Goal: Task Accomplishment & Management: Use online tool/utility

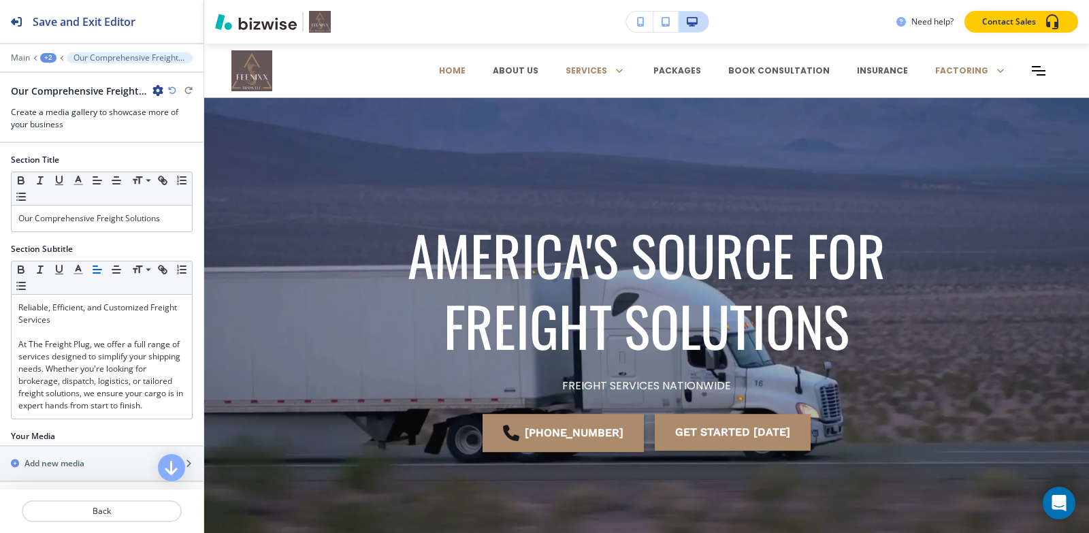
scroll to position [3172, 0]
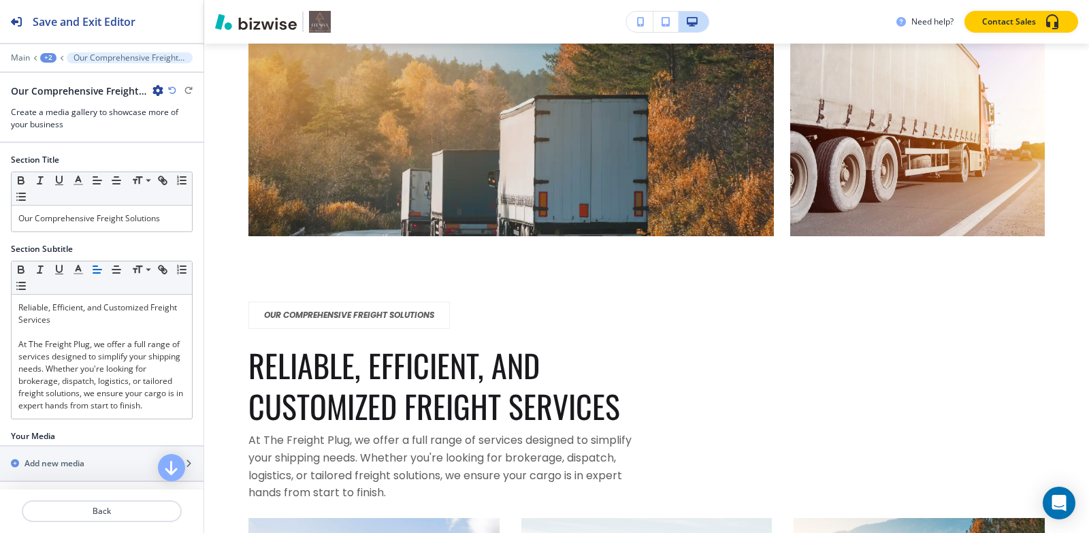
click at [477, 147] on div "button" at bounding box center [510, 134] width 525 height 204
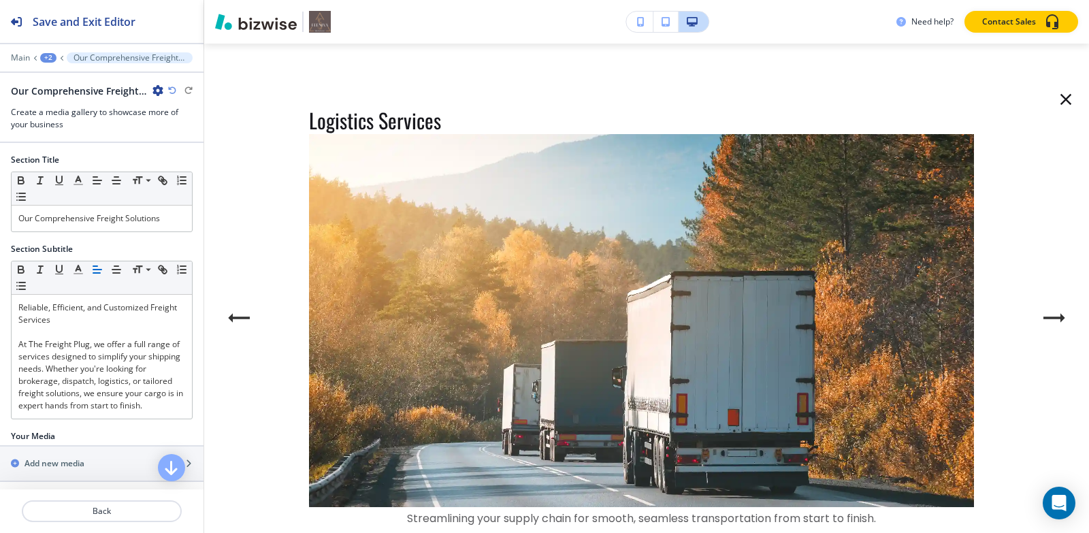
click at [477, 147] on img at bounding box center [641, 320] width 665 height 373
click at [479, 141] on img at bounding box center [641, 320] width 665 height 373
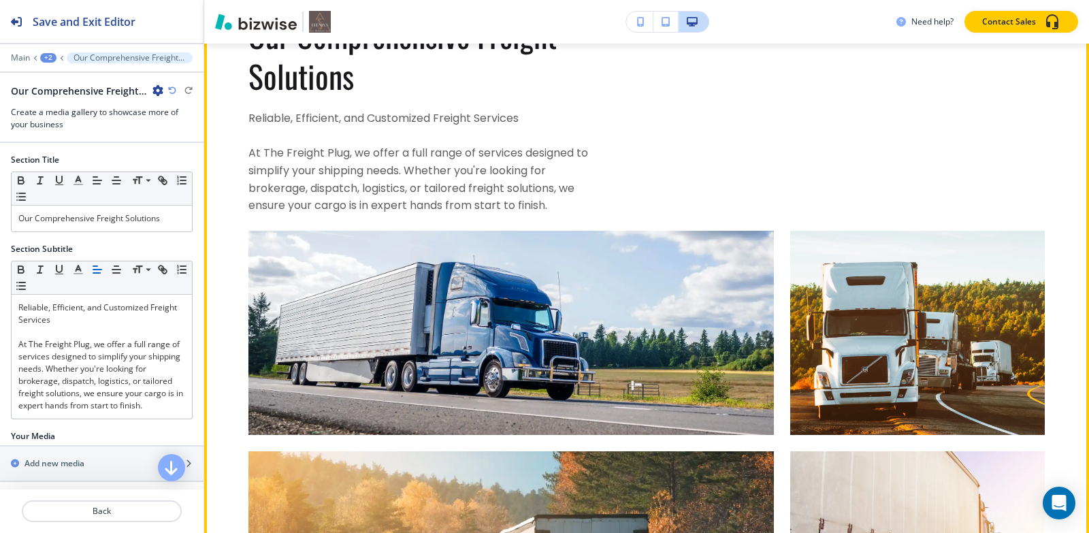
scroll to position [2627, 0]
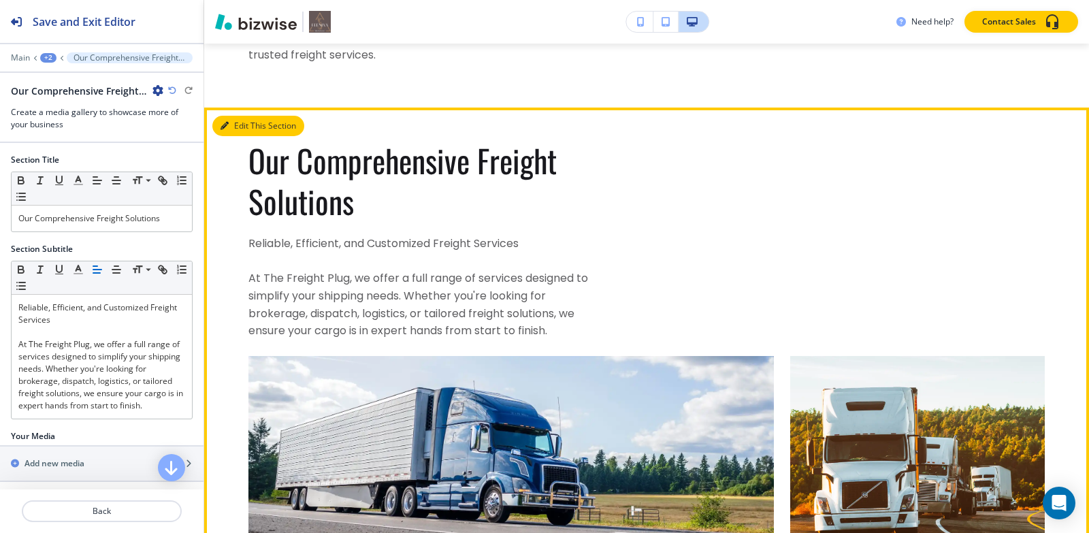
click at [240, 127] on button "Edit This Section" at bounding box center [258, 126] width 92 height 20
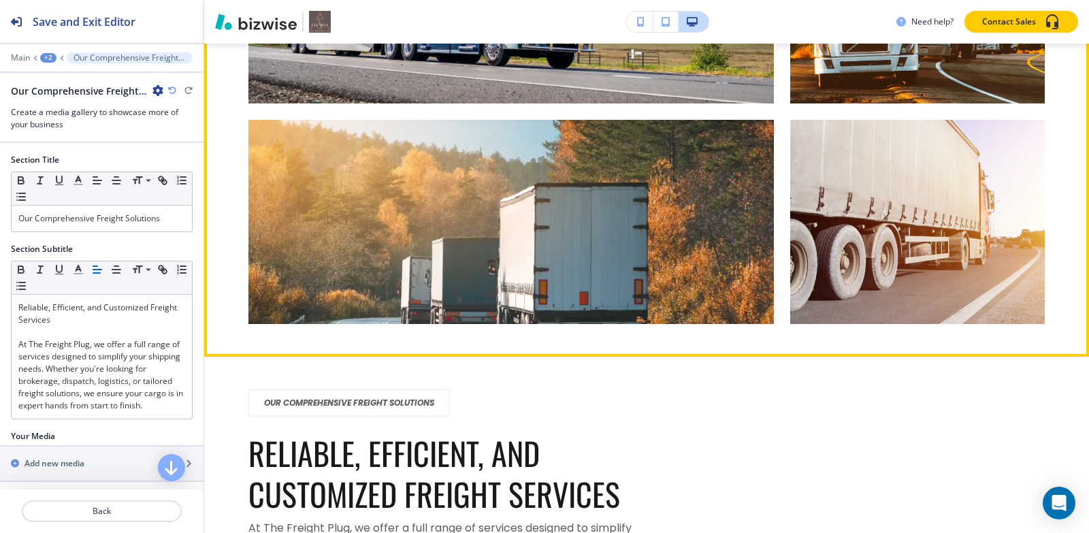
scroll to position [3308, 0]
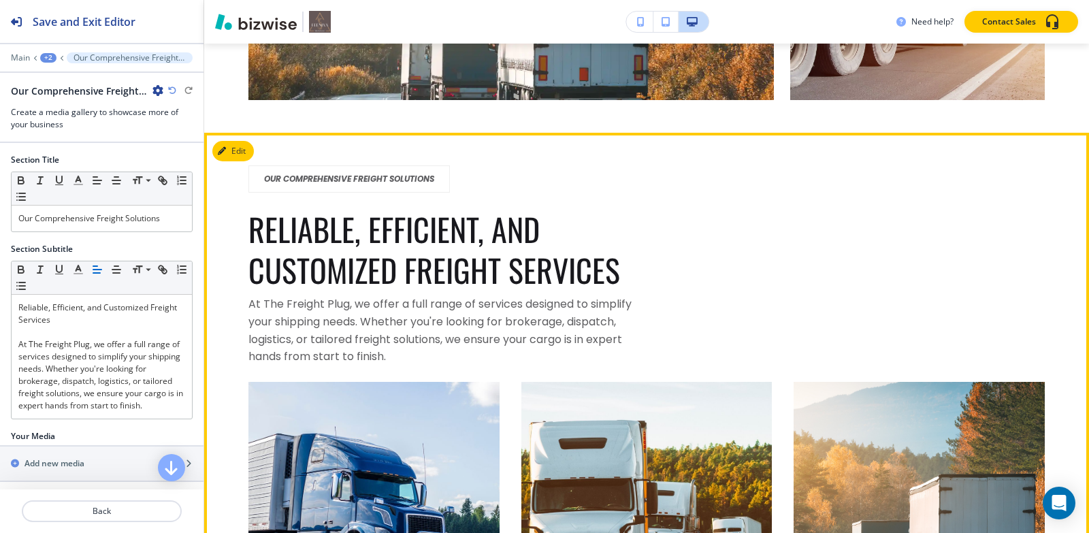
click at [319, 183] on icon "OUR COMPREHENSIVE FREIGHT SOLUTIONS" at bounding box center [349, 179] width 170 height 12
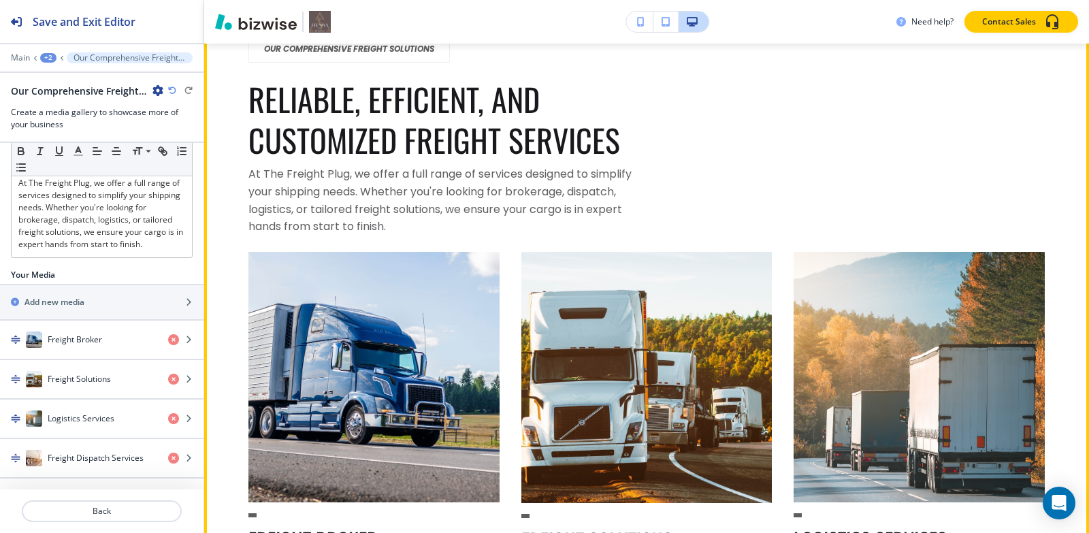
scroll to position [3376, 0]
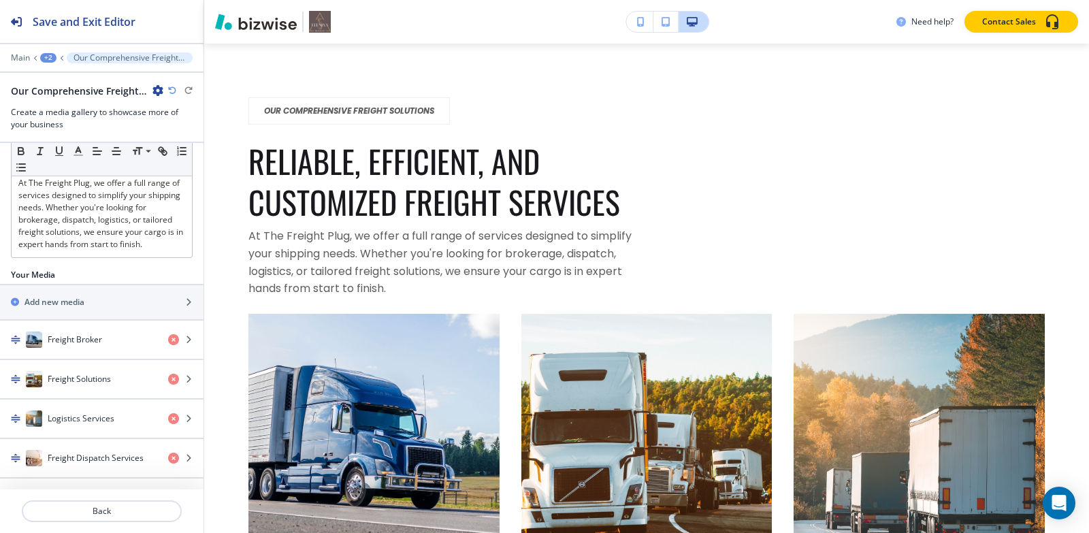
click at [47, 56] on div "+2" at bounding box center [48, 58] width 16 height 10
click at [88, 99] on p "HOME" at bounding box center [83, 104] width 69 height 12
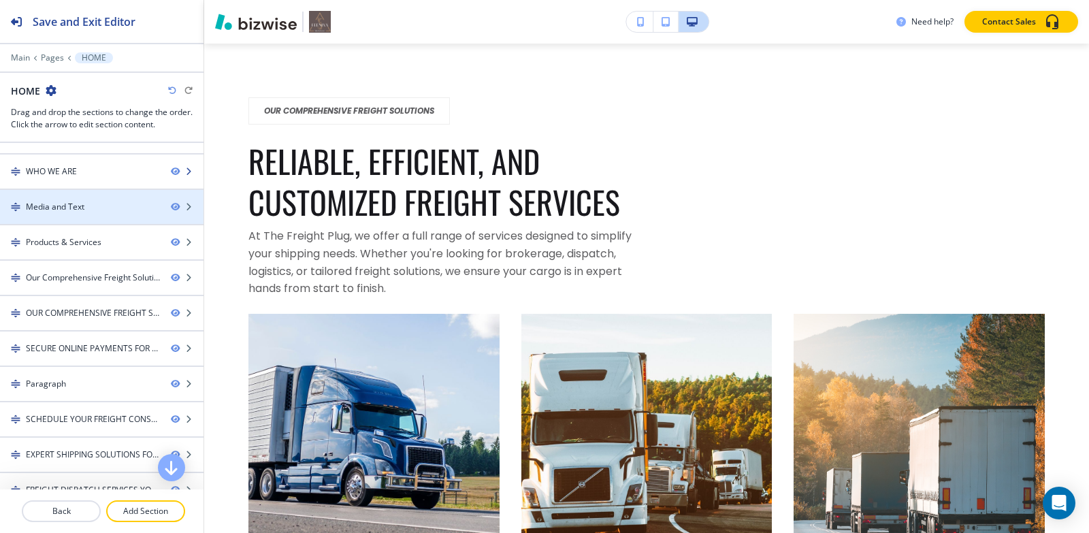
scroll to position [0, 0]
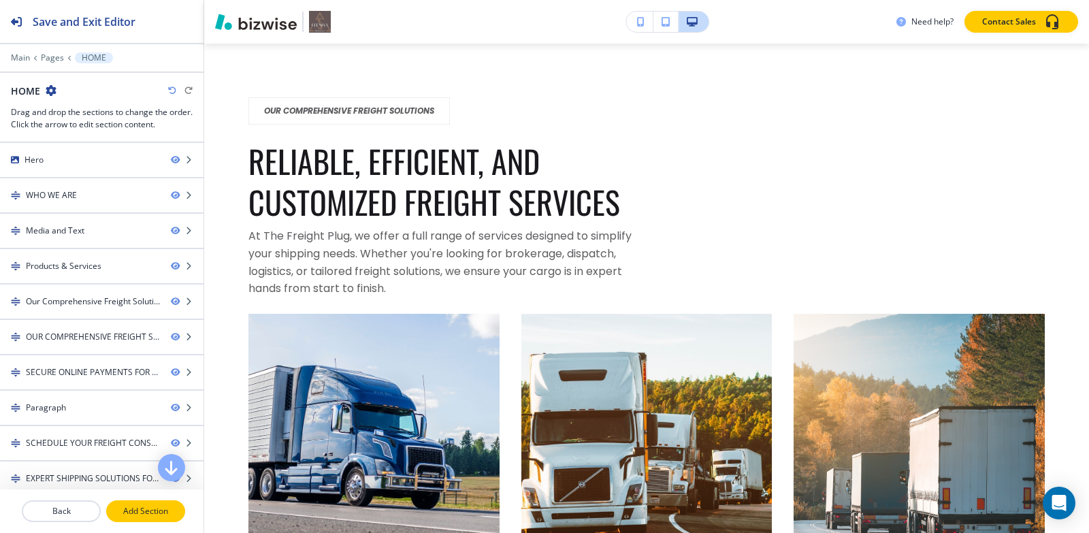
click at [152, 512] on p "Add Section" at bounding box center [146, 511] width 76 height 12
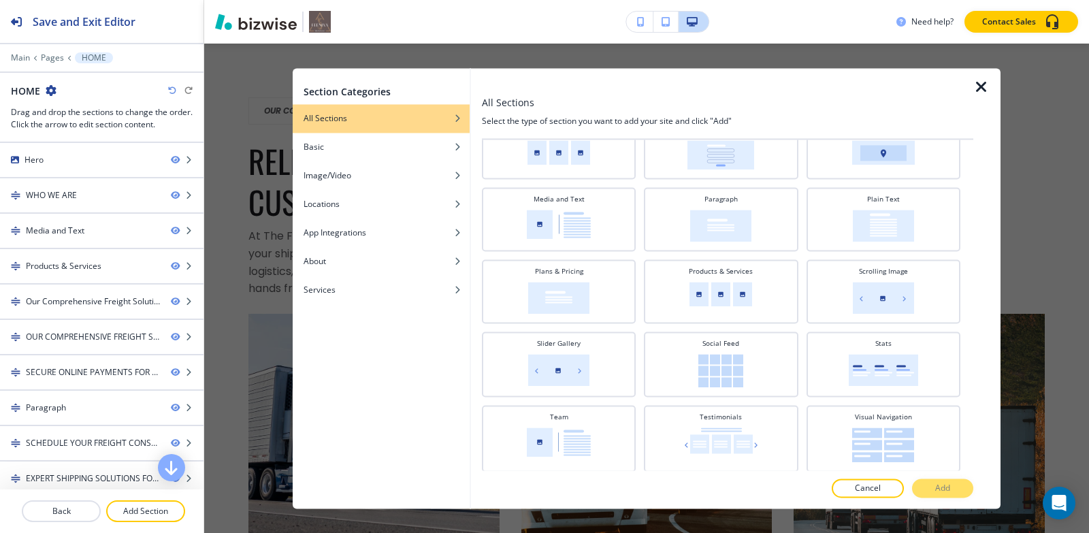
scroll to position [347, 0]
click at [566, 227] on img at bounding box center [559, 222] width 64 height 29
click at [943, 489] on p "Add" at bounding box center [942, 488] width 15 height 12
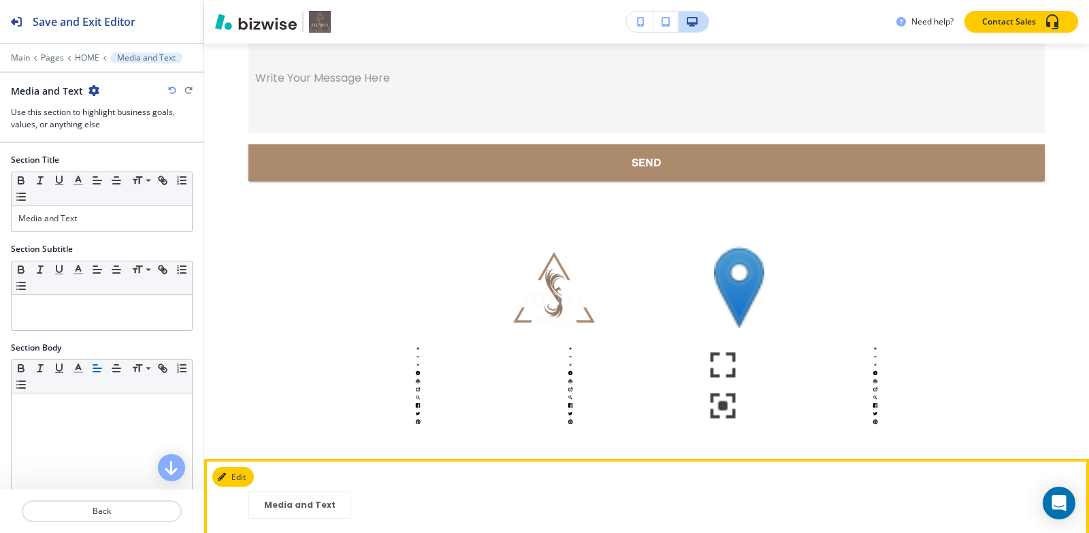
scroll to position [11260, 0]
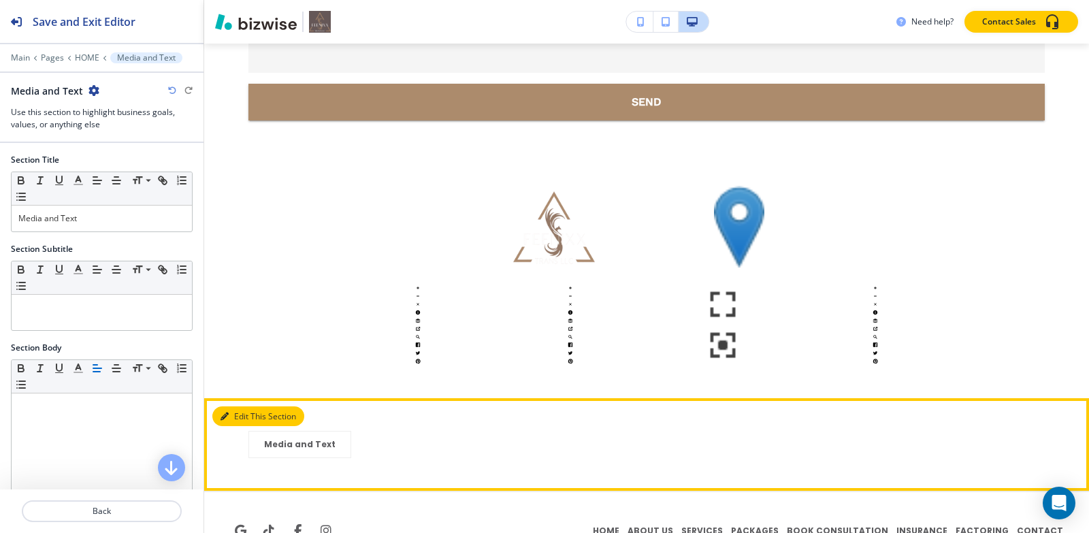
click at [247, 406] on button "Edit This Section" at bounding box center [258, 416] width 92 height 20
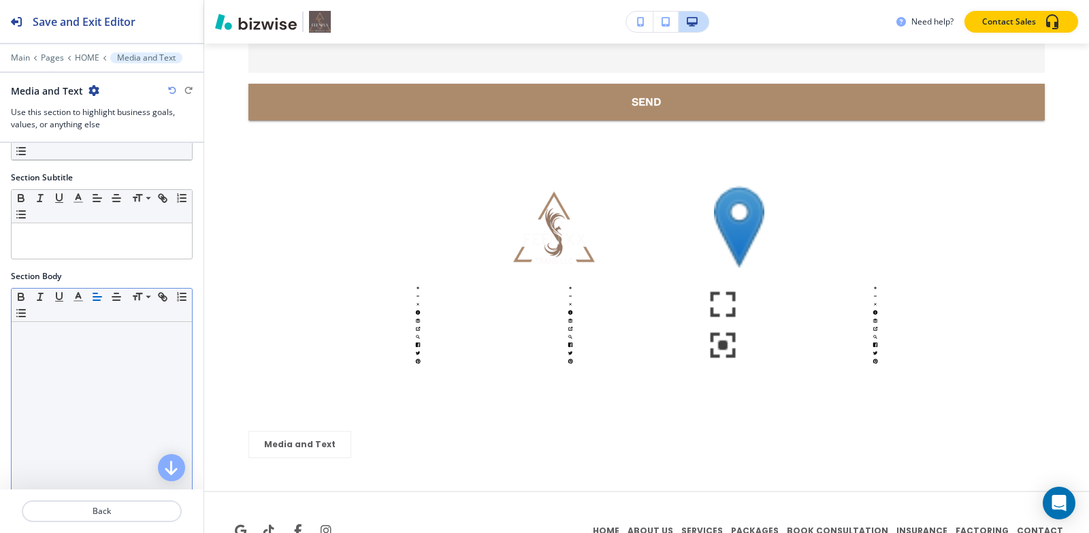
scroll to position [155, 0]
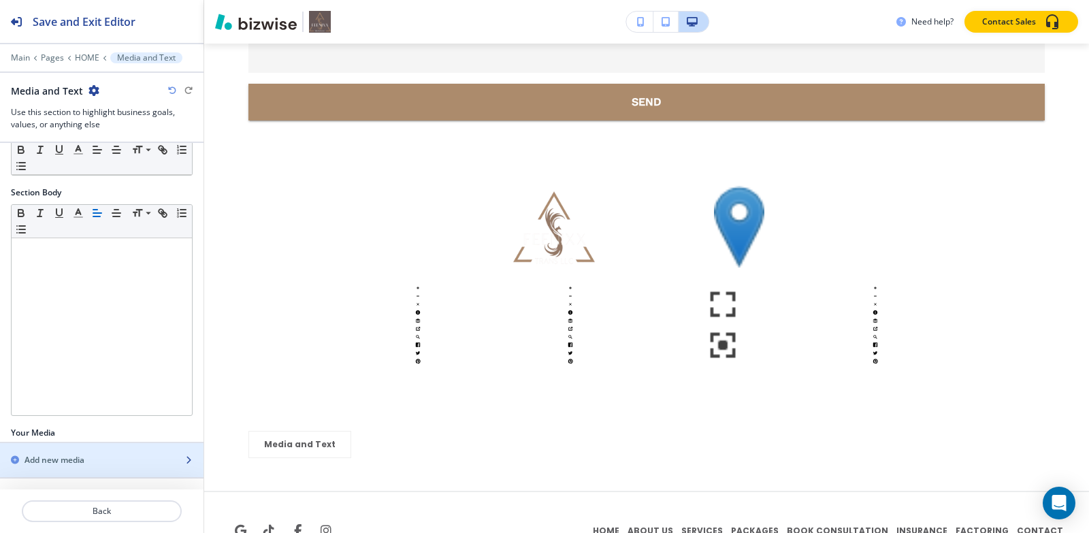
click at [79, 455] on h2 "Add new media" at bounding box center [55, 460] width 60 height 12
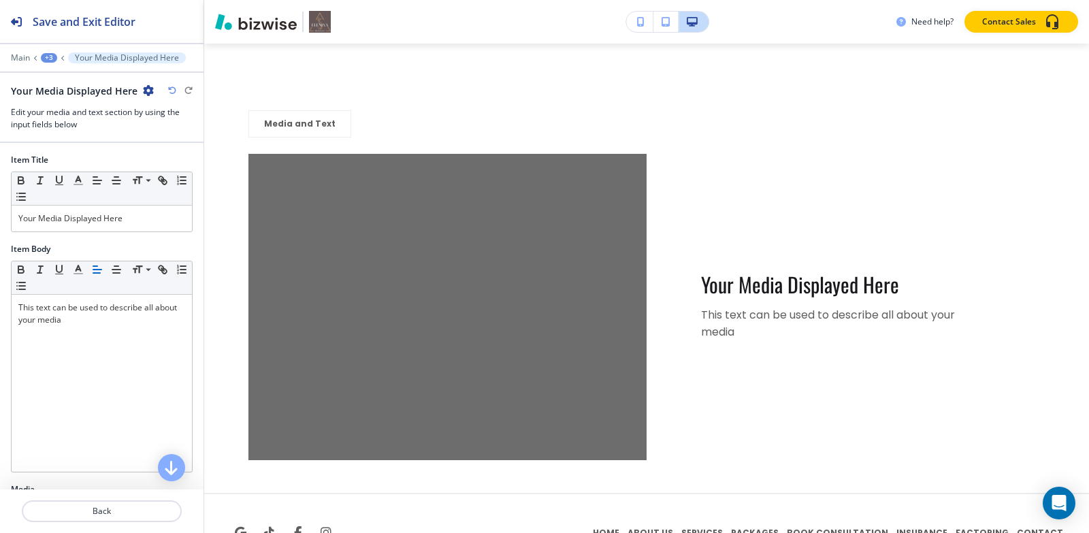
scroll to position [11583, 0]
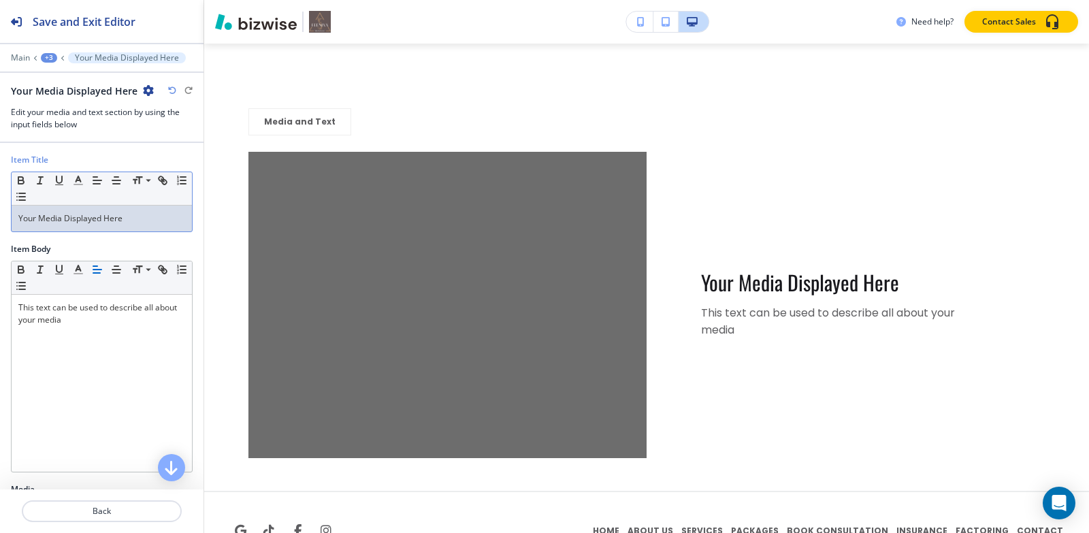
click at [140, 221] on p "Your Media Displayed Here" at bounding box center [101, 218] width 167 height 12
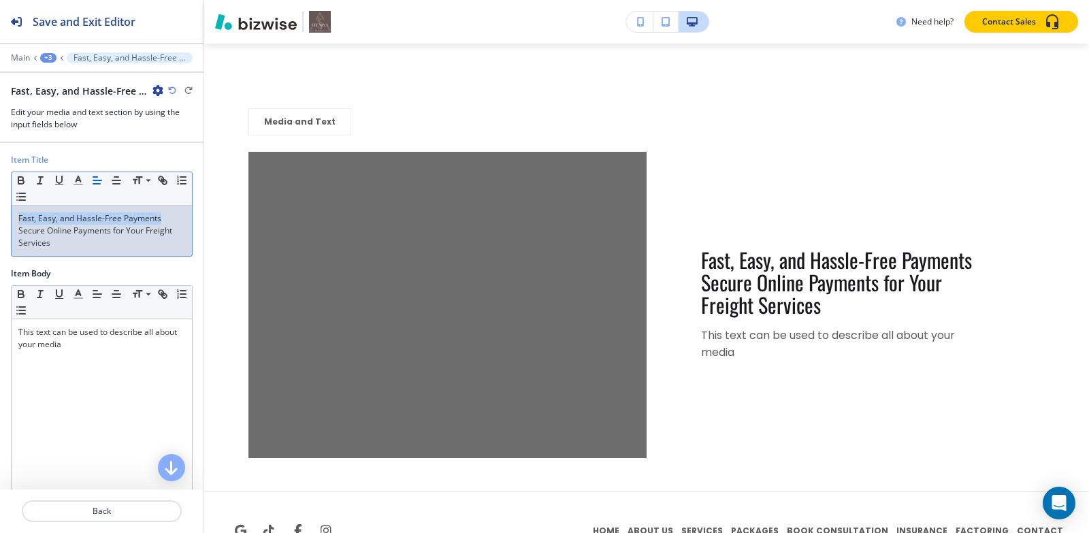
drag, startPoint x: 169, startPoint y: 216, endPoint x: 1, endPoint y: 213, distance: 168.8
click at [0, 214] on div "Item Title Small Normal Large Huge Fast, Easy, and Hassle-Free Payments Secure …" at bounding box center [102, 211] width 204 height 114
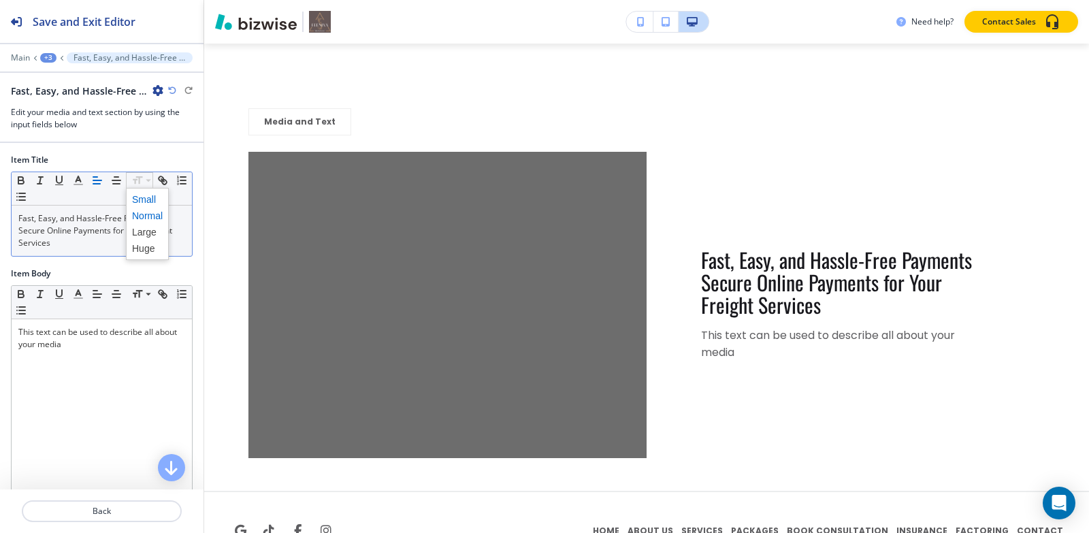
click at [147, 195] on span at bounding box center [147, 199] width 31 height 16
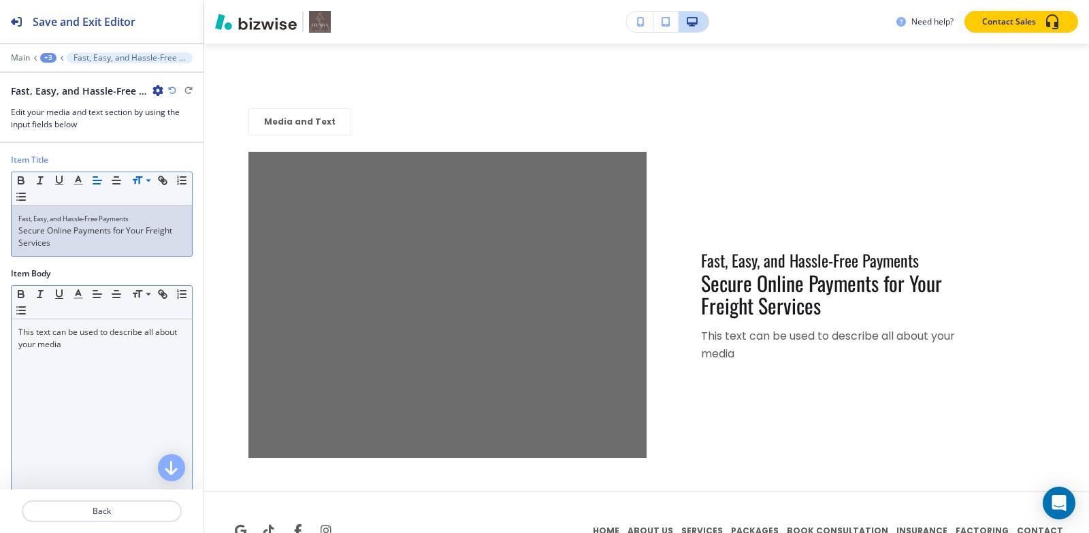
click at [87, 341] on p "This text can be used to describe all about your media" at bounding box center [101, 338] width 167 height 25
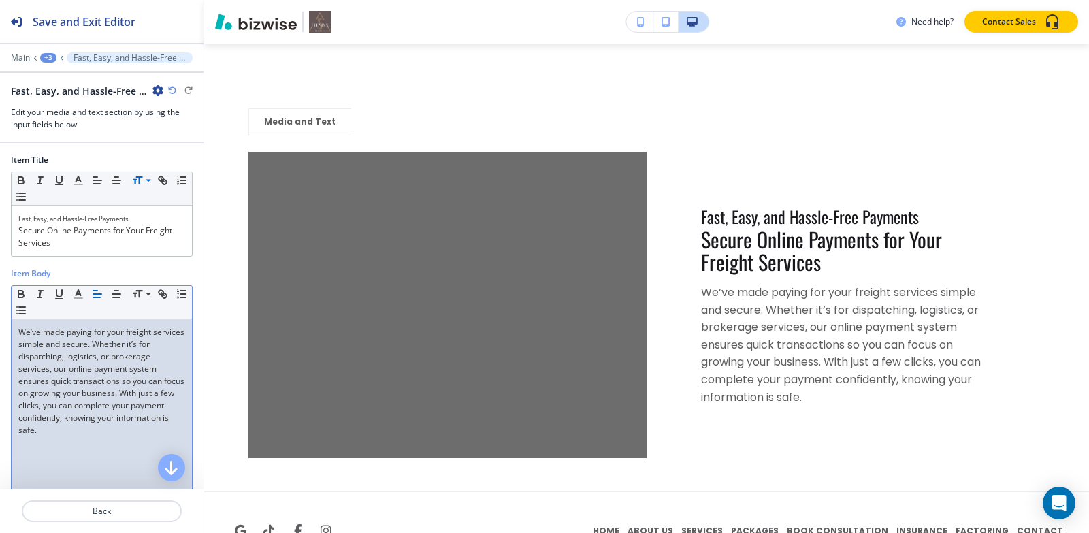
scroll to position [190, 0]
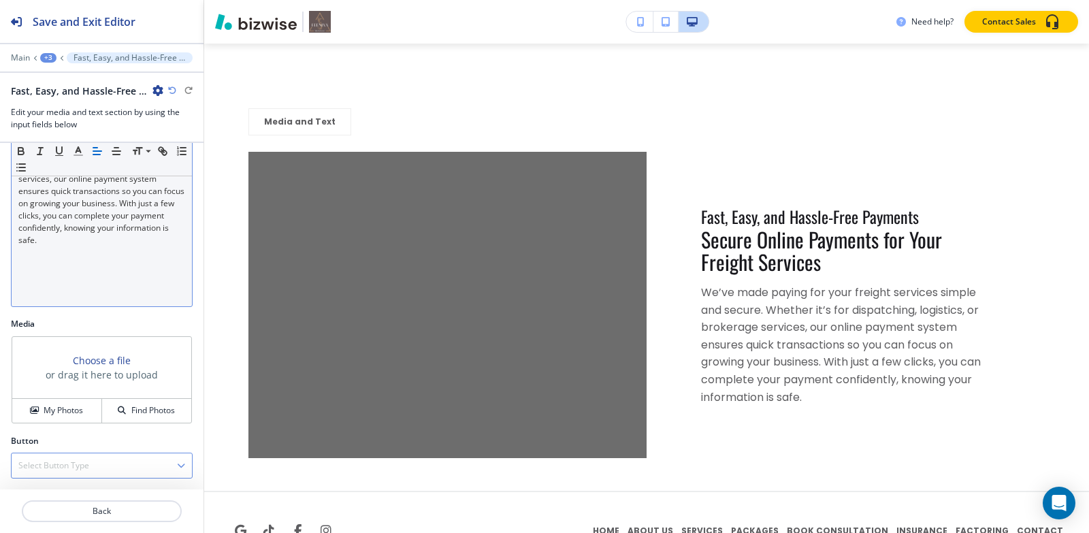
click at [117, 464] on div "Select Button Type" at bounding box center [102, 465] width 180 height 25
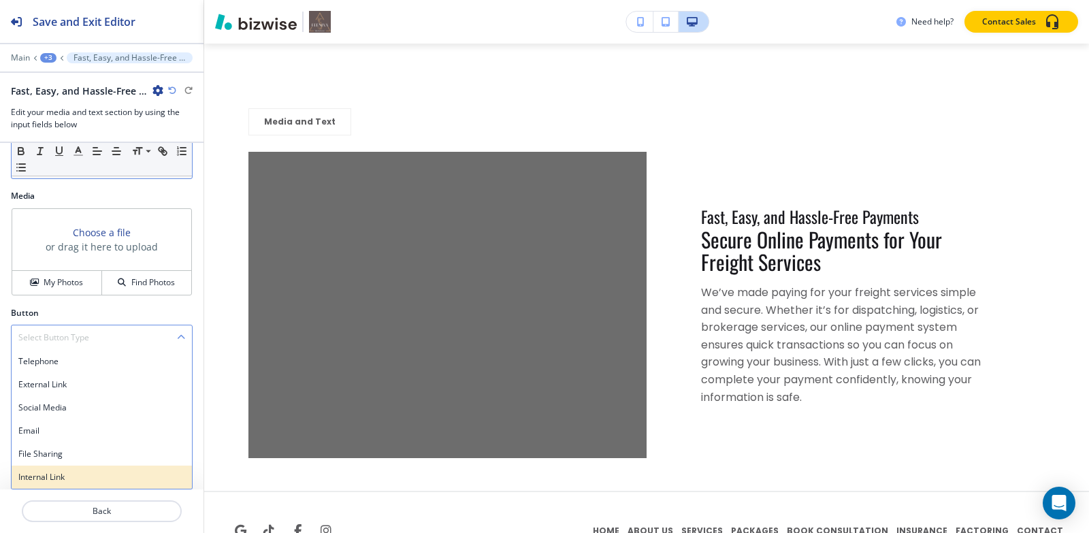
click at [82, 475] on h4 "Internal Link" at bounding box center [101, 477] width 167 height 12
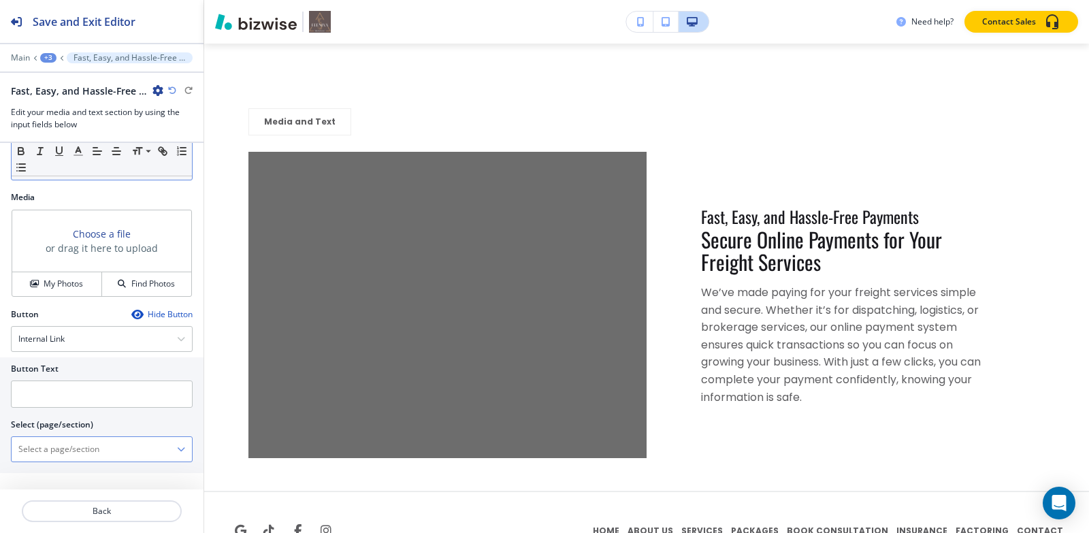
scroll to position [316, 0]
click at [110, 395] on input "text" at bounding box center [102, 393] width 182 height 27
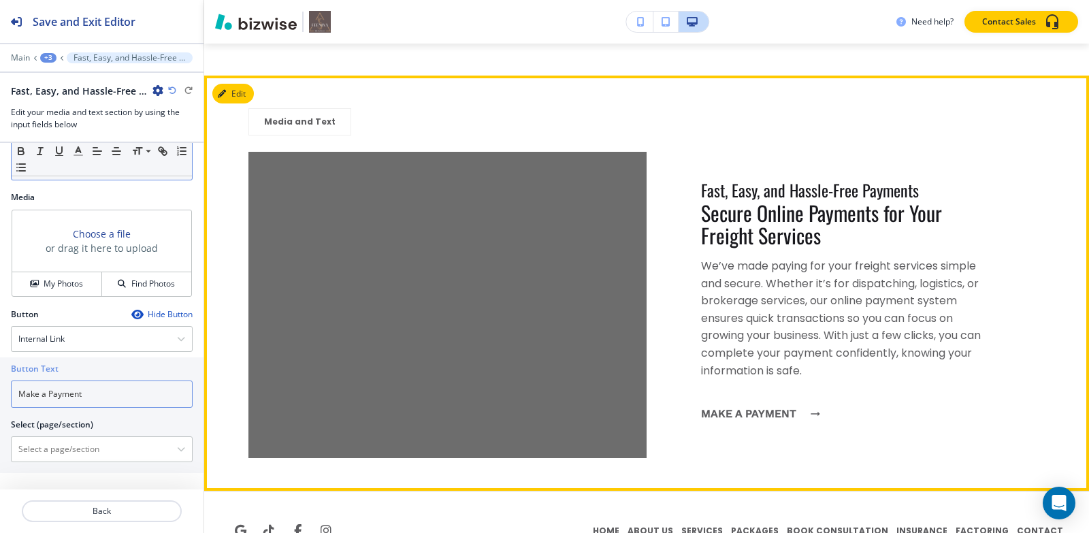
type input "Make a Payment"
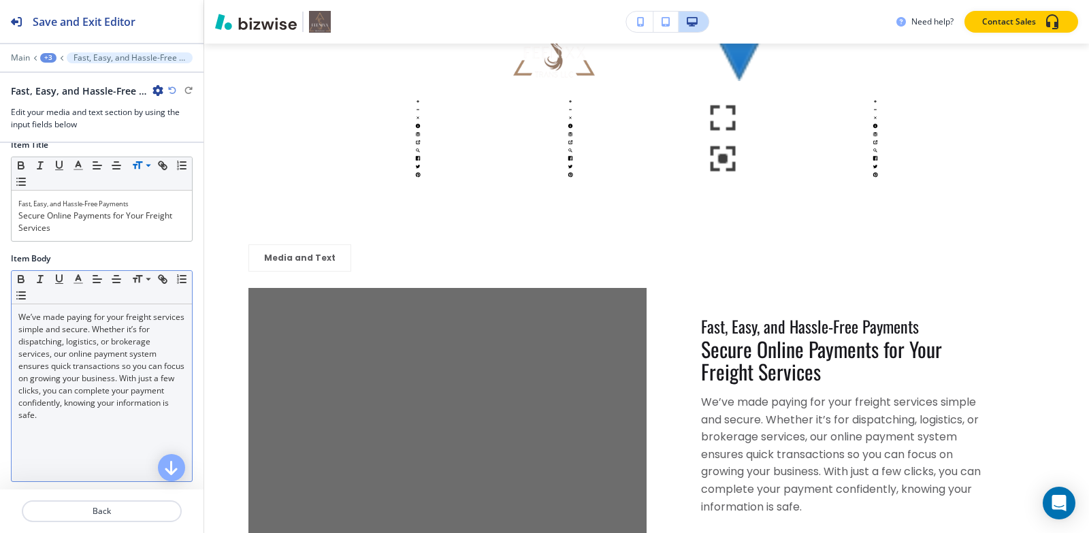
scroll to position [0, 0]
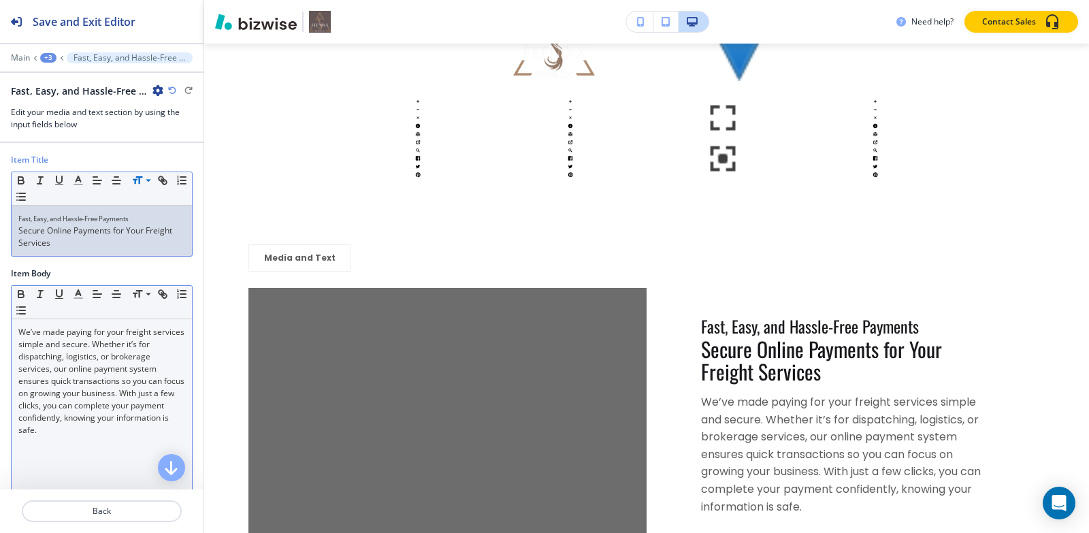
click at [146, 216] on p "Fast, Easy, and Hassle-Free Payments" at bounding box center [101, 218] width 167 height 12
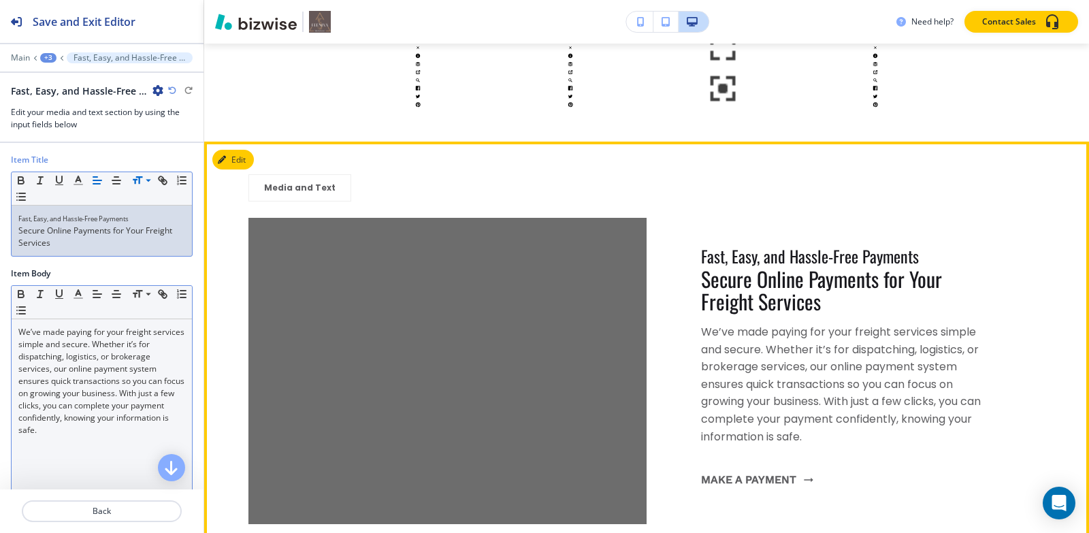
scroll to position [11583, 0]
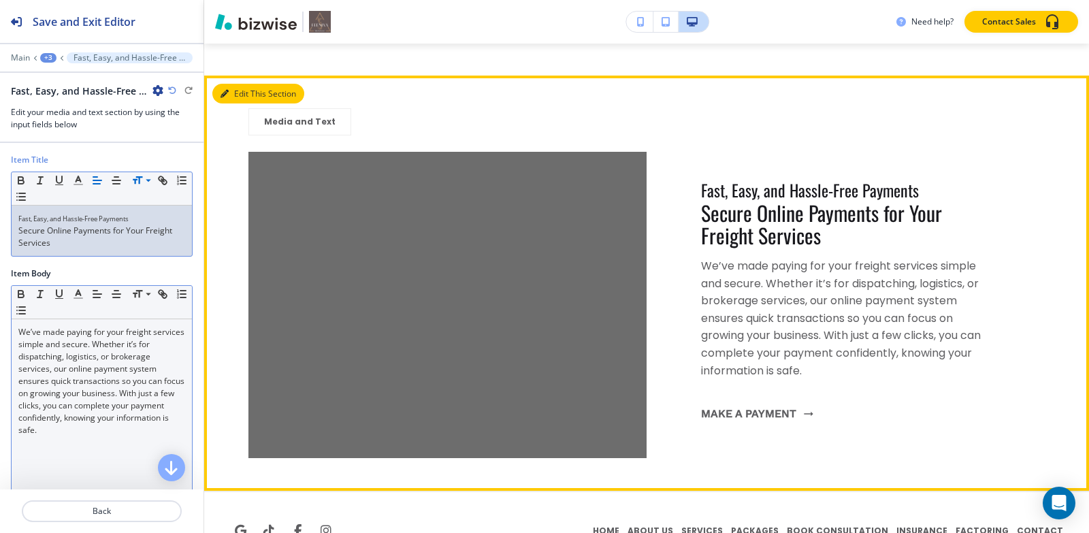
click at [227, 90] on icon "button" at bounding box center [225, 94] width 8 height 8
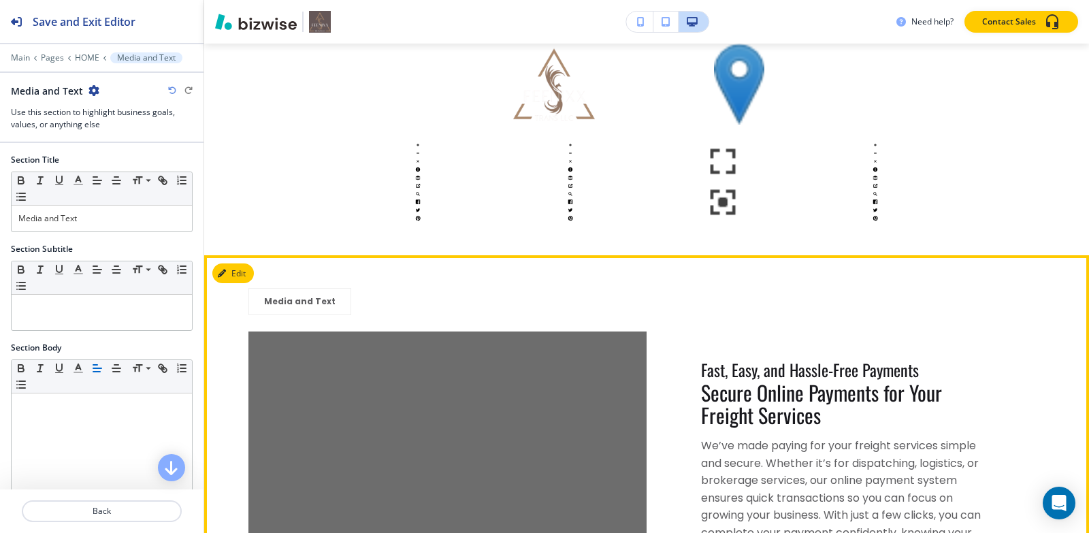
scroll to position [11379, 0]
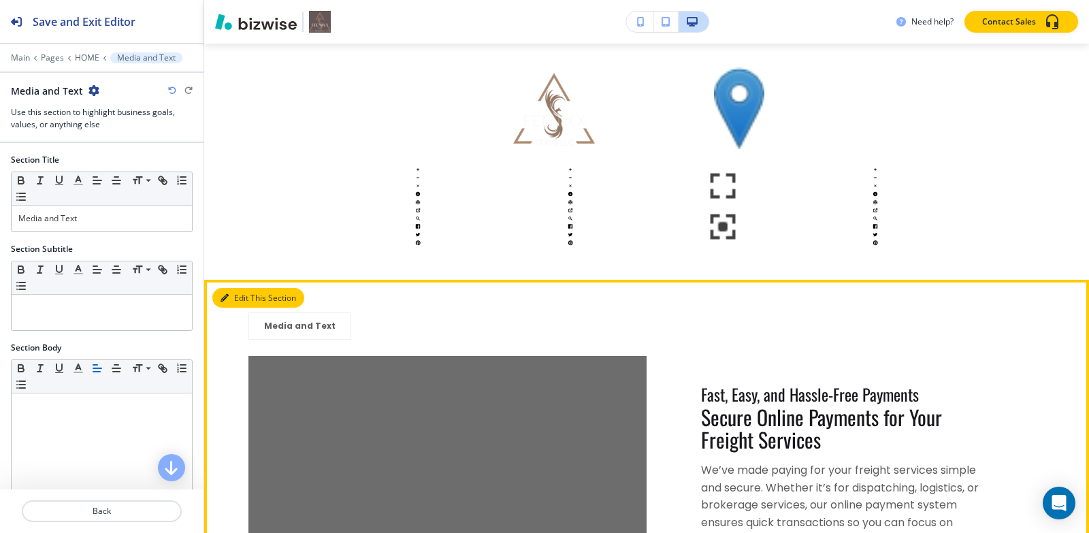
click at [248, 288] on button "Edit This Section" at bounding box center [258, 298] width 92 height 20
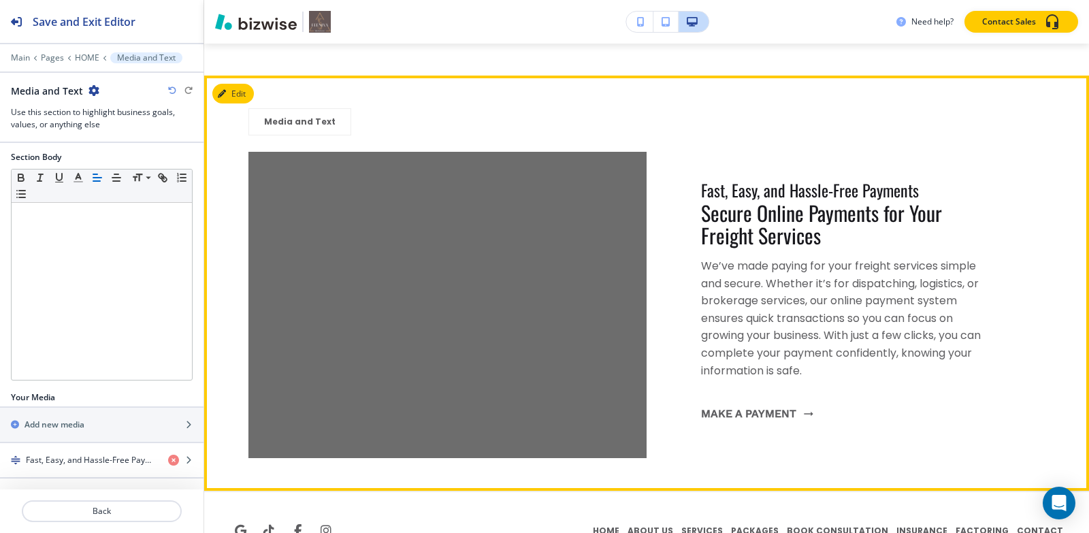
scroll to position [11515, 0]
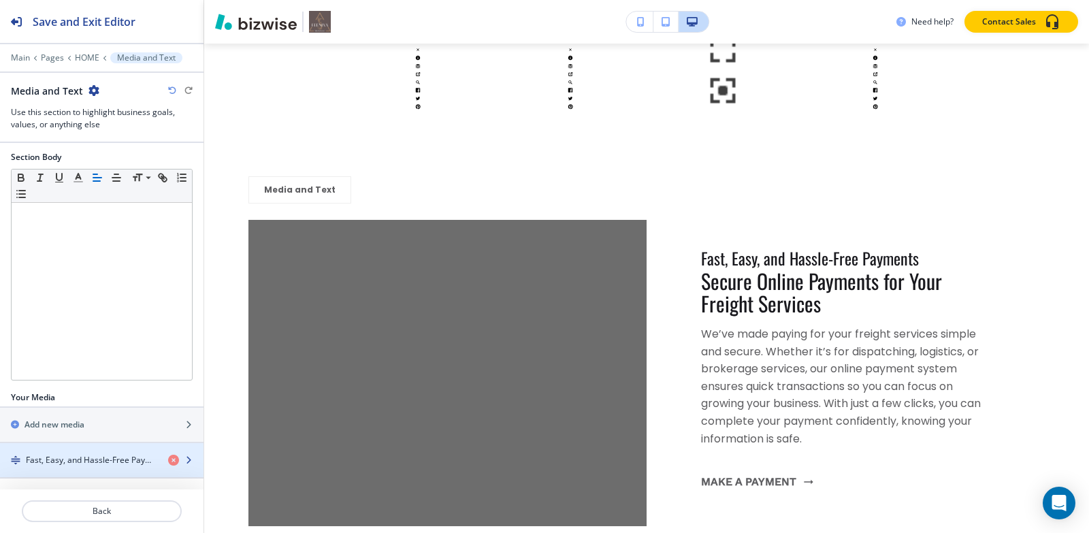
click at [61, 454] on h4 "Fast, Easy, and Hassle-Free PaymentsSecure Online Payments for Your Freight Ser…" at bounding box center [91, 460] width 131 height 12
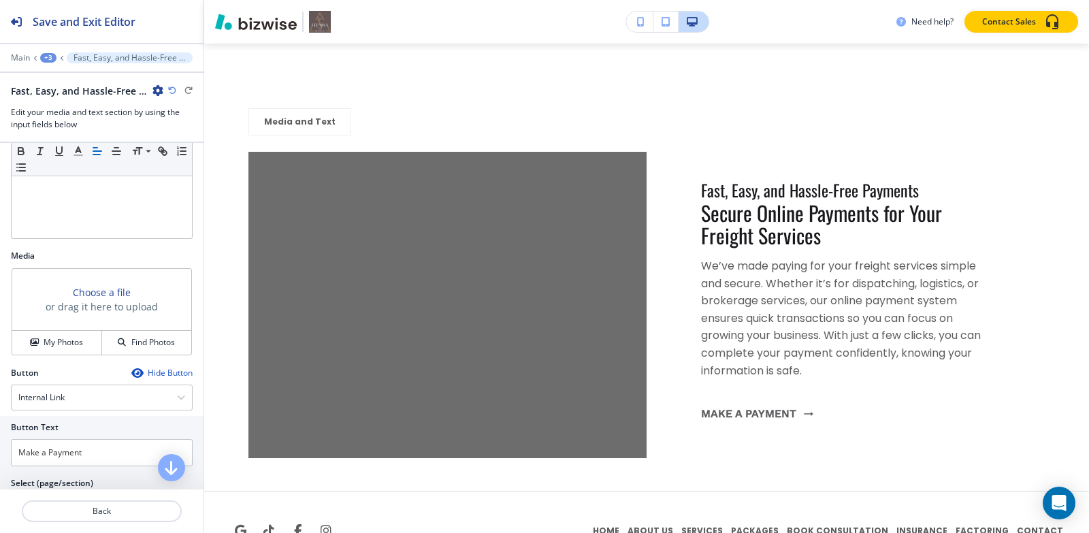
scroll to position [180, 0]
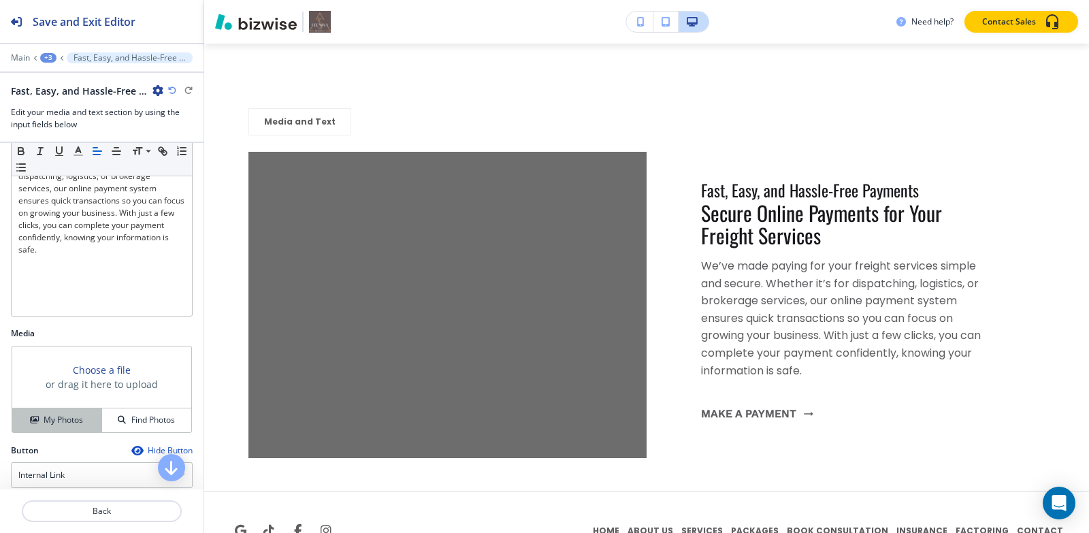
click at [44, 423] on h4 "My Photos" at bounding box center [63, 420] width 39 height 12
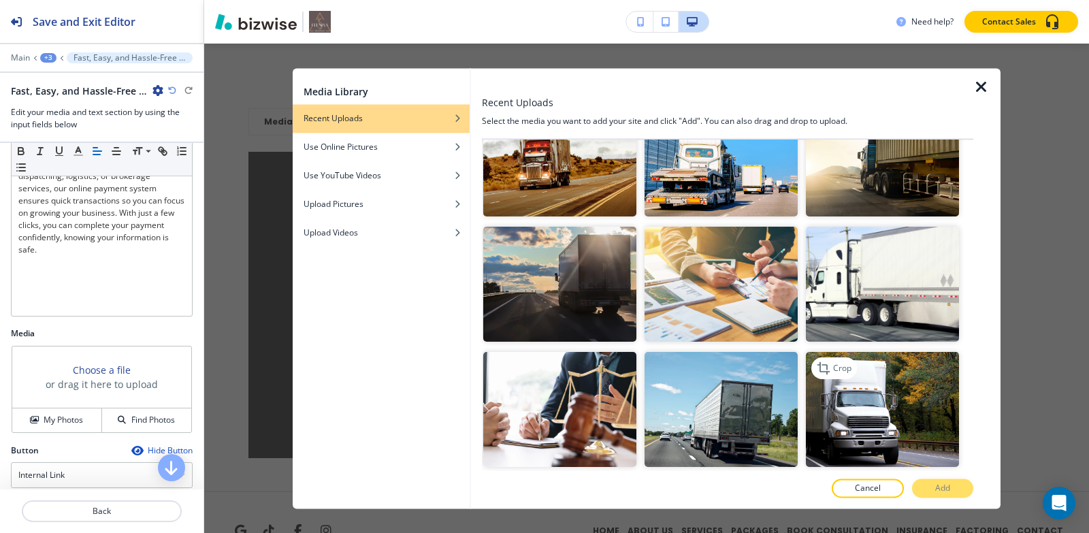
scroll to position [953, 0]
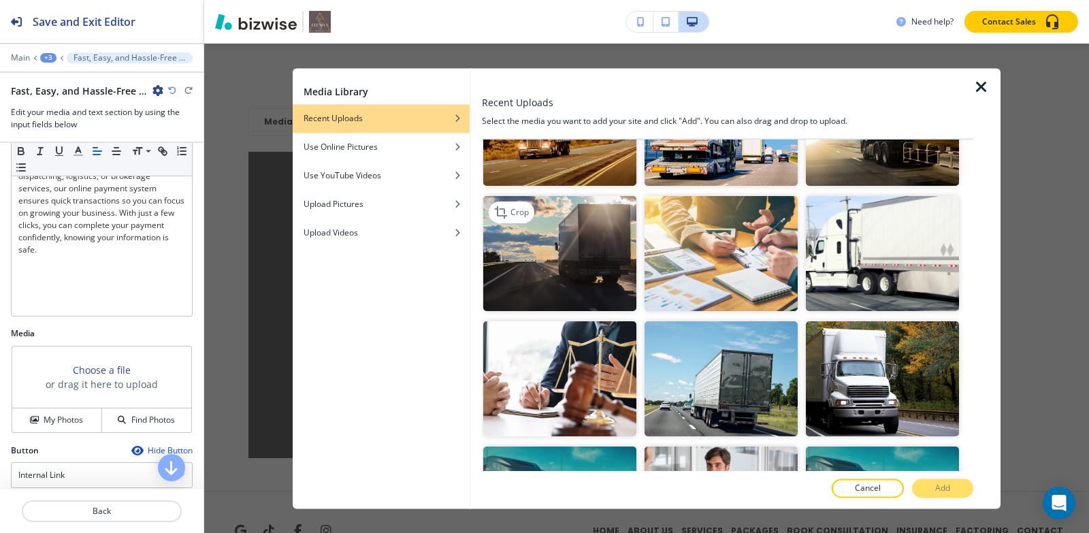
click at [590, 232] on img "button" at bounding box center [559, 254] width 153 height 115
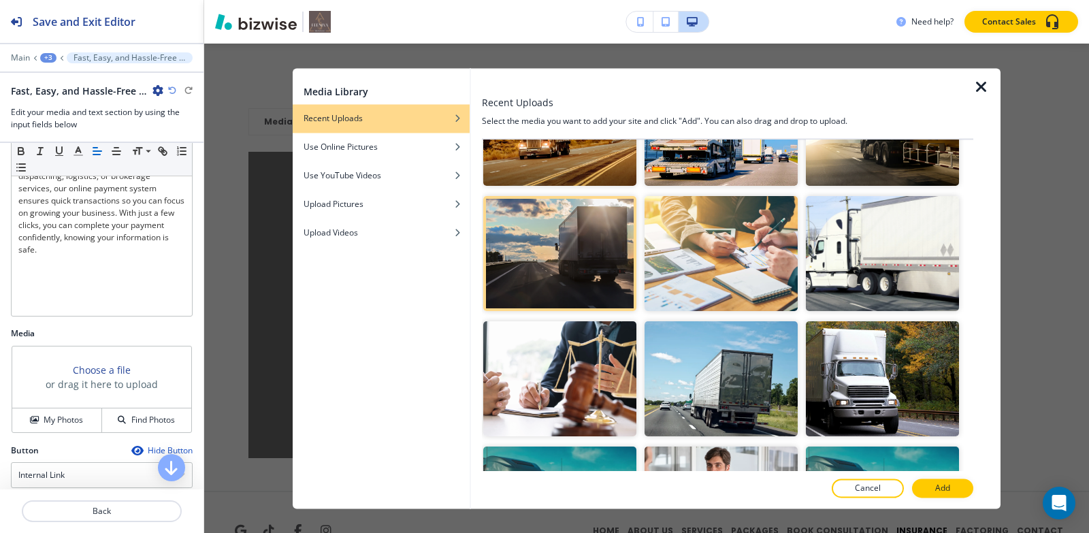
drag, startPoint x: 928, startPoint y: 487, endPoint x: 917, endPoint y: 489, distance: 11.1
click at [929, 487] on button "Add" at bounding box center [942, 487] width 61 height 19
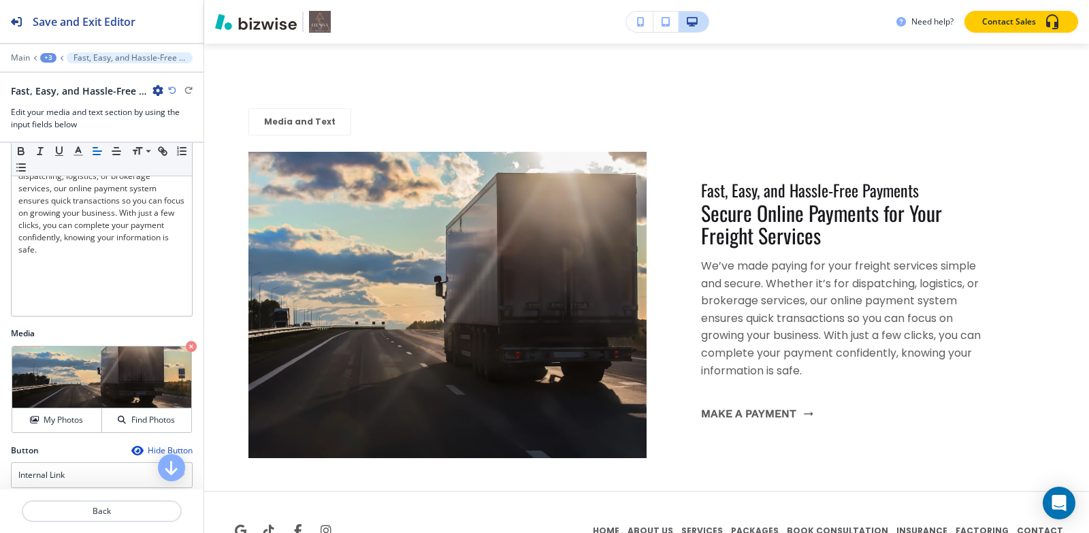
scroll to position [0, 0]
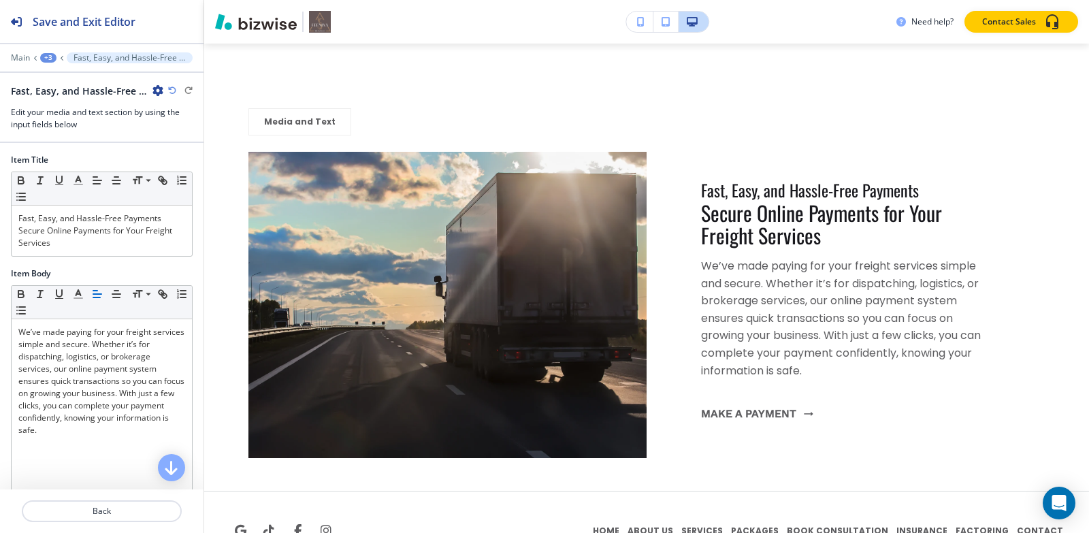
click at [50, 54] on div "+3" at bounding box center [48, 58] width 16 height 10
click at [69, 133] on p "Media and Text" at bounding box center [83, 128] width 69 height 12
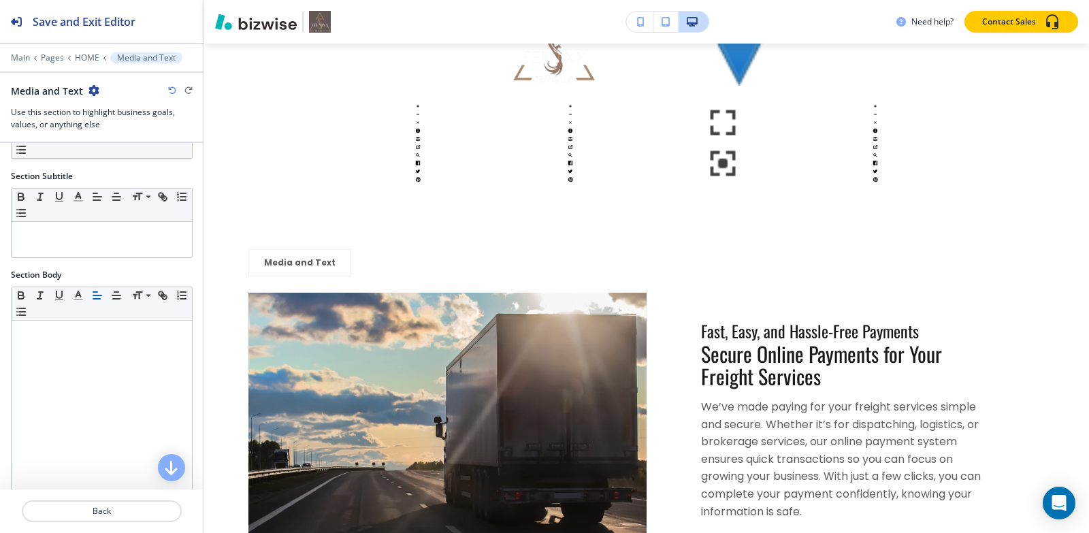
scroll to position [195, 0]
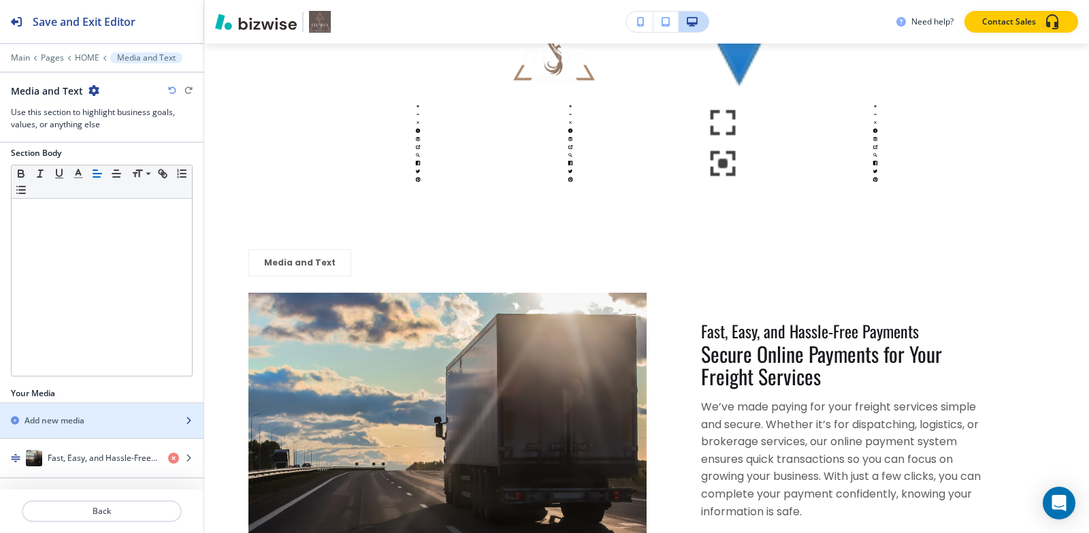
click at [106, 427] on div "button" at bounding box center [102, 432] width 204 height 11
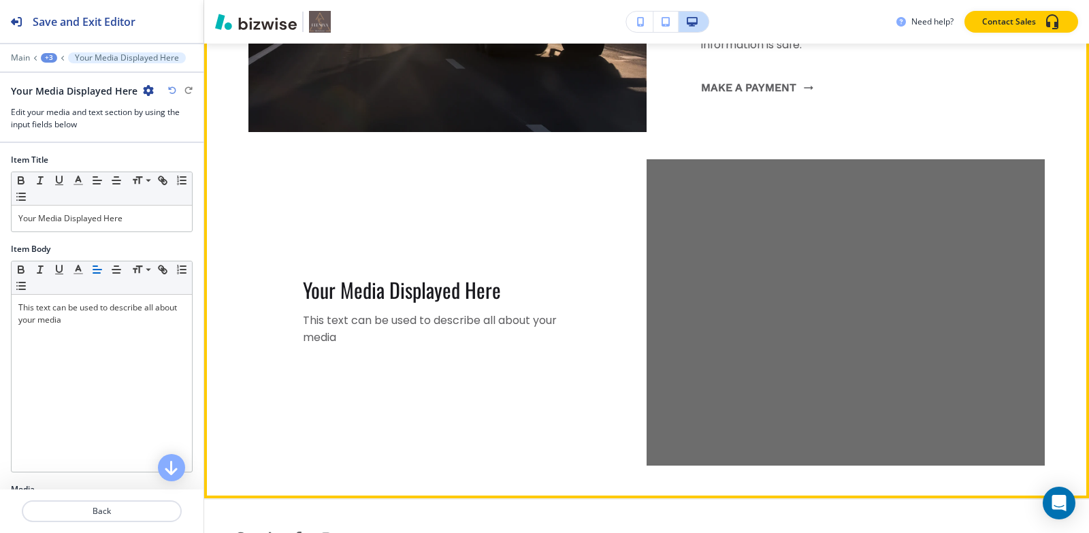
scroll to position [11916, 0]
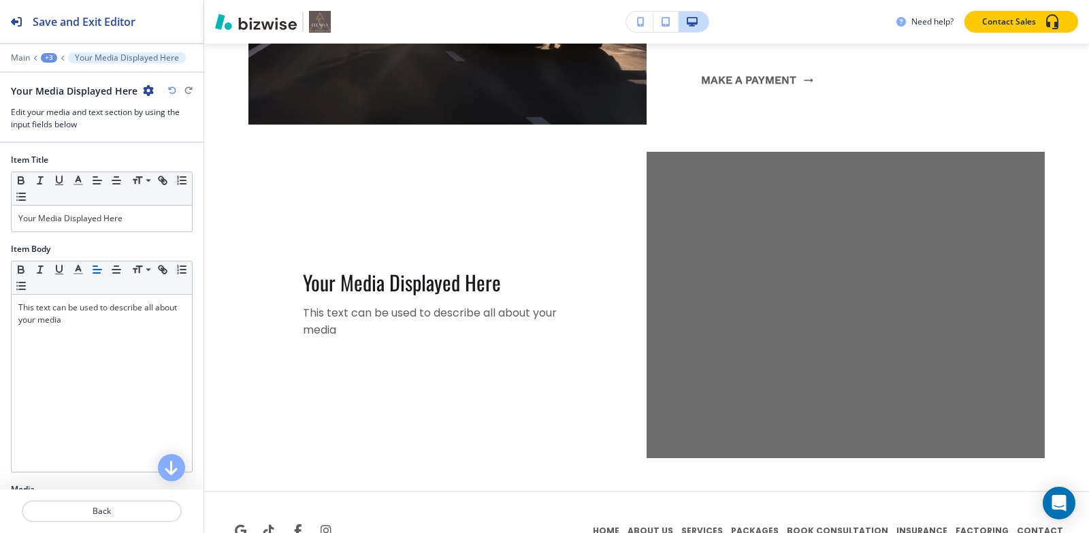
click at [148, 88] on icon "button" at bounding box center [148, 90] width 11 height 11
click at [177, 158] on p "Delete Your Media Displayed Here" at bounding box center [184, 162] width 69 height 12
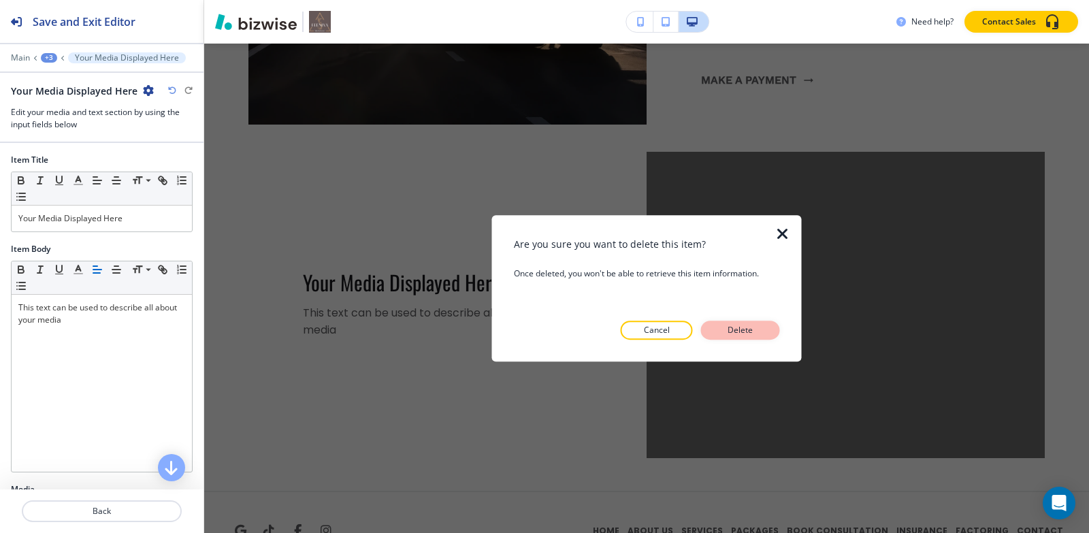
click at [718, 327] on button "Delete" at bounding box center [740, 330] width 79 height 19
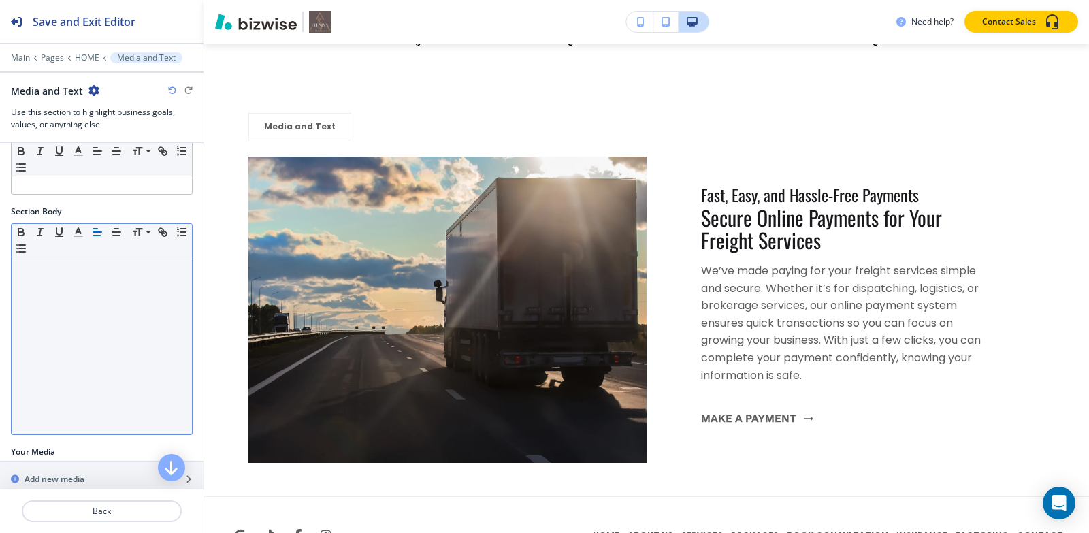
scroll to position [195, 0]
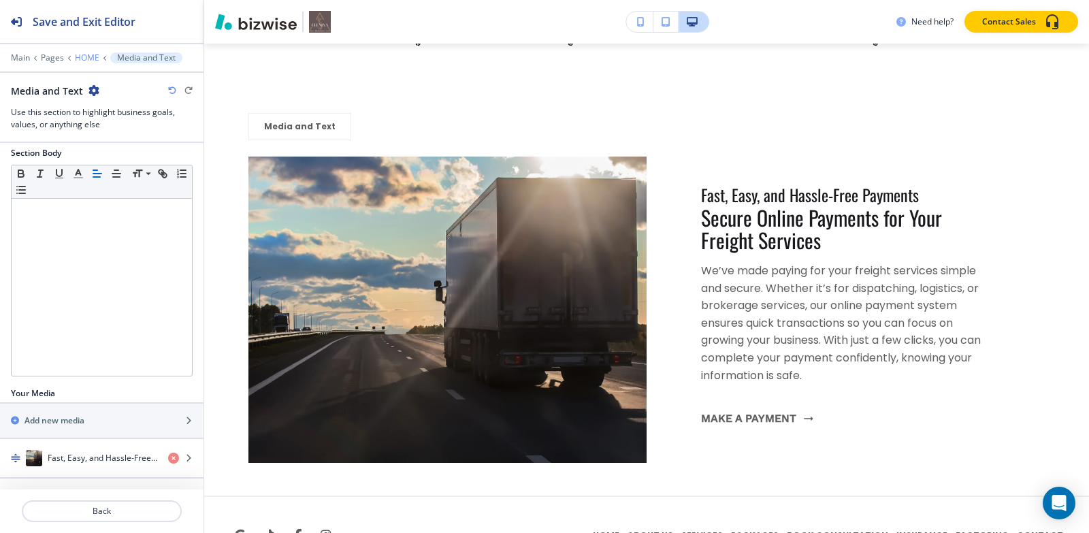
click at [80, 60] on p "HOME" at bounding box center [87, 58] width 25 height 10
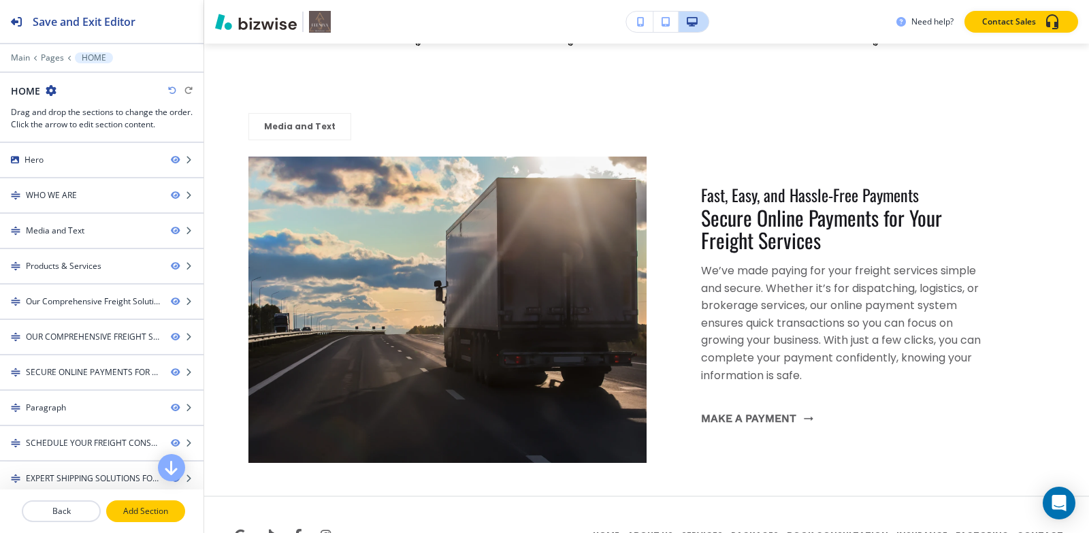
click at [146, 508] on p "Add Section" at bounding box center [146, 511] width 76 height 12
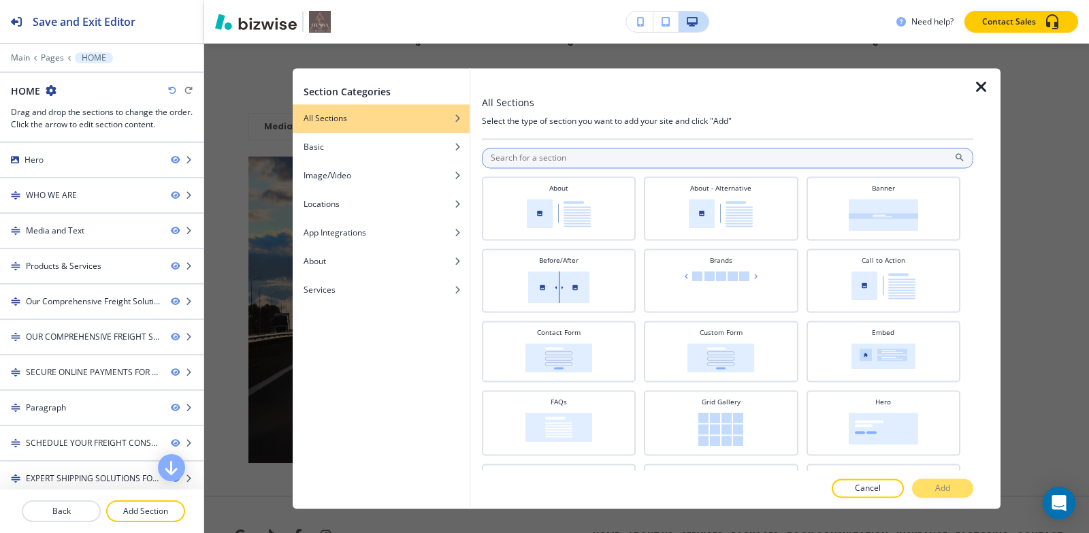
click at [649, 150] on input "text" at bounding box center [727, 158] width 491 height 20
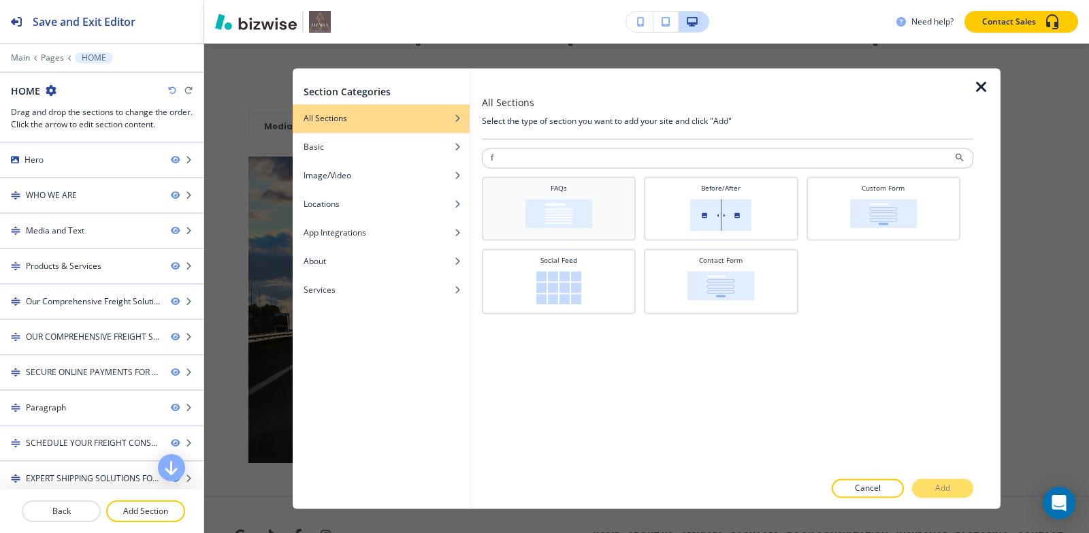
type input "f"
click at [613, 216] on div "FAQs" at bounding box center [559, 207] width 140 height 48
click at [924, 487] on button "Add" at bounding box center [942, 487] width 61 height 19
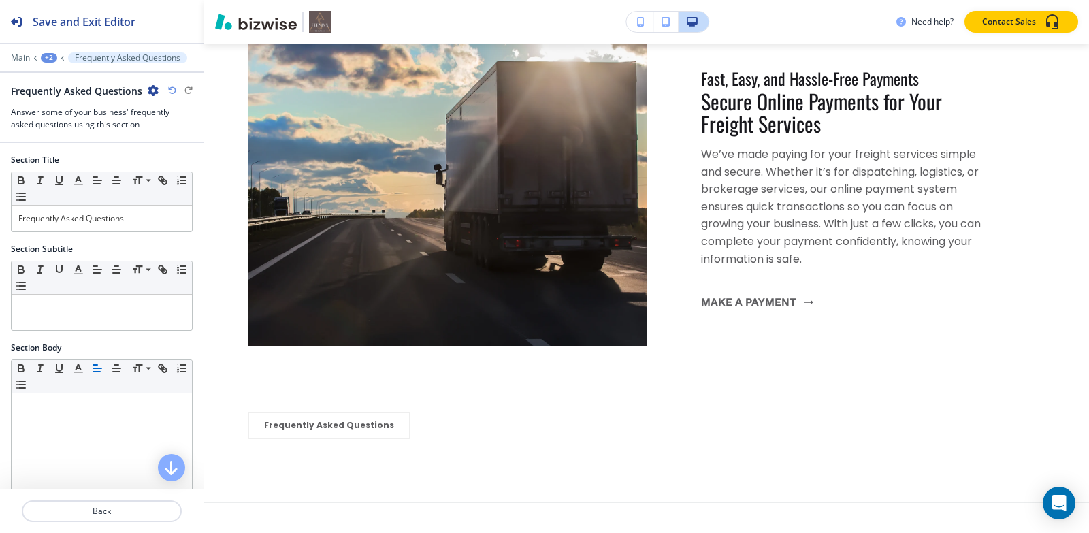
scroll to position [11705, 0]
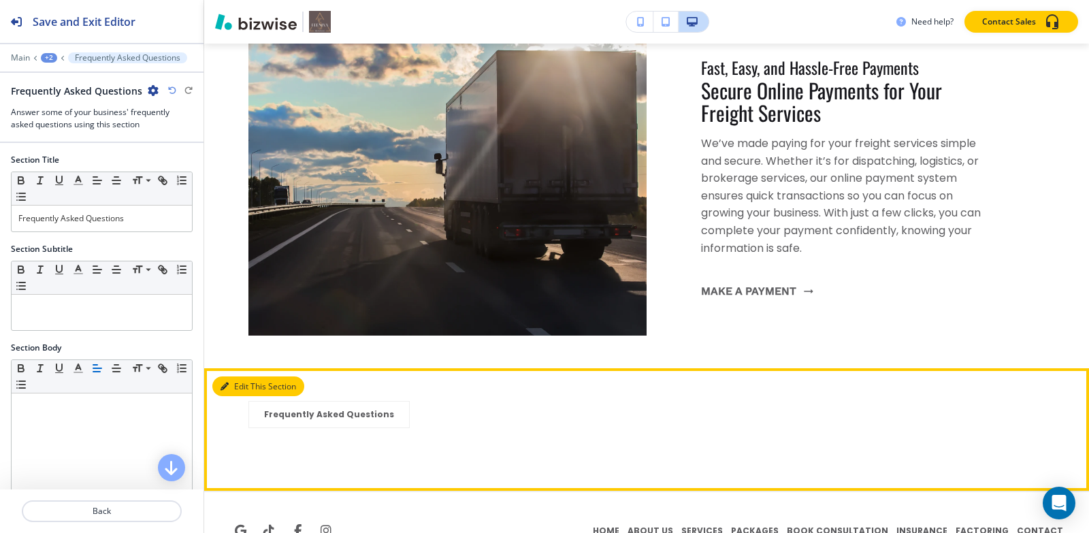
click at [237, 376] on button "Edit This Section" at bounding box center [258, 386] width 92 height 20
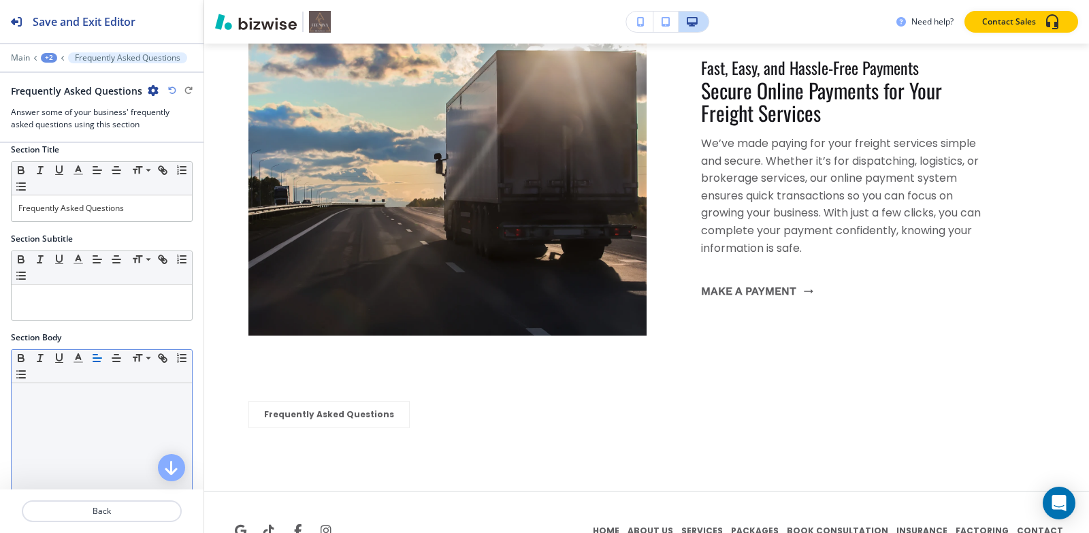
scroll to position [0, 0]
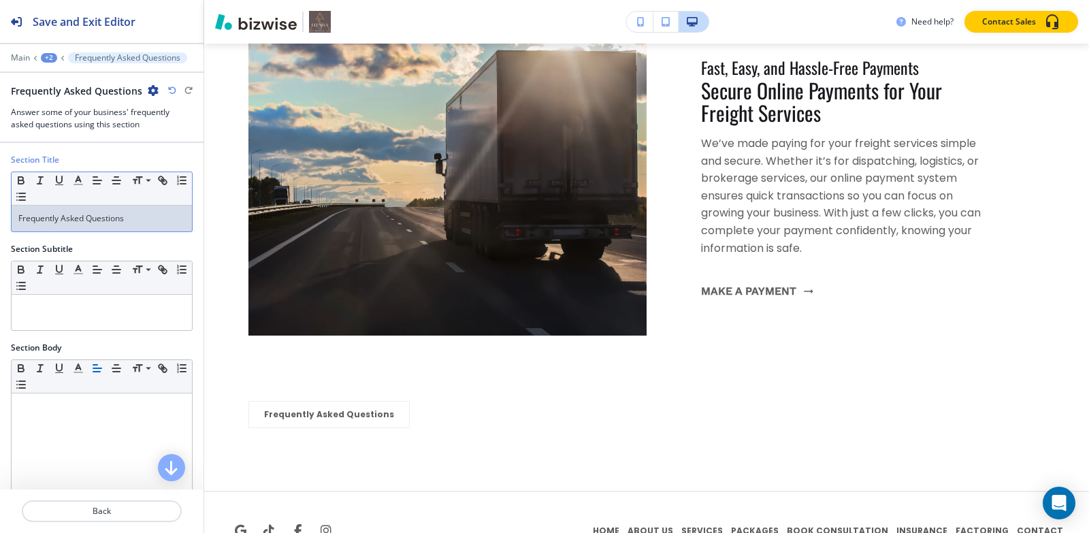
click at [131, 223] on p "Frequently Asked Questions" at bounding box center [101, 218] width 167 height 12
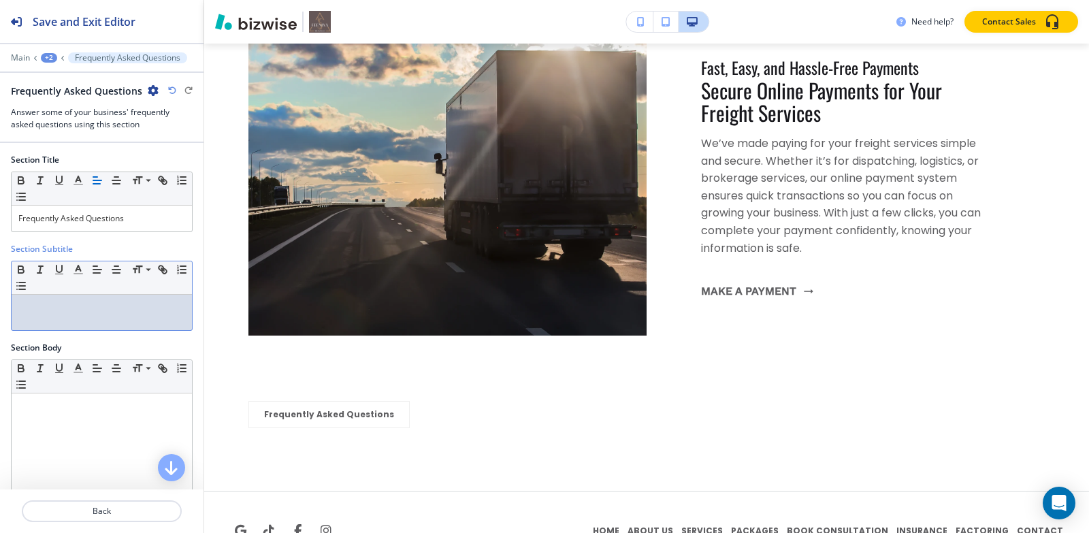
click at [108, 301] on div at bounding box center [102, 312] width 180 height 35
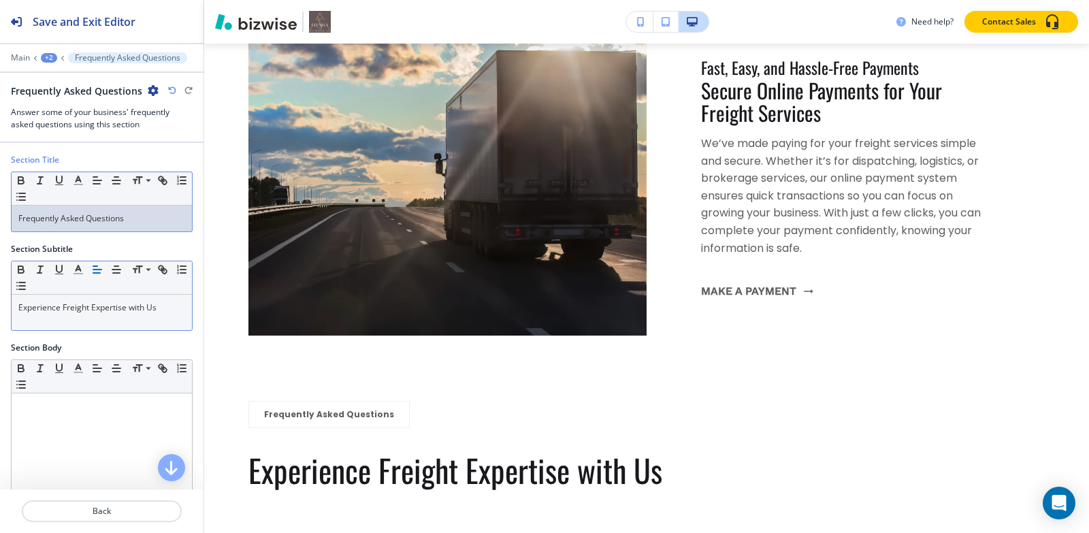
click at [88, 219] on p "Frequently Asked Questions" at bounding box center [101, 218] width 167 height 12
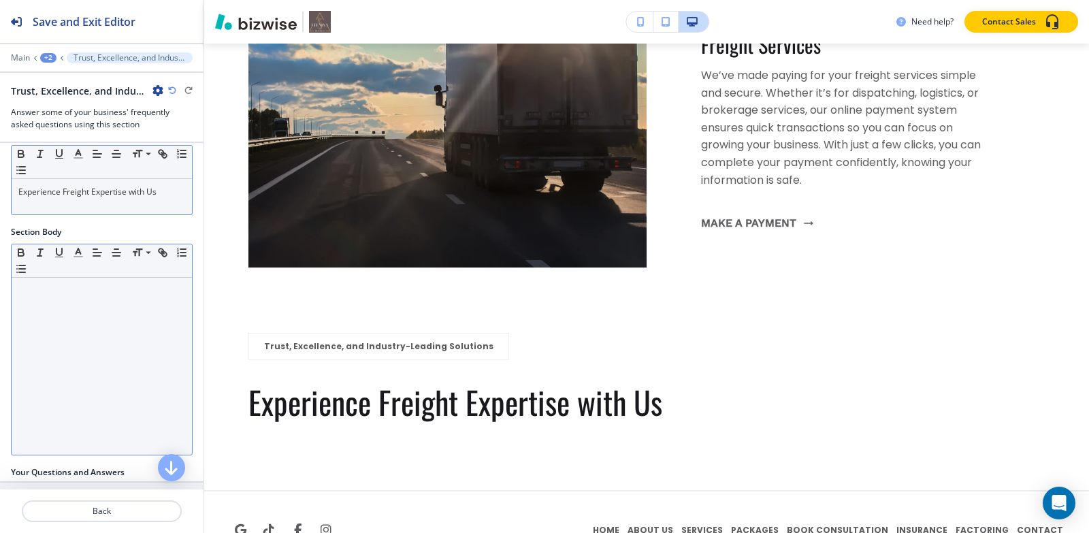
scroll to position [136, 0]
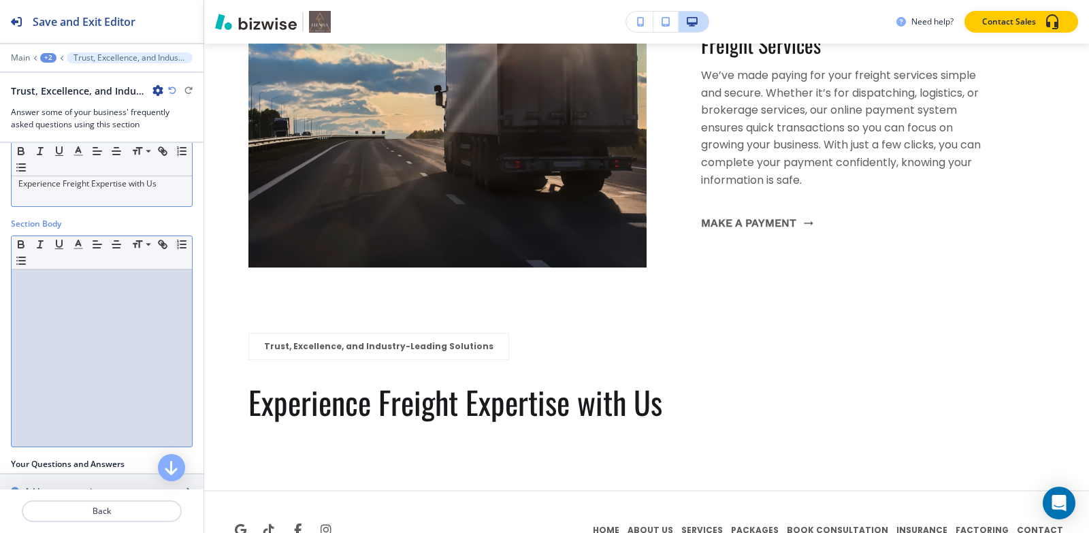
click at [113, 292] on div at bounding box center [102, 358] width 180 height 177
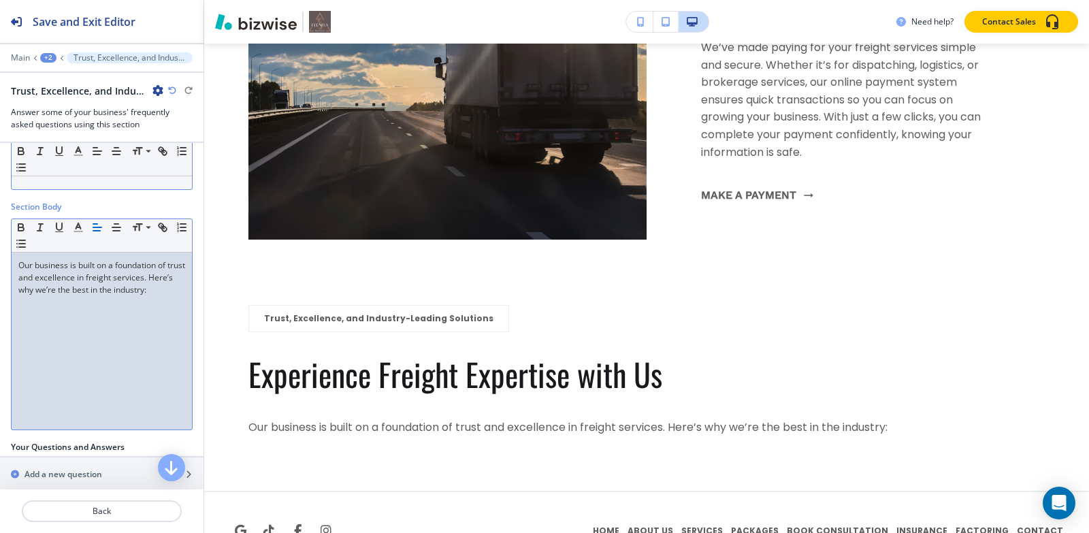
scroll to position [167, 0]
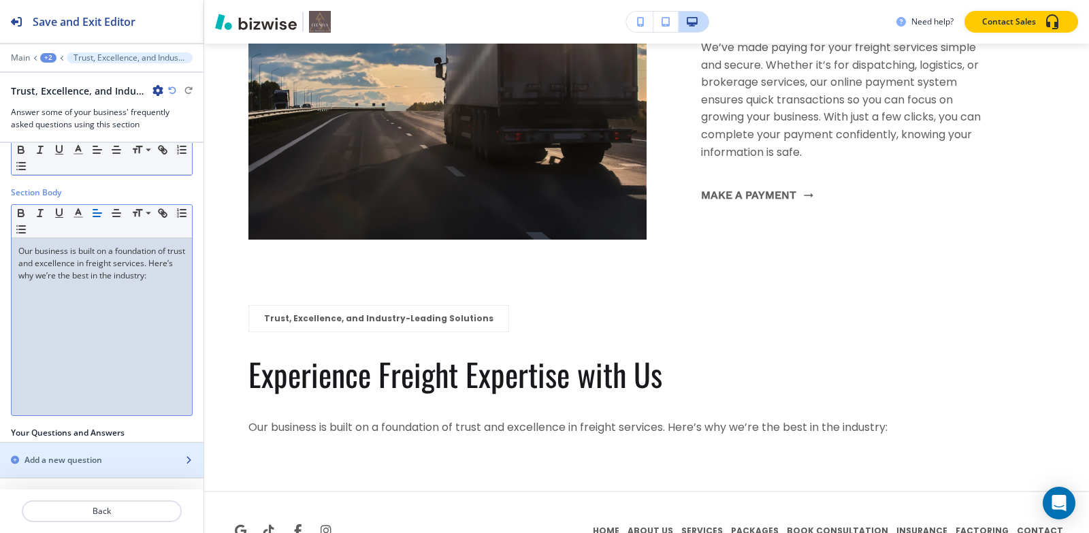
click at [65, 456] on h2 "Add a new question" at bounding box center [64, 460] width 78 height 12
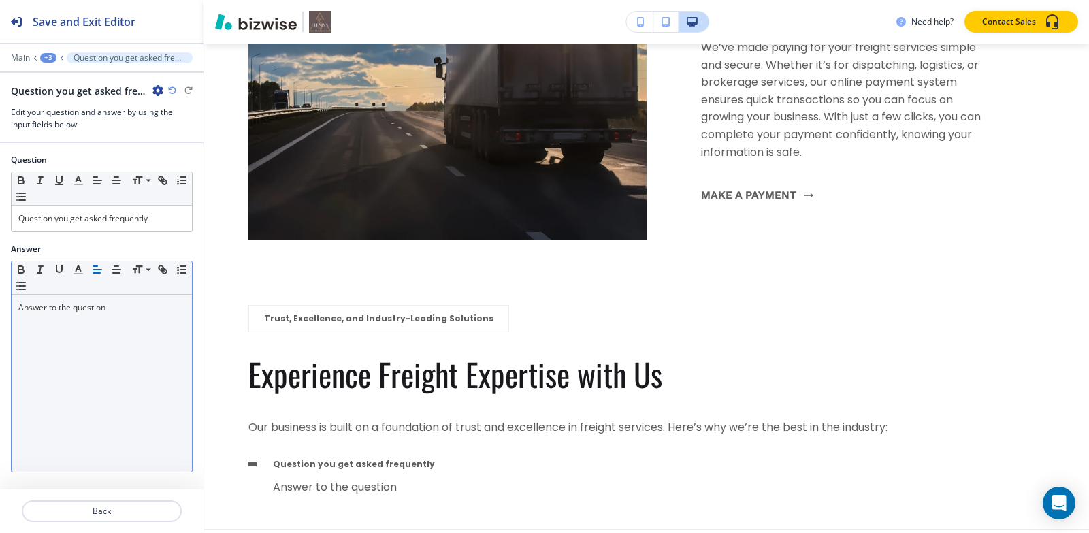
scroll to position [11839, 0]
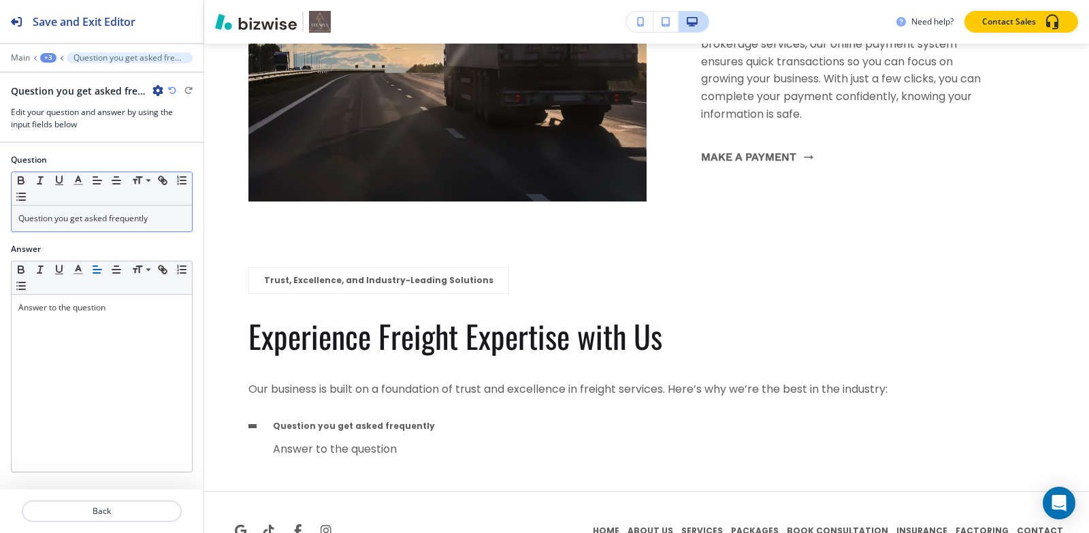
click at [99, 206] on div "Question you get asked frequently" at bounding box center [102, 219] width 180 height 26
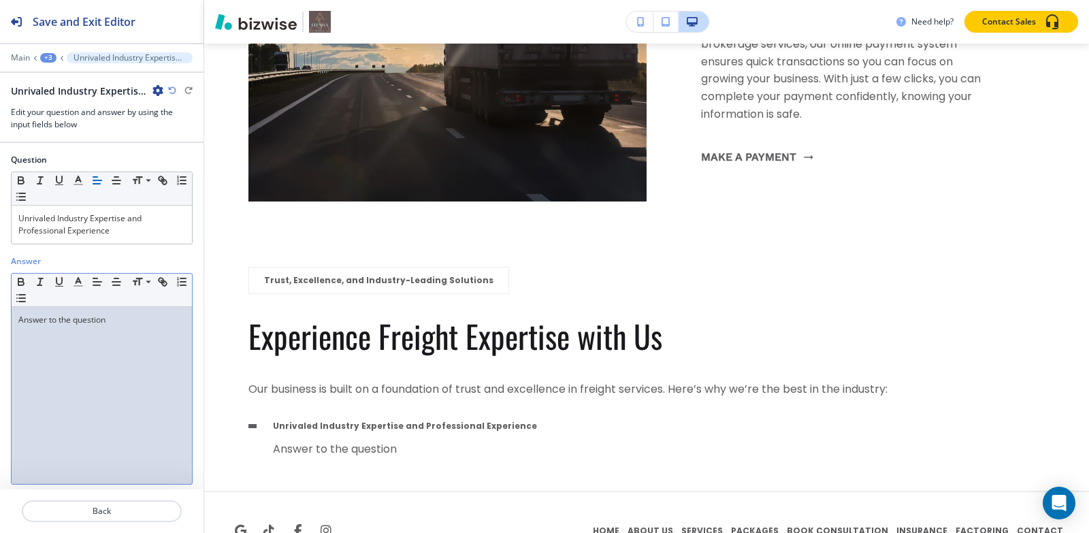
click at [123, 328] on div "Answer to the question" at bounding box center [102, 395] width 180 height 177
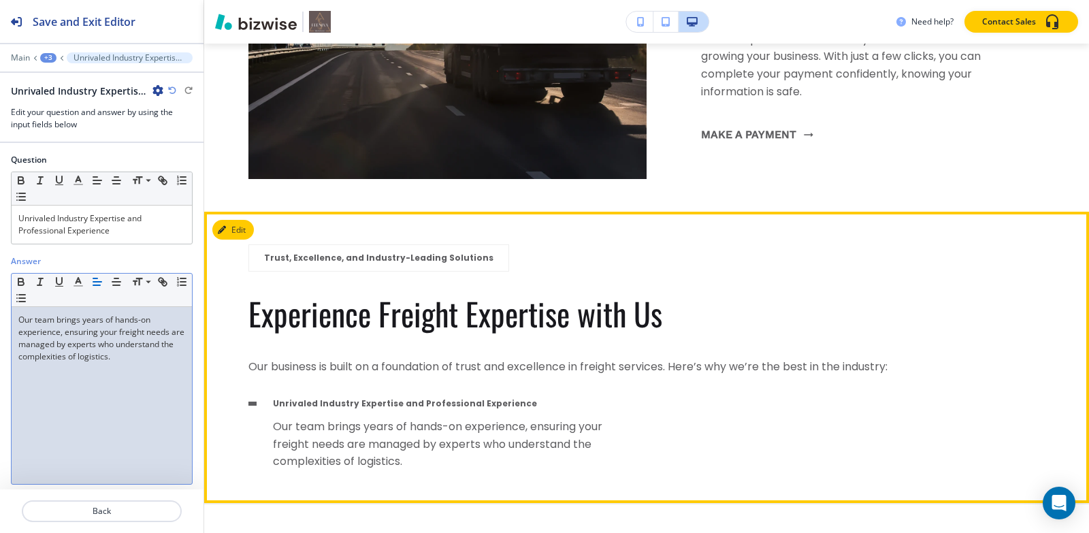
scroll to position [11874, 0]
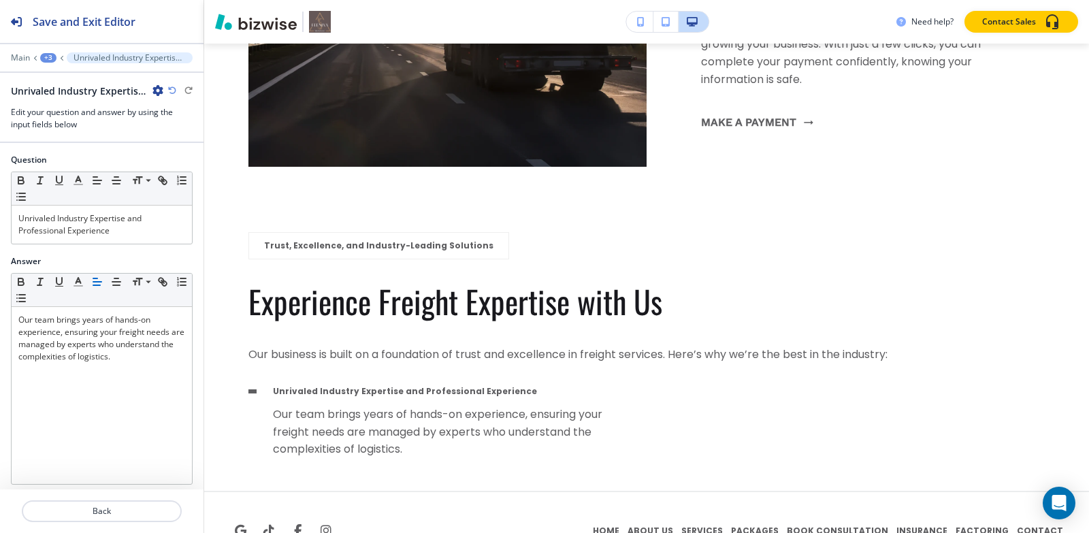
click at [47, 53] on div "+3" at bounding box center [48, 58] width 16 height 10
click at [48, 126] on button "Trust, Excellence, and Industry-Leading Solutions" at bounding box center [83, 128] width 87 height 25
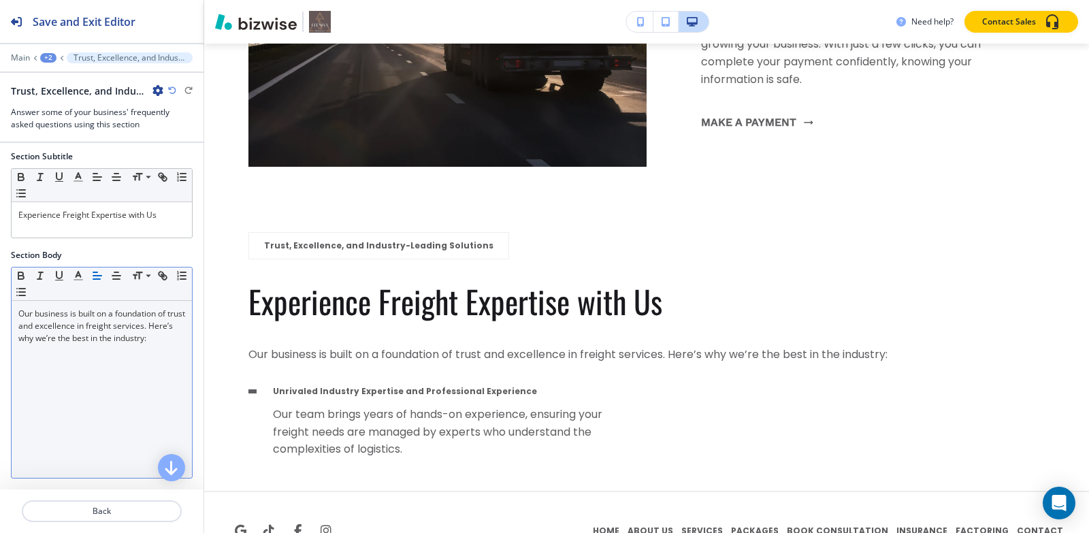
scroll to position [203, 0]
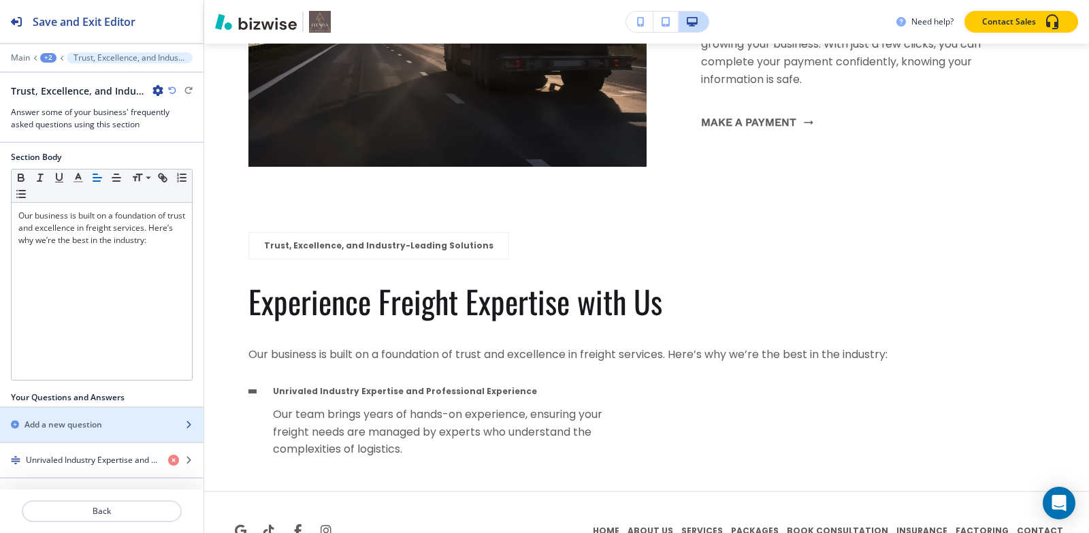
click at [86, 424] on h2 "Add a new question" at bounding box center [64, 425] width 78 height 12
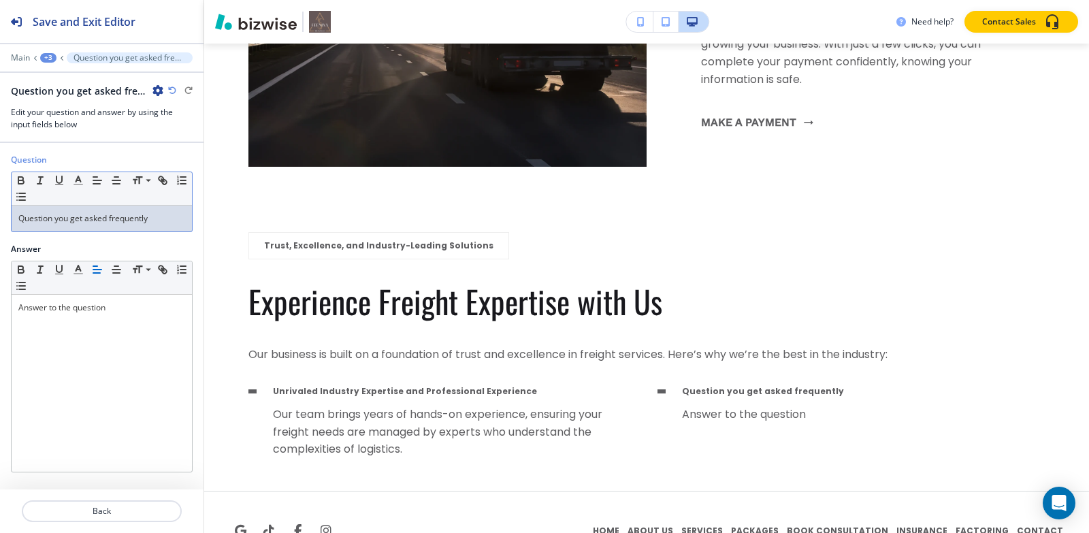
click at [112, 226] on div "Question you get asked frequently" at bounding box center [102, 219] width 180 height 26
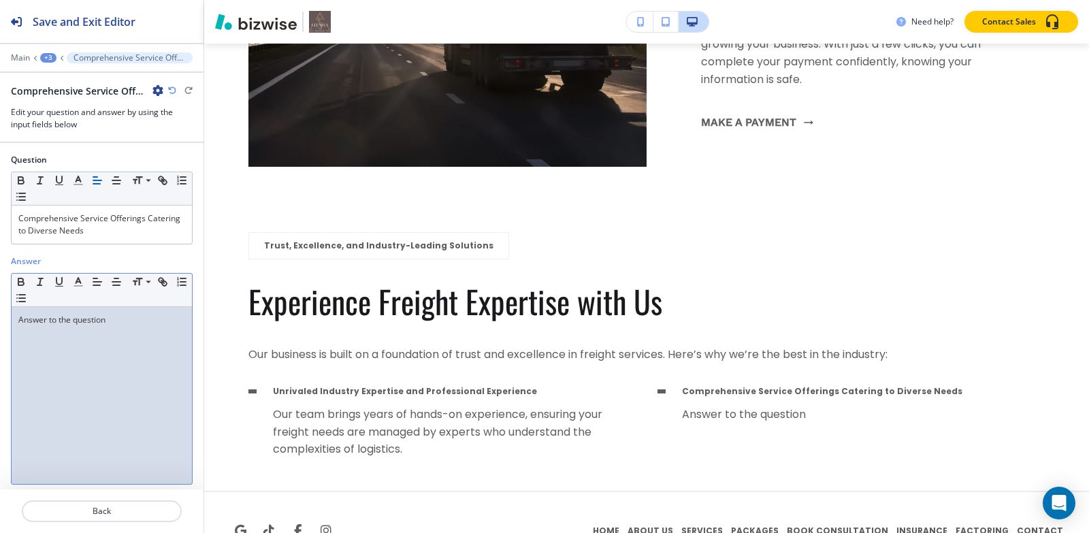
click at [134, 346] on div "Answer to the question" at bounding box center [102, 395] width 180 height 177
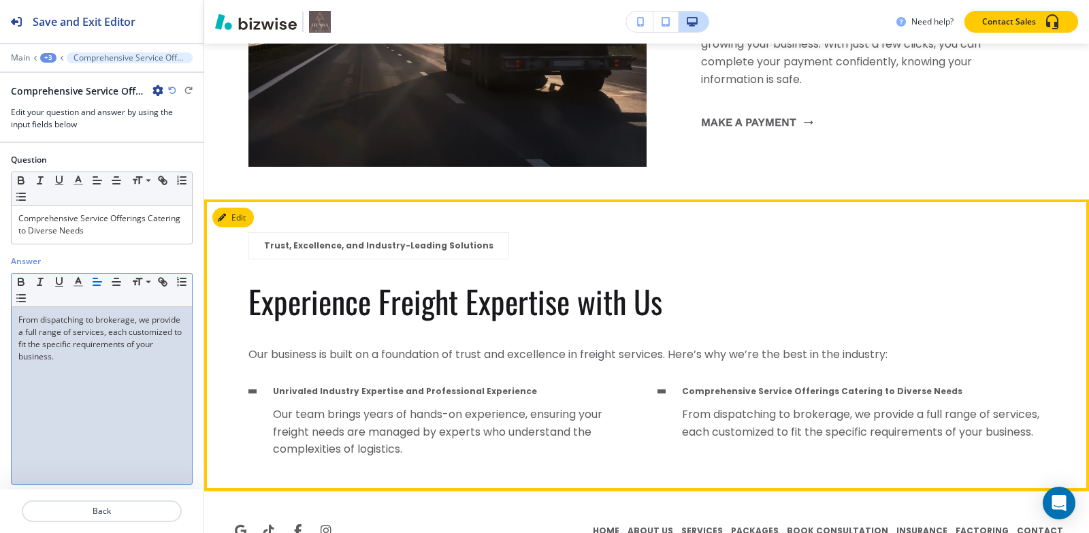
click at [331, 385] on p "Unrivaled Industry Expertise and Professional Experience" at bounding box center [454, 391] width 363 height 12
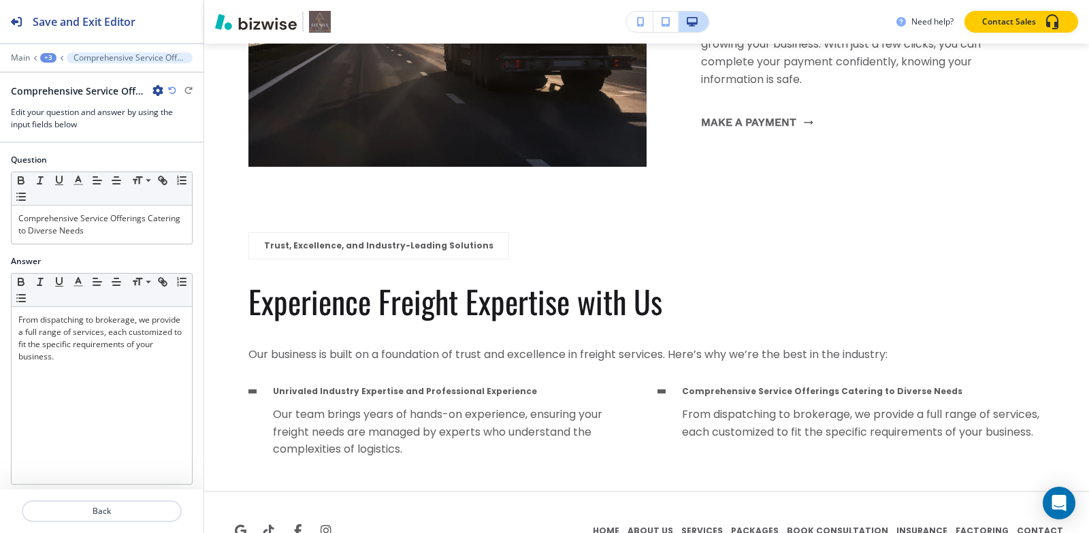
click at [47, 56] on div "+3" at bounding box center [48, 58] width 16 height 10
click at [71, 128] on p "Trust, Excellence, and Industry-Leading Solutions" at bounding box center [83, 128] width 69 height 12
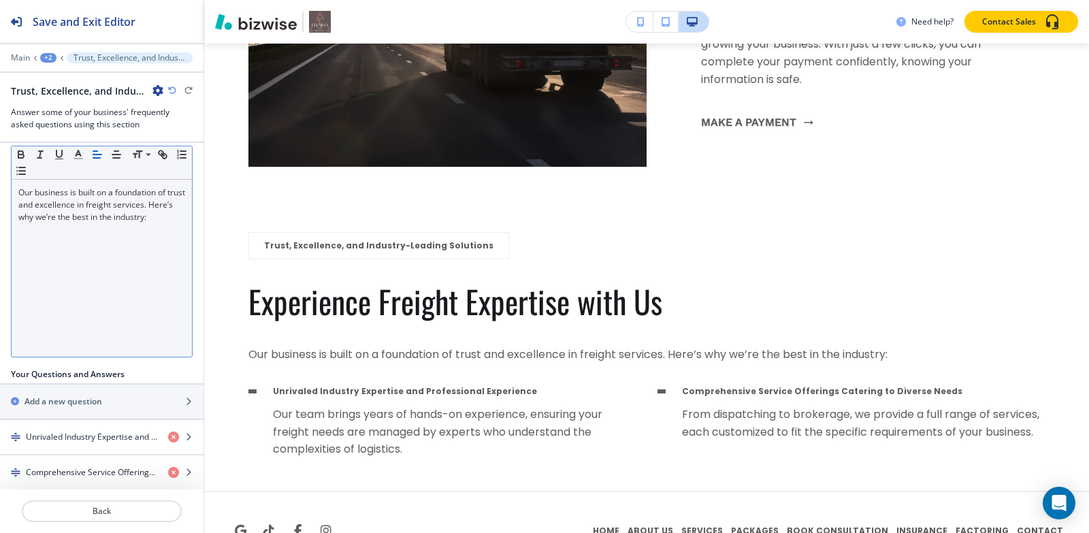
scroll to position [238, 0]
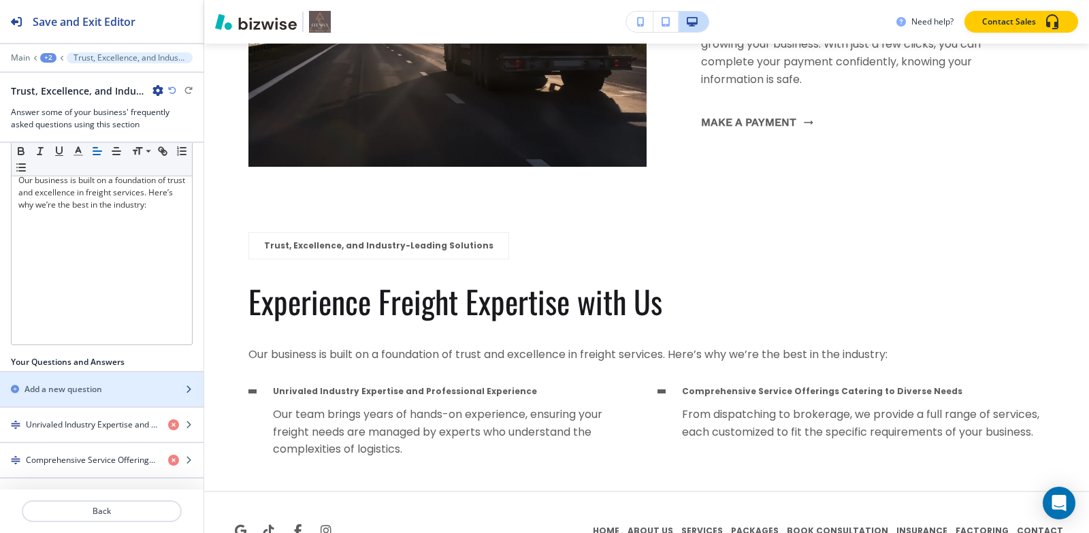
click at [64, 387] on h2 "Add a new question" at bounding box center [64, 389] width 78 height 12
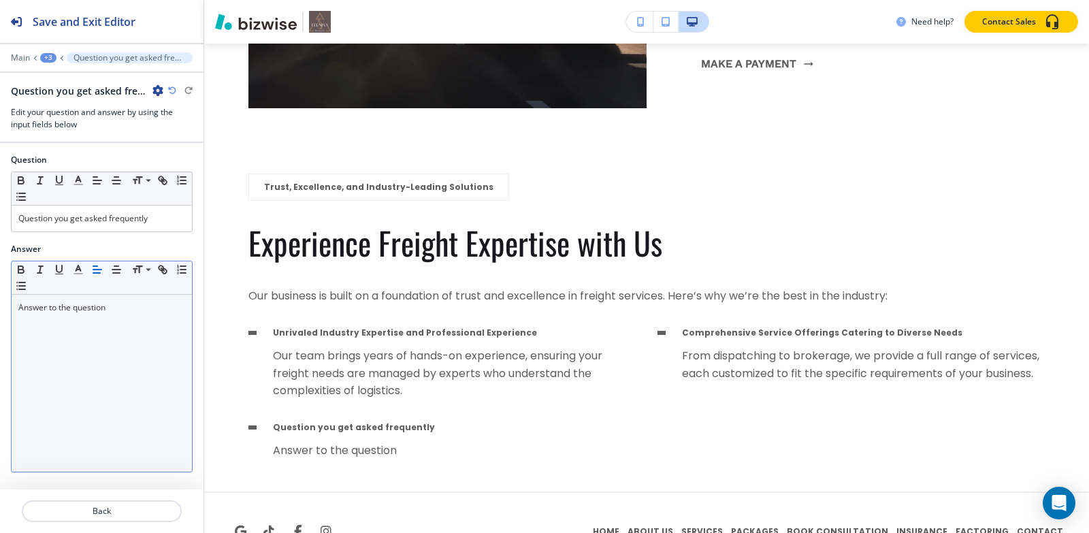
scroll to position [11934, 0]
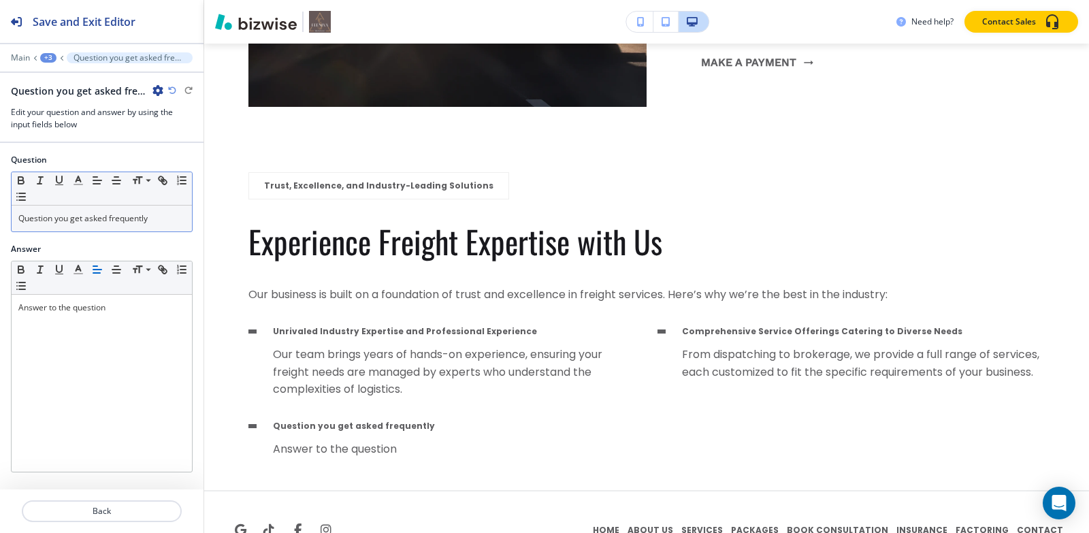
click at [163, 215] on p "Question you get asked frequently" at bounding box center [101, 218] width 167 height 12
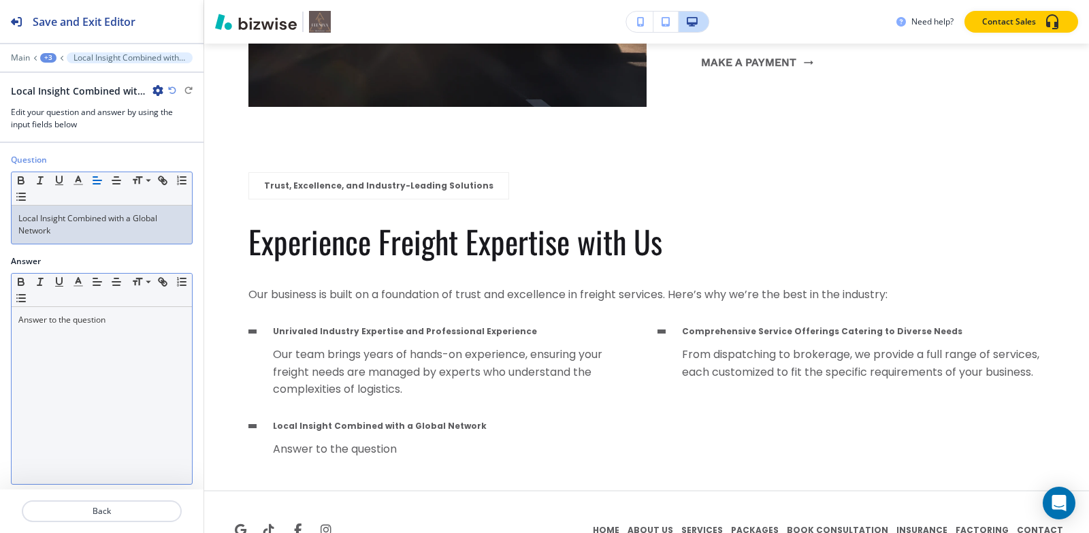
click at [112, 340] on div "Answer to the question" at bounding box center [102, 395] width 180 height 177
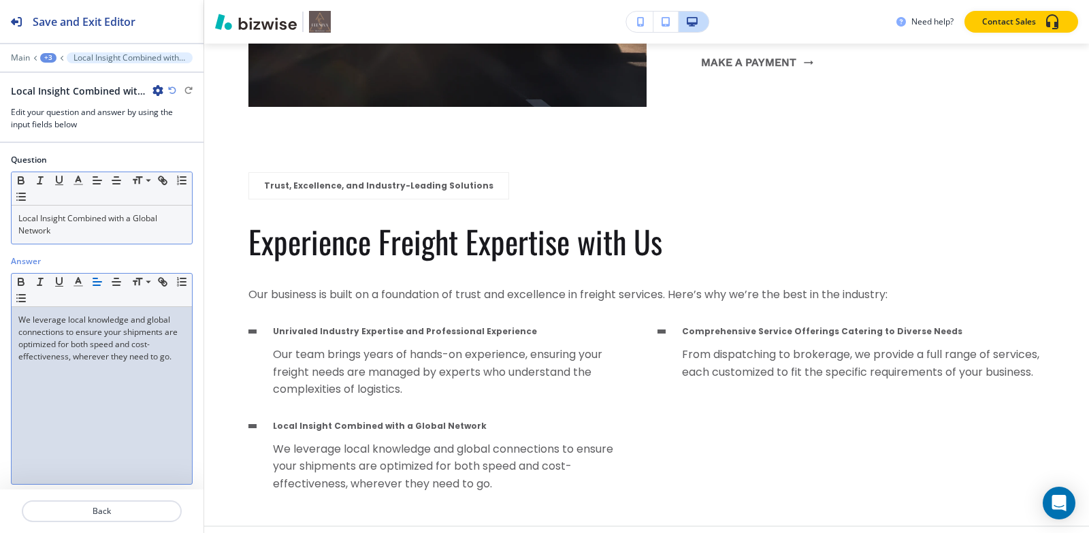
click at [48, 61] on div "+3" at bounding box center [48, 58] width 16 height 10
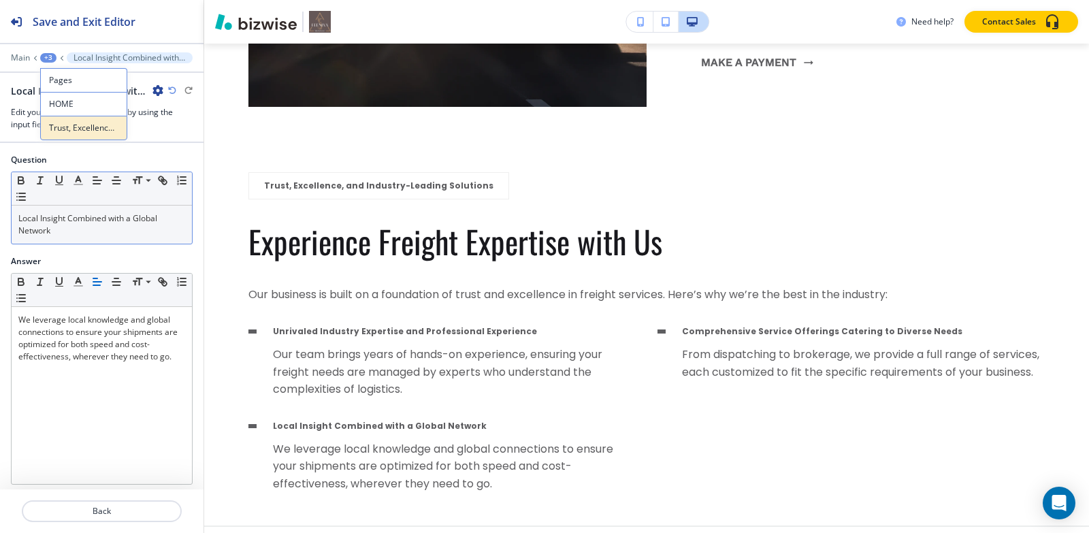
click at [65, 124] on p "Trust, Excellence, and Industry-Leading Solutions" at bounding box center [83, 128] width 69 height 12
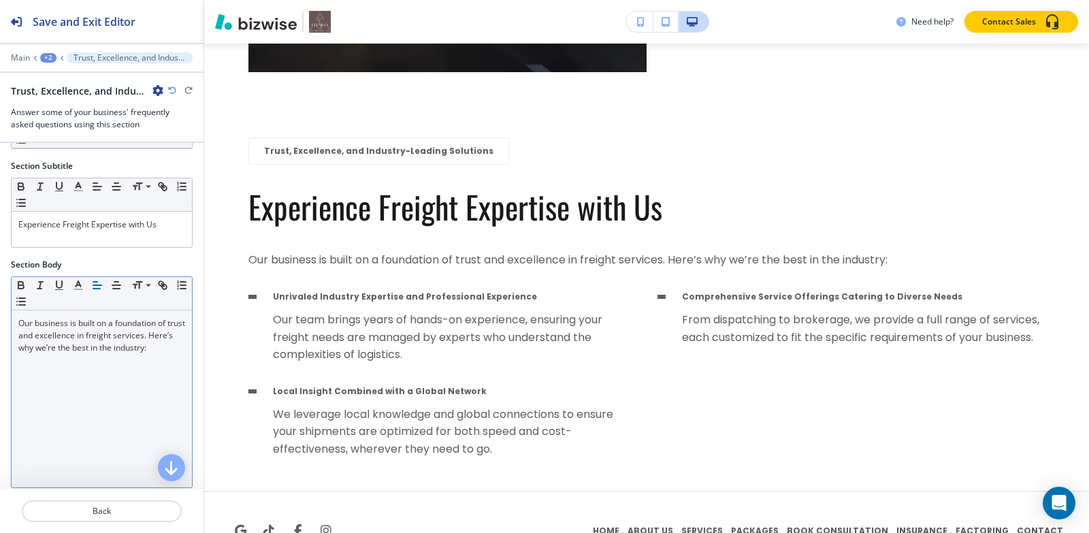
scroll to position [274, 0]
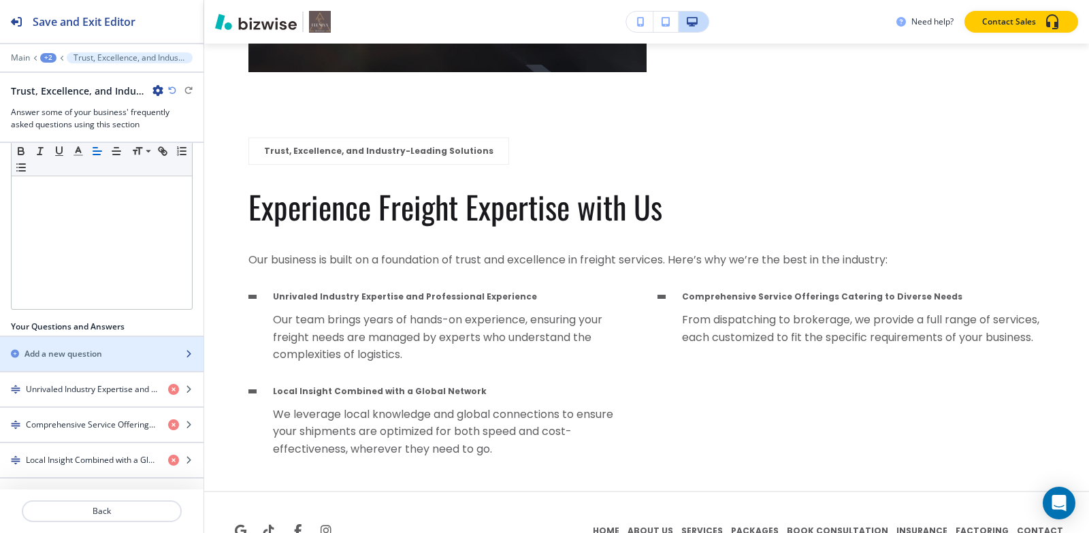
click at [93, 355] on h2 "Add a new question" at bounding box center [64, 354] width 78 height 12
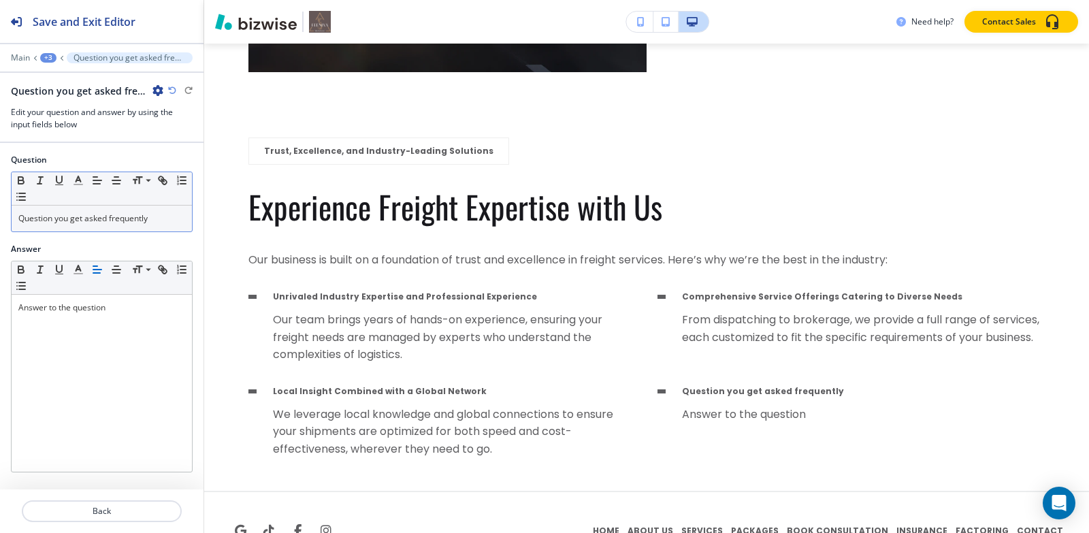
click at [136, 216] on p "Question you get asked frequently" at bounding box center [101, 218] width 167 height 12
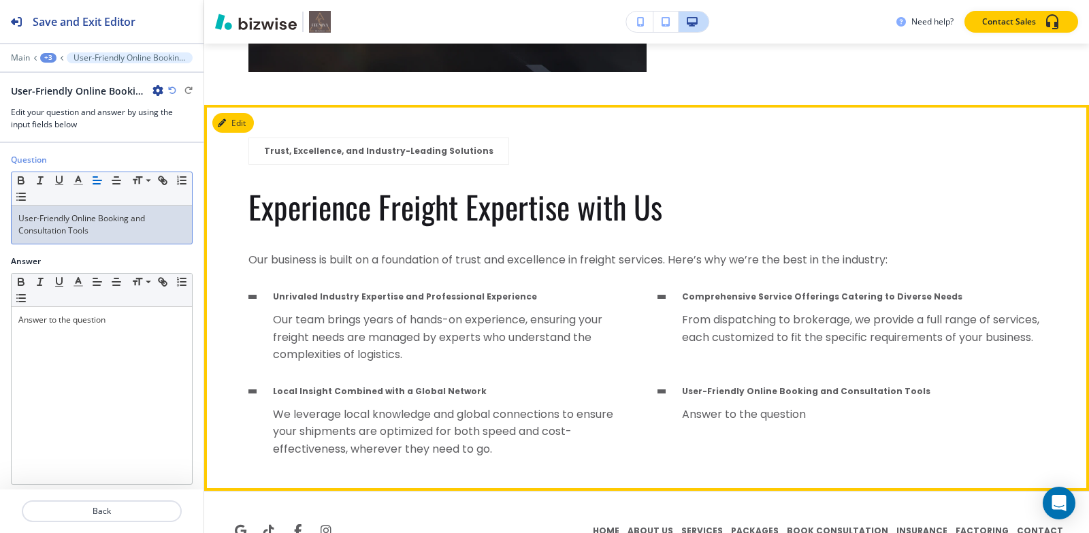
click at [410, 291] on p "Unrivaled Industry Expertise and Professional Experience" at bounding box center [454, 297] width 363 height 12
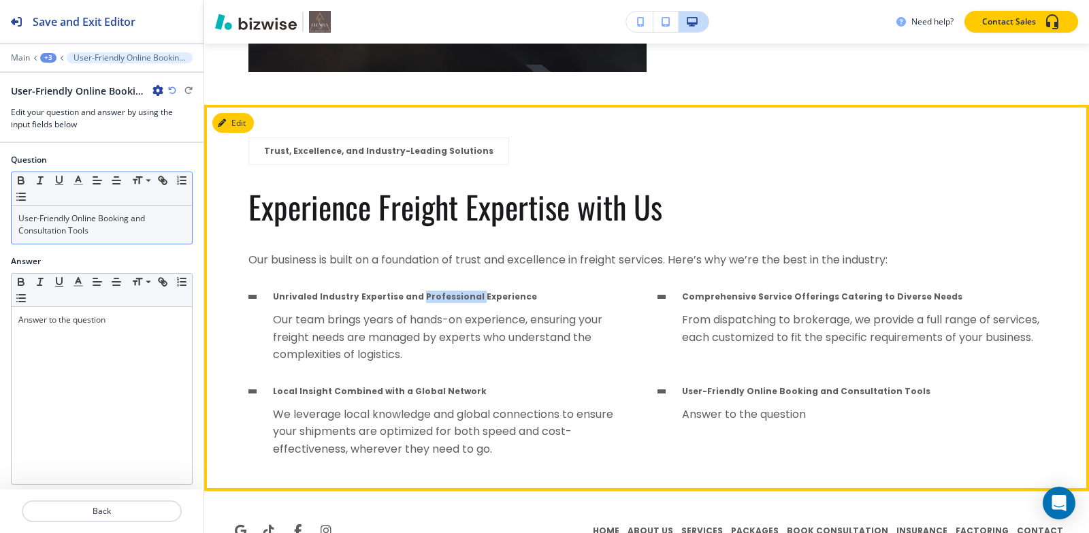
click at [410, 291] on p "Unrivaled Industry Expertise and Professional Experience" at bounding box center [454, 297] width 363 height 12
click at [530, 311] on p "Our team brings years of hands-on experience, ensuring your freight needs are m…" at bounding box center [454, 337] width 363 height 52
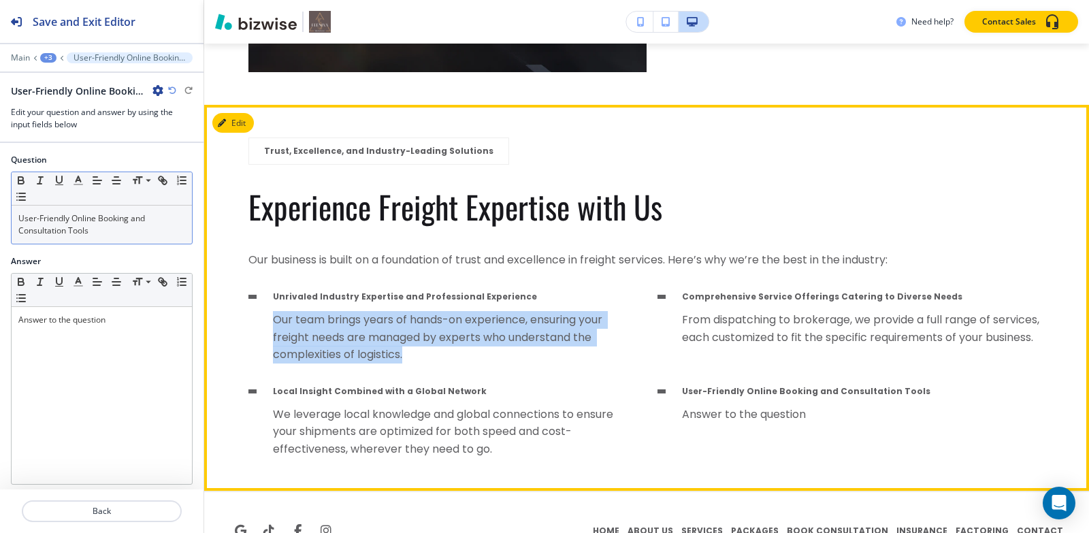
drag, startPoint x: 529, startPoint y: 305, endPoint x: 525, endPoint y: 330, distance: 25.5
click at [528, 311] on p "Our team brings years of hands-on experience, ensuring your freight needs are m…" at bounding box center [454, 337] width 363 height 52
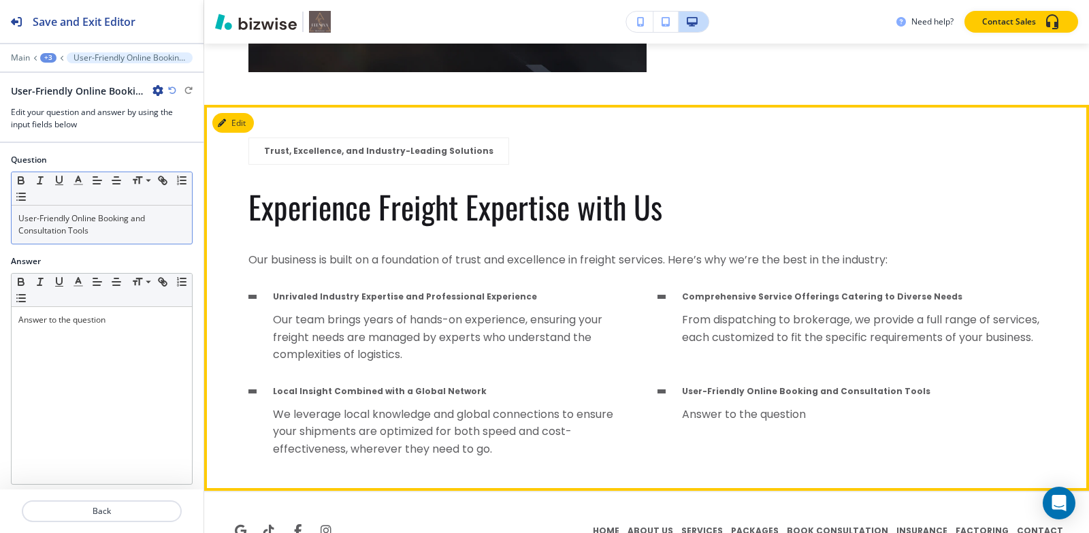
click at [526, 385] on p "Local Insight Combined with a Global Network" at bounding box center [454, 391] width 363 height 12
click at [242, 113] on button "Edit This Section" at bounding box center [258, 123] width 92 height 20
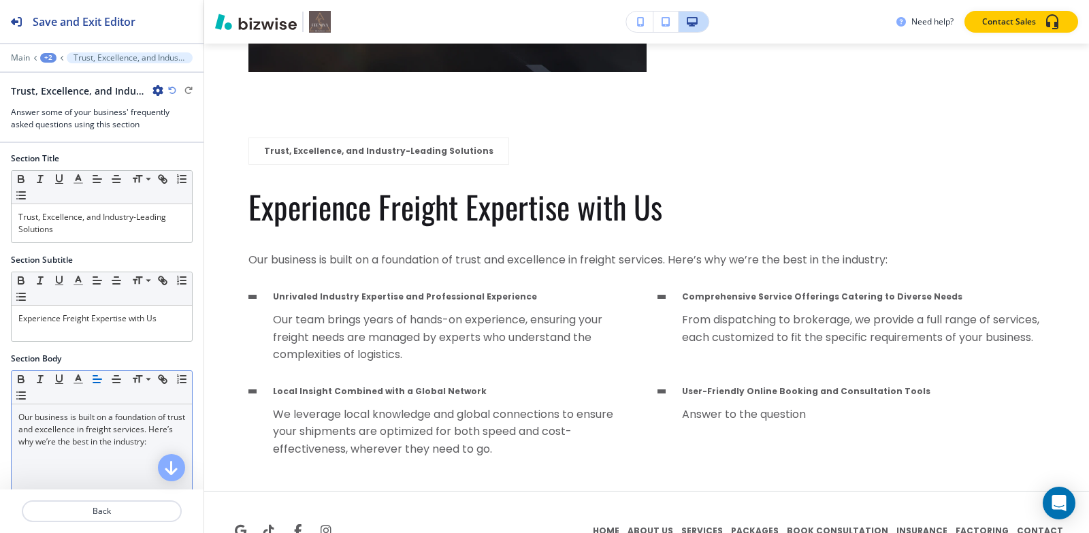
scroll to position [0, 0]
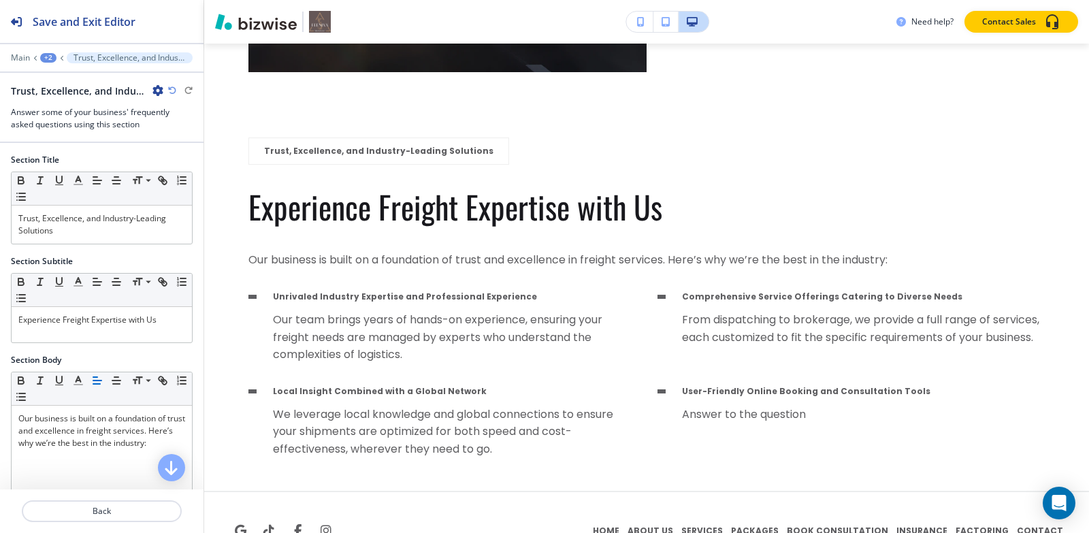
click at [47, 58] on div "+2" at bounding box center [48, 58] width 16 height 10
click at [59, 100] on p "HOME" at bounding box center [83, 104] width 69 height 12
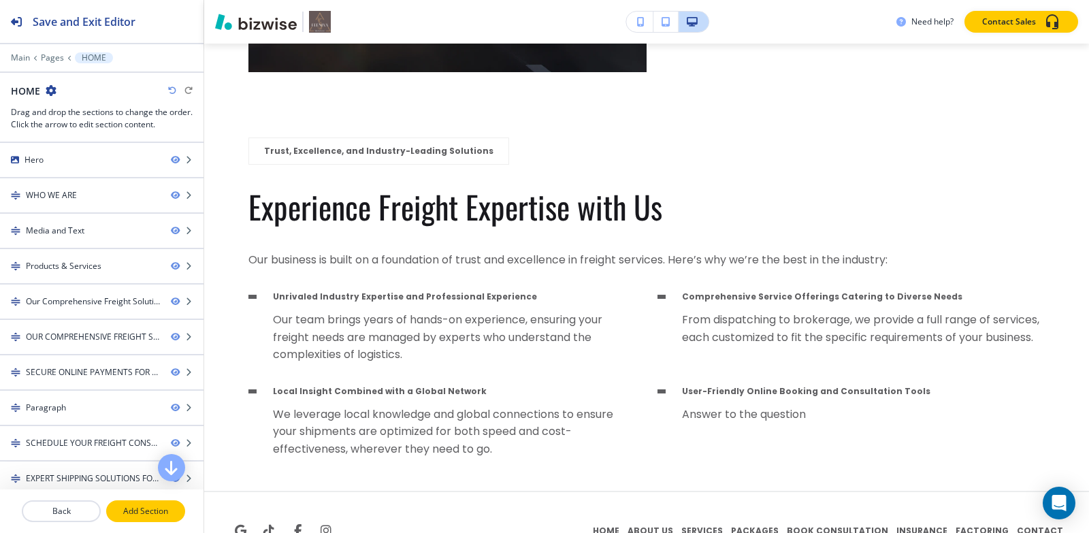
click at [138, 513] on p "Add Section" at bounding box center [146, 511] width 76 height 12
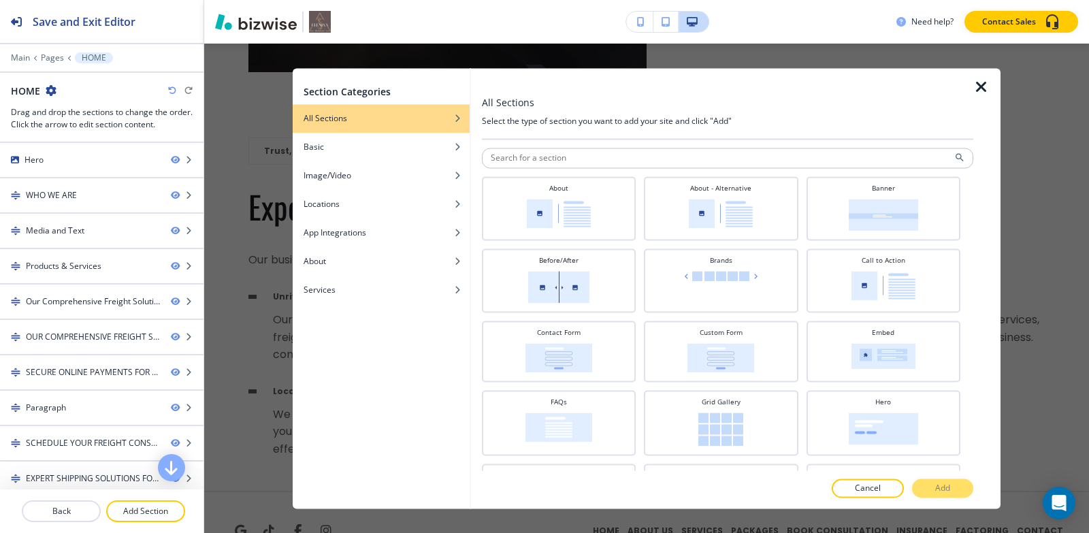
click at [983, 94] on icon "button" at bounding box center [981, 87] width 16 height 16
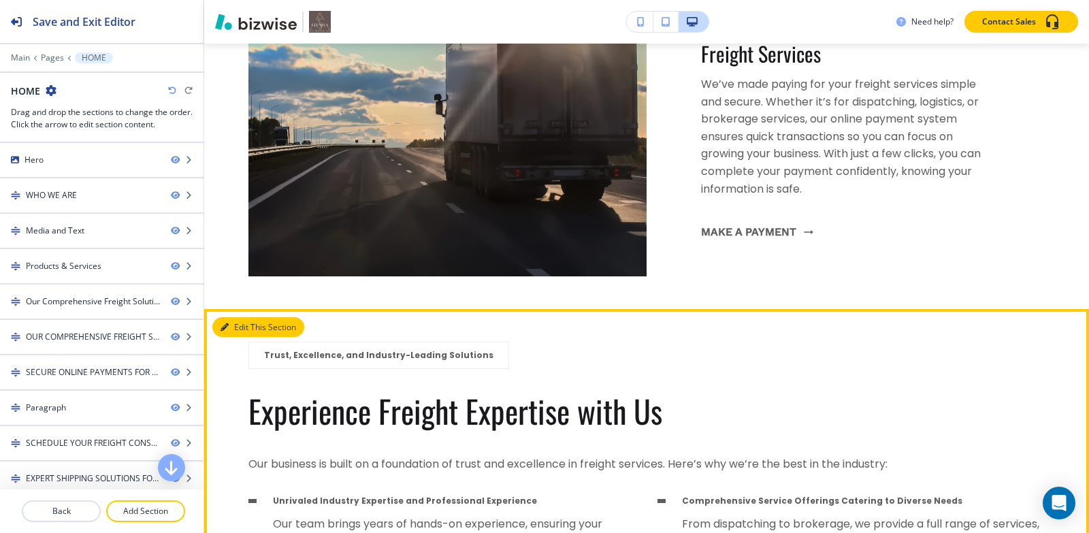
click at [237, 317] on button "Edit This Section" at bounding box center [258, 327] width 92 height 20
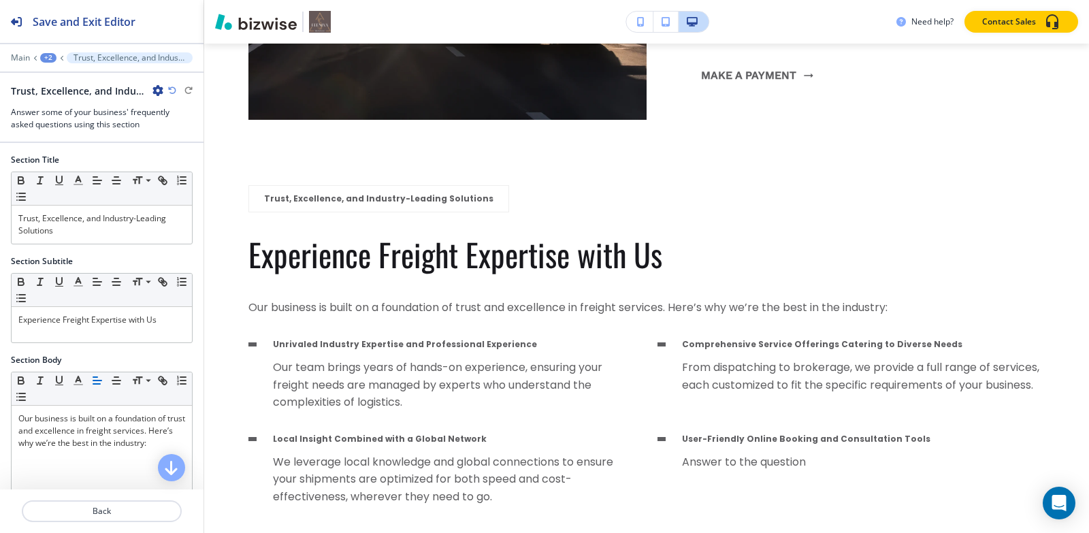
scroll to position [11969, 0]
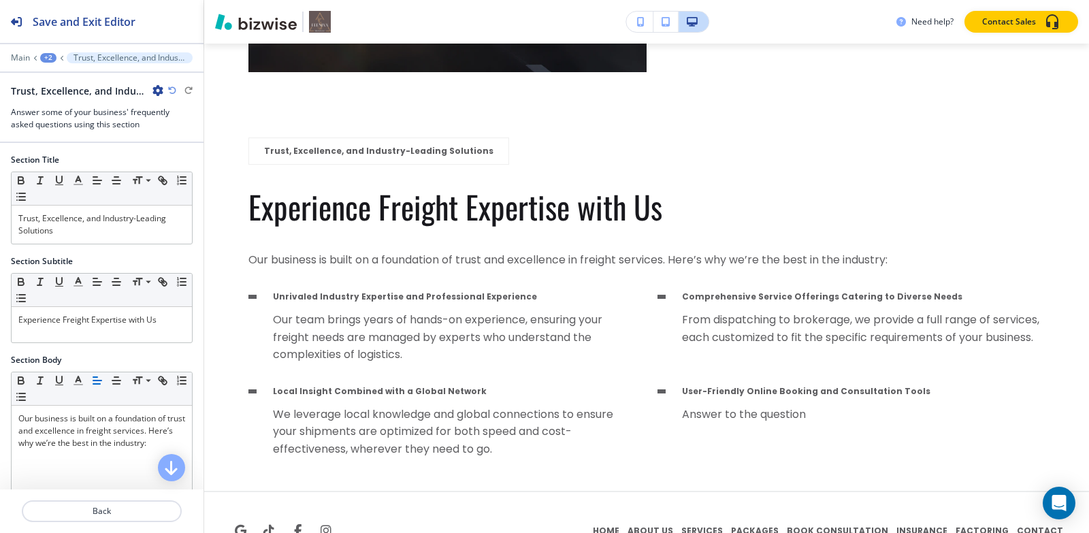
click at [157, 88] on icon "button" at bounding box center [157, 90] width 11 height 11
click at [170, 160] on p "Delete Section" at bounding box center [195, 162] width 69 height 12
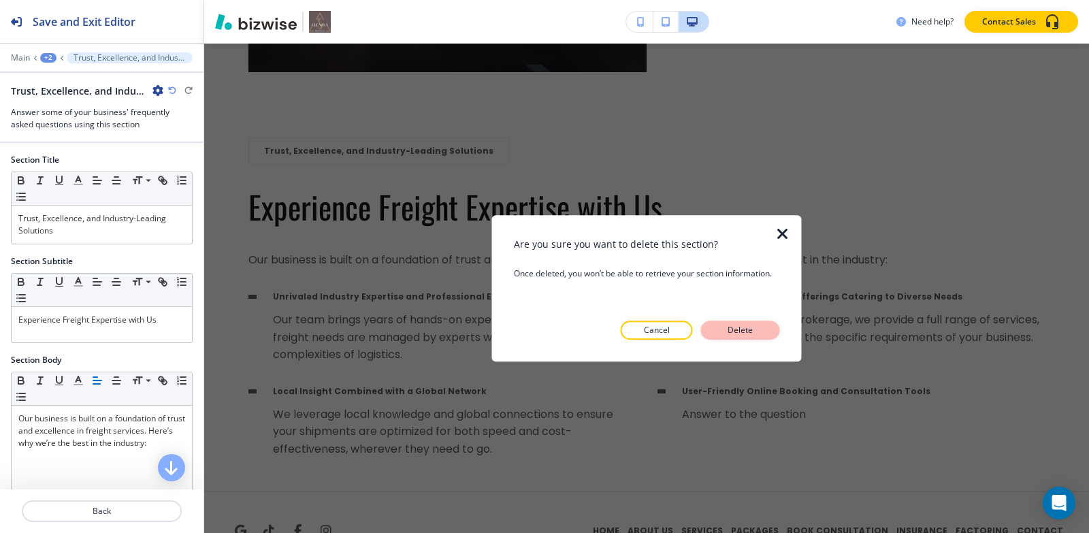
click at [728, 330] on p "Delete" at bounding box center [740, 330] width 33 height 12
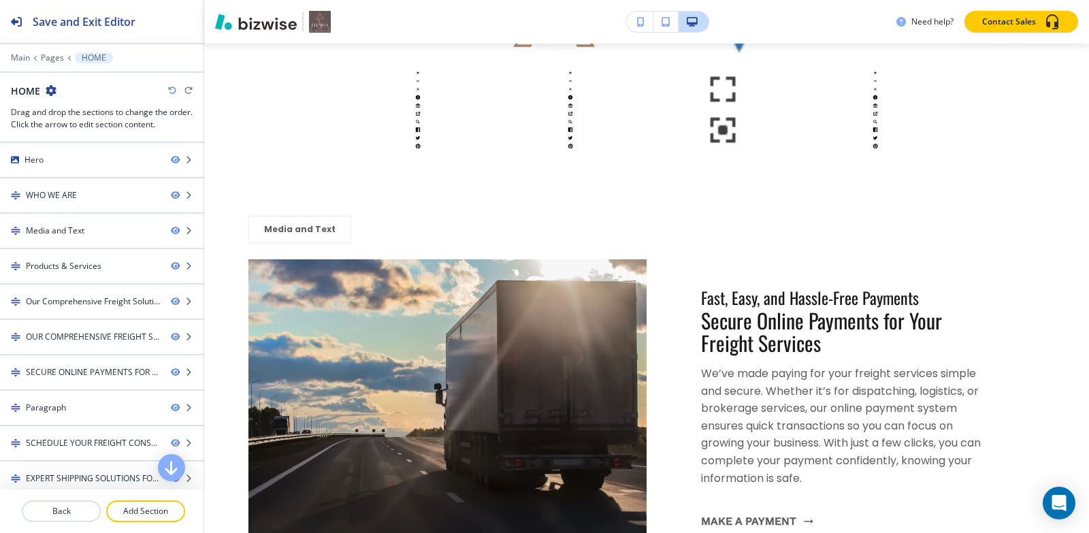
scroll to position [11311, 0]
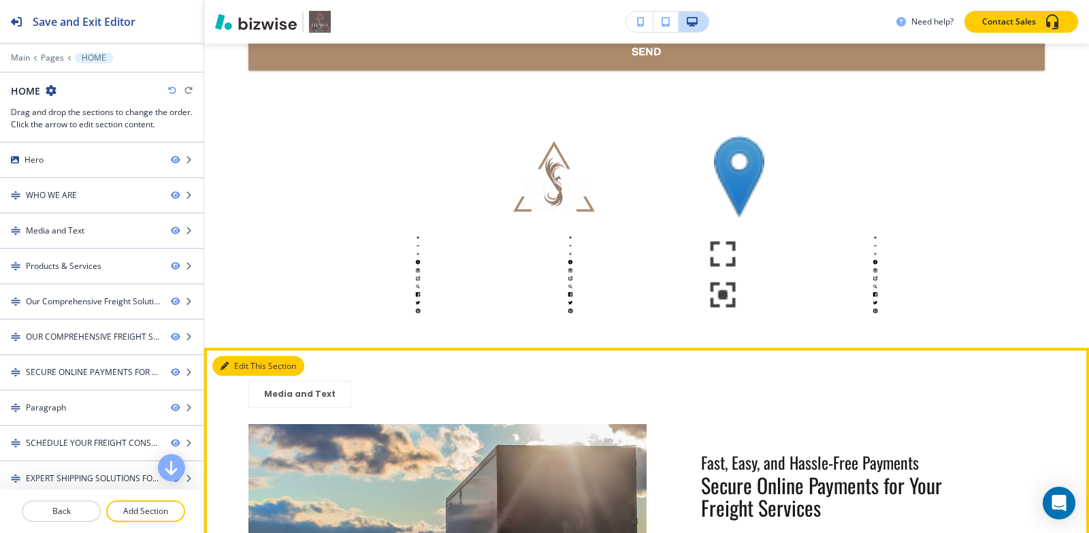
click at [244, 356] on button "Edit This Section" at bounding box center [258, 366] width 92 height 20
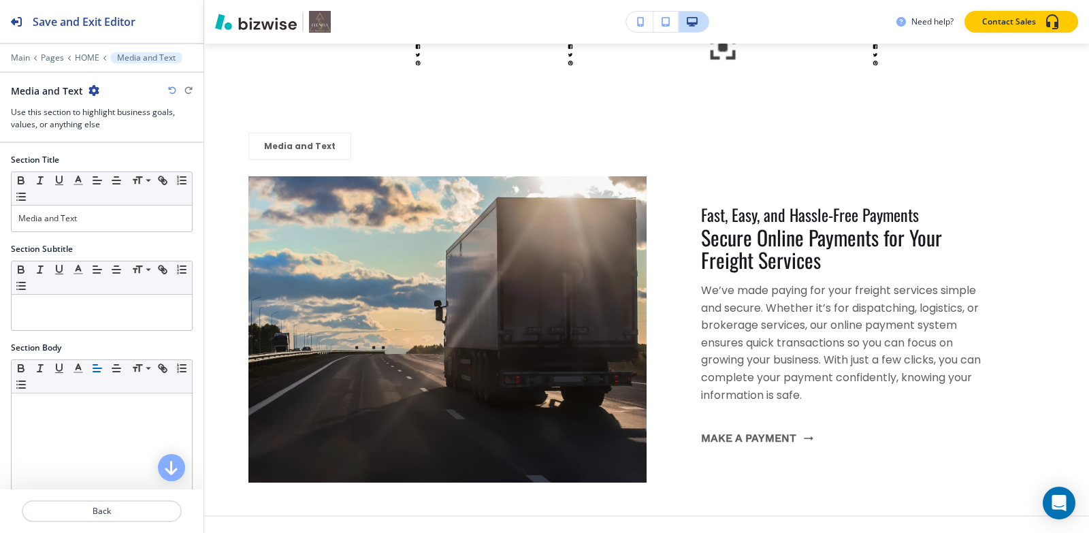
scroll to position [11578, 0]
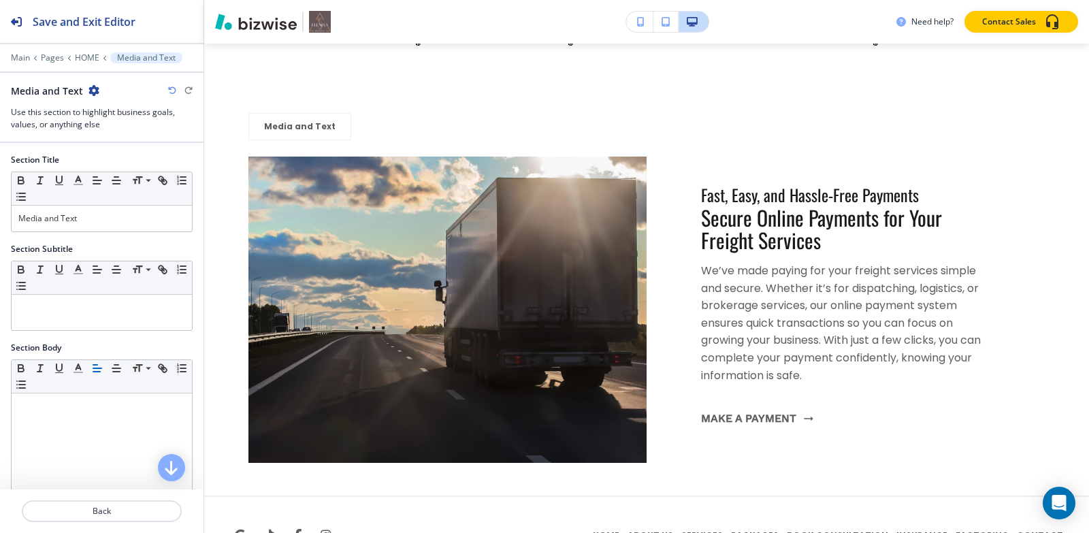
click at [98, 88] on div "Media and Text" at bounding box center [102, 91] width 182 height 14
click at [91, 91] on icon "button" at bounding box center [93, 90] width 11 height 11
click at [114, 159] on p "Delete Section" at bounding box center [130, 162] width 69 height 12
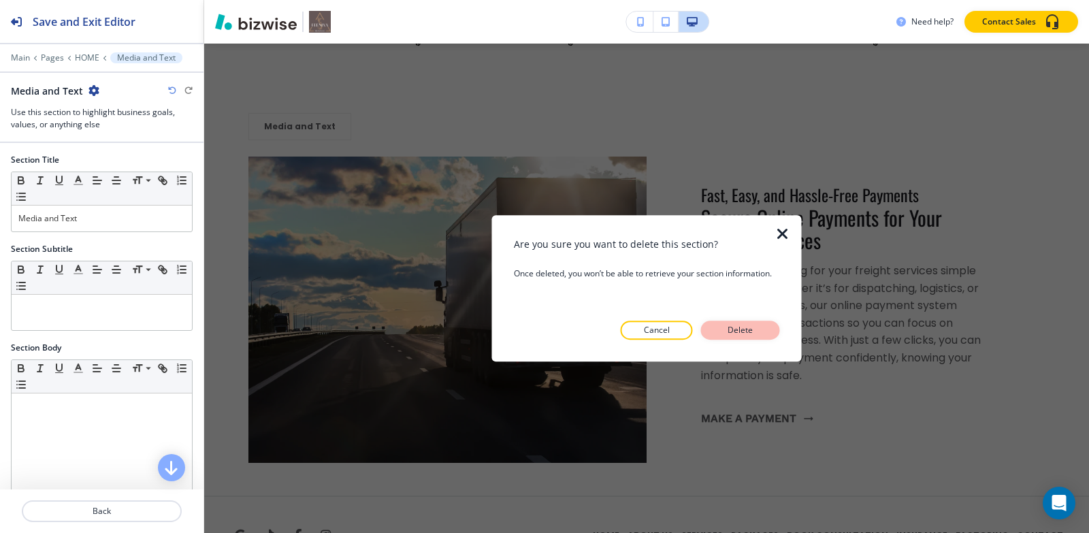
click at [749, 333] on p "Delete" at bounding box center [740, 330] width 33 height 12
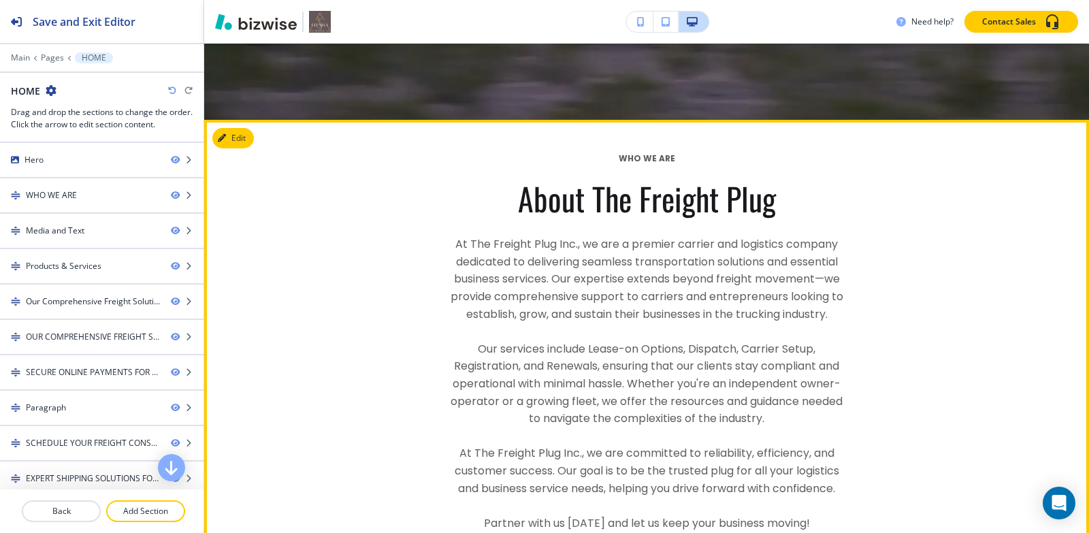
scroll to position [340, 0]
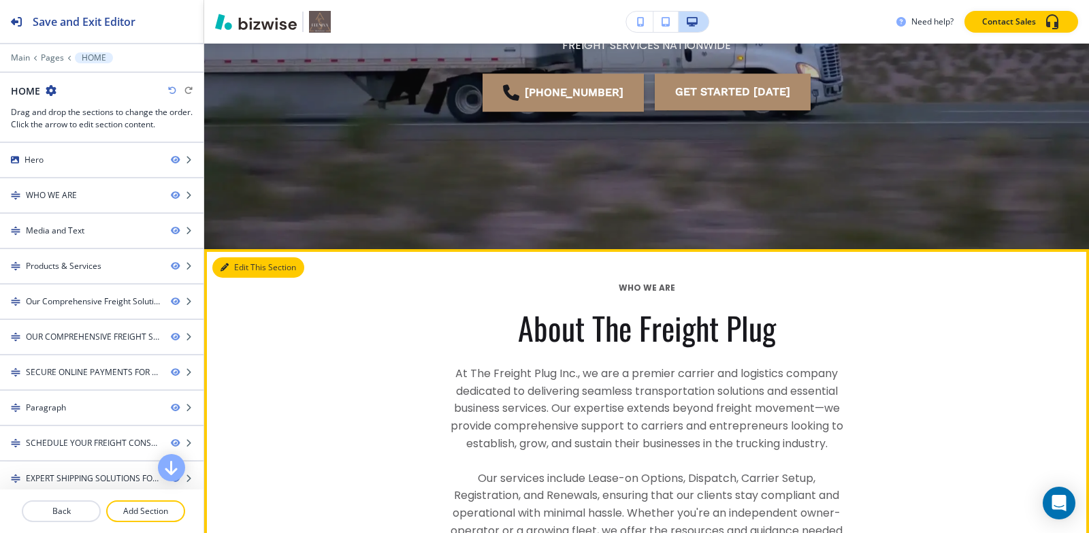
click at [244, 271] on button "Edit This Section" at bounding box center [258, 267] width 92 height 20
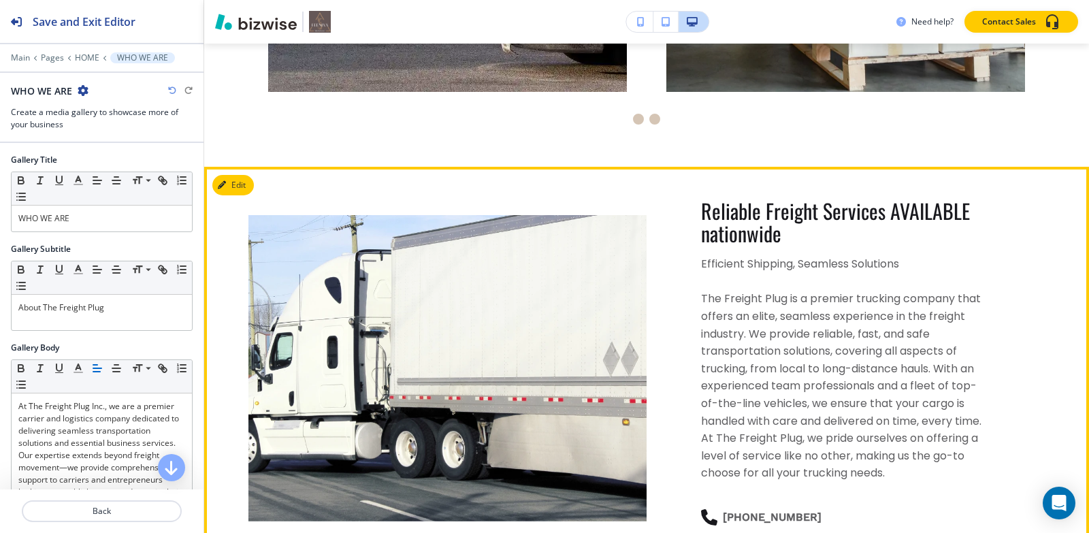
scroll to position [1157, 0]
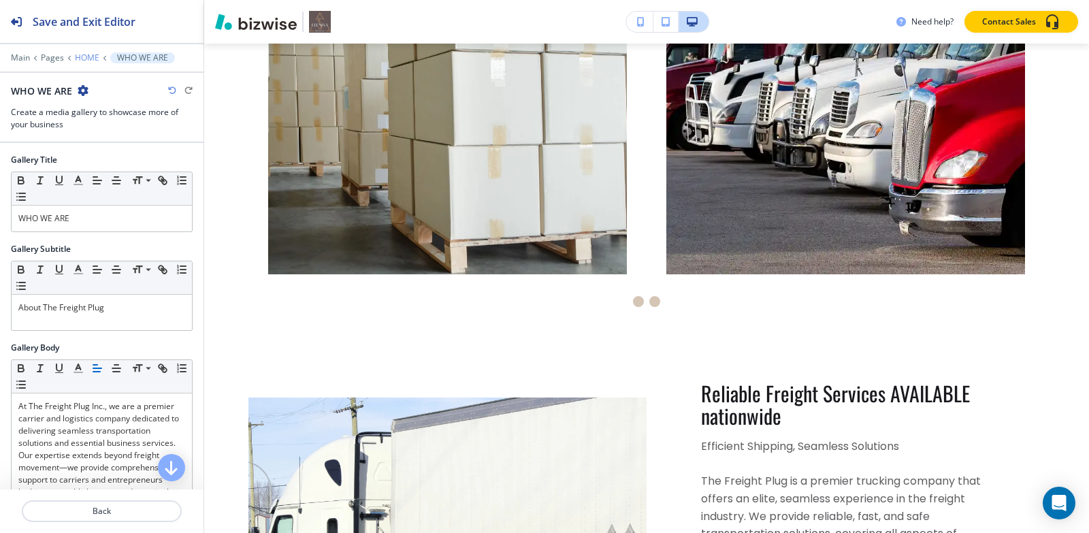
click at [87, 57] on p "HOME" at bounding box center [87, 58] width 25 height 10
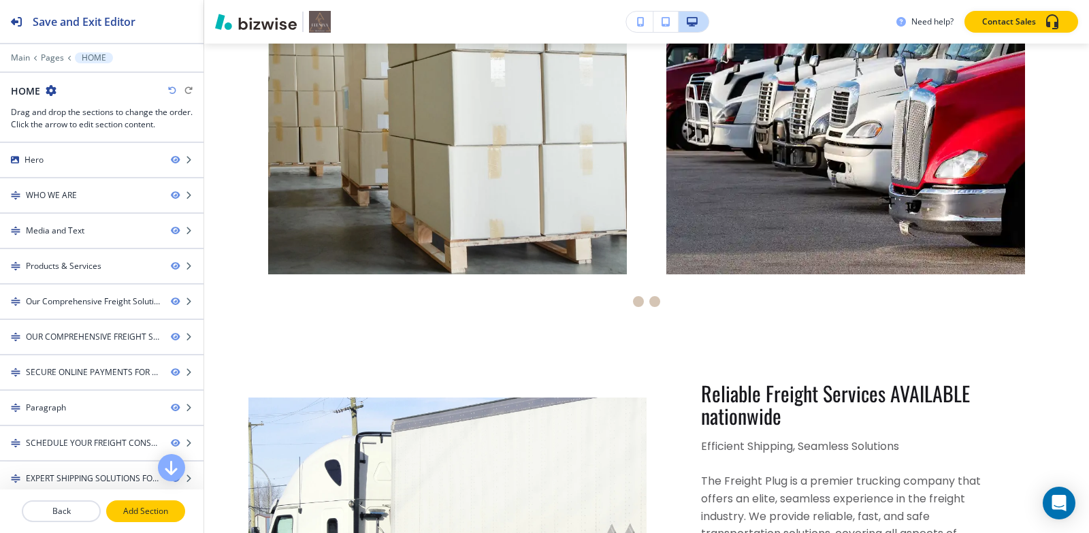
click at [140, 513] on p "Add Section" at bounding box center [146, 511] width 76 height 12
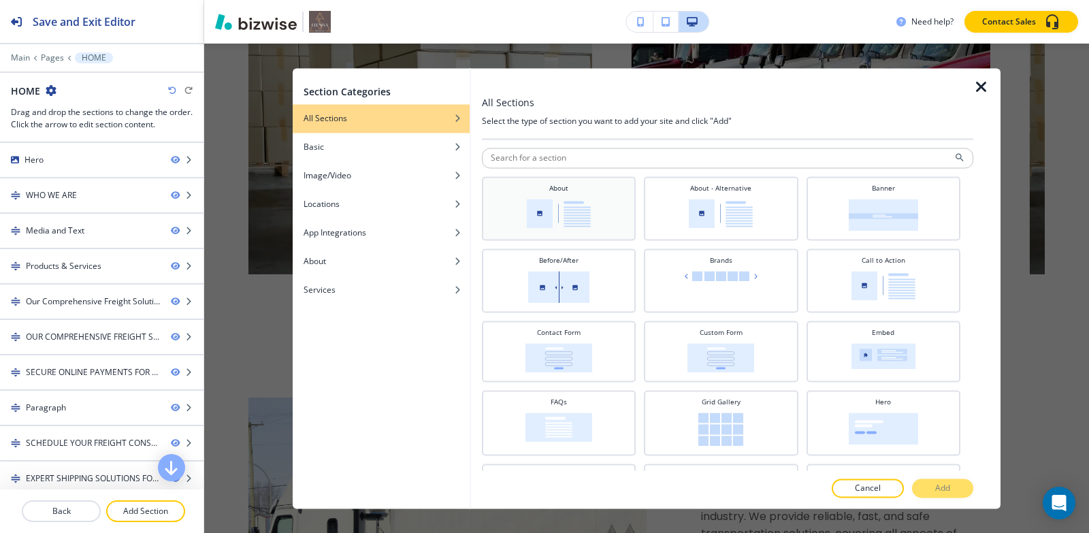
click at [545, 220] on img at bounding box center [559, 213] width 64 height 29
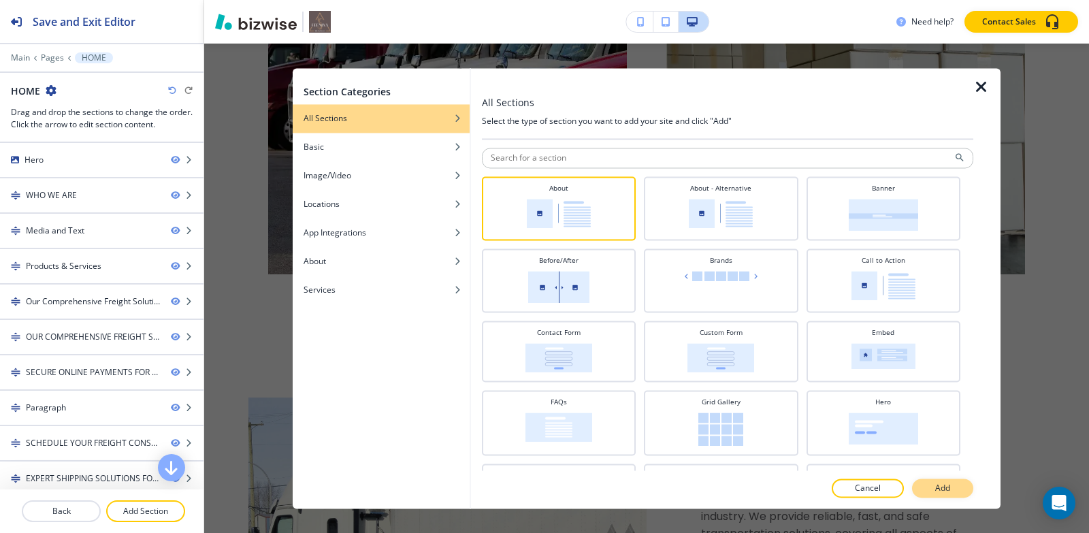
click at [960, 496] on button "Add" at bounding box center [942, 487] width 61 height 19
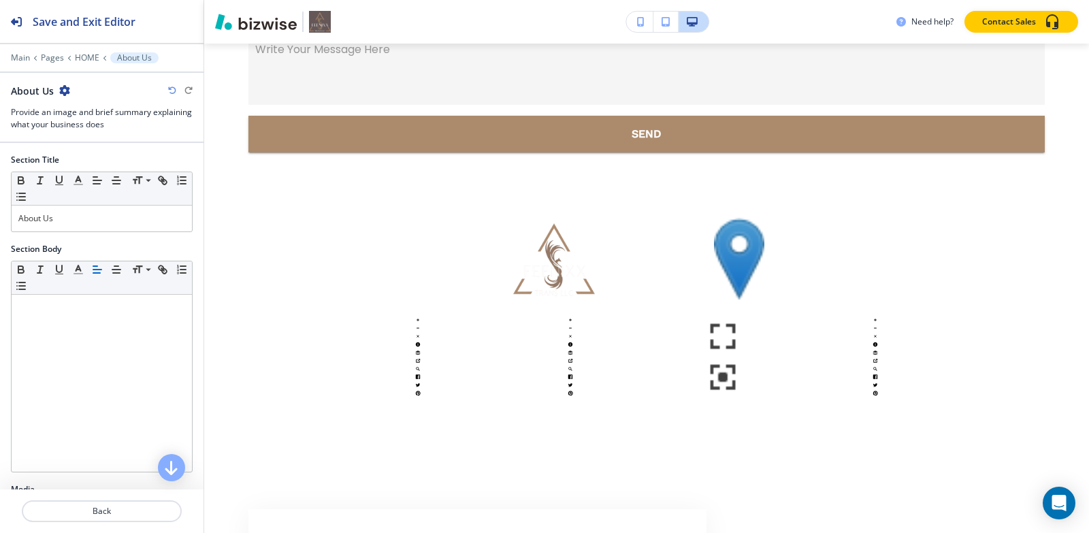
scroll to position [11453, 0]
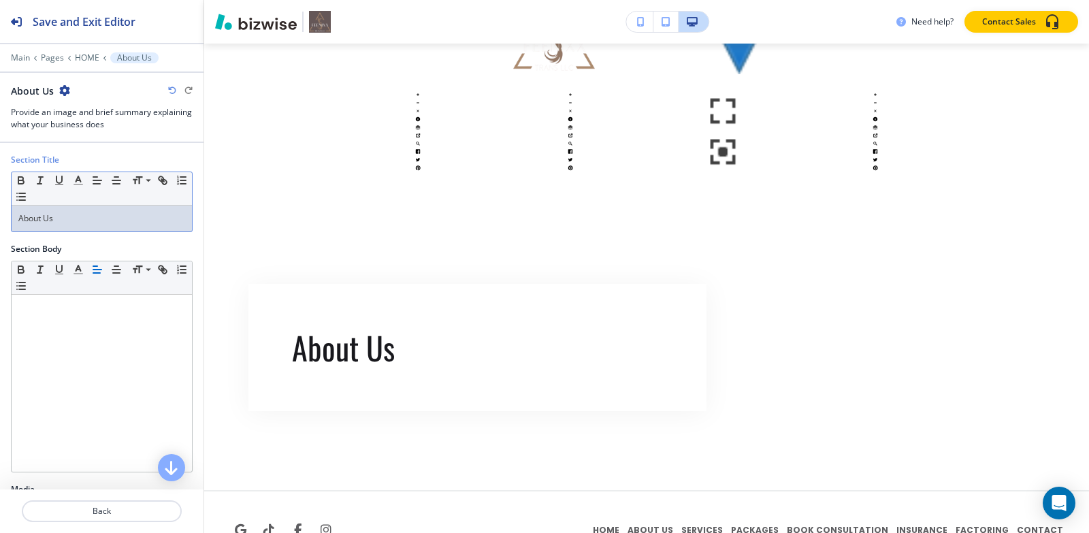
click at [103, 218] on p "About Us" at bounding box center [101, 218] width 167 height 12
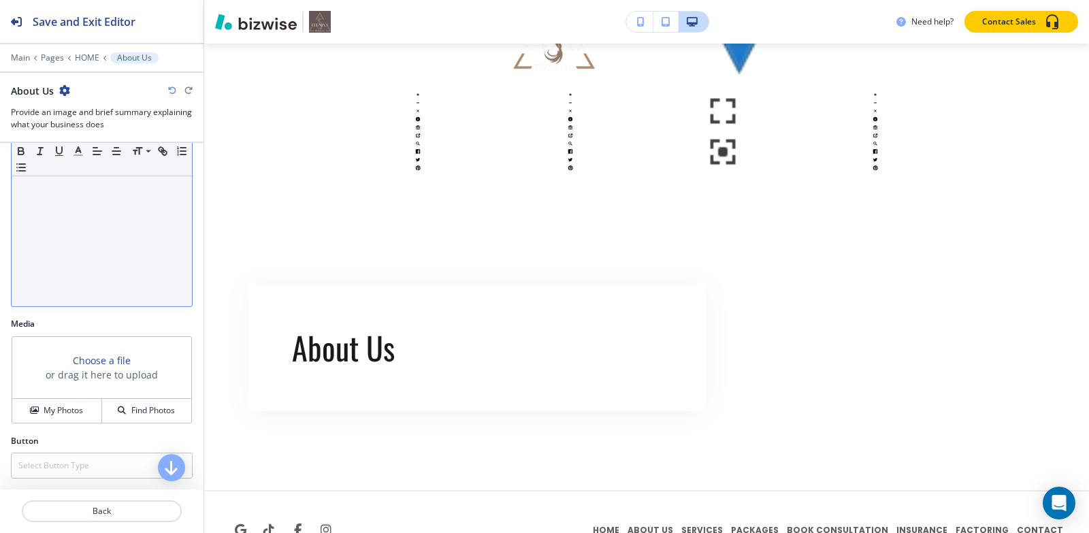
scroll to position [0, 0]
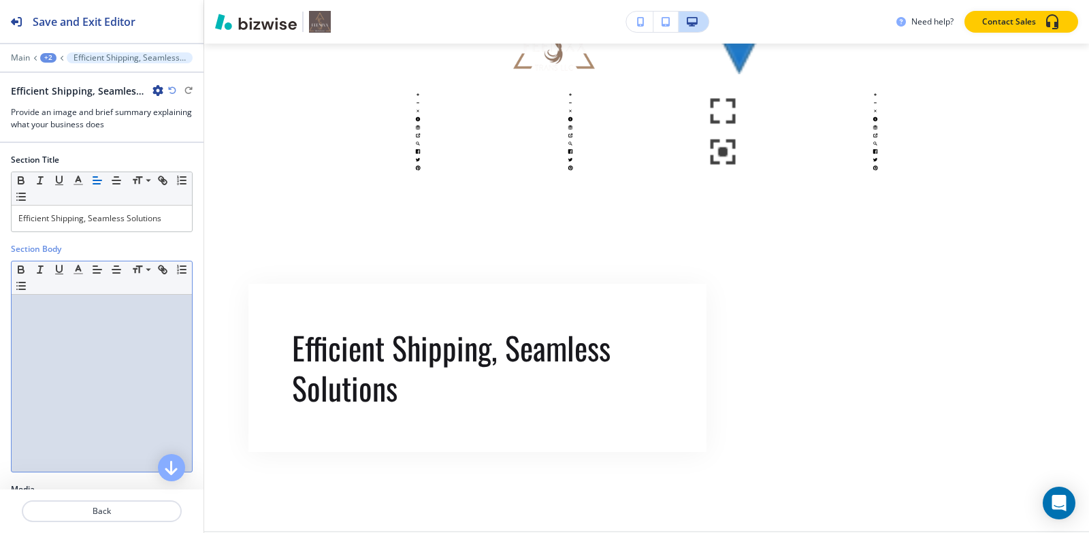
click at [44, 314] on div at bounding box center [102, 383] width 180 height 177
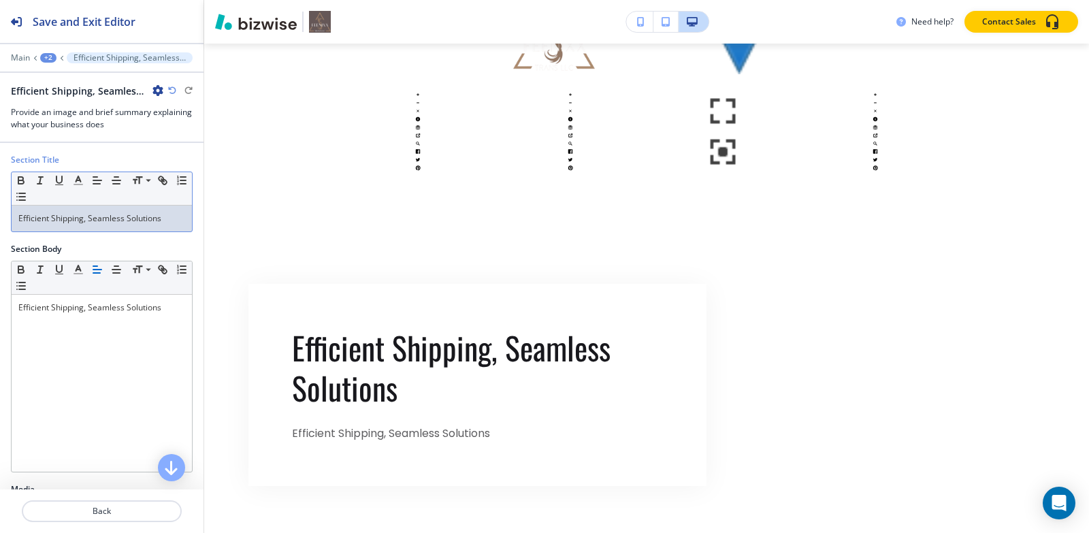
click at [129, 216] on p "Efficient Shipping, Seamless Solutions" at bounding box center [101, 218] width 167 height 12
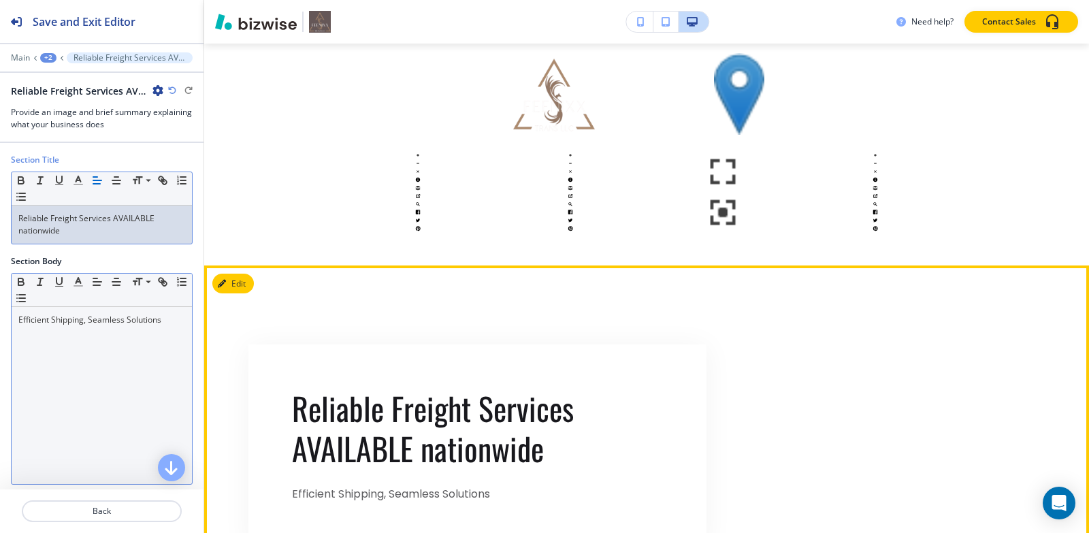
scroll to position [11460, 0]
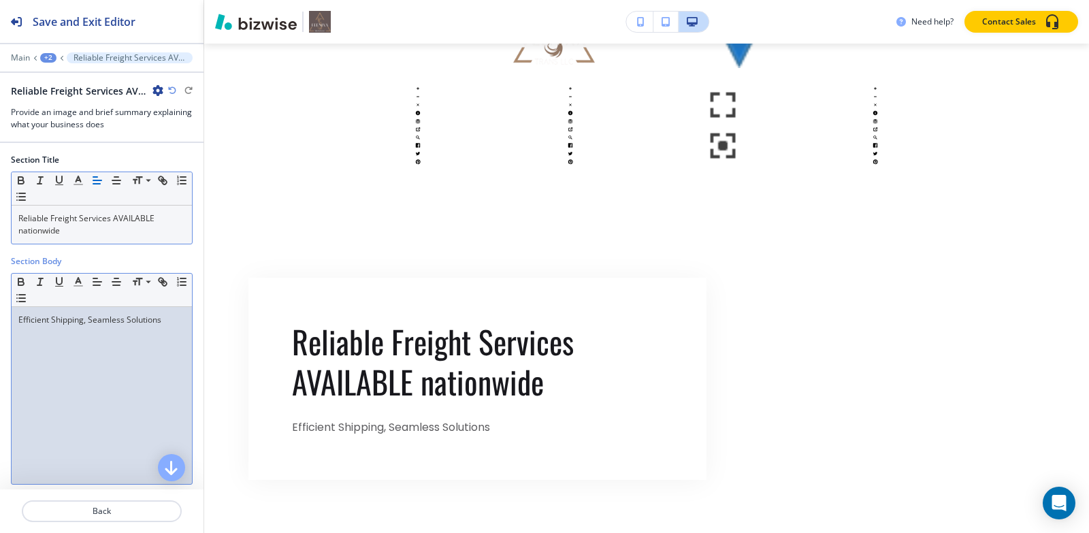
click at [88, 323] on p "Efficient Shipping, Seamless Solutions" at bounding box center [101, 320] width 167 height 12
click at [167, 319] on p "Efficient Shipping, Seamless Solutions" at bounding box center [101, 320] width 167 height 12
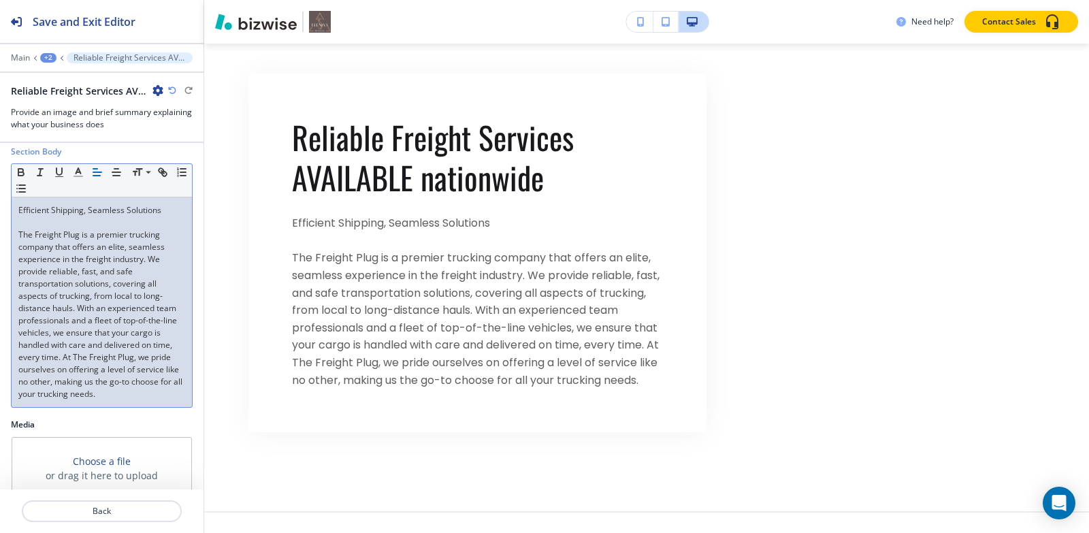
scroll to position [210, 0]
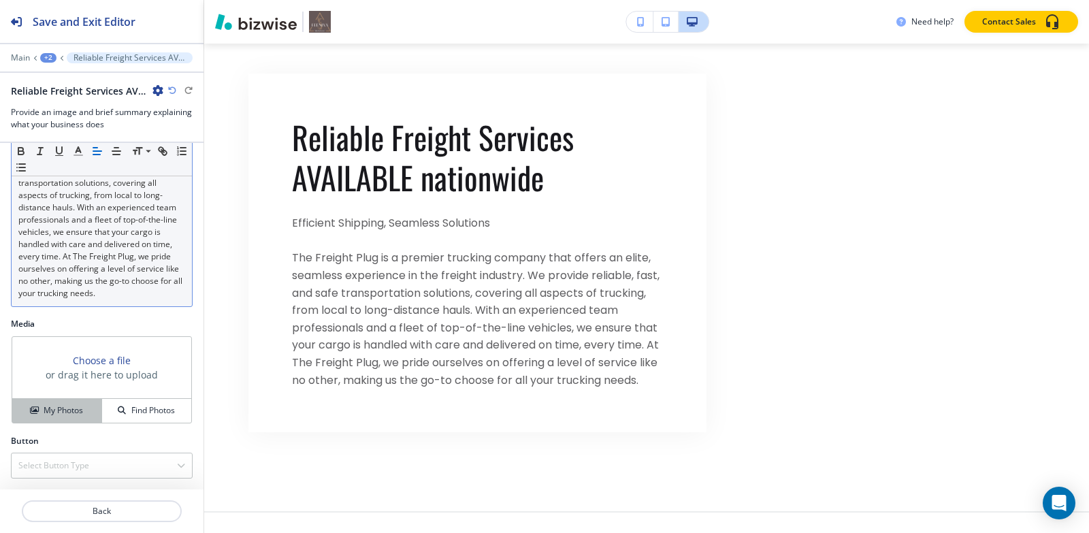
click at [57, 406] on h4 "My Photos" at bounding box center [63, 410] width 39 height 12
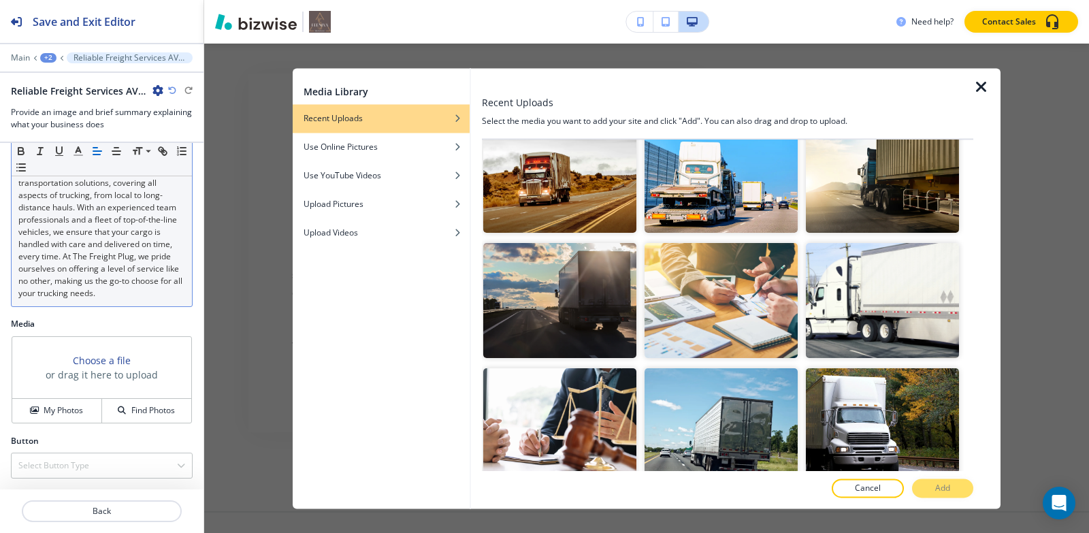
scroll to position [953, 0]
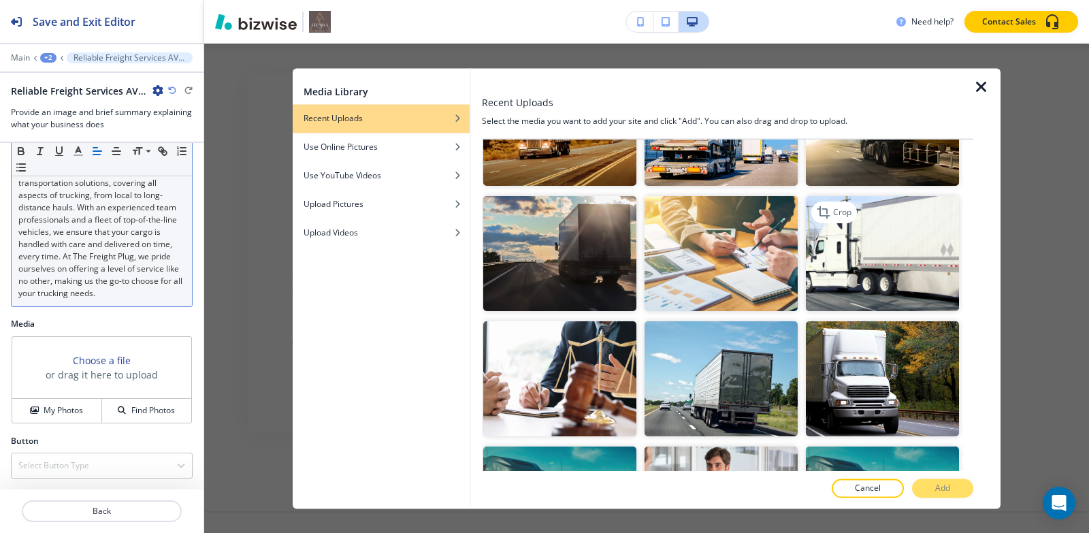
click at [860, 232] on img "button" at bounding box center [882, 254] width 153 height 115
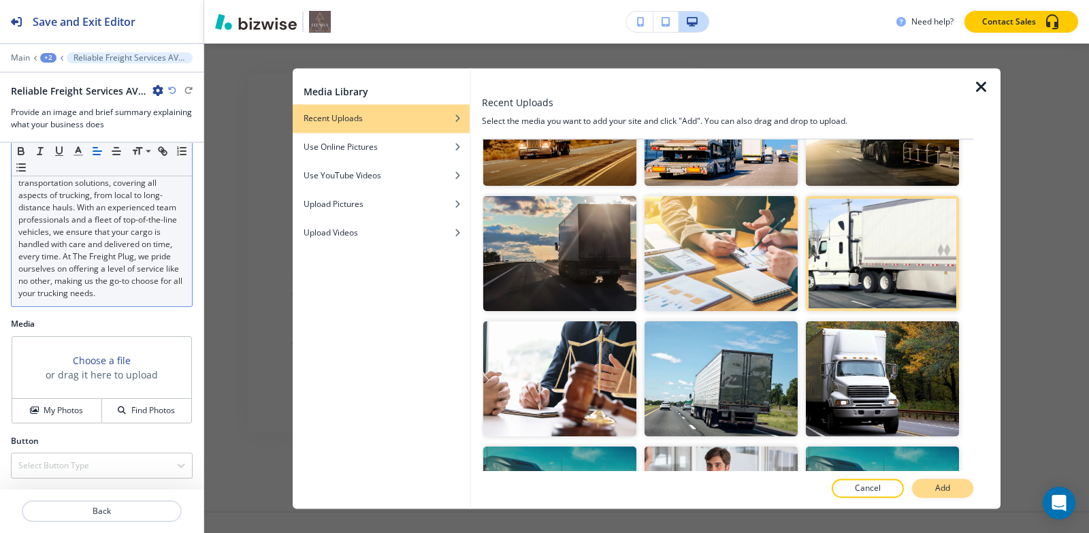
click at [947, 488] on p "Add" at bounding box center [942, 488] width 15 height 12
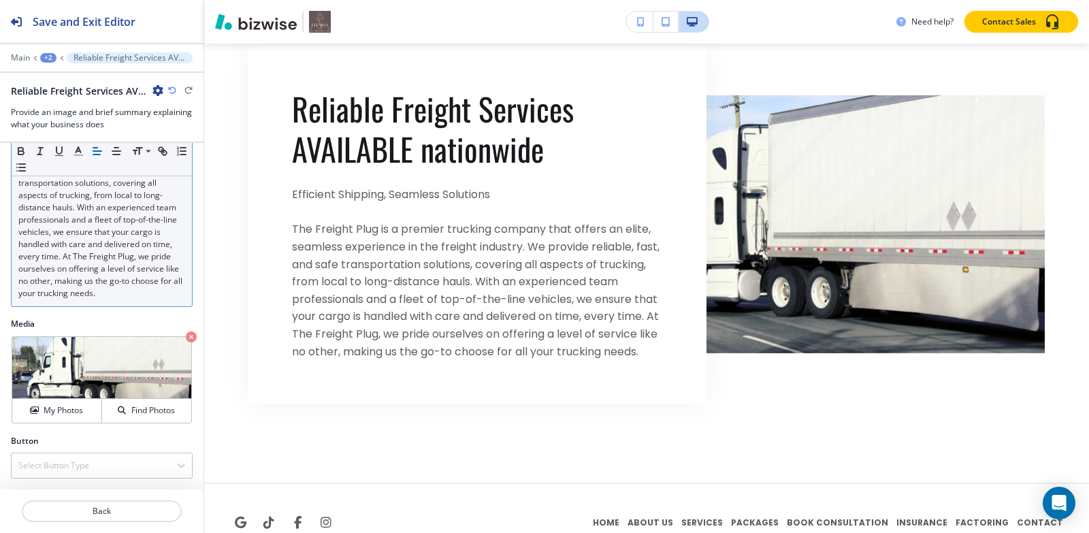
scroll to position [11702, 0]
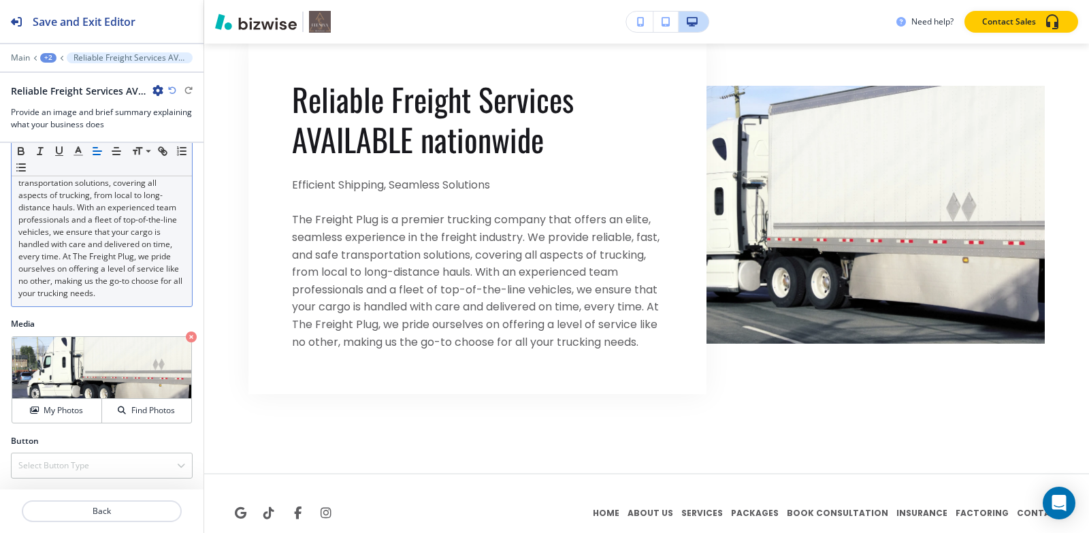
click at [45, 54] on div "+2" at bounding box center [48, 58] width 16 height 10
click at [69, 112] on button "HOME" at bounding box center [83, 104] width 87 height 25
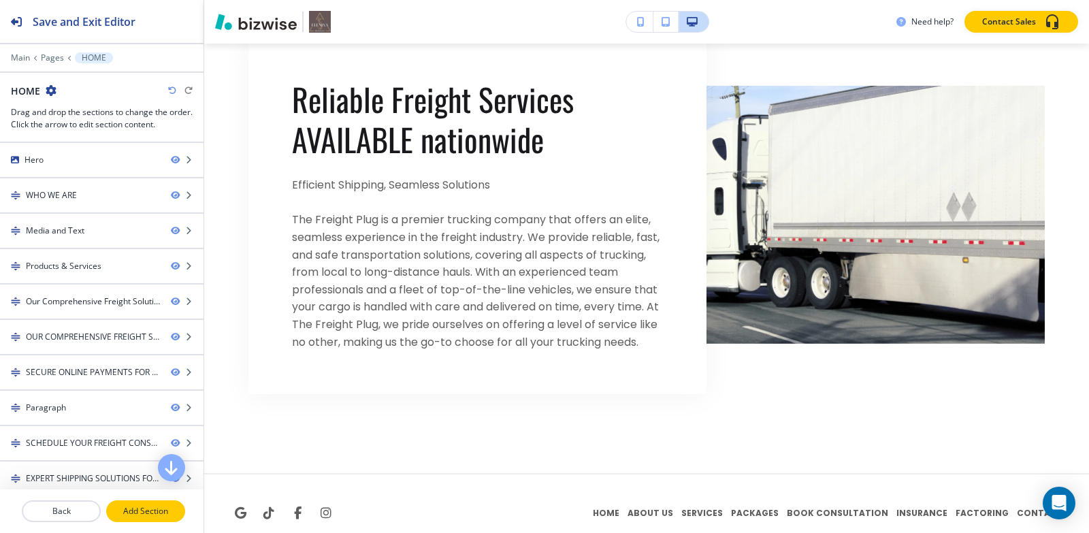
click at [167, 520] on button "Add Section" at bounding box center [145, 511] width 79 height 22
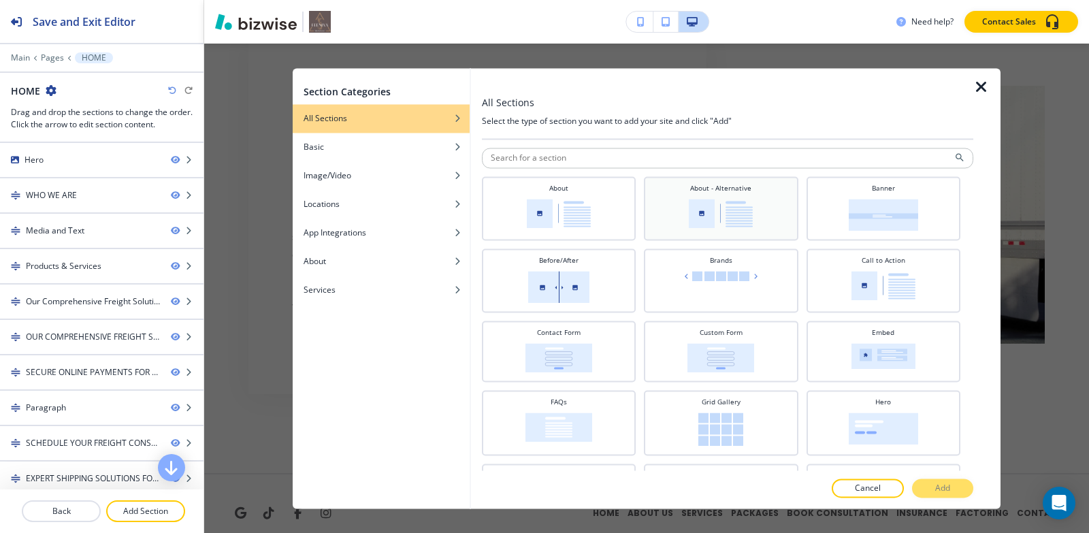
click at [732, 209] on img at bounding box center [721, 213] width 64 height 29
click at [932, 486] on button "Add" at bounding box center [942, 487] width 61 height 19
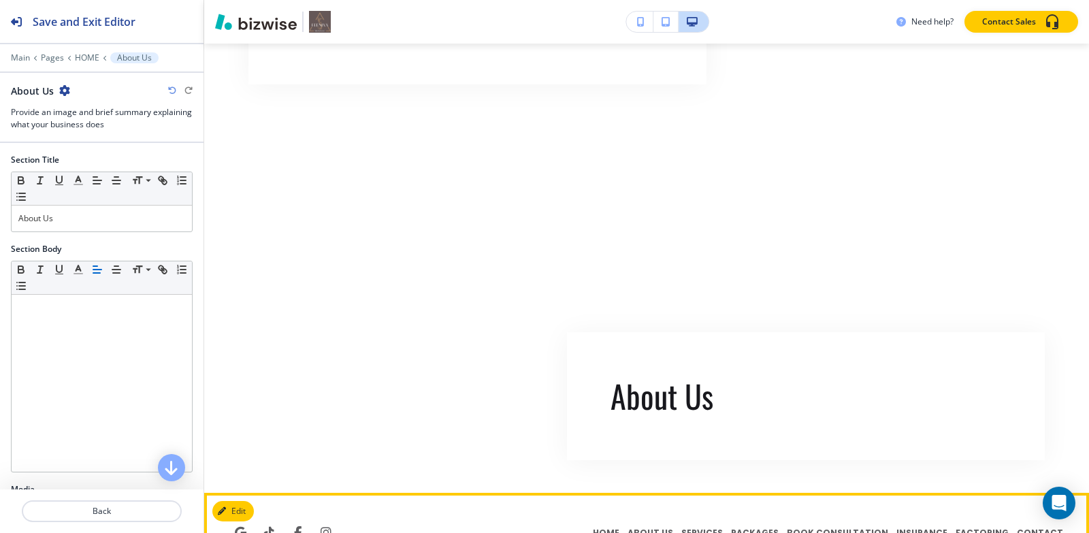
scroll to position [12031, 0]
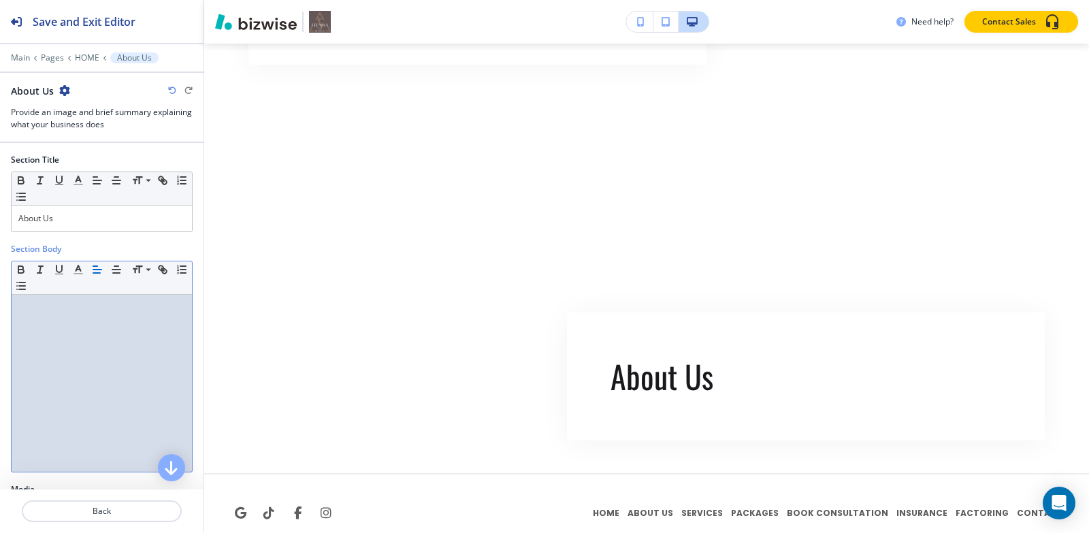
click at [40, 308] on p at bounding box center [101, 308] width 167 height 12
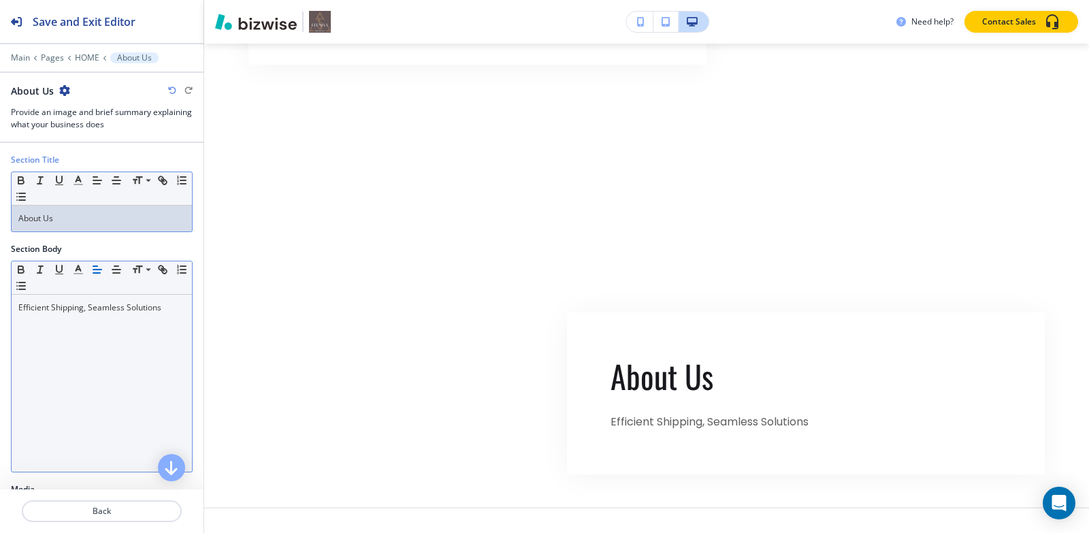
click at [80, 218] on p "About Us" at bounding box center [101, 218] width 167 height 12
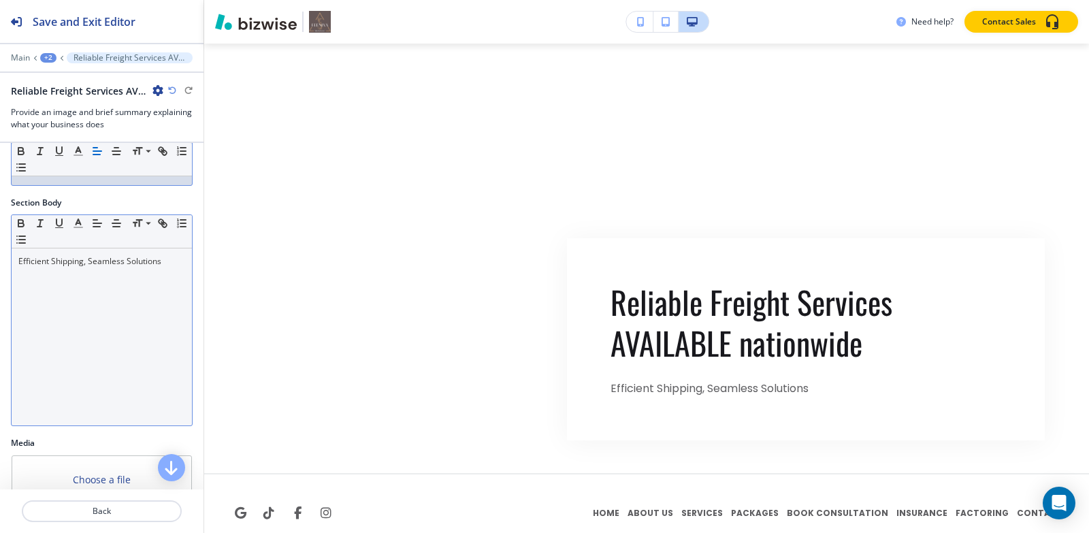
scroll to position [136, 0]
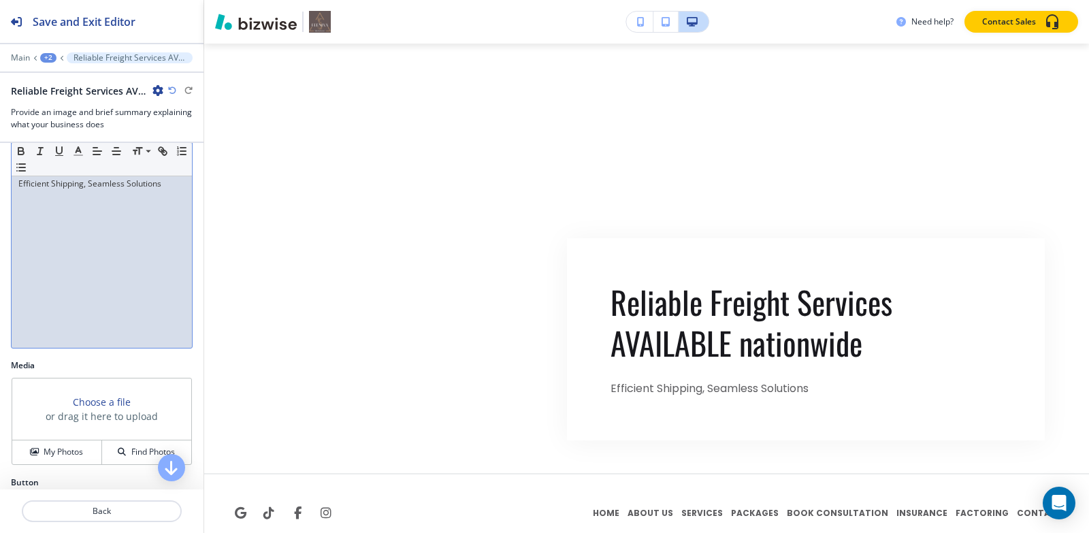
click at [112, 270] on div "Efficient Shipping, Seamless Solutions" at bounding box center [102, 259] width 180 height 177
click at [166, 185] on p "Efficient Shipping, Seamless Solutions" at bounding box center [101, 184] width 167 height 12
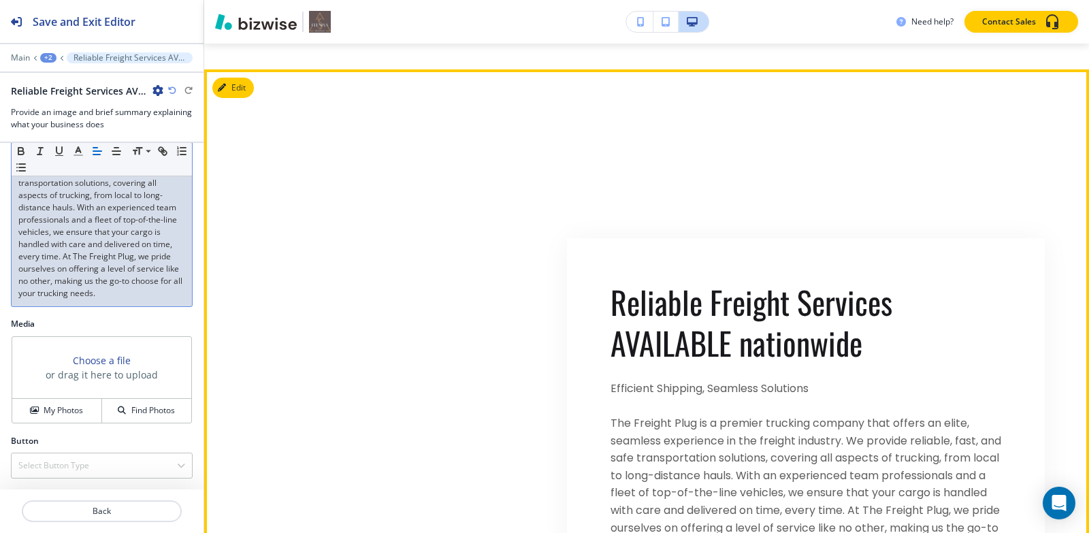
scroll to position [12263, 0]
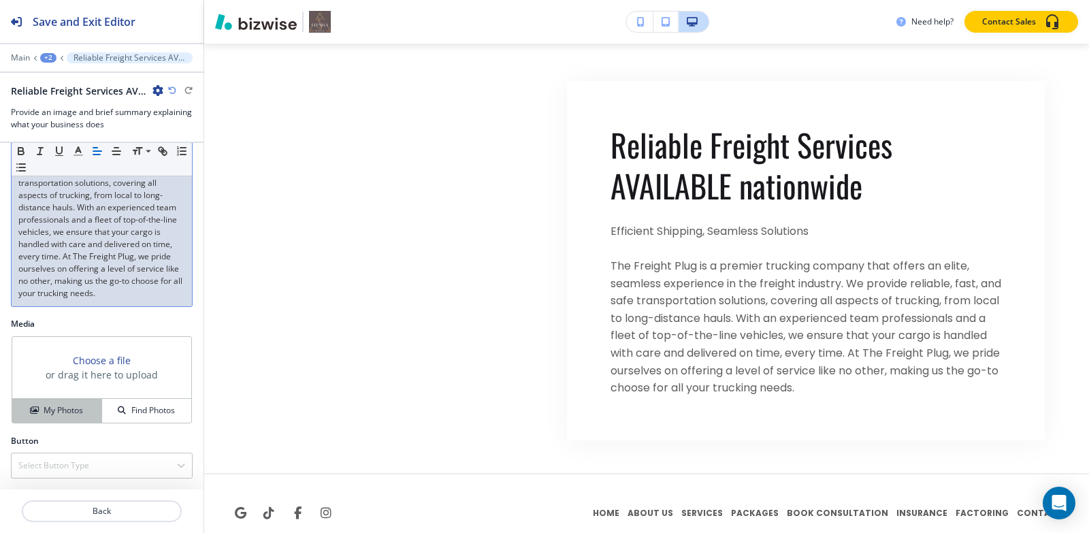
click at [61, 411] on h4 "My Photos" at bounding box center [63, 410] width 39 height 12
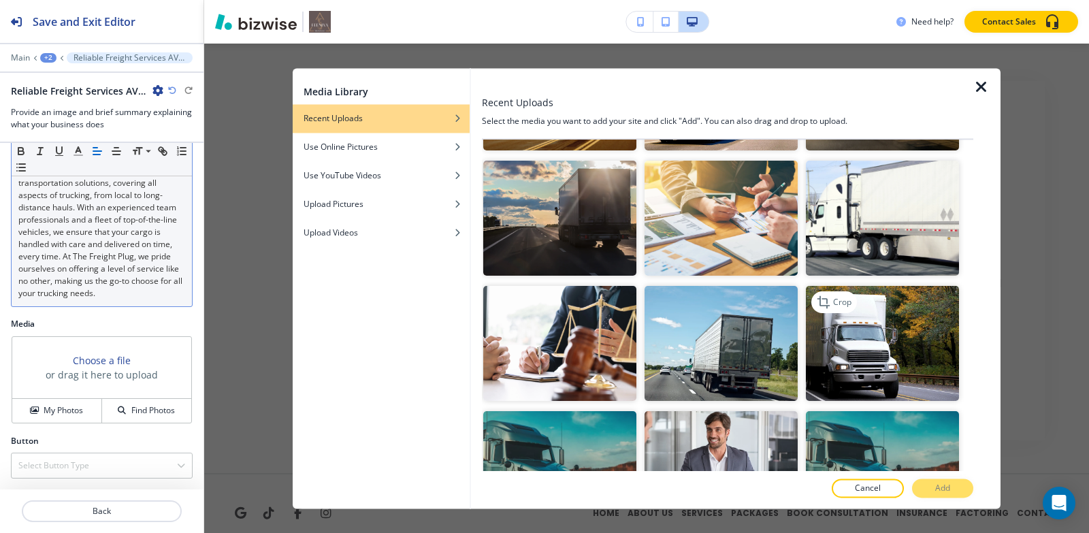
scroll to position [1021, 0]
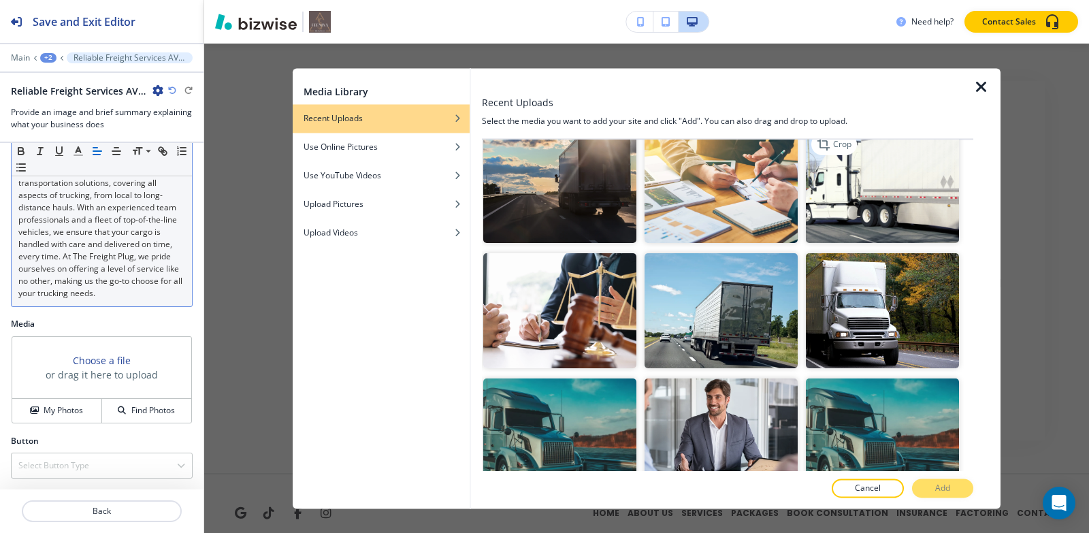
click at [912, 144] on img "button" at bounding box center [882, 186] width 153 height 115
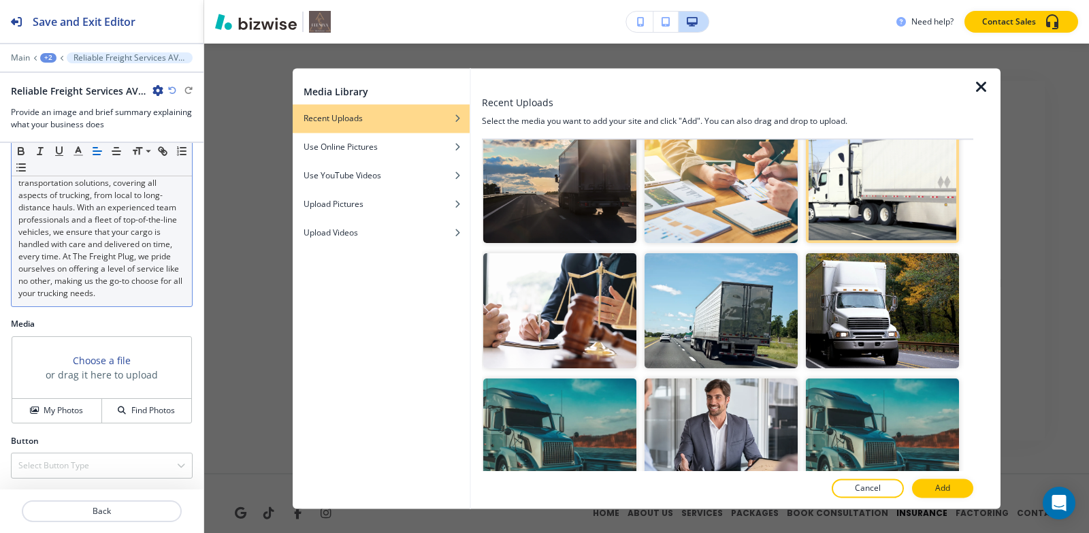
click at [945, 489] on p "Add" at bounding box center [942, 488] width 15 height 12
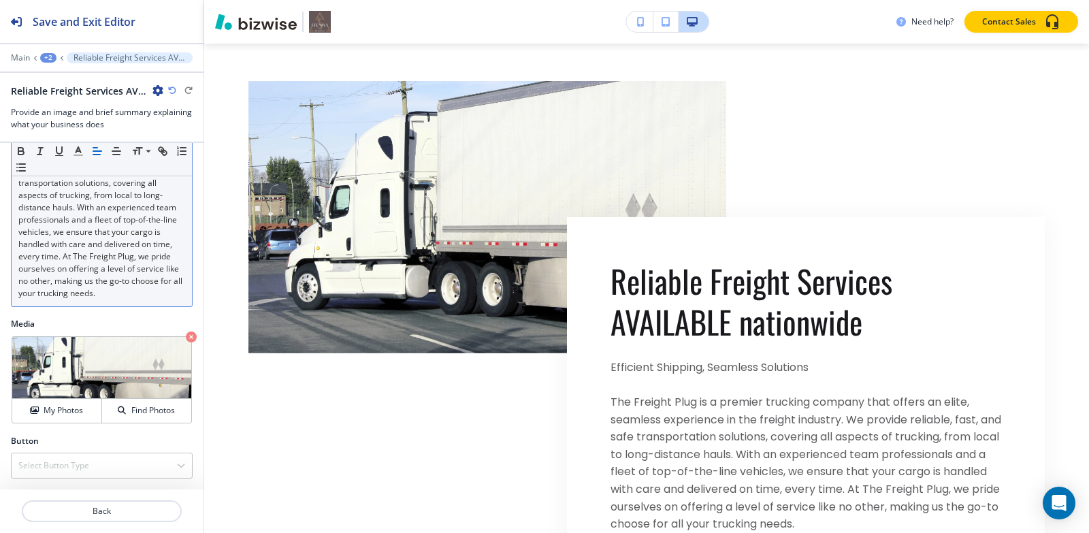
scroll to position [12263, 0]
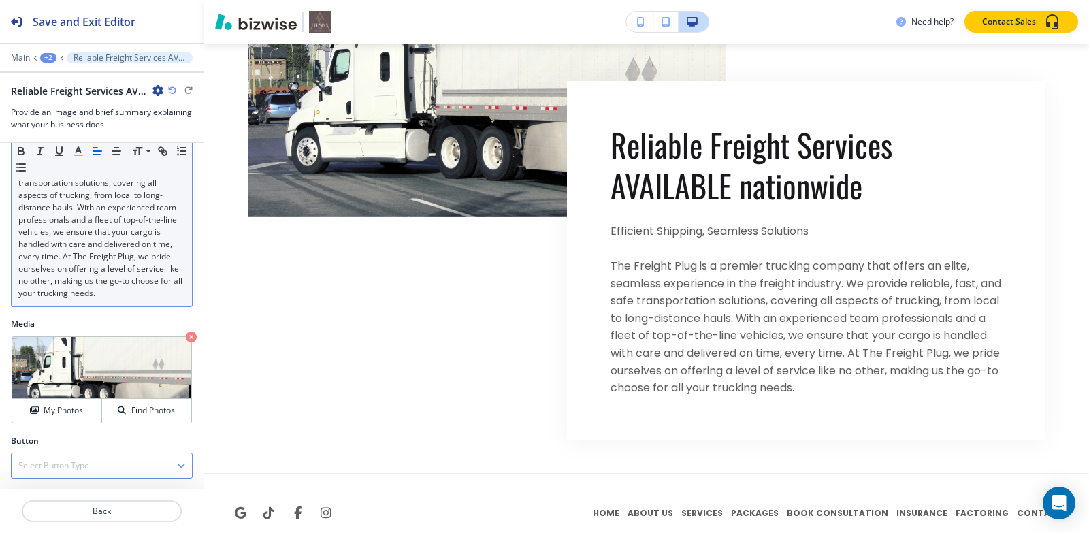
click at [61, 458] on div "Select Button Type" at bounding box center [102, 465] width 180 height 25
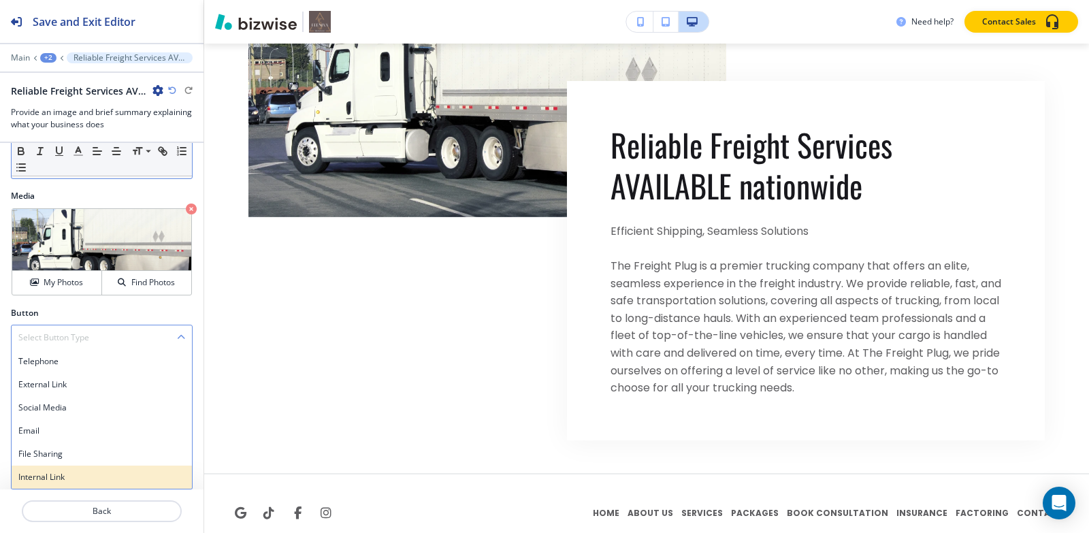
click at [53, 479] on h4 "Internal Link" at bounding box center [101, 477] width 167 height 12
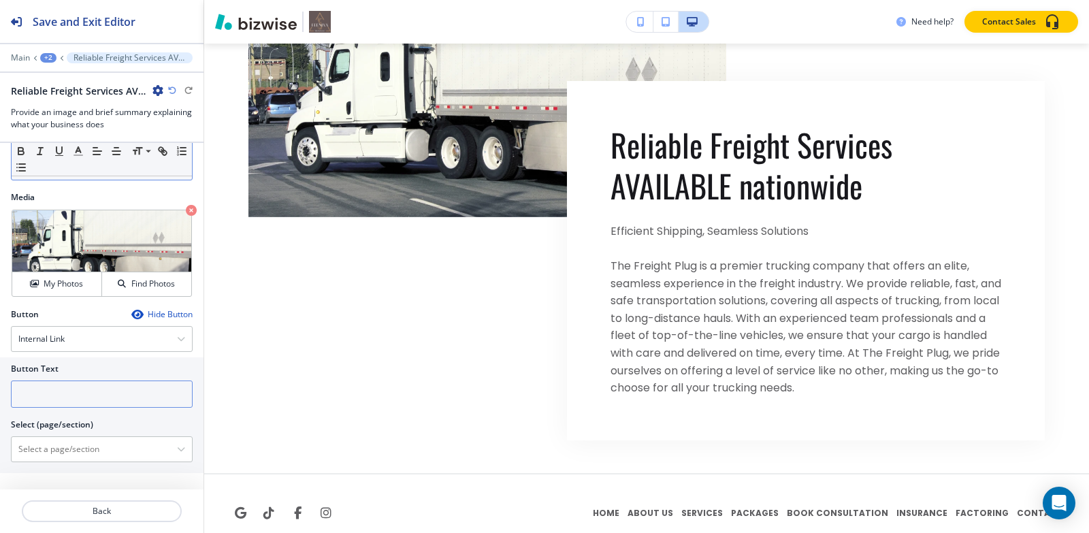
click at [78, 387] on input "text" at bounding box center [102, 393] width 182 height 27
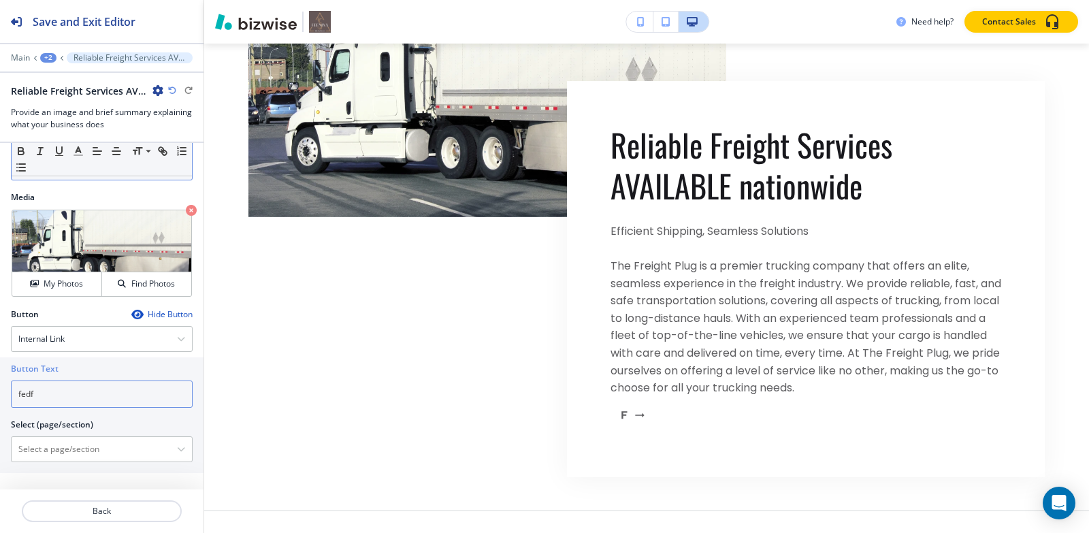
type input "fedfe"
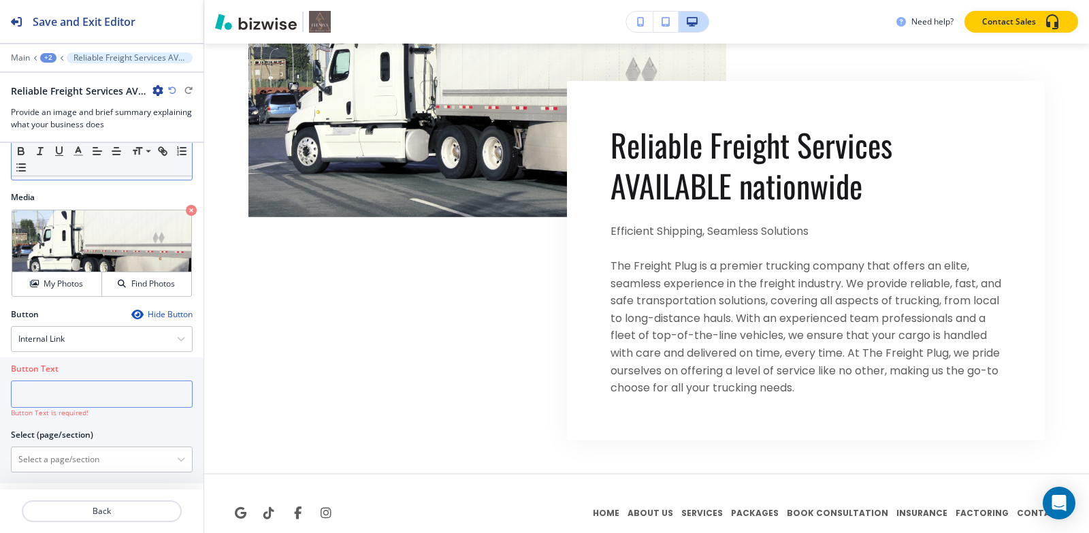
click at [105, 395] on input "text" at bounding box center [102, 393] width 182 height 27
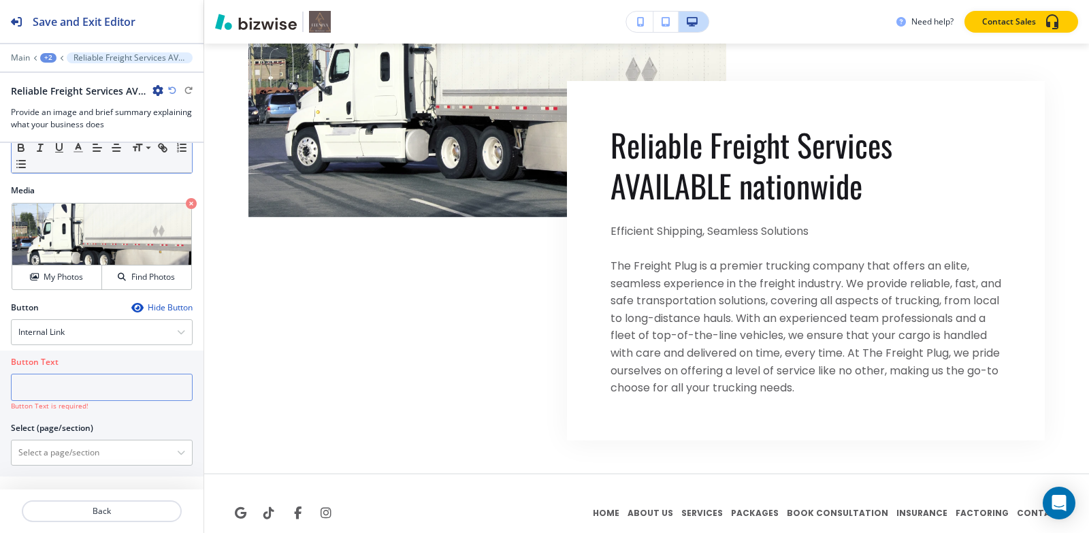
scroll to position [347, 0]
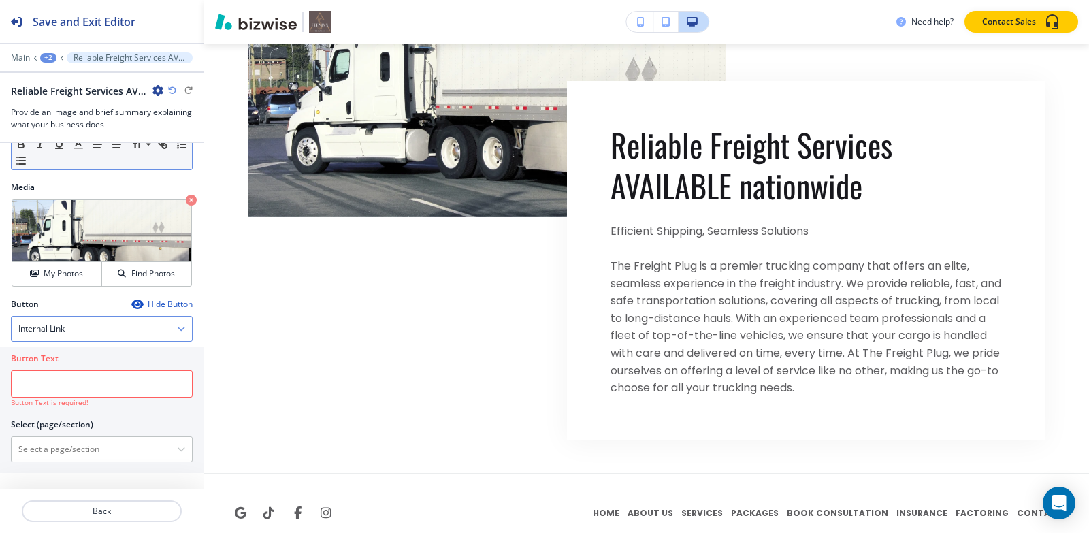
click at [93, 338] on div "Internal Link" at bounding box center [102, 328] width 180 height 25
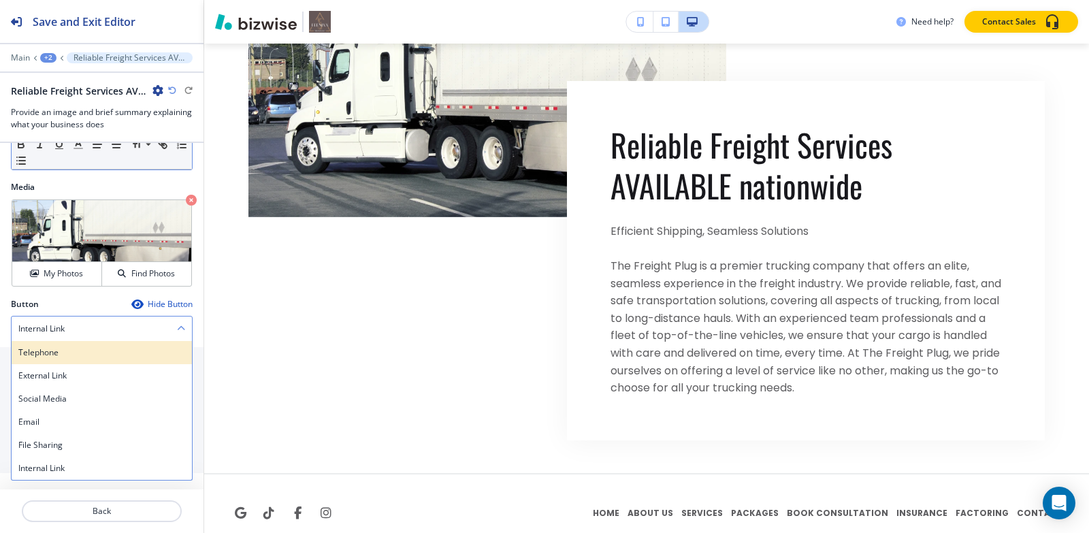
click at [72, 348] on h4 "Telephone" at bounding box center [101, 352] width 167 height 12
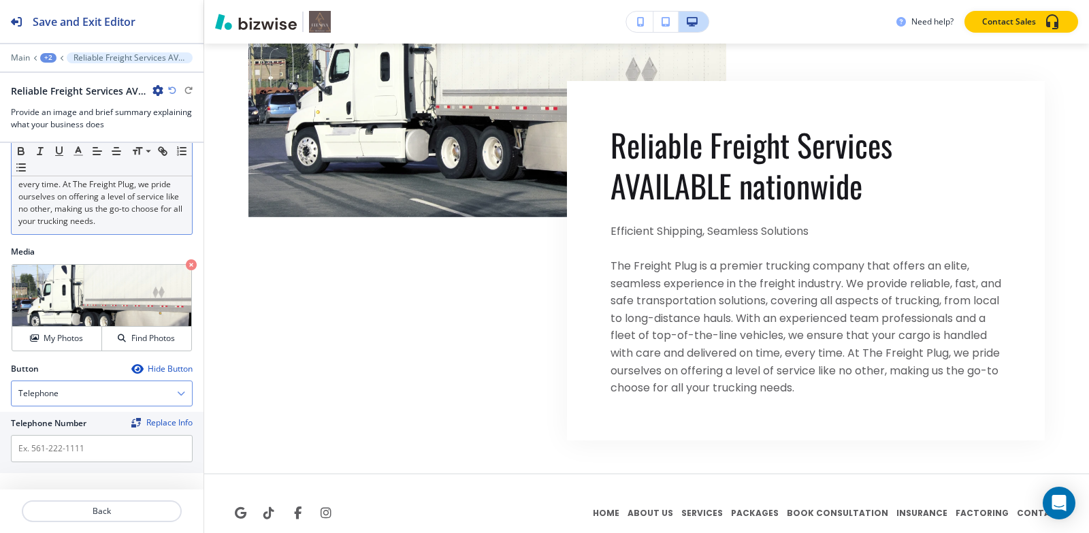
scroll to position [282, 0]
click at [52, 452] on input "text" at bounding box center [102, 448] width 182 height 27
paste input "[PHONE_NUMBER]"
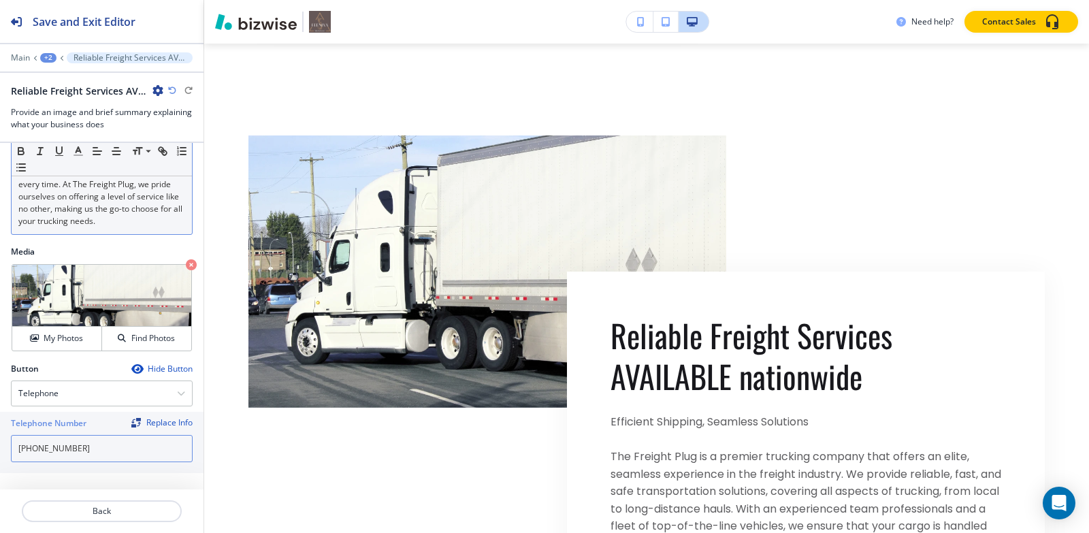
scroll to position [12059, 0]
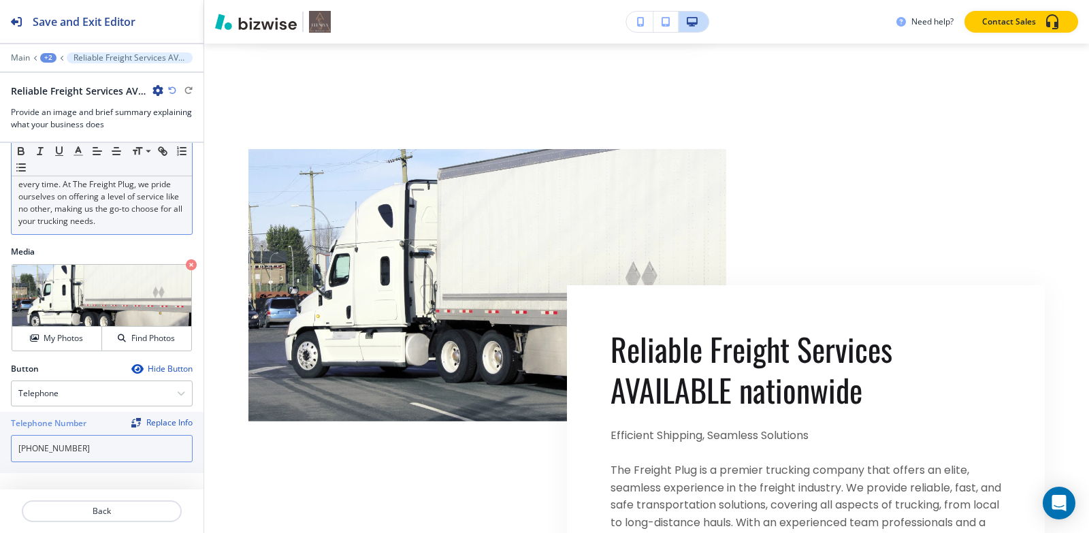
type input "[PHONE_NUMBER]"
click at [51, 57] on div "+2" at bounding box center [48, 58] width 16 height 10
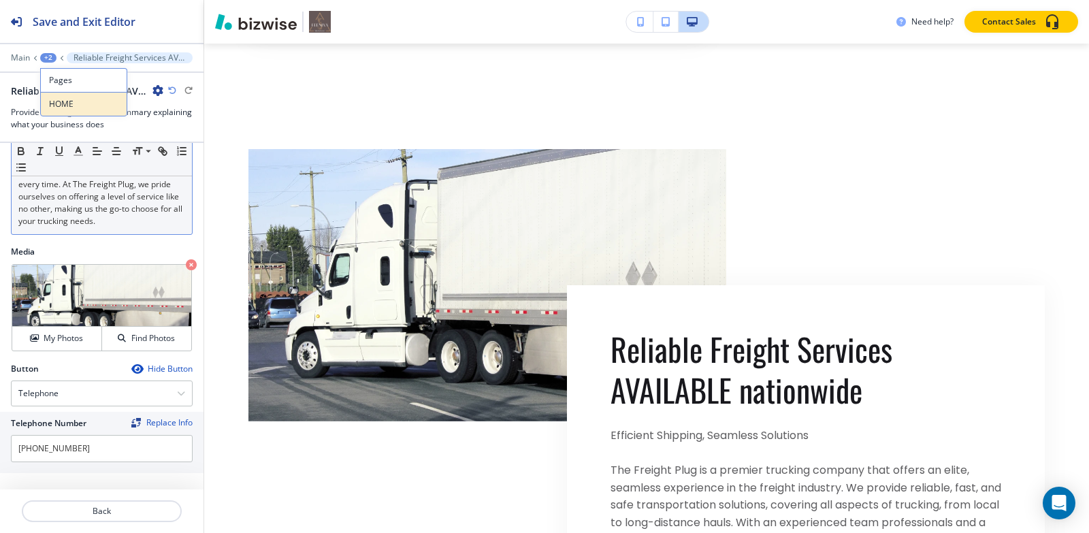
click at [56, 103] on p "HOME" at bounding box center [83, 104] width 69 height 12
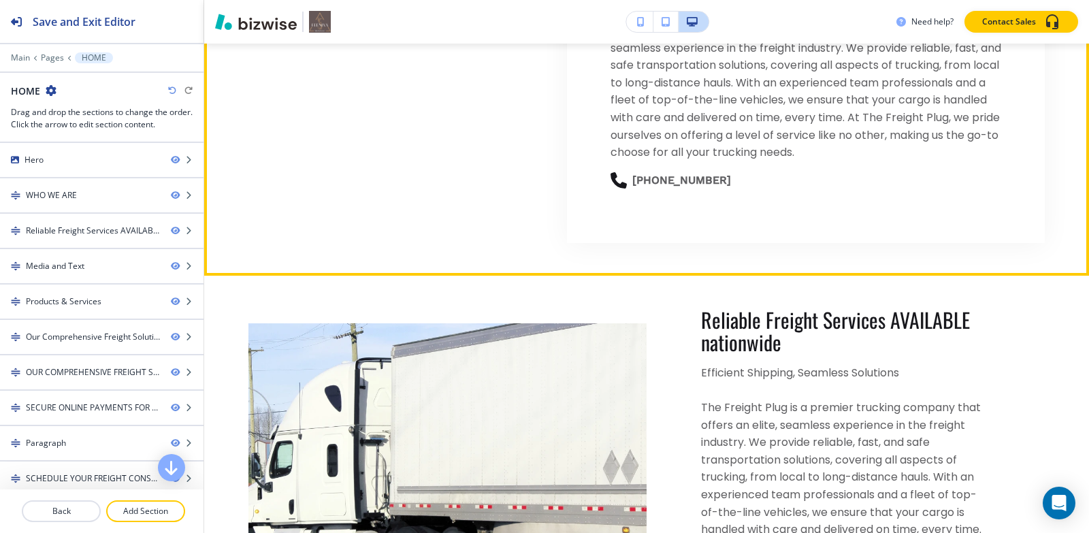
scroll to position [1943, 0]
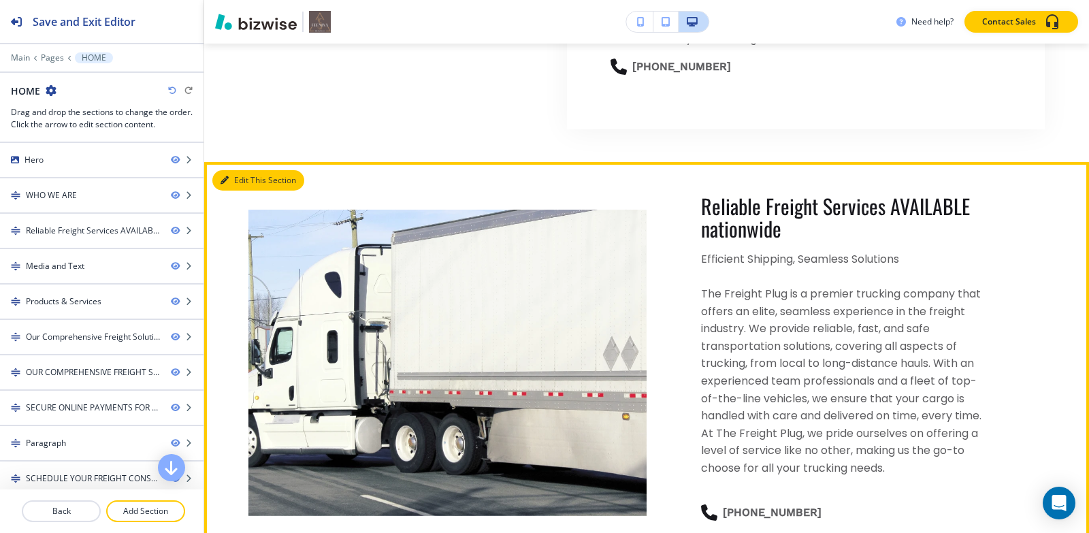
click at [235, 186] on button "Edit This Section" at bounding box center [258, 180] width 92 height 20
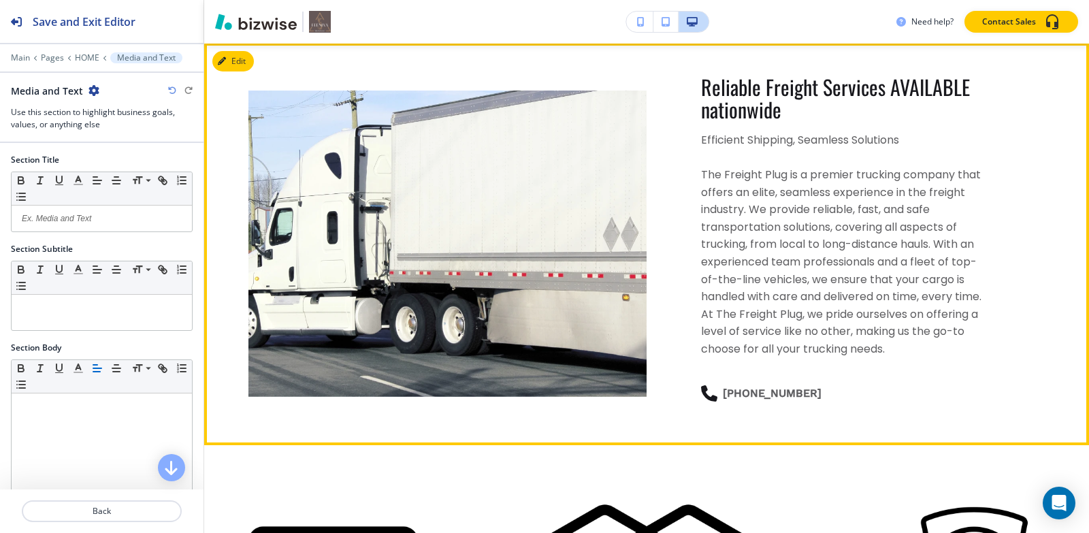
scroll to position [2066, 0]
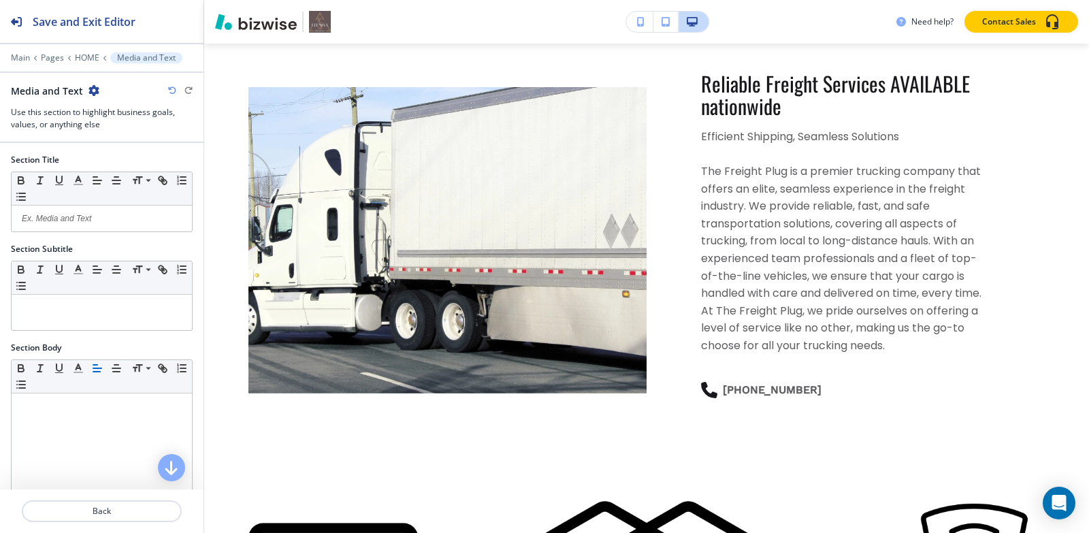
click at [91, 90] on icon "button" at bounding box center [93, 90] width 11 height 11
click at [116, 161] on p "Delete Section" at bounding box center [130, 162] width 69 height 12
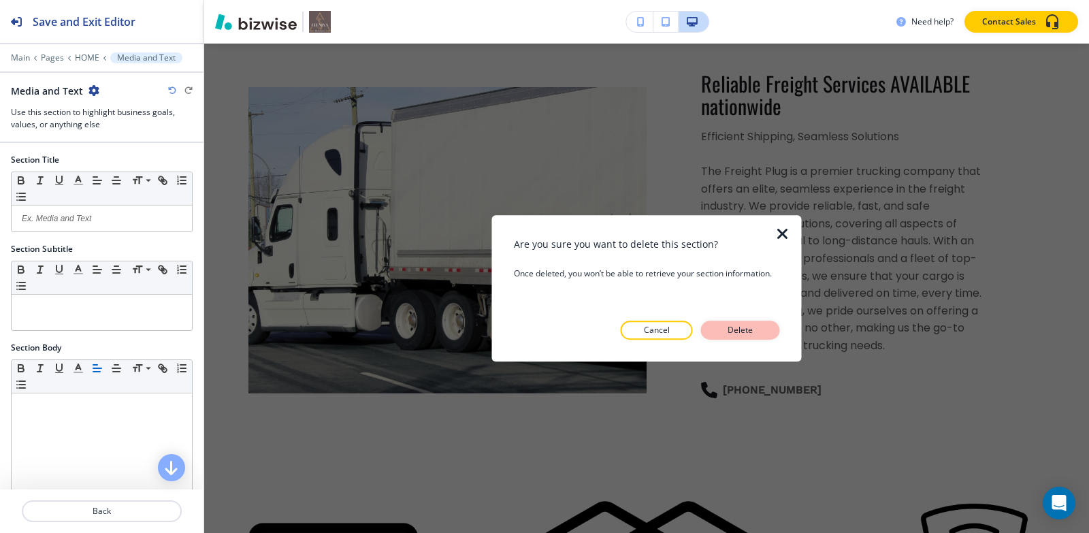
click at [768, 334] on button "Delete" at bounding box center [740, 330] width 79 height 19
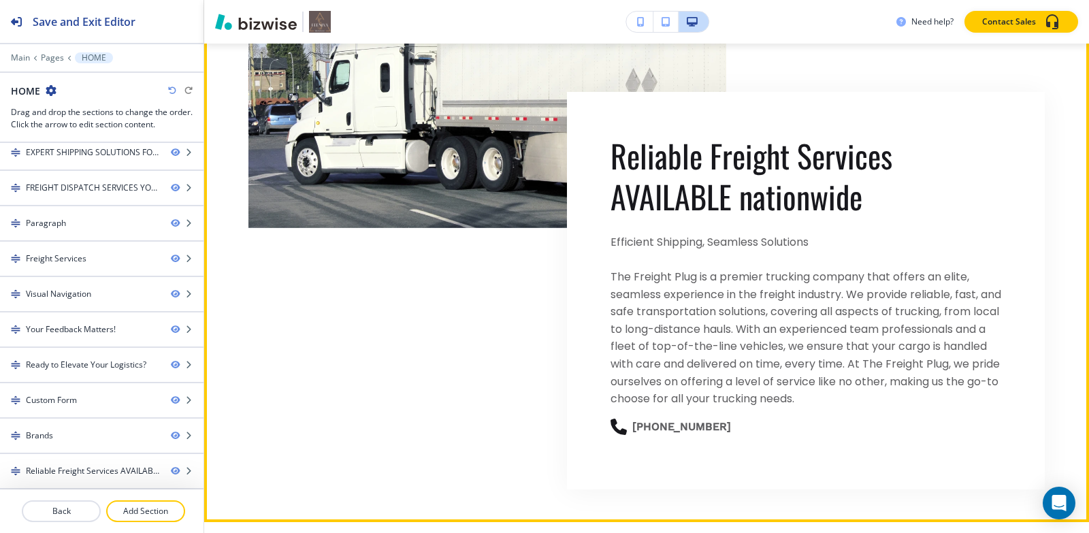
scroll to position [1595, 0]
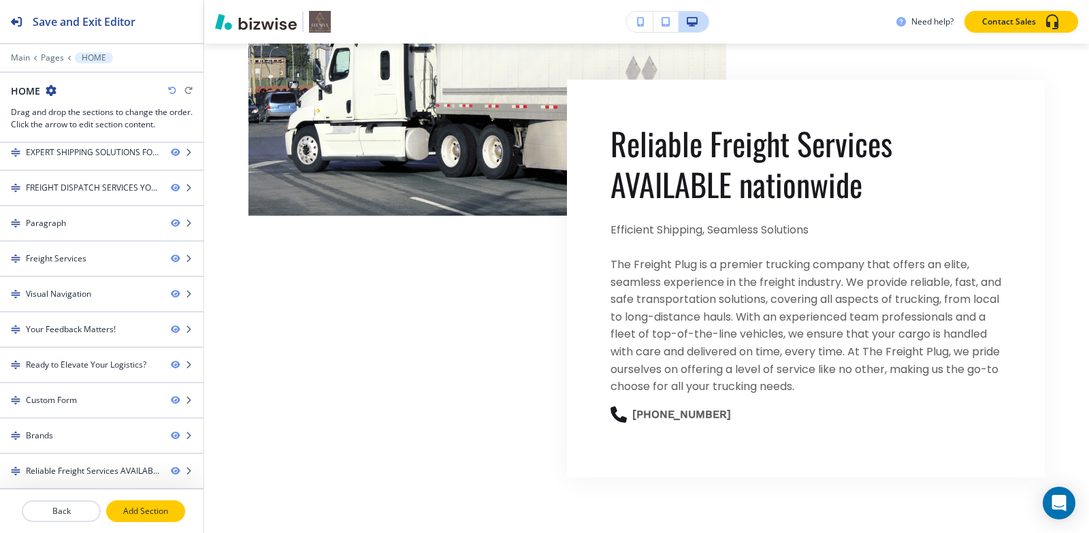
click at [145, 507] on p "Add Section" at bounding box center [146, 511] width 76 height 12
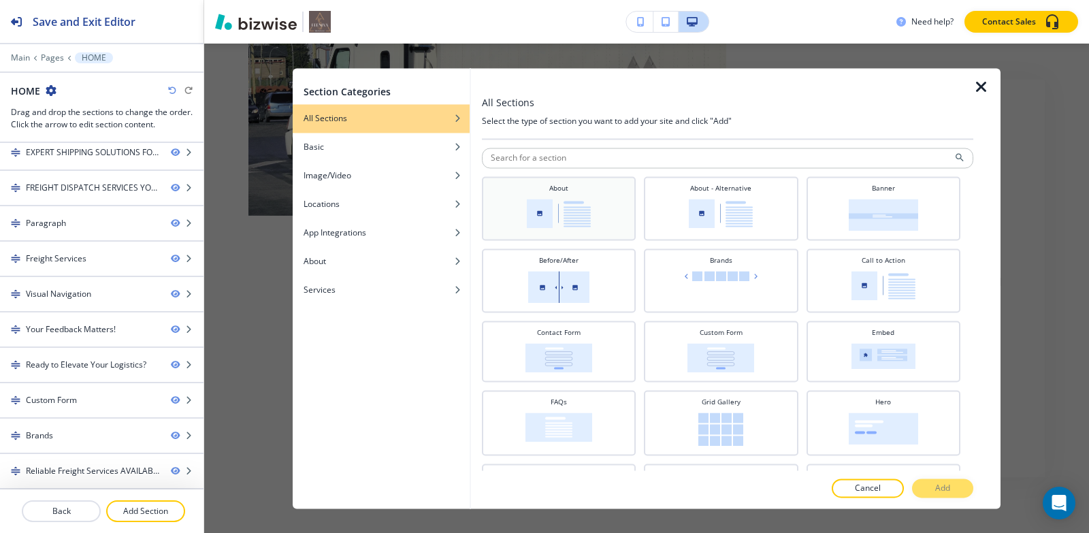
click at [581, 202] on img at bounding box center [559, 213] width 64 height 29
click at [952, 483] on button "Add" at bounding box center [942, 487] width 61 height 19
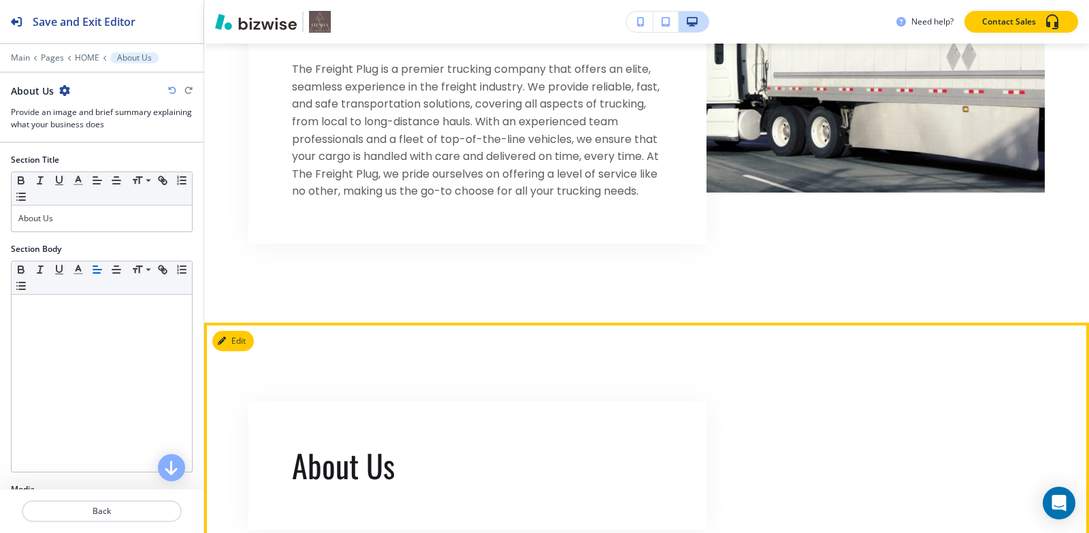
scroll to position [12048, 0]
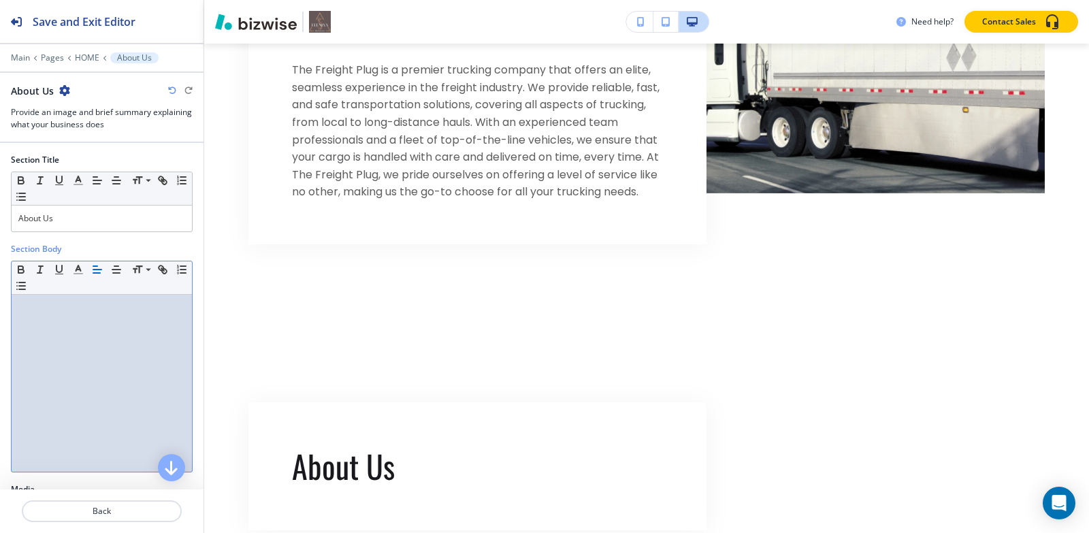
click at [67, 316] on div at bounding box center [102, 383] width 180 height 177
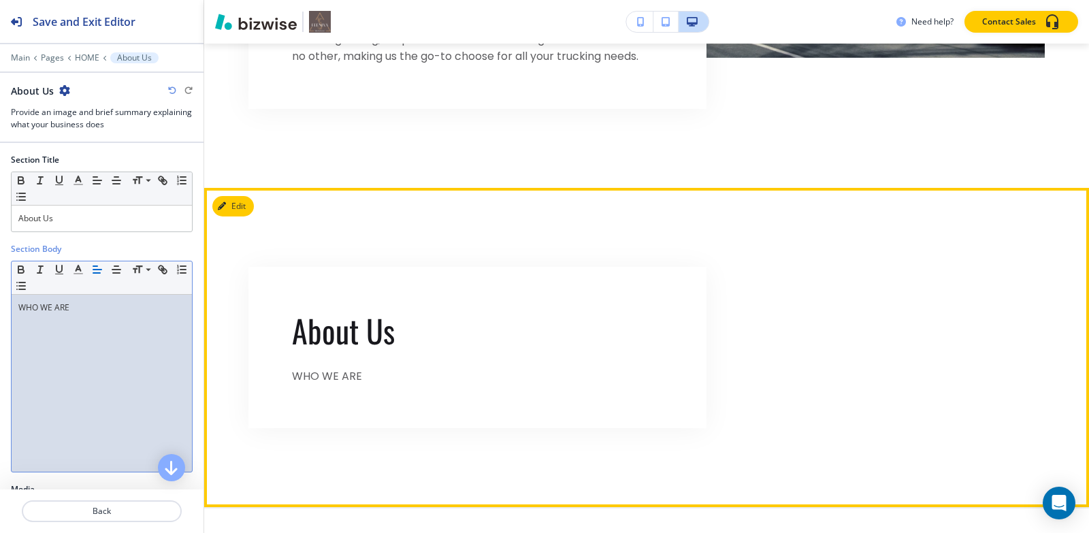
scroll to position [12184, 0]
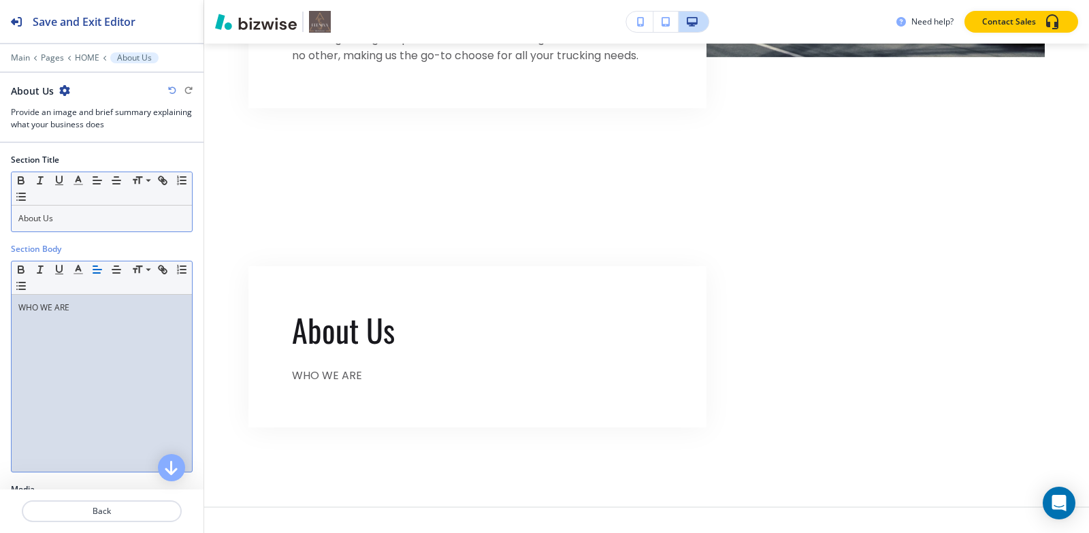
click at [117, 222] on p "About Us" at bounding box center [101, 218] width 167 height 12
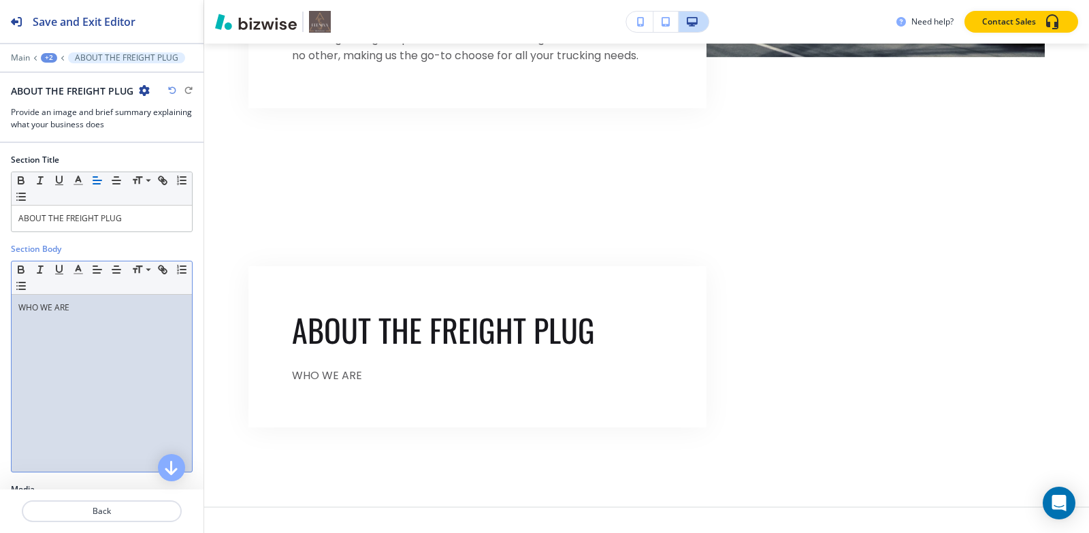
click at [102, 353] on div "WHO WE ARE" at bounding box center [102, 383] width 180 height 177
click at [81, 296] on div "WHO WE ARE" at bounding box center [102, 383] width 180 height 177
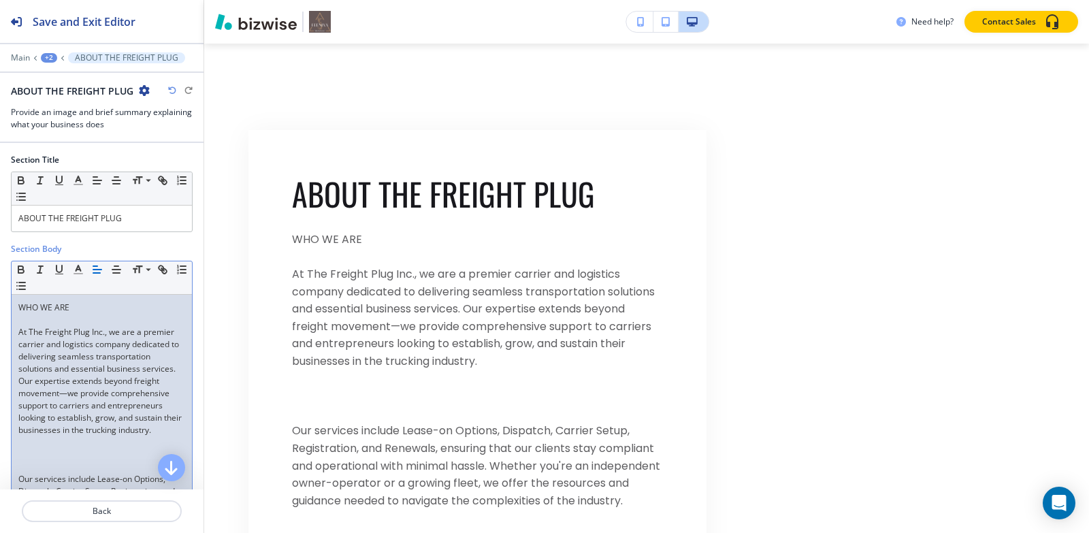
scroll to position [204, 0]
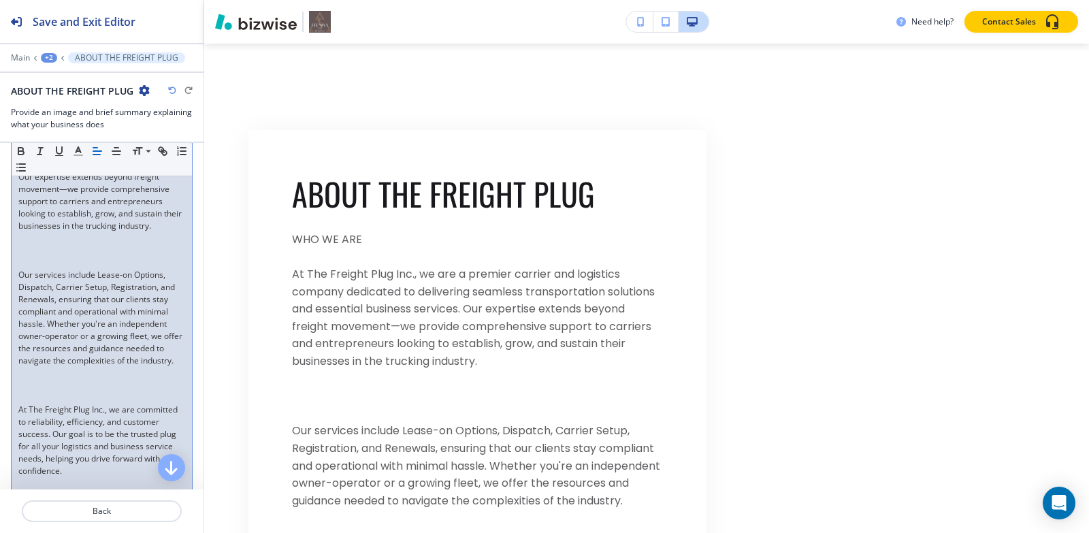
click at [65, 269] on p at bounding box center [101, 263] width 167 height 12
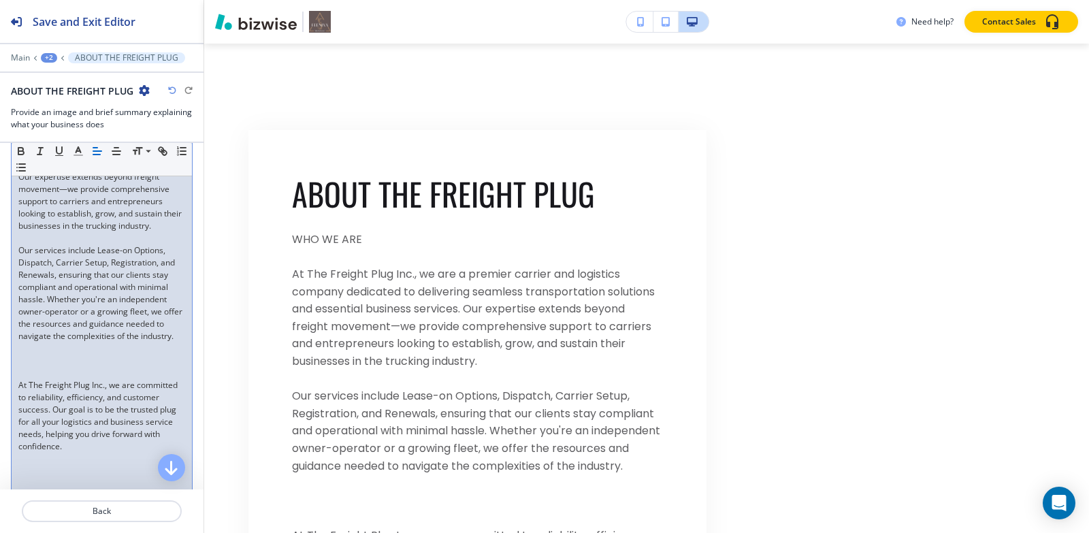
click at [64, 379] on p at bounding box center [101, 373] width 167 height 12
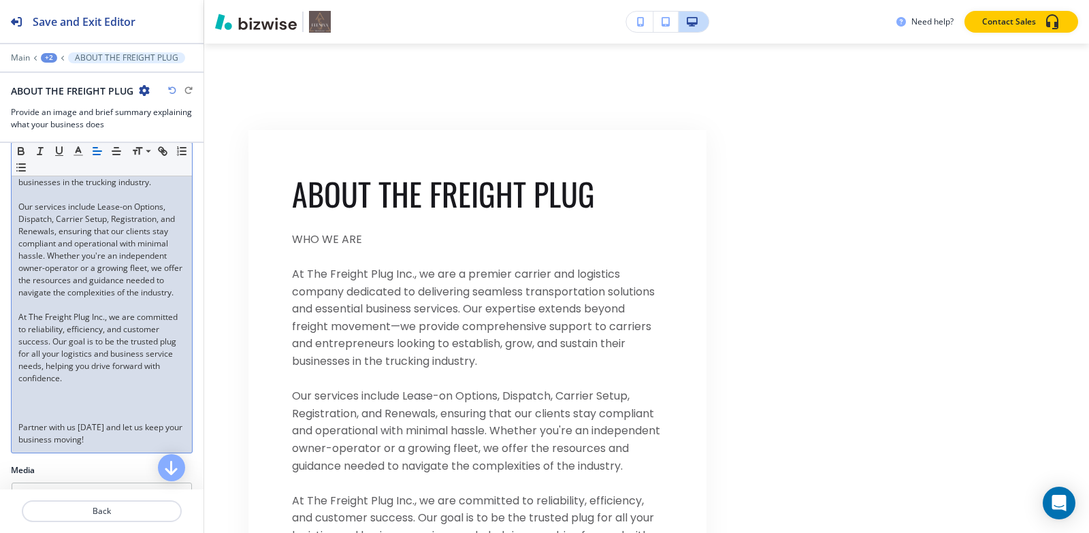
scroll to position [272, 0]
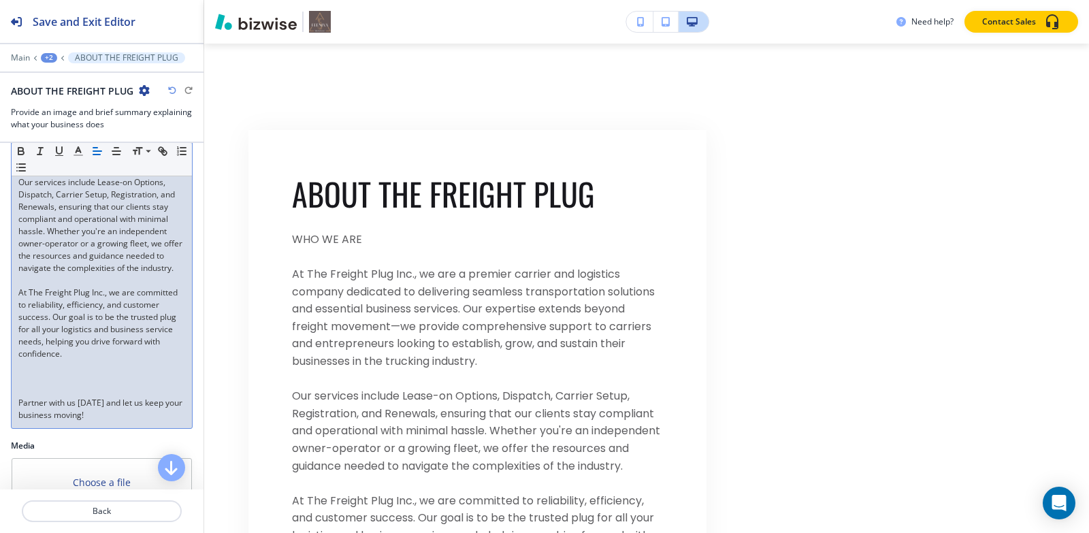
click at [60, 385] on p at bounding box center [101, 378] width 167 height 12
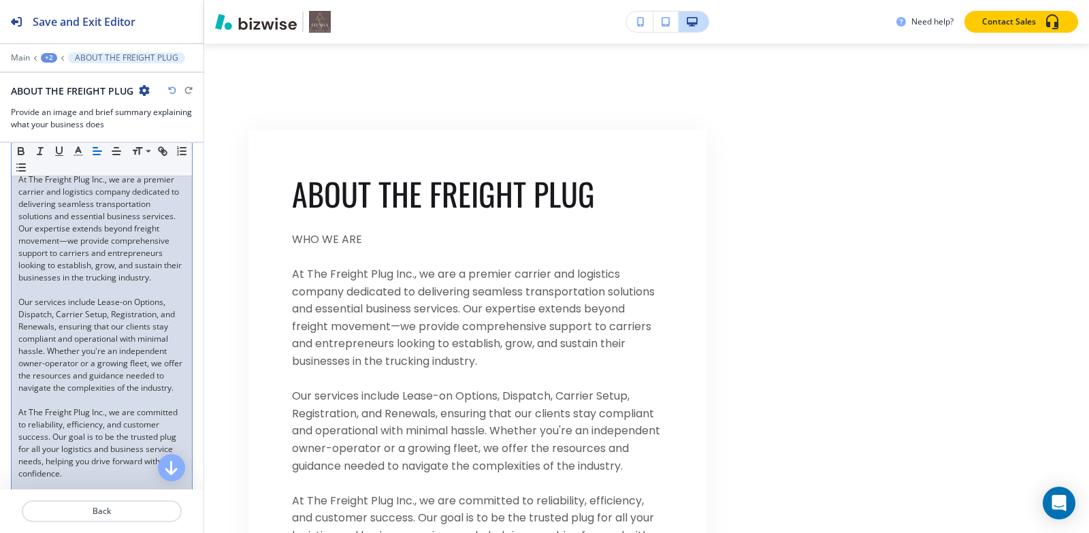
scroll to position [0, 0]
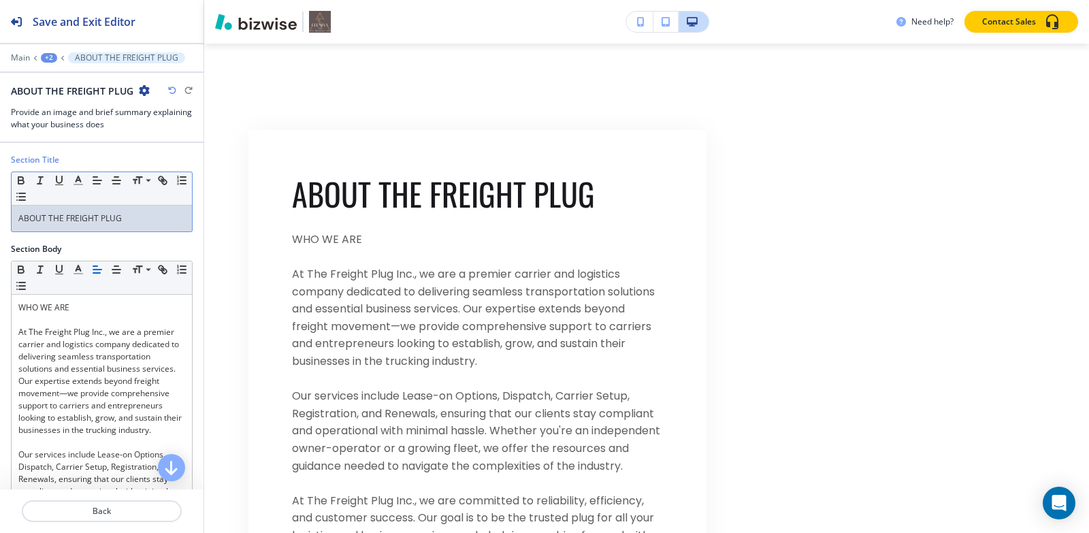
click at [126, 224] on p "ABOUT THE FREIGHT PLUG" at bounding box center [101, 218] width 167 height 12
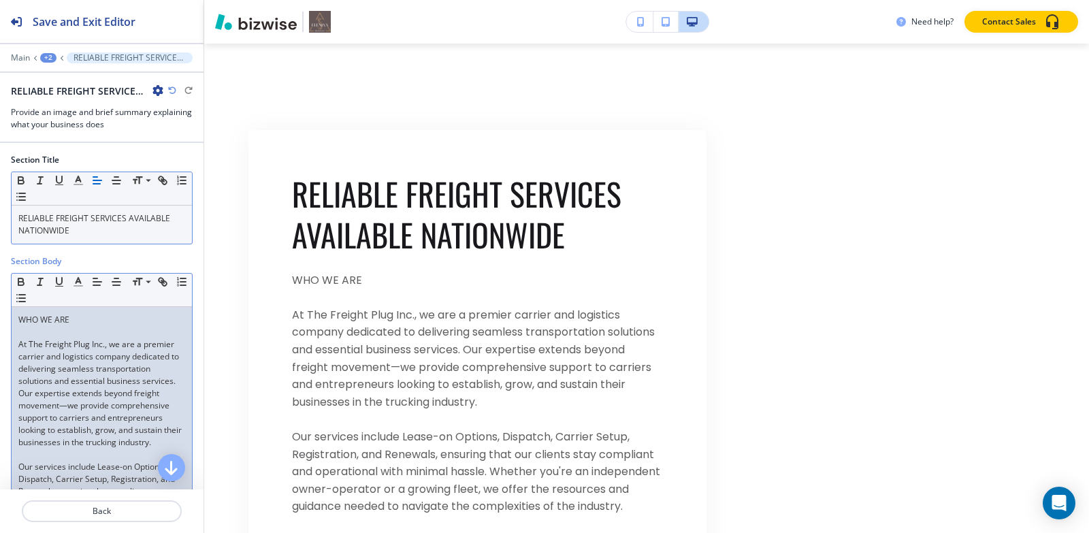
click at [144, 360] on p "At The Freight Plug Inc., we are a premier carrier and logistics company dedica…" at bounding box center [101, 393] width 167 height 110
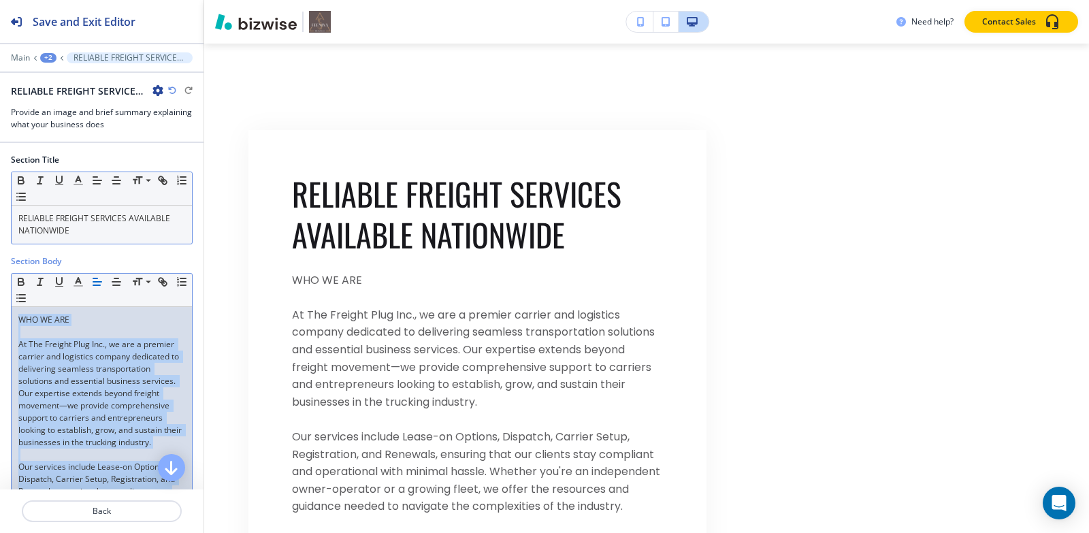
click at [100, 360] on p "At The Freight Plug Inc., we are a premier carrier and logistics company dedica…" at bounding box center [101, 393] width 167 height 110
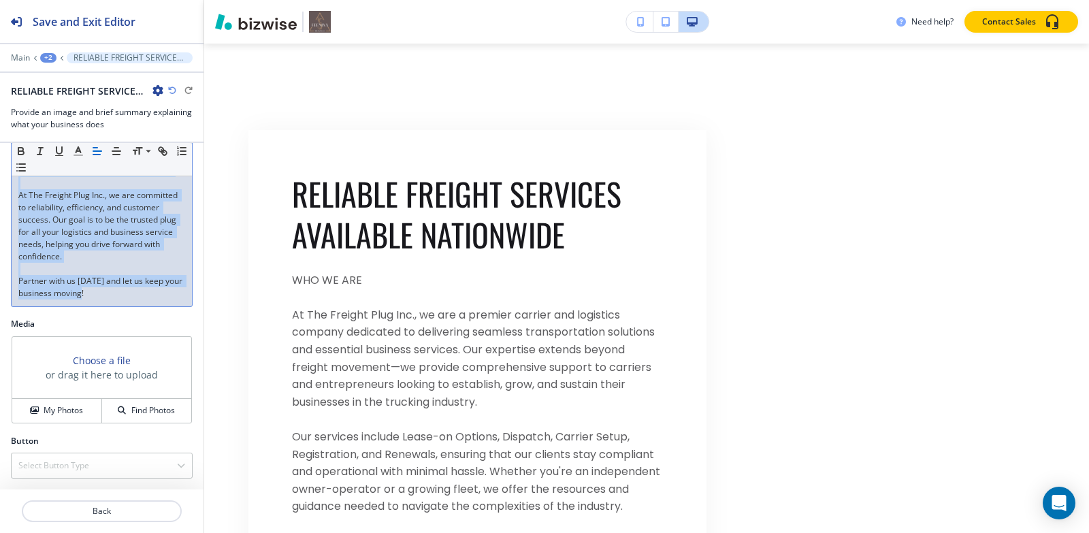
drag, startPoint x: 18, startPoint y: 342, endPoint x: 165, endPoint y: 361, distance: 148.2
click at [165, 361] on div "Section Title Small Normal Large Huge RELIABLE FREIGHT SERVICES AVAILABLE NATIO…" at bounding box center [102, 316] width 204 height 346
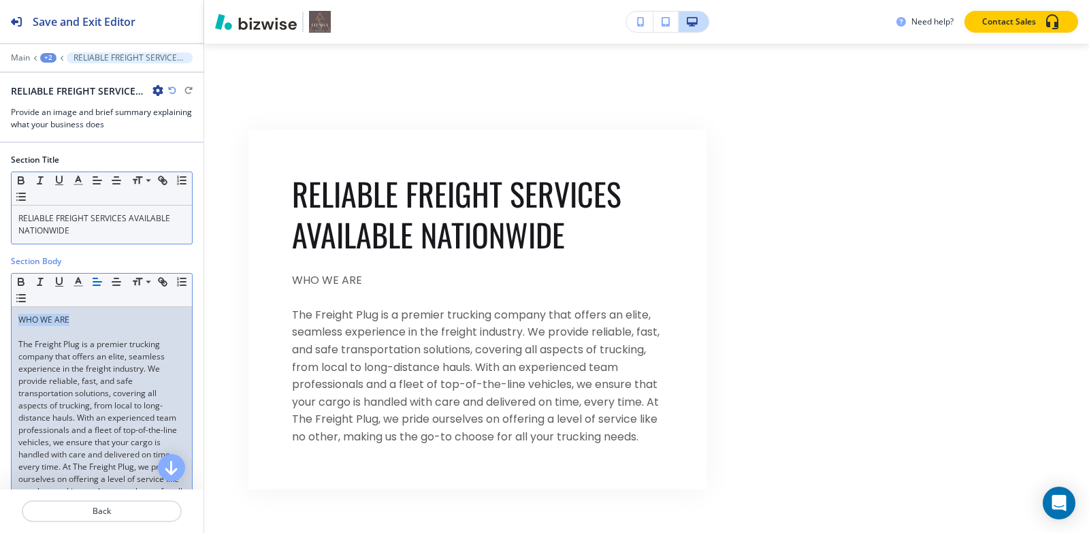
drag, startPoint x: 86, startPoint y: 321, endPoint x: 0, endPoint y: 319, distance: 86.5
click at [0, 319] on div "Section Body Small Normal Large Huge WHO WE ARE The Freight Plug is a premier t…" at bounding box center [102, 391] width 204 height 273
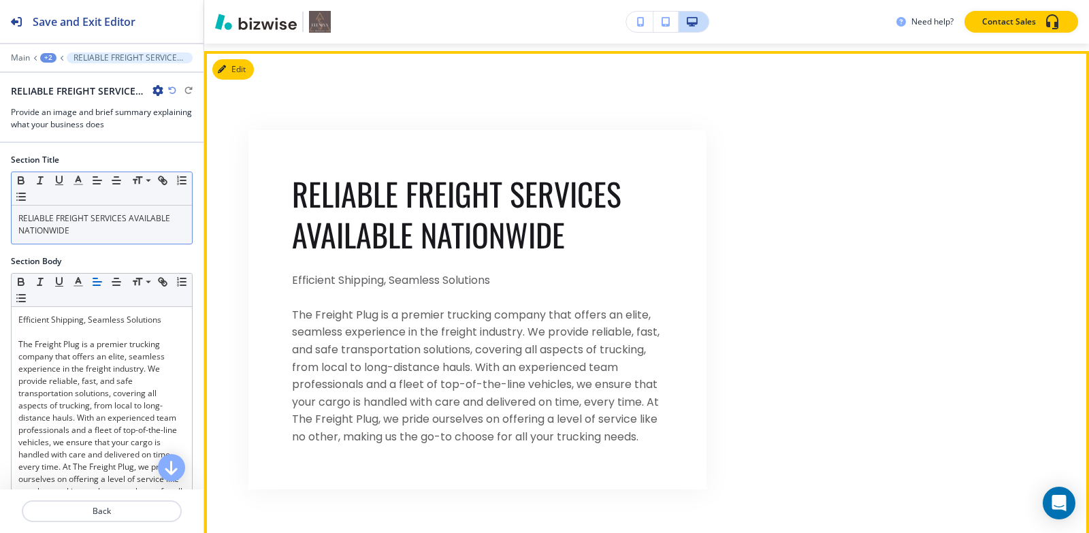
drag, startPoint x: 246, startPoint y: 346, endPoint x: 188, endPoint y: 342, distance: 58.0
click at [238, 346] on div "RELIABLE FREIGHT SERVICES AVAILABLE NATIONWIDE Efficient Shipping, Seamless Sol…" at bounding box center [646, 310] width 885 height 452
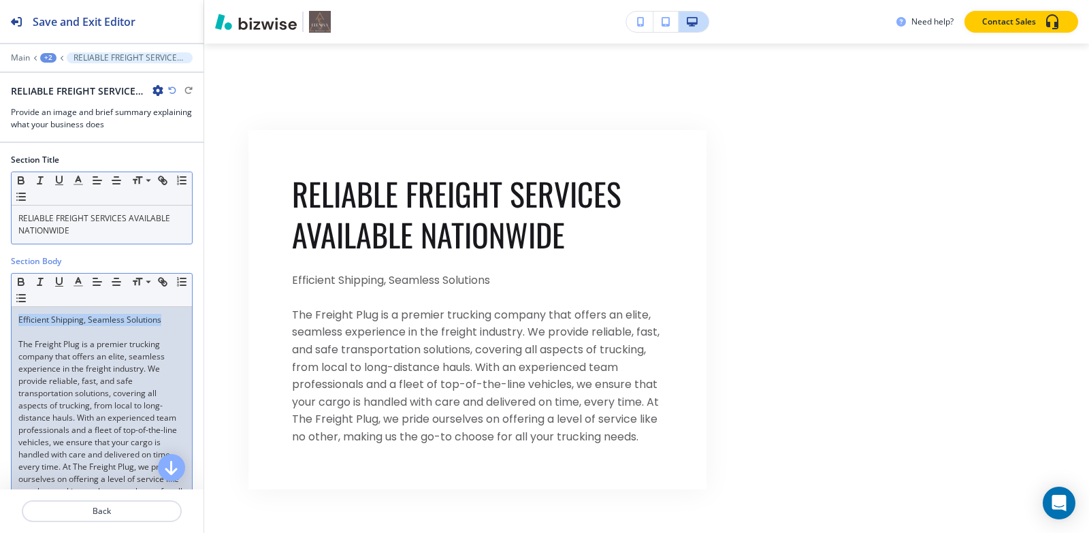
drag, startPoint x: 163, startPoint y: 319, endPoint x: 7, endPoint y: 310, distance: 156.1
click at [7, 310] on div "Section Body Small Normal Large Huge Efficient Shipping, Seamless Solutions The…" at bounding box center [102, 391] width 204 height 273
copy p "Efficient Shipping, Seamless Solutions"
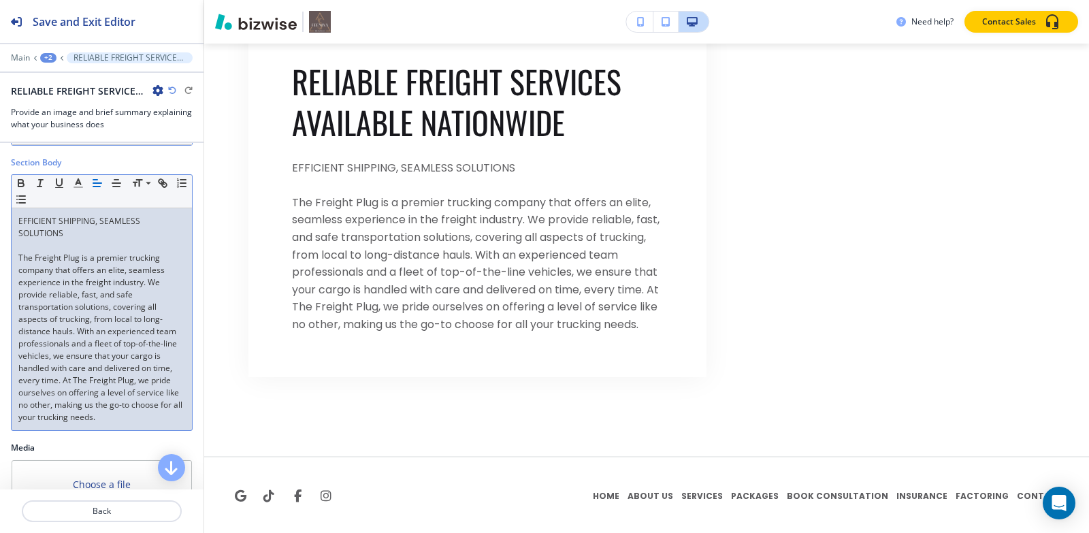
scroll to position [223, 0]
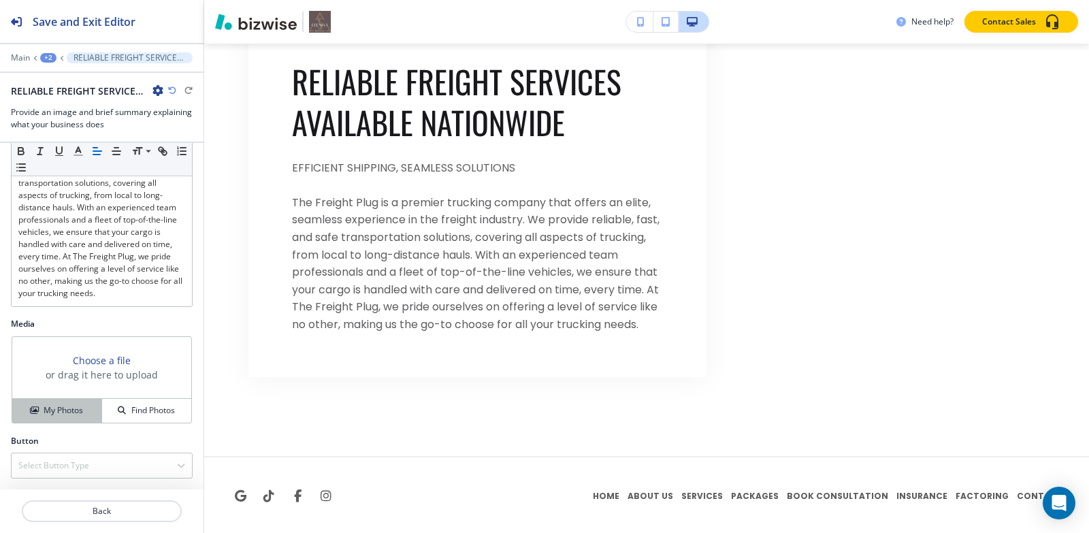
click at [63, 405] on h4 "My Photos" at bounding box center [63, 410] width 39 height 12
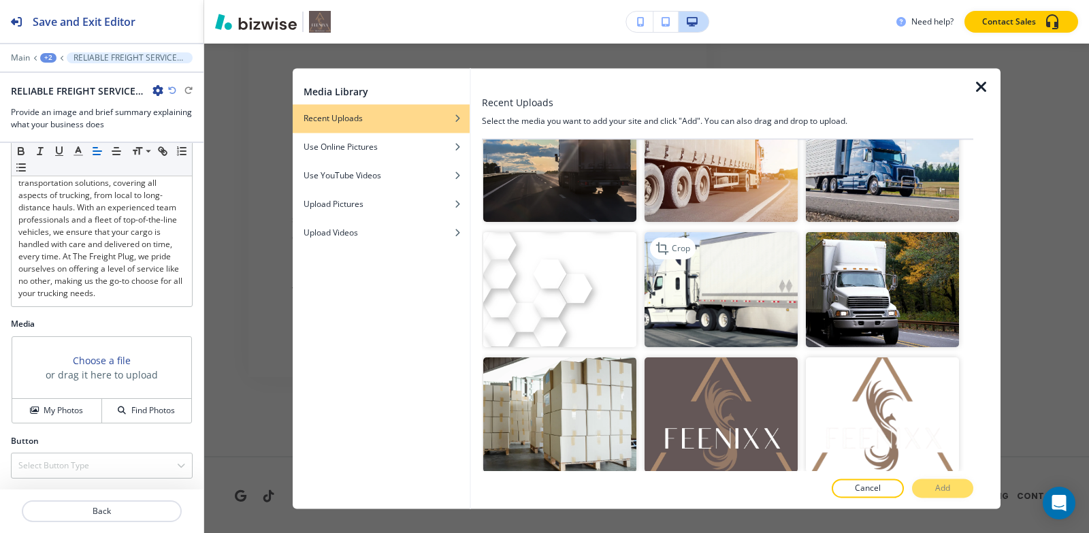
scroll to position [1558, 0]
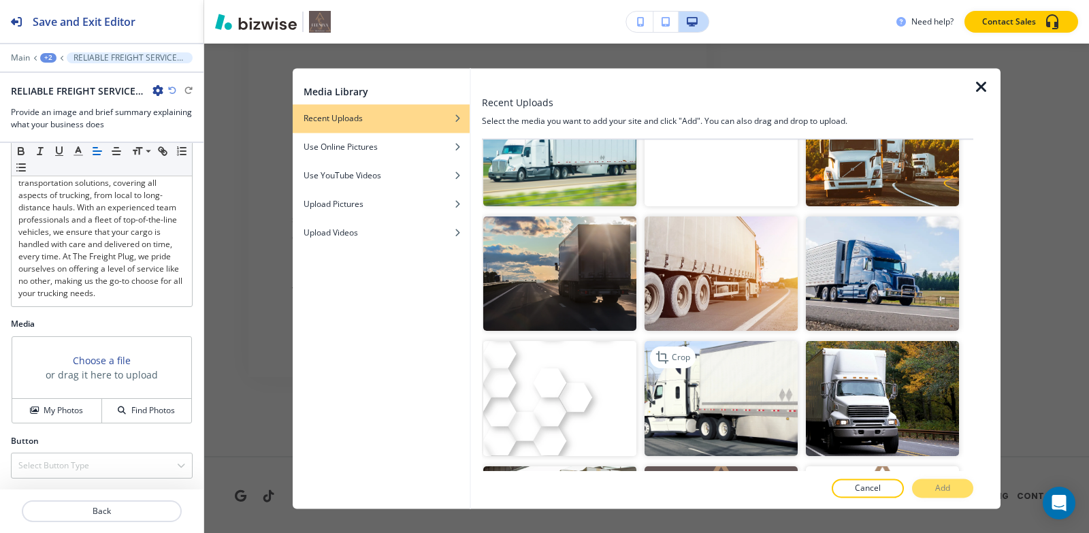
click at [743, 372] on img "button" at bounding box center [721, 399] width 153 height 115
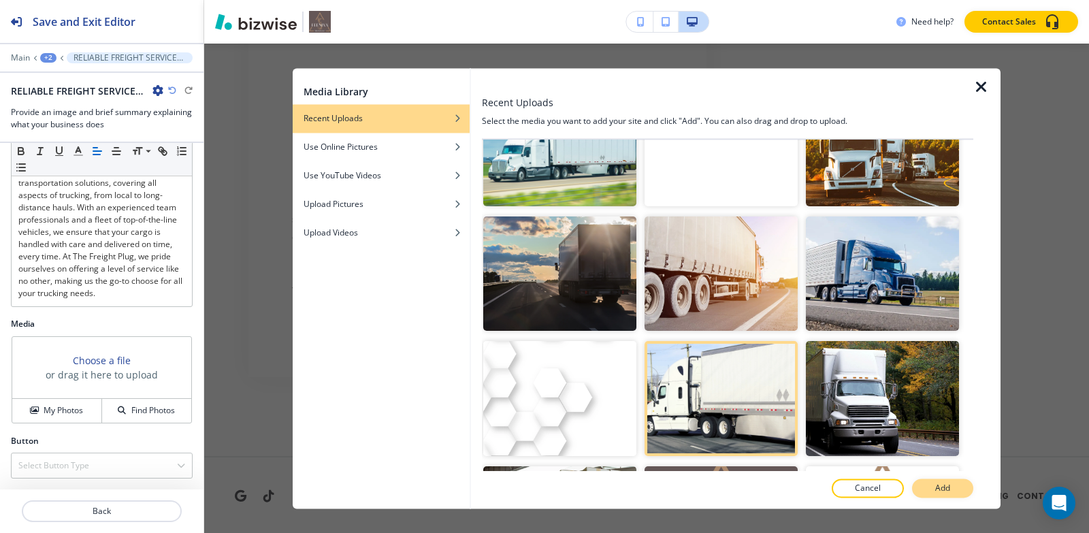
click at [947, 487] on p "Add" at bounding box center [942, 488] width 15 height 12
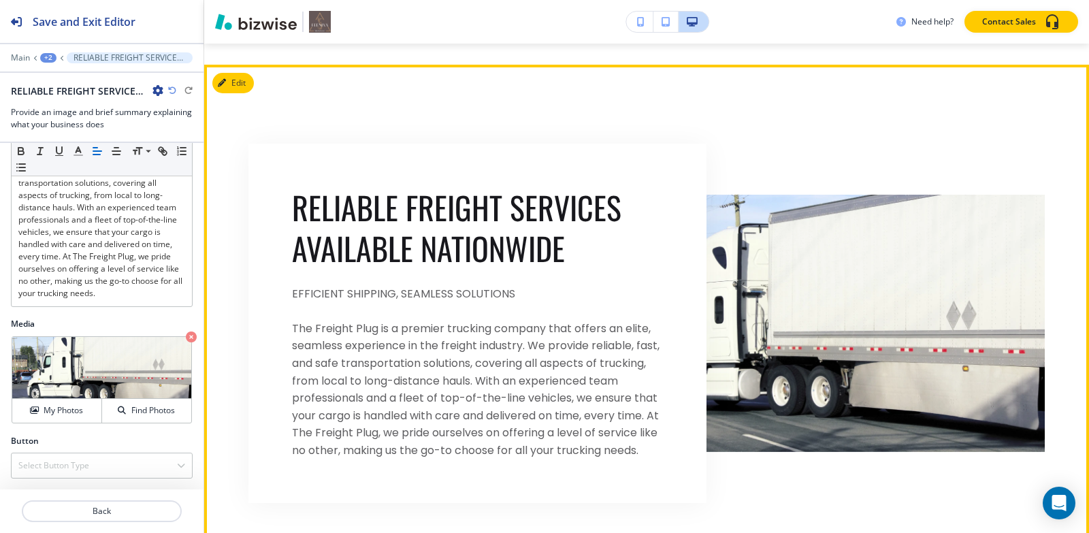
scroll to position [12161, 0]
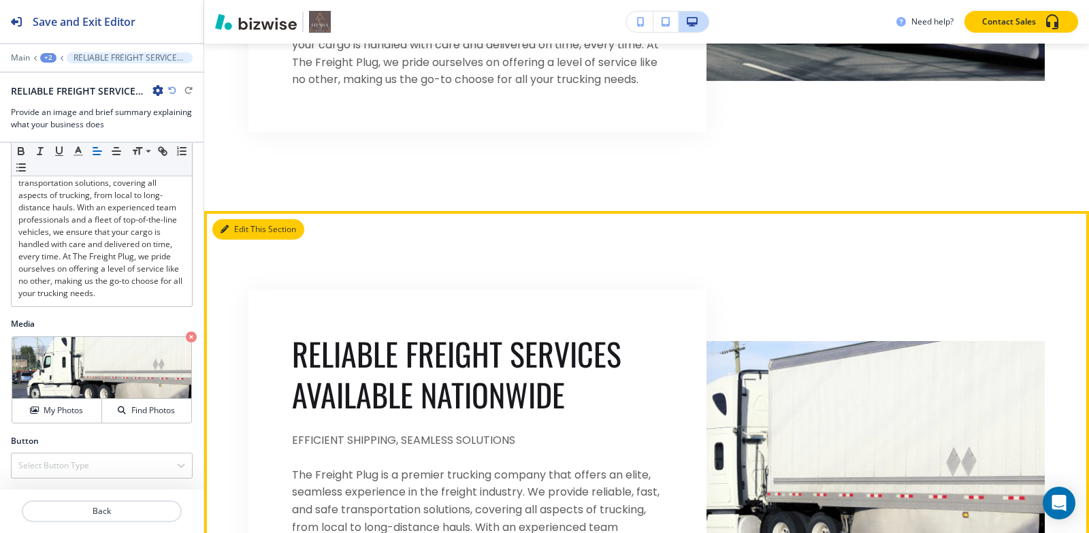
drag, startPoint x: 239, startPoint y: 210, endPoint x: 242, endPoint y: 221, distance: 11.2
click at [238, 219] on button "Edit This Section" at bounding box center [258, 229] width 92 height 20
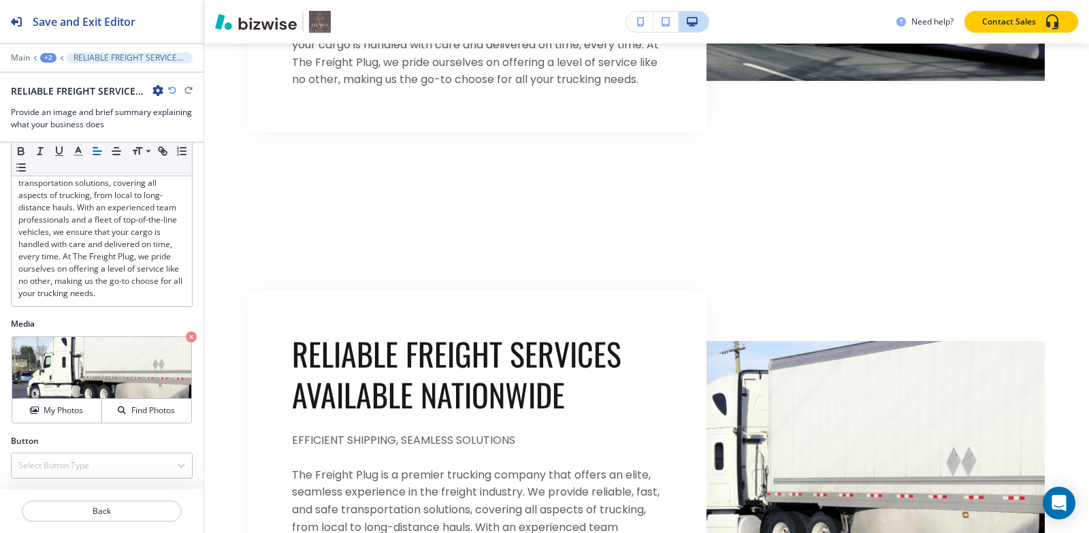
click at [155, 94] on icon "button" at bounding box center [157, 90] width 11 height 11
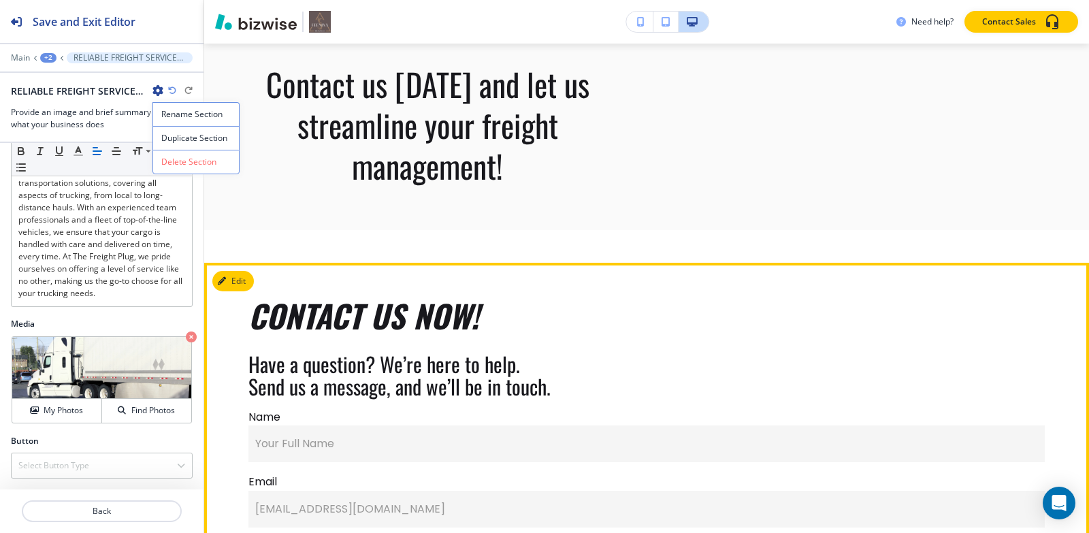
scroll to position [11072, 0]
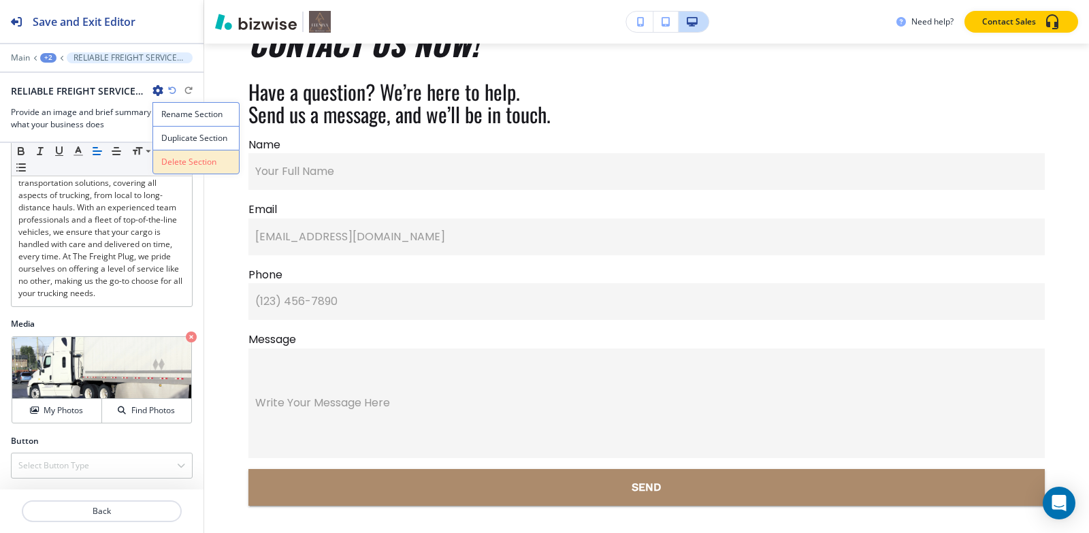
click at [187, 163] on p "Delete Section" at bounding box center [195, 162] width 69 height 12
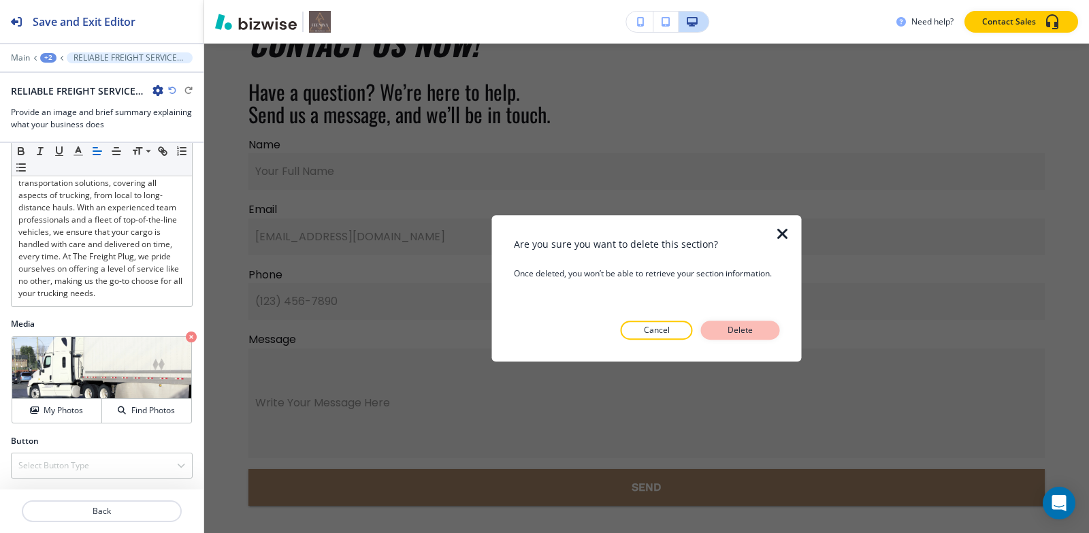
click at [720, 321] on button "Delete" at bounding box center [740, 330] width 79 height 19
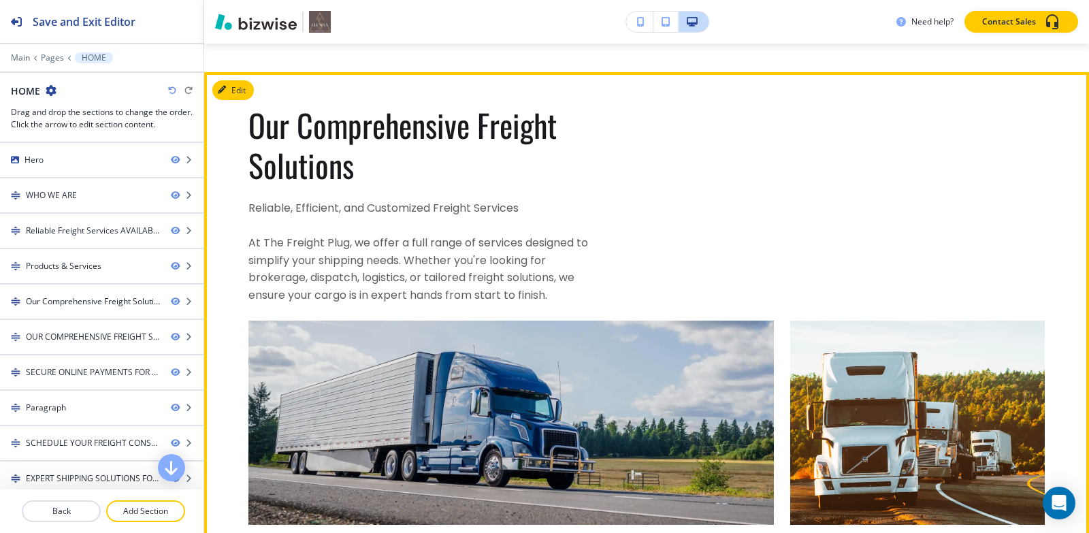
scroll to position [2859, 0]
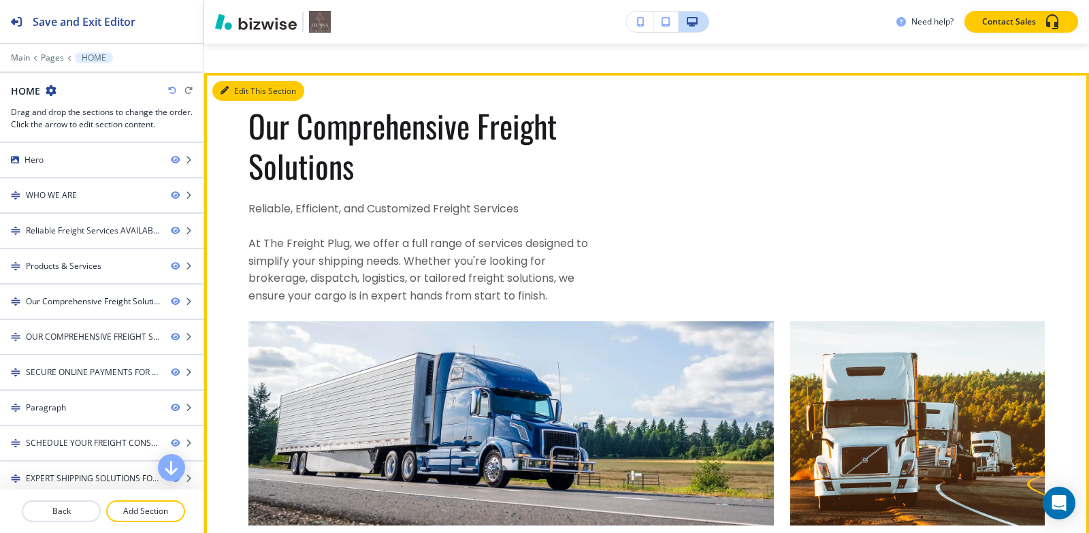
click at [230, 97] on button "Edit This Section" at bounding box center [258, 91] width 92 height 20
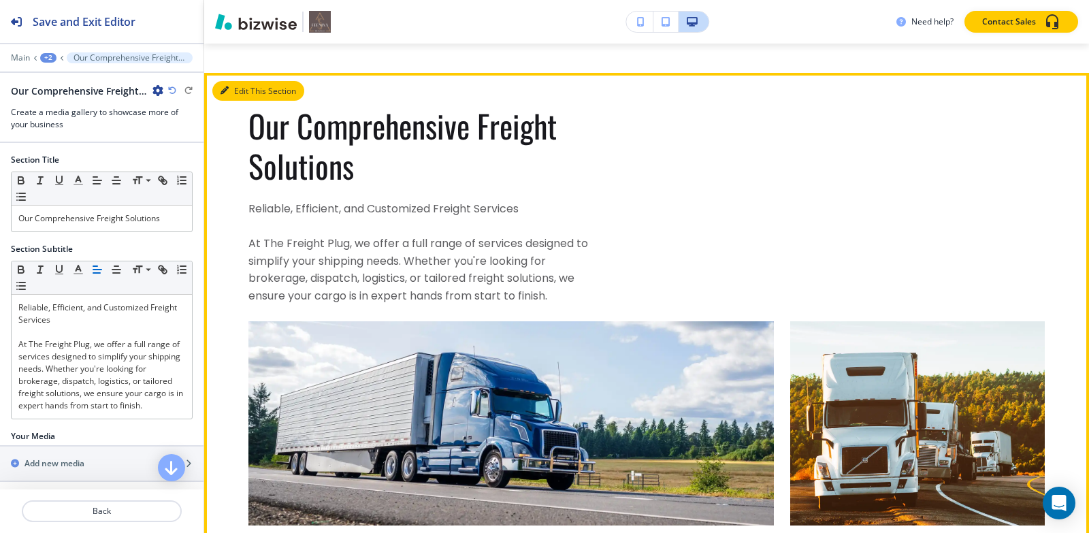
scroll to position [2892, 0]
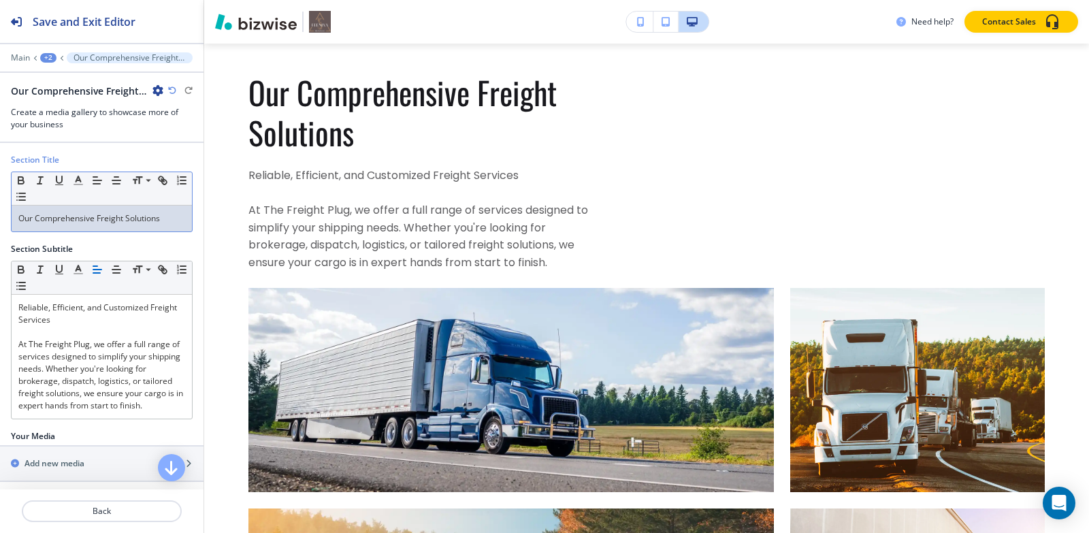
click at [99, 218] on p "Our Comprehensive Freight Solutions" at bounding box center [101, 218] width 167 height 12
copy p "Our Comprehensive Freight Solutions"
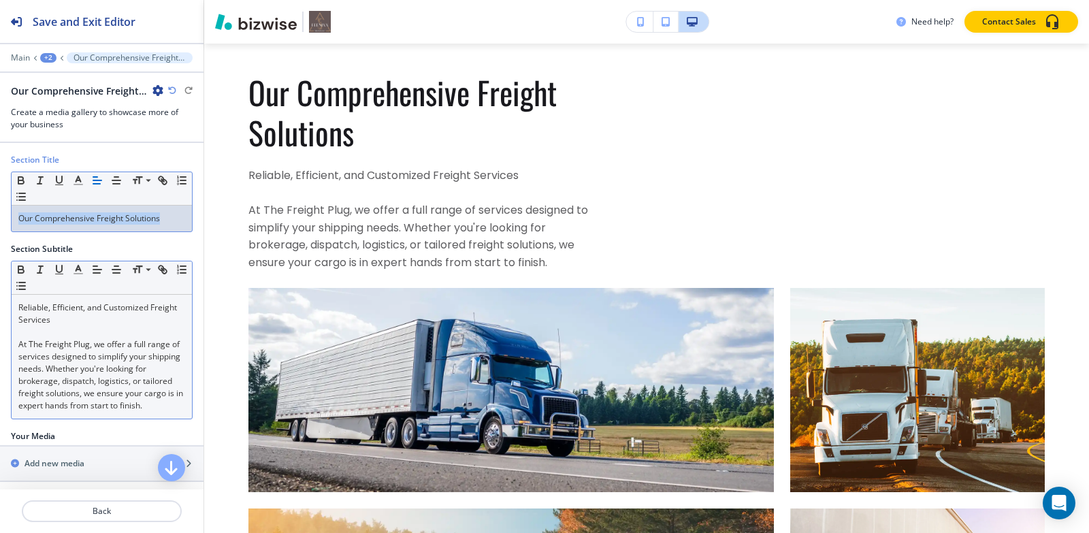
paste div
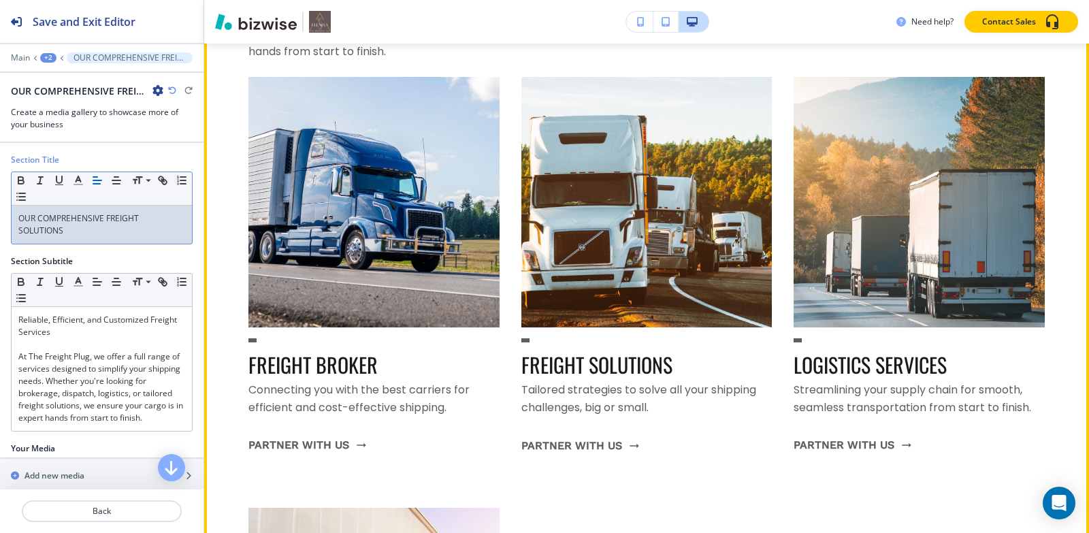
scroll to position [3913, 0]
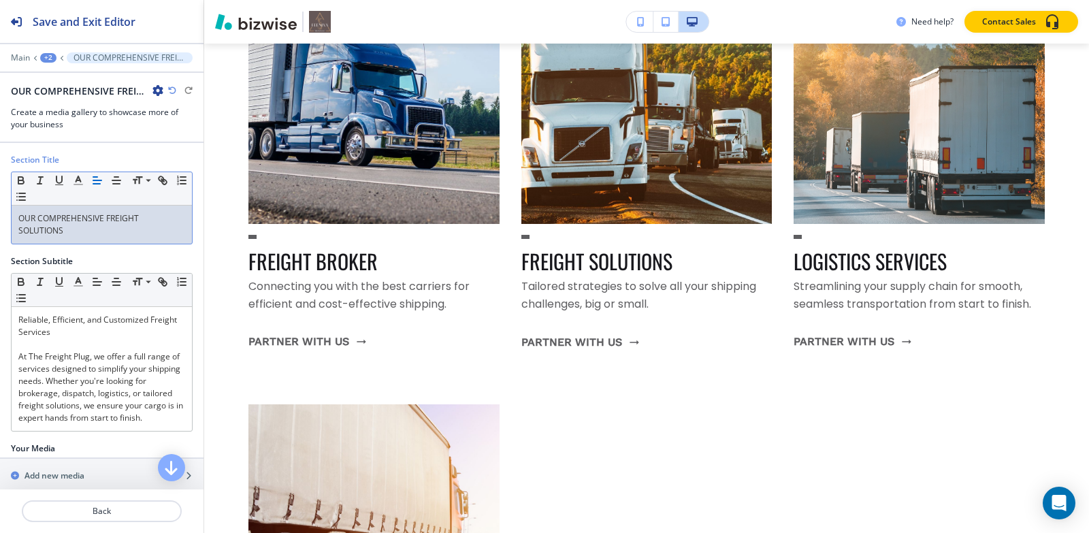
click at [44, 55] on div "+2" at bounding box center [48, 58] width 16 height 10
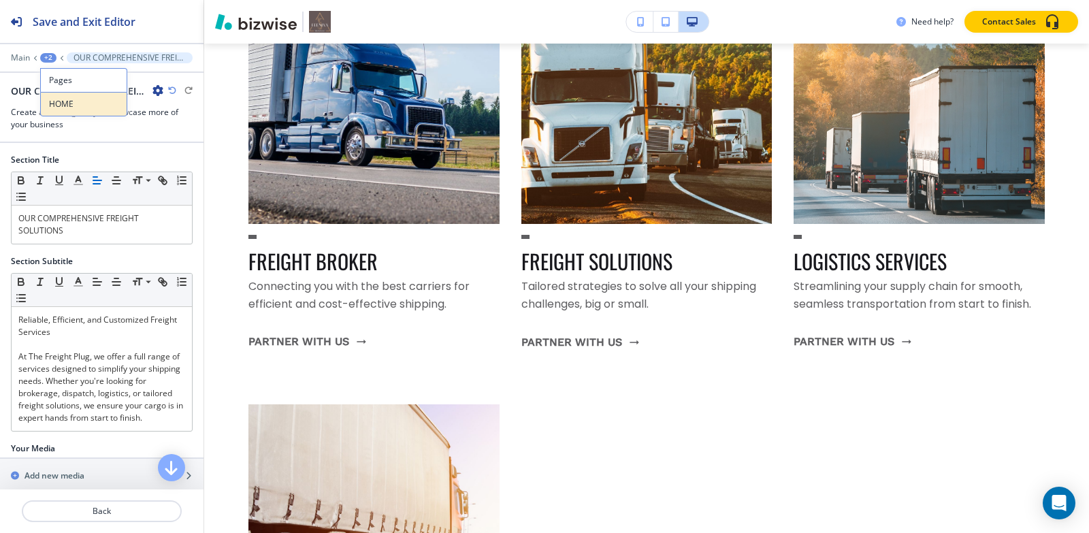
click at [78, 103] on p "HOME" at bounding box center [83, 104] width 69 height 12
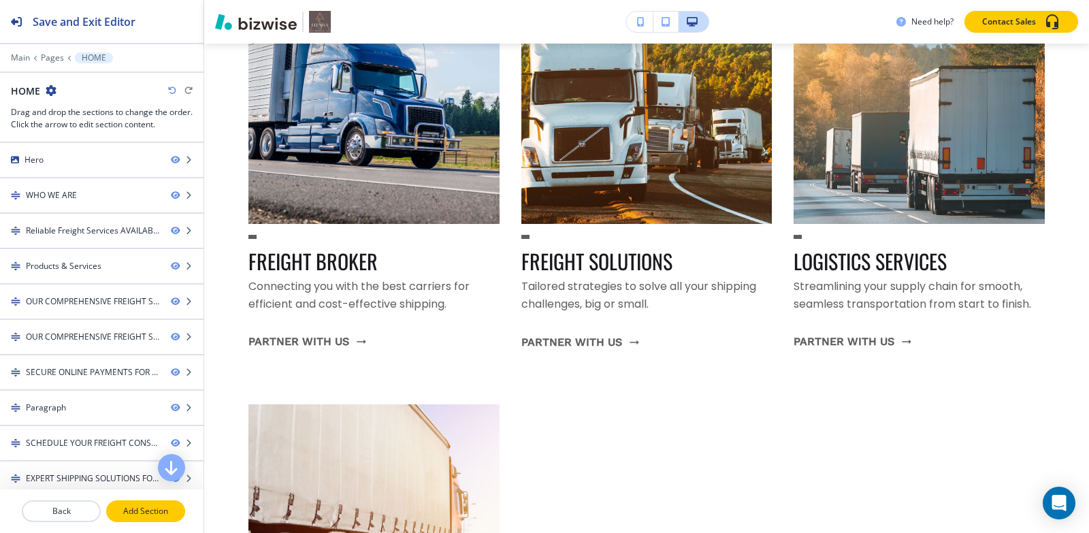
click at [141, 519] on button "Add Section" at bounding box center [145, 511] width 79 height 22
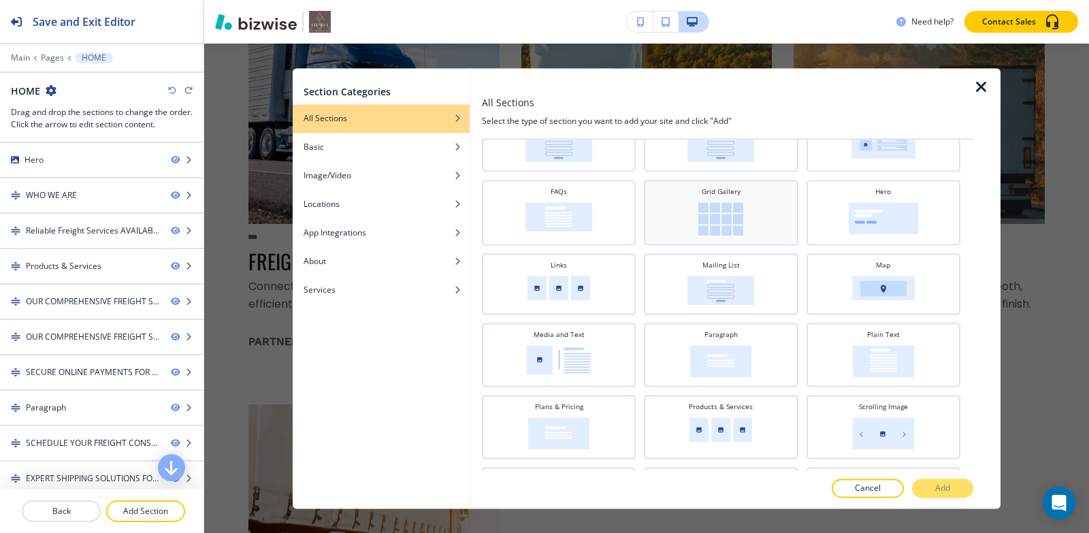
scroll to position [211, 0]
click at [572, 344] on img at bounding box center [559, 358] width 64 height 29
click at [922, 489] on button "Add" at bounding box center [942, 487] width 61 height 19
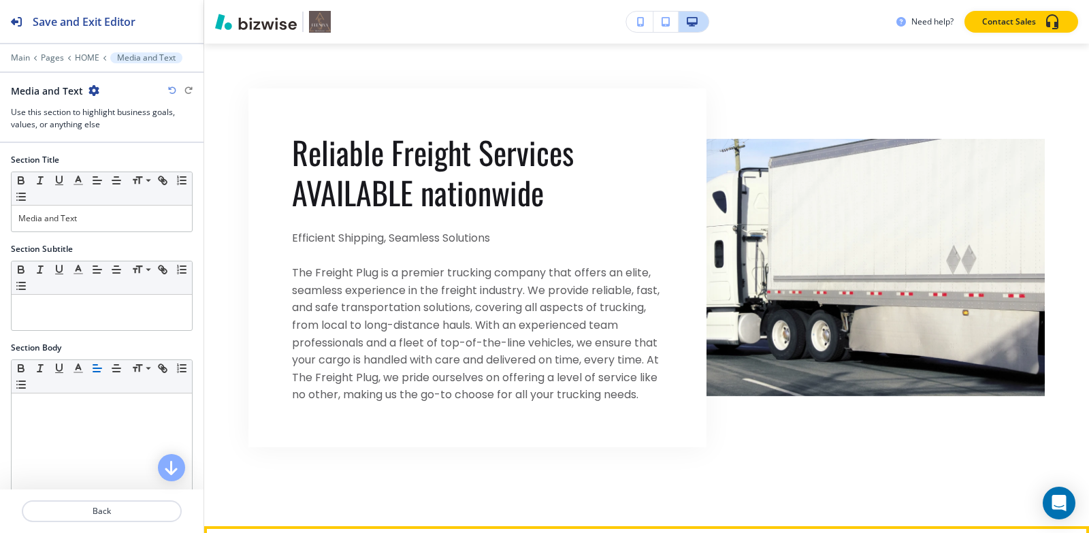
scroll to position [11787, 0]
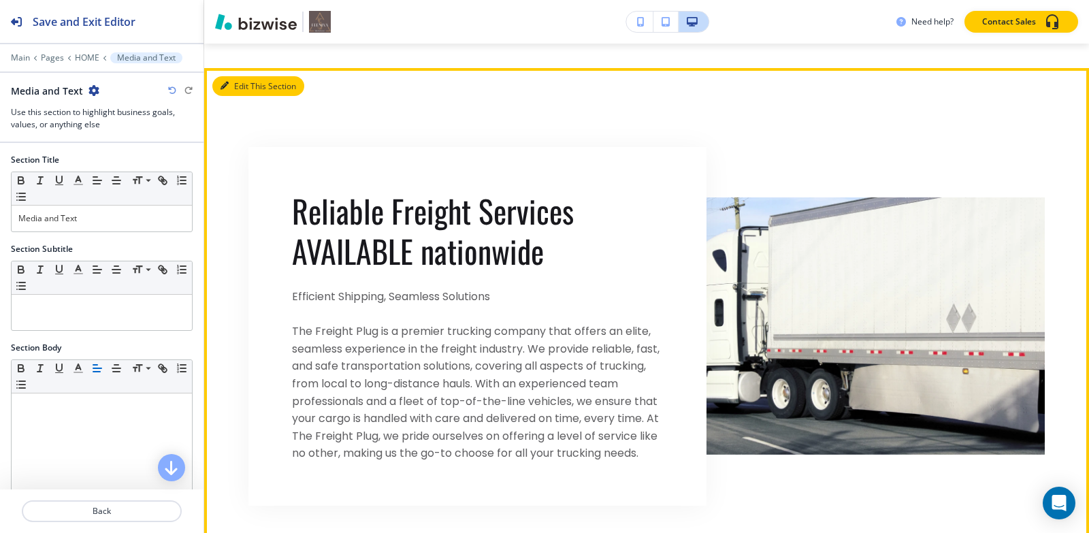
click at [241, 76] on button "Edit This Section" at bounding box center [258, 86] width 92 height 20
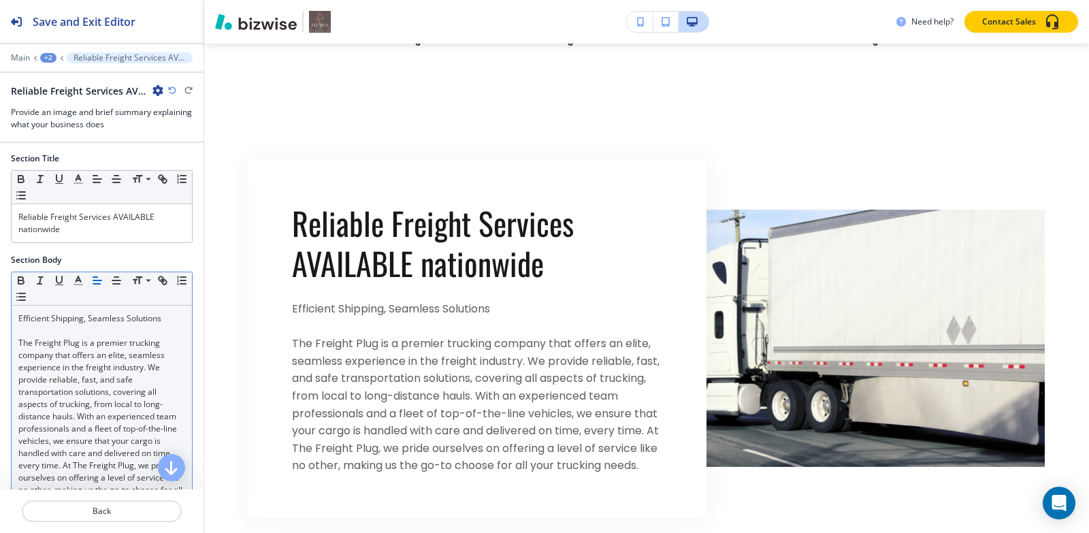
scroll to position [0, 0]
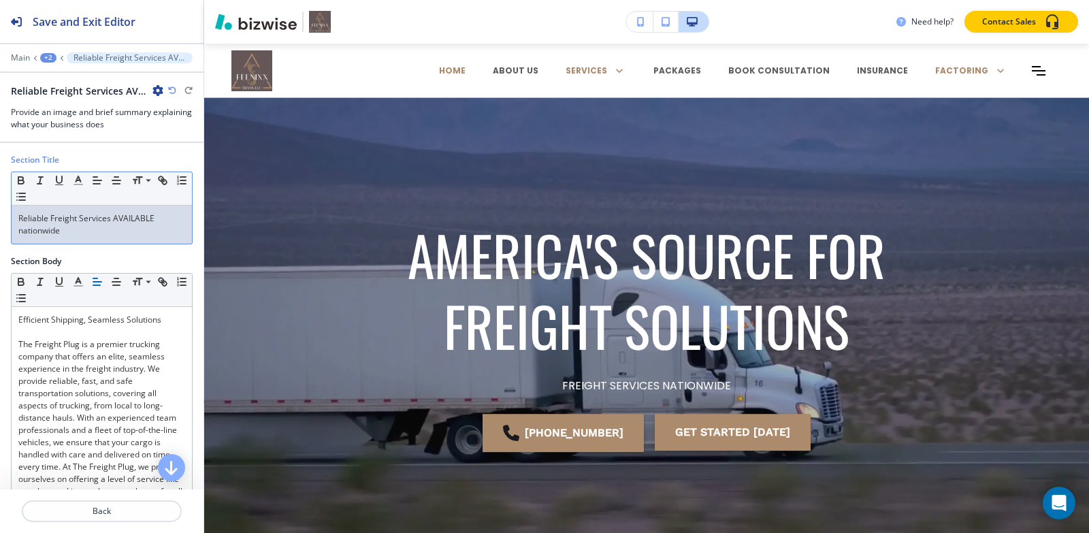
click at [120, 231] on p "Reliable Freight Services AVAILABLE nationwide" at bounding box center [101, 224] width 167 height 25
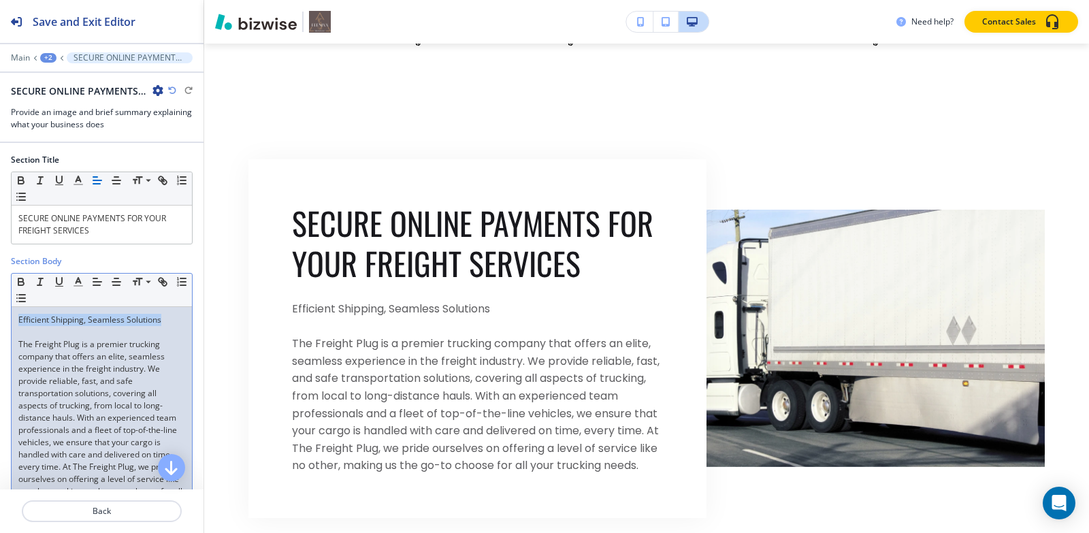
drag, startPoint x: 168, startPoint y: 320, endPoint x: 0, endPoint y: 316, distance: 168.1
click at [0, 316] on div "Section Body Small Normal Large Huge Efficient Shipping, Seamless Solutions The…" at bounding box center [102, 391] width 204 height 273
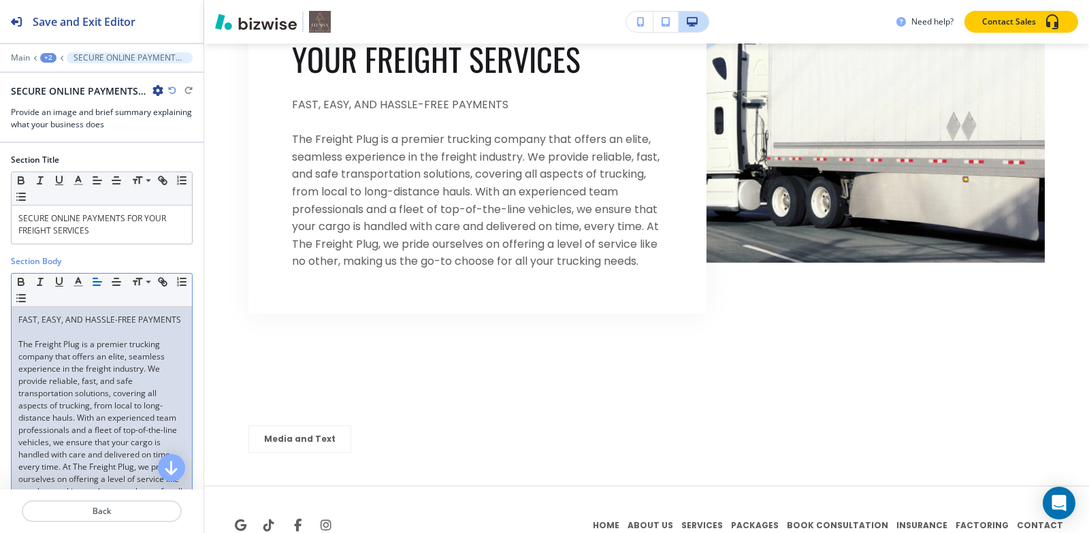
scroll to position [223, 0]
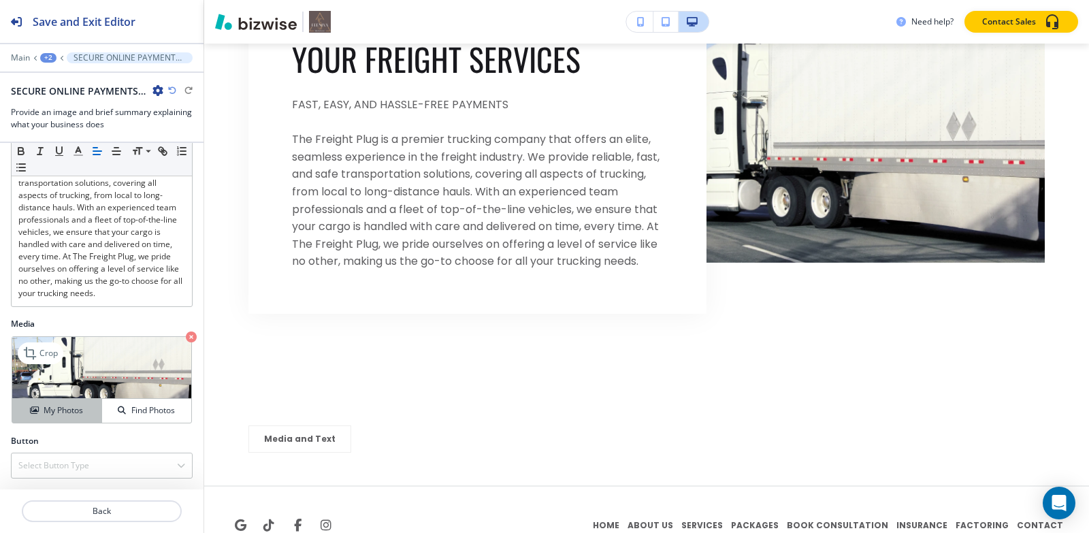
click at [46, 415] on h4 "My Photos" at bounding box center [63, 410] width 39 height 12
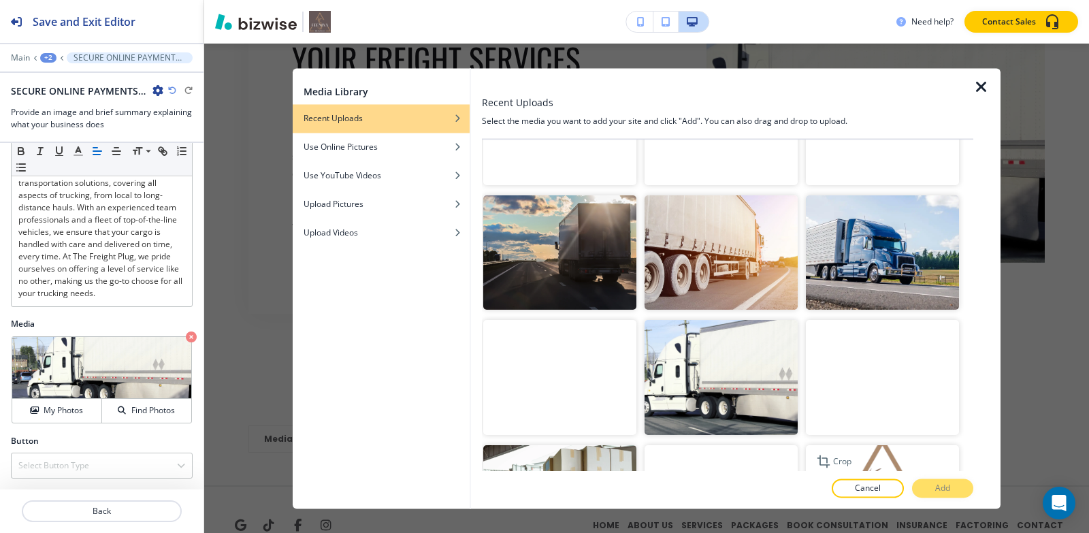
scroll to position [1558, 0]
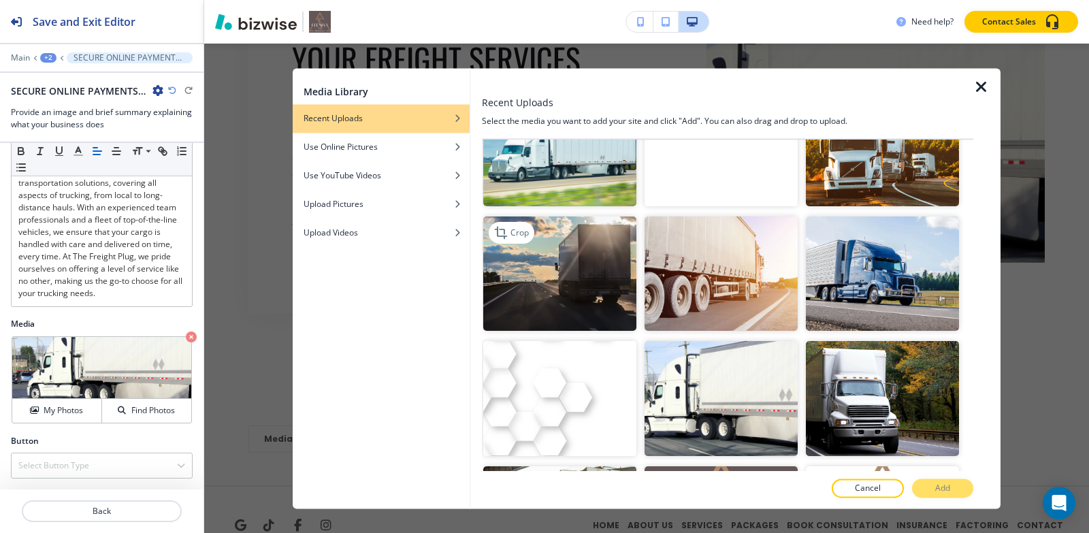
click at [593, 235] on img "button" at bounding box center [559, 273] width 153 height 115
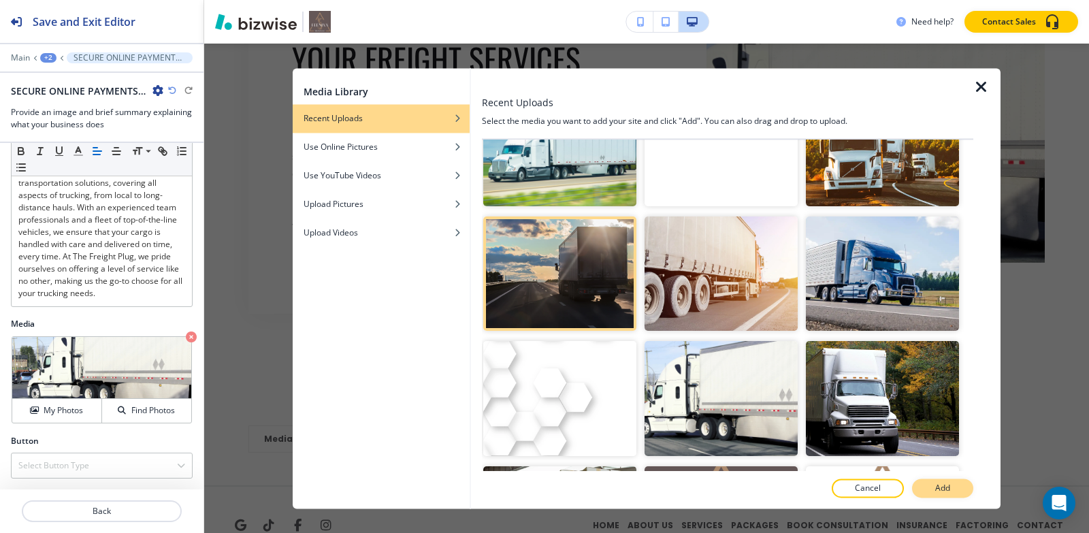
click at [947, 485] on p "Add" at bounding box center [942, 488] width 15 height 12
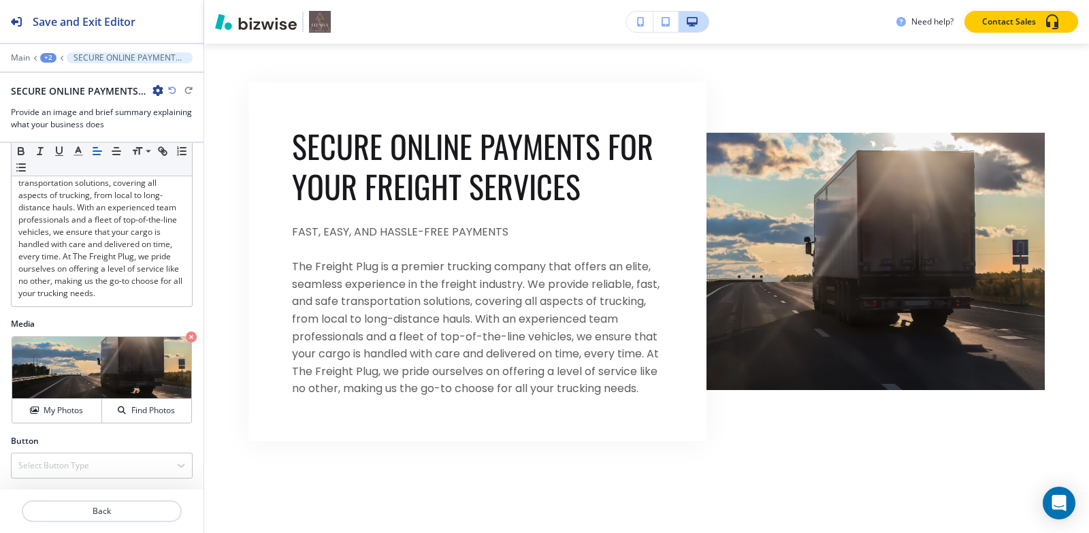
scroll to position [11843, 0]
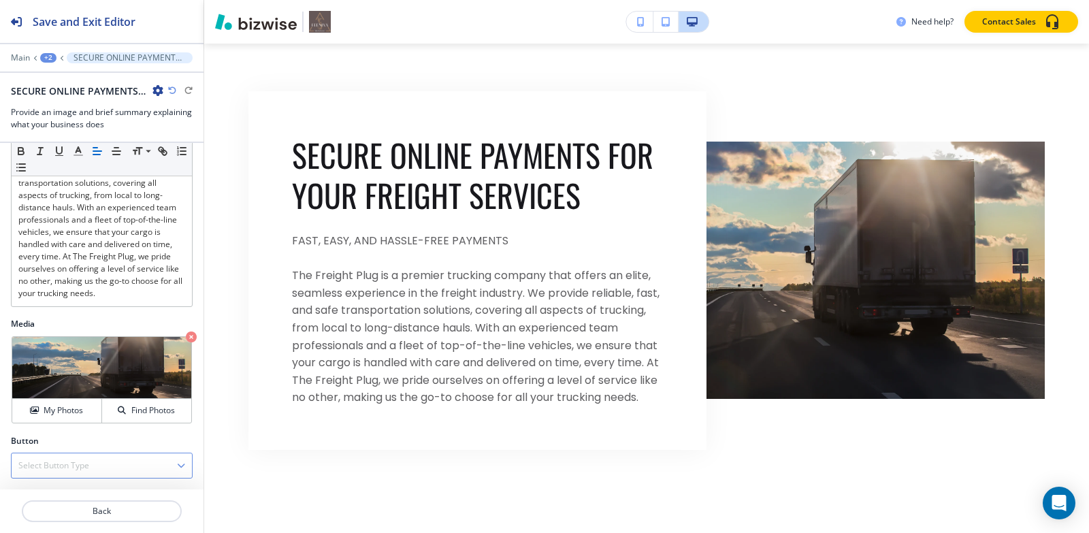
click at [43, 464] on h4 "Select Button Type" at bounding box center [53, 465] width 71 height 12
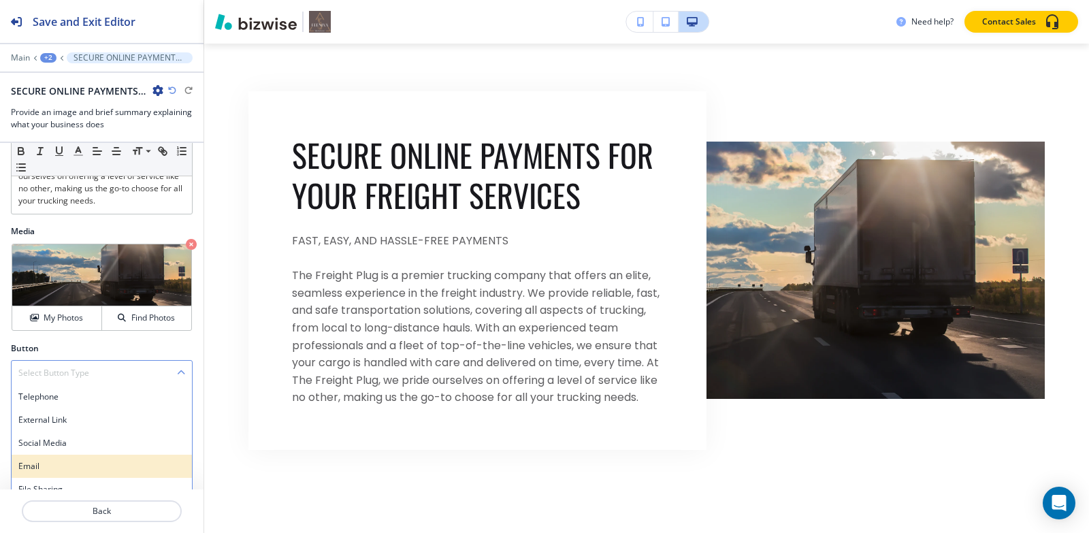
scroll to position [351, 0]
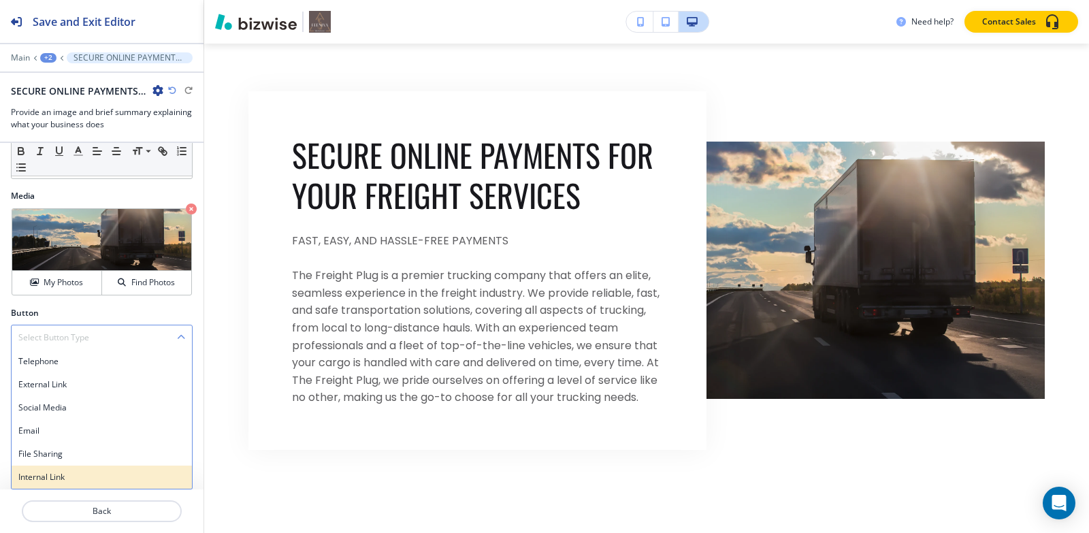
click at [56, 478] on h4 "Internal Link" at bounding box center [101, 477] width 167 height 12
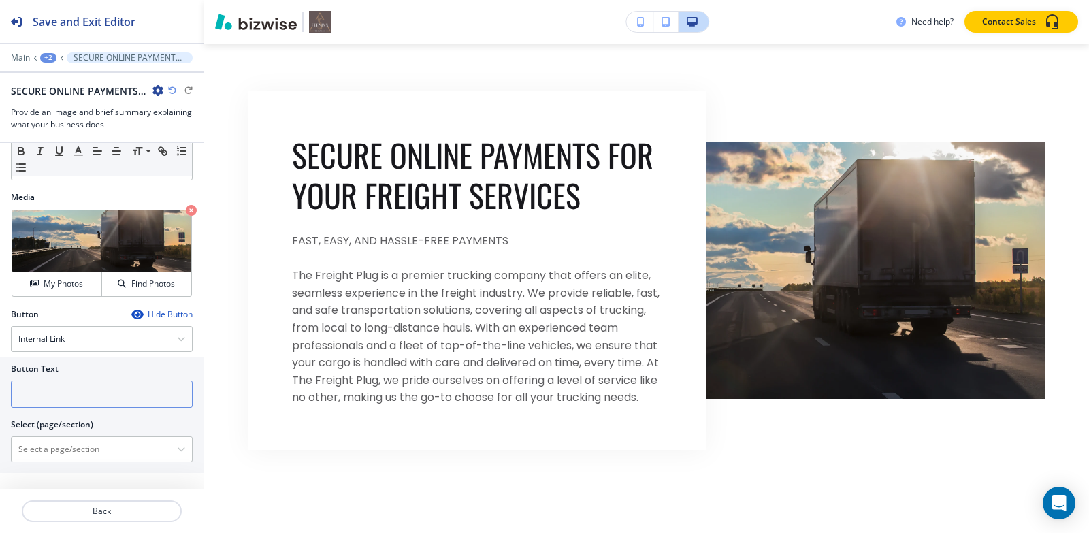
scroll to position [349, 0]
click at [83, 400] on input "text" at bounding box center [102, 393] width 182 height 27
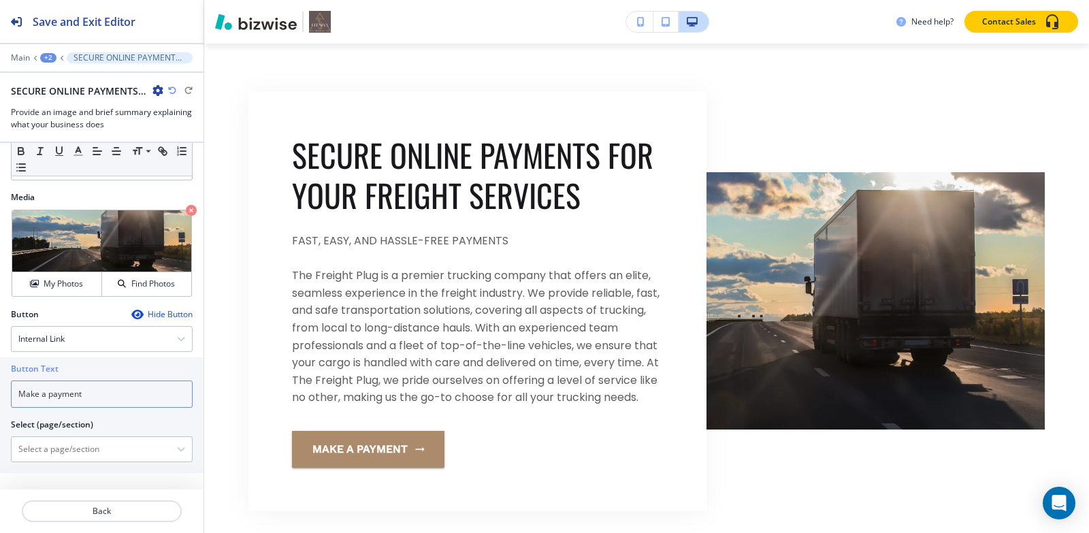
type input "Make a payment"
click at [47, 53] on div "+2" at bounding box center [48, 58] width 16 height 10
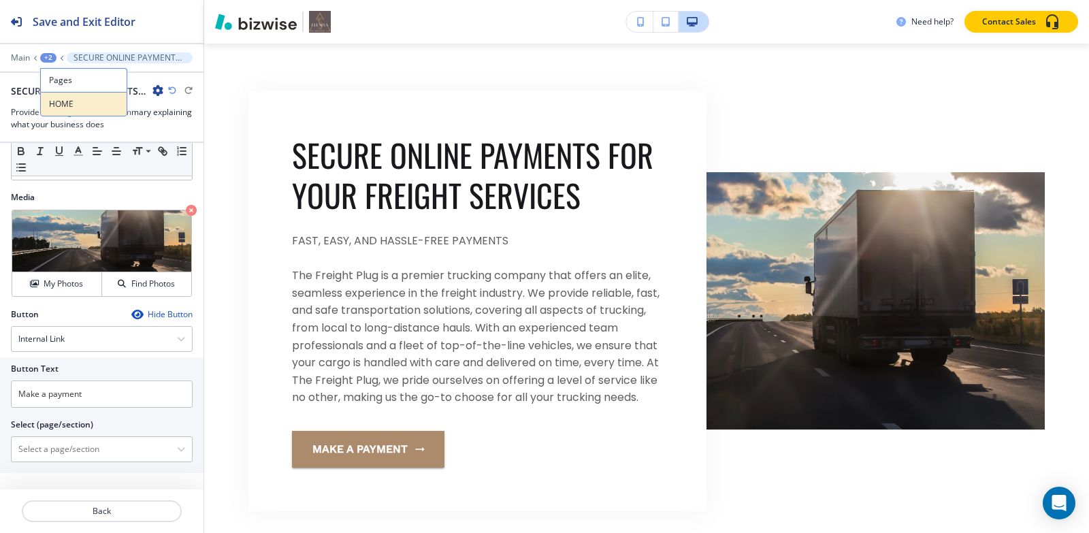
click at [56, 103] on p "HOME" at bounding box center [83, 104] width 69 height 12
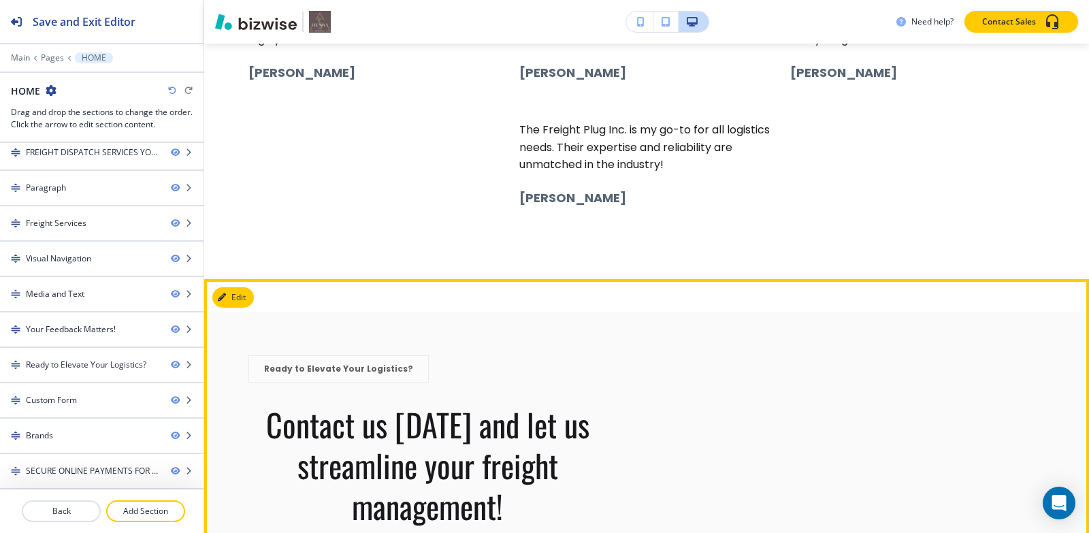
scroll to position [10620, 0]
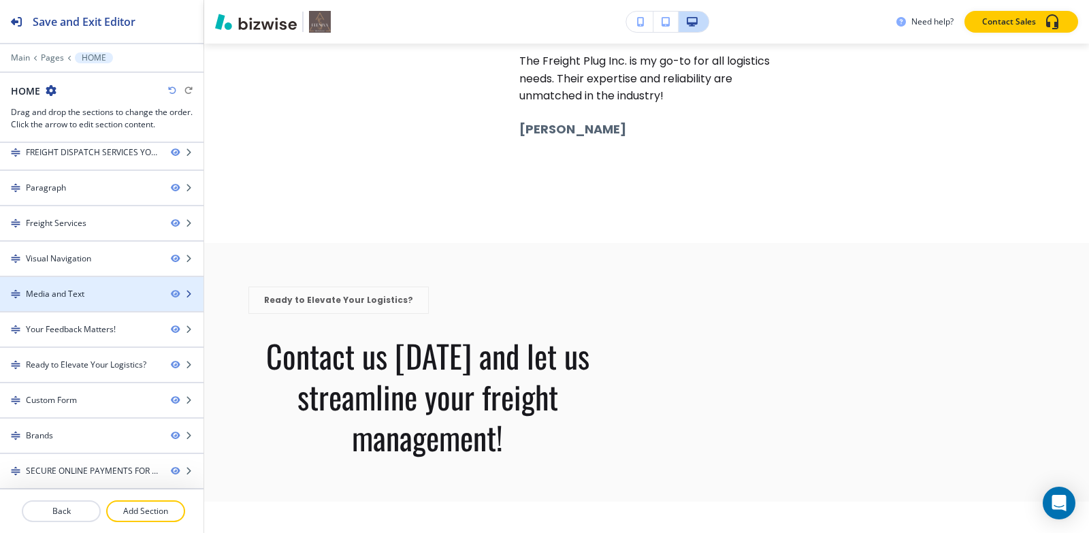
click at [84, 295] on div "Media and Text" at bounding box center [55, 294] width 59 height 12
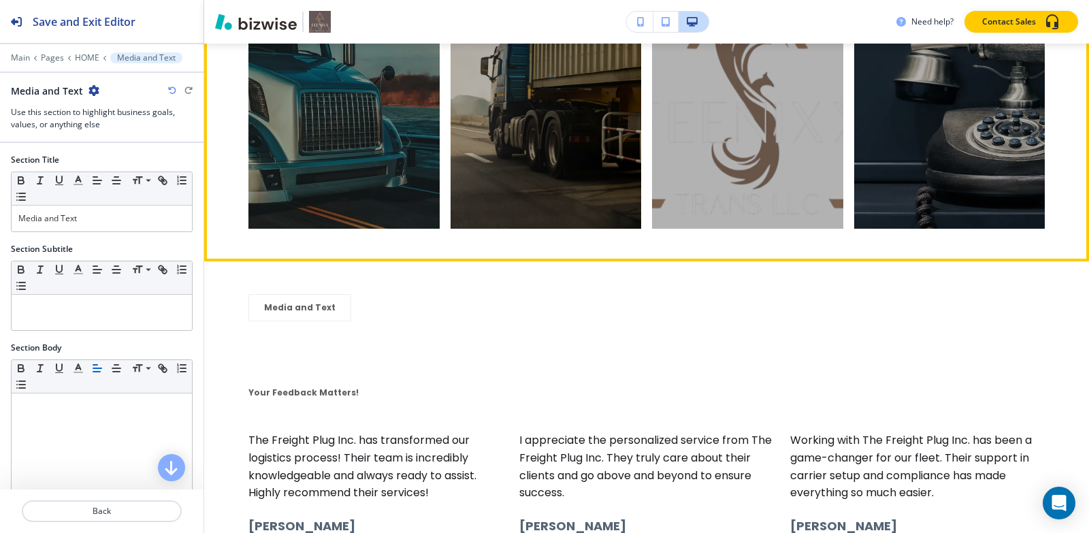
scroll to position [10008, 0]
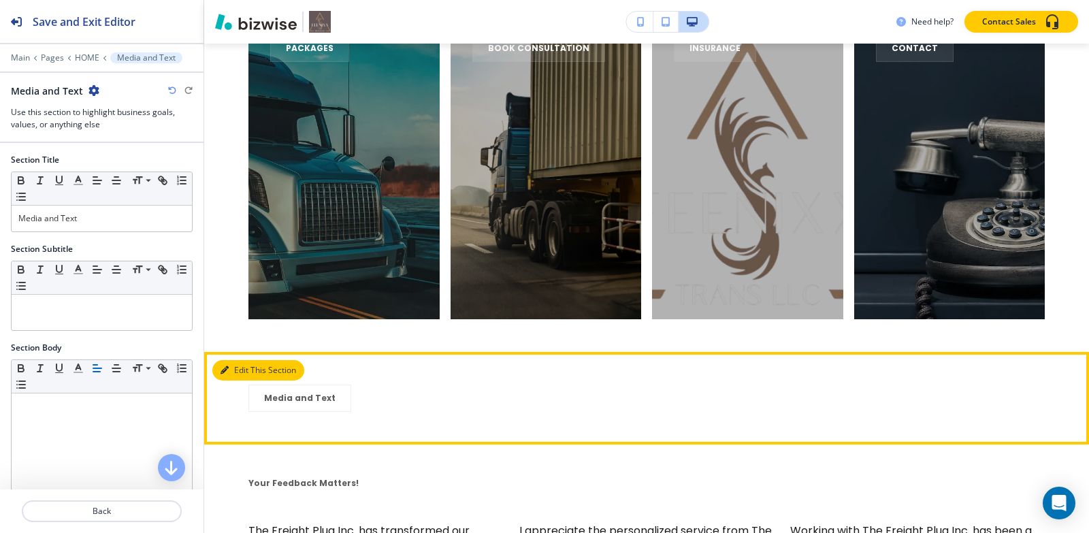
click at [238, 360] on button "Edit This Section" at bounding box center [258, 370] width 92 height 20
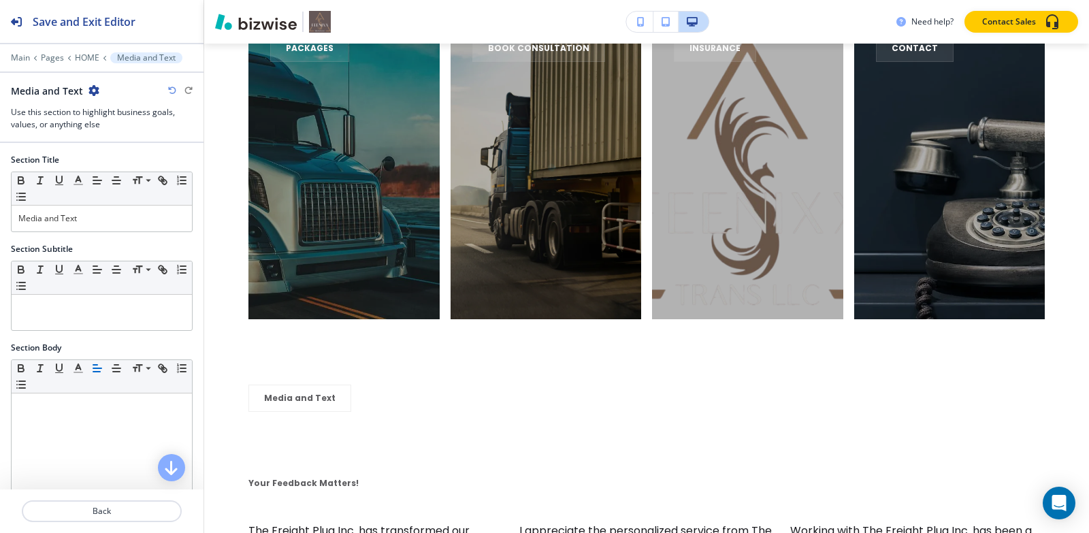
click at [93, 93] on icon "button" at bounding box center [93, 90] width 11 height 11
click at [107, 164] on p "Delete Section" at bounding box center [130, 162] width 69 height 12
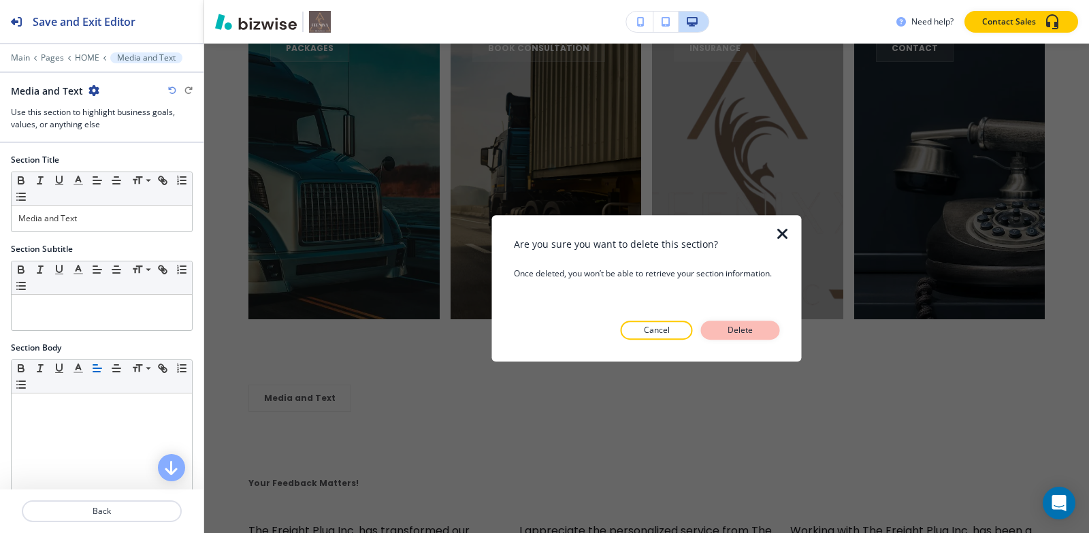
click at [727, 336] on p "Delete" at bounding box center [740, 330] width 33 height 12
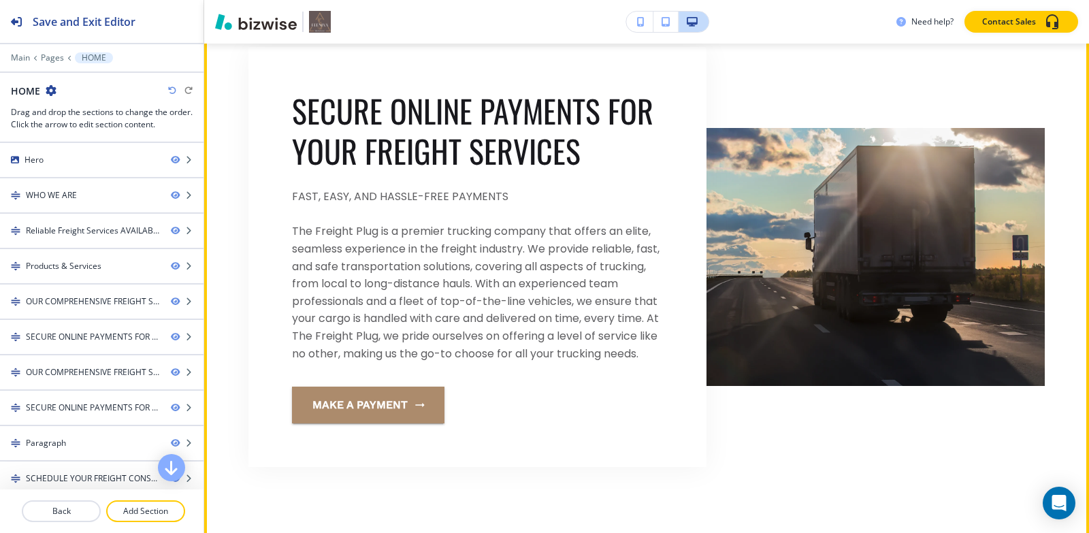
scroll to position [3666, 0]
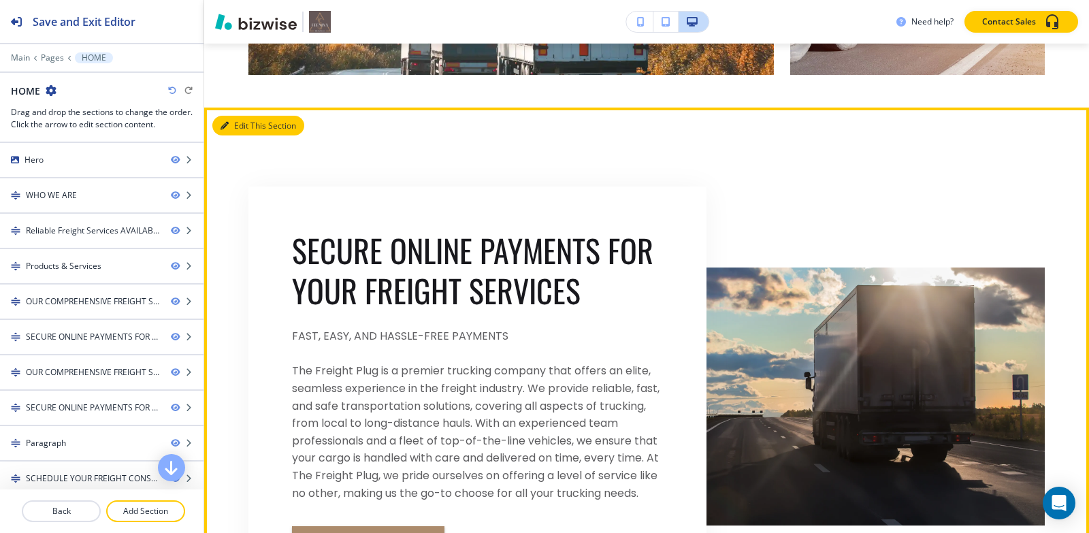
click at [248, 130] on button "Edit This Section" at bounding box center [258, 126] width 92 height 20
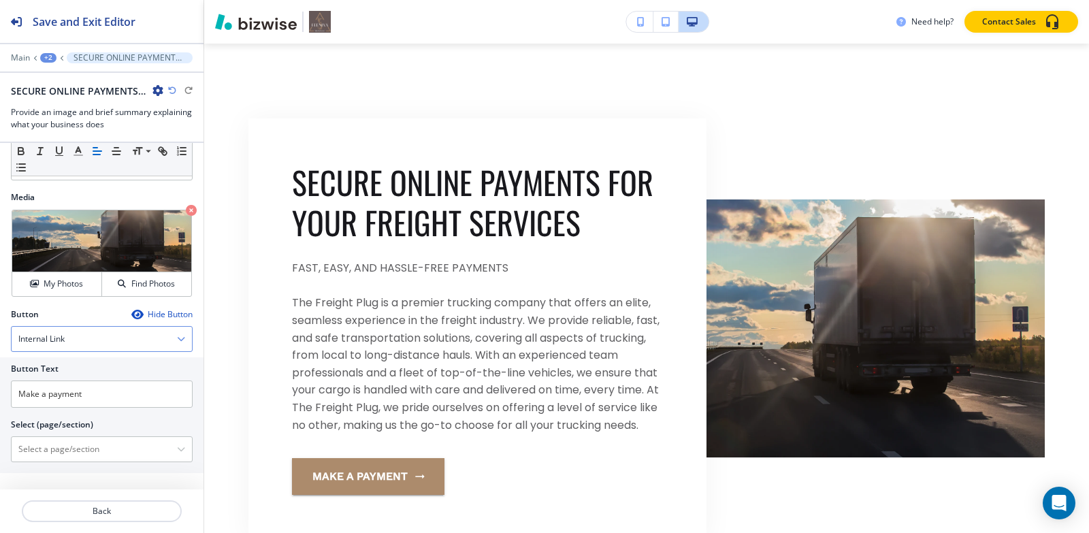
scroll to position [349, 0]
click at [29, 229] on icon at bounding box center [31, 226] width 16 height 16
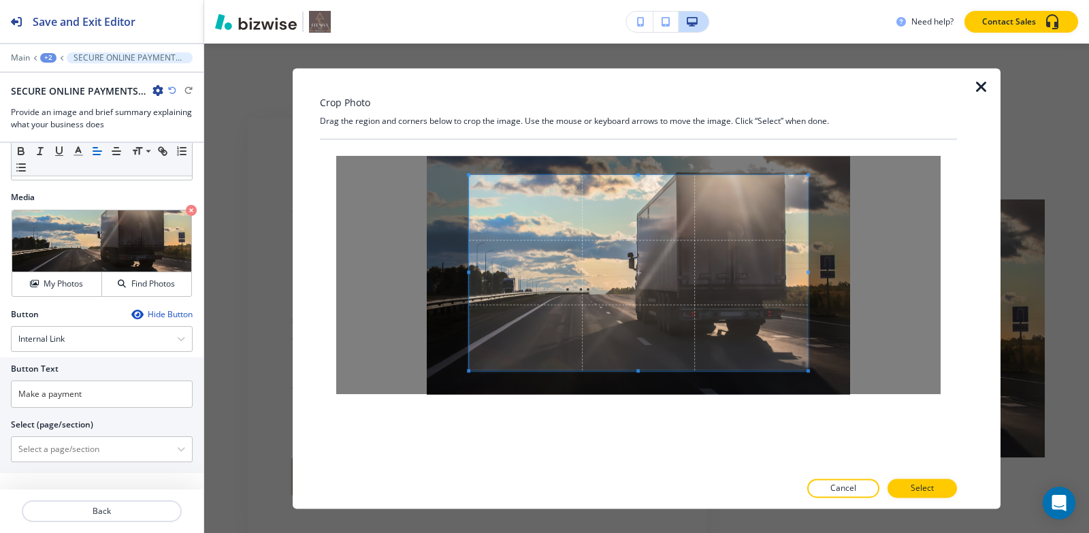
click at [638, 110] on div "Crop Photo Drag the region and corners below to crop the image. Use the mouse o…" at bounding box center [638, 288] width 637 height 440
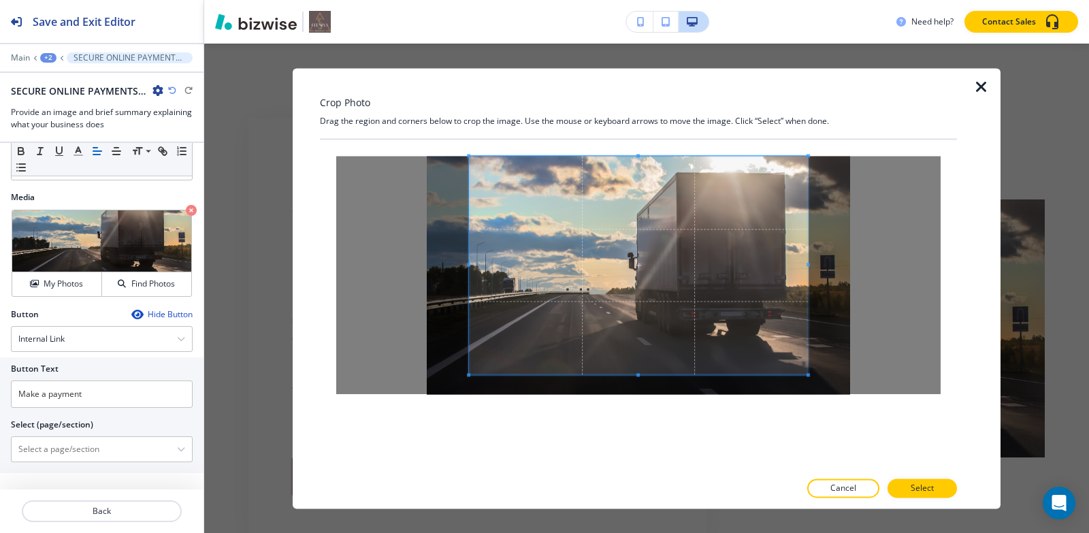
click at [640, 440] on div at bounding box center [638, 305] width 637 height 331
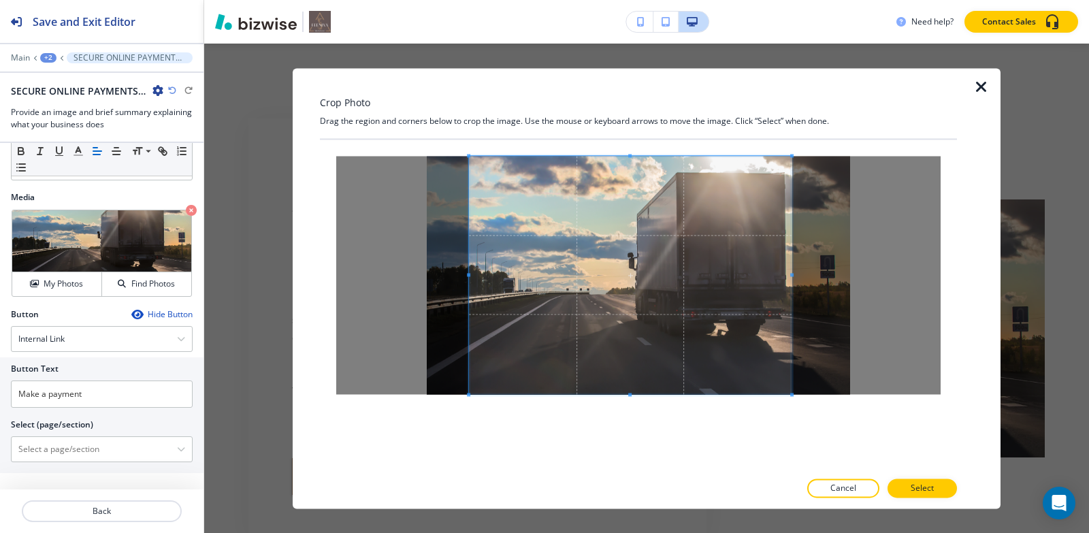
click at [790, 275] on span at bounding box center [791, 274] width 3 height 3
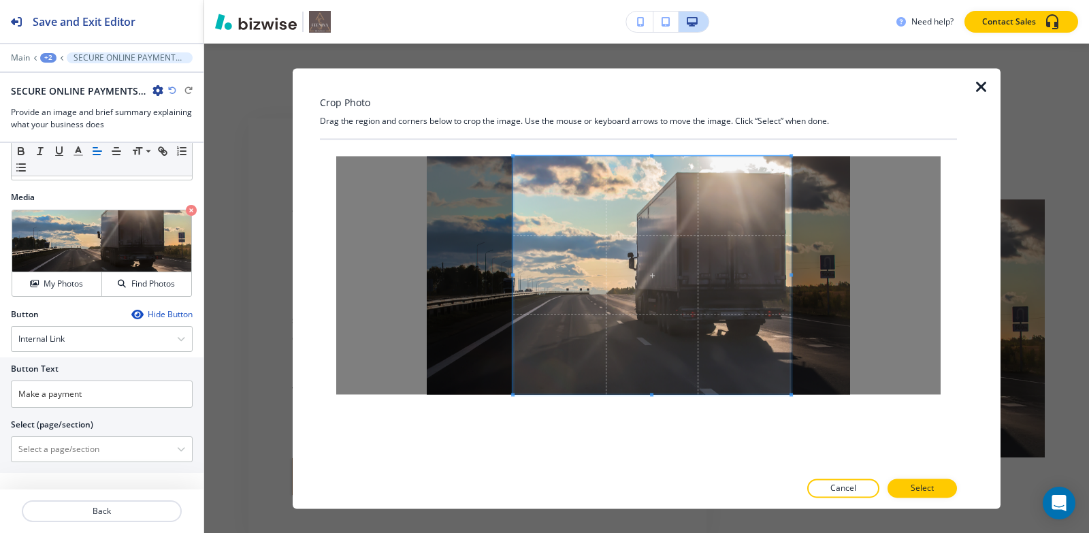
click at [511, 274] on span at bounding box center [512, 274] width 3 height 3
click at [945, 489] on button "Select" at bounding box center [922, 487] width 69 height 19
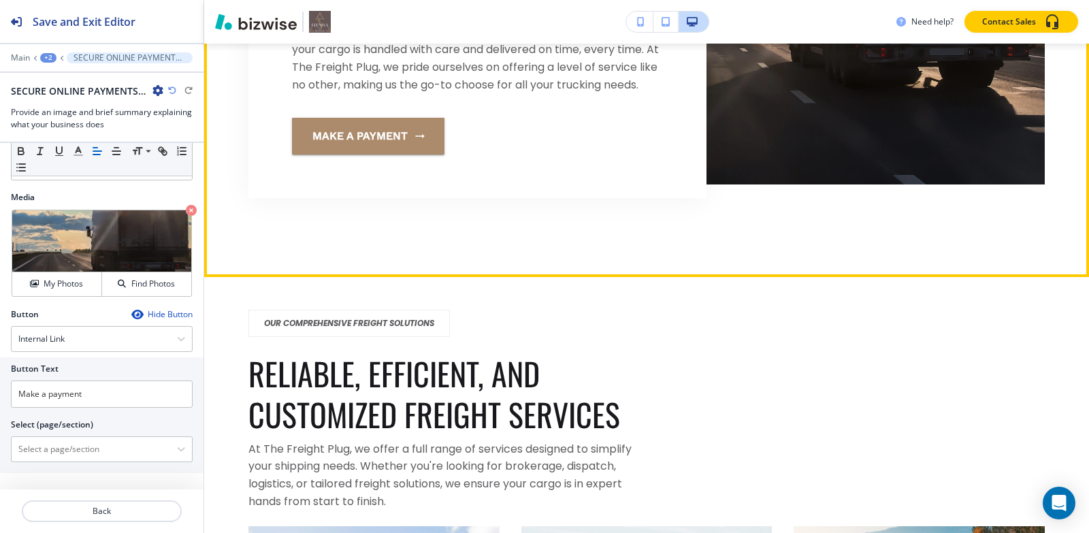
scroll to position [3666, 0]
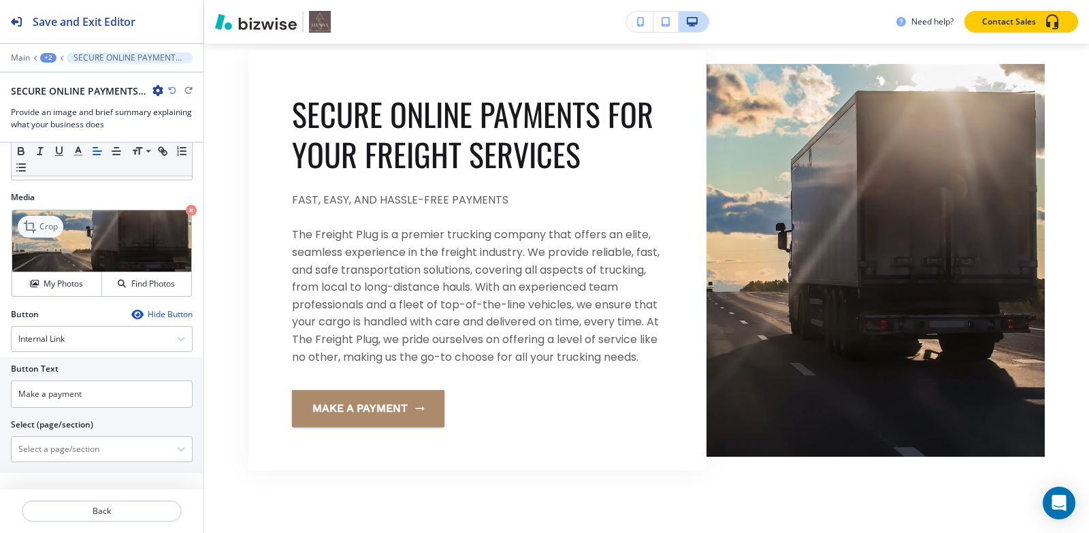
click at [40, 225] on p "Crop" at bounding box center [48, 227] width 18 height 12
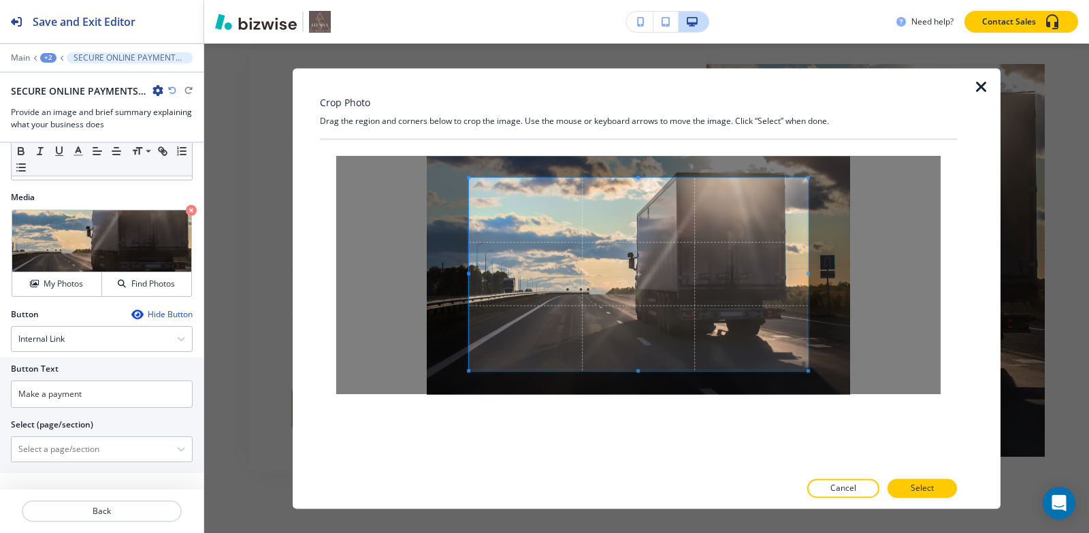
click at [639, 101] on div "Crop Photo Drag the region and corners below to crop the image. Use the mouse o…" at bounding box center [638, 288] width 637 height 440
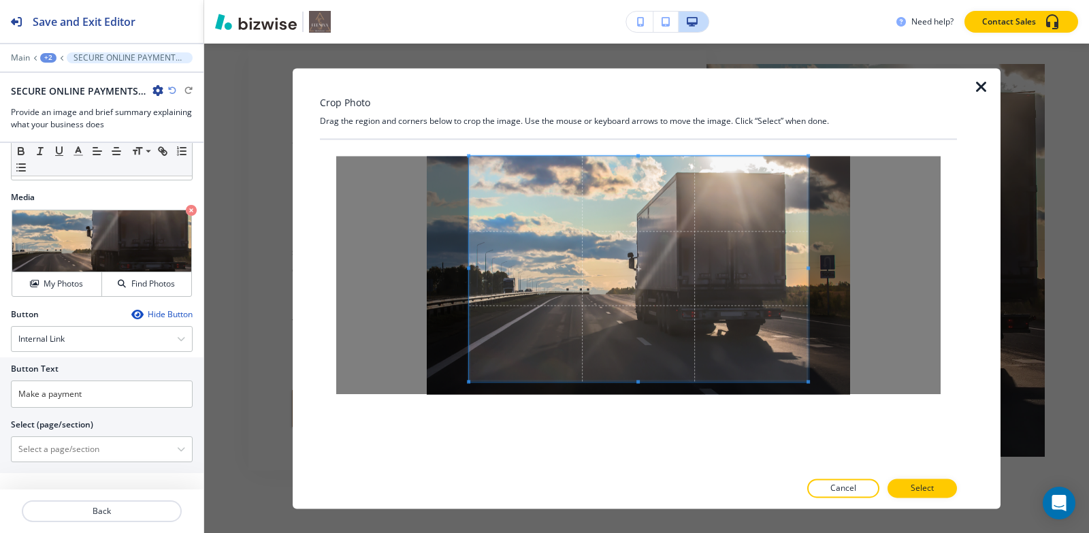
click at [647, 426] on div at bounding box center [638, 305] width 637 height 331
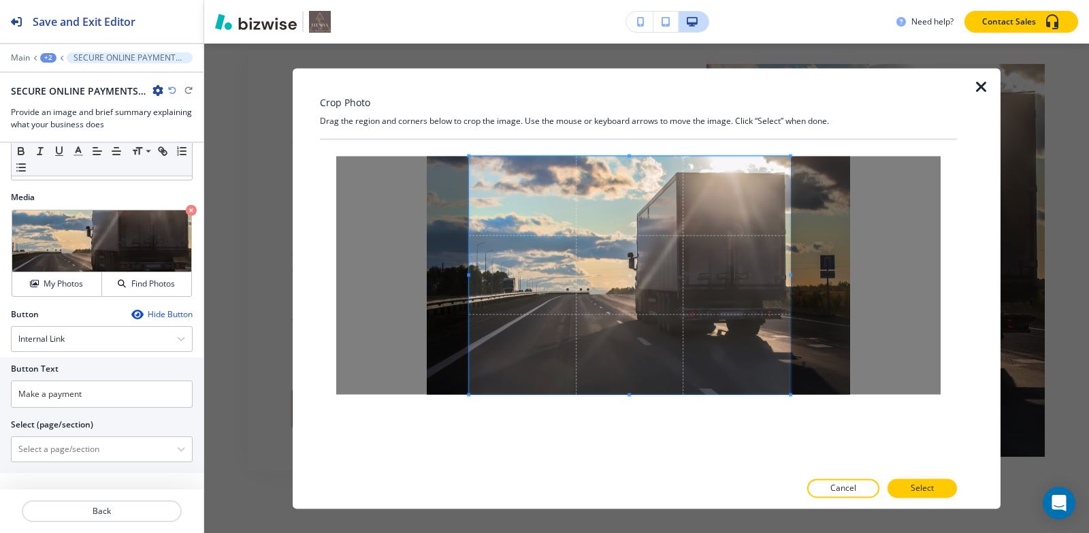
click at [791, 275] on span at bounding box center [790, 274] width 3 height 3
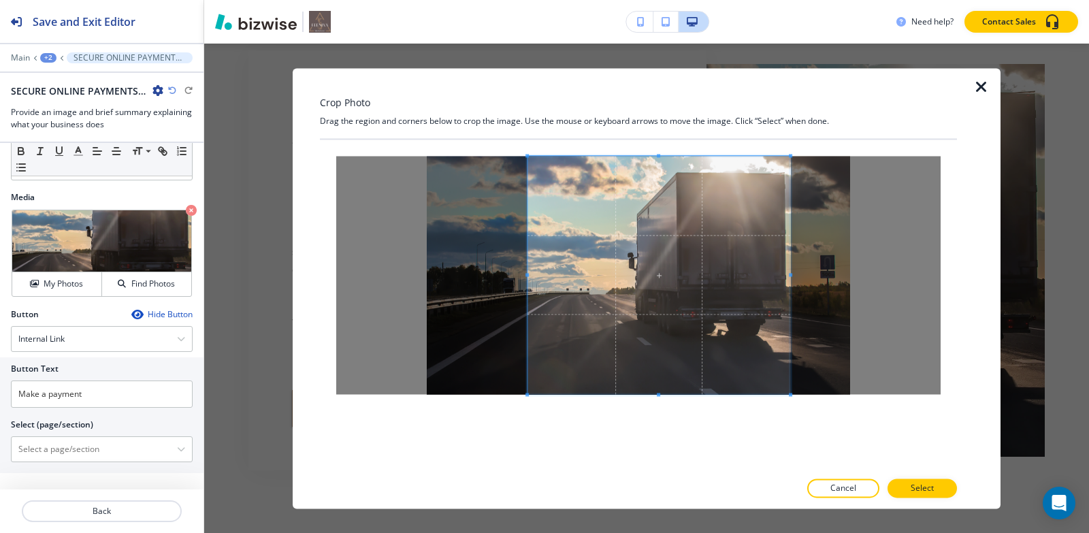
click at [532, 285] on div at bounding box center [658, 275] width 263 height 238
click at [934, 489] on button "Select" at bounding box center [922, 487] width 69 height 19
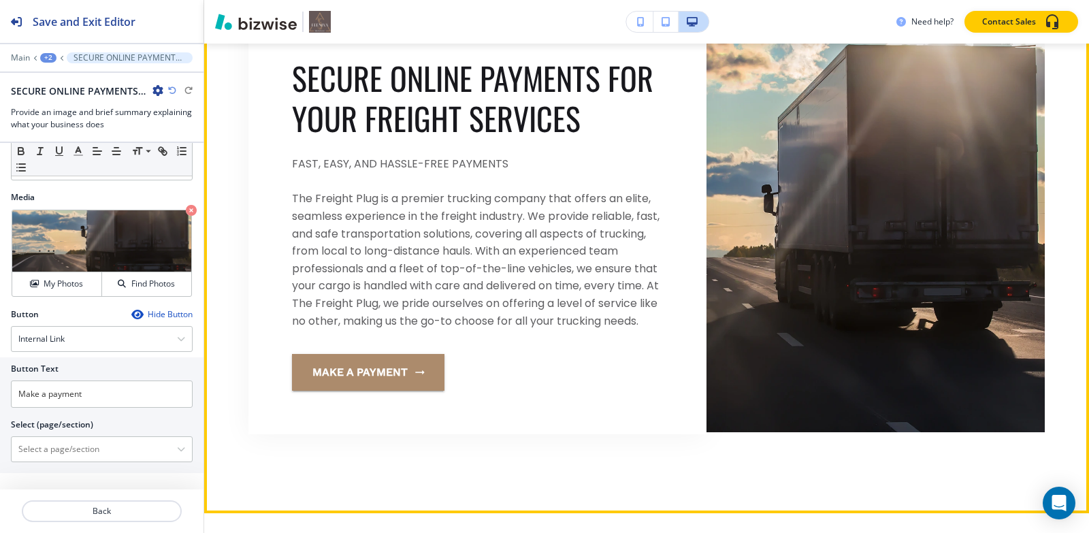
scroll to position [3802, 0]
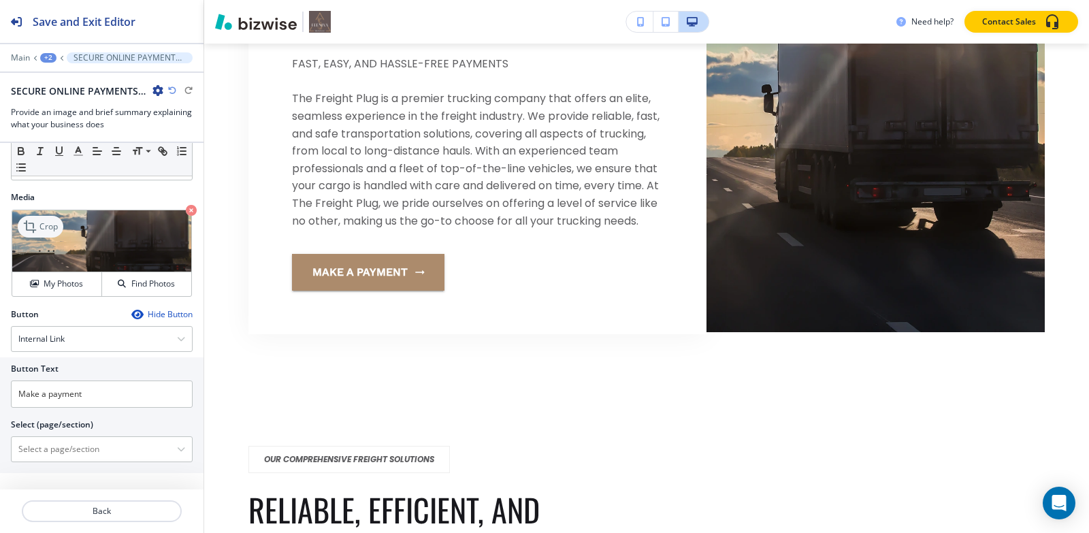
click at [44, 227] on p "Crop" at bounding box center [48, 227] width 18 height 12
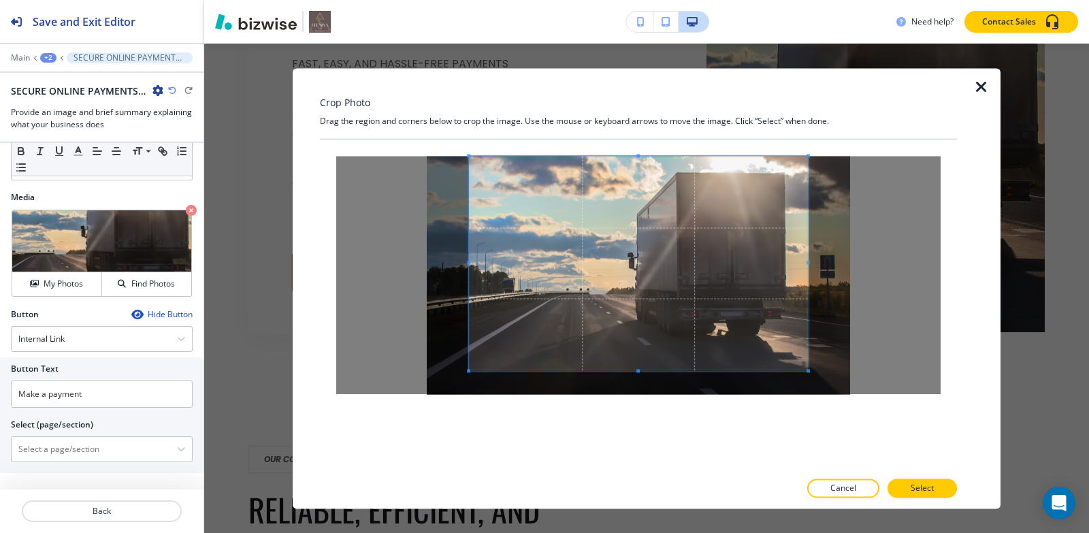
click at [645, 94] on div "Crop Photo Drag the region and corners below to crop the image. Use the mouse o…" at bounding box center [638, 288] width 637 height 440
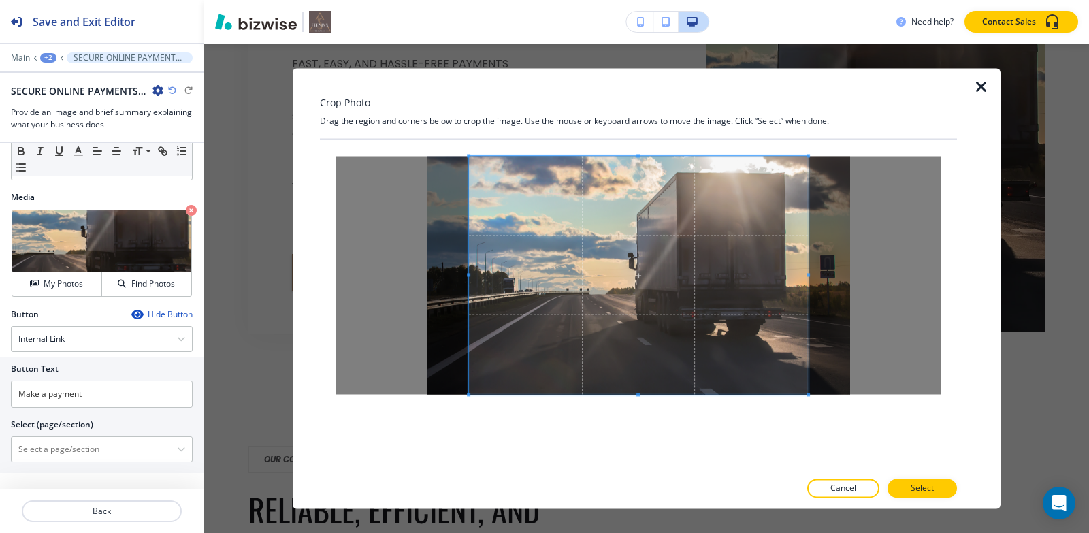
click at [653, 438] on div at bounding box center [638, 305] width 637 height 331
click at [790, 274] on span at bounding box center [791, 274] width 3 height 3
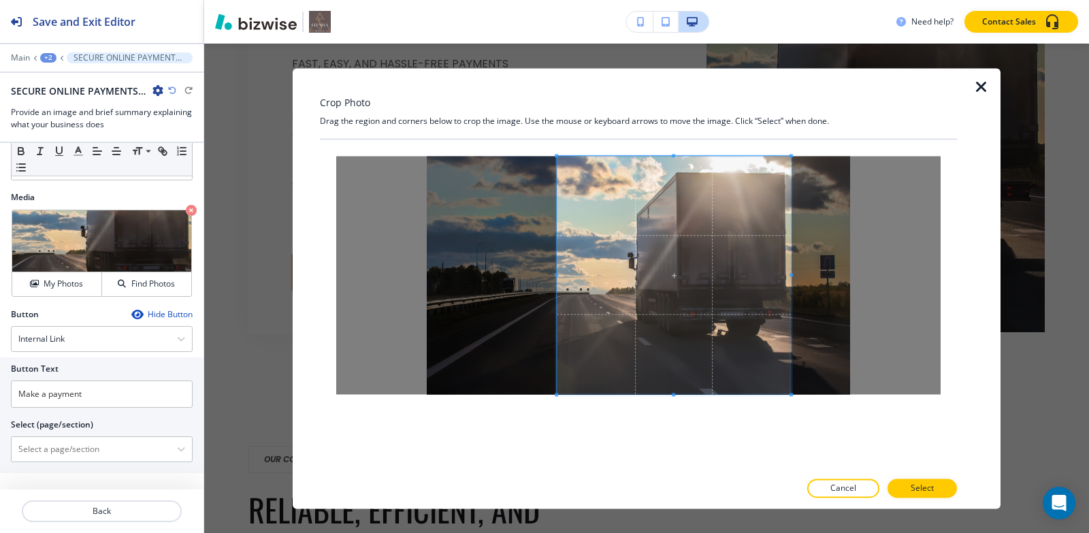
click at [554, 274] on div at bounding box center [638, 275] width 604 height 238
click at [932, 478] on button "Select" at bounding box center [922, 487] width 69 height 19
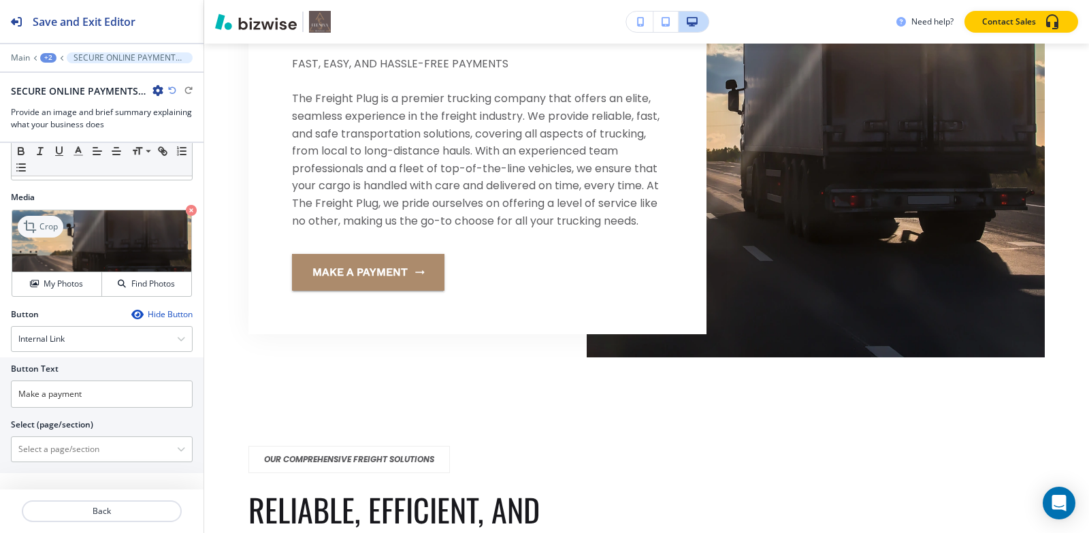
click at [22, 226] on div "Crop" at bounding box center [41, 227] width 46 height 22
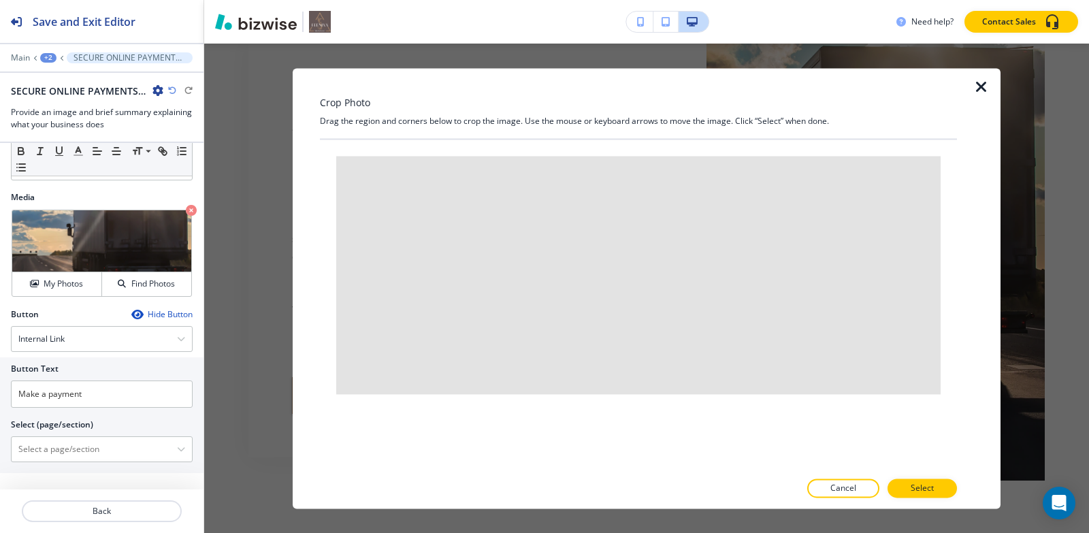
scroll to position [3666, 0]
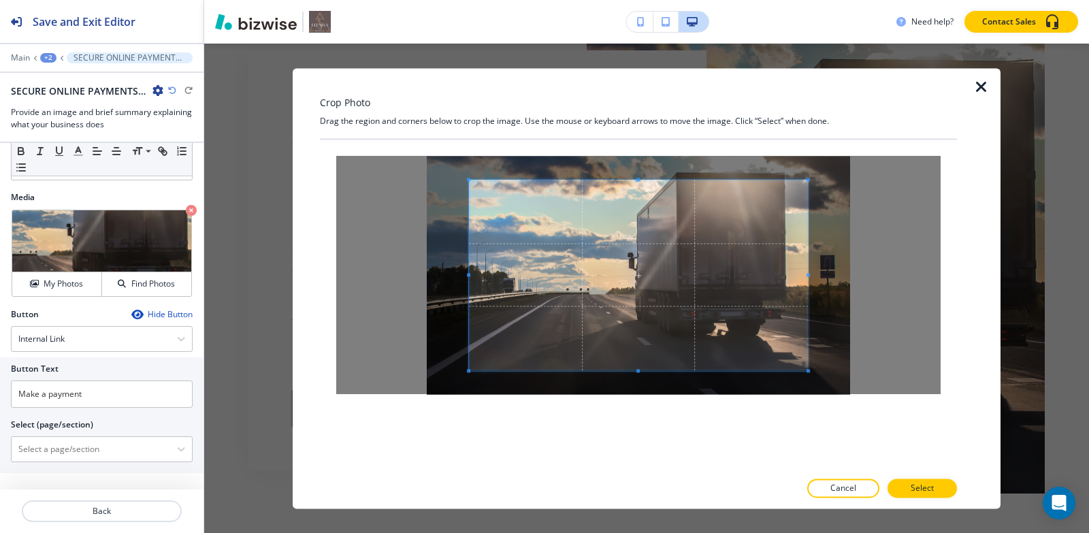
click at [638, 56] on div "Crop Photo Drag the region and corners below to crop the image. Use the mouse o…" at bounding box center [646, 288] width 885 height 489
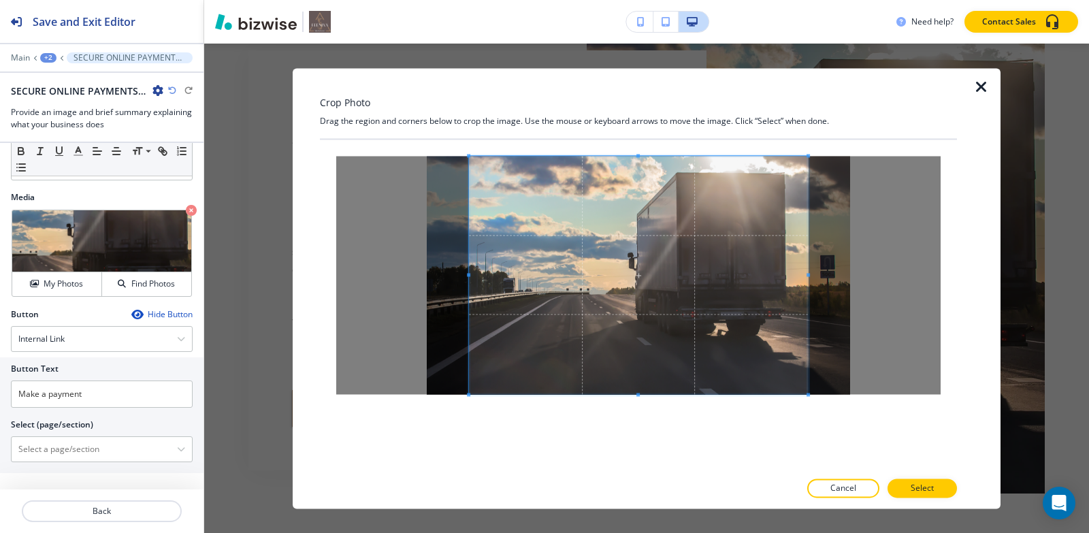
click at [644, 414] on div at bounding box center [638, 305] width 637 height 331
click at [792, 270] on div at bounding box center [630, 274] width 323 height 236
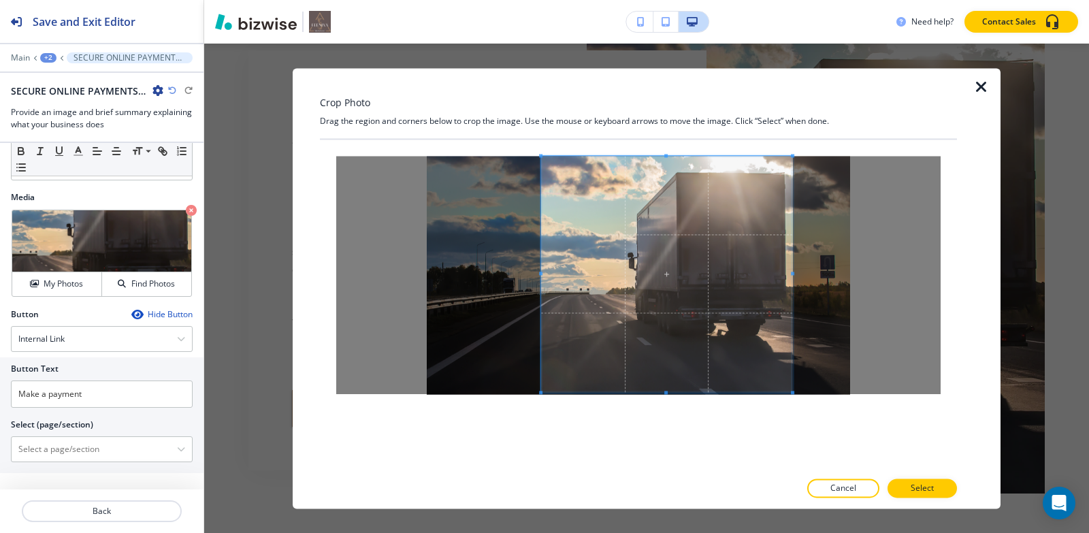
click at [541, 278] on div at bounding box center [666, 274] width 251 height 236
click at [902, 485] on button "Select" at bounding box center [922, 487] width 69 height 19
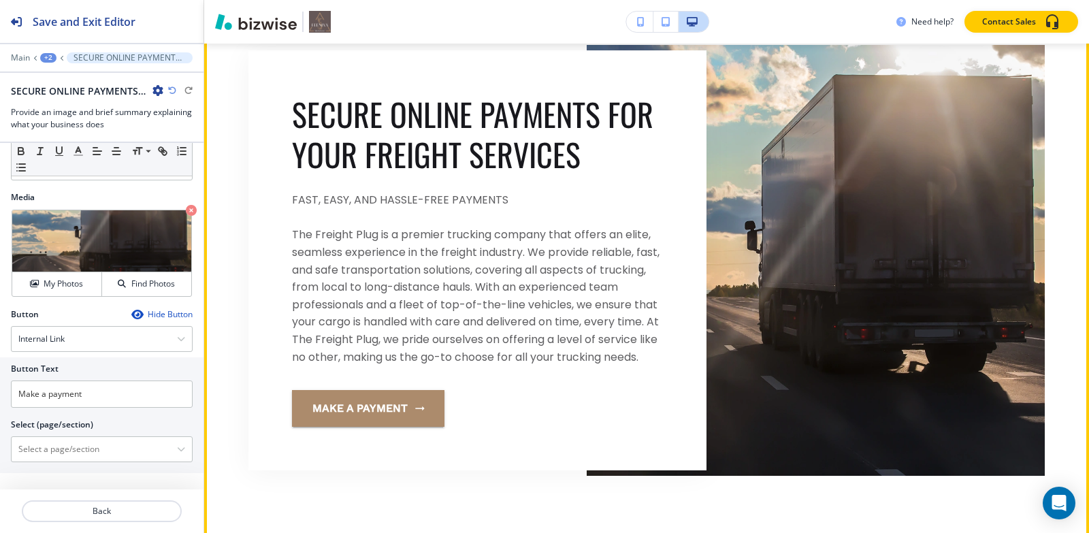
scroll to position [3598, 0]
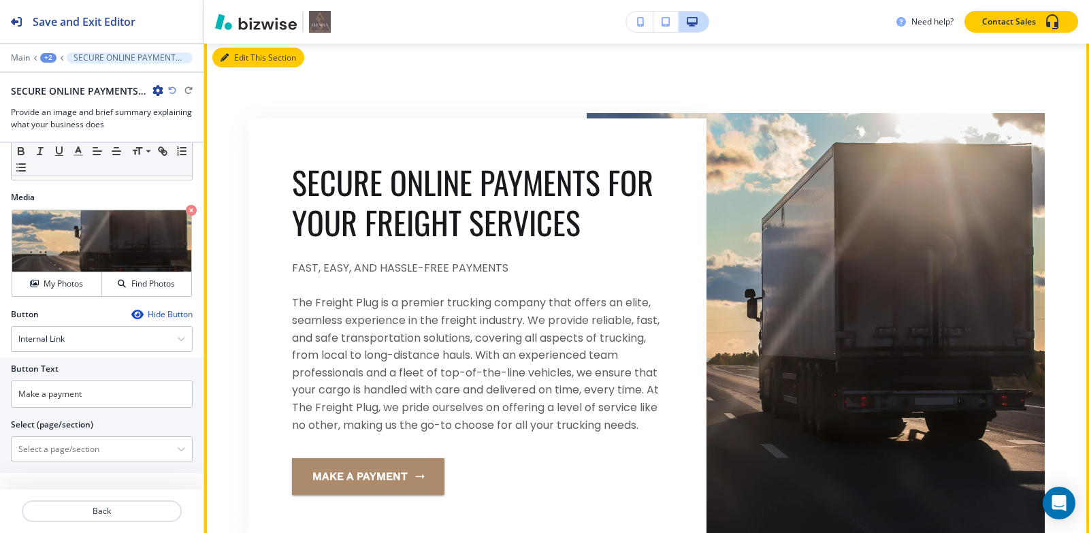
click at [244, 61] on button "Edit This Section" at bounding box center [258, 58] width 92 height 20
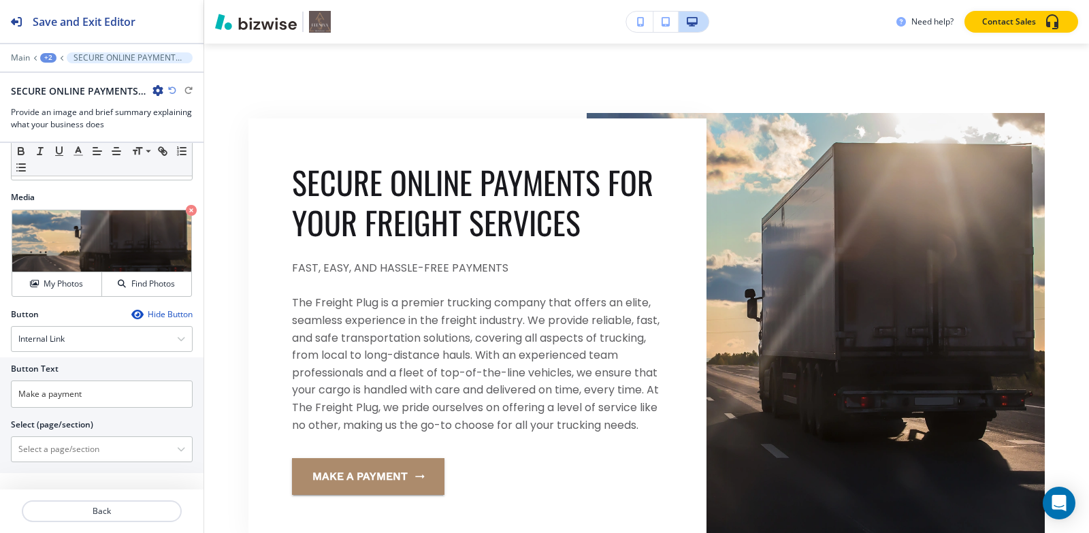
click at [156, 94] on icon "button" at bounding box center [157, 90] width 11 height 11
click at [175, 136] on p "Duplicate Section" at bounding box center [195, 138] width 69 height 12
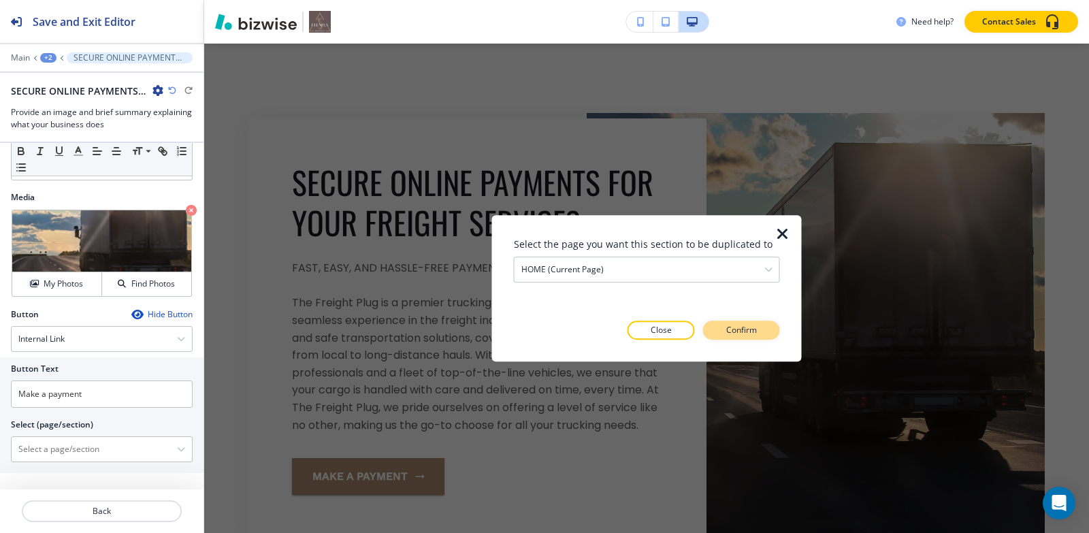
click at [747, 331] on p "Confirm" at bounding box center [741, 330] width 31 height 12
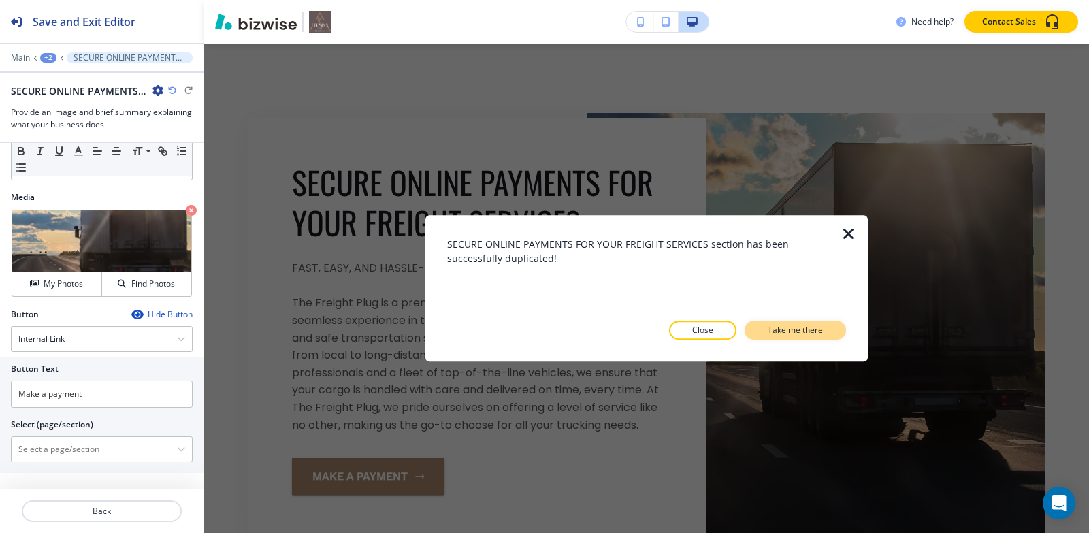
click at [778, 325] on p "Take me there" at bounding box center [795, 330] width 55 height 12
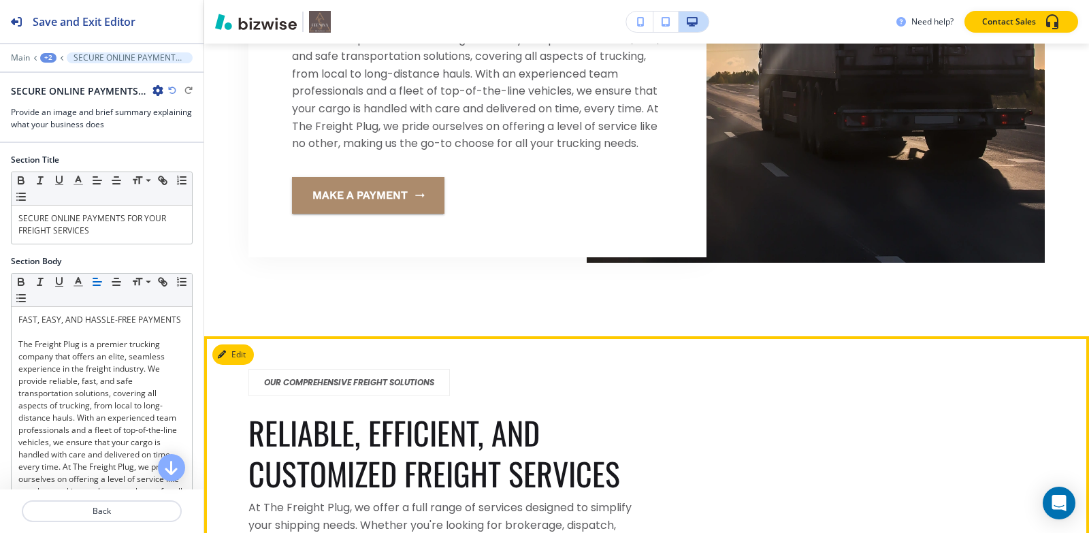
scroll to position [4261, 0]
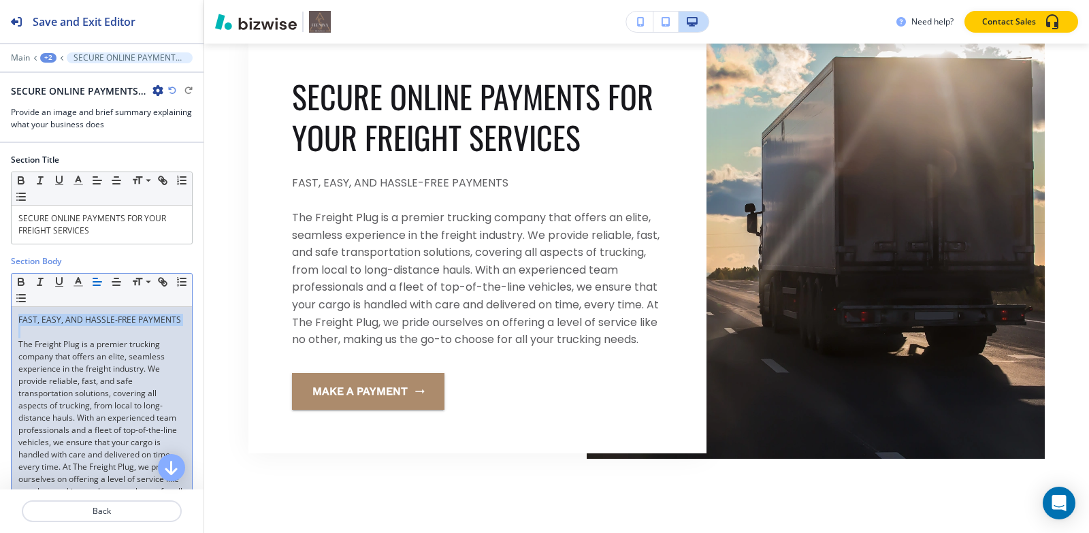
drag, startPoint x: 47, startPoint y: 331, endPoint x: 14, endPoint y: 316, distance: 36.6
click at [14, 316] on div "FAST, EASY, AND HASSLE-FREE PAYMENTS The Freight Plug is a premier trucking com…" at bounding box center [102, 412] width 180 height 210
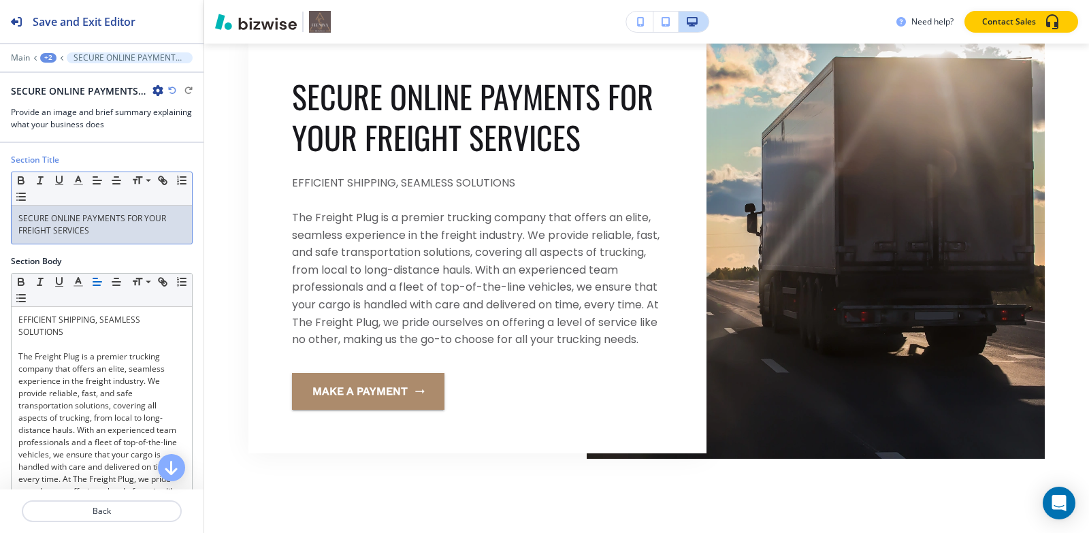
click at [125, 231] on p "SECURE ONLINE PAYMENTS FOR YOUR FREIGHT SERVICES" at bounding box center [101, 224] width 167 height 25
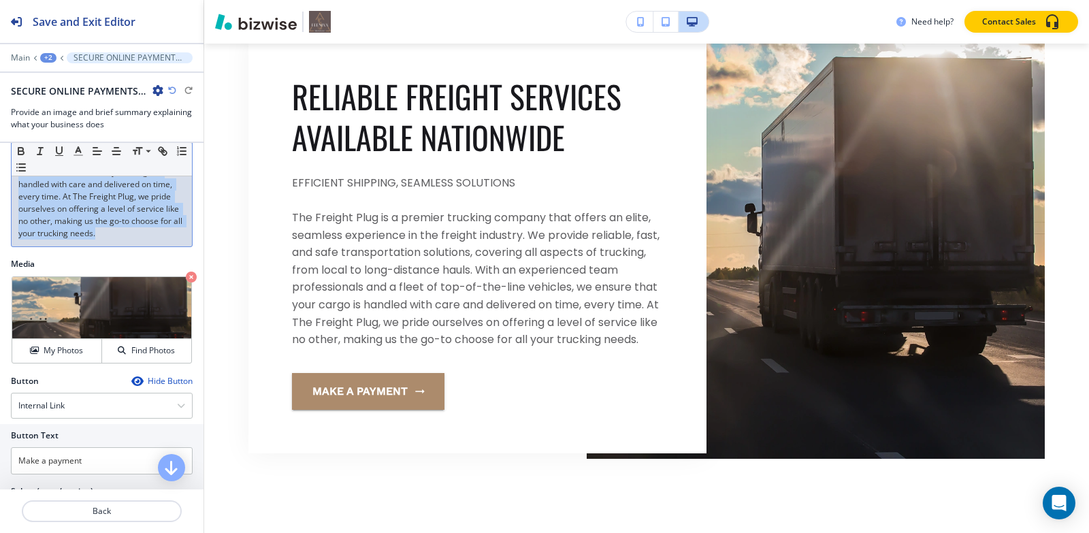
scroll to position [204, 0]
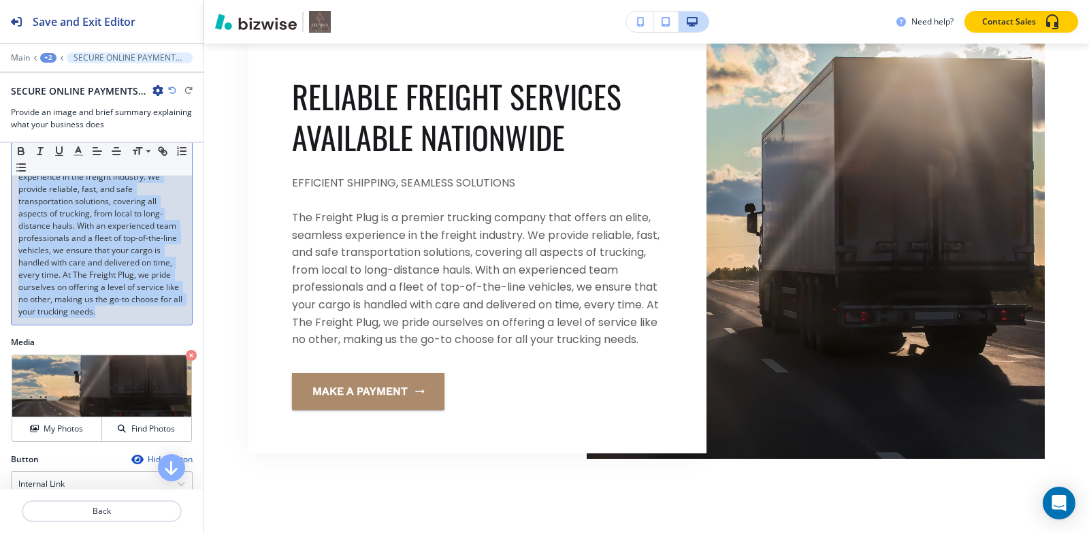
drag, startPoint x: 16, startPoint y: 357, endPoint x: 189, endPoint y: 345, distance: 173.3
click at [189, 345] on div "Section Title Small Normal Large Huge RELIABLE FREIGHT SERVICES AVAILABLE NATIO…" at bounding box center [102, 316] width 204 height 346
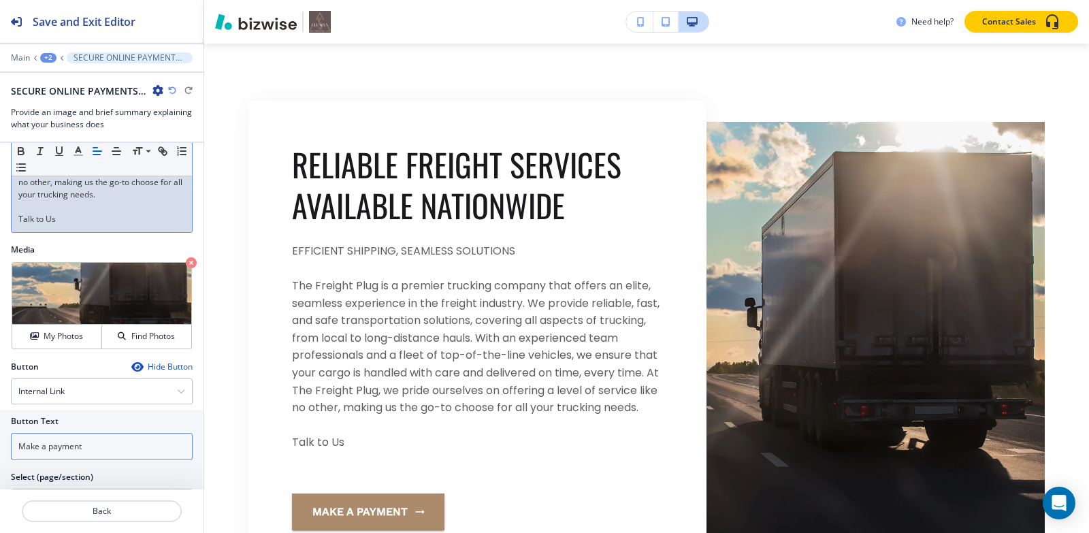
scroll to position [374, 0]
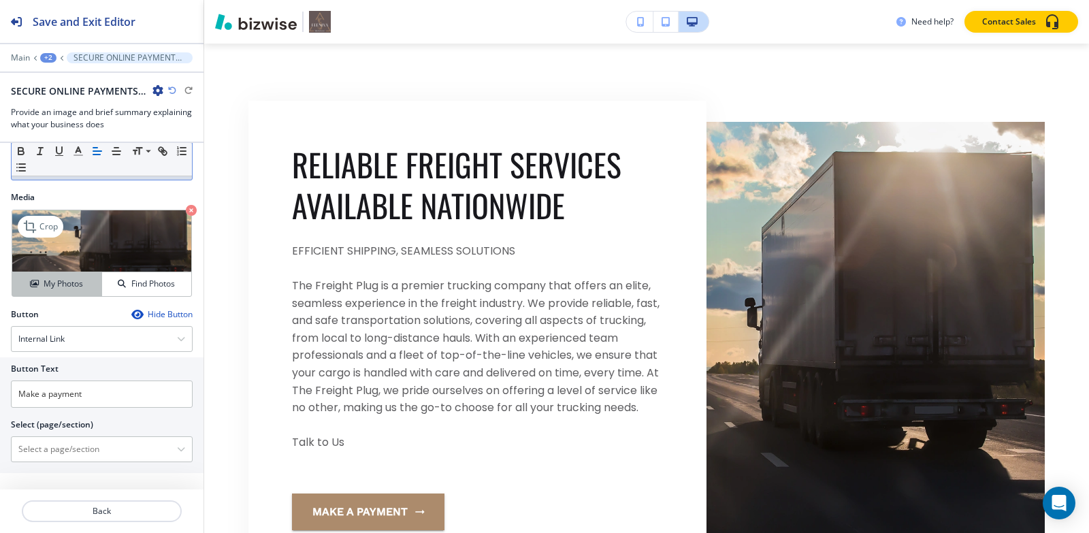
click at [39, 295] on button "My Photos" at bounding box center [57, 284] width 90 height 24
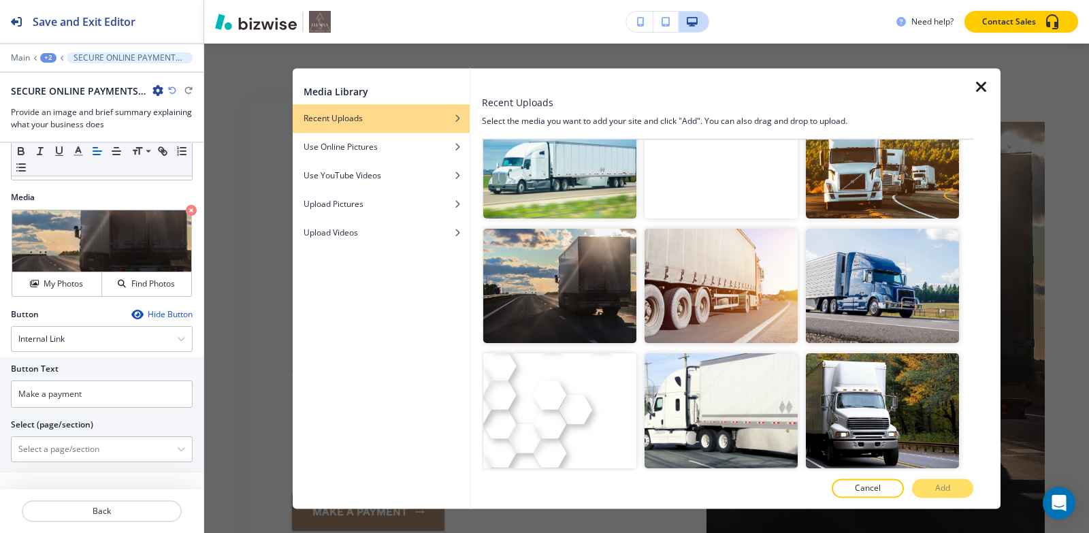
scroll to position [1762, 0]
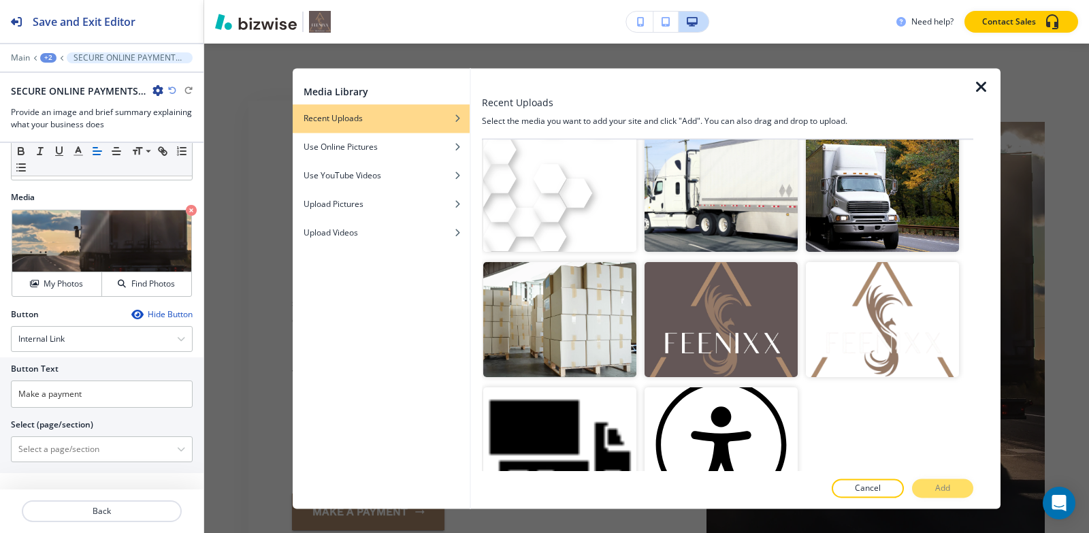
click at [989, 84] on icon "button" at bounding box center [981, 87] width 16 height 16
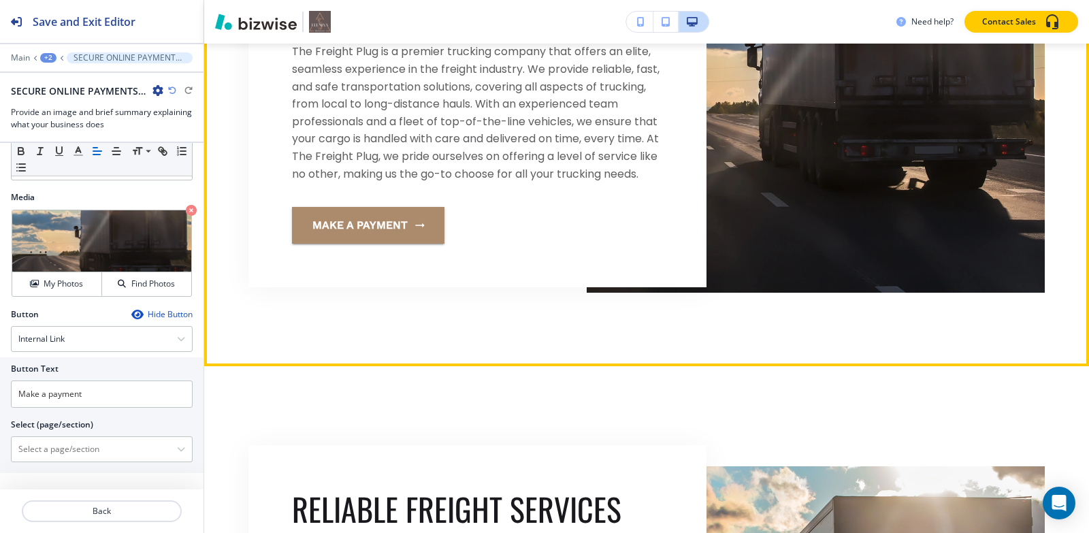
scroll to position [4057, 0]
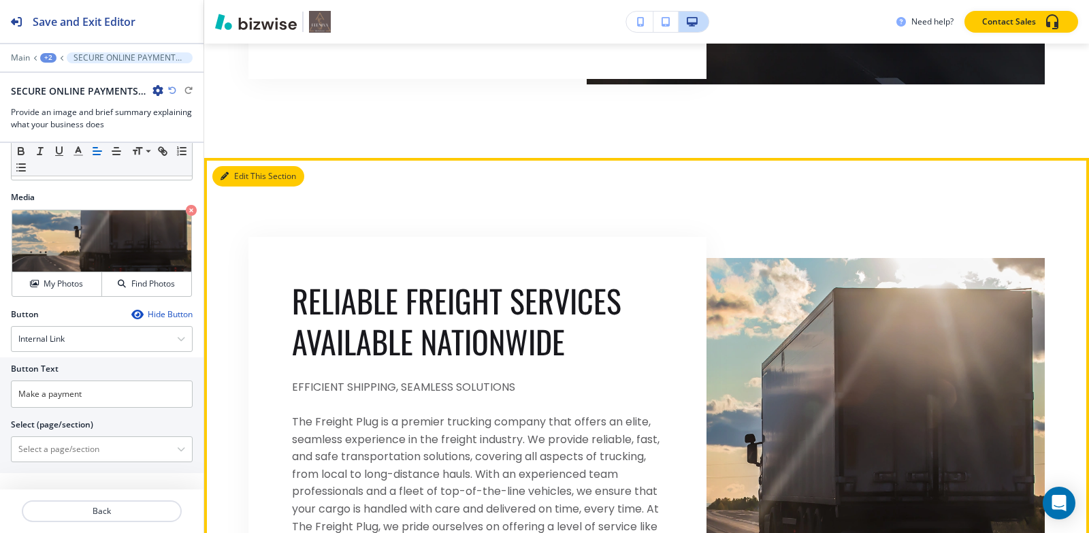
click at [242, 186] on button "Edit This Section" at bounding box center [258, 176] width 92 height 20
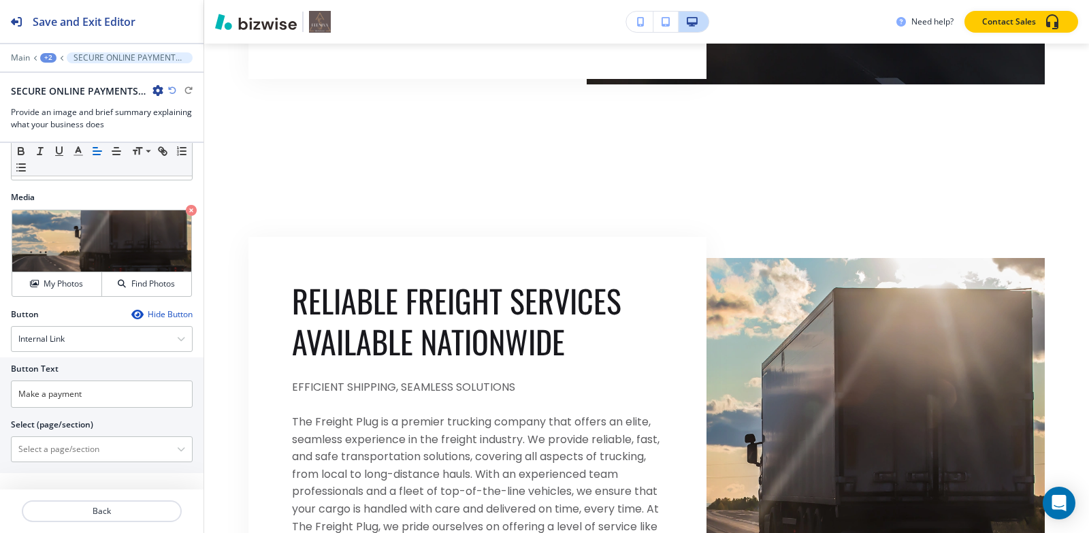
click at [157, 91] on icon "button" at bounding box center [157, 90] width 11 height 11
click at [180, 157] on p "Delete Section" at bounding box center [195, 162] width 69 height 12
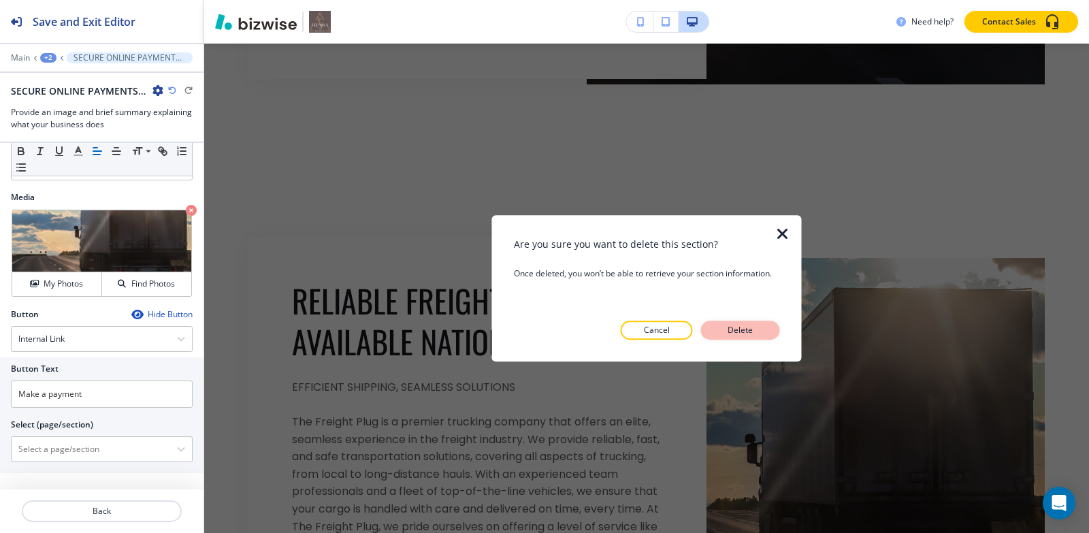
click at [720, 329] on button "Delete" at bounding box center [740, 330] width 79 height 19
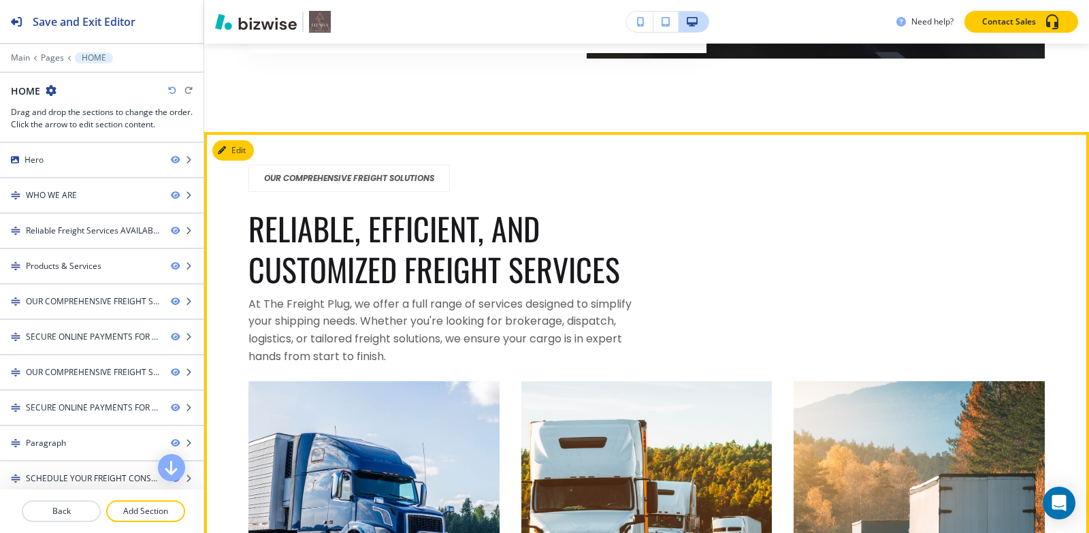
scroll to position [4084, 0]
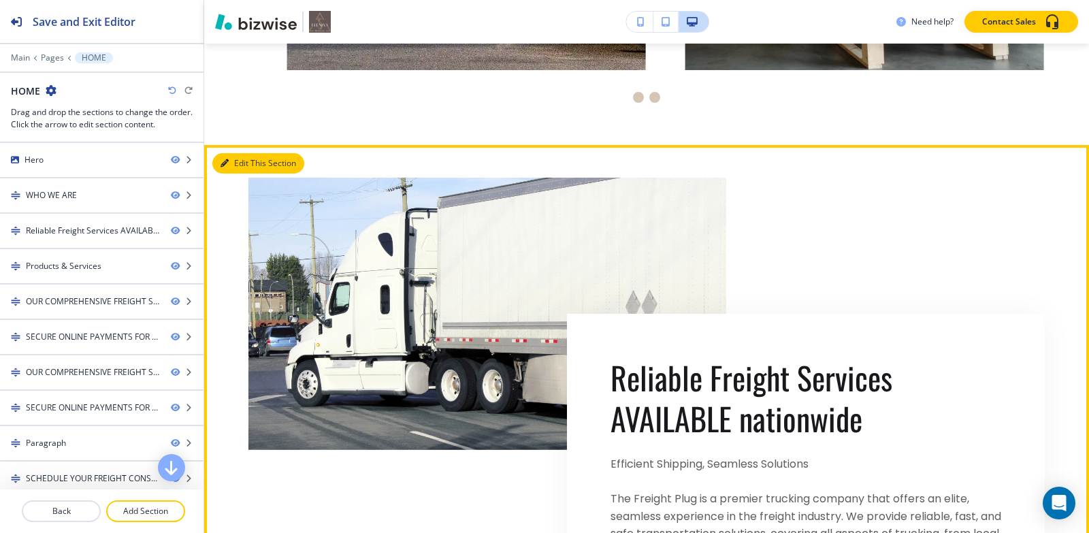
click at [229, 167] on button "Edit This Section" at bounding box center [258, 163] width 92 height 20
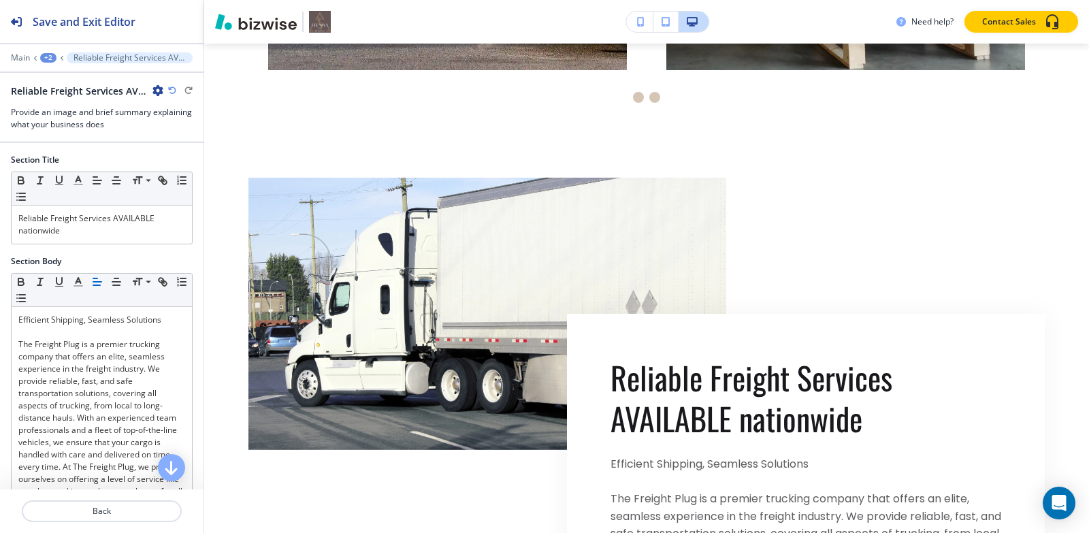
scroll to position [1467, 0]
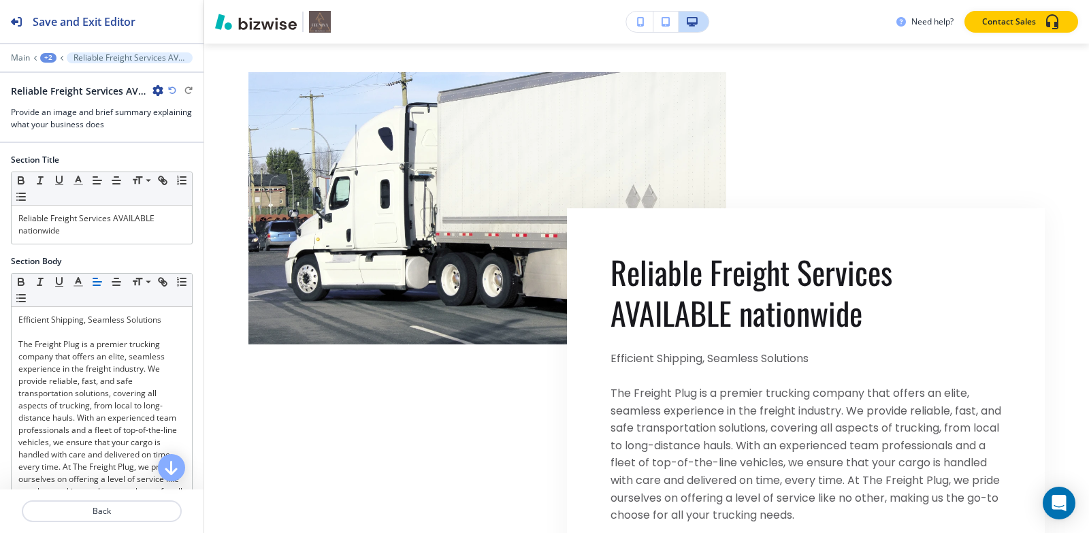
click at [159, 88] on icon "button" at bounding box center [157, 90] width 11 height 11
click at [166, 133] on p "Duplicate Section" at bounding box center [195, 138] width 69 height 12
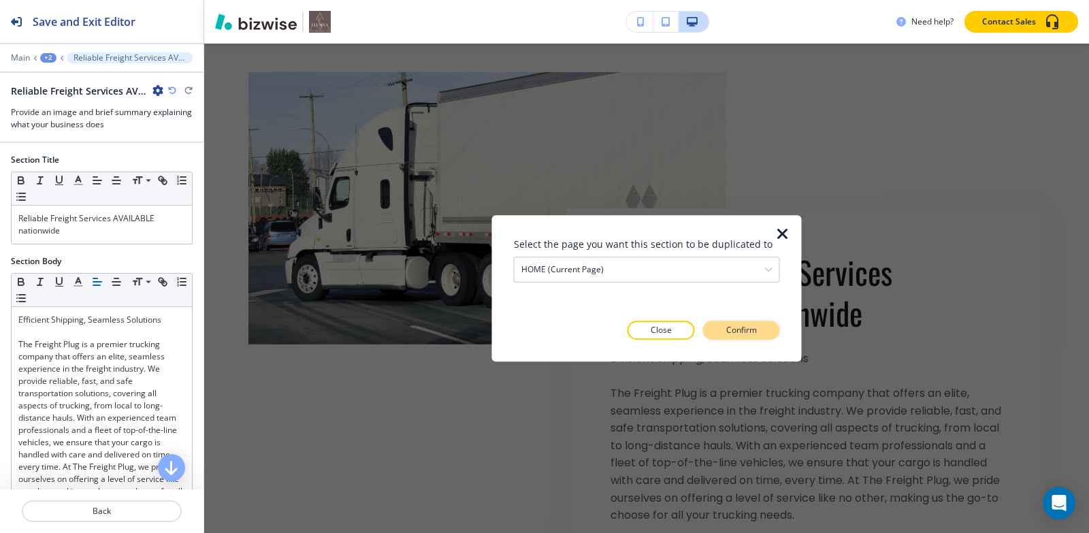
click at [743, 333] on p "Confirm" at bounding box center [741, 330] width 31 height 12
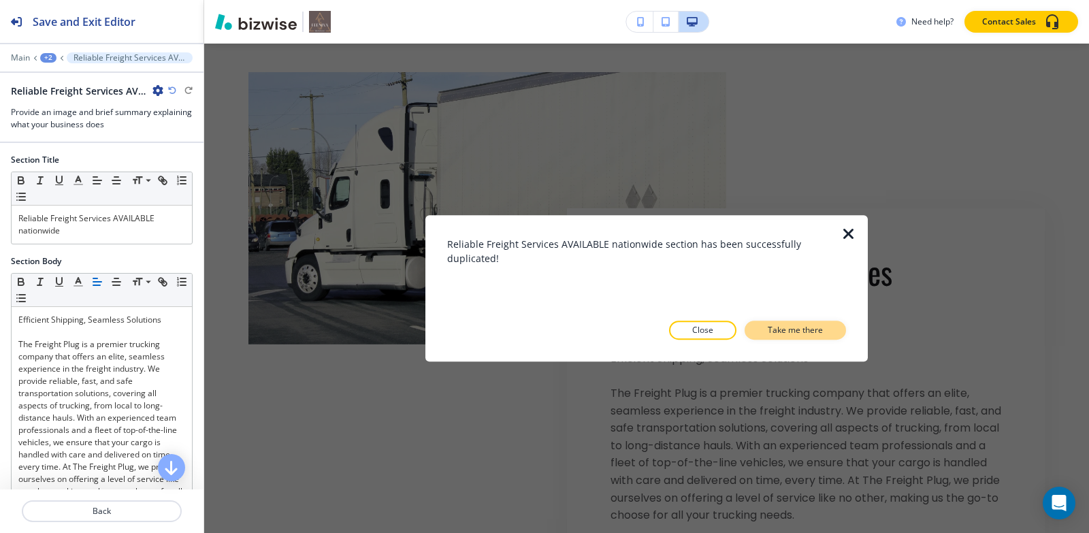
click at [820, 334] on p "Take me there" at bounding box center [795, 330] width 55 height 12
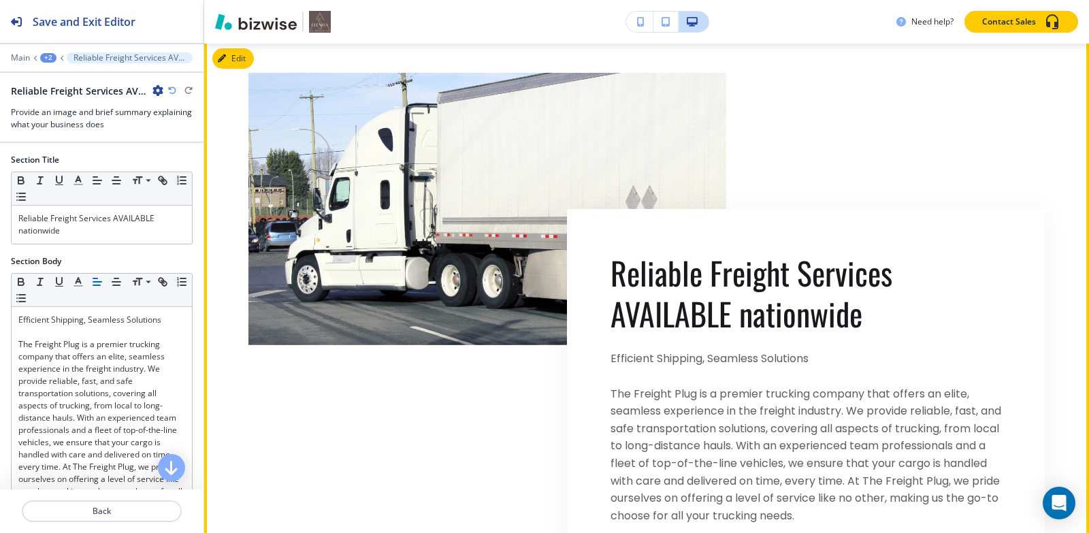
scroll to position [2066, 0]
click at [251, 57] on button "Edit This Section" at bounding box center [258, 58] width 92 height 20
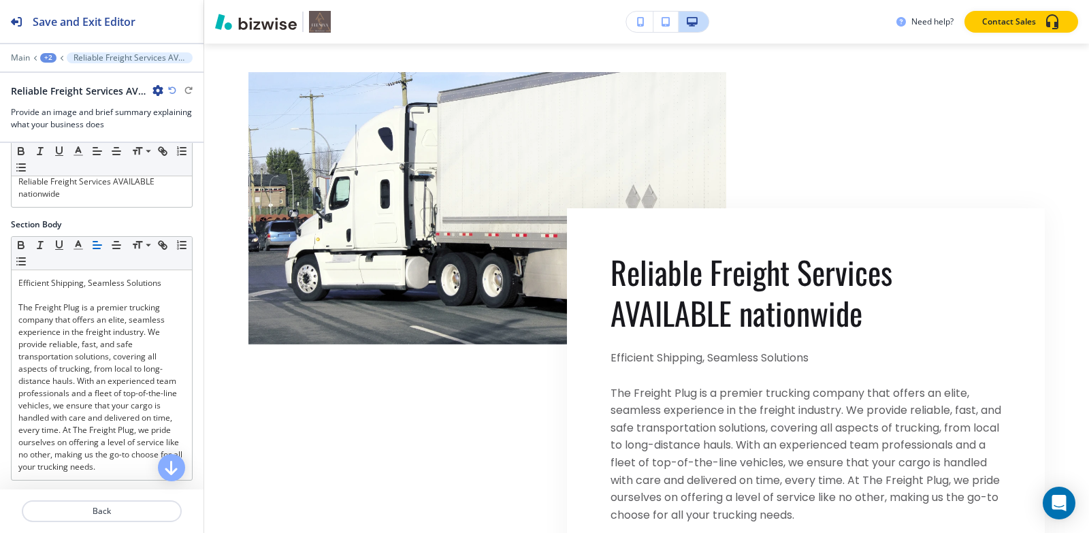
scroll to position [68, 0]
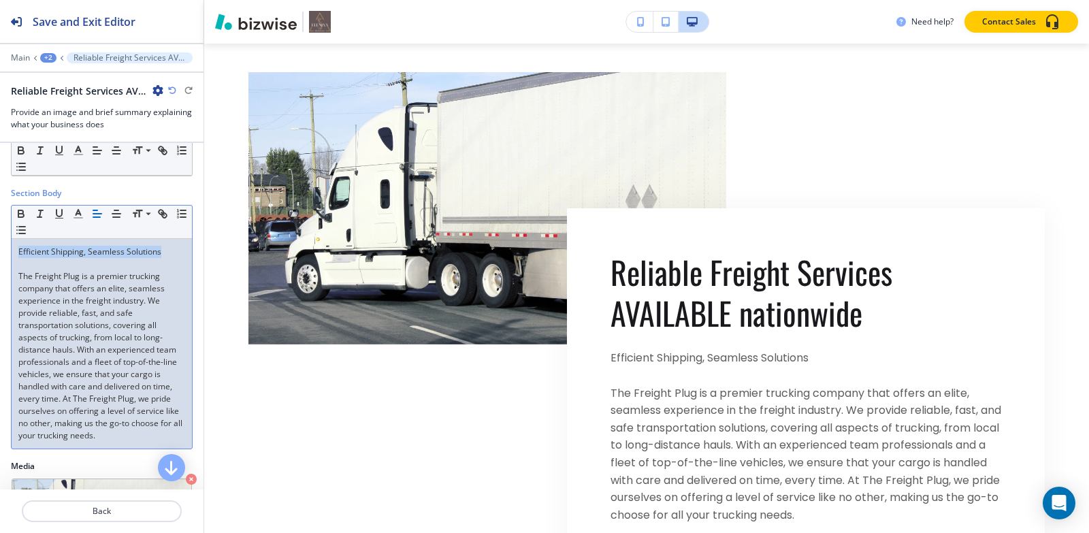
drag, startPoint x: 163, startPoint y: 253, endPoint x: 0, endPoint y: 250, distance: 163.4
click at [0, 250] on div "Section Body Small Normal Large Huge Efficient Shipping, Seamless Solutions The…" at bounding box center [102, 323] width 204 height 273
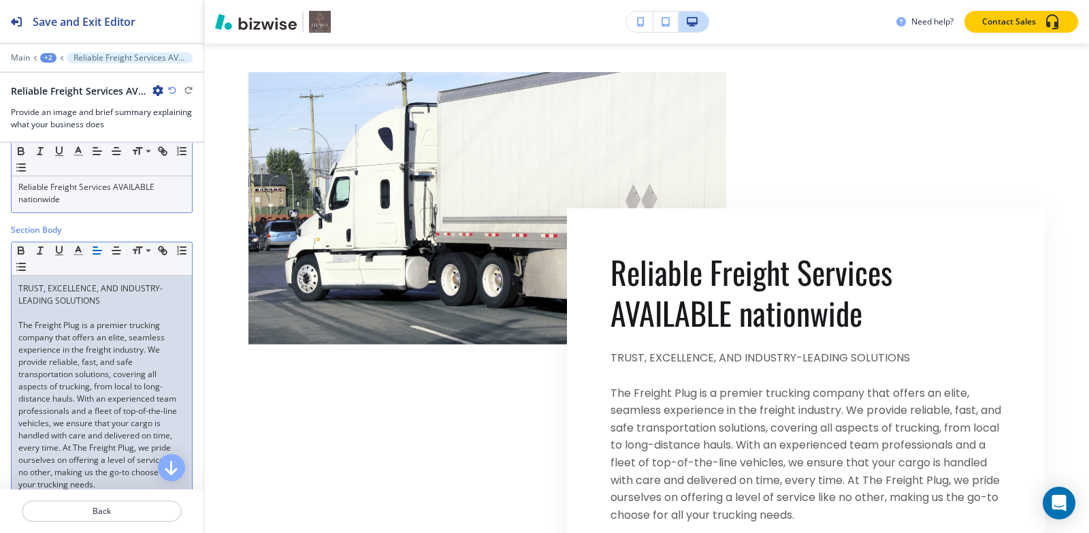
scroll to position [0, 0]
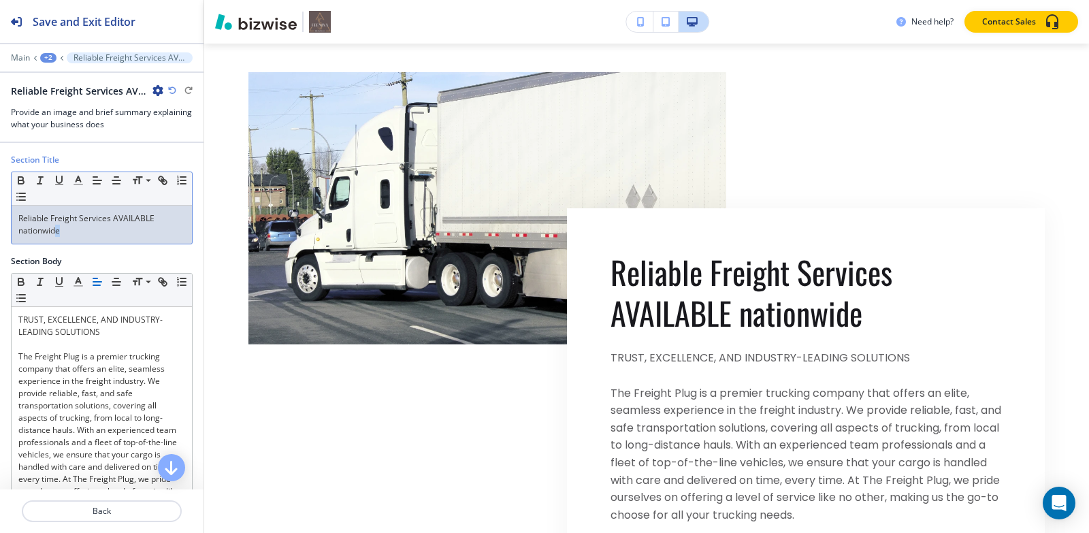
drag, startPoint x: 103, startPoint y: 235, endPoint x: 58, endPoint y: 231, distance: 45.8
click at [58, 231] on p "Reliable Freight Services AVAILABLE nationwide" at bounding box center [101, 224] width 167 height 25
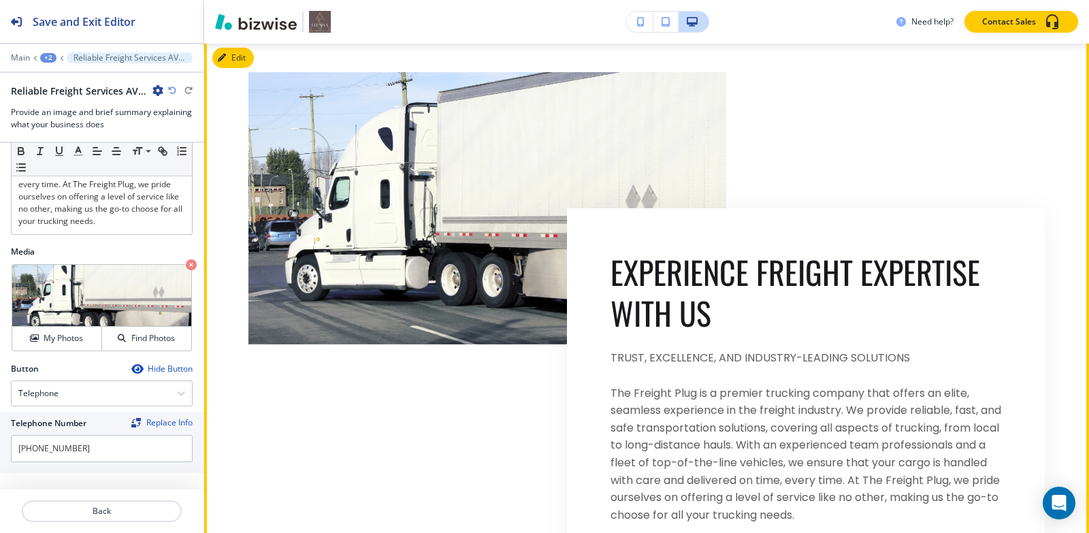
scroll to position [1998, 0]
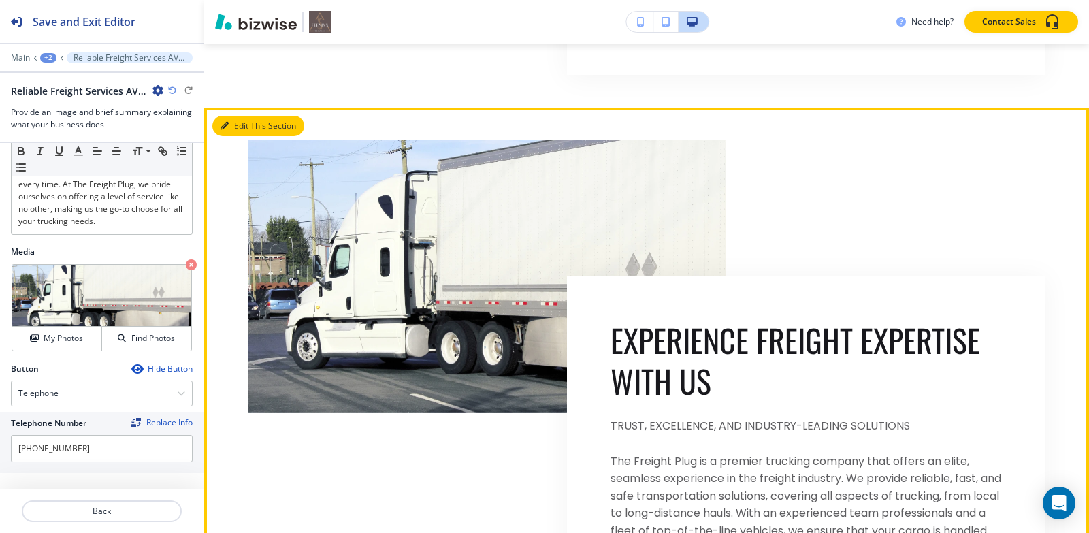
click at [240, 125] on button "Edit This Section" at bounding box center [258, 126] width 92 height 20
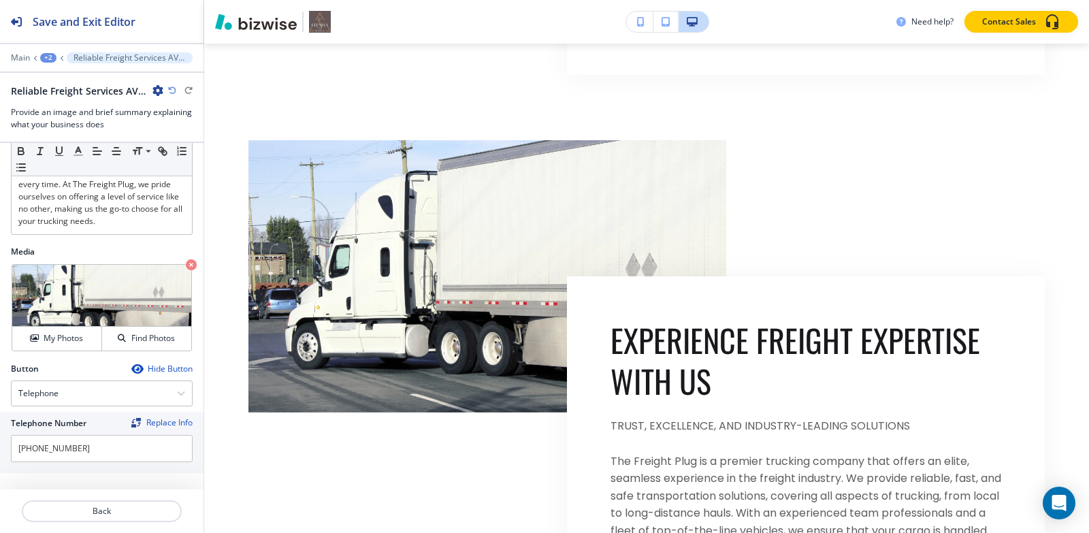
click at [153, 93] on icon "button" at bounding box center [157, 90] width 11 height 11
click at [182, 164] on p "Delete Section" at bounding box center [195, 162] width 69 height 12
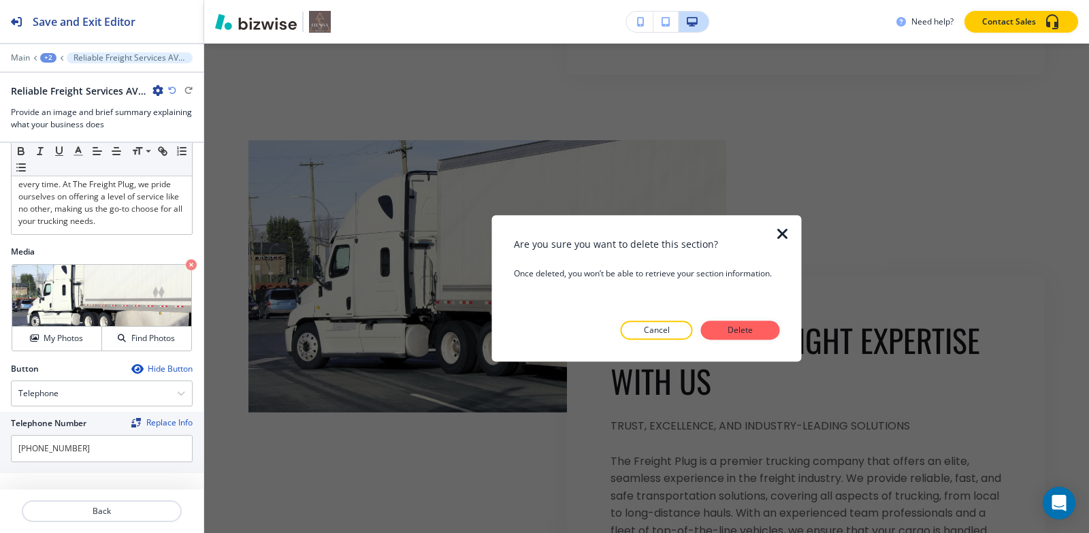
click at [745, 320] on div "Are you sure you want to delete this section? Once deleted, you won’t be able t…" at bounding box center [647, 288] width 266 height 103
click at [745, 326] on p "Delete" at bounding box center [740, 330] width 33 height 12
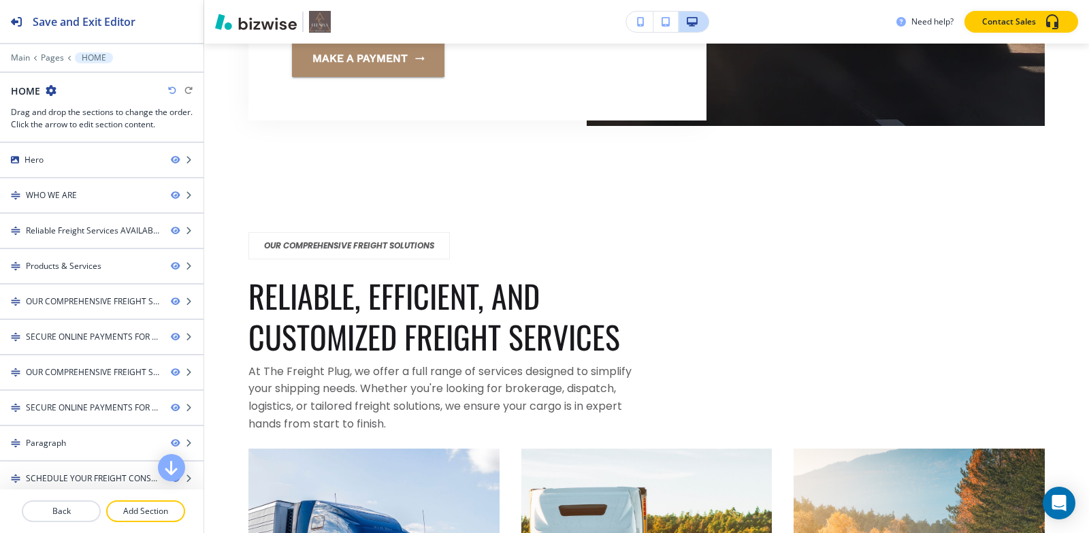
scroll to position [4084, 0]
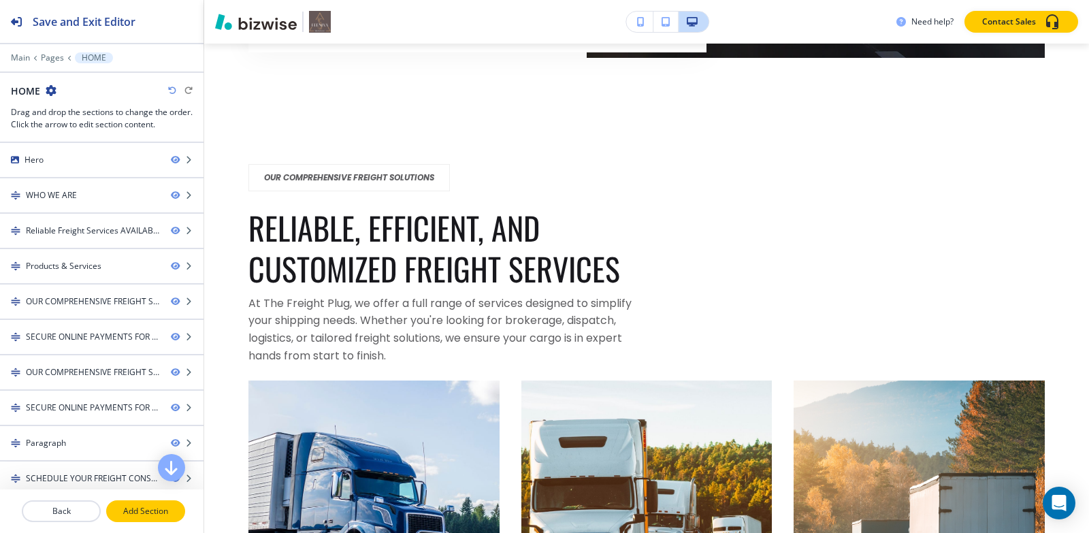
click at [137, 510] on p "Add Section" at bounding box center [146, 511] width 76 height 12
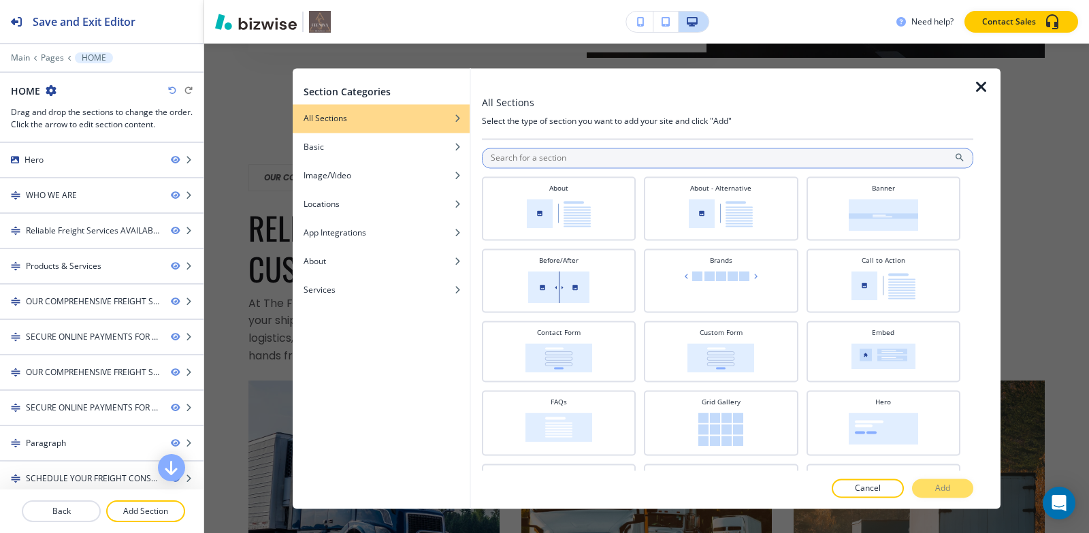
click at [538, 160] on input "text" at bounding box center [727, 158] width 491 height 20
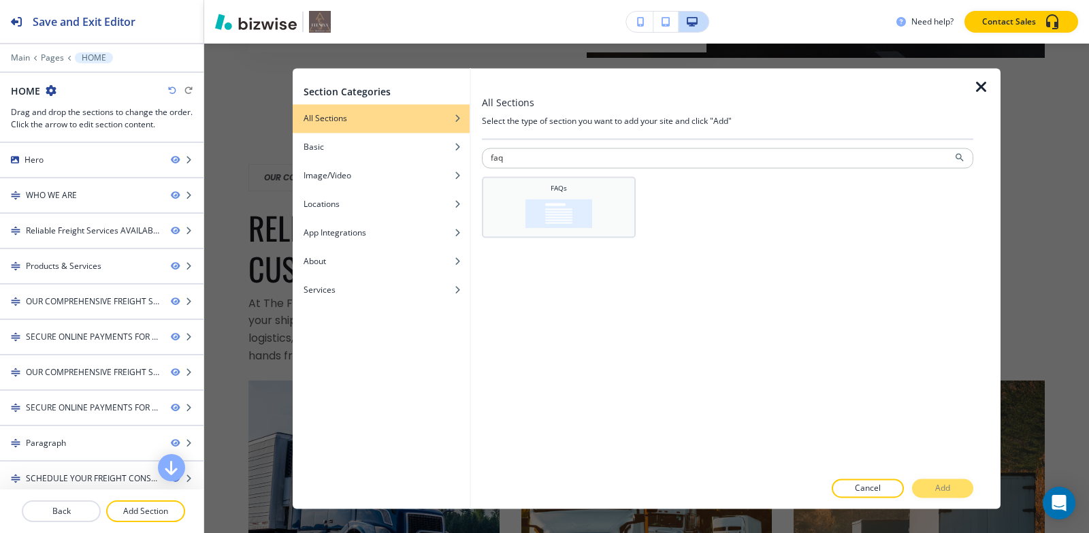
type input "faq"
click at [544, 218] on img at bounding box center [558, 213] width 67 height 29
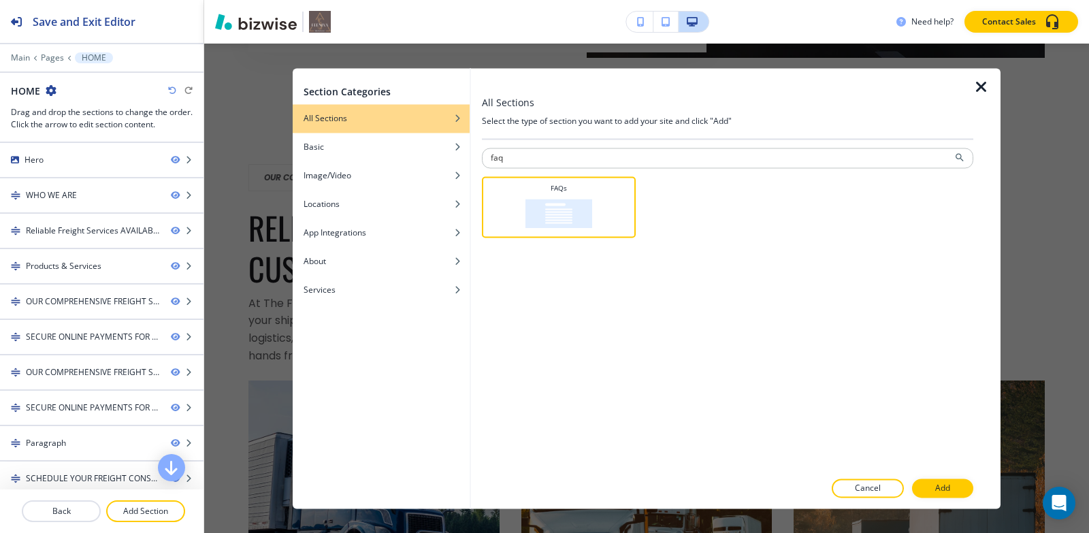
click at [934, 481] on button "Add" at bounding box center [942, 487] width 61 height 19
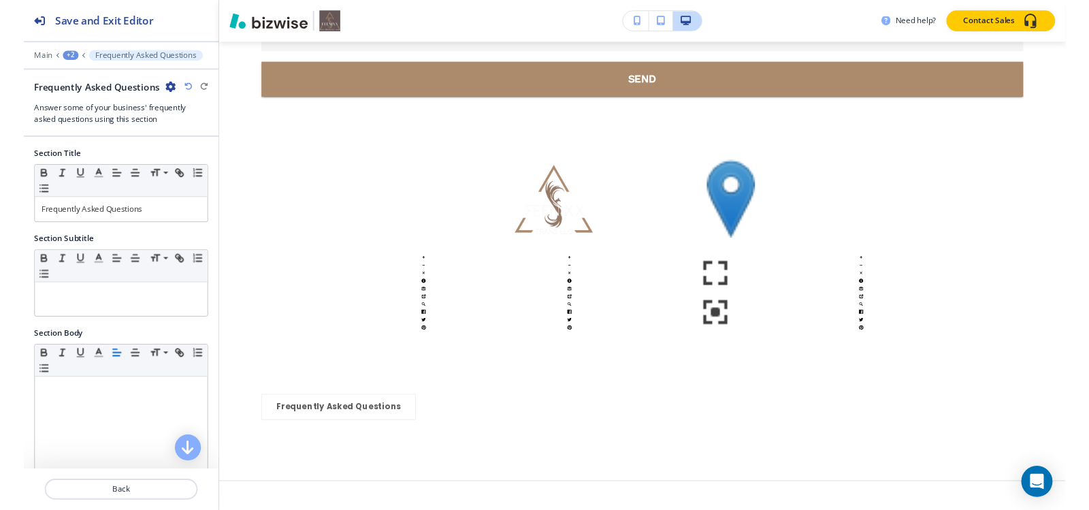
scroll to position [12082, 0]
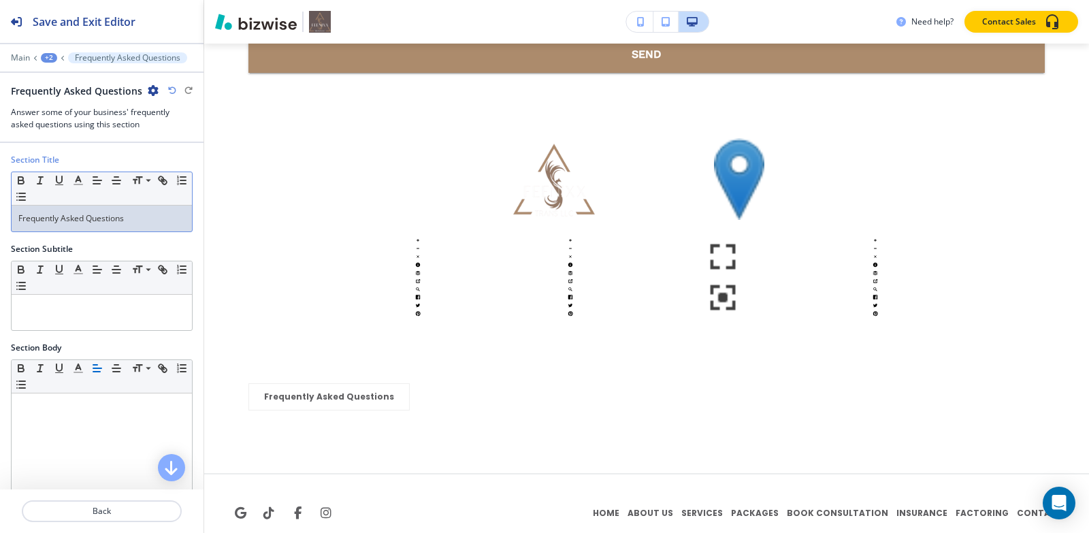
click at [147, 210] on div "Frequently Asked Questions" at bounding box center [102, 219] width 180 height 26
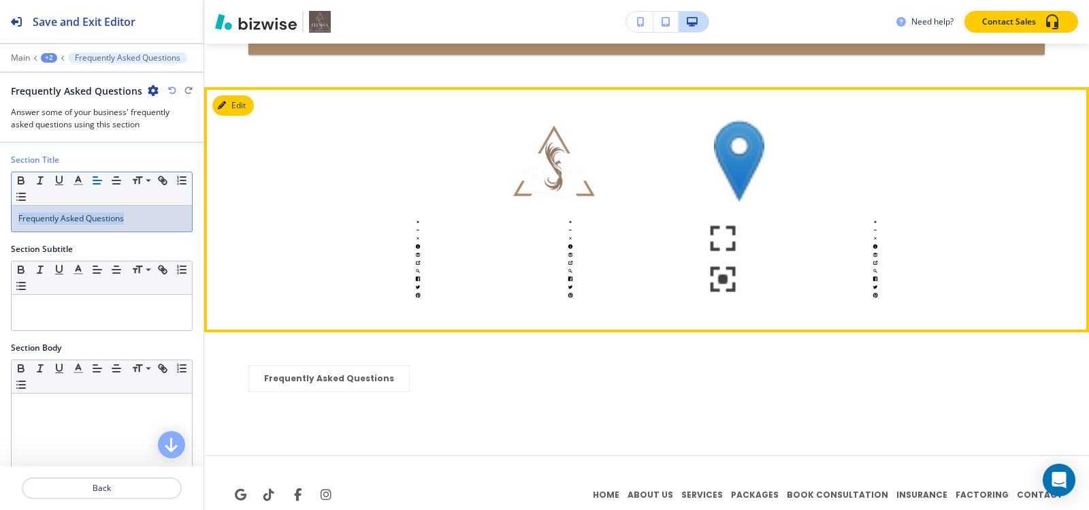
scroll to position [12064, 0]
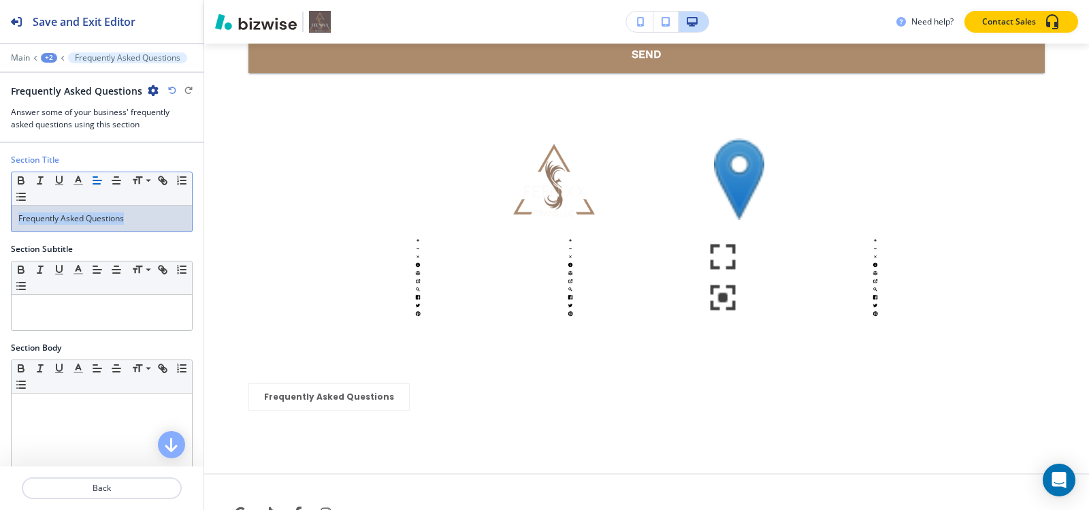
click at [157, 223] on p "Frequently Asked Questions" at bounding box center [101, 218] width 167 height 12
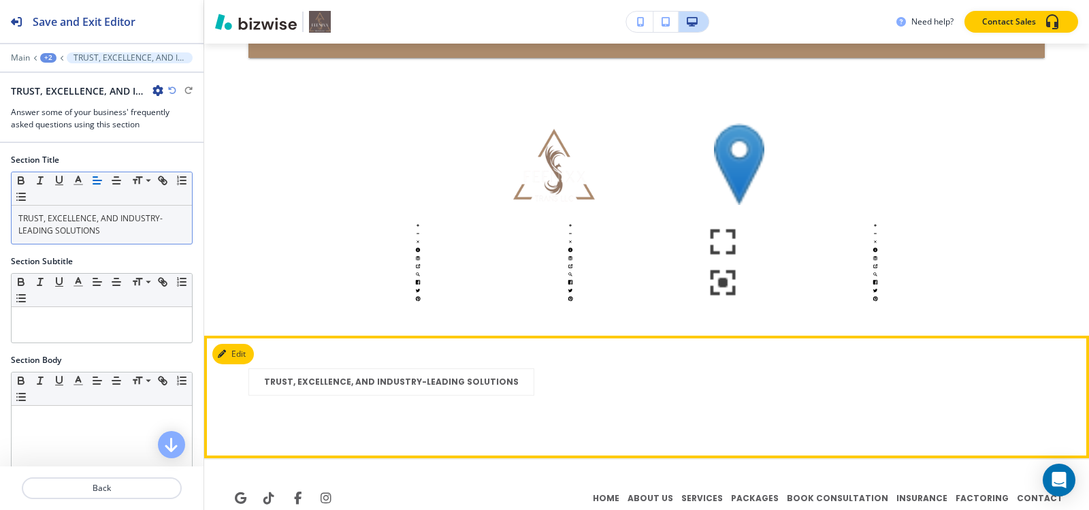
scroll to position [12087, 0]
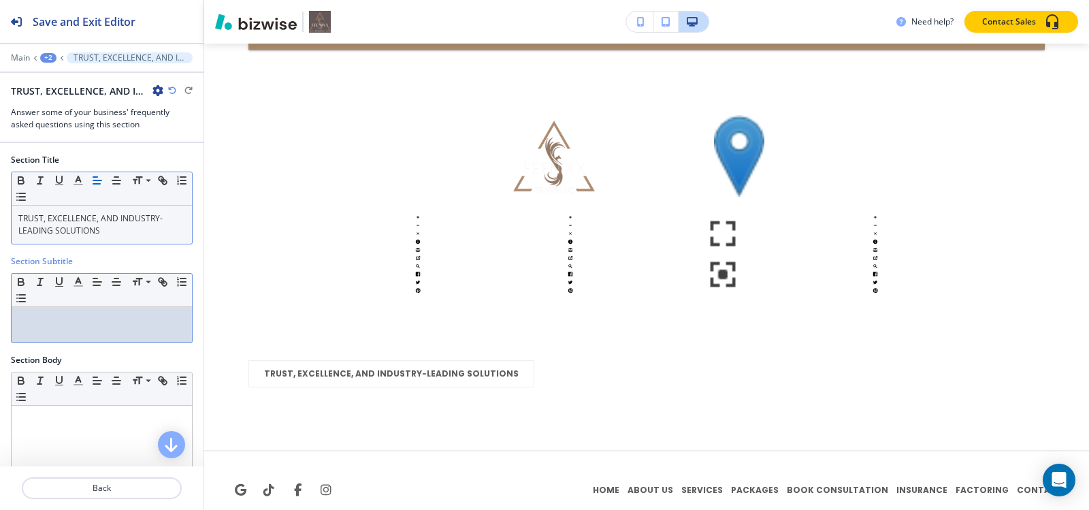
click at [140, 324] on p at bounding box center [101, 320] width 167 height 12
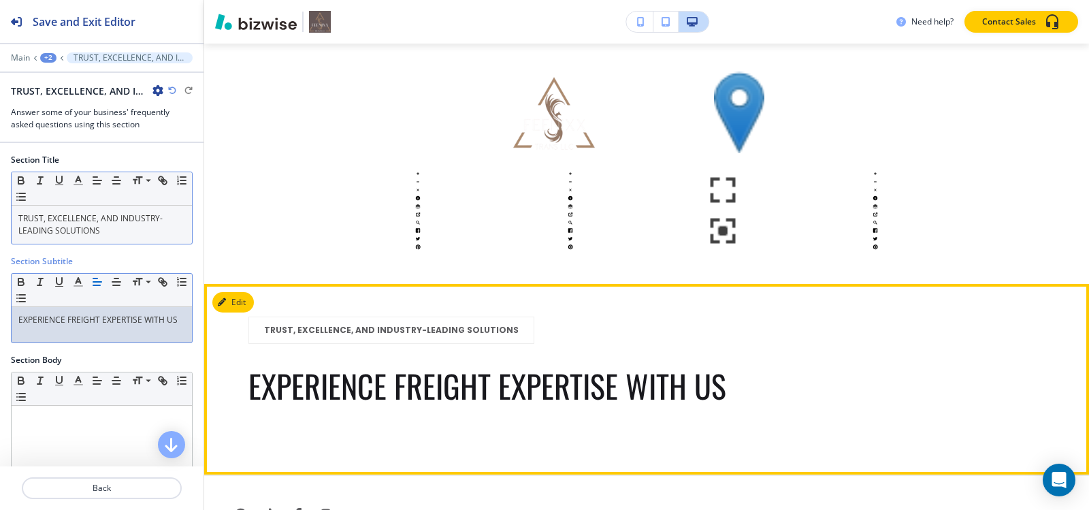
scroll to position [12155, 0]
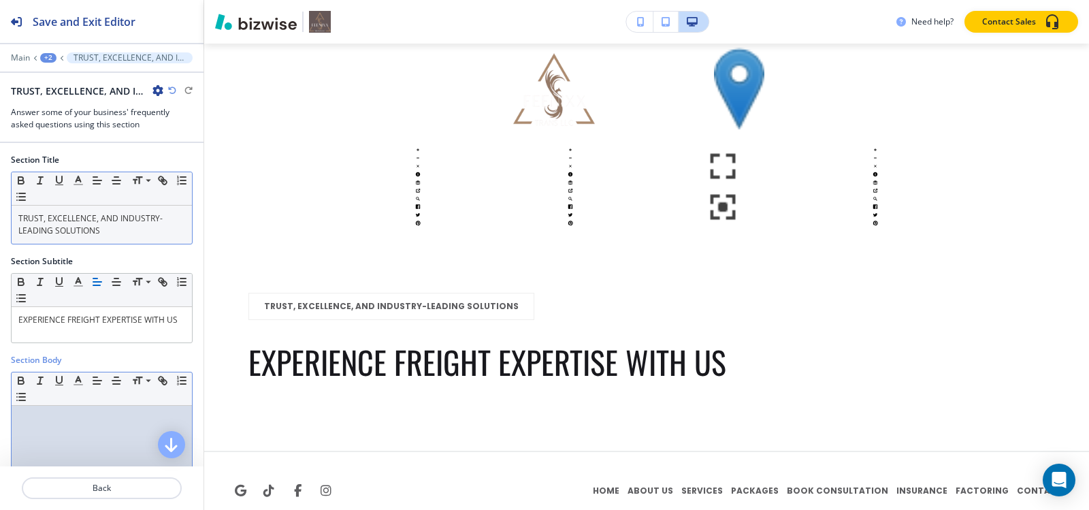
click at [84, 441] on div at bounding box center [102, 494] width 180 height 177
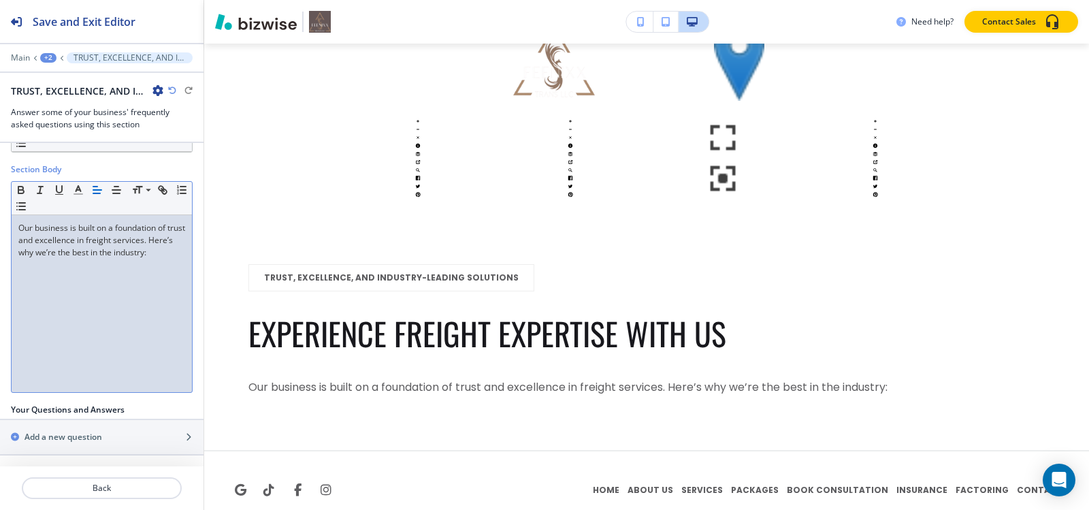
scroll to position [193, 0]
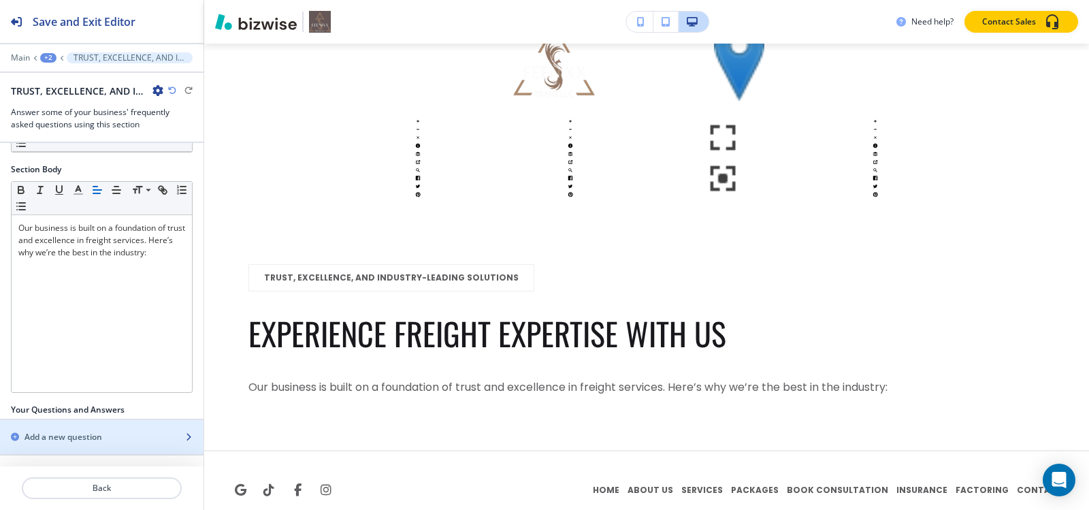
click at [83, 438] on h2 "Add a new question" at bounding box center [64, 437] width 78 height 12
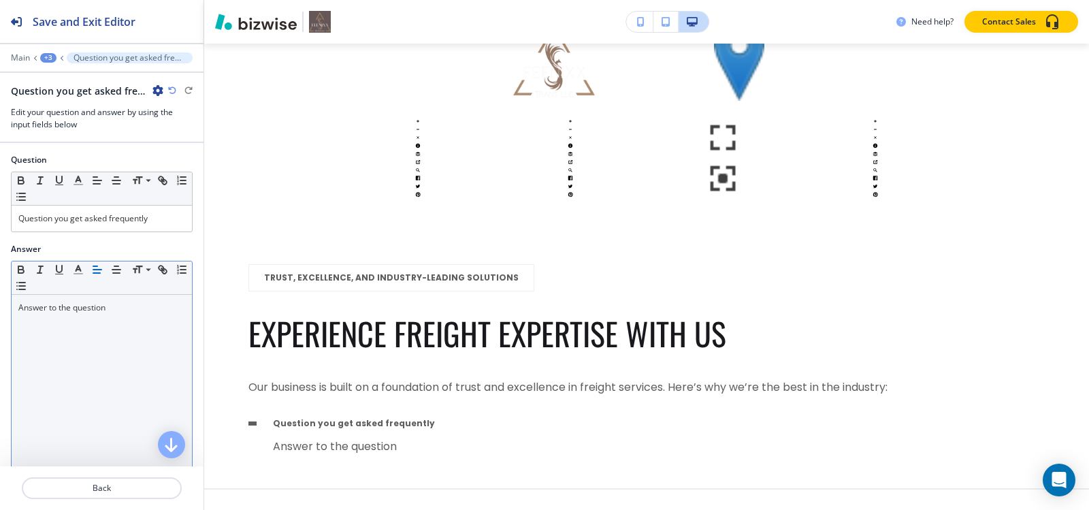
scroll to position [12221, 0]
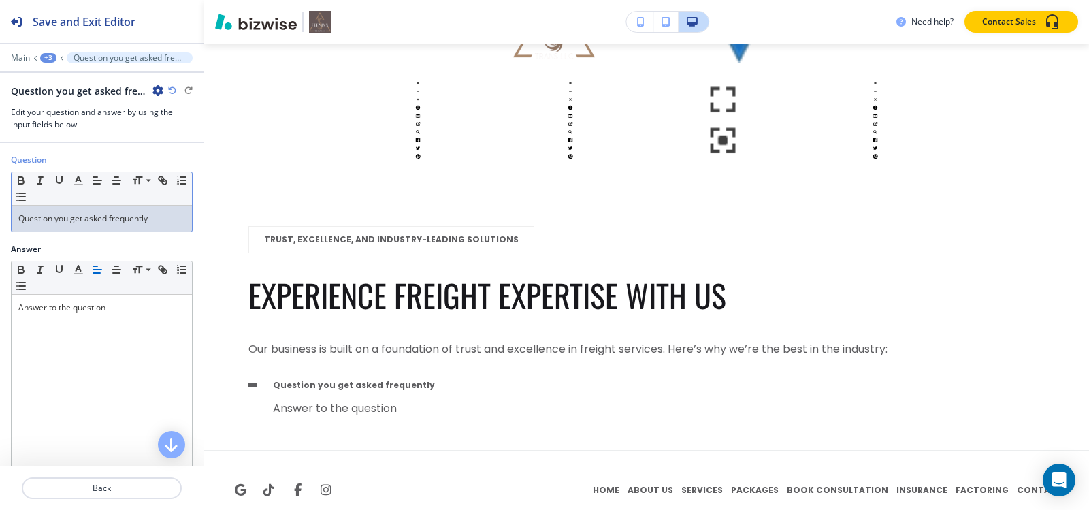
click at [108, 230] on div "Question you get asked frequently" at bounding box center [102, 219] width 180 height 26
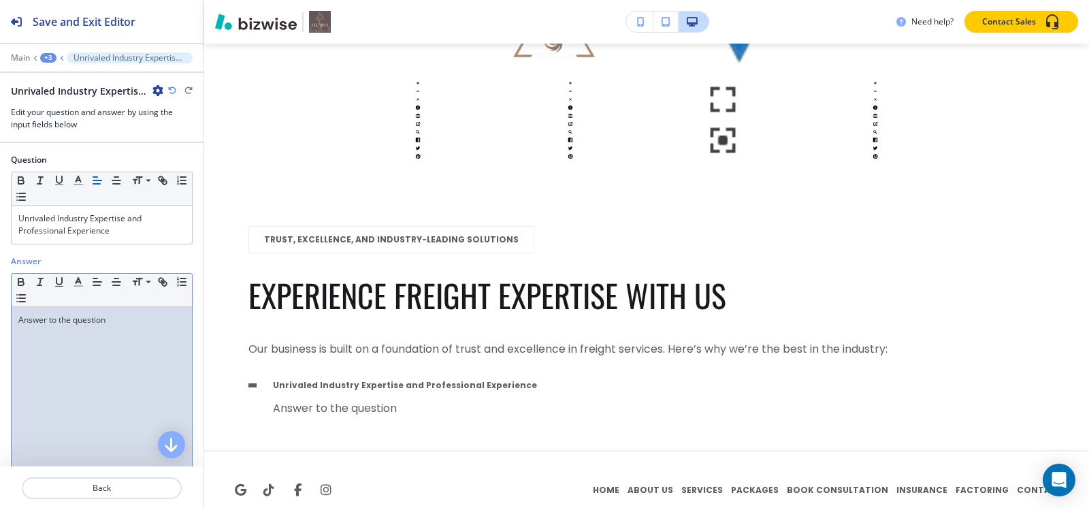
click at [88, 346] on div "Answer to the question" at bounding box center [102, 395] width 180 height 177
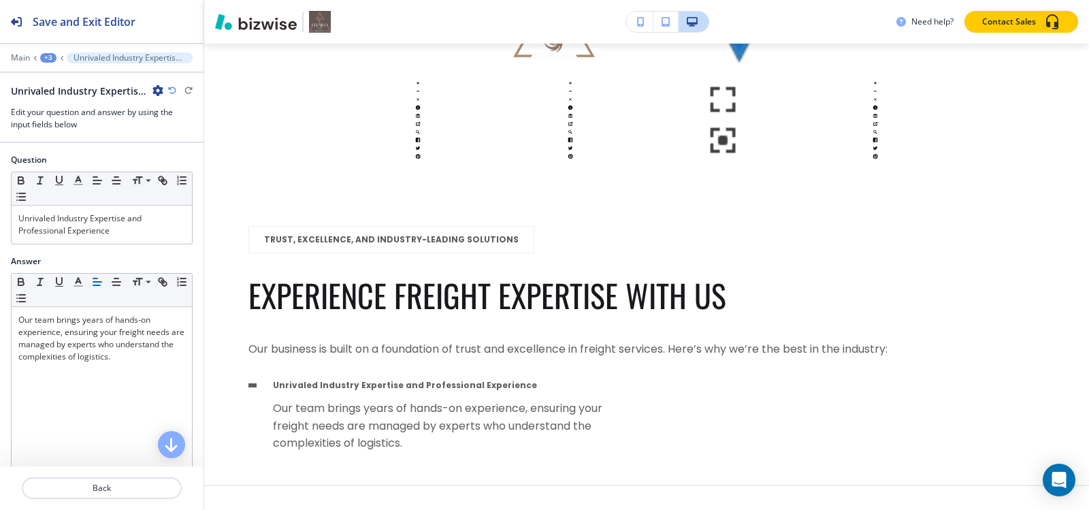
click at [48, 58] on div "+3" at bounding box center [48, 58] width 16 height 10
click at [88, 128] on p "TRUST, EXCELLENCE, AND INDUSTRY-LEADING SOLUTIONS" at bounding box center [83, 128] width 69 height 12
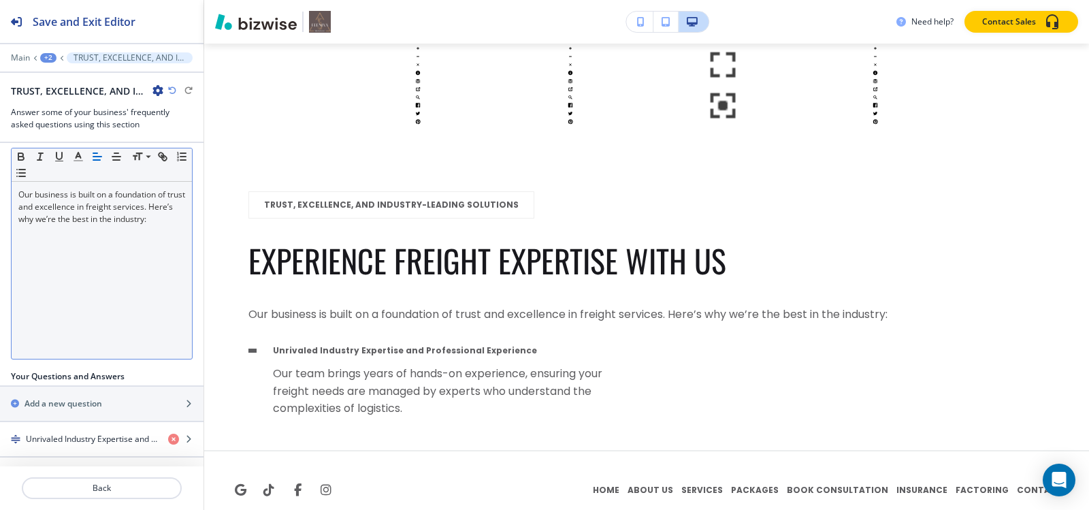
scroll to position [229, 0]
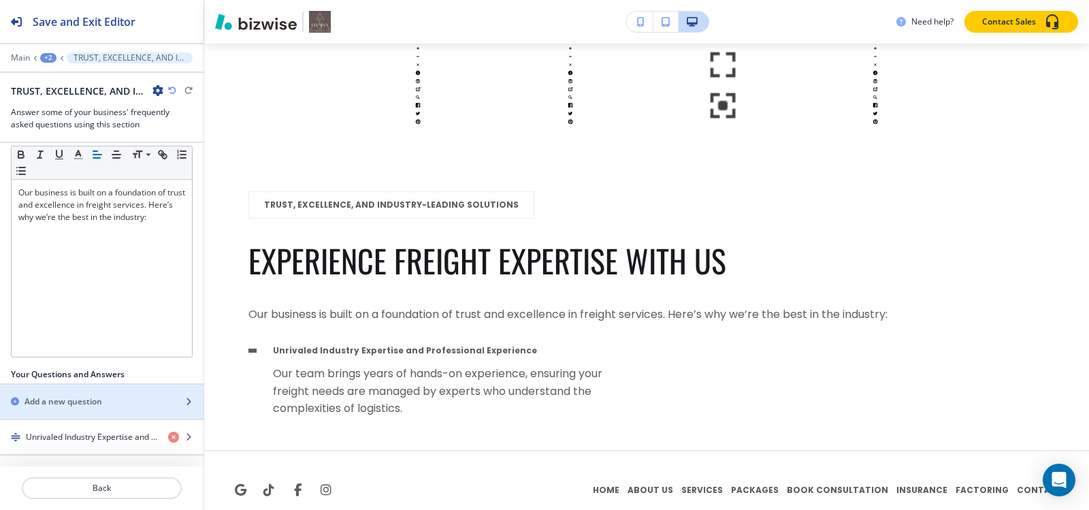
click at [110, 402] on div "Add a new question" at bounding box center [87, 401] width 174 height 12
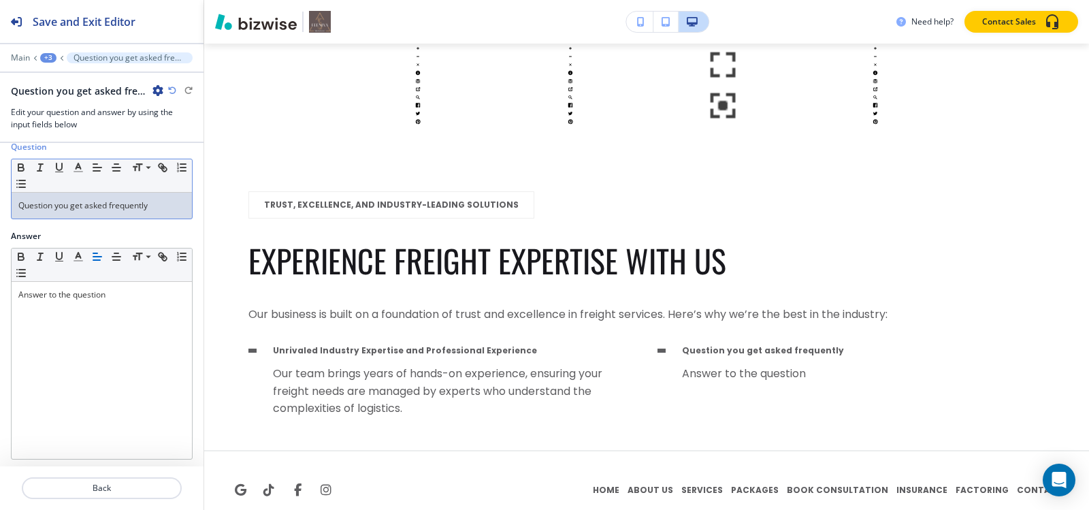
click at [144, 225] on div "Question Small Normal Large Huge Question you get asked frequently Answer Small…" at bounding box center [102, 304] width 204 height 323
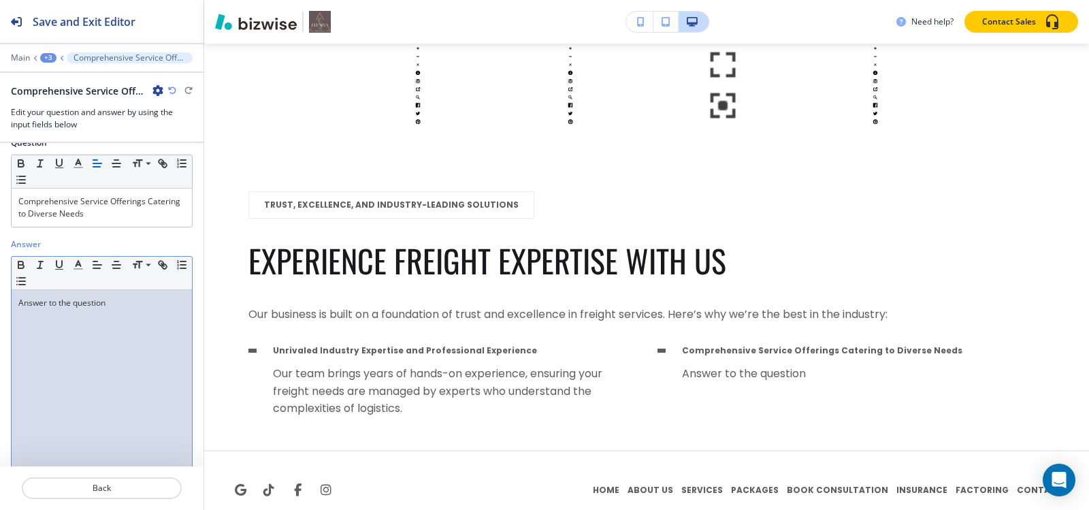
click at [120, 308] on div "Answer to the question" at bounding box center [102, 378] width 180 height 177
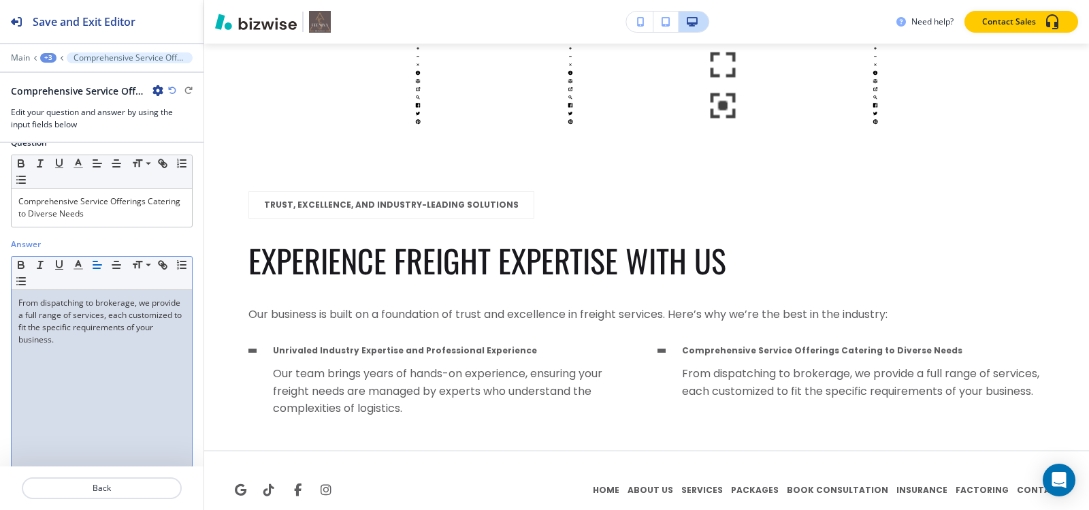
click at [44, 56] on div "+3" at bounding box center [48, 58] width 16 height 10
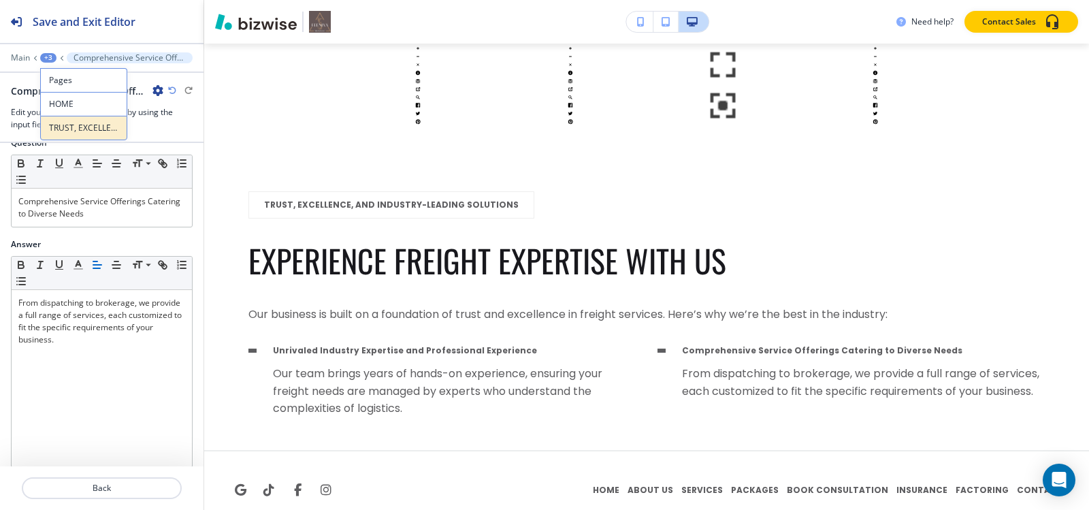
click at [58, 126] on p "TRUST, EXCELLENCE, AND INDUSTRY-LEADING SOLUTIONS" at bounding box center [83, 128] width 69 height 12
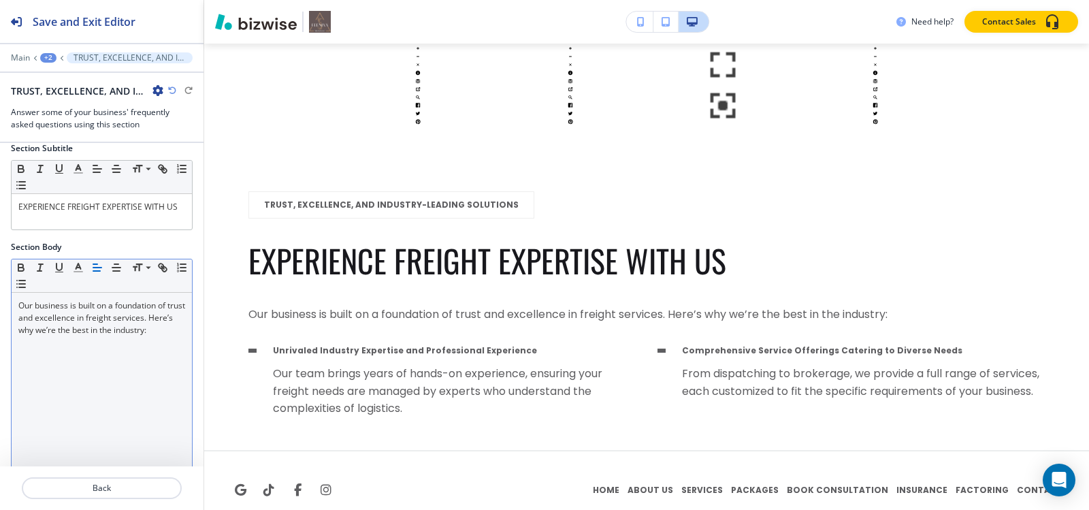
scroll to position [264, 0]
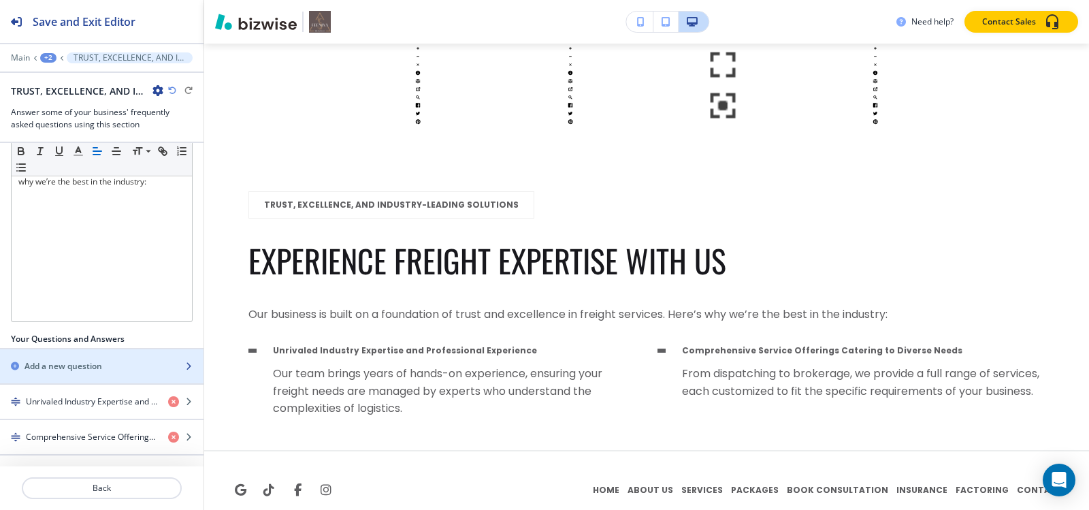
click at [81, 361] on h2 "Add a new question" at bounding box center [64, 366] width 78 height 12
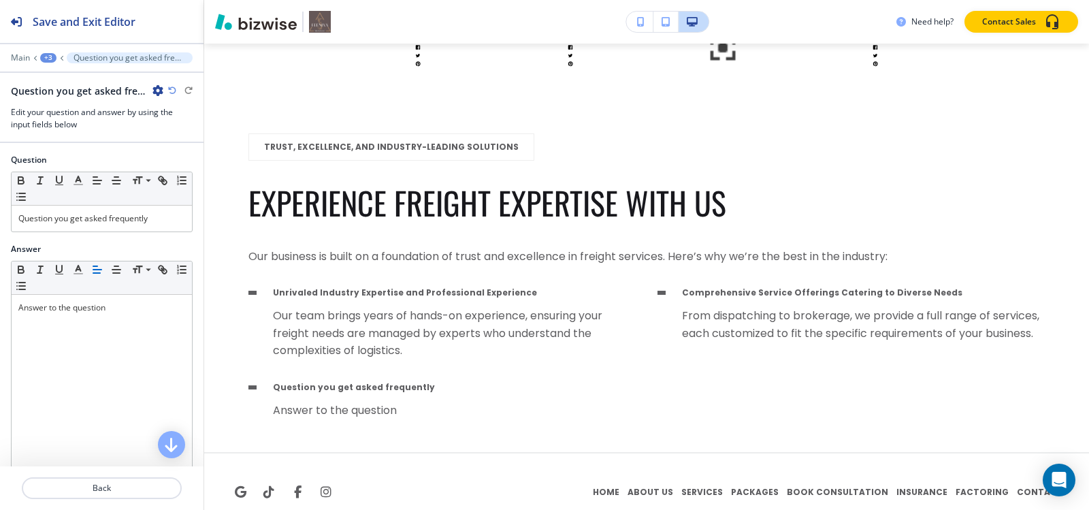
scroll to position [12315, 0]
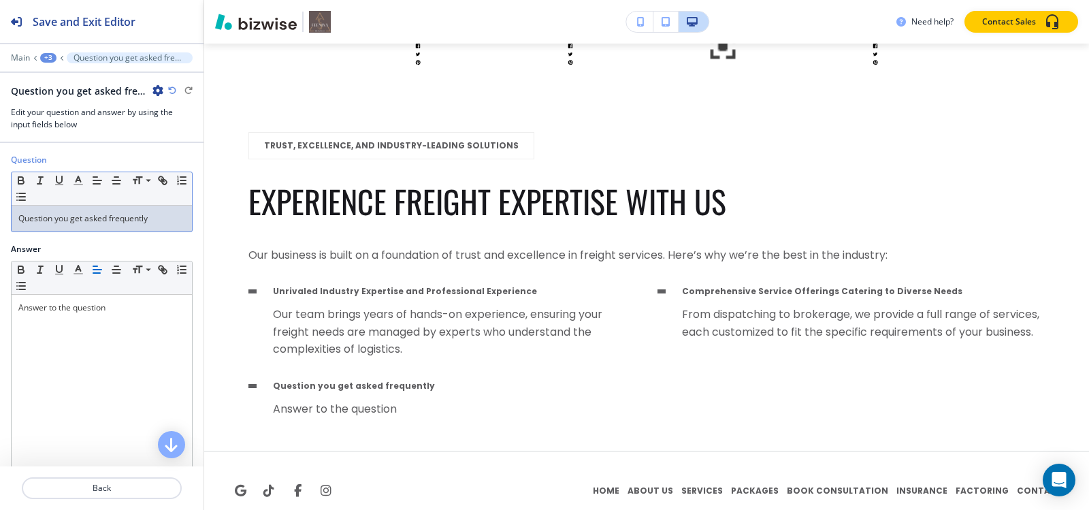
click at [109, 218] on p "Question you get asked frequently" at bounding box center [101, 218] width 167 height 12
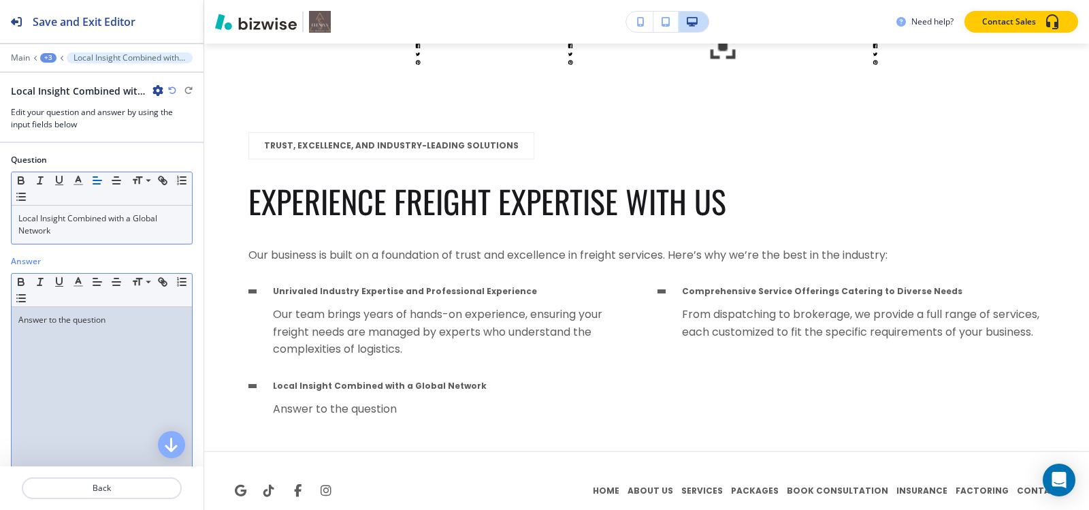
click at [115, 334] on div "Answer to the question" at bounding box center [102, 395] width 180 height 177
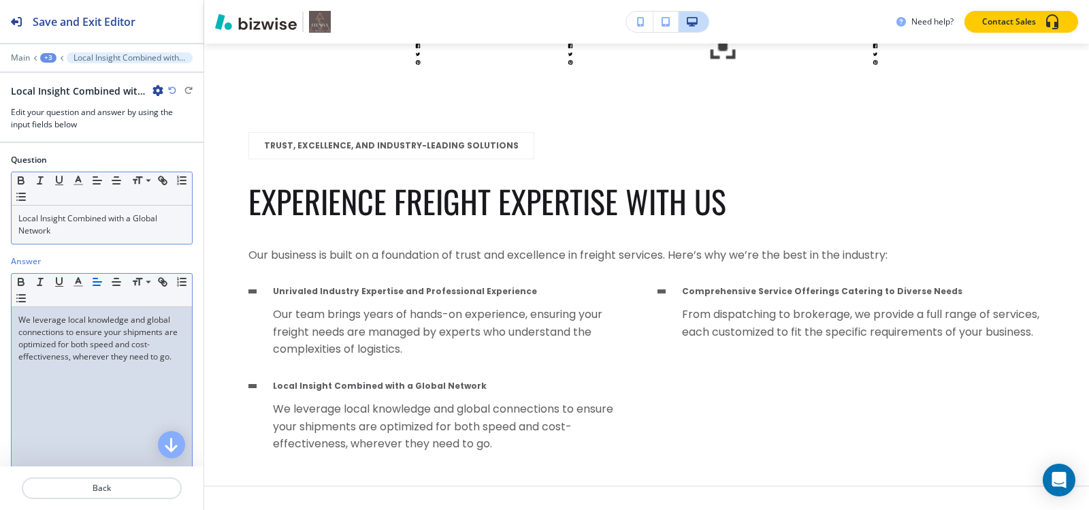
click at [47, 55] on div "+3" at bounding box center [48, 58] width 16 height 10
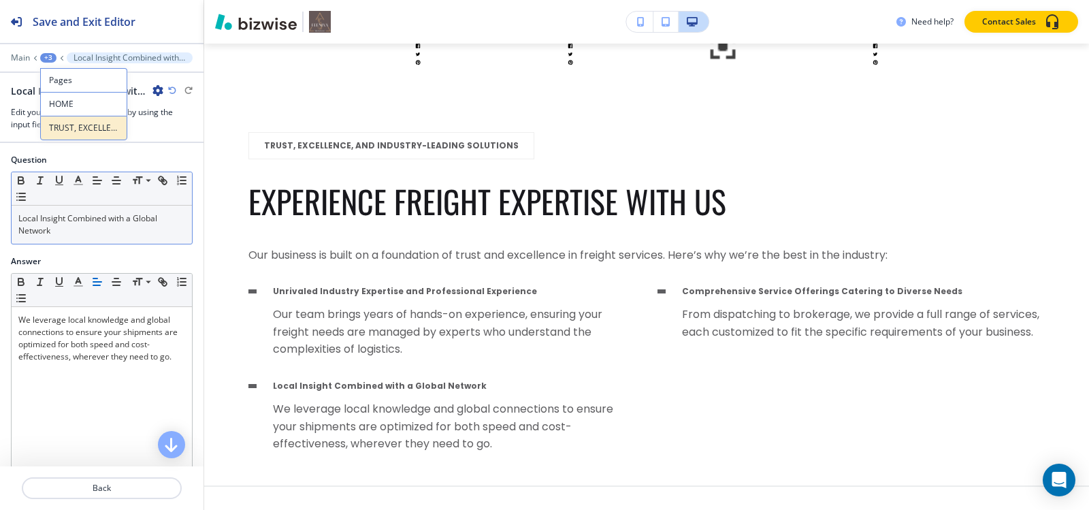
click at [105, 129] on p "TRUST, EXCELLENCE, AND INDUSTRY-LEADING SOLUTIONS" at bounding box center [83, 128] width 69 height 12
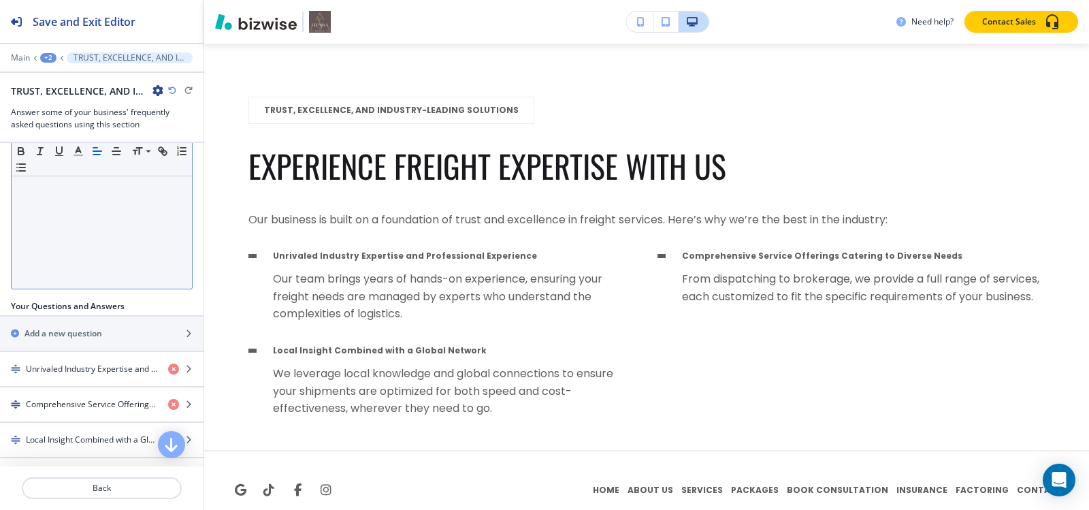
scroll to position [299, 0]
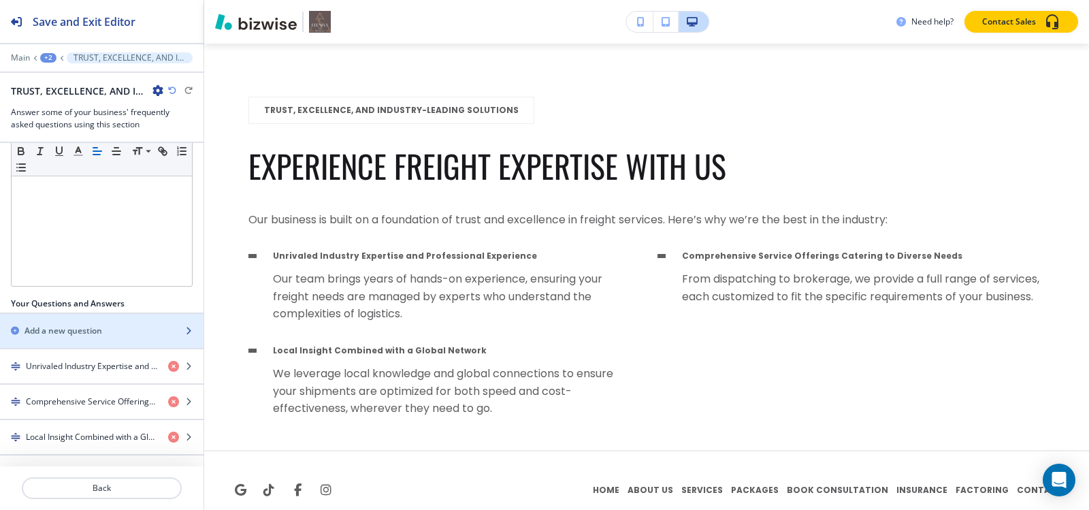
click at [97, 322] on div "button" at bounding box center [102, 319] width 204 height 11
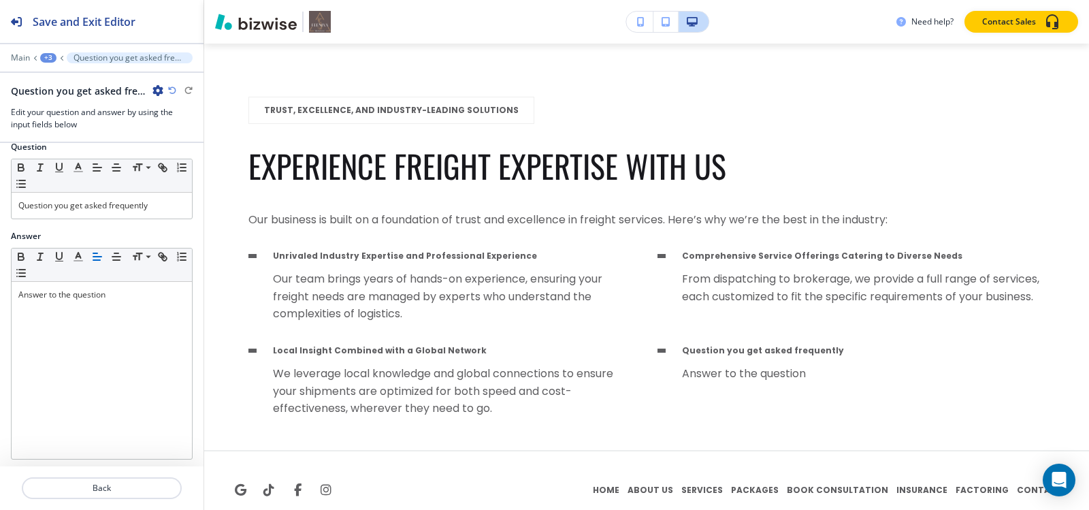
scroll to position [17, 0]
click at [149, 213] on div "Question you get asked frequently" at bounding box center [102, 202] width 180 height 26
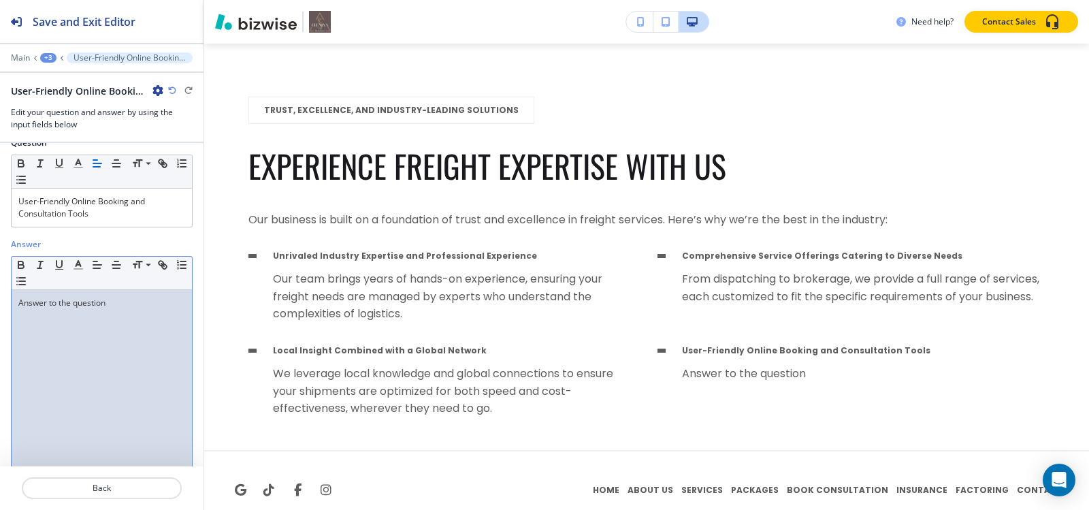
click at [74, 316] on div "Answer to the question" at bounding box center [102, 378] width 180 height 177
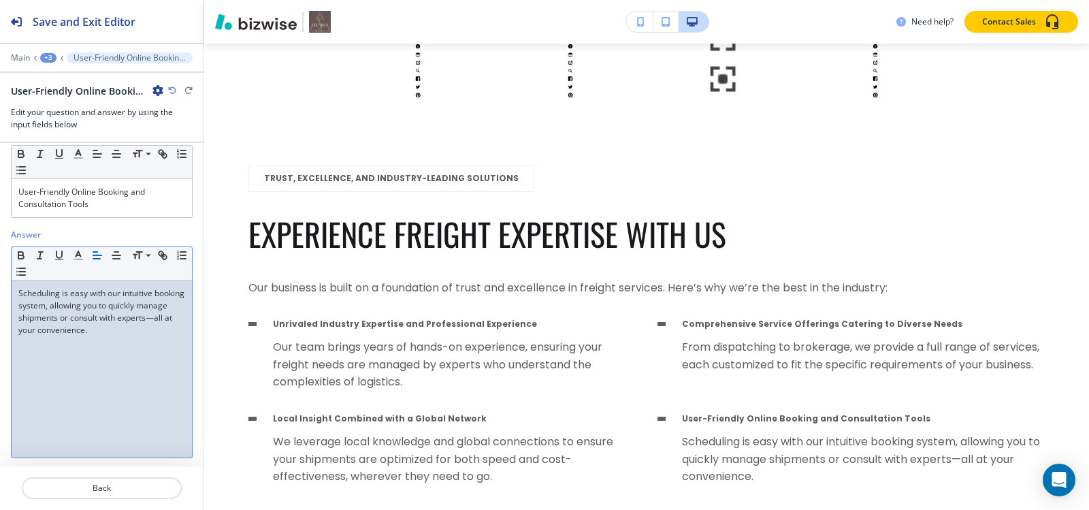
scroll to position [29, 0]
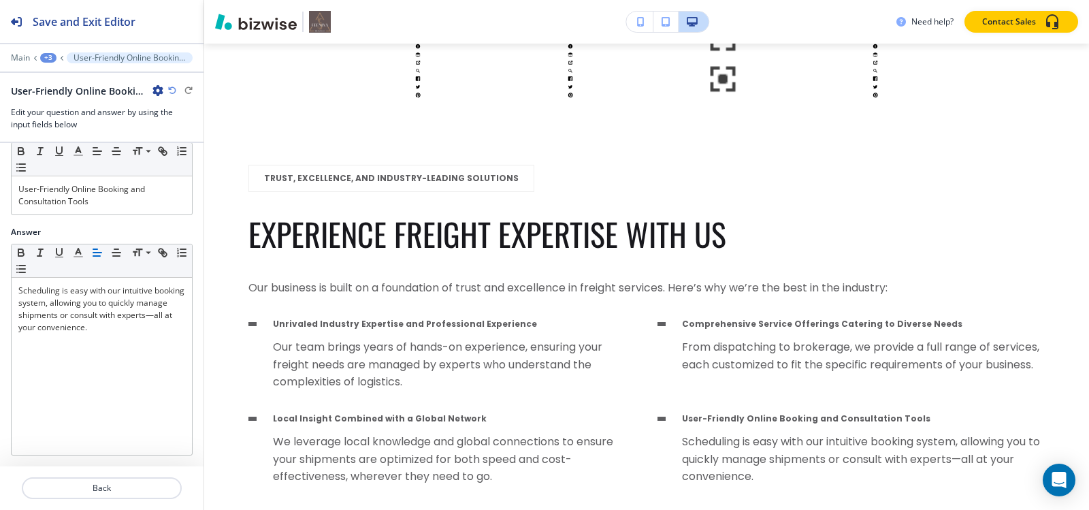
drag, startPoint x: 37, startPoint y: 57, endPoint x: 45, endPoint y: 57, distance: 8.2
click at [37, 57] on div "Main +3 User-Friendly Online Booking and Consultation Tools" at bounding box center [102, 57] width 182 height 11
click at [45, 57] on div "+3" at bounding box center [48, 58] width 16 height 10
click at [68, 128] on p "TRUST, EXCELLENCE, AND INDUSTRY-LEADING SOLUTIONS" at bounding box center [83, 128] width 69 height 12
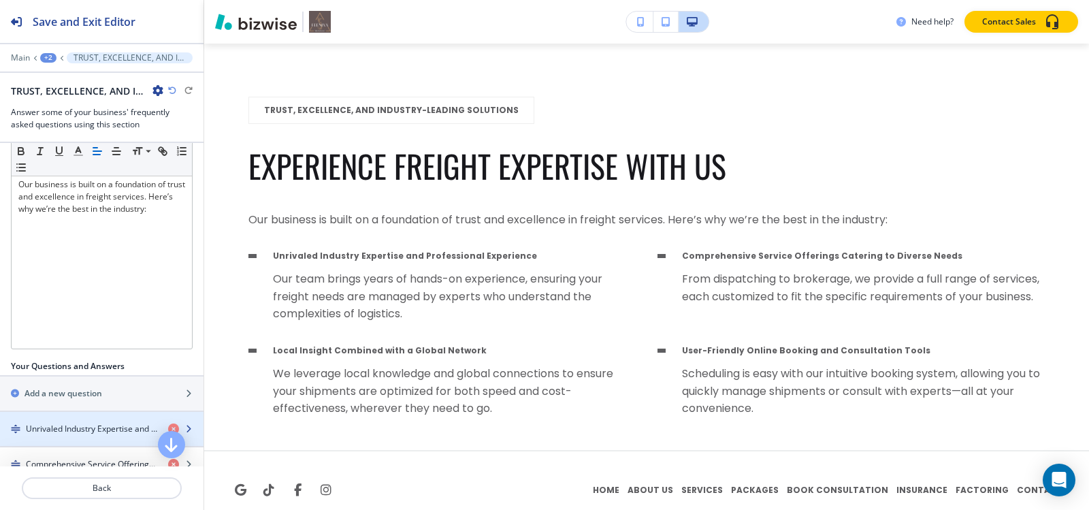
scroll to position [131, 0]
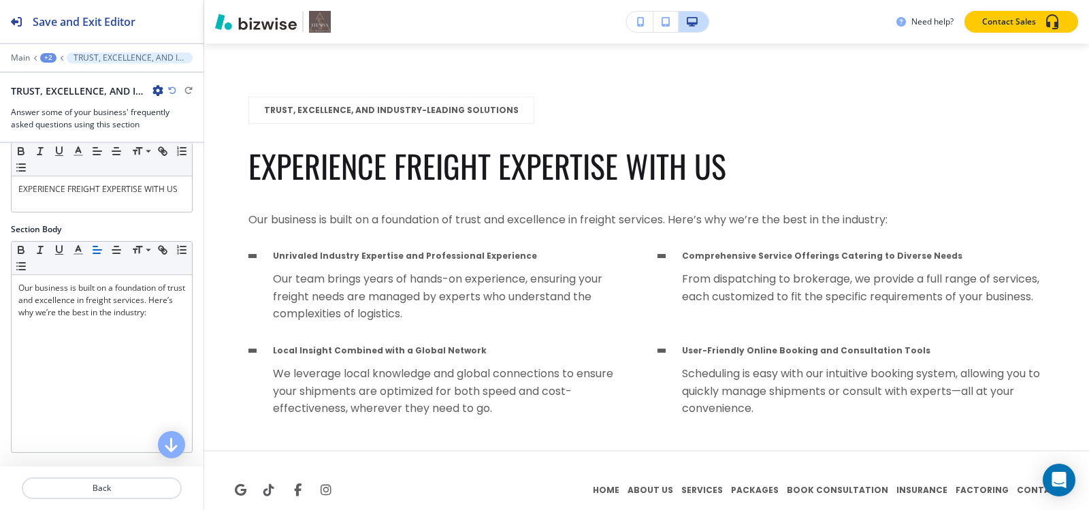
click at [50, 56] on div "+2" at bounding box center [48, 58] width 16 height 10
click at [66, 102] on p "HOME" at bounding box center [83, 104] width 69 height 12
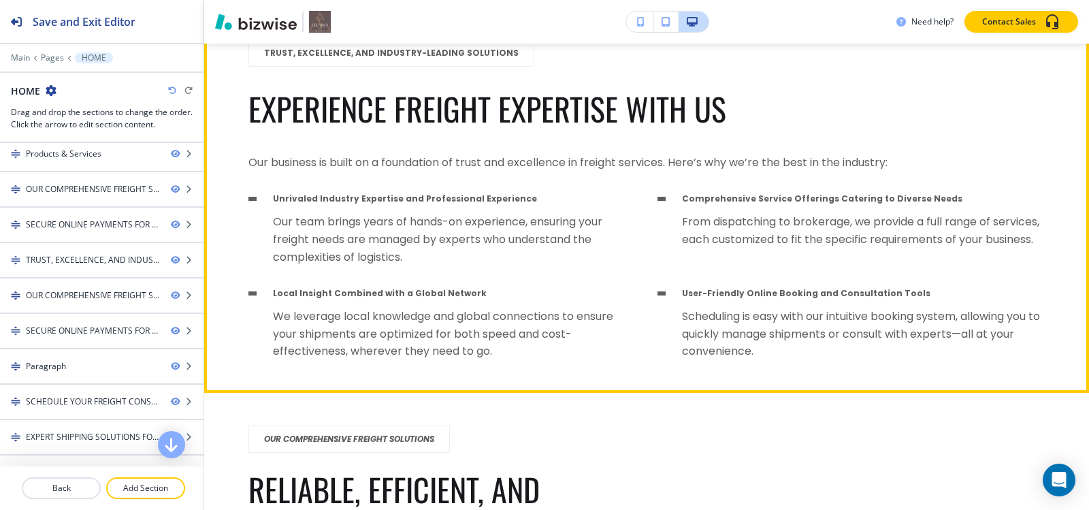
scroll to position [4311, 0]
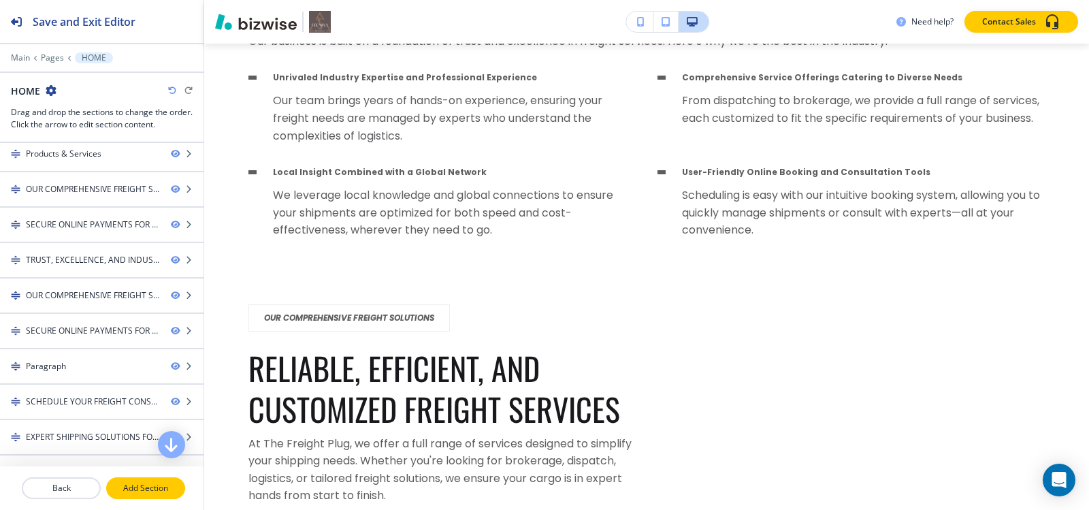
click at [131, 482] on p "Add Section" at bounding box center [146, 488] width 76 height 12
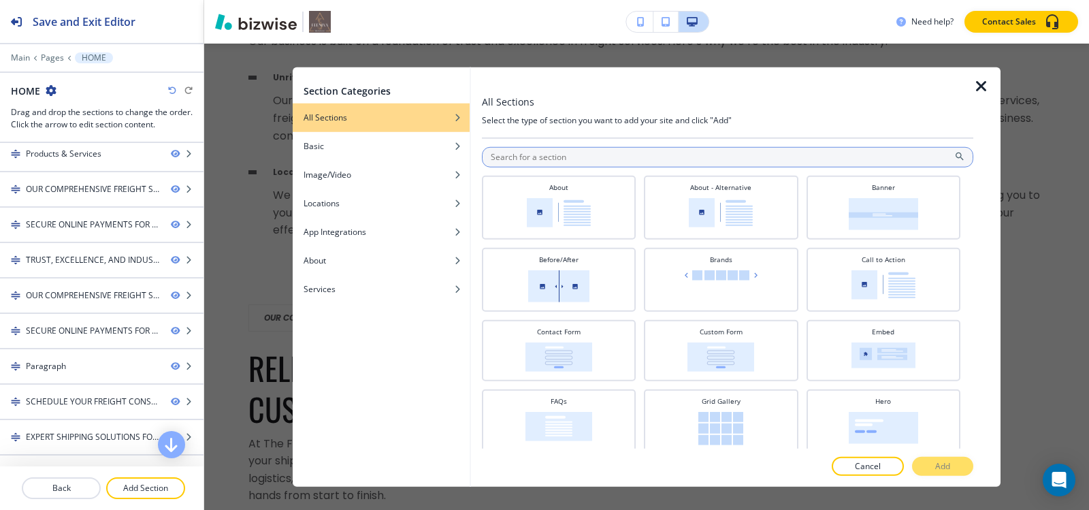
click at [585, 157] on input "text" at bounding box center [727, 156] width 491 height 20
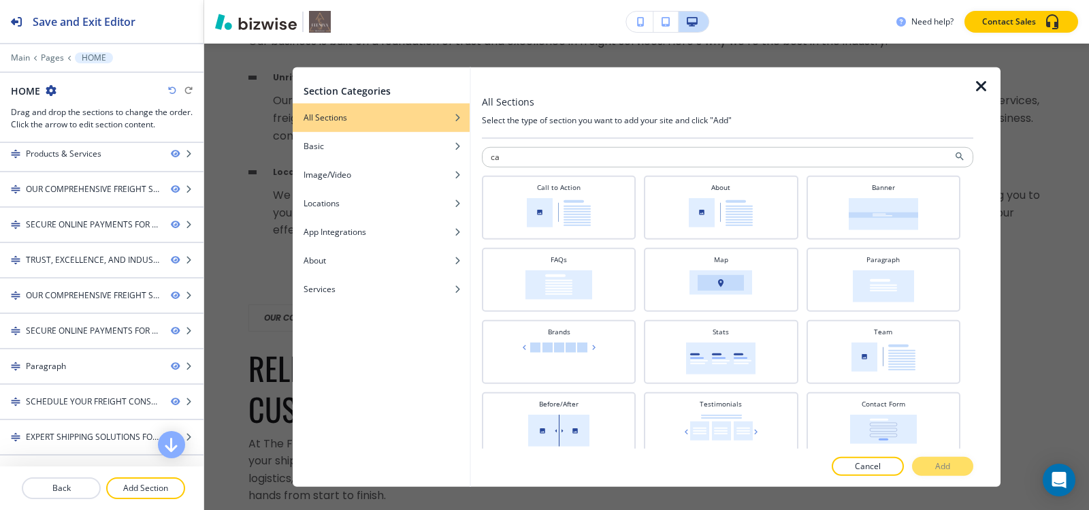
drag, startPoint x: 640, startPoint y: 152, endPoint x: 199, endPoint y: 167, distance: 442.0
click at [197, 0] on body "Save and Exit Editor Main Pages HOME HOME Drag and drop the sections to change …" at bounding box center [544, 0] width 1089 height 0
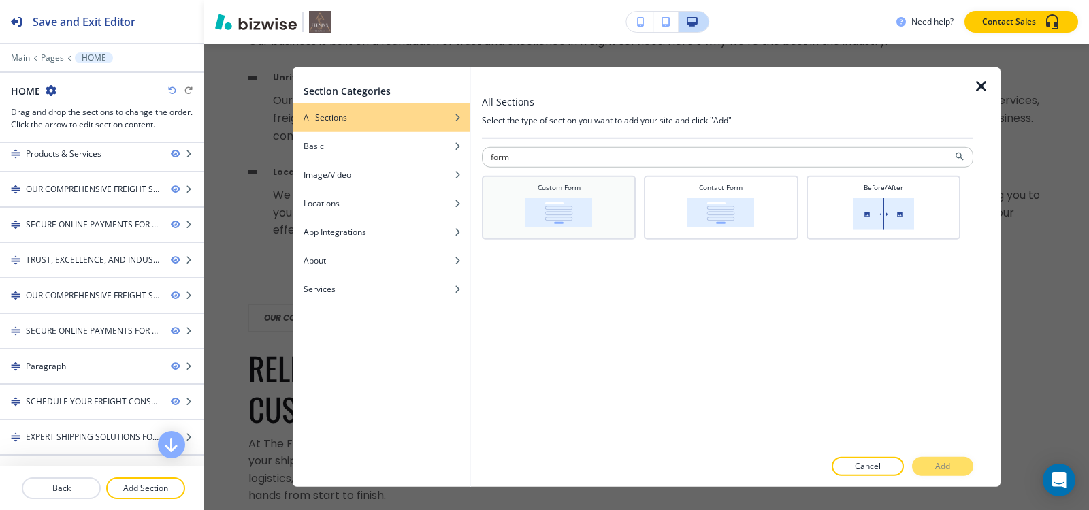
type input "form"
click at [576, 209] on img at bounding box center [558, 211] width 67 height 29
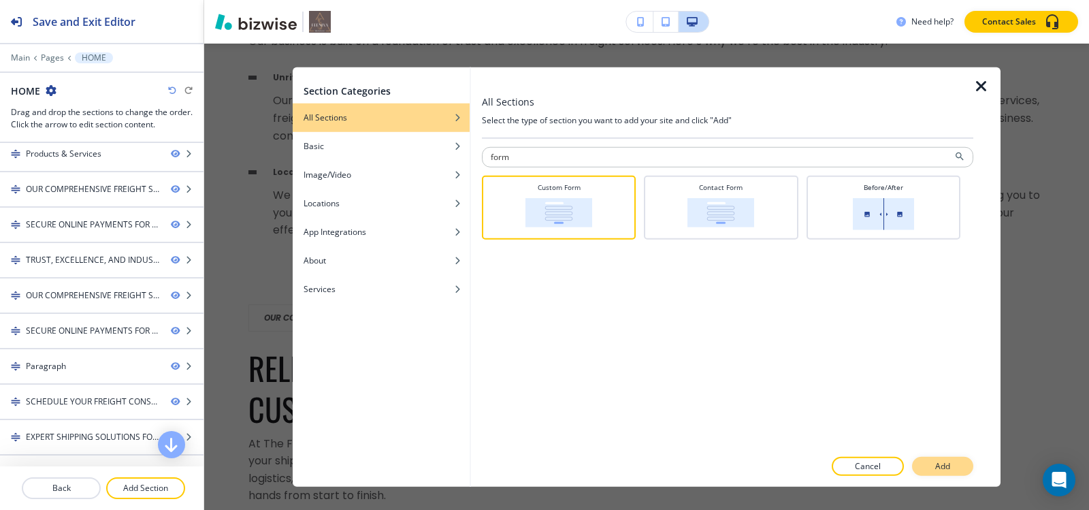
click at [945, 466] on p "Add" at bounding box center [942, 466] width 15 height 12
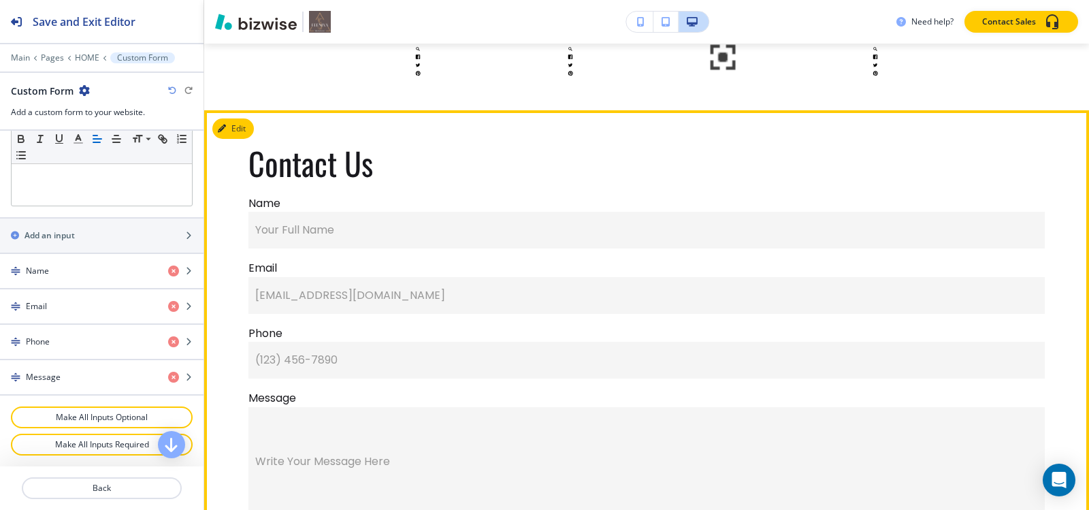
scroll to position [12564, 0]
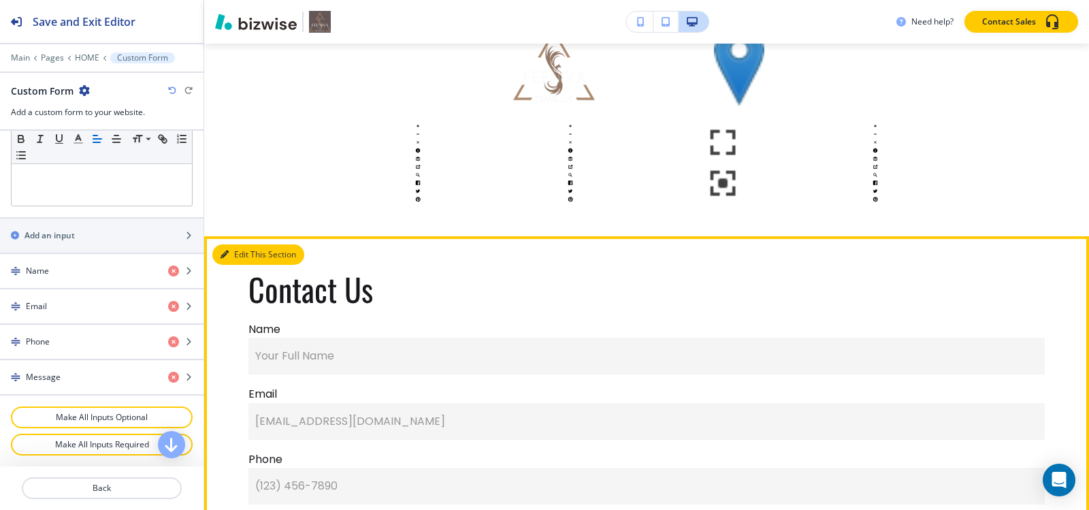
click at [224, 250] on icon "button" at bounding box center [225, 254] width 8 height 8
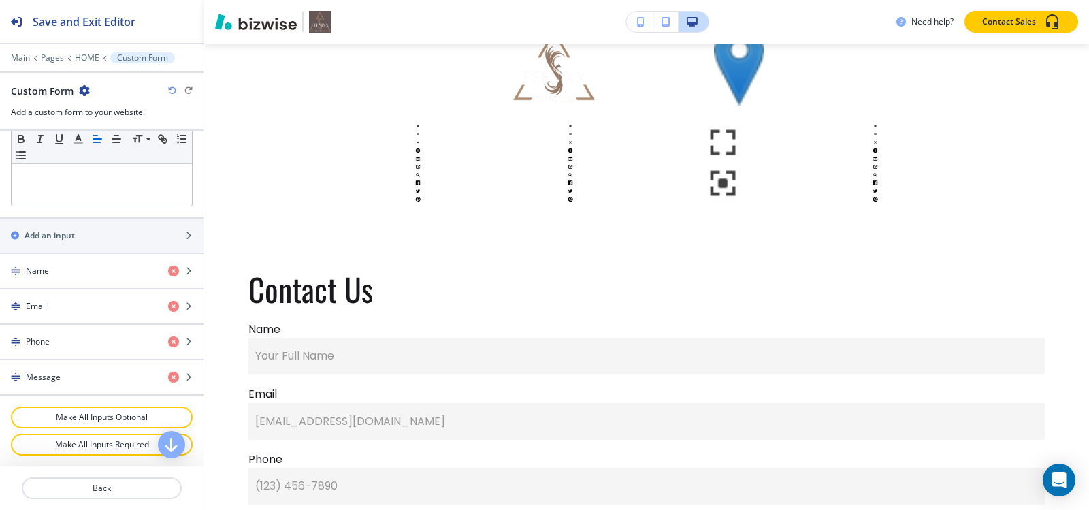
click at [85, 91] on icon "button" at bounding box center [84, 90] width 11 height 11
click at [93, 155] on button "Delete Section" at bounding box center [121, 162] width 87 height 25
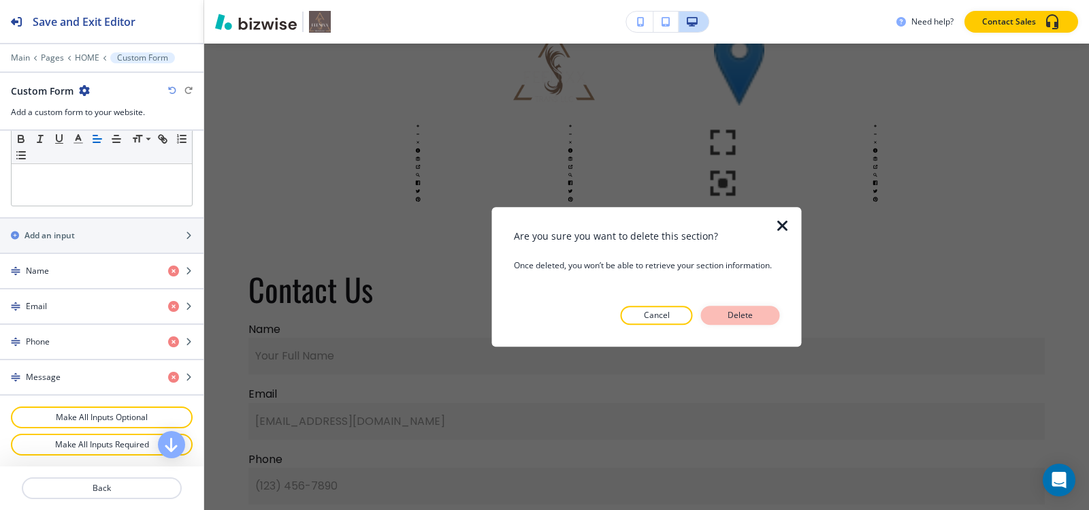
click at [768, 315] on button "Delete" at bounding box center [740, 315] width 79 height 19
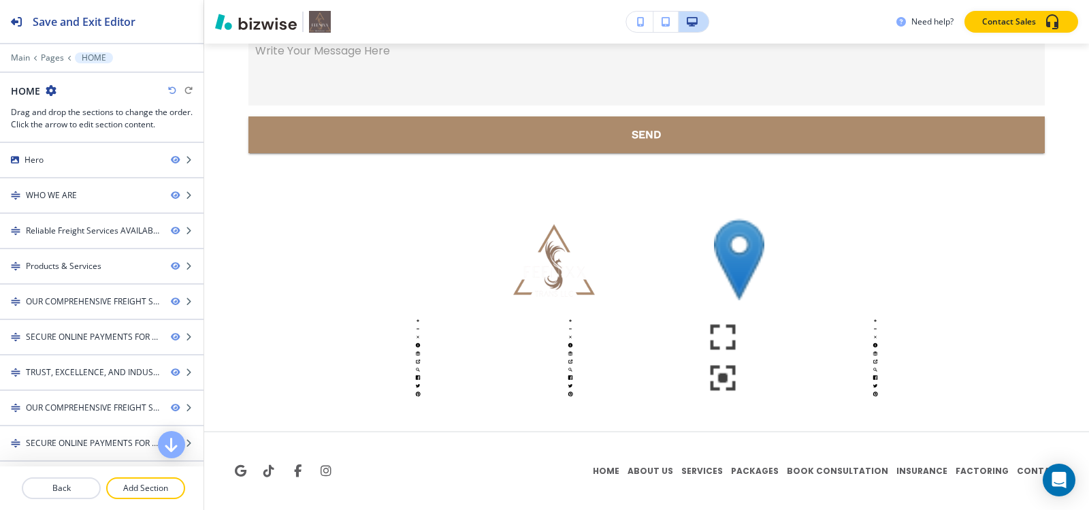
scroll to position [12351, 0]
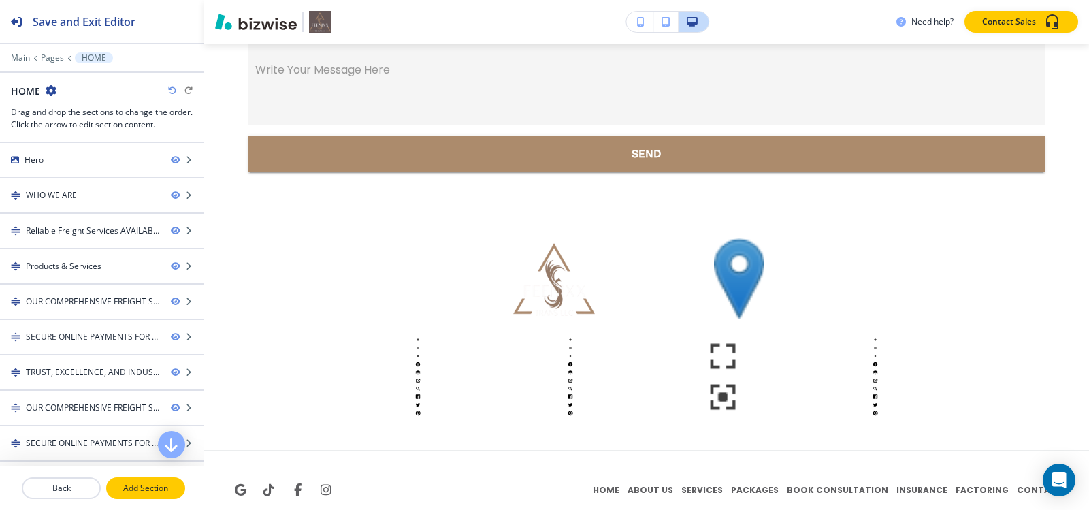
click at [134, 487] on p "Add Section" at bounding box center [146, 488] width 76 height 12
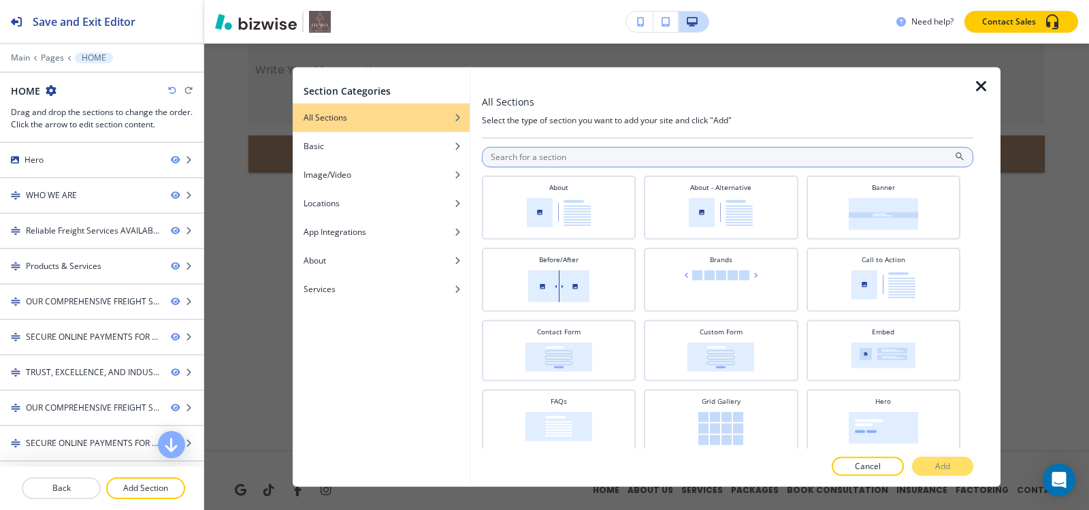
click at [652, 150] on input "text" at bounding box center [727, 156] width 491 height 20
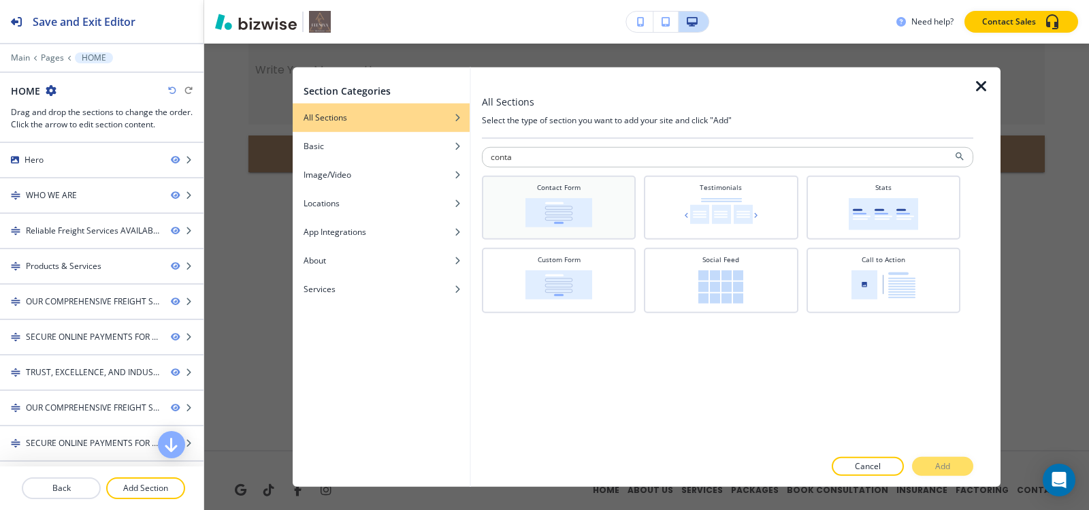
type input "conta"
click at [597, 197] on div "Contact Form" at bounding box center [559, 206] width 140 height 48
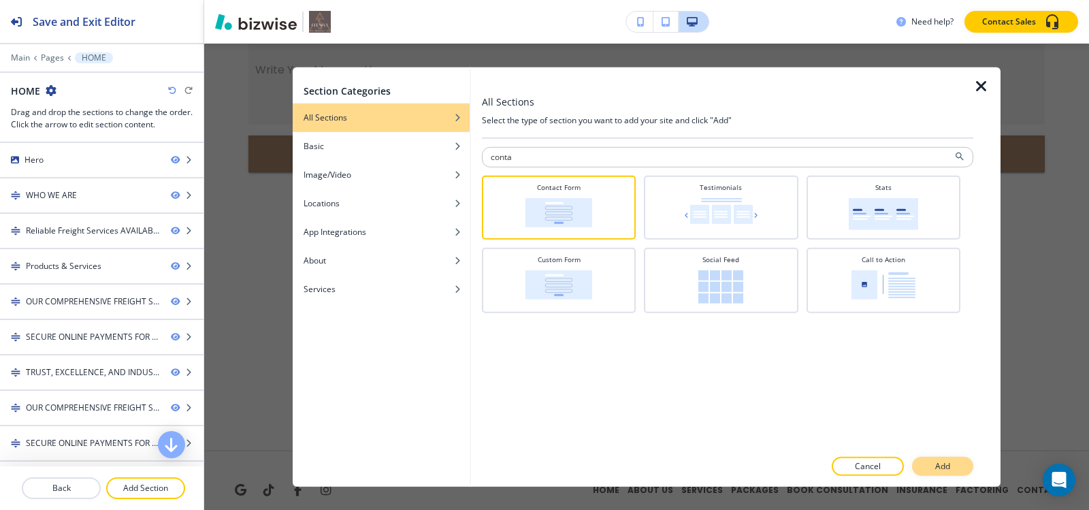
click at [960, 468] on button "Add" at bounding box center [942, 466] width 61 height 19
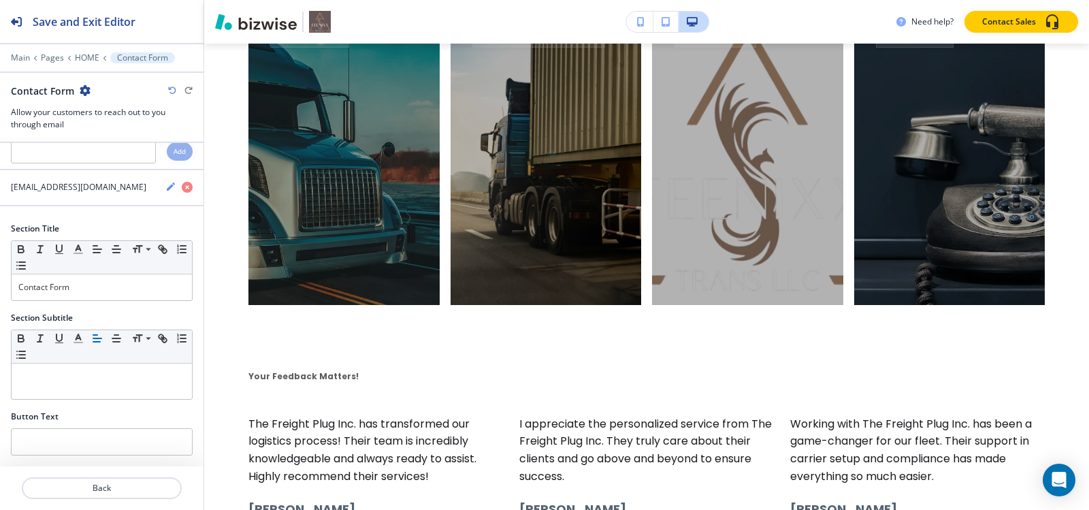
scroll to position [10628, 0]
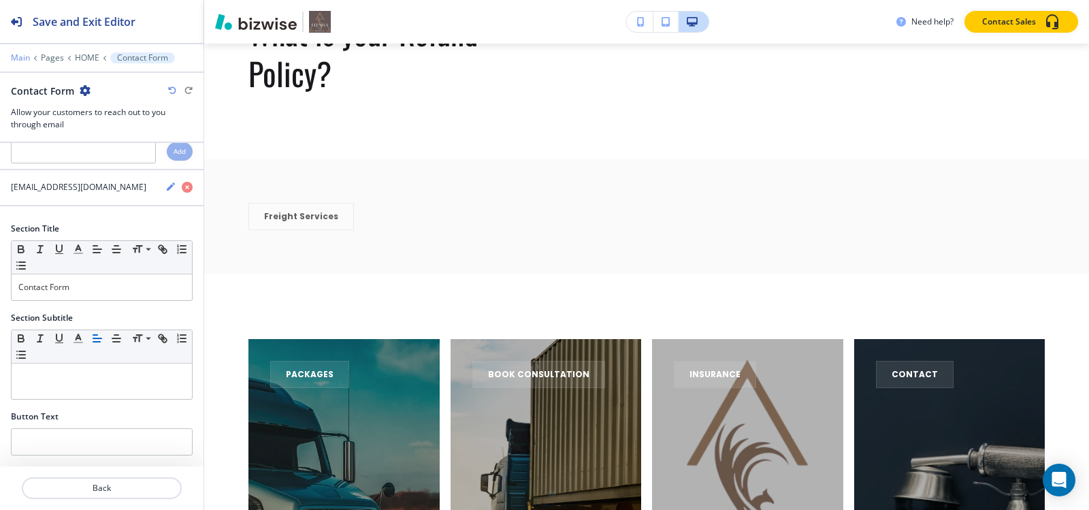
click at [22, 59] on p "Main" at bounding box center [20, 58] width 19 height 10
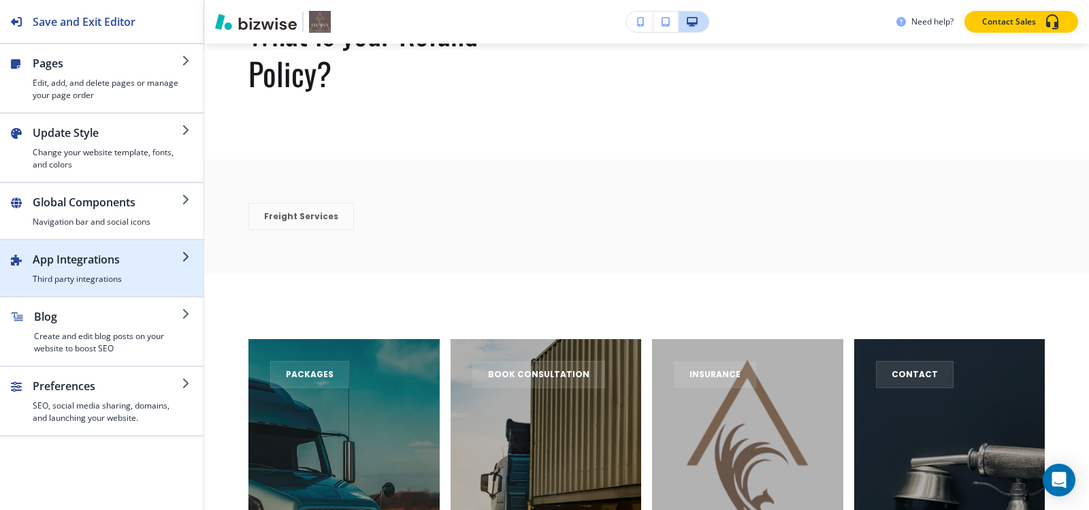
click at [118, 263] on h2 "App Integrations" at bounding box center [107, 259] width 149 height 16
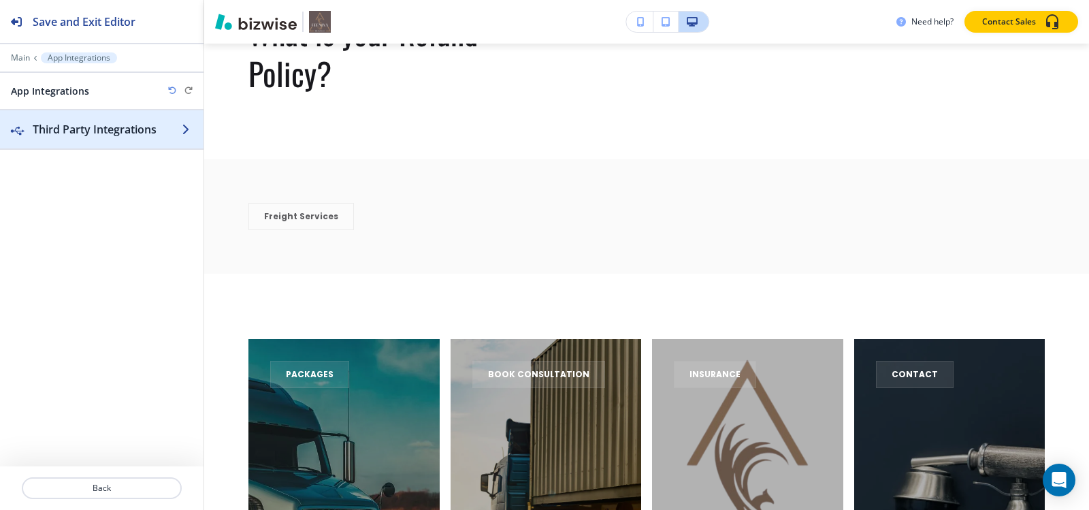
click at [106, 138] on div "button" at bounding box center [102, 142] width 204 height 11
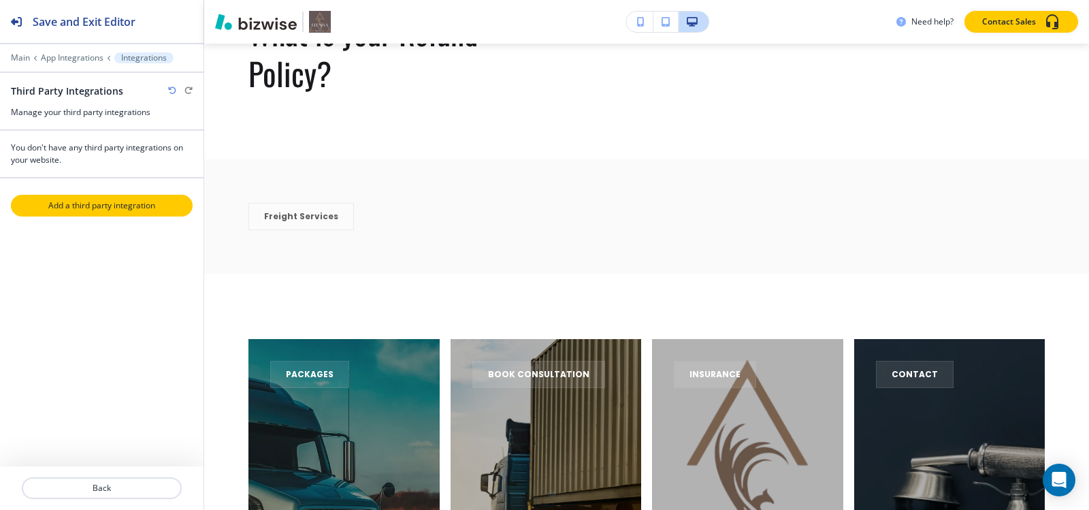
click at [105, 210] on p "Add a third party integration" at bounding box center [101, 205] width 179 height 12
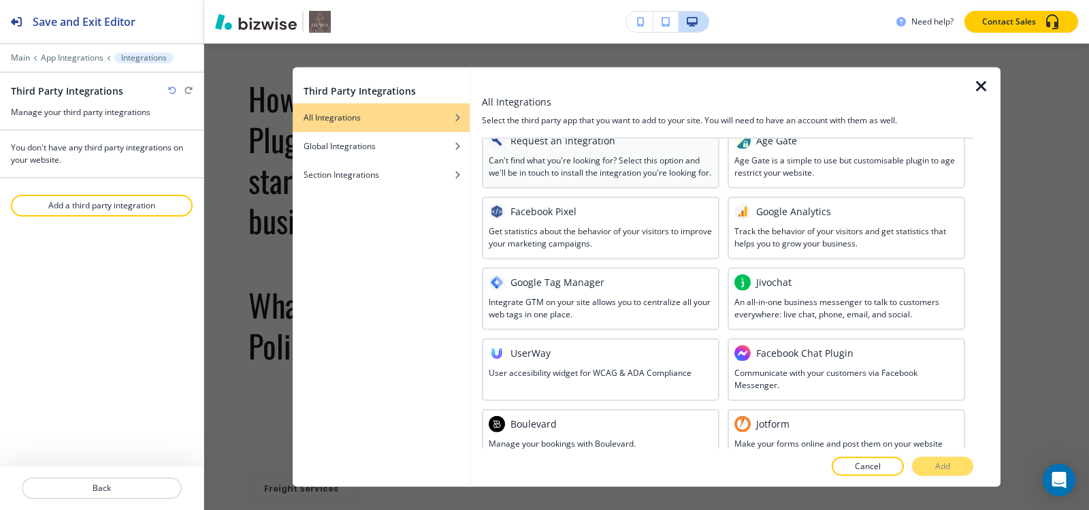
scroll to position [0, 0]
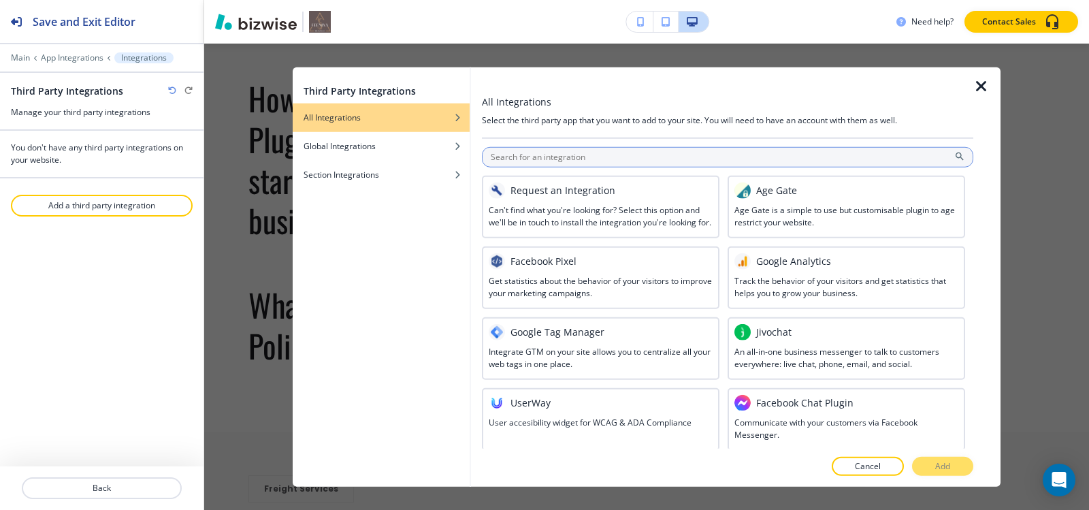
drag, startPoint x: 666, startPoint y: 161, endPoint x: 655, endPoint y: 164, distance: 11.2
click at [666, 161] on input "text" at bounding box center [727, 156] width 491 height 20
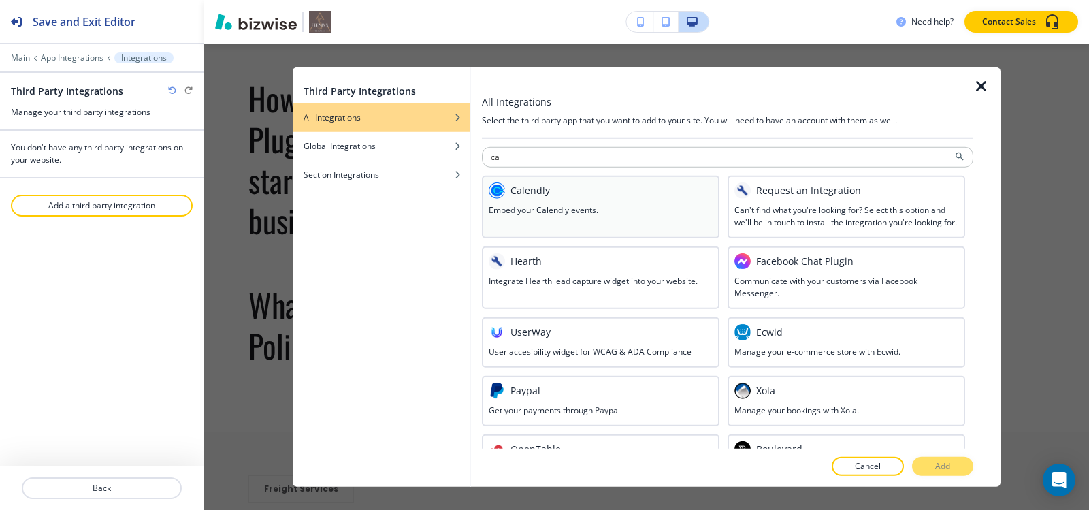
type input "ca"
click at [651, 210] on div "Embed your Calendly events." at bounding box center [601, 210] width 224 height 12
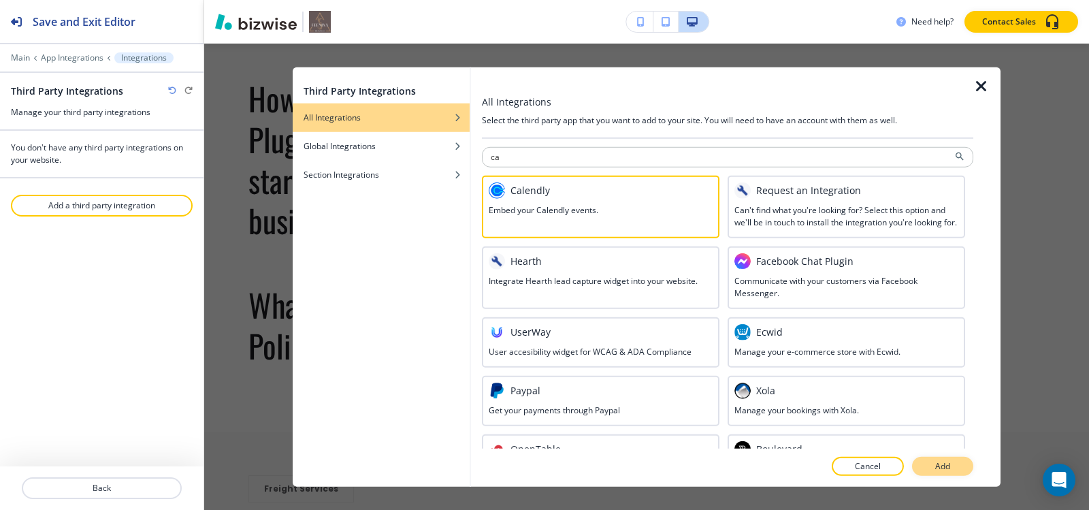
click at [924, 462] on button "Add" at bounding box center [942, 466] width 61 height 19
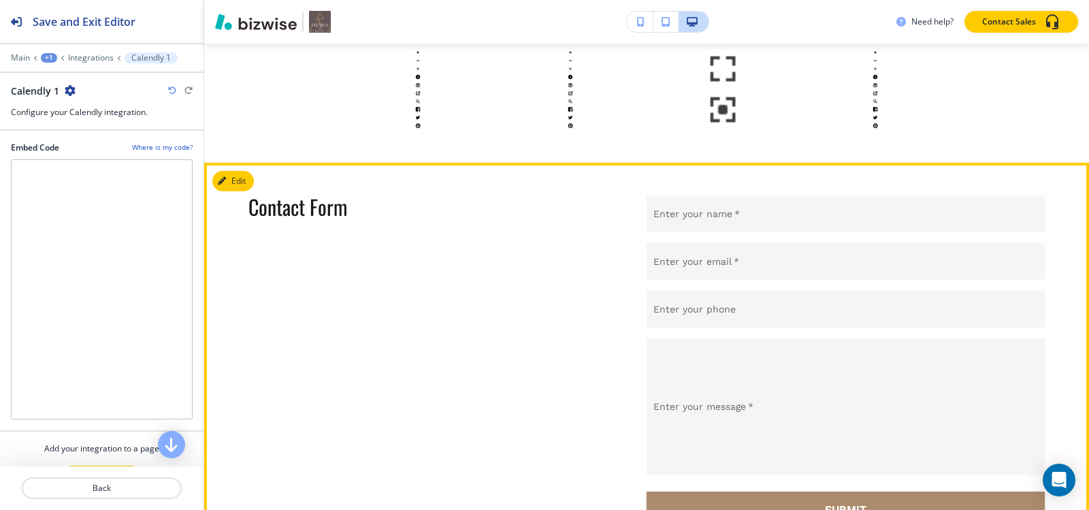
scroll to position [12680, 0]
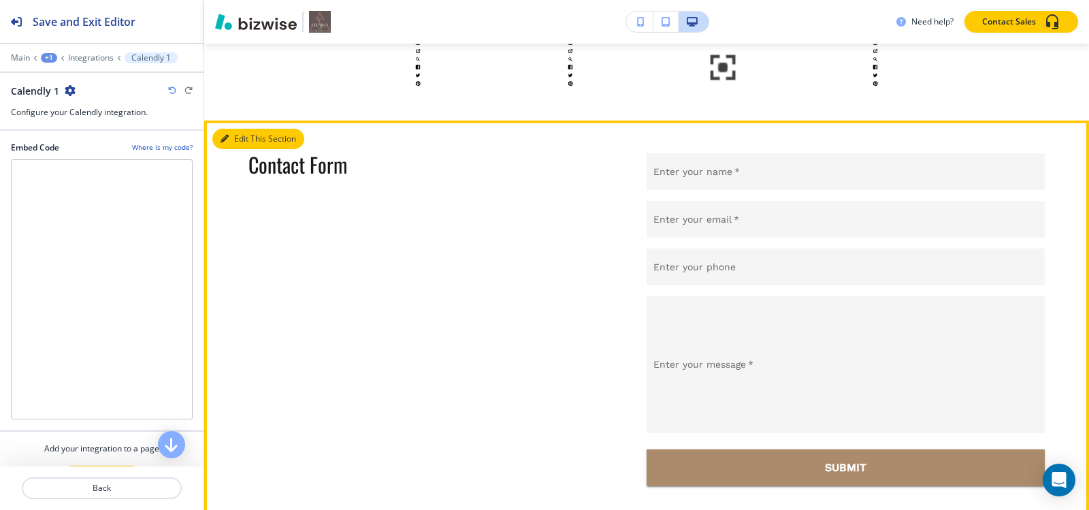
click at [221, 135] on icon "button" at bounding box center [225, 139] width 8 height 8
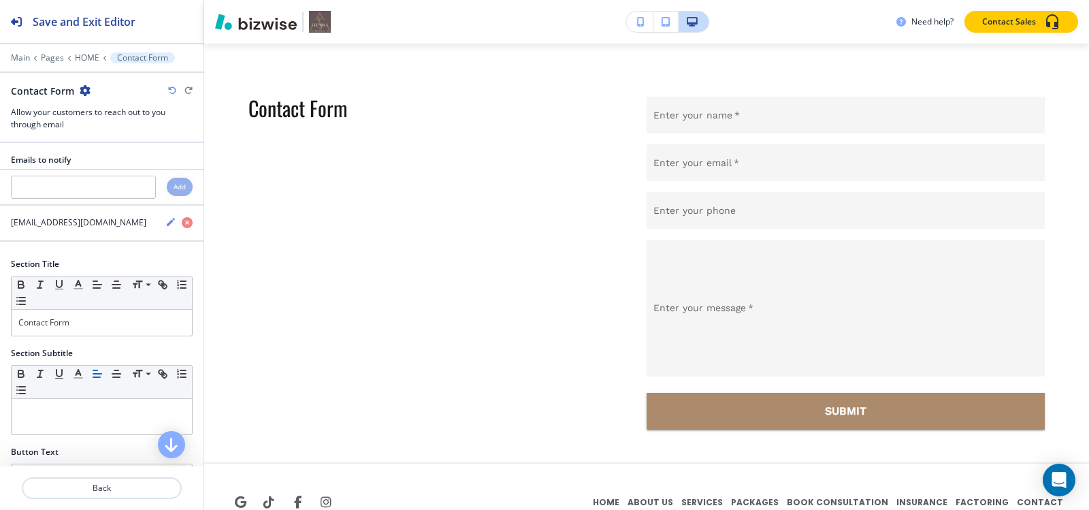
scroll to position [12738, 0]
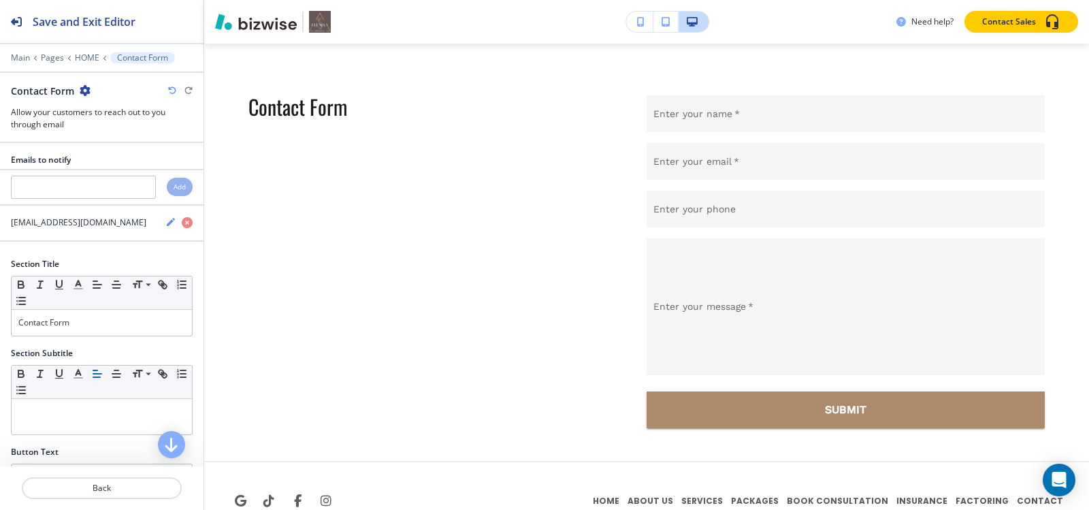
click at [73, 91] on h2 "Contact Form" at bounding box center [42, 91] width 63 height 14
click at [82, 92] on icon "button" at bounding box center [85, 90] width 11 height 11
click at [118, 165] on p "Delete Section" at bounding box center [122, 162] width 69 height 12
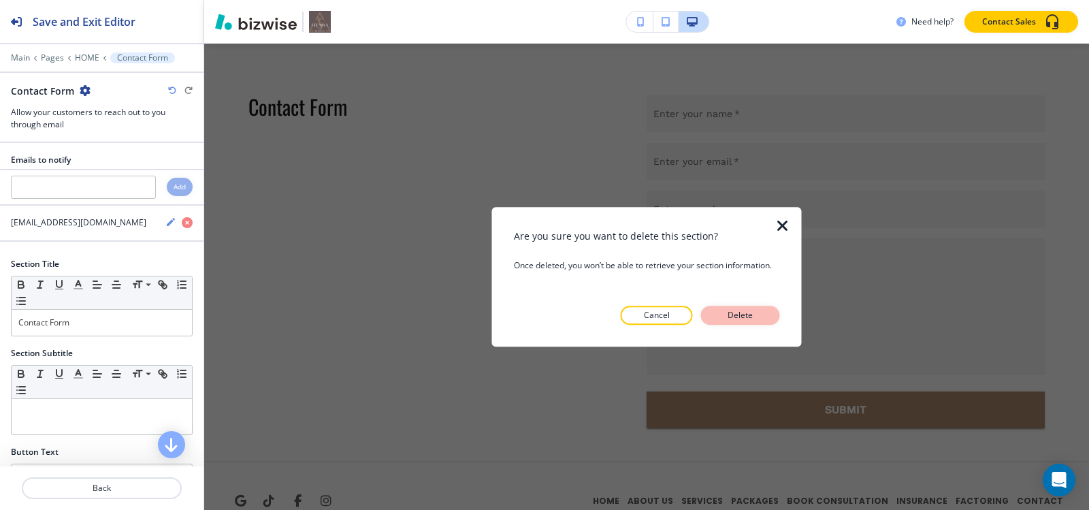
click at [762, 323] on button "Delete" at bounding box center [740, 315] width 79 height 19
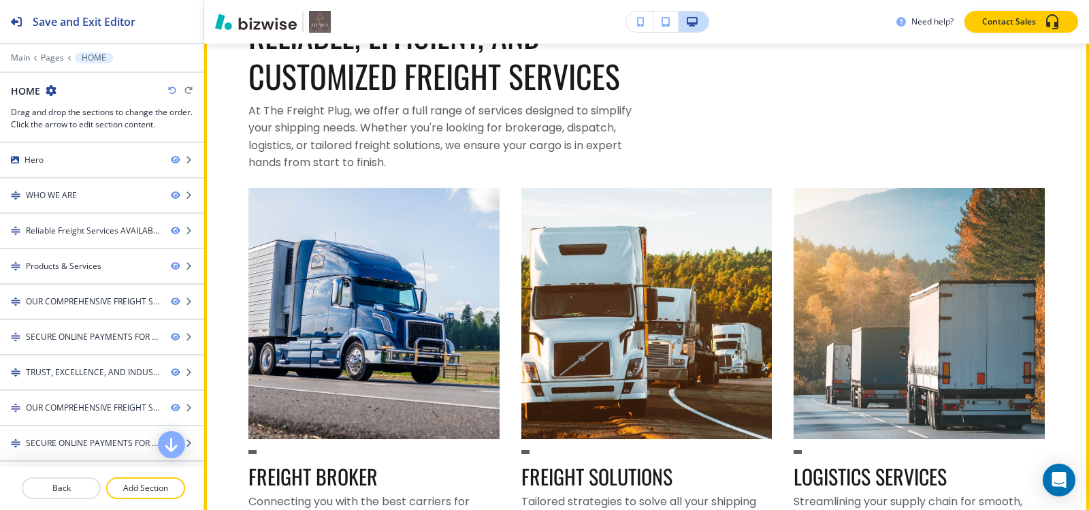
scroll to position [4523, 0]
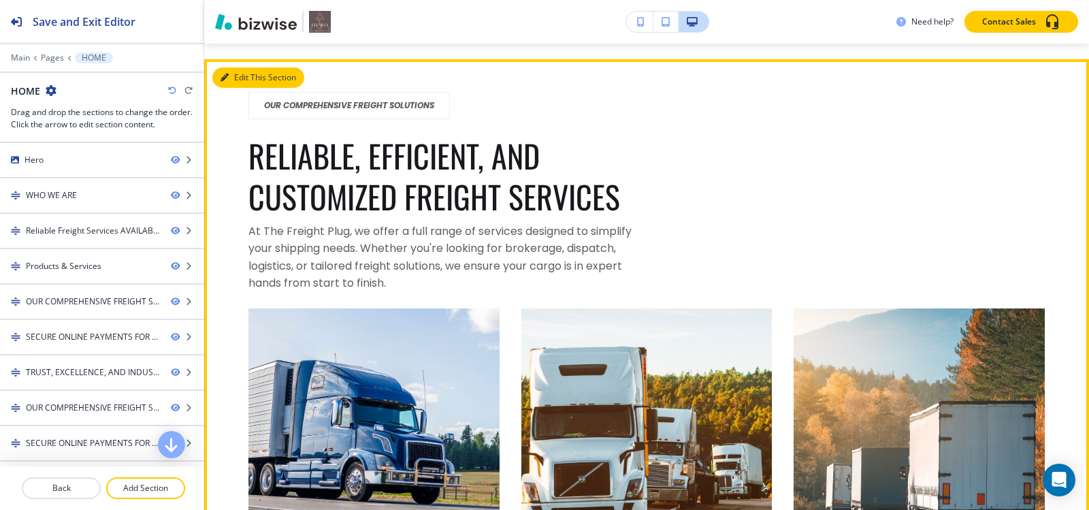
click at [229, 88] on button "Edit This Section" at bounding box center [258, 77] width 92 height 20
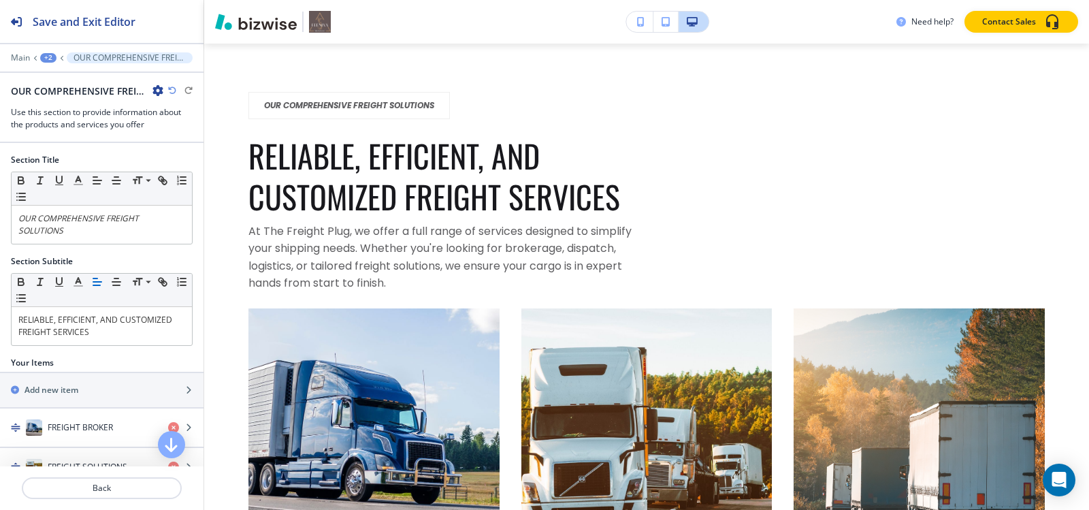
scroll to position [4561, 0]
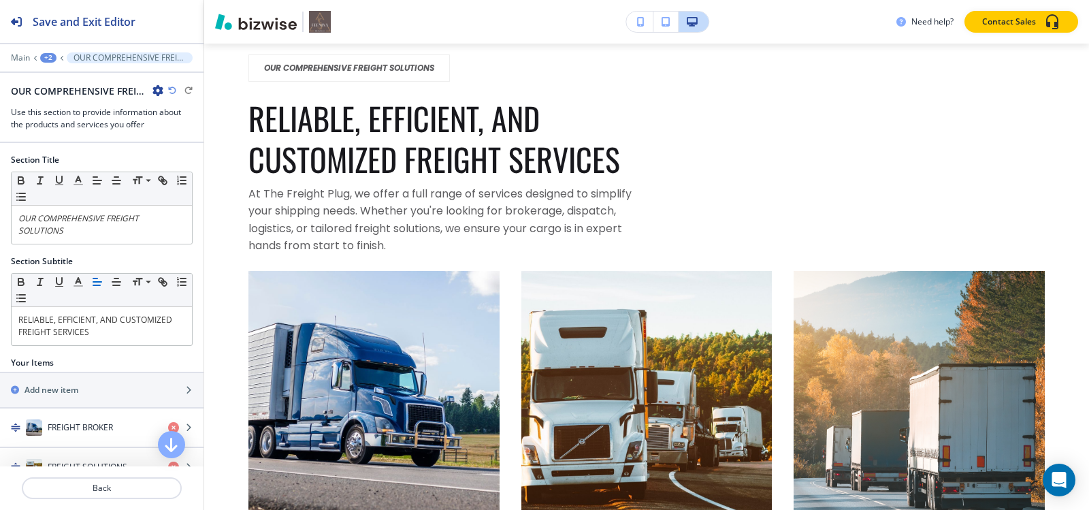
click at [157, 91] on icon "button" at bounding box center [157, 90] width 11 height 11
click at [206, 167] on p "Delete Section" at bounding box center [195, 162] width 69 height 12
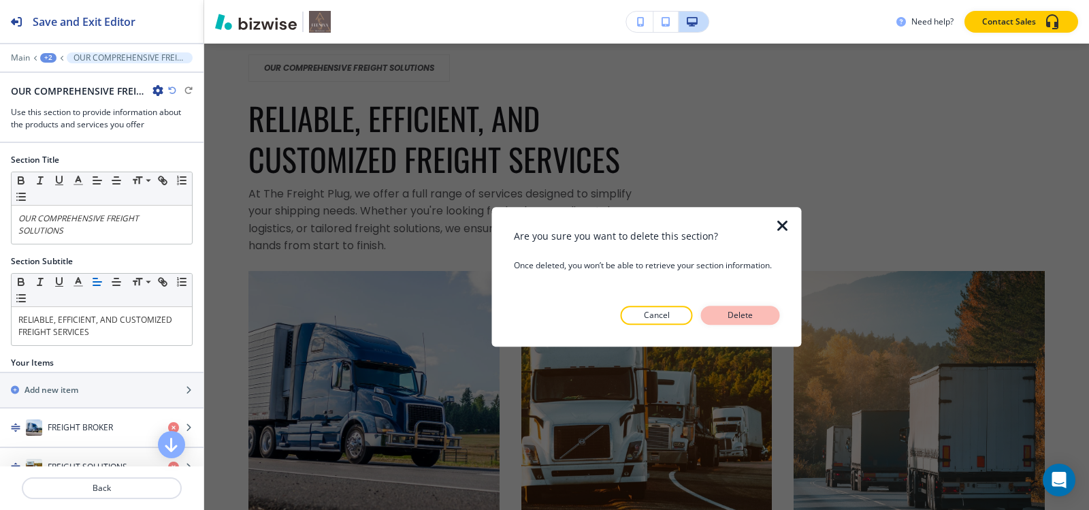
click at [755, 321] on p "Delete" at bounding box center [740, 315] width 33 height 12
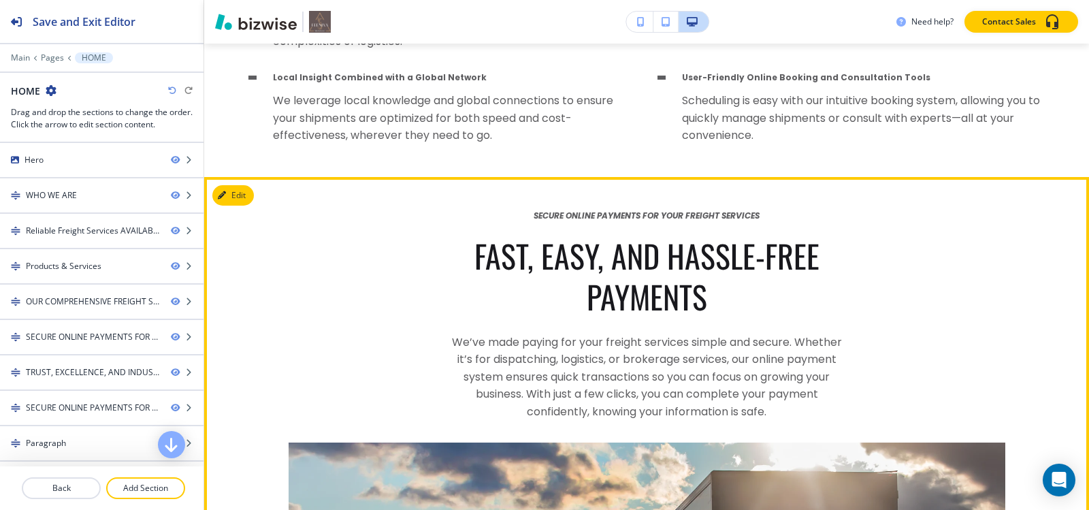
scroll to position [4357, 0]
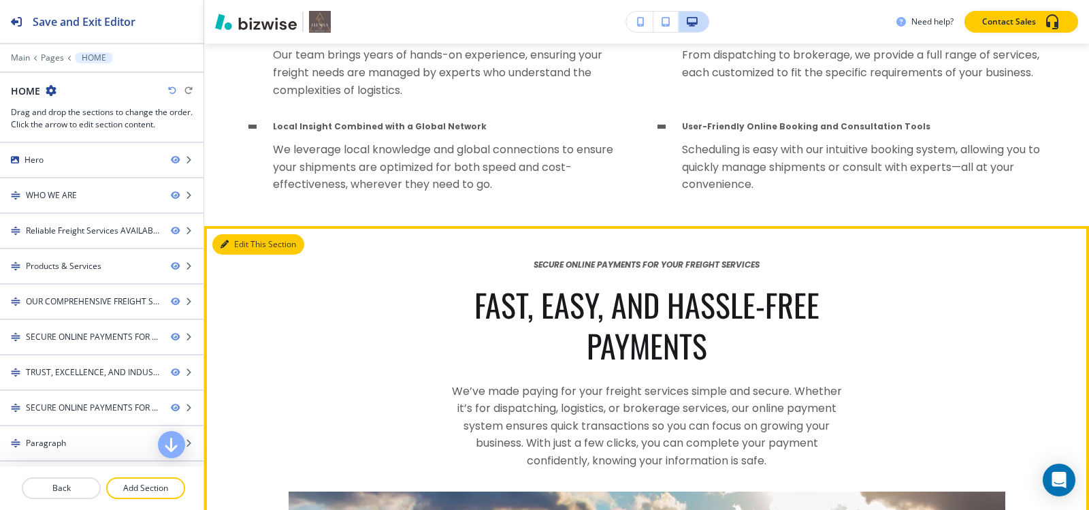
click at [226, 248] on icon "button" at bounding box center [225, 244] width 8 height 8
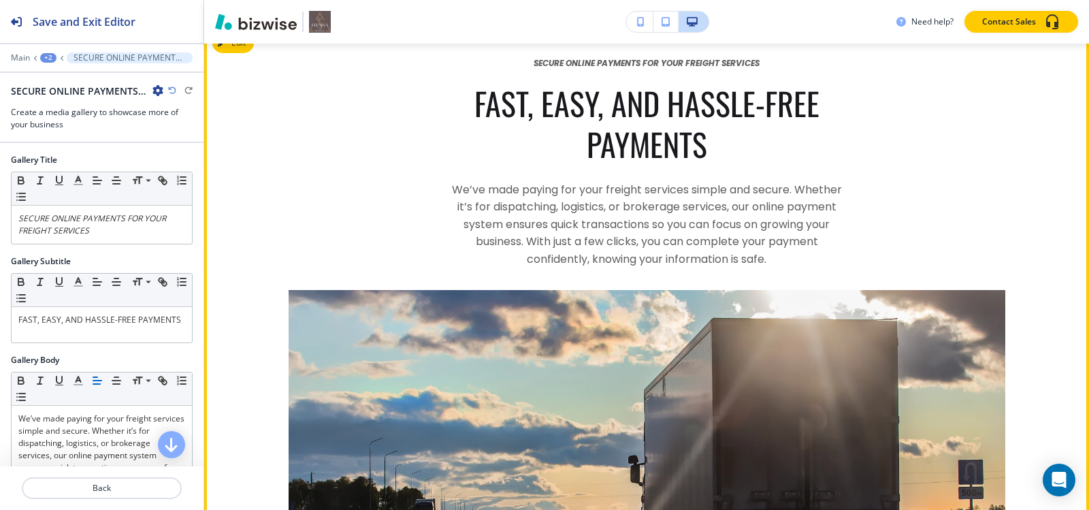
scroll to position [4561, 0]
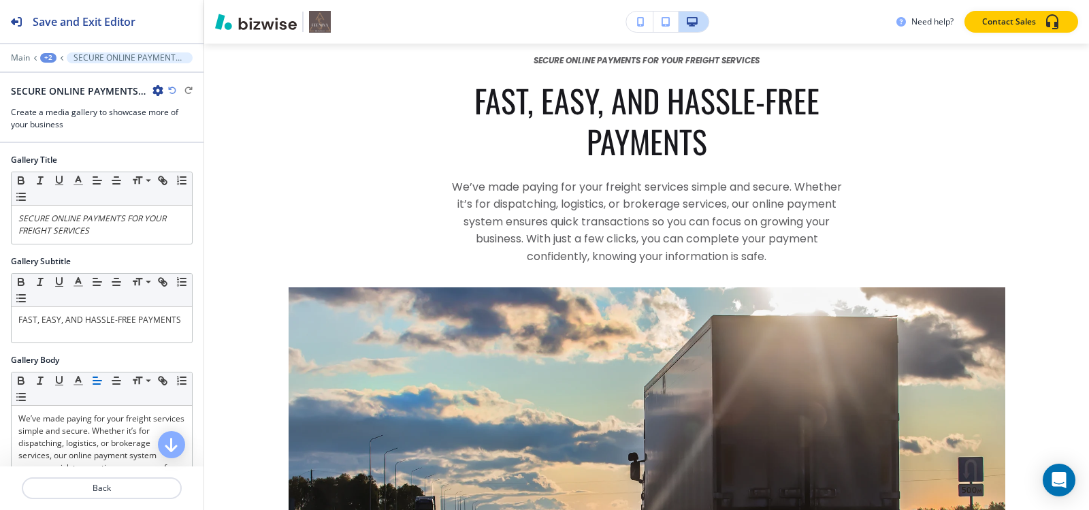
click at [152, 90] on icon "button" at bounding box center [157, 90] width 11 height 11
click at [199, 163] on p "Delete Section" at bounding box center [195, 162] width 69 height 12
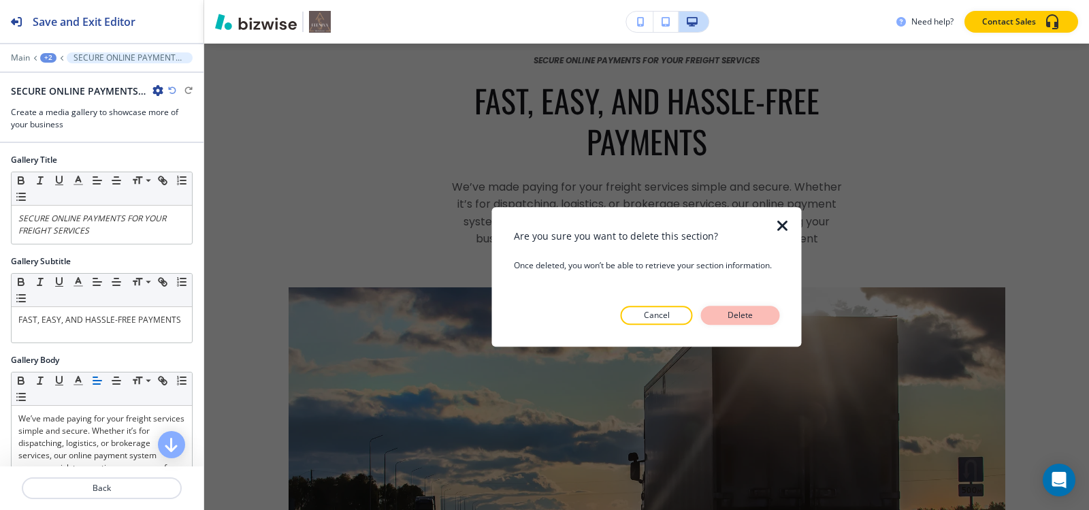
click at [760, 317] on button "Delete" at bounding box center [740, 315] width 79 height 19
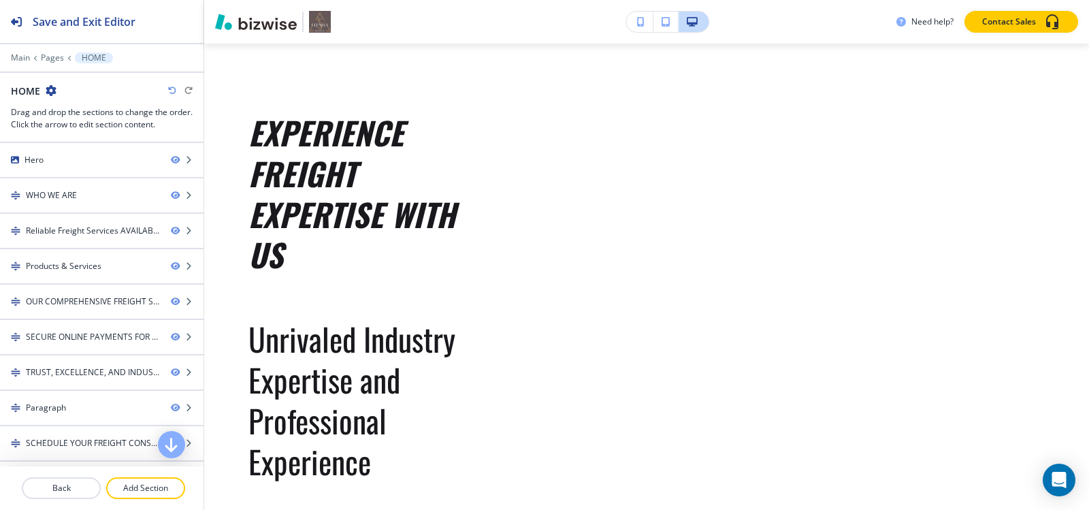
scroll to position [4493, 0]
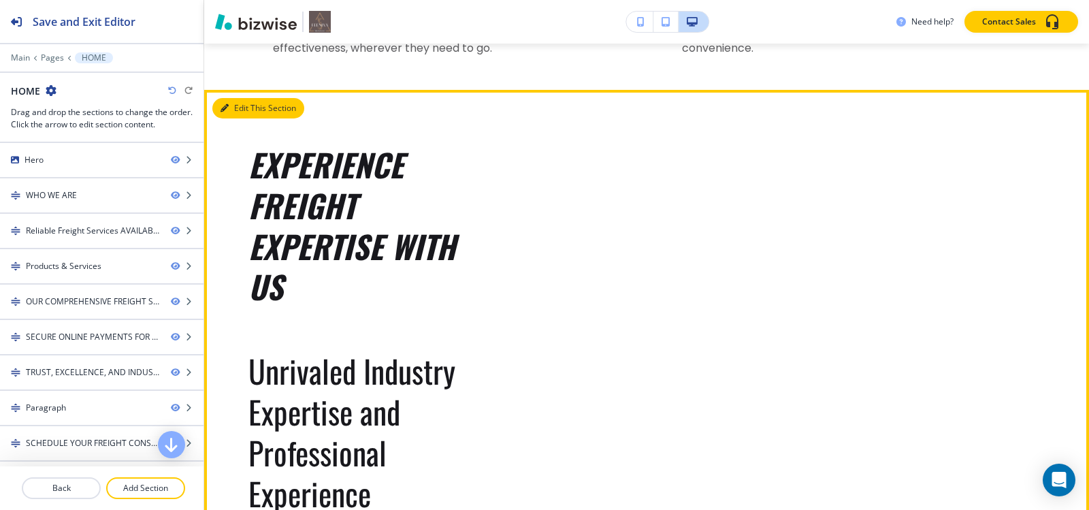
click at [233, 118] on button "Edit This Section" at bounding box center [258, 108] width 92 height 20
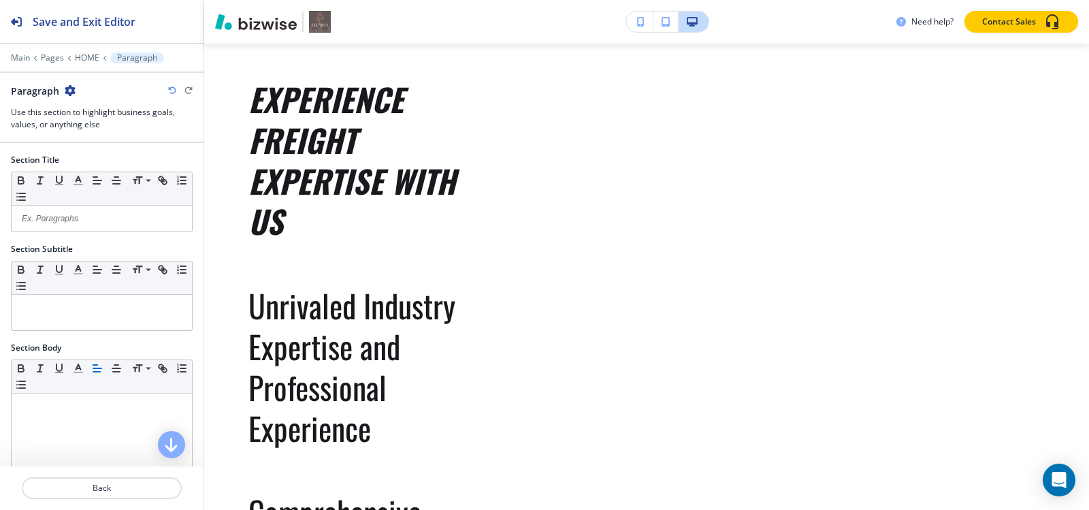
scroll to position [4561, 0]
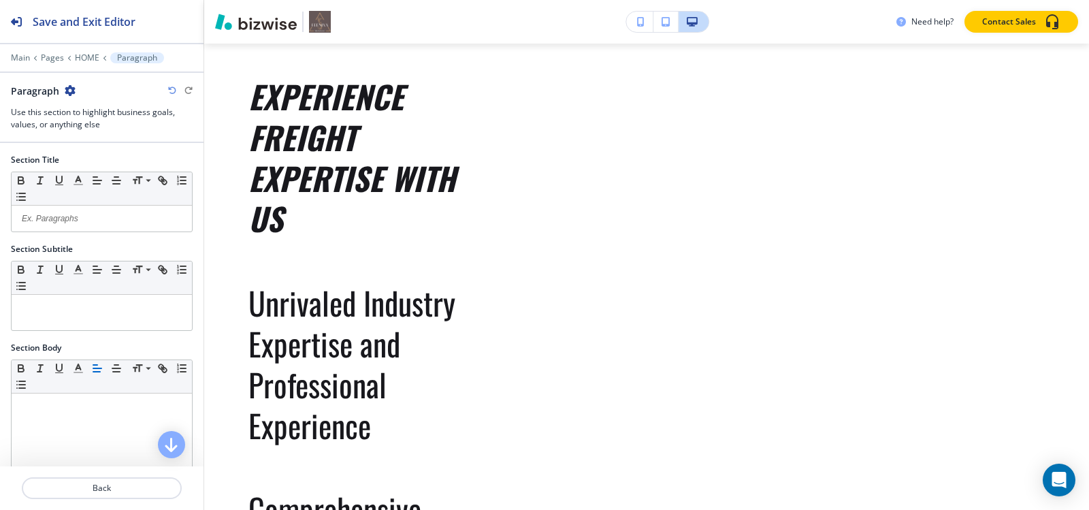
click at [65, 88] on icon "button" at bounding box center [70, 90] width 11 height 11
click at [105, 166] on p "Delete Section" at bounding box center [107, 162] width 69 height 12
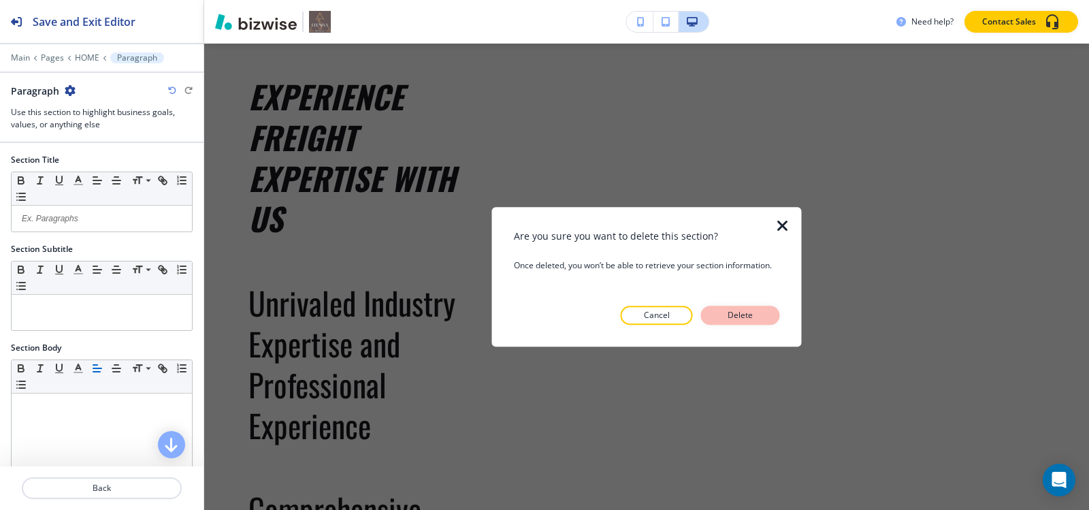
click at [734, 321] on p "Delete" at bounding box center [740, 315] width 33 height 12
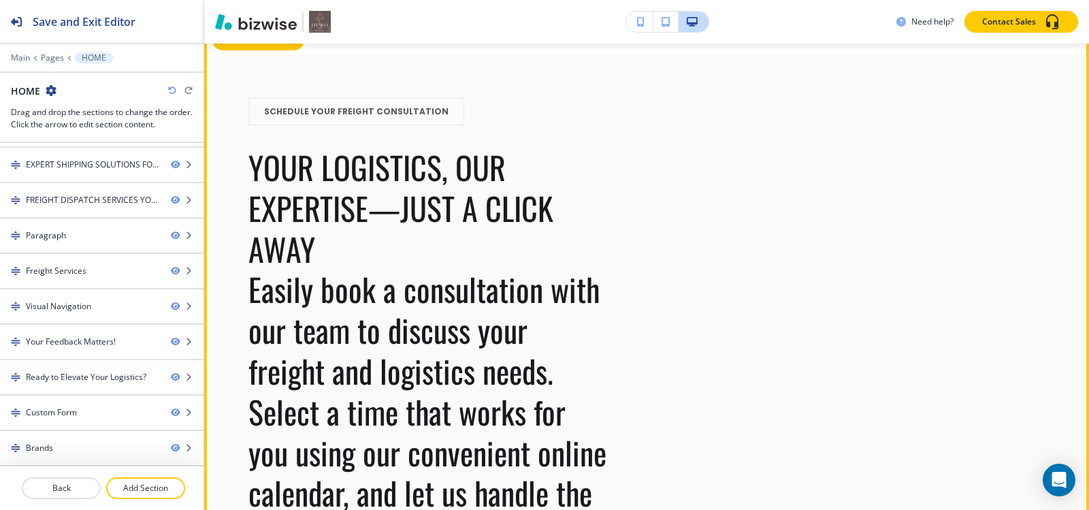
click at [236, 50] on button "Edit This Section" at bounding box center [258, 40] width 92 height 20
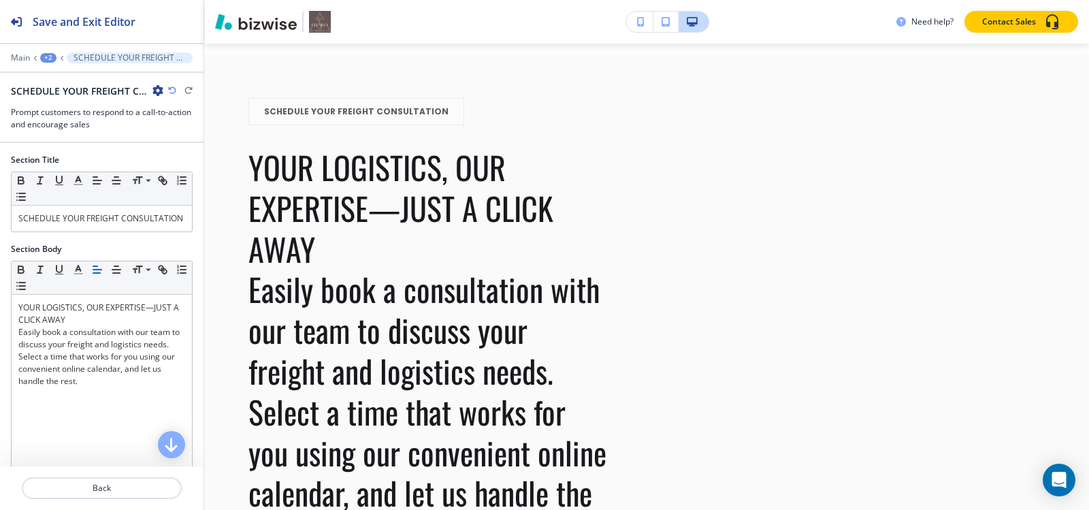
click at [161, 91] on icon "button" at bounding box center [157, 90] width 11 height 11
click at [179, 161] on p "Delete Section" at bounding box center [195, 162] width 69 height 12
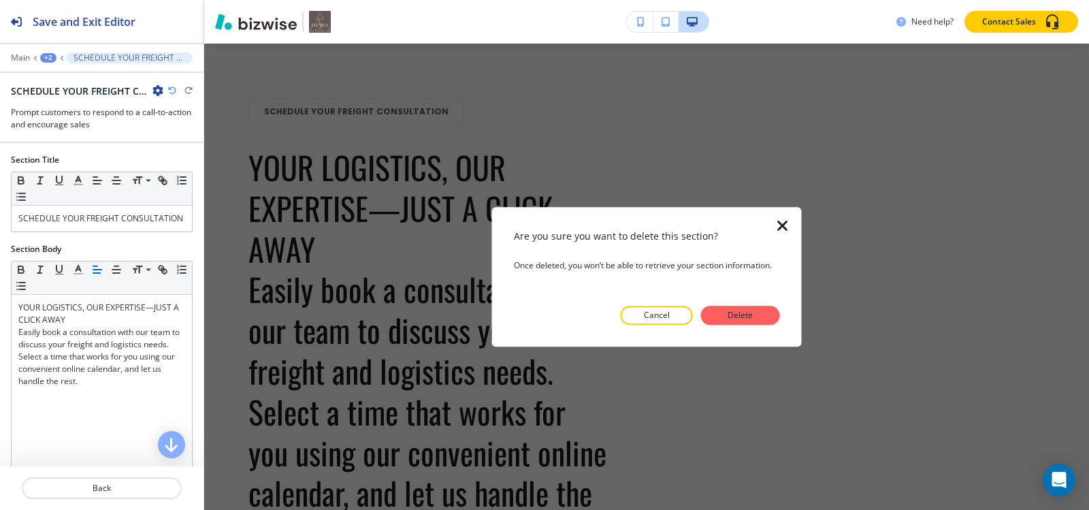
click at [745, 315] on p "Delete" at bounding box center [740, 315] width 33 height 12
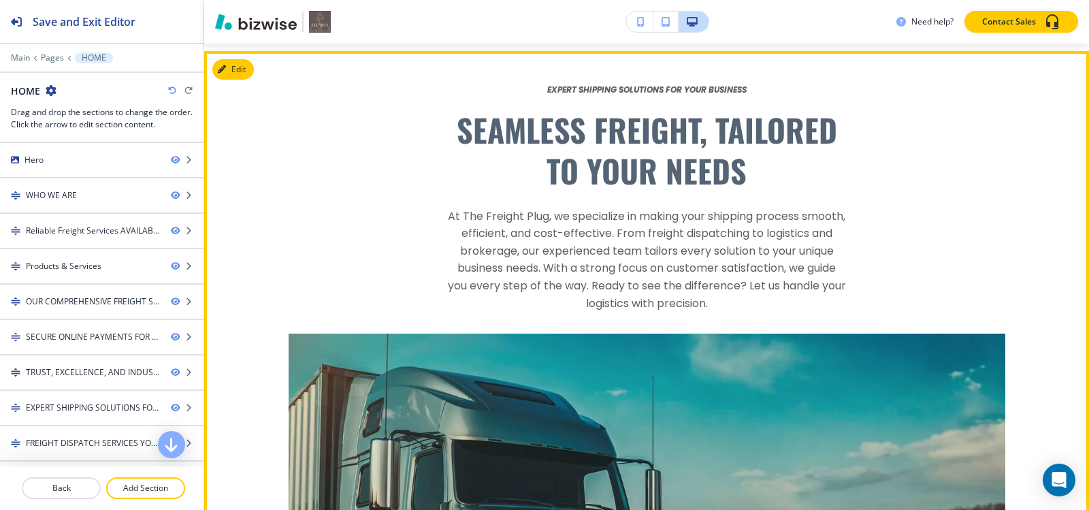
scroll to position [4493, 0]
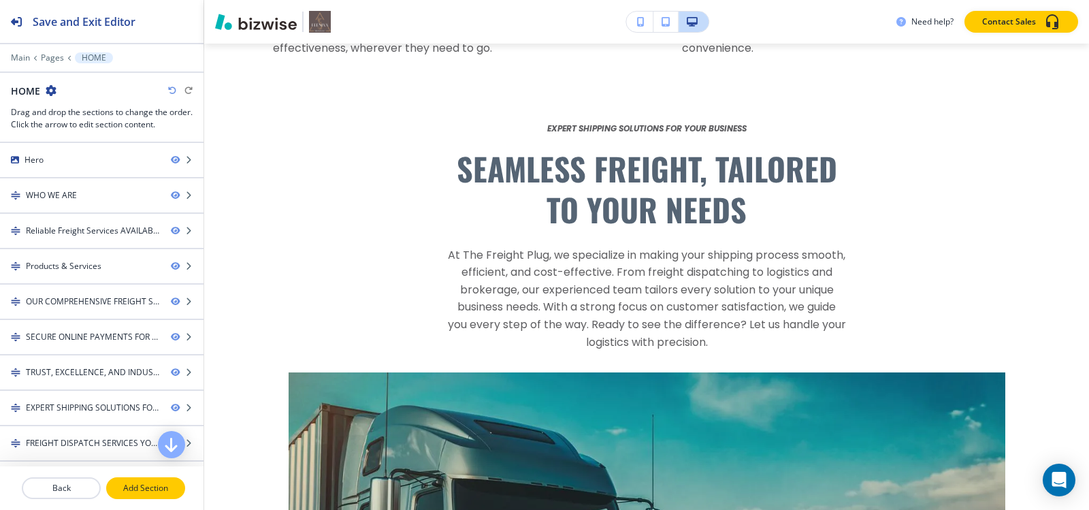
click at [171, 479] on button "Add Section" at bounding box center [145, 488] width 79 height 22
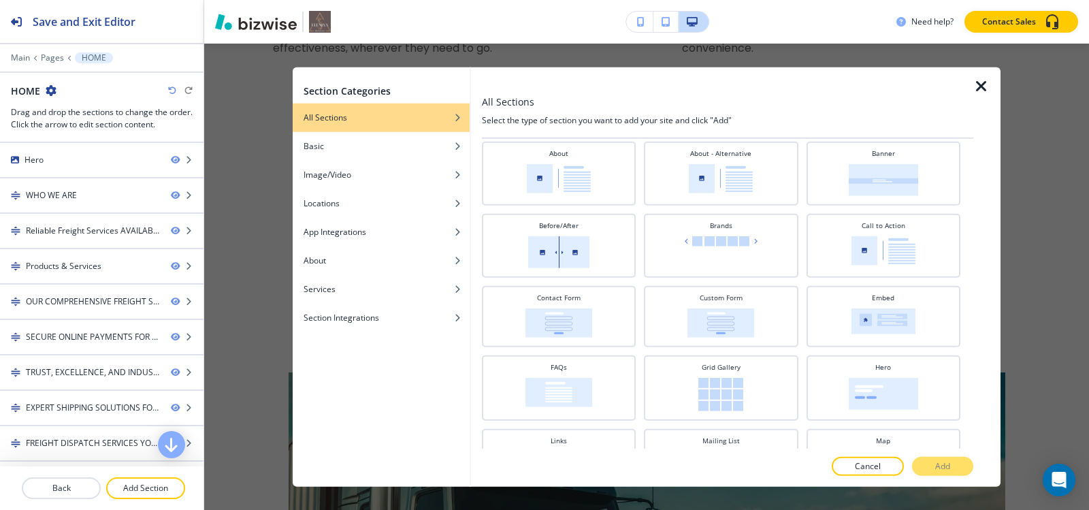
scroll to position [0, 0]
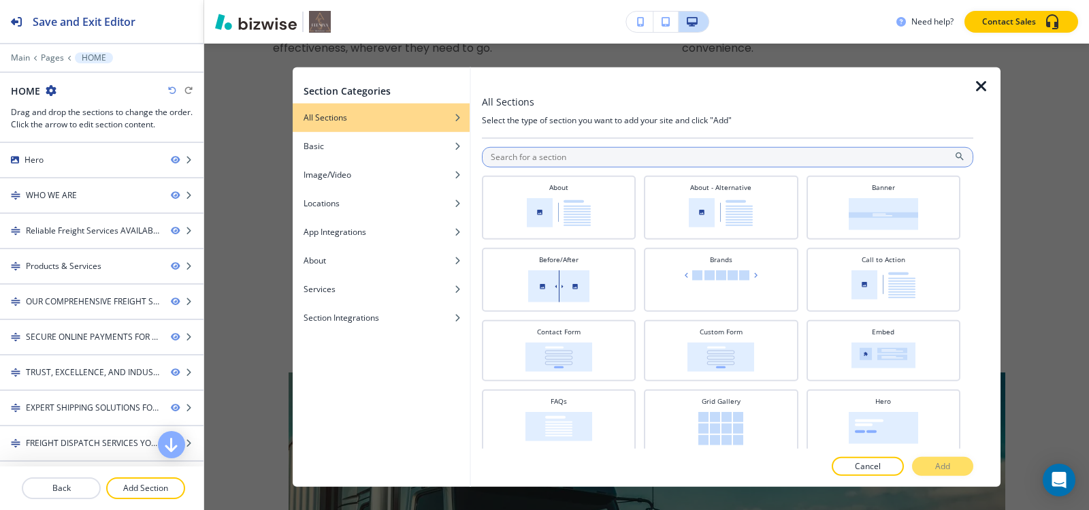
click at [565, 161] on input "text" at bounding box center [727, 156] width 491 height 20
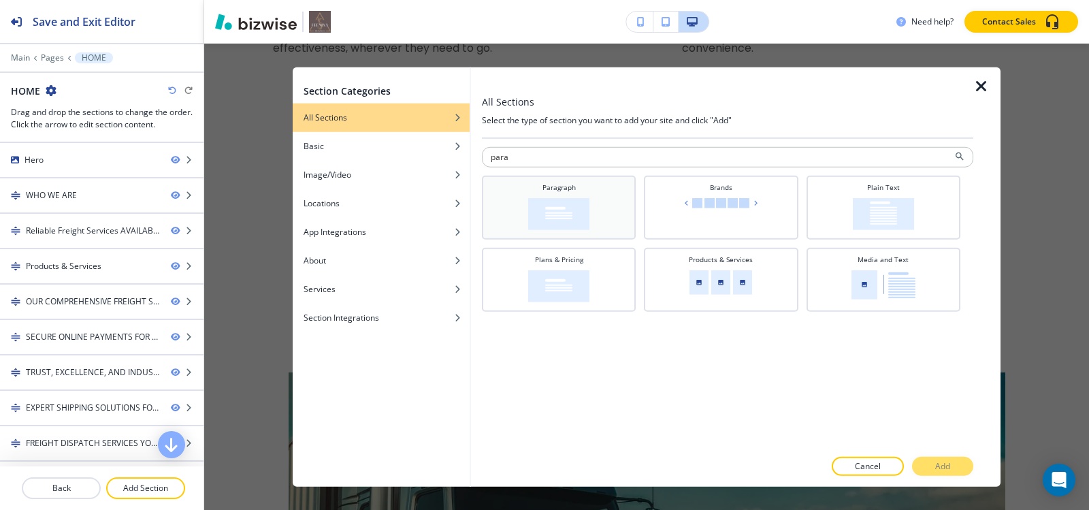
type input "para"
click at [564, 189] on h4 "Paragraph" at bounding box center [558, 187] width 33 height 10
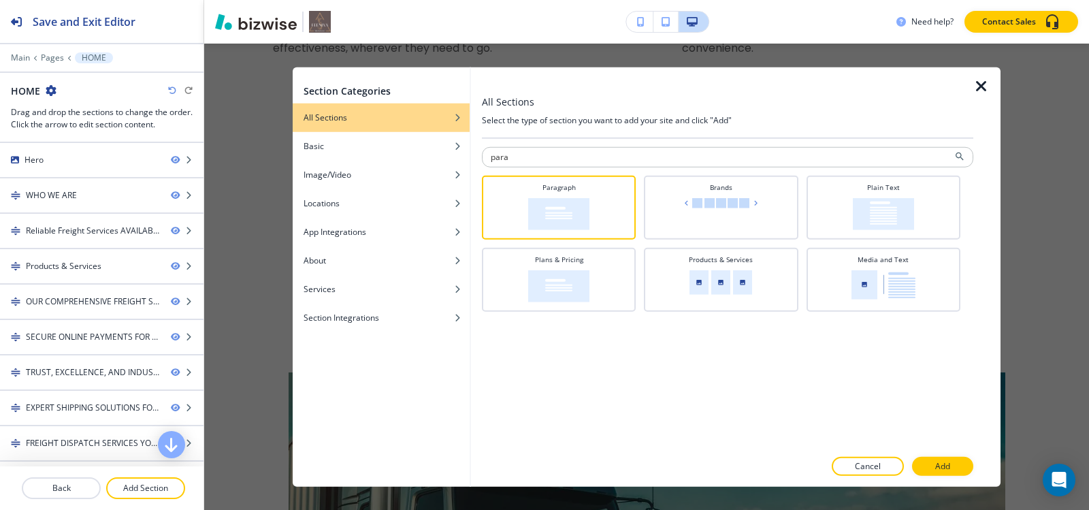
click at [960, 476] on div at bounding box center [727, 481] width 491 height 11
click at [958, 468] on button "Add" at bounding box center [942, 466] width 61 height 19
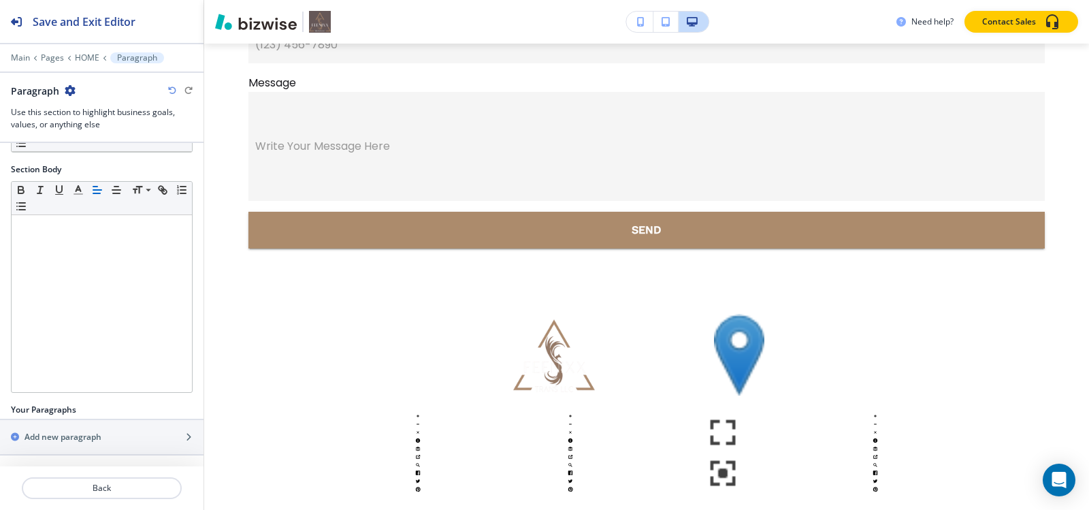
scroll to position [8966, 0]
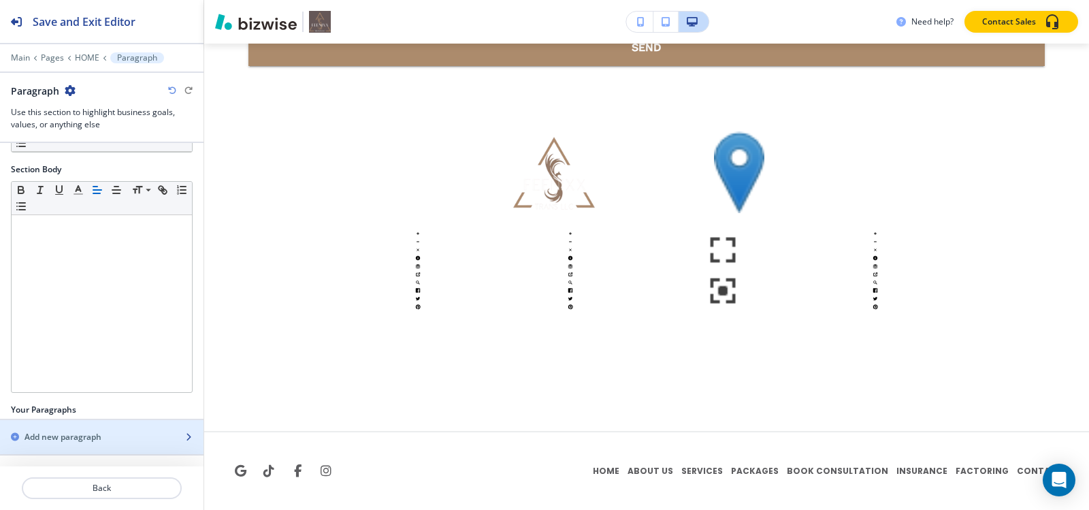
click at [59, 439] on h2 "Add new paragraph" at bounding box center [63, 437] width 77 height 12
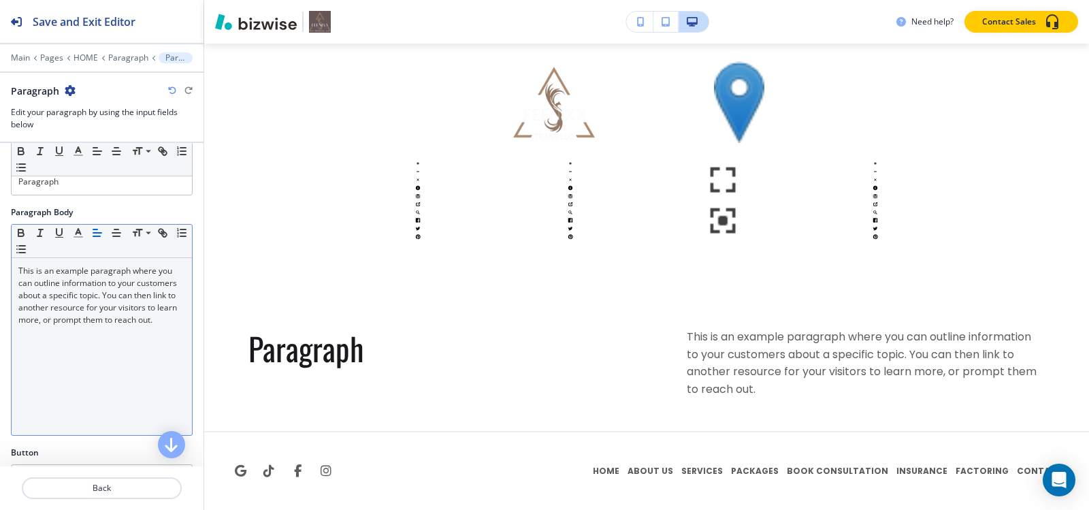
scroll to position [71, 0]
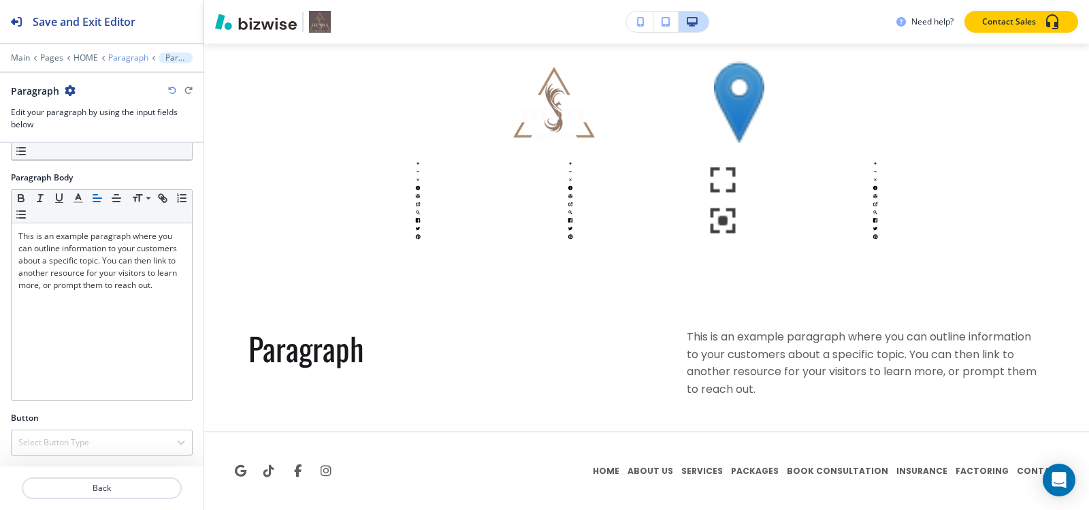
drag, startPoint x: 112, startPoint y: 46, endPoint x: 119, endPoint y: 55, distance: 11.7
click at [113, 48] on div at bounding box center [102, 48] width 204 height 8
click at [119, 55] on p "Paragraph" at bounding box center [128, 58] width 40 height 10
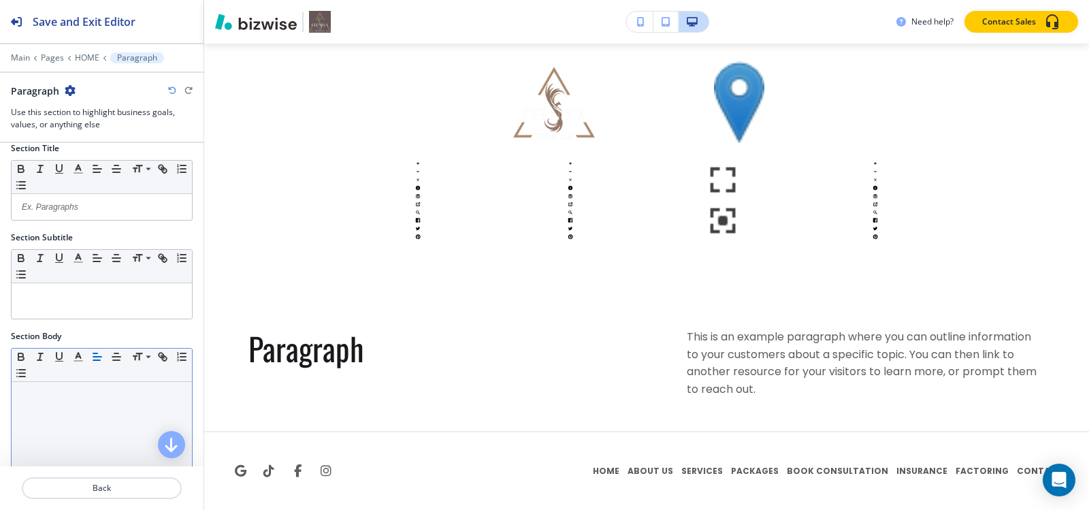
scroll to position [0, 0]
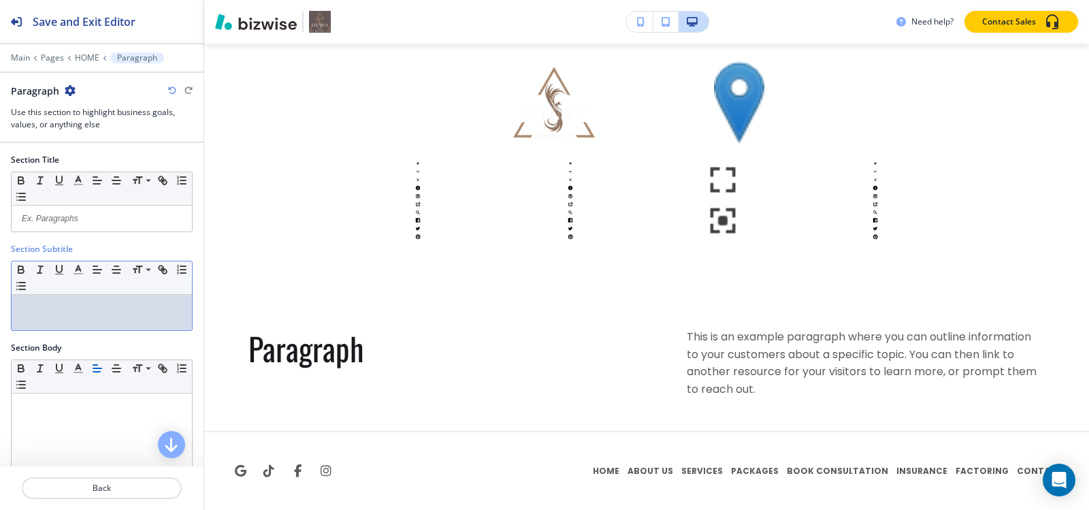
click at [69, 315] on div at bounding box center [102, 312] width 180 height 35
click at [88, 221] on p at bounding box center [101, 218] width 167 height 12
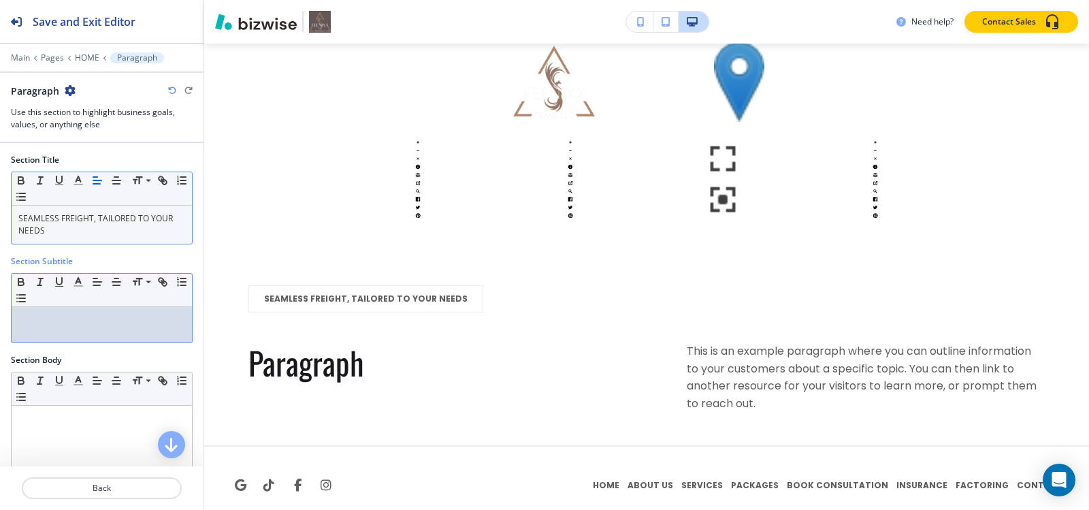
click at [91, 323] on p at bounding box center [101, 320] width 167 height 12
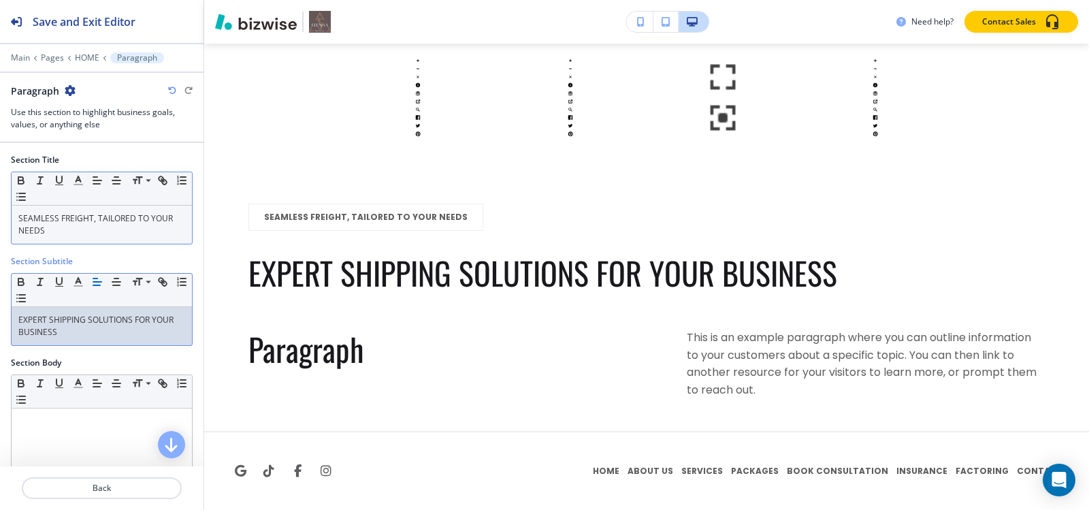
scroll to position [229, 0]
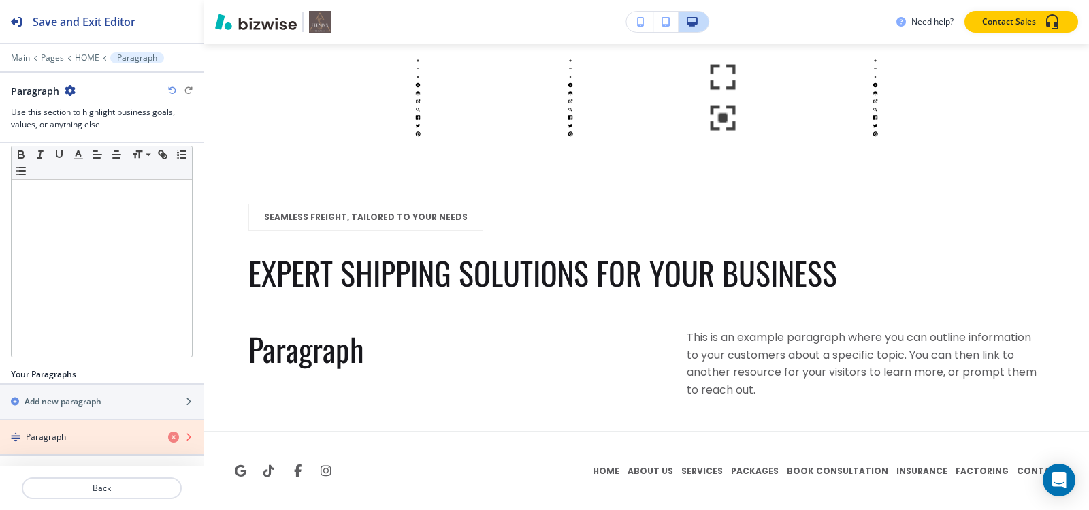
click at [168, 438] on icon "button" at bounding box center [173, 437] width 11 height 11
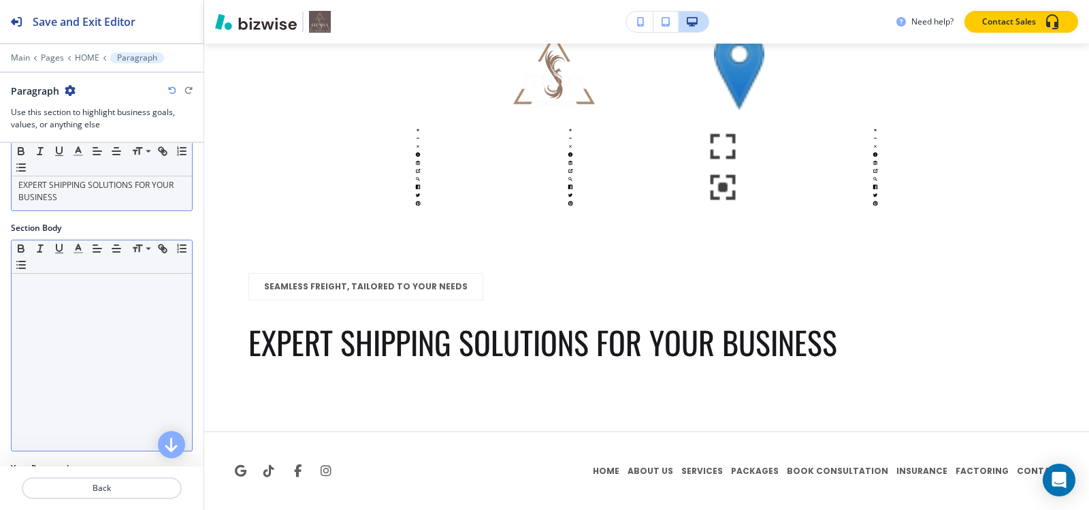
scroll to position [136, 0]
click at [88, 306] on div at bounding box center [102, 360] width 180 height 177
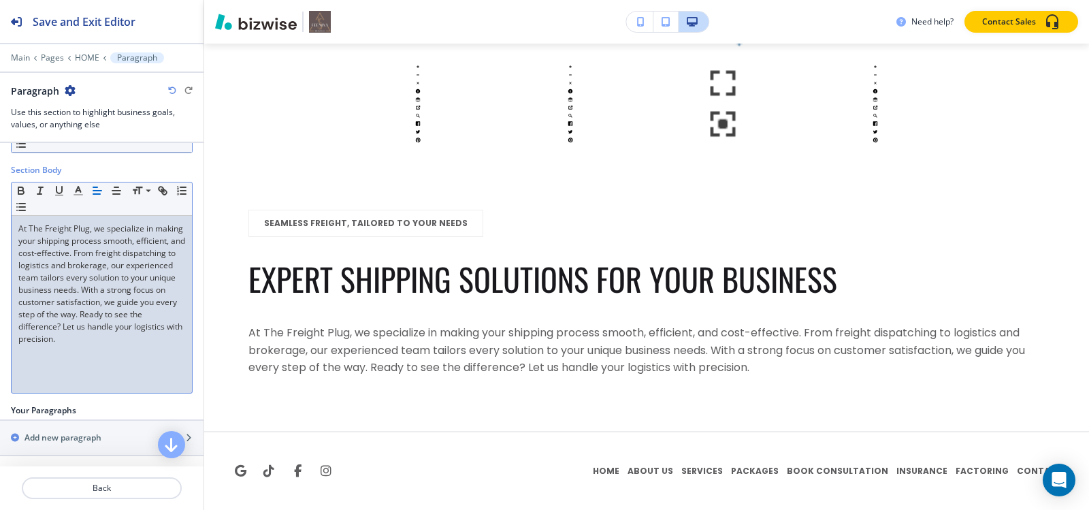
scroll to position [193, 0]
click at [123, 433] on div "Add new paragraph" at bounding box center [87, 437] width 174 height 12
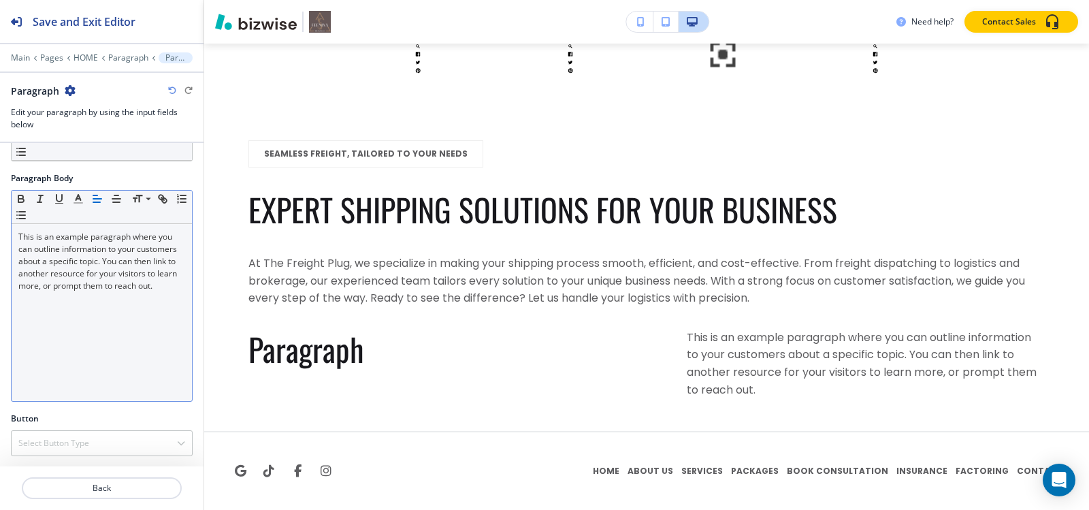
scroll to position [71, 0]
click at [50, 309] on div "This is an example paragraph where you can outline information to your customer…" at bounding box center [102, 311] width 180 height 177
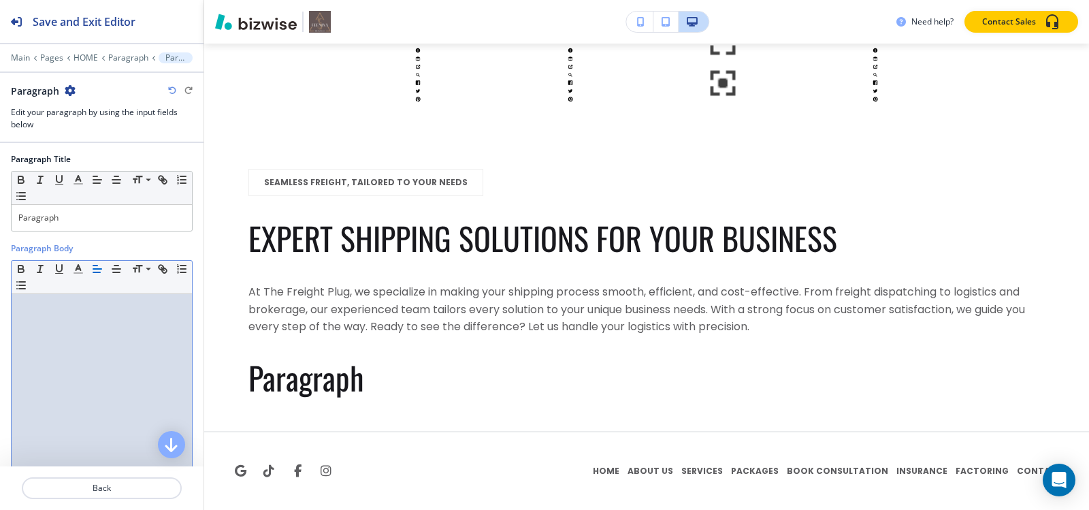
scroll to position [0, 0]
click at [84, 216] on p "Paragraph" at bounding box center [101, 218] width 167 height 12
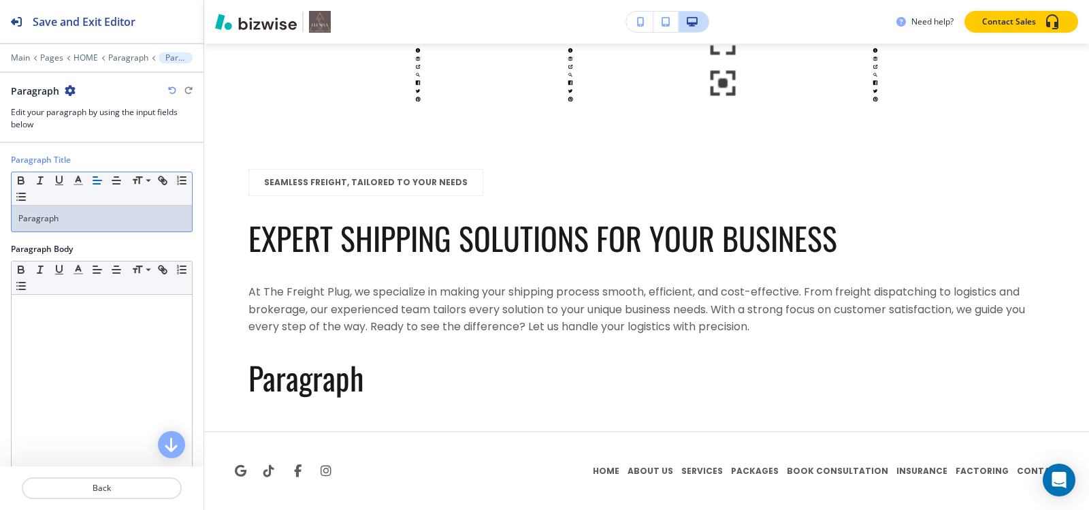
scroll to position [9172, 0]
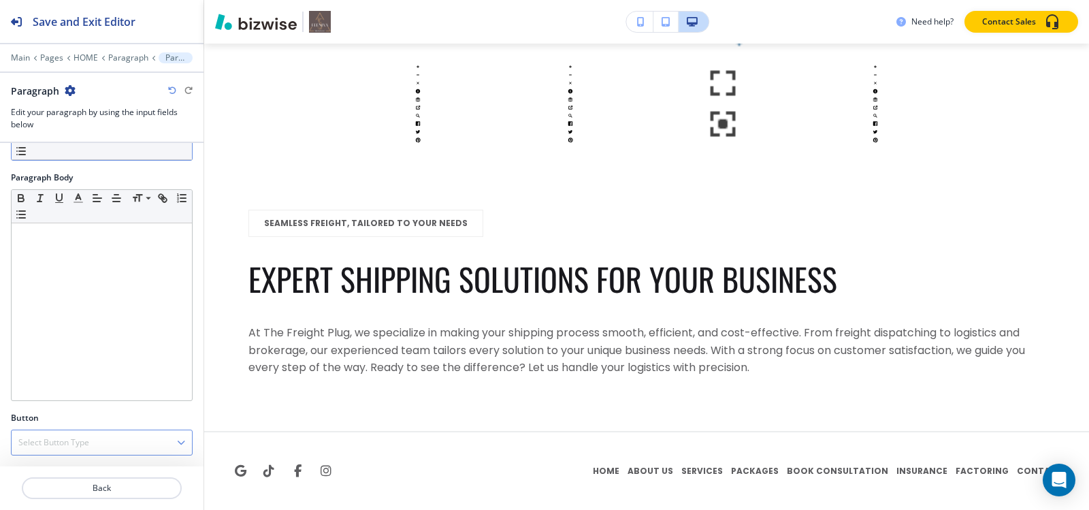
click at [71, 438] on h4 "Select Button Type" at bounding box center [53, 442] width 71 height 12
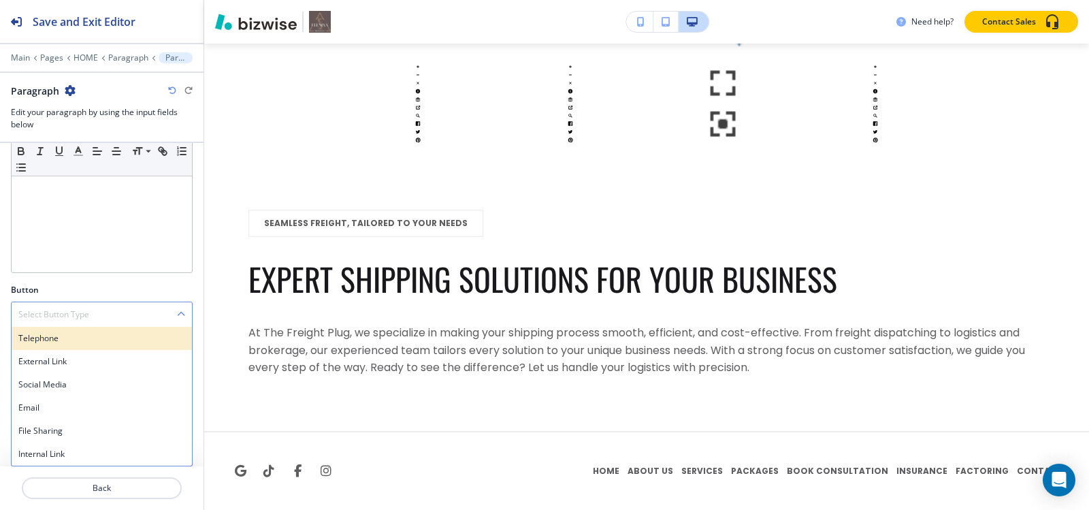
click at [63, 344] on h4 "Telephone" at bounding box center [101, 338] width 167 height 12
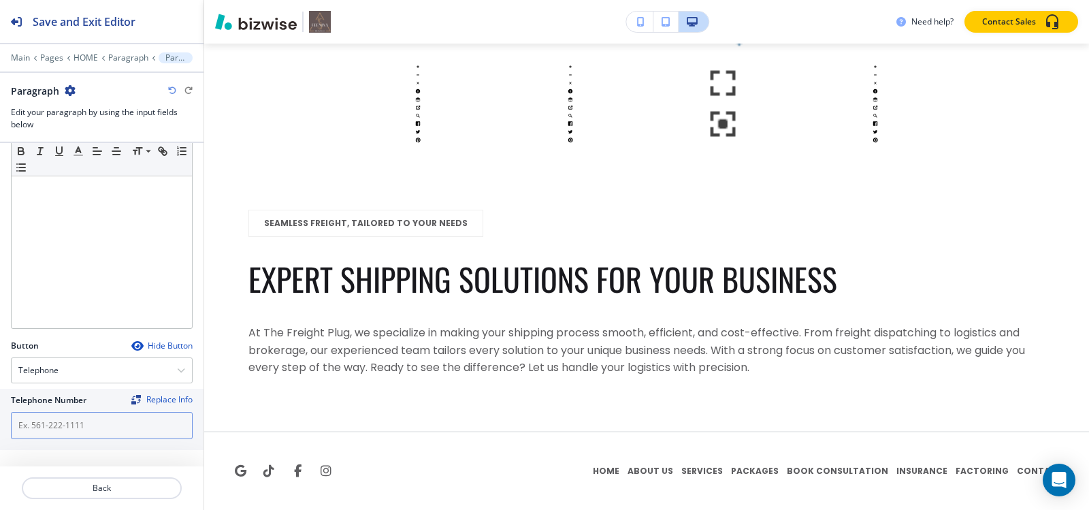
click at [64, 427] on input "text" at bounding box center [102, 425] width 182 height 27
paste input "[PHONE_NUMBER]"
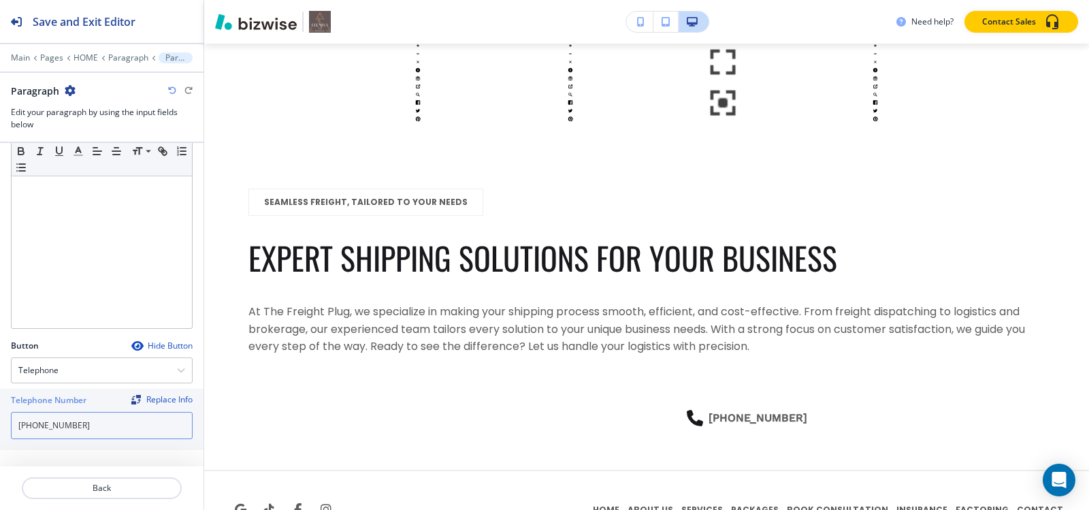
scroll to position [9232, 0]
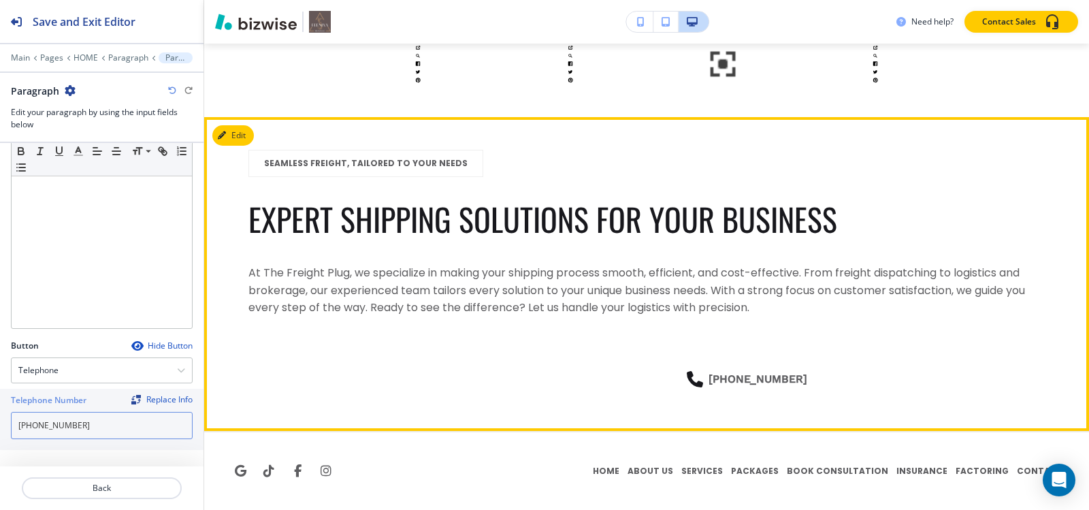
type input "[PHONE_NUMBER]"
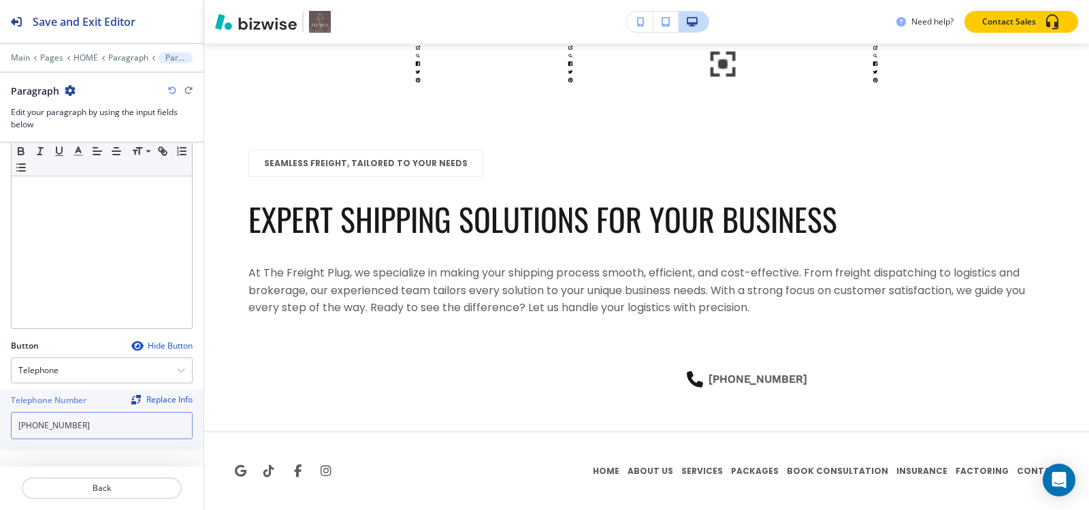
scroll to position [0, 0]
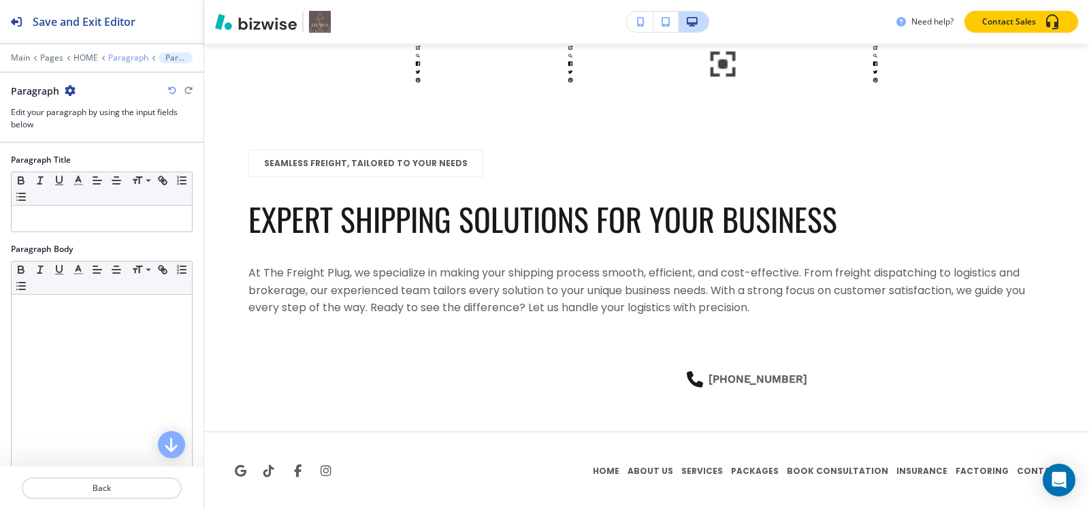
click at [129, 54] on p "Paragraph" at bounding box center [128, 58] width 40 height 10
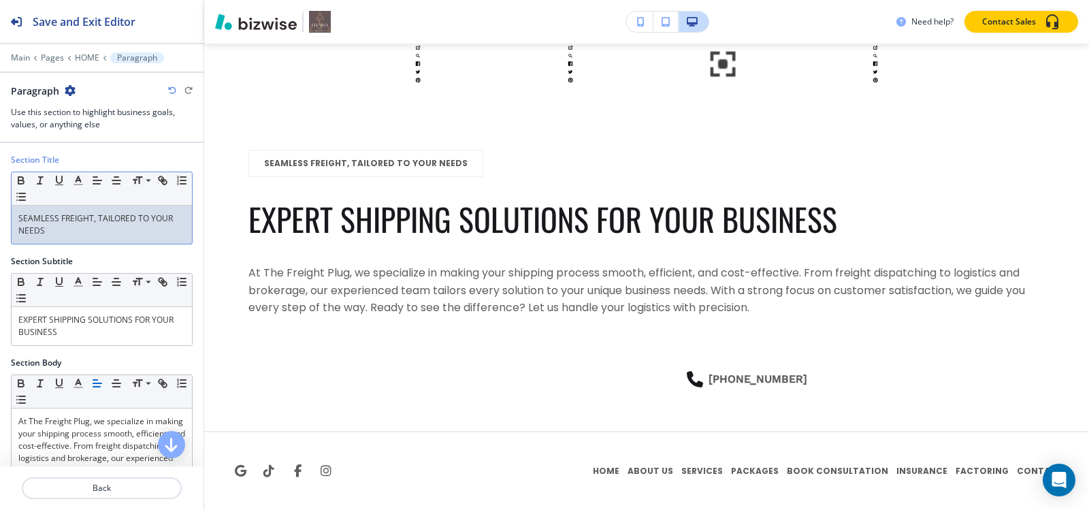
click at [46, 233] on p "SEAMLESS FREIGHT, TAILORED TO YOUR NEEDS" at bounding box center [101, 224] width 167 height 25
copy p "SEAMLESS FREIGHT, TAILORED TO YOUR NEEDS"
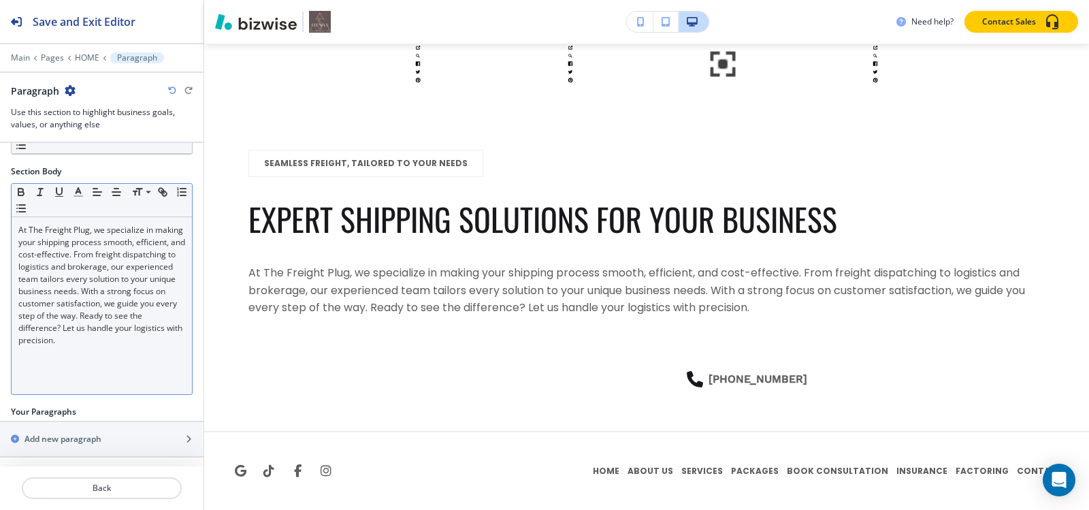
scroll to position [229, 0]
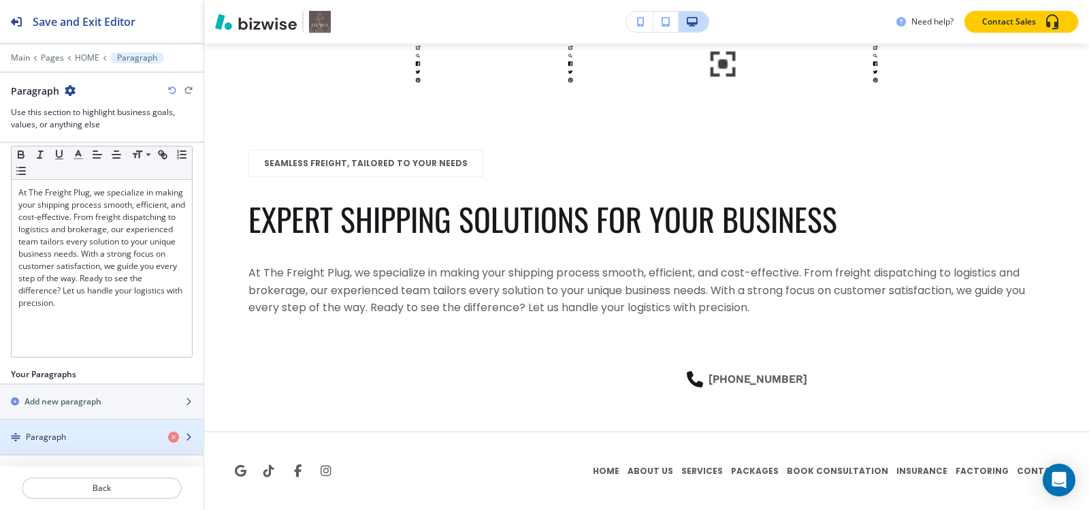
click at [60, 438] on h4 "Paragraph" at bounding box center [46, 437] width 40 height 12
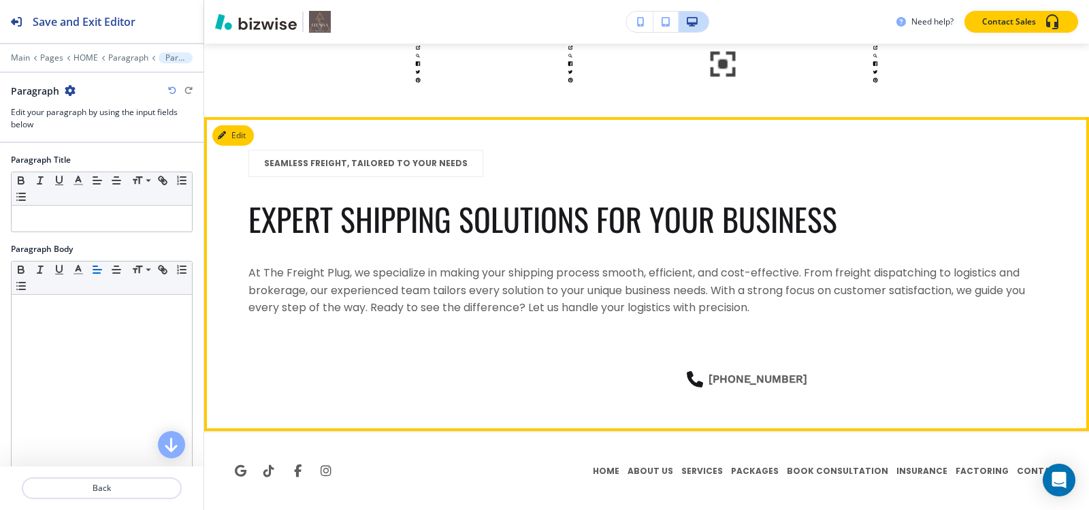
click at [406, 261] on div "SEAMLESS FREIGHT, TAILORED TO YOUR NEEDS EXPERT SHIPPING SOLUTIONS FOR YOUR BUS…" at bounding box center [646, 233] width 796 height 167
click at [247, 122] on section "SEAMLESS FREIGHT, TAILORED TO YOUR NEEDS EXPERT SHIPPING SOLUTIONS FOR YOUR BUS…" at bounding box center [646, 274] width 885 height 314
click at [250, 142] on button "Edit This Section" at bounding box center [258, 135] width 92 height 20
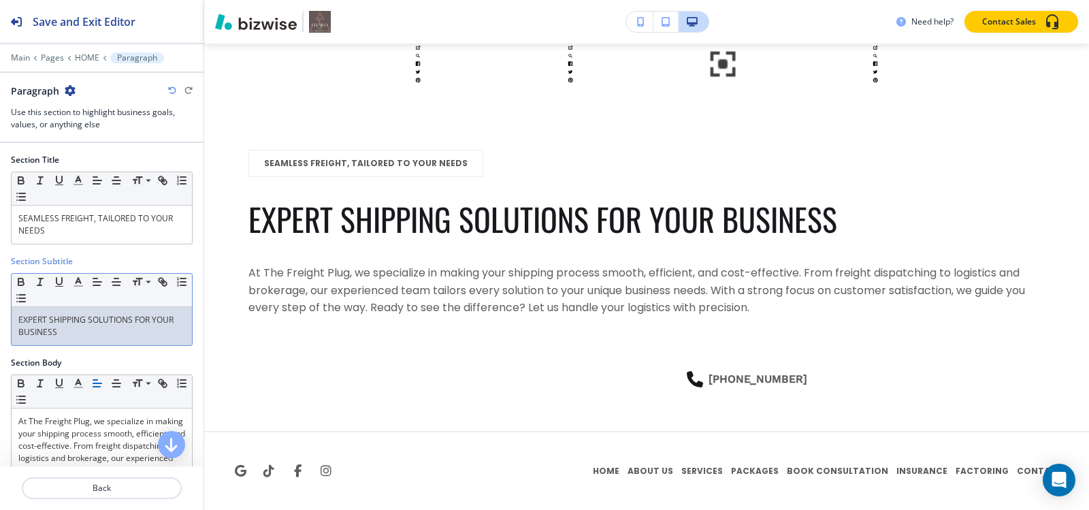
click at [69, 336] on p "EXPERT SHIPPING SOLUTIONS FOR YOUR BUSINESS" at bounding box center [101, 326] width 167 height 25
copy p "EXPERT SHIPPING SOLUTIONS FOR YOUR BUSINESS"
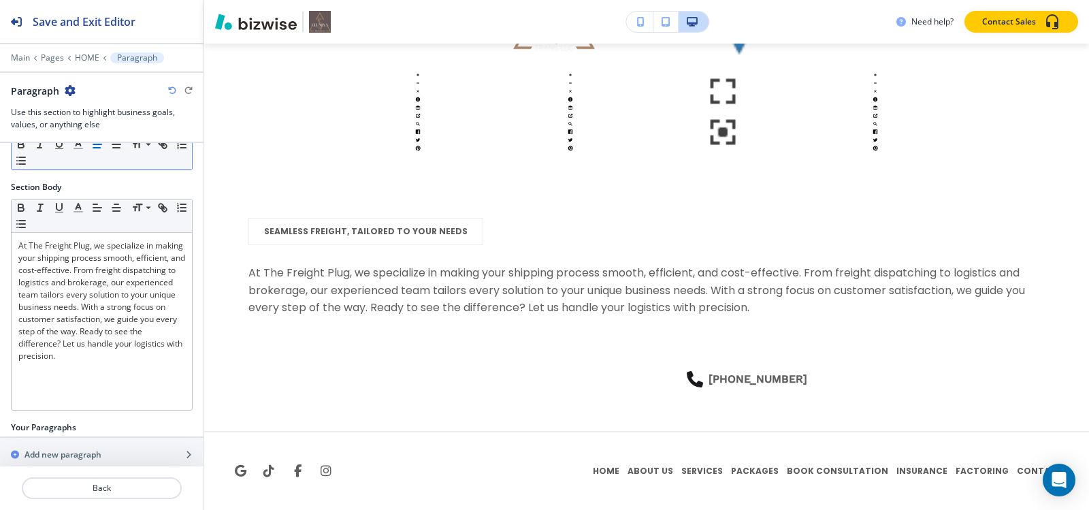
scroll to position [226, 0]
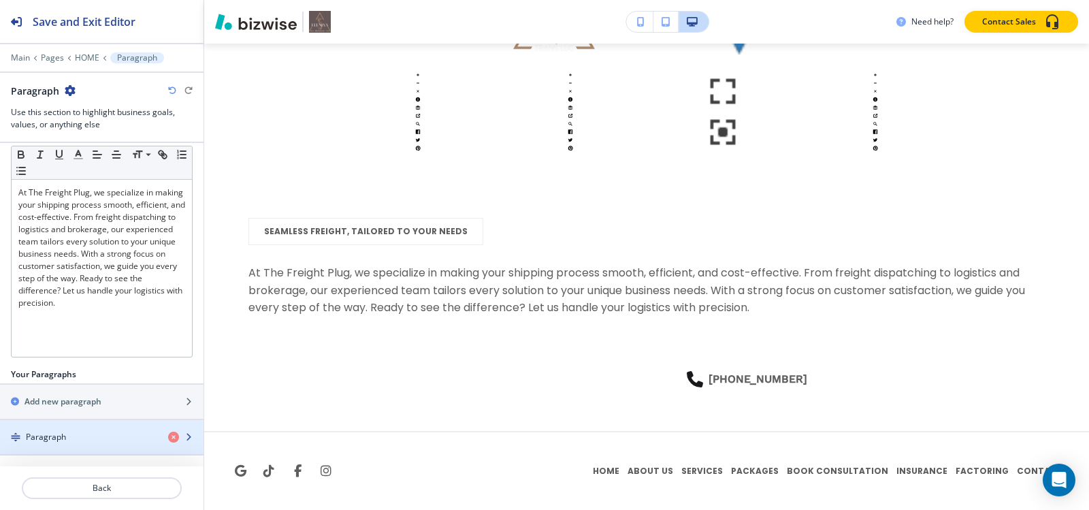
click at [43, 429] on div "button" at bounding box center [102, 425] width 204 height 11
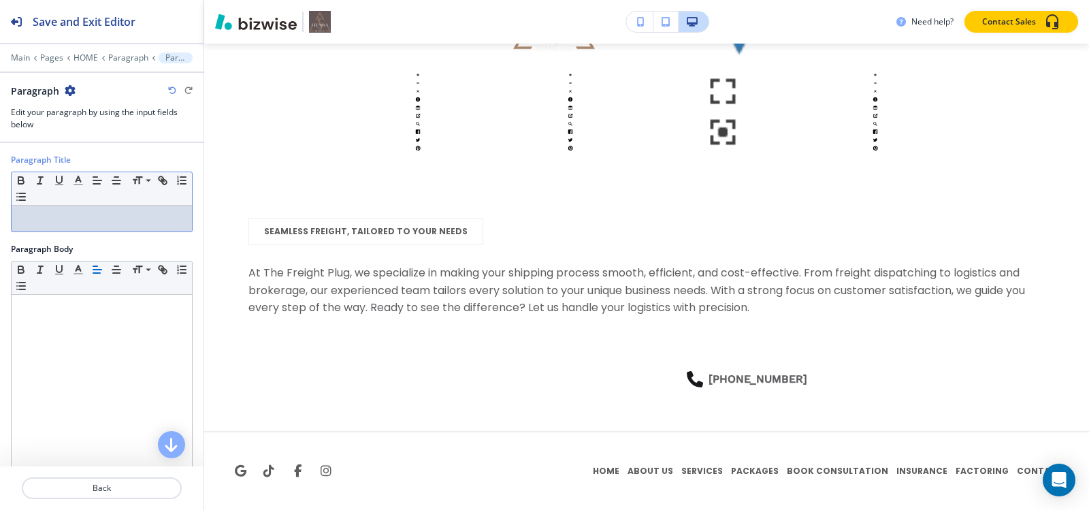
click at [99, 221] on p at bounding box center [101, 218] width 167 height 12
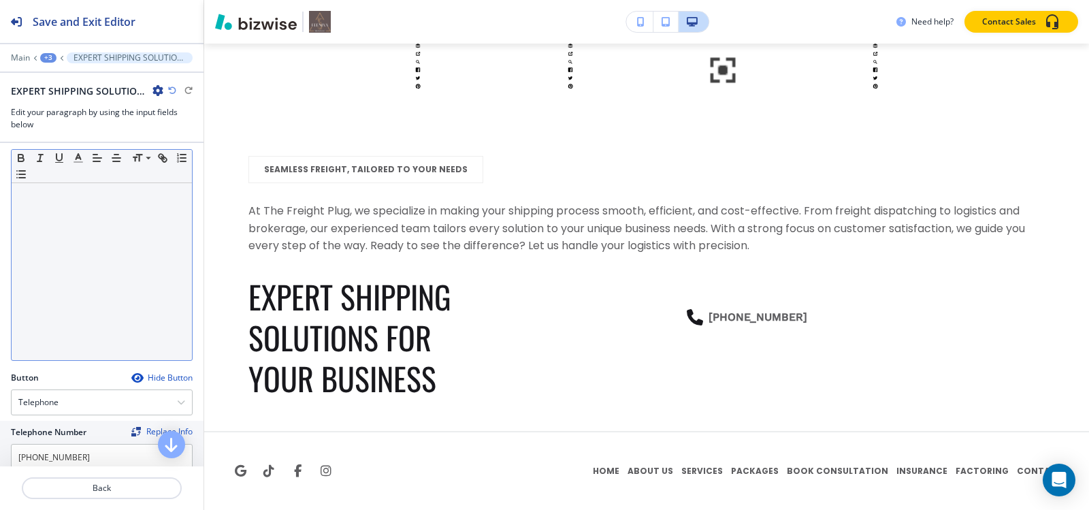
scroll to position [136, 0]
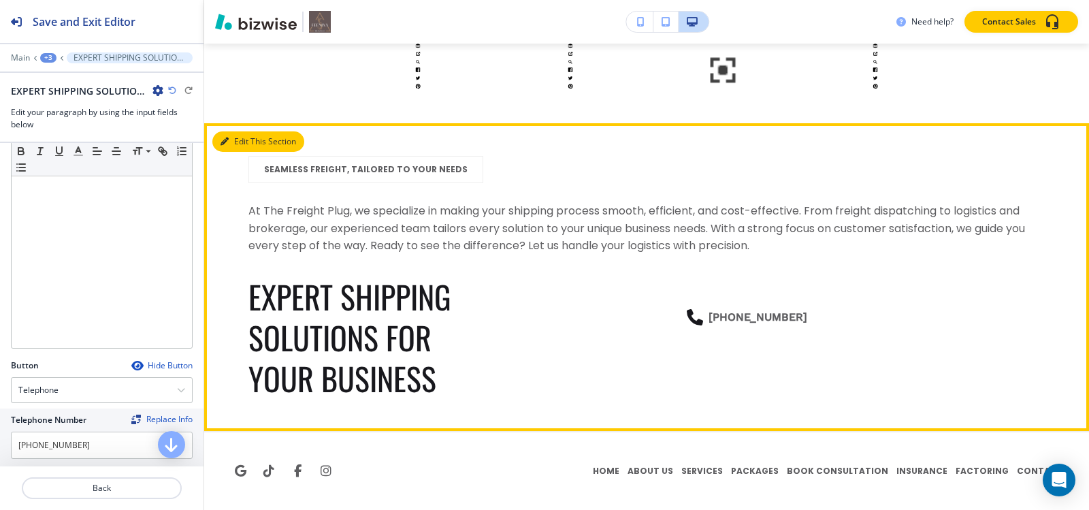
click at [238, 142] on button "Edit This Section" at bounding box center [258, 141] width 92 height 20
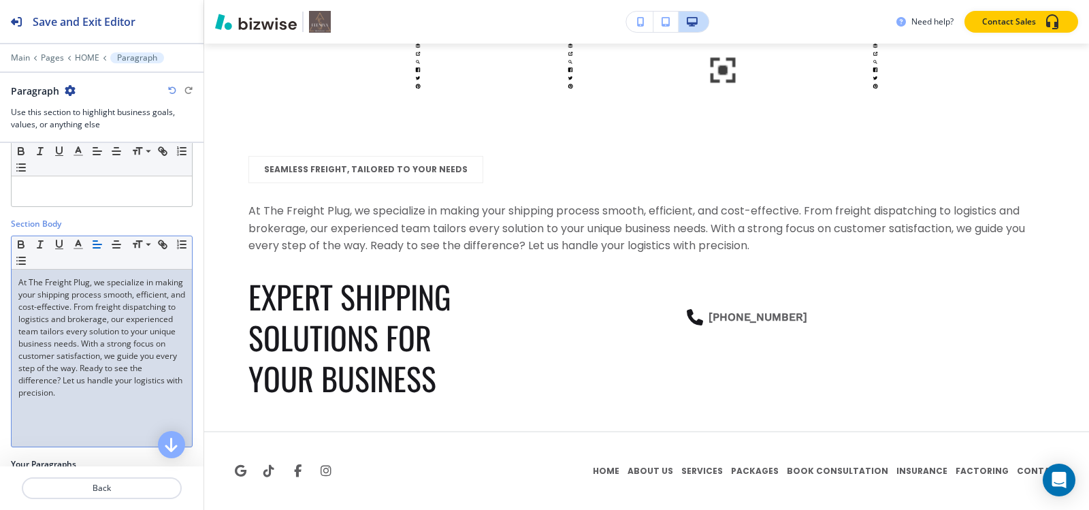
click at [69, 387] on p "At The Freight Plug, we specialize in making your shipping process smooth, effi…" at bounding box center [101, 337] width 167 height 123
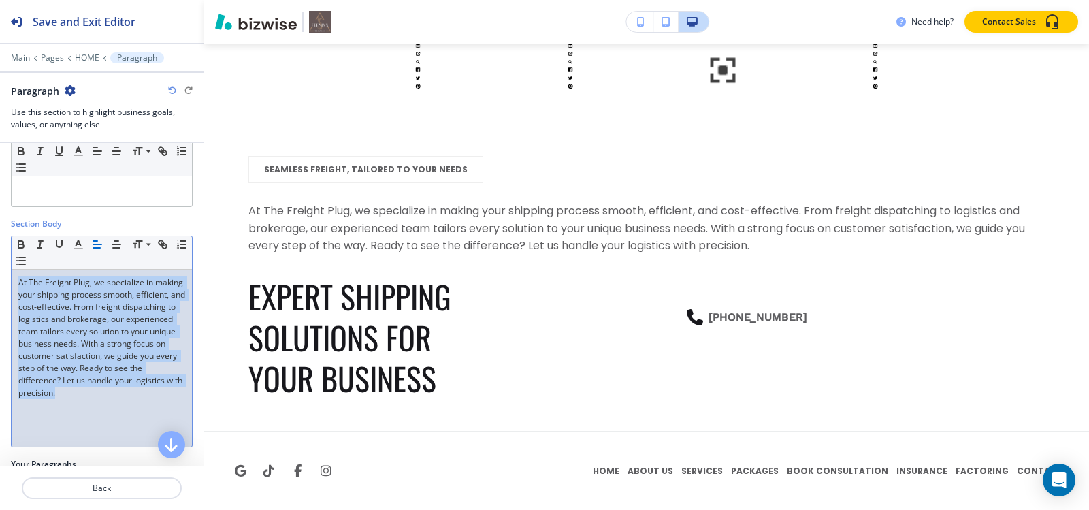
copy p "At The Freight Plug, we specialize in making your shipping process smooth, effi…"
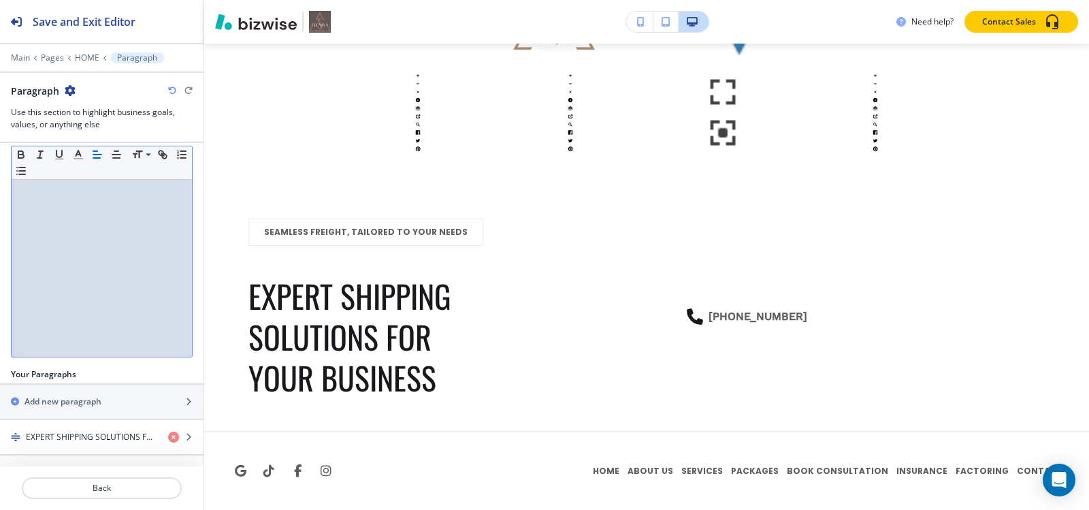
scroll to position [9163, 0]
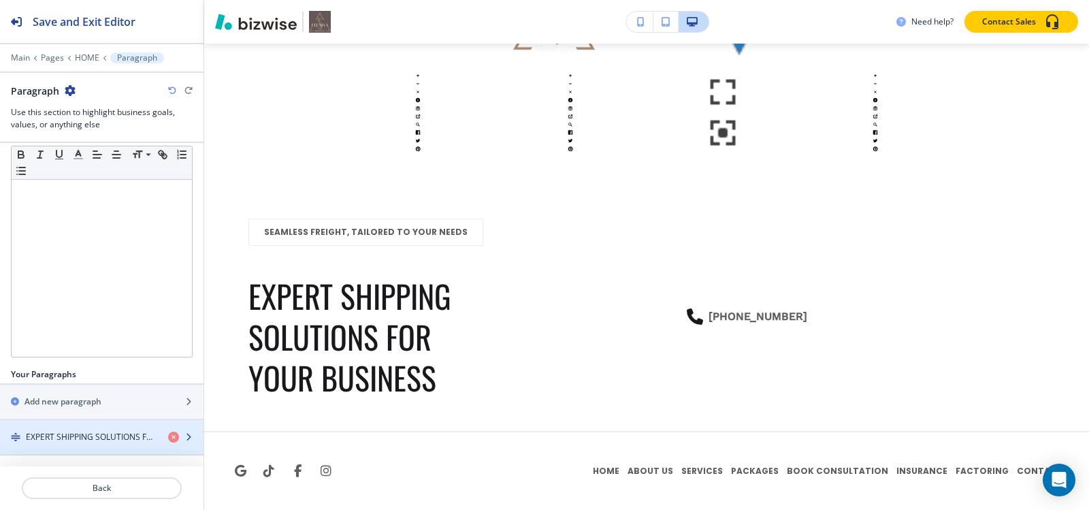
click at [54, 432] on h4 "EXPERT SHIPPING SOLUTIONS FOR YOUR BUSINESS" at bounding box center [91, 437] width 131 height 12
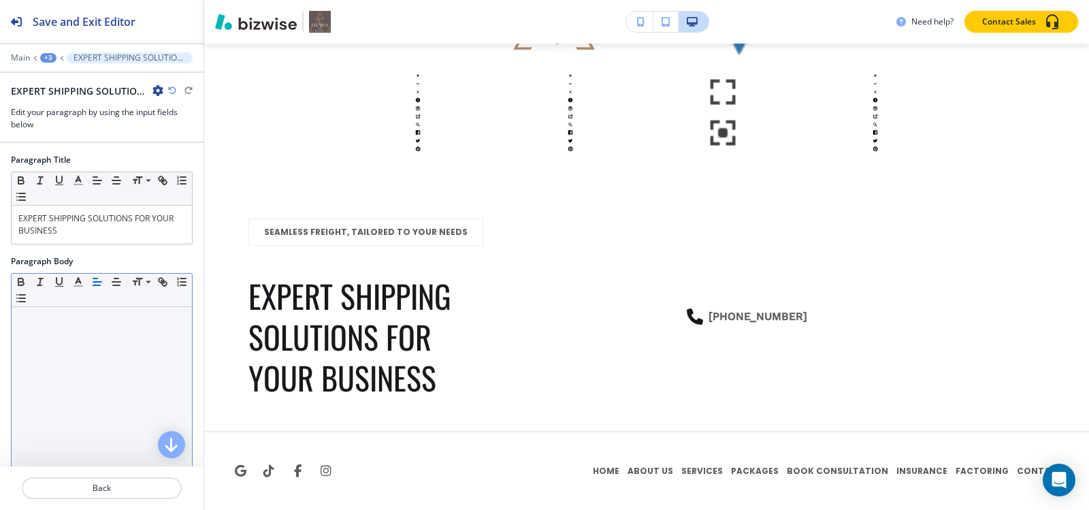
click at [63, 350] on div at bounding box center [102, 395] width 180 height 177
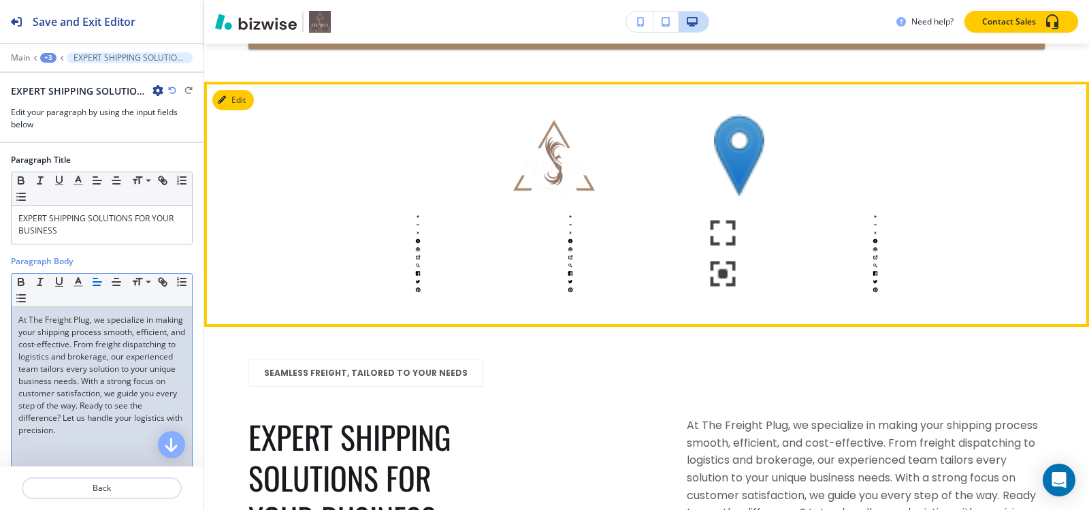
scroll to position [9205, 0]
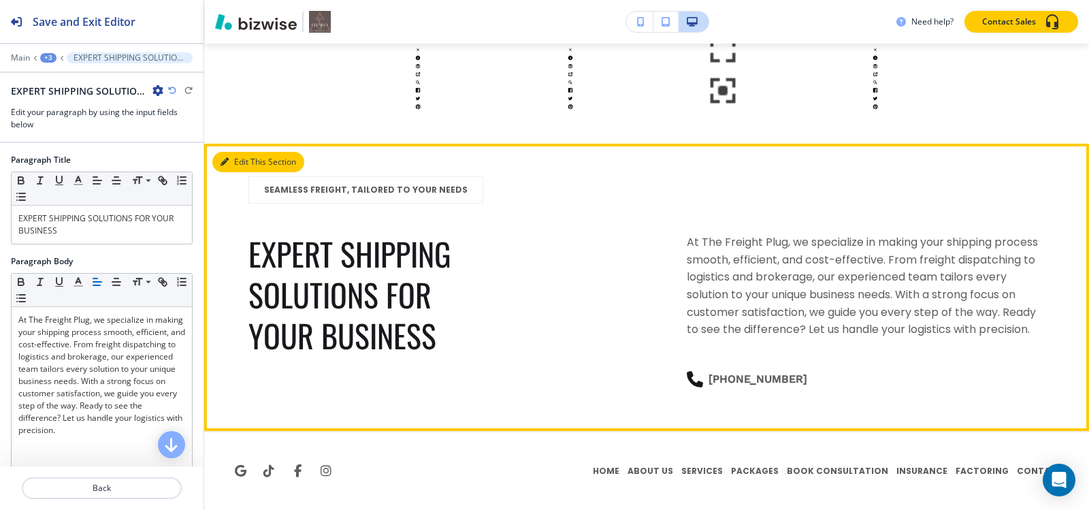
click at [225, 161] on icon "button" at bounding box center [225, 162] width 8 height 8
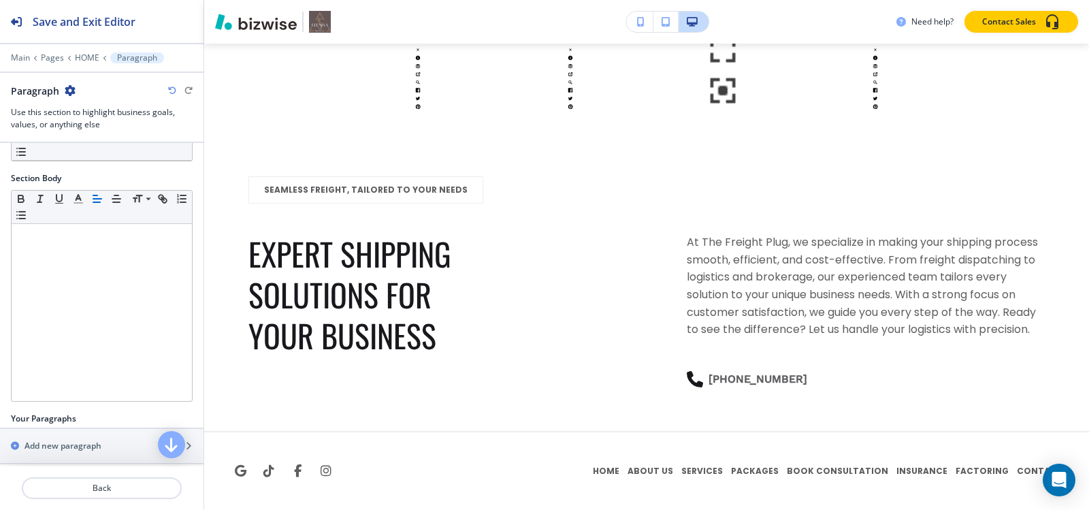
scroll to position [158, 0]
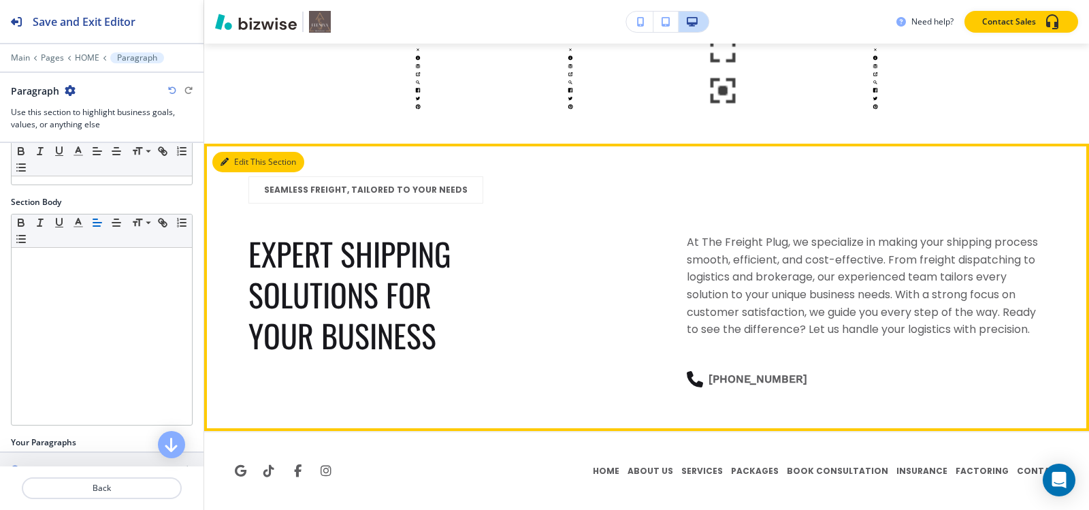
click at [229, 169] on button "Edit This Section" at bounding box center [258, 162] width 92 height 20
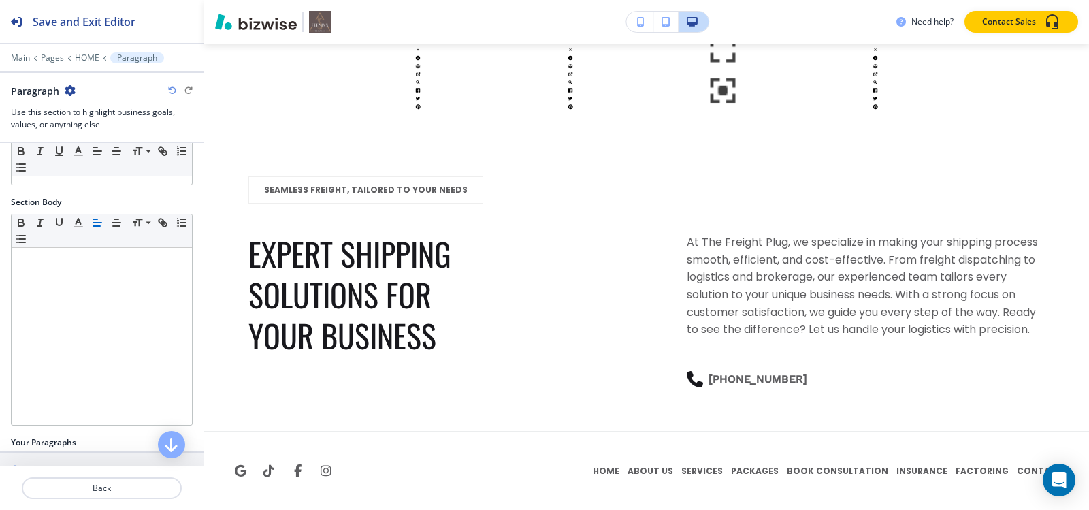
click at [71, 89] on icon "button" at bounding box center [70, 90] width 11 height 11
click at [88, 133] on p "Duplicate Section" at bounding box center [107, 138] width 69 height 12
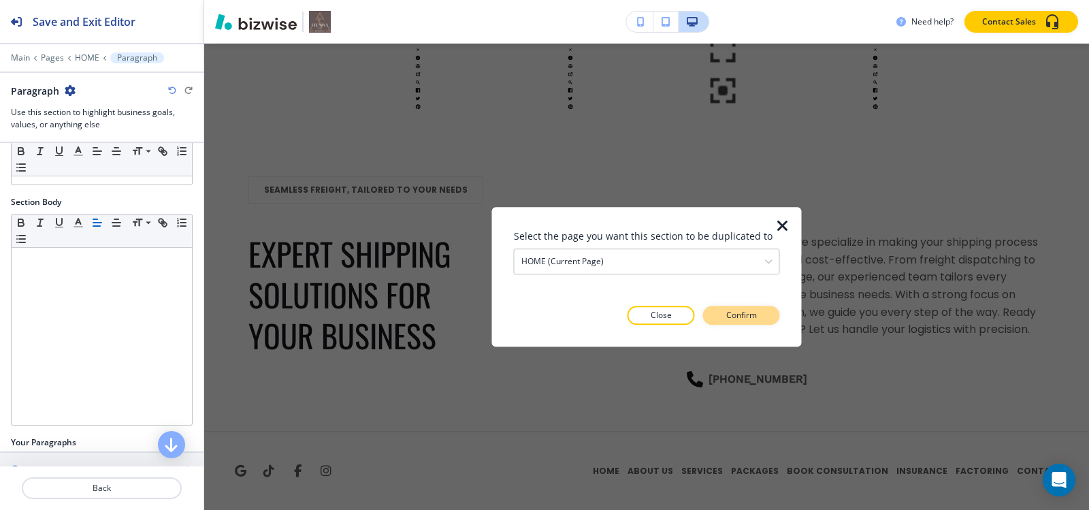
click at [742, 314] on p "Confirm" at bounding box center [741, 315] width 31 height 12
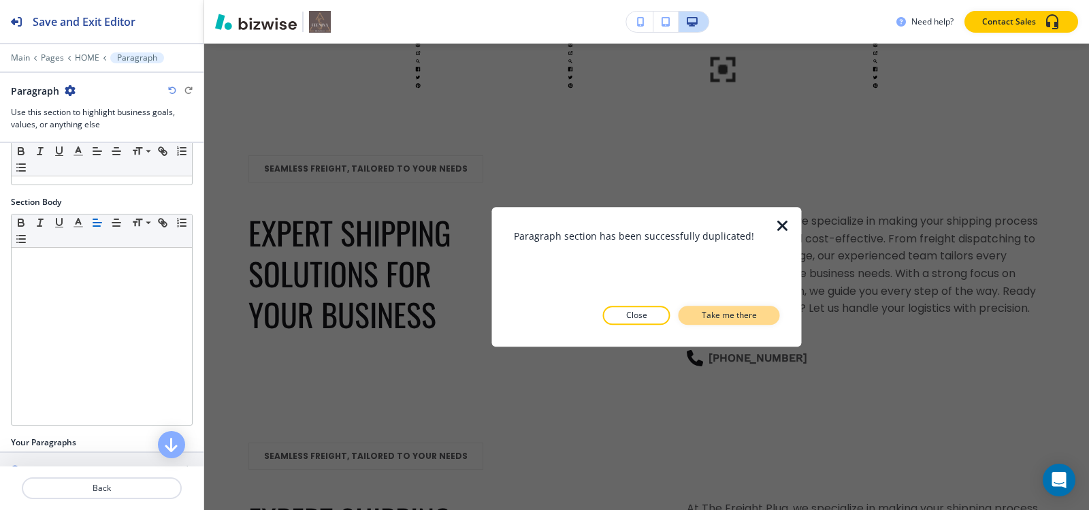
click at [714, 321] on p "Take me there" at bounding box center [729, 315] width 55 height 12
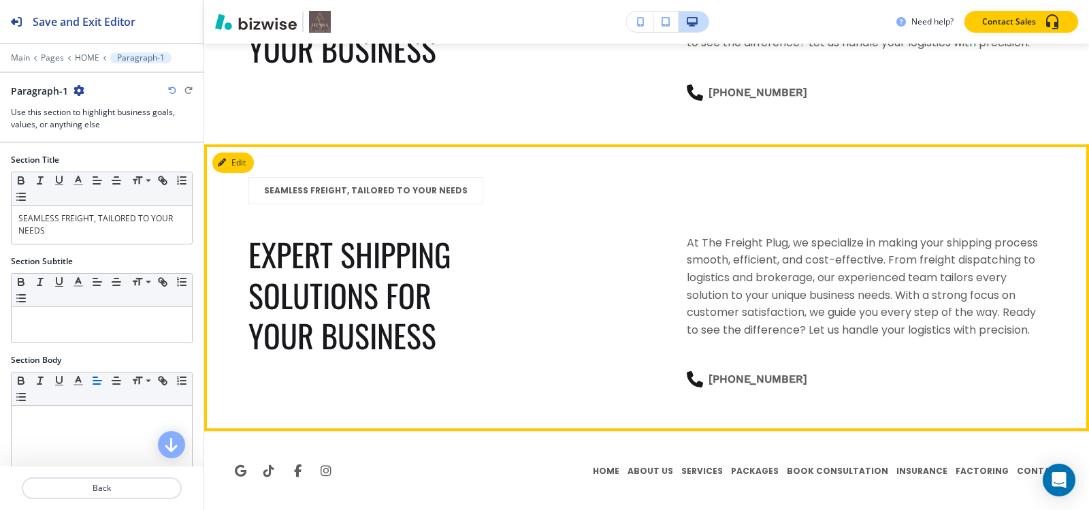
scroll to position [9493, 0]
click at [229, 163] on button "Edit This Section" at bounding box center [258, 162] width 92 height 20
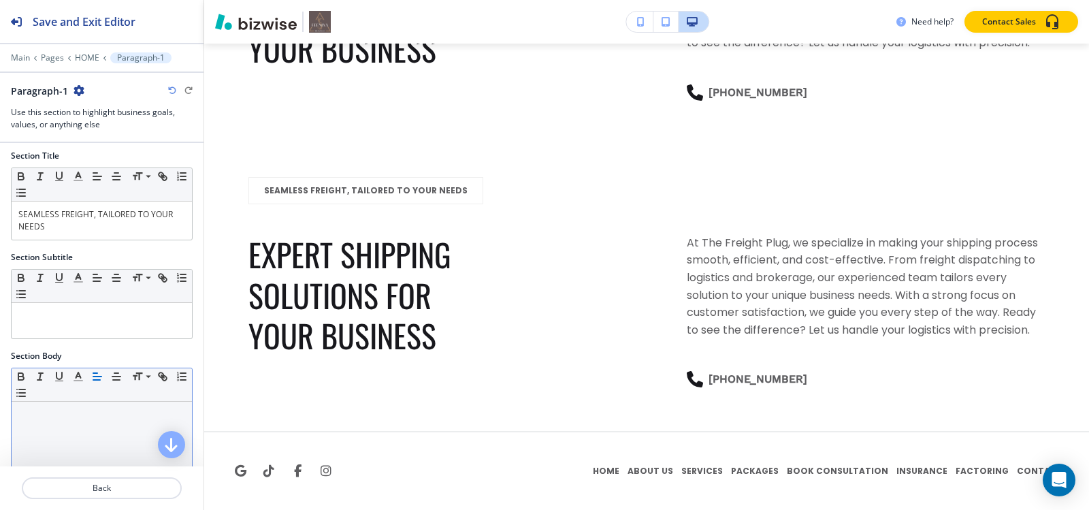
scroll to position [0, 0]
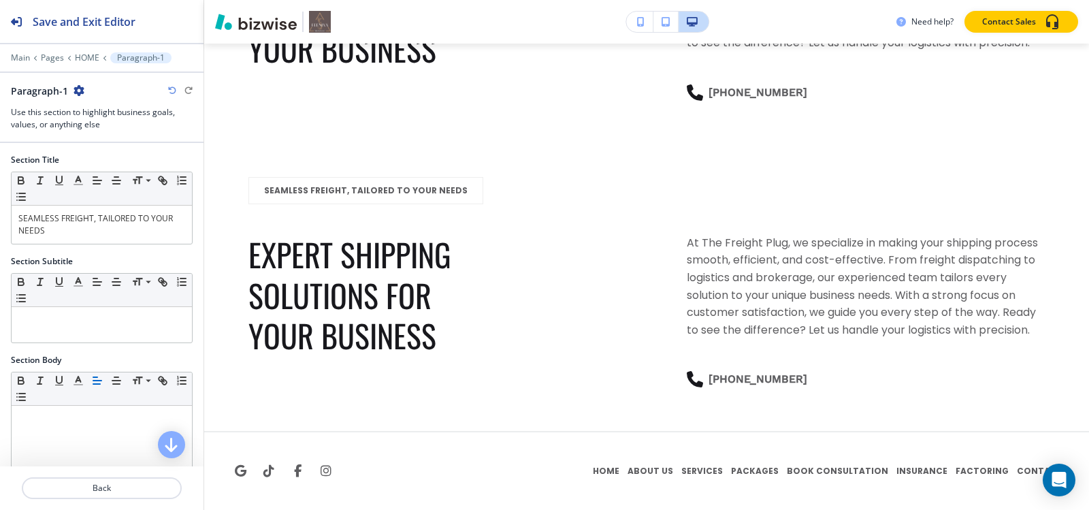
click at [75, 95] on icon "button" at bounding box center [79, 90] width 11 height 11
click at [124, 157] on p "Delete Section" at bounding box center [116, 162] width 69 height 12
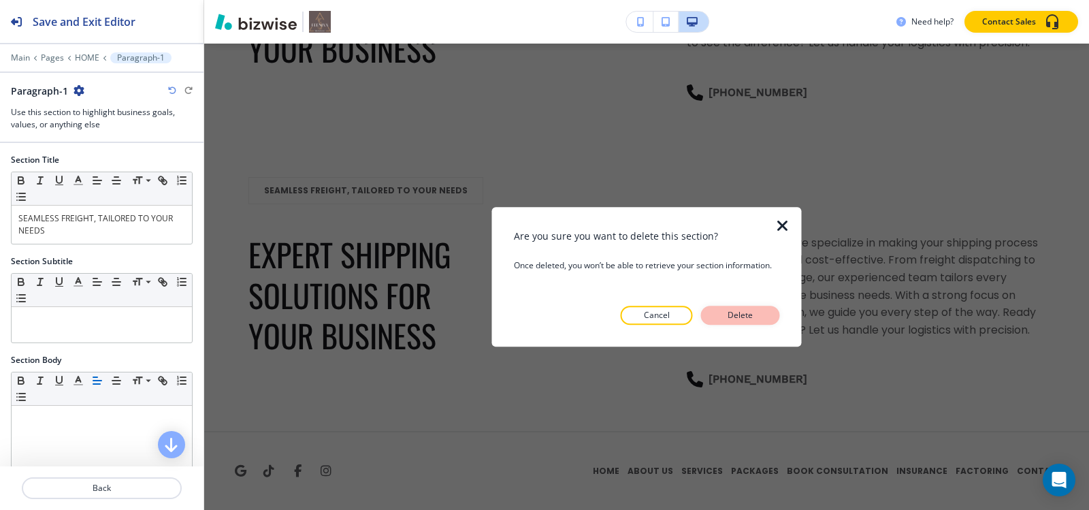
click at [730, 316] on p "Delete" at bounding box center [740, 315] width 33 height 12
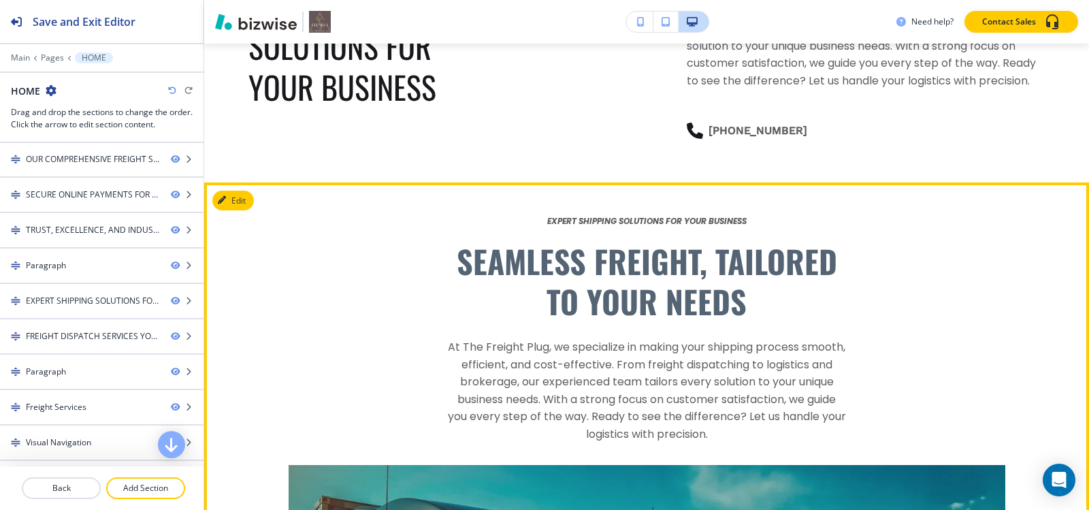
scroll to position [4833, 0]
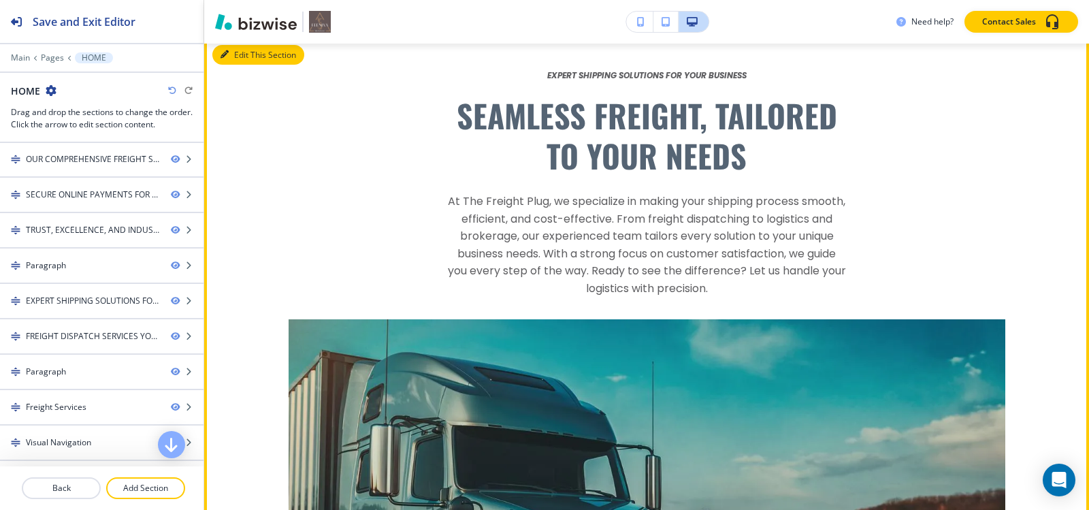
click at [244, 65] on button "Edit This Section" at bounding box center [258, 55] width 92 height 20
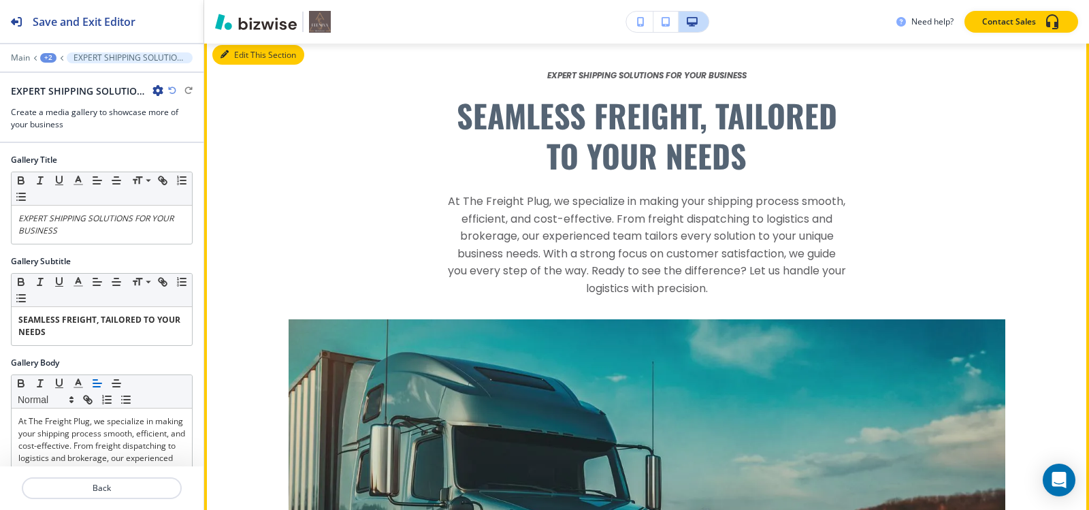
scroll to position [4847, 0]
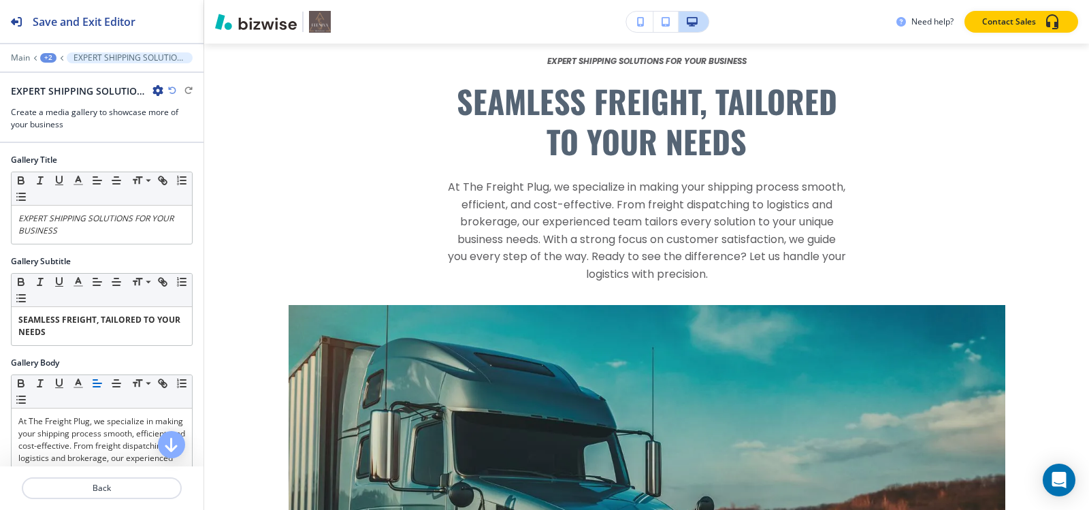
click at [160, 94] on icon "button" at bounding box center [157, 90] width 11 height 11
click at [214, 160] on p "Delete Section" at bounding box center [195, 162] width 69 height 12
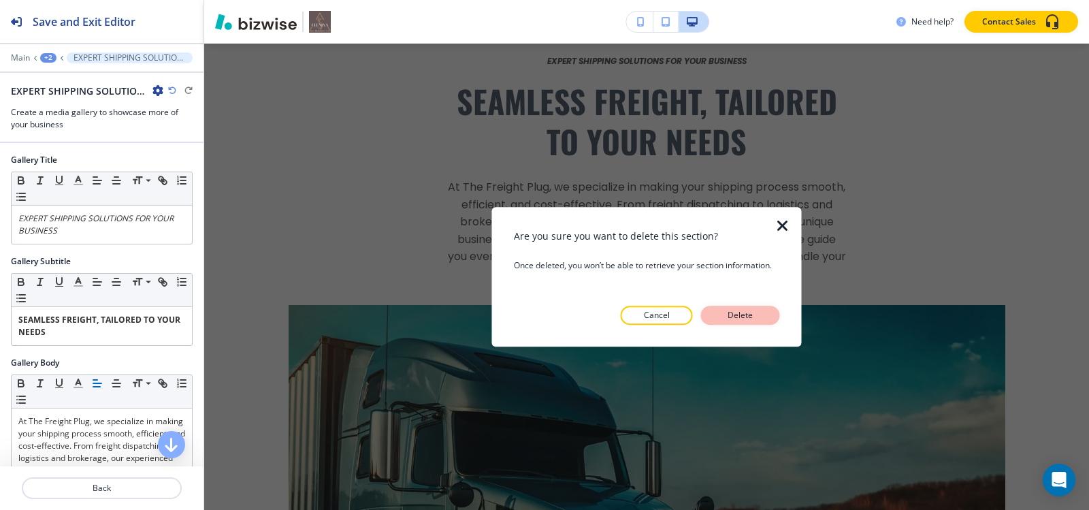
click at [766, 319] on button "Delete" at bounding box center [740, 315] width 79 height 19
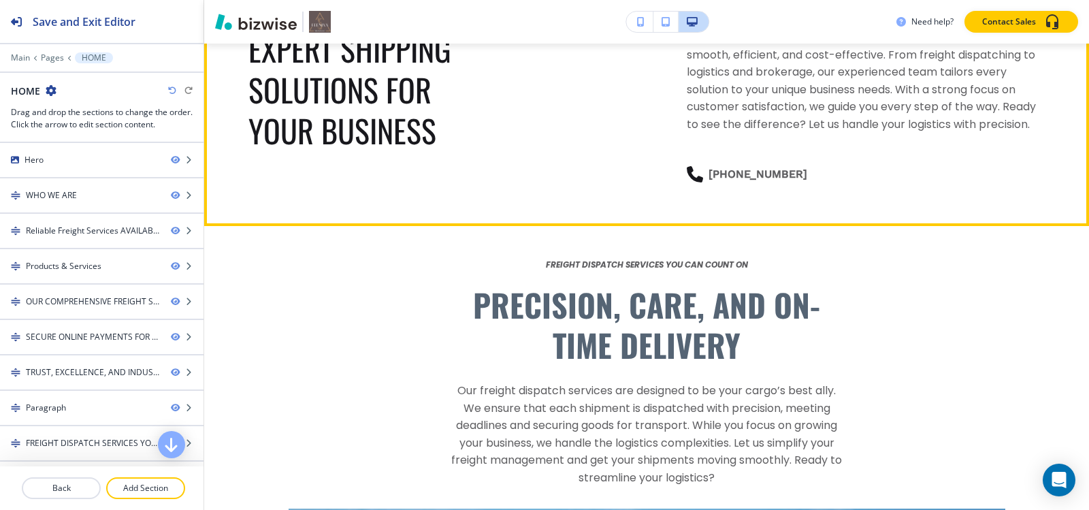
scroll to position [4643, 0]
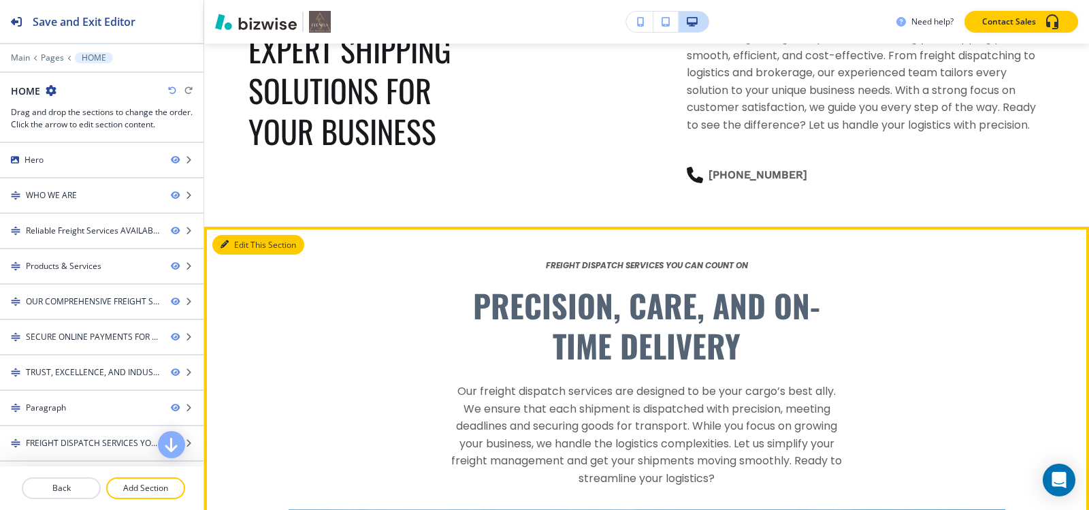
click at [231, 255] on button "Edit This Section" at bounding box center [258, 245] width 92 height 20
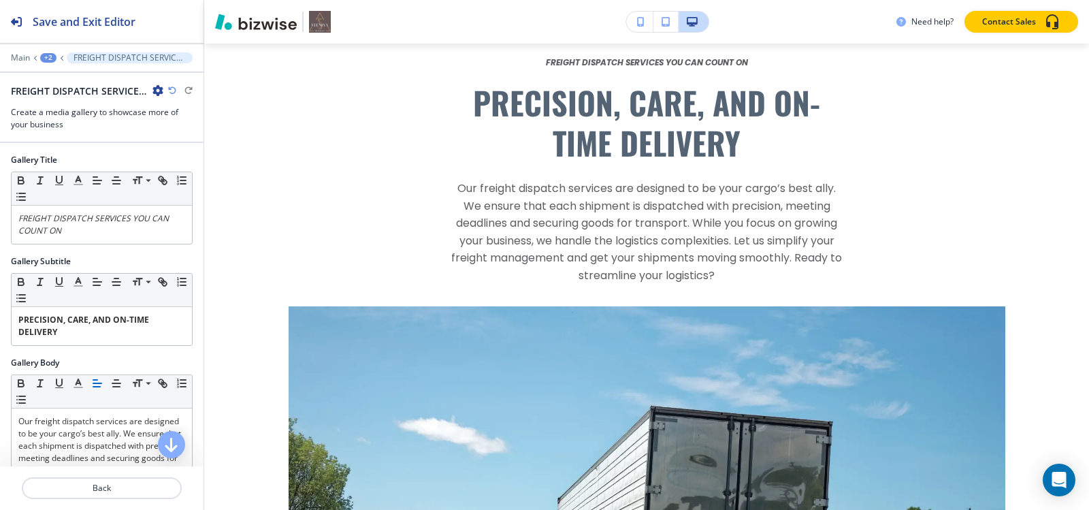
scroll to position [4847, 0]
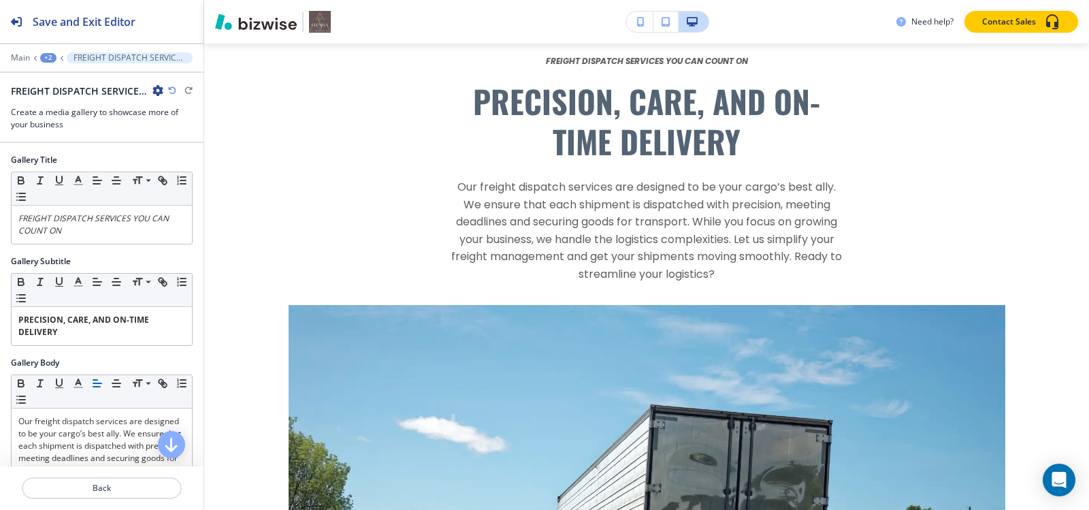
click at [158, 88] on icon "button" at bounding box center [157, 90] width 11 height 11
click at [183, 161] on p "Delete Section" at bounding box center [195, 162] width 69 height 12
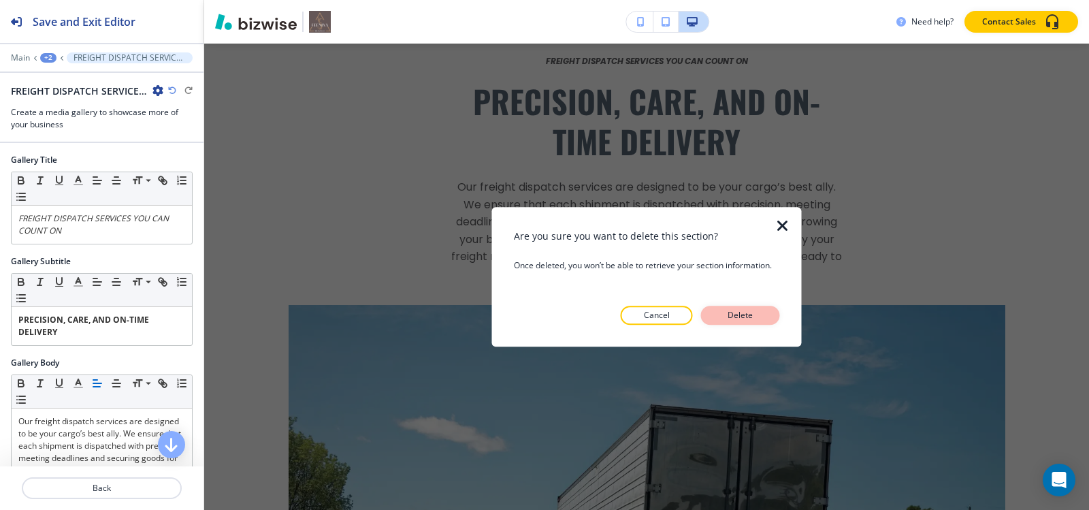
click at [766, 315] on button "Delete" at bounding box center [740, 315] width 79 height 19
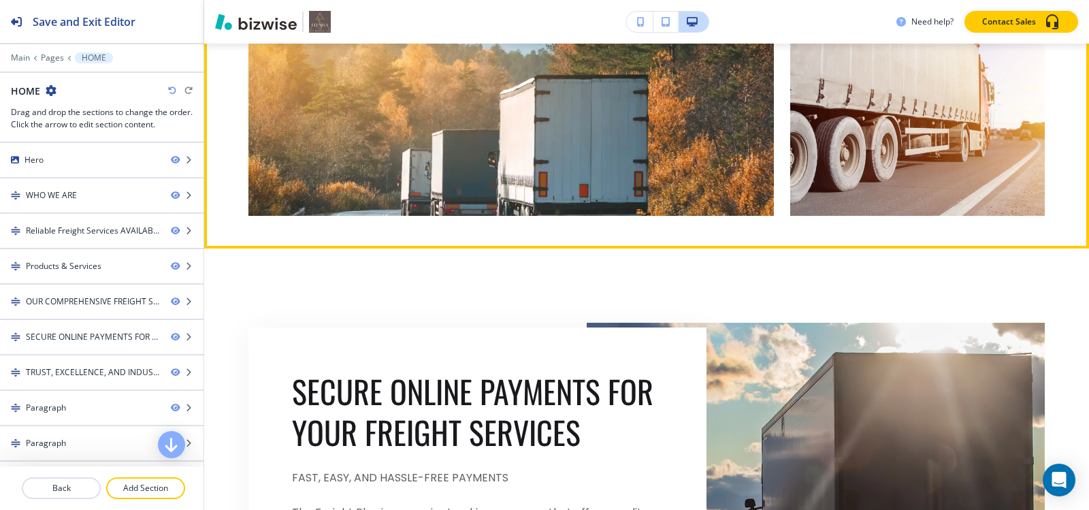
scroll to position [3486, 0]
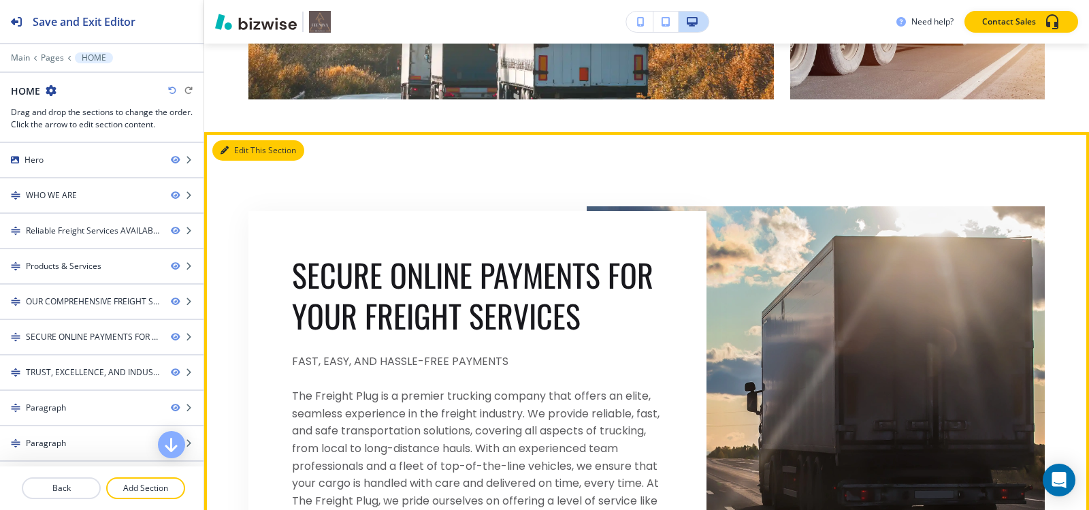
click at [239, 150] on button "Edit This Section" at bounding box center [258, 150] width 92 height 20
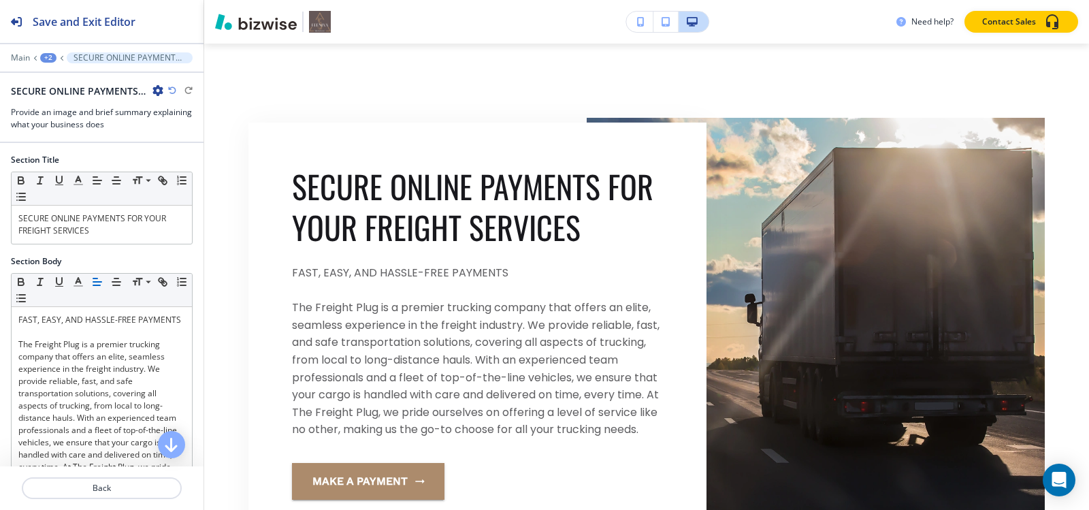
scroll to position [3579, 0]
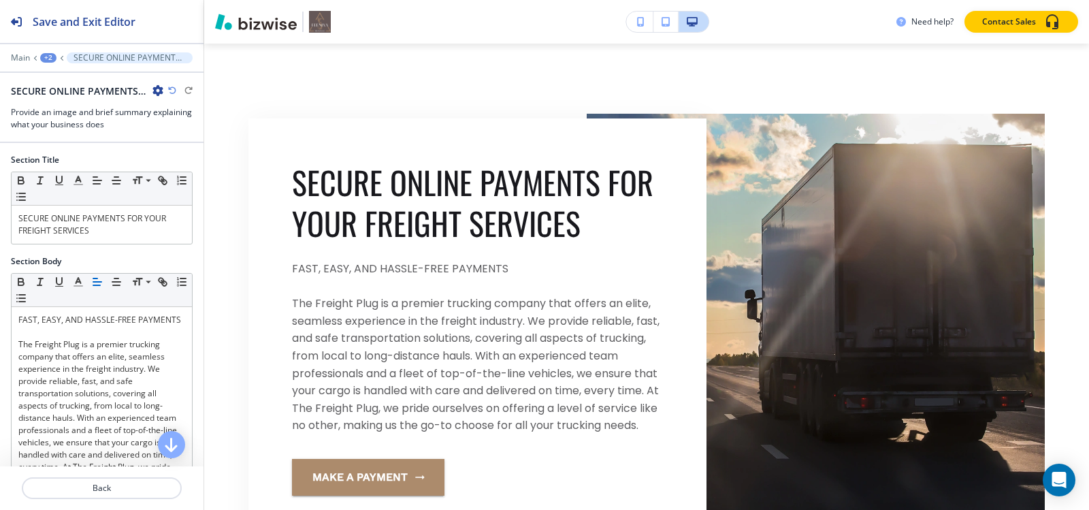
click at [155, 89] on icon "button" at bounding box center [157, 90] width 11 height 11
click at [180, 126] on button "Duplicate Section" at bounding box center [195, 138] width 87 height 24
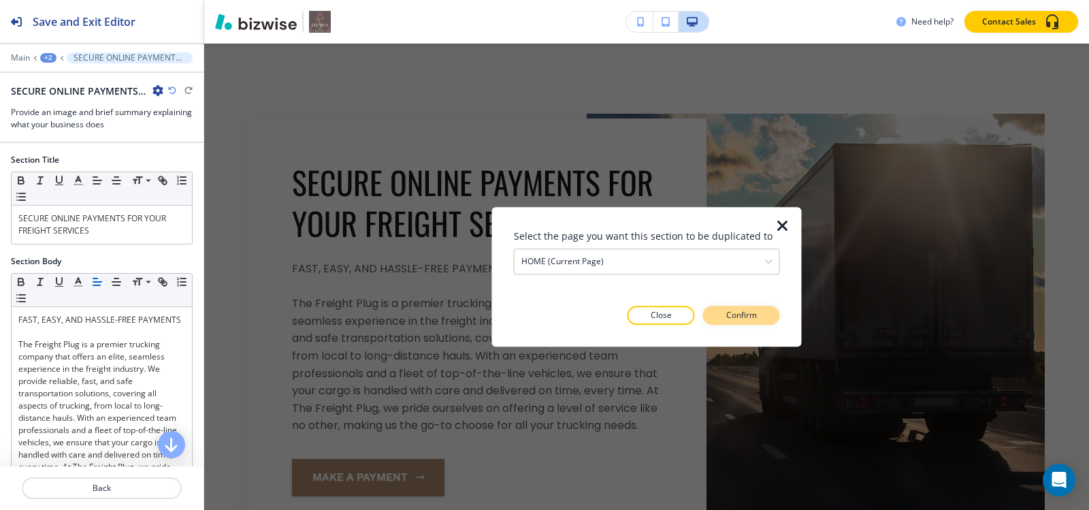
click at [748, 313] on p "Confirm" at bounding box center [741, 315] width 31 height 12
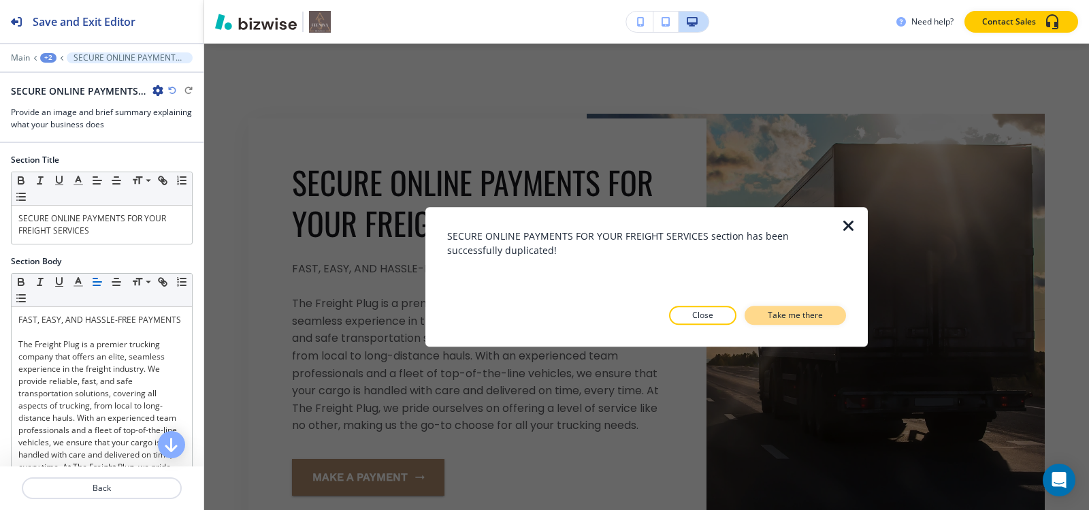
click at [798, 312] on p "Take me there" at bounding box center [795, 315] width 55 height 12
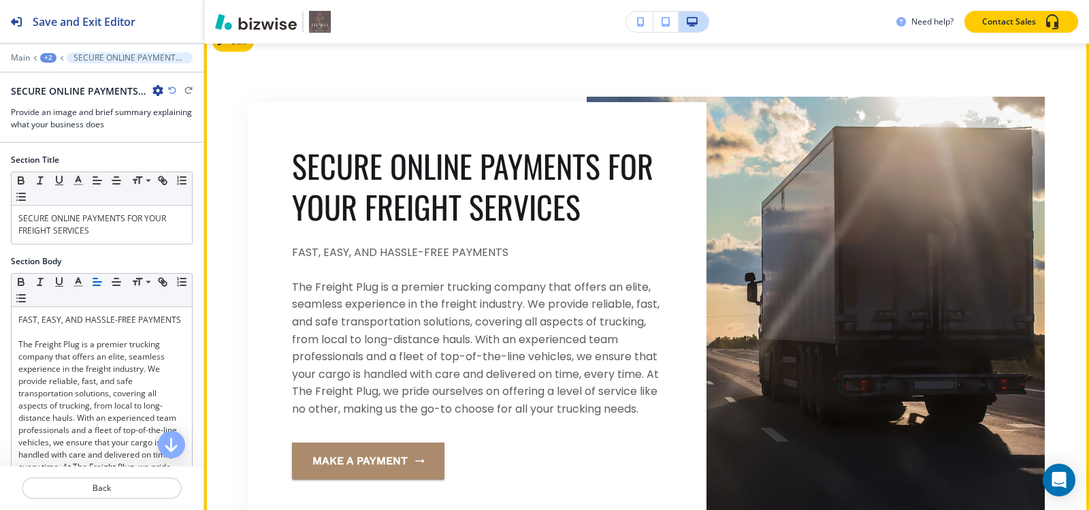
scroll to position [4175, 0]
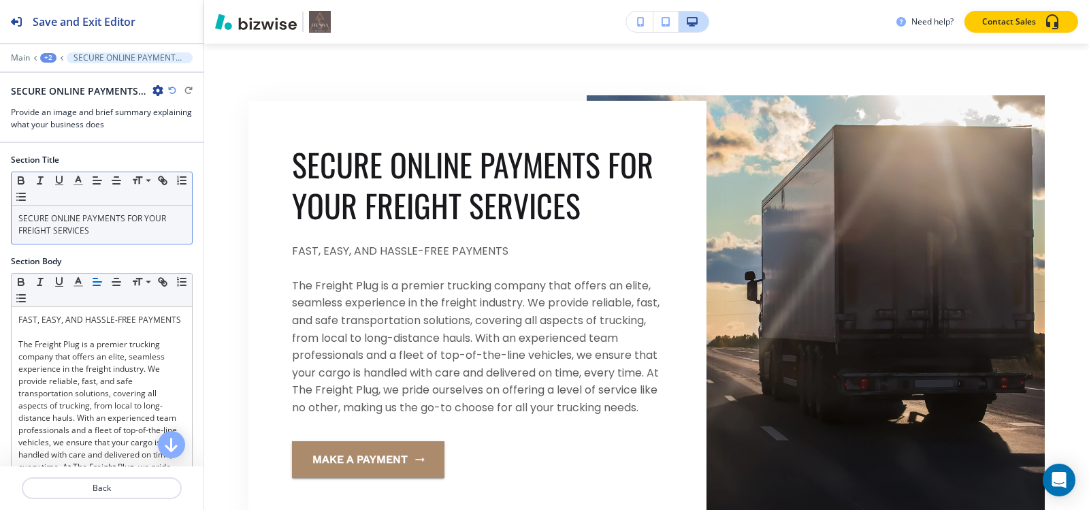
click at [95, 225] on p "SECURE ONLINE PAYMENTS FOR YOUR FREIGHT SERVICES" at bounding box center [101, 224] width 167 height 25
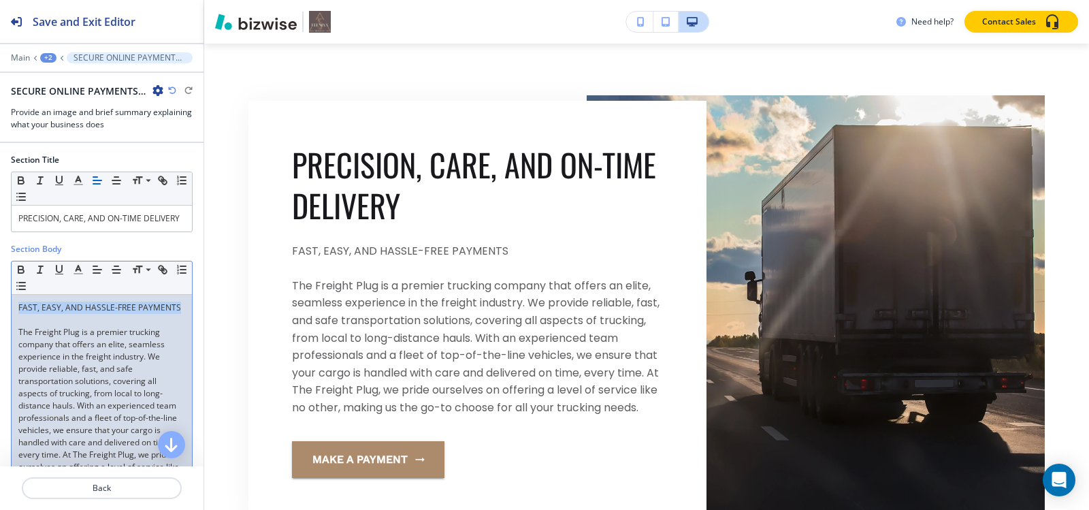
drag, startPoint x: 65, startPoint y: 333, endPoint x: 16, endPoint y: 319, distance: 50.2
click at [16, 319] on div "FAST, EASY, AND HASSLE-FREE PAYMENTS The Freight Plug is a premier trucking com…" at bounding box center [102, 400] width 180 height 210
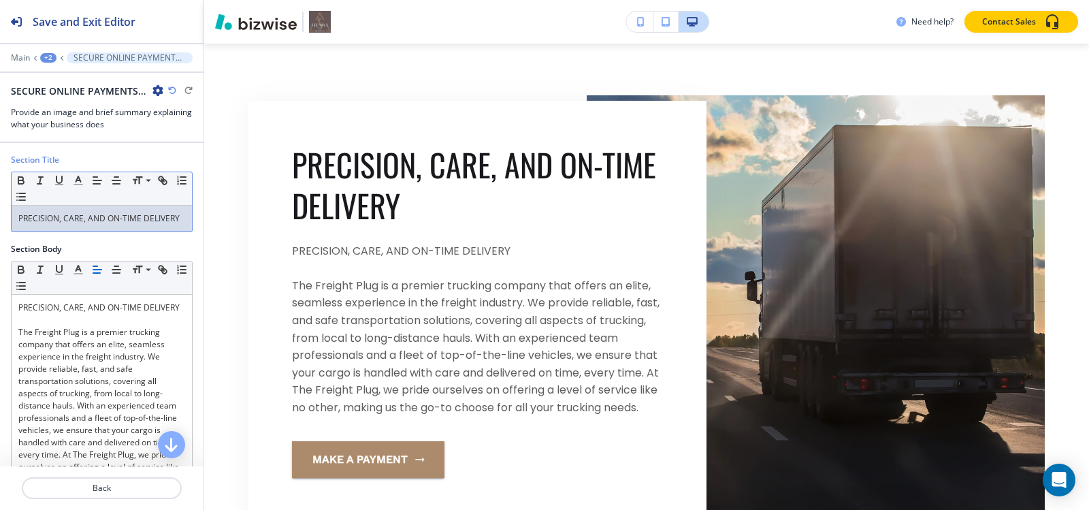
click at [118, 225] on p "PRECISION, CARE, AND ON-TIME DELIVERY" at bounding box center [101, 218] width 167 height 12
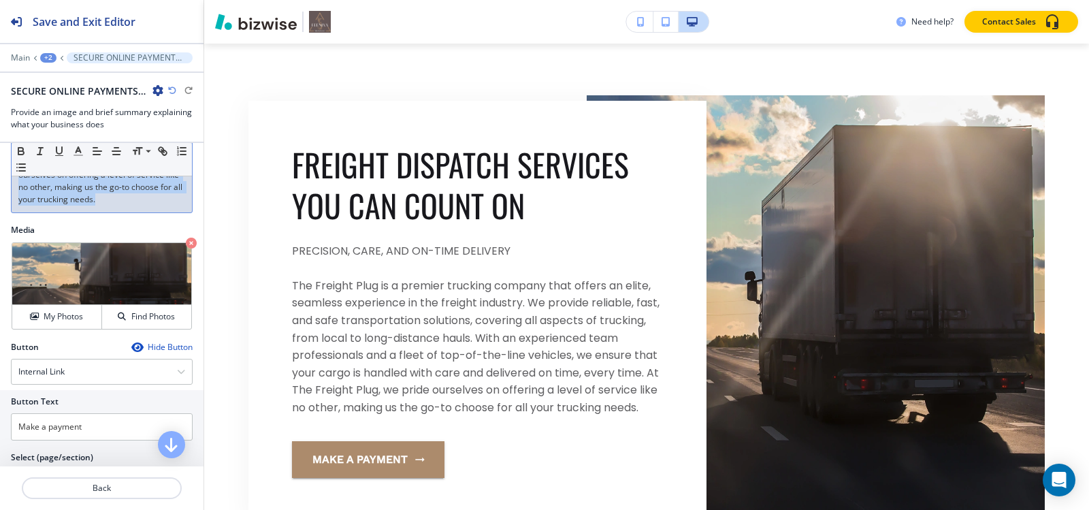
scroll to position [236, 0]
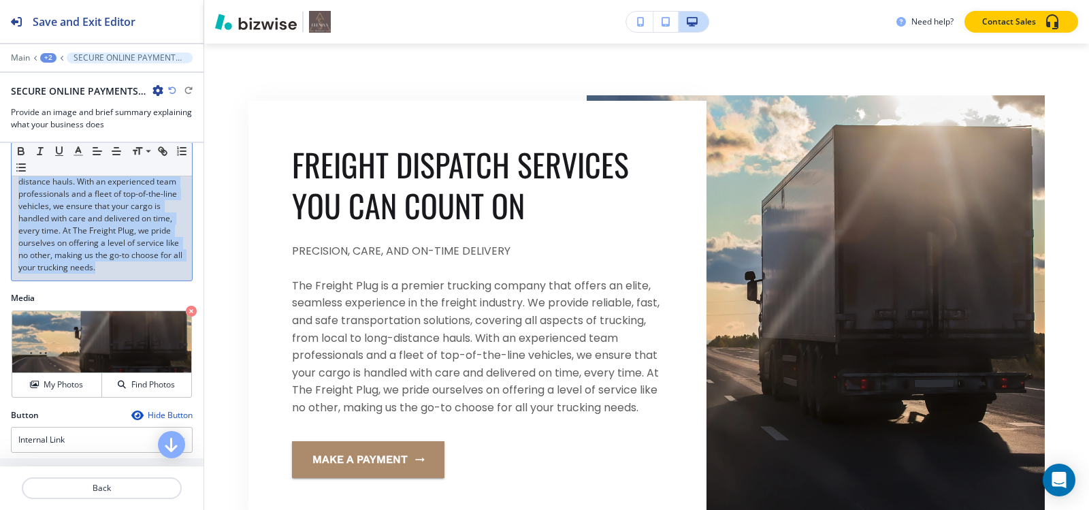
drag, startPoint x: 16, startPoint y: 221, endPoint x: 167, endPoint y: 295, distance: 168.6
click at [167, 292] on div "Section Body Small Normal Large Huge PRECISION, CARE, AND ON-TIME DELIVERY The …" at bounding box center [102, 155] width 204 height 273
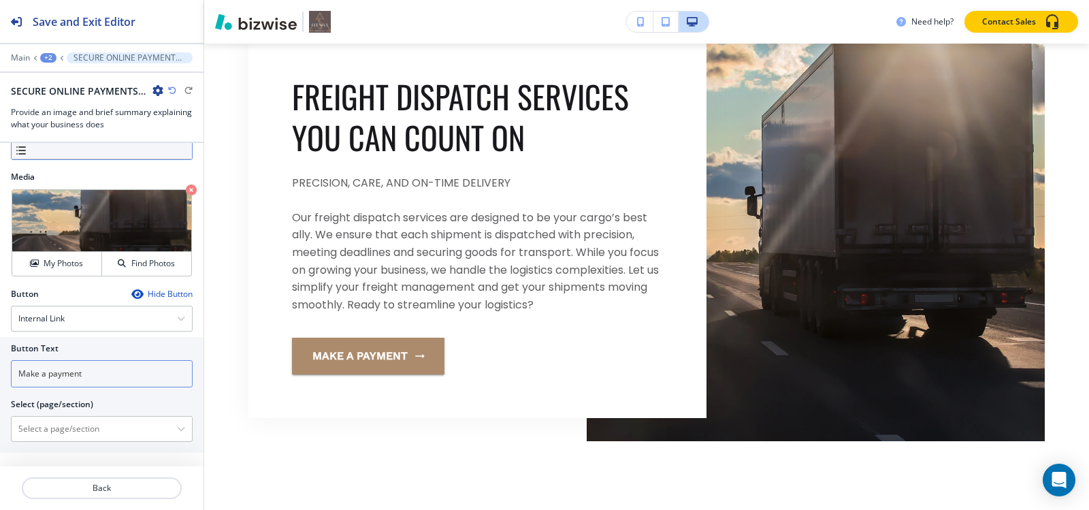
scroll to position [327, 0]
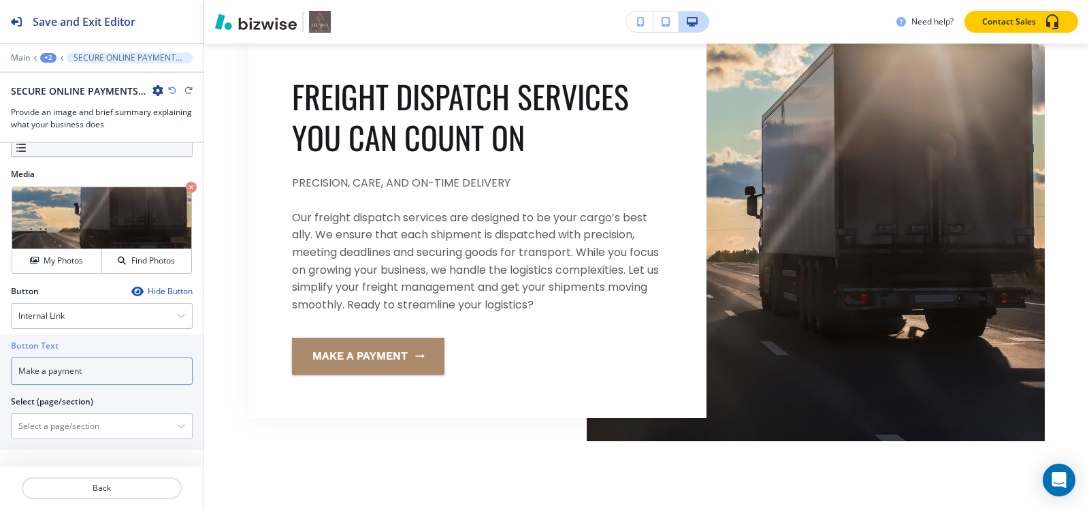
drag, startPoint x: 123, startPoint y: 374, endPoint x: 0, endPoint y: 376, distance: 122.5
click at [0, 376] on div "Button Text Make a payment Select (page/section) HOME HOME | Hero HOME | WHO WE…" at bounding box center [102, 392] width 204 height 116
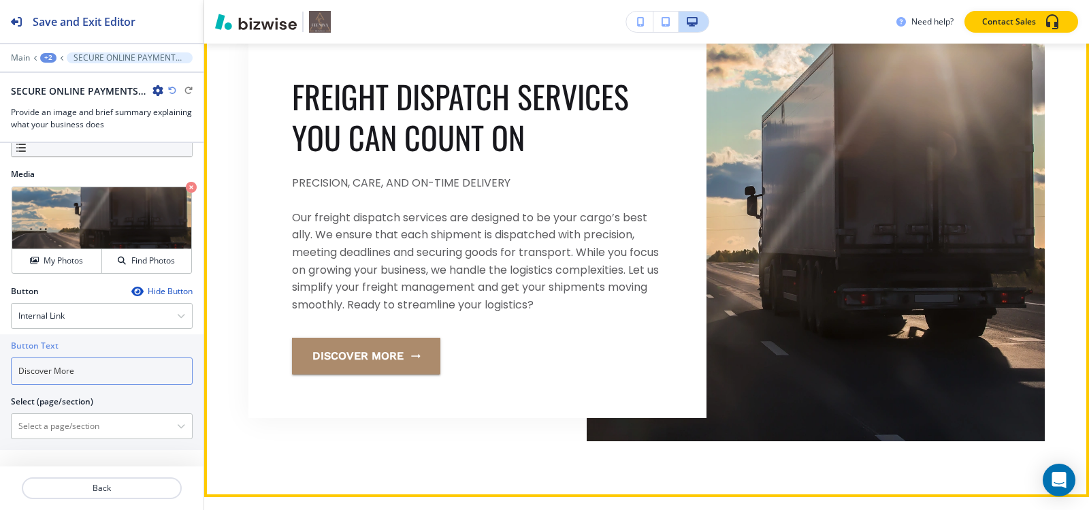
type input "Discover More"
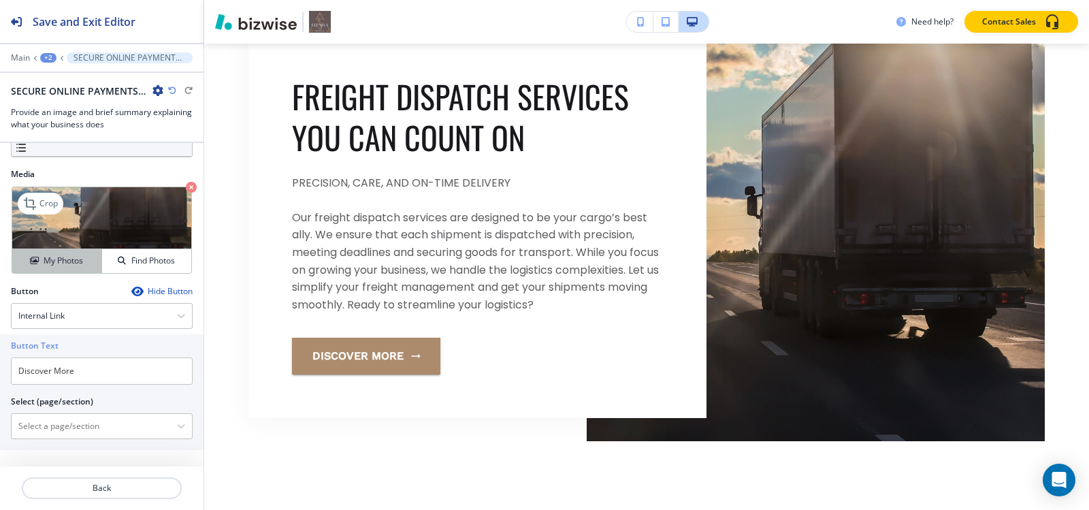
click at [44, 262] on h4 "My Photos" at bounding box center [63, 261] width 39 height 12
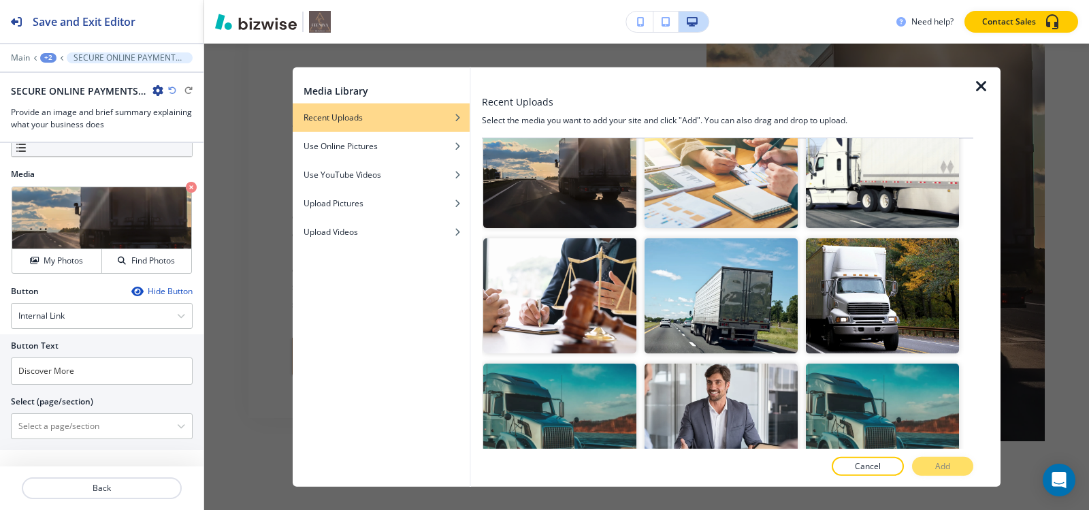
scroll to position [1035, 0]
click at [730, 316] on img "button" at bounding box center [721, 296] width 153 height 115
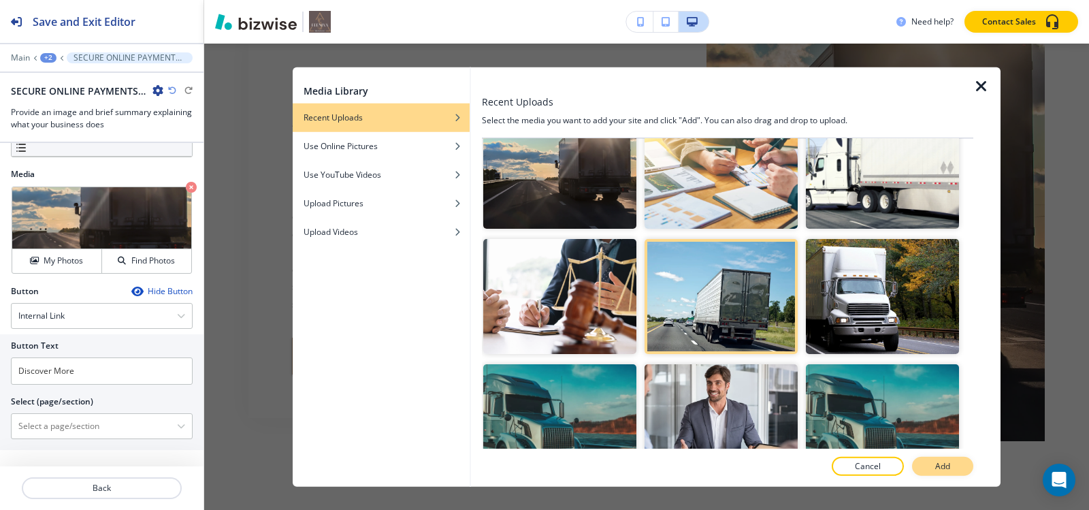
click at [944, 466] on p "Add" at bounding box center [942, 466] width 15 height 12
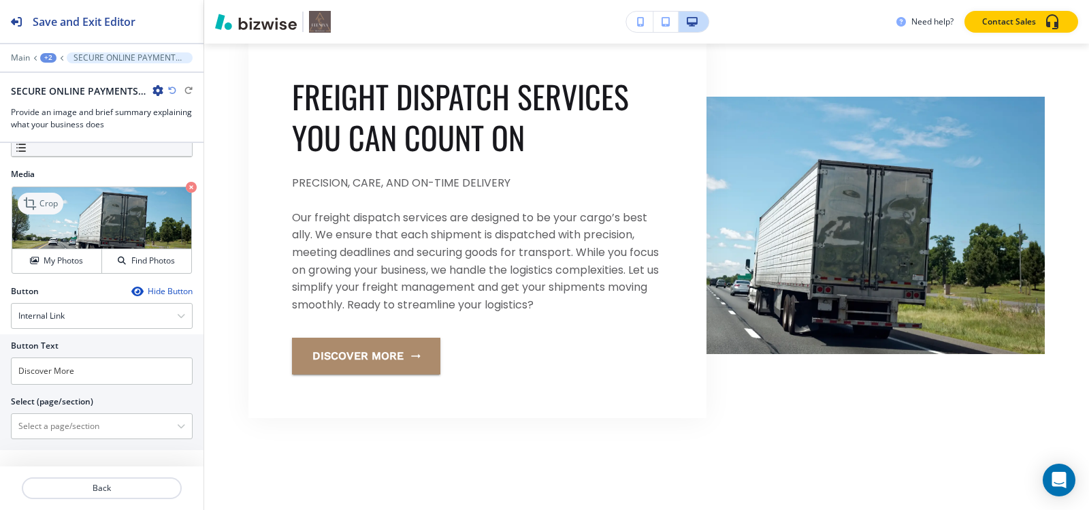
click at [39, 200] on p "Crop" at bounding box center [48, 203] width 18 height 12
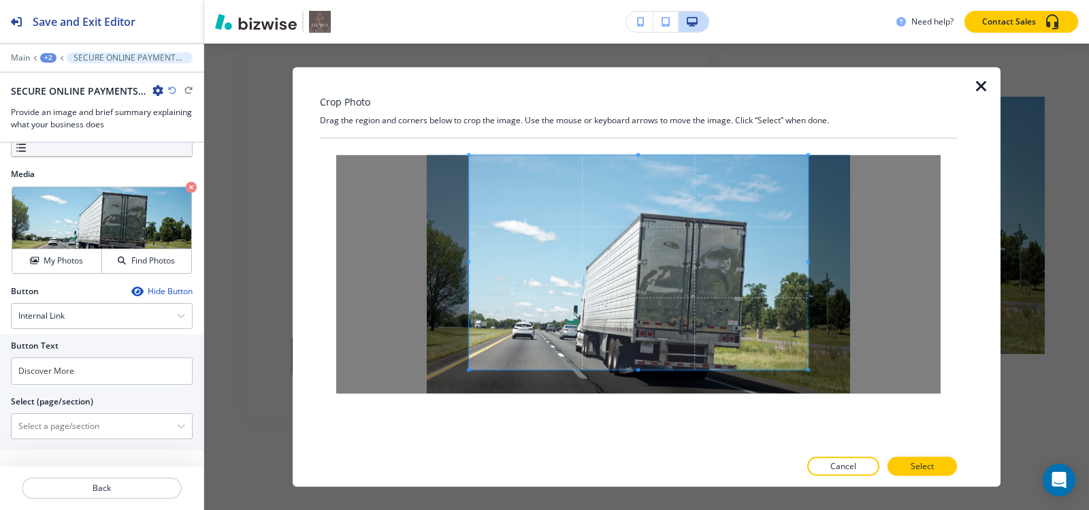
click at [645, 116] on div "Crop Photo Drag the region and corners below to crop the image. Use the mouse o…" at bounding box center [638, 277] width 637 height 420
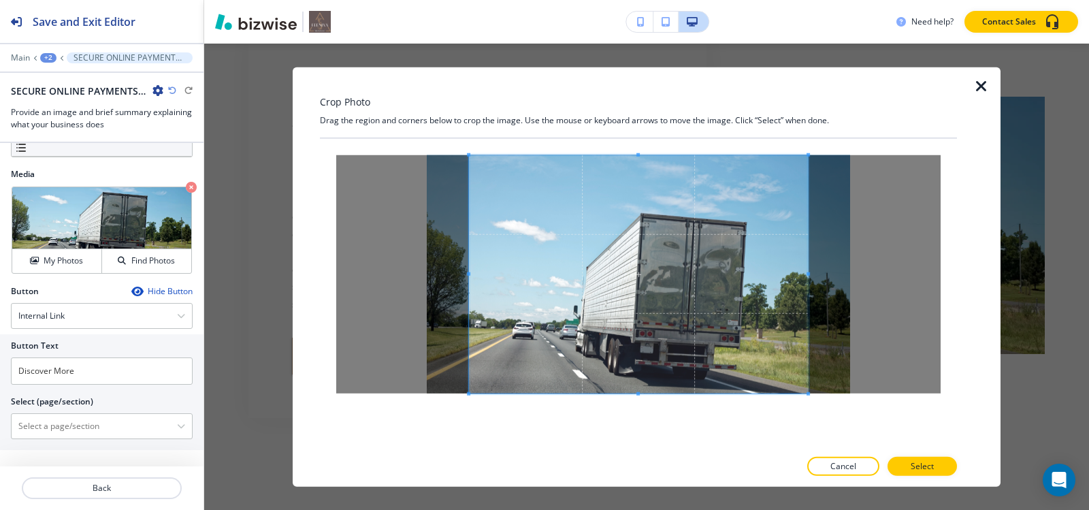
click at [637, 429] on div at bounding box center [638, 293] width 637 height 310
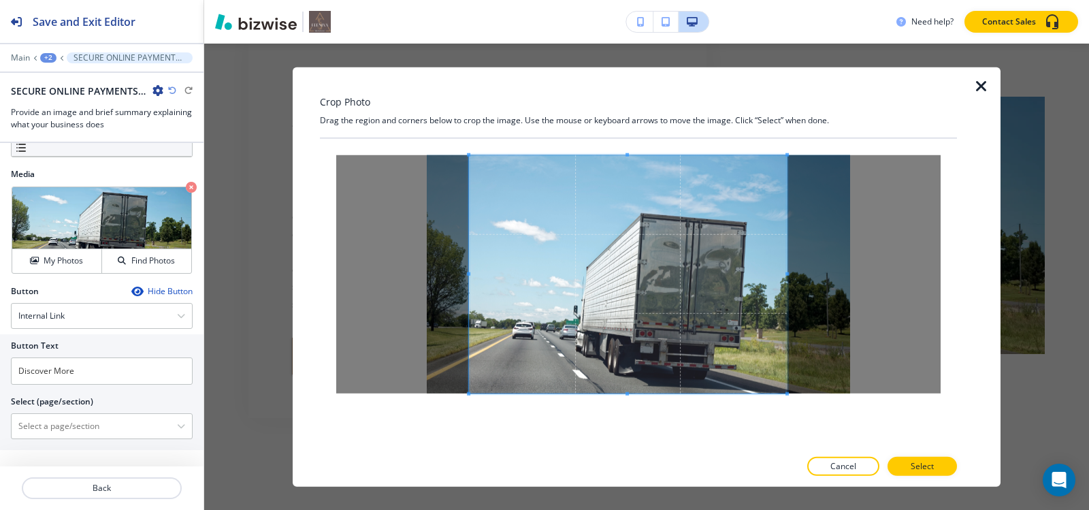
click at [787, 274] on span at bounding box center [786, 273] width 3 height 3
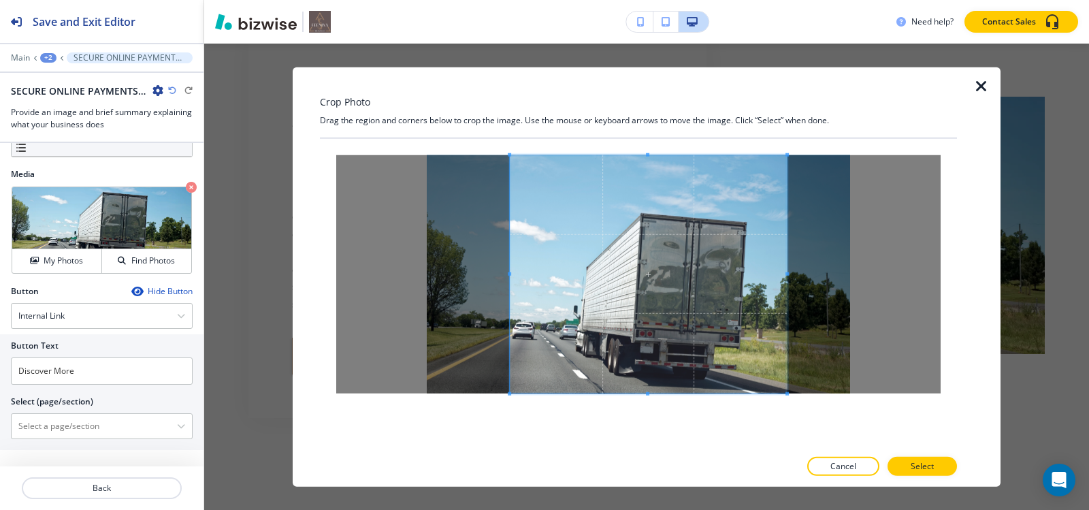
click at [508, 274] on span at bounding box center [509, 273] width 3 height 3
click at [943, 467] on button "Select" at bounding box center [922, 466] width 69 height 19
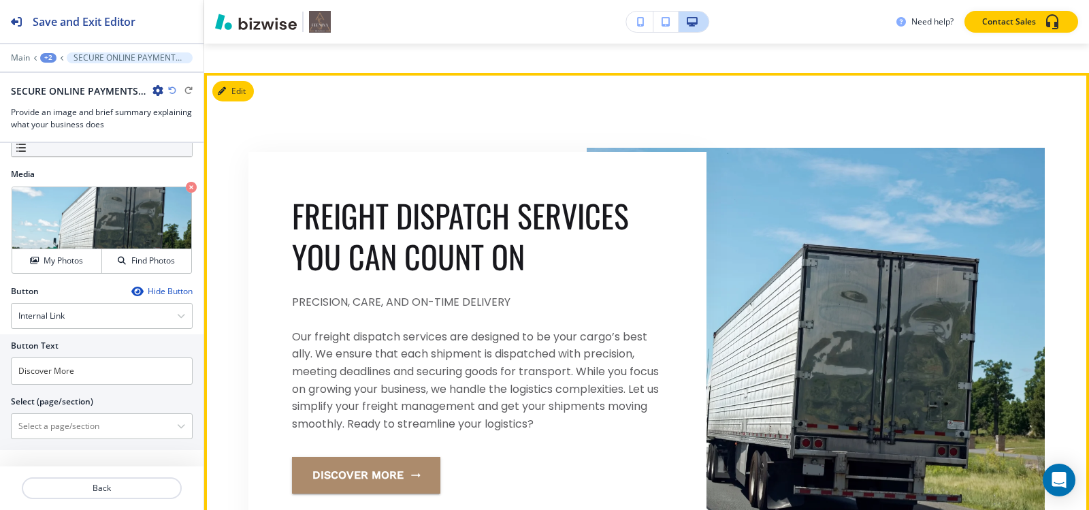
scroll to position [4107, 0]
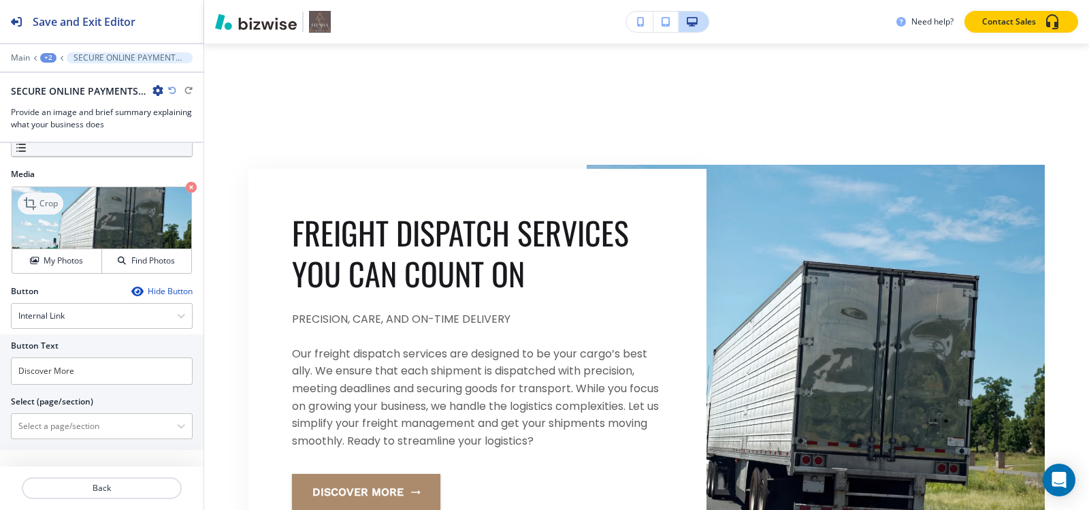
click at [34, 201] on icon at bounding box center [31, 203] width 16 height 16
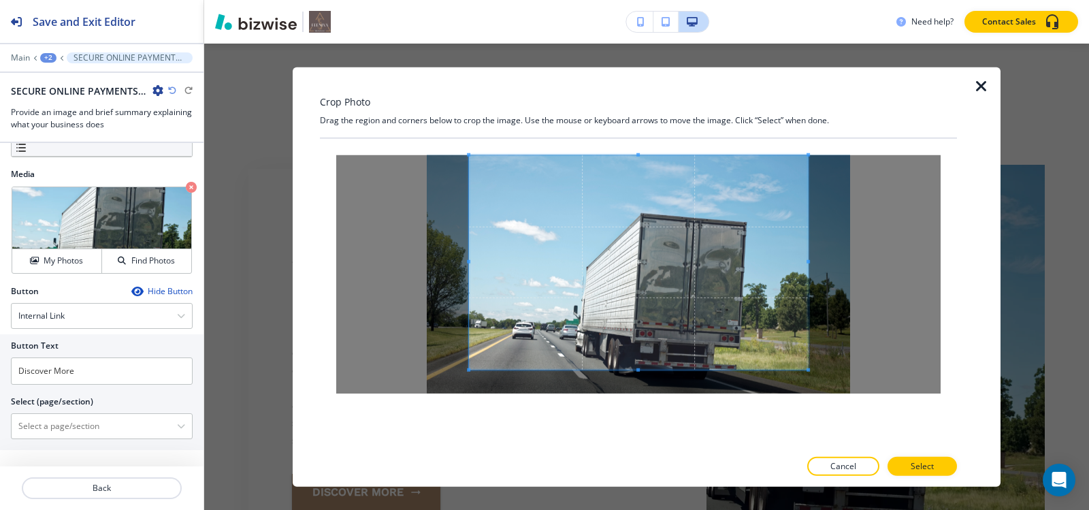
click at [638, 113] on div "Crop Photo Drag the region and corners below to crop the image. Use the mouse o…" at bounding box center [638, 277] width 637 height 420
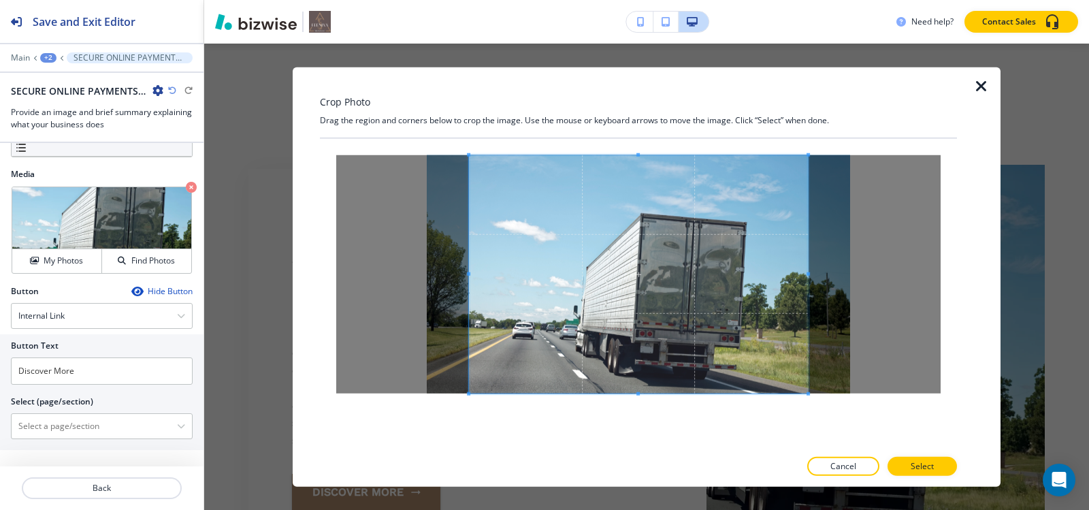
click at [645, 444] on div at bounding box center [638, 293] width 637 height 310
click at [801, 273] on span at bounding box center [800, 273] width 3 height 3
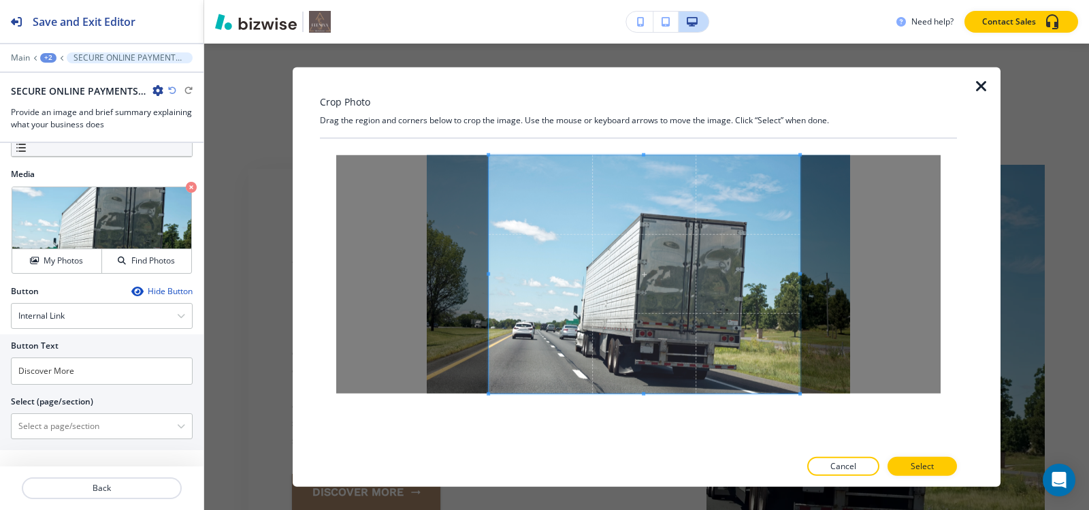
click at [487, 274] on span at bounding box center [488, 273] width 3 height 3
click at [903, 467] on button "Select" at bounding box center [922, 466] width 69 height 19
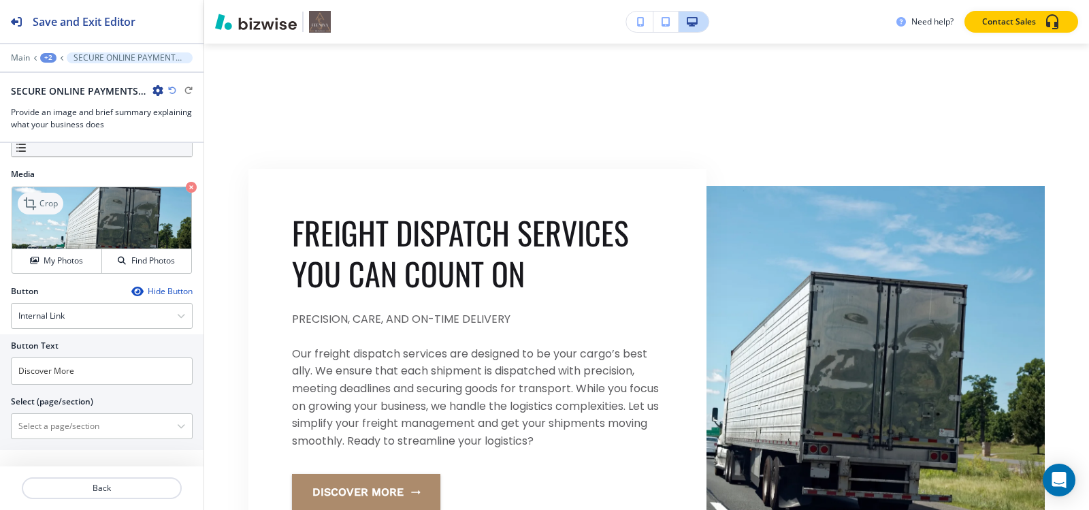
click at [37, 199] on icon at bounding box center [31, 203] width 16 height 16
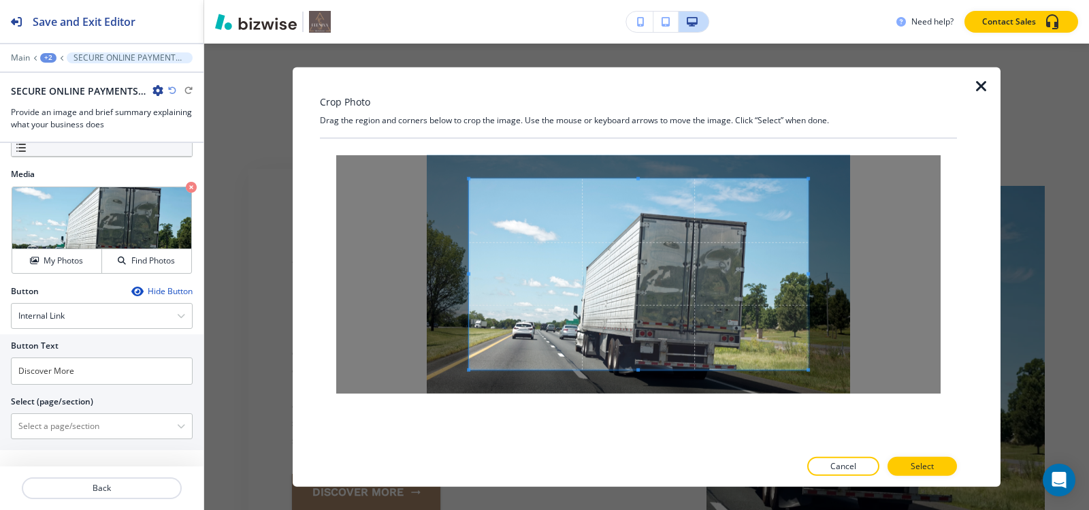
click at [643, 129] on div "Crop Photo Drag the region and corners below to crop the image. Use the mouse o…" at bounding box center [638, 277] width 637 height 420
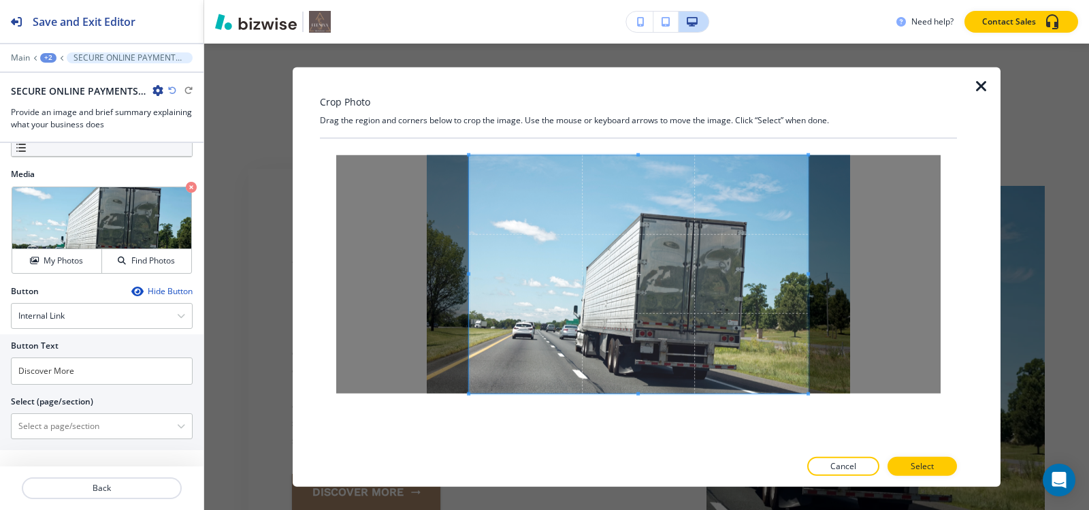
click at [666, 453] on div "Crop Photo Drag the region and corners below to crop the image. Use the mouse o…" at bounding box center [638, 277] width 637 height 420
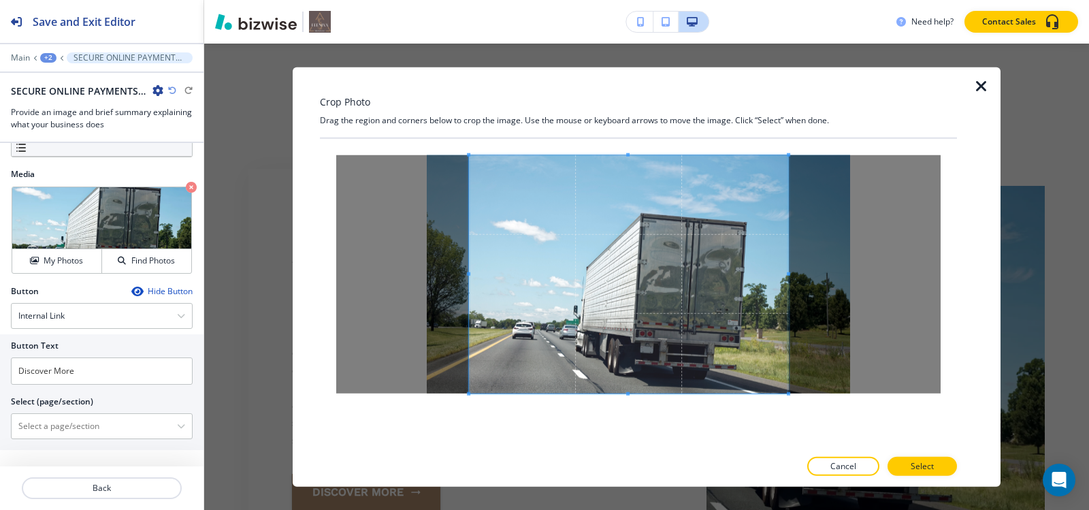
click at [790, 274] on span at bounding box center [788, 273] width 3 height 3
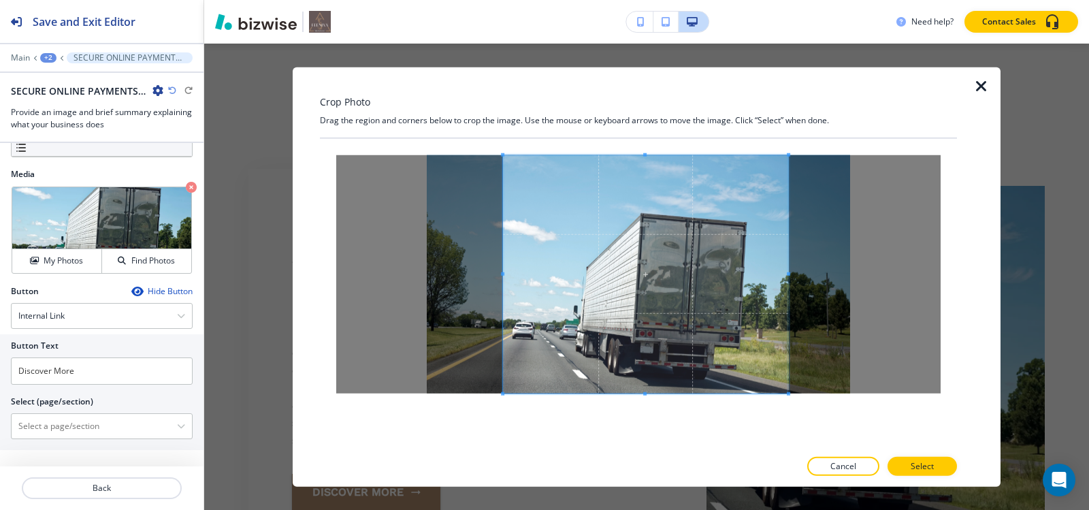
click at [503, 278] on div at bounding box center [645, 274] width 285 height 238
click at [909, 466] on button "Select" at bounding box center [922, 466] width 69 height 19
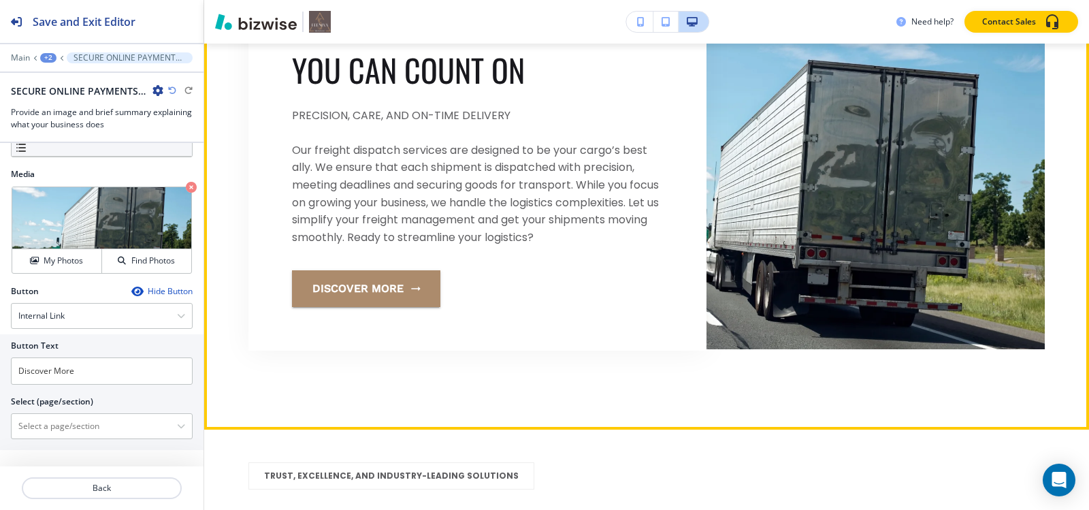
scroll to position [4311, 0]
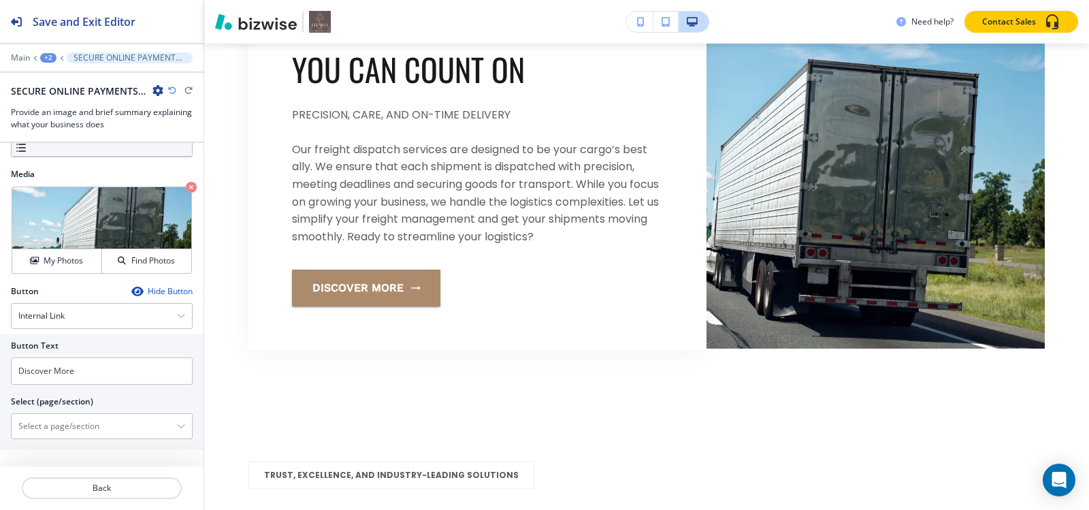
click at [52, 56] on div "+2" at bounding box center [48, 58] width 16 height 10
click at [67, 96] on button "HOME" at bounding box center [83, 104] width 87 height 25
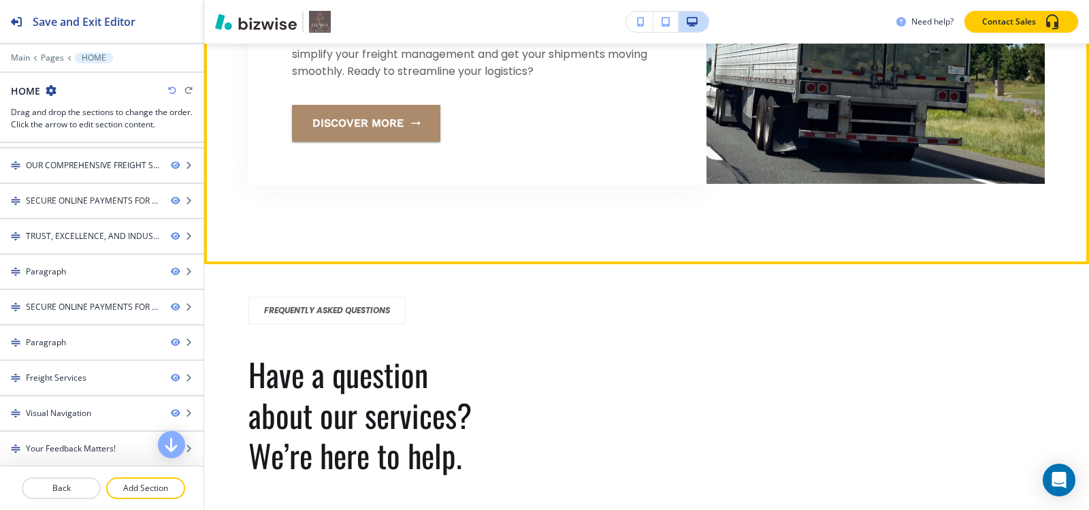
scroll to position [5324, 0]
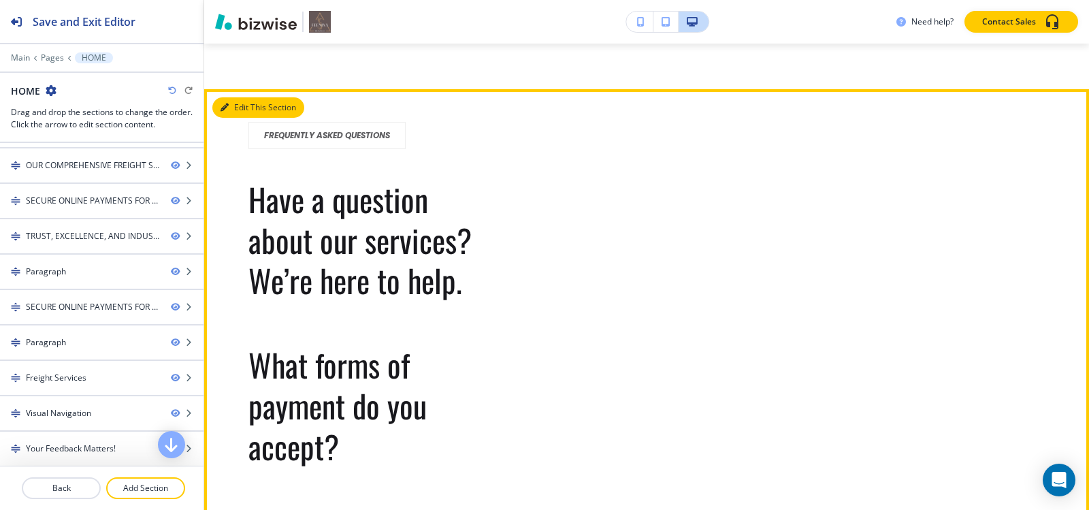
click at [238, 118] on button "Edit This Section" at bounding box center [258, 107] width 92 height 20
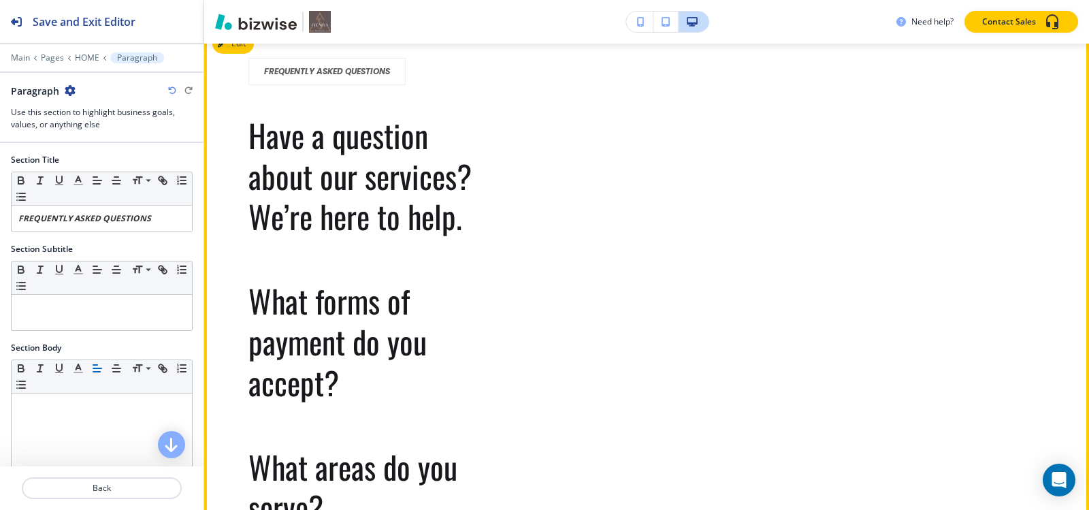
scroll to position [5391, 0]
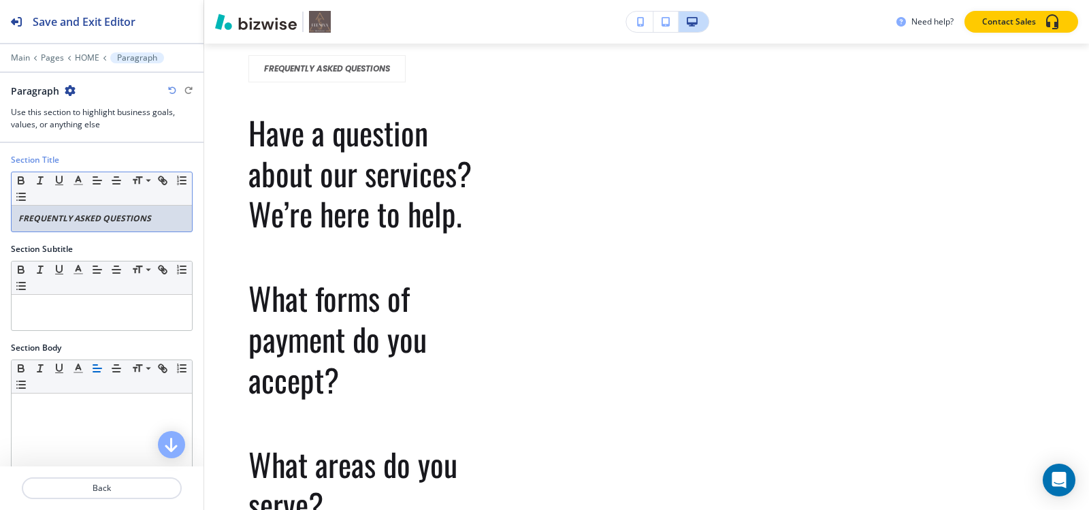
click at [140, 209] on div "FREQUENTLY ASKED QUESTIONS" at bounding box center [102, 219] width 180 height 26
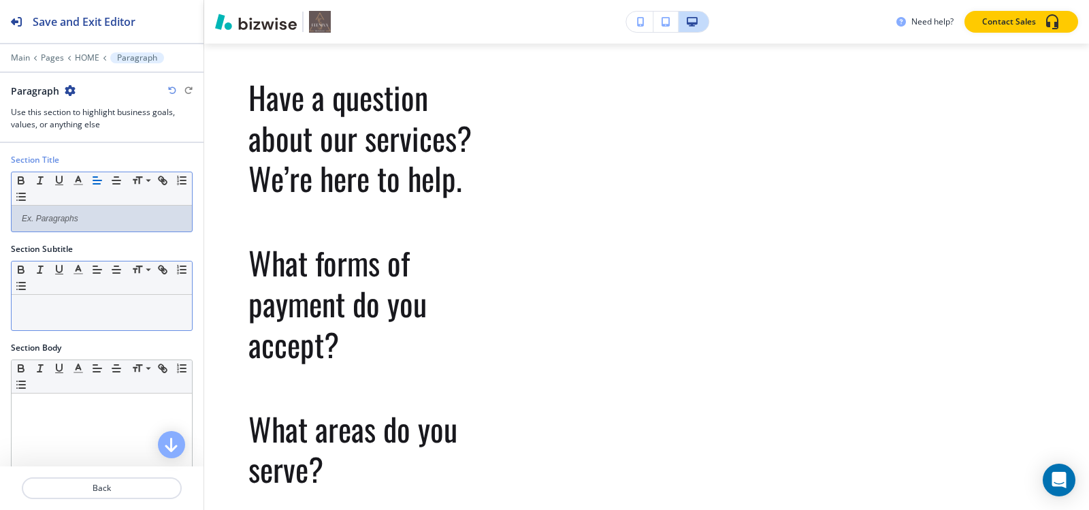
click at [67, 300] on div at bounding box center [102, 312] width 180 height 35
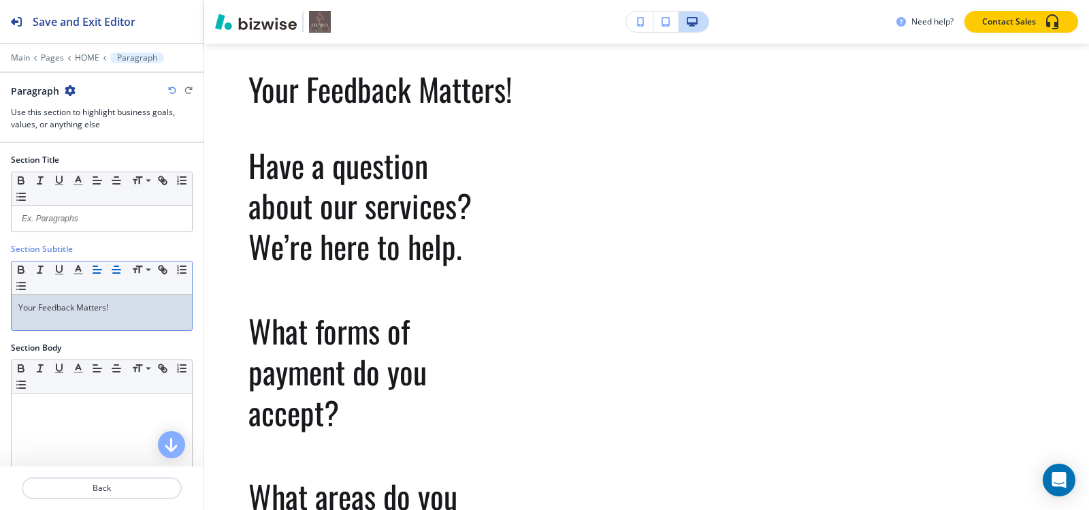
click at [118, 265] on icon "button" at bounding box center [116, 269] width 12 height 12
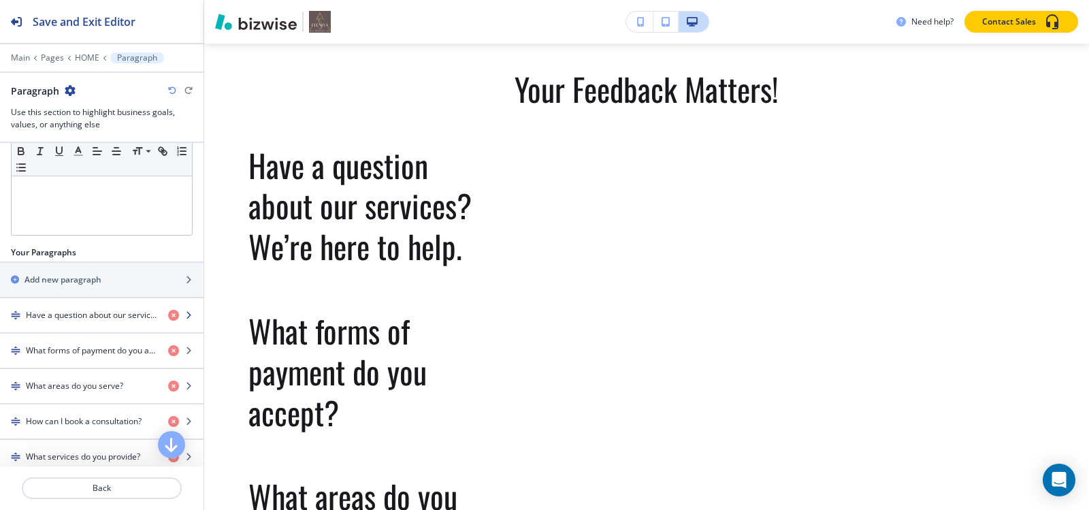
scroll to position [408, 0]
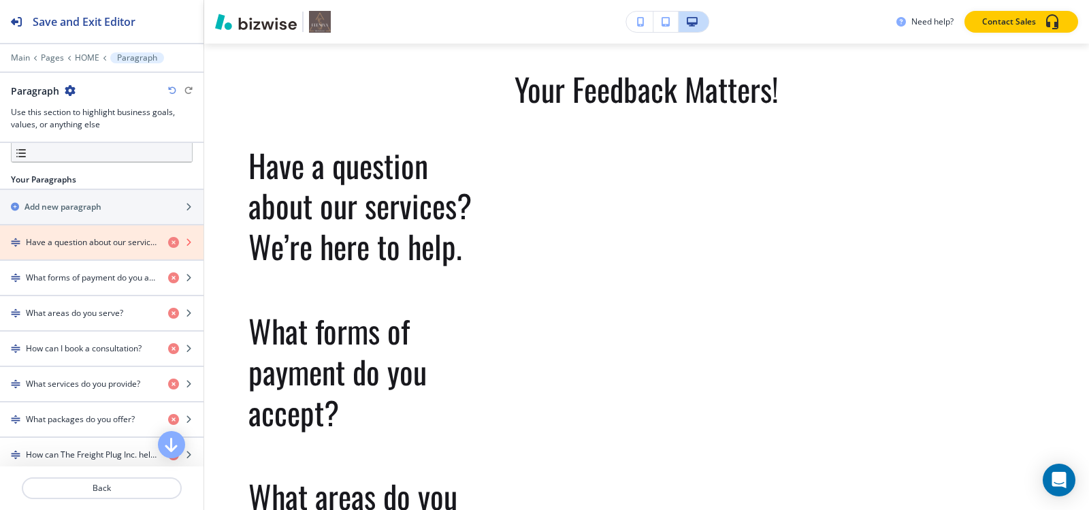
click at [168, 239] on icon "button" at bounding box center [173, 242] width 11 height 11
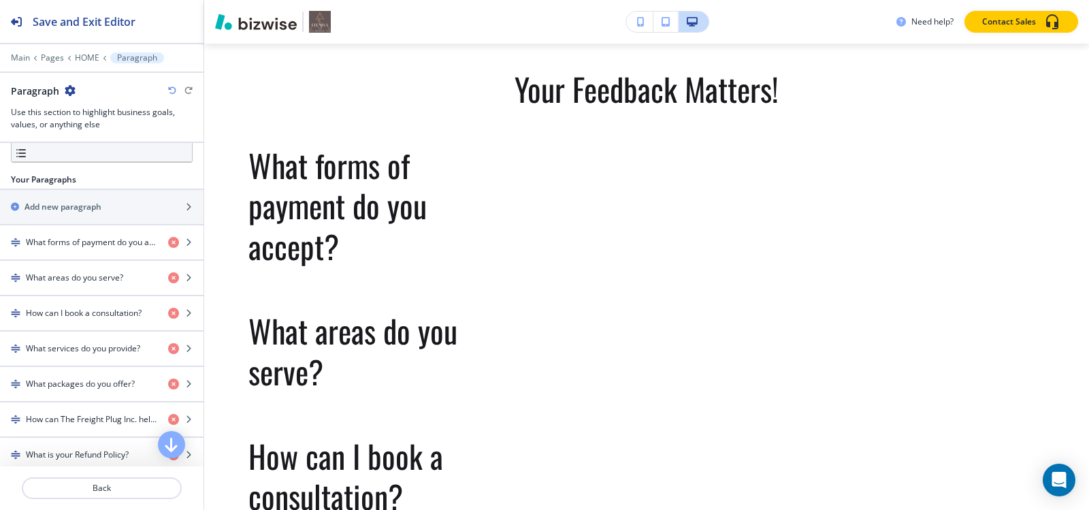
click at [168, 240] on icon "button" at bounding box center [173, 242] width 11 height 11
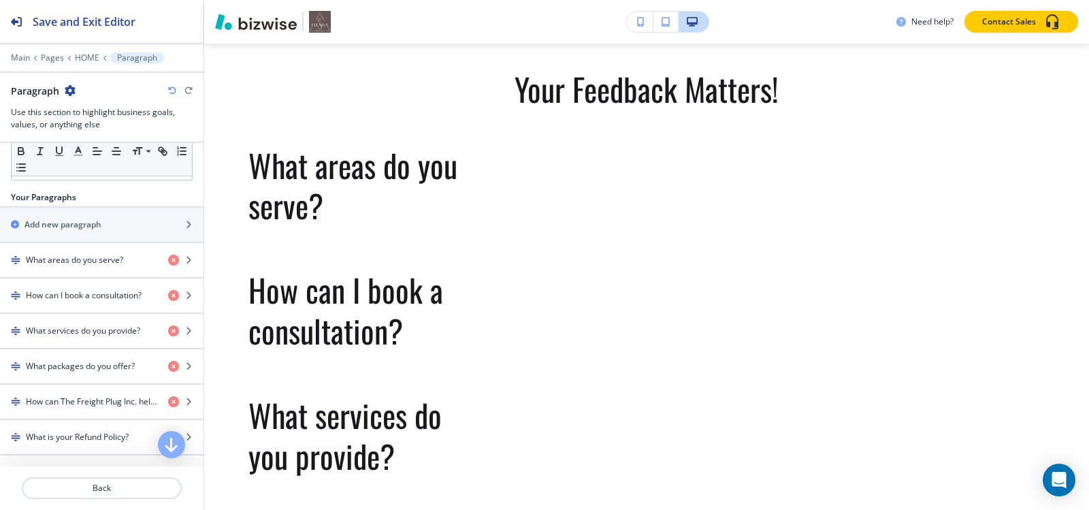
scroll to position [391, 0]
click at [165, 240] on div "button" at bounding box center [102, 236] width 204 height 11
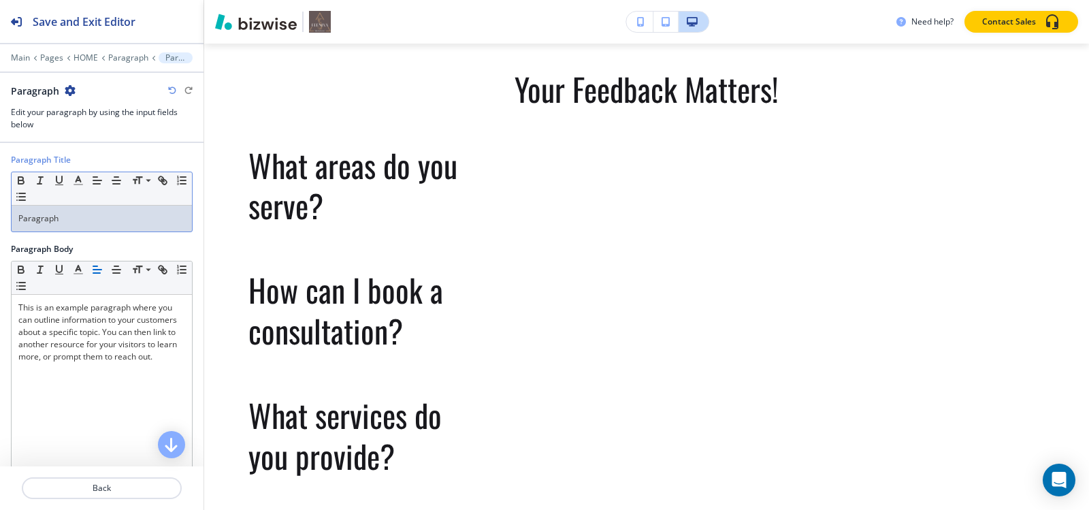
click at [165, 240] on div "Paragraph Title Small Normal Large Huge Paragraph" at bounding box center [102, 198] width 204 height 89
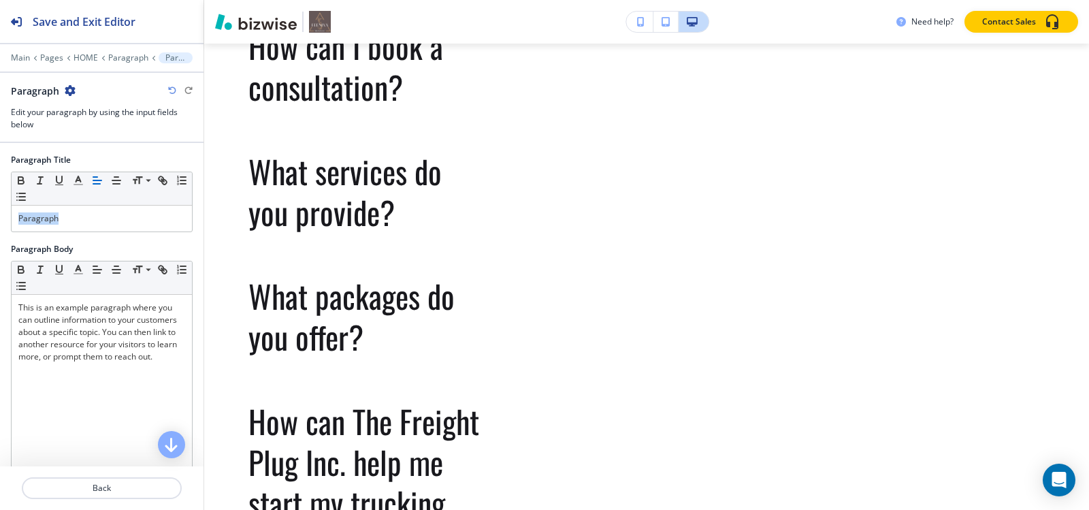
click at [165, 240] on div "Paragraph Title Small Normal Large Huge Paragraph" at bounding box center [102, 198] width 204 height 89
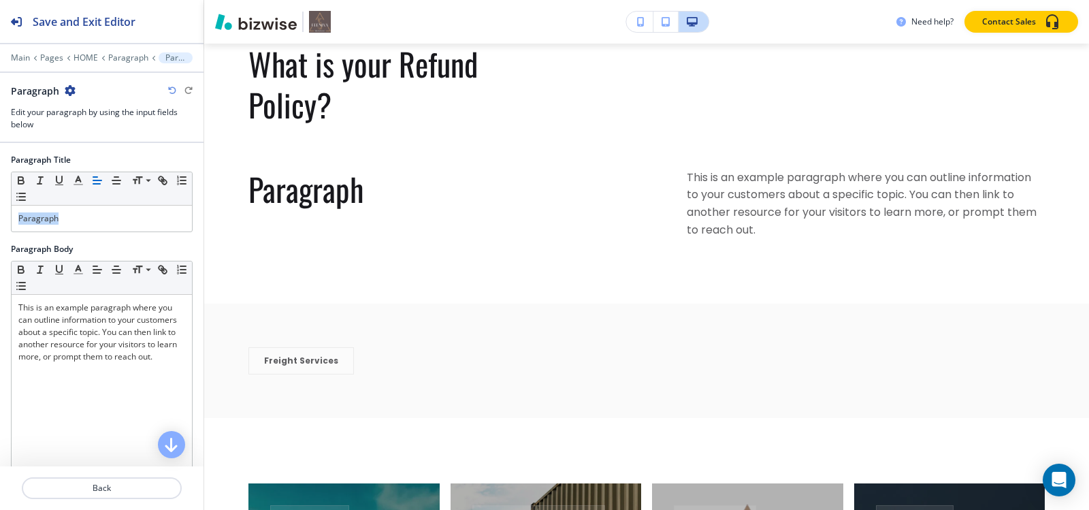
click at [165, 240] on div "Paragraph Title Small Normal Large Huge Paragraph" at bounding box center [102, 198] width 204 height 89
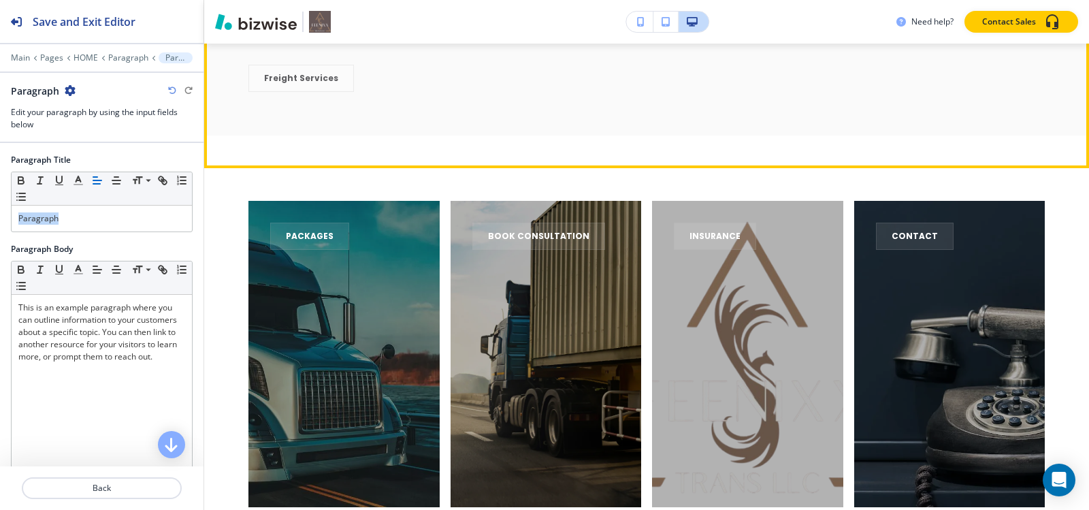
scroll to position [6344, 0]
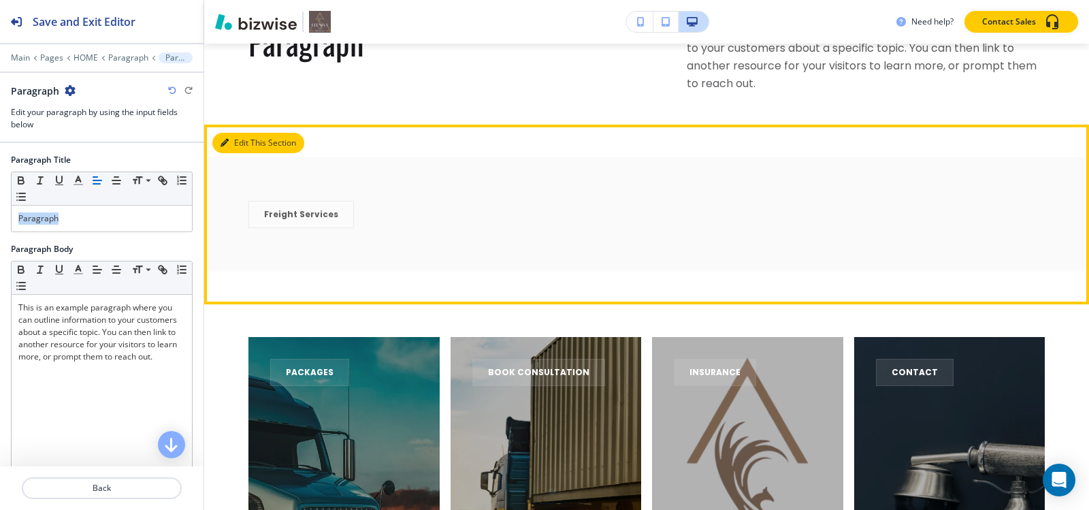
click at [244, 153] on button "Edit This Section" at bounding box center [258, 143] width 92 height 20
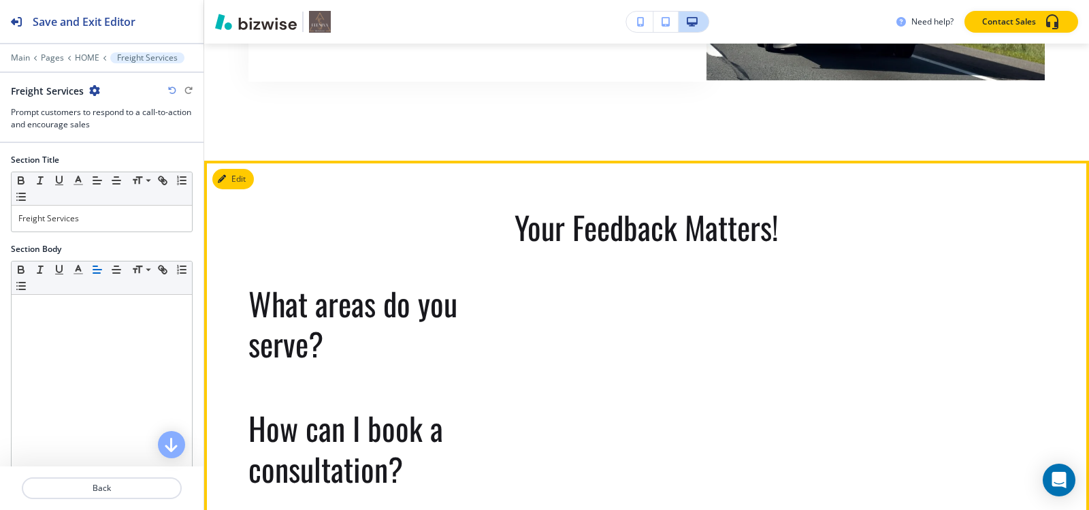
scroll to position [5222, 0]
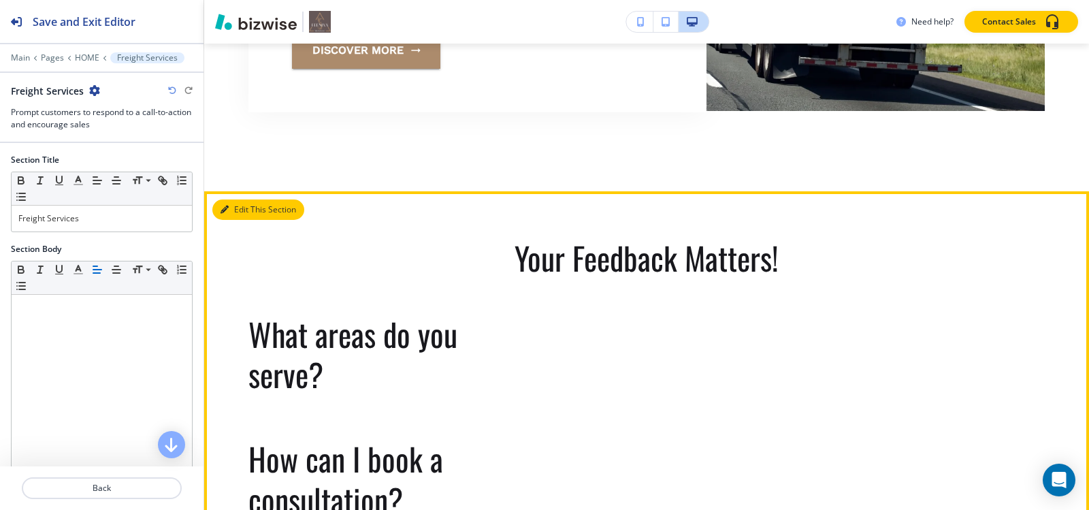
click at [244, 220] on button "Edit This Section" at bounding box center [258, 209] width 92 height 20
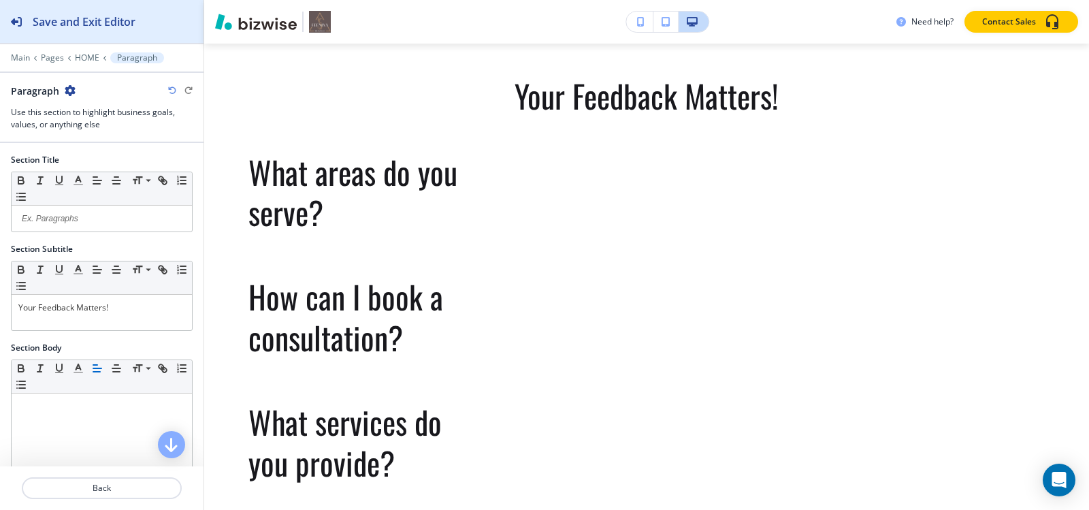
scroll to position [5391, 0]
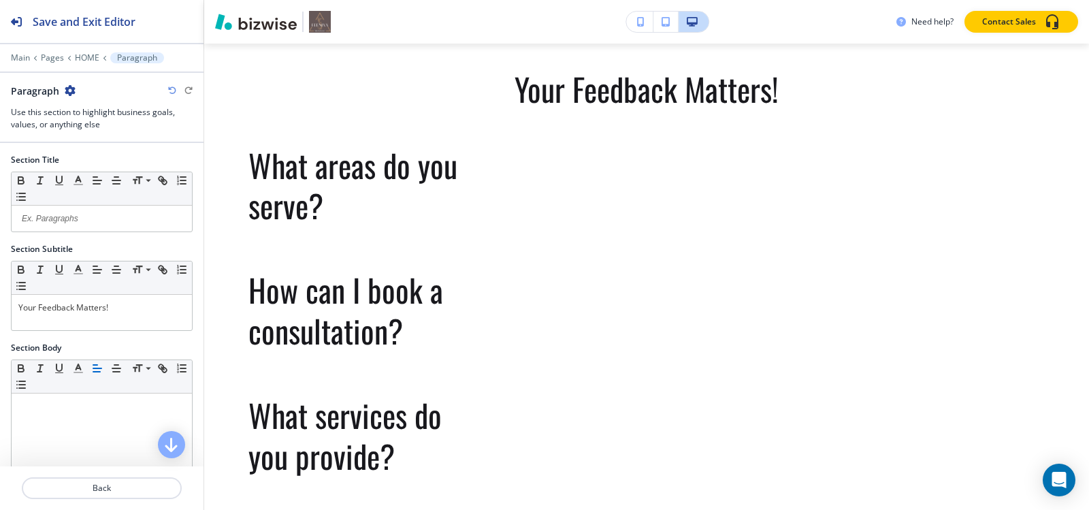
click at [67, 89] on icon "button" at bounding box center [70, 90] width 11 height 11
click at [91, 148] on button "Duplicate Section" at bounding box center [107, 138] width 87 height 24
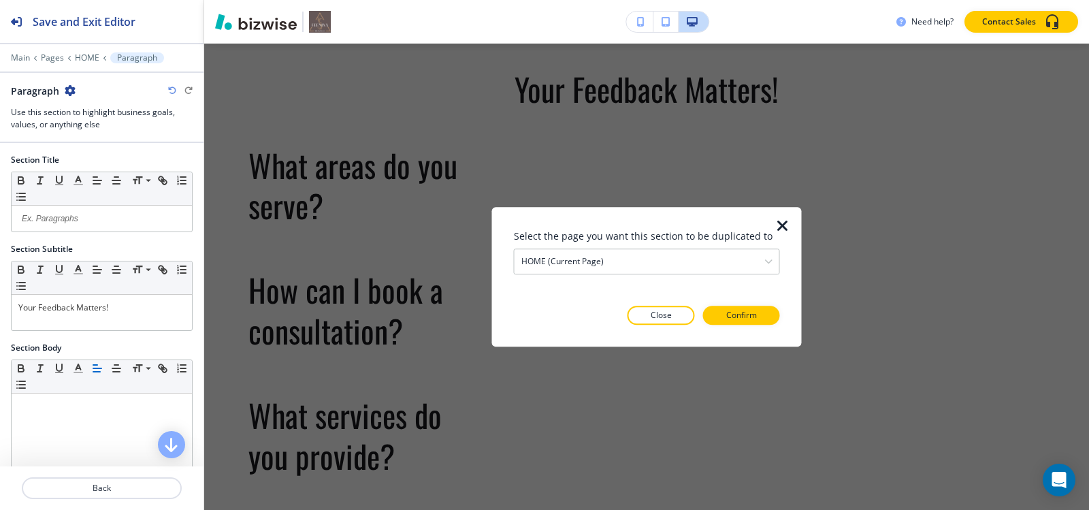
click at [781, 226] on icon "button" at bounding box center [783, 226] width 16 height 16
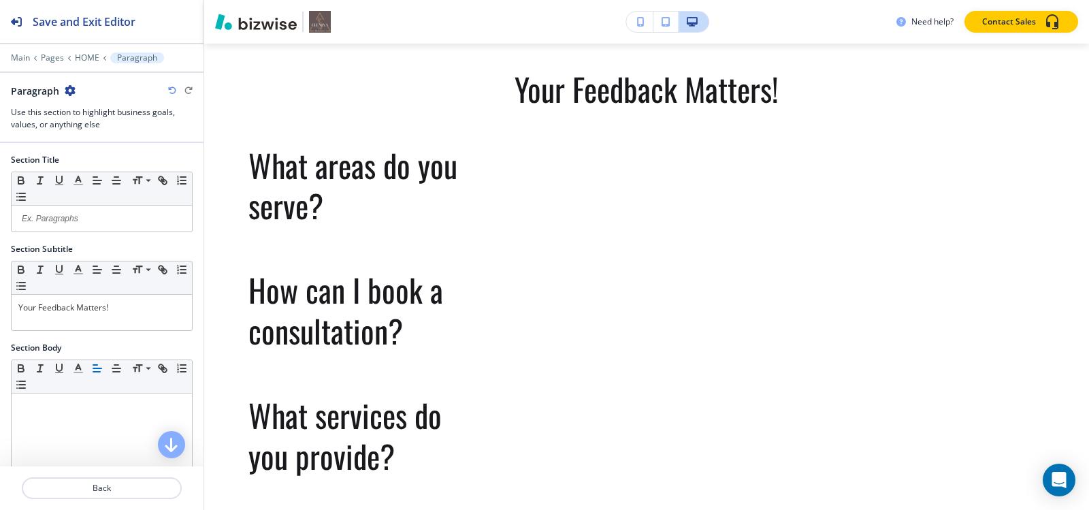
click at [69, 91] on icon "button" at bounding box center [70, 90] width 11 height 11
click at [83, 163] on p "Delete Section" at bounding box center [107, 162] width 69 height 12
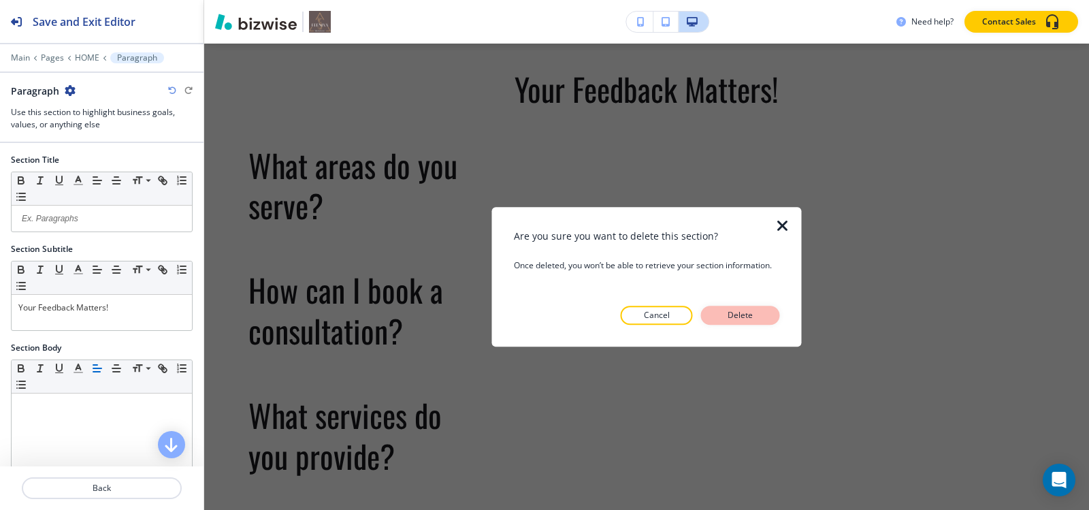
click at [735, 312] on p "Delete" at bounding box center [740, 315] width 33 height 12
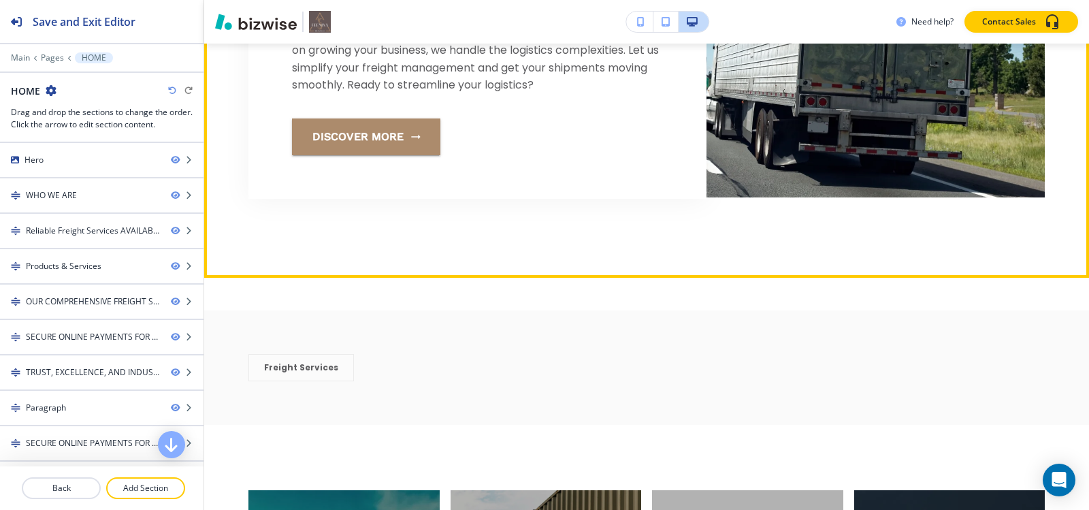
scroll to position [5118, 0]
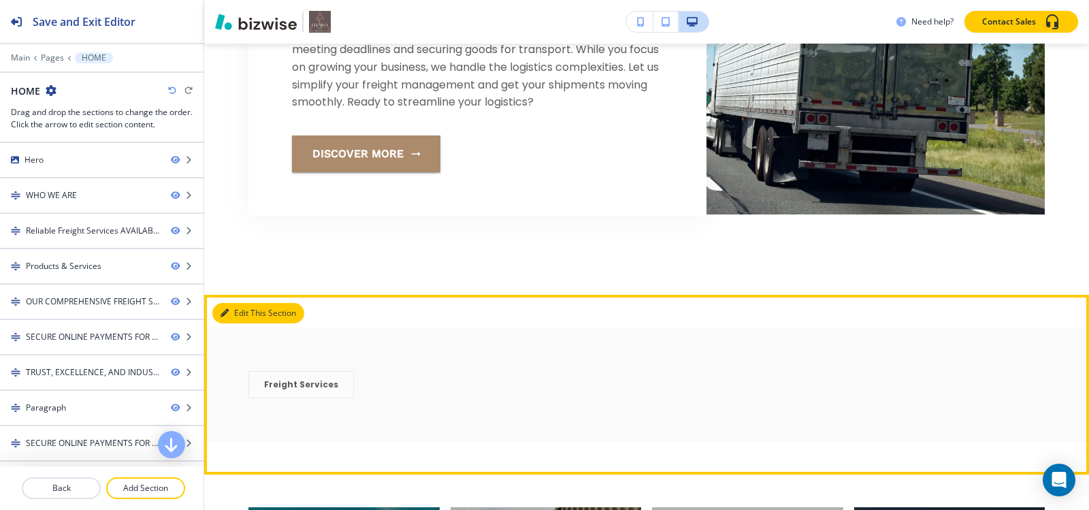
click at [239, 323] on button "Edit This Section" at bounding box center [258, 313] width 92 height 20
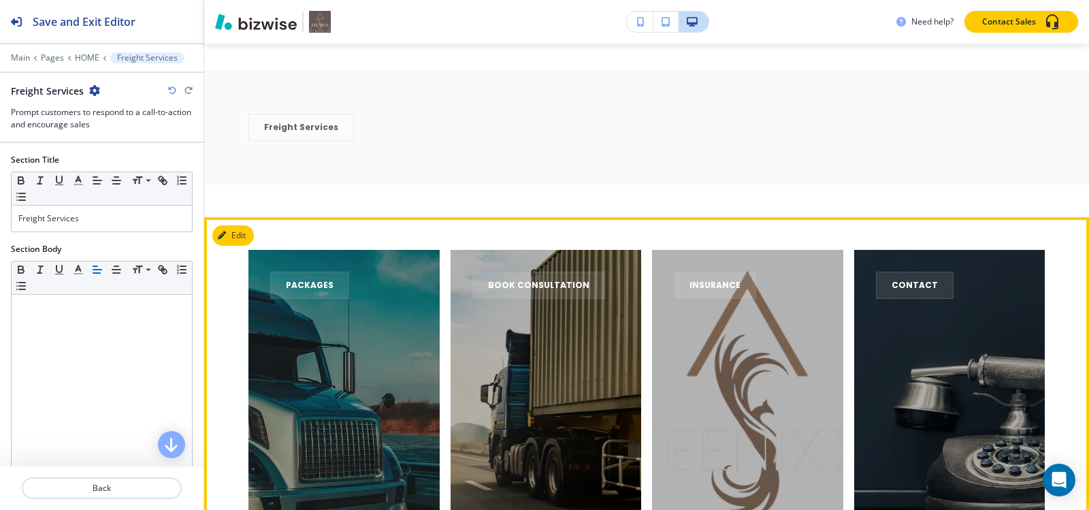
scroll to position [5391, 0]
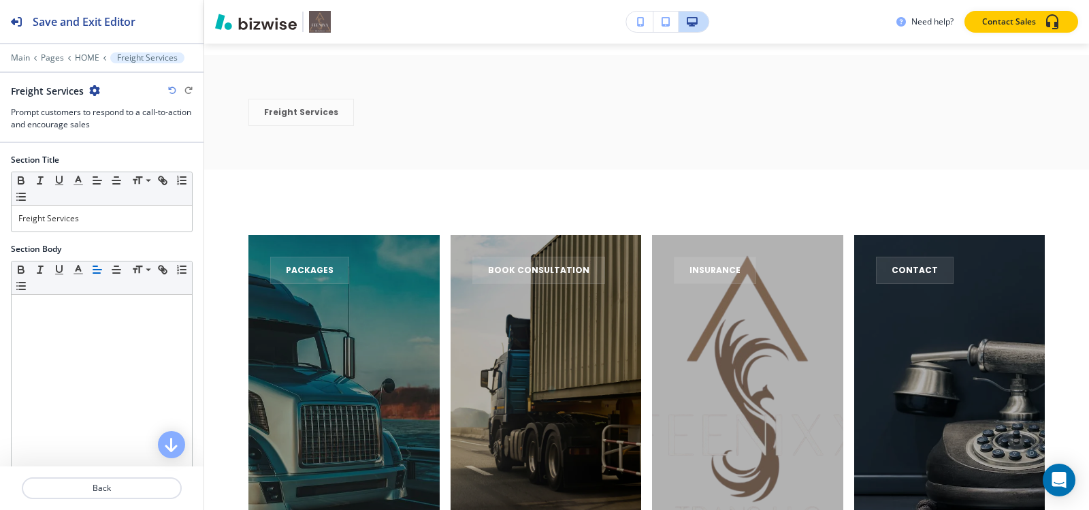
click at [92, 91] on icon "button" at bounding box center [94, 90] width 11 height 11
click at [156, 158] on p "Delete Section" at bounding box center [131, 162] width 69 height 12
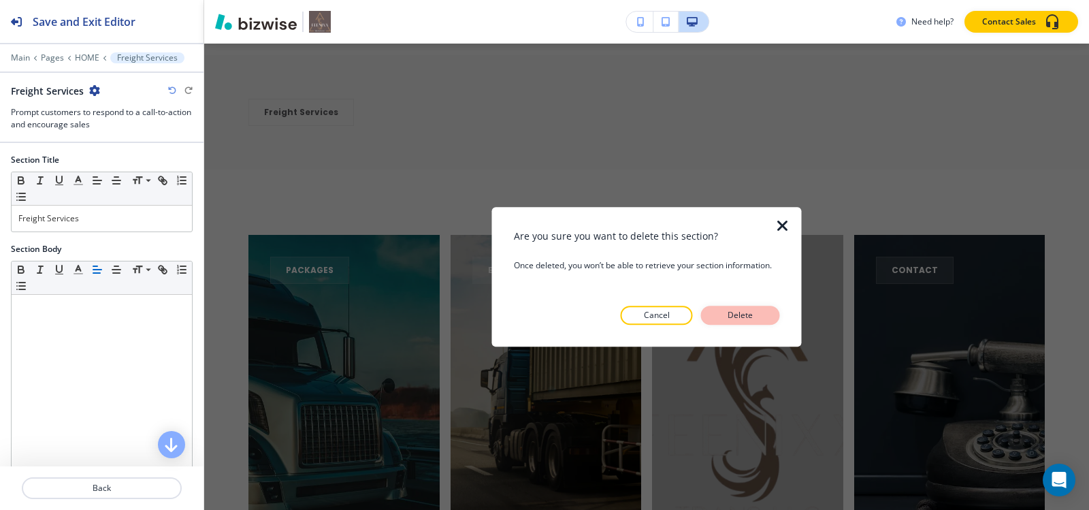
click at [740, 312] on p "Delete" at bounding box center [740, 315] width 33 height 12
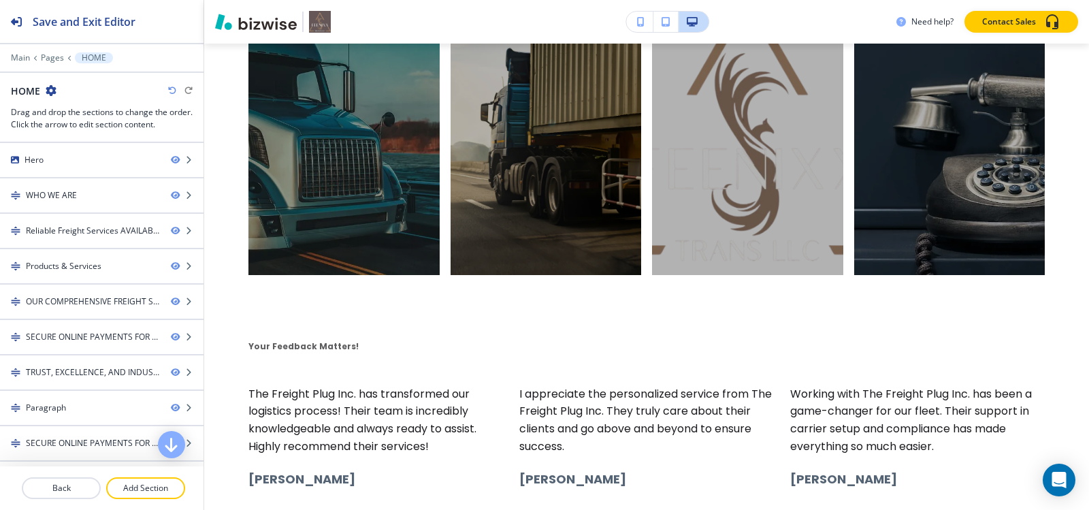
scroll to position [5595, 0]
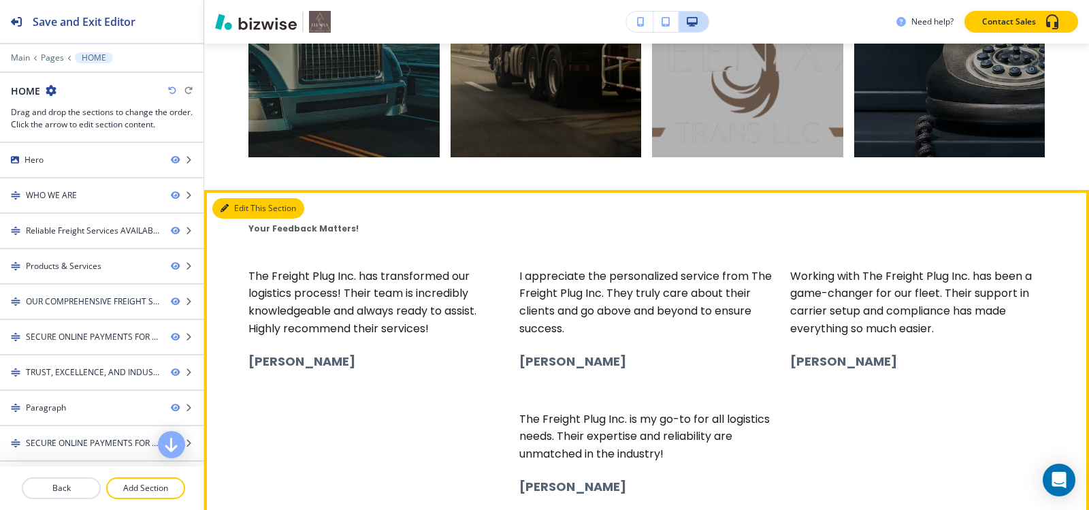
click at [243, 218] on button "Edit This Section" at bounding box center [258, 208] width 92 height 20
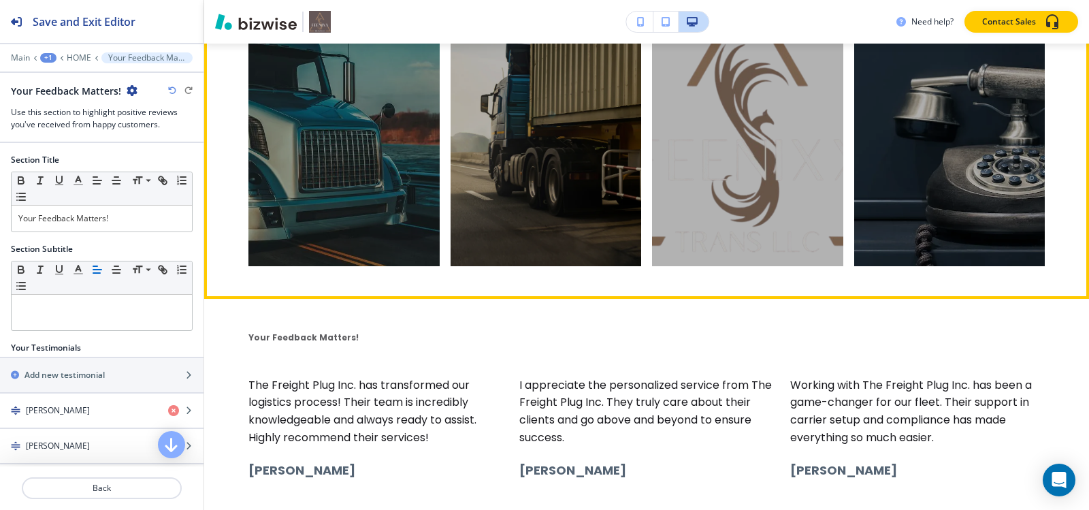
scroll to position [5558, 0]
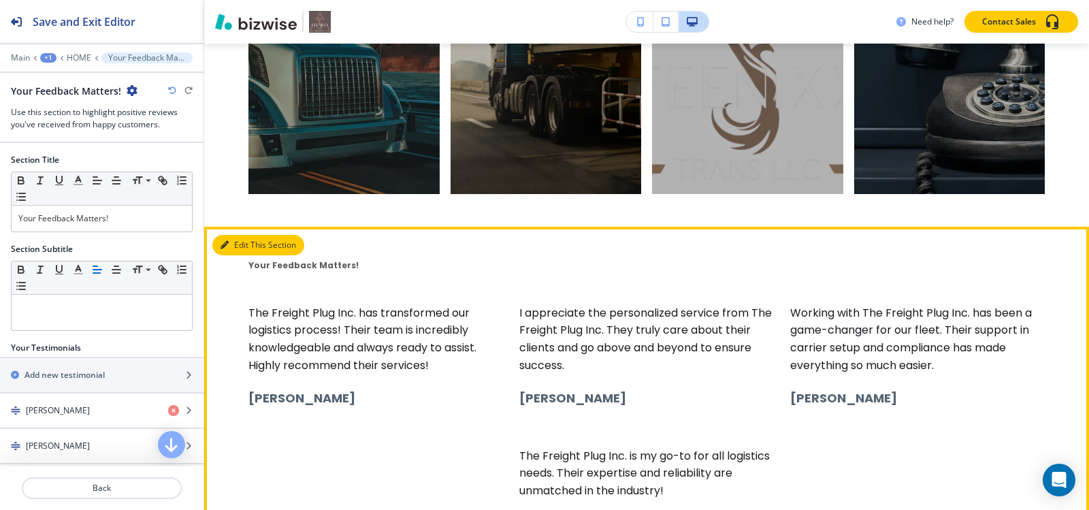
click at [234, 255] on button "Edit This Section" at bounding box center [258, 245] width 92 height 20
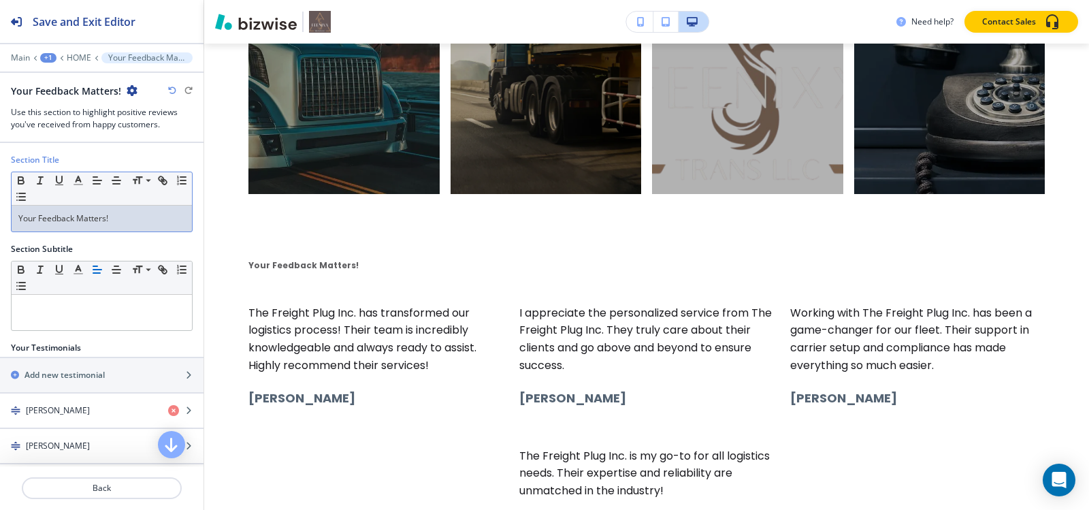
click at [129, 216] on p "Your Feedback Matters!" at bounding box center [101, 218] width 167 height 12
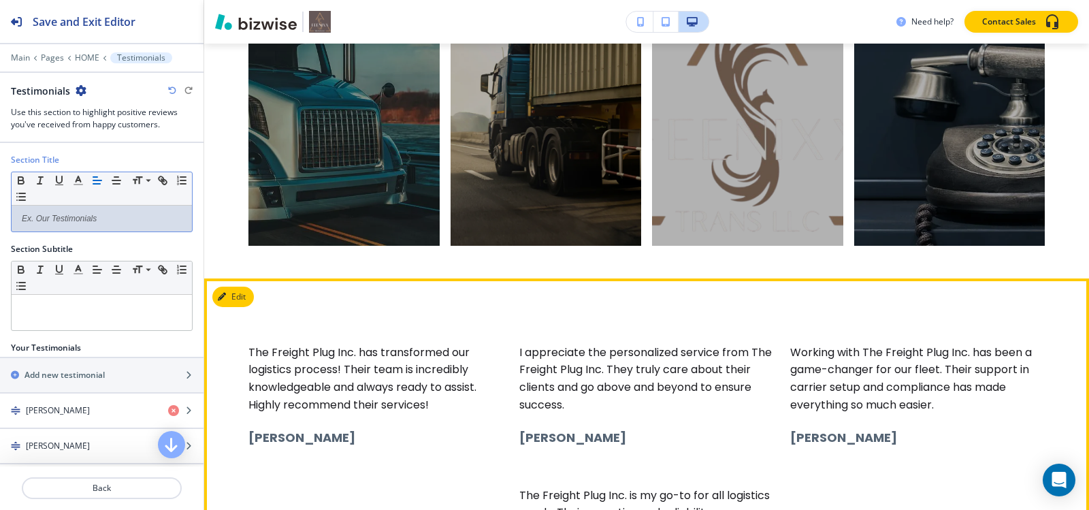
scroll to position [5354, 0]
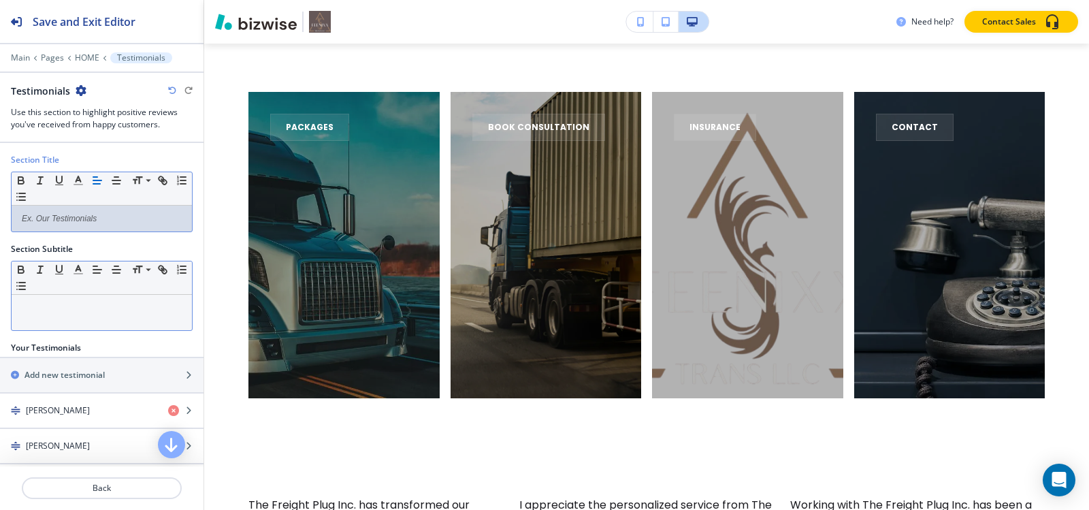
click at [87, 316] on div at bounding box center [102, 312] width 180 height 35
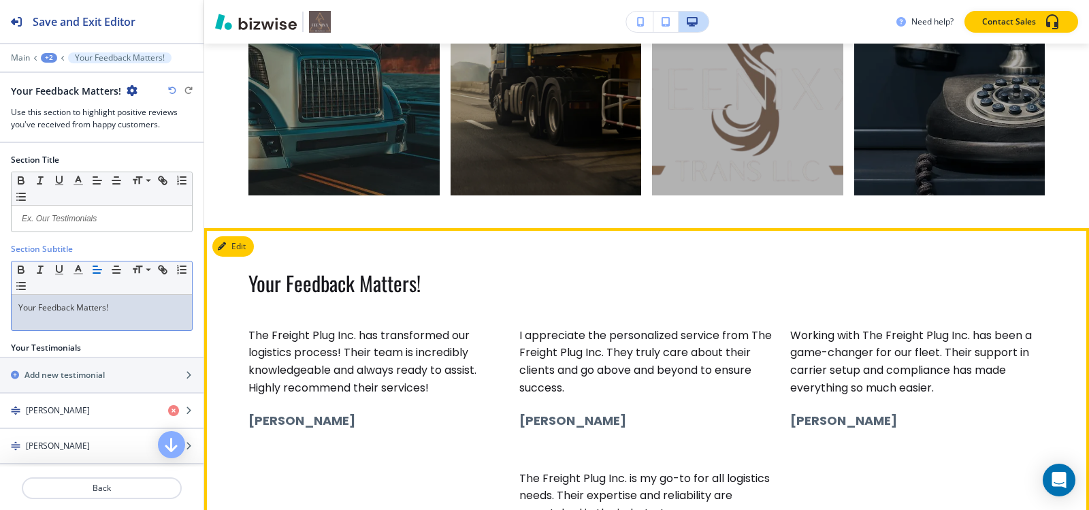
scroll to position [5558, 0]
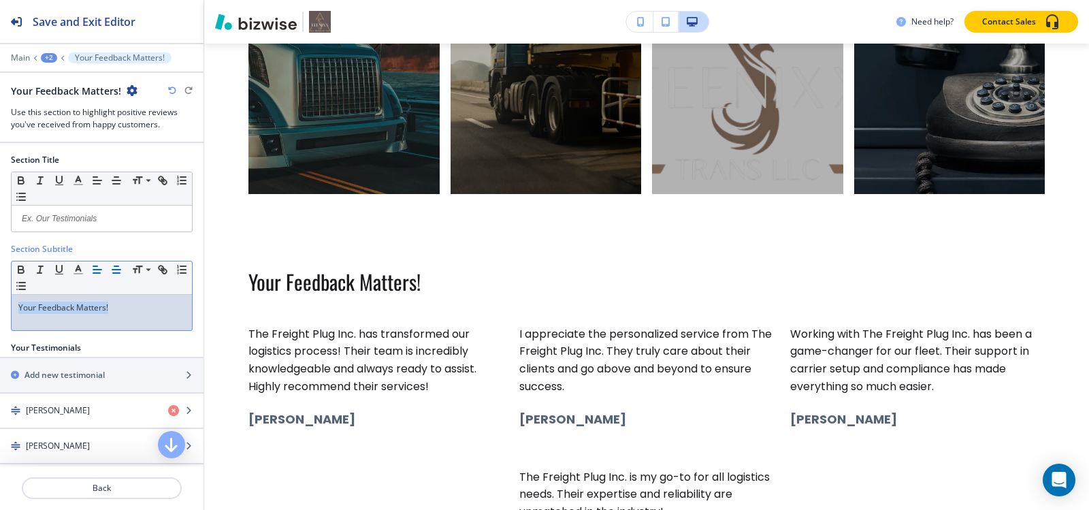
click at [116, 271] on icon "button" at bounding box center [116, 269] width 12 height 12
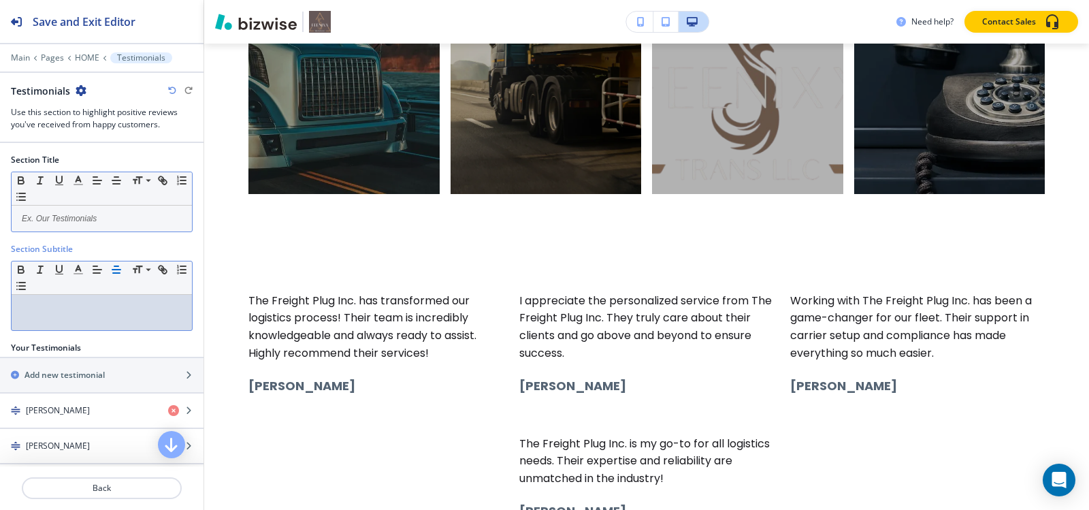
click at [82, 214] on p at bounding box center [101, 218] width 167 height 12
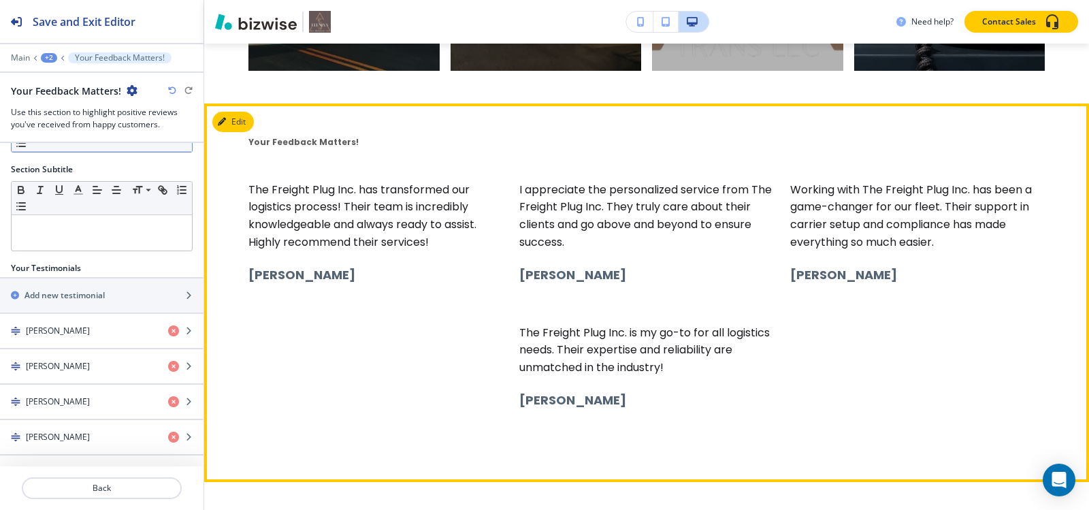
scroll to position [5694, 0]
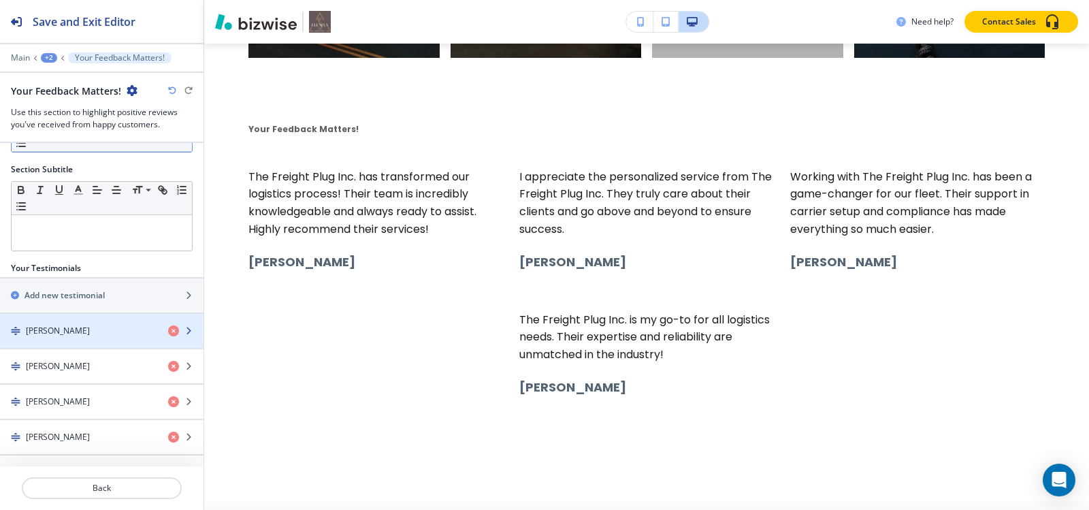
click at [42, 331] on h4 "[PERSON_NAME]" at bounding box center [58, 331] width 64 height 12
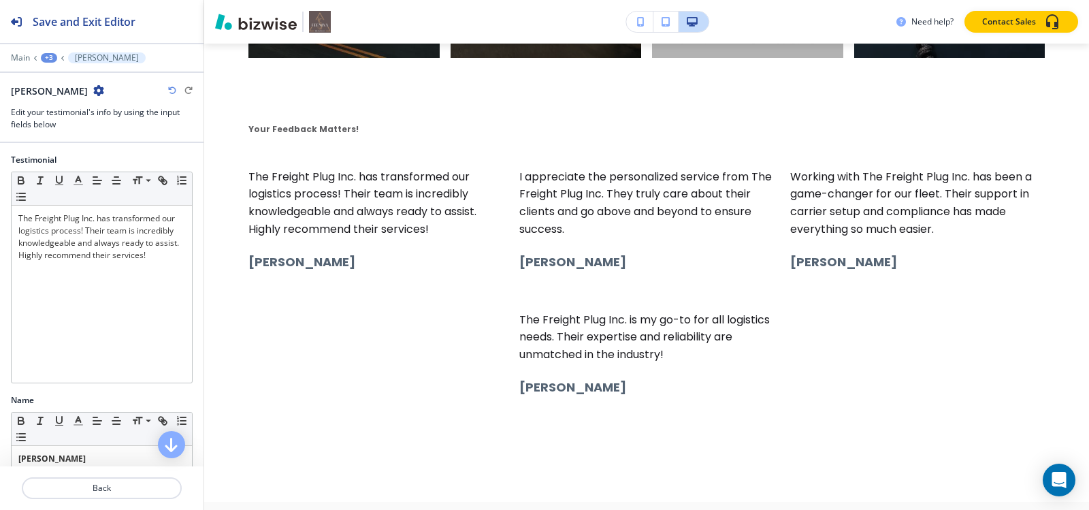
scroll to position [5840, 0]
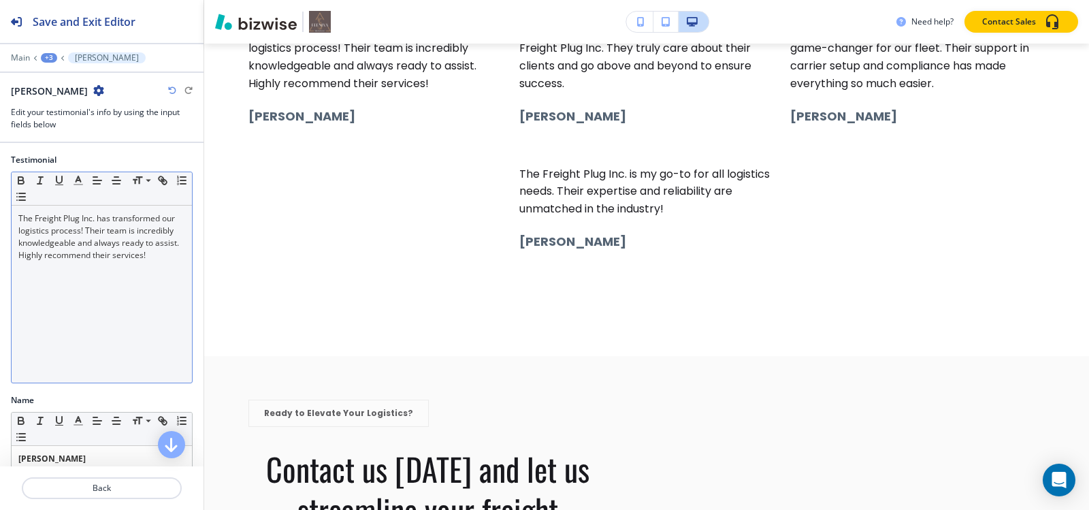
click at [81, 282] on div "The Freight Plug Inc. has transformed our logistics process! Their team is incr…" at bounding box center [102, 294] width 180 height 177
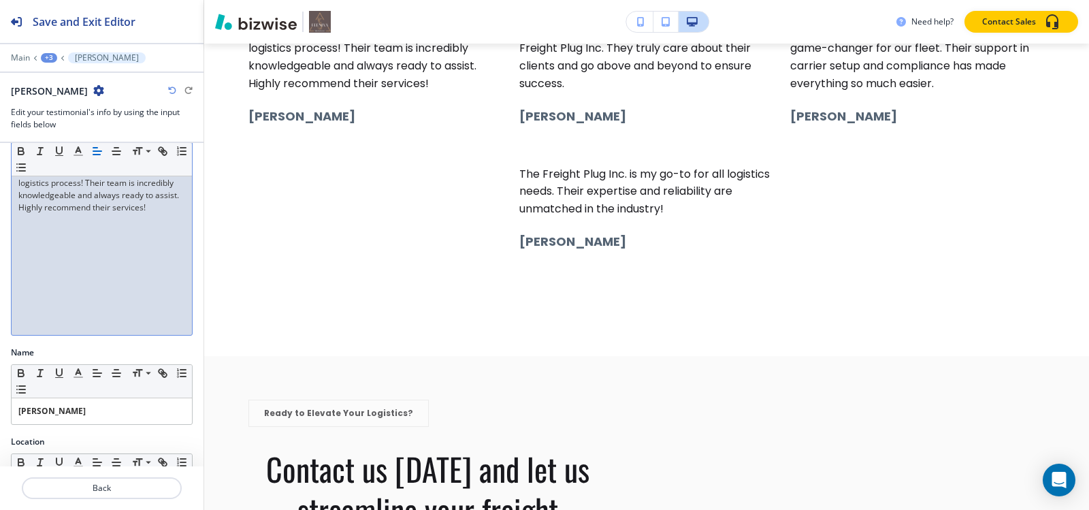
scroll to position [106, 0]
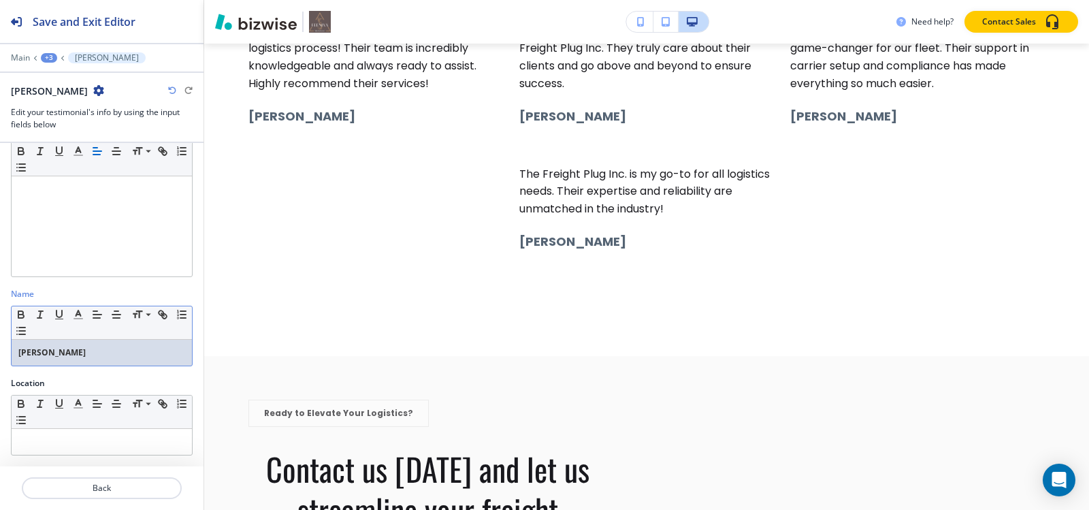
click at [114, 355] on p "[PERSON_NAME]" at bounding box center [101, 352] width 167 height 12
click at [18, 317] on icon "button" at bounding box center [20, 315] width 5 height 3
click at [46, 58] on div "+3" at bounding box center [49, 58] width 16 height 10
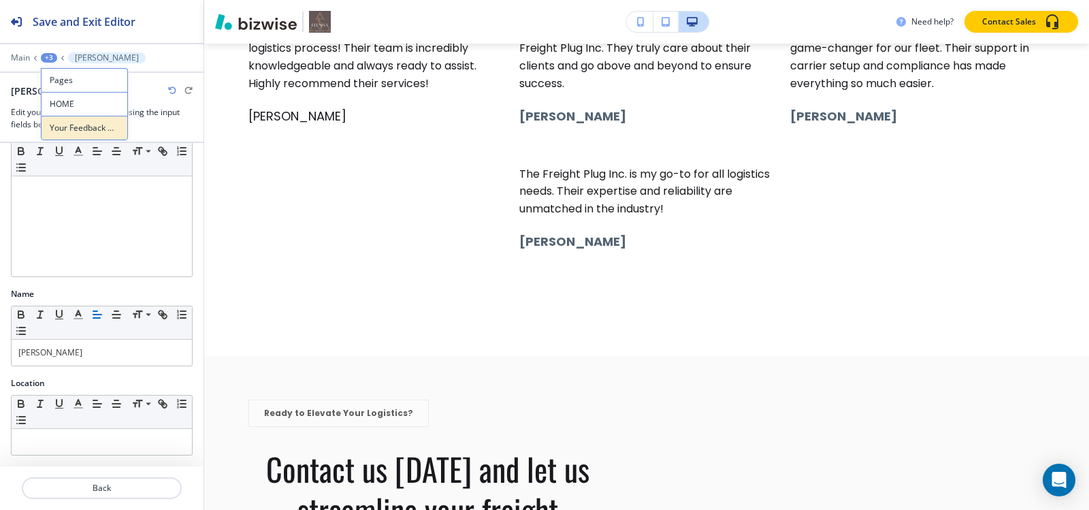
click at [69, 123] on p "Your Feedback Matters!" at bounding box center [84, 128] width 69 height 12
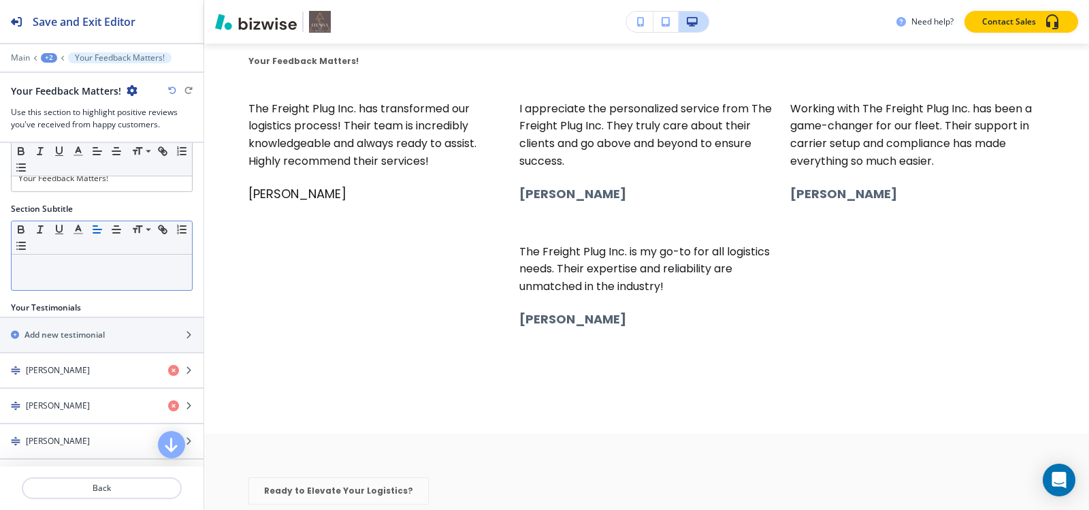
scroll to position [80, 0]
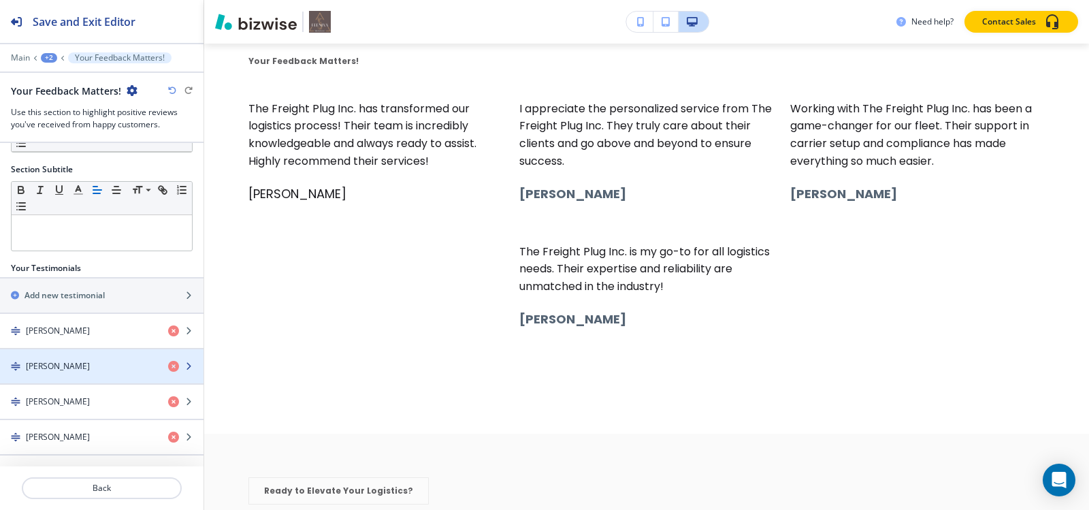
click at [71, 363] on h4 "[PERSON_NAME]" at bounding box center [58, 366] width 64 height 12
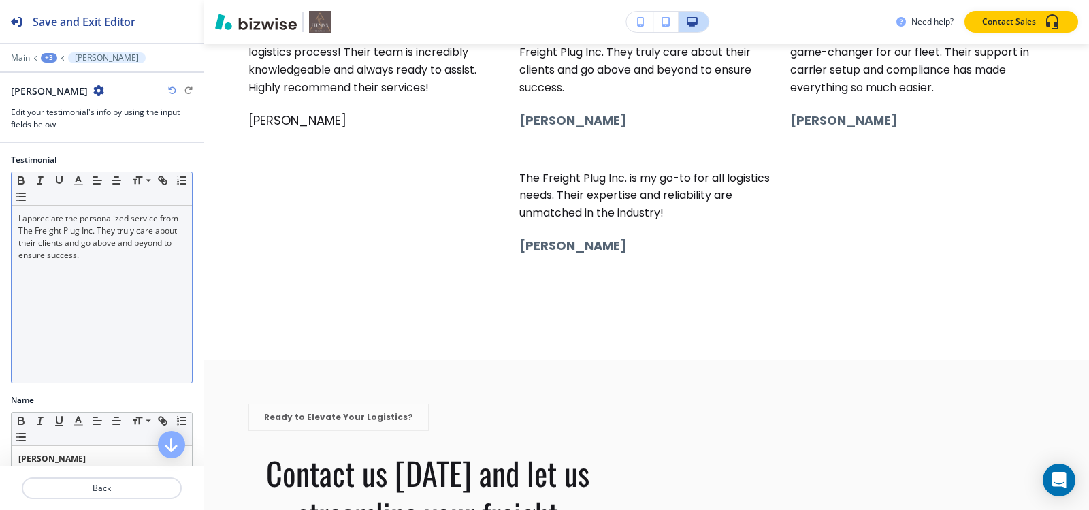
scroll to position [5840, 0]
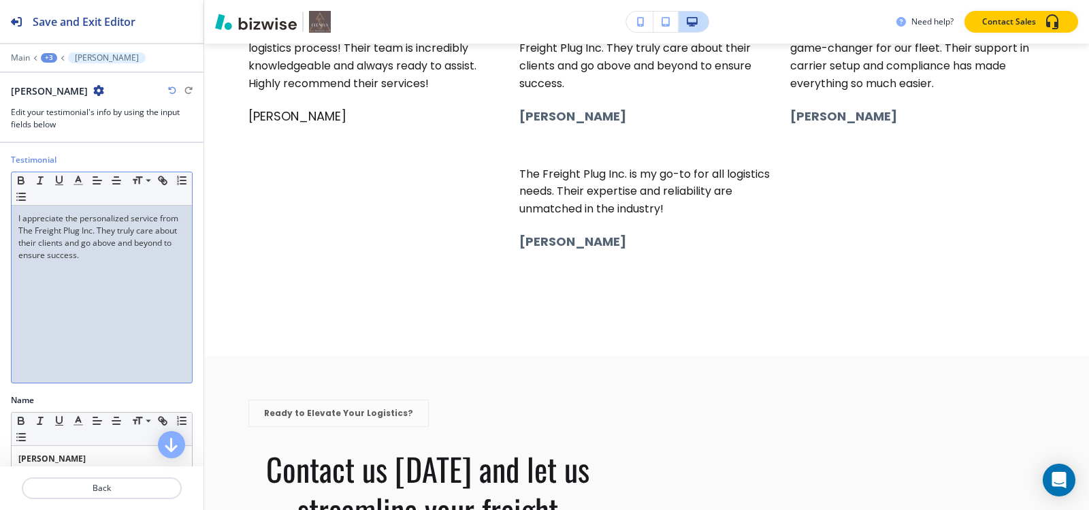
click at [116, 265] on div "I appreciate the personalized service from The Freight Plug Inc. They truly car…" at bounding box center [102, 294] width 180 height 177
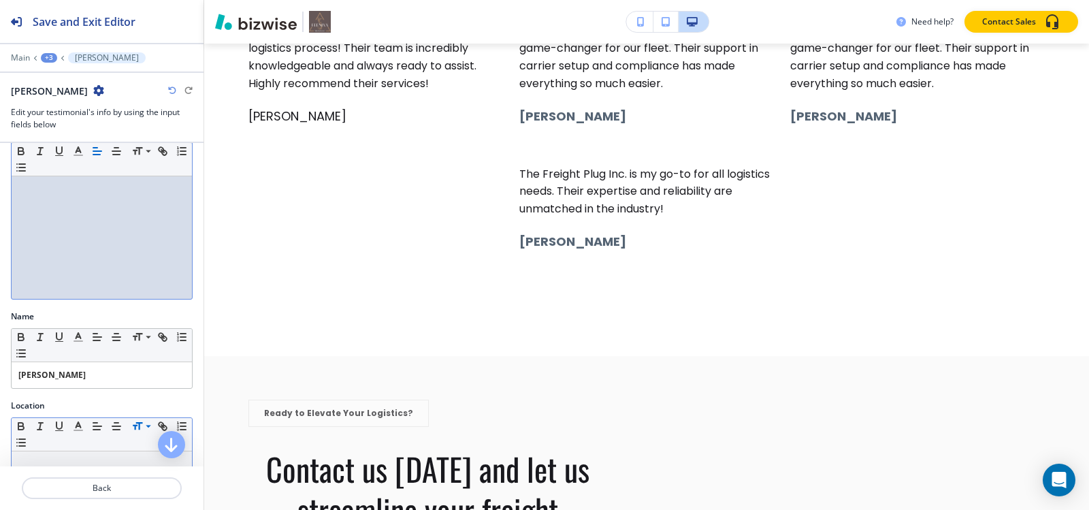
scroll to position [106, 0]
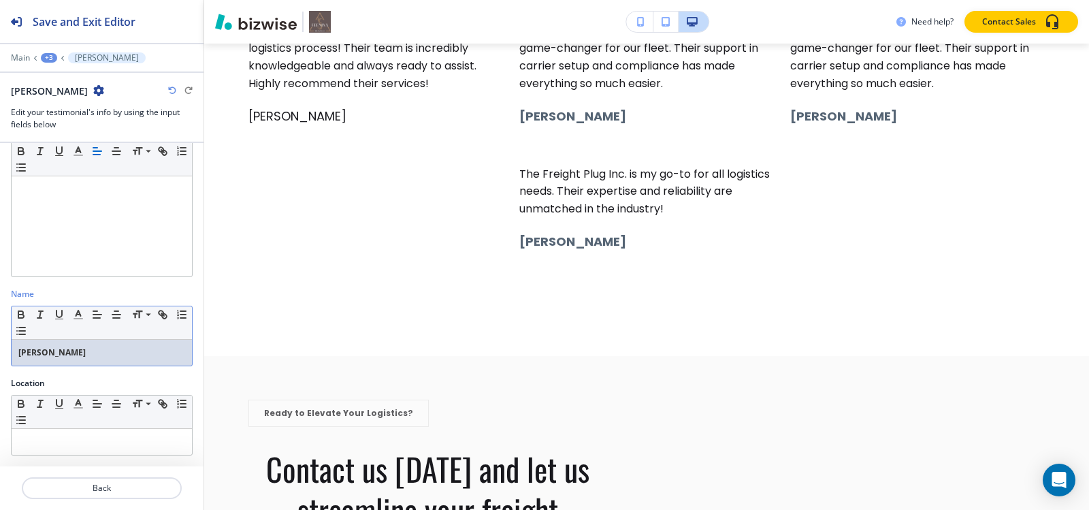
click at [133, 353] on p "[PERSON_NAME]" at bounding box center [101, 352] width 167 height 12
drag, startPoint x: 46, startPoint y: 46, endPoint x: 47, endPoint y: 53, distance: 6.8
click at [46, 48] on div at bounding box center [102, 48] width 204 height 8
click at [47, 54] on div "+3" at bounding box center [49, 58] width 16 height 10
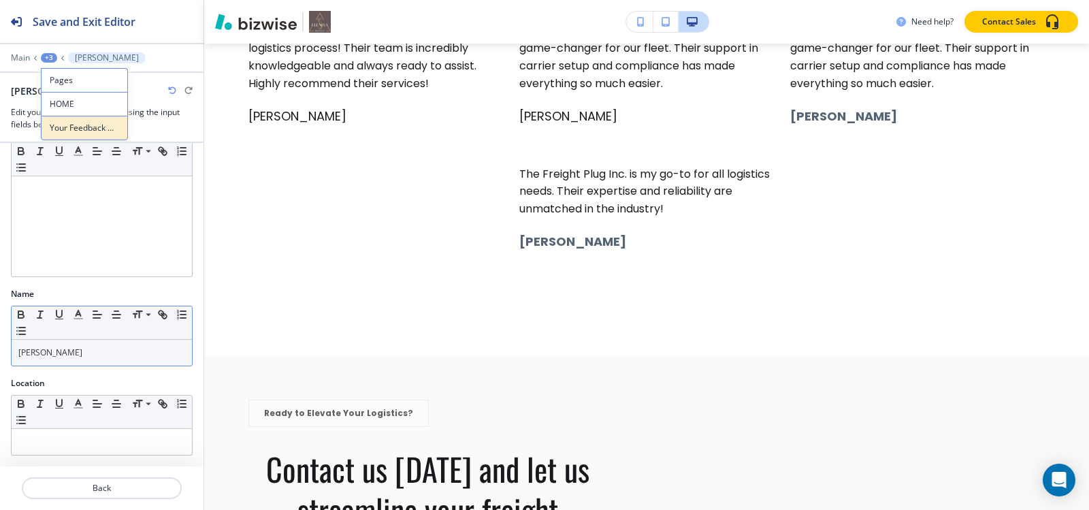
click at [69, 123] on p "Your Feedback Matters!" at bounding box center [84, 128] width 69 height 12
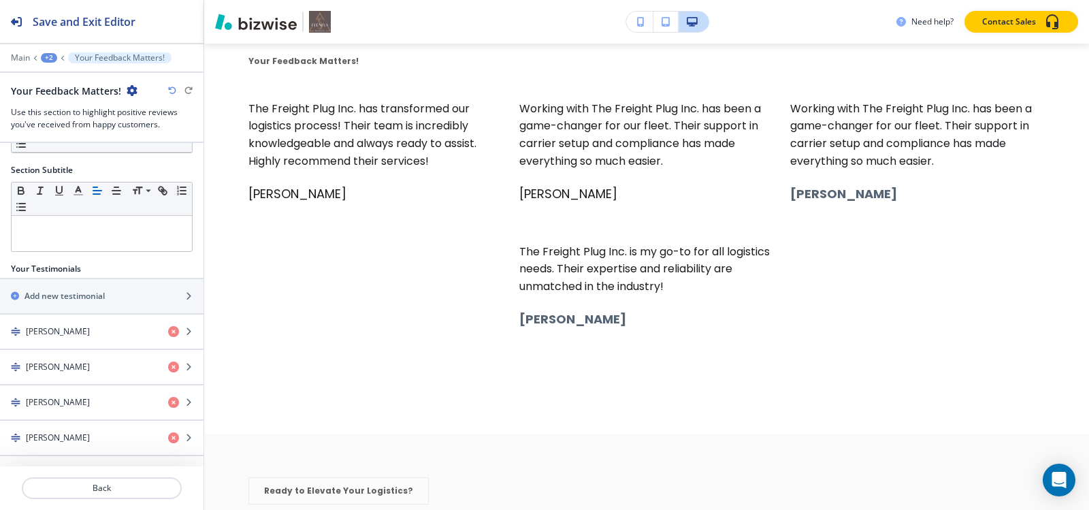
scroll to position [80, 0]
click at [75, 402] on h4 "[PERSON_NAME]" at bounding box center [58, 401] width 64 height 12
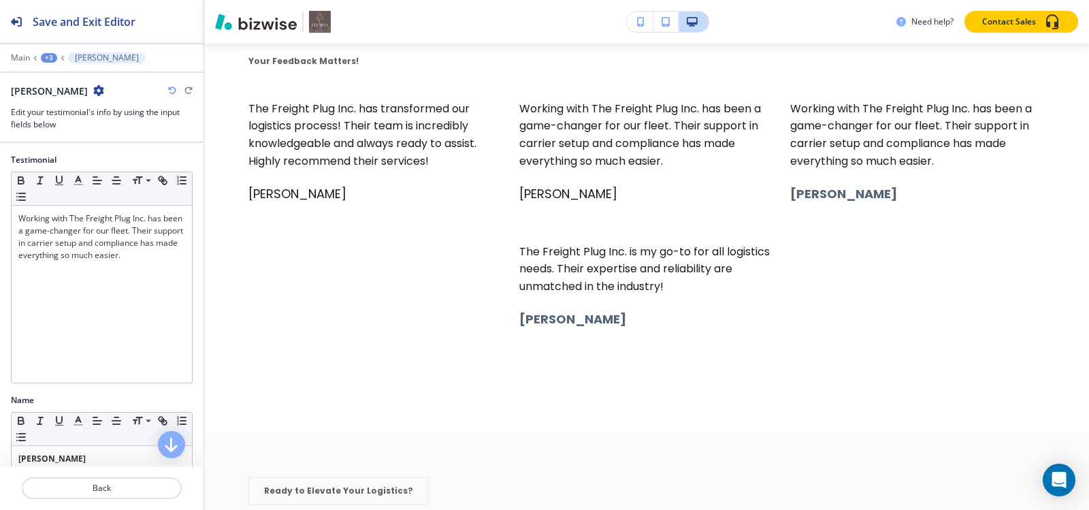
scroll to position [5840, 0]
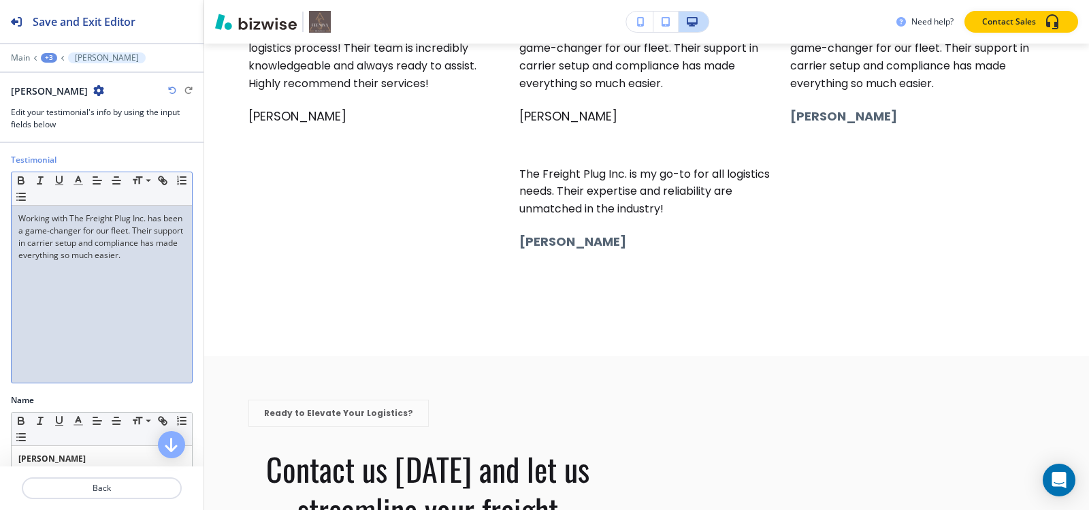
click at [81, 265] on div "Working with The Freight Plug Inc. has been a game-changer for our fleet. Their…" at bounding box center [102, 294] width 180 height 177
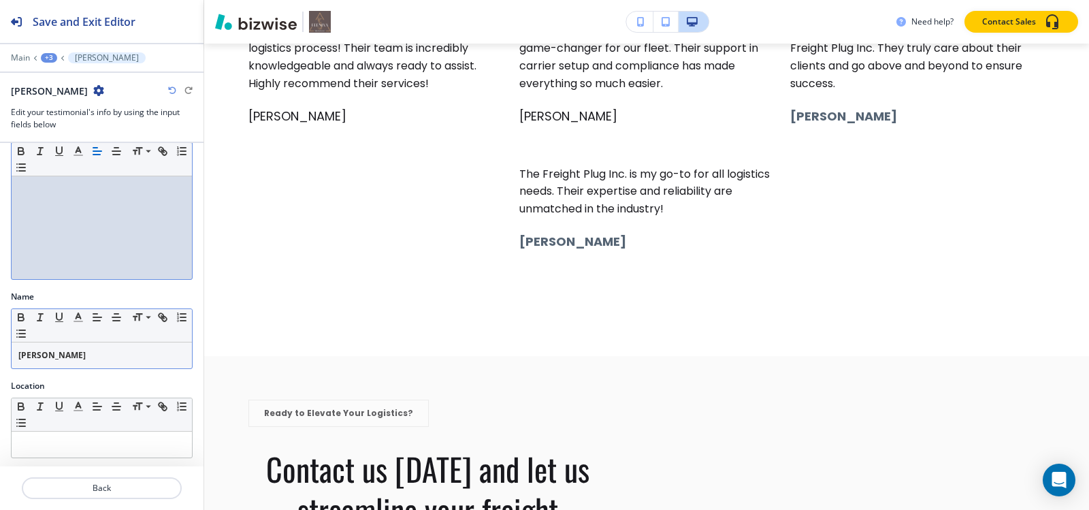
scroll to position [106, 0]
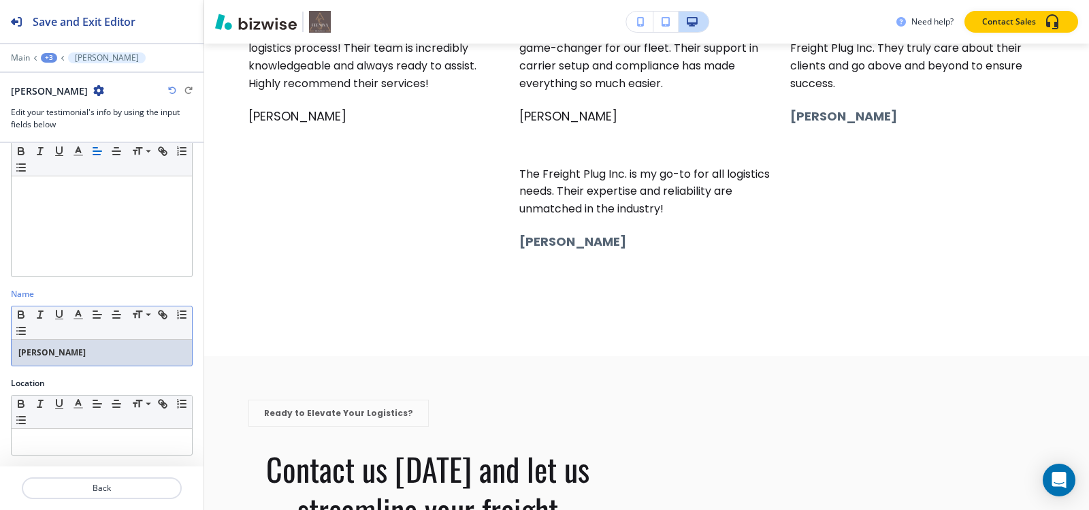
click at [105, 351] on p "[PERSON_NAME]" at bounding box center [101, 352] width 167 height 12
click at [49, 55] on div "+3" at bounding box center [49, 58] width 16 height 10
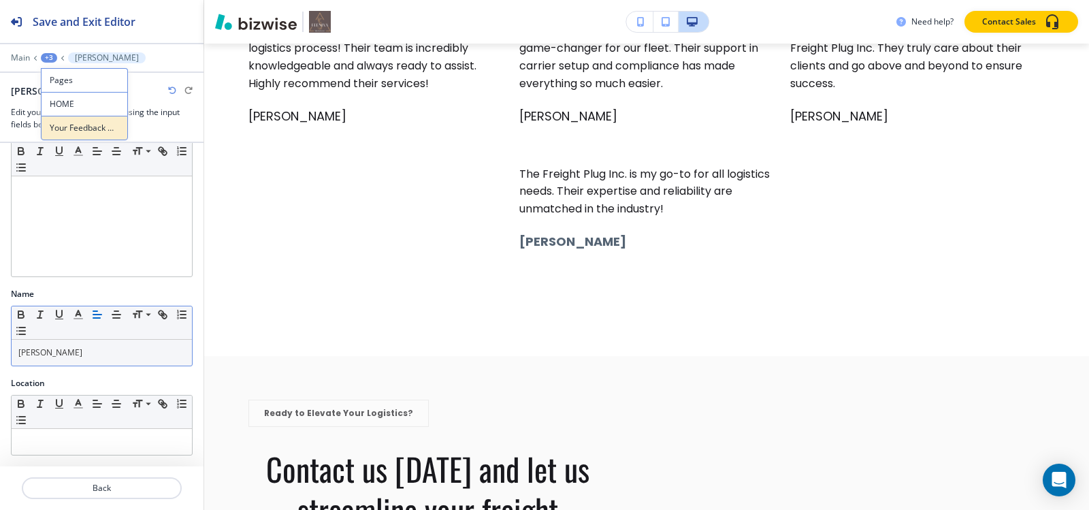
click at [56, 119] on button "Your Feedback Matters!" at bounding box center [84, 128] width 87 height 25
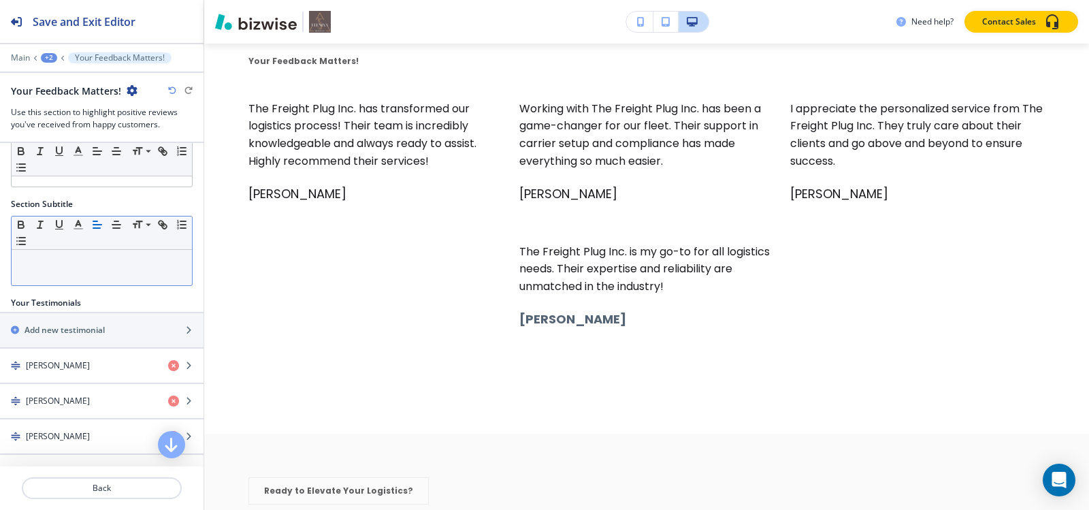
scroll to position [80, 0]
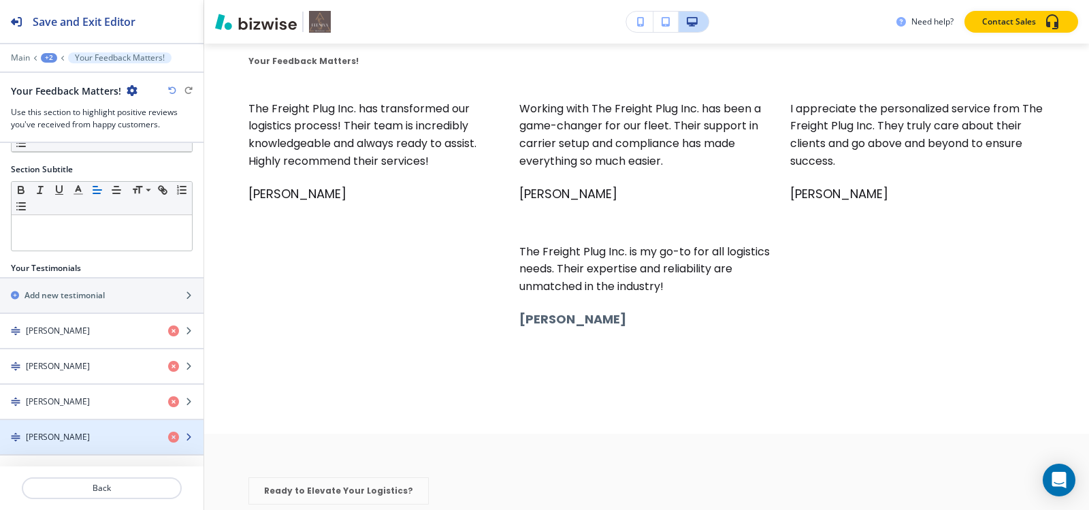
click at [37, 436] on h4 "[PERSON_NAME]" at bounding box center [58, 437] width 64 height 12
click at [52, 441] on h4 "[PERSON_NAME]" at bounding box center [58, 437] width 64 height 12
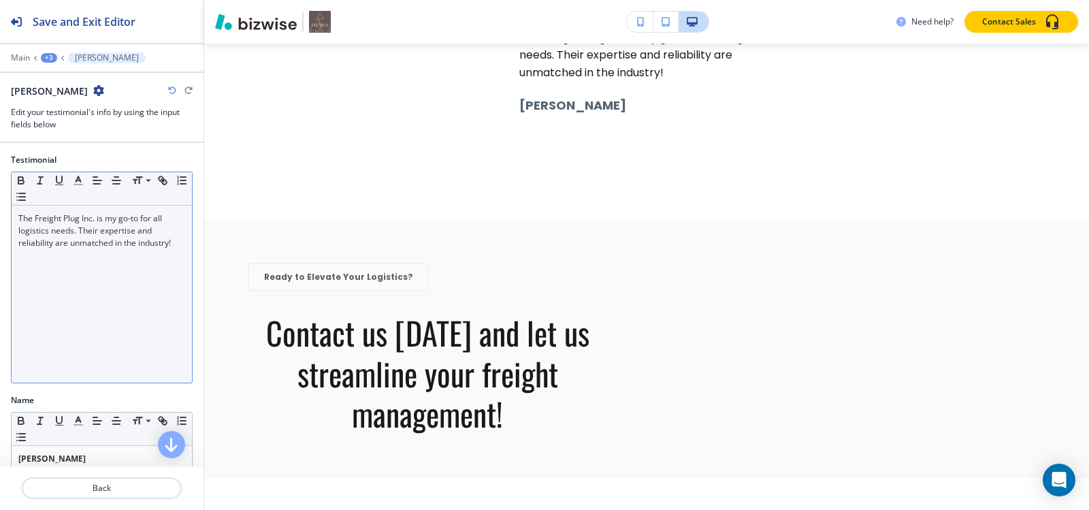
scroll to position [5983, 0]
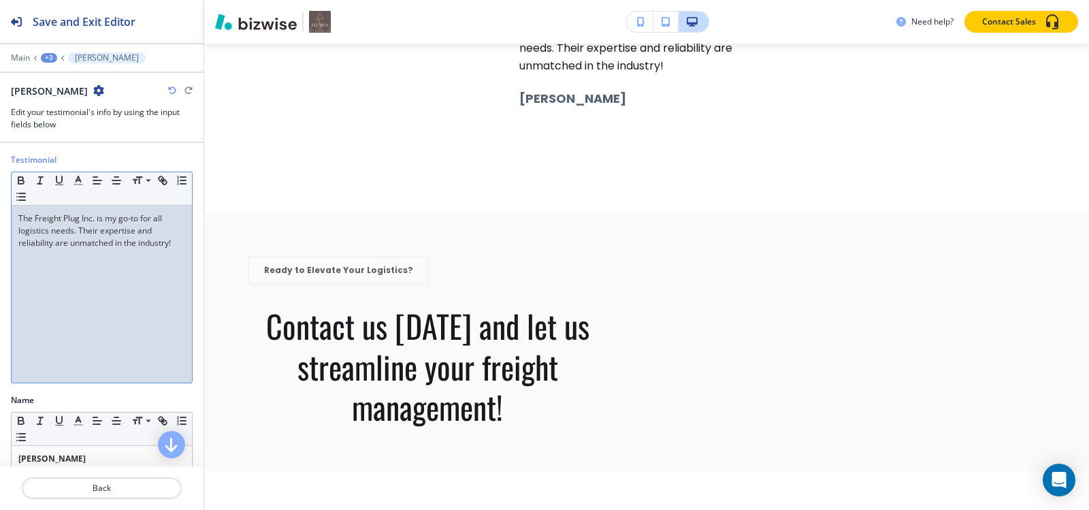
click at [73, 270] on div "The Freight Plug Inc. is my go-to for all logistics needs. Their expertise and …" at bounding box center [102, 294] width 180 height 177
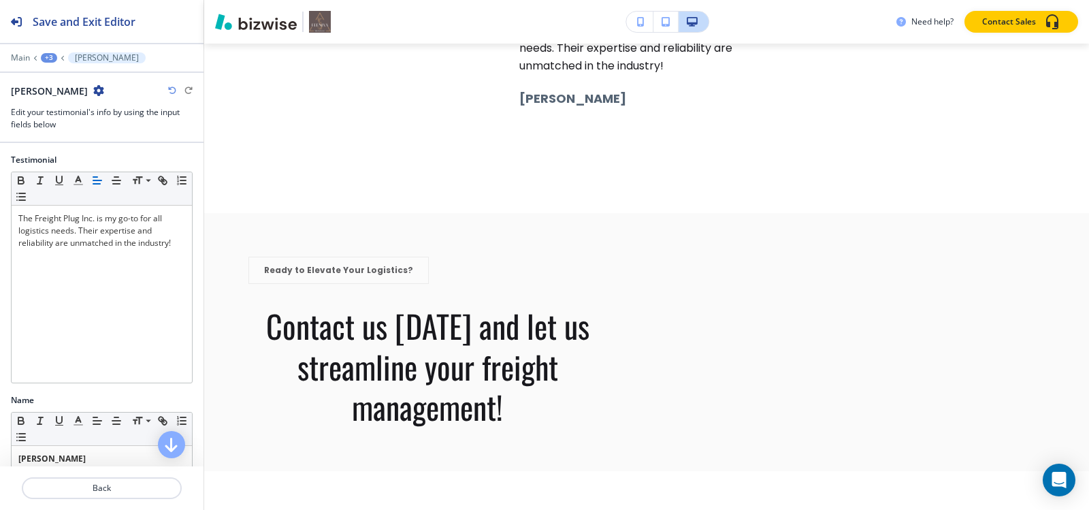
scroll to position [68, 0]
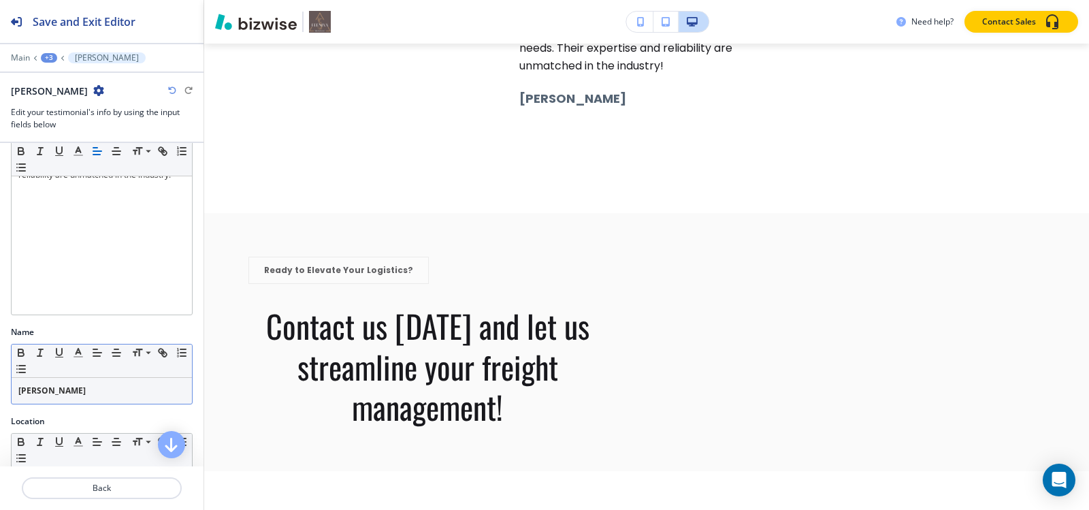
click at [113, 393] on p "[PERSON_NAME]" at bounding box center [101, 391] width 167 height 12
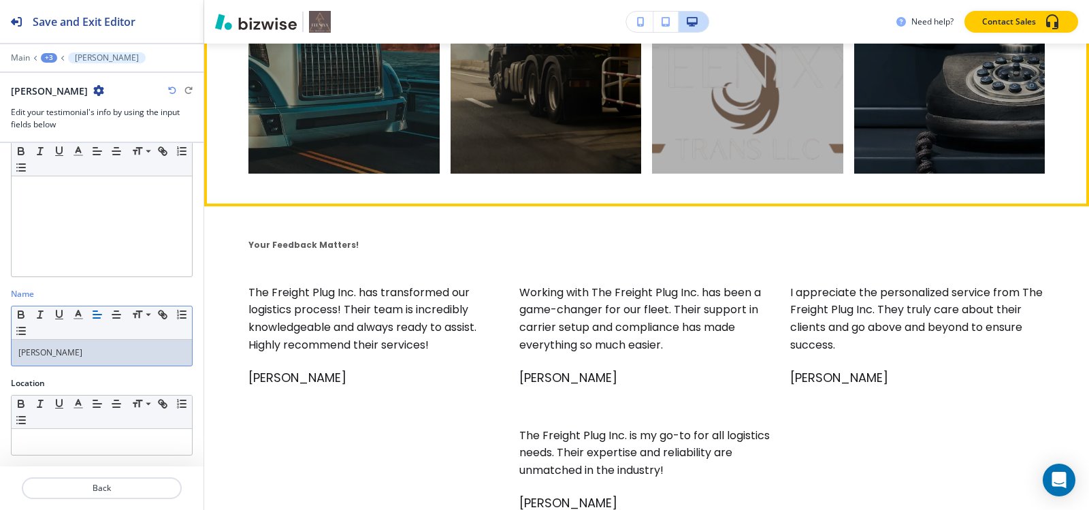
scroll to position [5506, 0]
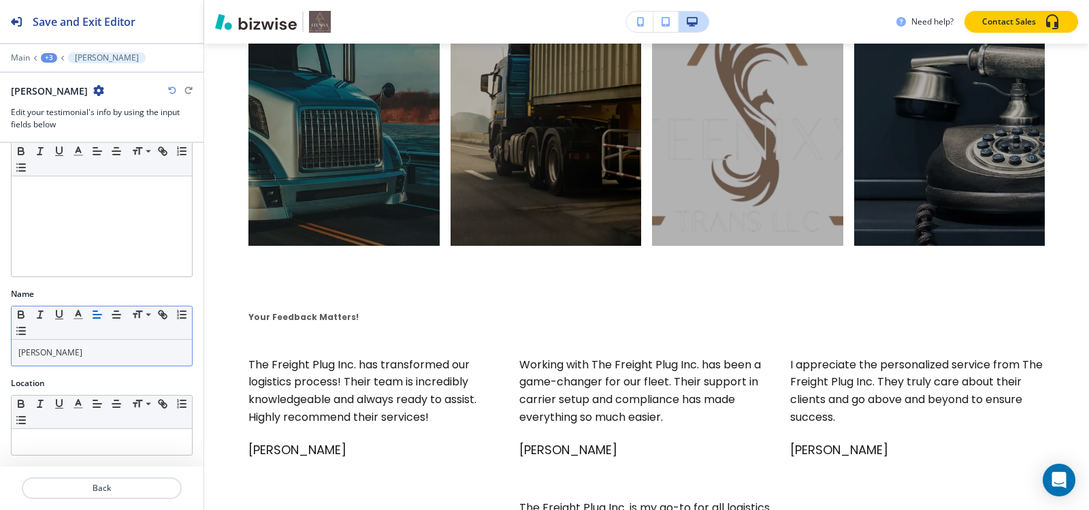
click at [52, 59] on div "+3" at bounding box center [49, 58] width 16 height 10
click at [70, 111] on button "HOME" at bounding box center [84, 104] width 87 height 24
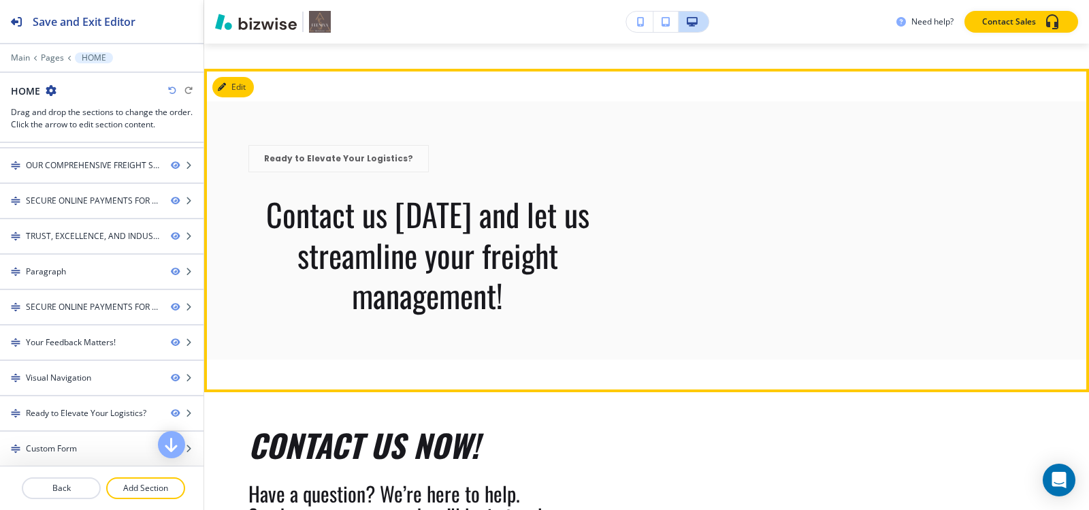
scroll to position [6096, 0]
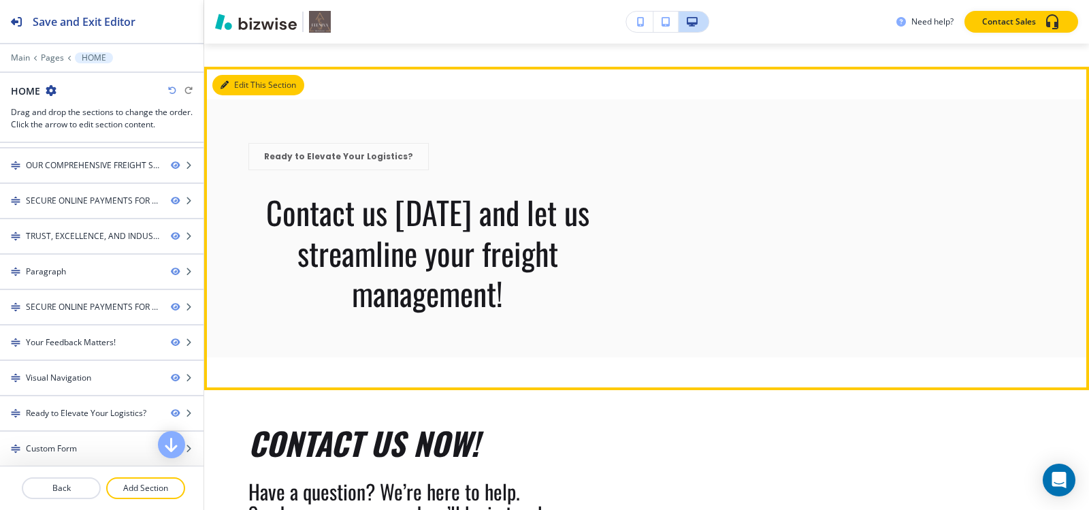
click at [243, 95] on button "Edit This Section" at bounding box center [258, 85] width 92 height 20
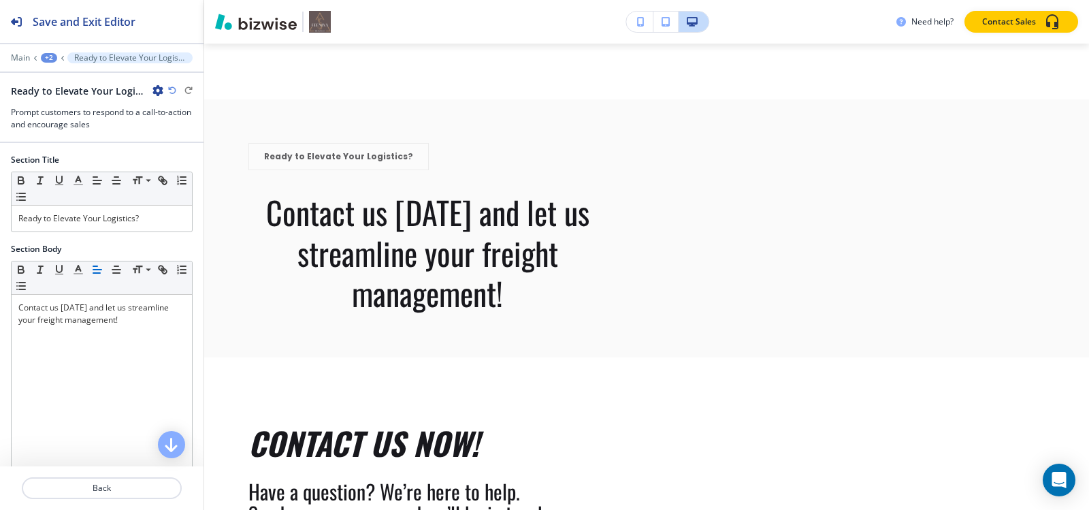
scroll to position [6141, 0]
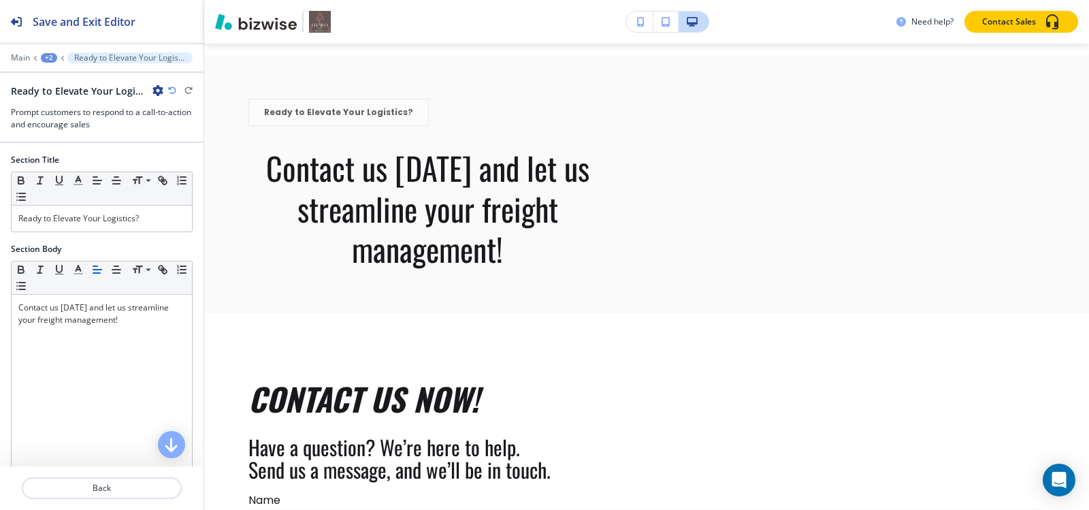
click at [163, 87] on icon "button" at bounding box center [157, 90] width 11 height 11
click at [197, 158] on p "Delete Section" at bounding box center [195, 162] width 69 height 12
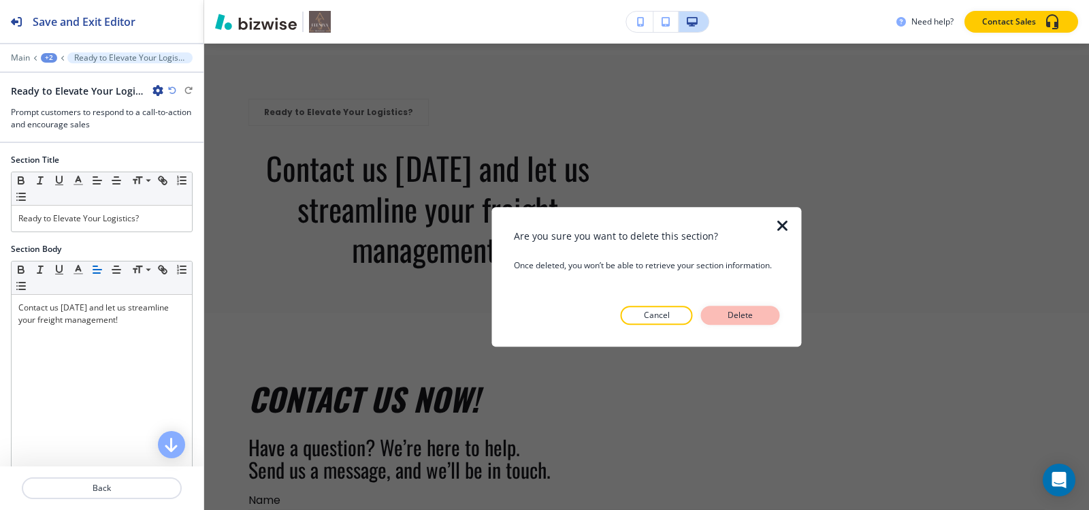
click at [741, 316] on p "Delete" at bounding box center [740, 315] width 33 height 12
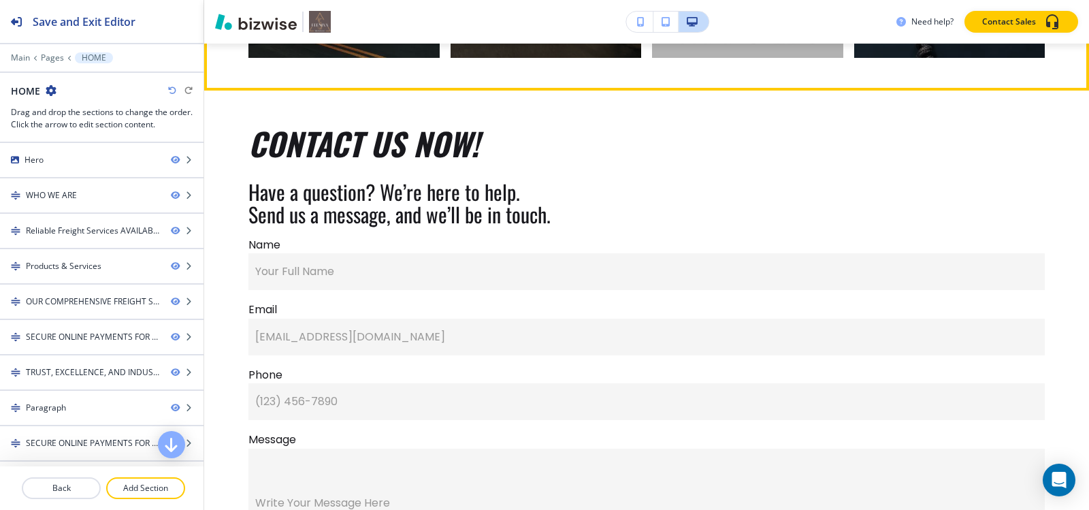
scroll to position [6004, 0]
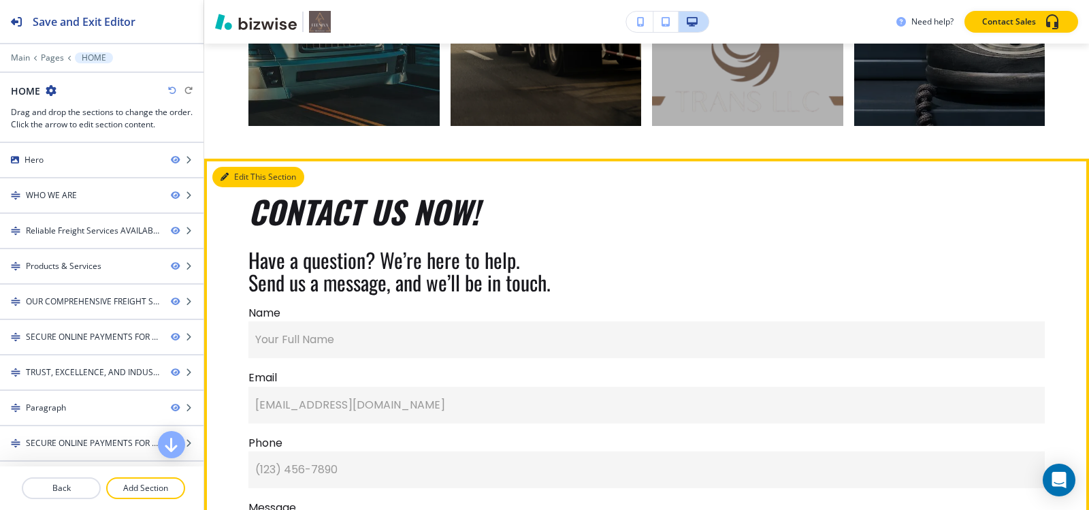
click at [229, 187] on button "Edit This Section" at bounding box center [258, 177] width 92 height 20
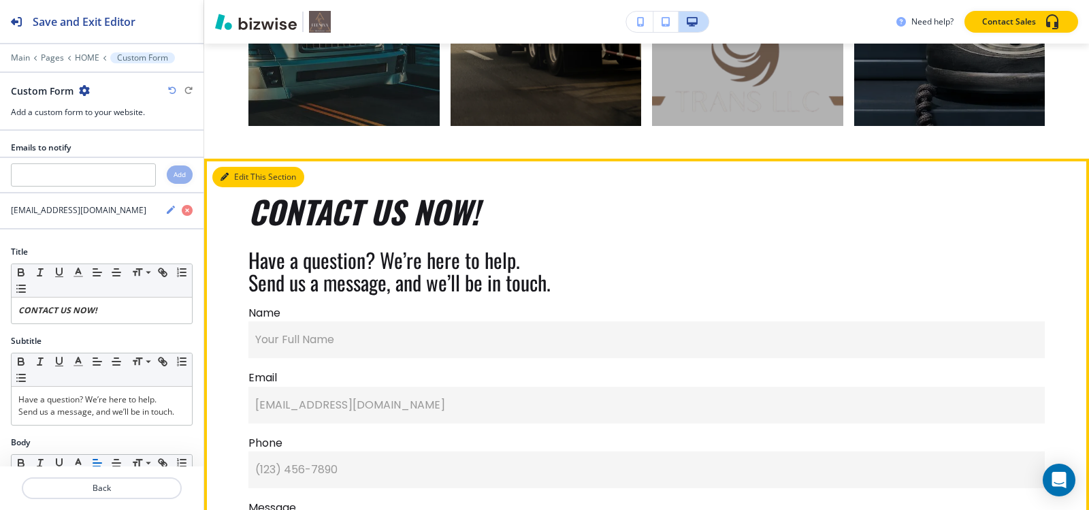
scroll to position [6141, 0]
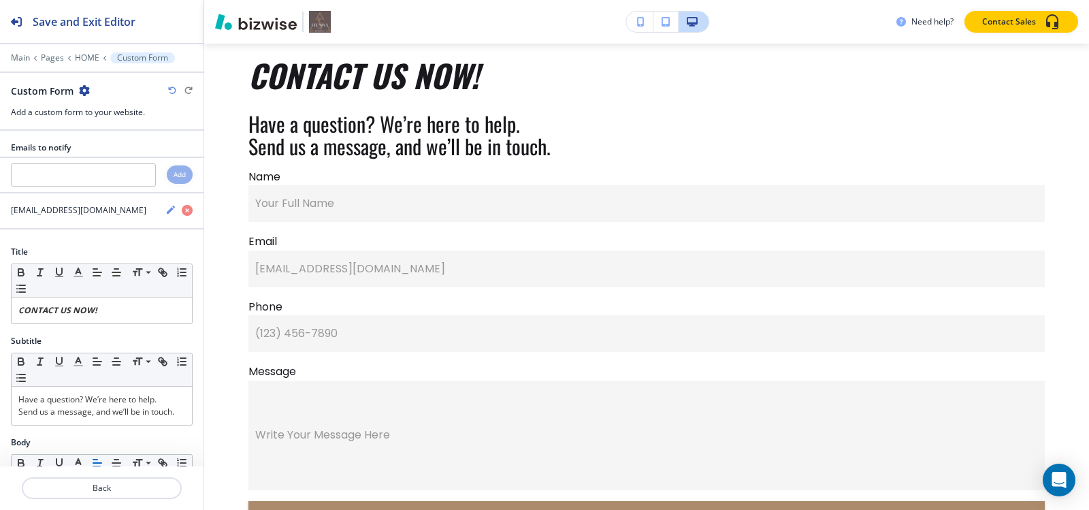
click at [87, 95] on icon "button" at bounding box center [84, 90] width 11 height 11
click at [105, 158] on p "Delete Section" at bounding box center [121, 162] width 69 height 12
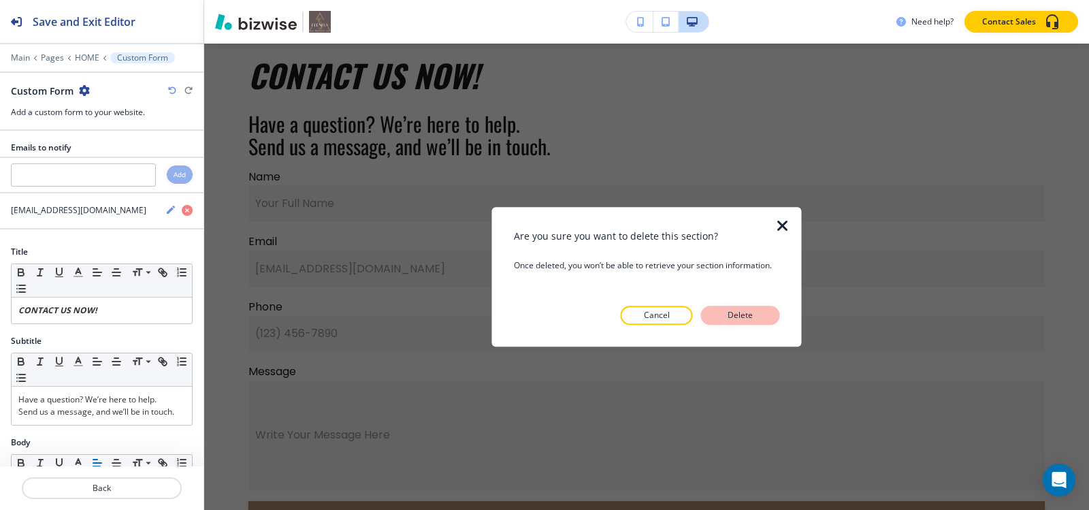
click at [745, 316] on p "Delete" at bounding box center [740, 315] width 33 height 12
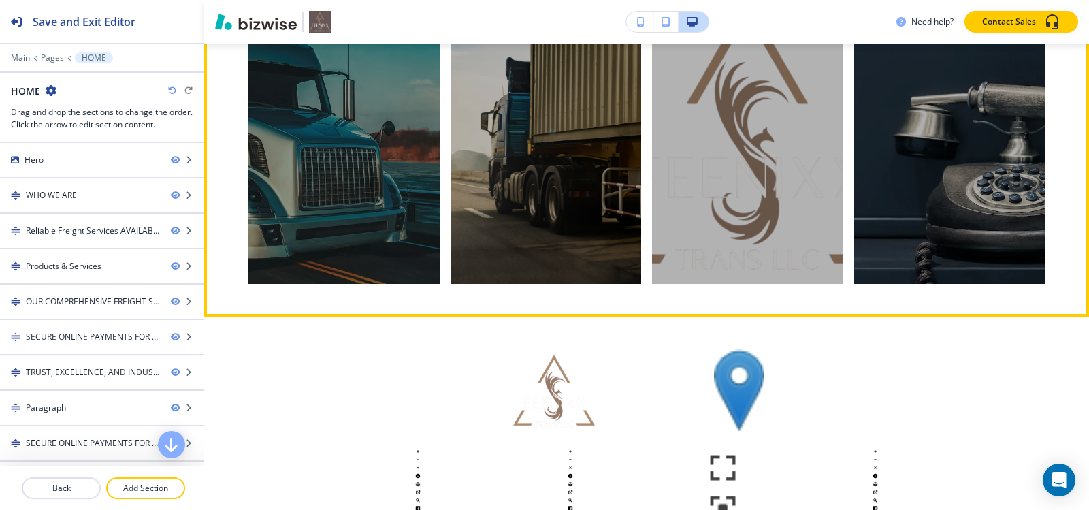
scroll to position [5998, 0]
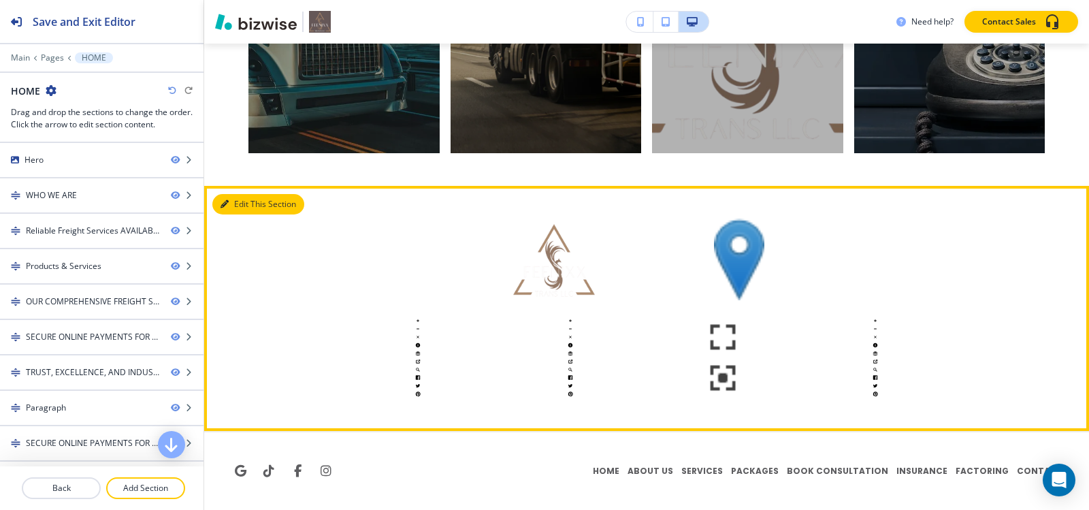
click at [241, 201] on button "Edit This Section" at bounding box center [258, 204] width 92 height 20
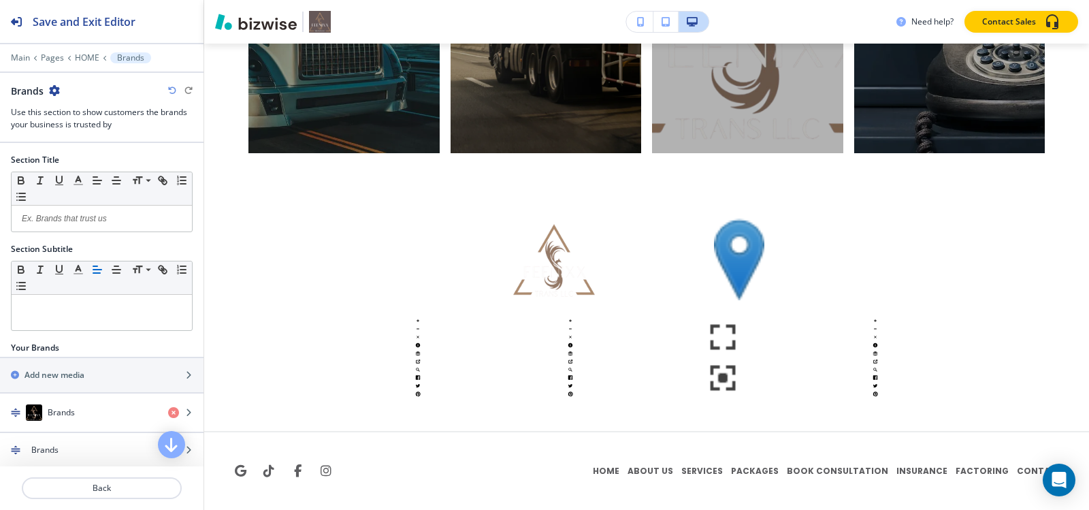
click at [55, 90] on icon "button" at bounding box center [54, 90] width 11 height 11
click at [98, 171] on button "Delete Section" at bounding box center [92, 162] width 87 height 25
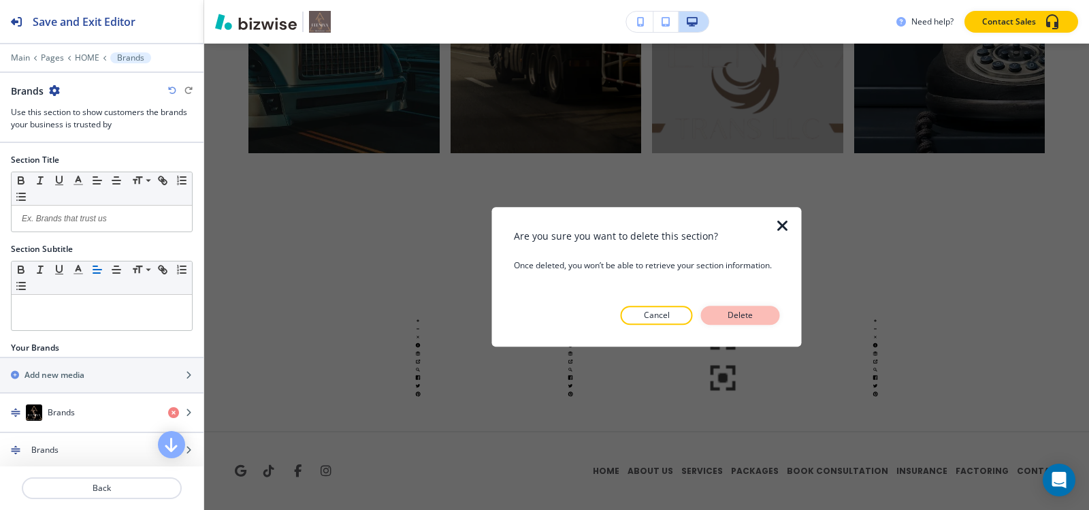
click at [762, 310] on button "Delete" at bounding box center [740, 315] width 79 height 19
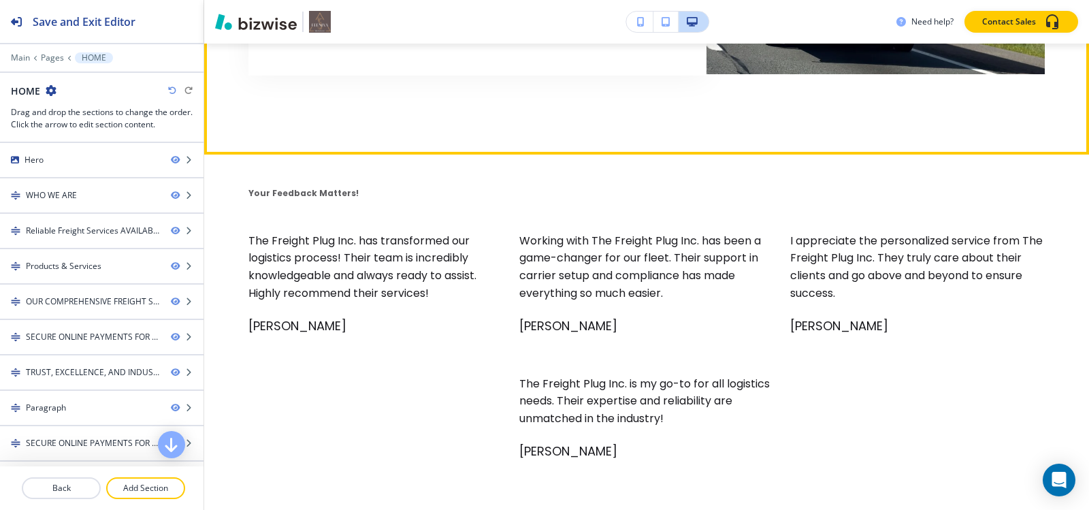
scroll to position [5413, 0]
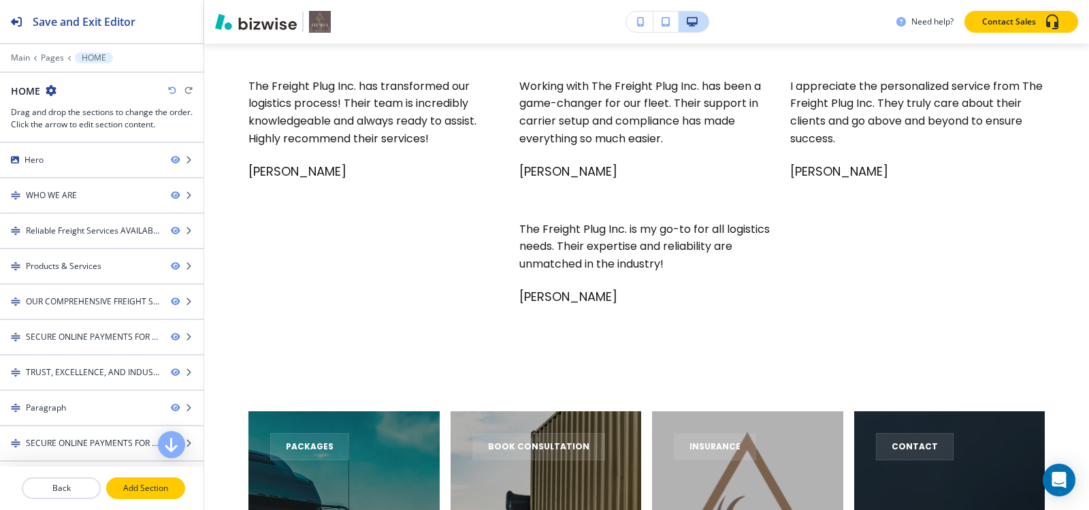
click at [155, 485] on p "Add Section" at bounding box center [146, 488] width 76 height 12
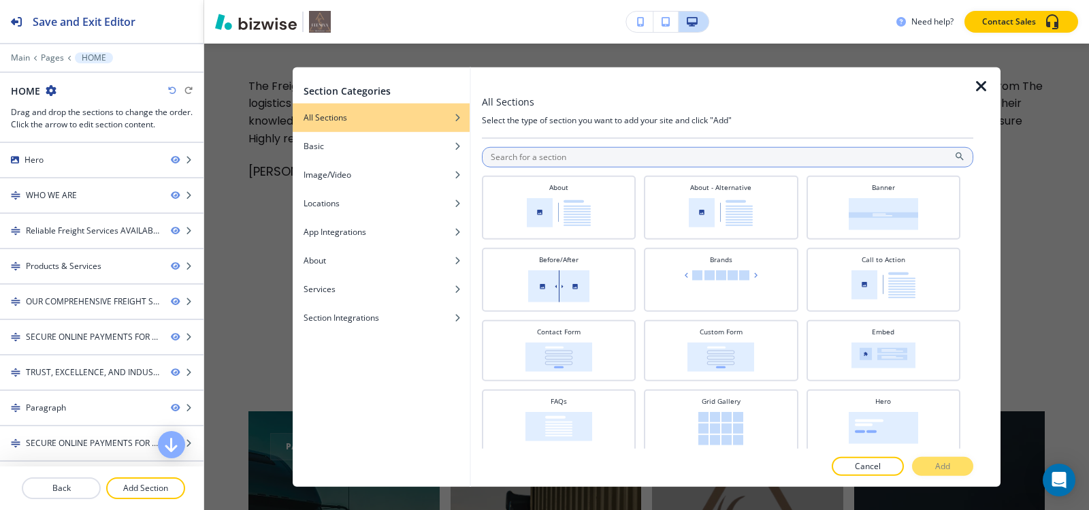
click at [570, 155] on input "text" at bounding box center [727, 156] width 491 height 20
type input "f"
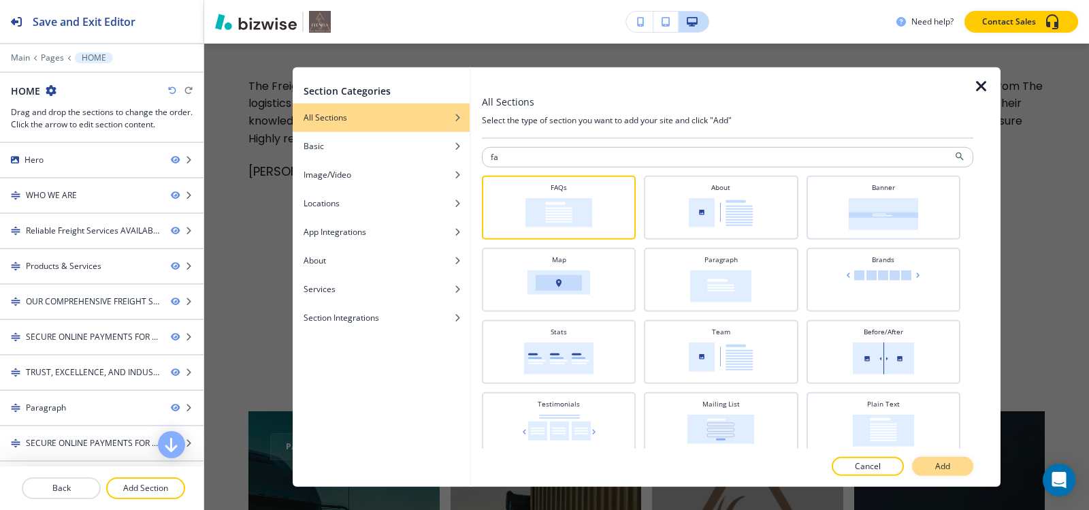
click at [941, 461] on p "Add" at bounding box center [942, 466] width 15 height 12
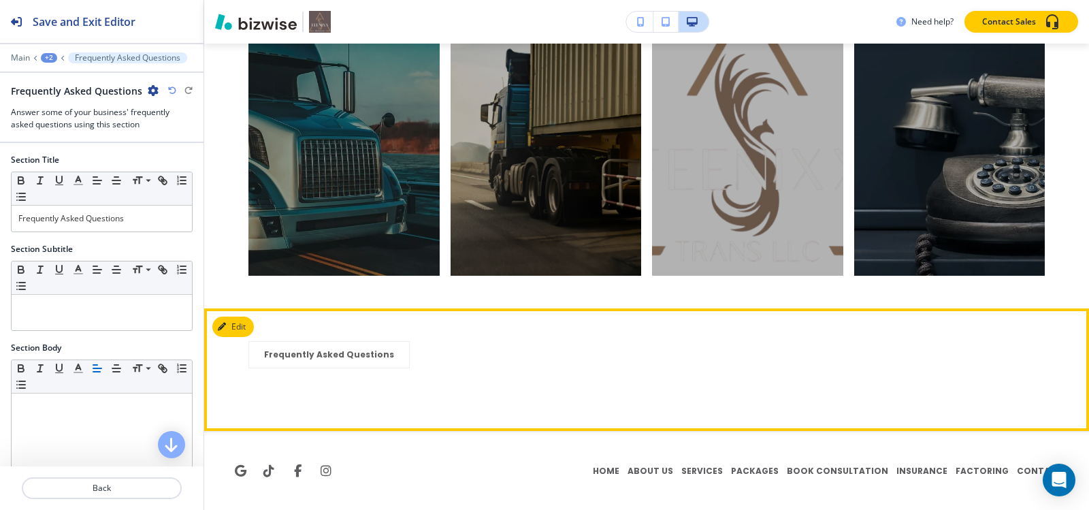
scroll to position [5876, 0]
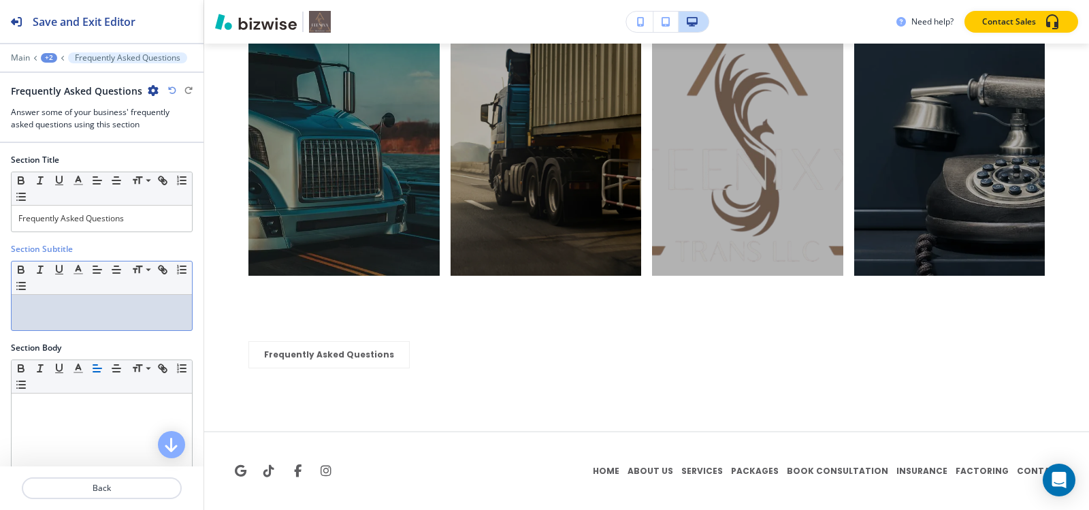
click at [82, 312] on p at bounding box center [101, 308] width 167 height 12
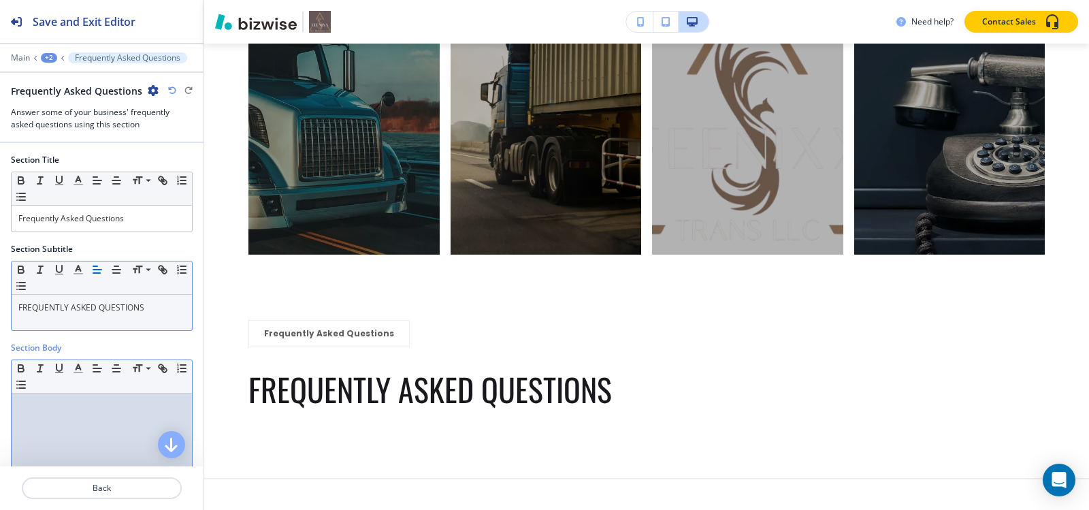
click at [58, 413] on div at bounding box center [102, 481] width 180 height 177
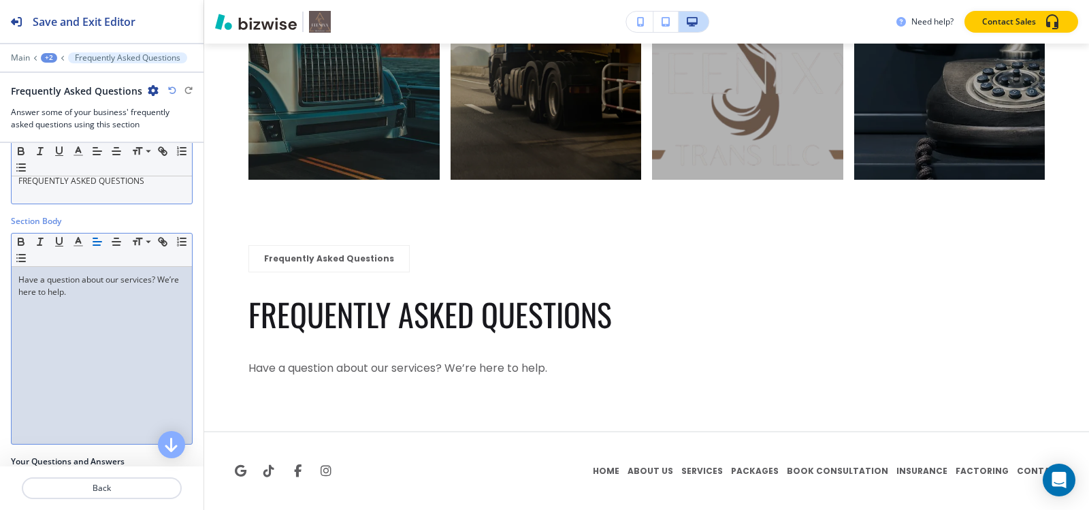
scroll to position [42, 0]
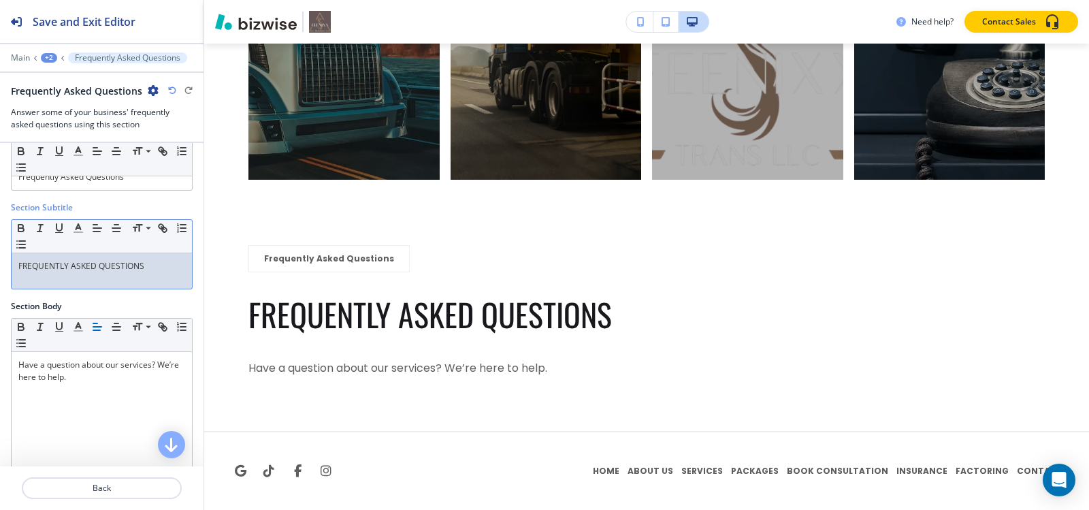
click at [123, 272] on div "FREQUENTLY ASKED QUESTIONS" at bounding box center [102, 270] width 180 height 35
copy p "FREQUENTLY ASKED QUESTIONS"
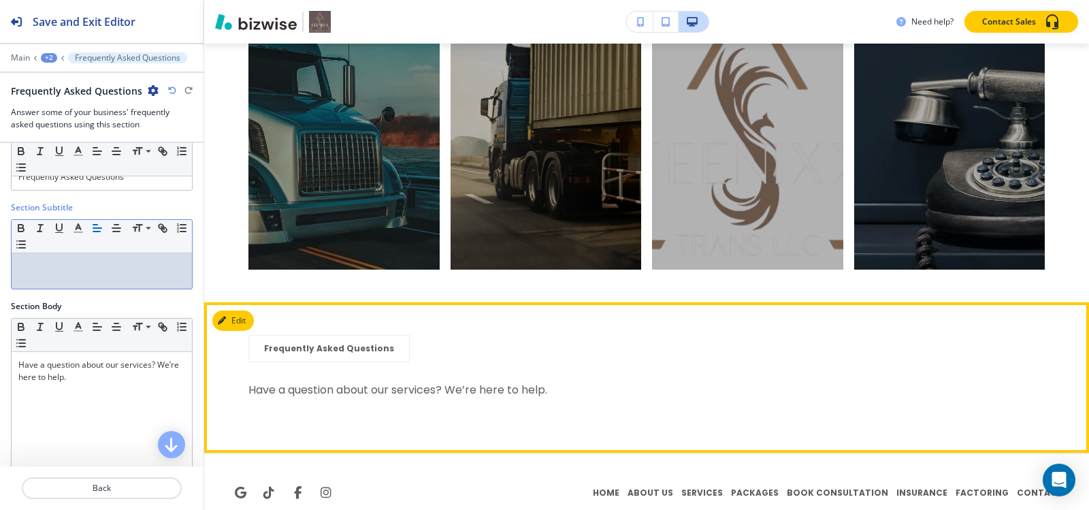
scroll to position [5836, 0]
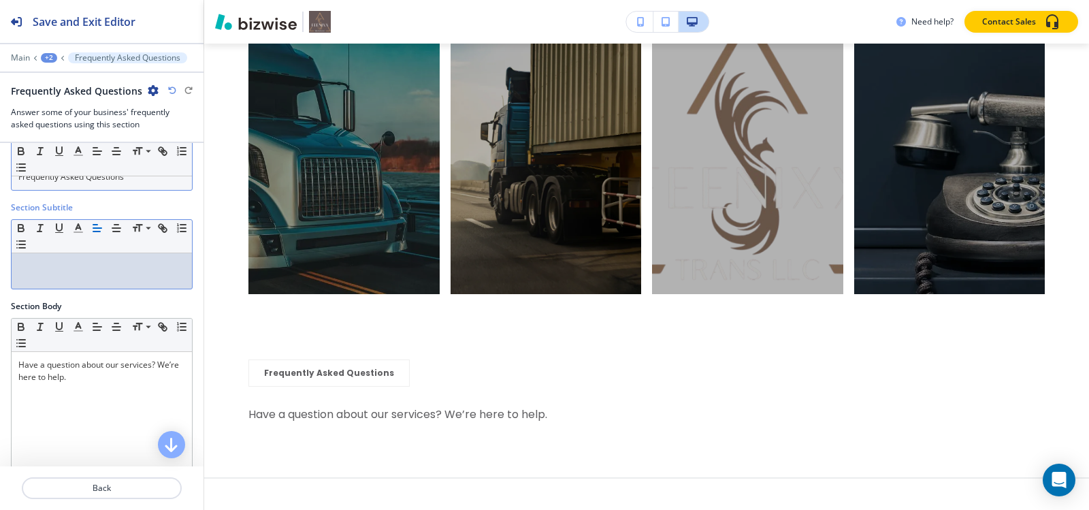
click at [114, 185] on div "Frequently Asked Questions" at bounding box center [102, 177] width 180 height 26
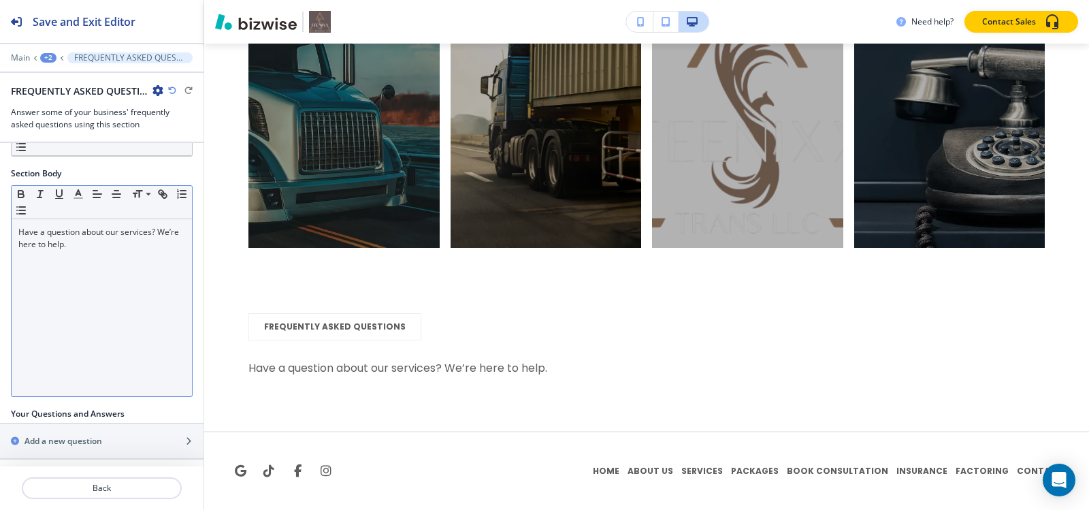
scroll to position [178, 0]
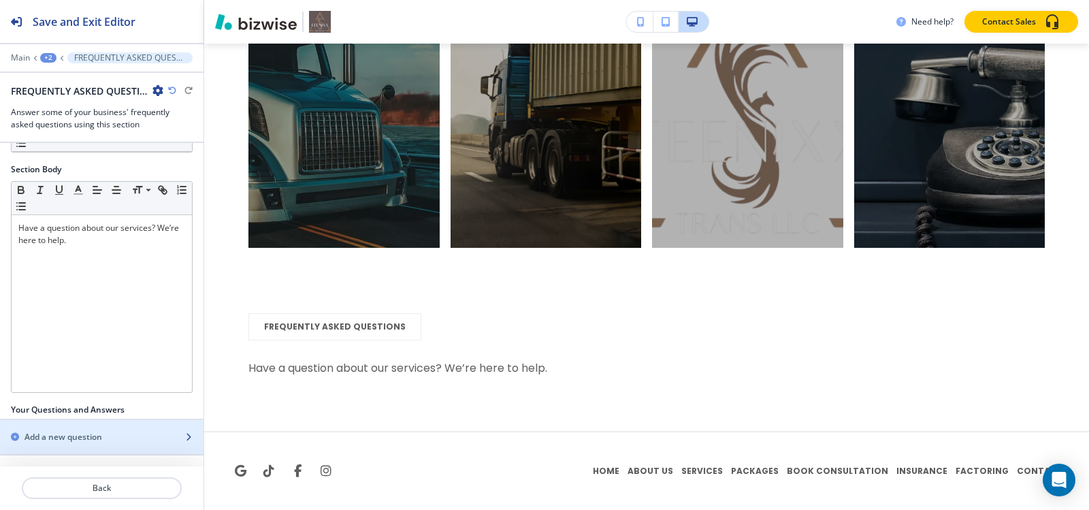
click at [61, 443] on div "button" at bounding box center [102, 448] width 204 height 11
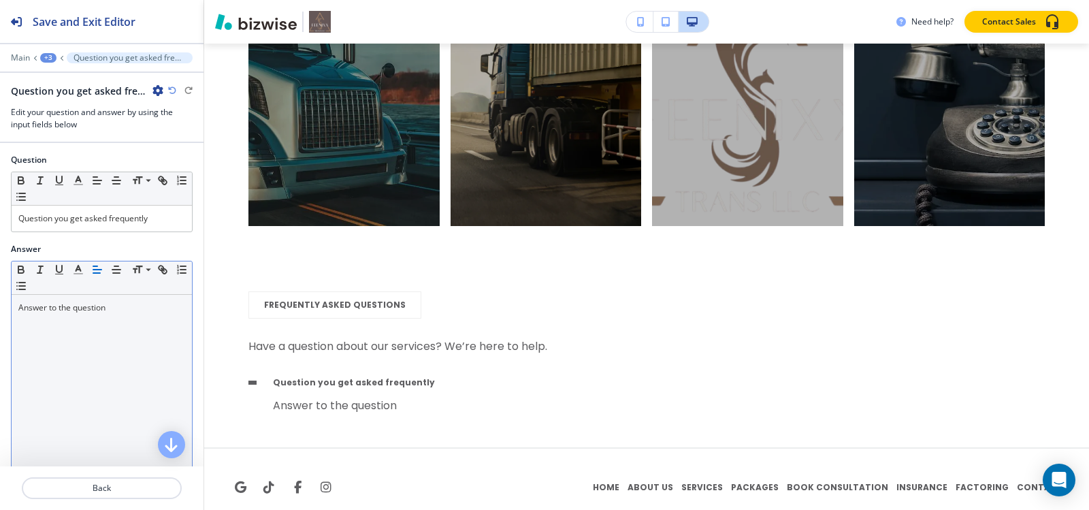
scroll to position [5942, 0]
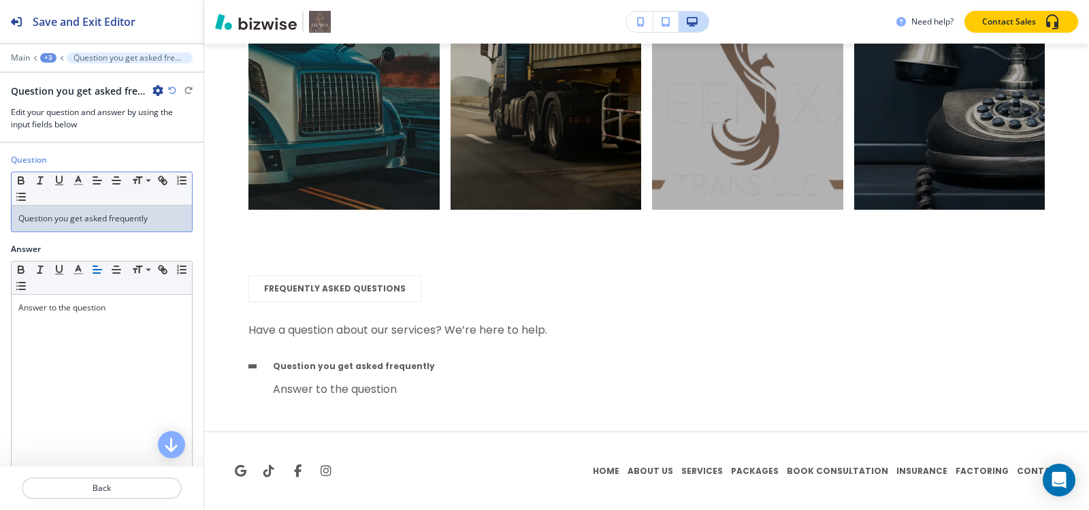
click at [110, 215] on p "Question you get asked frequently" at bounding box center [101, 218] width 167 height 12
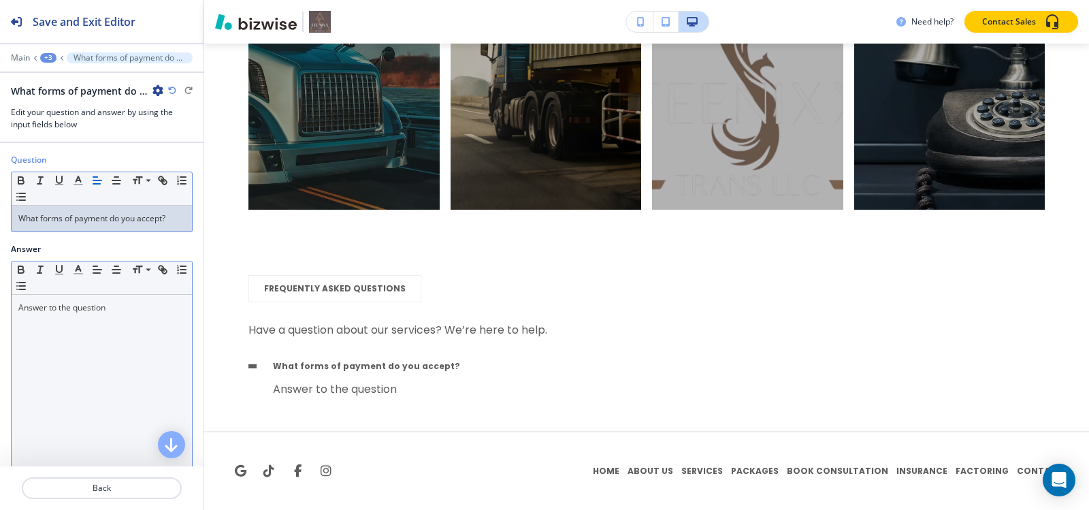
click at [96, 331] on div "Answer to the question" at bounding box center [102, 383] width 180 height 177
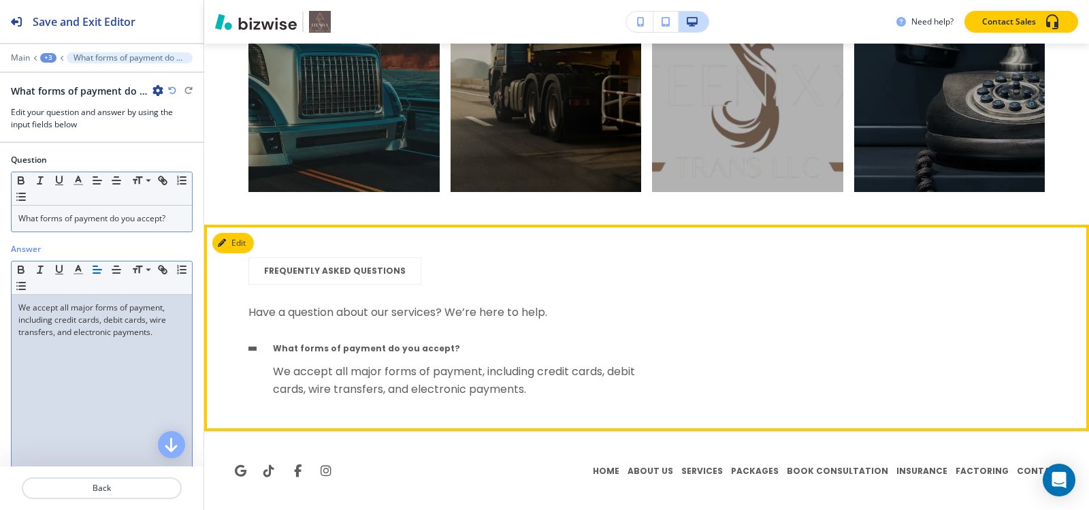
scroll to position [5960, 0]
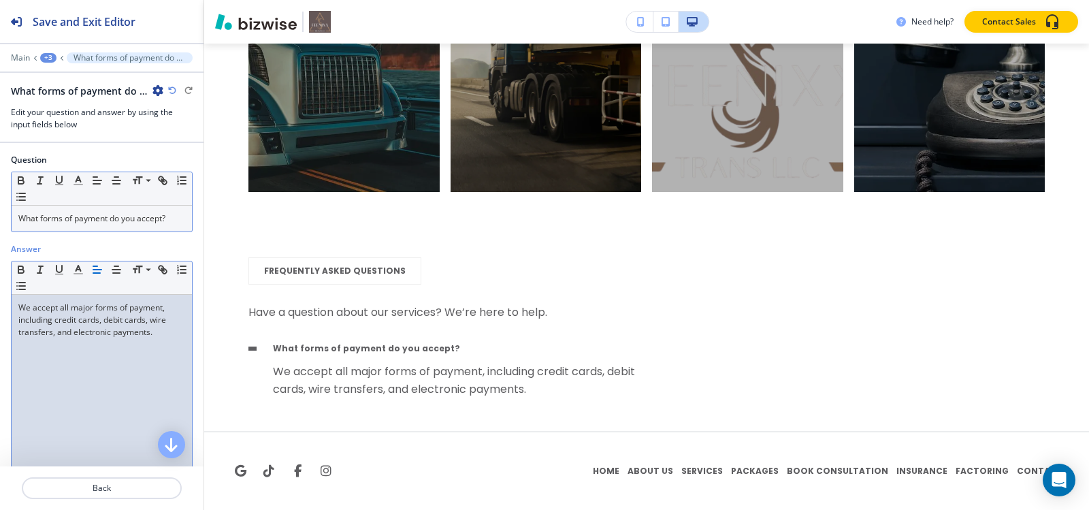
click at [45, 59] on div "+3" at bounding box center [48, 58] width 16 height 10
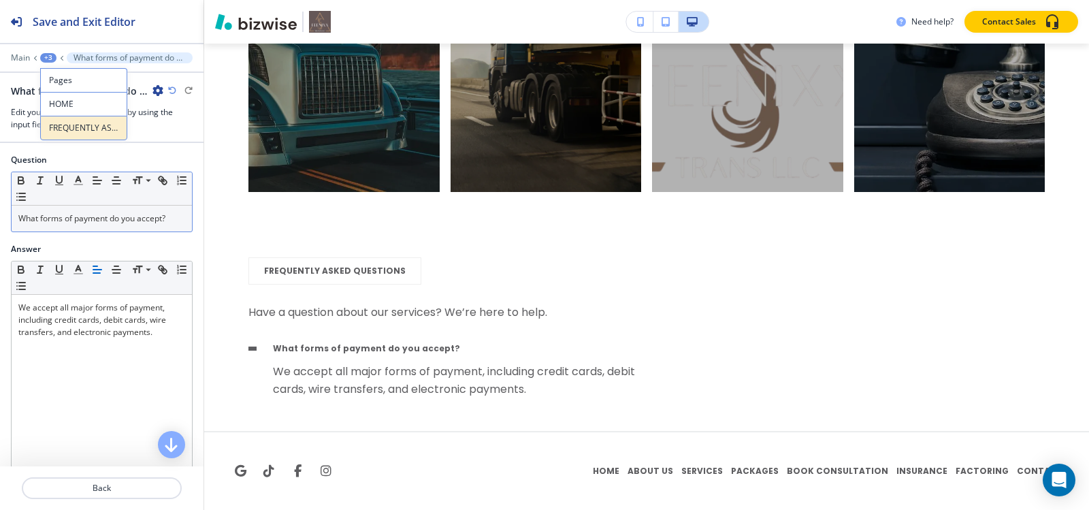
click at [79, 137] on button "FREQUENTLY ASKED QUESTIONS" at bounding box center [83, 128] width 87 height 25
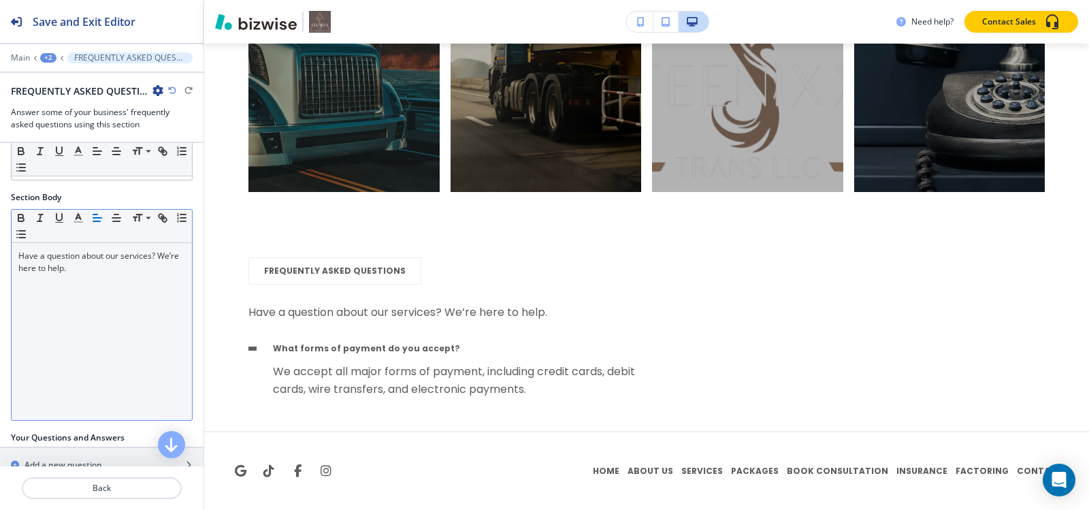
scroll to position [214, 0]
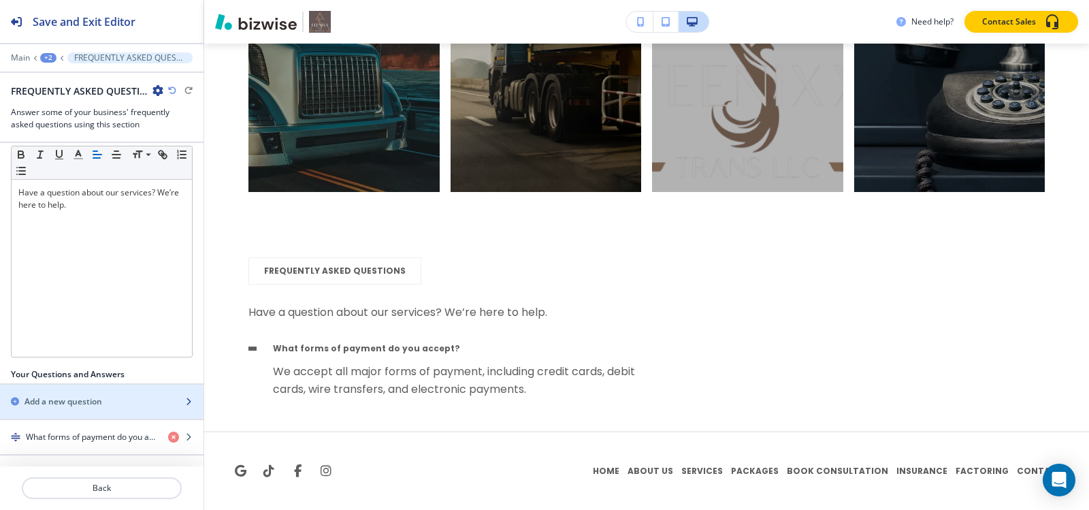
click at [80, 408] on div "button" at bounding box center [102, 413] width 204 height 11
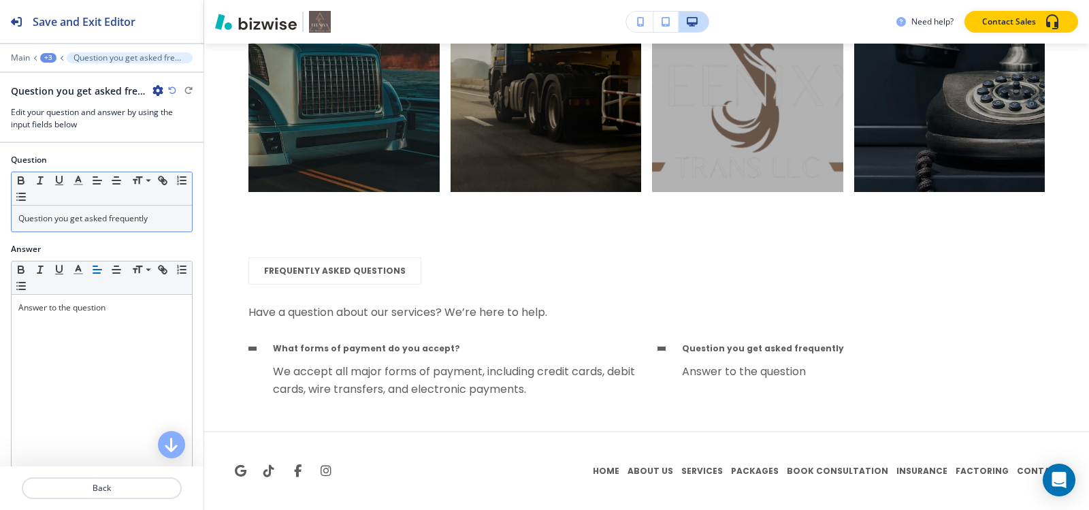
click at [78, 210] on div "Question you get asked frequently" at bounding box center [102, 219] width 180 height 26
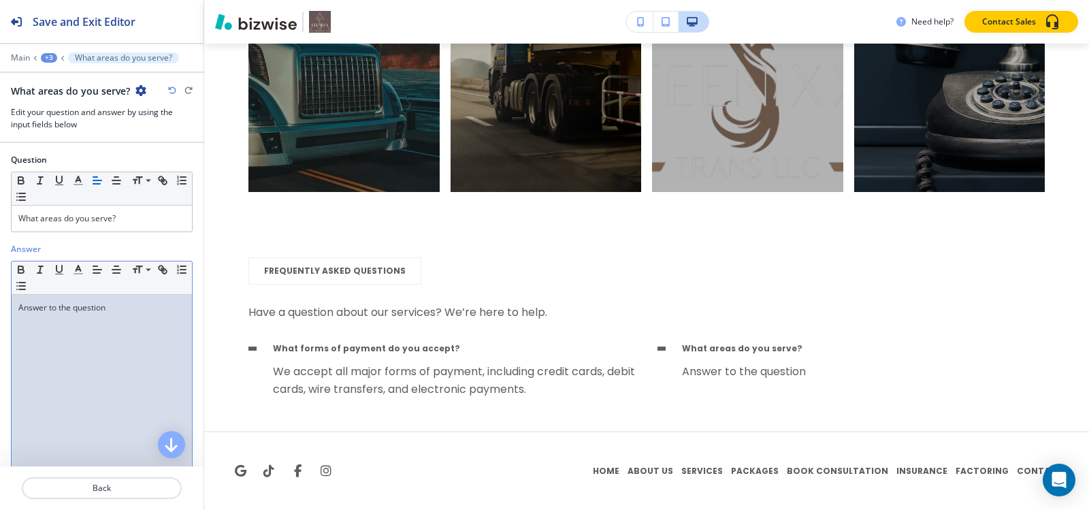
click at [120, 327] on div "Answer to the question" at bounding box center [102, 383] width 180 height 177
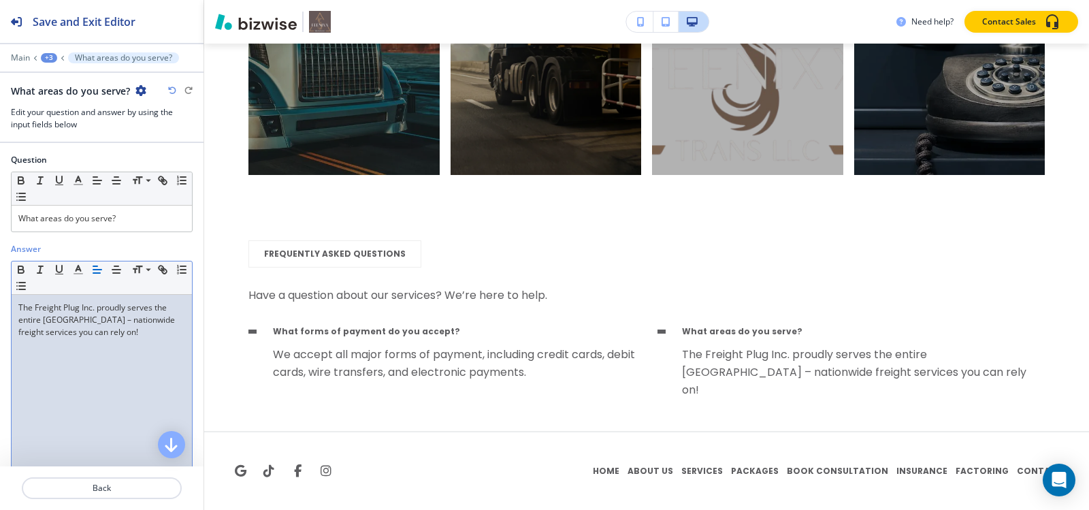
click at [43, 59] on div "+3" at bounding box center [49, 58] width 16 height 10
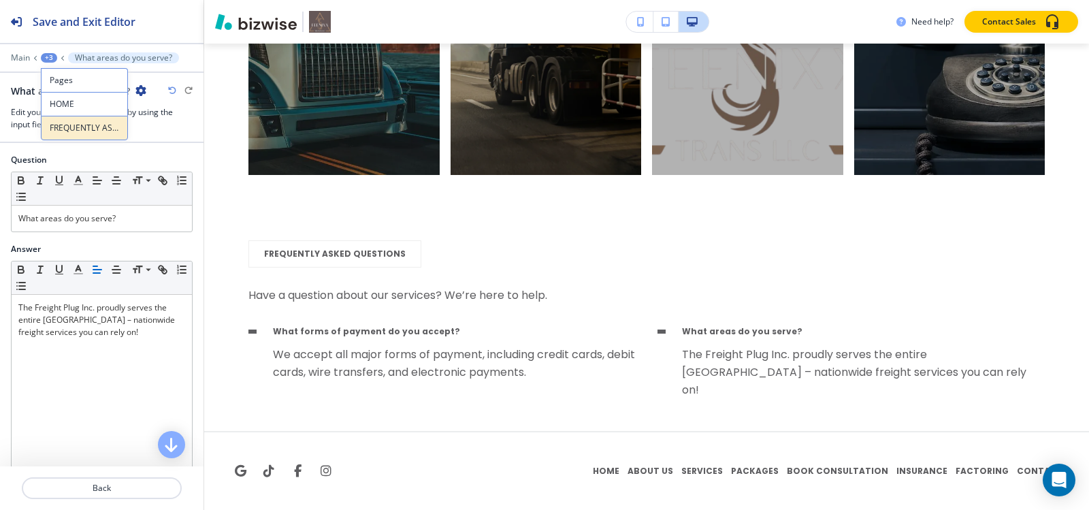
click at [65, 128] on p "FREQUENTLY ASKED QUESTIONS" at bounding box center [84, 128] width 69 height 12
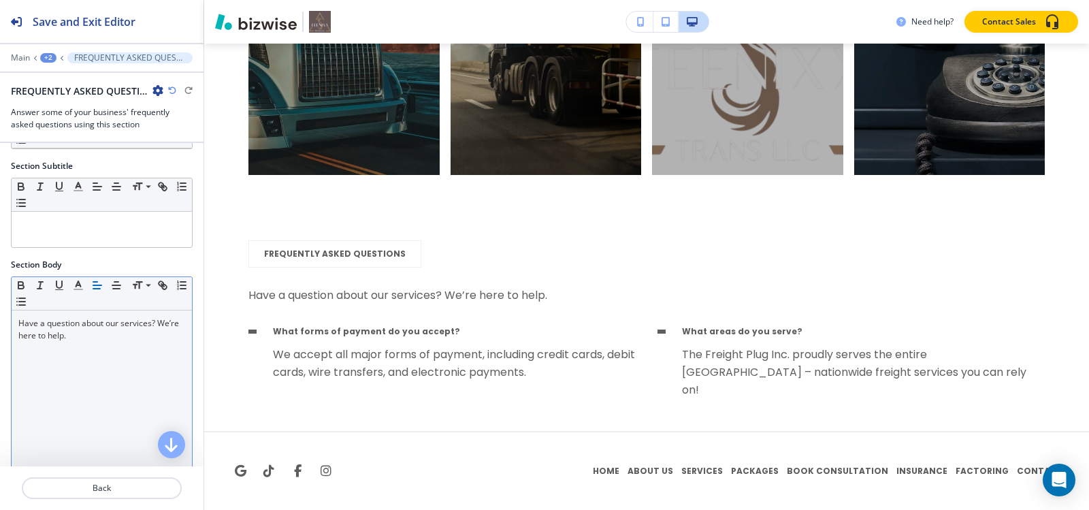
scroll to position [249, 0]
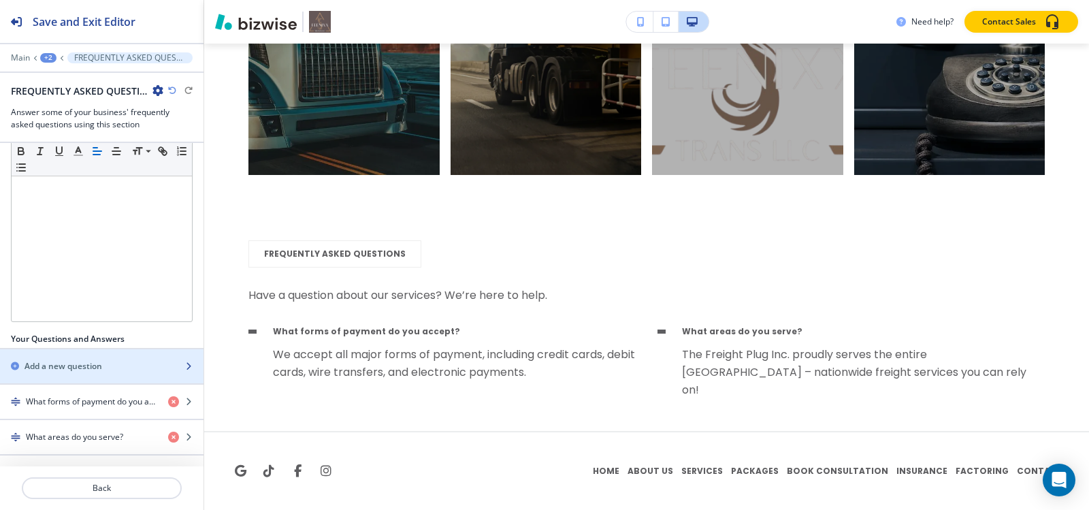
click at [63, 379] on div "button" at bounding box center [102, 377] width 204 height 11
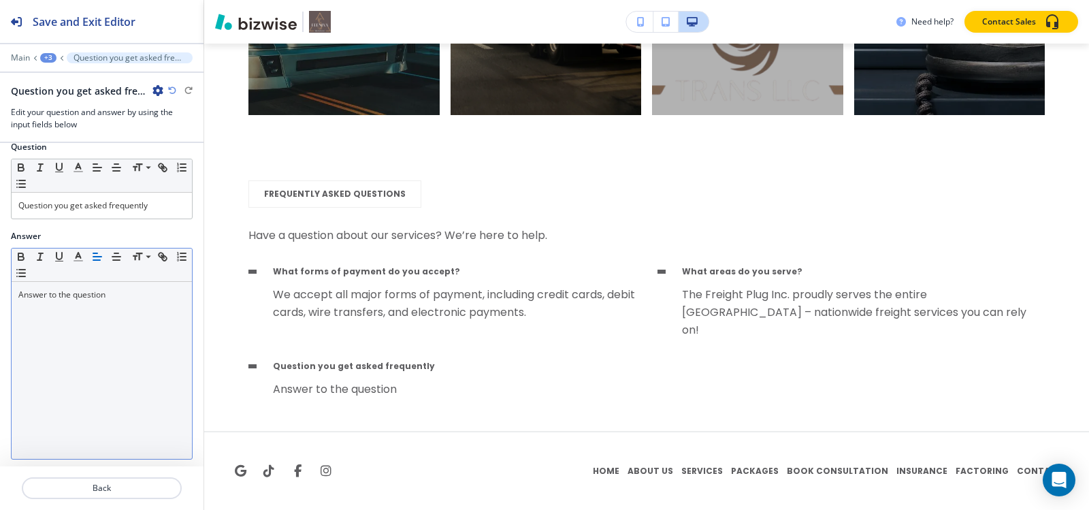
scroll to position [17, 0]
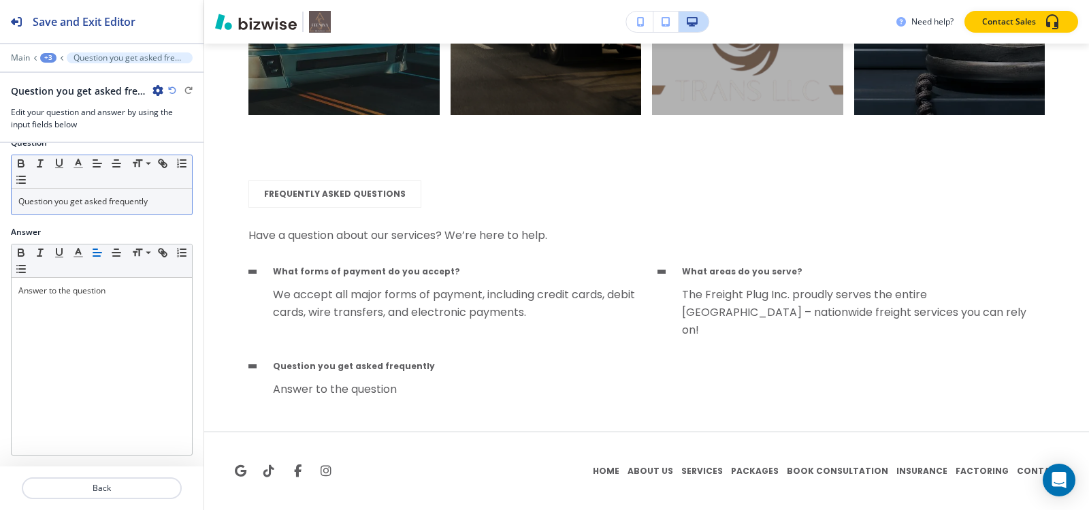
click at [149, 206] on p "Question you get asked frequently" at bounding box center [101, 201] width 167 height 12
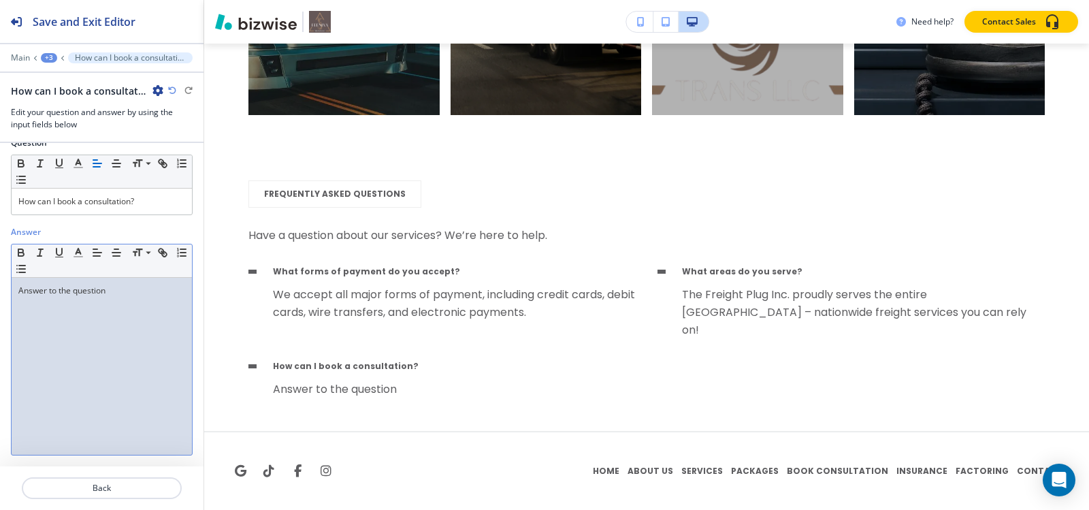
click at [104, 280] on div "Answer to the question" at bounding box center [102, 366] width 180 height 177
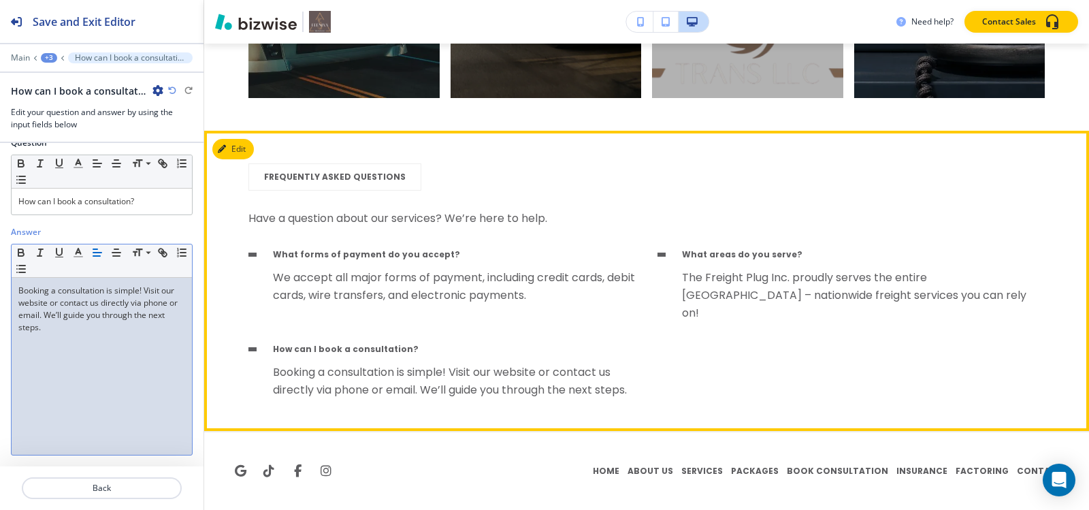
scroll to position [6036, 0]
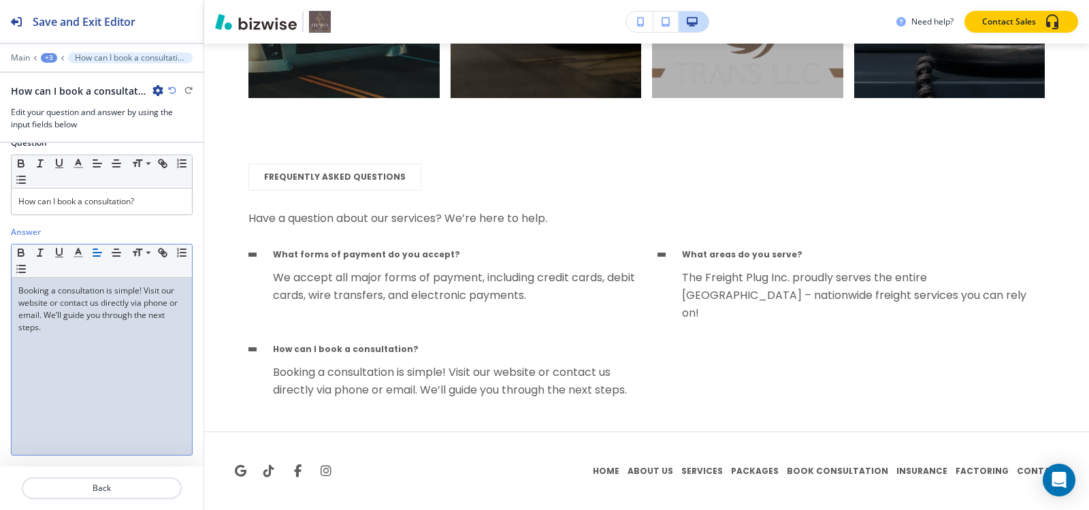
click at [50, 54] on div "+3" at bounding box center [49, 58] width 16 height 10
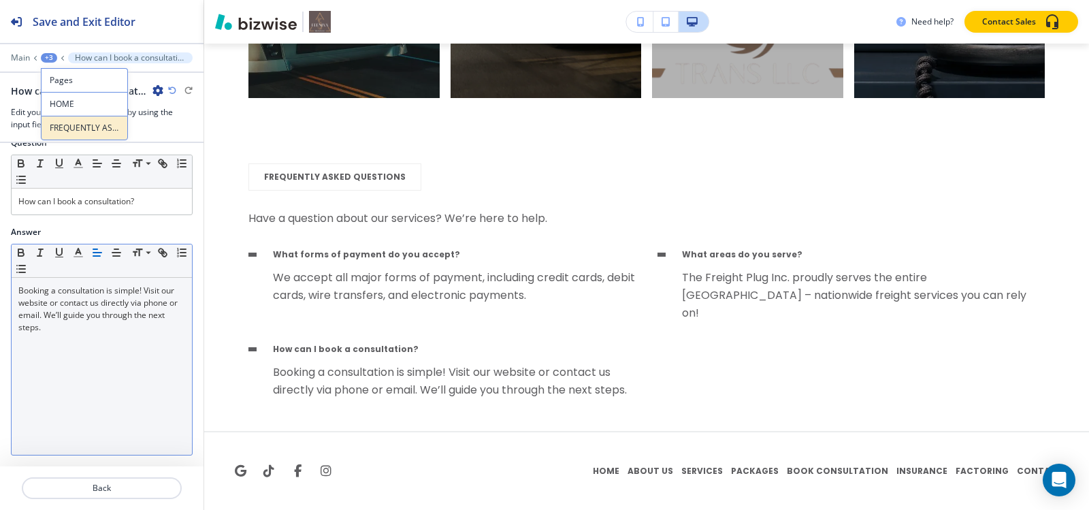
click at [67, 136] on button "FREQUENTLY ASKED QUESTIONS" at bounding box center [84, 128] width 87 height 25
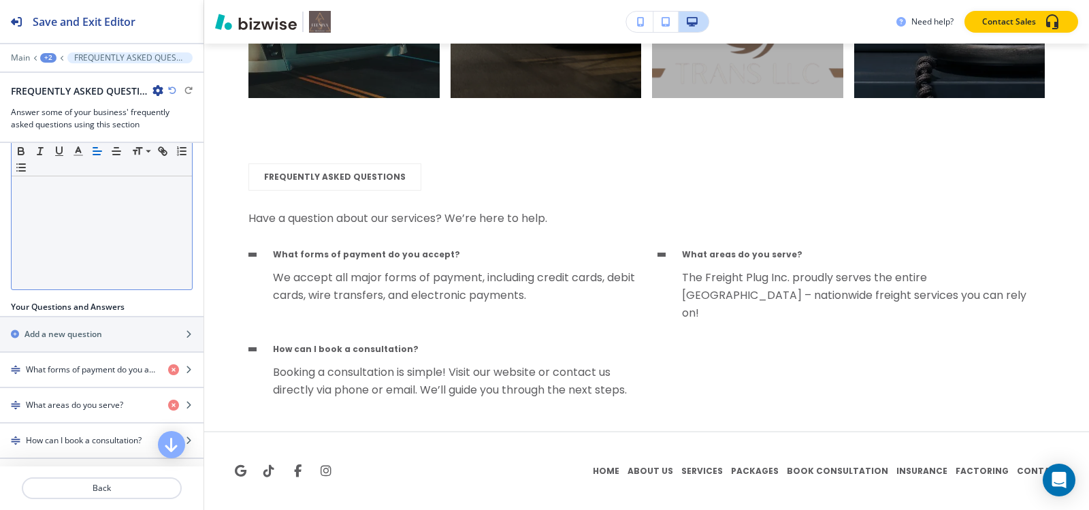
scroll to position [284, 0]
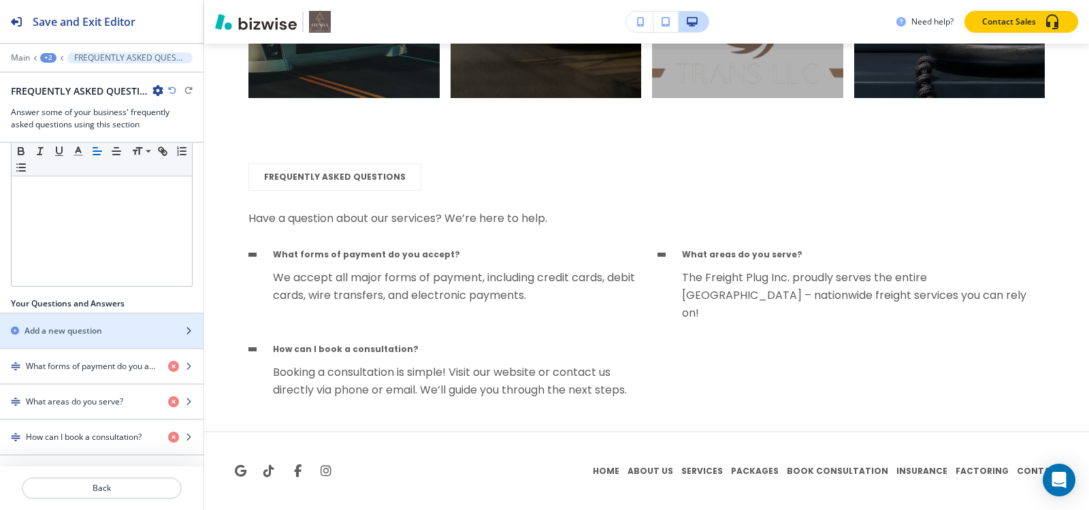
click at [74, 331] on h2 "Add a new question" at bounding box center [64, 331] width 78 height 12
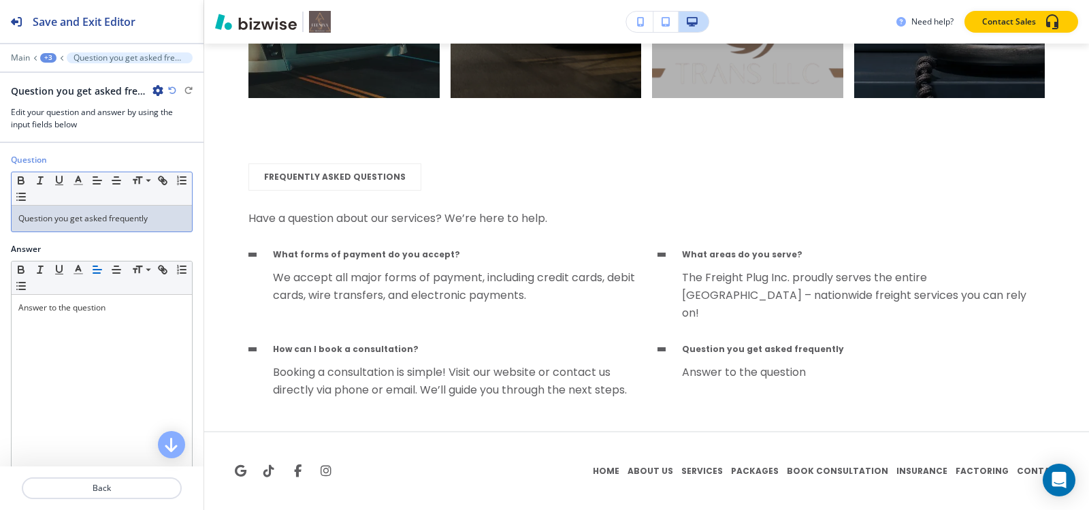
click at [115, 223] on p "Question you get asked frequently" at bounding box center [101, 218] width 167 height 12
paste div
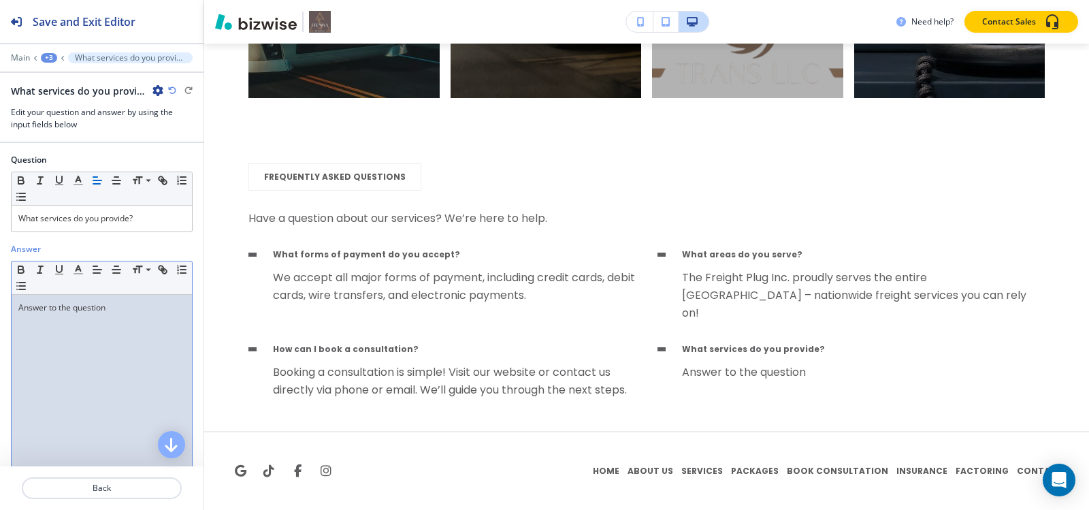
drag, startPoint x: 99, startPoint y: 365, endPoint x: 110, endPoint y: 354, distance: 15.9
click at [99, 363] on div "Answer to the question" at bounding box center [102, 383] width 180 height 177
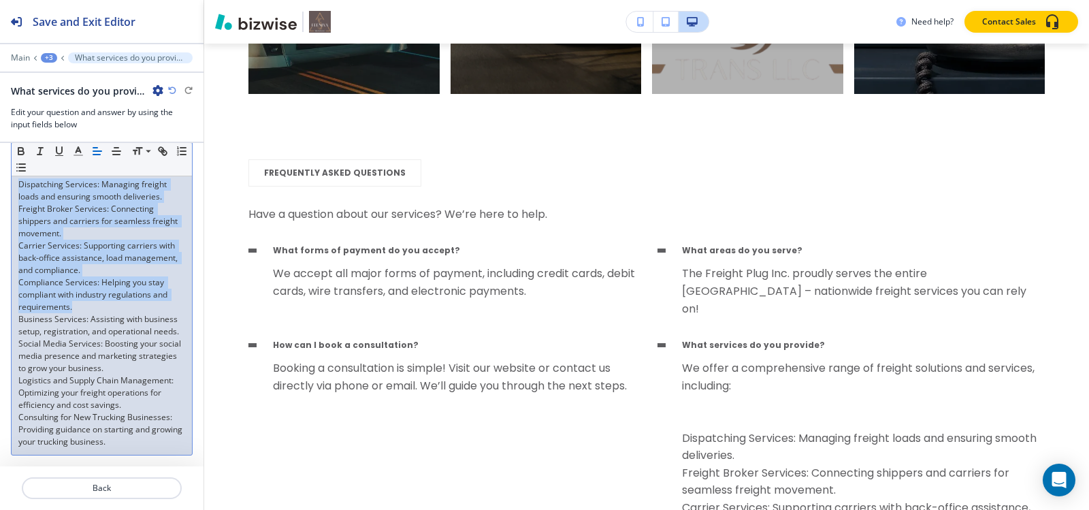
scroll to position [184, 0]
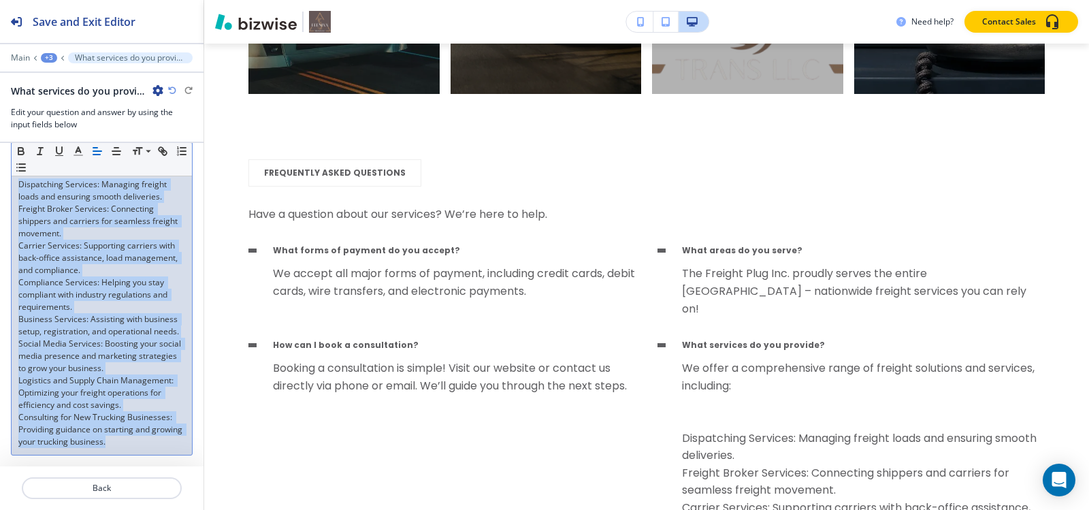
drag, startPoint x: 18, startPoint y: 240, endPoint x: 146, endPoint y: 383, distance: 192.3
click at [165, 444] on div "We offer a comprehensive range of freight solutions and services, including: Di…" at bounding box center [102, 289] width 180 height 332
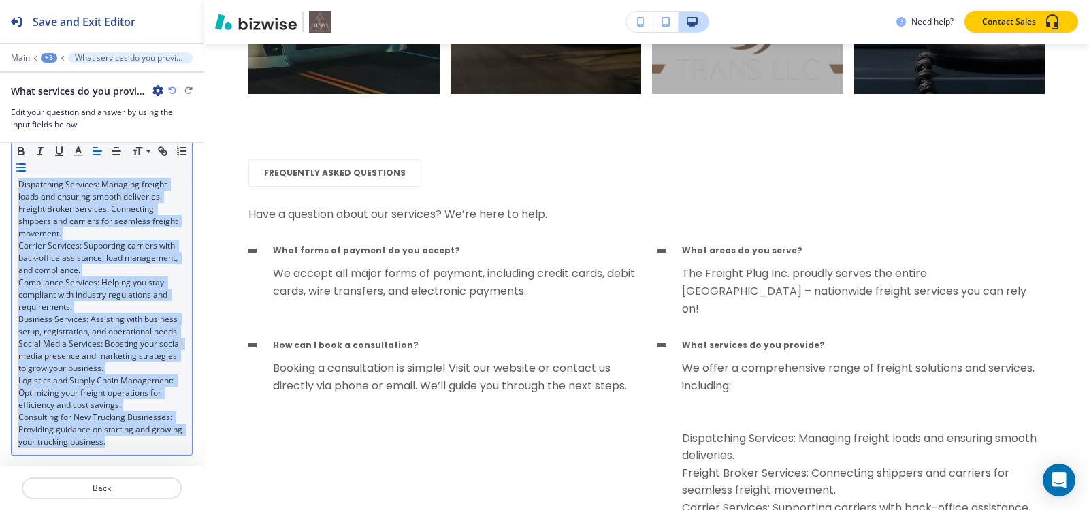
click at [25, 164] on line "button" at bounding box center [22, 164] width 6 height 0
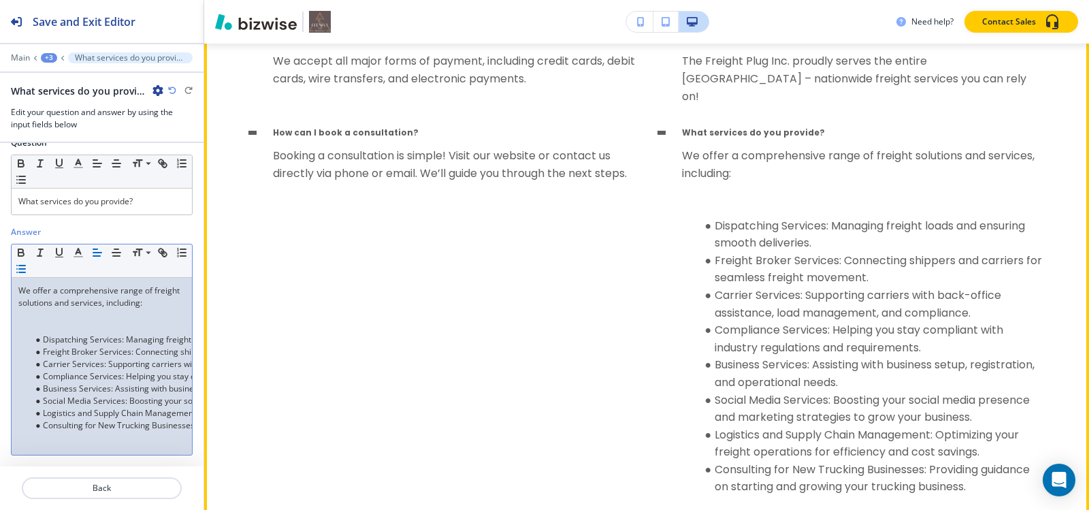
scroll to position [6168, 0]
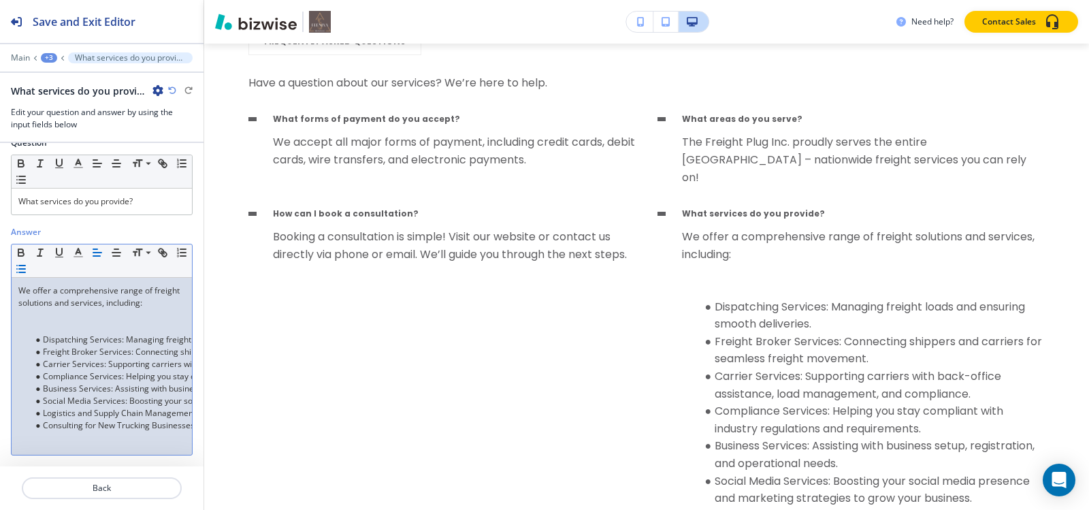
click at [111, 318] on p at bounding box center [101, 315] width 167 height 12
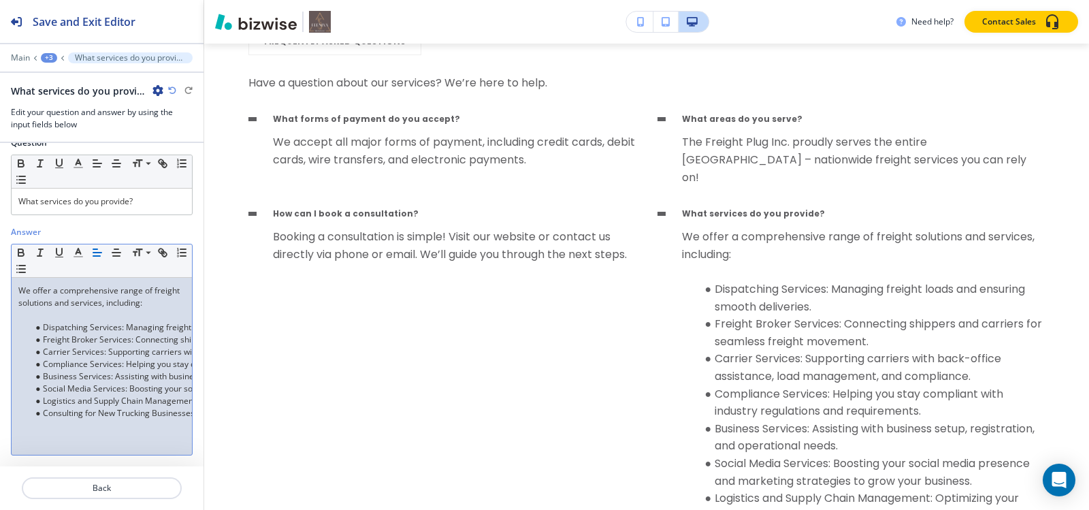
click at [114, 316] on p at bounding box center [101, 315] width 167 height 12
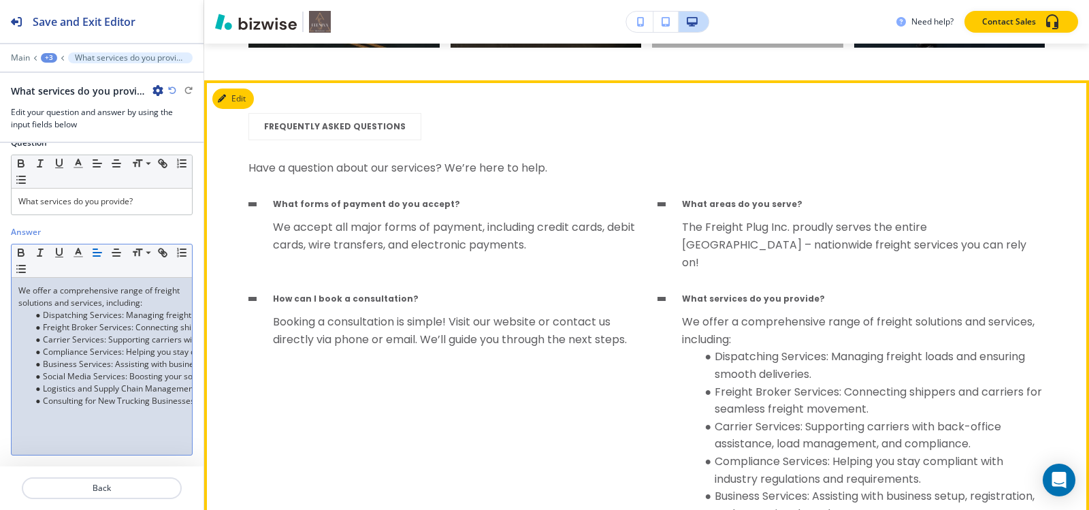
scroll to position [6065, 0]
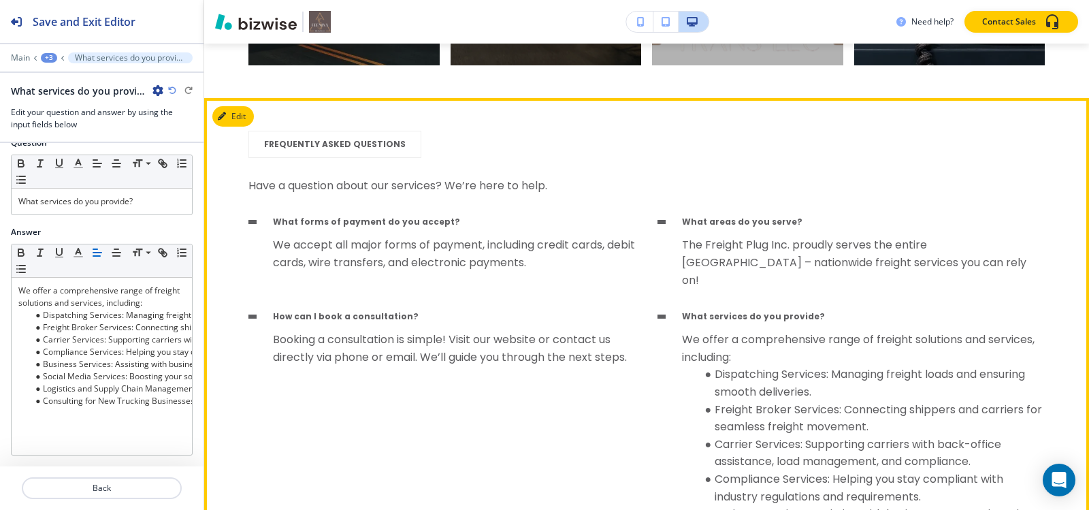
click at [718, 342] on p "We offer a comprehensive range of freight solutions and services, including:" at bounding box center [863, 348] width 363 height 35
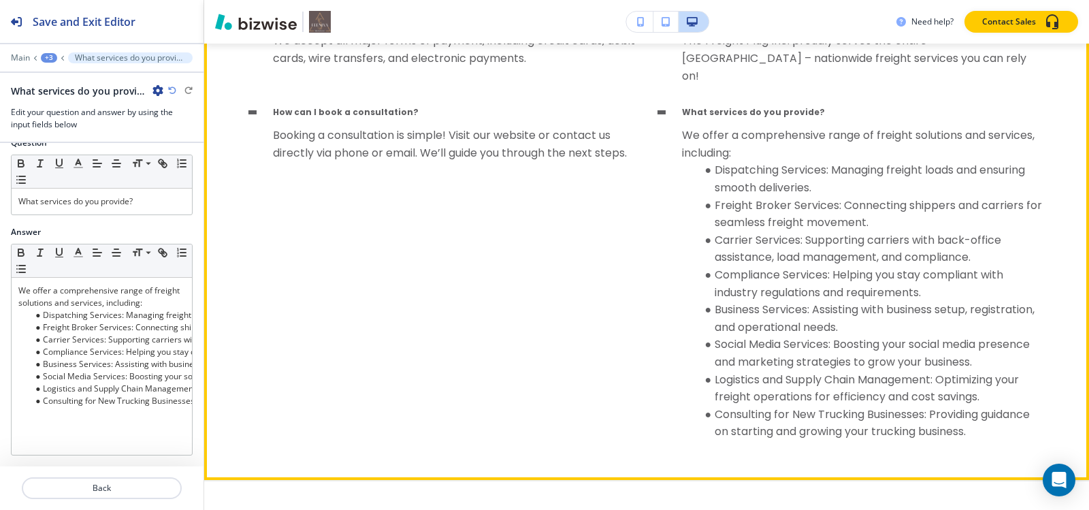
scroll to position [6337, 0]
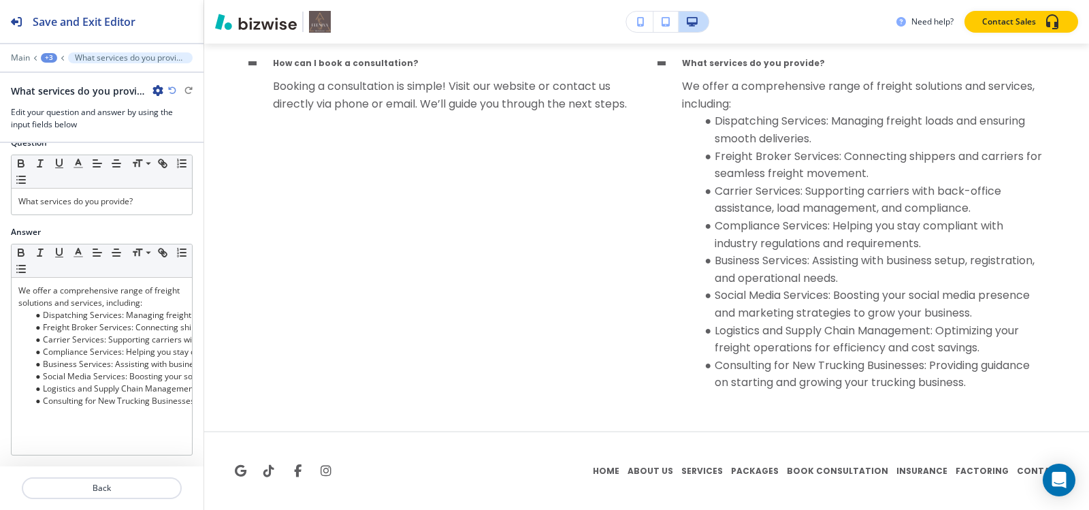
click at [51, 61] on div "+3" at bounding box center [49, 58] width 16 height 10
click at [90, 131] on p "FREQUENTLY ASKED QUESTIONS" at bounding box center [84, 128] width 69 height 12
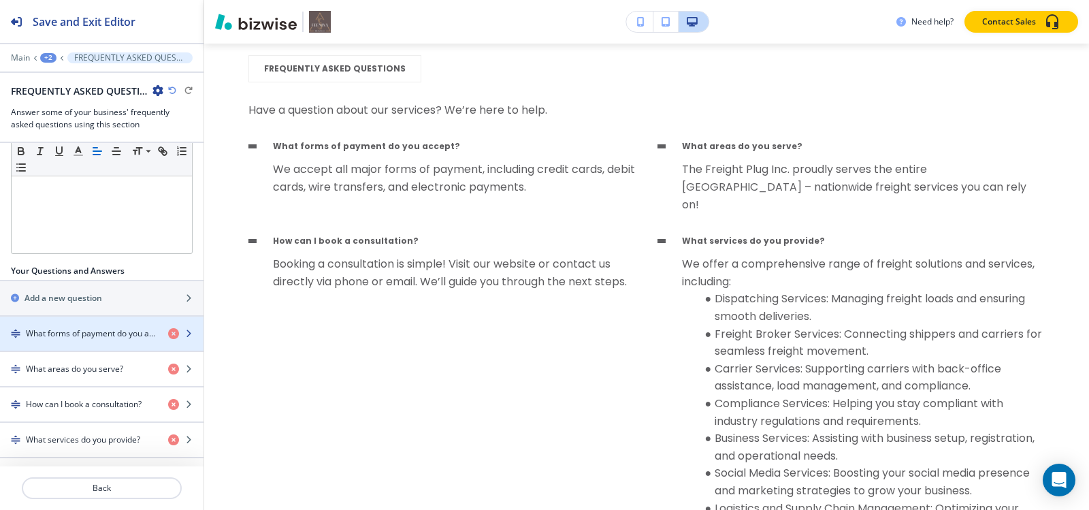
scroll to position [320, 0]
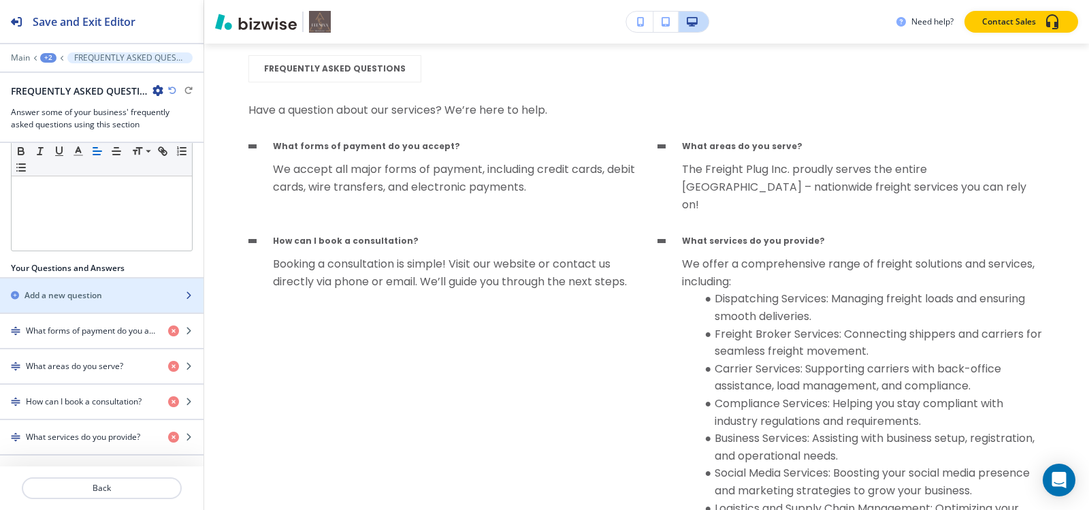
click at [112, 289] on div "Add a new question" at bounding box center [87, 295] width 174 height 12
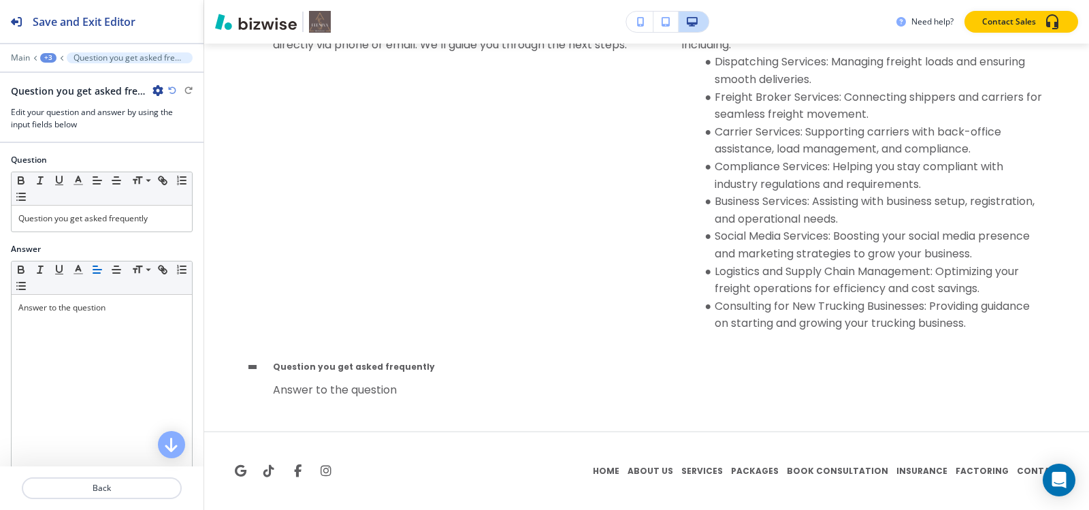
scroll to position [6396, 0]
click at [118, 225] on div "Question you get asked frequently" at bounding box center [102, 219] width 180 height 26
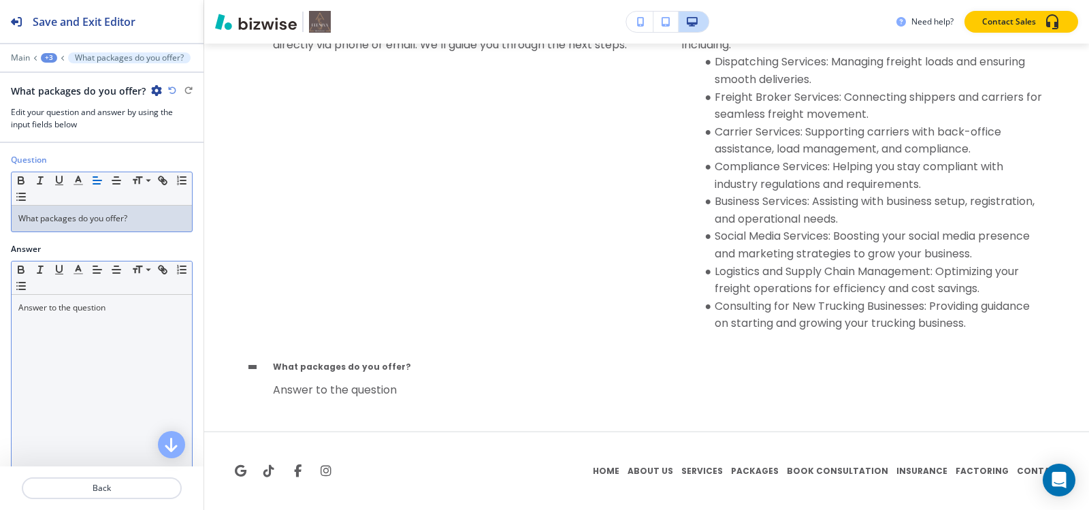
click at [159, 309] on p "Answer to the question" at bounding box center [101, 308] width 167 height 12
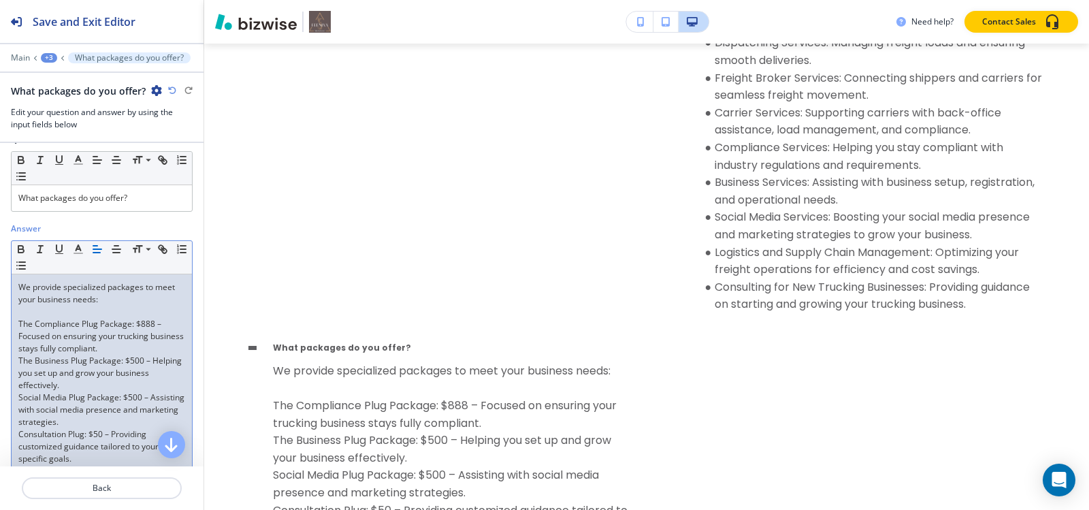
scroll to position [37, 0]
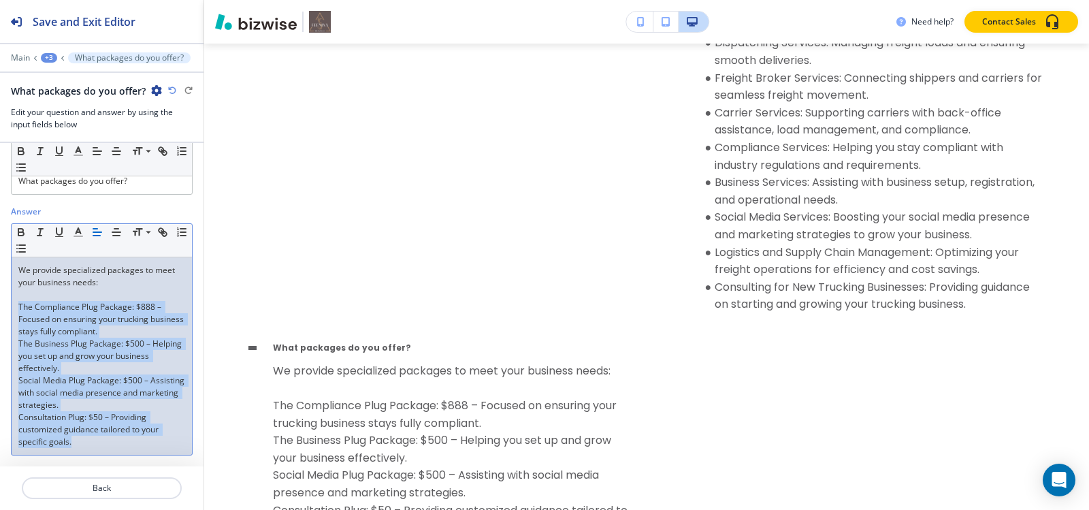
drag, startPoint x: 18, startPoint y: 306, endPoint x: 142, endPoint y: 450, distance: 190.1
click at [142, 450] on div "We provide specialized packages to meet your business needs: The Compliance Plu…" at bounding box center [102, 355] width 180 height 197
click at [27, 243] on icon "button" at bounding box center [21, 248] width 12 height 12
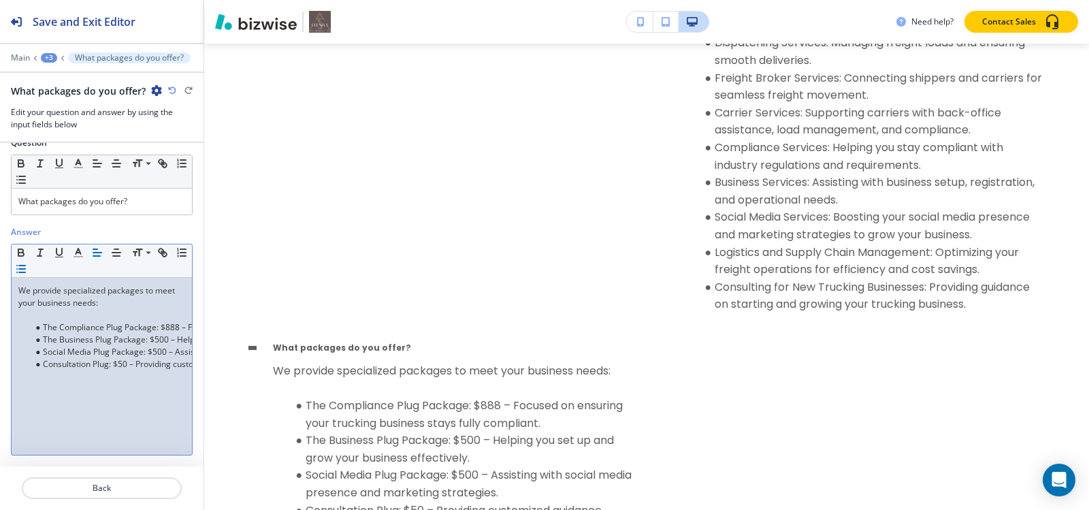
scroll to position [17, 0]
click at [50, 313] on p at bounding box center [101, 315] width 167 height 12
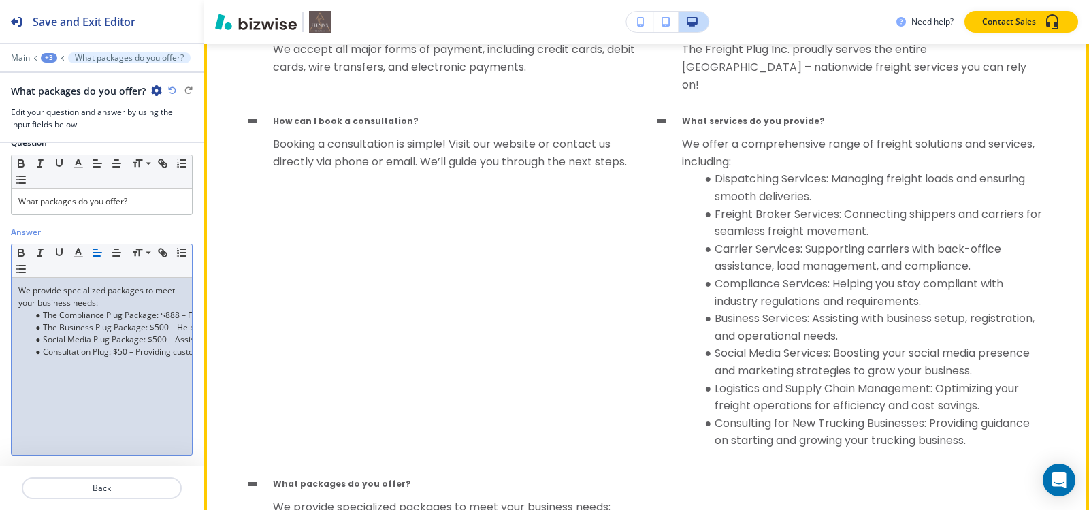
scroll to position [6124, 0]
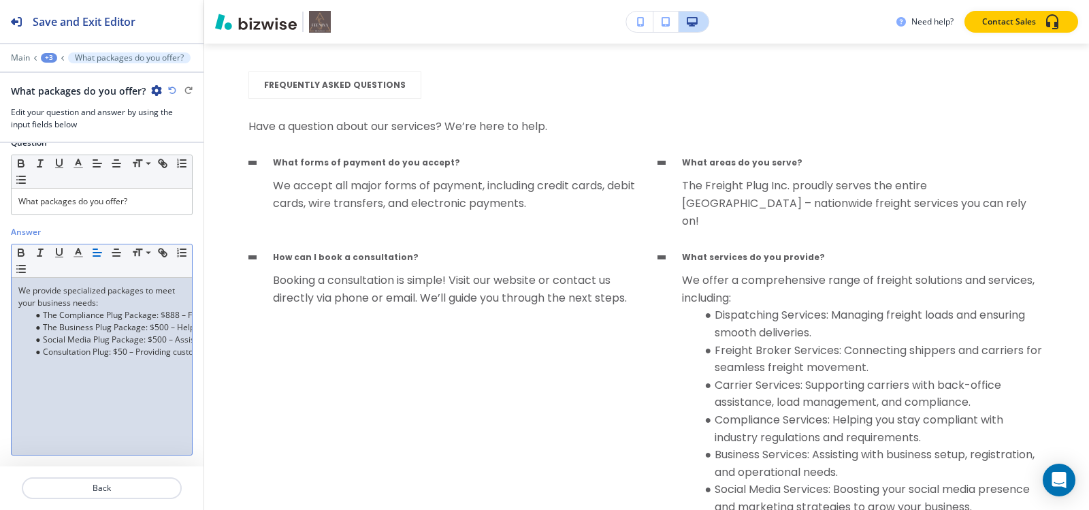
click at [48, 54] on div "+3" at bounding box center [49, 58] width 16 height 10
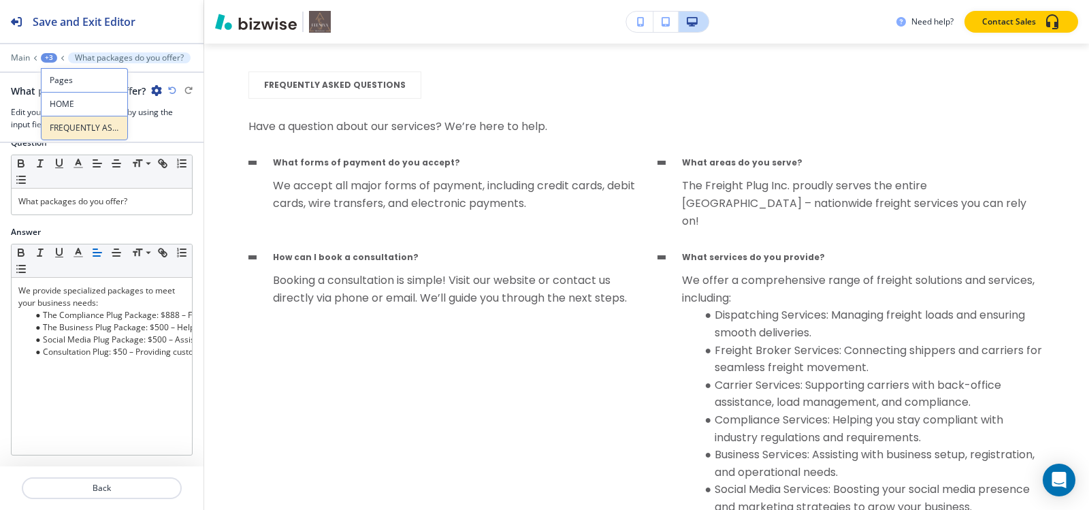
click at [71, 137] on button "FREQUENTLY ASKED QUESTIONS" at bounding box center [84, 128] width 87 height 25
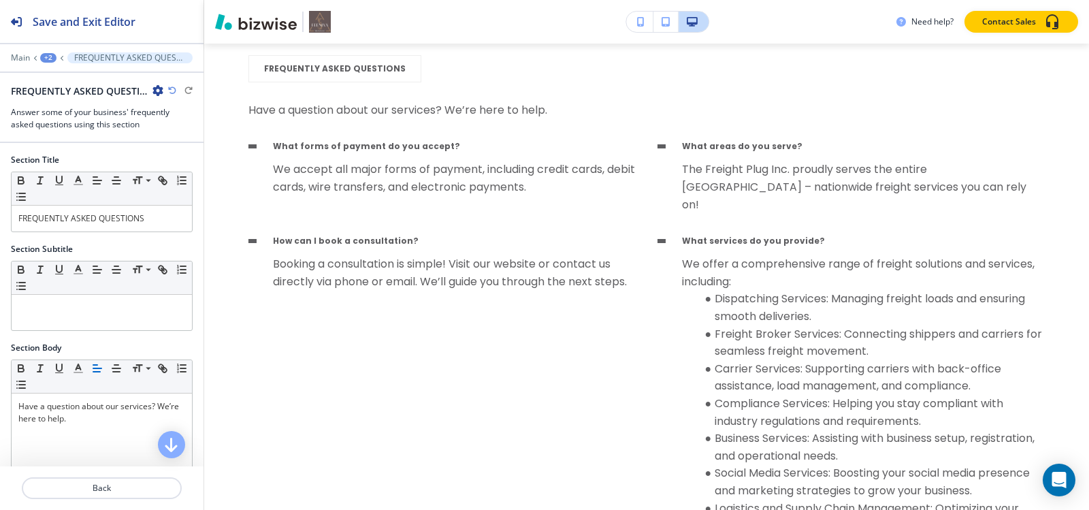
scroll to position [340, 0]
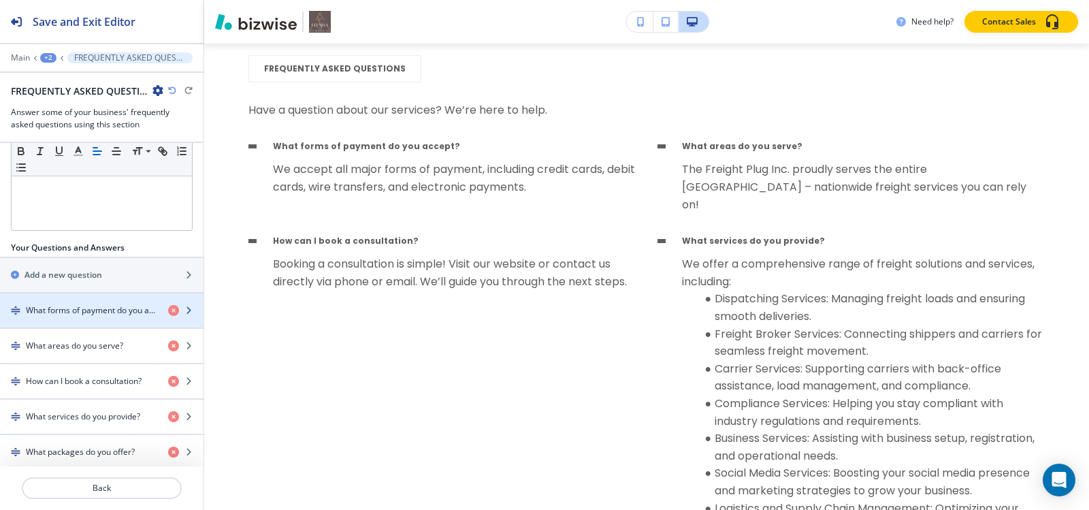
click at [84, 293] on div "button" at bounding box center [102, 298] width 204 height 11
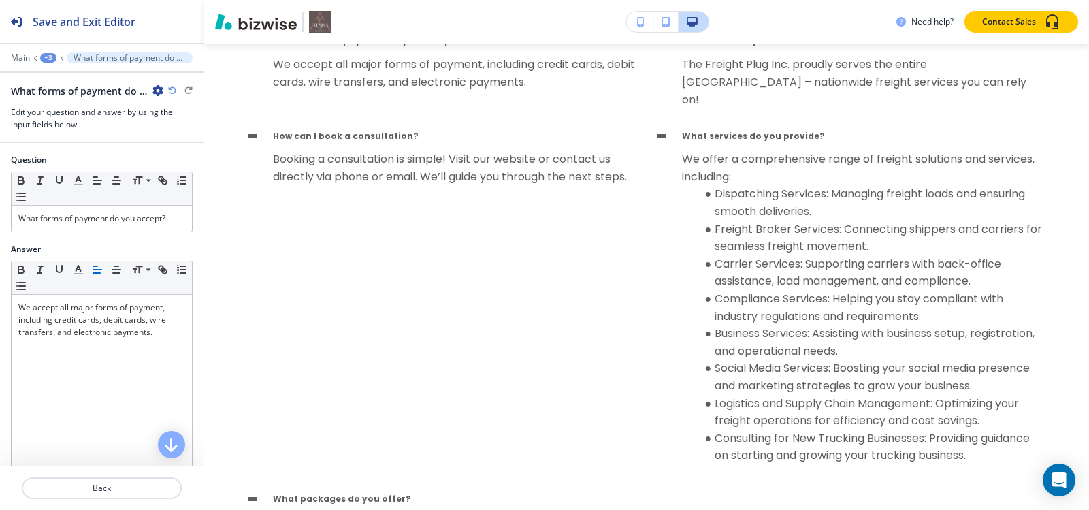
scroll to position [6259, 0]
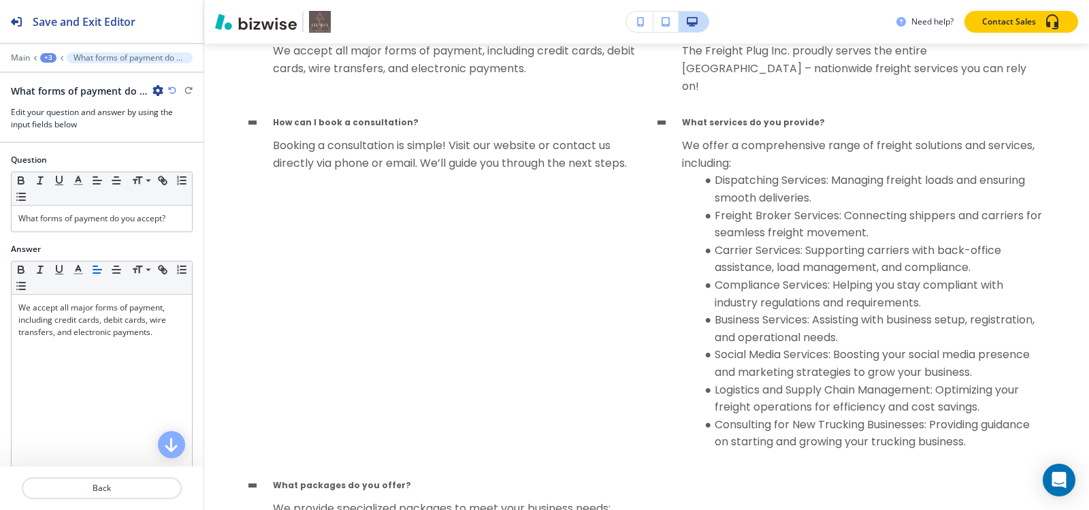
click at [51, 60] on div "+3" at bounding box center [48, 58] width 16 height 10
click at [67, 129] on p "FREQUENTLY ASKED QUESTIONS" at bounding box center [83, 128] width 69 height 12
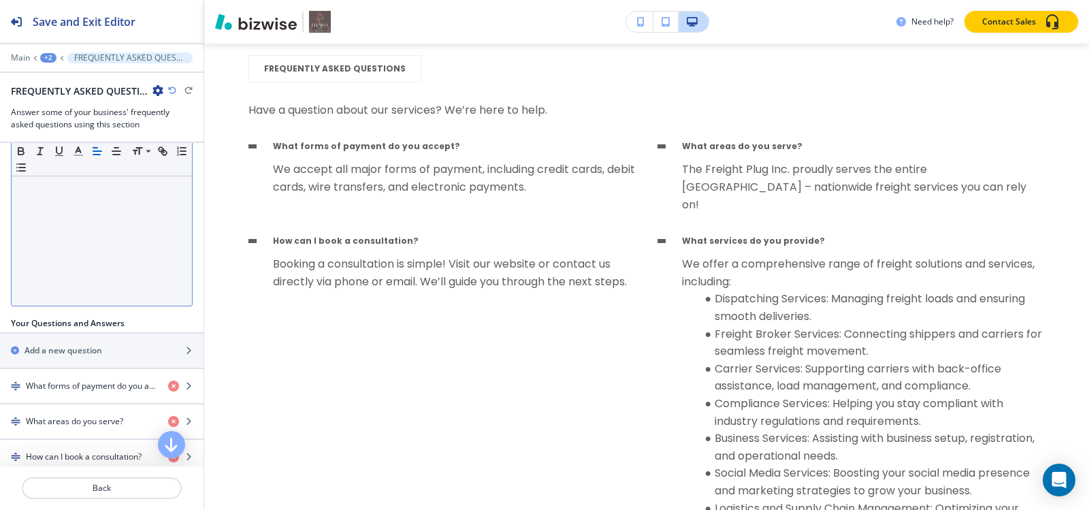
scroll to position [272, 0]
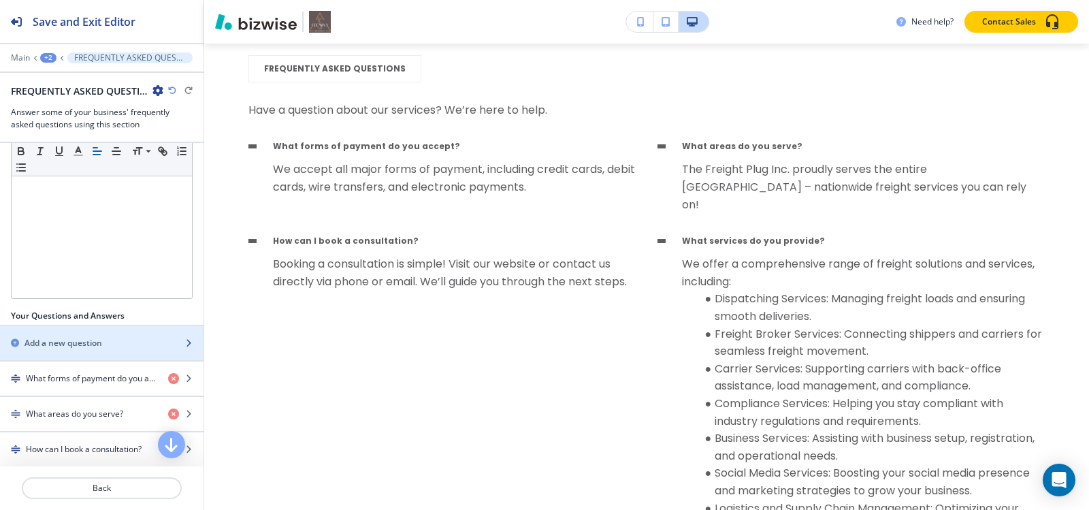
click at [86, 350] on div "button" at bounding box center [102, 354] width 204 height 11
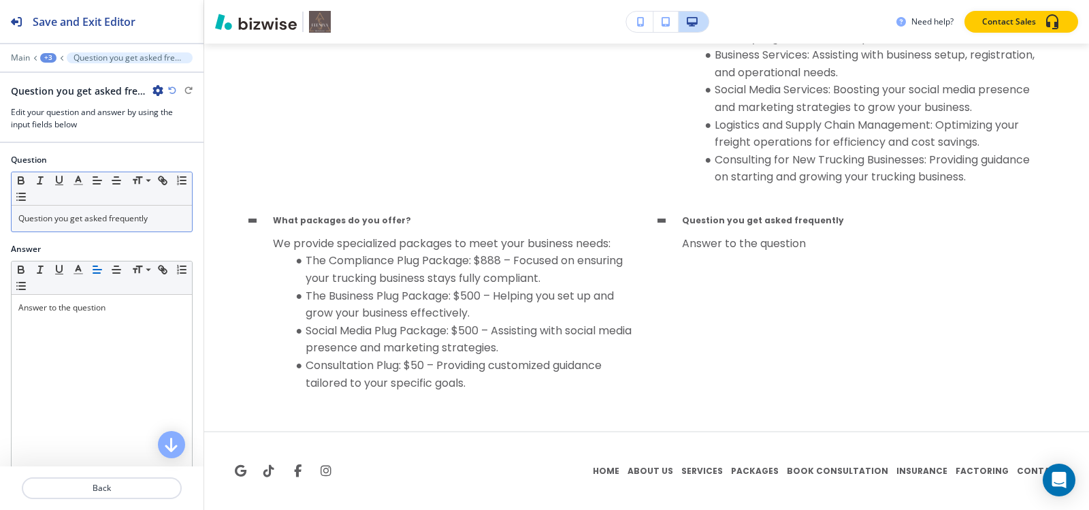
scroll to position [6558, 0]
click at [93, 219] on p "Question you get asked frequently" at bounding box center [101, 218] width 167 height 12
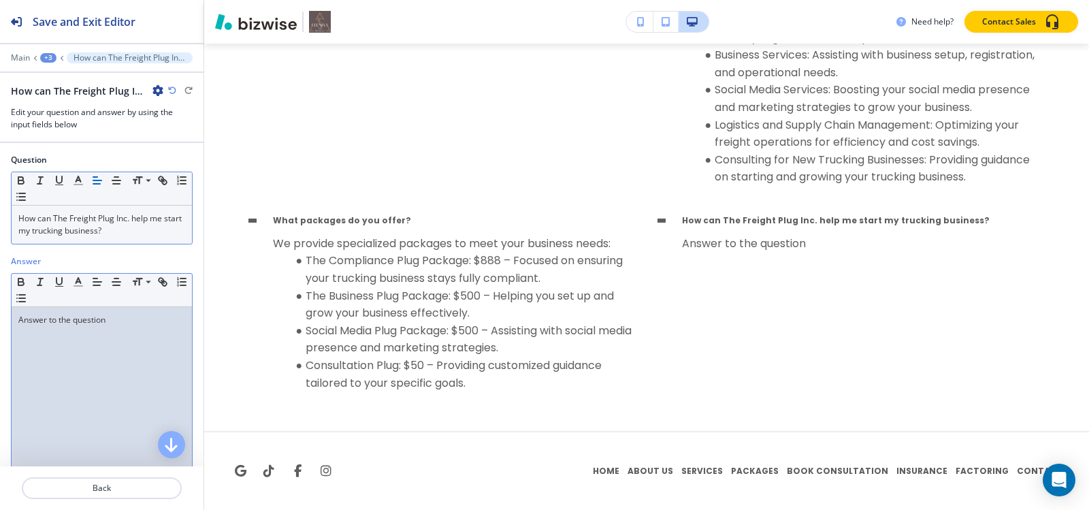
click at [68, 330] on div "Answer to the question" at bounding box center [102, 395] width 180 height 177
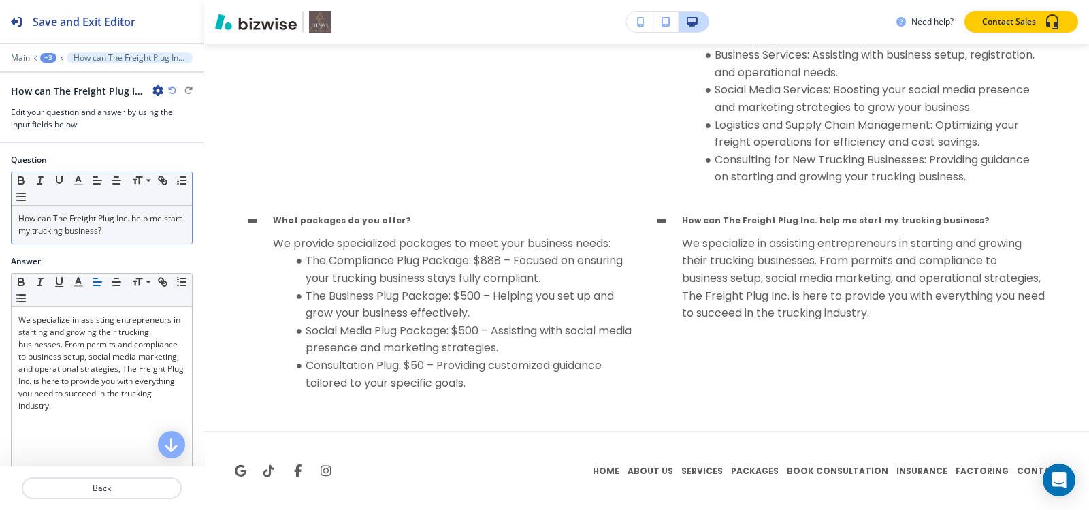
click at [40, 61] on button "+3" at bounding box center [48, 58] width 16 height 10
click at [71, 127] on p "FREQUENTLY ASKED QUESTIONS" at bounding box center [83, 128] width 69 height 12
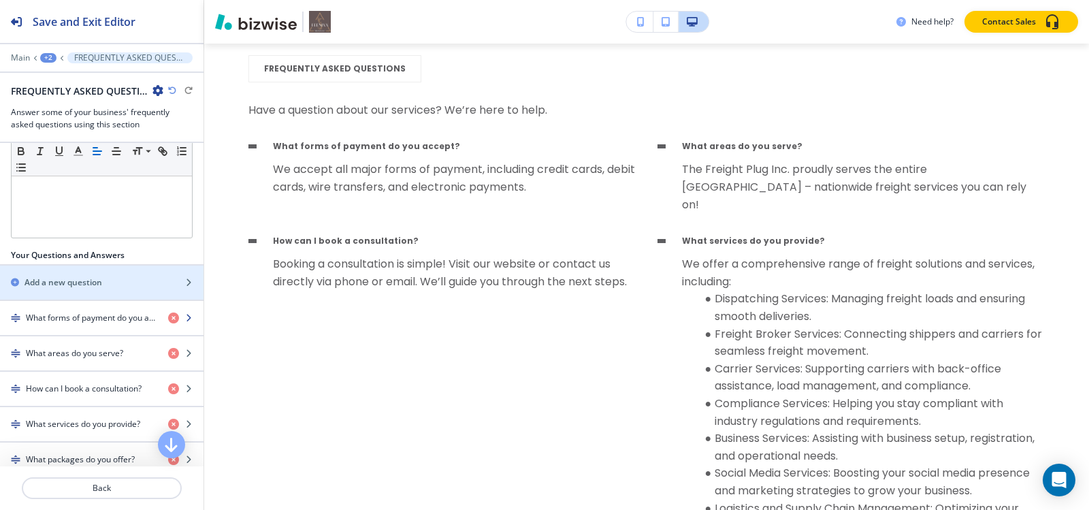
scroll to position [391, 0]
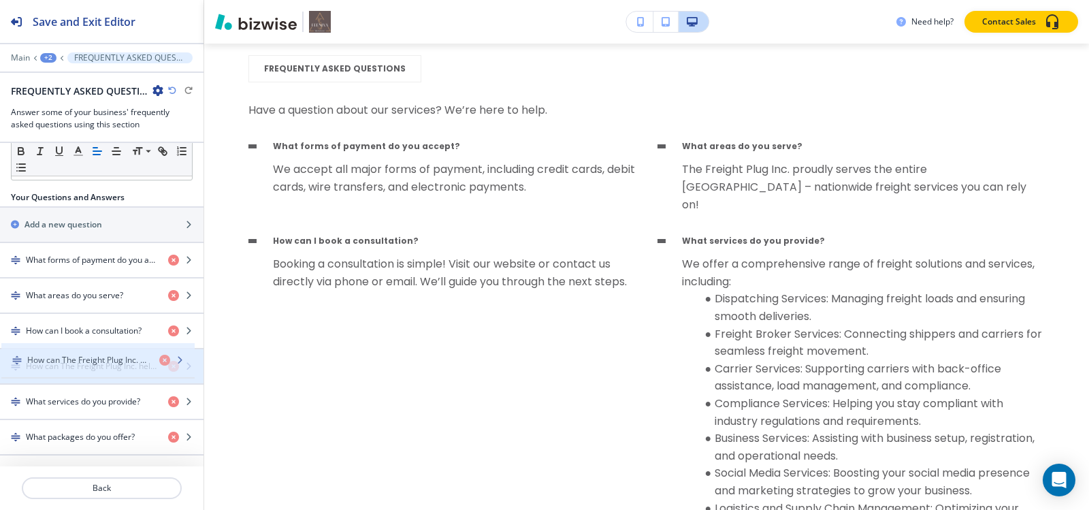
drag, startPoint x: 43, startPoint y: 441, endPoint x: 44, endPoint y: 364, distance: 76.9
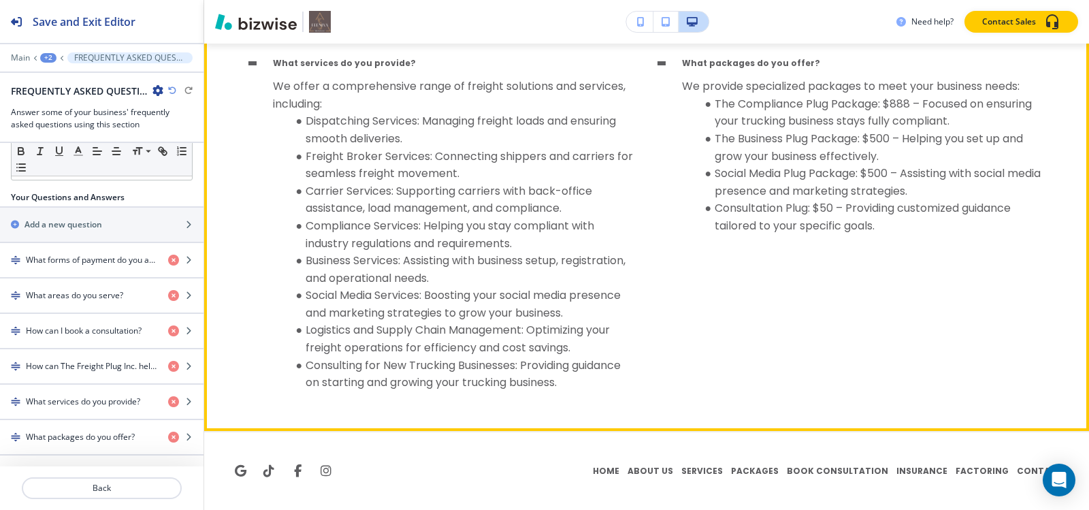
scroll to position [6467, 0]
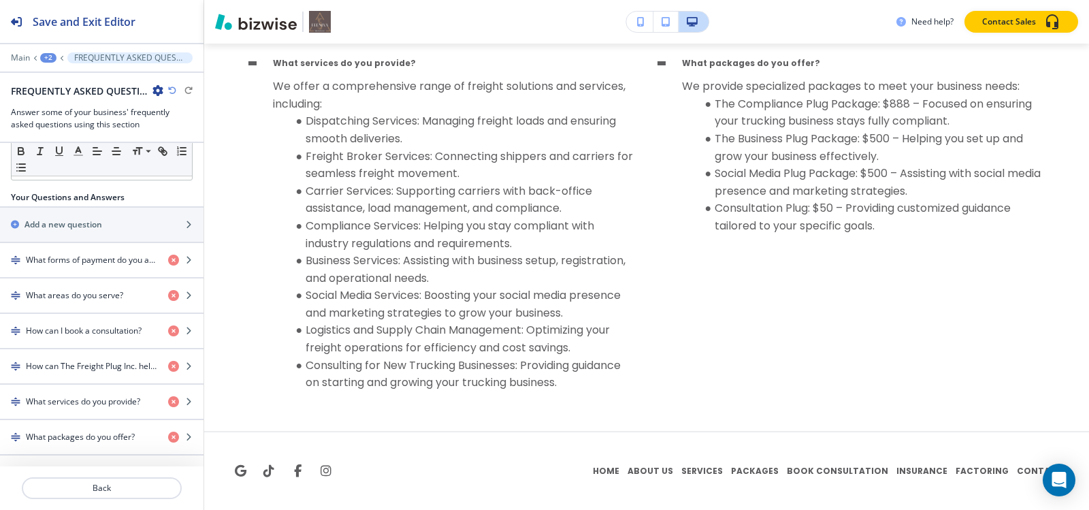
click at [44, 57] on div "+2" at bounding box center [48, 58] width 16 height 10
click at [181, 193] on div "Your Questions and Answers" at bounding box center [102, 197] width 204 height 12
click at [49, 229] on h2 "Add a new question" at bounding box center [64, 224] width 78 height 12
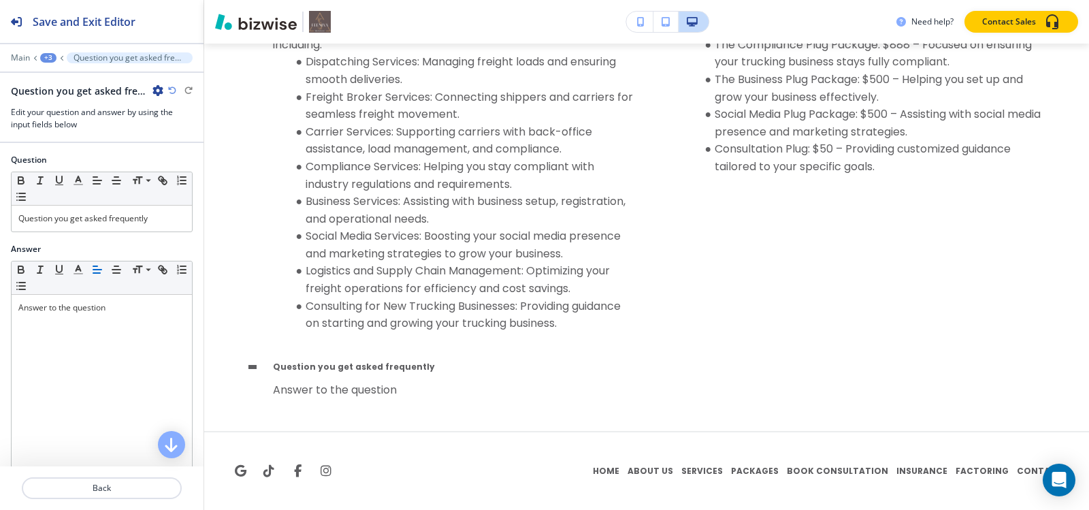
scroll to position [6526, 0]
click at [119, 208] on div "Question you get asked frequently" at bounding box center [102, 219] width 180 height 26
paste div
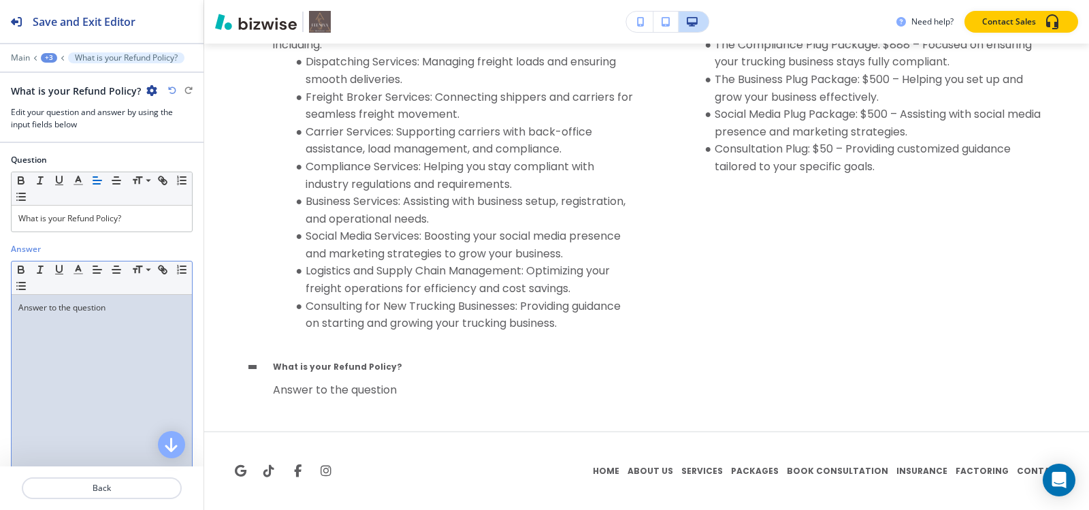
click at [105, 357] on div "Answer to the question" at bounding box center [102, 383] width 180 height 177
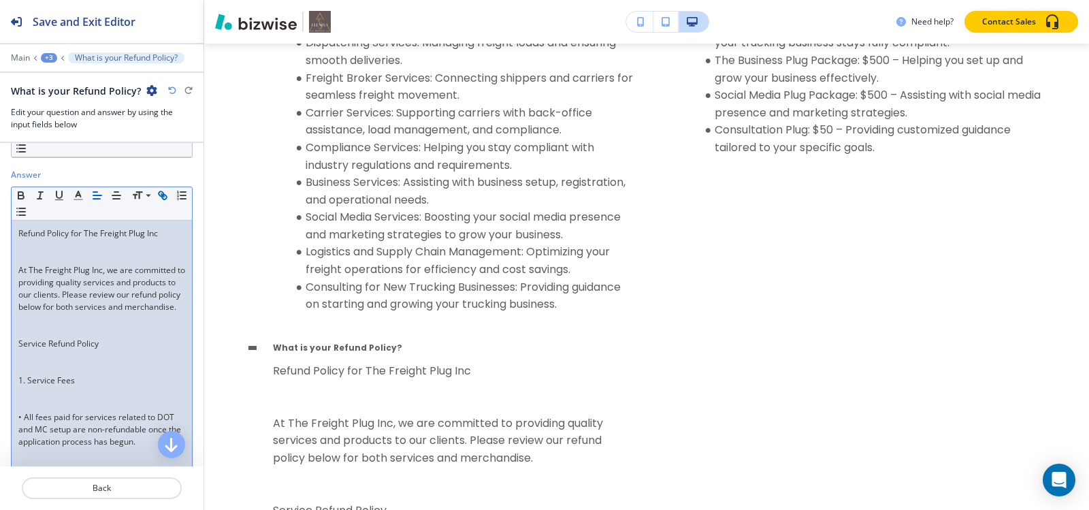
scroll to position [136, 0]
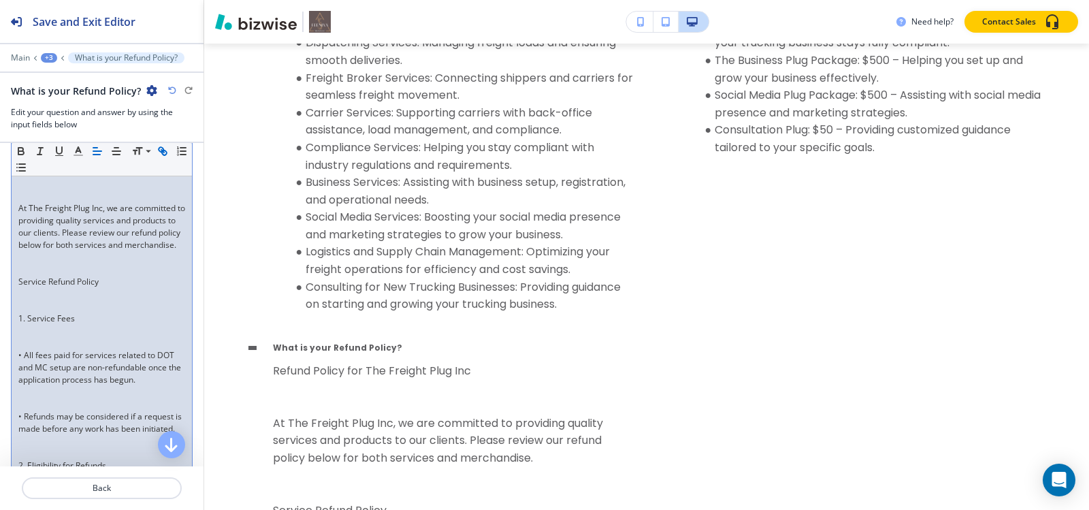
click at [22, 300] on p at bounding box center [101, 294] width 167 height 12
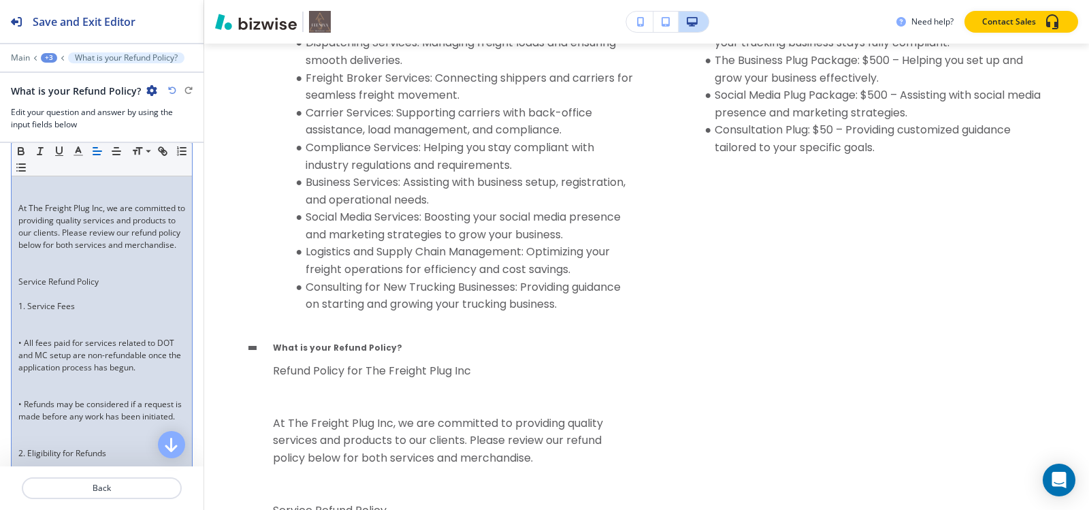
click at [22, 300] on p at bounding box center [101, 294] width 167 height 12
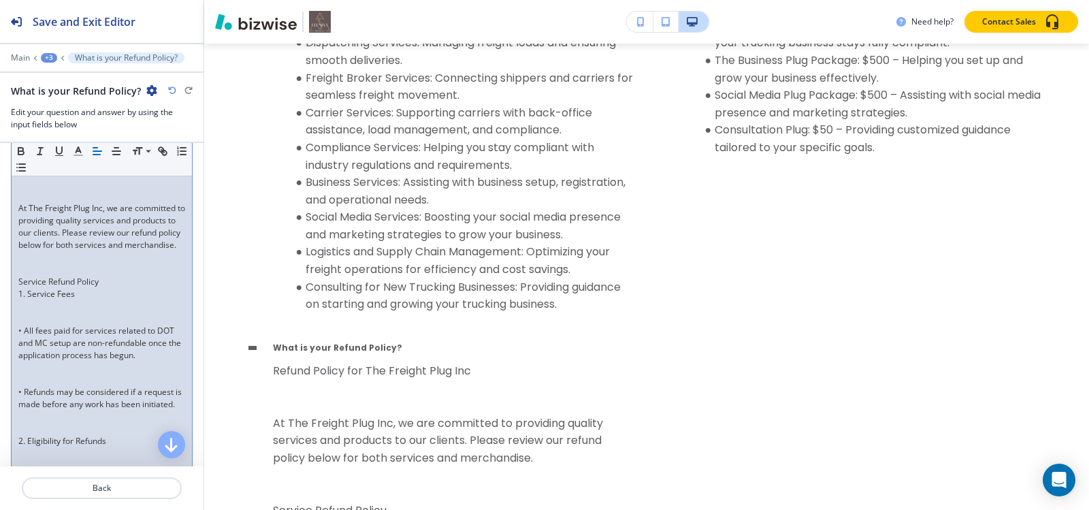
click at [26, 276] on p at bounding box center [101, 269] width 167 height 12
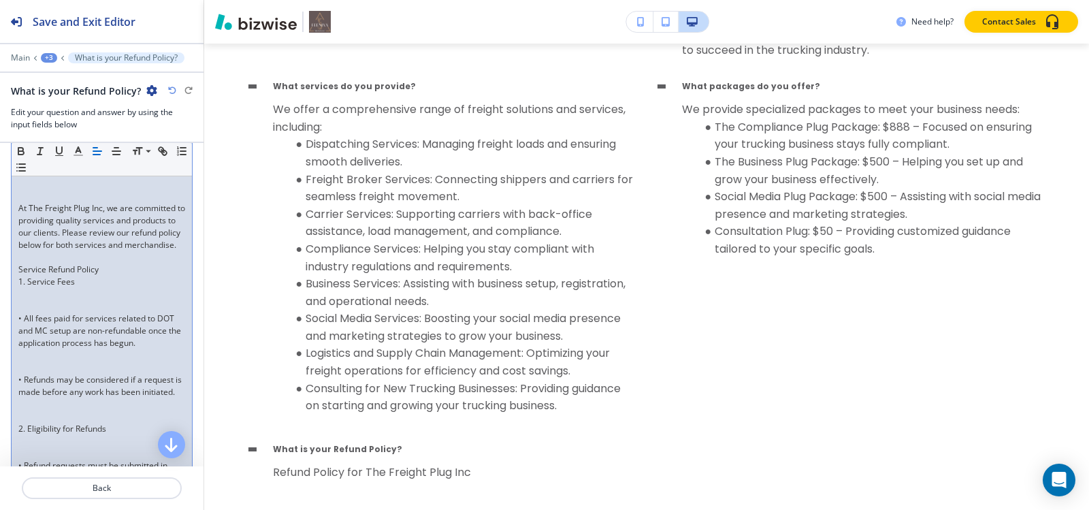
scroll to position [6526, 0]
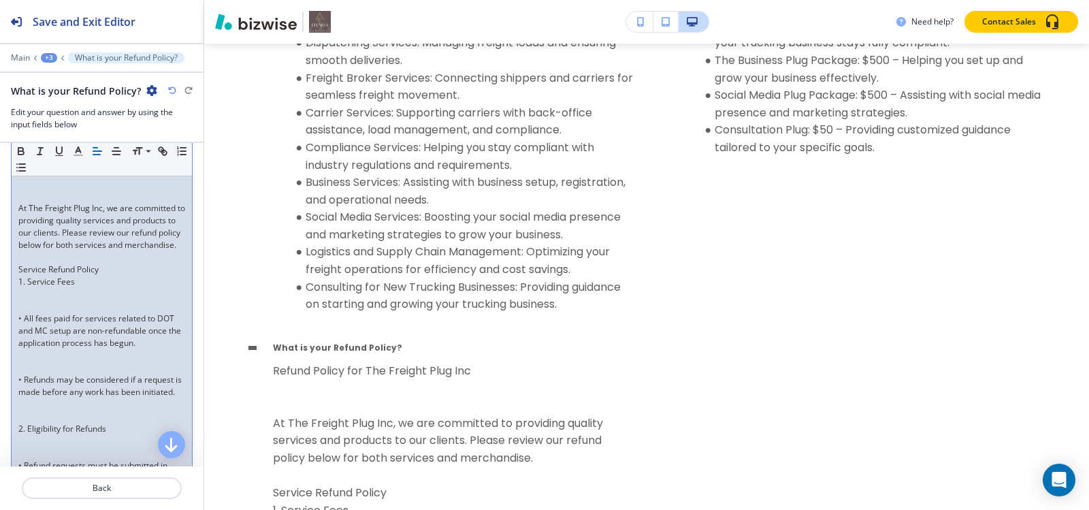
click at [22, 312] on p at bounding box center [101, 306] width 167 height 12
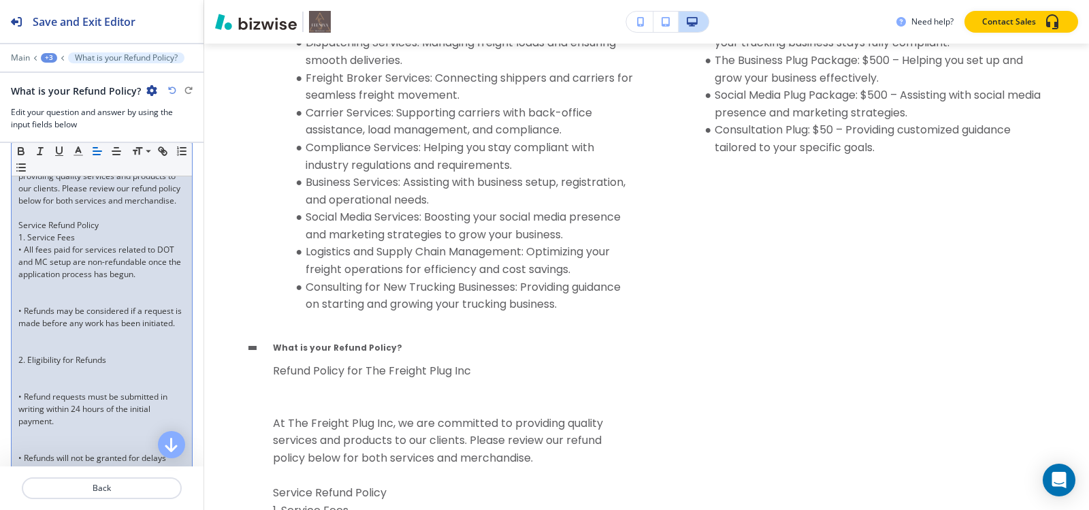
scroll to position [204, 0]
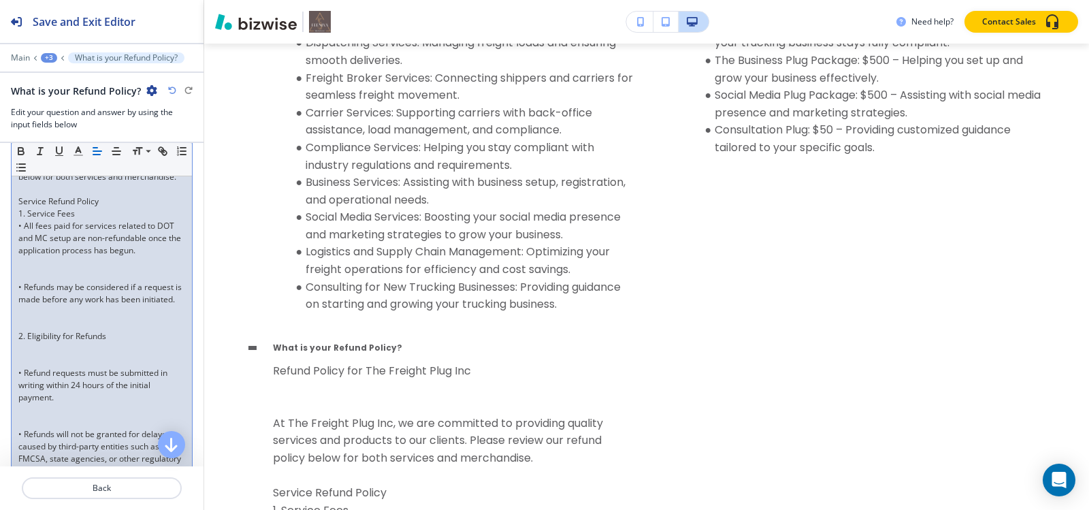
click at [31, 281] on p at bounding box center [101, 275] width 167 height 12
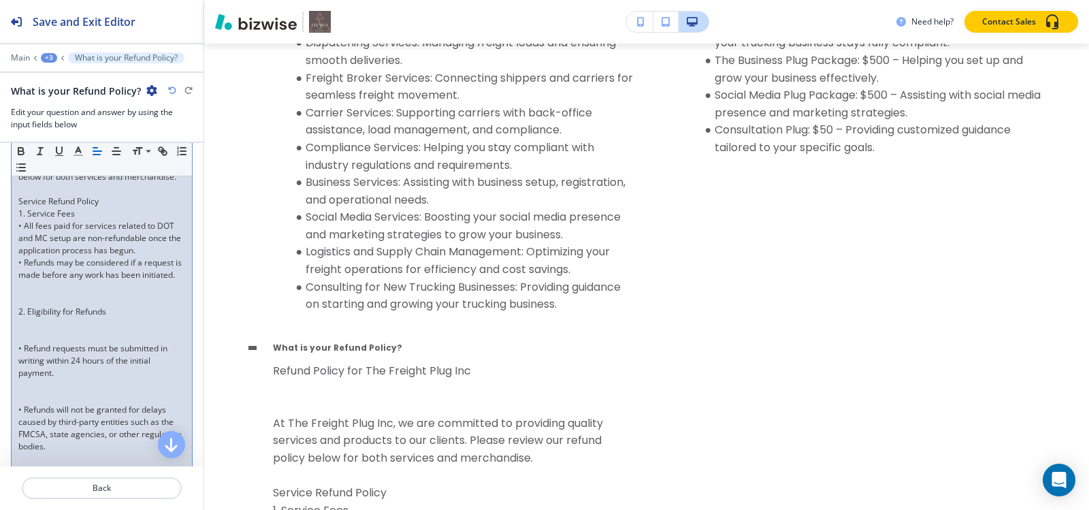
click at [31, 306] on p at bounding box center [101, 299] width 167 height 12
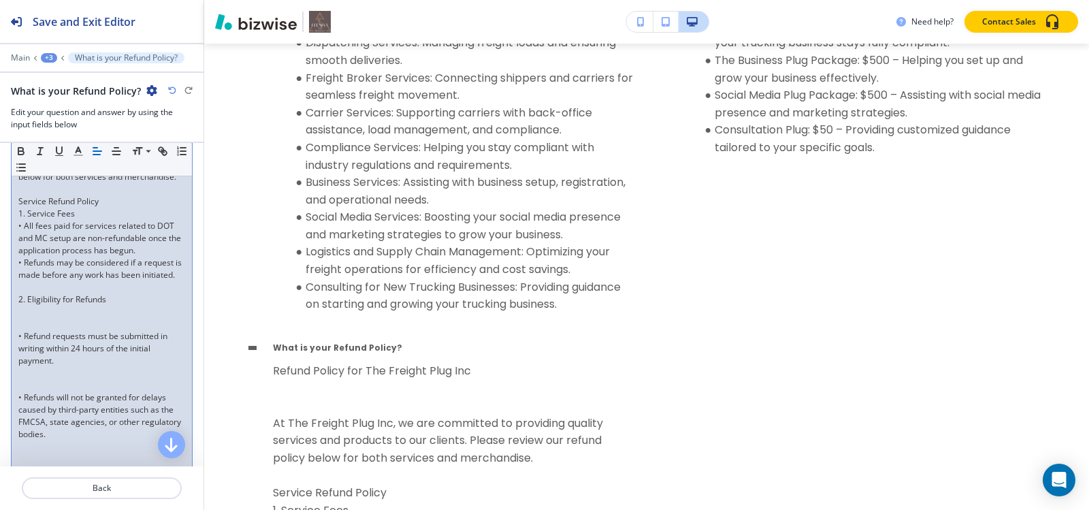
scroll to position [272, 0]
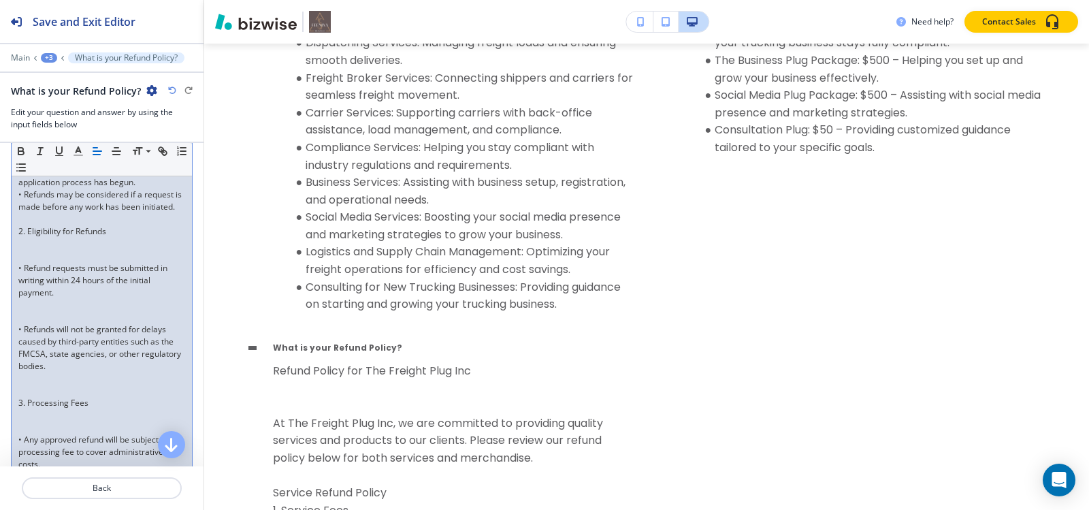
click at [28, 262] on p at bounding box center [101, 256] width 167 height 12
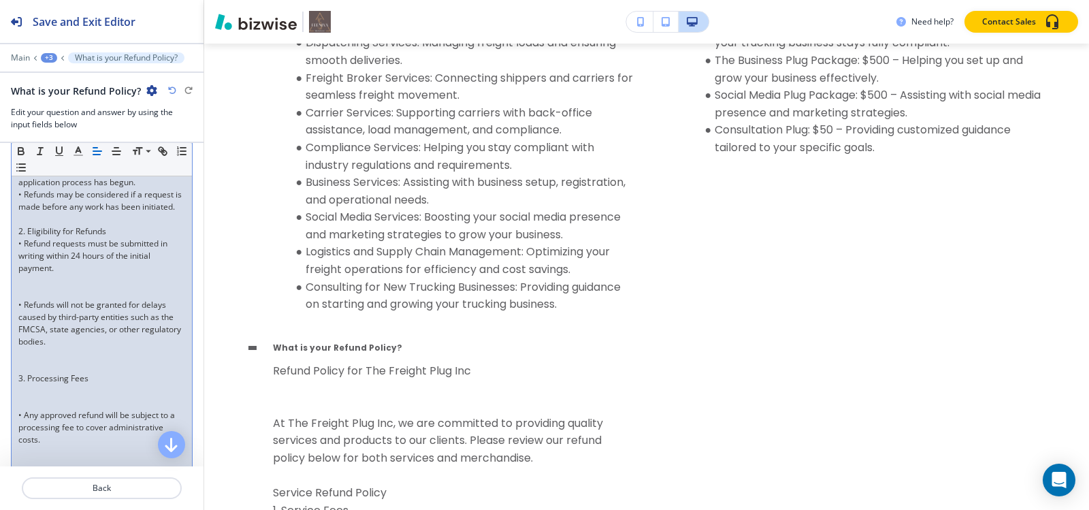
click at [42, 299] on p at bounding box center [101, 293] width 167 height 12
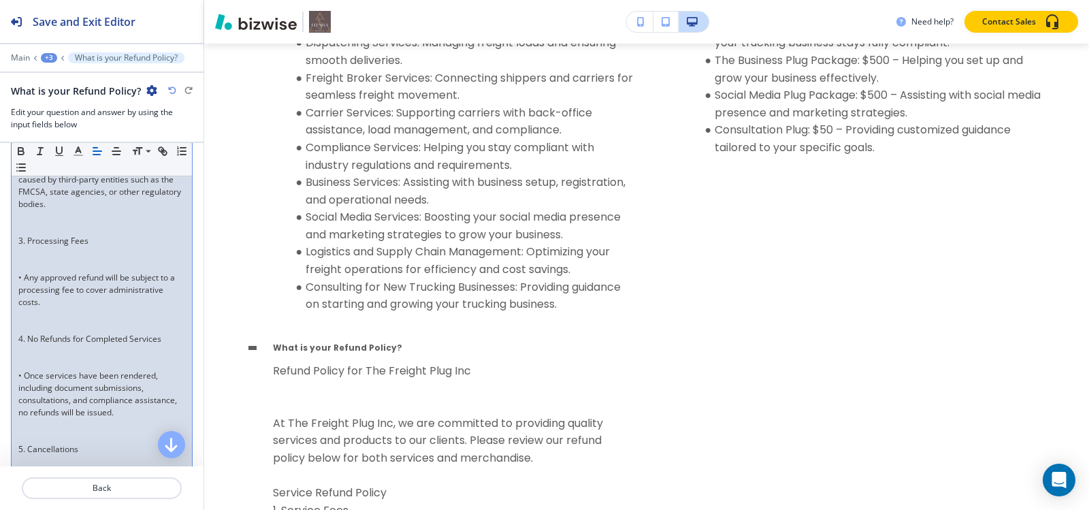
scroll to position [408, 0]
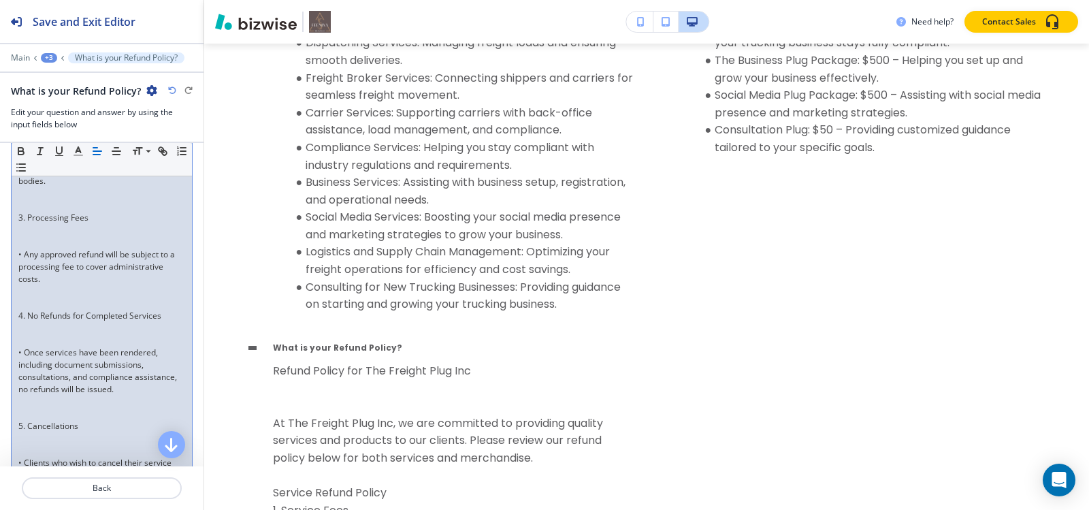
click at [36, 224] on p "3. Processing Fees" at bounding box center [101, 218] width 167 height 12
click at [38, 212] on p at bounding box center [101, 205] width 167 height 12
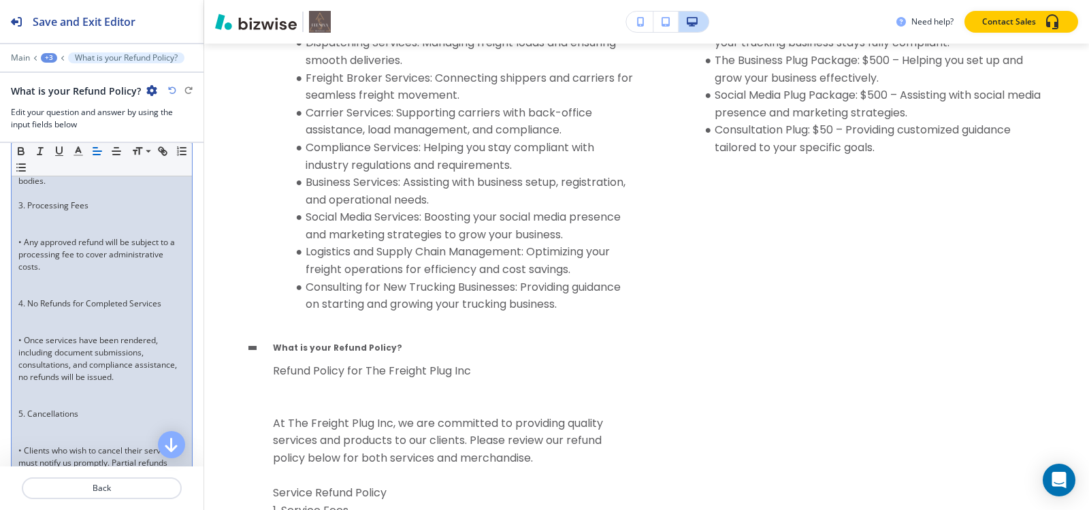
click at [28, 236] on p at bounding box center [101, 230] width 167 height 12
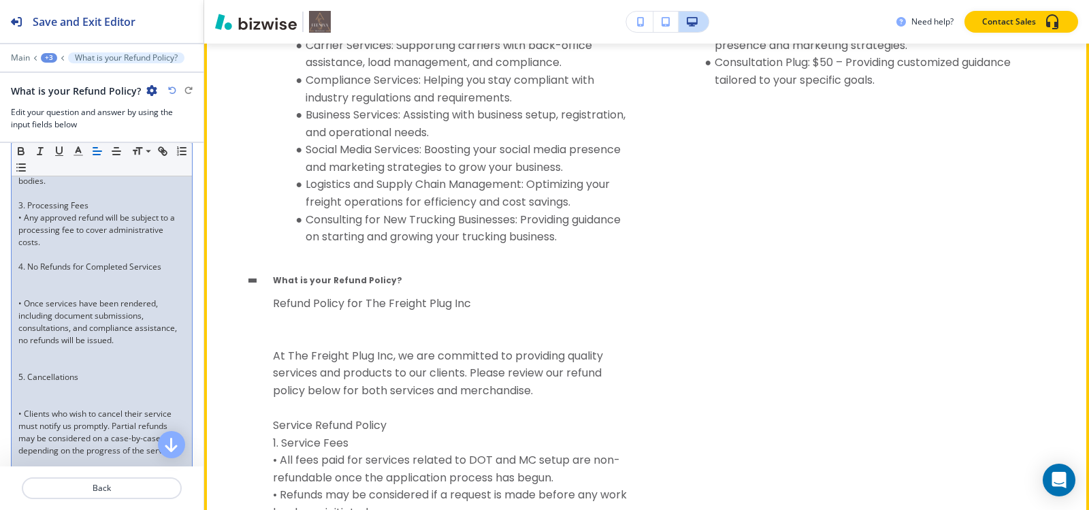
scroll to position [6594, 0]
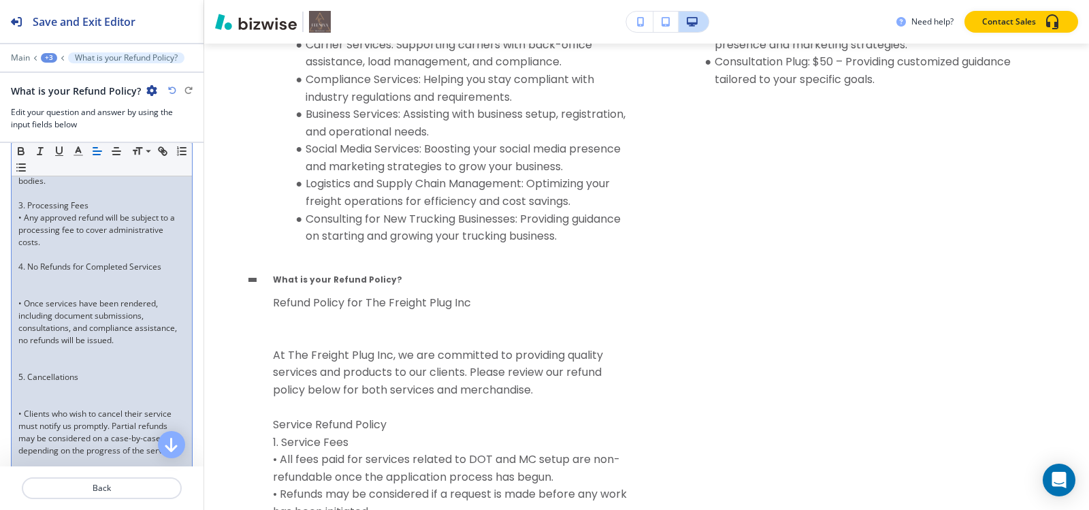
click at [38, 297] on p at bounding box center [101, 291] width 167 height 12
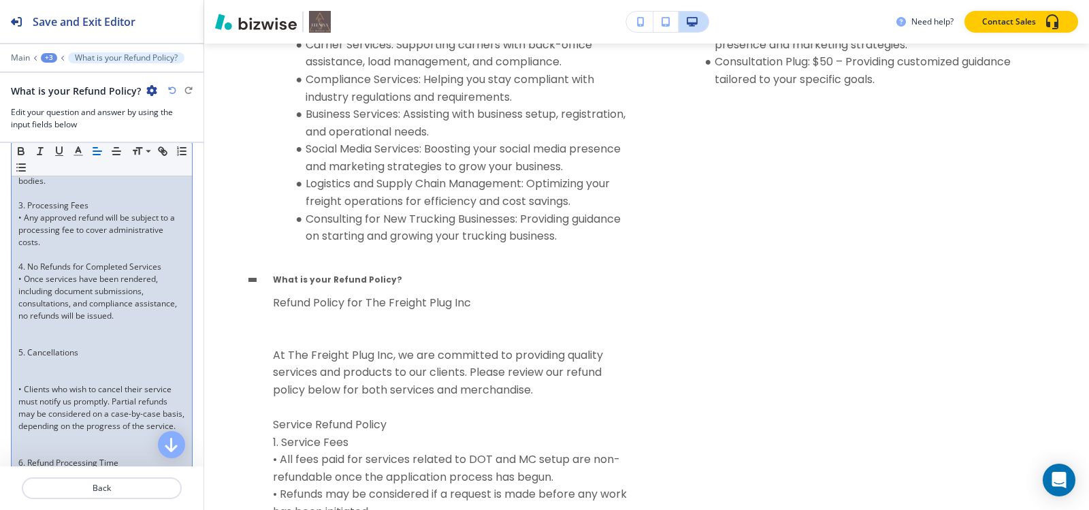
click at [31, 346] on p at bounding box center [101, 340] width 167 height 12
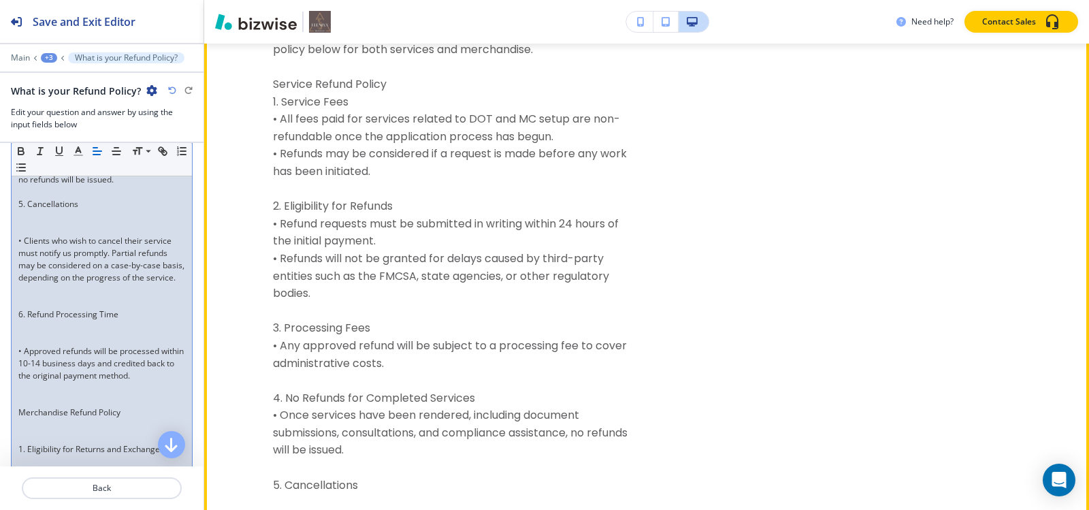
scroll to position [7002, 0]
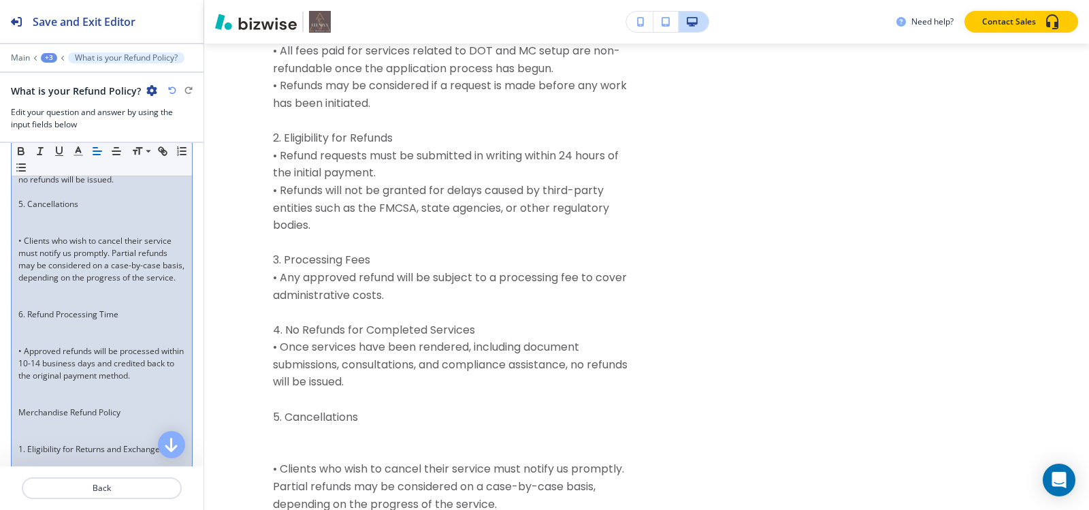
click at [23, 223] on p at bounding box center [101, 216] width 167 height 12
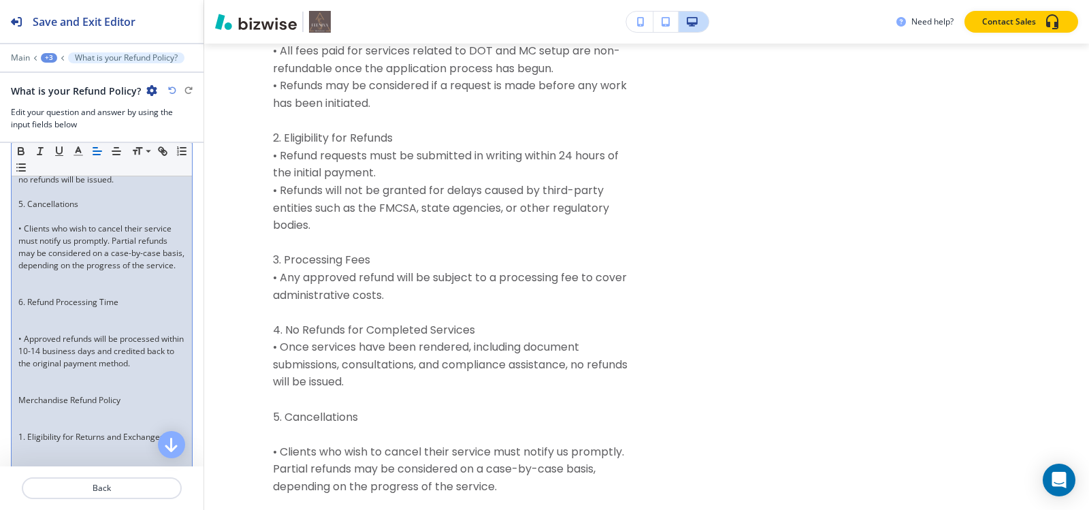
click at [23, 223] on p at bounding box center [101, 216] width 167 height 12
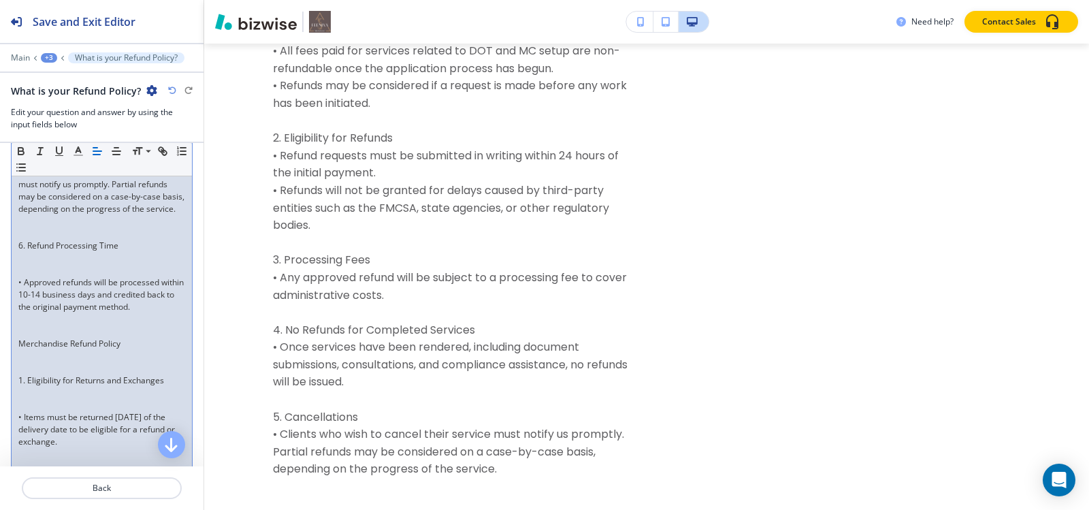
scroll to position [613, 0]
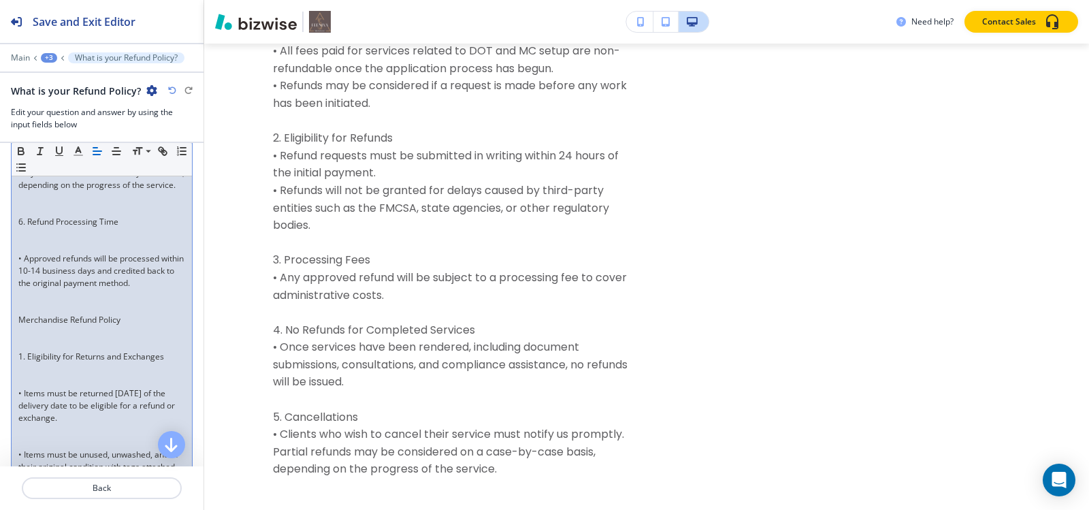
click at [37, 216] on p at bounding box center [101, 210] width 167 height 12
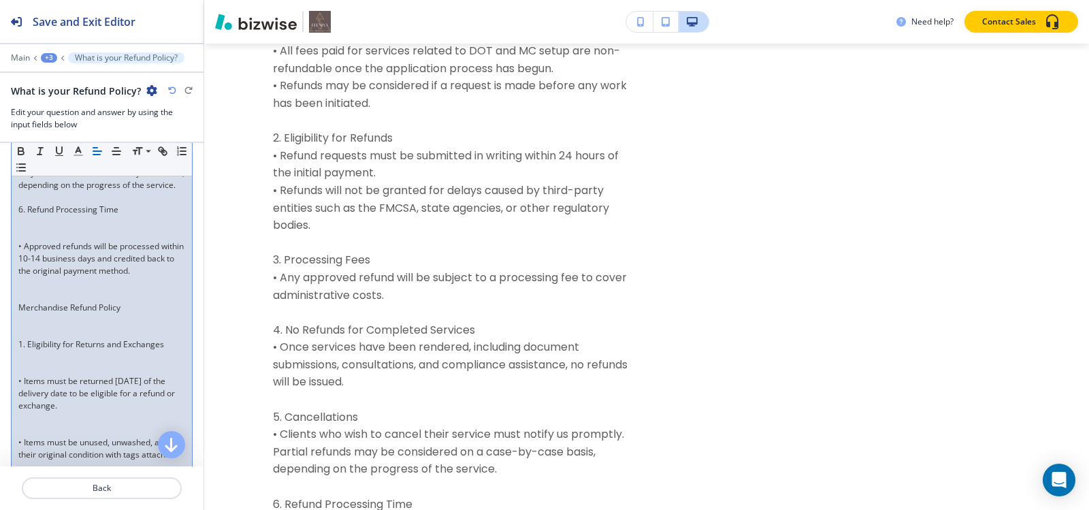
click at [34, 240] on p at bounding box center [101, 234] width 167 height 12
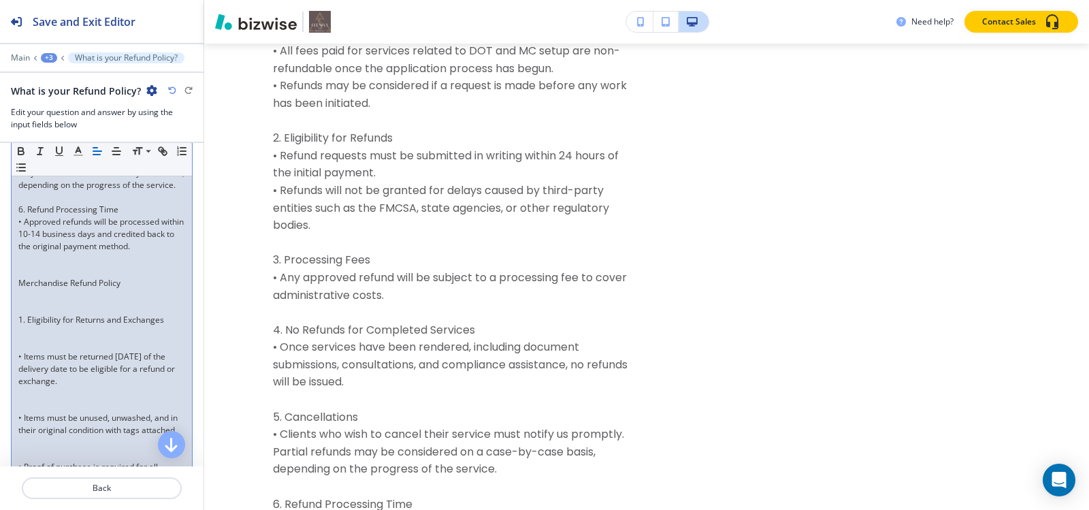
click at [27, 277] on p at bounding box center [101, 271] width 167 height 12
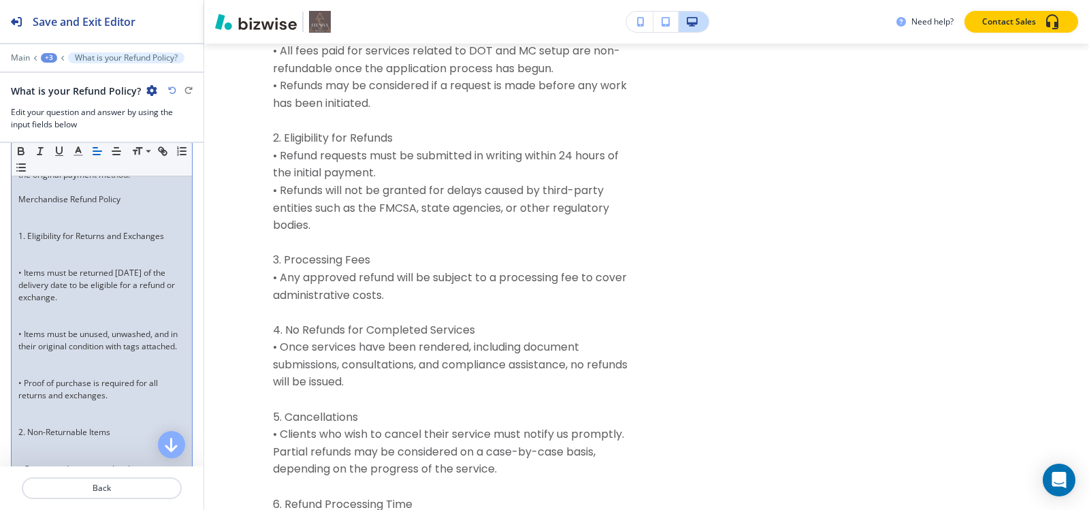
scroll to position [681, 0]
click at [39, 233] on p at bounding box center [101, 227] width 167 height 12
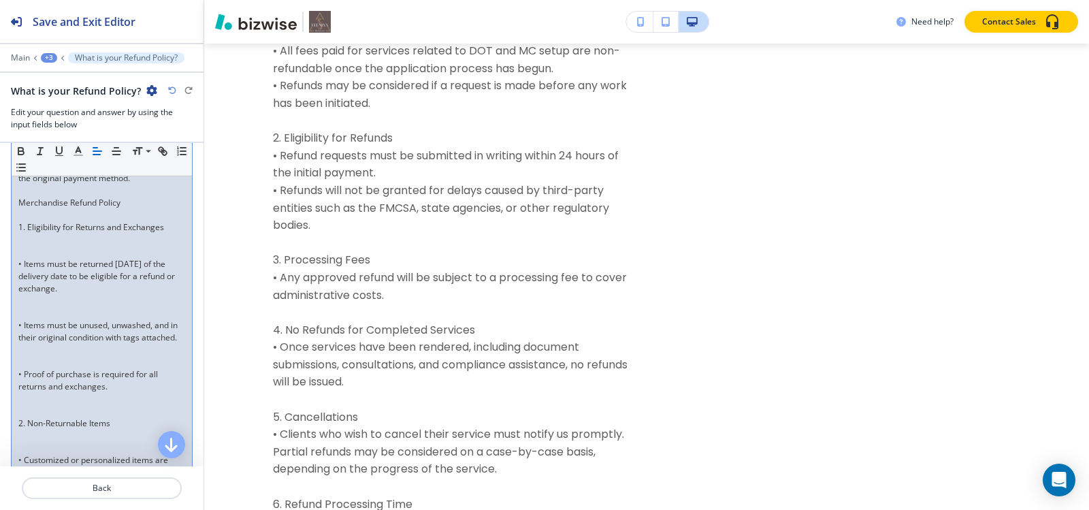
click at [39, 258] on p at bounding box center [101, 252] width 167 height 12
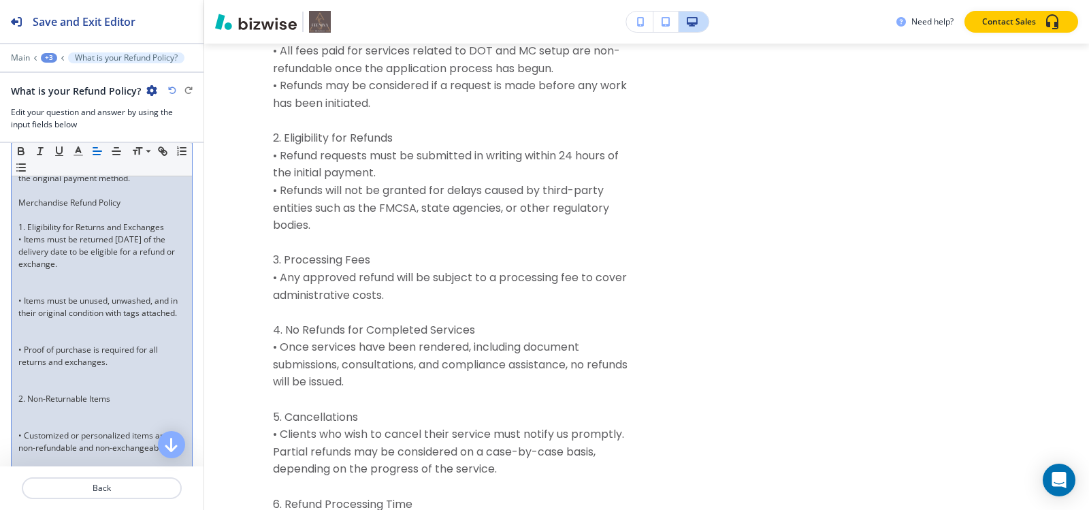
click at [36, 295] on p at bounding box center [101, 288] width 167 height 12
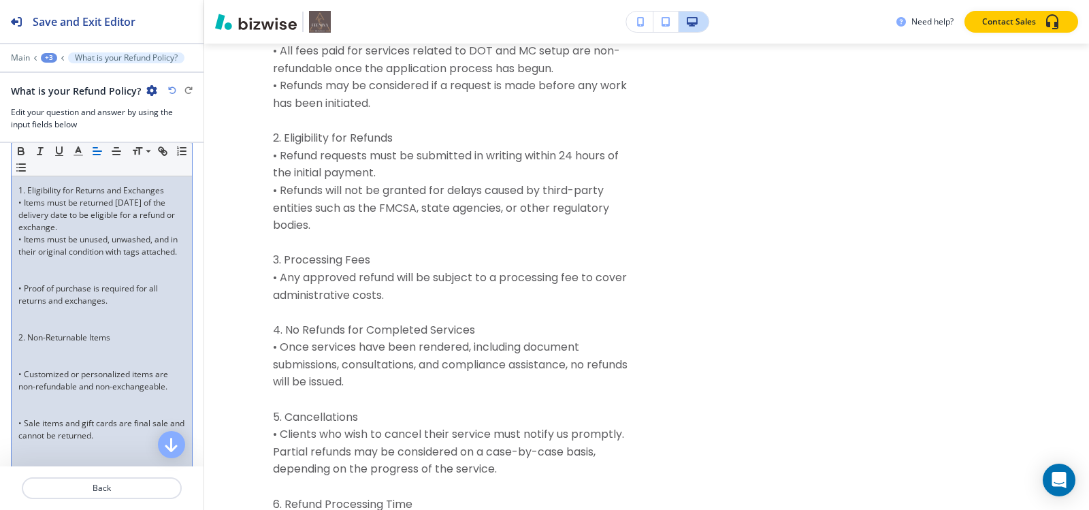
scroll to position [749, 0]
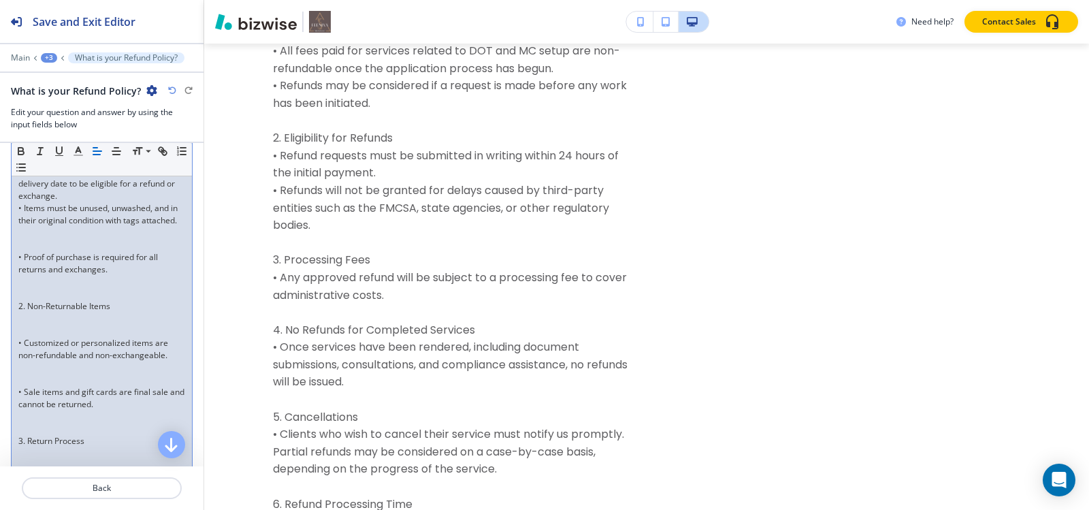
click at [29, 287] on div "Refund Policy for The Freight Plug Inc At The Freight Plug Inc, we are committe…" at bounding box center [102, 269] width 180 height 1447
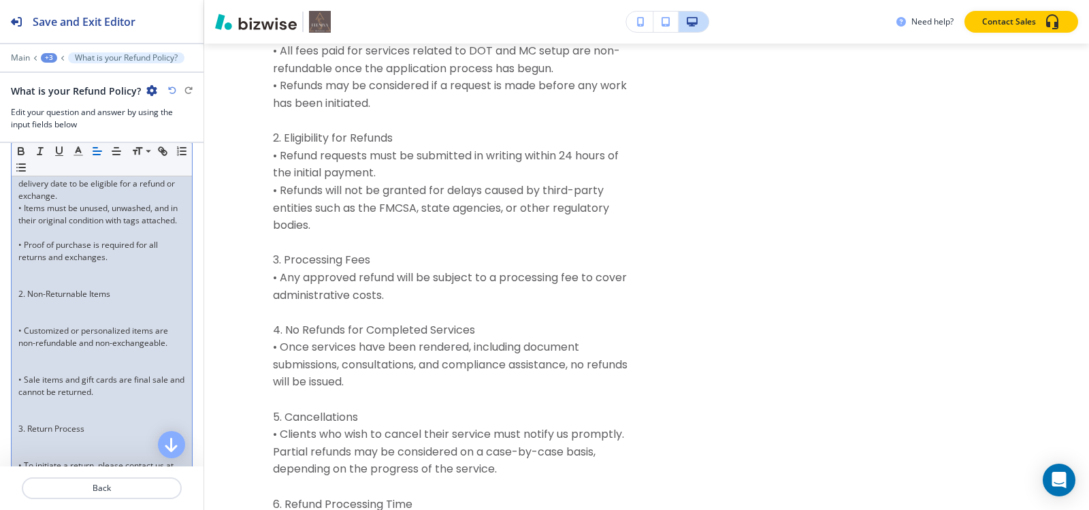
click at [28, 239] on p at bounding box center [101, 233] width 167 height 12
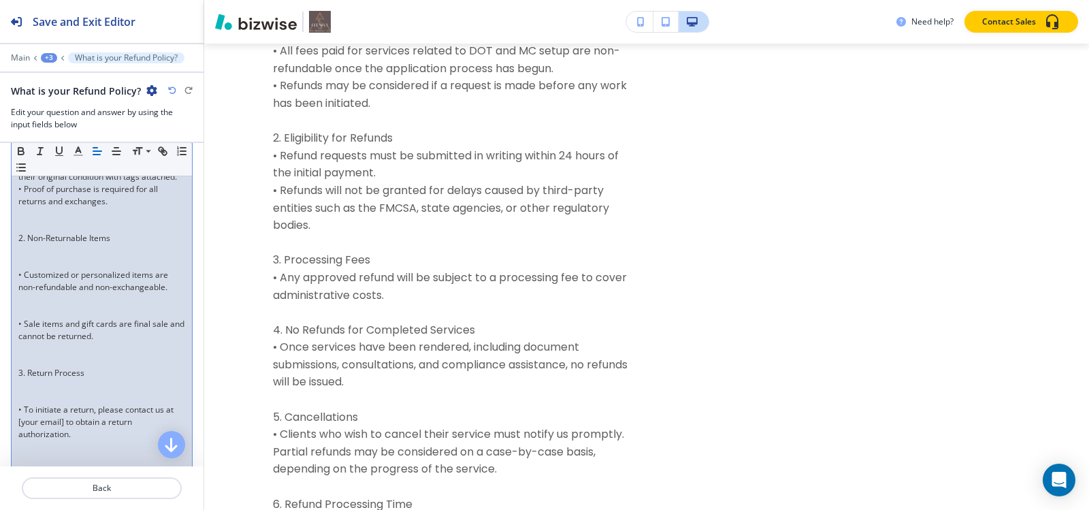
scroll to position [817, 0]
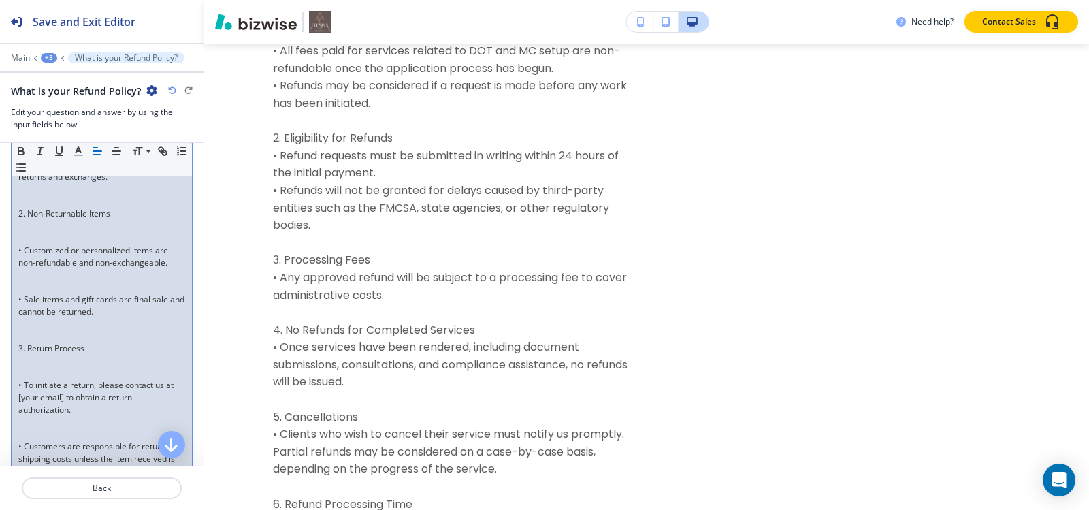
click at [26, 208] on p at bounding box center [101, 201] width 167 height 12
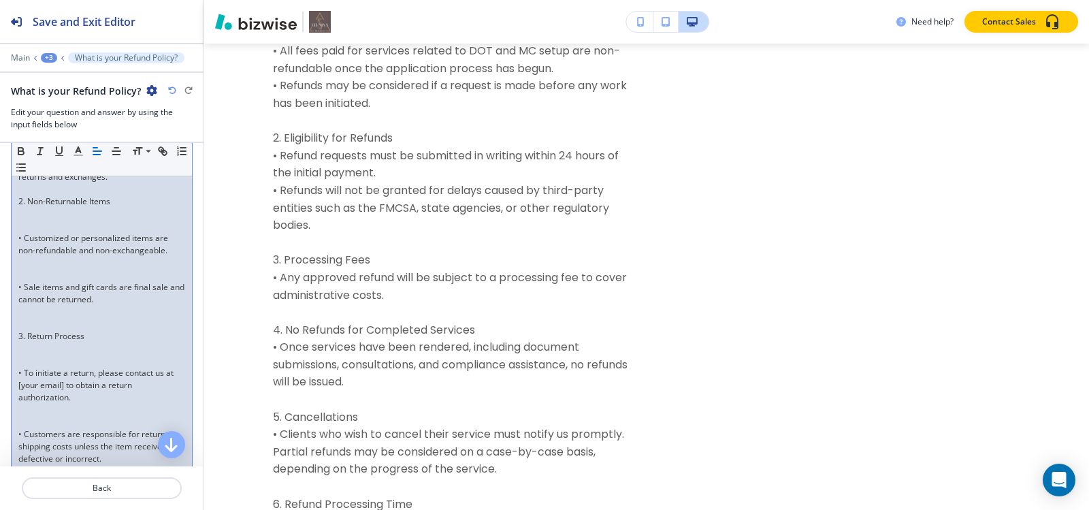
click at [25, 232] on p at bounding box center [101, 226] width 167 height 12
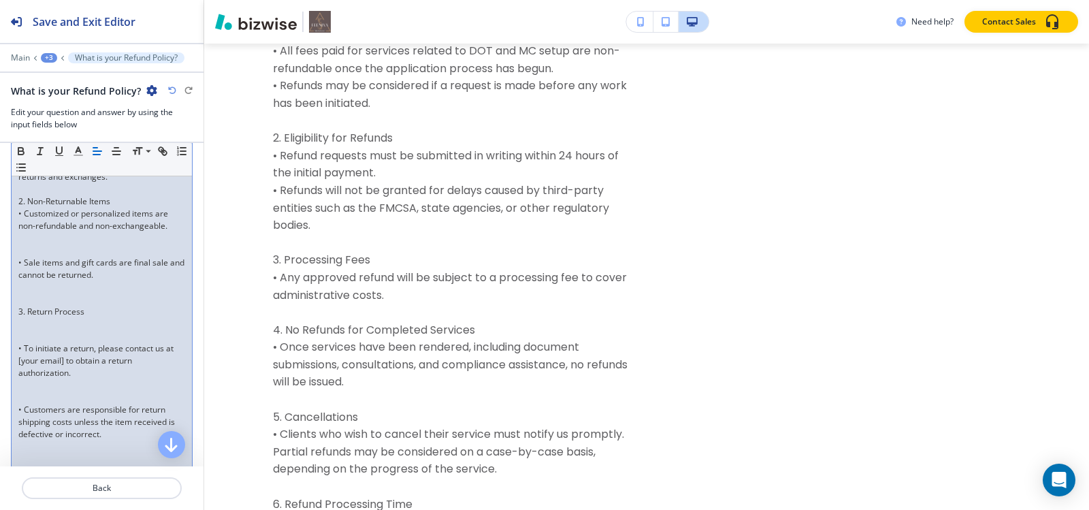
click at [25, 257] on p at bounding box center [101, 250] width 167 height 12
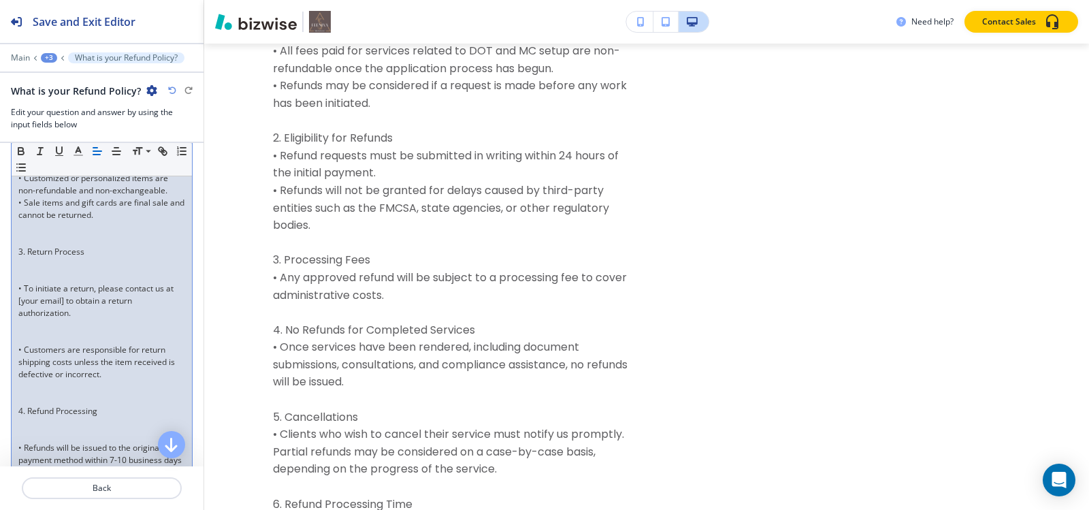
scroll to position [885, 0]
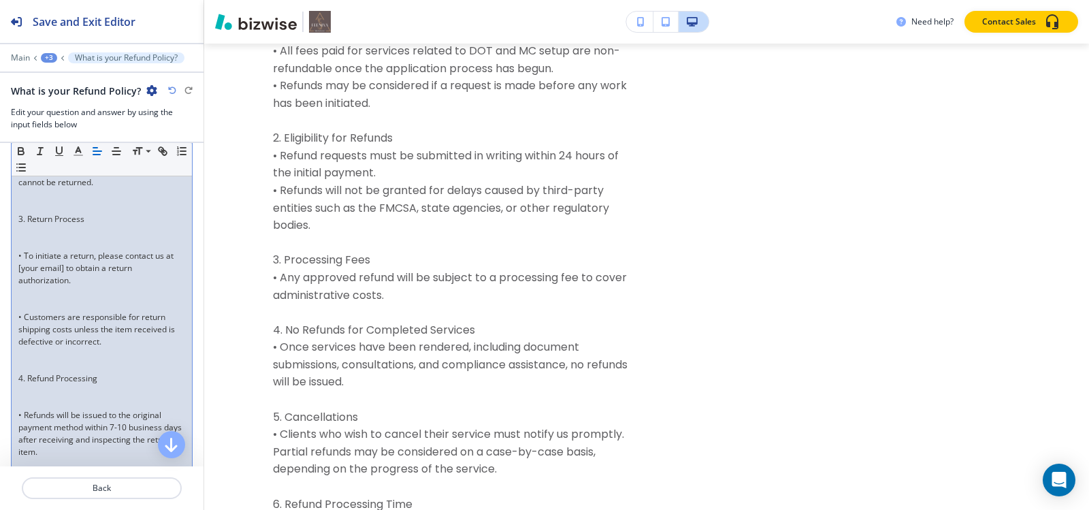
click at [29, 213] on p at bounding box center [101, 207] width 167 height 12
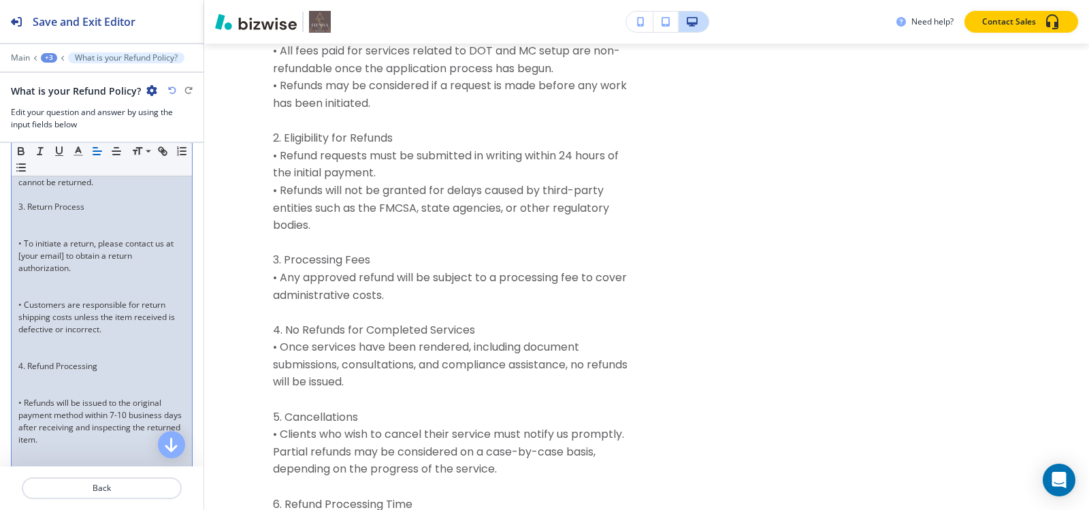
click at [29, 238] on p at bounding box center [101, 231] width 167 height 12
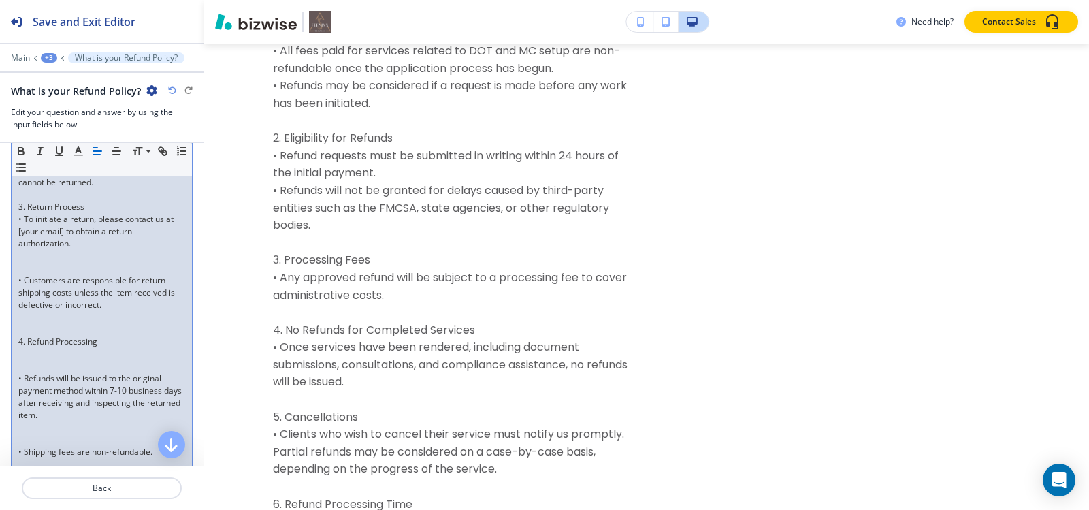
click at [28, 274] on p at bounding box center [101, 268] width 167 height 12
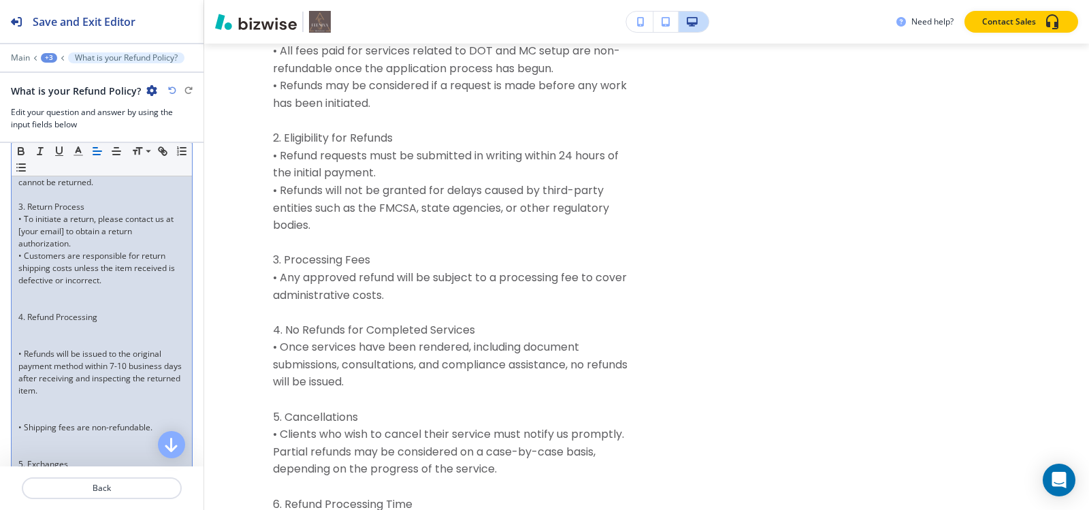
scroll to position [953, 0]
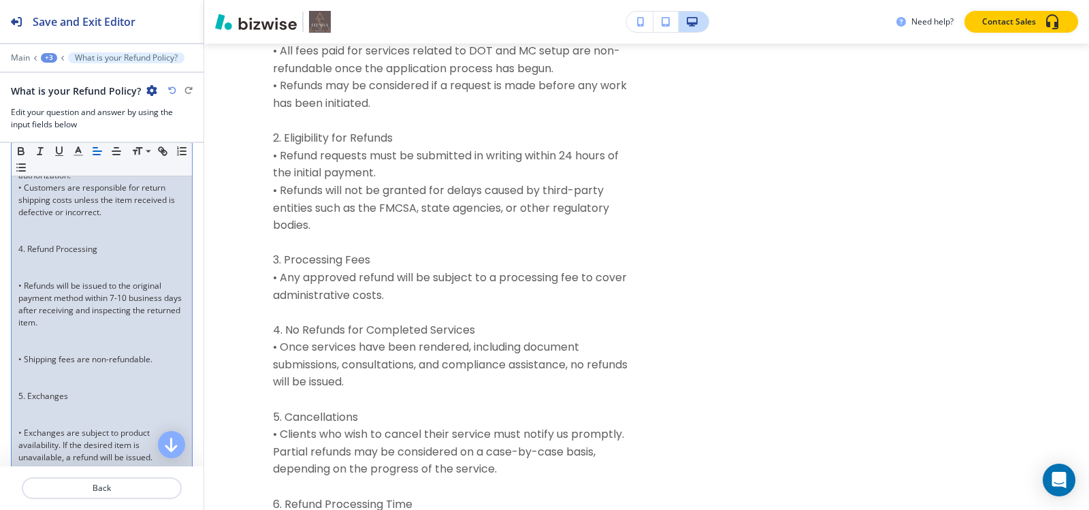
click at [43, 243] on p at bounding box center [101, 237] width 167 height 12
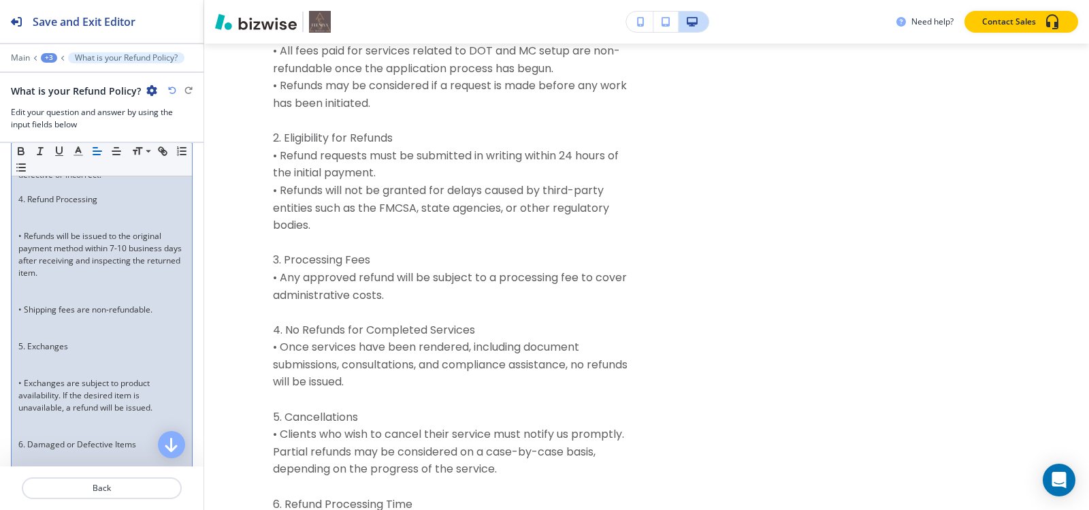
scroll to position [1021, 0]
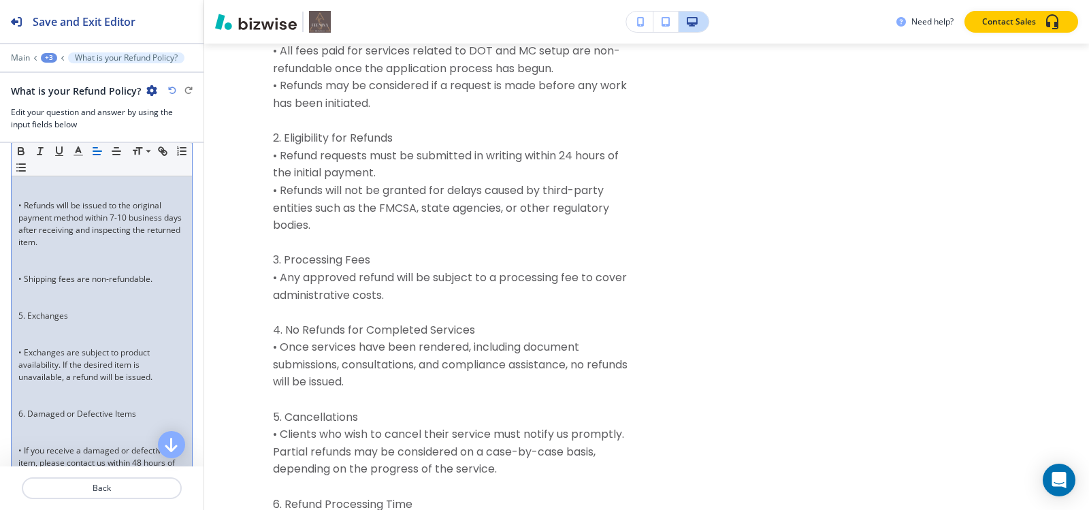
click at [36, 187] on p at bounding box center [101, 181] width 167 height 12
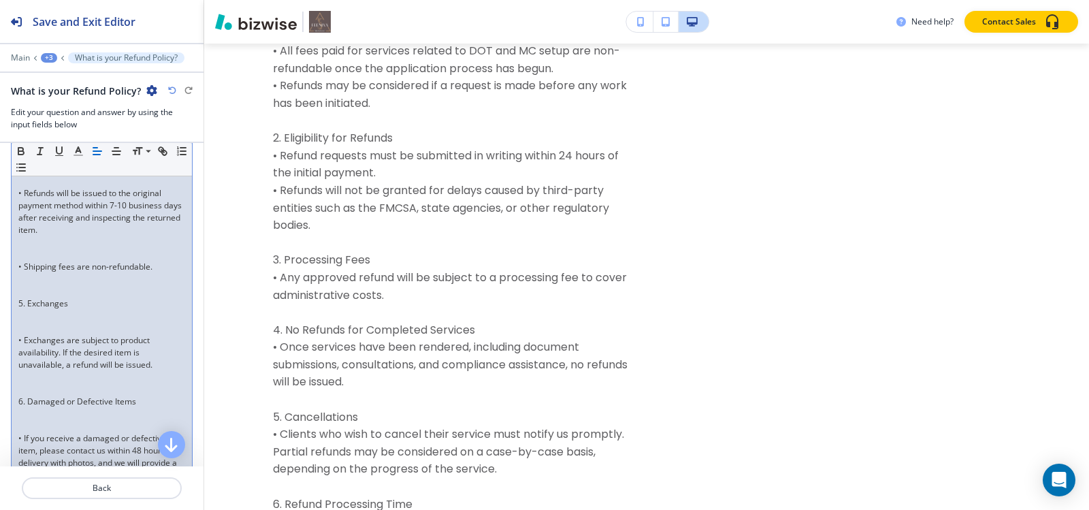
click at [36, 187] on p at bounding box center [101, 181] width 167 height 12
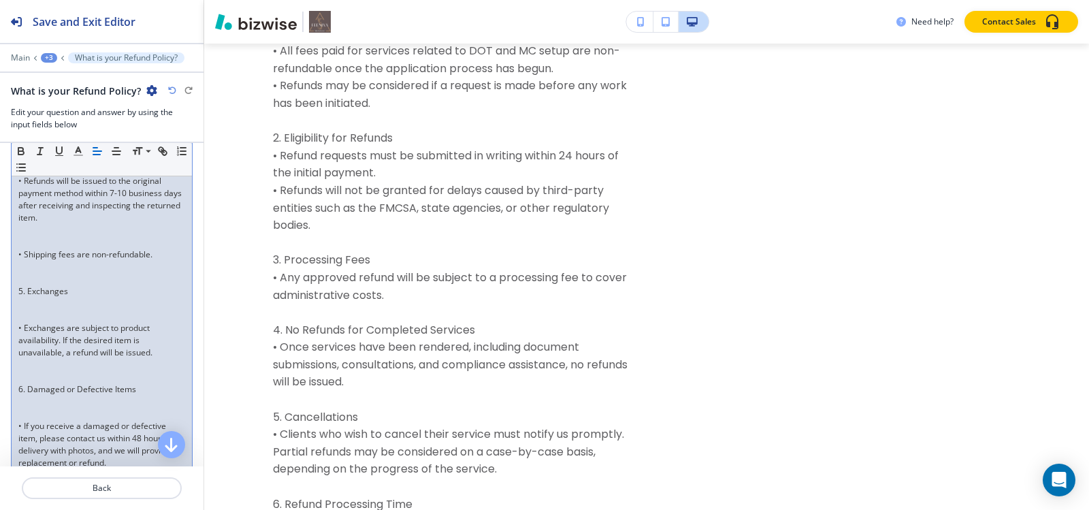
click at [36, 248] on p at bounding box center [101, 242] width 167 height 12
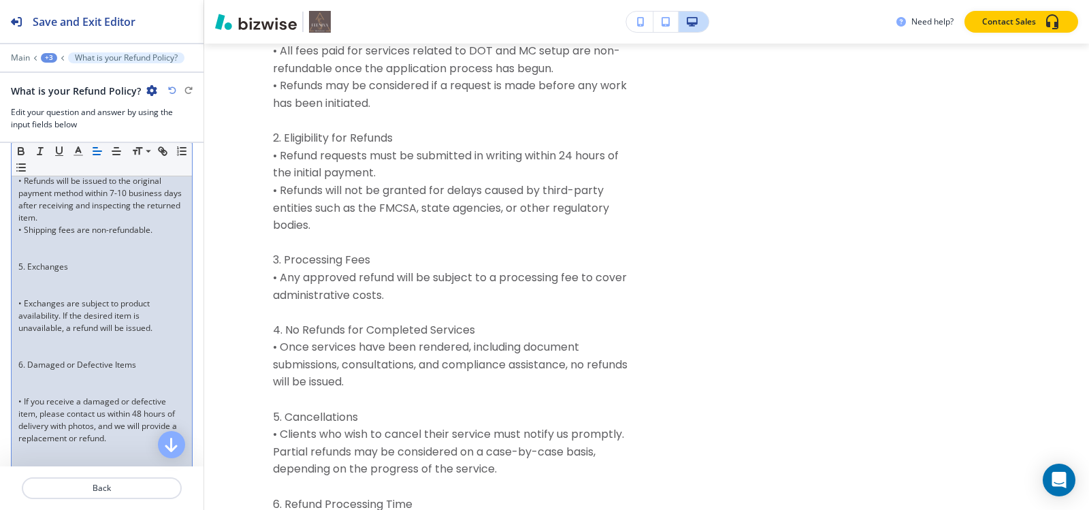
click at [34, 261] on p at bounding box center [101, 254] width 167 height 12
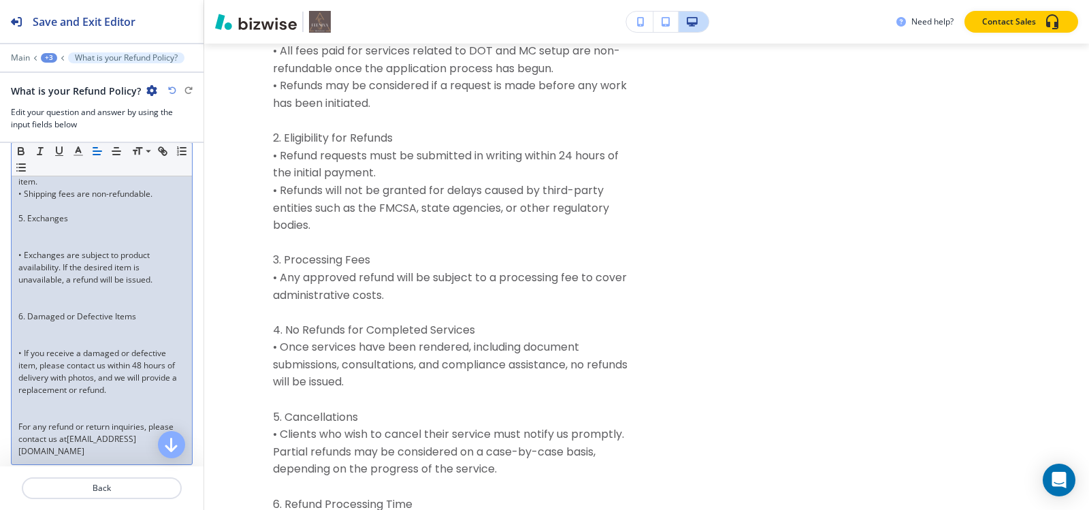
scroll to position [1089, 0]
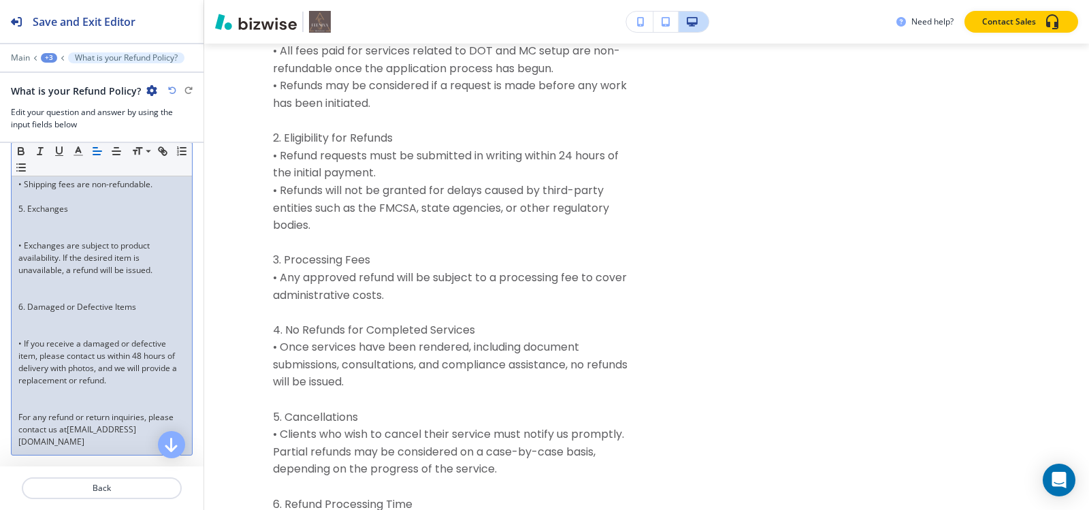
click at [27, 240] on p at bounding box center [101, 233] width 167 height 12
click at [27, 302] on p "6. Damaged or Defective Items" at bounding box center [101, 307] width 167 height 12
click at [46, 295] on p at bounding box center [101, 295] width 167 height 12
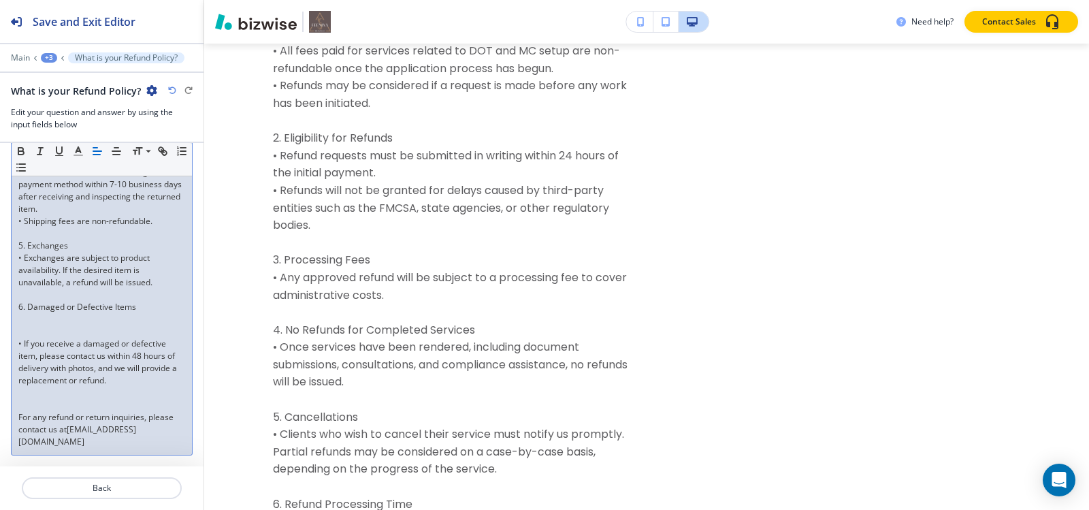
scroll to position [1079, 0]
click at [31, 338] on p "• If you receive a damaged or defective item, please contact us within 48 hours…" at bounding box center [101, 362] width 167 height 49
click at [55, 326] on p at bounding box center [101, 331] width 167 height 12
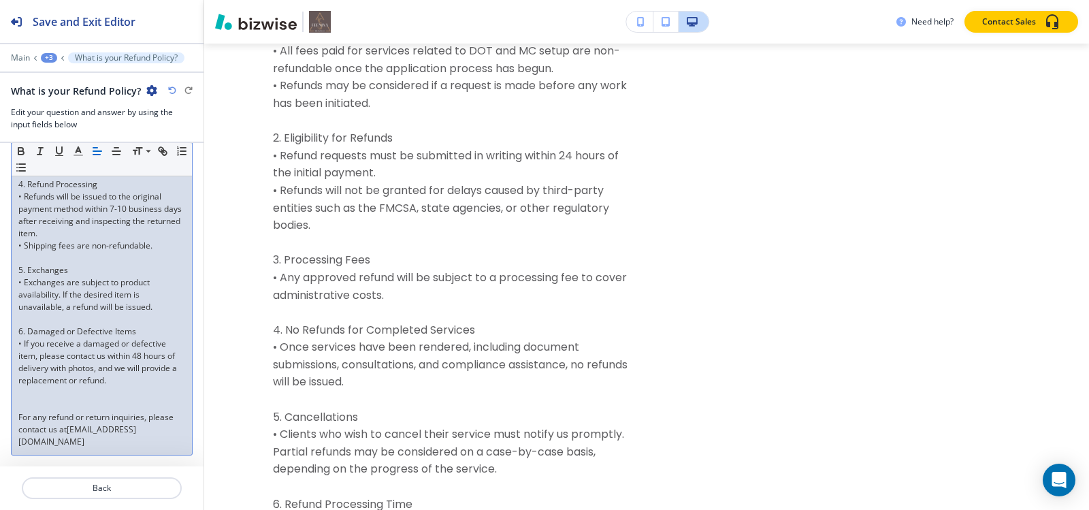
scroll to position [1054, 0]
click at [33, 409] on p at bounding box center [101, 405] width 167 height 12
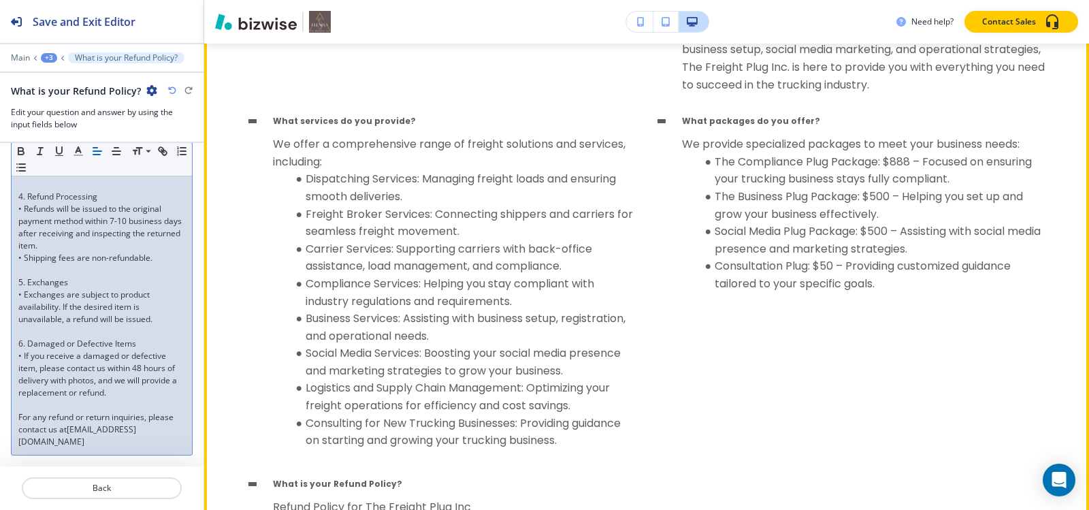
scroll to position [6458, 0]
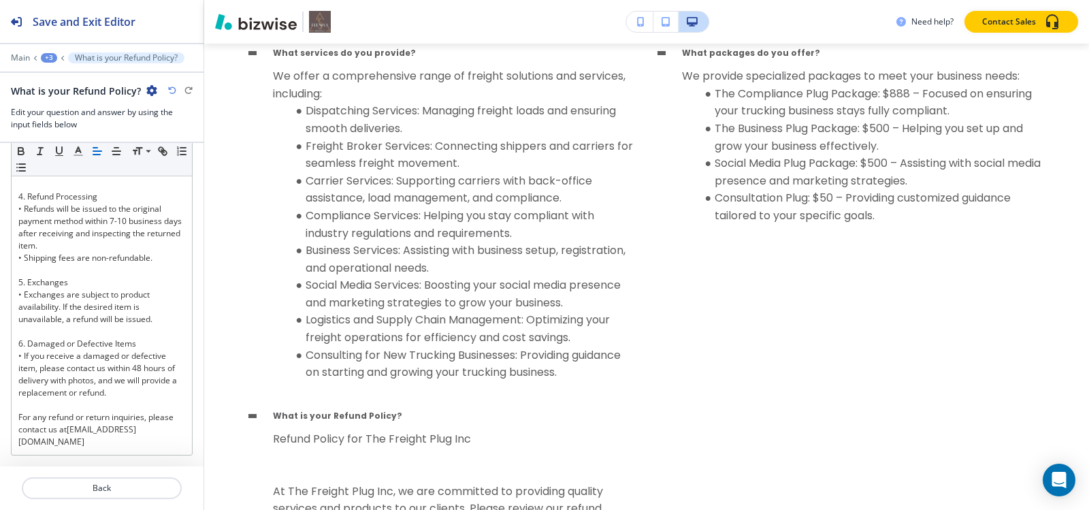
click at [43, 56] on div "+3" at bounding box center [49, 58] width 16 height 10
click at [70, 122] on p "FREQUENTLY ASKED QUESTIONS" at bounding box center [84, 128] width 69 height 12
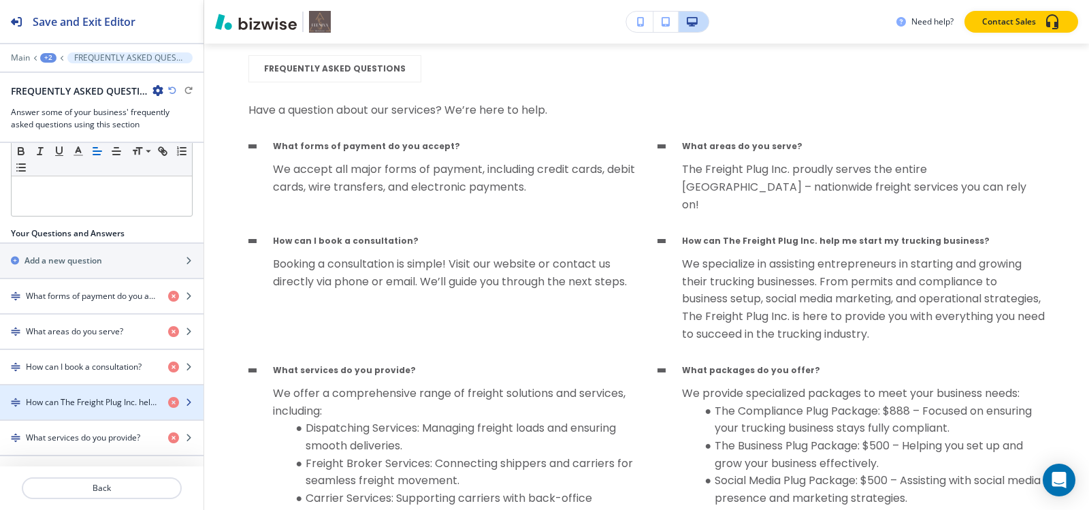
scroll to position [426, 0]
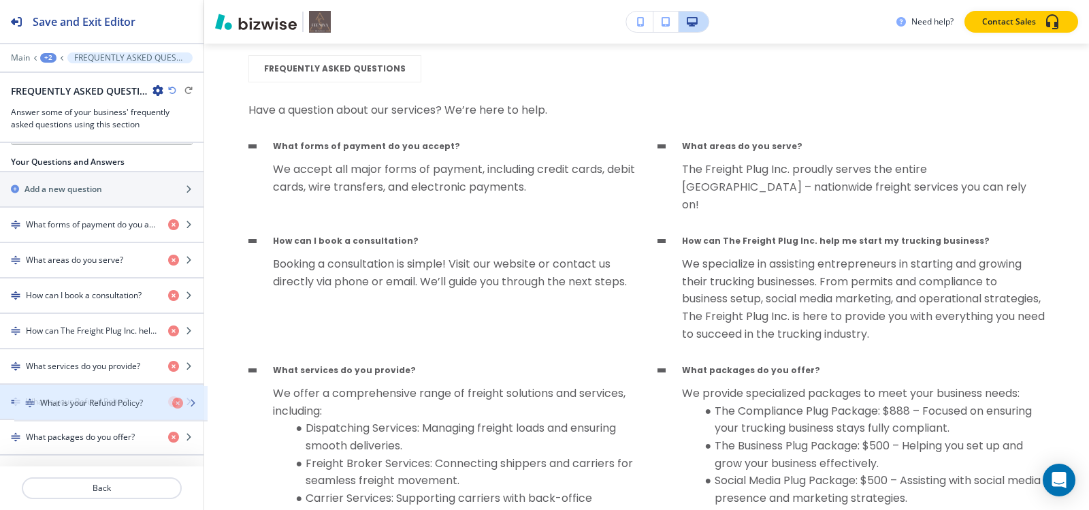
drag, startPoint x: 29, startPoint y: 439, endPoint x: 44, endPoint y: 405, distance: 36.9
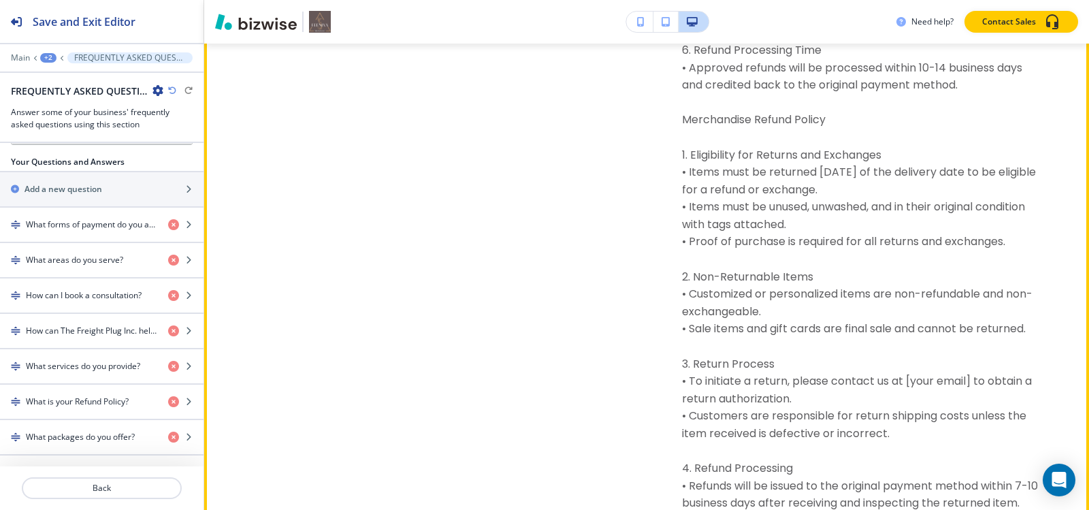
scroll to position [7230, 0]
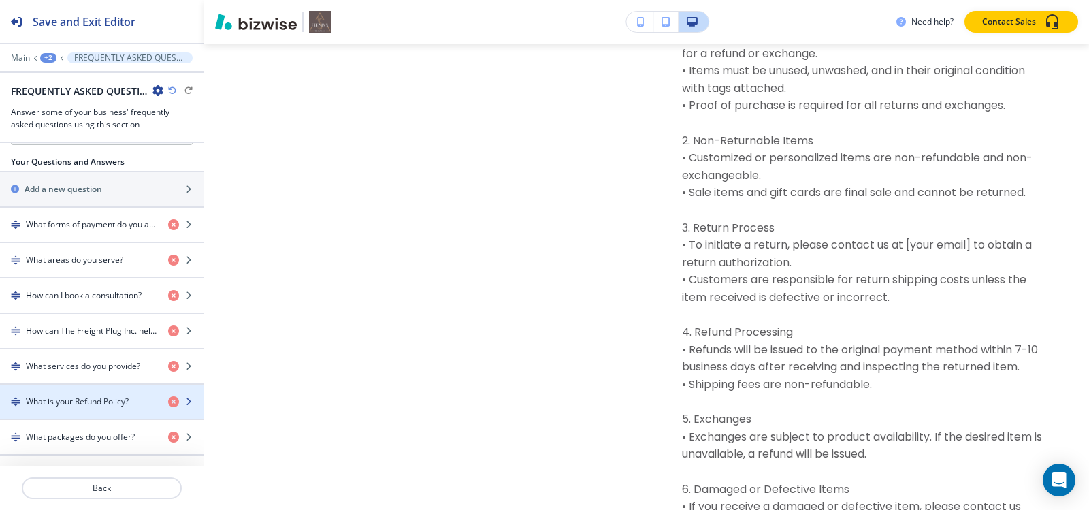
click at [69, 414] on div "button" at bounding box center [102, 413] width 204 height 11
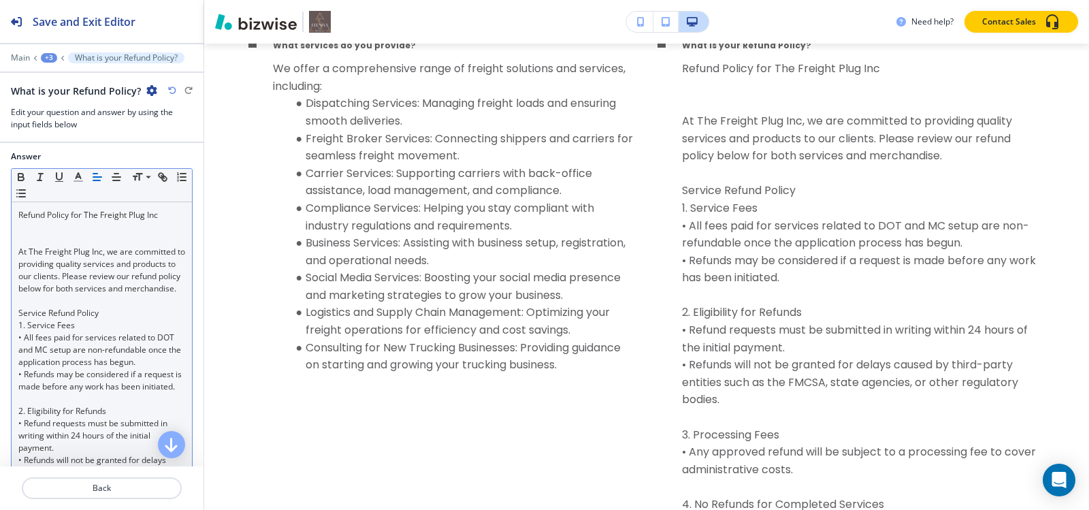
scroll to position [68, 0]
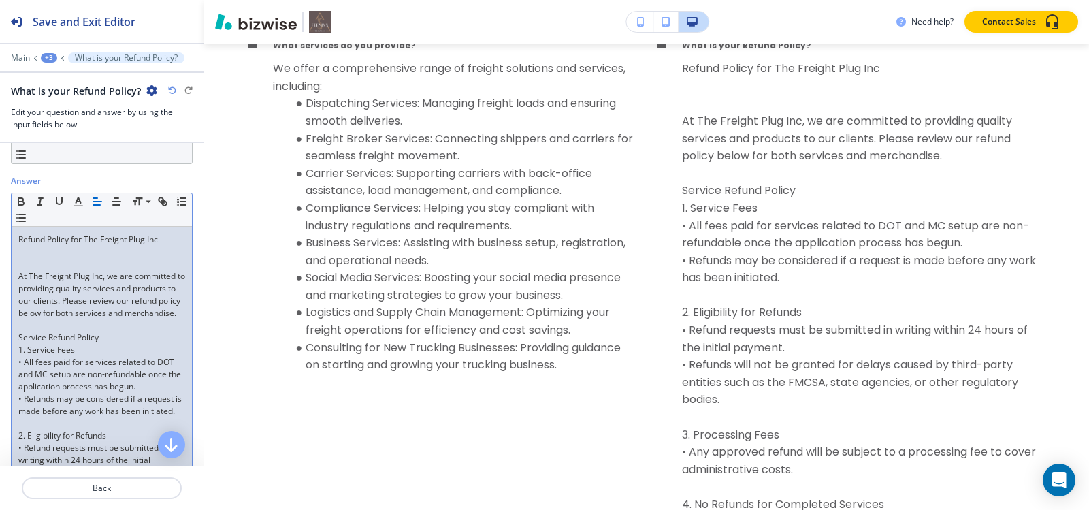
click at [31, 257] on p at bounding box center [101, 252] width 167 height 12
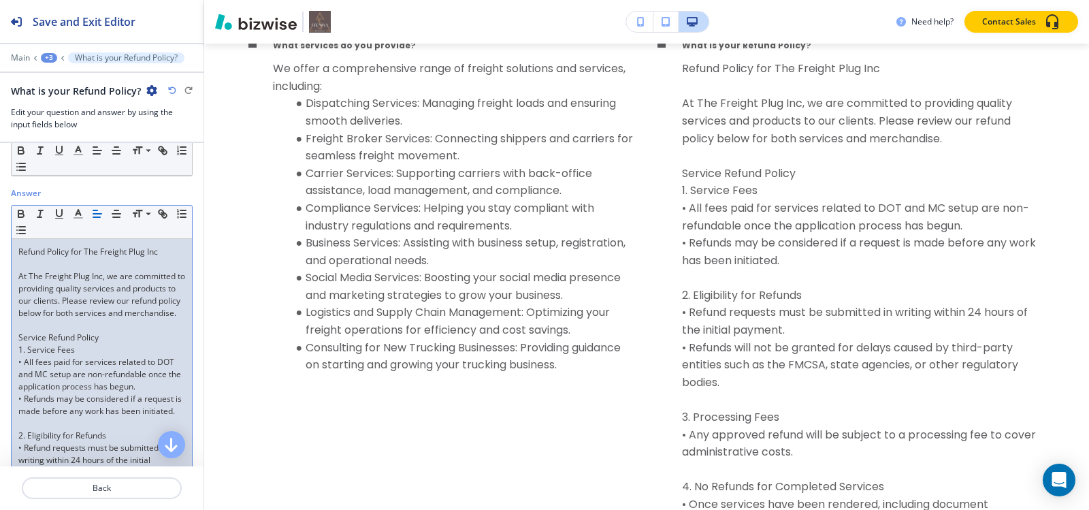
scroll to position [124, 0]
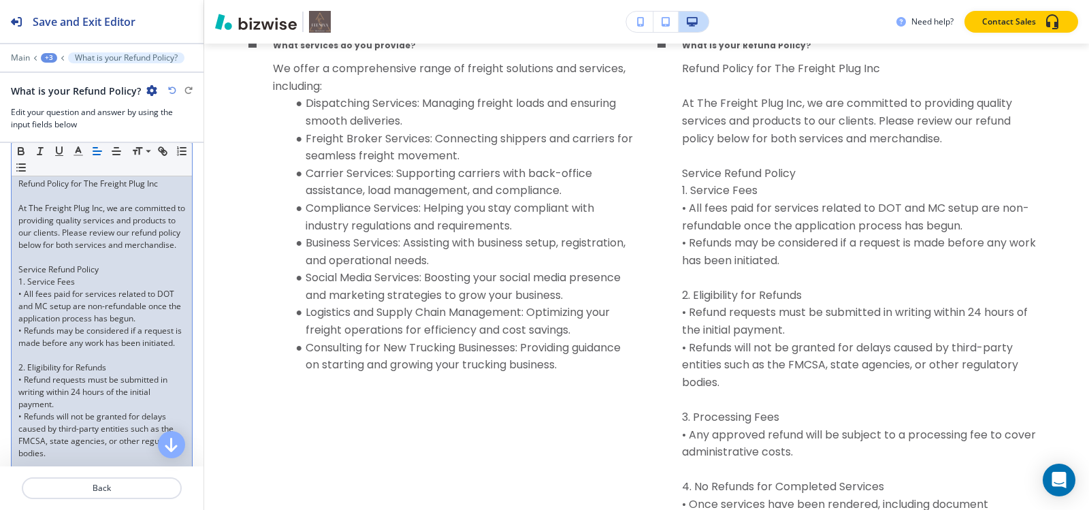
click at [32, 361] on p at bounding box center [101, 355] width 167 height 12
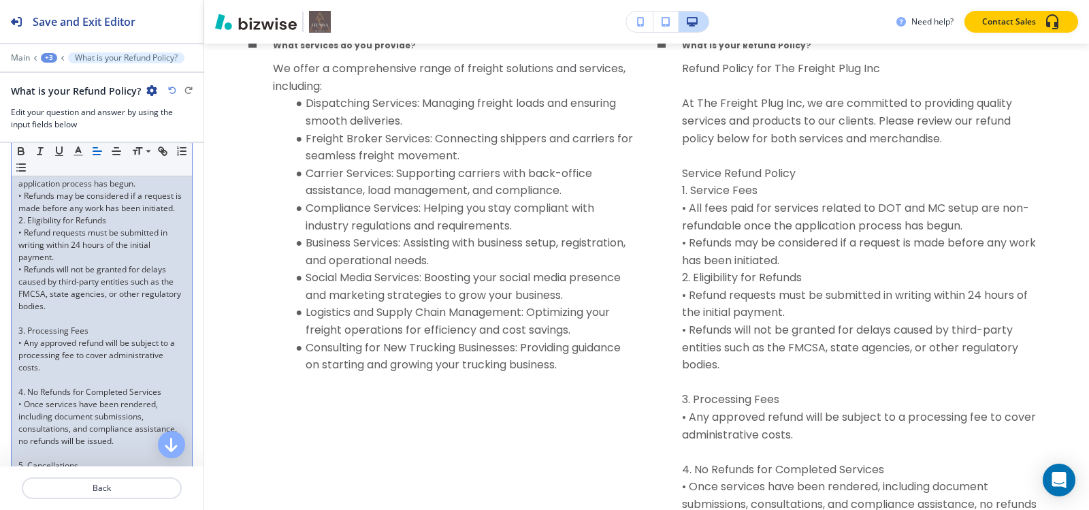
scroll to position [260, 0]
click at [30, 323] on p at bounding box center [101, 317] width 167 height 12
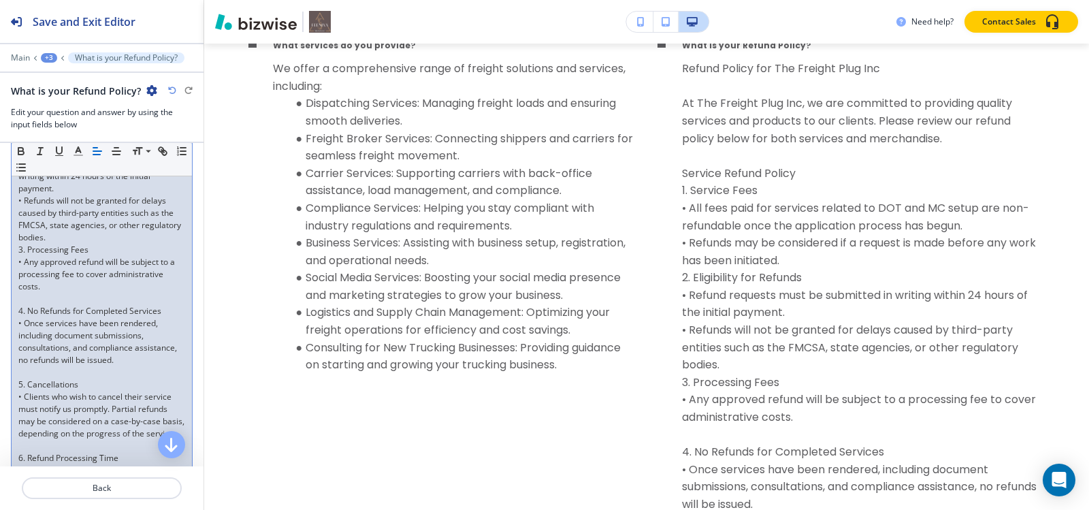
scroll to position [328, 0]
click at [31, 304] on p at bounding box center [101, 298] width 167 height 12
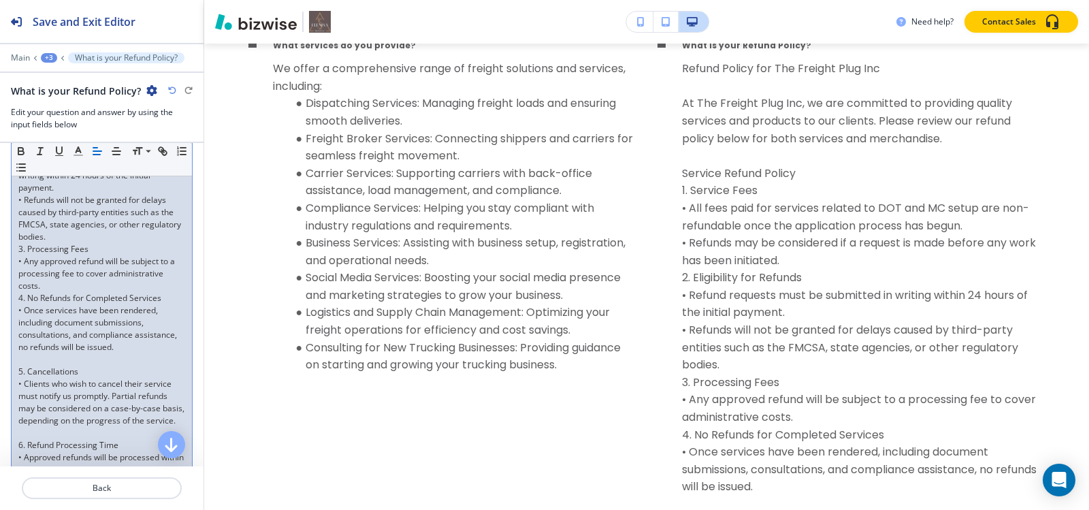
click at [35, 365] on p at bounding box center [101, 359] width 167 height 12
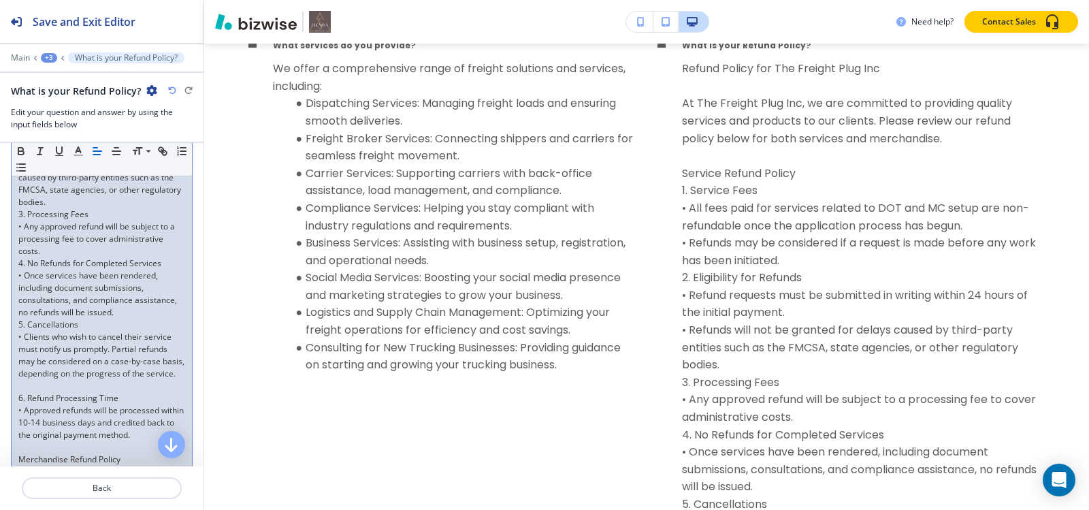
scroll to position [396, 0]
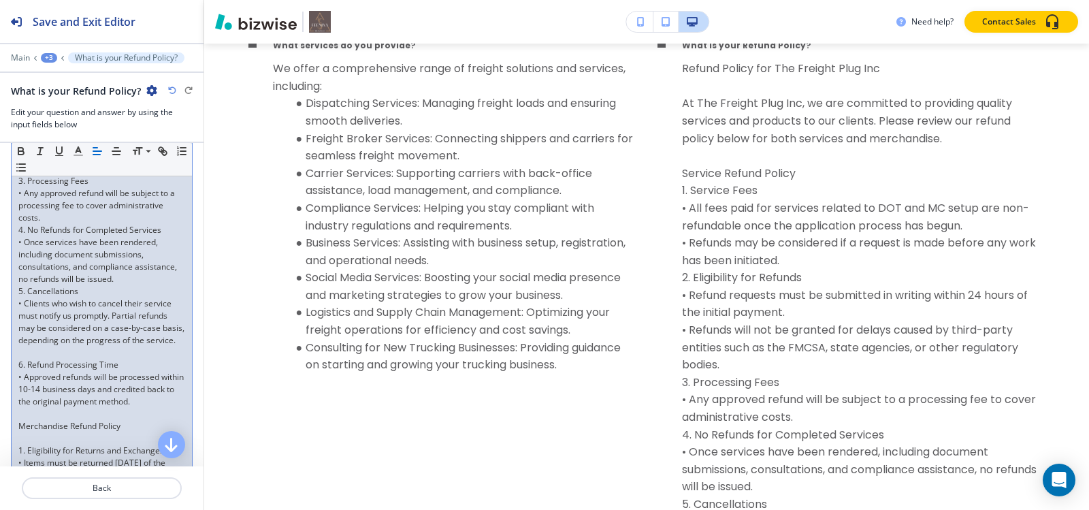
click at [36, 359] on p at bounding box center [101, 352] width 167 height 12
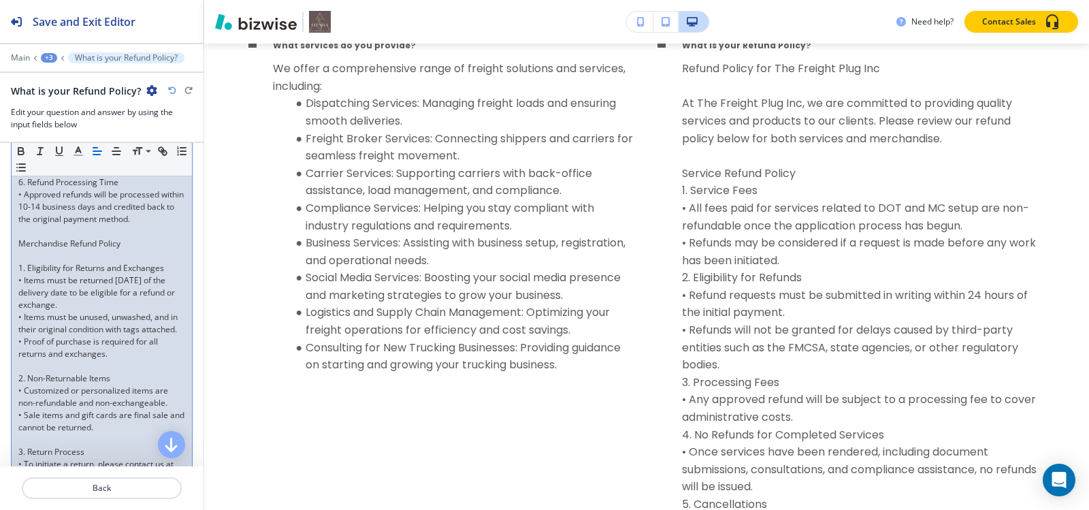
scroll to position [600, 0]
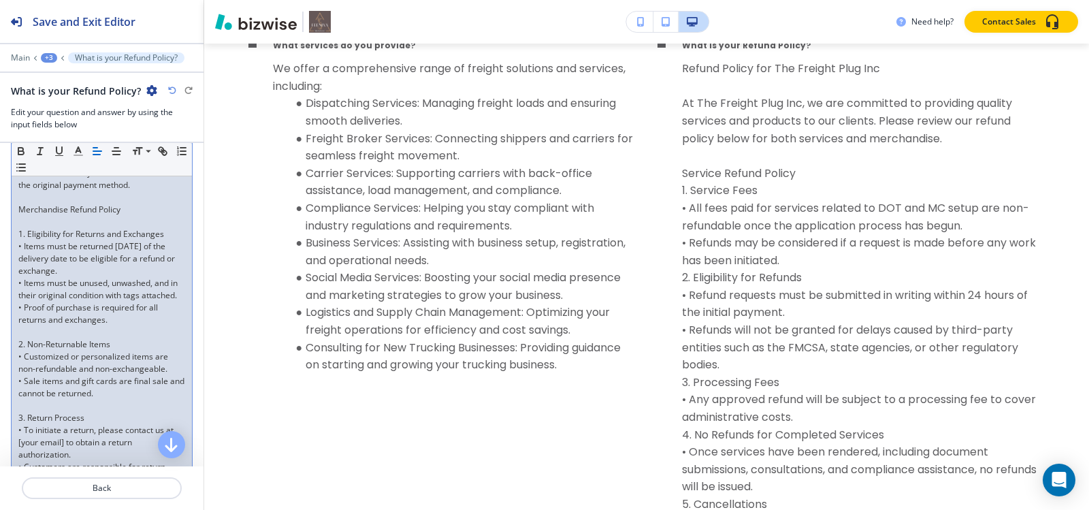
click at [36, 338] on p at bounding box center [101, 332] width 167 height 12
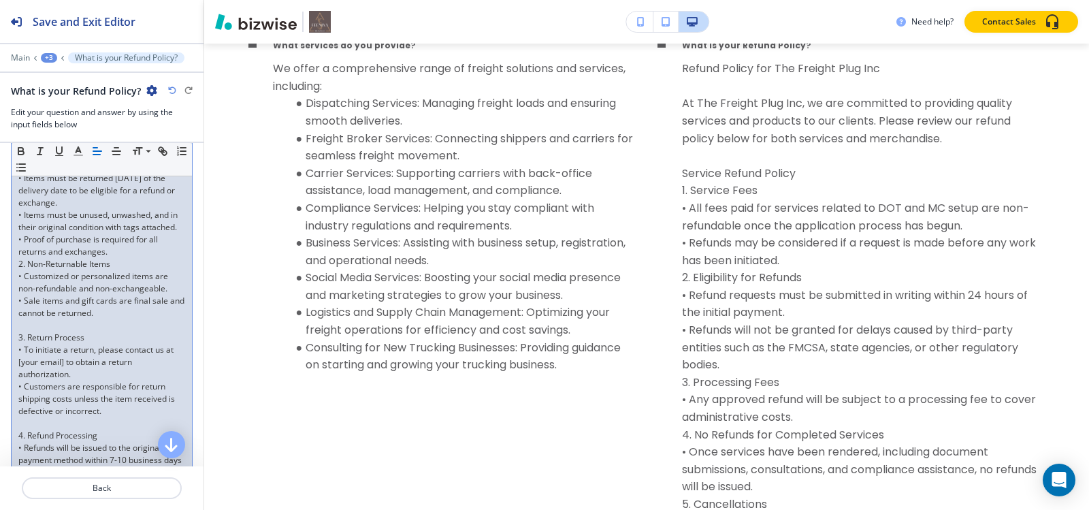
click at [36, 344] on p "3. Return Process" at bounding box center [101, 337] width 167 height 12
click at [36, 331] on p at bounding box center [101, 325] width 167 height 12
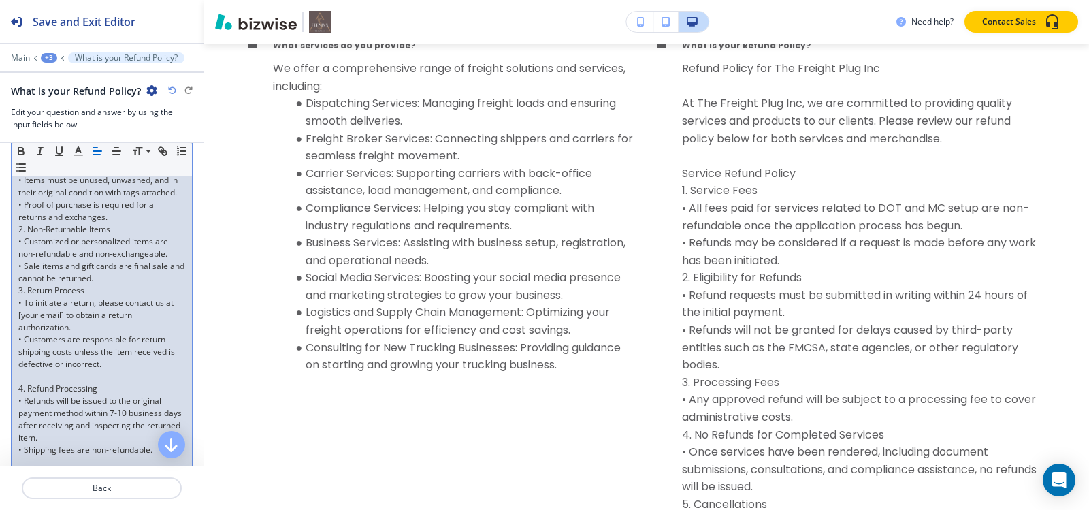
scroll to position [736, 0]
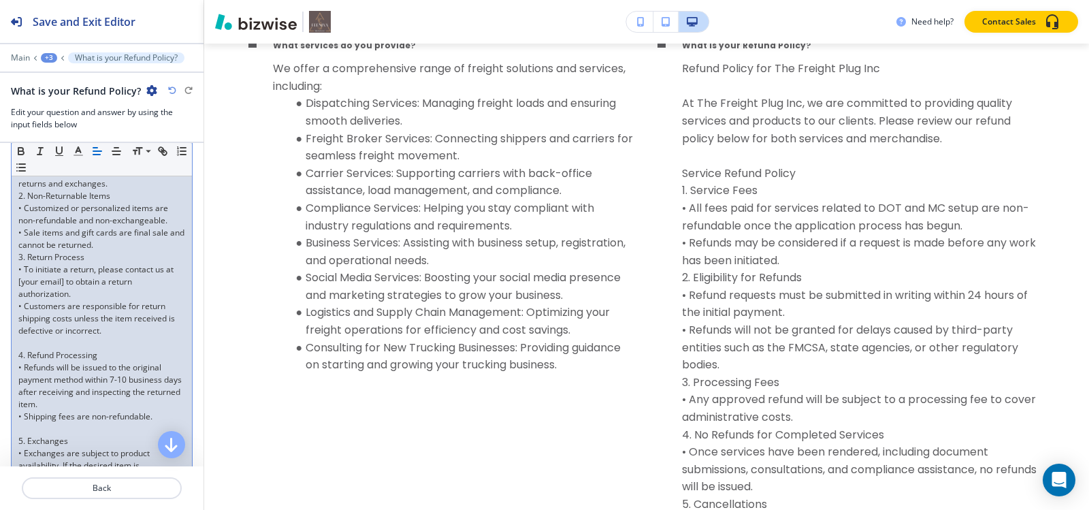
click at [25, 349] on p at bounding box center [101, 343] width 167 height 12
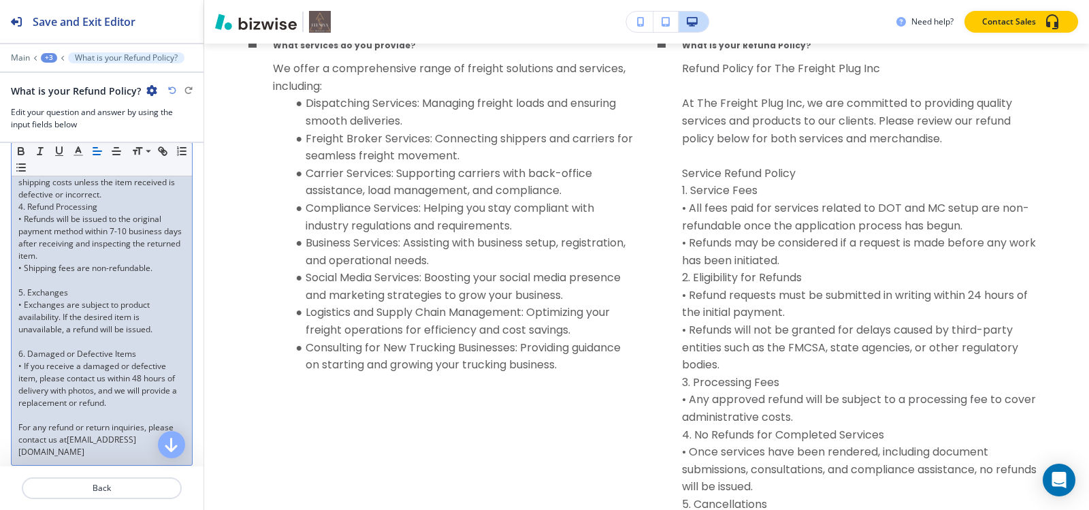
click at [35, 287] on p at bounding box center [101, 280] width 167 height 12
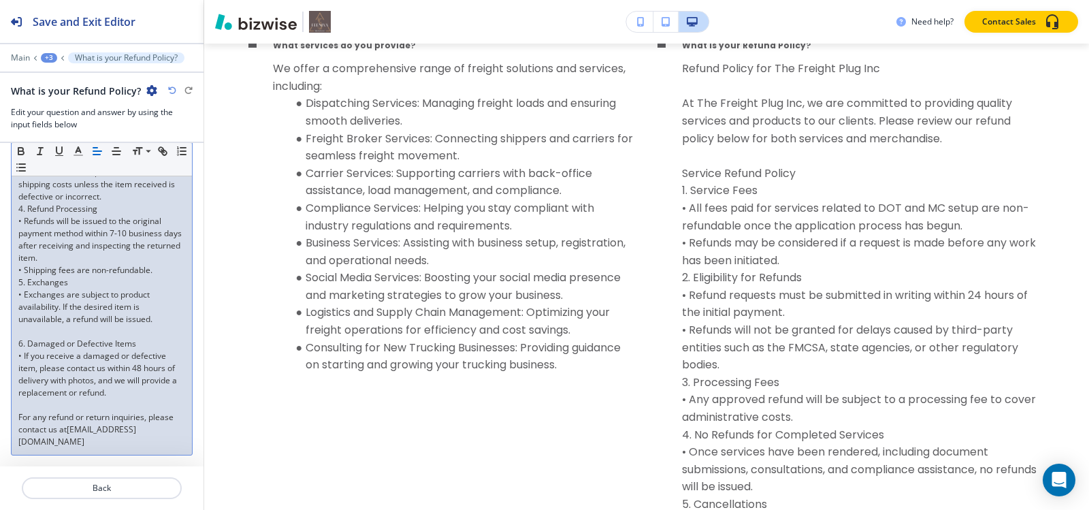
click at [37, 329] on p at bounding box center [101, 331] width 167 height 12
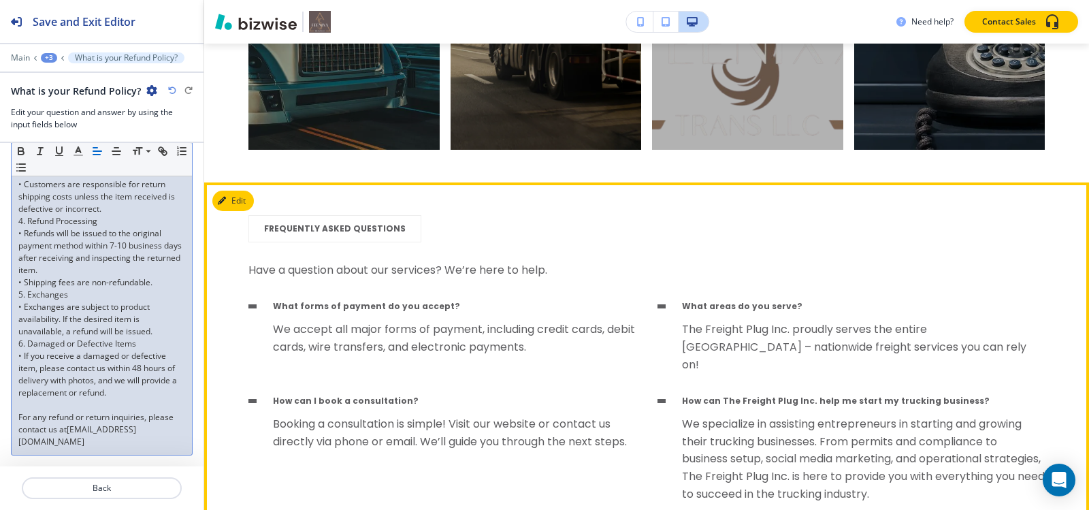
scroll to position [6106, 0]
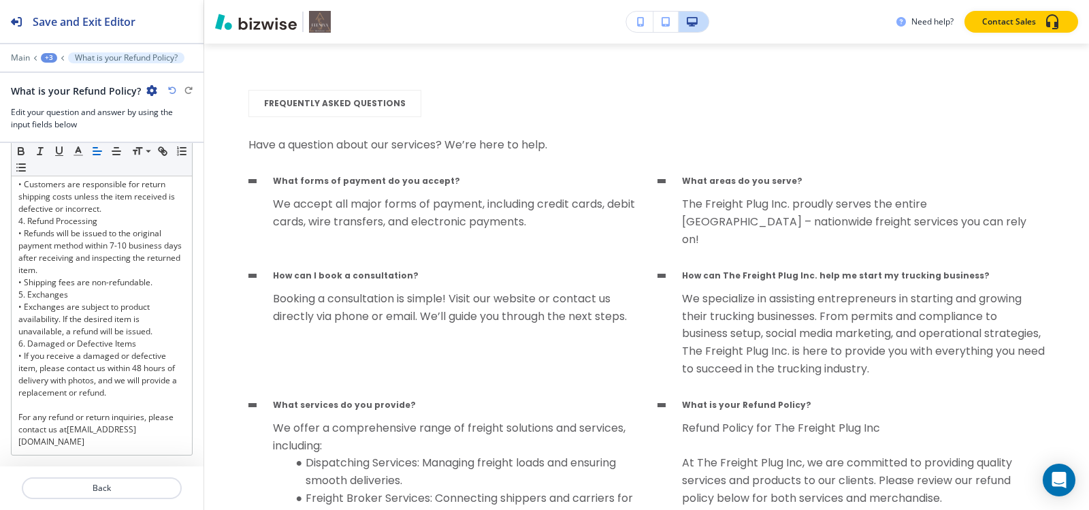
click at [46, 59] on div "+3" at bounding box center [49, 58] width 16 height 10
click at [61, 124] on p "FREQUENTLY ASKED QUESTIONS" at bounding box center [84, 128] width 69 height 12
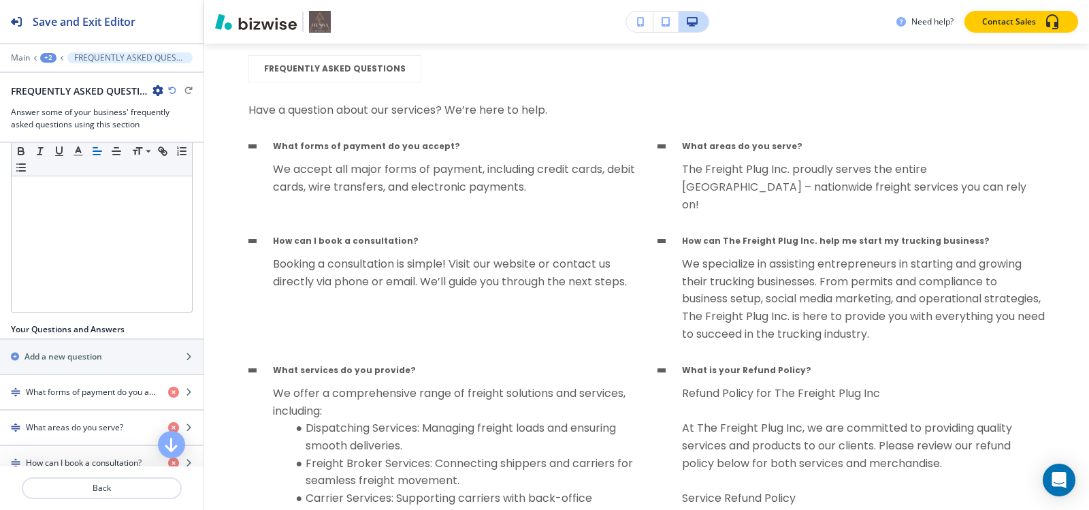
scroll to position [86, 0]
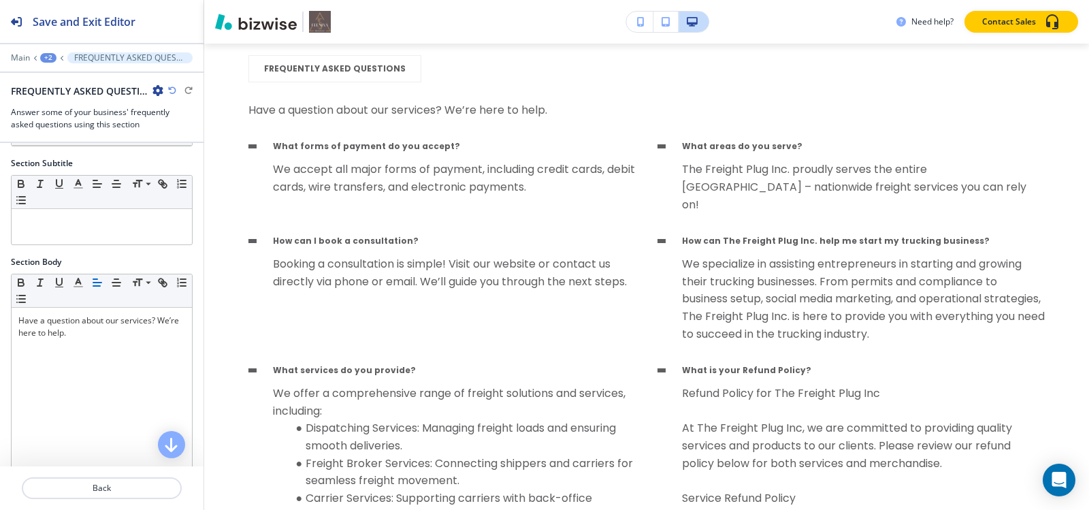
click at [51, 58] on div "+2" at bounding box center [48, 58] width 16 height 10
click at [65, 105] on p "HOME" at bounding box center [83, 104] width 69 height 12
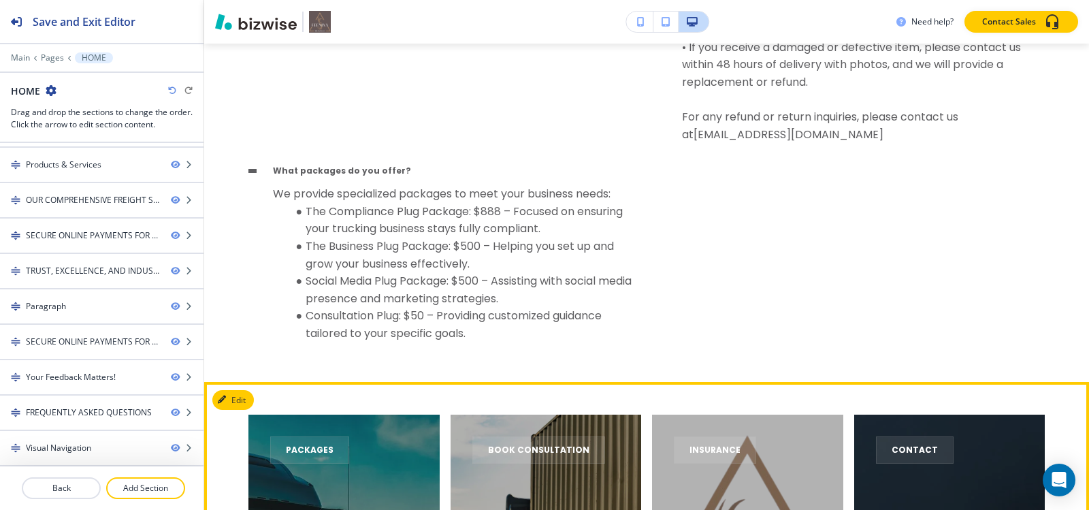
scroll to position [7263, 0]
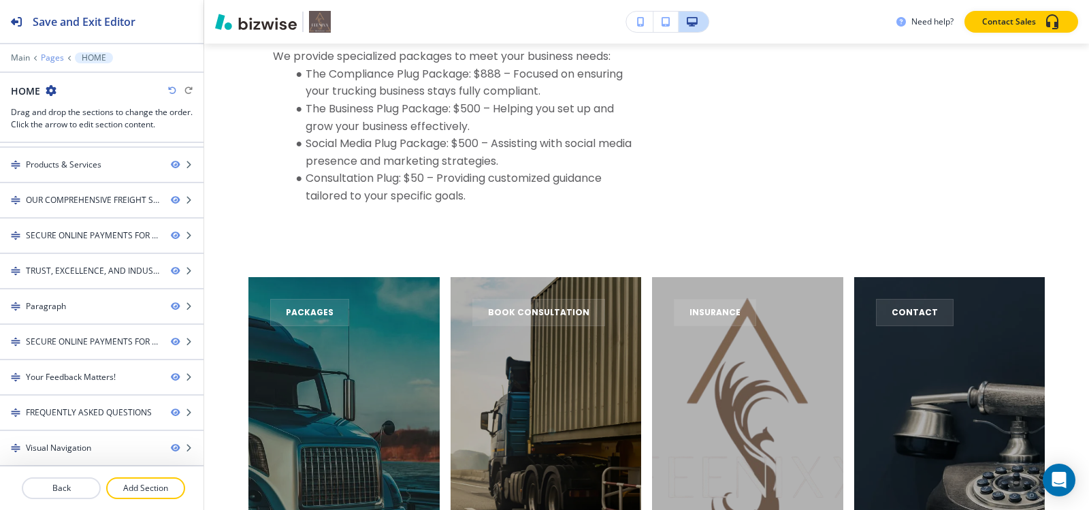
click at [44, 59] on p "Pages" at bounding box center [52, 58] width 23 height 10
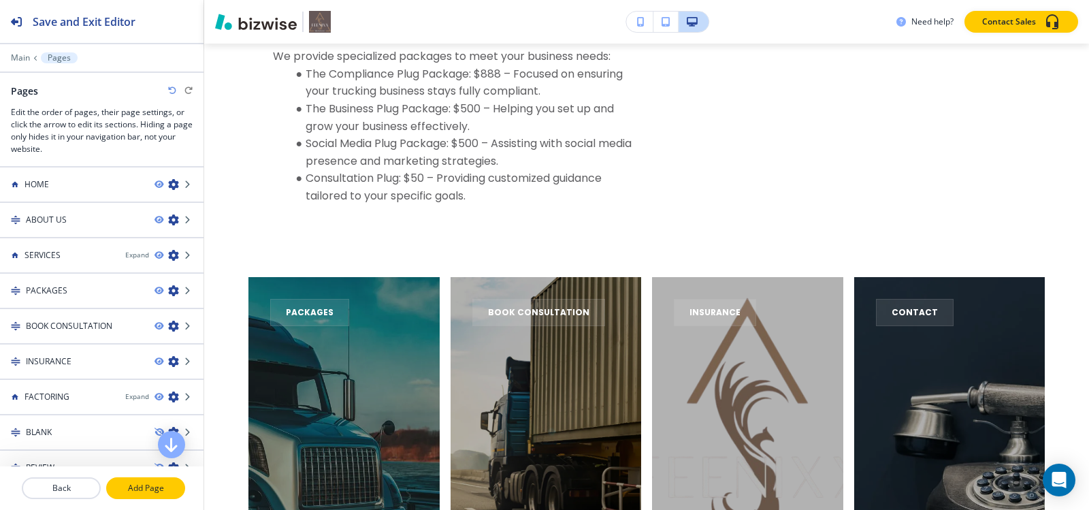
click at [146, 484] on p "Add Page" at bounding box center [146, 488] width 76 height 12
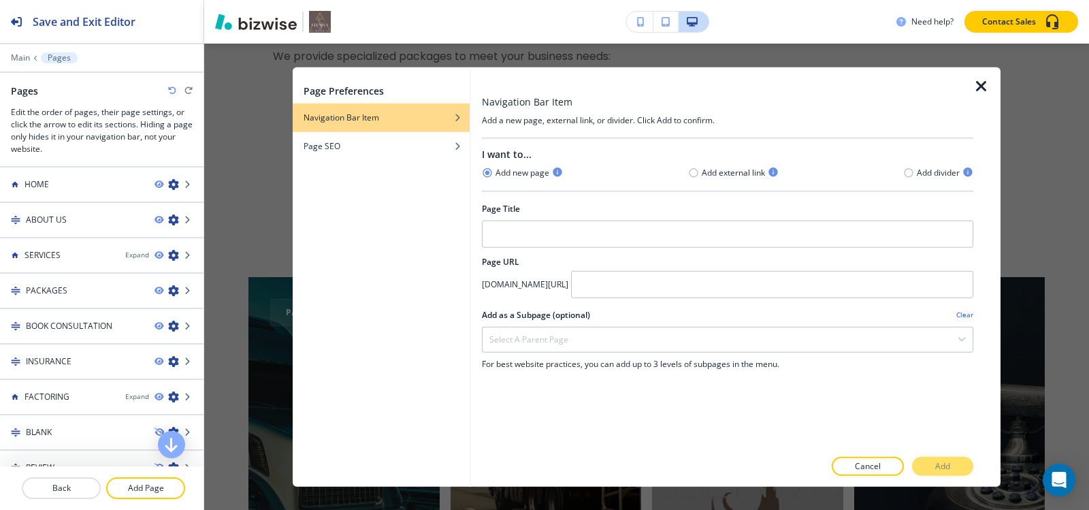
click at [983, 84] on icon "button" at bounding box center [981, 86] width 16 height 16
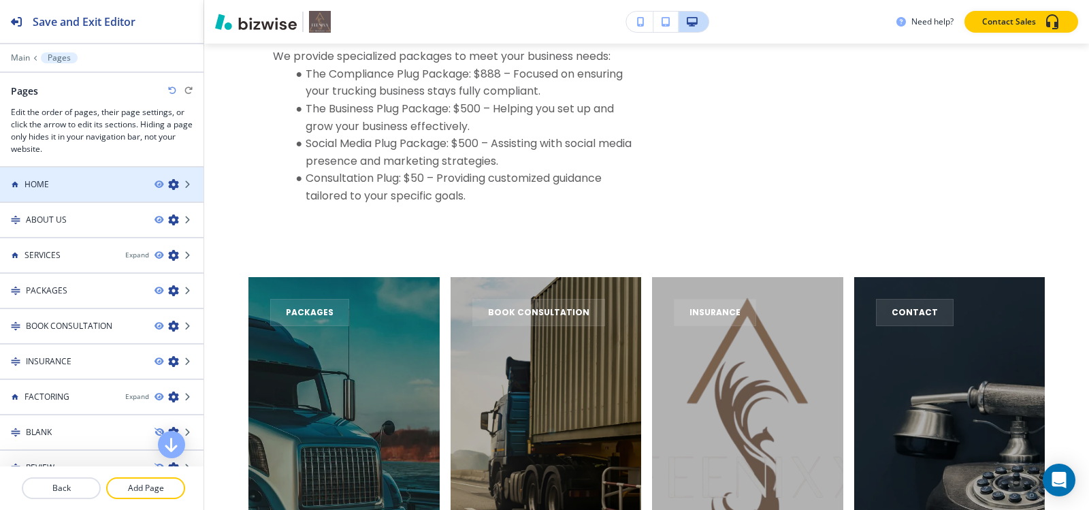
click at [95, 181] on div "HOME" at bounding box center [72, 184] width 144 height 12
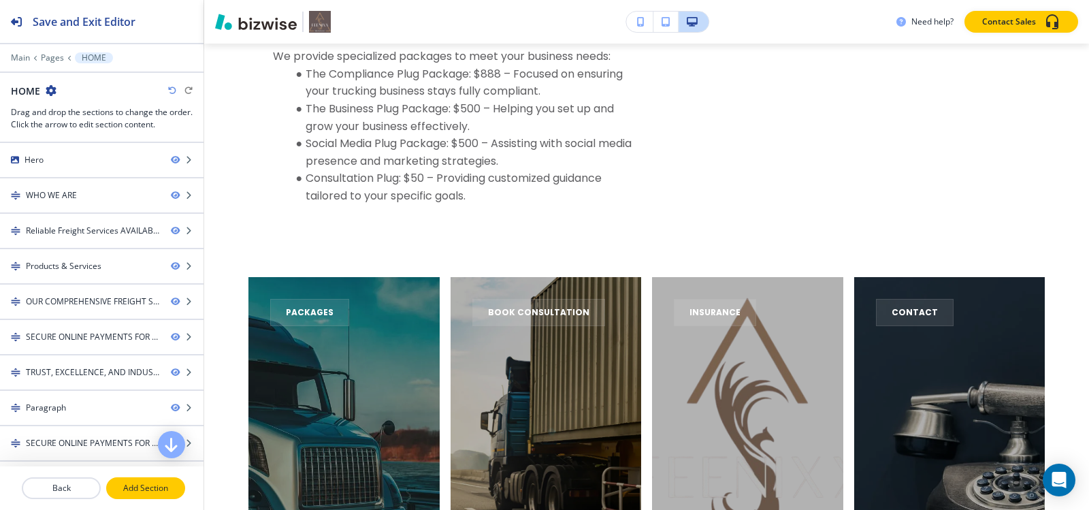
click at [164, 486] on p "Add Section" at bounding box center [146, 488] width 76 height 12
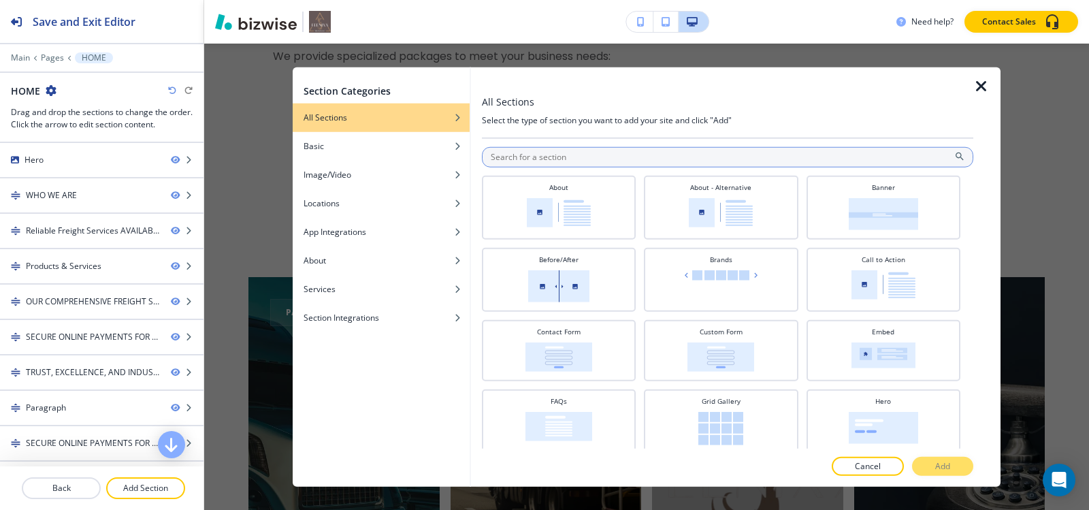
click at [577, 158] on input "text" at bounding box center [727, 156] width 491 height 20
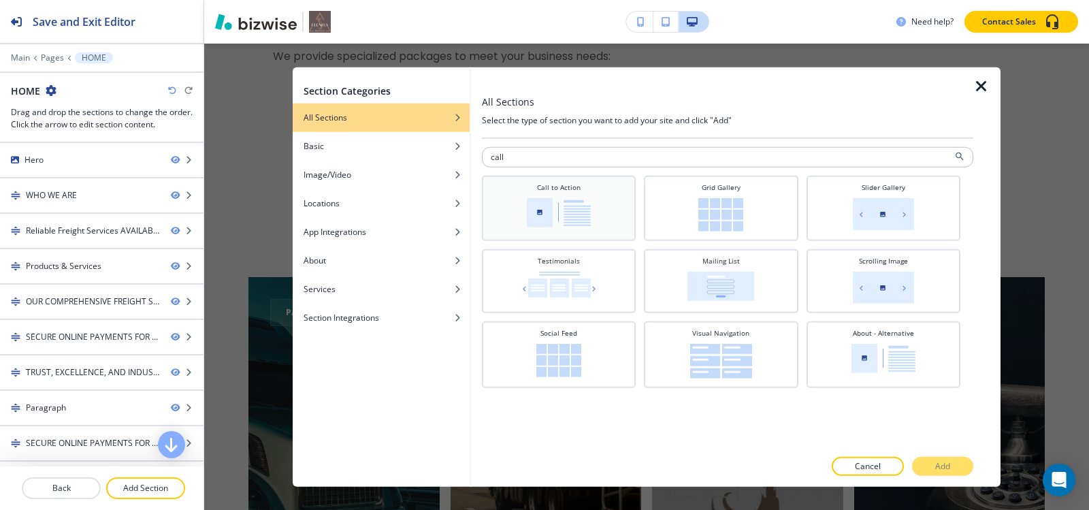
type input "call"
click at [577, 188] on h4 "Call to Action" at bounding box center [559, 187] width 44 height 10
click at [955, 471] on button "Add" at bounding box center [942, 466] width 61 height 19
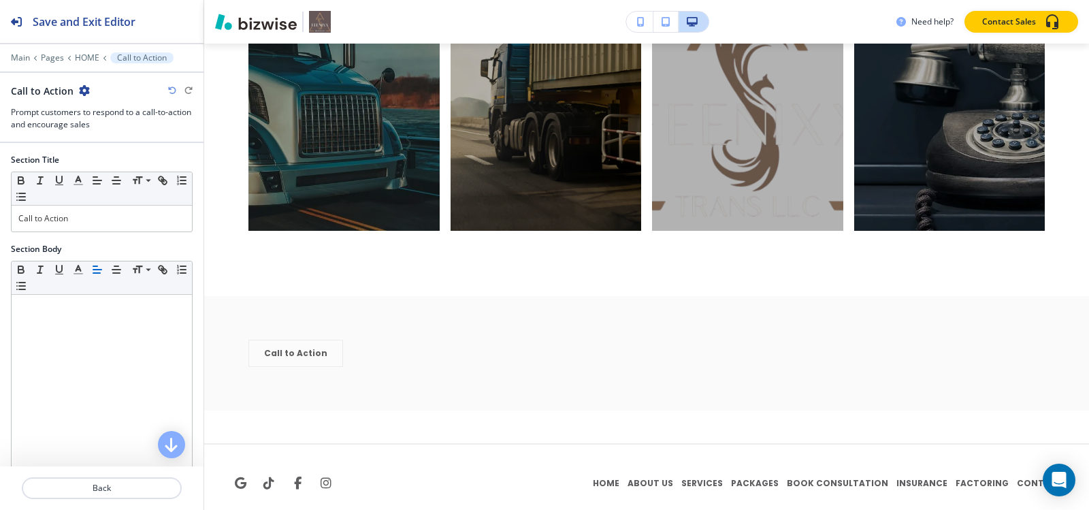
scroll to position [7647, 0]
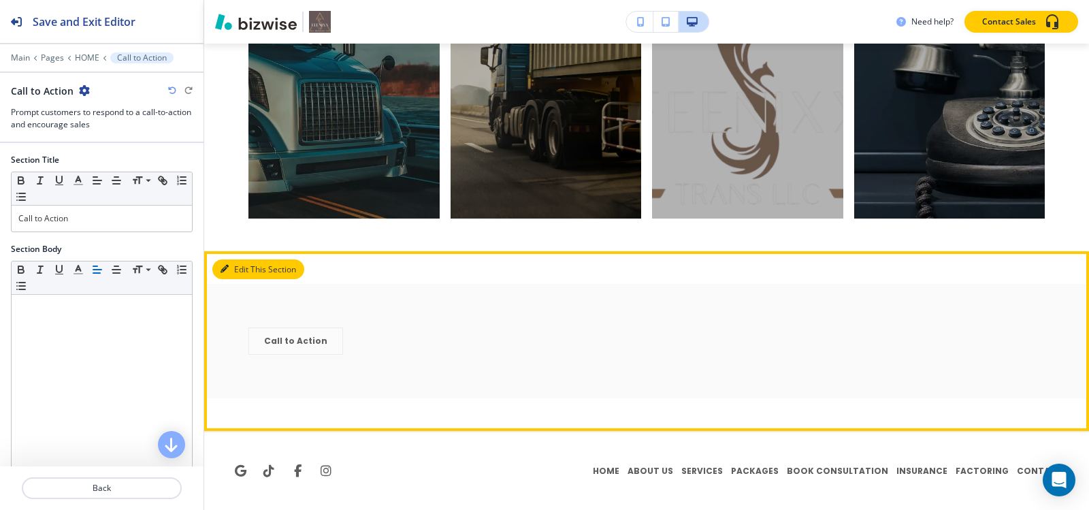
click at [272, 269] on button "Edit This Section" at bounding box center [258, 269] width 92 height 20
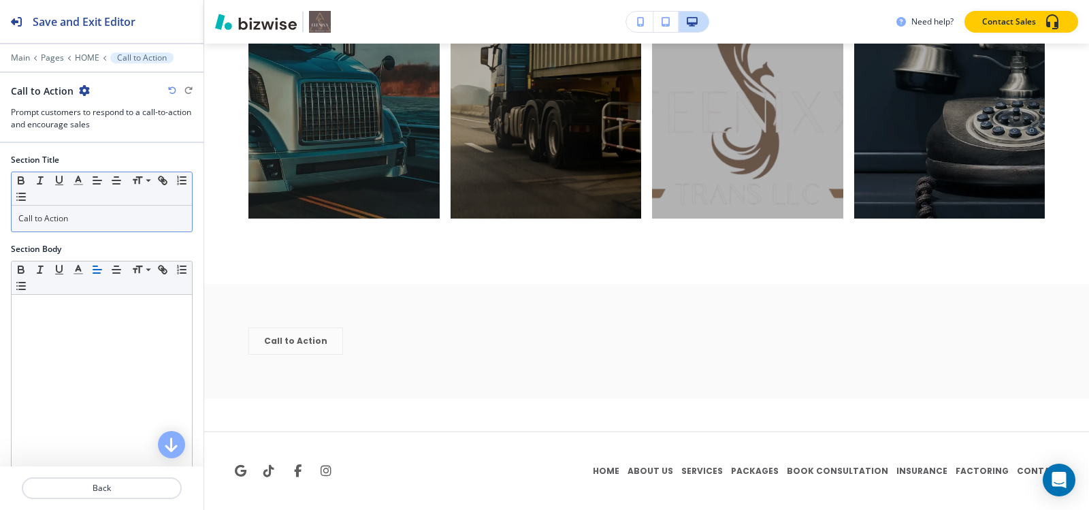
click at [105, 213] on p "Call to Action" at bounding box center [101, 218] width 167 height 12
paste div
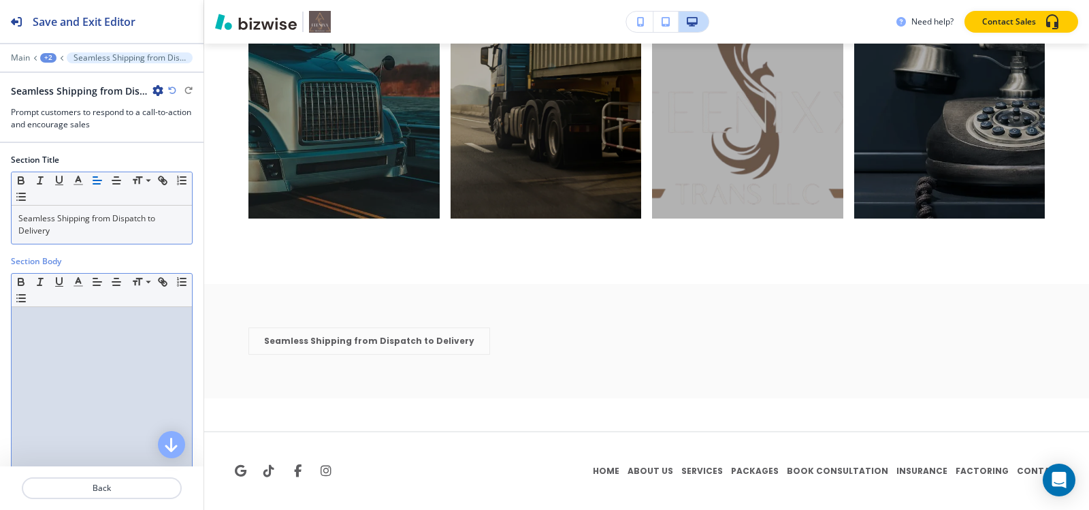
click at [122, 339] on div at bounding box center [102, 395] width 180 height 177
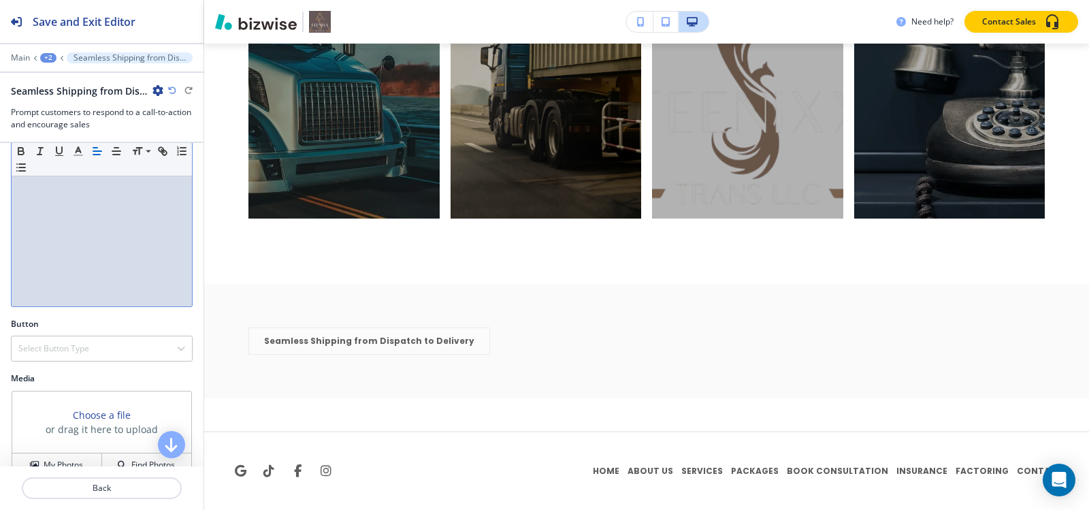
scroll to position [201, 0]
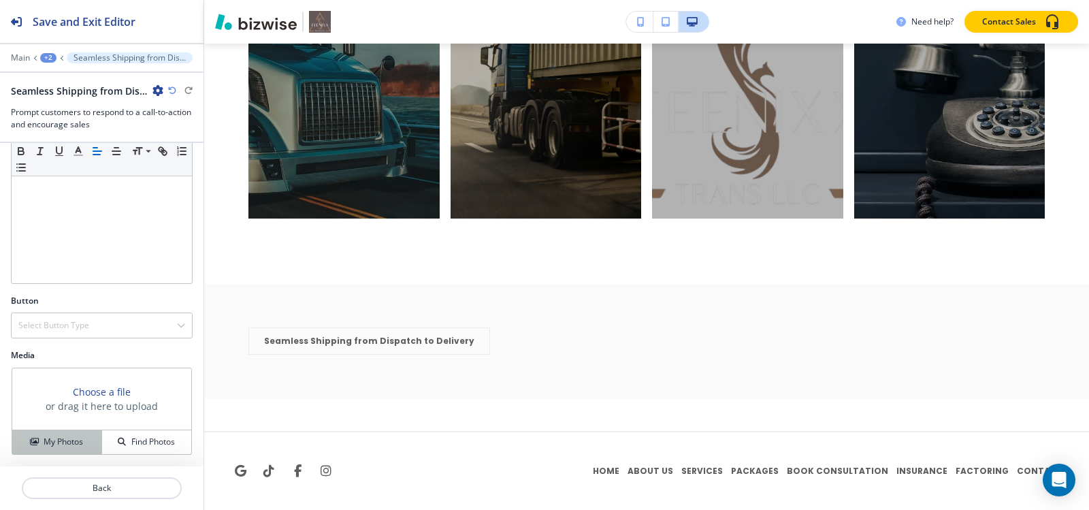
click at [45, 434] on button "My Photos" at bounding box center [57, 442] width 90 height 24
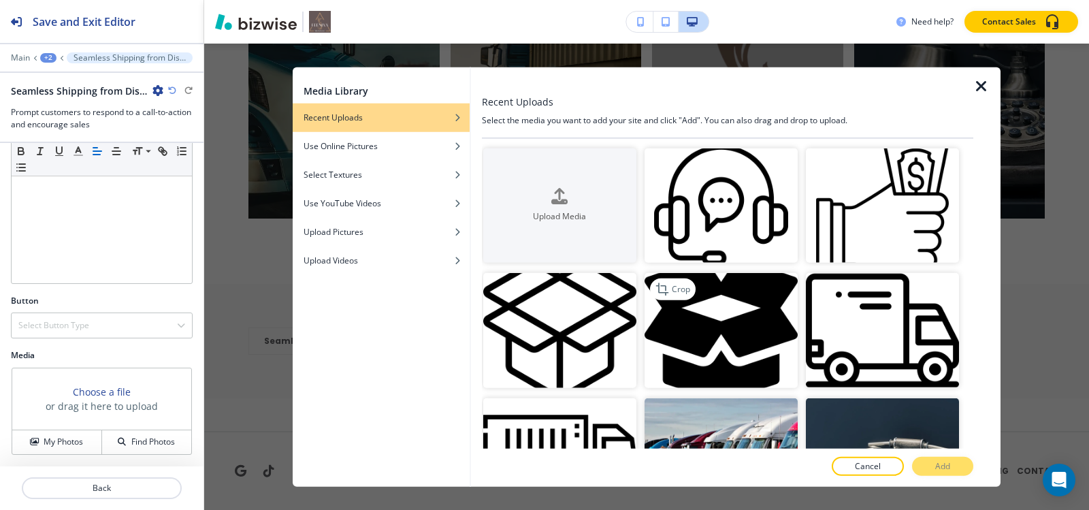
scroll to position [272, 0]
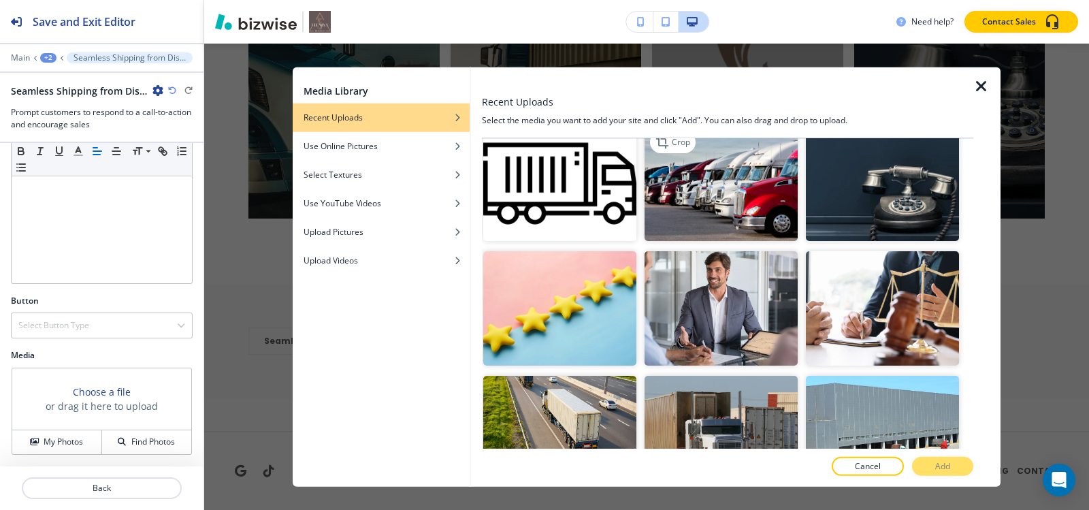
click at [758, 201] on img "button" at bounding box center [721, 183] width 153 height 115
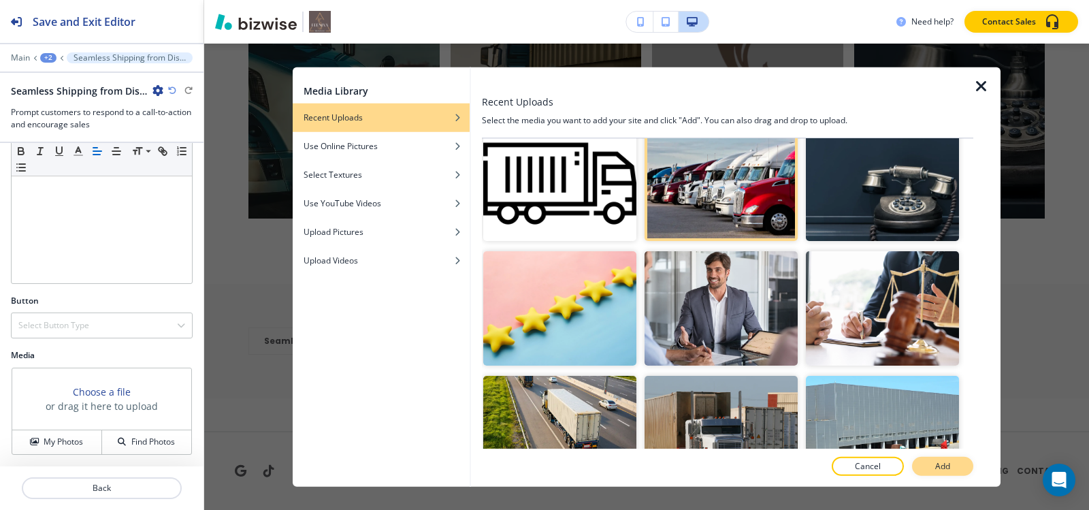
click at [933, 464] on button "Add" at bounding box center [942, 466] width 61 height 19
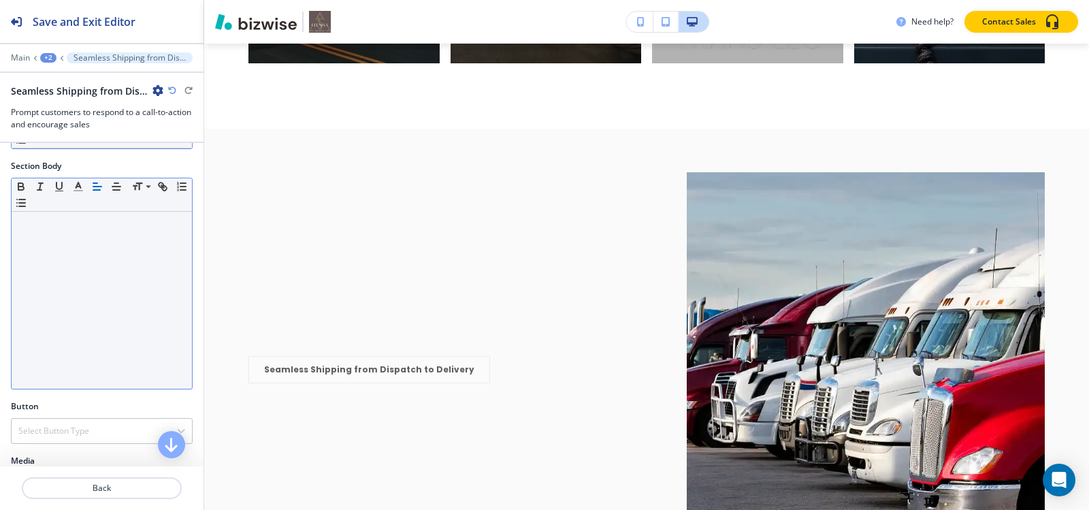
scroll to position [0, 0]
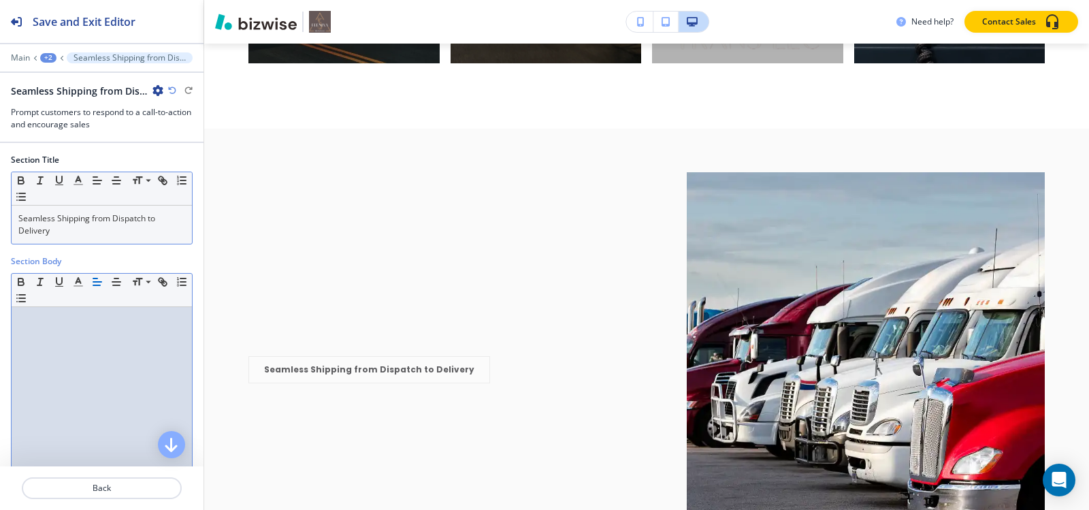
click at [68, 310] on div at bounding box center [102, 395] width 180 height 177
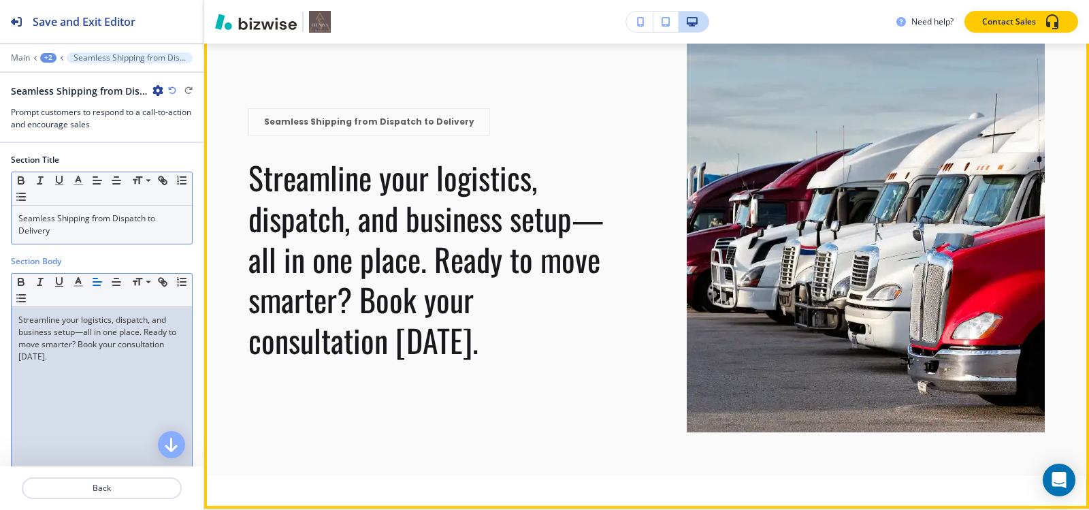
scroll to position [7919, 0]
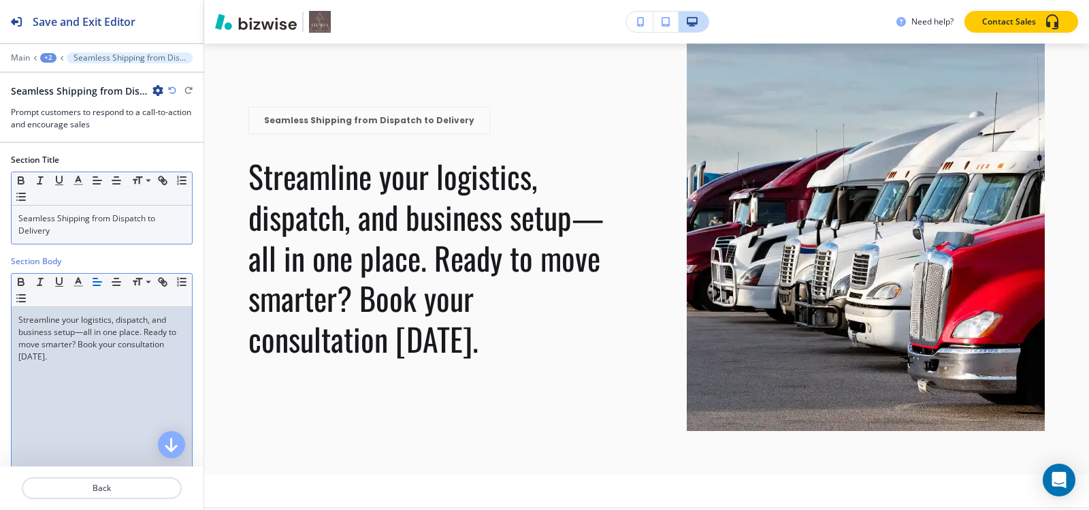
click at [118, 232] on p "Seamless Shipping from Dispatch to Delivery" at bounding box center [101, 224] width 167 height 25
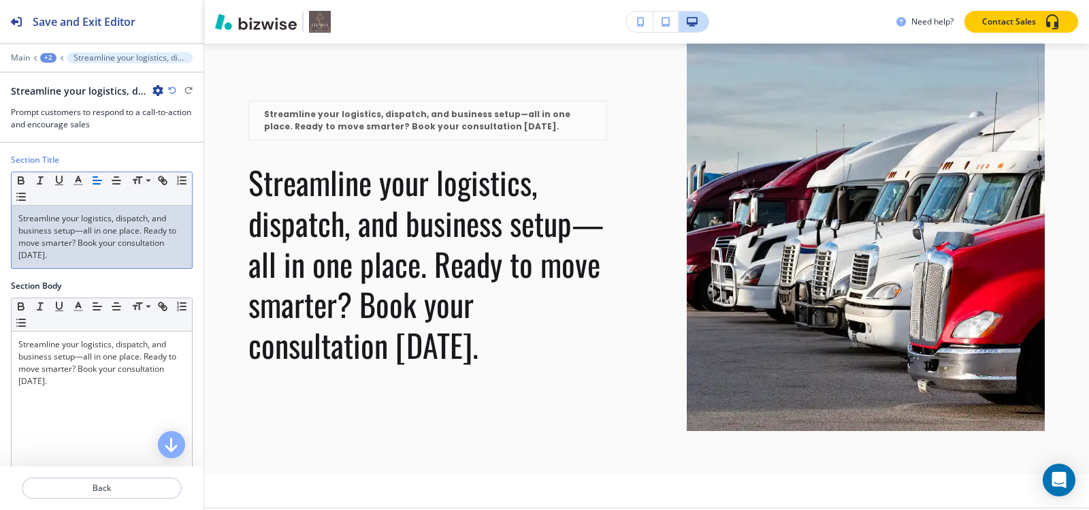
click at [169, 89] on icon "button" at bounding box center [172, 90] width 8 height 8
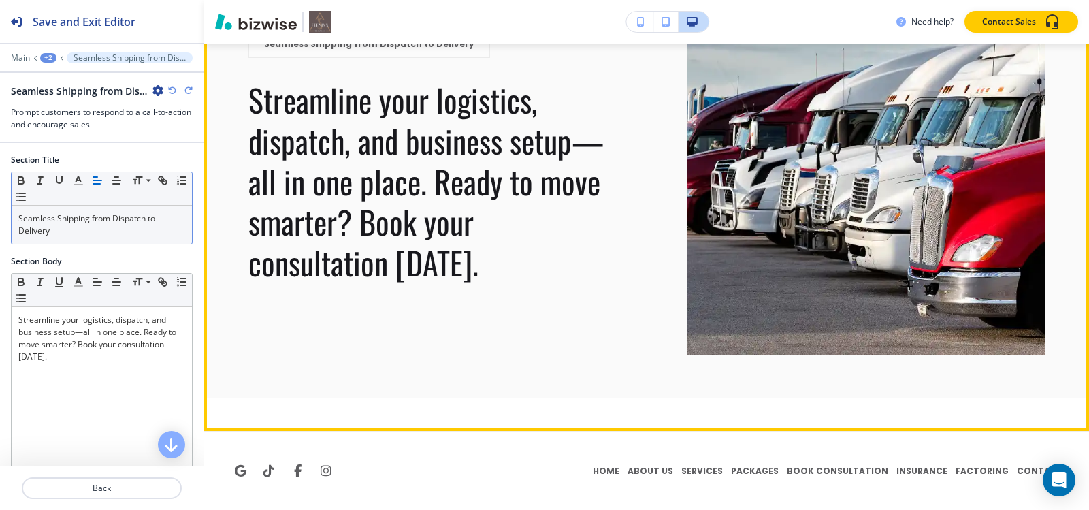
scroll to position [8014, 0]
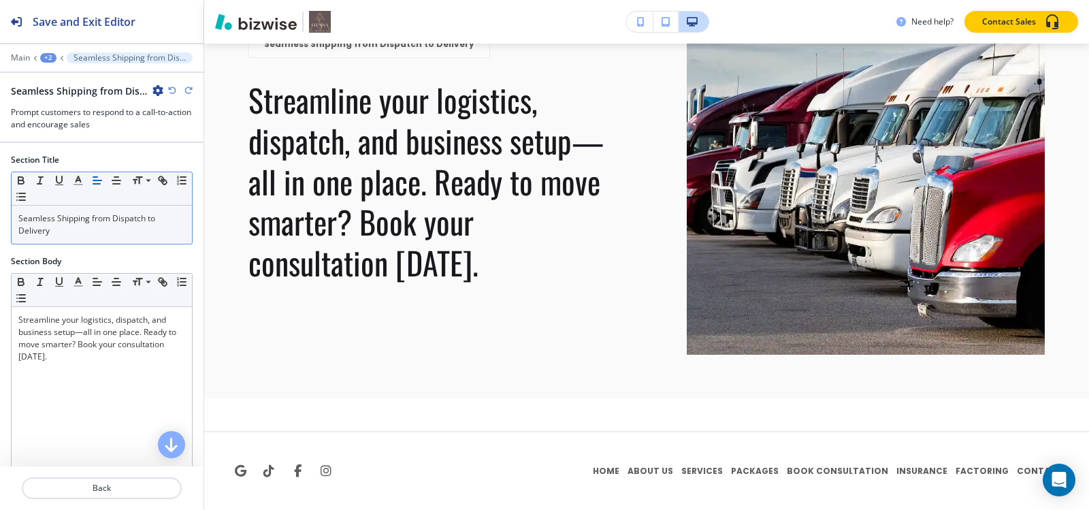
click at [47, 58] on div "+2" at bounding box center [48, 58] width 16 height 10
click at [77, 101] on p "HOME" at bounding box center [83, 104] width 69 height 12
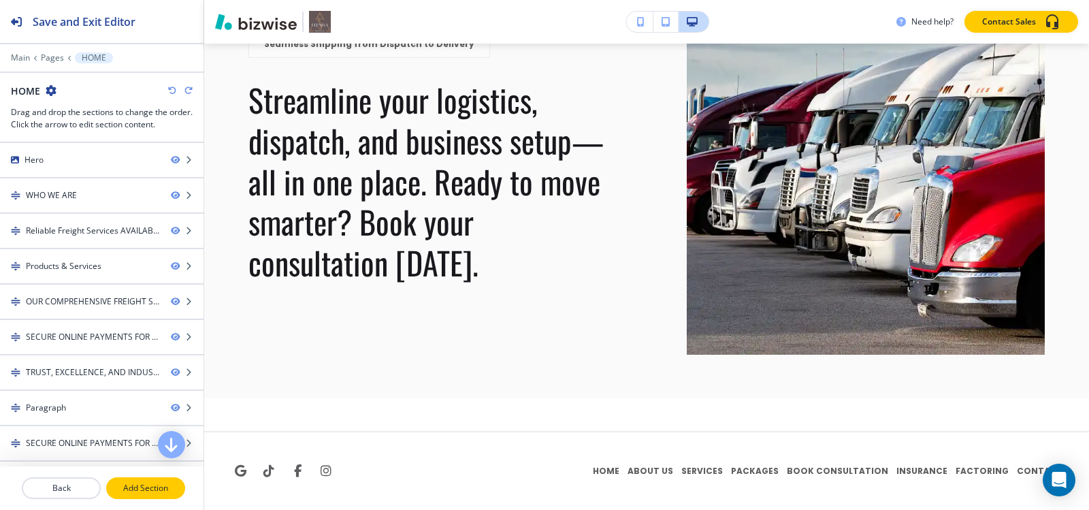
click at [152, 490] on p "Add Section" at bounding box center [146, 488] width 76 height 12
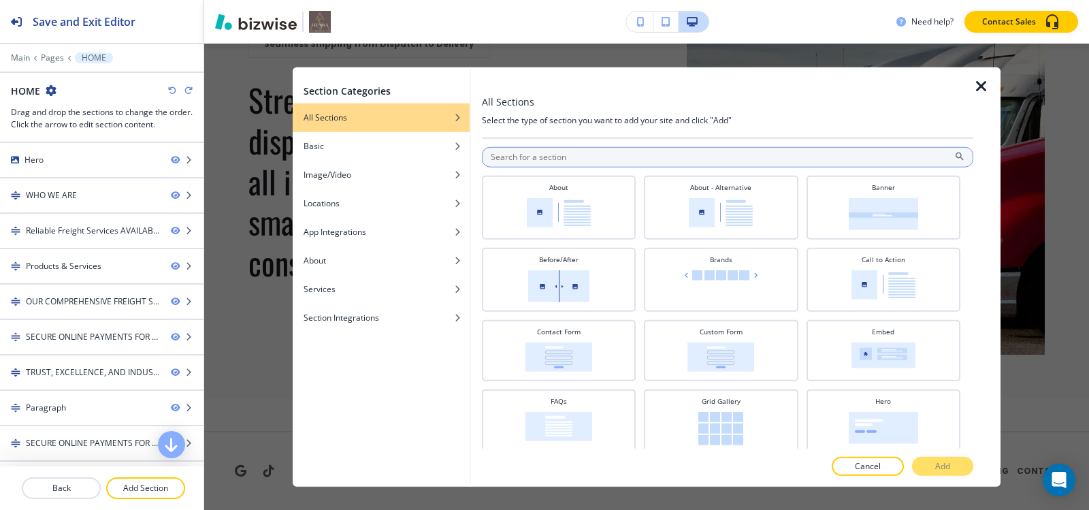
click at [574, 160] on input "text" at bounding box center [727, 156] width 491 height 20
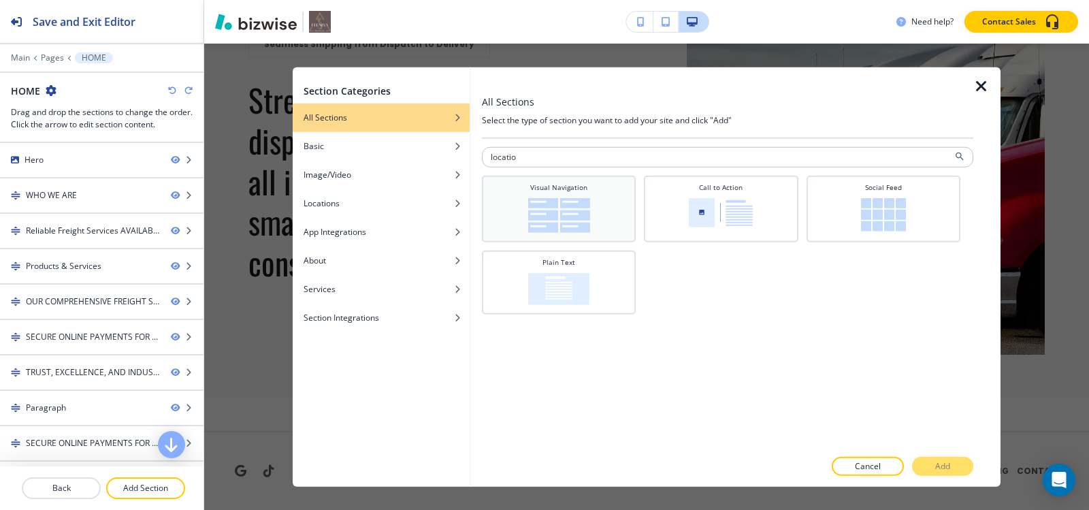
type input "location"
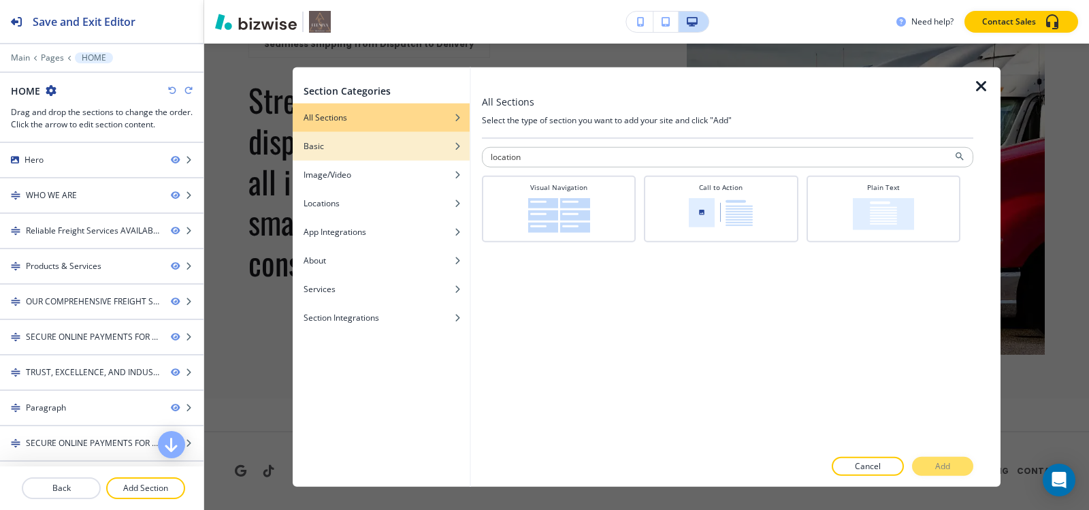
drag, startPoint x: 569, startPoint y: 162, endPoint x: 467, endPoint y: 142, distance: 104.0
click at [471, 159] on div "All Sections Select the type of section you want to add your site and click "Ad…" at bounding box center [736, 277] width 530 height 420
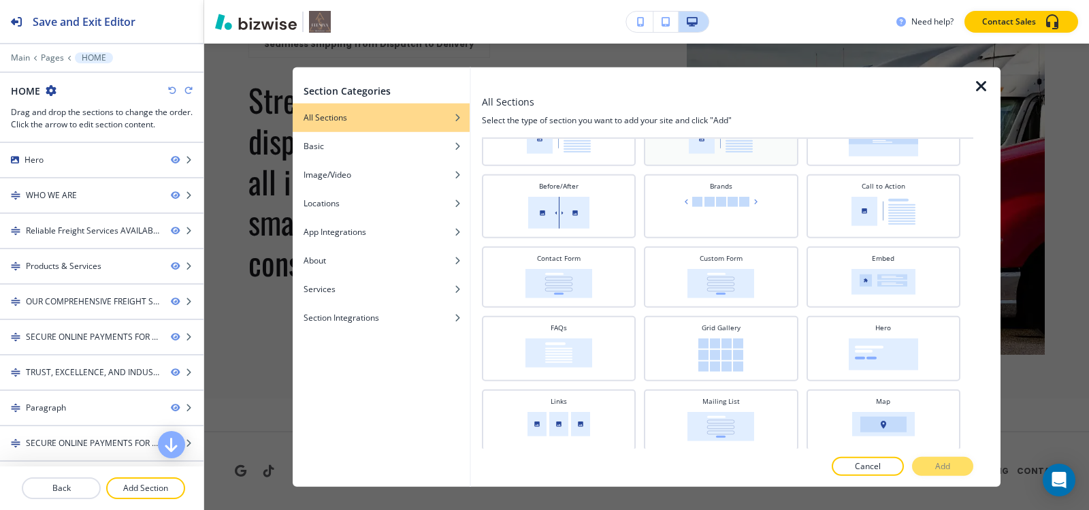
scroll to position [0, 0]
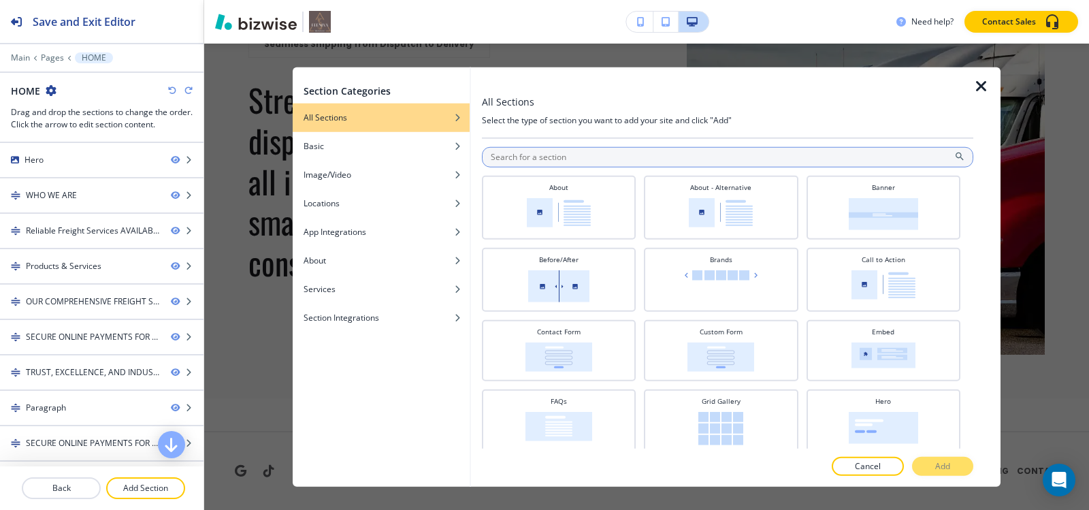
click at [705, 152] on input "text" at bounding box center [727, 156] width 491 height 20
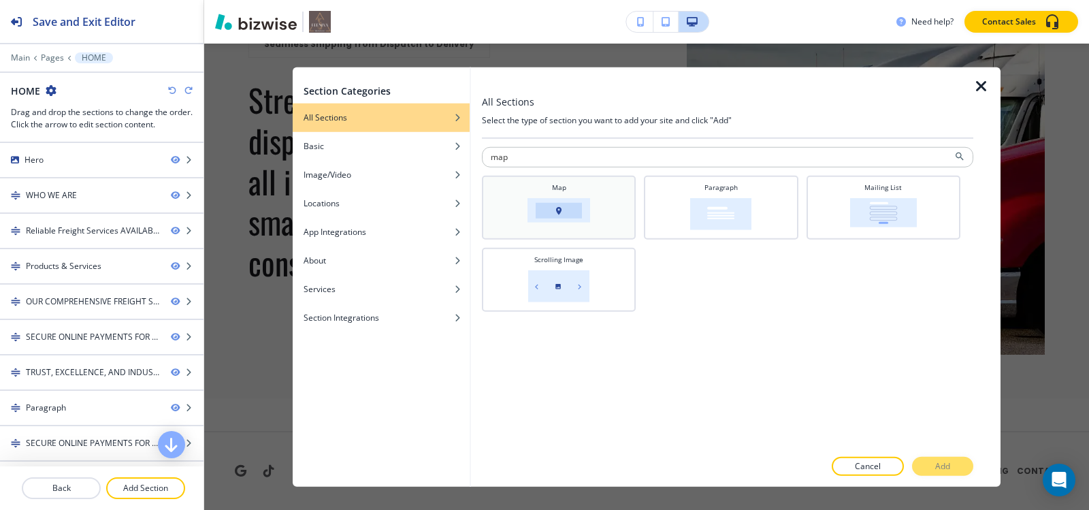
type input "map"
click at [597, 225] on div "Map" at bounding box center [559, 206] width 140 height 48
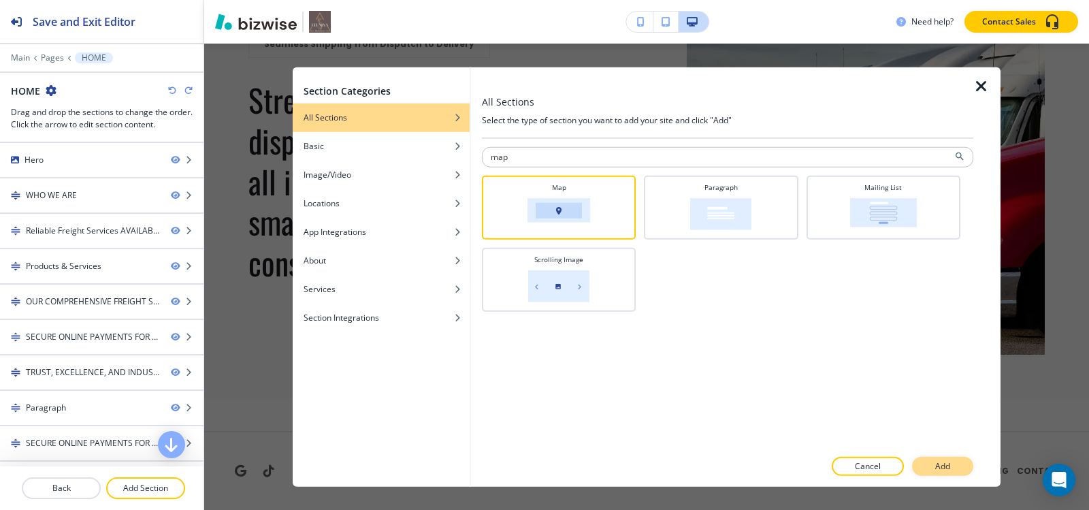
click at [956, 461] on button "Add" at bounding box center [942, 466] width 61 height 19
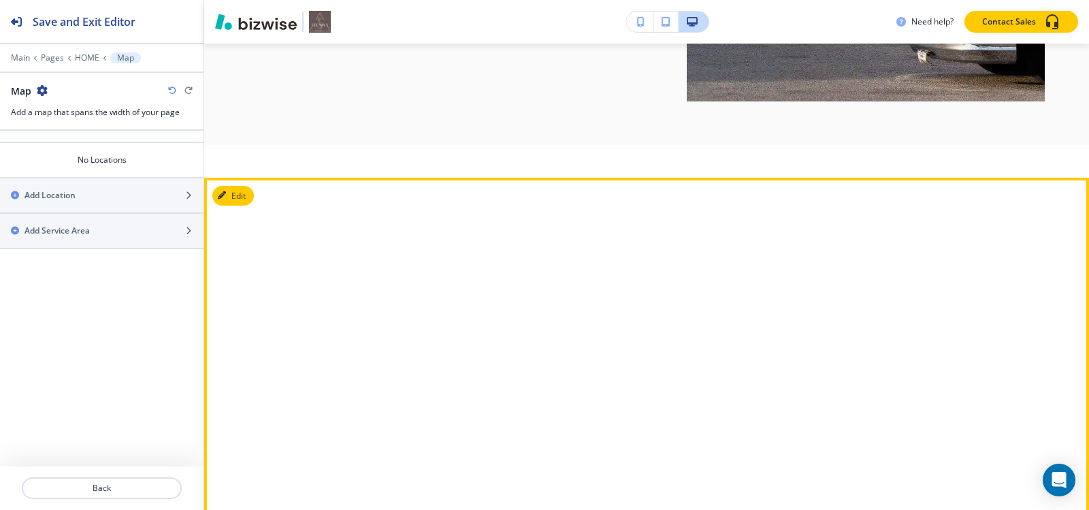
scroll to position [8385, 0]
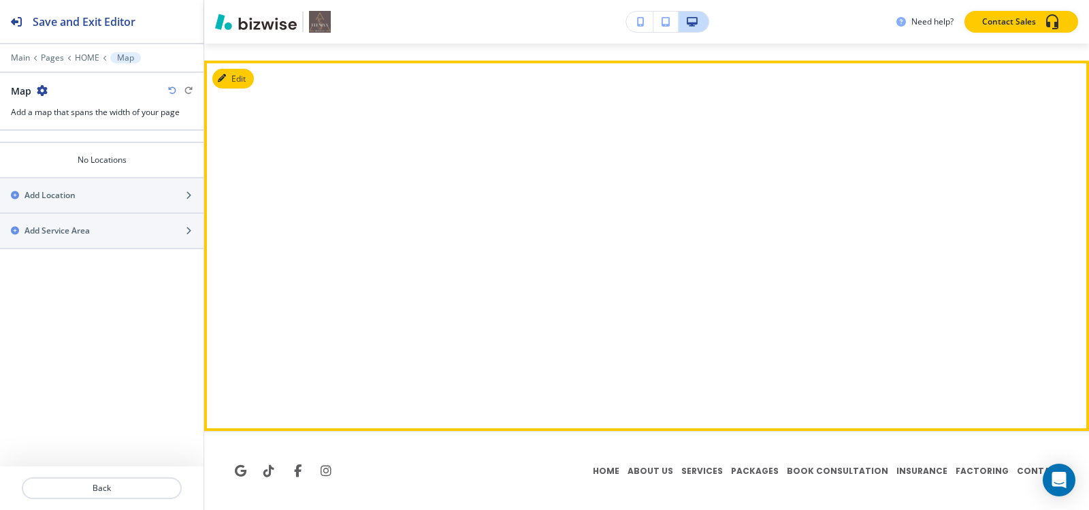
drag, startPoint x: 627, startPoint y: 216, endPoint x: 248, endPoint y: 75, distance: 404.4
click at [248, 75] on button "Edit" at bounding box center [233, 79] width 42 height 20
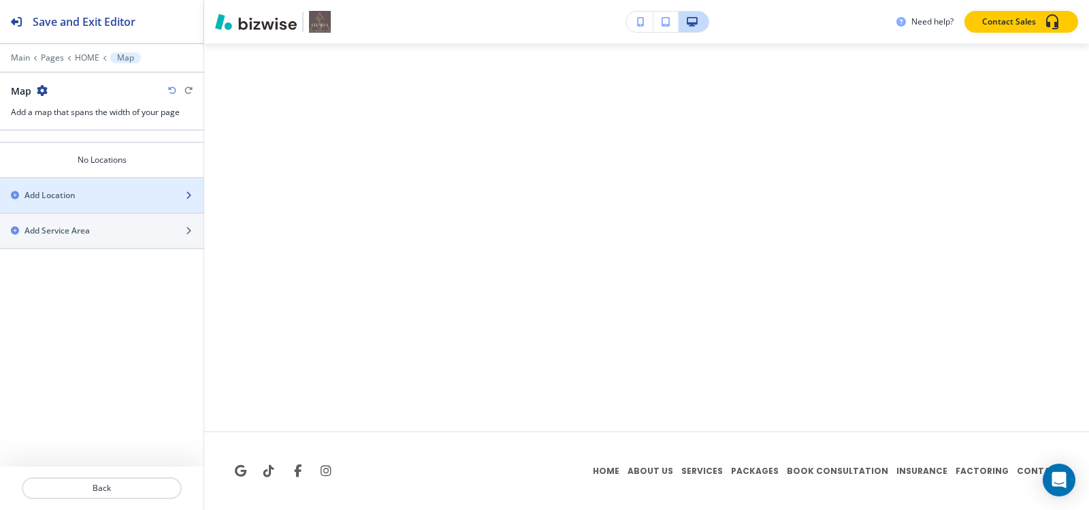
click at [107, 201] on div "button" at bounding box center [102, 206] width 204 height 11
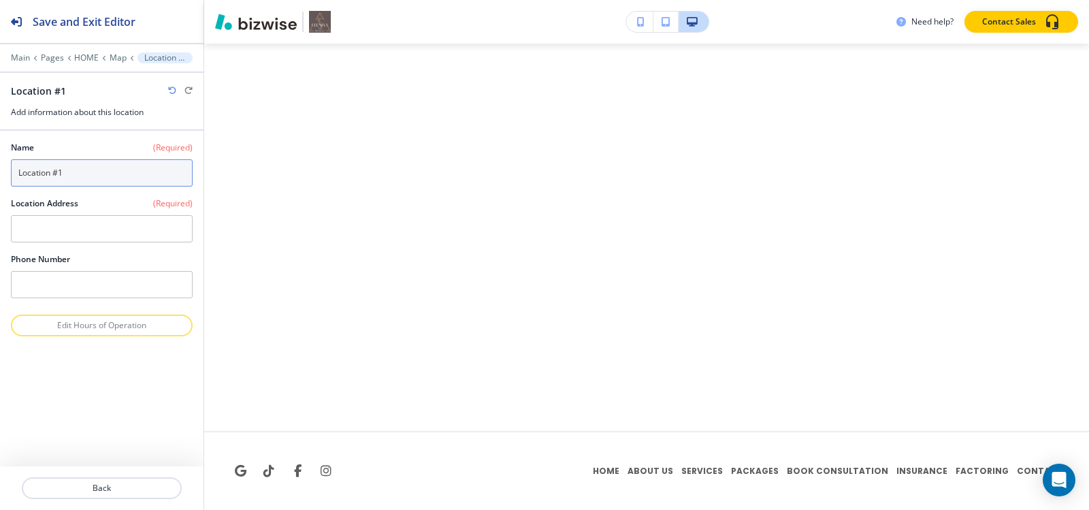
click at [110, 171] on input "Location #1" at bounding box center [102, 172] width 182 height 27
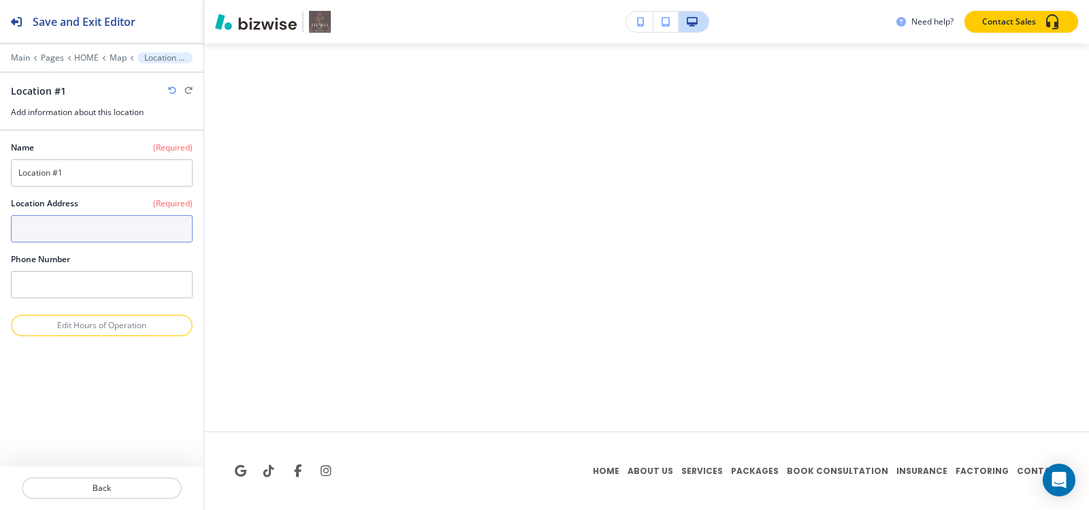
click at [69, 235] on textarea at bounding box center [102, 228] width 182 height 27
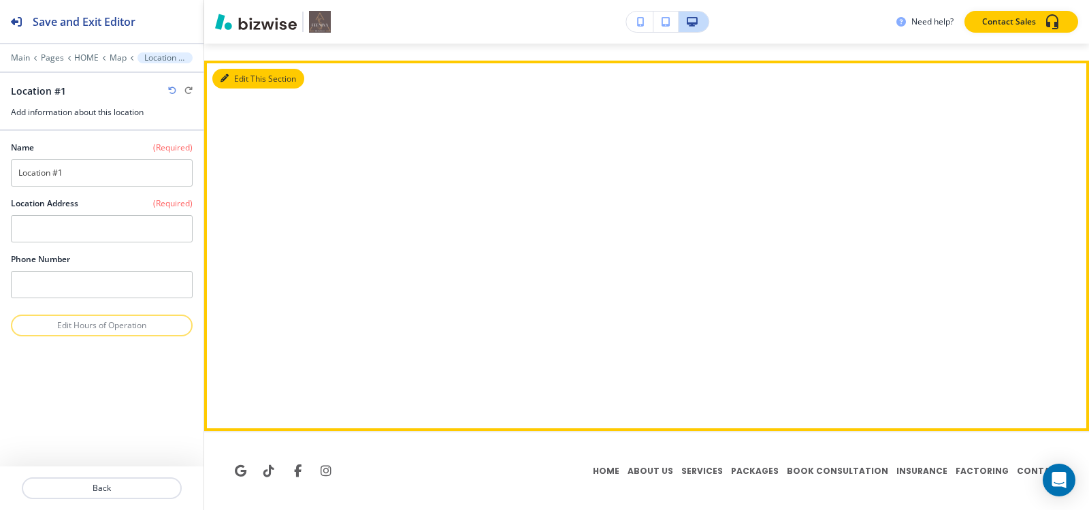
click at [225, 74] on icon "button" at bounding box center [225, 78] width 8 height 8
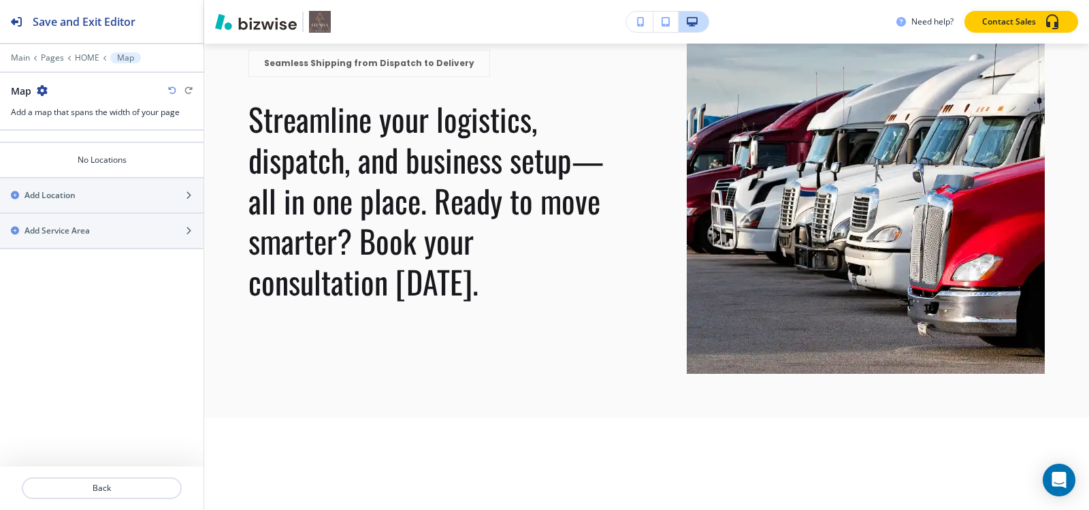
scroll to position [0, 0]
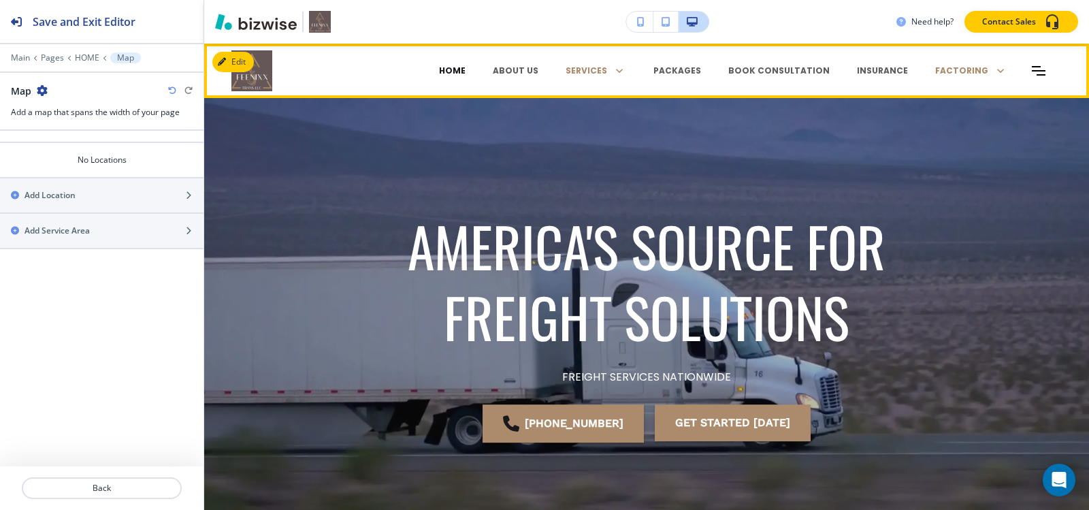
click at [439, 65] on p "HOME" at bounding box center [452, 71] width 27 height 12
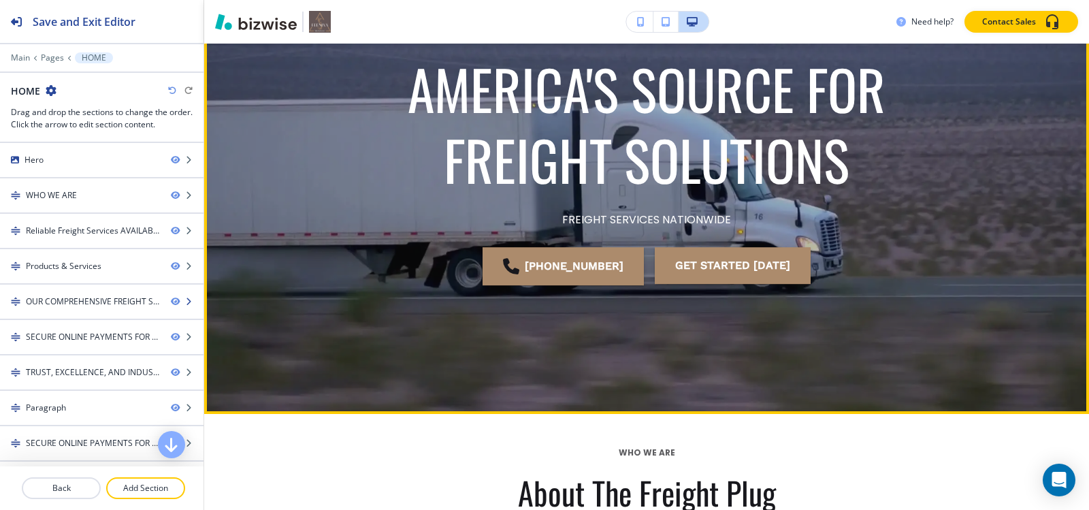
scroll to position [136, 0]
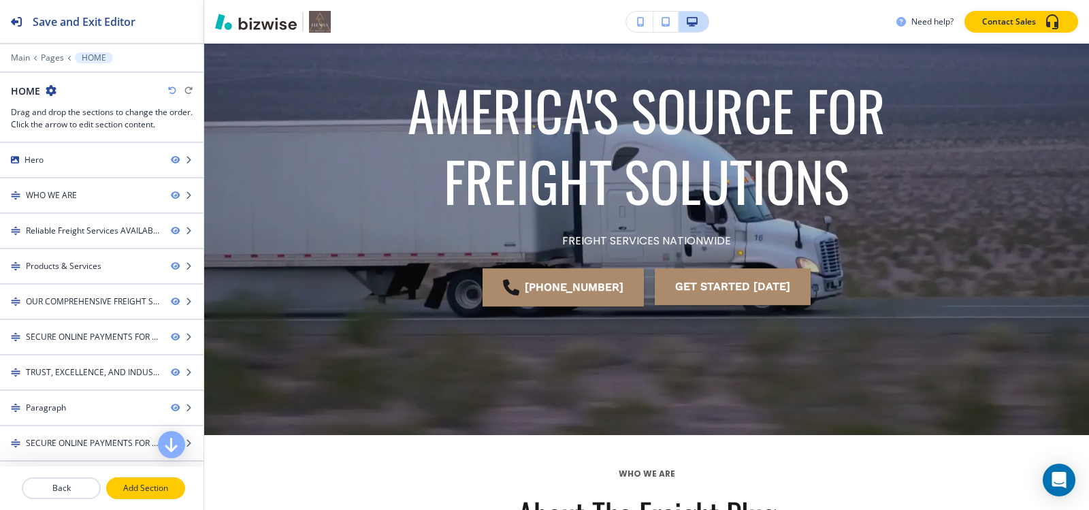
click at [148, 487] on p "Add Section" at bounding box center [146, 488] width 76 height 12
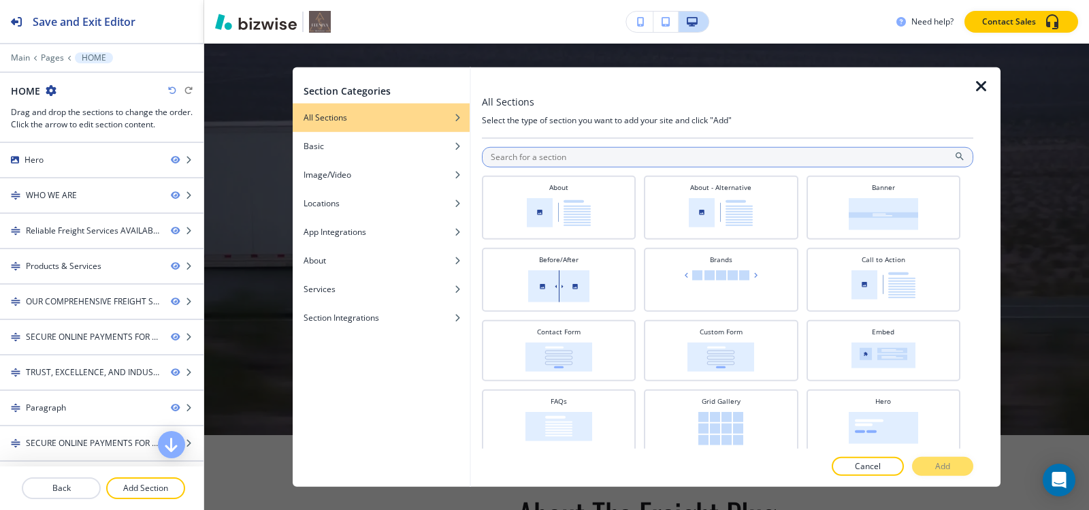
click at [640, 163] on input "text" at bounding box center [727, 156] width 491 height 20
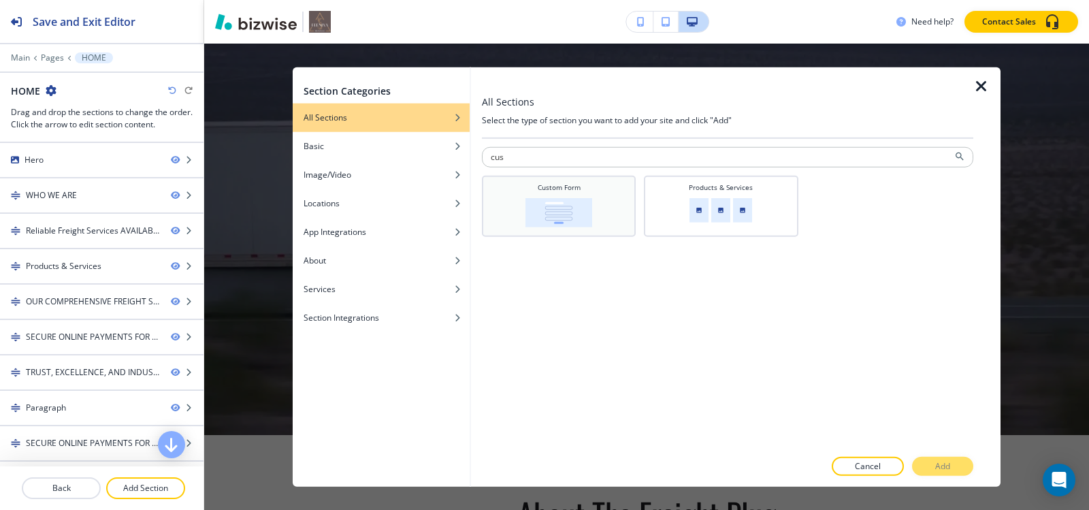
type input "cus"
click at [611, 197] on div "Custom Form" at bounding box center [559, 204] width 140 height 45
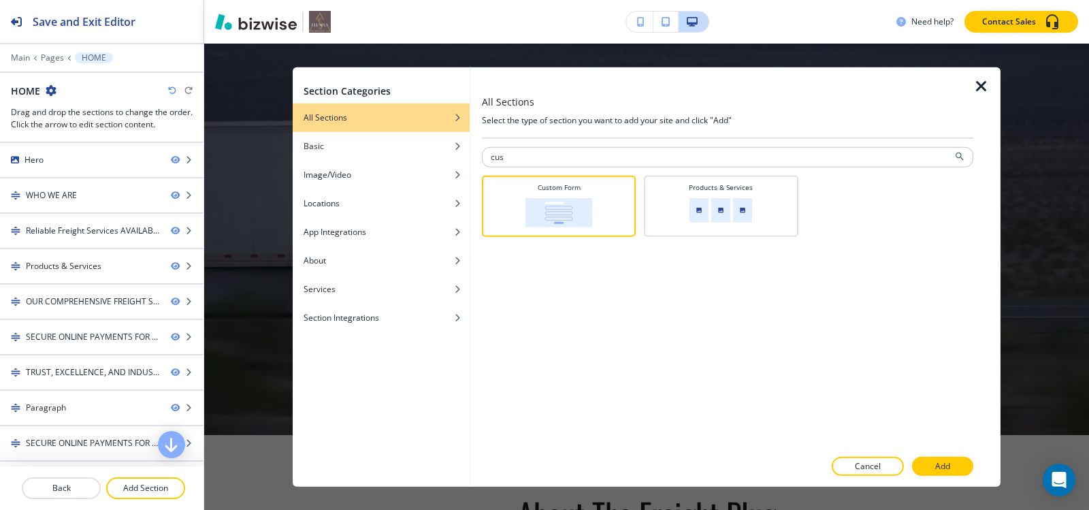
drag, startPoint x: 946, startPoint y: 469, endPoint x: 856, endPoint y: 469, distance: 90.5
click at [945, 468] on p "Add" at bounding box center [942, 466] width 15 height 12
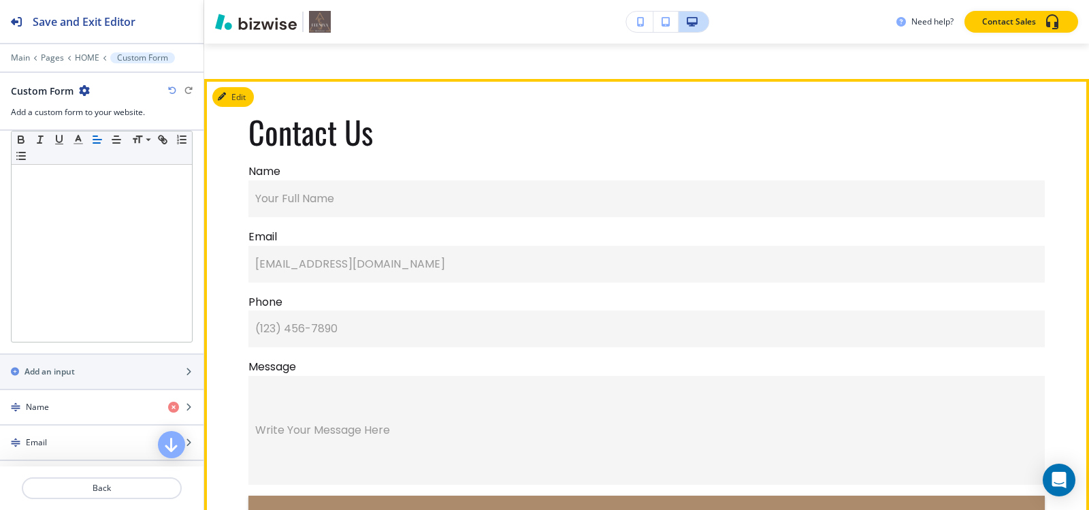
scroll to position [8734, 0]
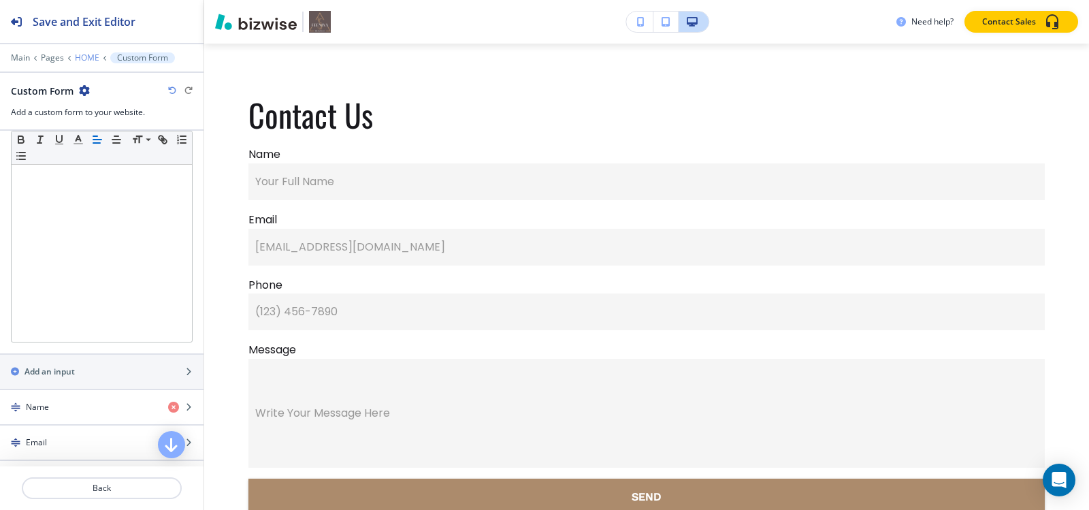
click at [79, 56] on p "HOME" at bounding box center [87, 58] width 25 height 10
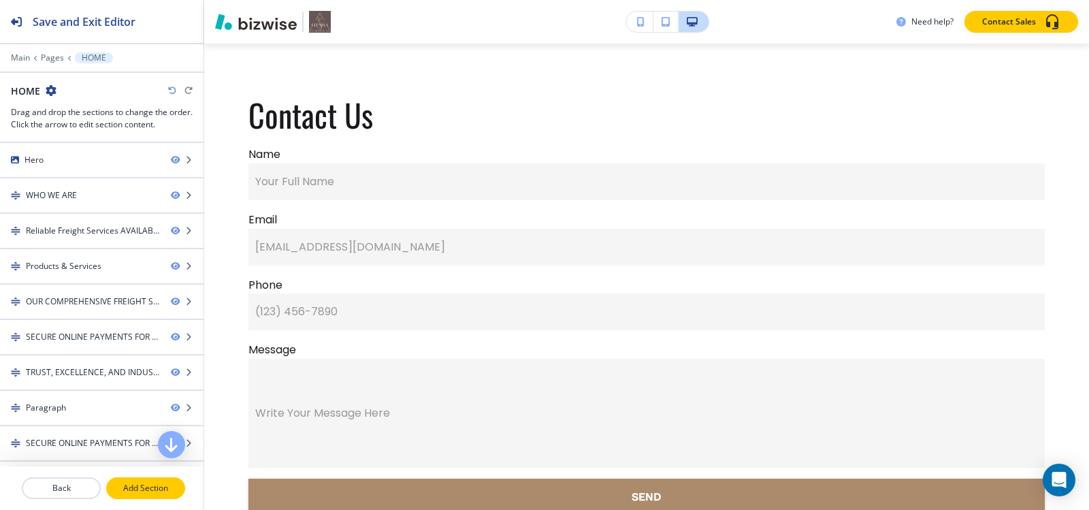
click at [126, 480] on button "Add Section" at bounding box center [145, 488] width 79 height 22
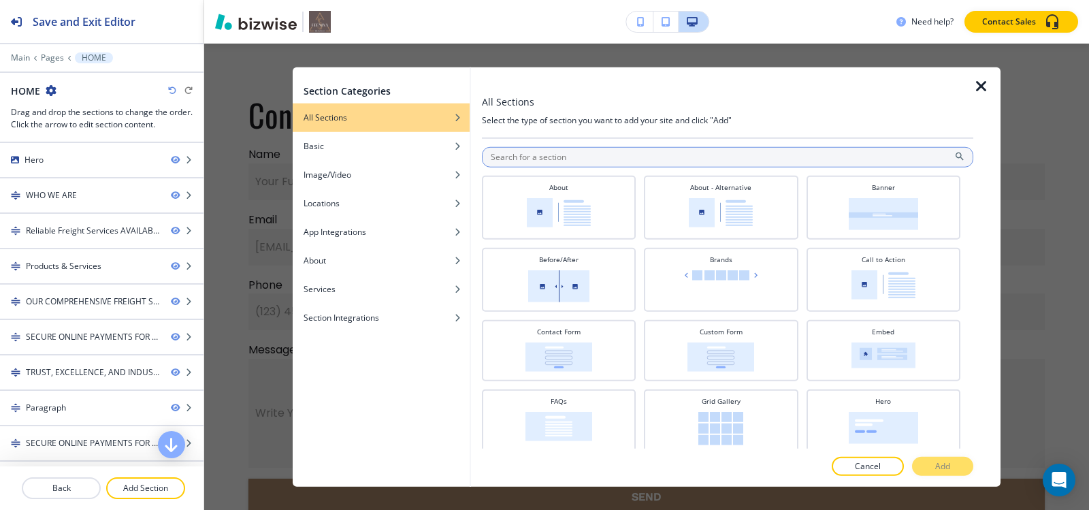
click at [679, 159] on input "text" at bounding box center [727, 156] width 491 height 20
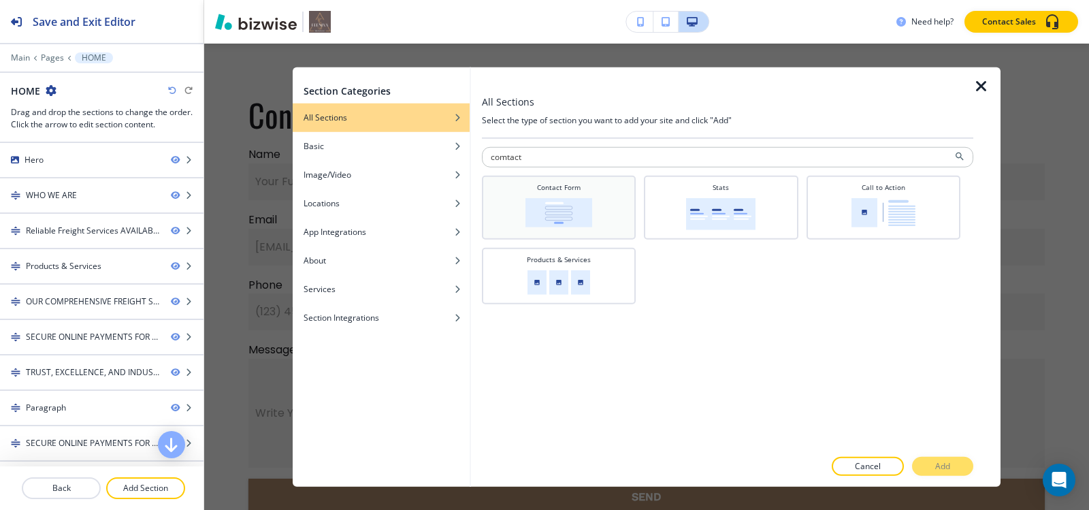
type input "comtact"
click at [613, 210] on div "Contact Form" at bounding box center [559, 206] width 140 height 48
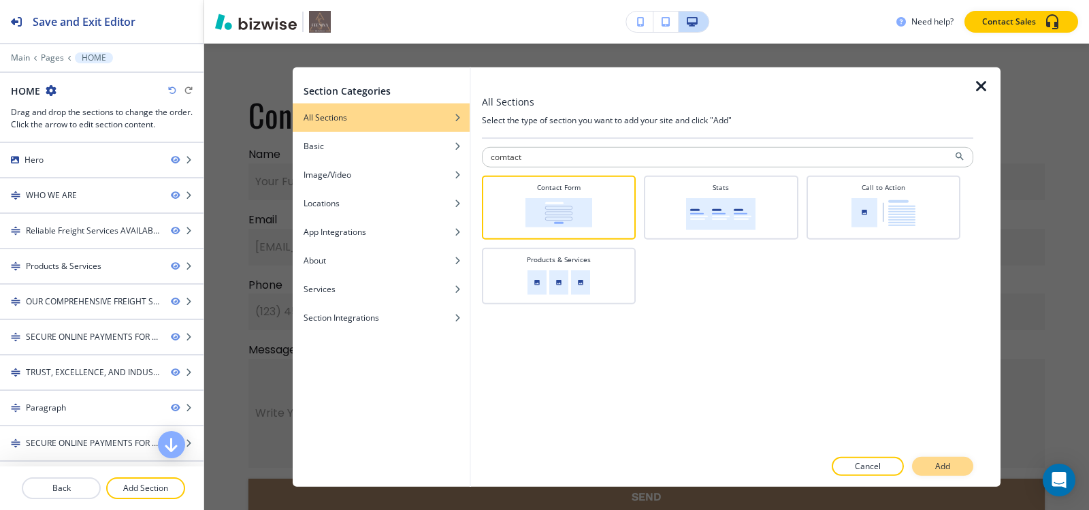
click at [935, 464] on p "Add" at bounding box center [942, 466] width 15 height 12
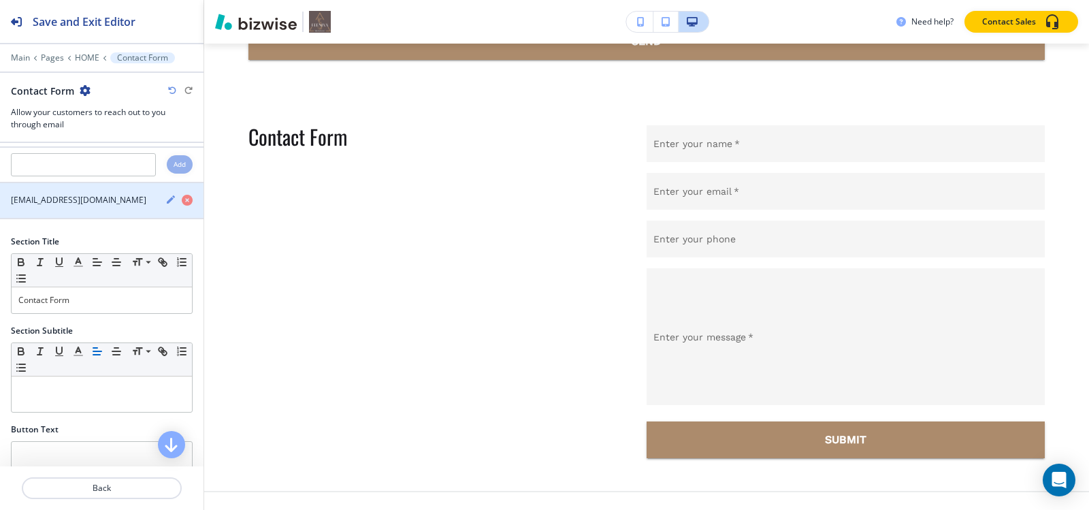
scroll to position [35, 0]
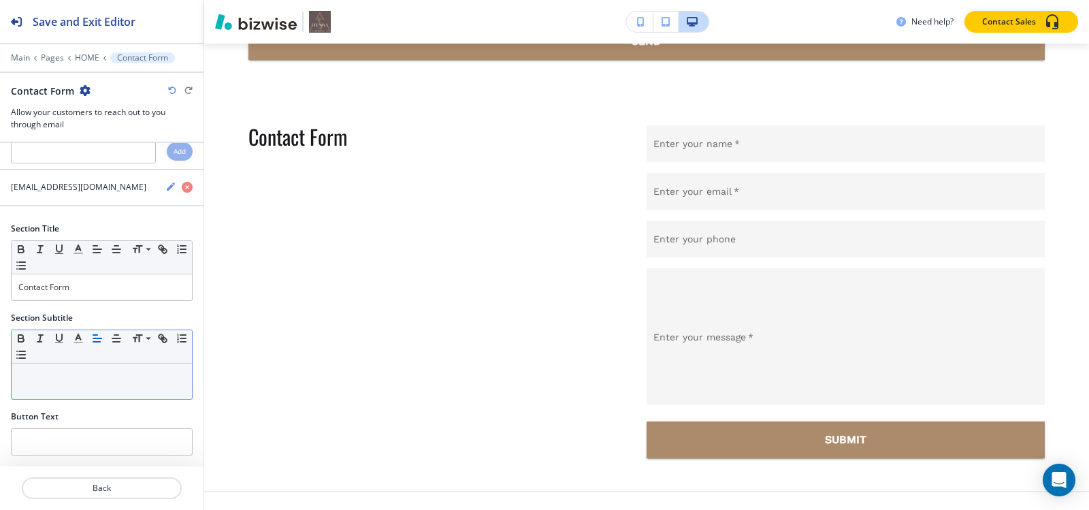
click at [95, 370] on p at bounding box center [101, 376] width 167 height 12
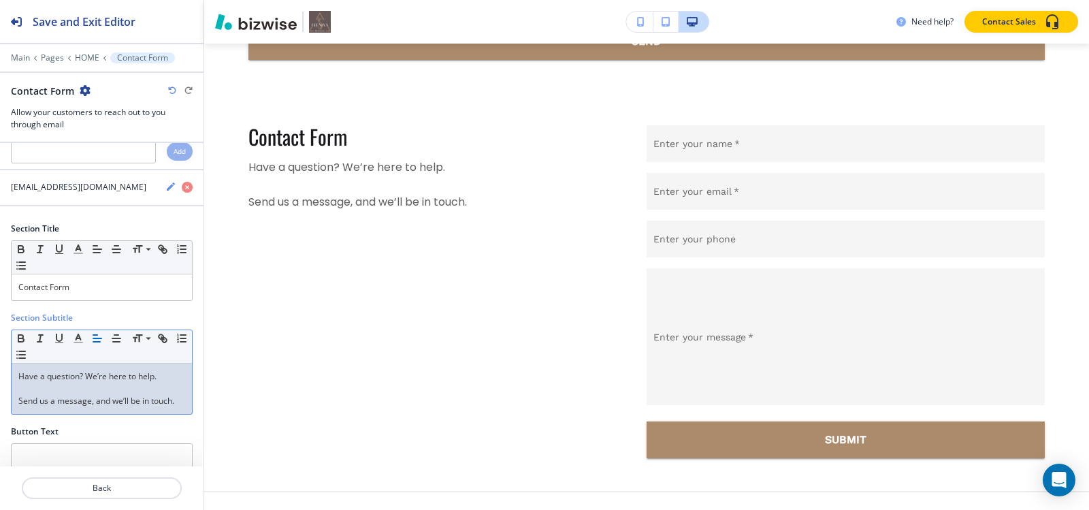
scroll to position [0, 0]
click at [14, 400] on div "Have a question? We’re here to help. Send us a message, and we’ll be in touch." at bounding box center [102, 388] width 180 height 50
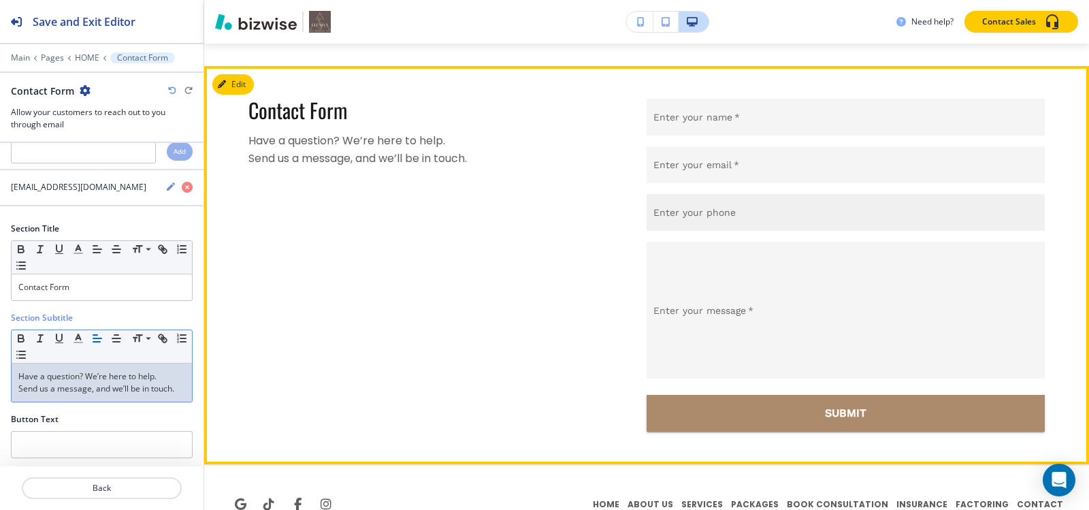
scroll to position [9201, 0]
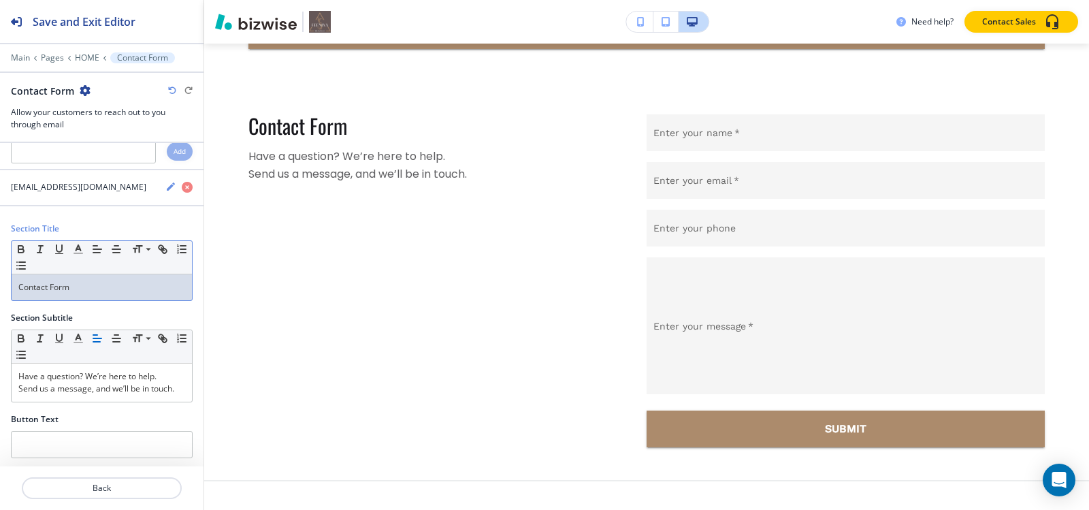
click at [101, 291] on p "Contact Form" at bounding box center [101, 287] width 167 height 12
click at [91, 288] on p "Contact us now!" at bounding box center [101, 287] width 167 height 12
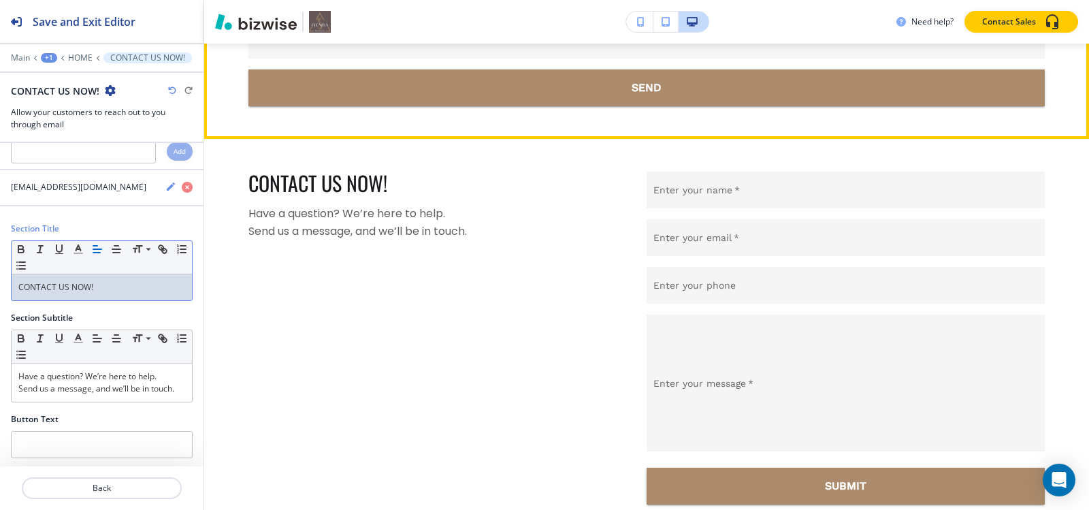
scroll to position [9269, 0]
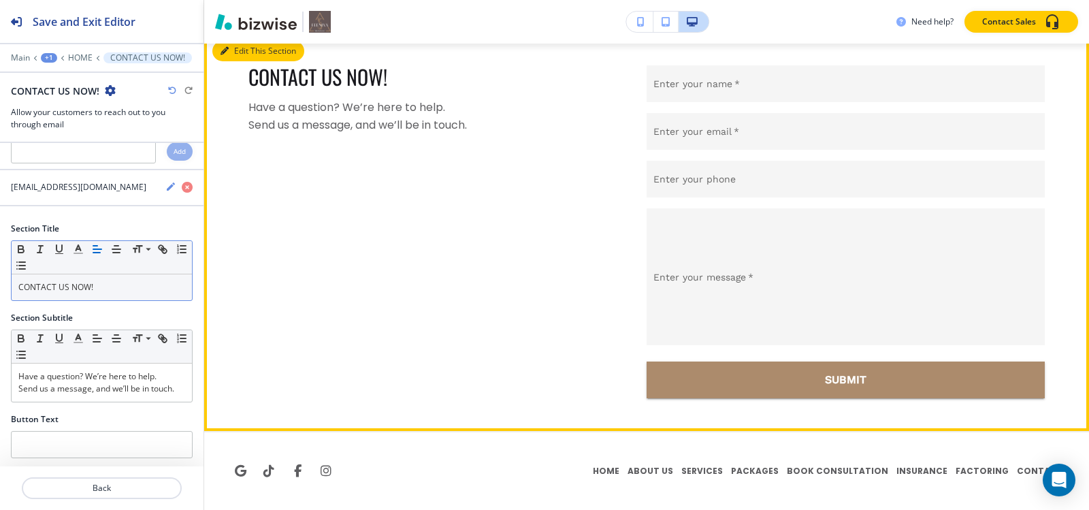
click at [228, 52] on icon "button" at bounding box center [225, 51] width 8 height 8
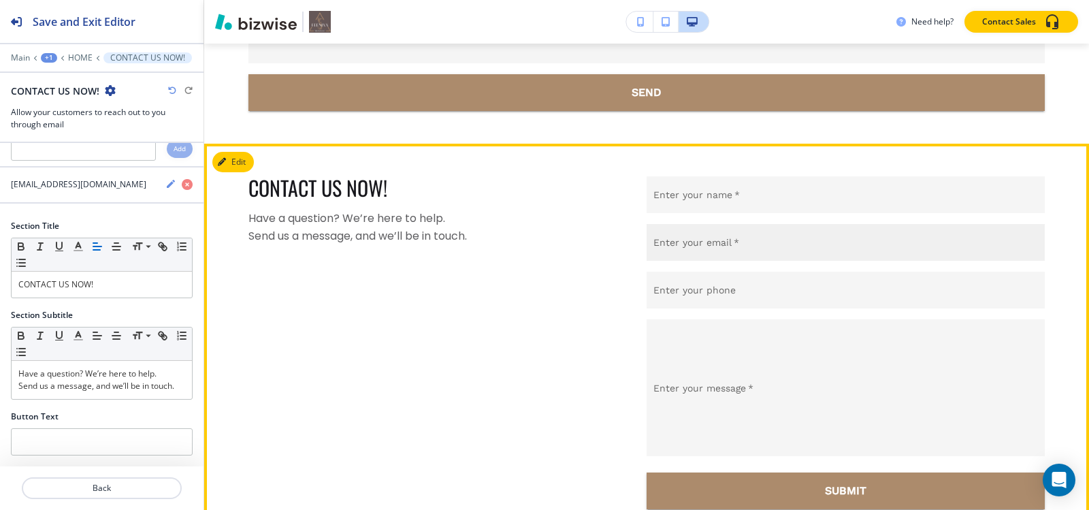
scroll to position [9133, 0]
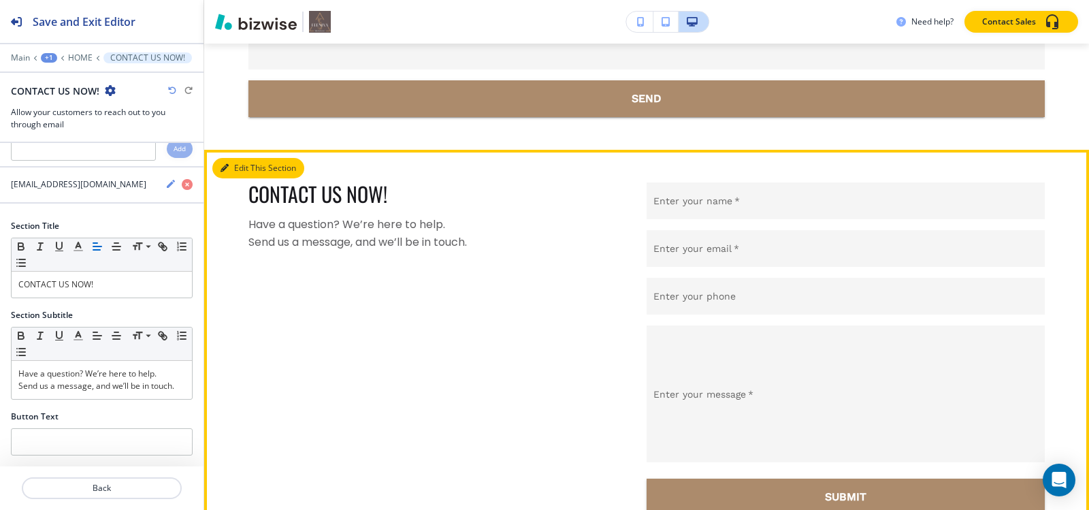
click at [249, 178] on button "Edit This Section" at bounding box center [258, 168] width 92 height 20
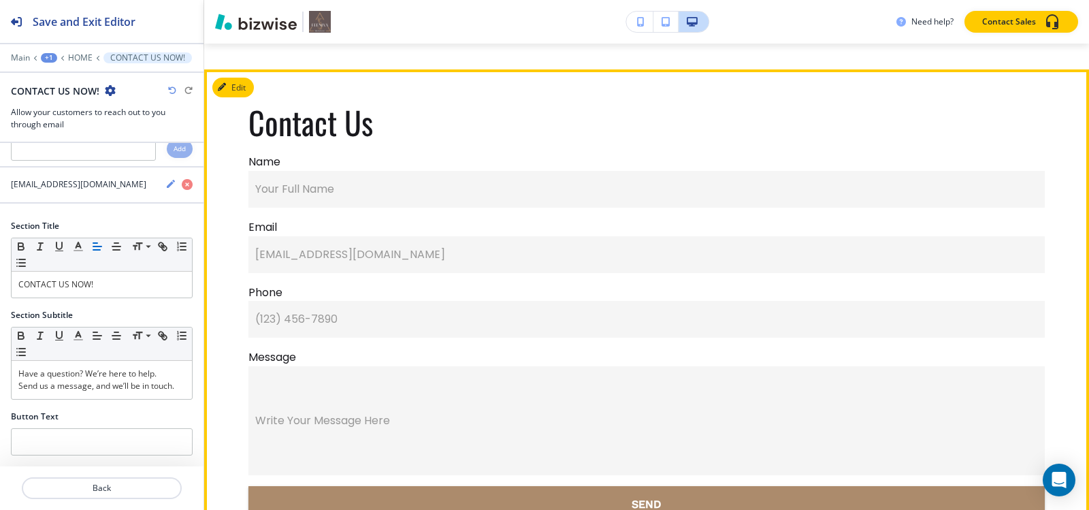
scroll to position [8724, 0]
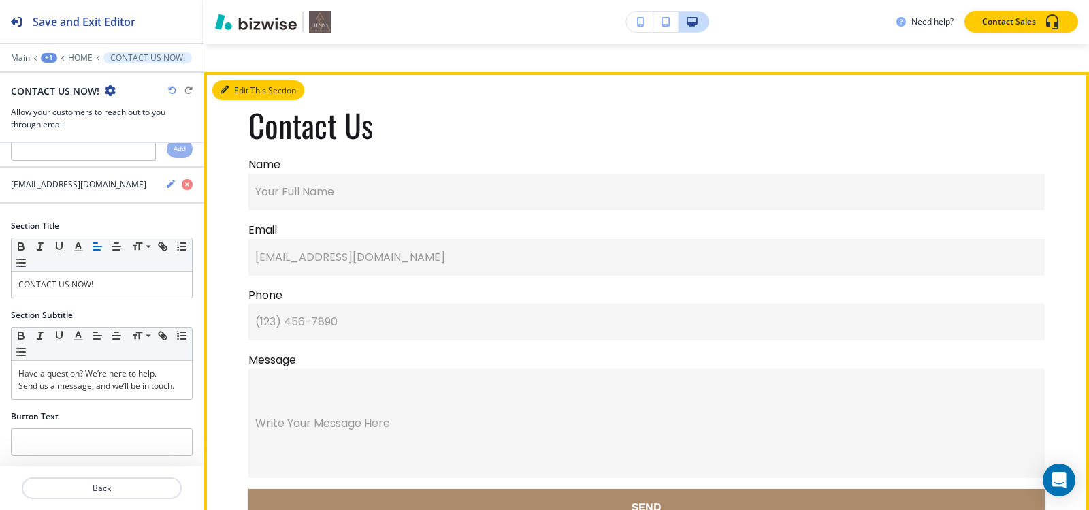
click at [245, 101] on button "Edit This Section" at bounding box center [258, 90] width 92 height 20
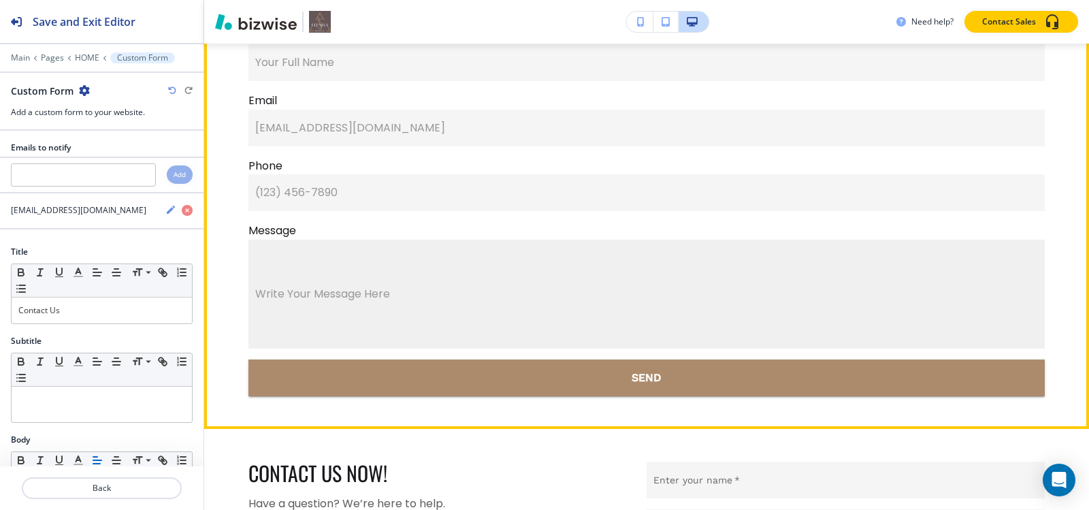
scroll to position [8860, 0]
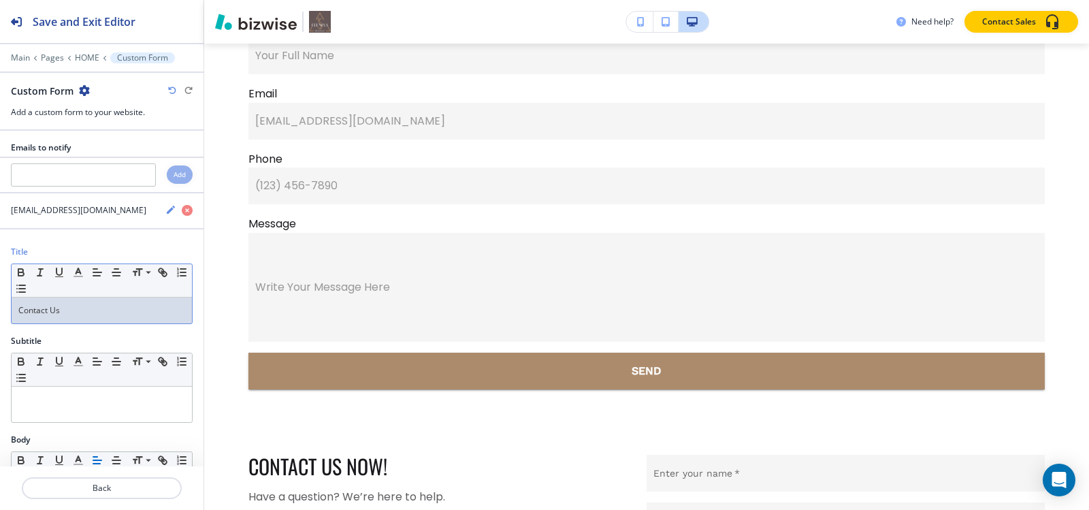
click at [78, 314] on p "Contact Us" at bounding box center [101, 310] width 167 height 12
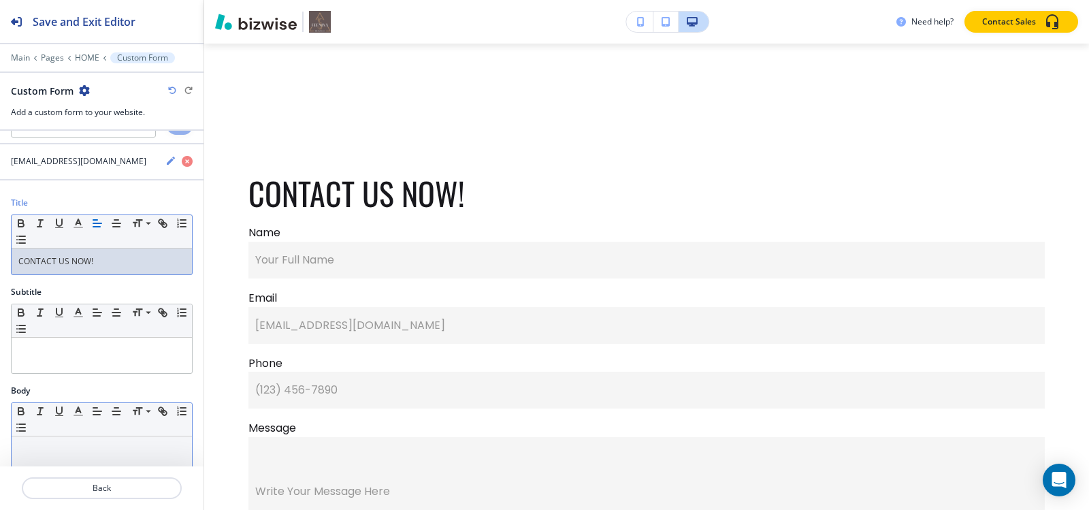
scroll to position [204, 0]
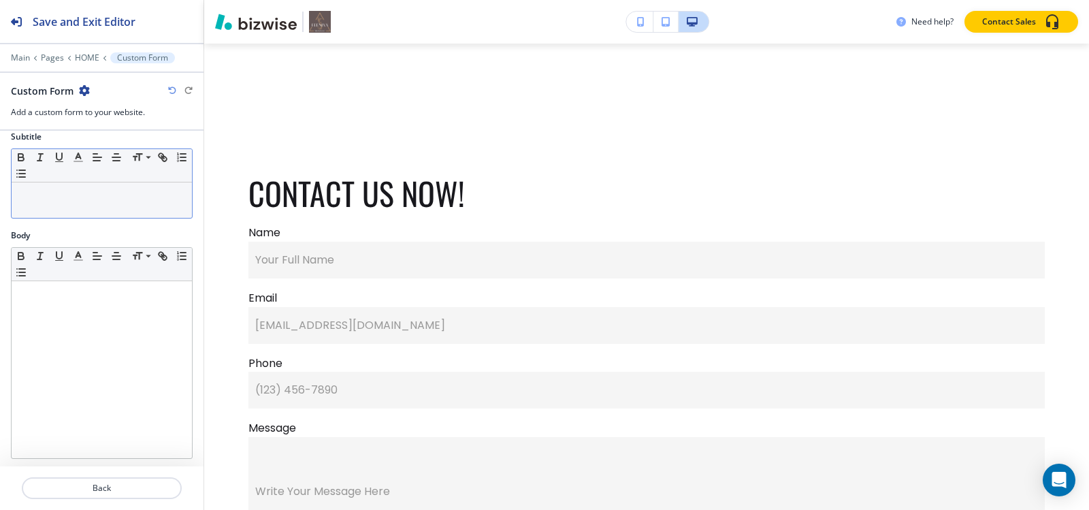
click at [67, 207] on div at bounding box center [102, 199] width 180 height 35
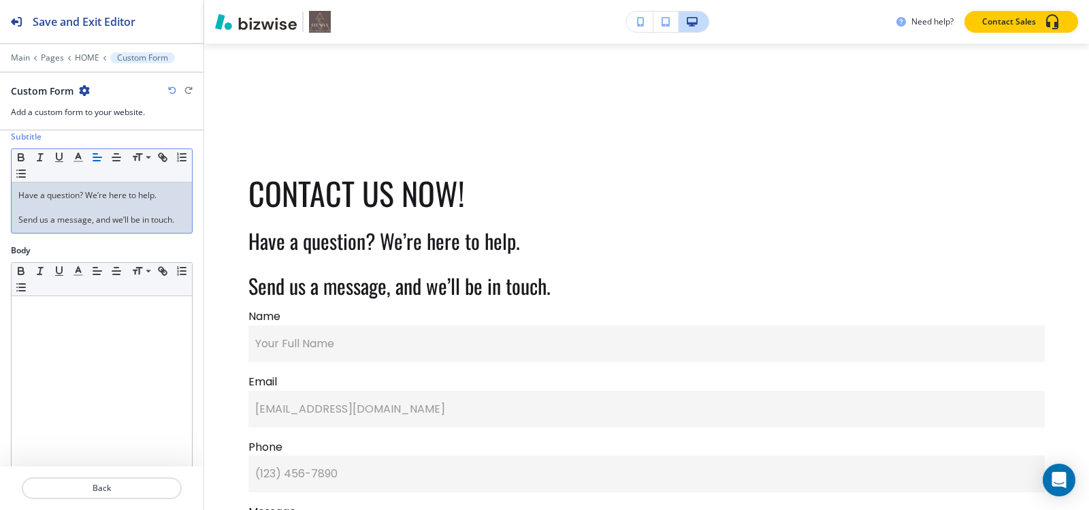
click at [12, 224] on div "Have a question? We’re here to help. Send us a message, and we’ll be in touch." at bounding box center [102, 207] width 180 height 50
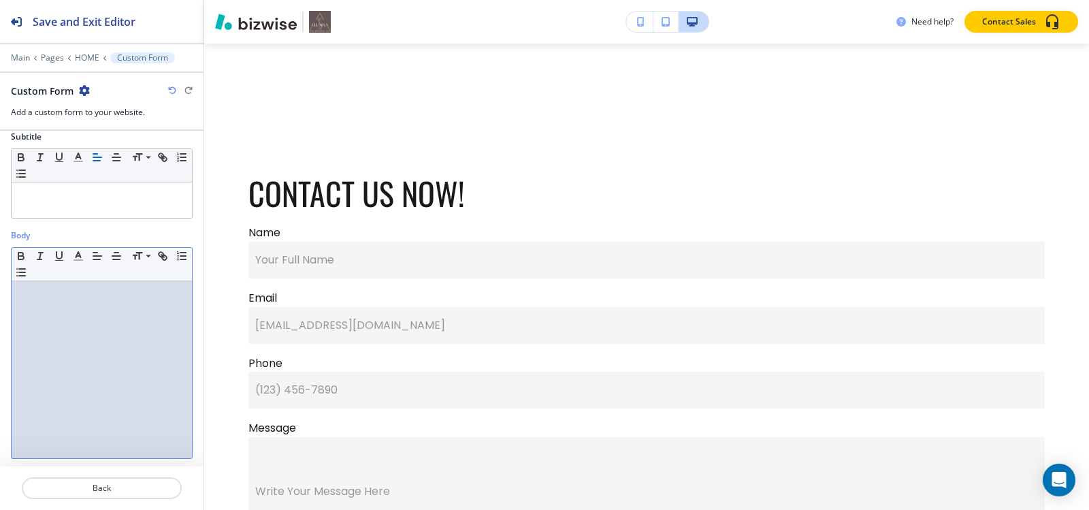
click at [54, 295] on p at bounding box center [101, 294] width 167 height 12
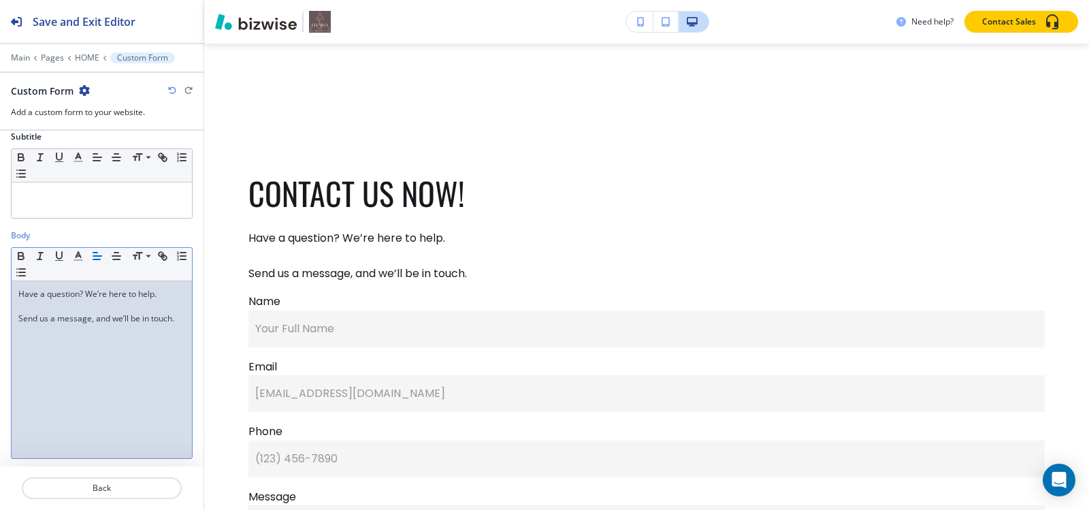
click at [18, 316] on p "Send us a message, and we’ll be in touch." at bounding box center [101, 318] width 167 height 12
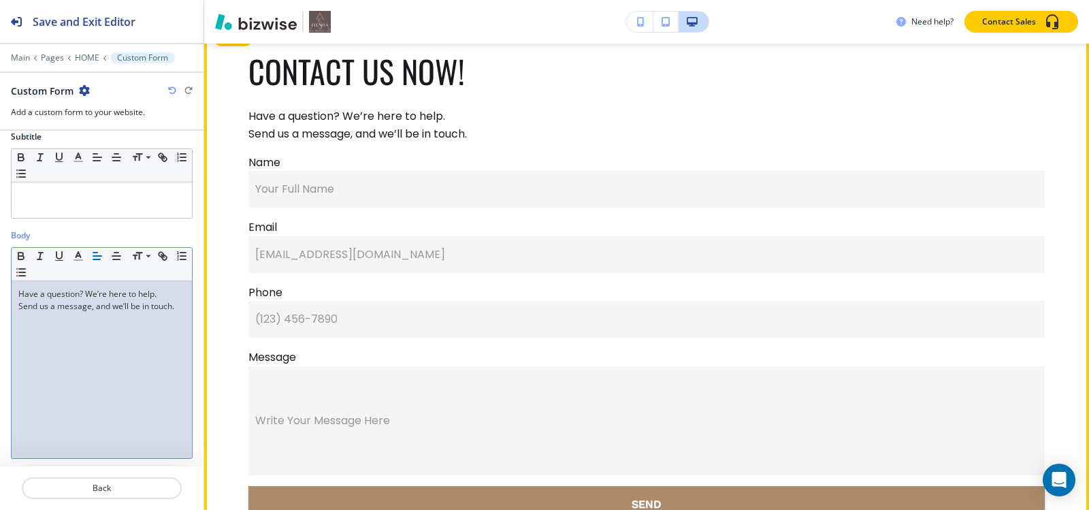
scroll to position [8792, 0]
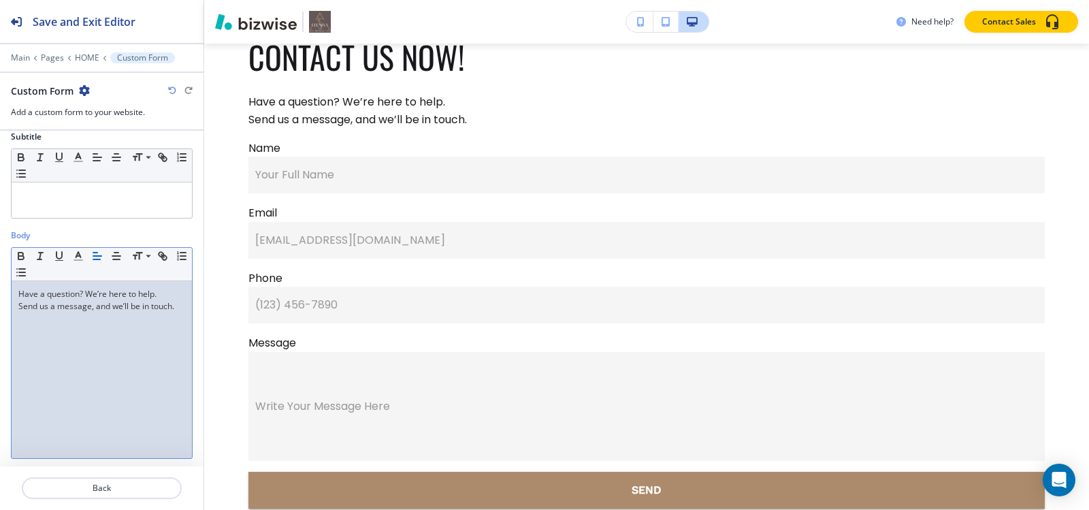
click at [107, 312] on p "Send us a message, and we’ll be in touch." at bounding box center [101, 306] width 167 height 12
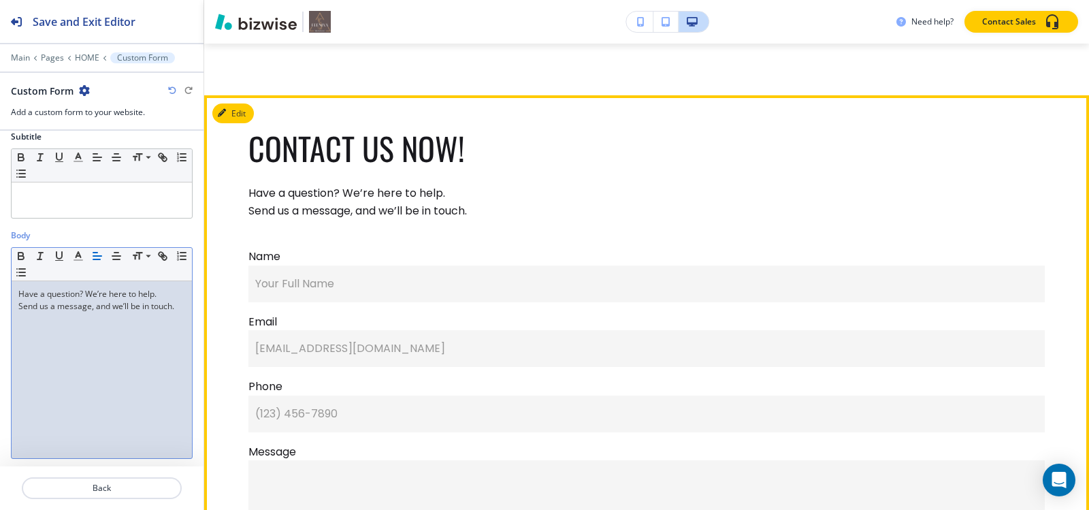
scroll to position [8656, 0]
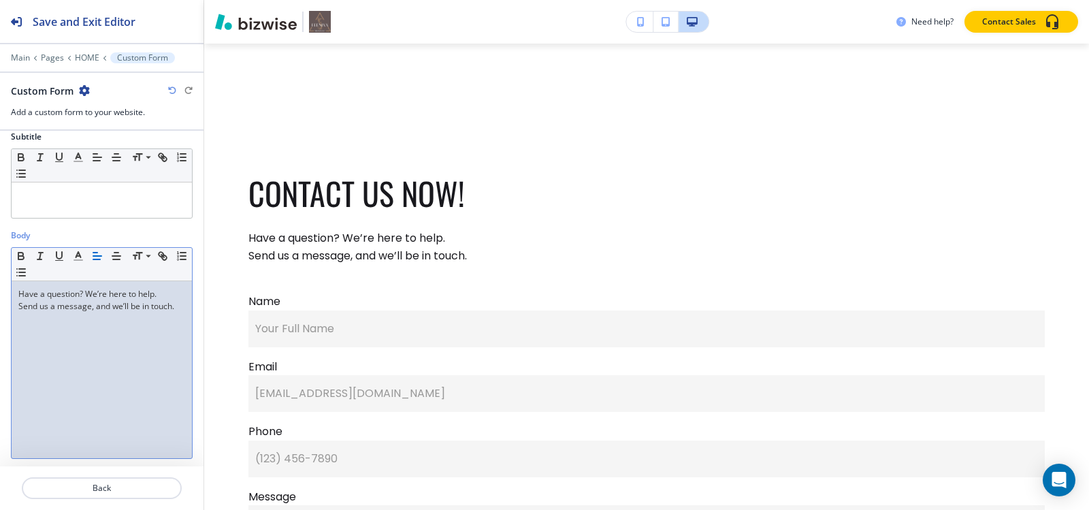
click at [75, 374] on div "Have a question? We’re here to help. Send us a message, and we’ll be in touch." at bounding box center [102, 369] width 180 height 177
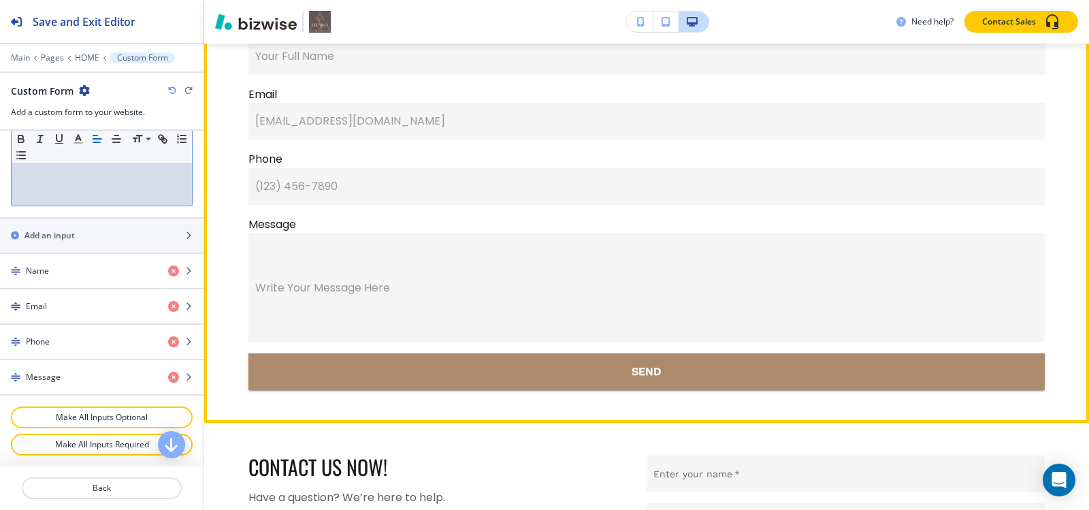
scroll to position [9201, 0]
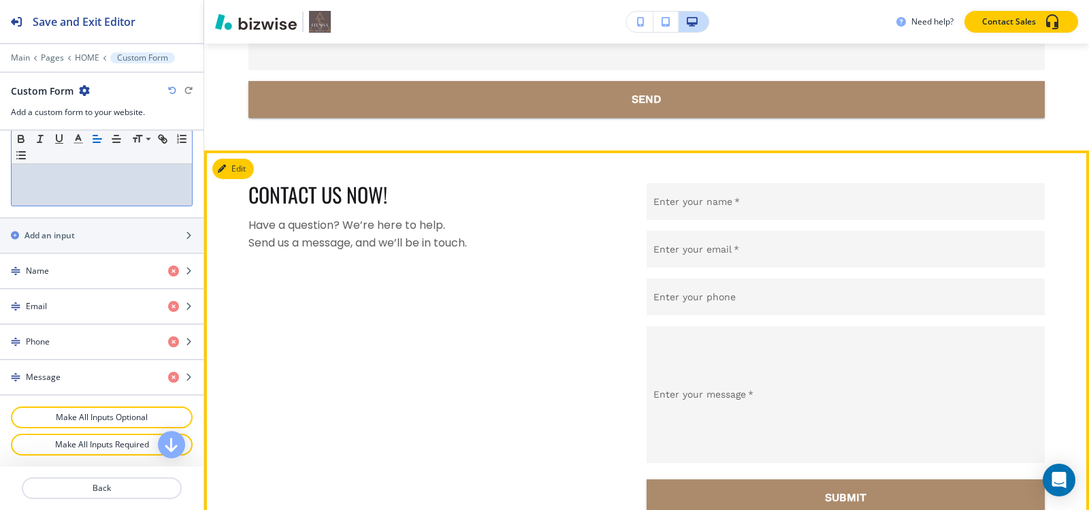
click at [226, 173] on icon "button" at bounding box center [222, 169] width 8 height 8
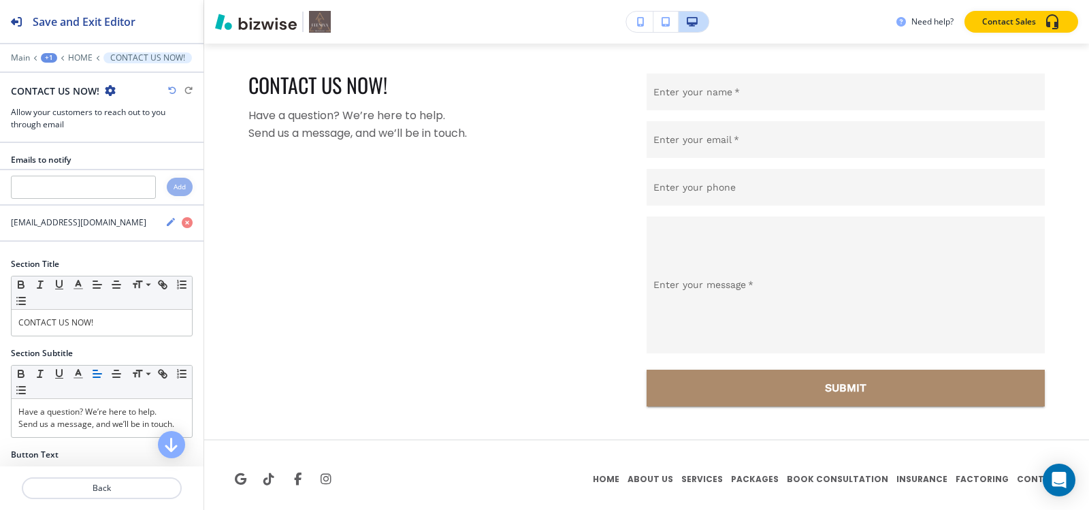
scroll to position [9327, 0]
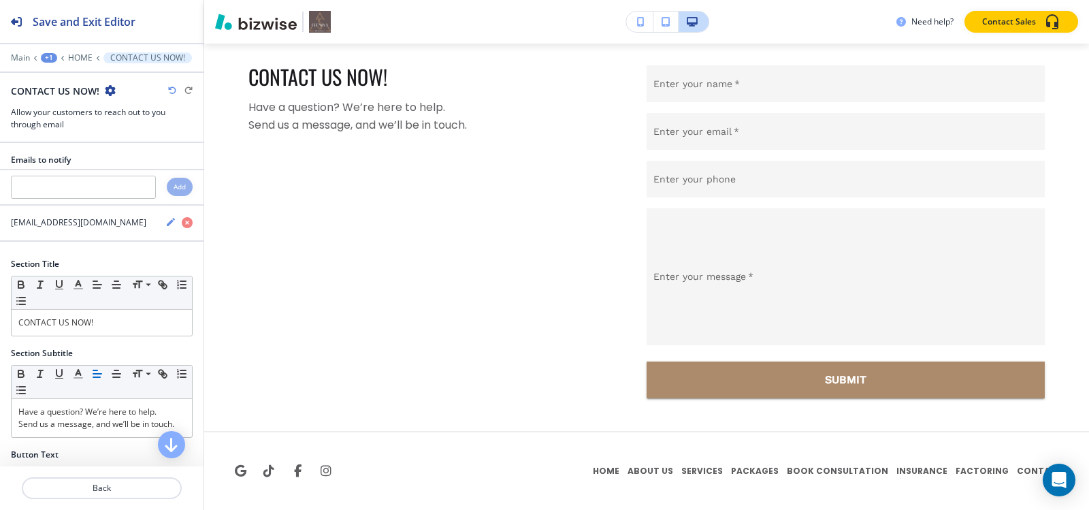
click at [110, 93] on icon "button" at bounding box center [110, 90] width 11 height 11
click at [142, 159] on p "Delete Section" at bounding box center [147, 162] width 69 height 12
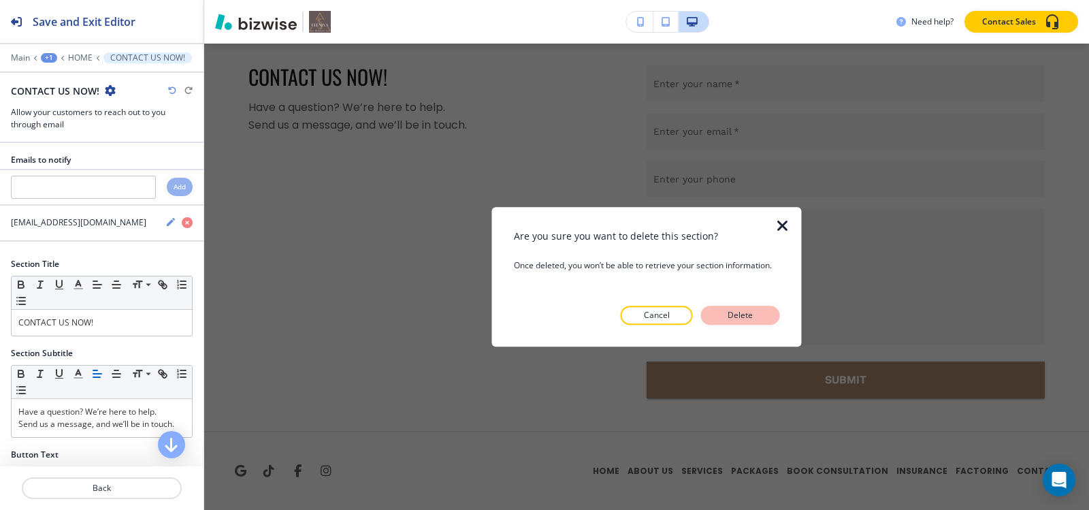
click at [740, 324] on button "Delete" at bounding box center [740, 315] width 79 height 19
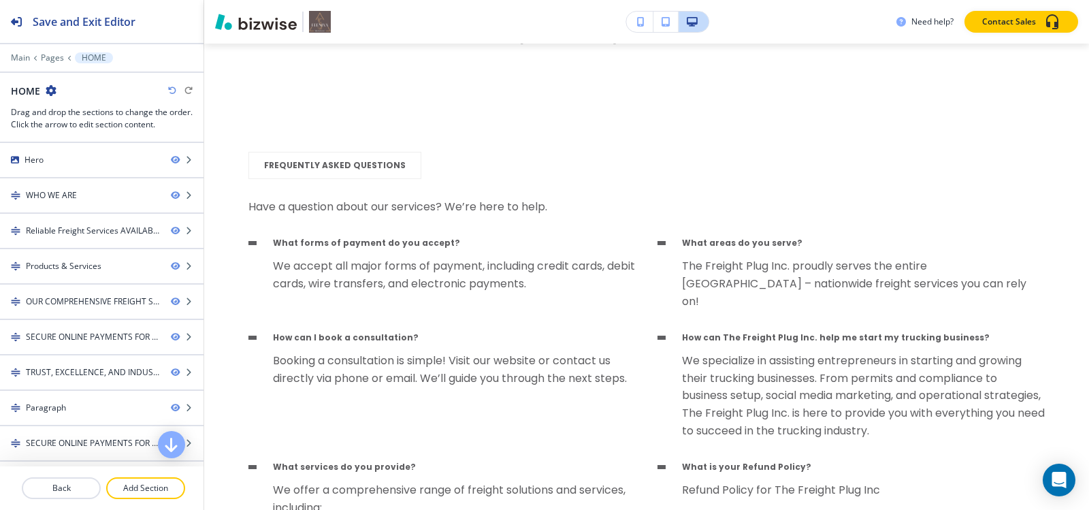
scroll to position [0, 0]
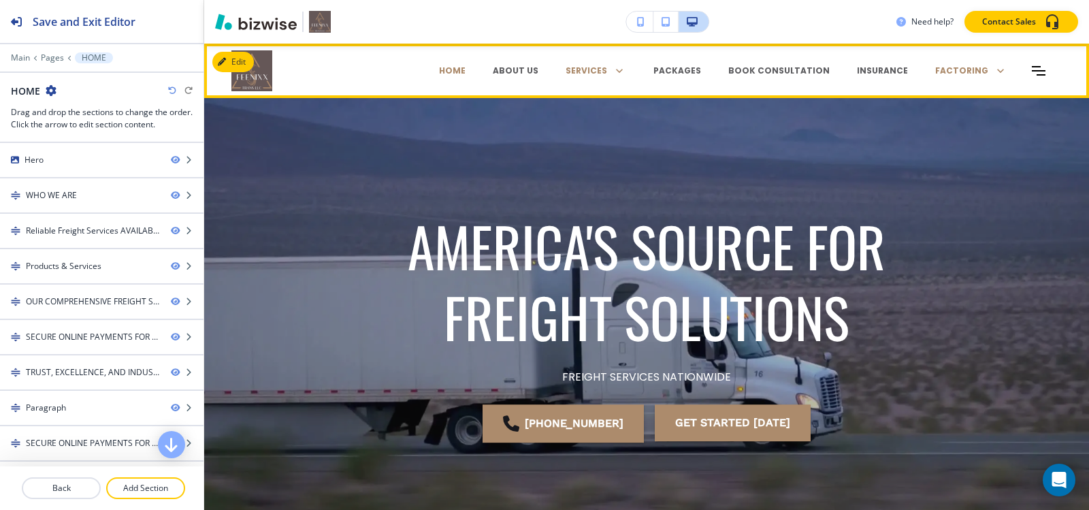
click at [479, 79] on div "ABOUT US" at bounding box center [515, 70] width 73 height 41
click at [493, 74] on p "ABOUT US" at bounding box center [516, 71] width 46 height 12
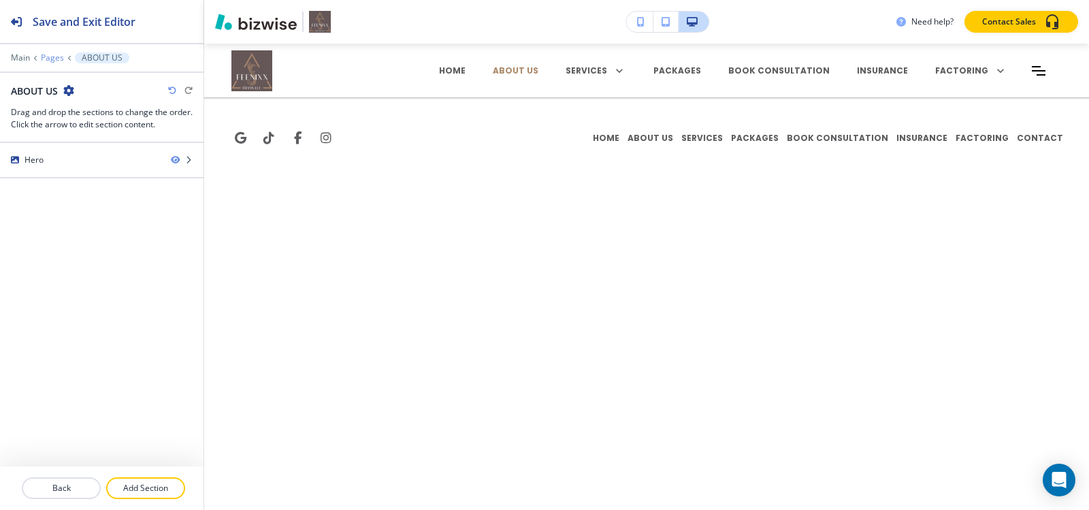
click at [49, 57] on p "Pages" at bounding box center [52, 58] width 23 height 10
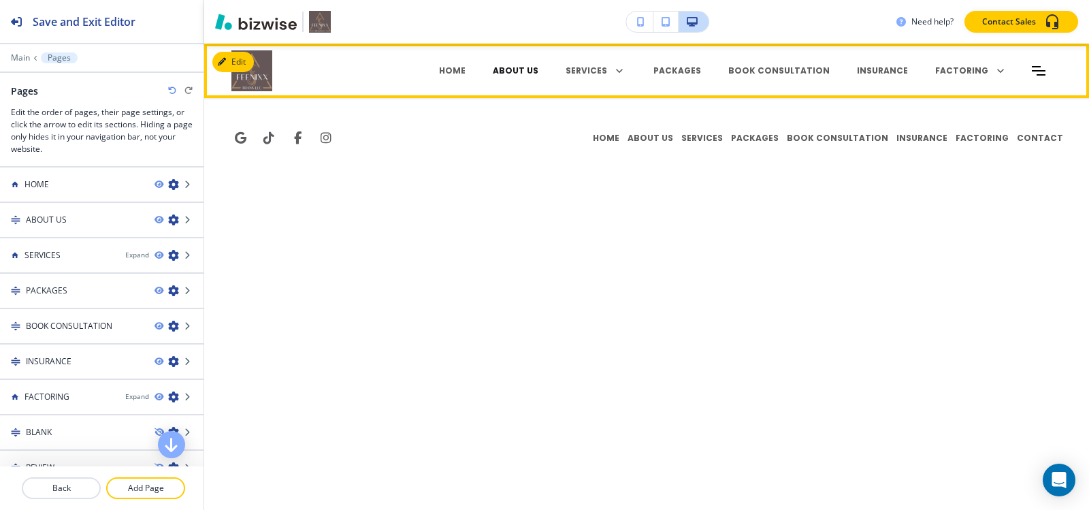
click at [493, 70] on p "ABOUT US" at bounding box center [516, 71] width 46 height 12
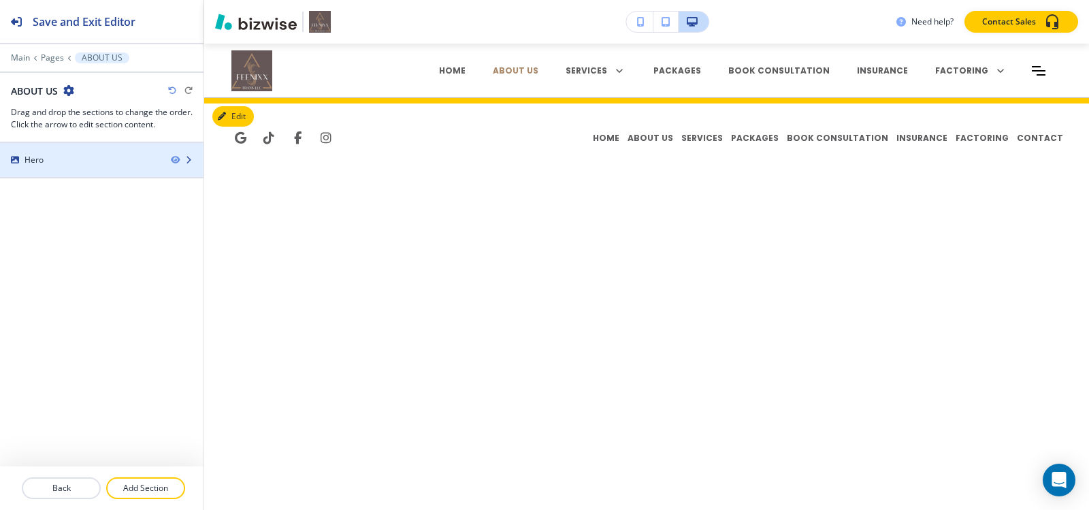
click at [84, 164] on div "Hero" at bounding box center [80, 160] width 160 height 12
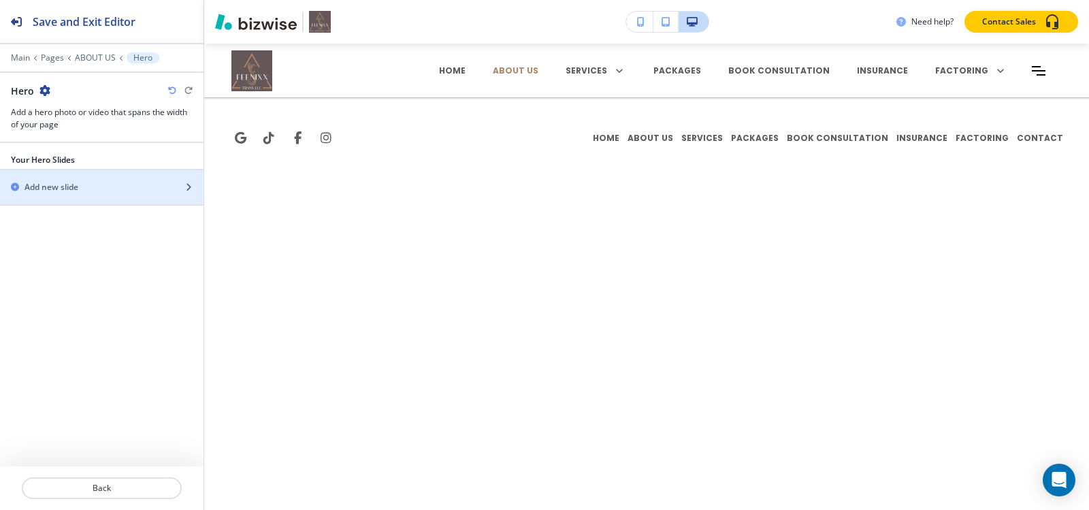
click at [83, 185] on div "Add new slide" at bounding box center [87, 187] width 174 height 12
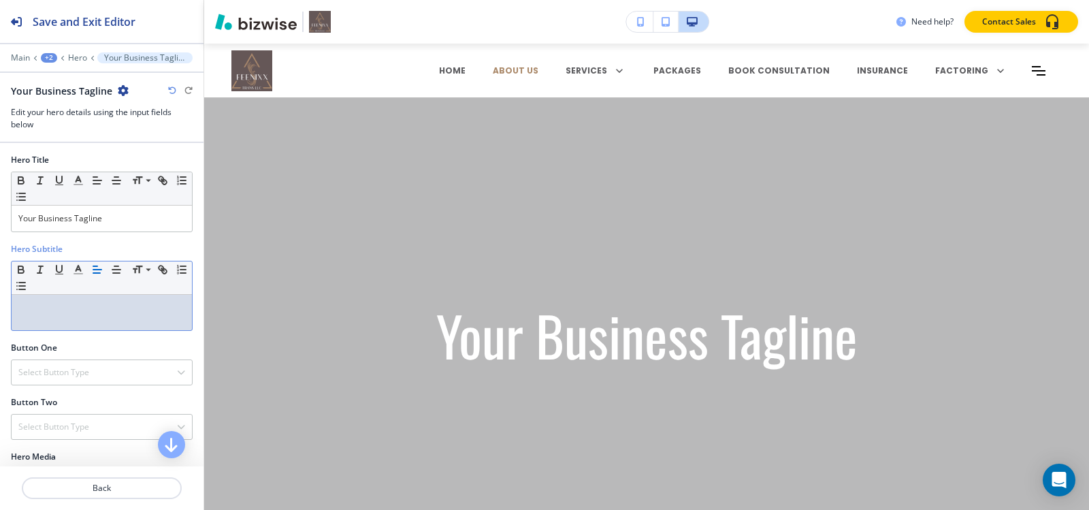
click at [91, 303] on p at bounding box center [101, 308] width 167 height 12
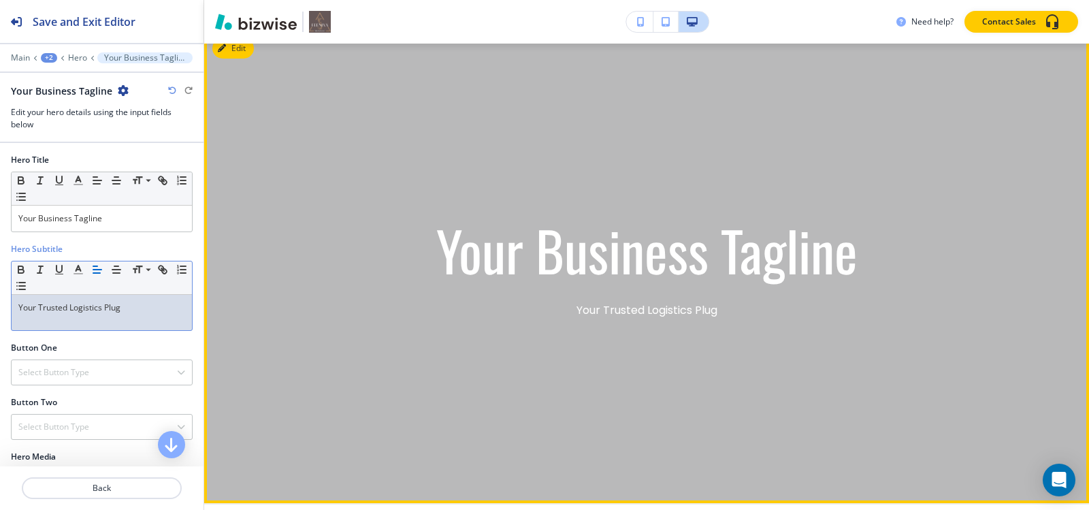
scroll to position [136, 0]
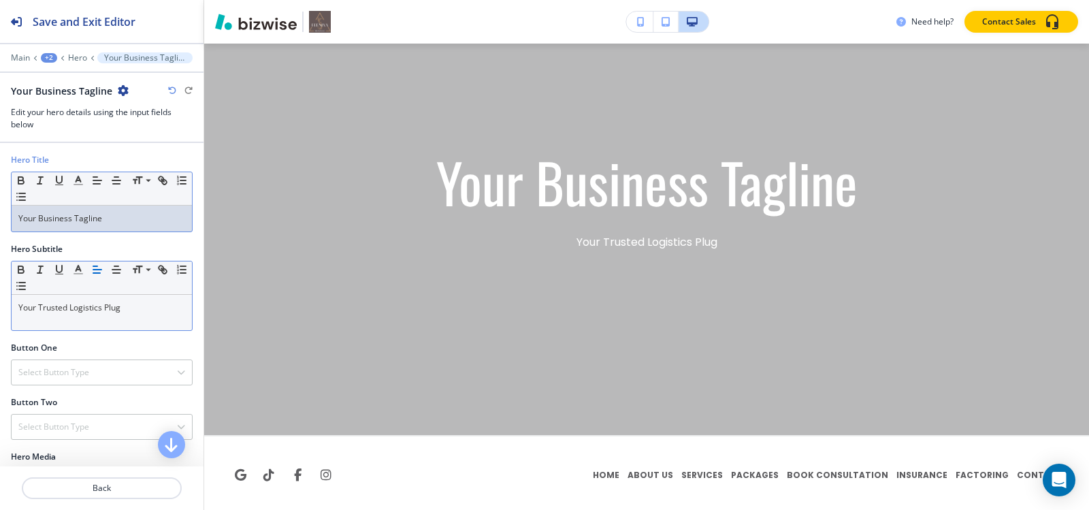
click at [113, 213] on p "Your Business Tagline" at bounding box center [101, 218] width 167 height 12
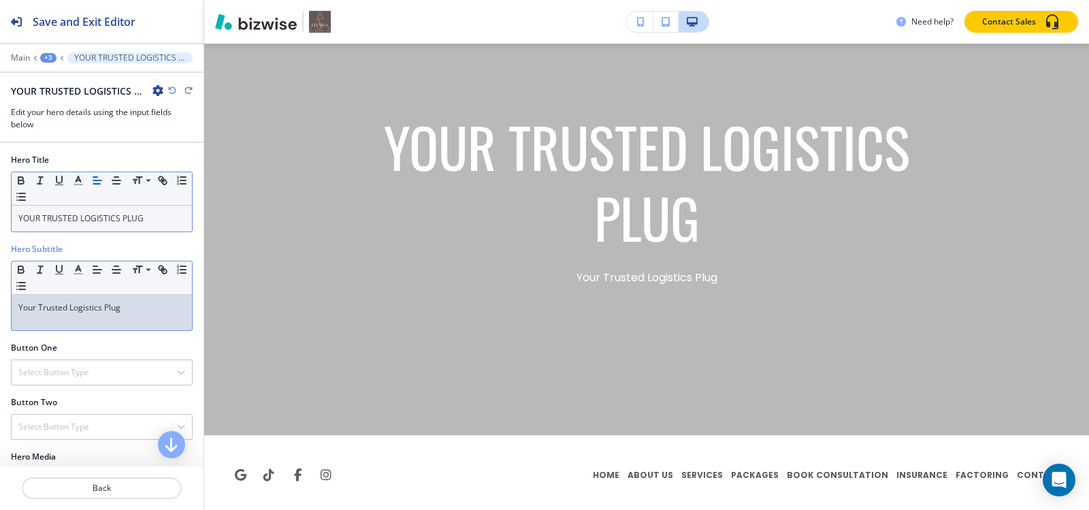
click at [139, 325] on div "Your Trusted Logistics Plug" at bounding box center [102, 312] width 180 height 35
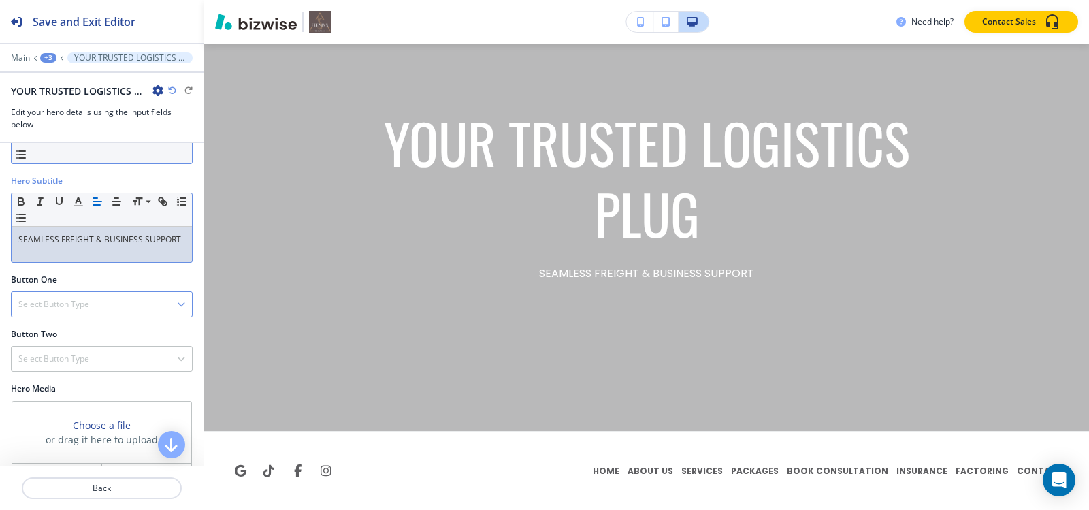
click at [101, 310] on div "Select Button Type" at bounding box center [102, 304] width 180 height 25
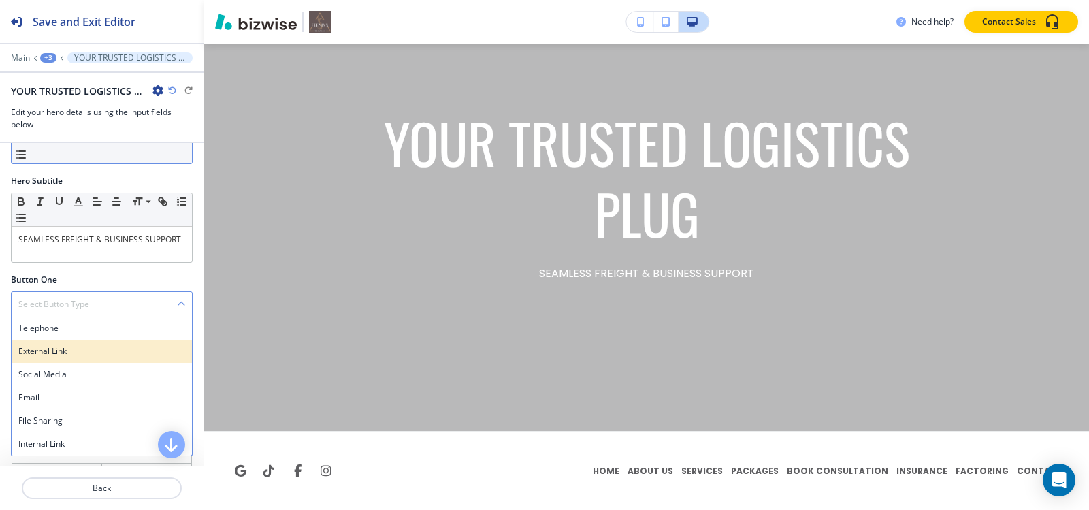
click at [77, 351] on h4 "External Link" at bounding box center [101, 351] width 167 height 12
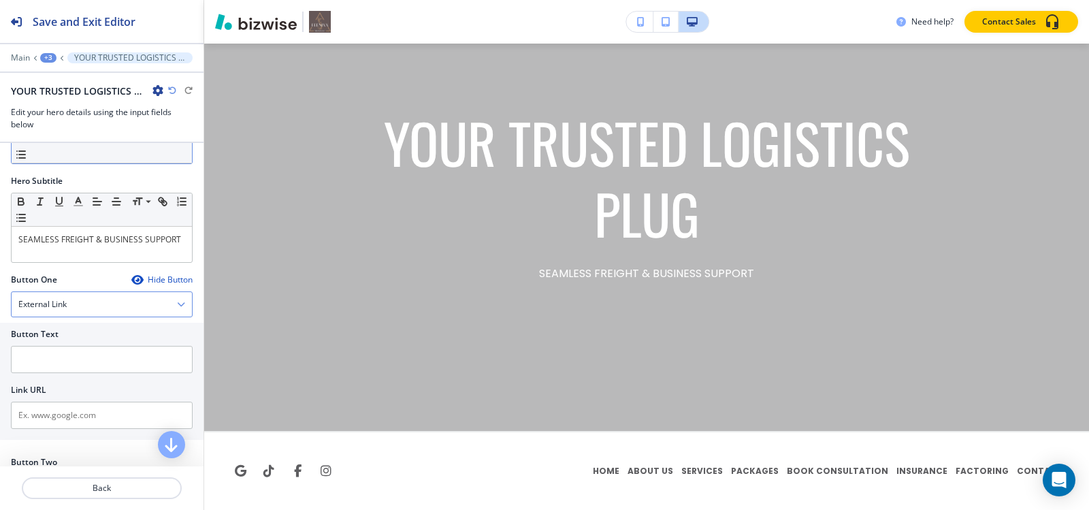
click at [84, 307] on div "External Link" at bounding box center [102, 304] width 180 height 25
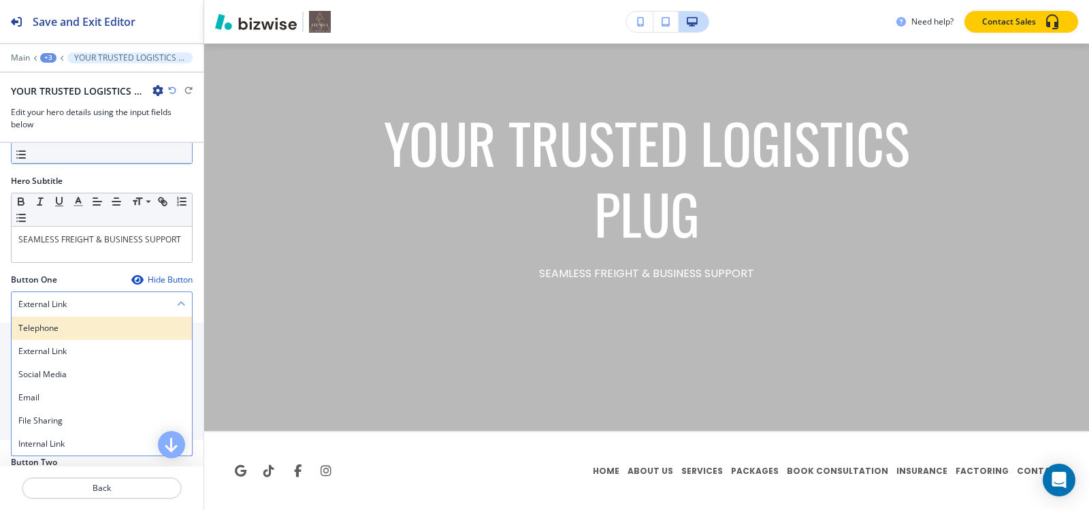
click at [78, 333] on h4 "Telephone" at bounding box center [101, 328] width 167 height 12
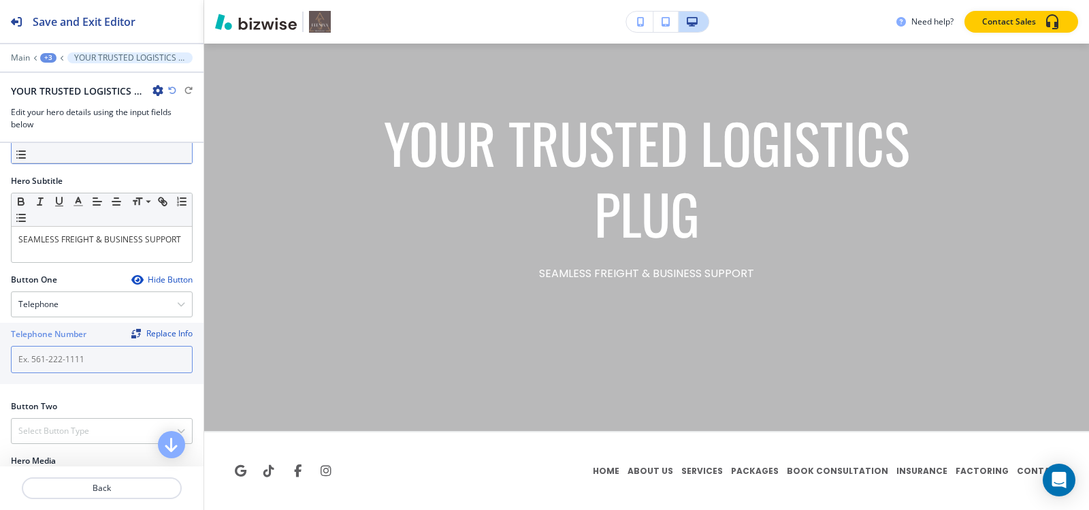
click at [82, 358] on input "text" at bounding box center [102, 359] width 182 height 27
paste input "[PHONE_NUMBER]"
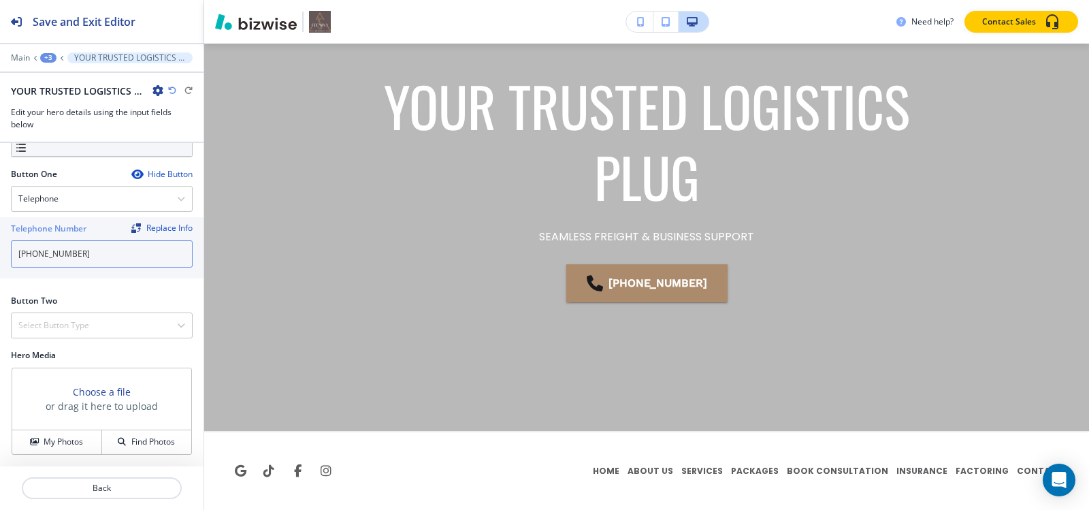
scroll to position [176, 0]
type input "[PHONE_NUMBER]"
click at [65, 330] on h4 "Select Button Type" at bounding box center [53, 325] width 71 height 12
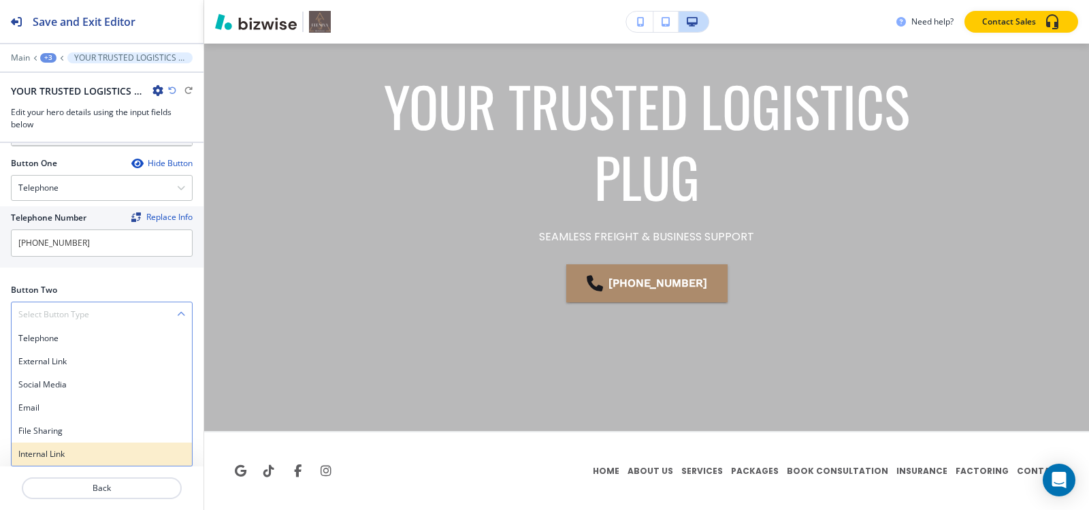
scroll to position [187, 0]
click at [55, 451] on h4 "Internal Link" at bounding box center [101, 454] width 167 height 12
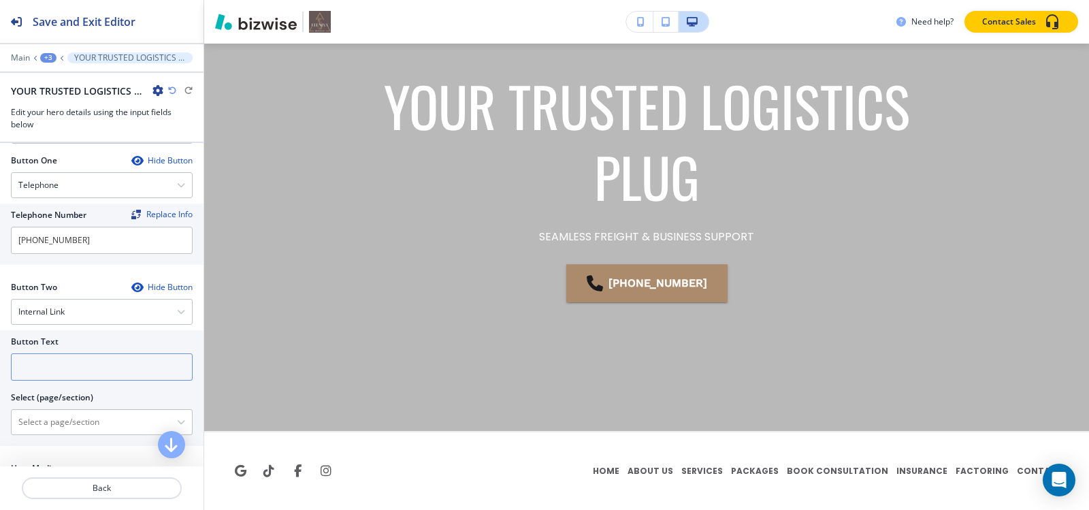
click at [86, 367] on input "text" at bounding box center [102, 366] width 182 height 27
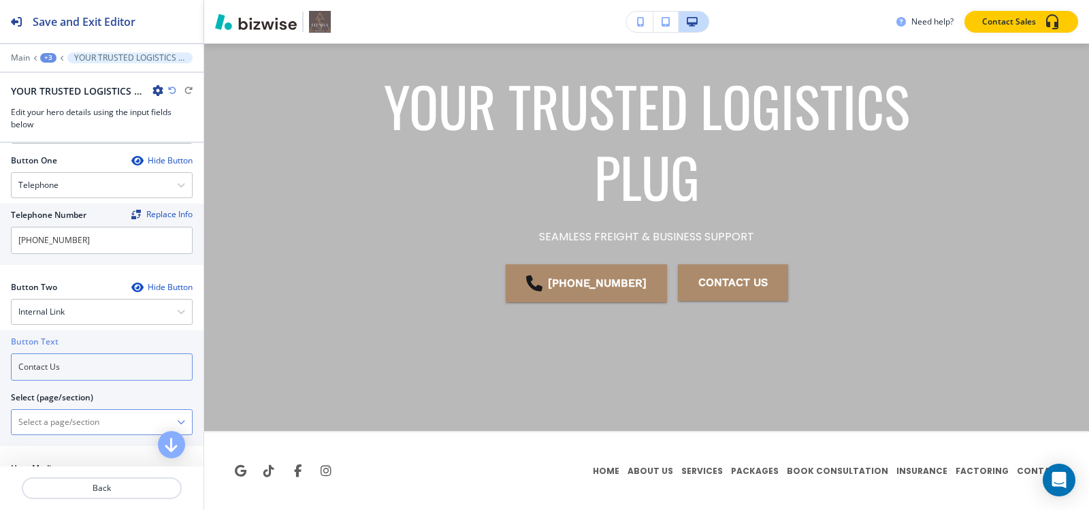
type input "Contact Us"
click at [59, 434] on \(page\/section\) "Manual Input" at bounding box center [94, 421] width 165 height 23
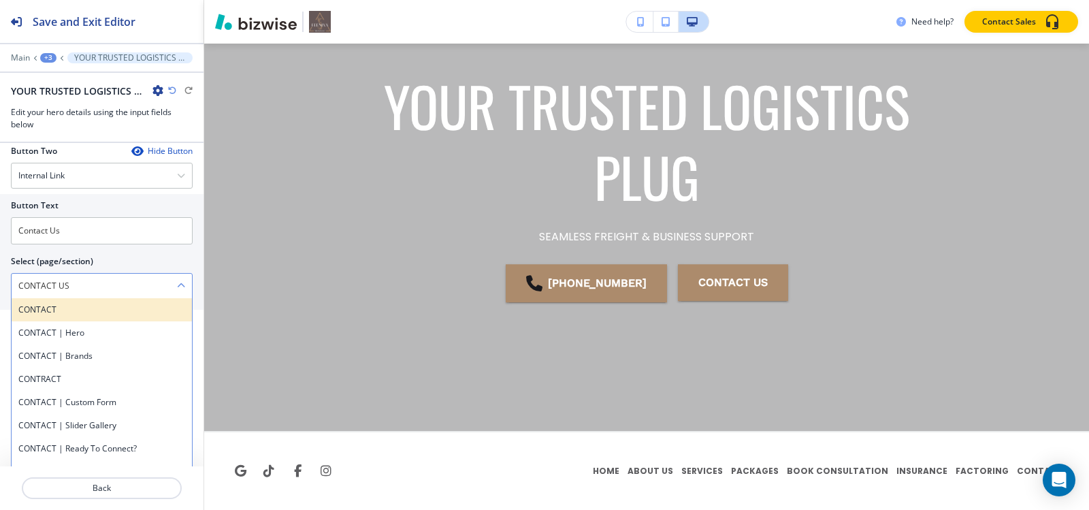
click at [50, 316] on h4 "CONTACT" at bounding box center [101, 310] width 167 height 12
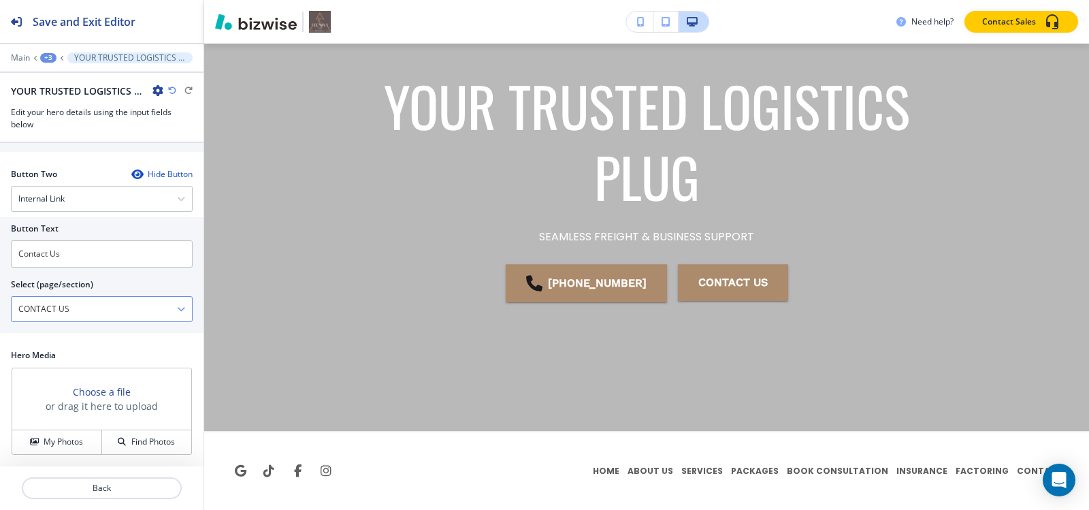
type \(page\/section\) "CONTACT"
click at [50, 440] on h4 "My Photos" at bounding box center [63, 442] width 39 height 12
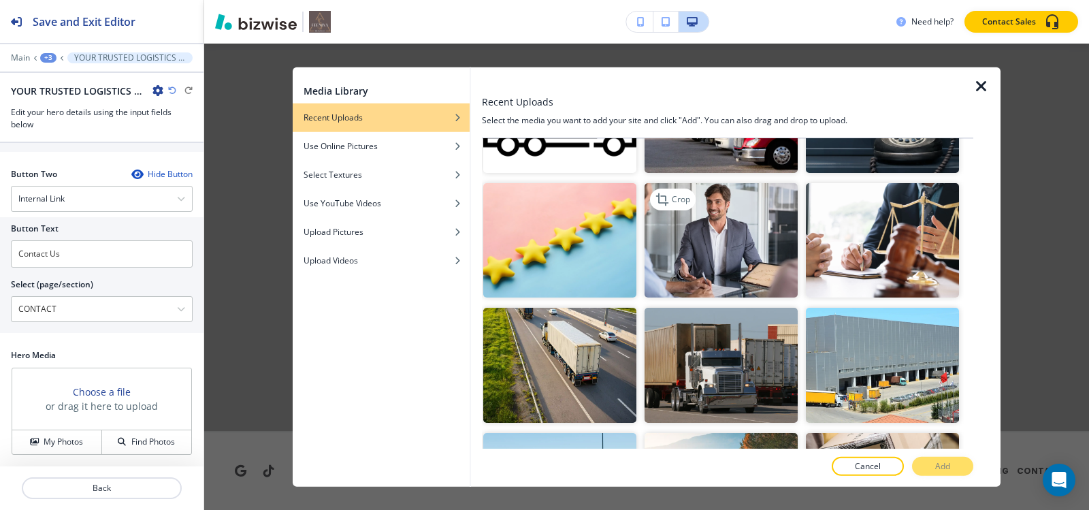
scroll to position [204, 0]
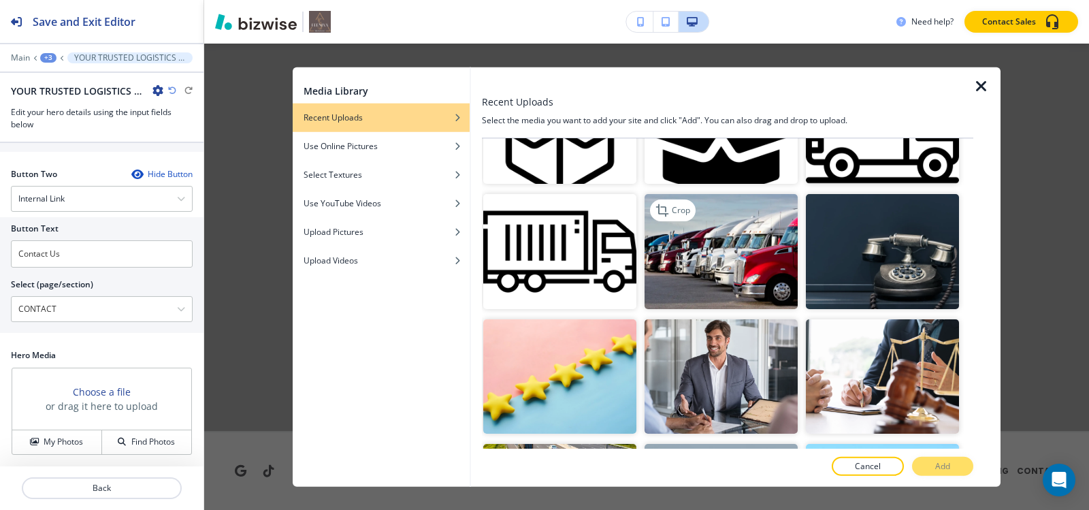
click at [738, 266] on img "button" at bounding box center [721, 251] width 153 height 115
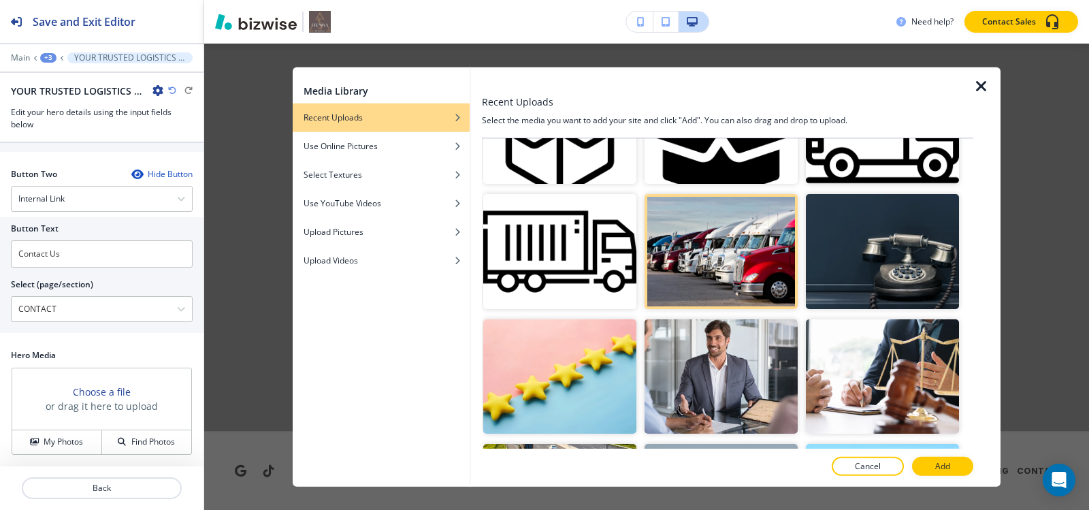
click at [939, 478] on div at bounding box center [727, 481] width 491 height 11
click at [938, 471] on p "Add" at bounding box center [942, 466] width 15 height 12
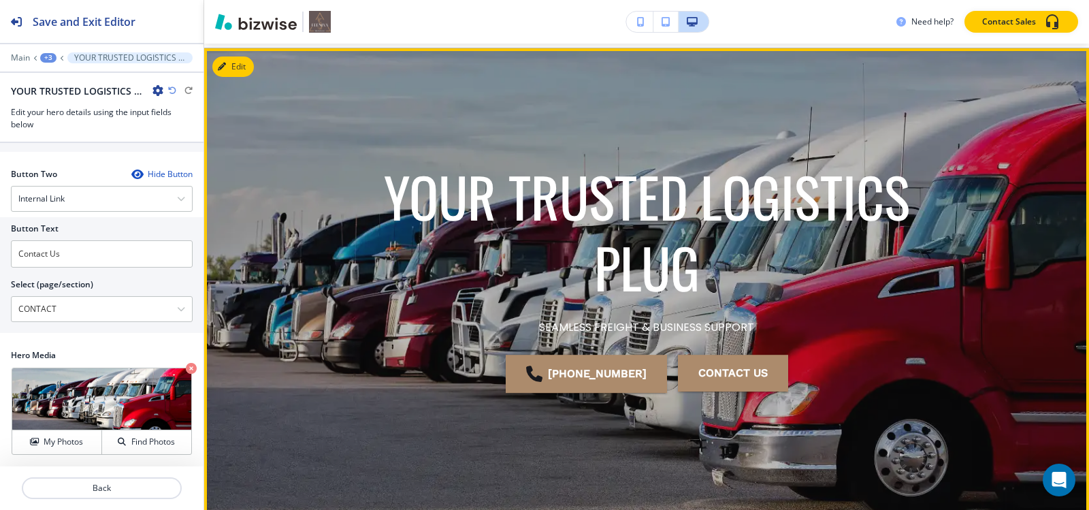
scroll to position [72, 0]
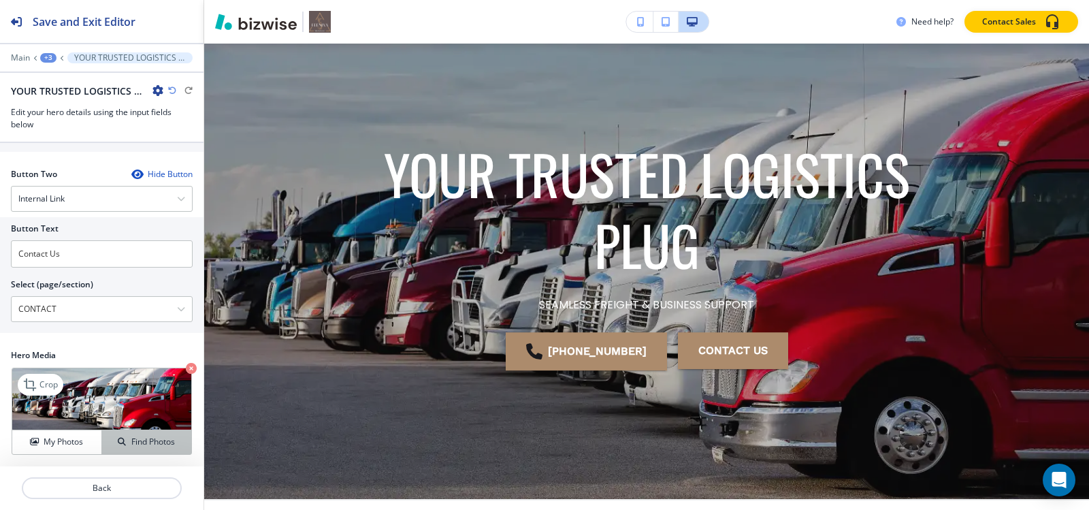
click at [102, 436] on div "Find Photos" at bounding box center [146, 442] width 89 height 12
click at [81, 436] on h4 "My Photos" at bounding box center [63, 442] width 39 height 12
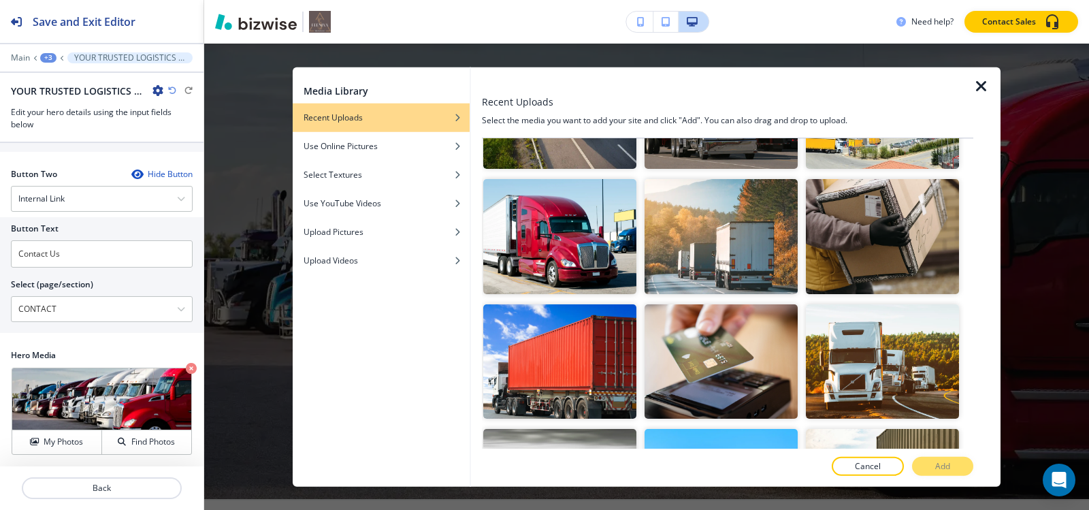
scroll to position [613, 0]
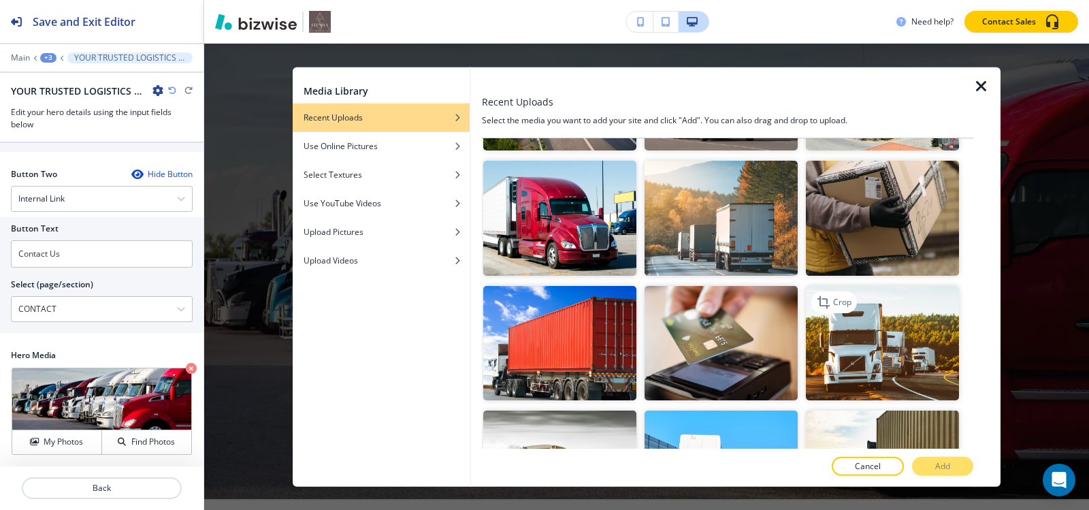
click at [874, 318] on img "button" at bounding box center [882, 342] width 153 height 115
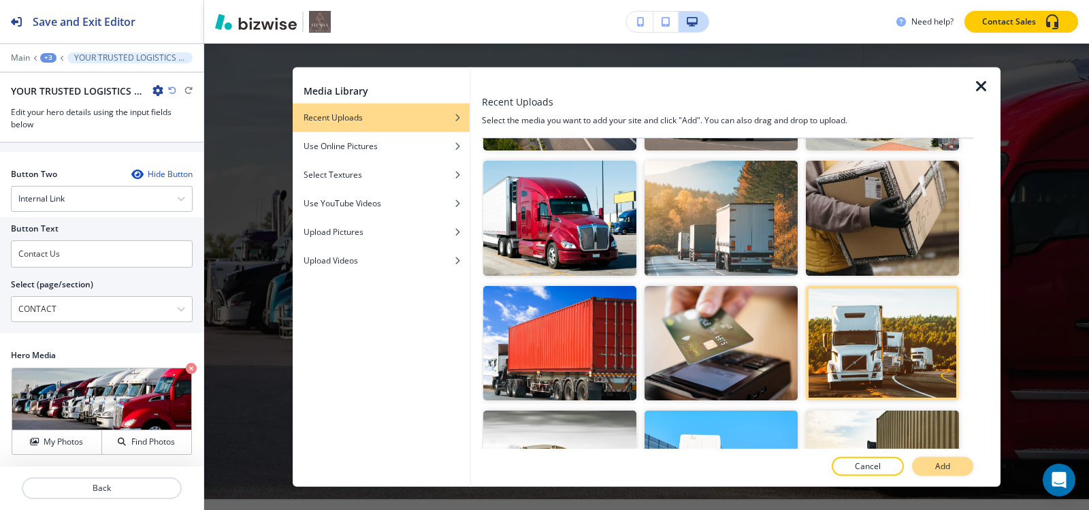
click at [930, 461] on button "Add" at bounding box center [942, 466] width 61 height 19
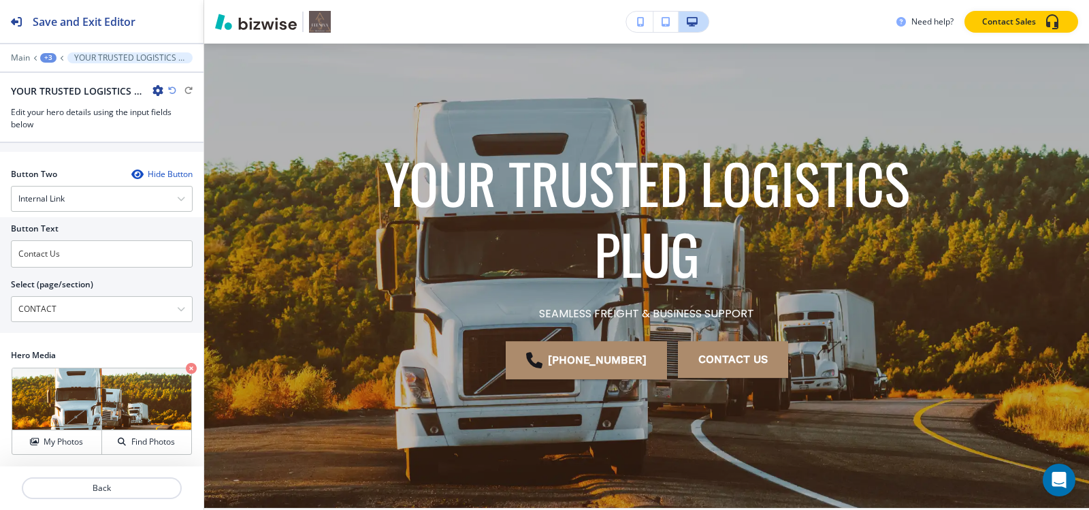
scroll to position [140, 0]
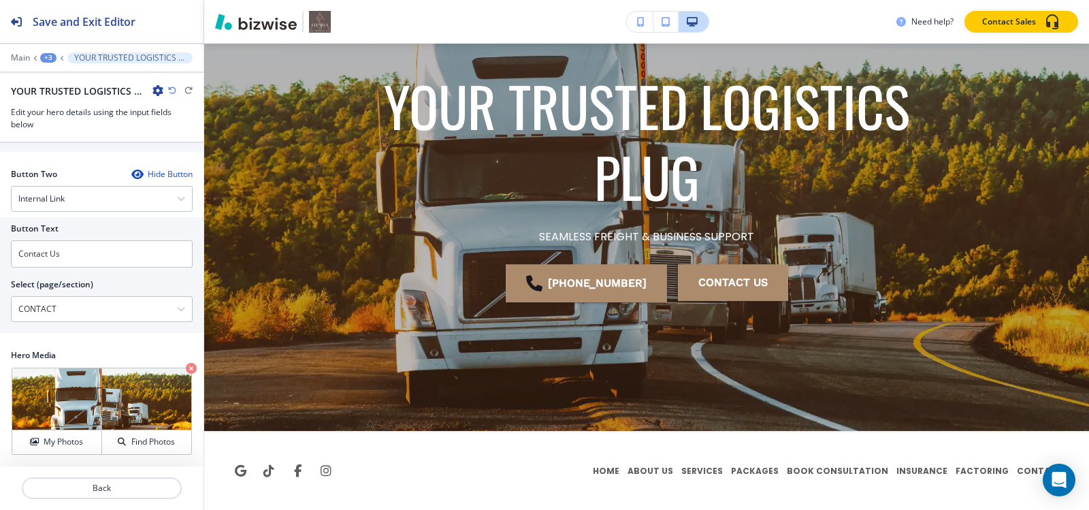
click at [46, 61] on div "+3" at bounding box center [48, 58] width 16 height 10
click at [70, 83] on p "Pages" at bounding box center [83, 80] width 69 height 12
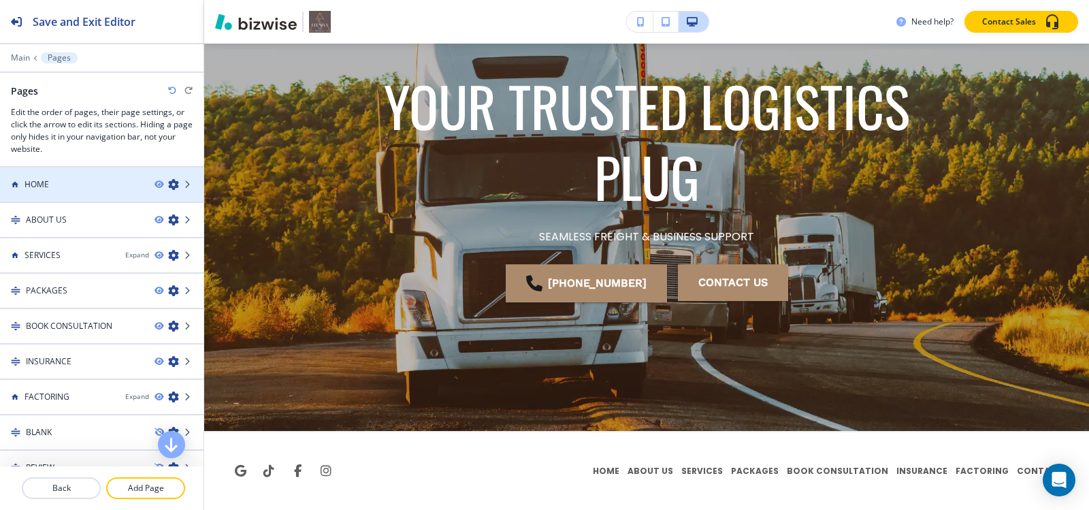
click at [48, 186] on h4 "HOME" at bounding box center [37, 184] width 25 height 12
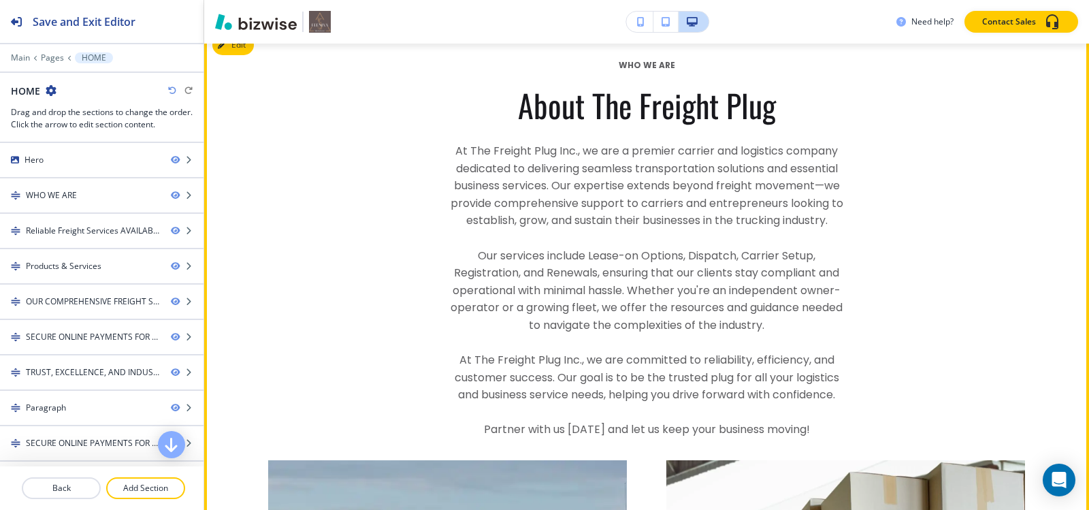
scroll to position [476, 0]
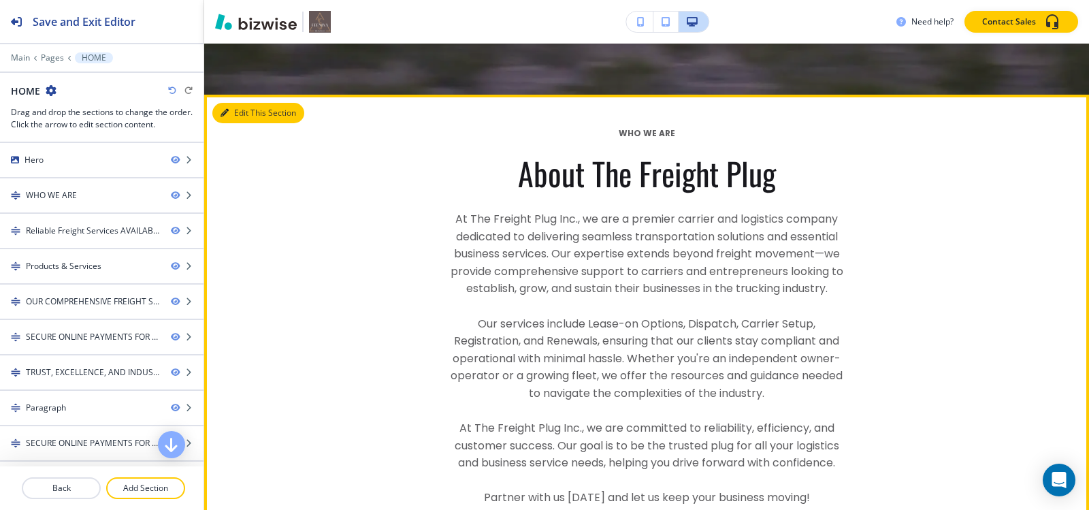
click at [238, 103] on button "Edit This Section" at bounding box center [258, 113] width 92 height 20
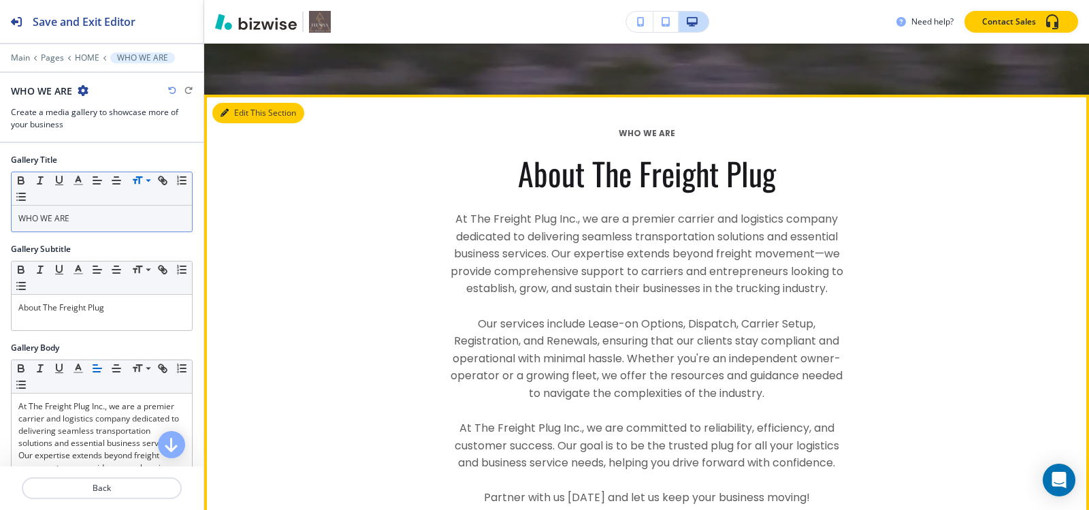
scroll to position [527, 0]
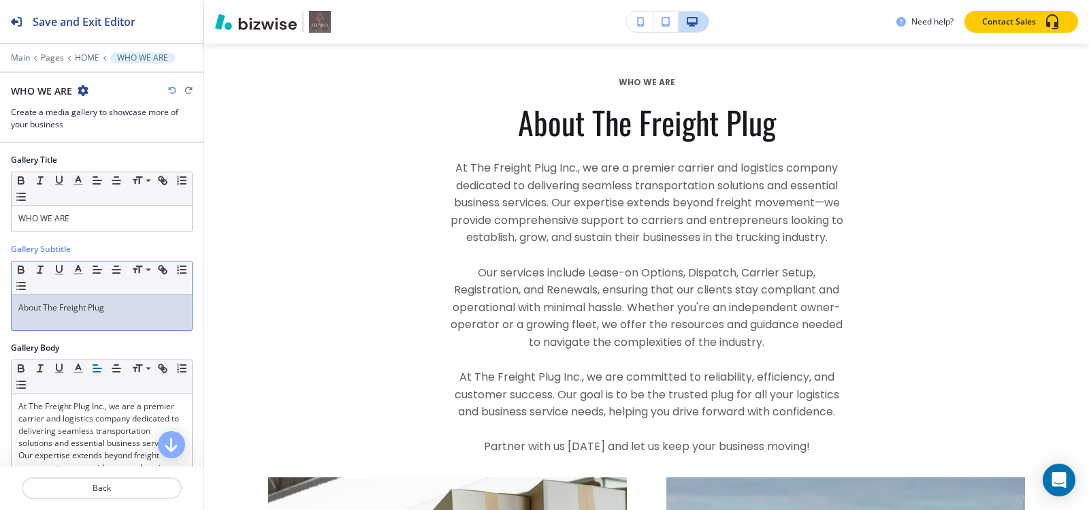
click at [120, 307] on p "About The Freight Plug" at bounding box center [101, 308] width 167 height 12
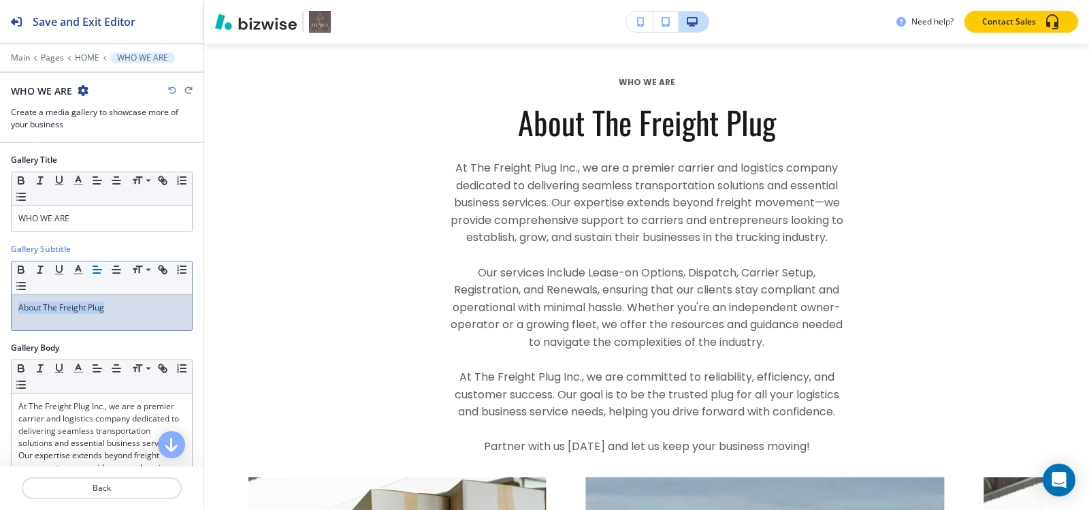
copy p "About The Freight Plug"
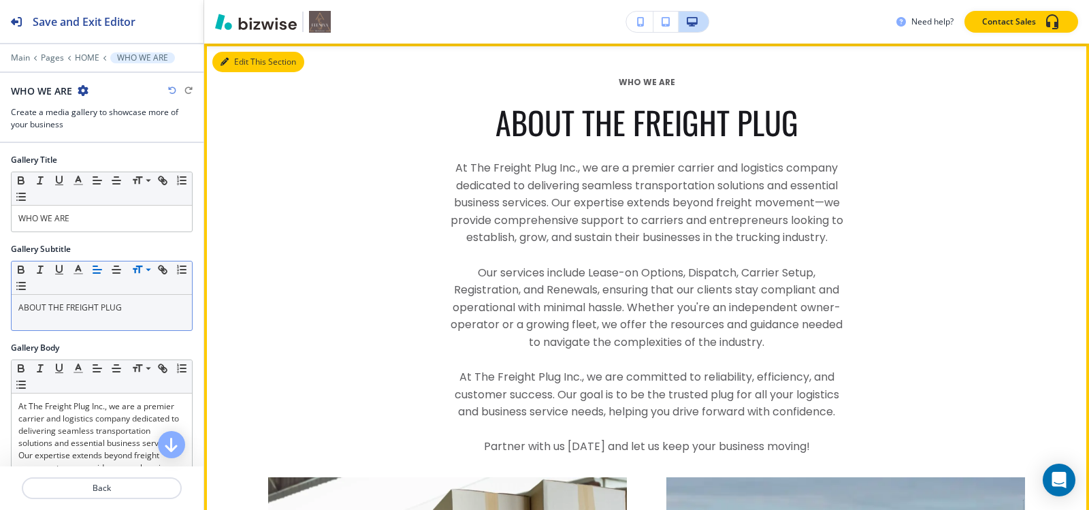
click at [238, 56] on button "Edit This Section" at bounding box center [258, 62] width 92 height 20
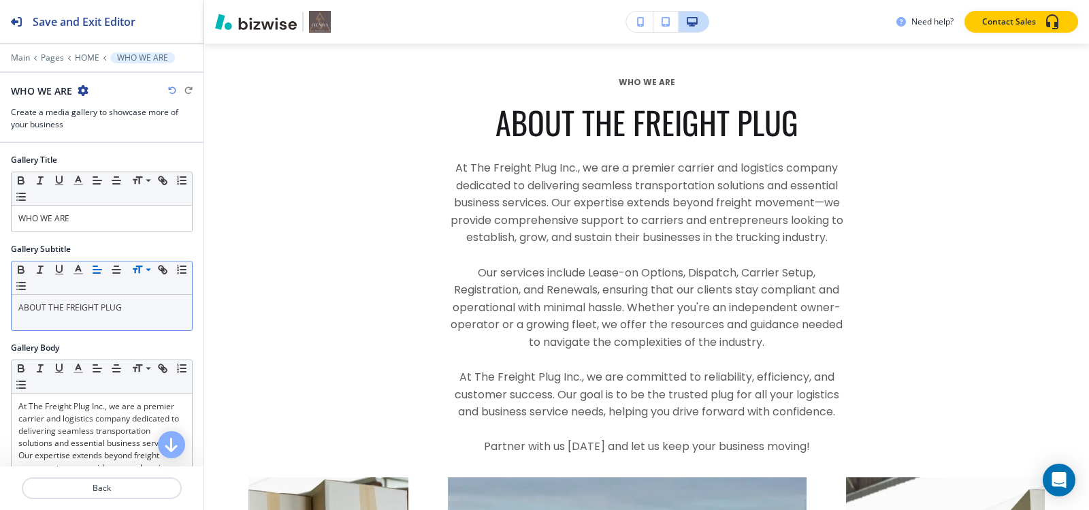
click at [81, 93] on icon "button" at bounding box center [83, 90] width 11 height 11
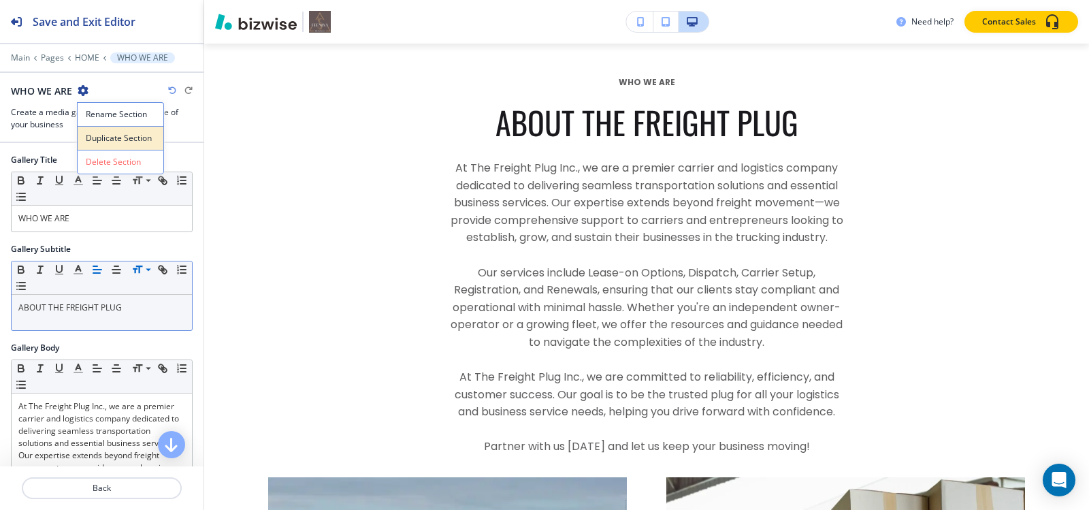
click at [102, 133] on p "Duplicate Section" at bounding box center [120, 138] width 69 height 12
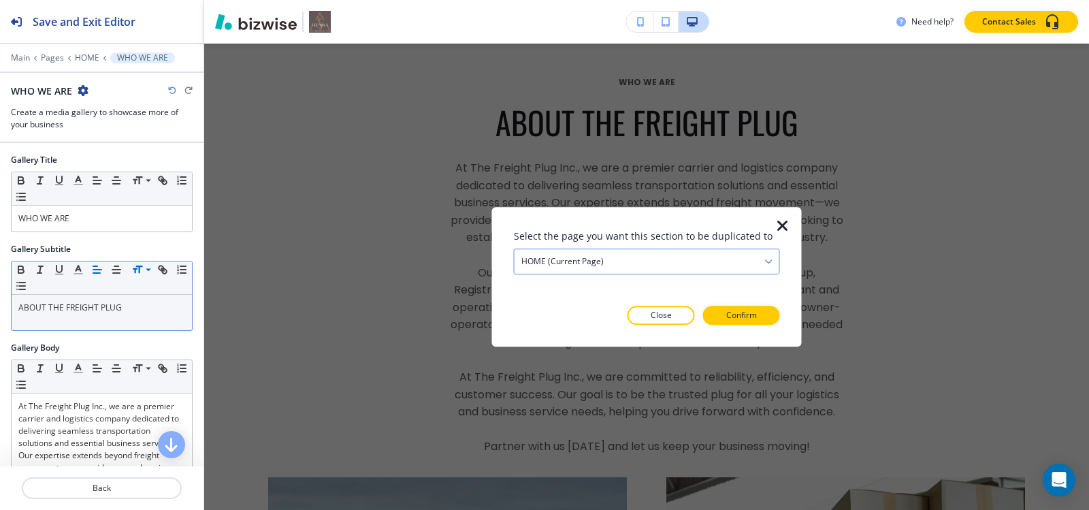
click at [635, 247] on div at bounding box center [647, 245] width 266 height 5
click at [635, 258] on div "HOME (current page)" at bounding box center [647, 261] width 265 height 25
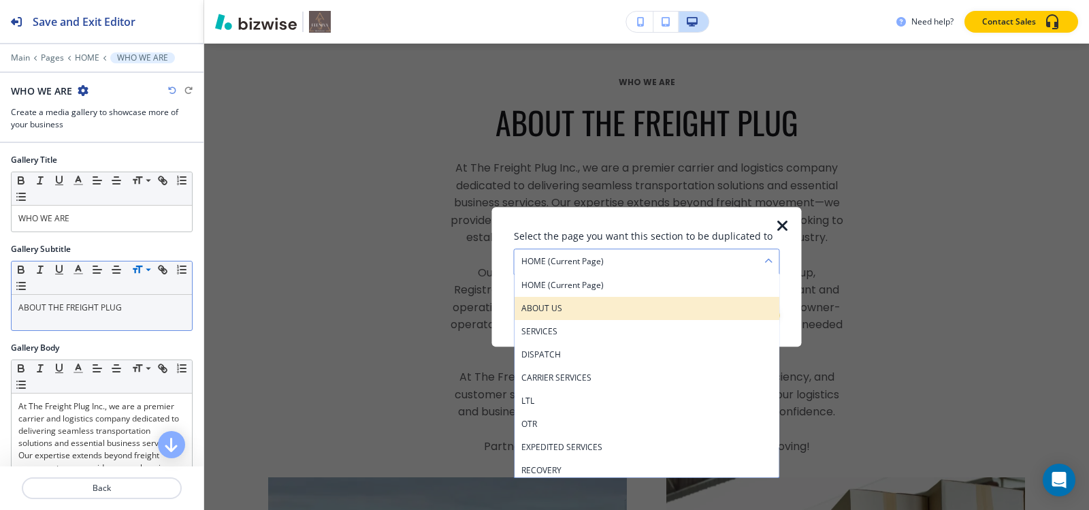
click at [602, 312] on h4 "ABOUT US" at bounding box center [646, 308] width 251 height 12
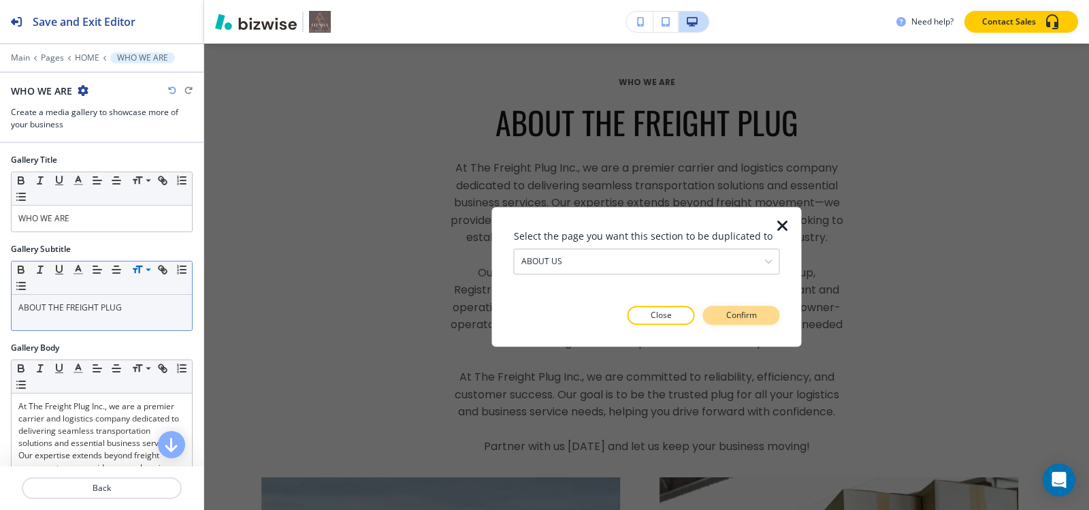
click at [743, 316] on p "Confirm" at bounding box center [741, 315] width 31 height 12
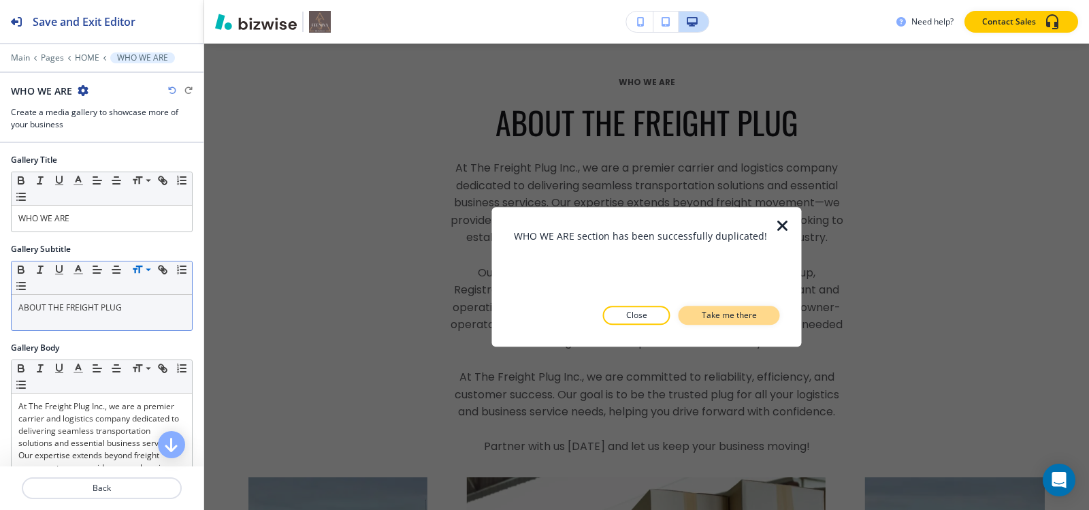
click at [744, 319] on p "Take me there" at bounding box center [729, 315] width 55 height 12
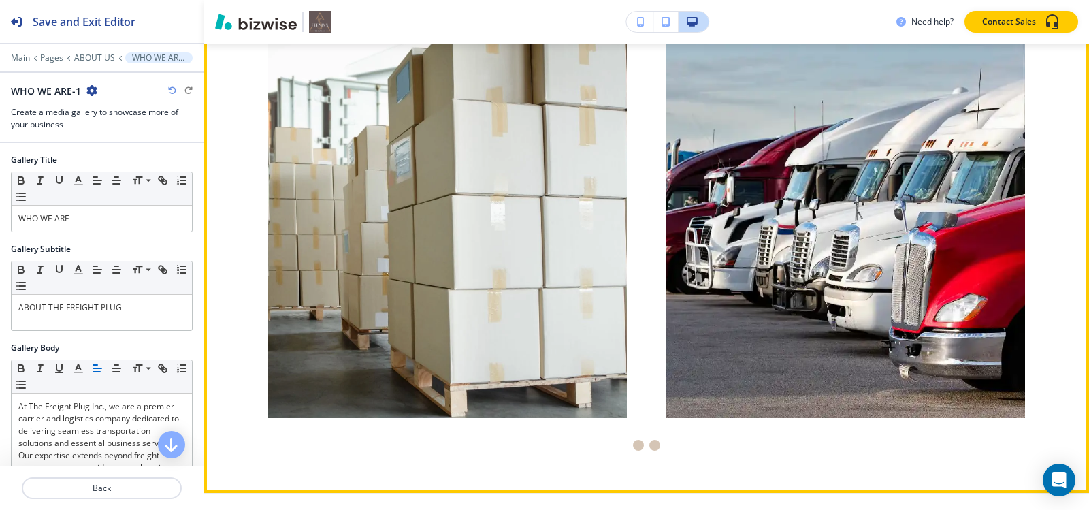
scroll to position [1061, 0]
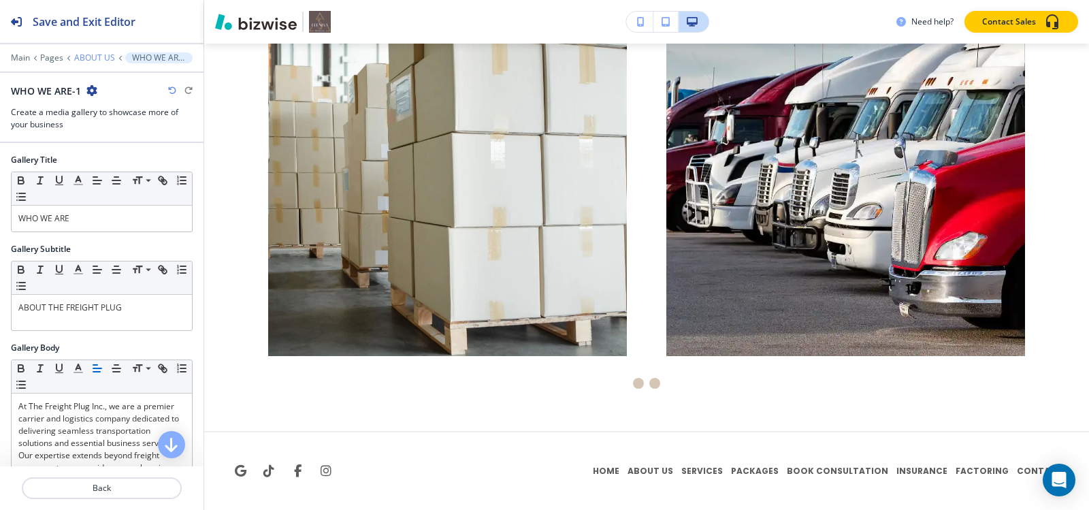
click at [87, 55] on p "ABOUT US" at bounding box center [94, 58] width 41 height 10
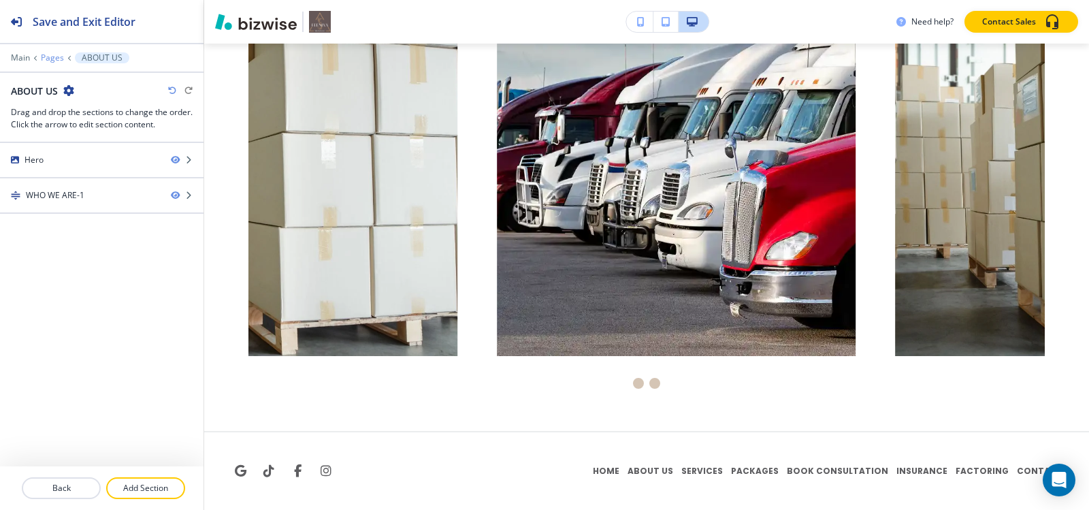
click at [55, 60] on p "Pages" at bounding box center [52, 58] width 23 height 10
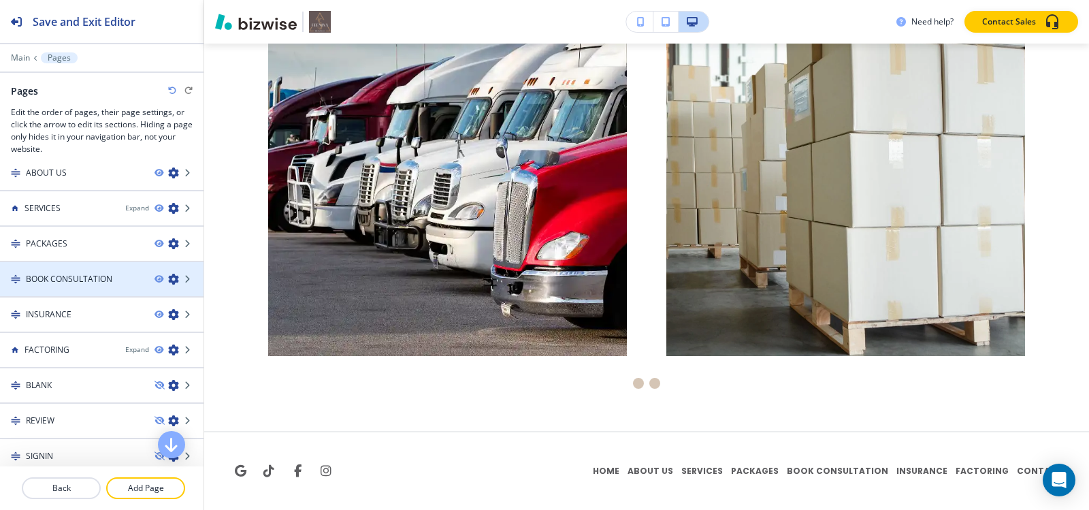
scroll to position [0, 0]
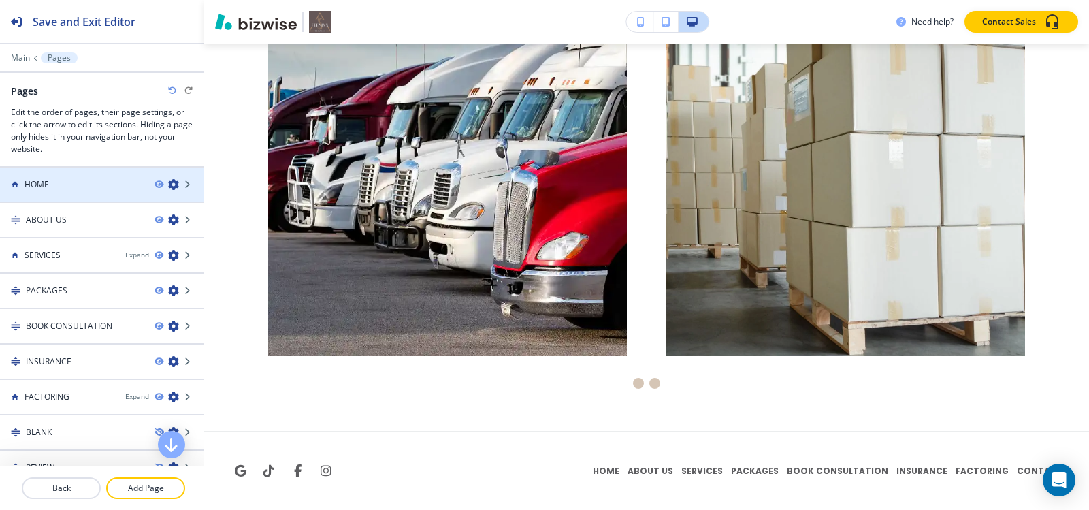
click at [72, 189] on div "HOME" at bounding box center [72, 184] width 144 height 12
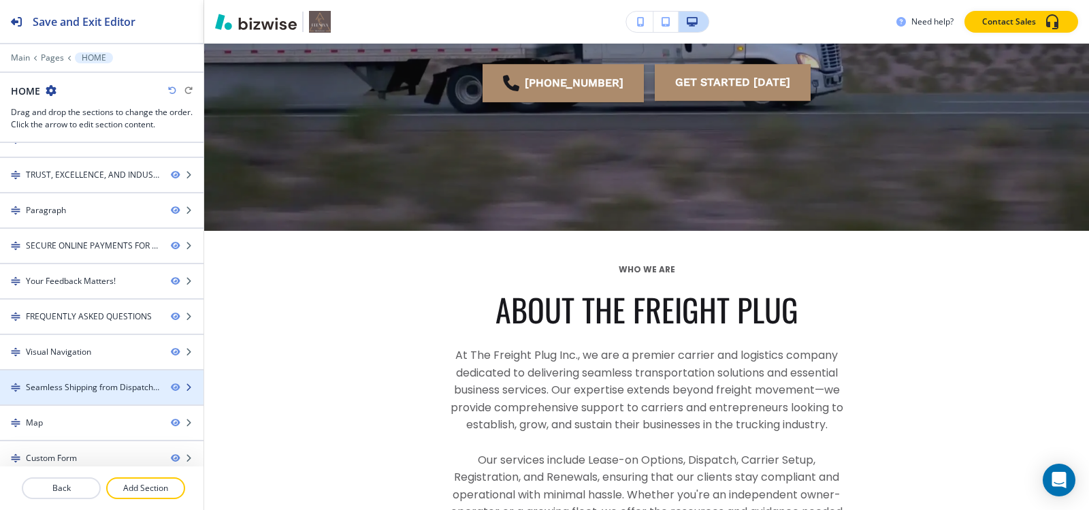
scroll to position [208, 0]
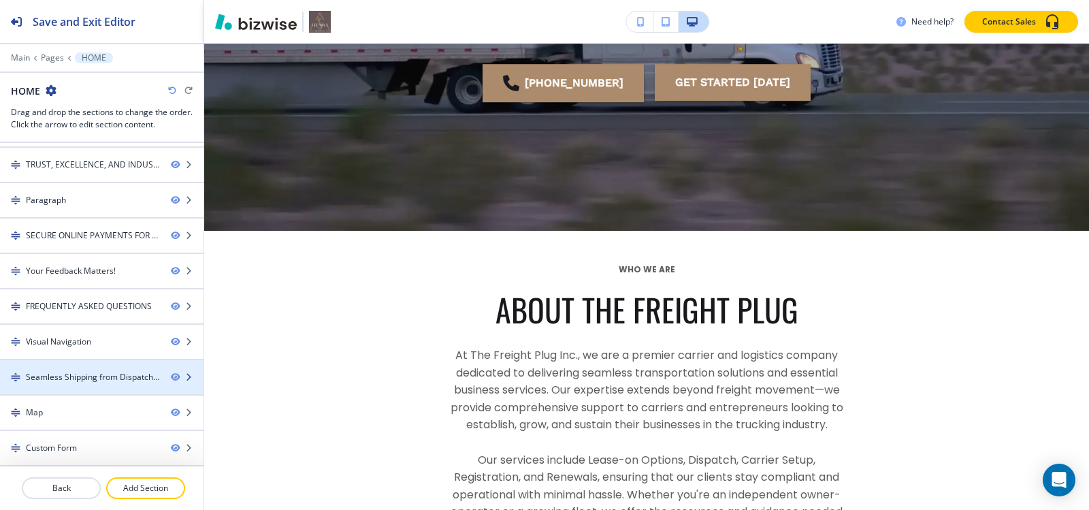
click at [67, 380] on div "Seamless Shipping from Dispatch to Delivery" at bounding box center [93, 377] width 134 height 12
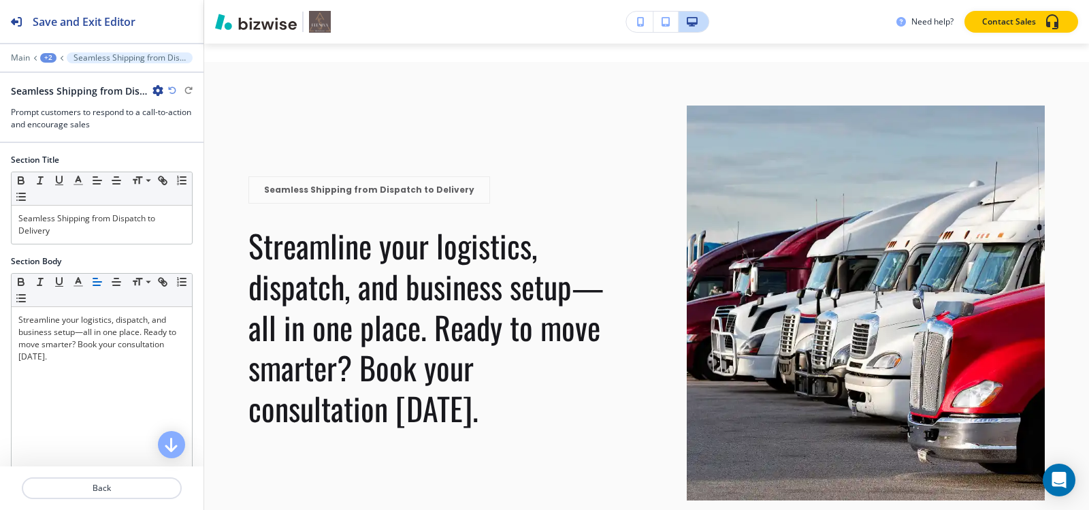
scroll to position [7854, 0]
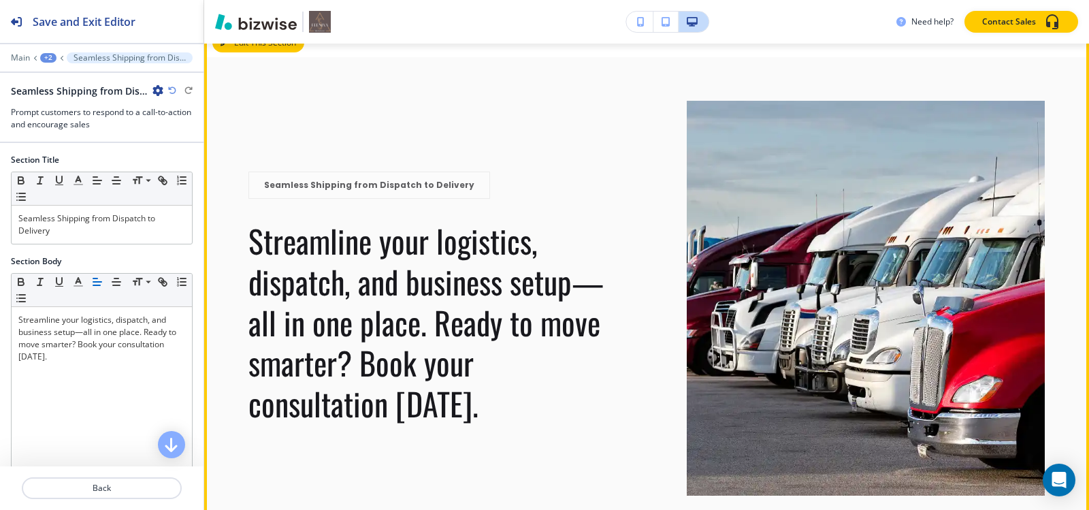
click at [247, 53] on button "Edit This Section" at bounding box center [258, 43] width 92 height 20
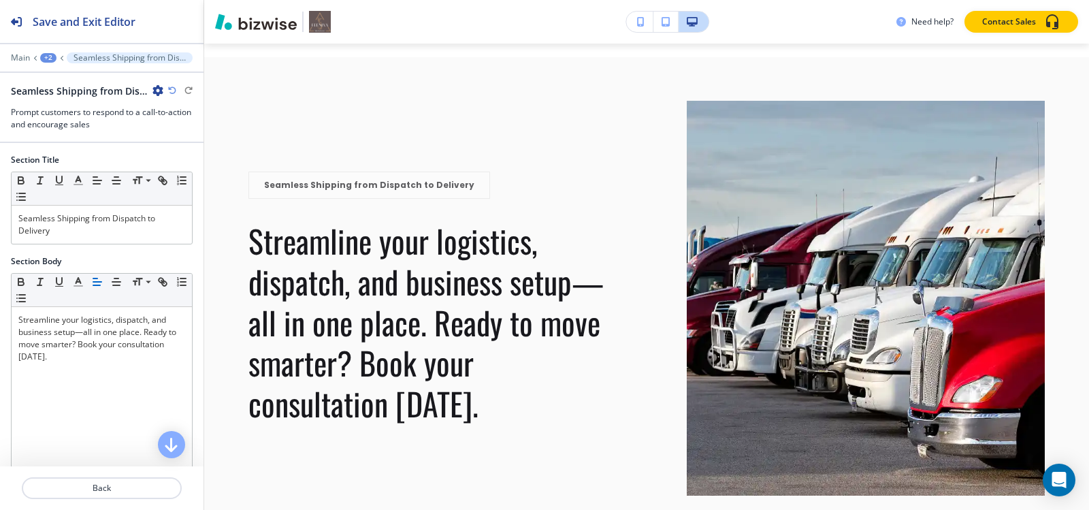
click at [159, 88] on icon "button" at bounding box center [157, 90] width 11 height 11
click at [190, 135] on p "Duplicate Section" at bounding box center [195, 138] width 69 height 12
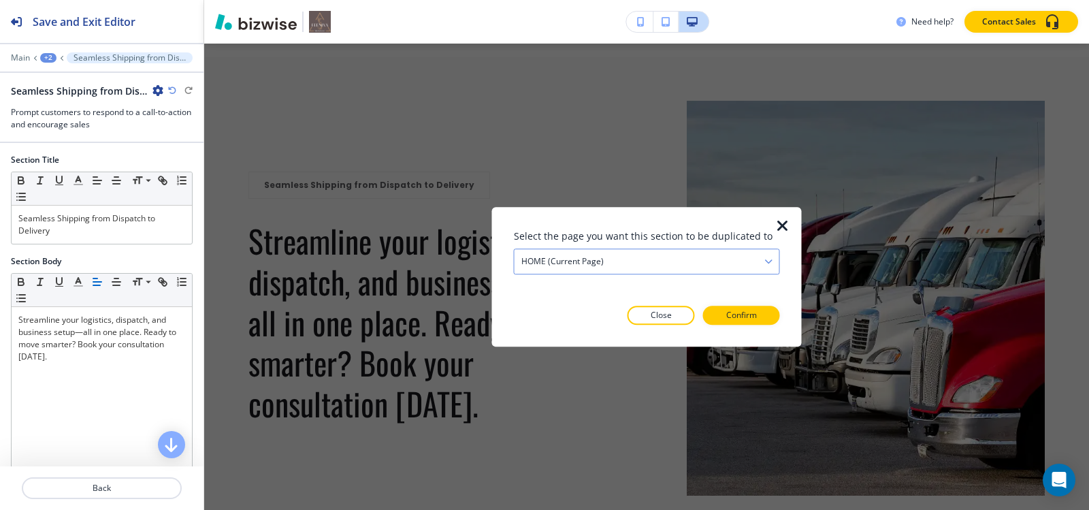
click at [627, 261] on div "HOME (current page)" at bounding box center [647, 261] width 265 height 25
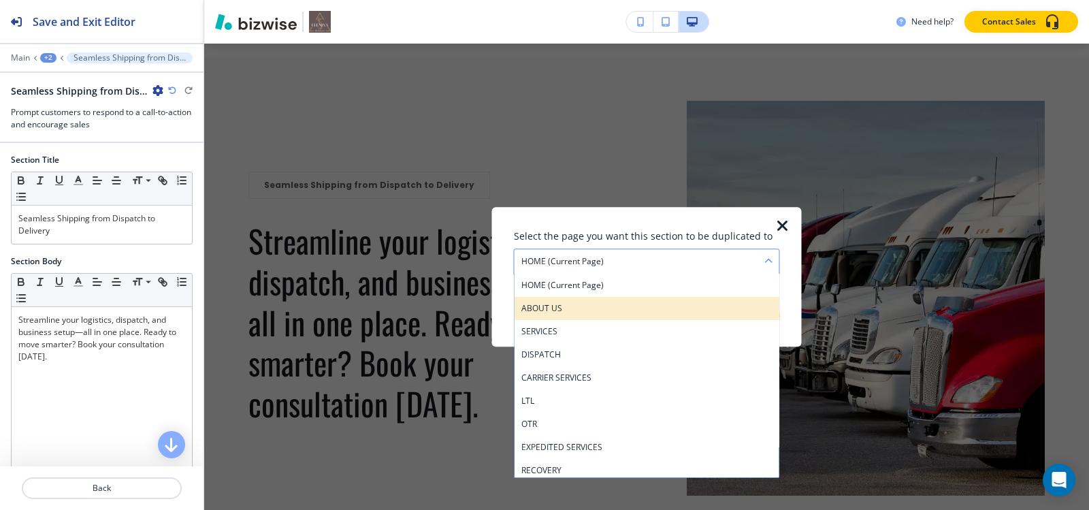
click at [566, 306] on h4 "ABOUT US" at bounding box center [646, 308] width 251 height 12
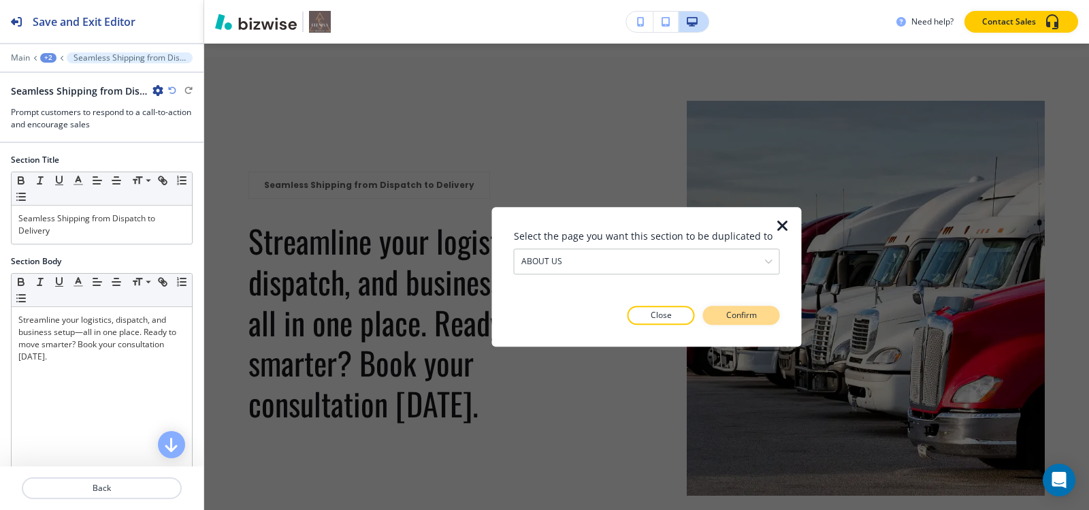
click at [729, 313] on p "Confirm" at bounding box center [741, 315] width 31 height 12
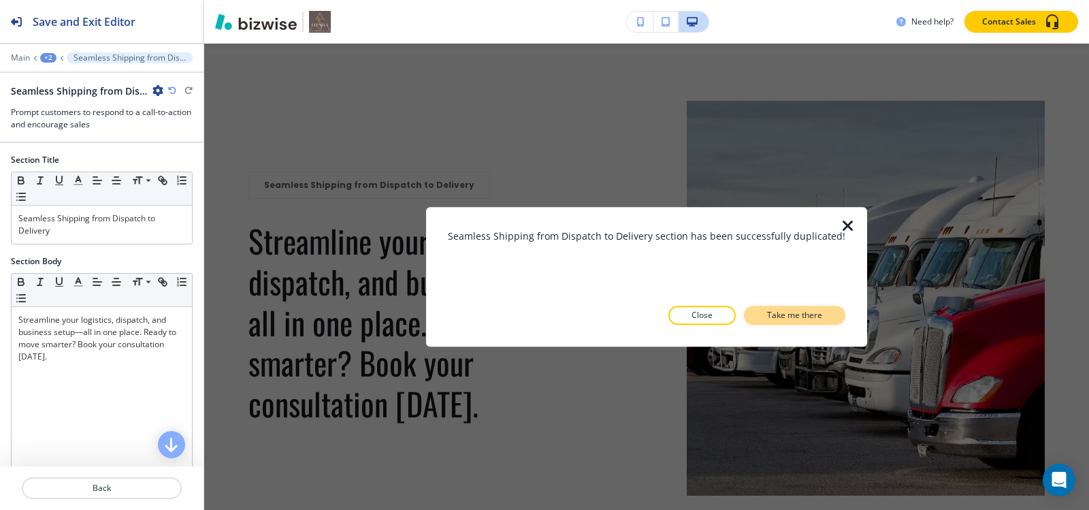
click at [768, 317] on p "Take me there" at bounding box center [794, 315] width 55 height 12
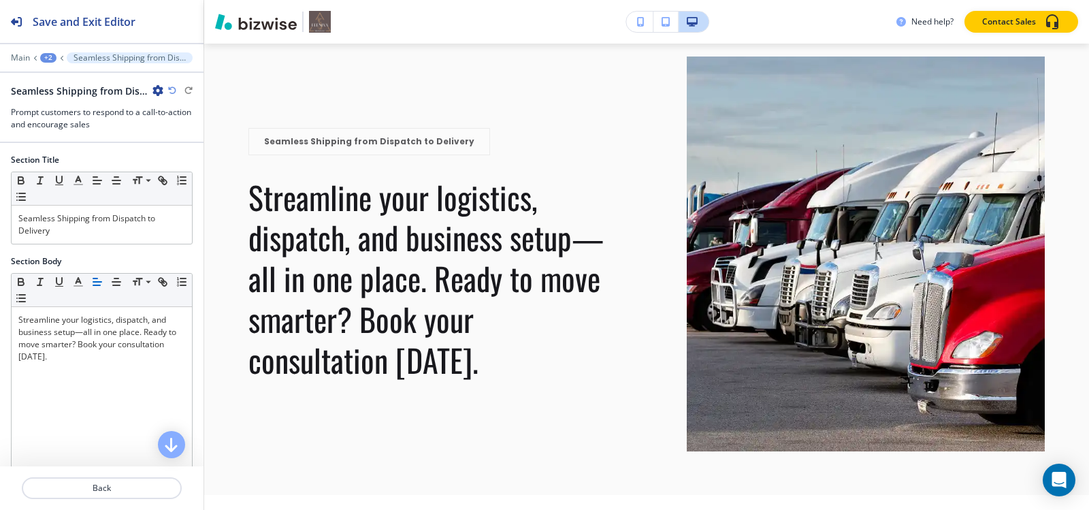
scroll to position [1540, 0]
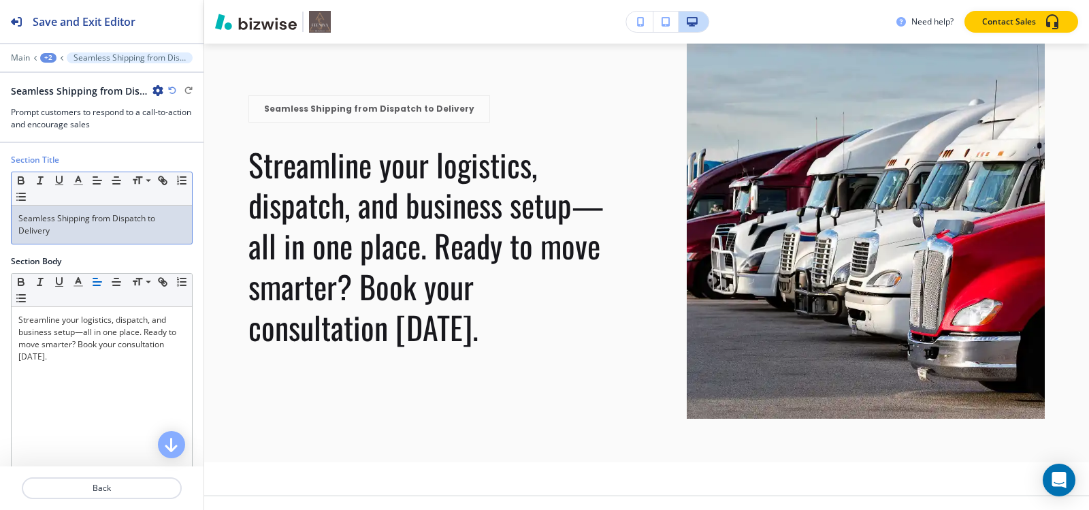
click at [82, 231] on p "Seamless Shipping from Dispatch to Delivery" at bounding box center [101, 224] width 167 height 25
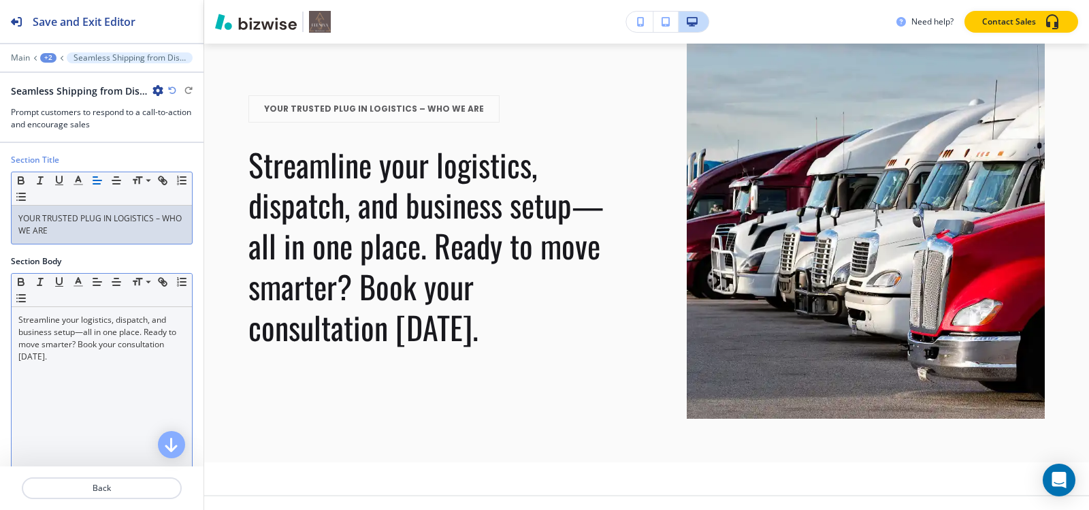
click at [137, 328] on p "Streamline your logistics, dispatch, and business setup—all in one place. Ready…" at bounding box center [101, 338] width 167 height 49
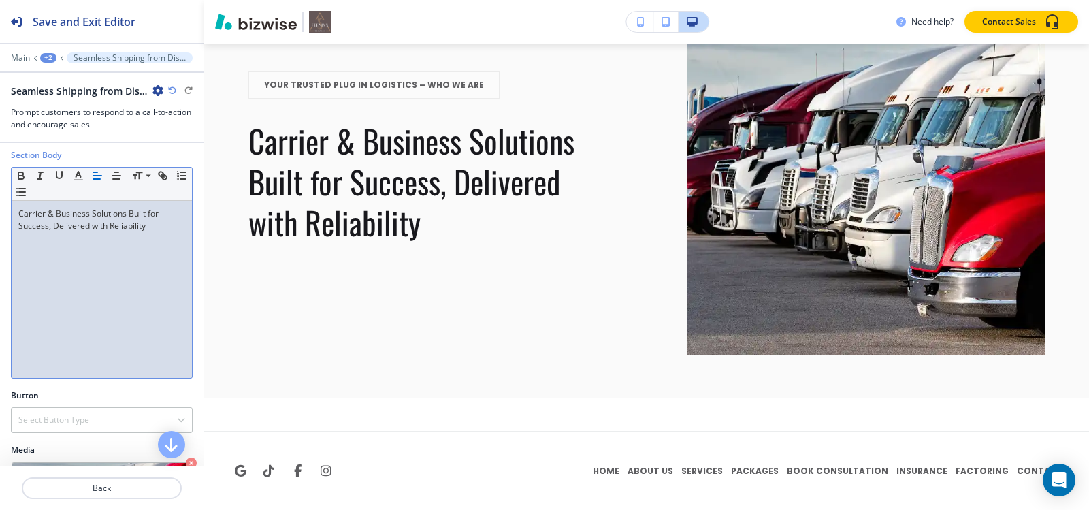
scroll to position [201, 0]
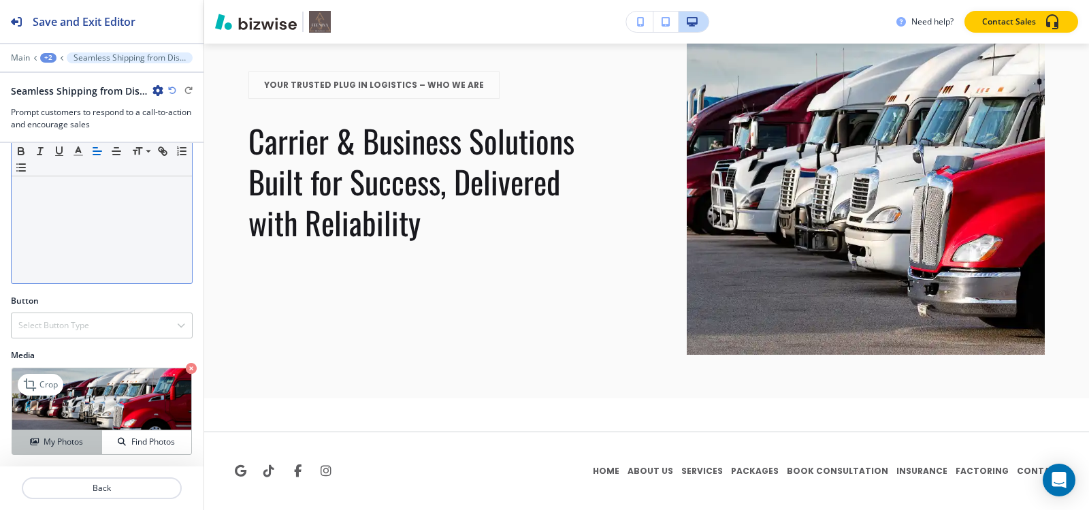
click at [63, 449] on button "My Photos" at bounding box center [57, 442] width 90 height 24
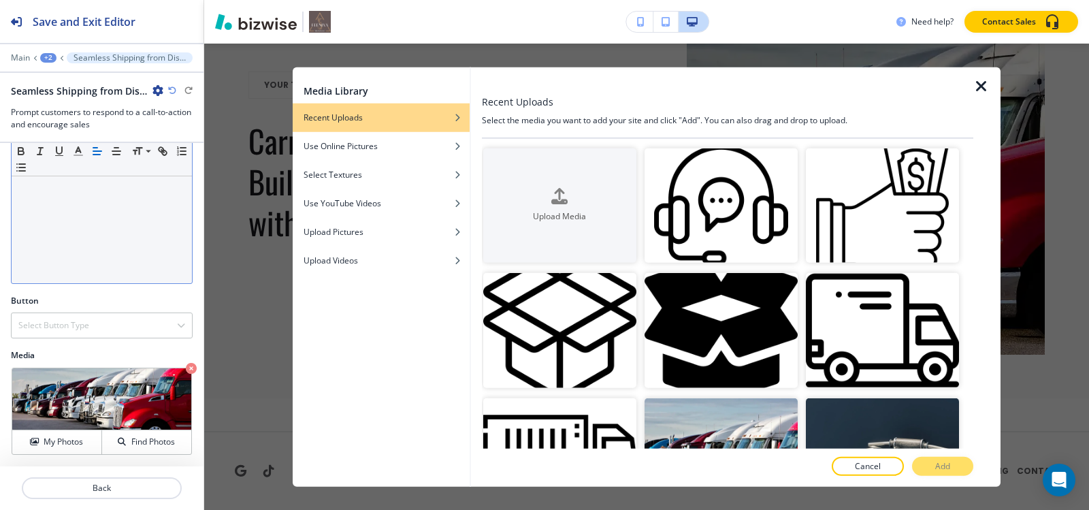
scroll to position [340, 0]
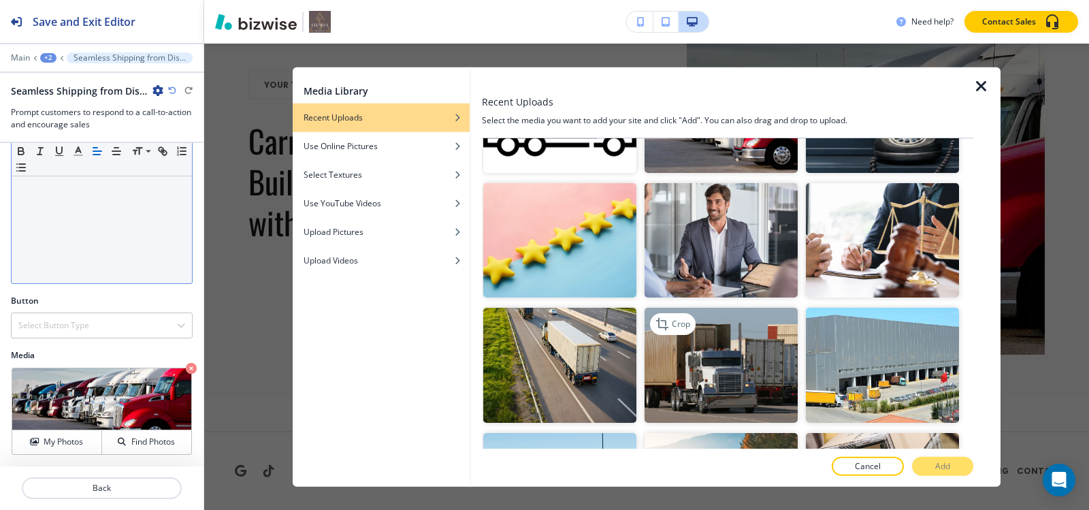
click at [713, 332] on img "button" at bounding box center [721, 365] width 153 height 115
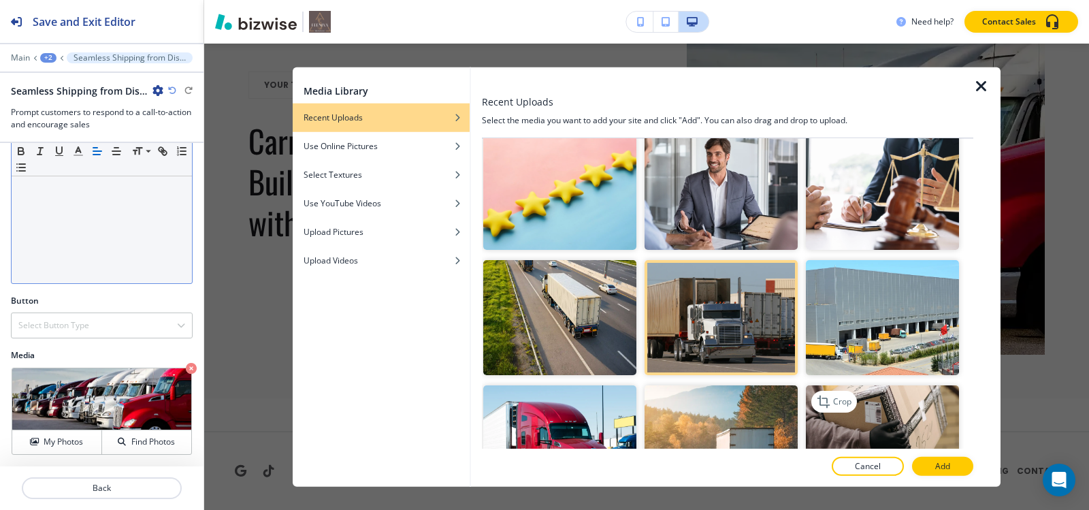
scroll to position [408, 0]
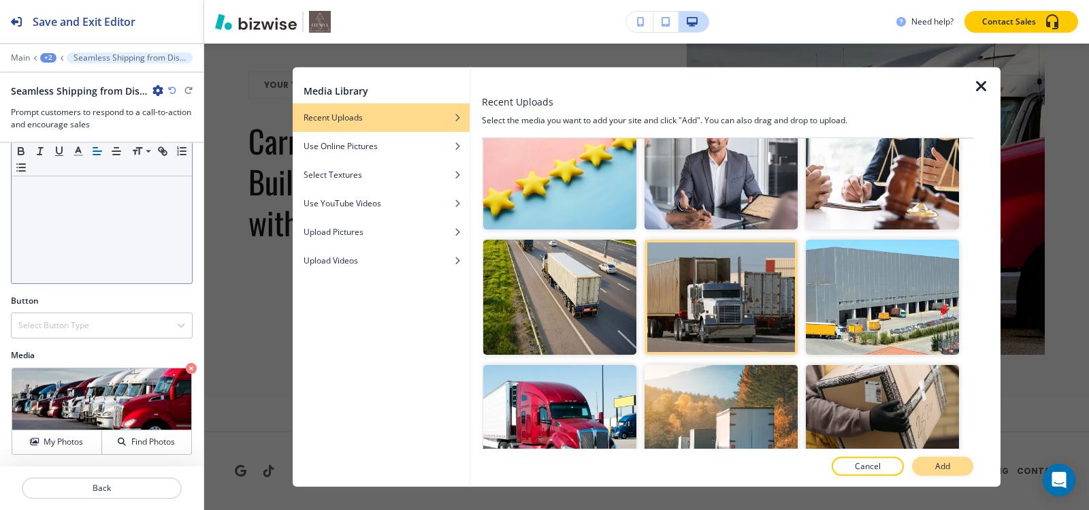
click at [934, 466] on button "Add" at bounding box center [942, 466] width 61 height 19
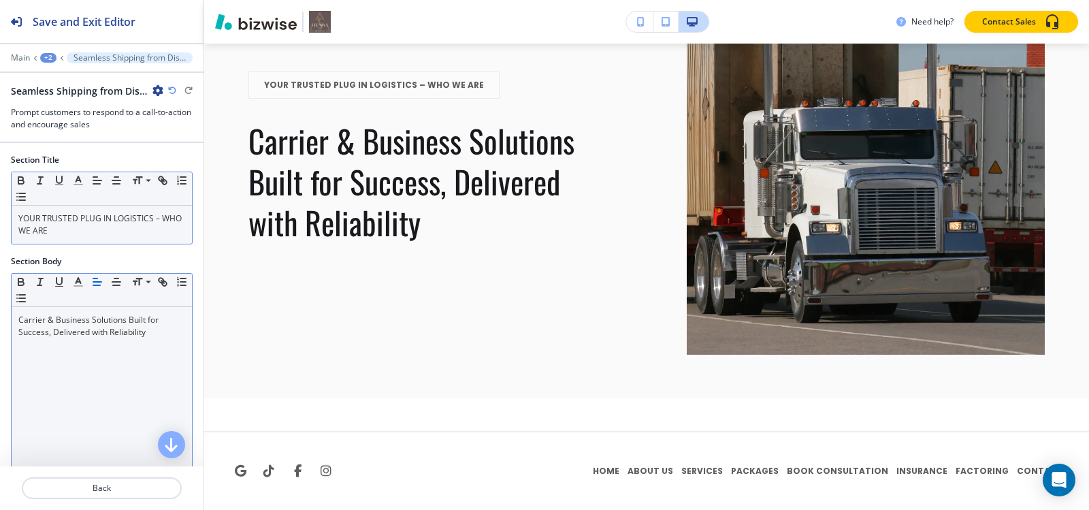
scroll to position [201, 0]
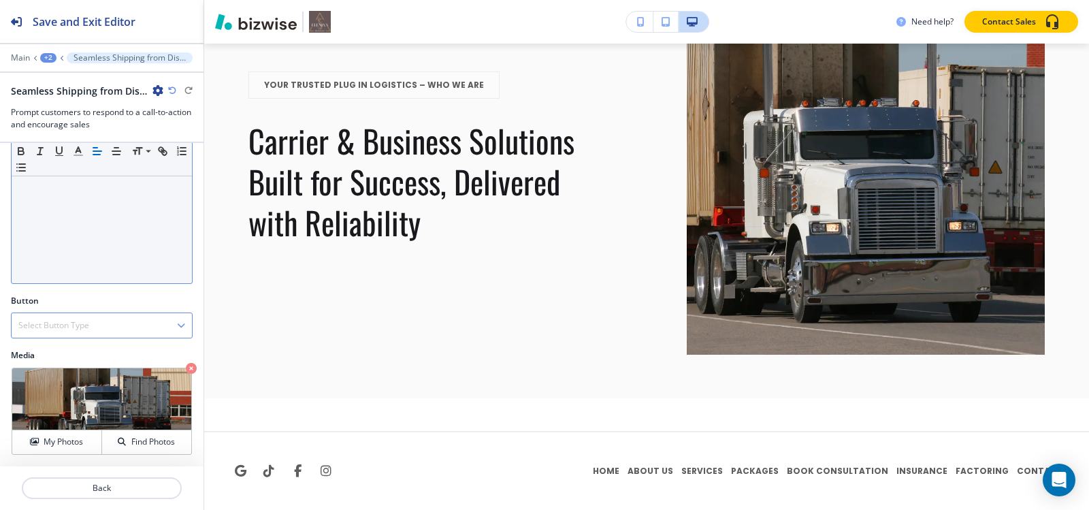
click at [67, 328] on h4 "Select Button Type" at bounding box center [53, 325] width 71 height 12
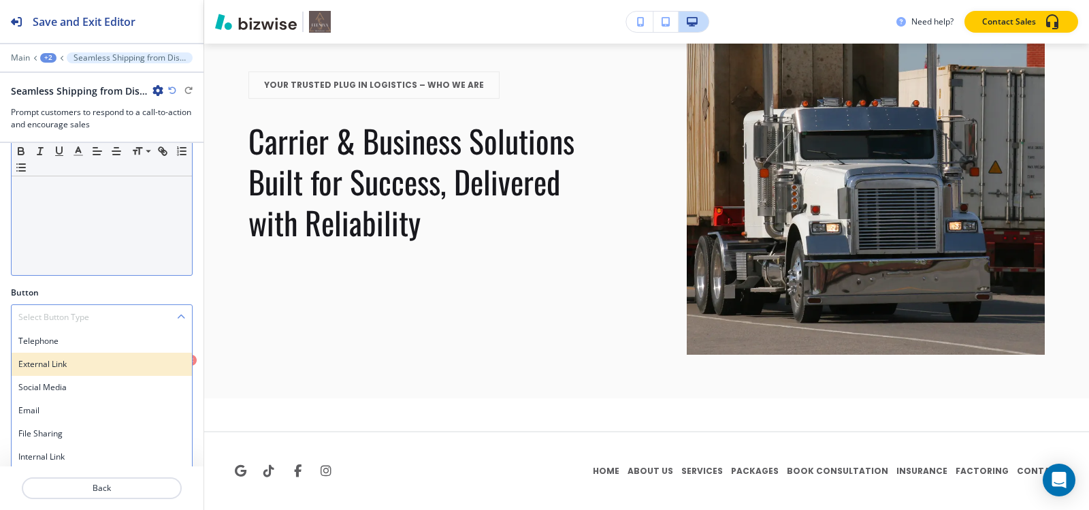
scroll to position [212, 0]
drag, startPoint x: 50, startPoint y: 436, endPoint x: 50, endPoint y: 446, distance: 9.5
click at [50, 444] on div "Telephone External Link Social Media Email File Sharing Internal Link" at bounding box center [102, 397] width 182 height 140
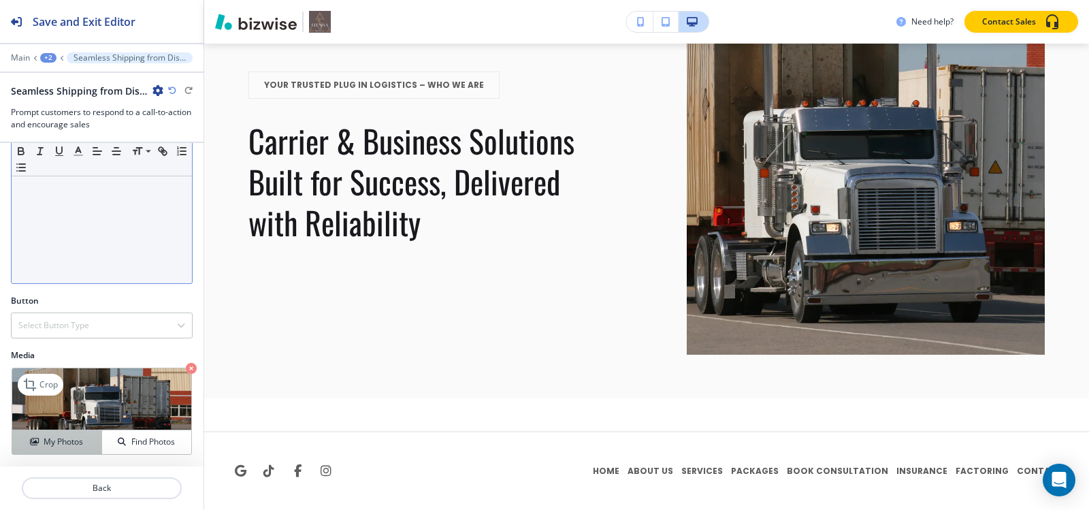
scroll to position [201, 0]
click at [83, 329] on h4 "Select Button Type" at bounding box center [53, 325] width 71 height 12
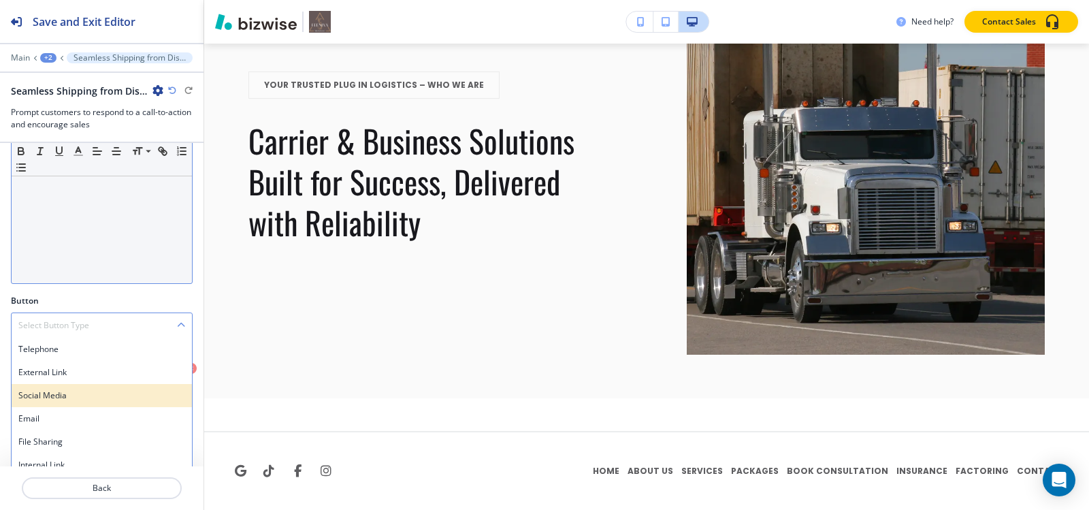
scroll to position [212, 0]
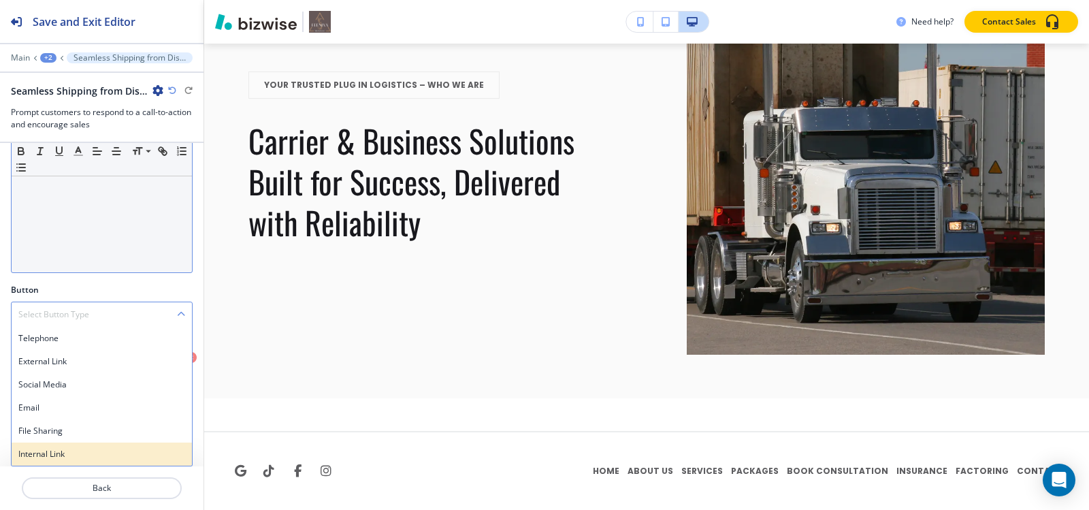
click at [67, 455] on h4 "Internal Link" at bounding box center [101, 454] width 167 height 12
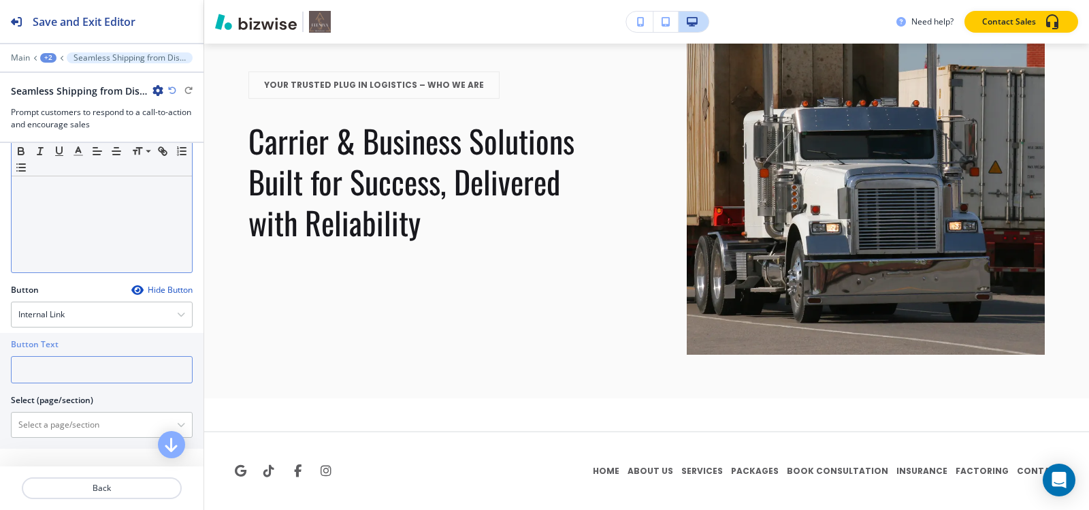
click at [68, 372] on input "text" at bounding box center [102, 369] width 182 height 27
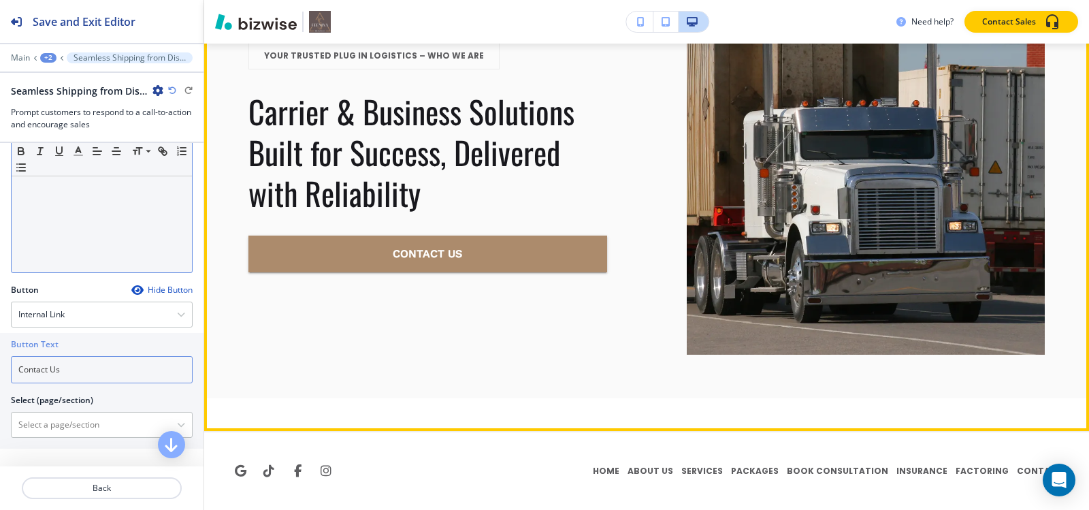
type input "Contact Us"
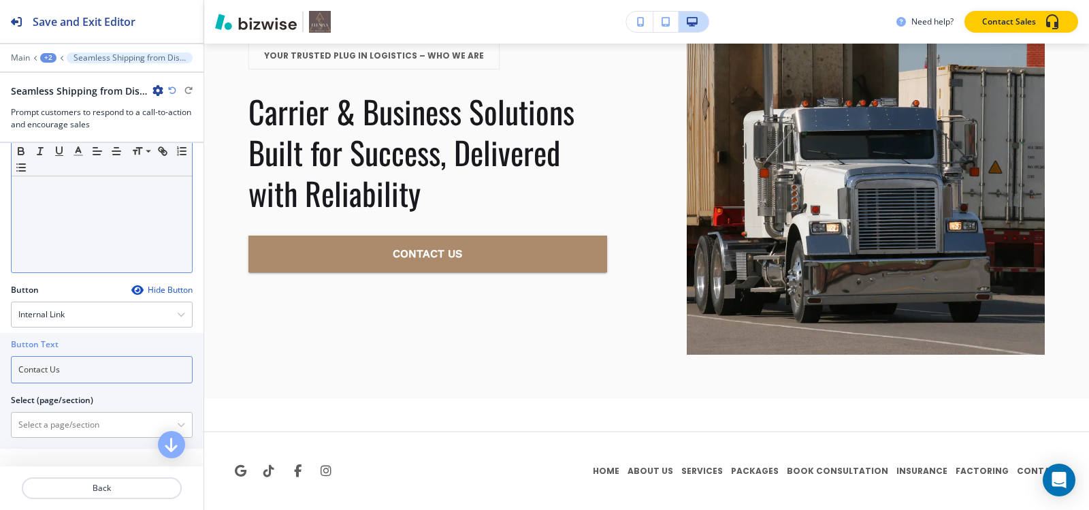
click at [74, 374] on input "Contact Us" at bounding box center [102, 369] width 182 height 27
click at [84, 313] on div "Internal Link" at bounding box center [102, 314] width 180 height 25
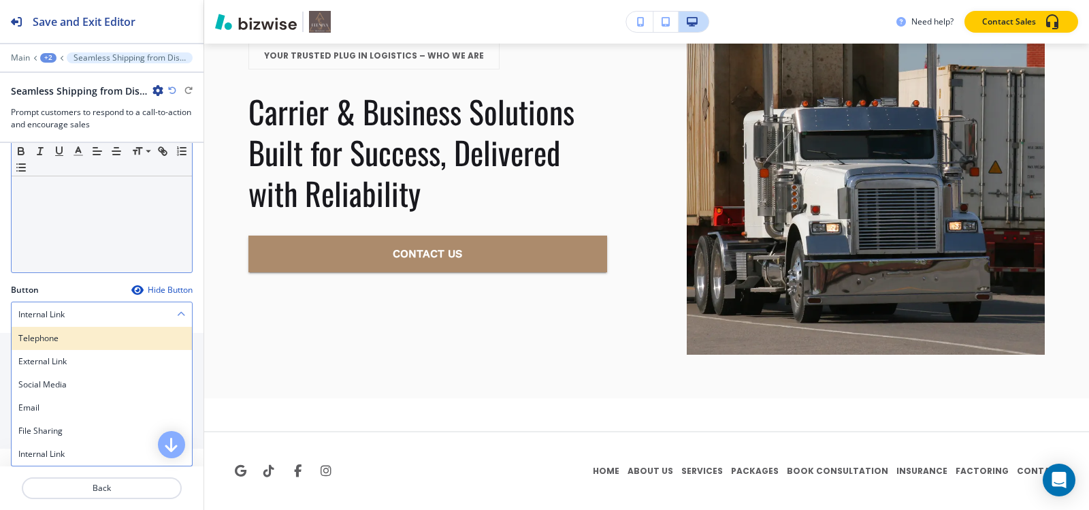
click at [58, 334] on h4 "Telephone" at bounding box center [101, 338] width 167 height 12
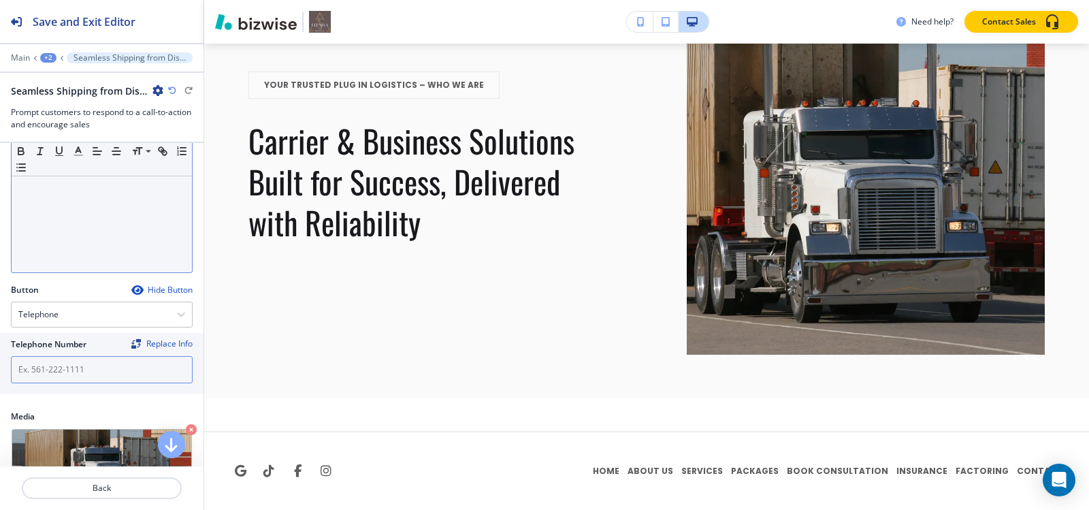
click at [60, 370] on input "text" at bounding box center [102, 369] width 182 height 27
paste input "[PHONE_NUMBER]"
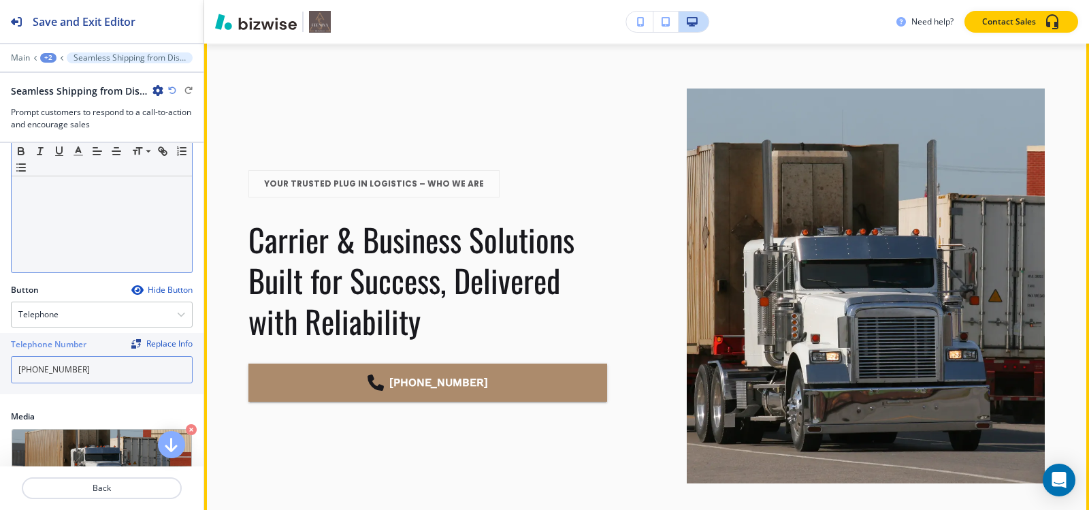
scroll to position [1472, 0]
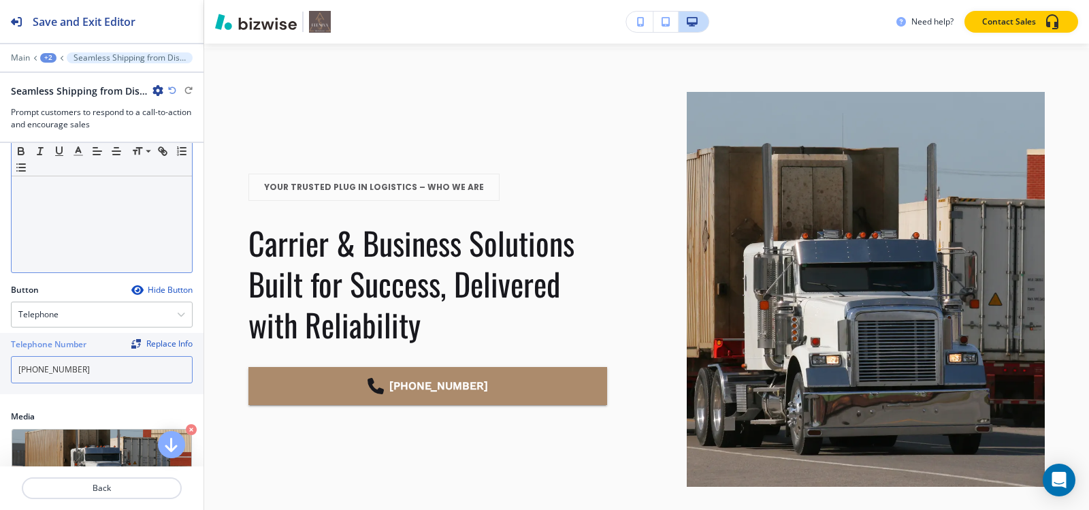
type input "[PHONE_NUMBER]"
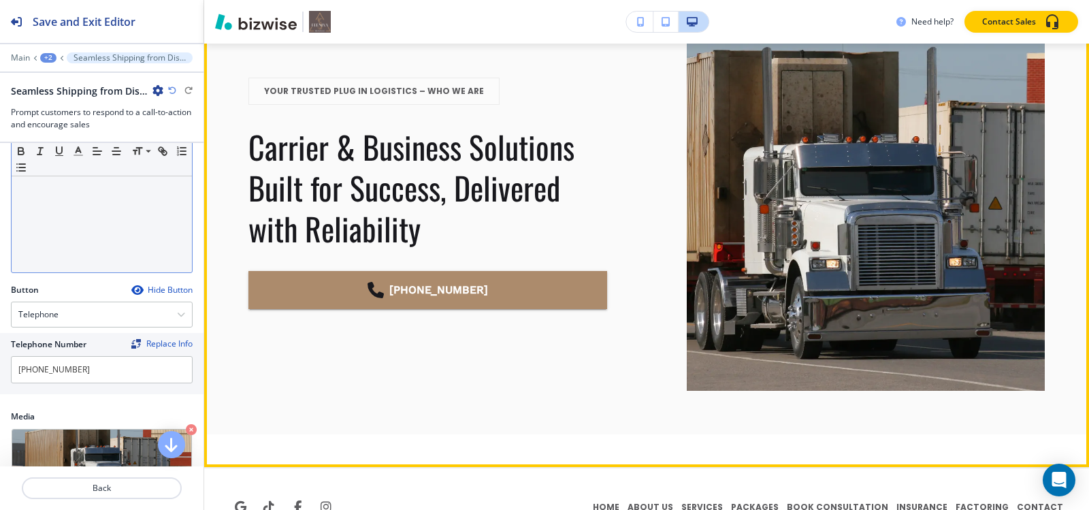
scroll to position [1608, 0]
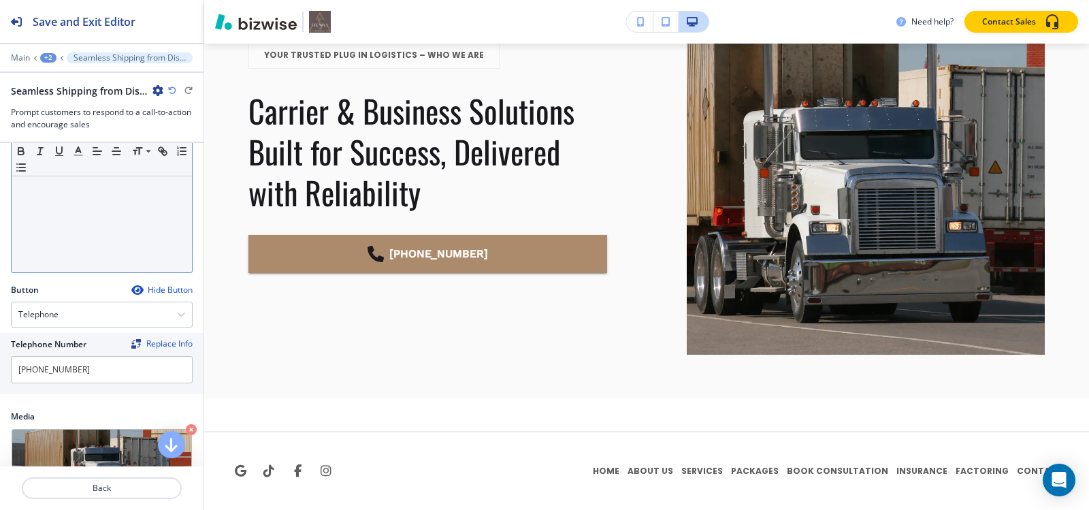
click at [47, 57] on div "+2" at bounding box center [48, 58] width 16 height 10
click at [76, 74] on p "Pages" at bounding box center [83, 80] width 69 height 12
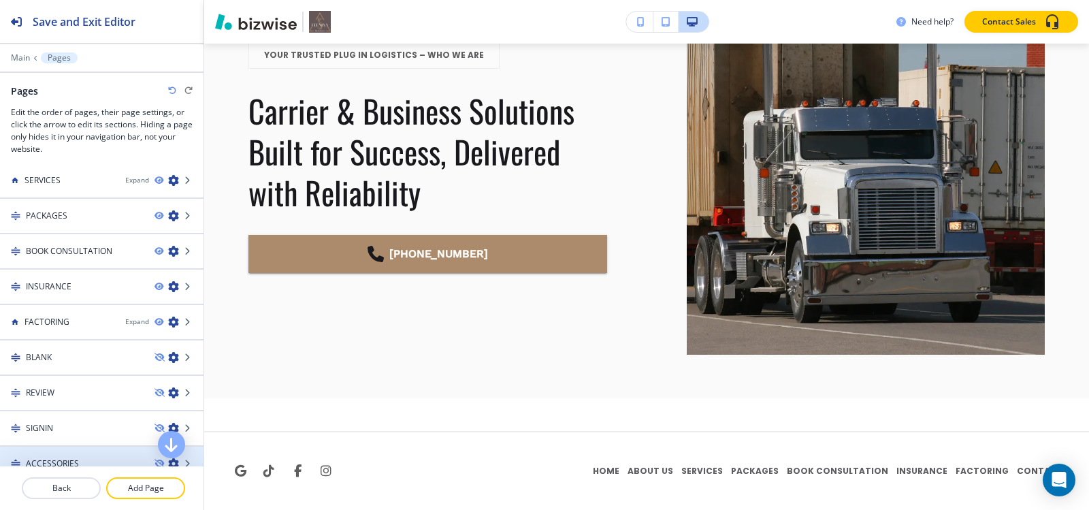
scroll to position [0, 0]
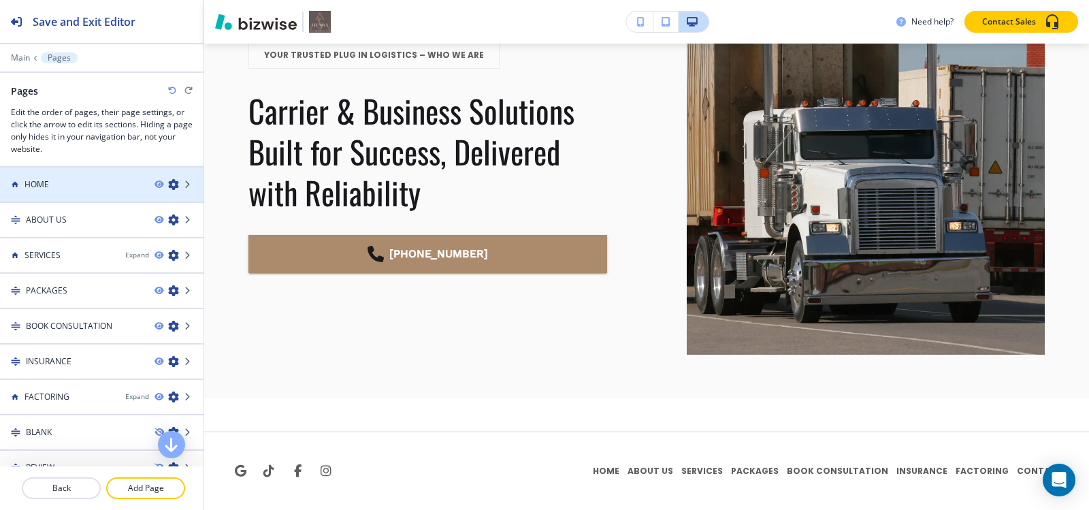
click at [76, 198] on div at bounding box center [102, 196] width 204 height 11
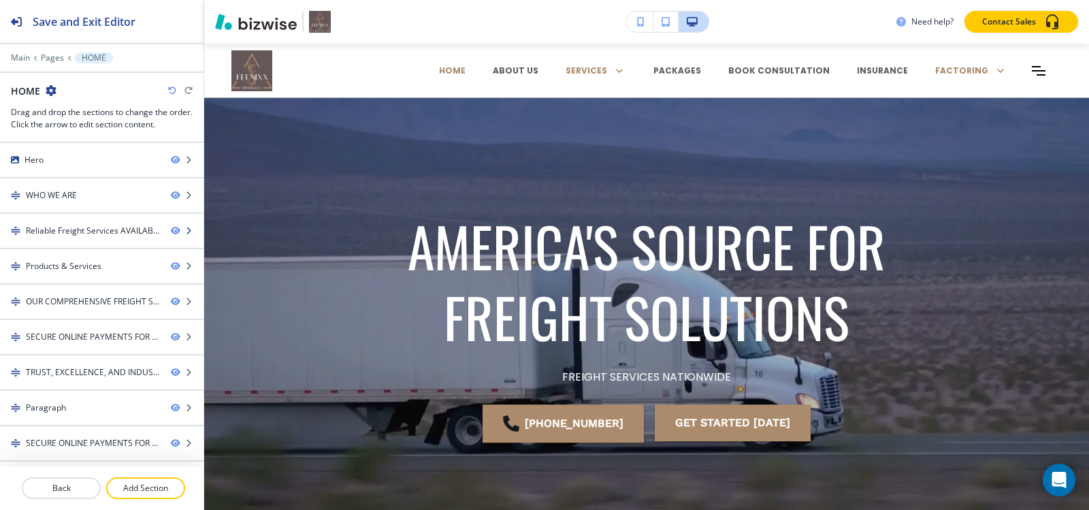
scroll to position [208, 0]
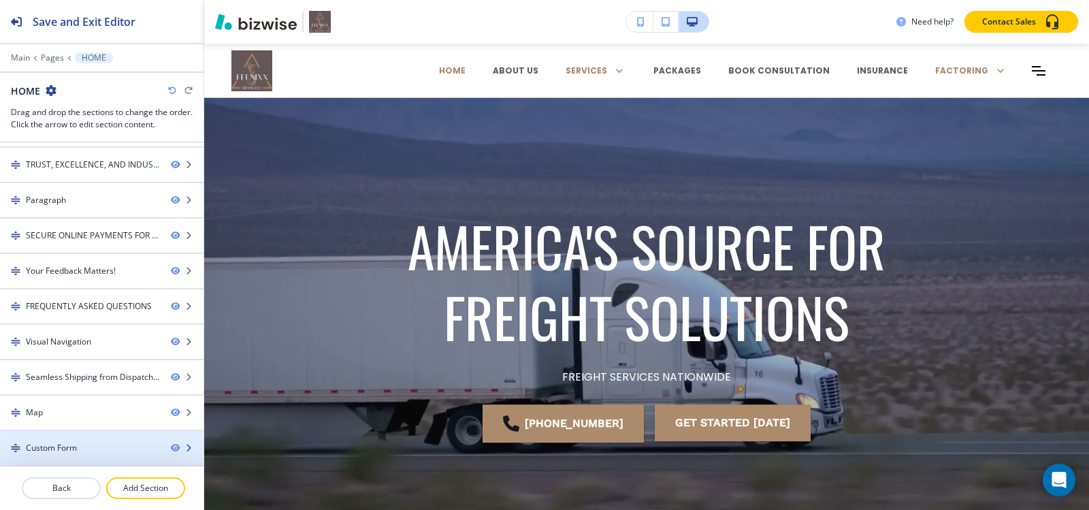
click at [47, 439] on div at bounding box center [102, 436] width 204 height 11
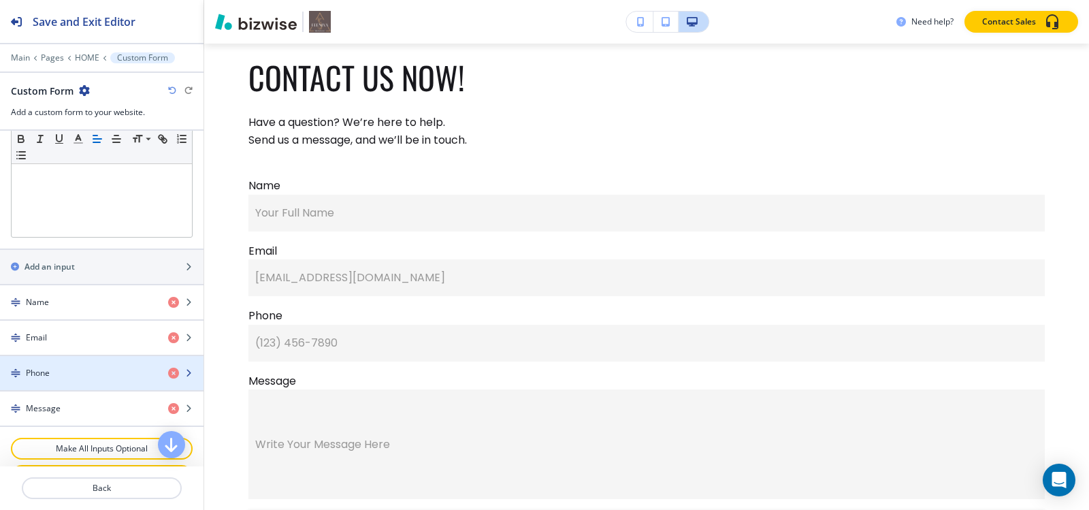
scroll to position [457, 0]
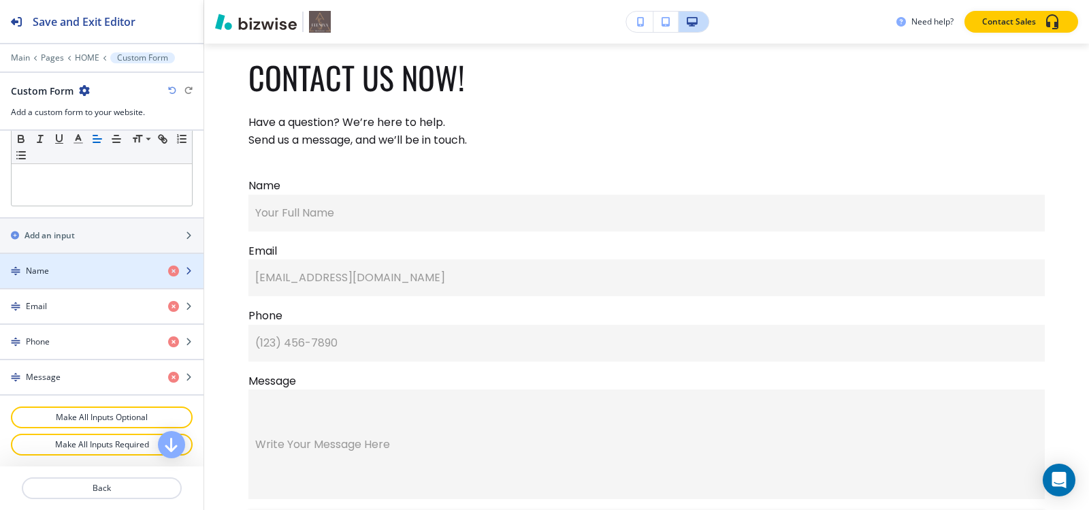
click at [77, 278] on div "button" at bounding box center [102, 282] width 204 height 11
click at [53, 265] on div "Name" at bounding box center [78, 271] width 157 height 12
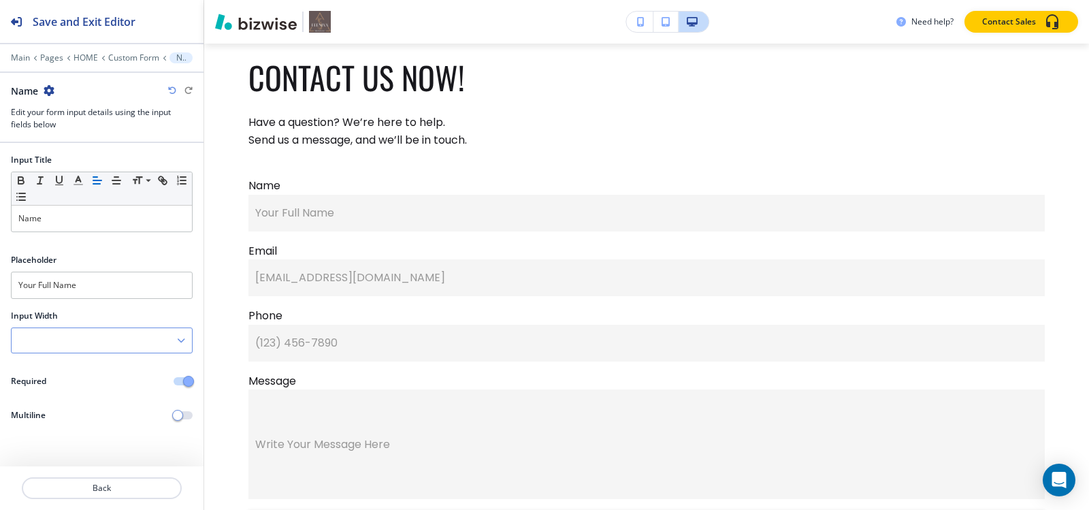
scroll to position [8924, 0]
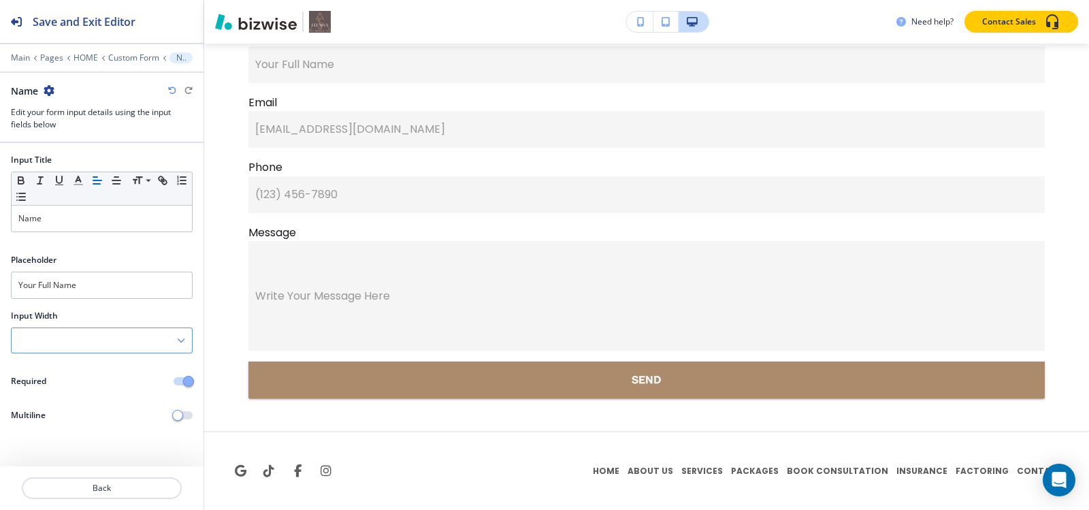
click at [82, 342] on div at bounding box center [102, 340] width 180 height 25
click at [58, 413] on h4 "50%" at bounding box center [101, 410] width 167 height 12
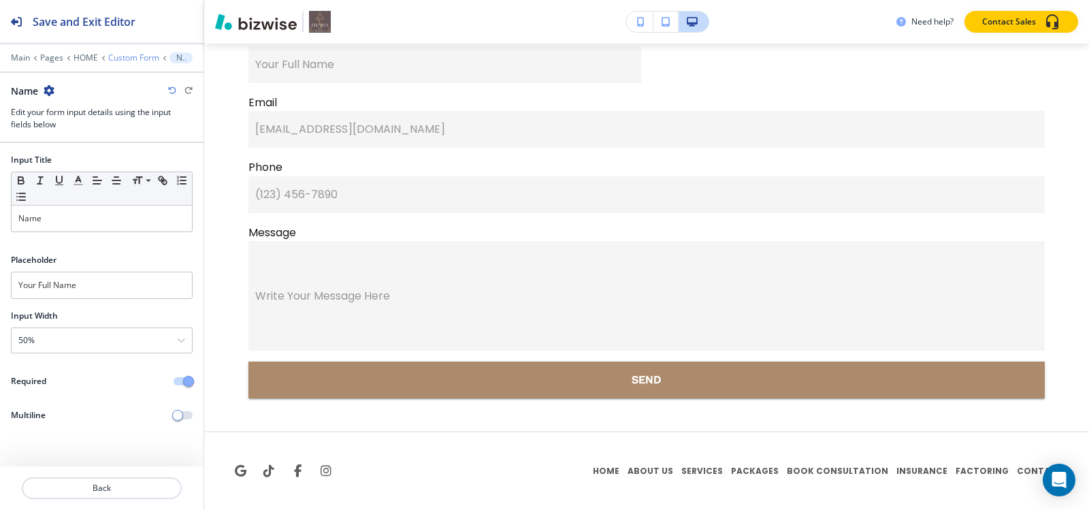
click at [127, 53] on p "Custom Form" at bounding box center [133, 58] width 51 height 10
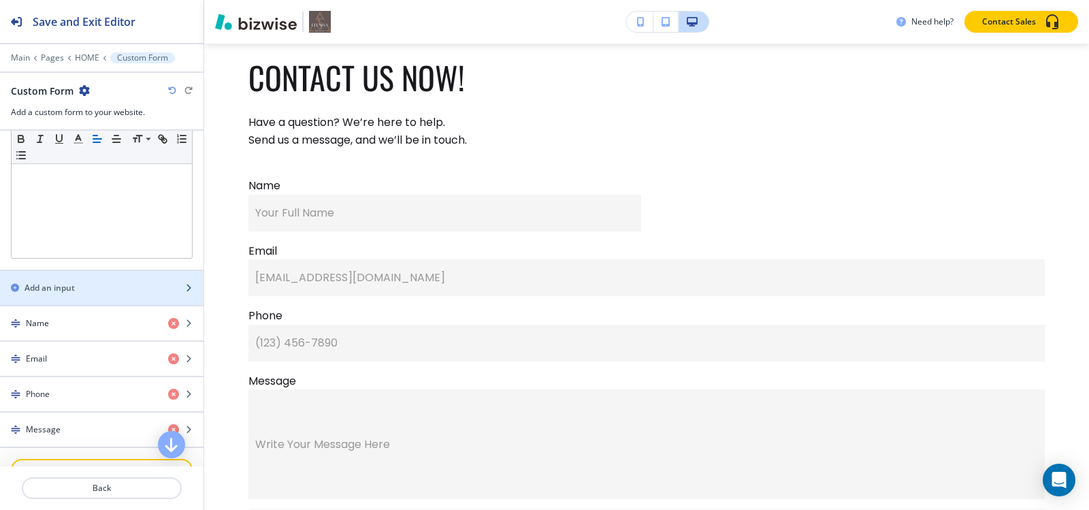
scroll to position [408, 0]
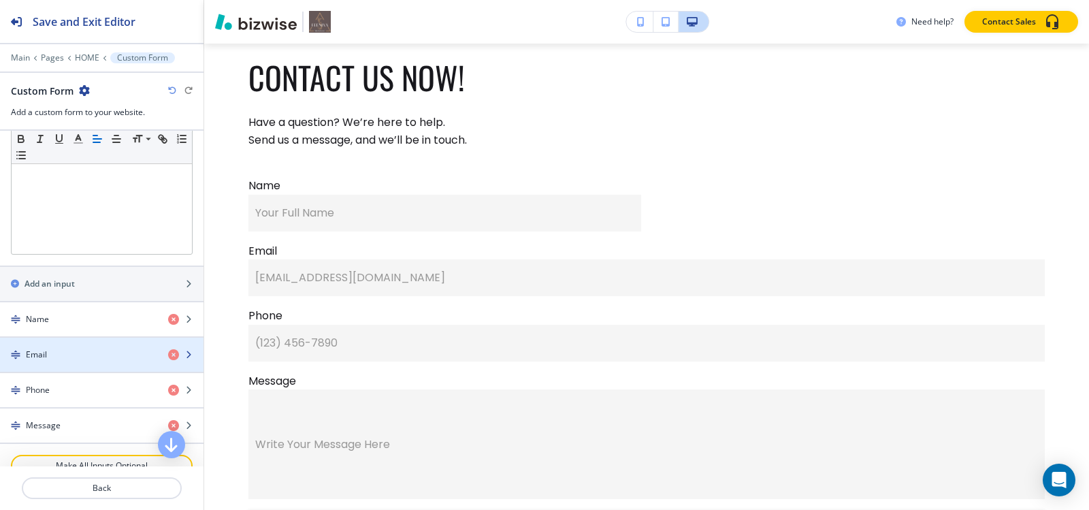
click at [61, 356] on div "Email" at bounding box center [78, 354] width 157 height 12
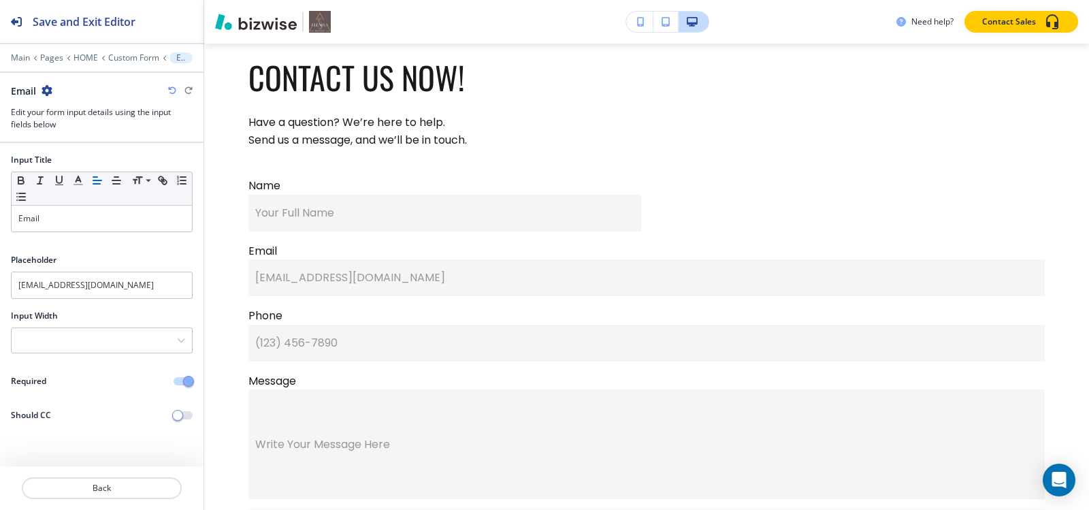
scroll to position [8939, 0]
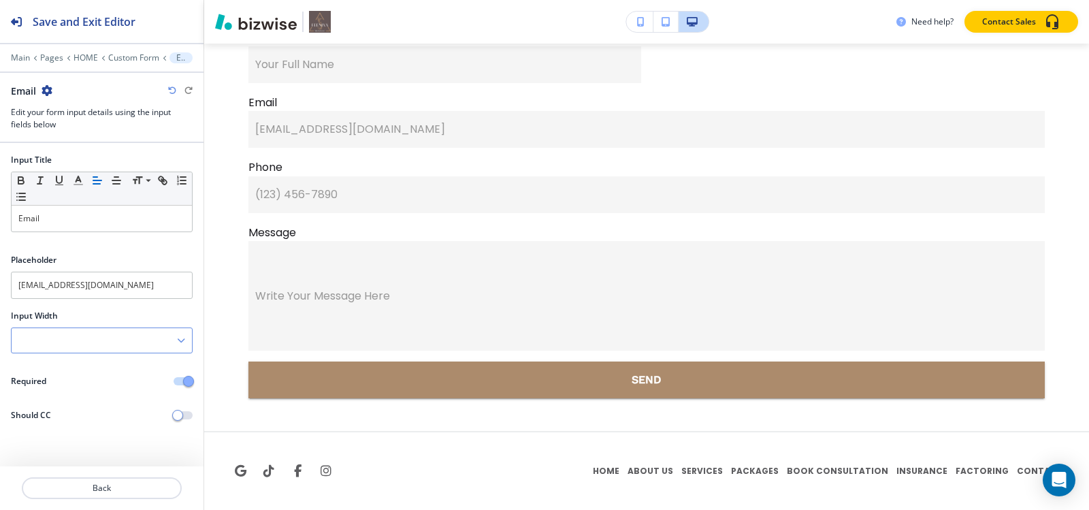
click at [56, 340] on div at bounding box center [102, 340] width 180 height 25
click at [48, 406] on h4 "50%" at bounding box center [101, 410] width 167 height 12
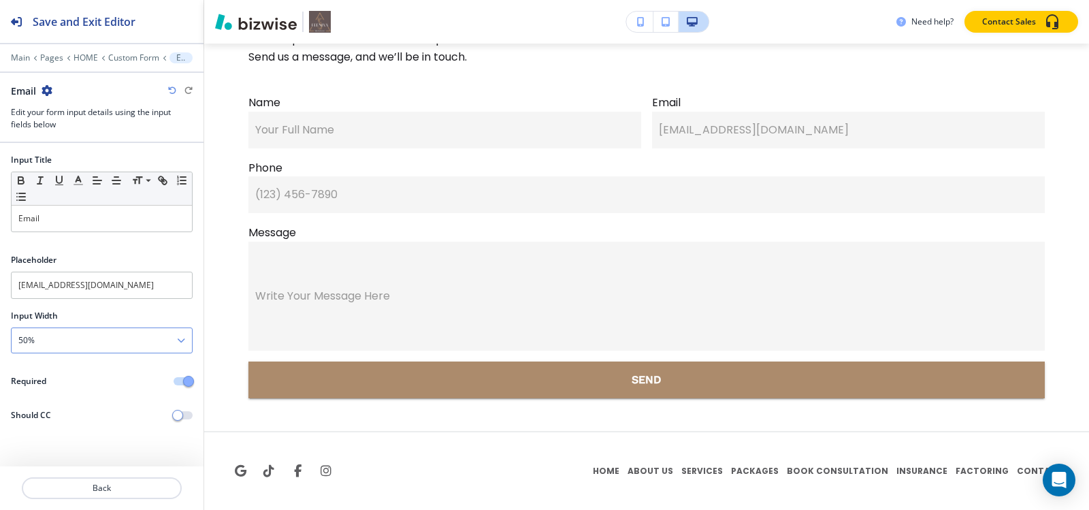
scroll to position [8874, 0]
click at [122, 59] on p "Custom Form" at bounding box center [133, 58] width 51 height 10
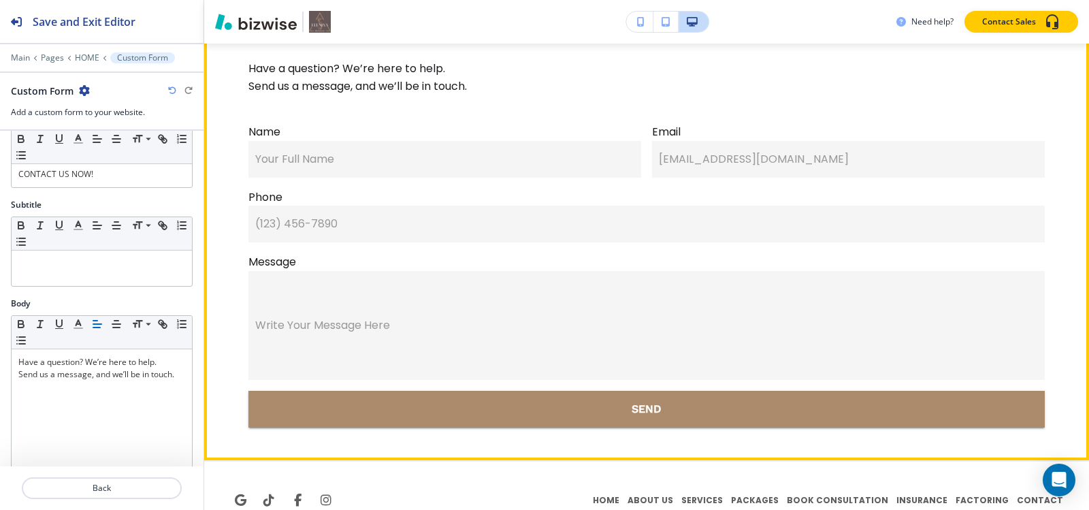
scroll to position [8670, 0]
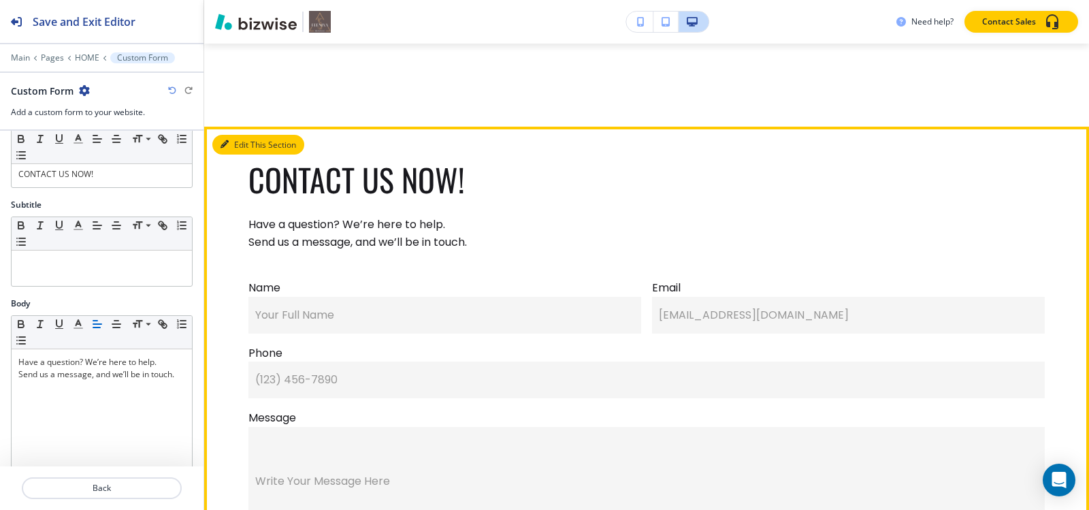
click at [226, 148] on icon "button" at bounding box center [225, 144] width 8 height 8
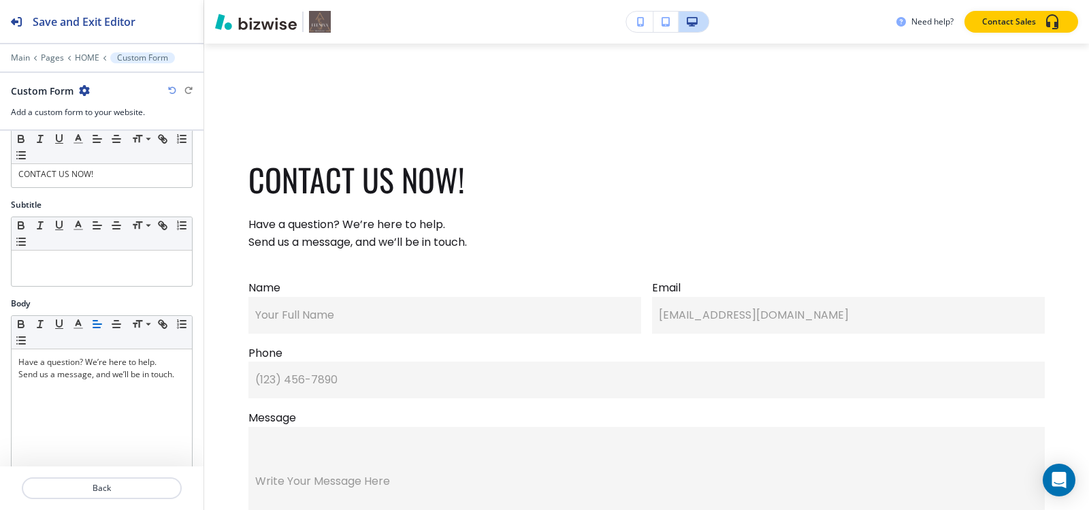
click at [84, 91] on icon "button" at bounding box center [84, 90] width 11 height 11
click at [103, 131] on button "Duplicate Section" at bounding box center [121, 138] width 87 height 24
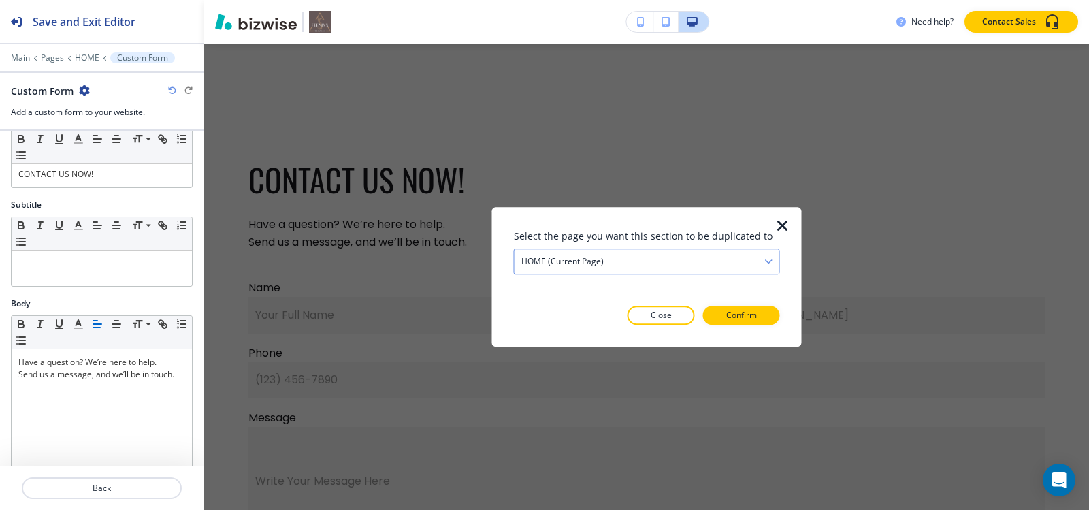
click at [579, 257] on h4 "HOME (current page)" at bounding box center [562, 261] width 82 height 12
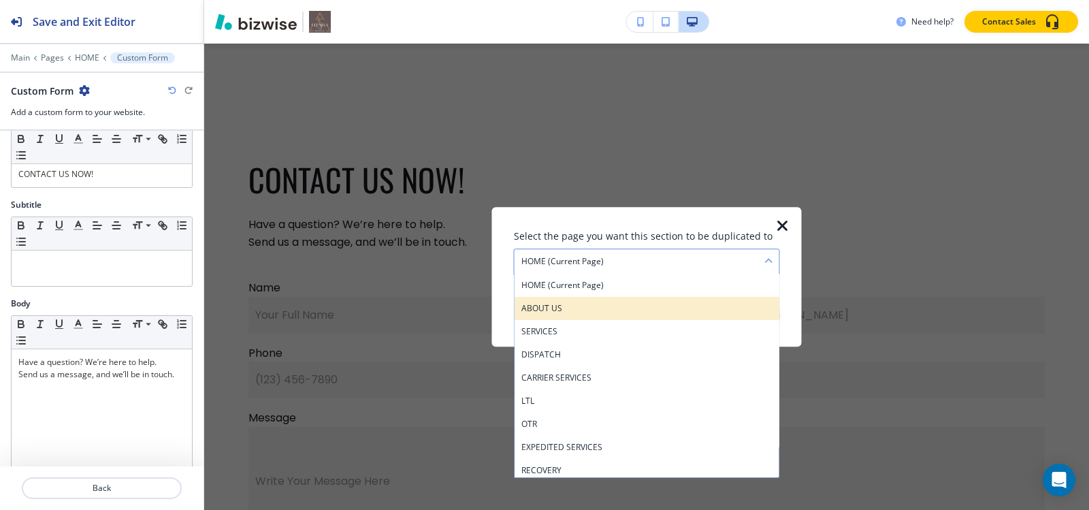
click at [576, 306] on h4 "ABOUT US" at bounding box center [646, 308] width 251 height 12
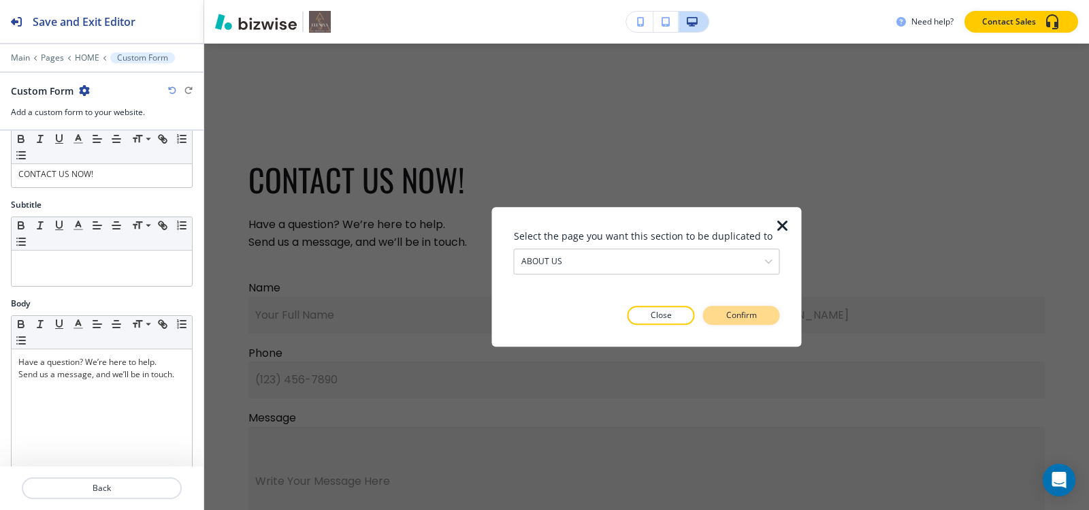
click at [760, 309] on button "Confirm" at bounding box center [741, 315] width 77 height 19
click at [760, 310] on button "Take me there" at bounding box center [729, 315] width 101 height 19
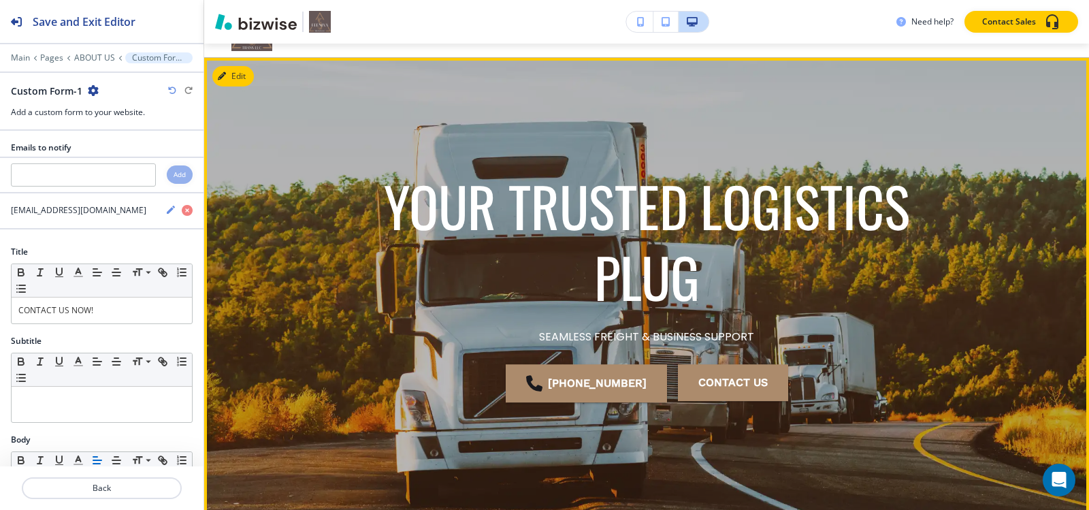
scroll to position [0, 0]
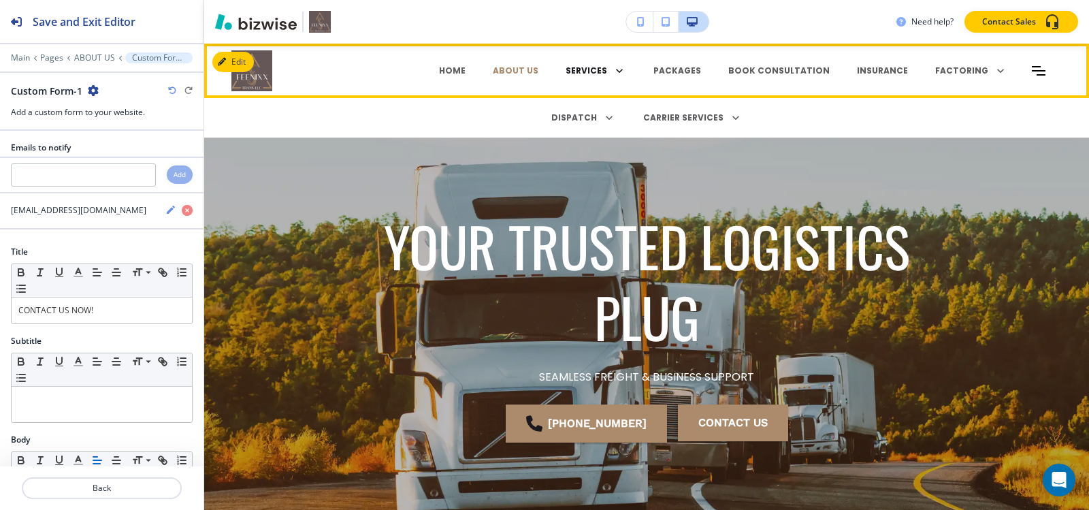
click at [566, 69] on p "SERVICES" at bounding box center [587, 71] width 42 height 12
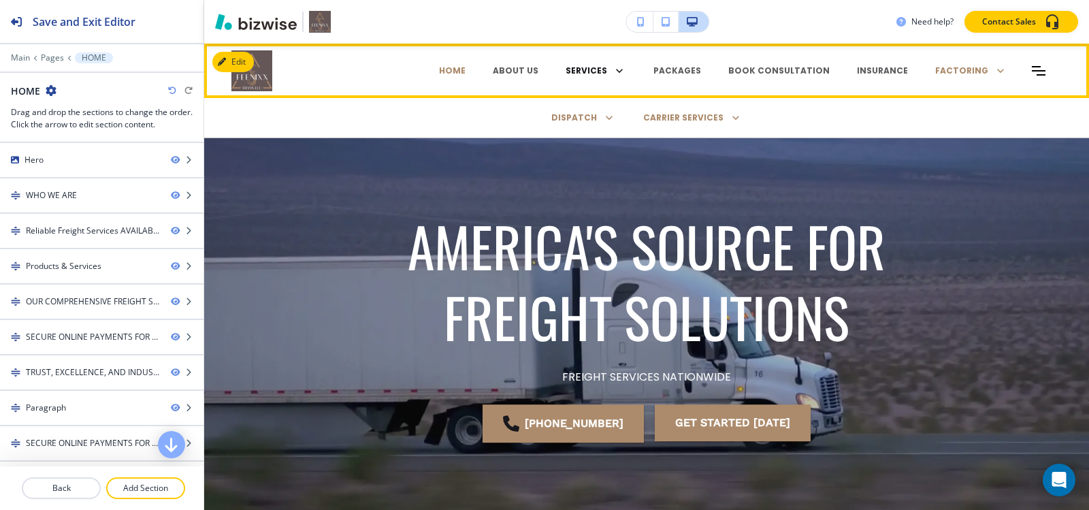
click at [566, 69] on p "SERVICES" at bounding box center [587, 71] width 42 height 12
click at [552, 67] on div "SERVICES DISPATCH BROKER CREDIT CHECK CARRIER PACKET SETUP COMPLIANCE AND PERMI…" at bounding box center [596, 70] width 88 height 19
click at [566, 66] on p "SERVICES" at bounding box center [587, 71] width 42 height 12
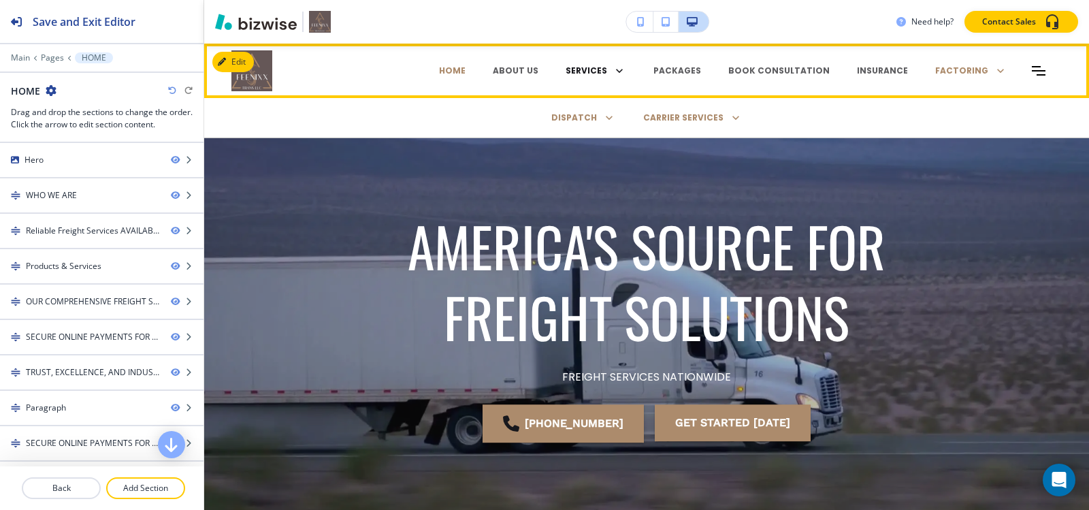
click at [566, 66] on p "SERVICES" at bounding box center [587, 71] width 42 height 12
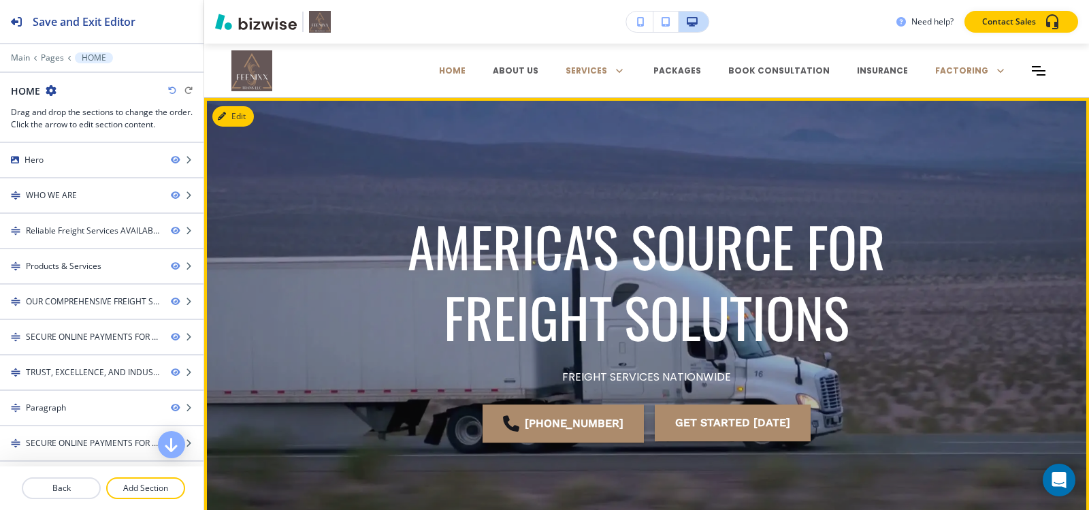
click at [470, 257] on h1 "AMERICA'S SOURCE FOR FREIGHT SOLUTIONS" at bounding box center [646, 281] width 544 height 142
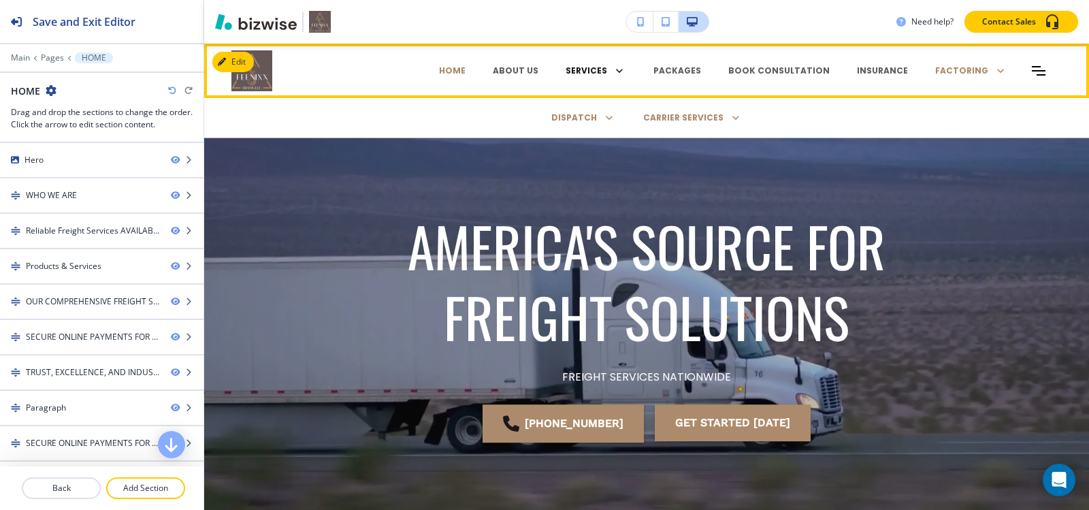
click at [566, 71] on p "SERVICES" at bounding box center [587, 71] width 42 height 12
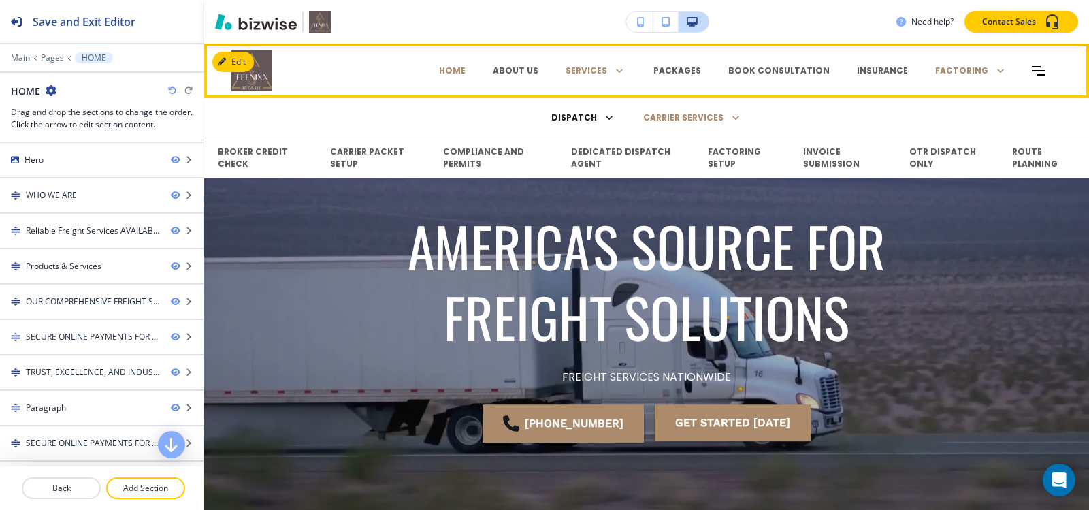
click at [560, 118] on p "DISPATCH" at bounding box center [574, 118] width 46 height 12
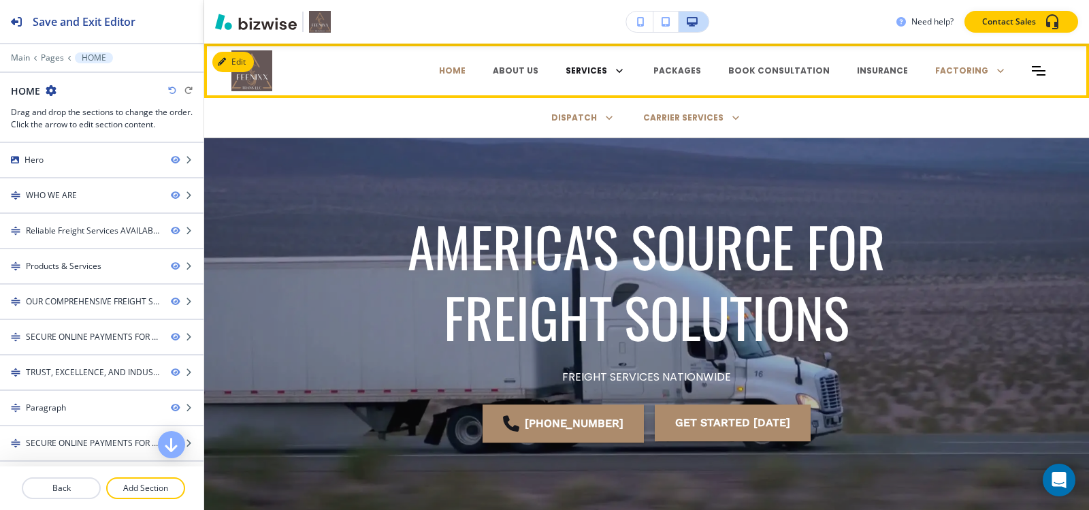
click at [566, 67] on p "SERVICES" at bounding box center [587, 71] width 42 height 12
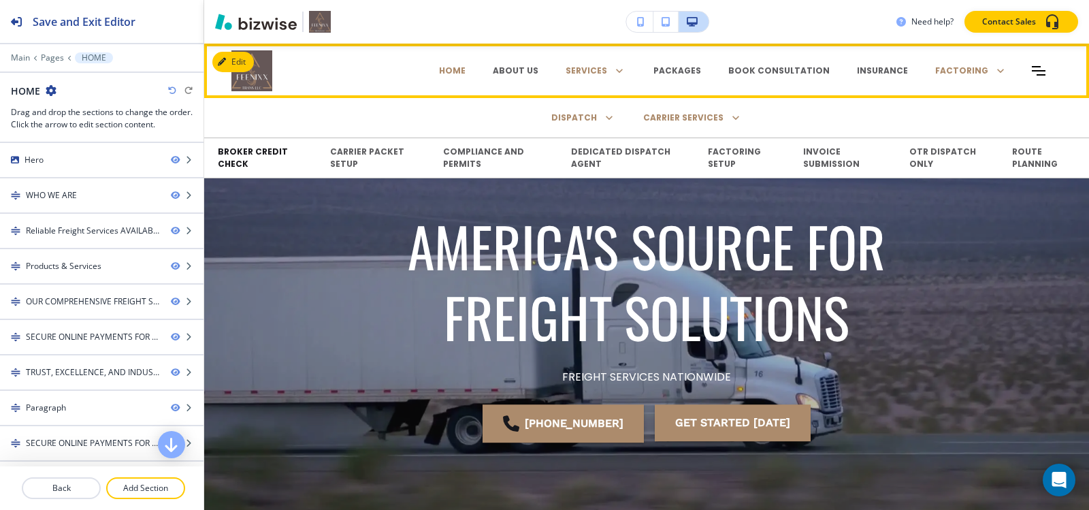
click at [251, 152] on p "BROKER CREDIT CHECK" at bounding box center [260, 158] width 85 height 25
click at [248, 155] on p "BROKER CREDIT CHECK" at bounding box center [260, 158] width 85 height 25
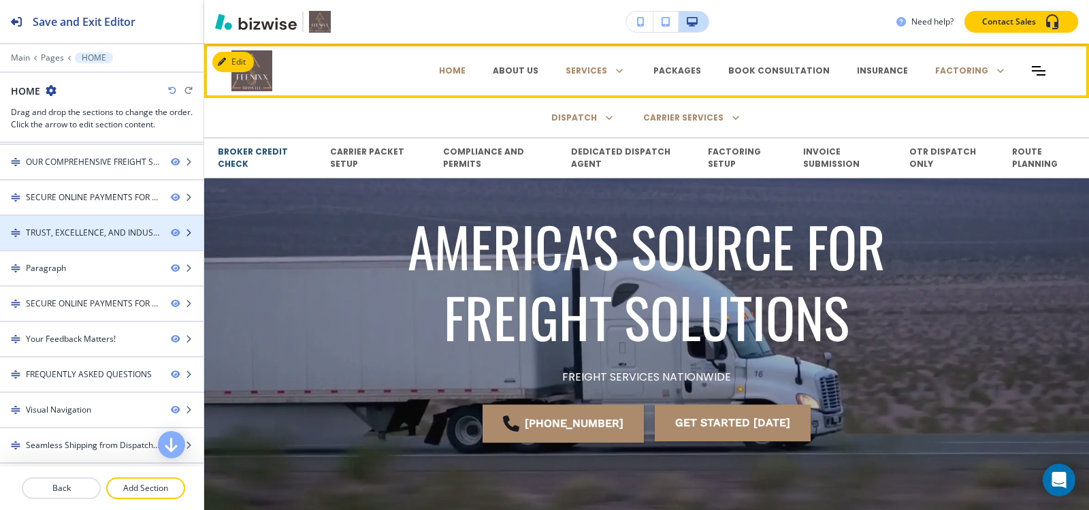
scroll to position [3, 0]
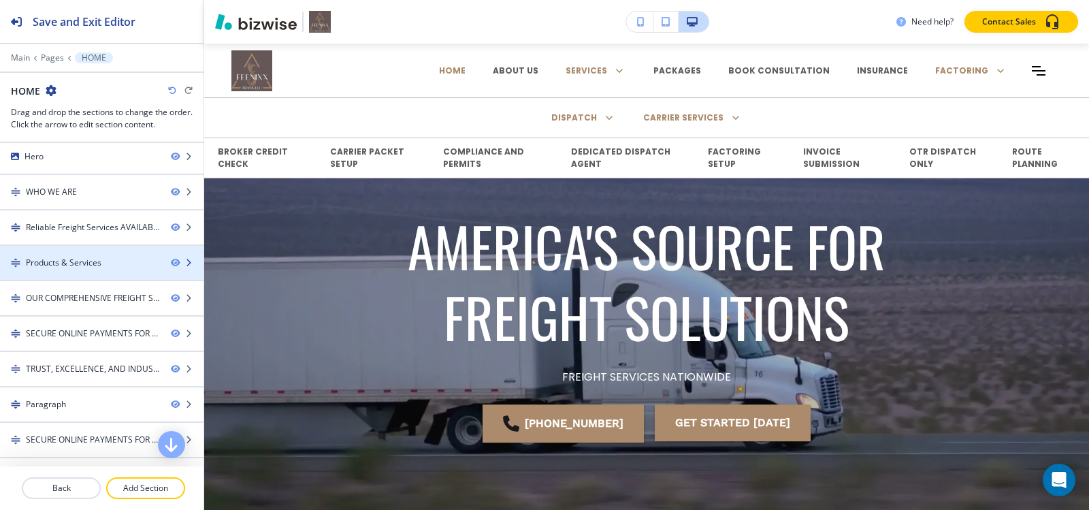
click at [88, 263] on div "Products & Services" at bounding box center [64, 263] width 76 height 12
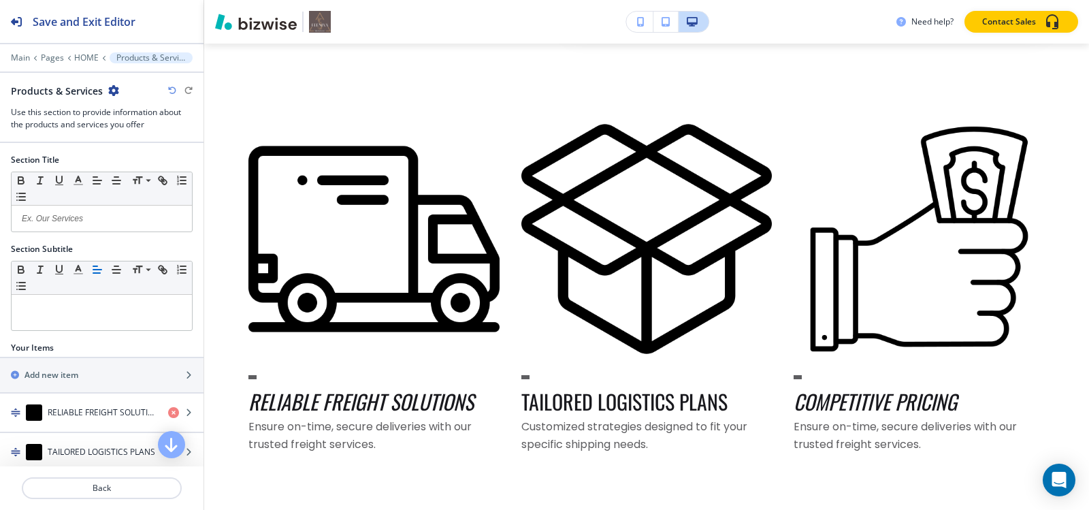
scroll to position [2047, 0]
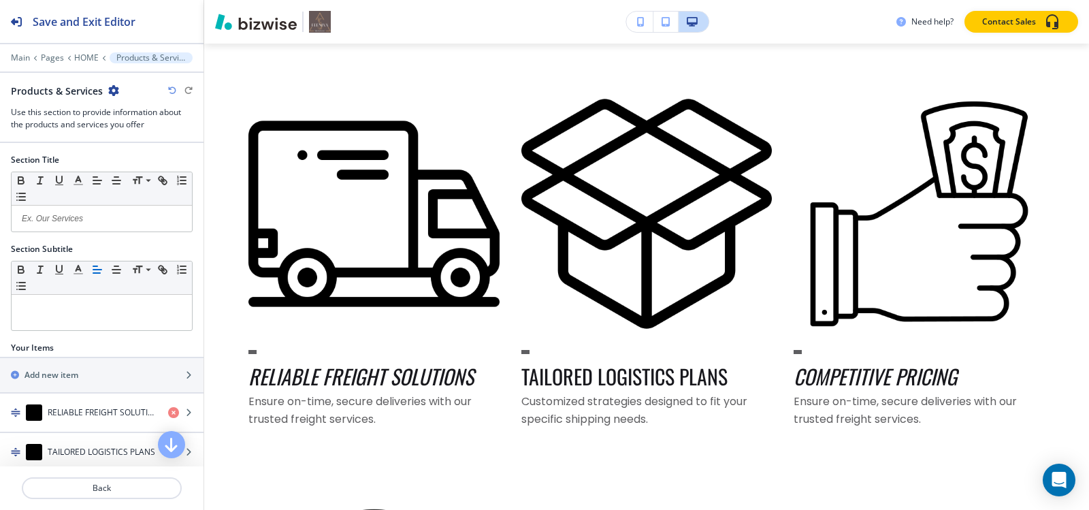
click at [71, 53] on div "Main Pages HOME Products & Services" at bounding box center [102, 57] width 182 height 11
click at [78, 56] on p "HOME" at bounding box center [86, 58] width 25 height 10
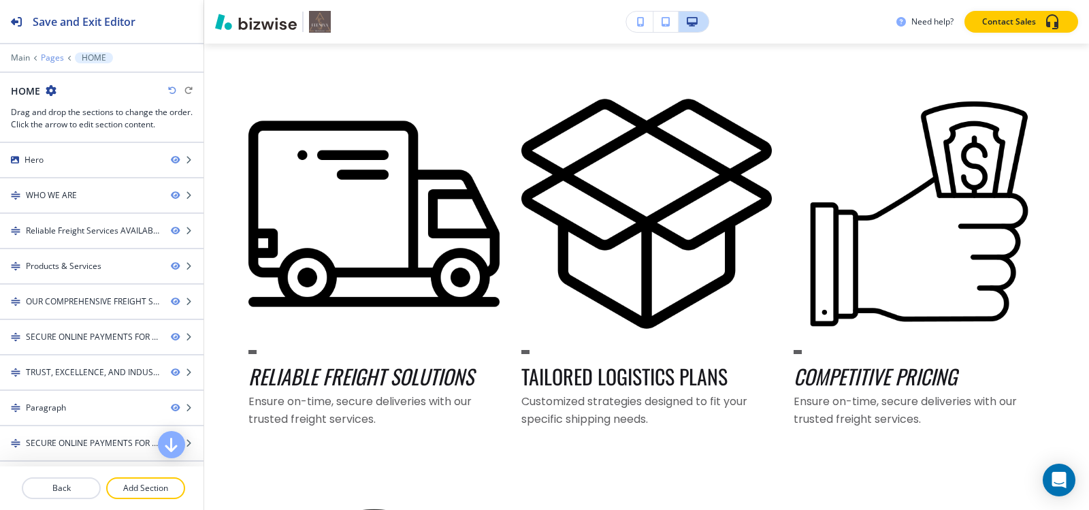
click at [49, 55] on p "Pages" at bounding box center [52, 58] width 23 height 10
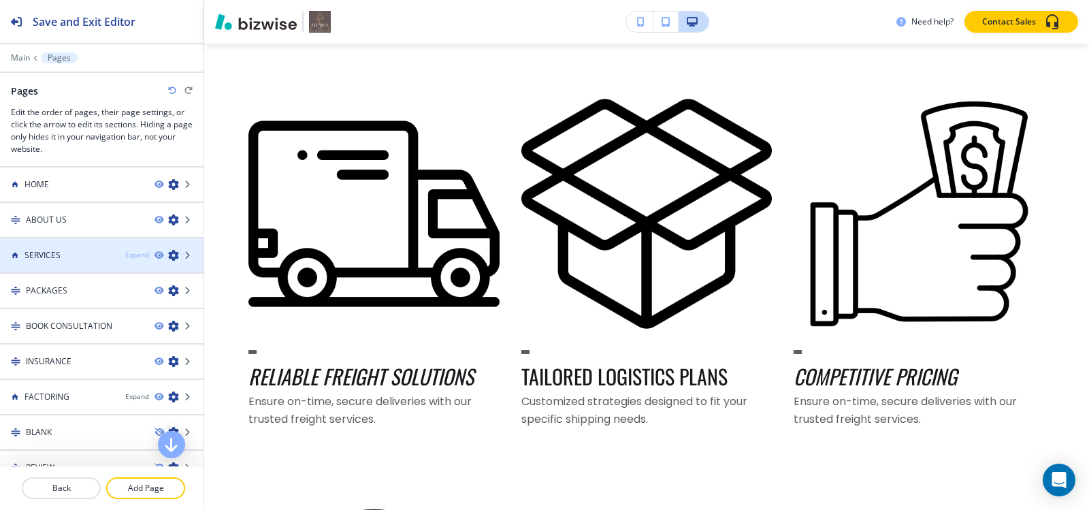
click at [131, 253] on div "Expand" at bounding box center [137, 255] width 24 height 10
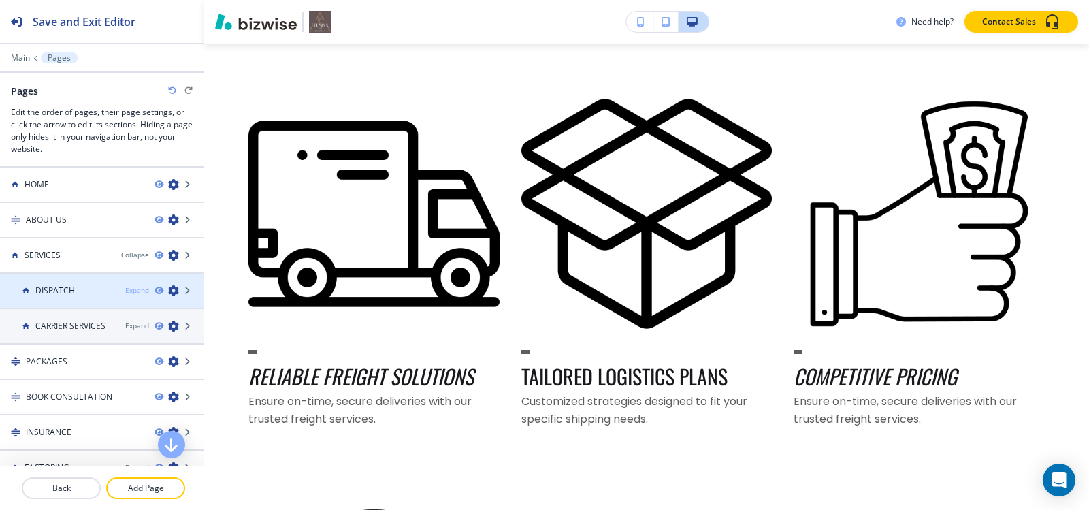
click at [125, 293] on div "Expand" at bounding box center [137, 290] width 24 height 10
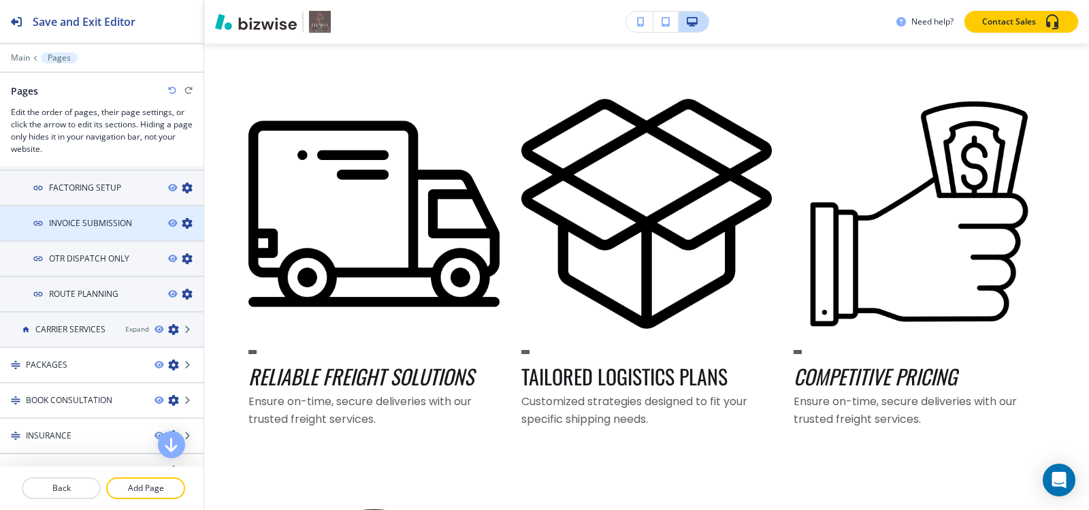
scroll to position [204, 0]
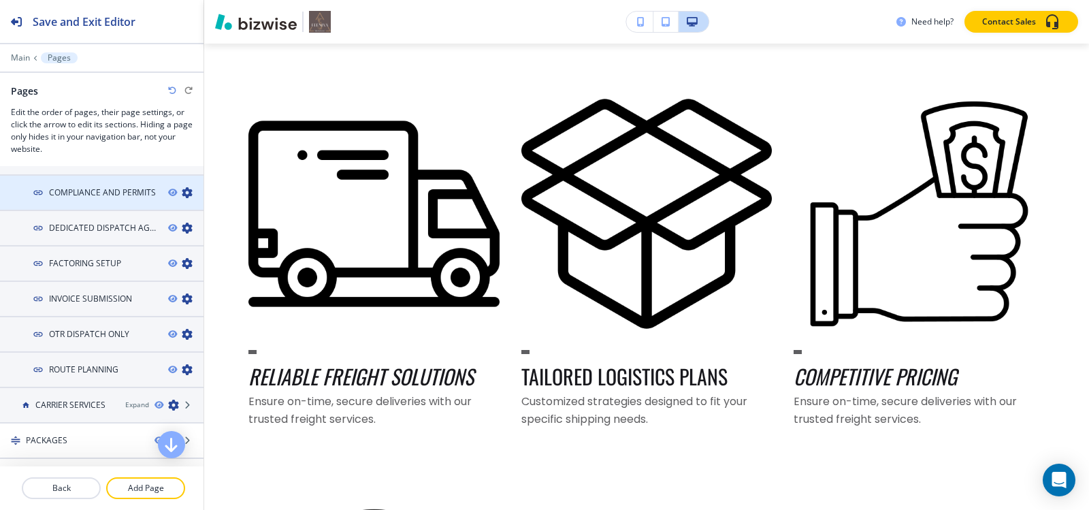
click at [182, 194] on icon "button" at bounding box center [187, 192] width 11 height 11
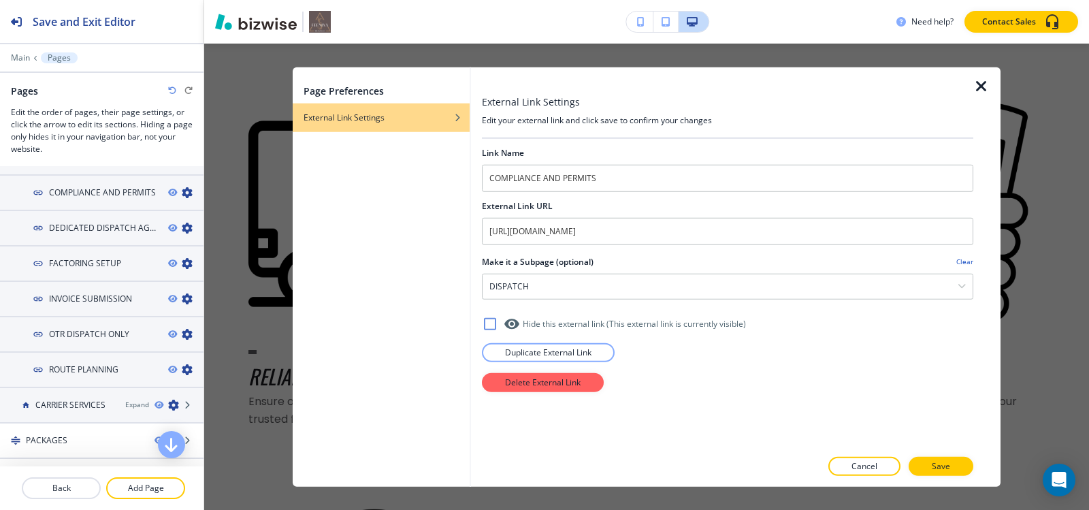
click at [975, 84] on icon "button" at bounding box center [981, 86] width 16 height 16
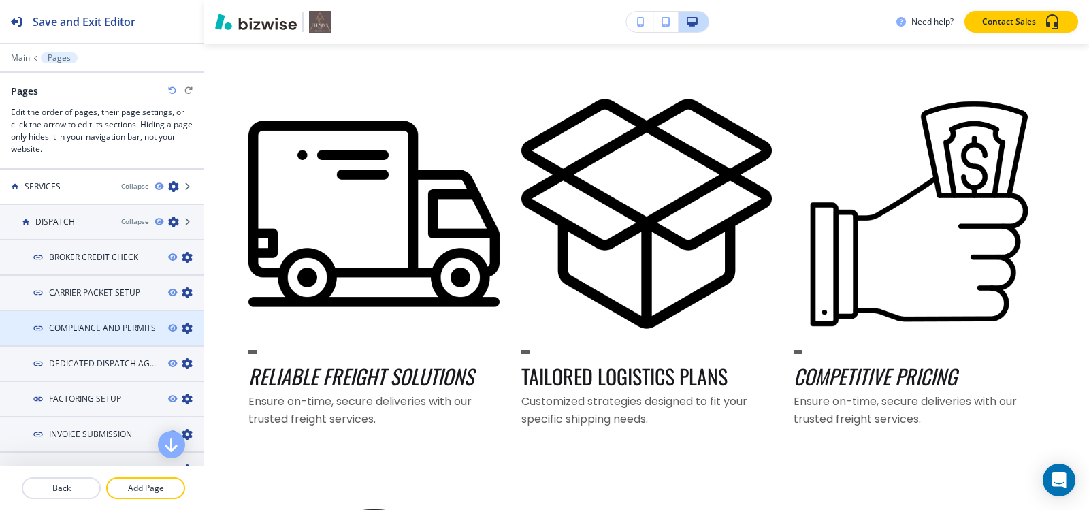
scroll to position [68, 0]
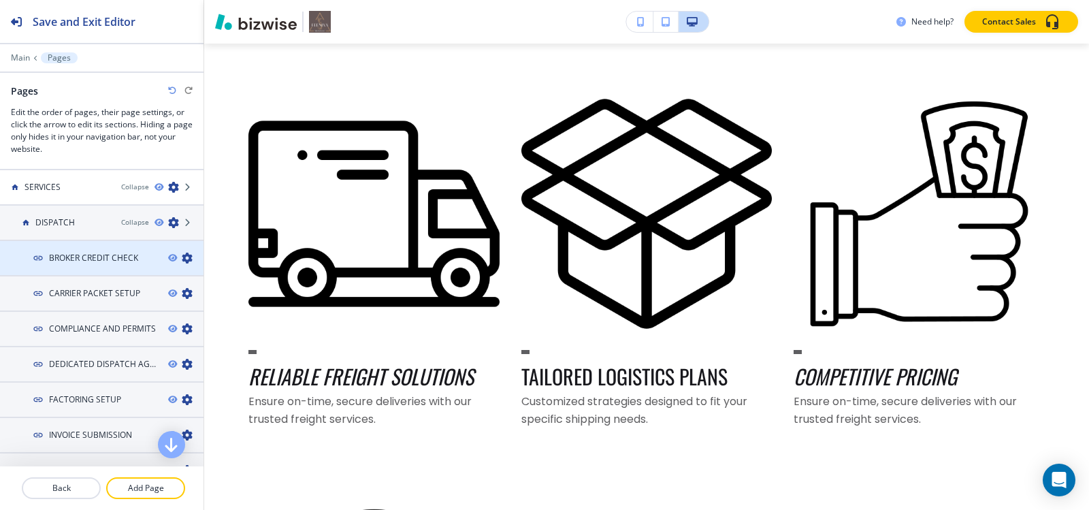
click at [182, 256] on icon "button" at bounding box center [187, 258] width 11 height 11
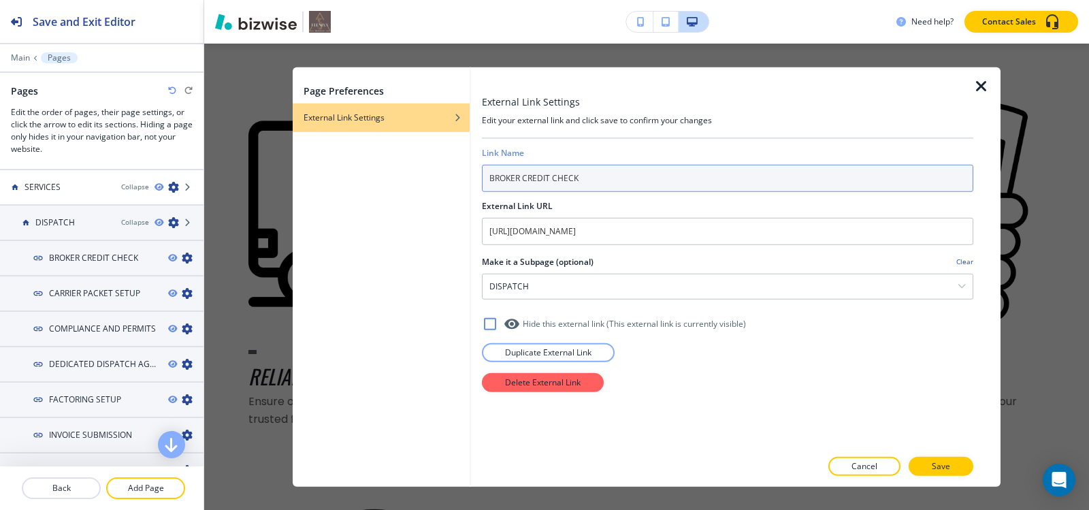
click at [681, 172] on input "BROKER CREDIT CHECK" at bounding box center [727, 177] width 491 height 27
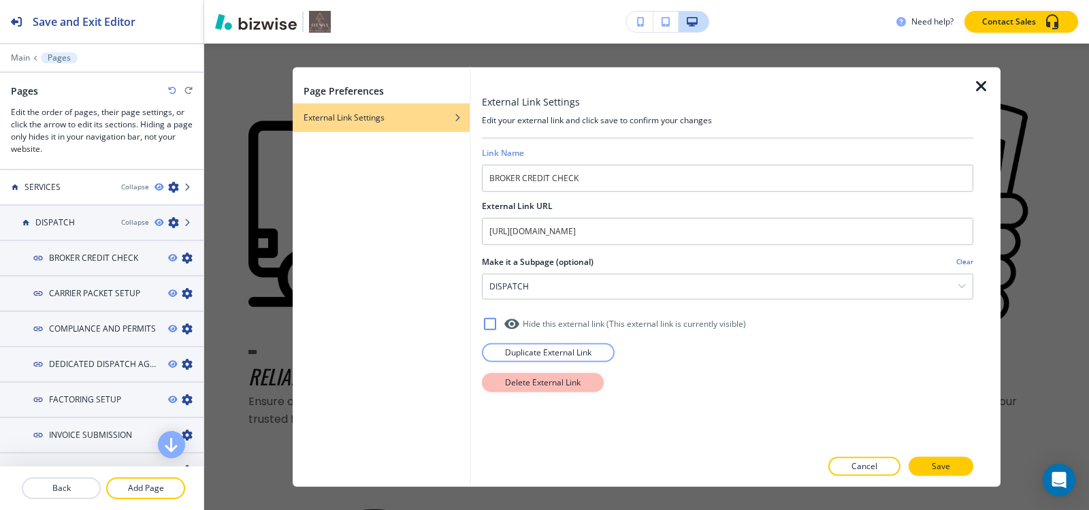
click at [550, 388] on p "Delete External Link" at bounding box center [543, 382] width 76 height 12
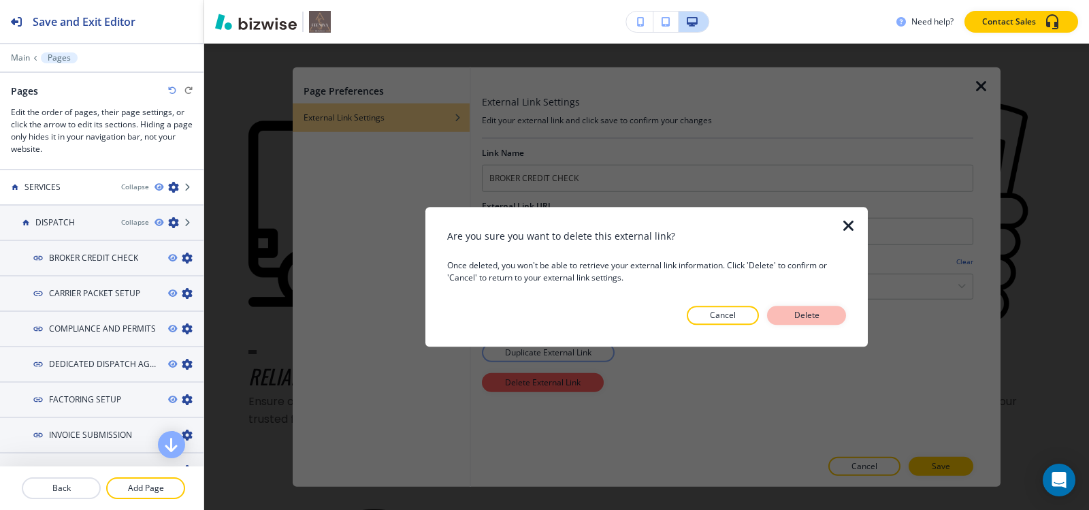
click at [811, 309] on p "Delete" at bounding box center [806, 315] width 33 height 12
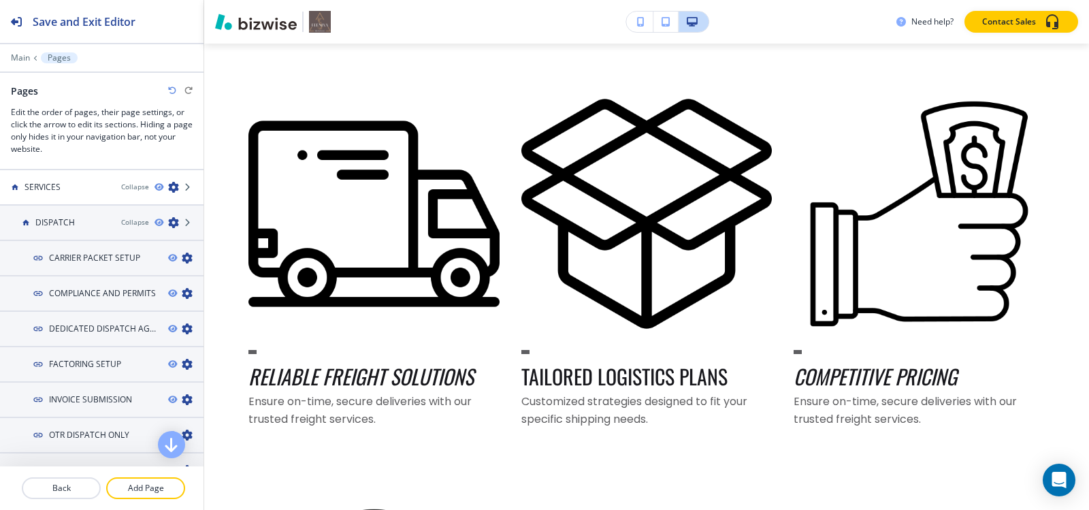
scroll to position [0, 0]
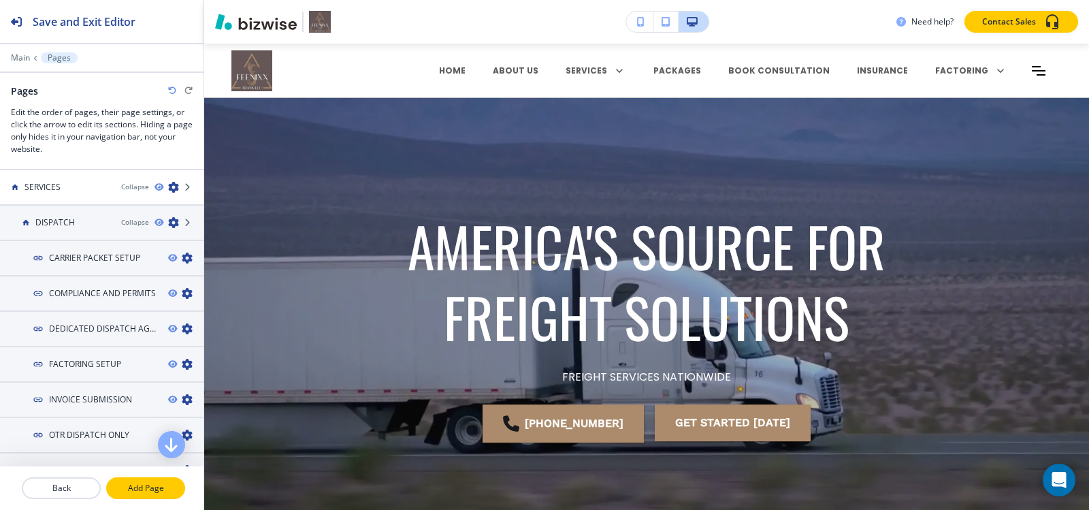
click at [150, 493] on p "Add Page" at bounding box center [146, 488] width 76 height 12
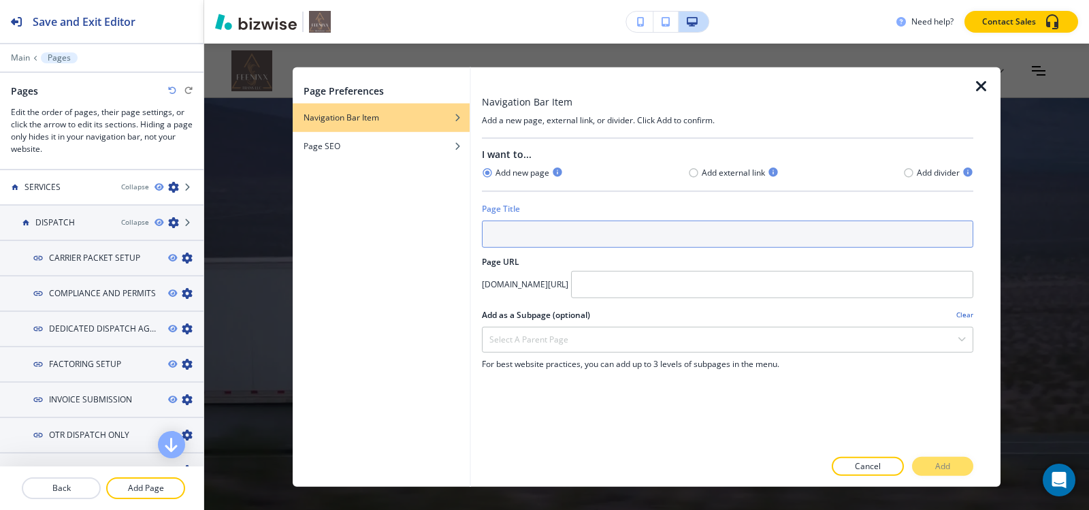
click at [572, 240] on input "text" at bounding box center [727, 233] width 491 height 27
paste input "BROKER CREDIT CHECK"
type input "BROKER CREDIT CHECK"
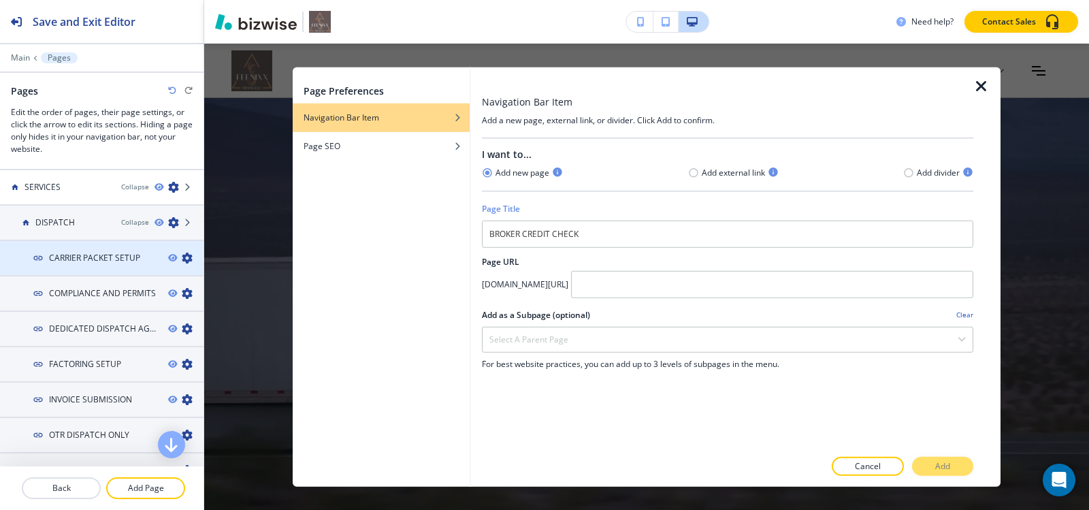
click at [96, 265] on div at bounding box center [102, 269] width 204 height 11
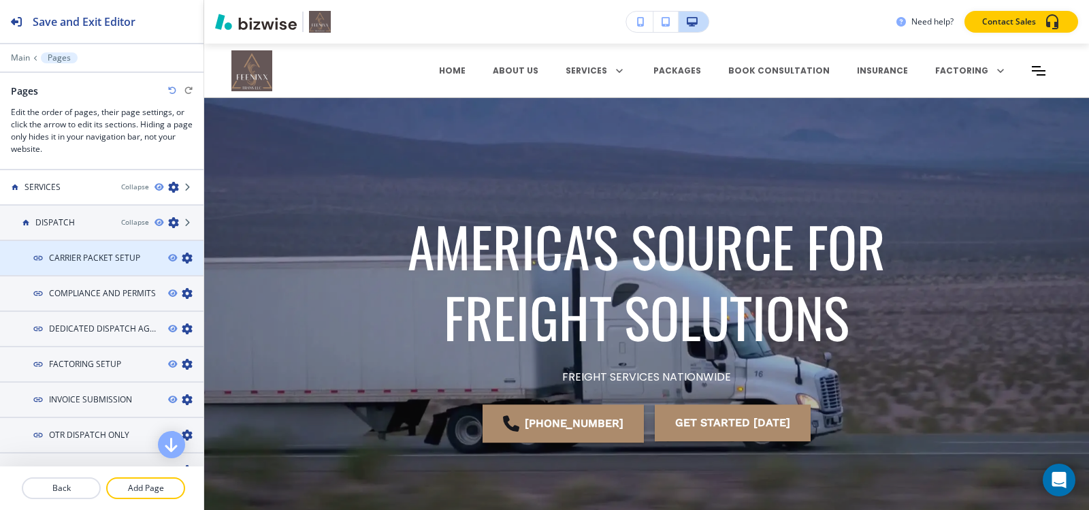
click at [99, 259] on h4 "CARRIER PACKET SETUP" at bounding box center [94, 258] width 91 height 12
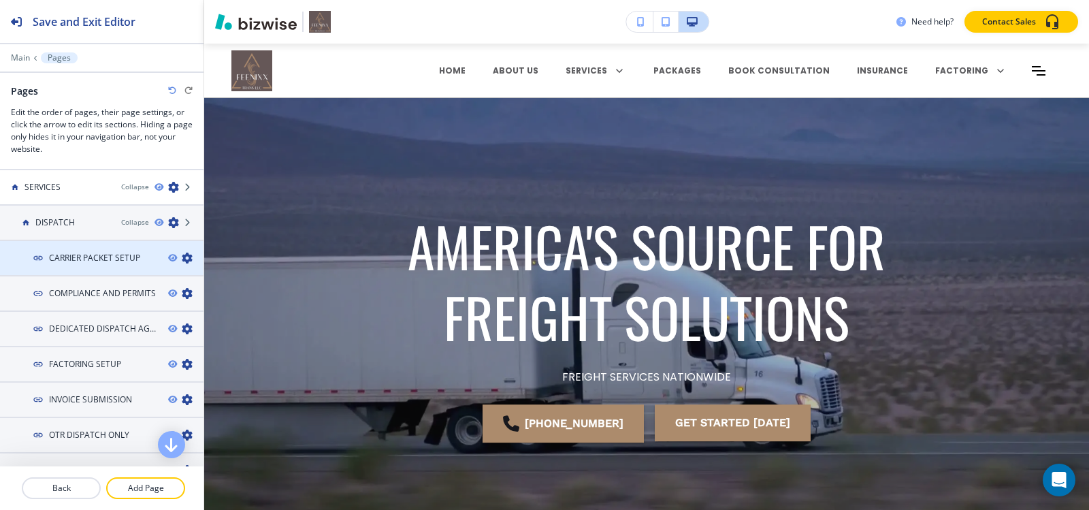
click at [99, 259] on h4 "CARRIER PACKET SETUP" at bounding box center [94, 258] width 91 height 12
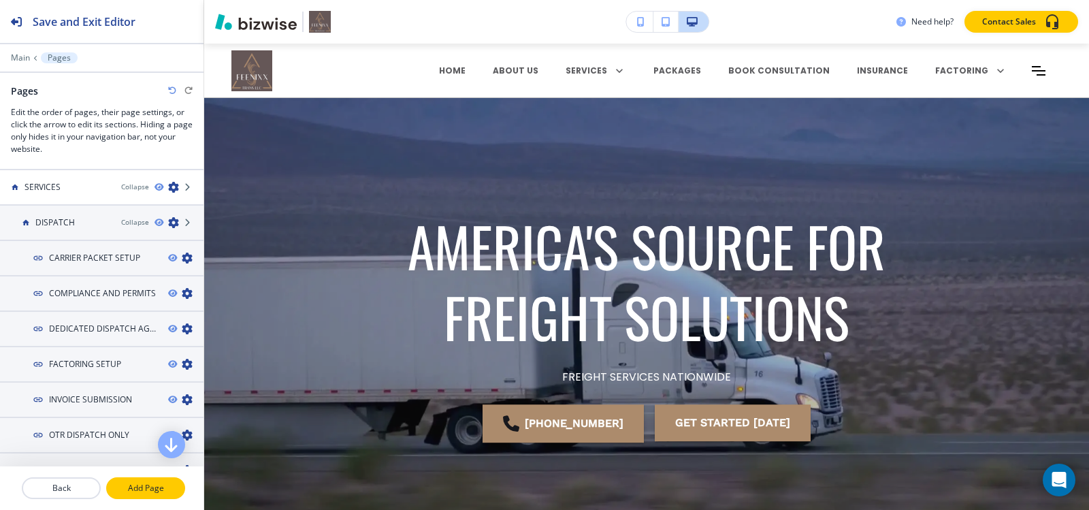
click at [129, 490] on p "Add Page" at bounding box center [146, 488] width 76 height 12
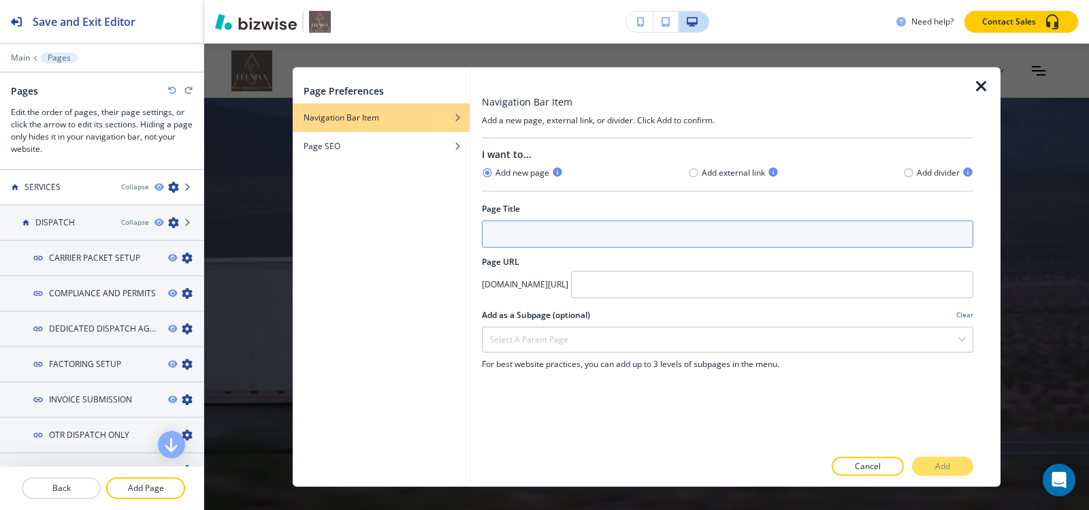
click at [523, 235] on input "text" at bounding box center [727, 233] width 491 height 27
paste input "BROKER CREDIT CHECK"
type input "BROKER CREDIT CHECK"
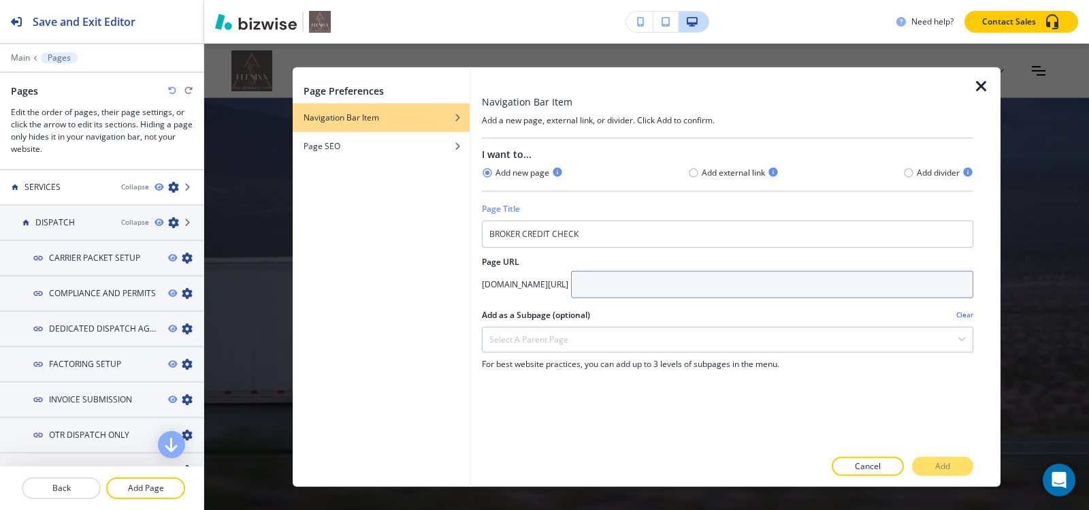
click at [663, 288] on input "text" at bounding box center [772, 283] width 402 height 27
paste input "broker-credit-check"
type input "broker-credit-check"
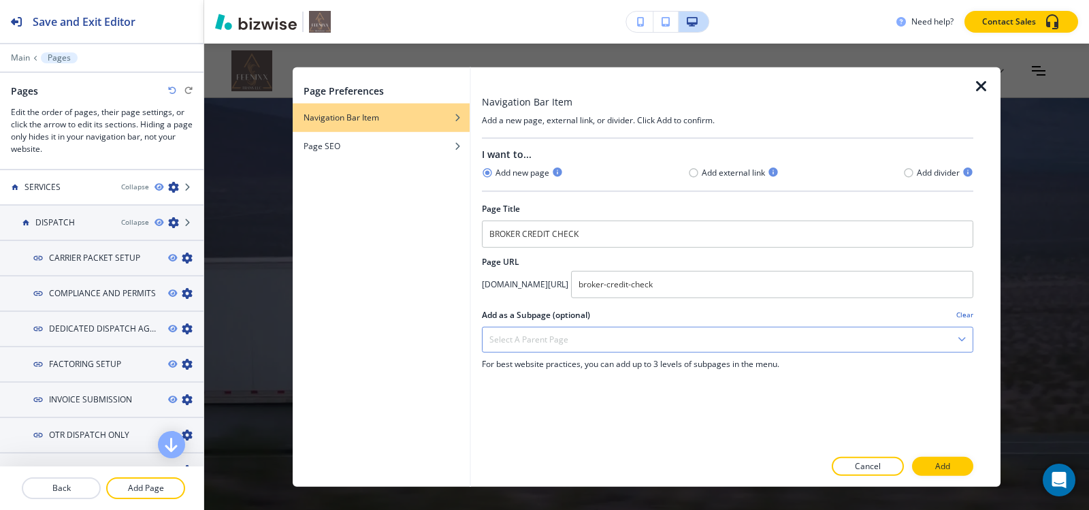
click at [590, 333] on div "Select a parent page" at bounding box center [728, 339] width 490 height 25
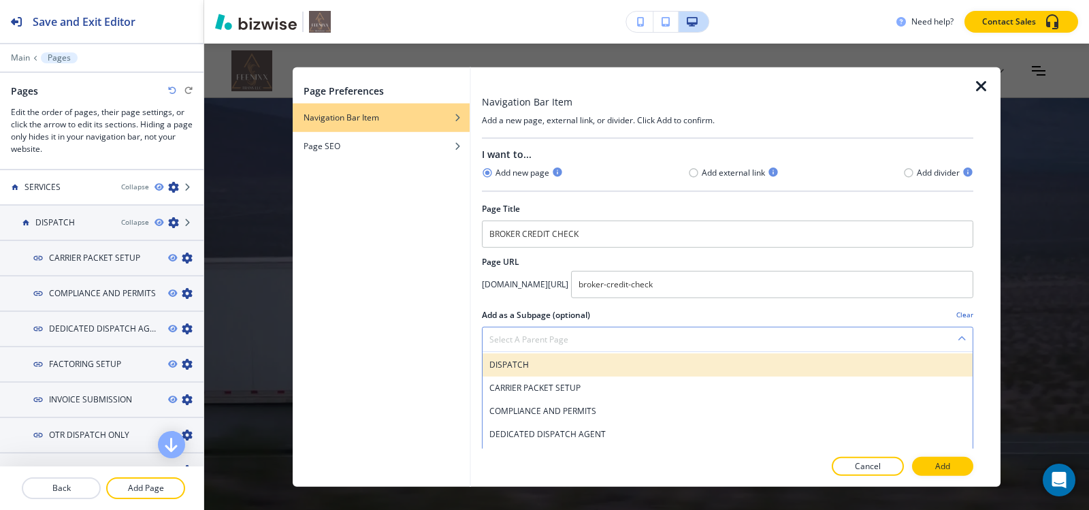
click at [565, 365] on h4 "DISPATCH" at bounding box center [727, 364] width 476 height 12
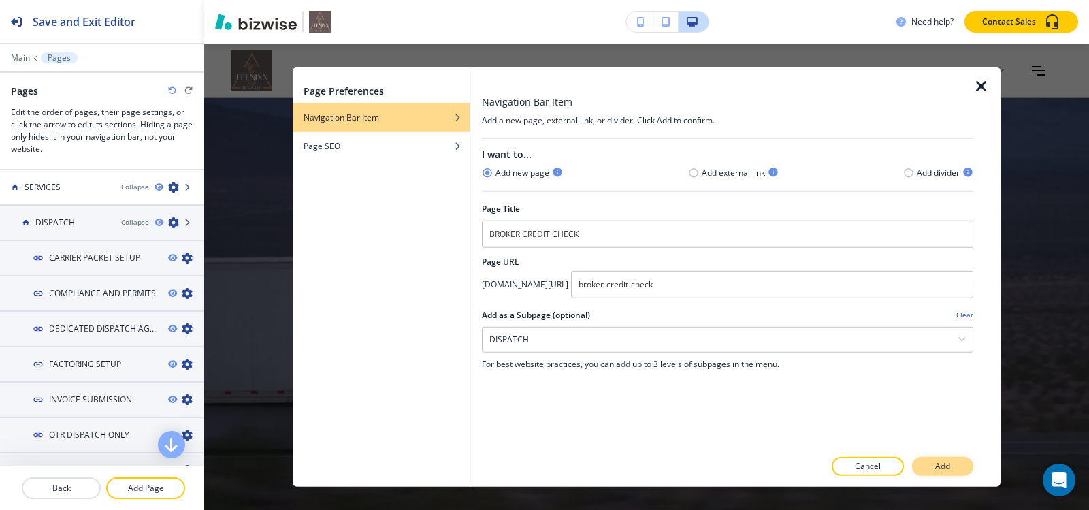
click at [950, 471] on button "Add" at bounding box center [942, 466] width 61 height 19
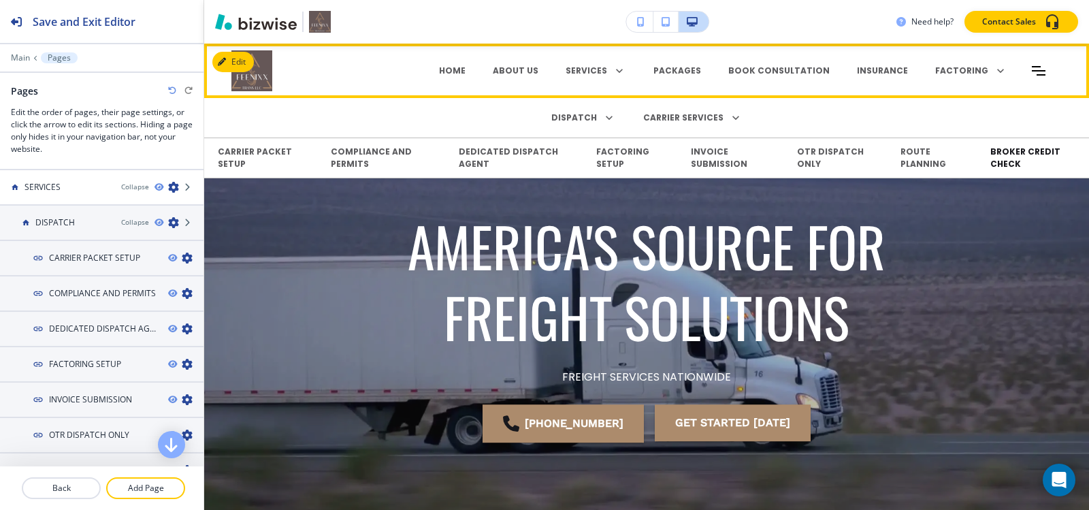
click at [996, 161] on p "BROKER CREDIT CHECK" at bounding box center [1032, 158] width 85 height 25
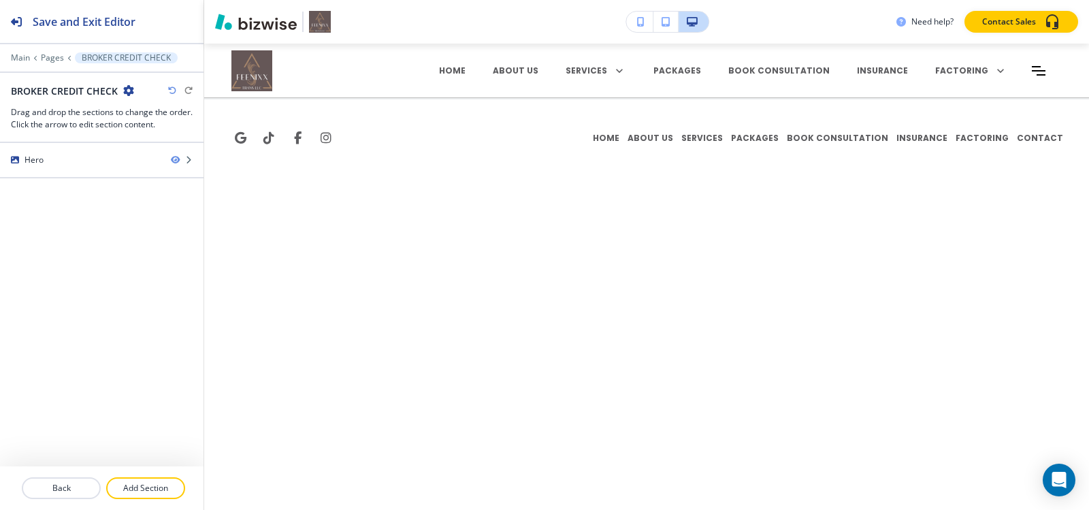
click at [63, 56] on div "Main Pages BROKER CREDIT CHECK" at bounding box center [102, 57] width 182 height 11
click at [52, 57] on p "Pages" at bounding box center [52, 58] width 23 height 10
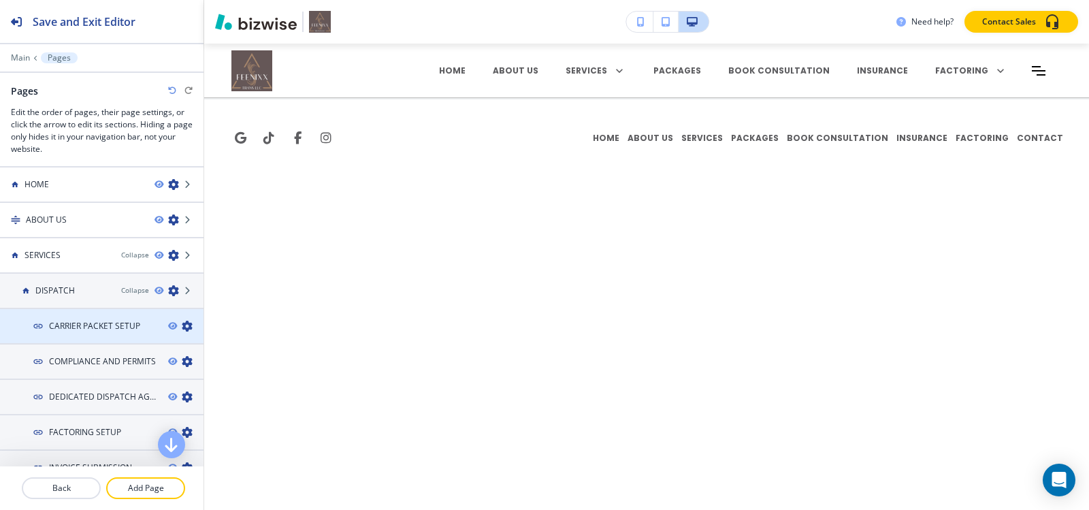
click at [182, 326] on icon "button" at bounding box center [187, 326] width 11 height 11
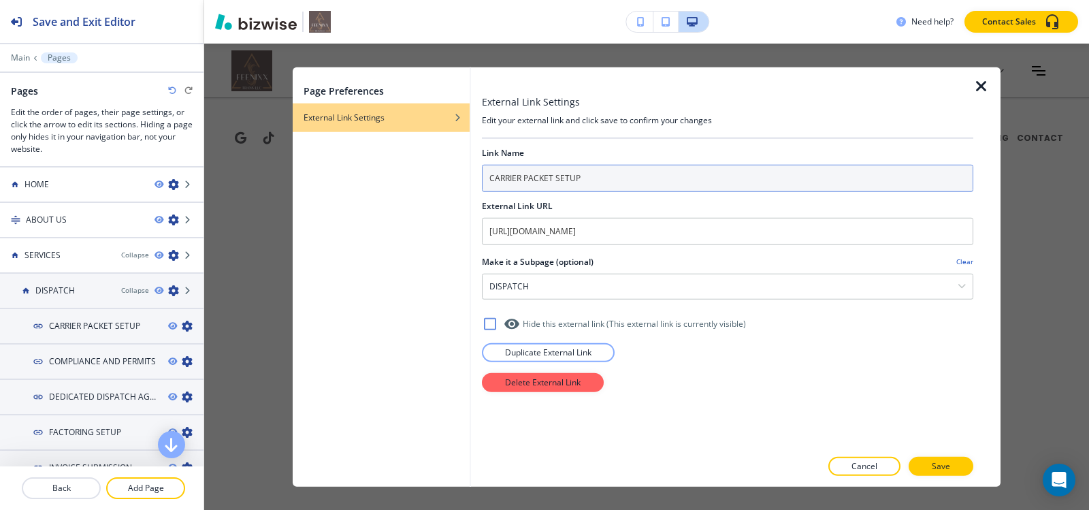
click at [598, 184] on input "CARRIER PACKET SETUP" at bounding box center [727, 177] width 491 height 27
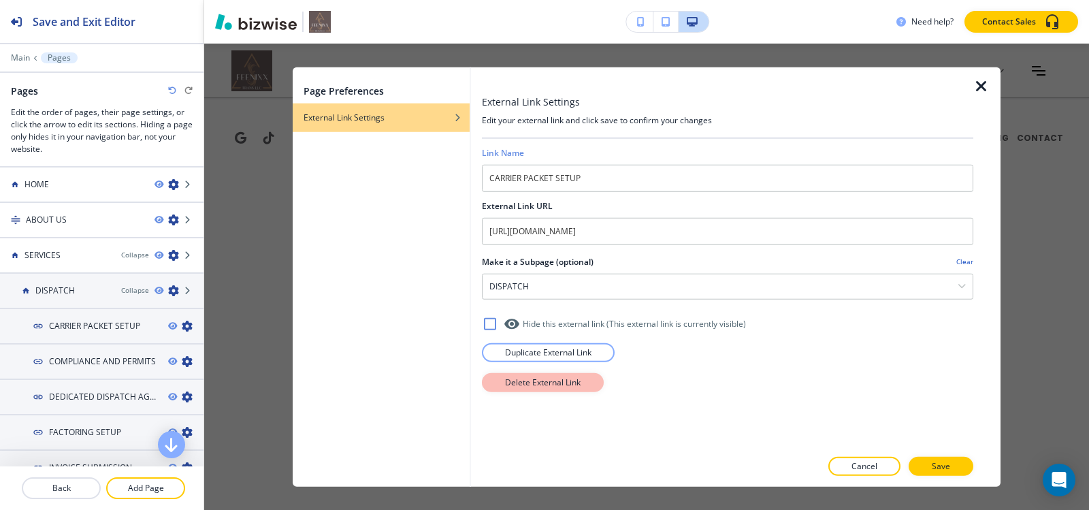
click at [551, 375] on button "Delete External Link" at bounding box center [543, 381] width 122 height 19
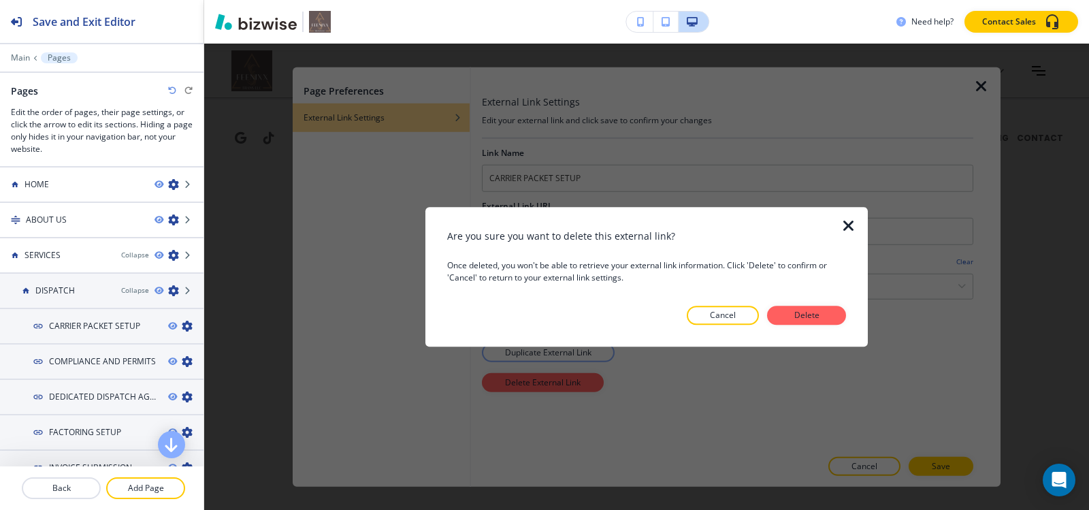
click at [817, 325] on div at bounding box center [646, 336] width 399 height 22
click at [815, 316] on p "Delete" at bounding box center [806, 315] width 33 height 12
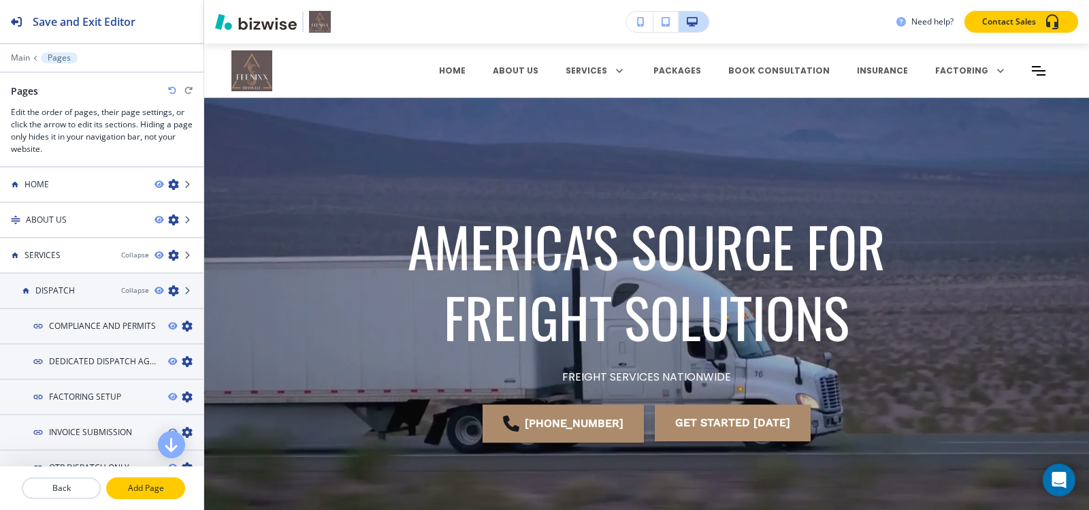
click at [143, 488] on p "Add Page" at bounding box center [146, 488] width 76 height 12
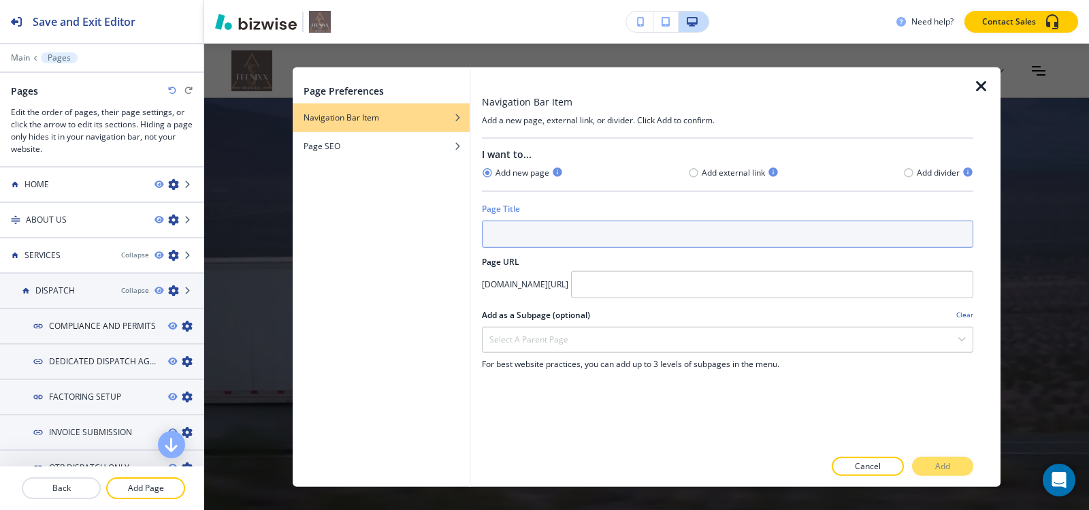
click at [537, 233] on input "text" at bounding box center [727, 233] width 491 height 27
paste input "CARRIER PACKET SETUP"
type input "CARRIER PACKET SETUP"
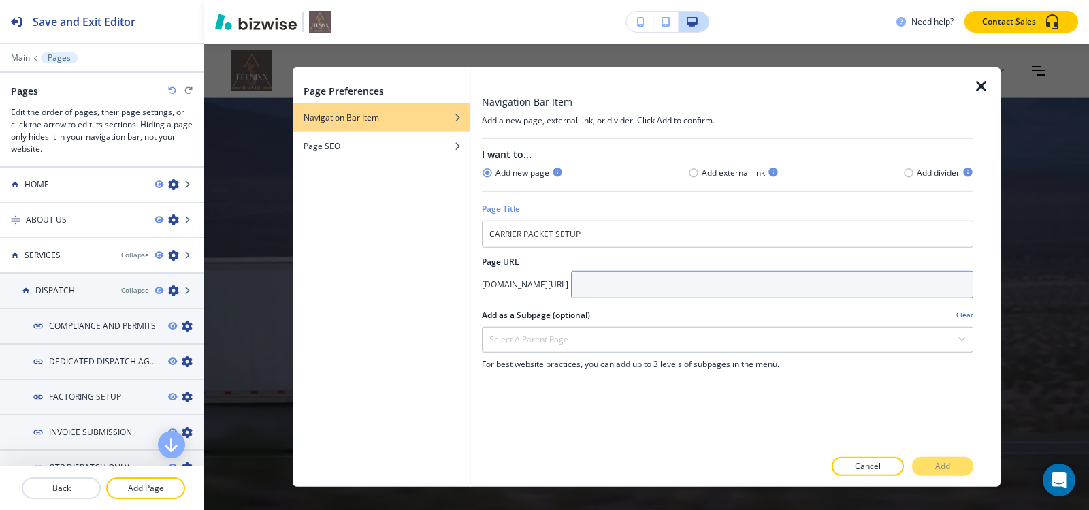
click at [694, 285] on input "text" at bounding box center [772, 283] width 402 height 27
paste input "carrier-packet-setup"
type input "carrier-packet-setup"
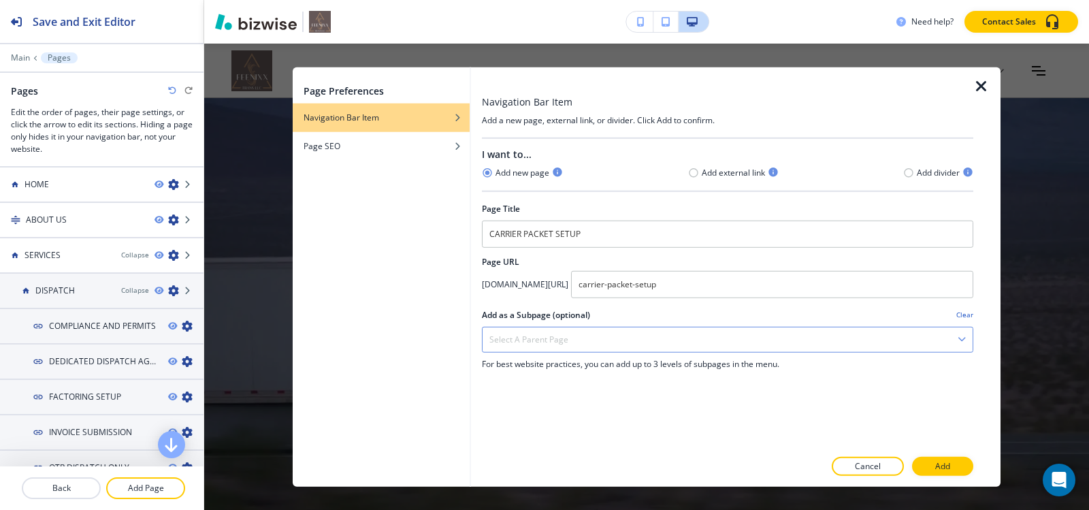
click at [636, 336] on div "Select a parent page" at bounding box center [728, 339] width 490 height 25
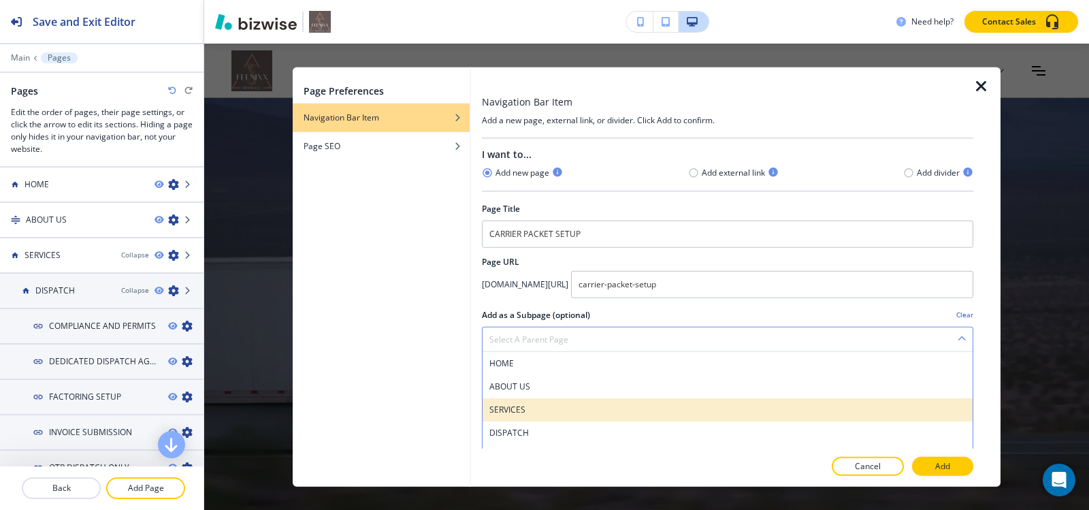
click at [544, 405] on h4 "SERVICES" at bounding box center [727, 409] width 476 height 12
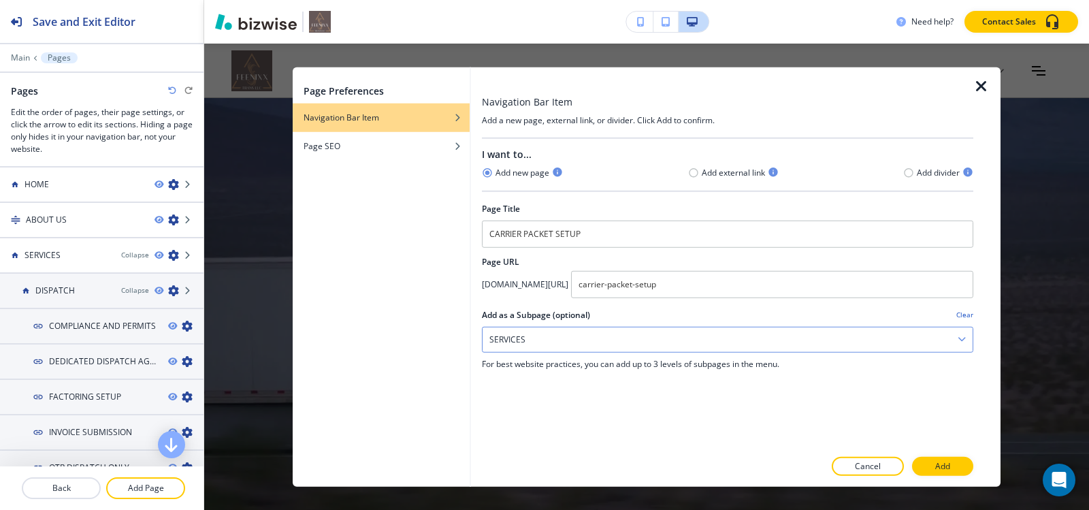
click at [587, 329] on div "SERVICES" at bounding box center [728, 339] width 490 height 25
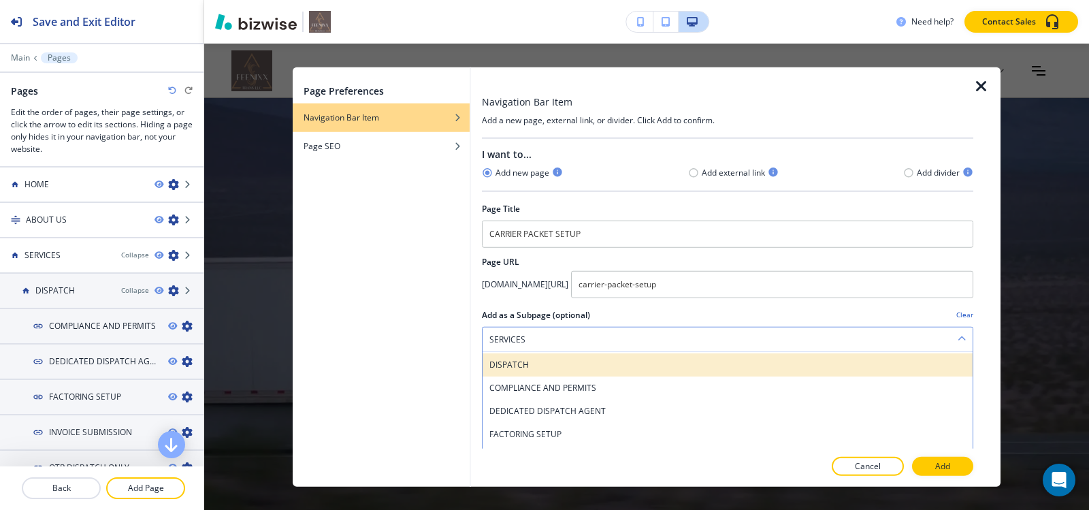
click at [564, 363] on h4 "DISPATCH" at bounding box center [727, 364] width 476 height 12
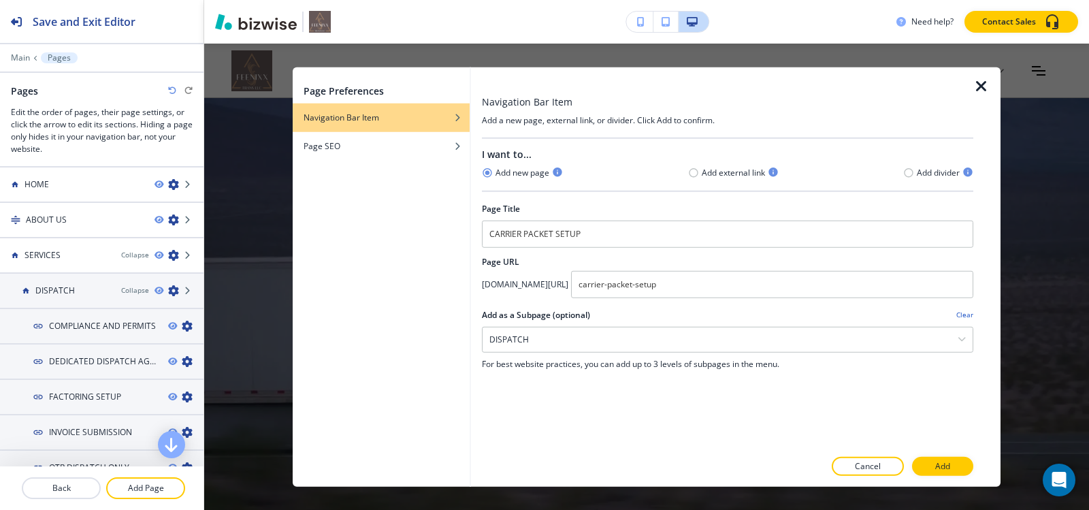
click at [928, 476] on div at bounding box center [727, 481] width 491 height 11
click at [928, 472] on button "Add" at bounding box center [942, 466] width 61 height 19
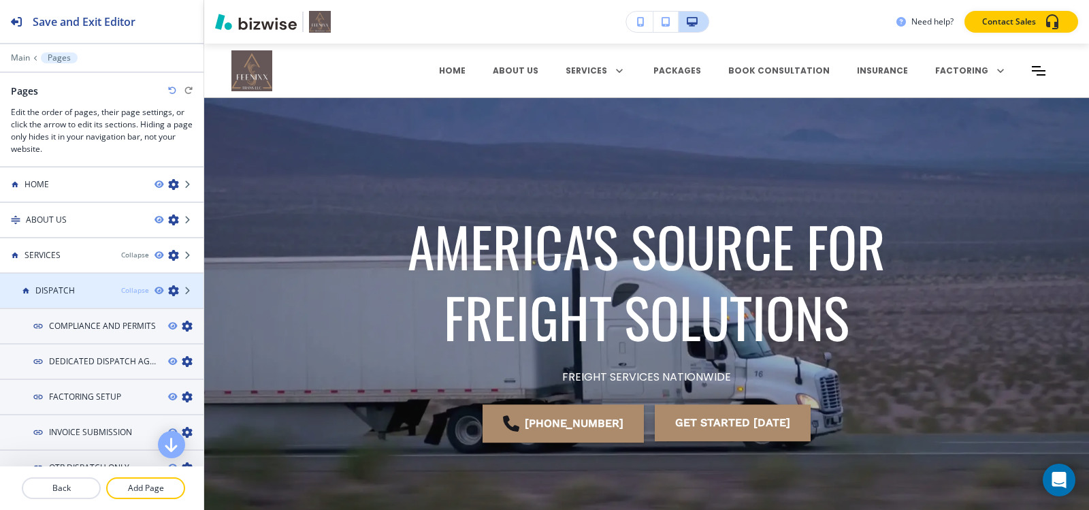
click at [126, 287] on div "Collapse" at bounding box center [135, 290] width 28 height 10
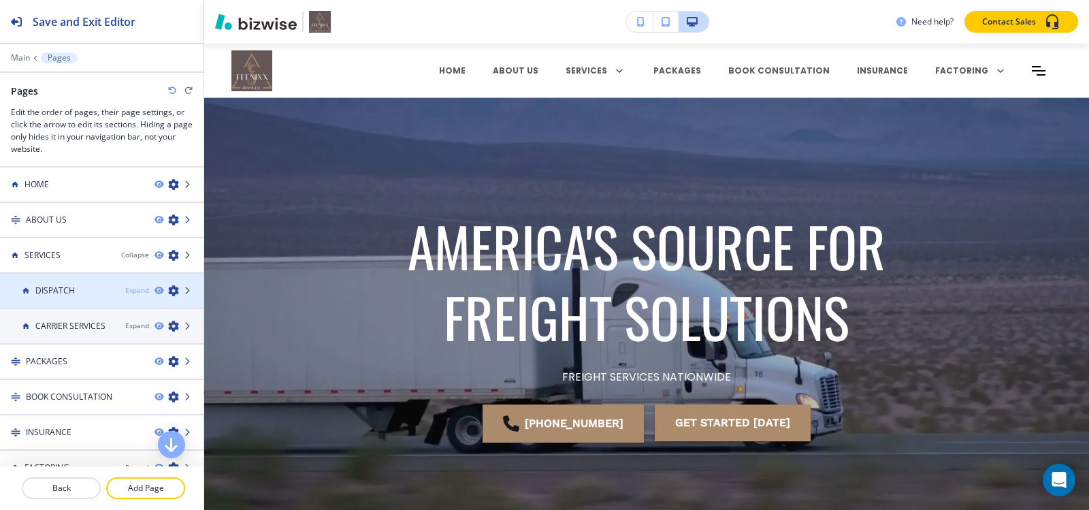
click at [125, 290] on div "Expand" at bounding box center [137, 290] width 24 height 10
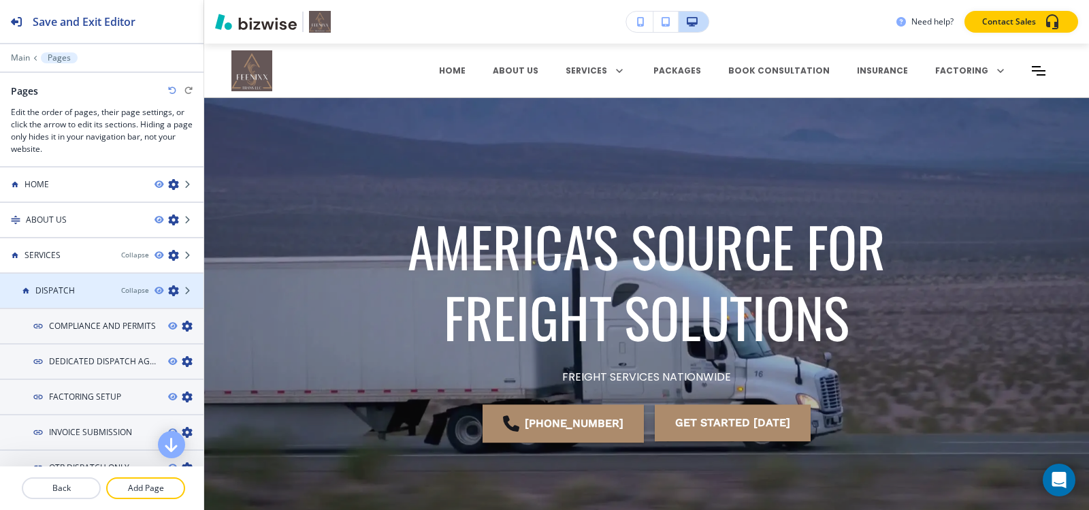
click at [124, 297] on div at bounding box center [102, 302] width 204 height 11
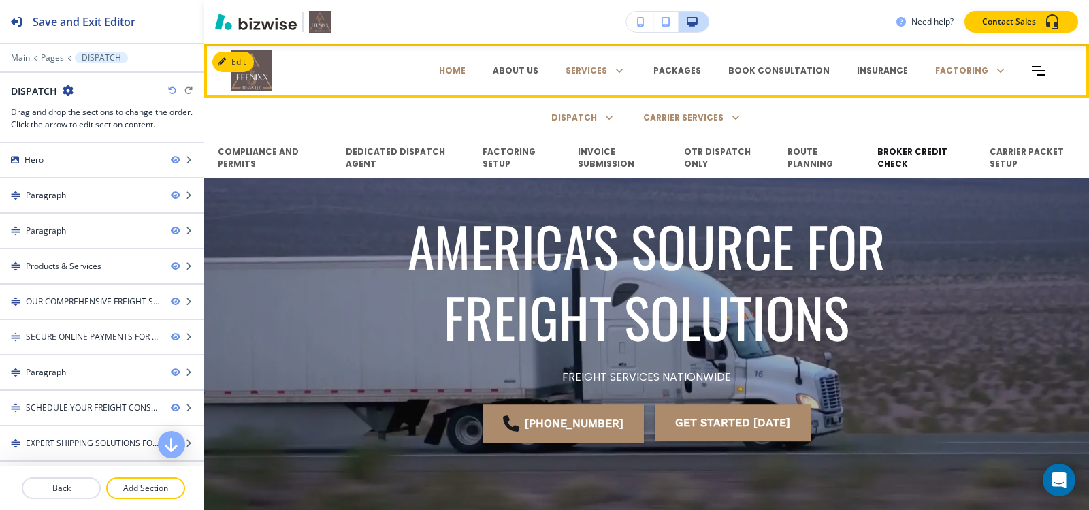
click at [882, 161] on p "BROKER CREDIT CHECK" at bounding box center [919, 158] width 85 height 25
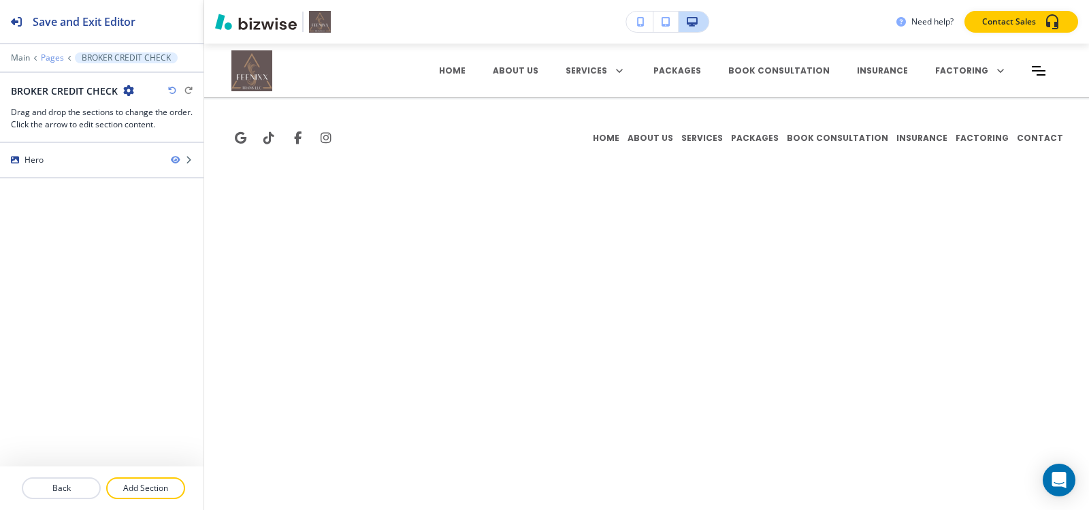
click at [54, 55] on p "Pages" at bounding box center [52, 58] width 23 height 10
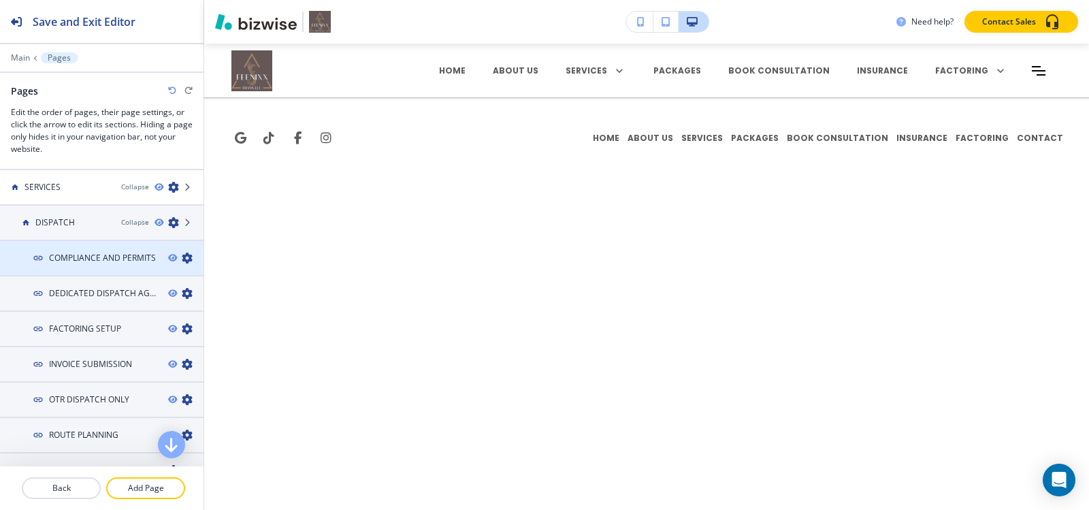
click at [182, 258] on icon "button" at bounding box center [187, 258] width 11 height 11
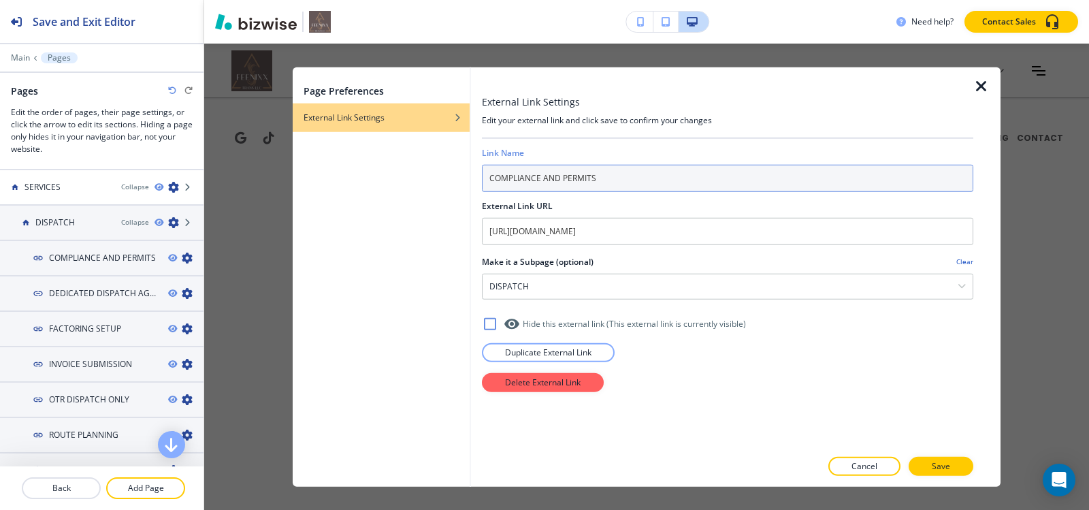
click at [639, 191] on input "COMPLIANCE AND PERMITS" at bounding box center [727, 177] width 491 height 27
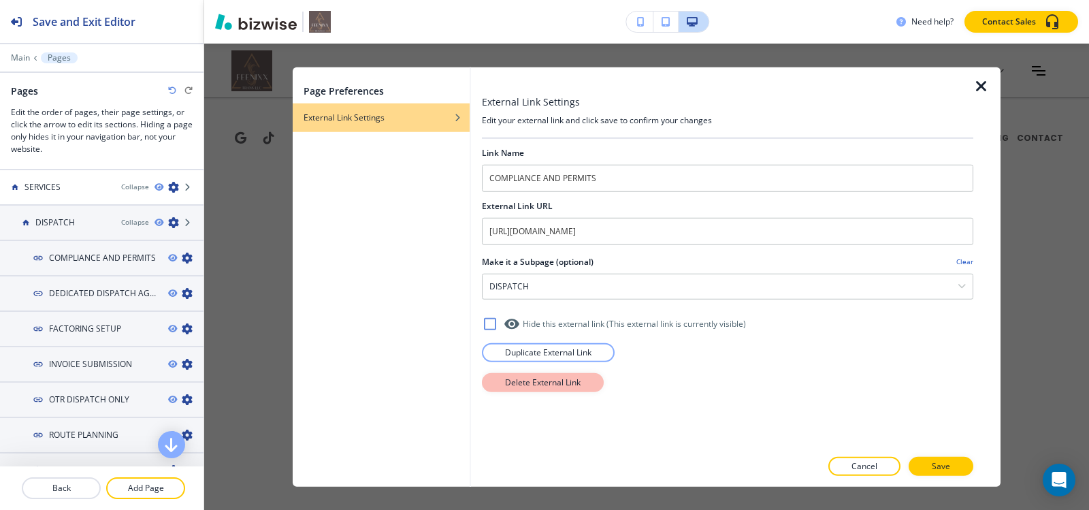
click at [539, 376] on p "Delete External Link" at bounding box center [543, 382] width 76 height 12
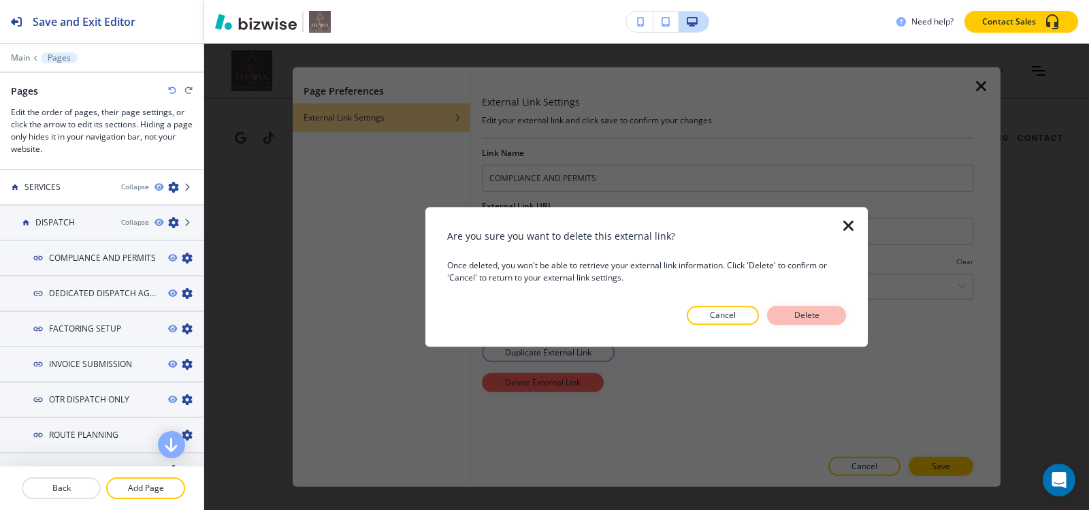
click at [815, 313] on p "Delete" at bounding box center [806, 315] width 33 height 12
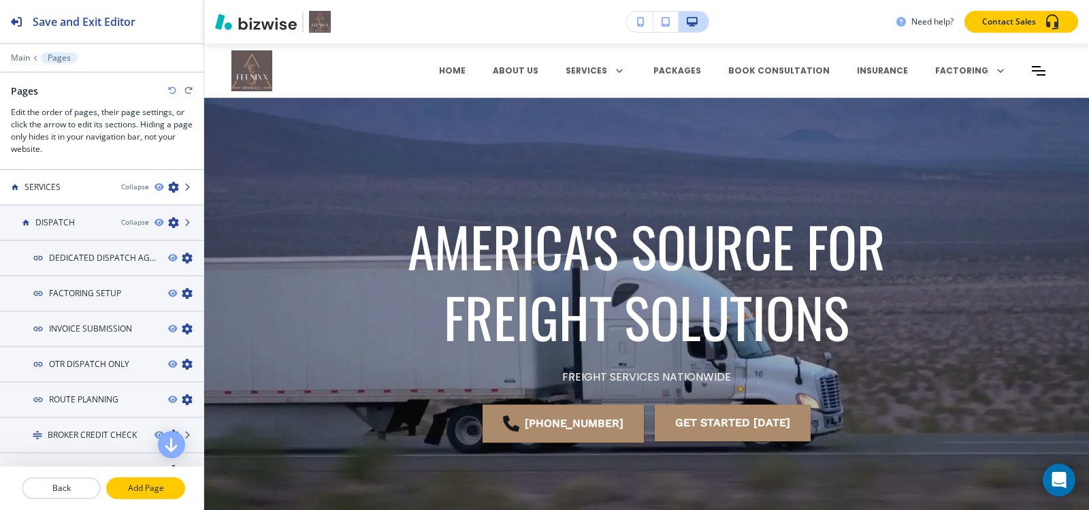
click at [150, 487] on p "Add Page" at bounding box center [146, 488] width 76 height 12
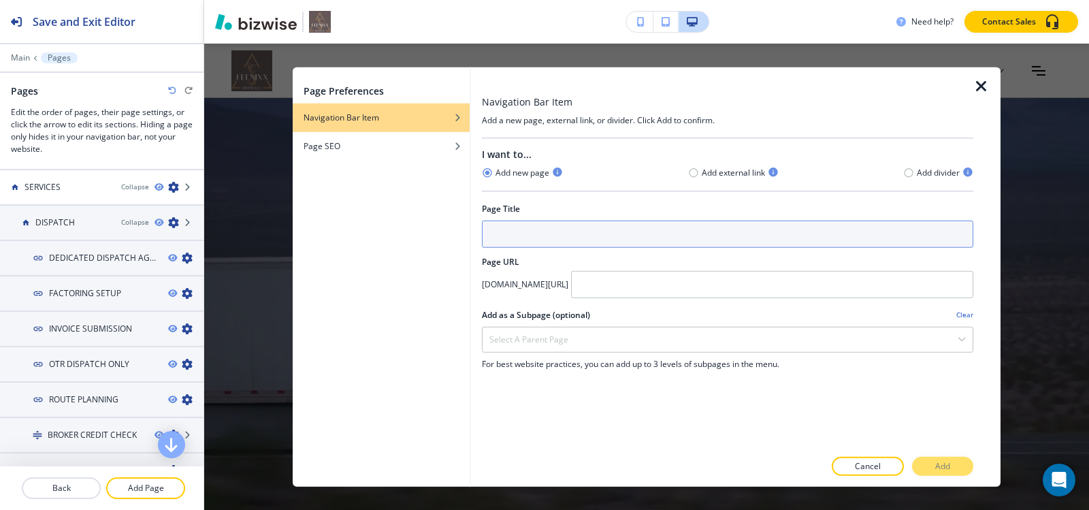
click at [625, 234] on input "text" at bounding box center [727, 233] width 491 height 27
paste input "COMPLIANCE AND PERMITS"
type input "COMPLIANCE AND PERMITS"
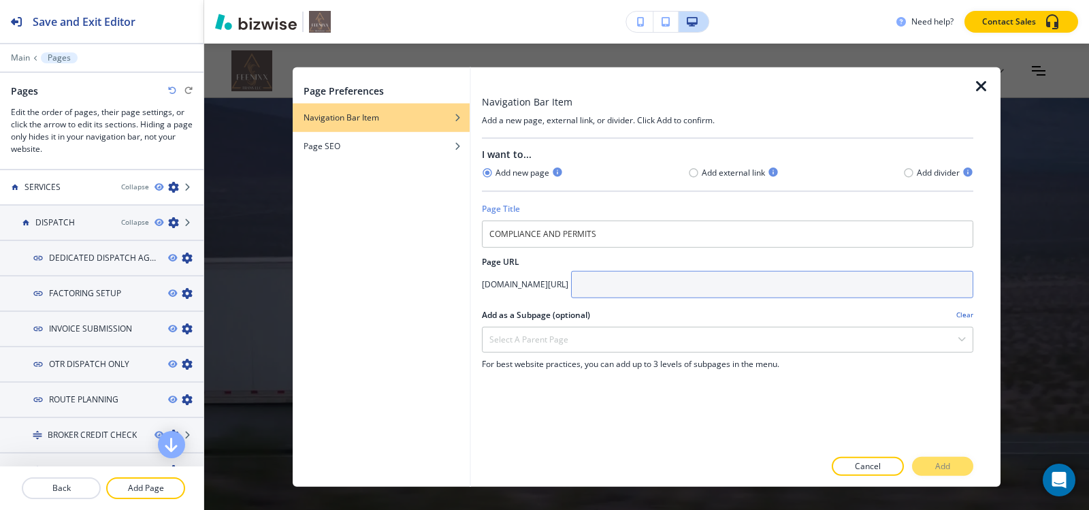
click at [676, 286] on input "text" at bounding box center [772, 283] width 402 height 27
paste input "compliance-and-permits"
type input "compliance-and-permits"
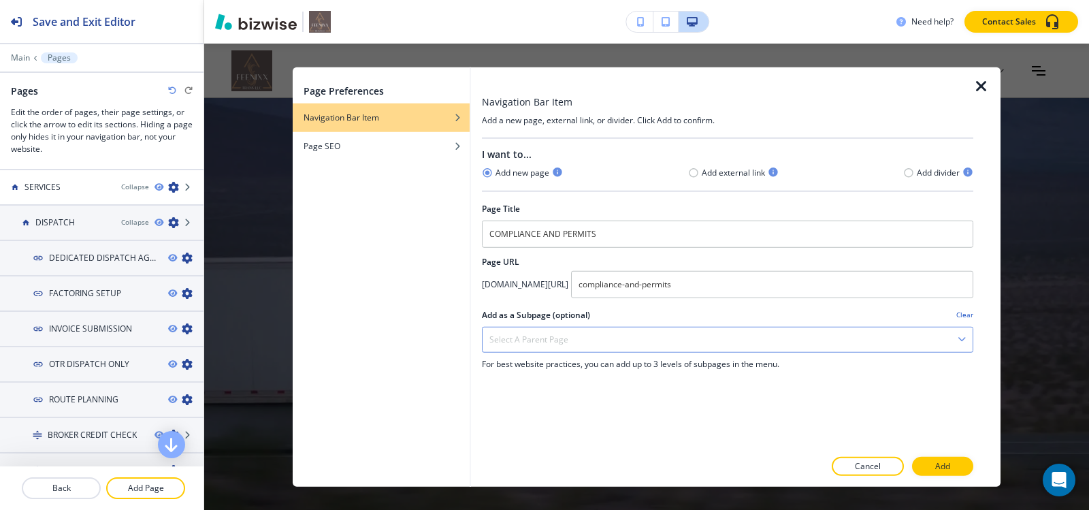
click at [662, 340] on div "Select a parent page" at bounding box center [728, 339] width 490 height 25
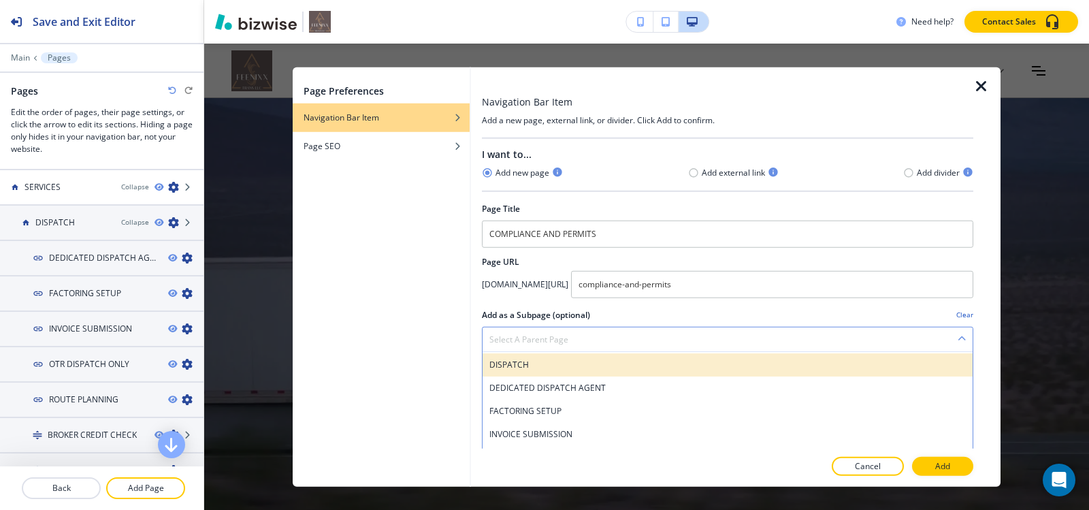
click at [559, 366] on h4 "DISPATCH" at bounding box center [727, 364] width 476 height 12
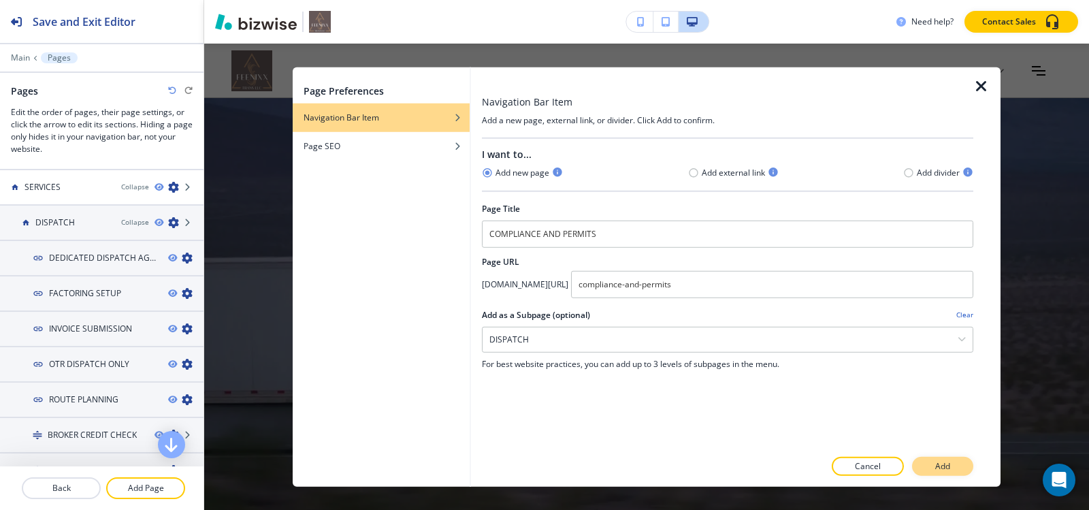
click at [945, 461] on p "Add" at bounding box center [942, 466] width 15 height 12
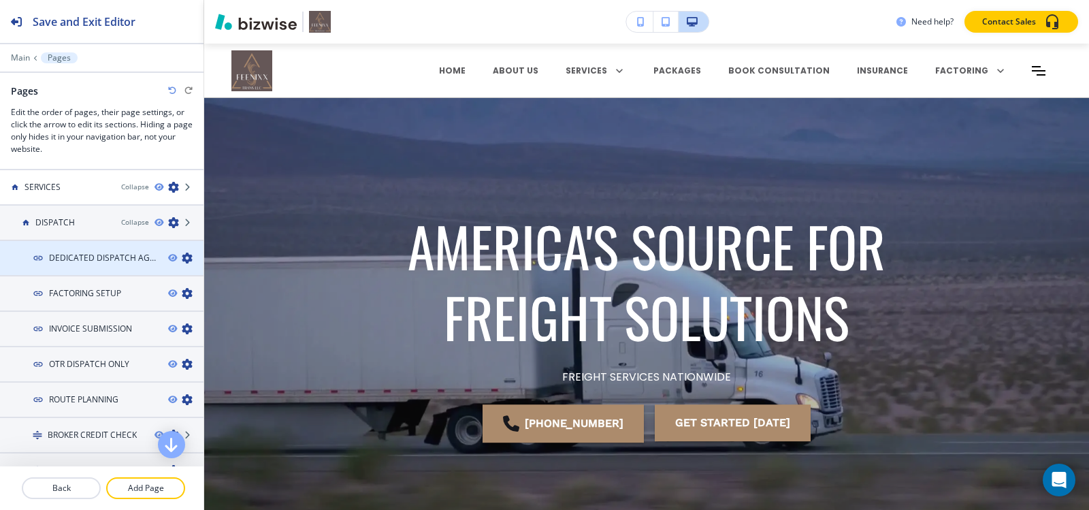
click at [170, 257] on div at bounding box center [185, 258] width 35 height 11
click at [182, 258] on icon "button" at bounding box center [187, 258] width 11 height 11
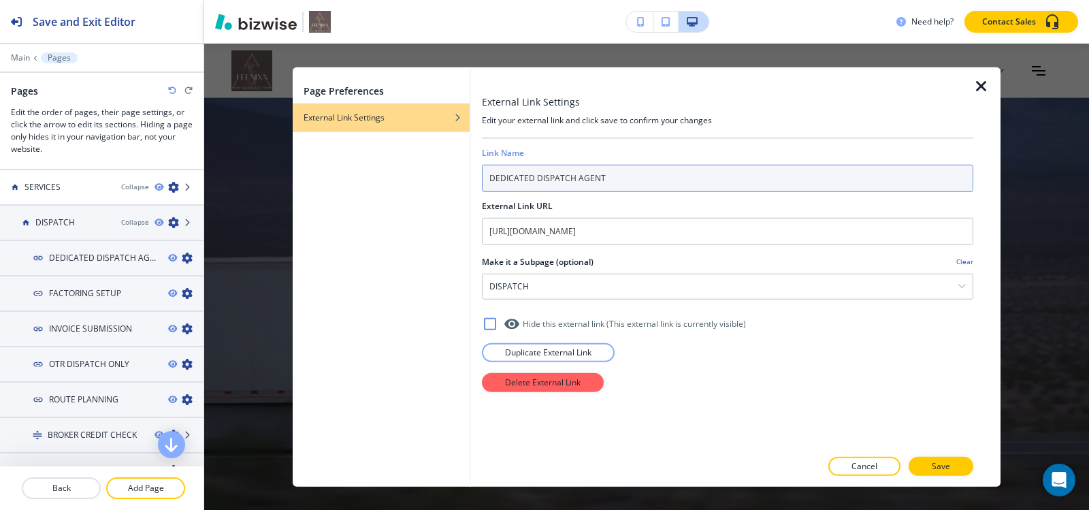
click at [637, 176] on input "DEDICATED DISPATCH AGENT" at bounding box center [727, 177] width 491 height 27
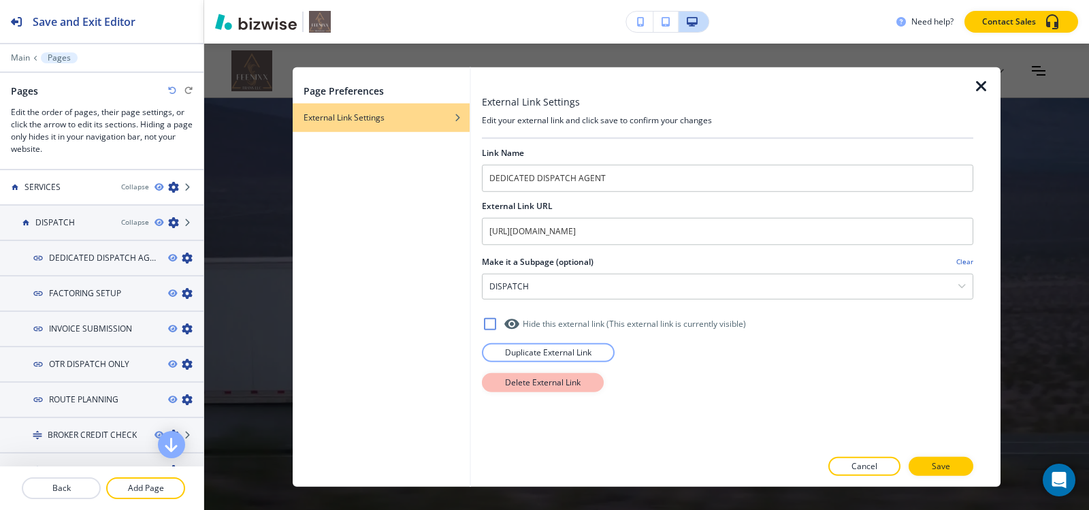
click at [536, 378] on p "Delete External Link" at bounding box center [543, 382] width 76 height 12
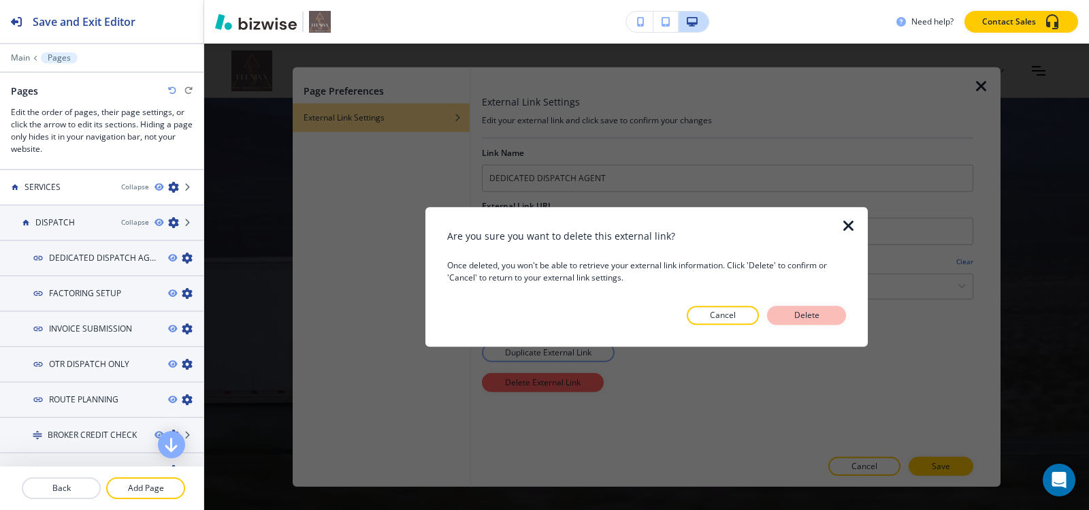
click at [795, 308] on button "Delete" at bounding box center [806, 315] width 79 height 19
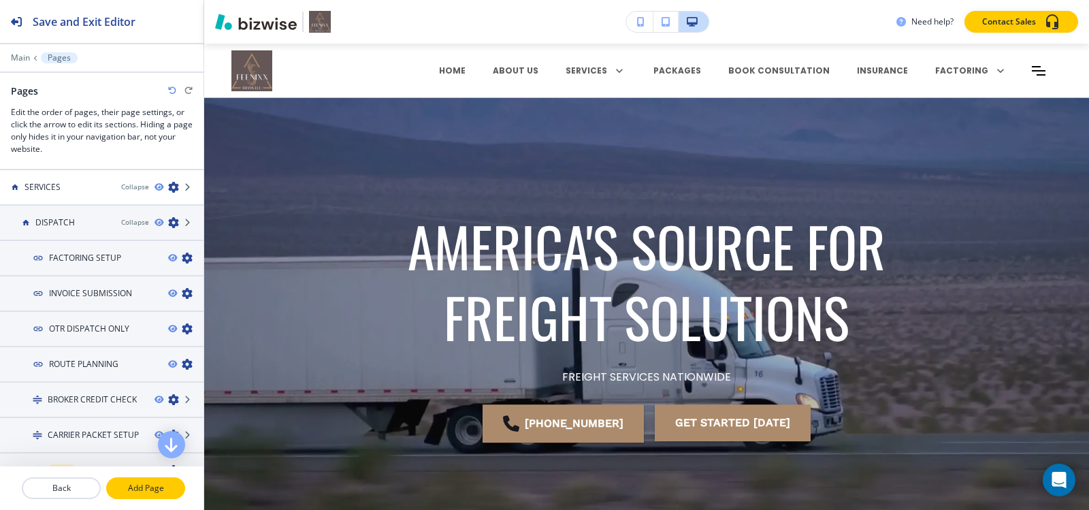
click at [161, 484] on p "Add Page" at bounding box center [146, 488] width 76 height 12
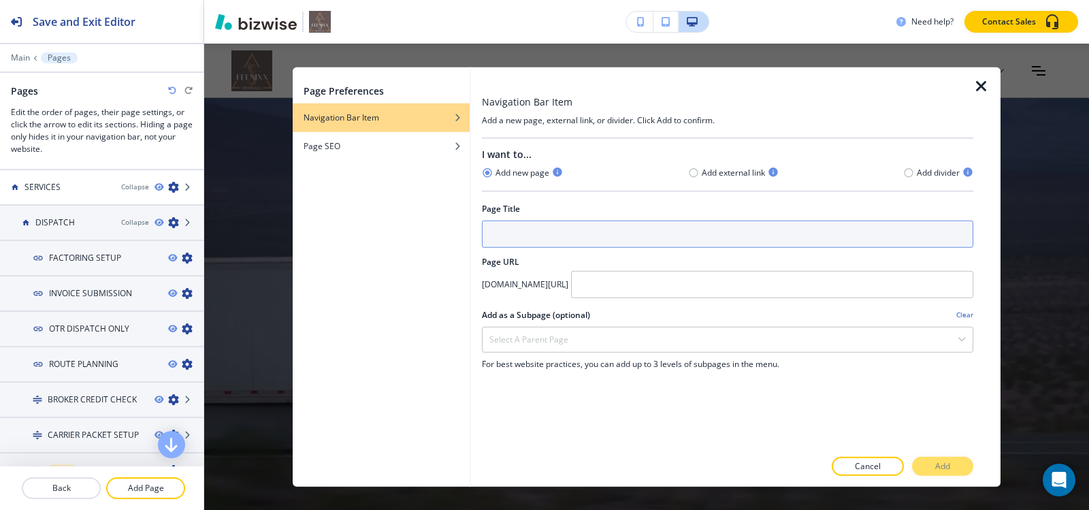
click at [510, 241] on input "text" at bounding box center [727, 233] width 491 height 27
paste input "DEDICATED DISPATCH AGENT"
type input "DEDICATED DISPATCH AGENT"
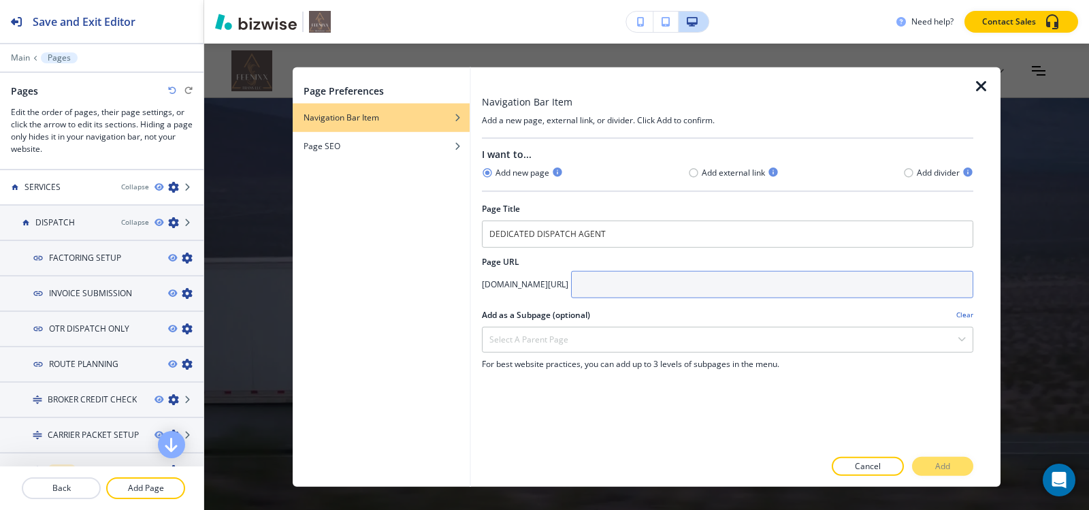
click at [741, 271] on input "text" at bounding box center [772, 283] width 402 height 27
paste input "dedicated-dispatch-agent"
type input "dedicated-dispatch-agent"
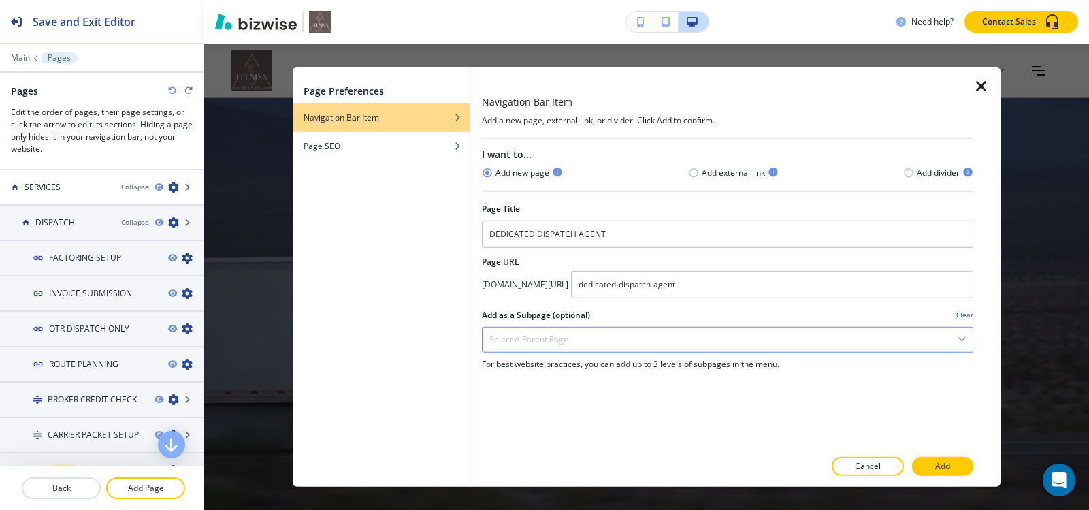
click at [559, 337] on h4 "Select a parent page" at bounding box center [528, 339] width 79 height 12
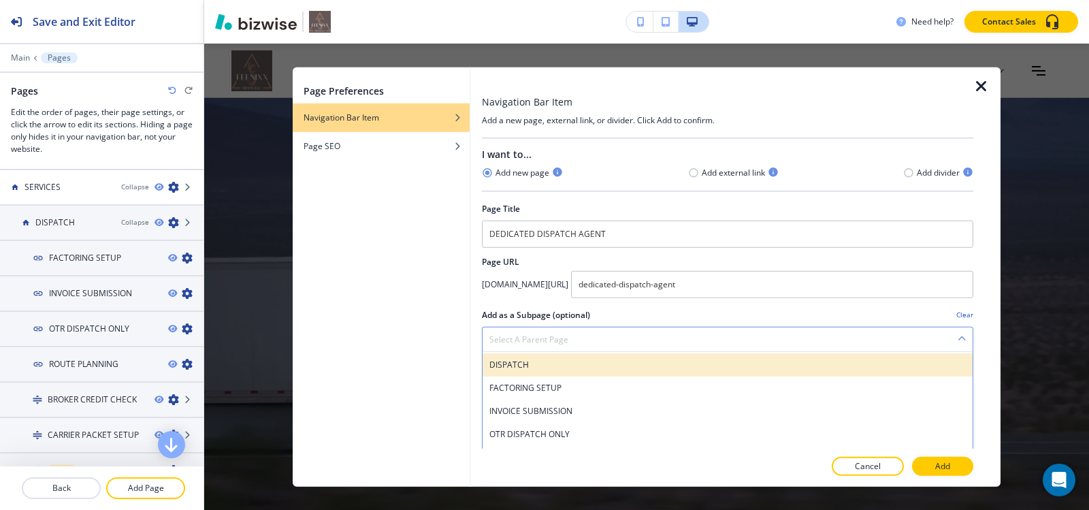
click at [551, 363] on h4 "DISPATCH" at bounding box center [727, 364] width 476 height 12
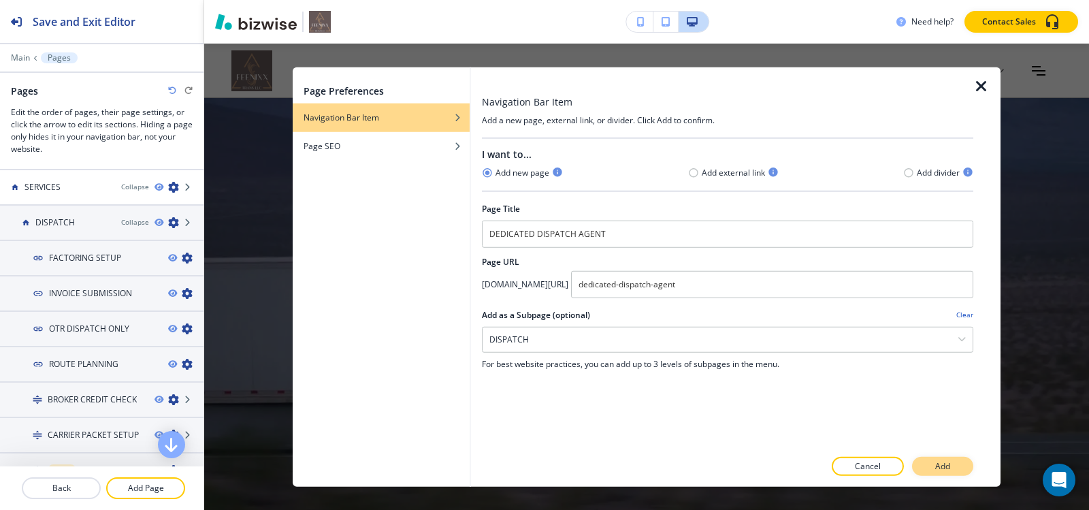
click at [935, 466] on p "Add" at bounding box center [942, 466] width 15 height 12
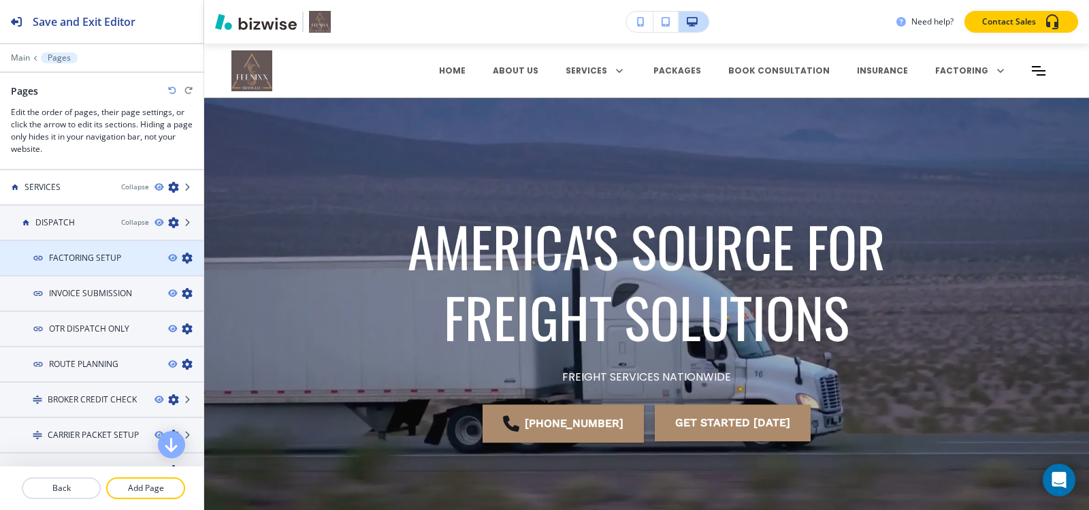
click at [182, 258] on icon "button" at bounding box center [187, 258] width 11 height 11
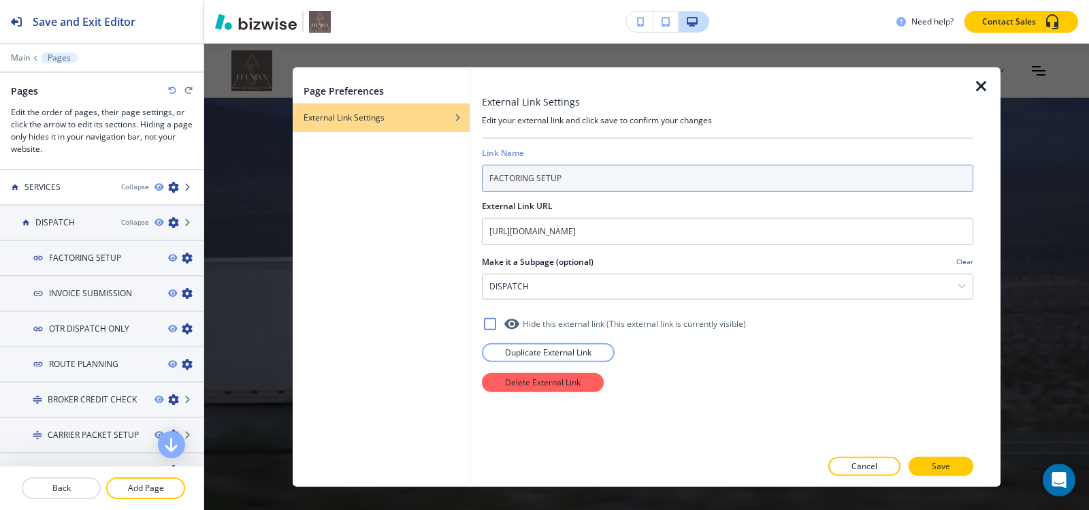
click at [643, 187] on input "FACTORING SETUP" at bounding box center [727, 177] width 491 height 27
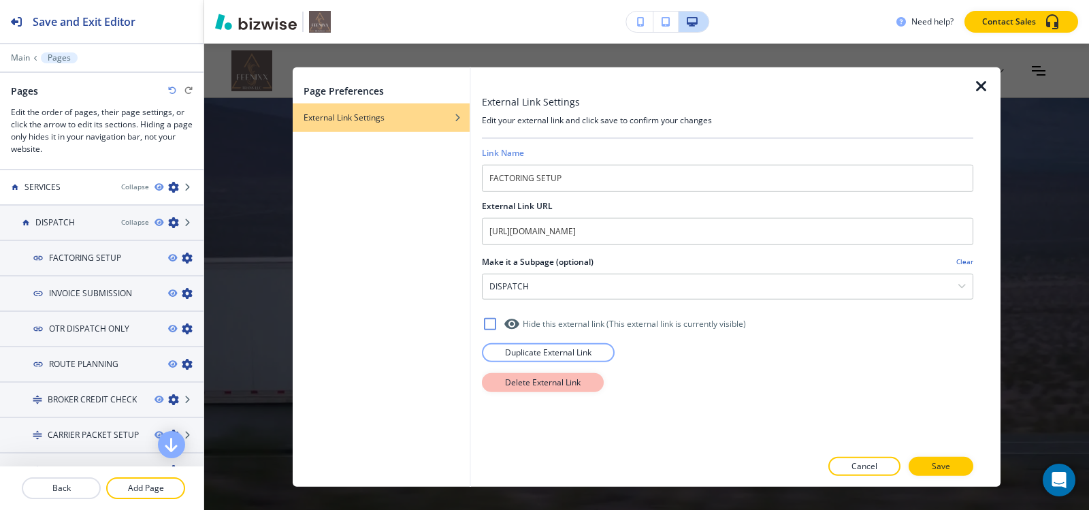
click at [572, 385] on p "Delete External Link" at bounding box center [543, 382] width 76 height 12
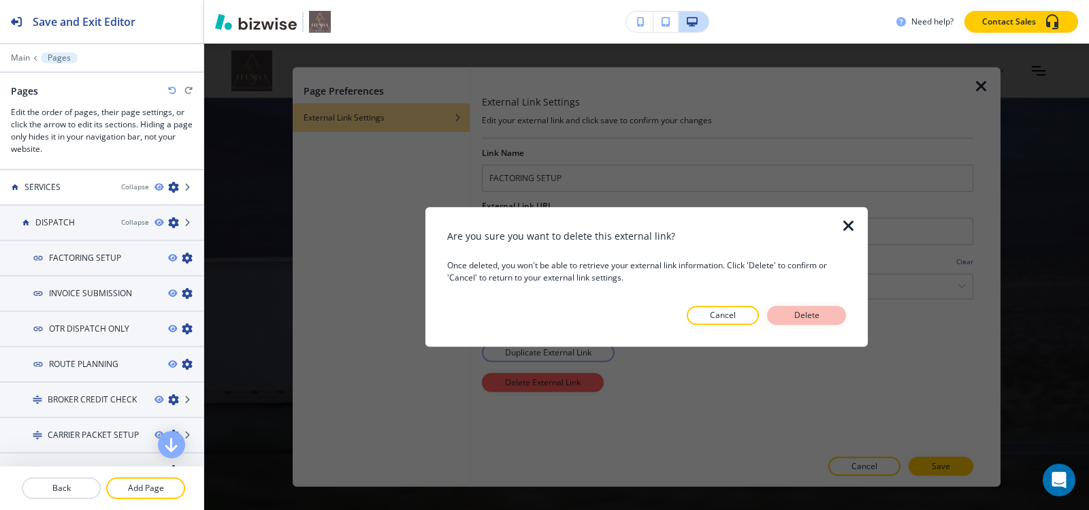
click at [819, 310] on p "Delete" at bounding box center [806, 315] width 33 height 12
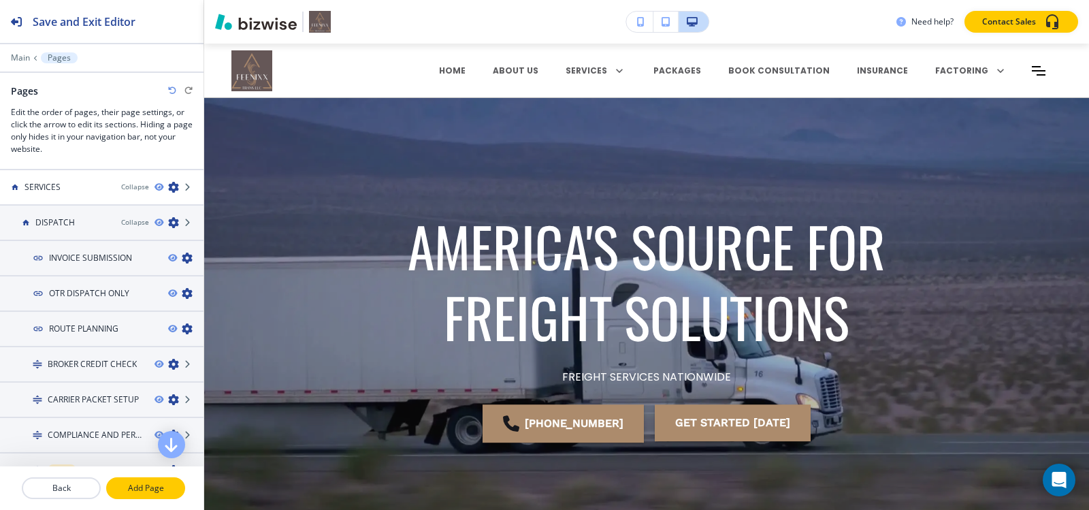
click at [140, 494] on button "Add Page" at bounding box center [145, 488] width 79 height 22
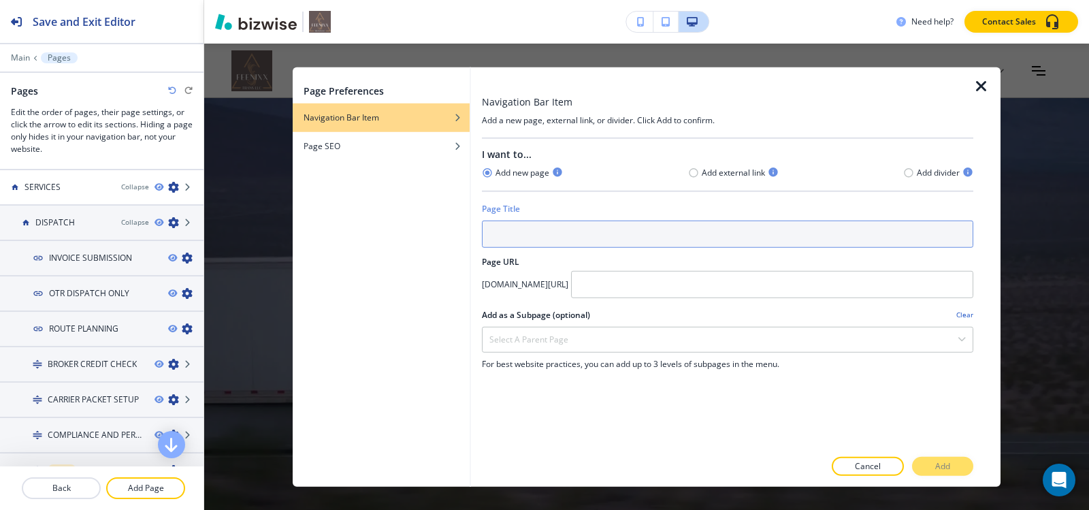
click at [581, 242] on input "text" at bounding box center [727, 233] width 491 height 27
paste input "FACTORING SETUP"
type input "FACTORING SETUP"
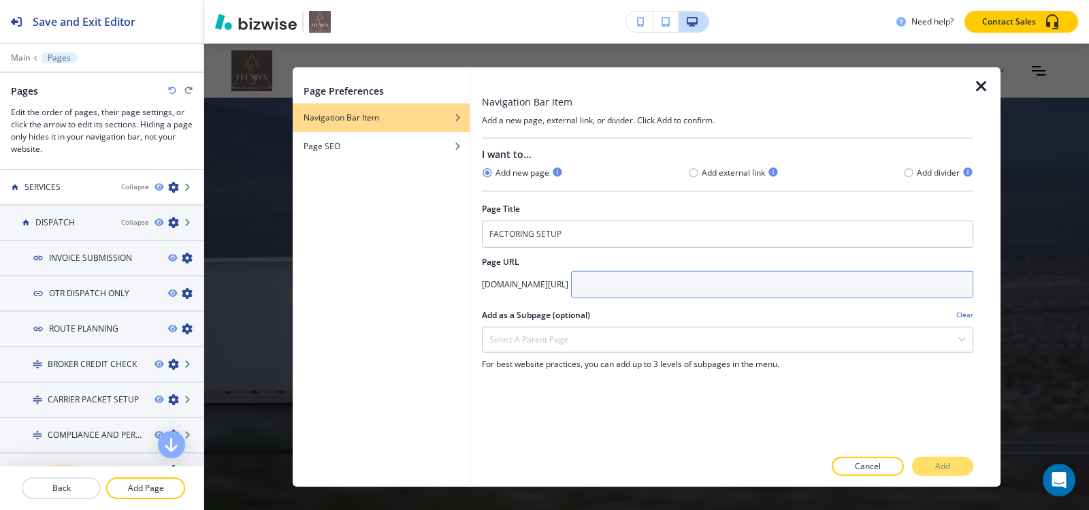
click at [725, 297] on input "text" at bounding box center [772, 283] width 402 height 27
paste input "factoring-setup"
type input "factoring-setup"
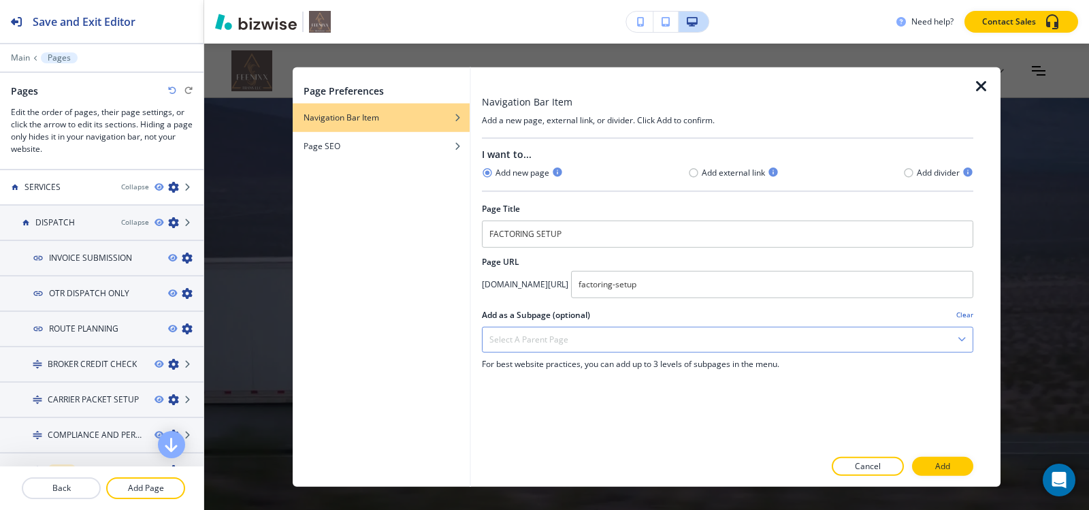
click at [647, 332] on div "Select a parent page" at bounding box center [728, 339] width 490 height 25
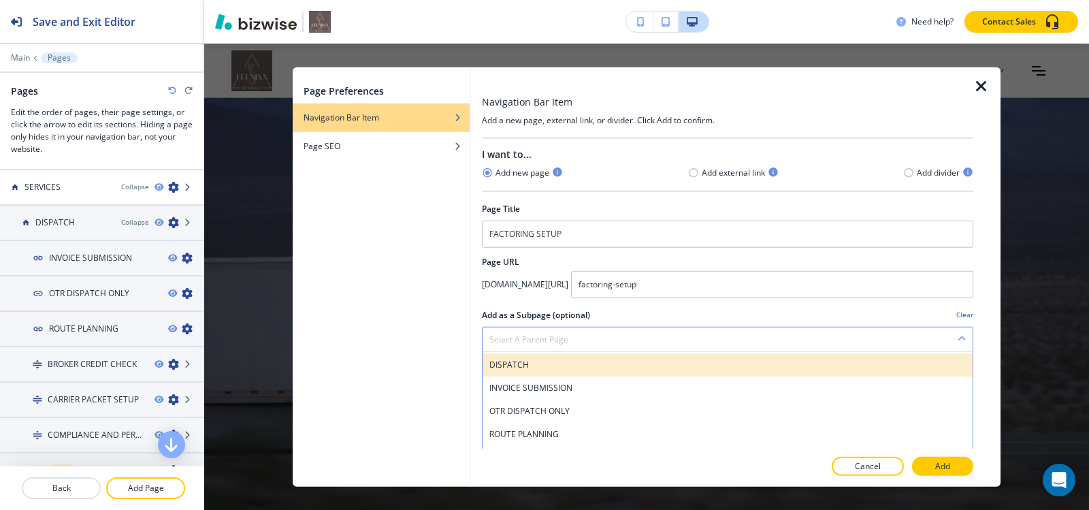
click at [533, 369] on h4 "DISPATCH" at bounding box center [727, 364] width 476 height 12
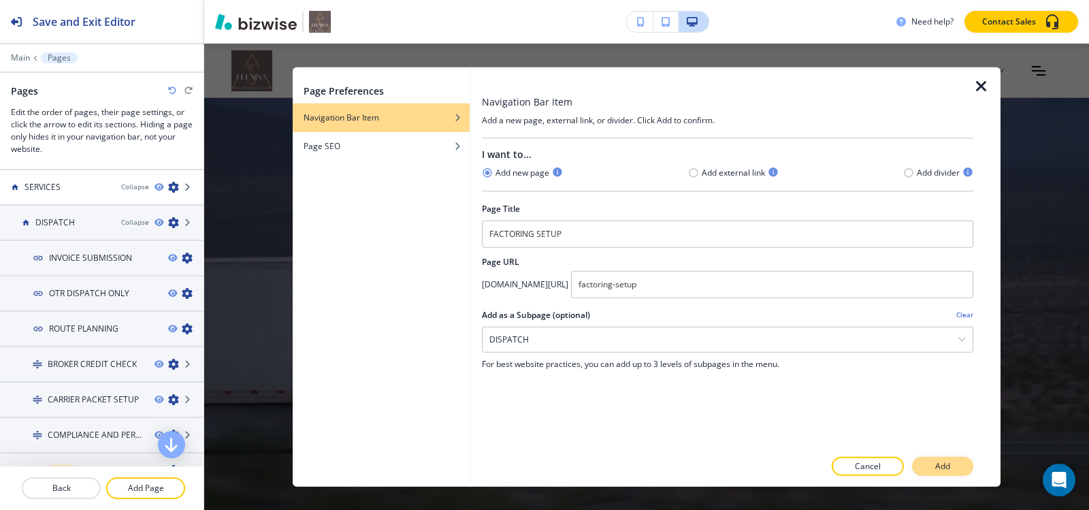
click at [948, 468] on p "Add" at bounding box center [942, 466] width 15 height 12
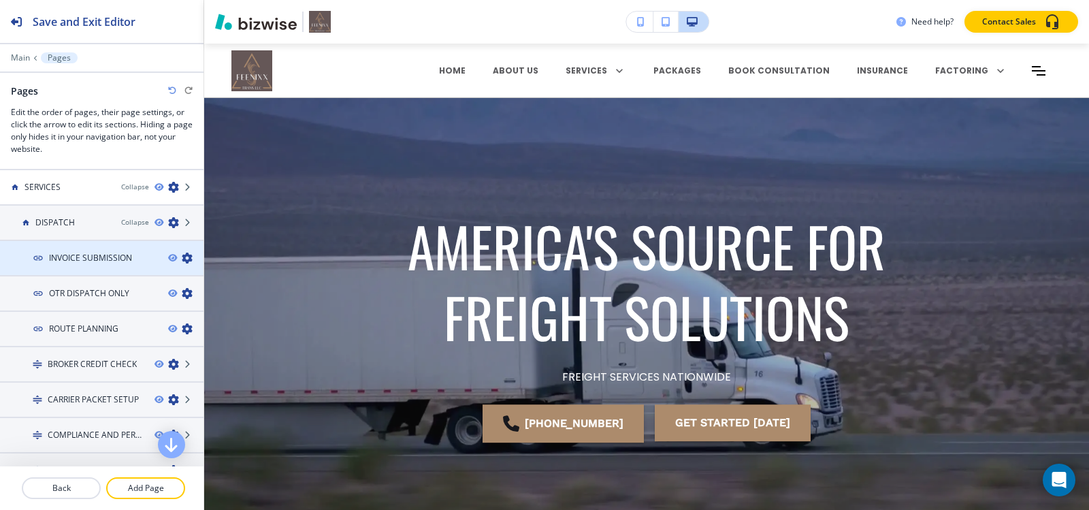
click at [182, 263] on div at bounding box center [185, 258] width 35 height 11
click at [182, 257] on icon "button" at bounding box center [187, 258] width 11 height 11
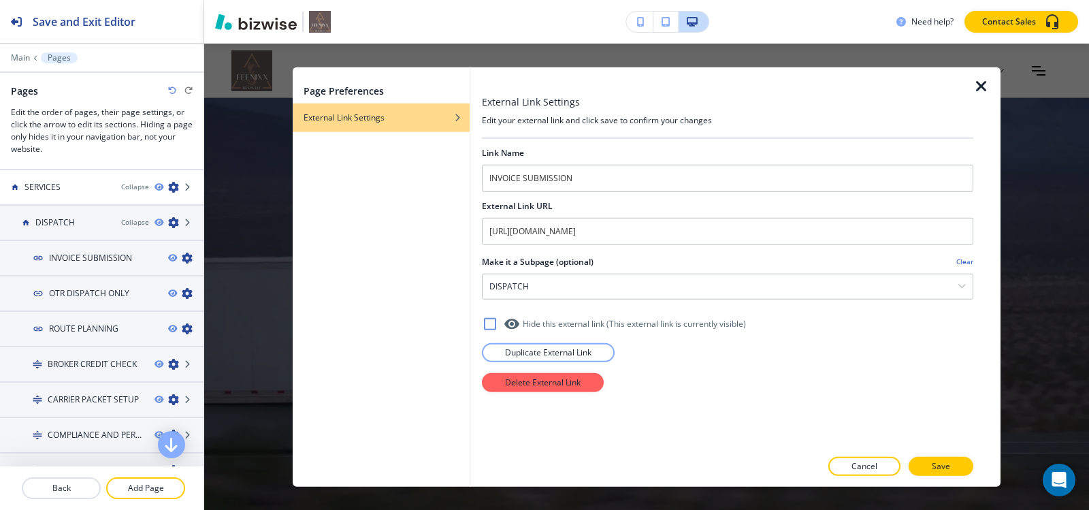
click at [602, 163] on div at bounding box center [727, 161] width 491 height 5
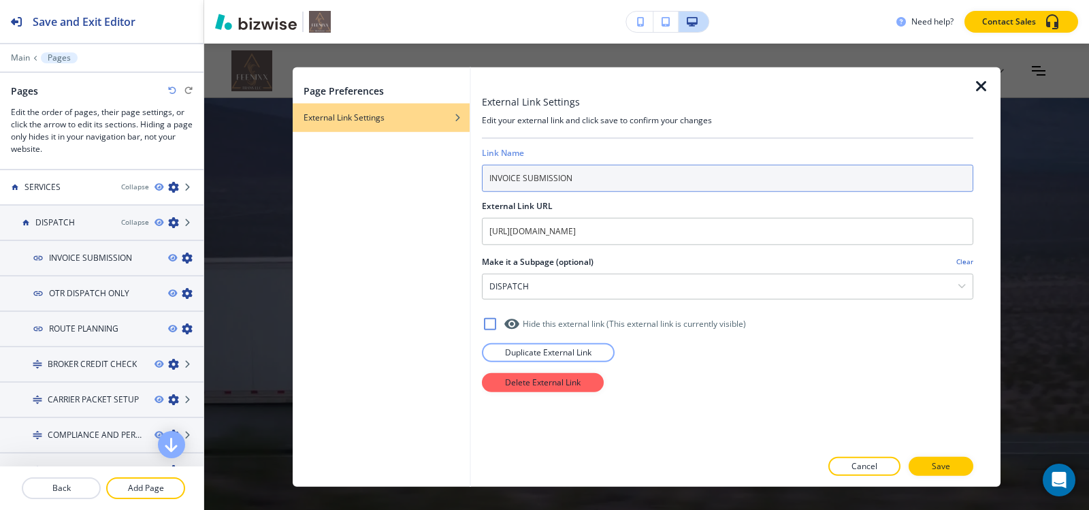
click at [600, 176] on input "INVOICE SUBMISSION" at bounding box center [727, 177] width 491 height 27
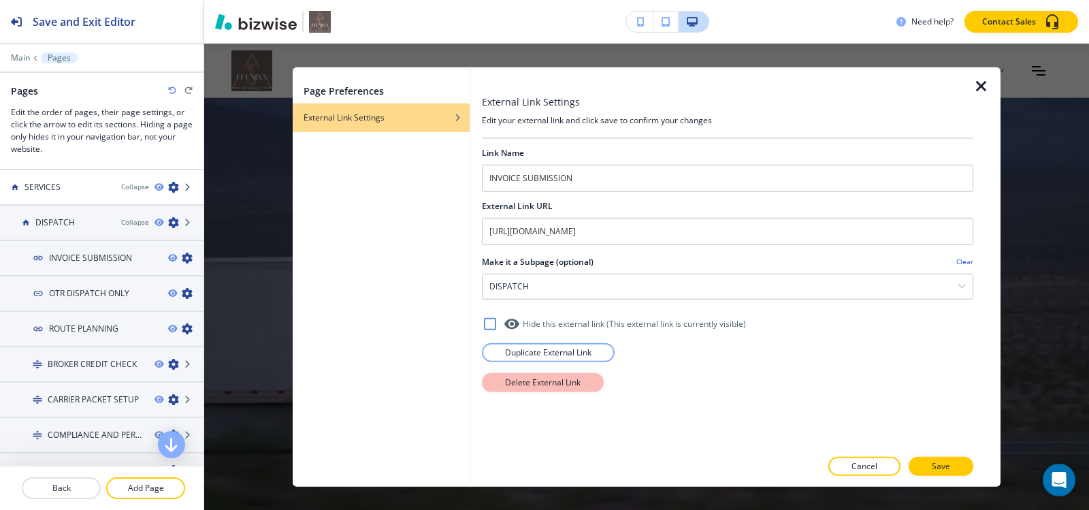
click at [545, 389] on button "Delete External Link" at bounding box center [543, 381] width 122 height 19
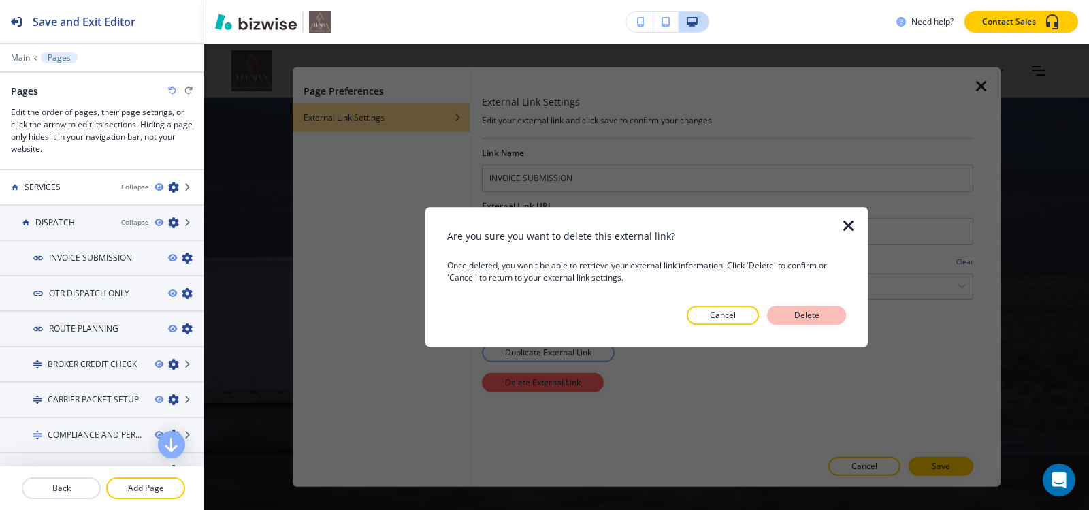
click at [838, 313] on button "Delete" at bounding box center [806, 315] width 79 height 19
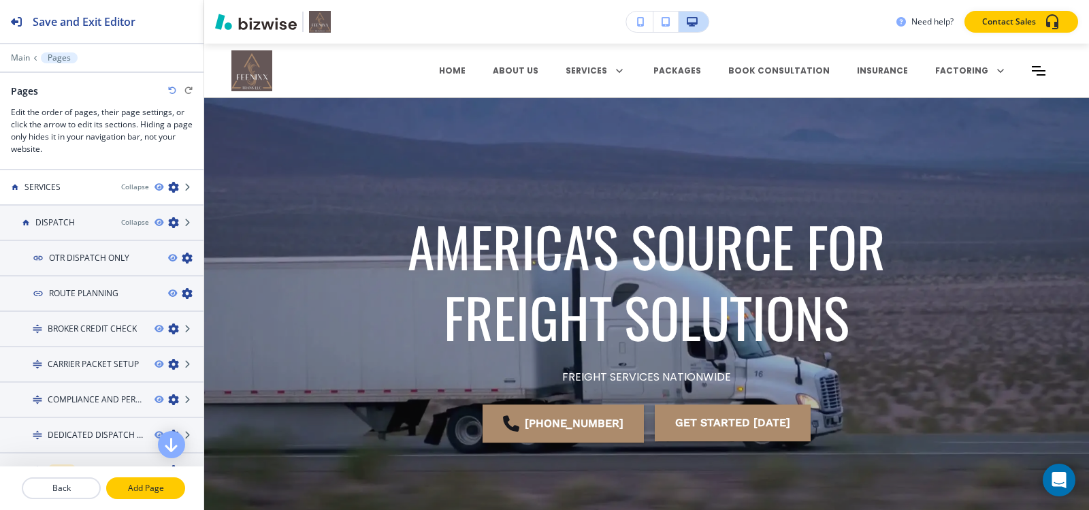
click at [146, 481] on button "Add Page" at bounding box center [145, 488] width 79 height 22
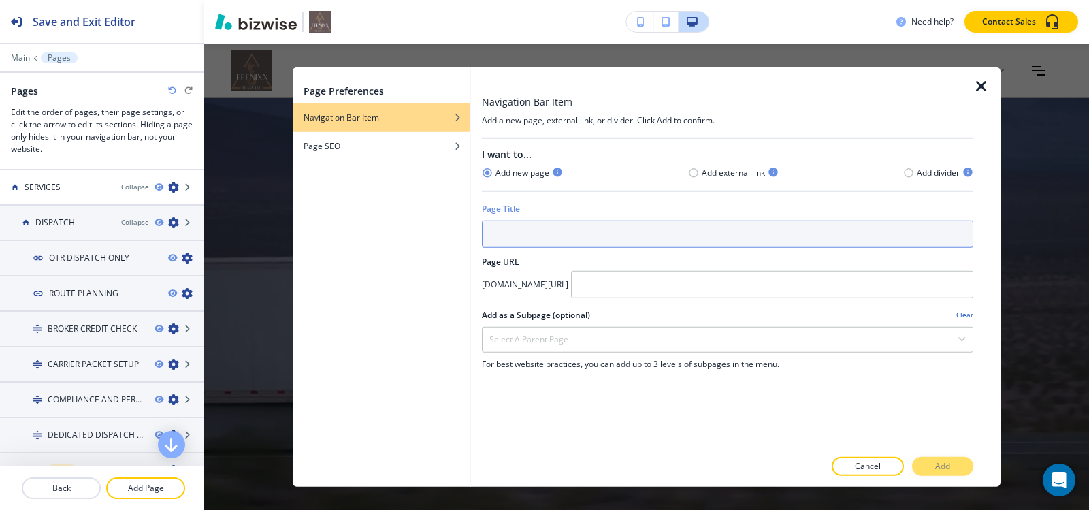
click at [589, 243] on input "text" at bounding box center [727, 233] width 491 height 27
paste input "INVOICE SUBMISSION"
type input "INVOICE SUBMISSION"
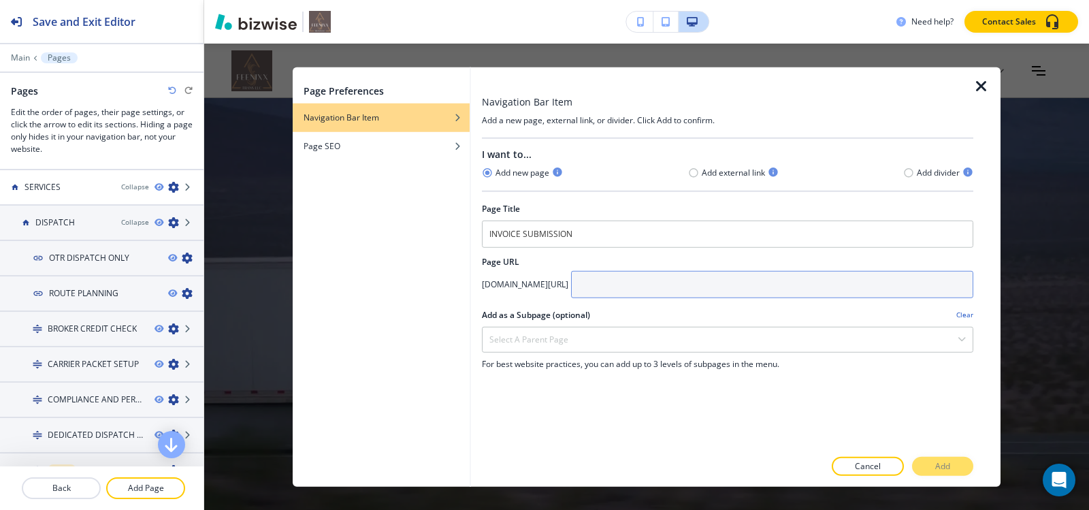
click at [730, 284] on input "text" at bounding box center [772, 283] width 402 height 27
paste input "invoice-submission"
type input "invoice-submission"
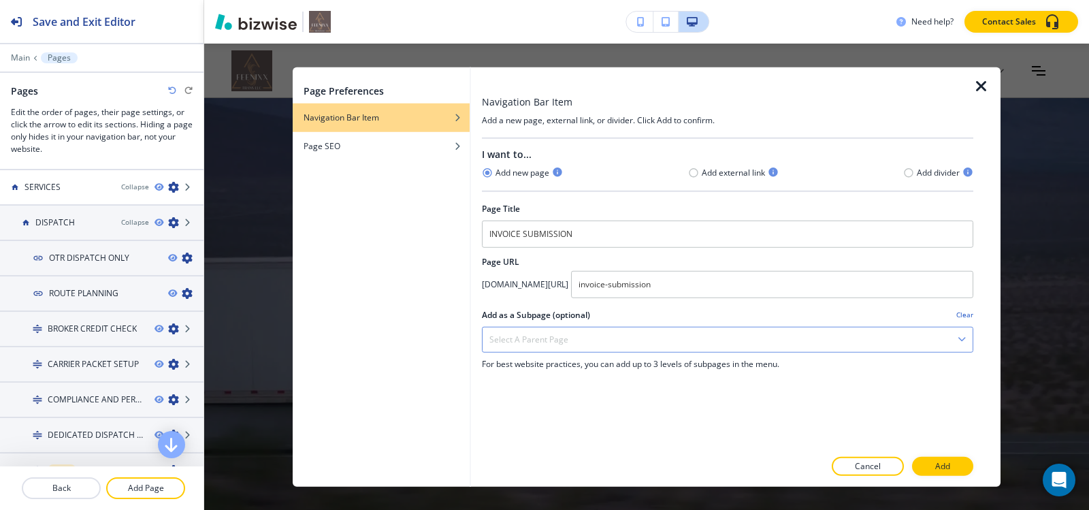
click at [600, 342] on div "Select a parent page" at bounding box center [728, 339] width 490 height 25
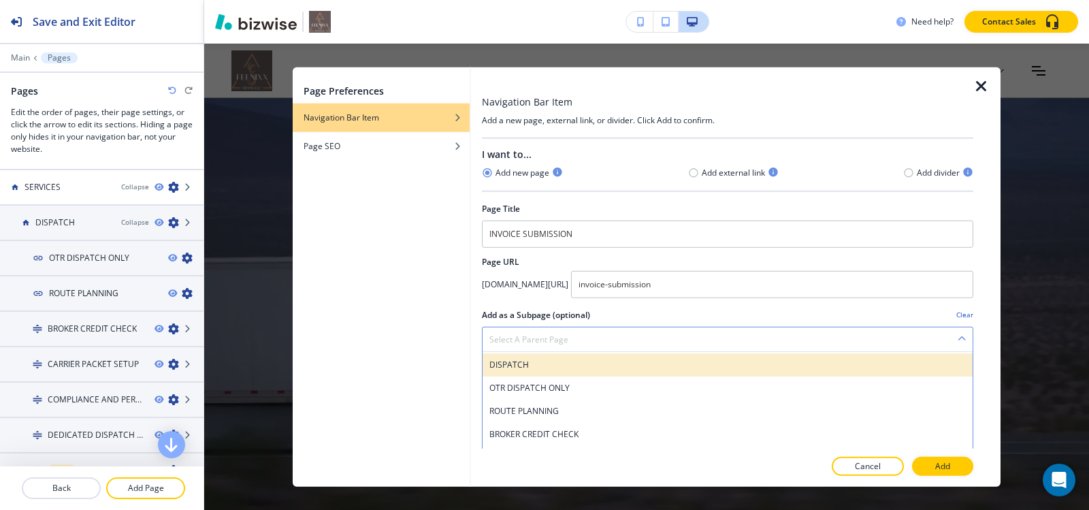
click at [552, 372] on div "DISPATCH" at bounding box center [728, 364] width 490 height 23
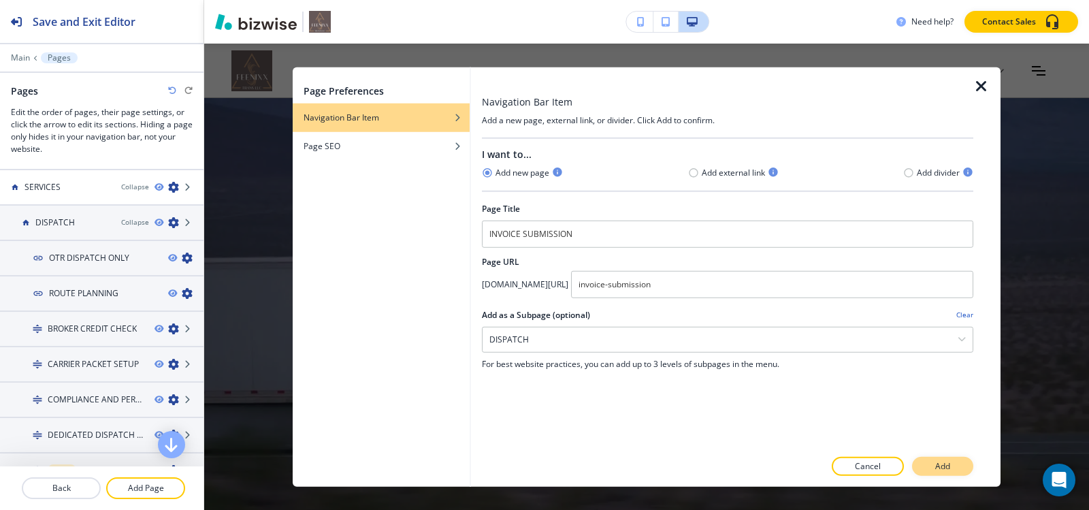
click at [941, 465] on p "Add" at bounding box center [942, 466] width 15 height 12
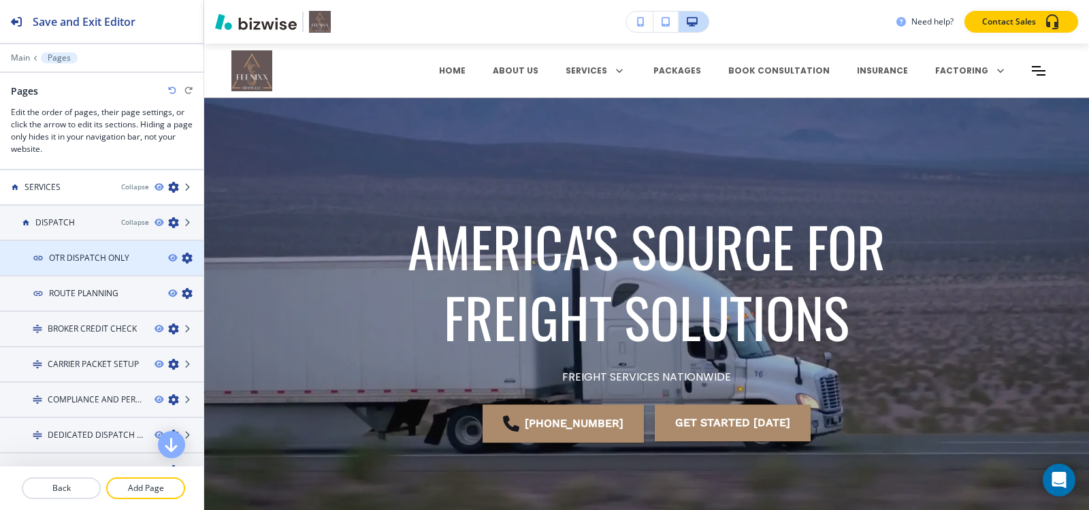
click at [182, 257] on icon "button" at bounding box center [187, 258] width 11 height 11
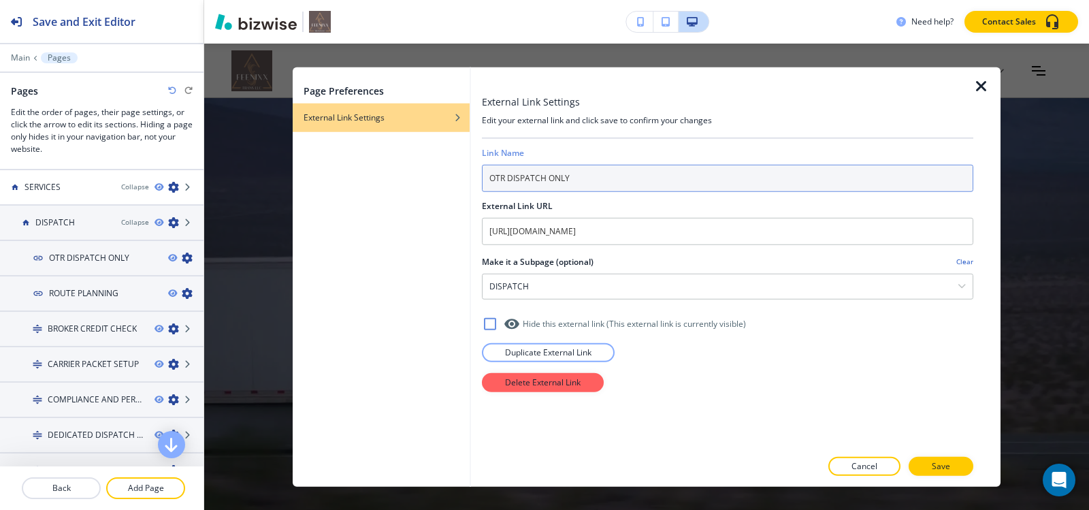
click at [605, 183] on input "OTR DISPATCH ONLY" at bounding box center [727, 177] width 491 height 27
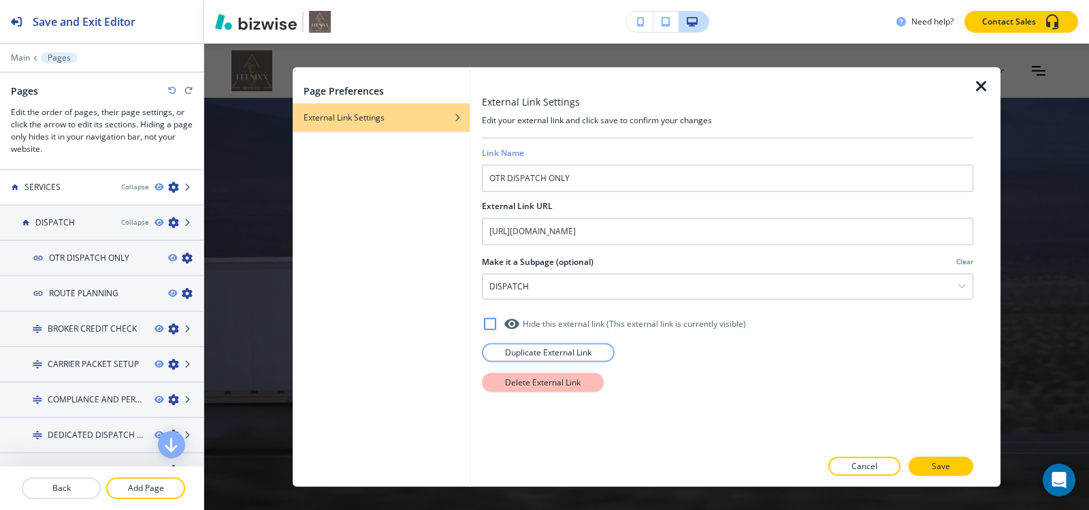
click at [568, 380] on p "Delete External Link" at bounding box center [543, 382] width 76 height 12
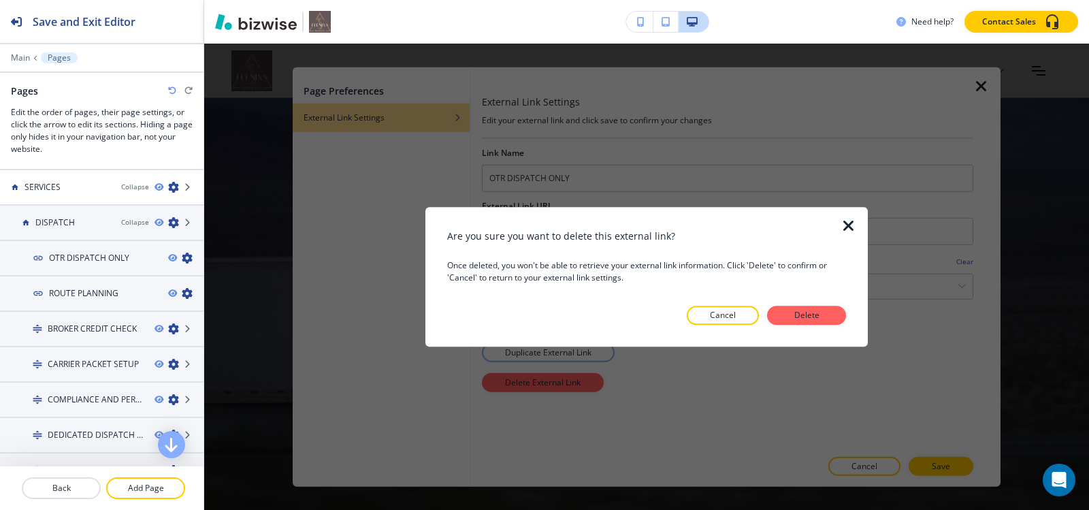
click at [801, 317] on p "Delete" at bounding box center [806, 315] width 33 height 12
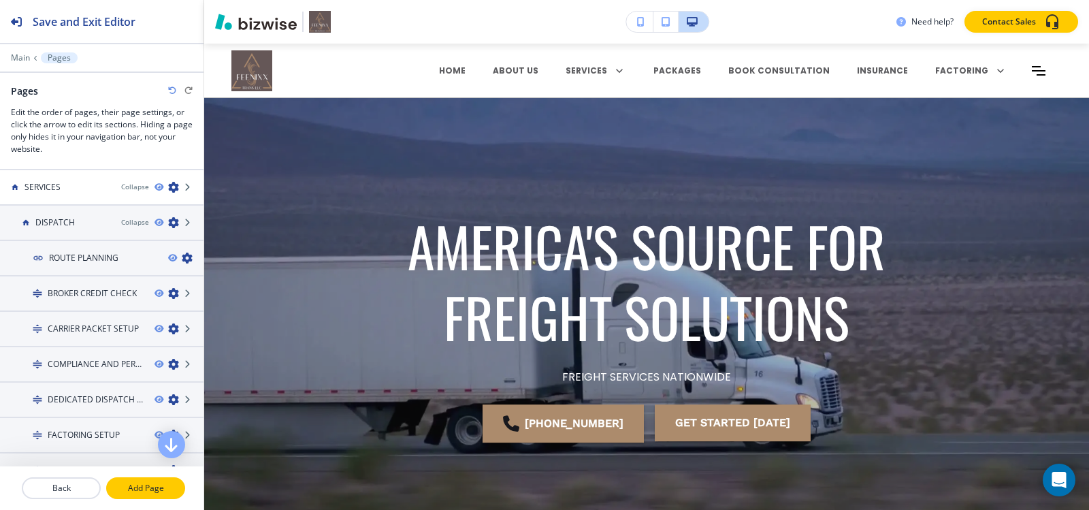
click at [150, 482] on button "Add Page" at bounding box center [145, 488] width 79 height 22
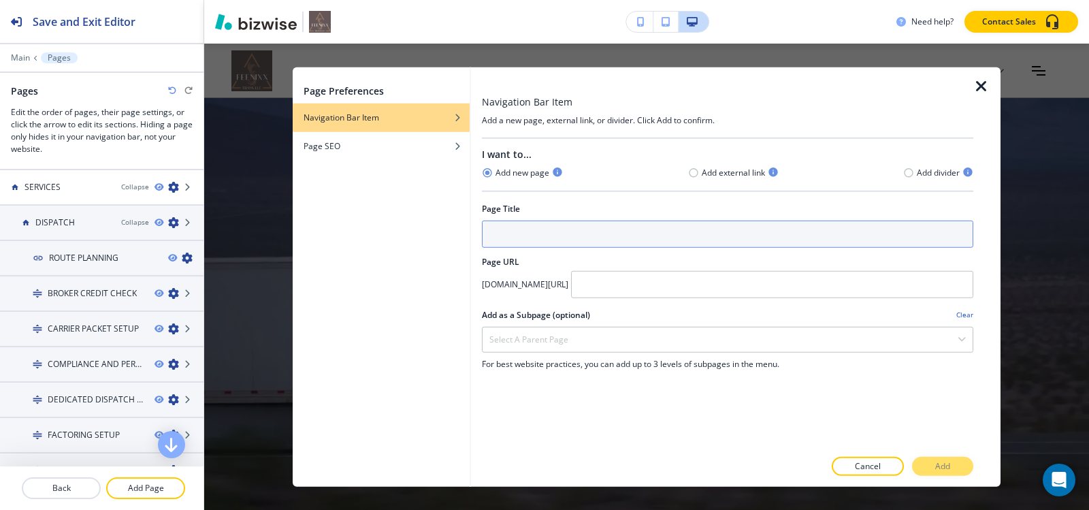
click at [598, 224] on input "text" at bounding box center [727, 233] width 491 height 27
paste input "OTR DISPATCH ONLY"
type input "OTR DISPATCH ONLY"
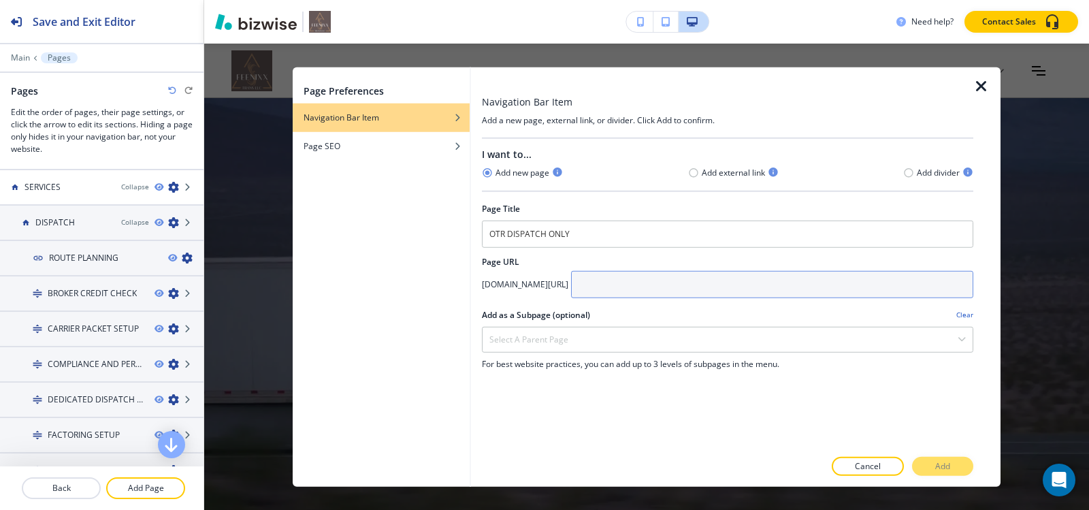
click at [729, 281] on input "text" at bounding box center [772, 283] width 402 height 27
paste input "otr-dispatch-only"
type input "otr-dispatch-only"
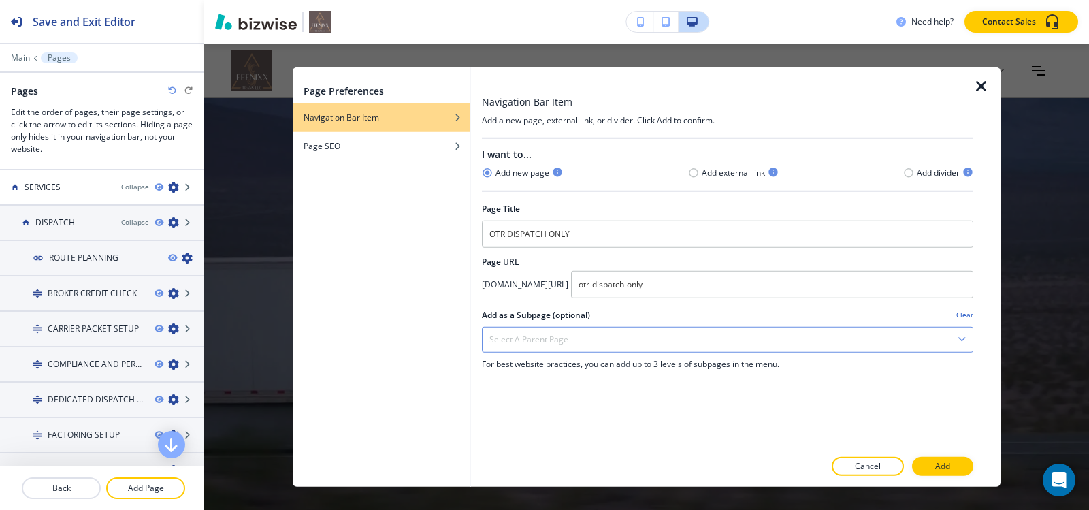
click at [620, 340] on div "Select a parent page" at bounding box center [728, 339] width 490 height 25
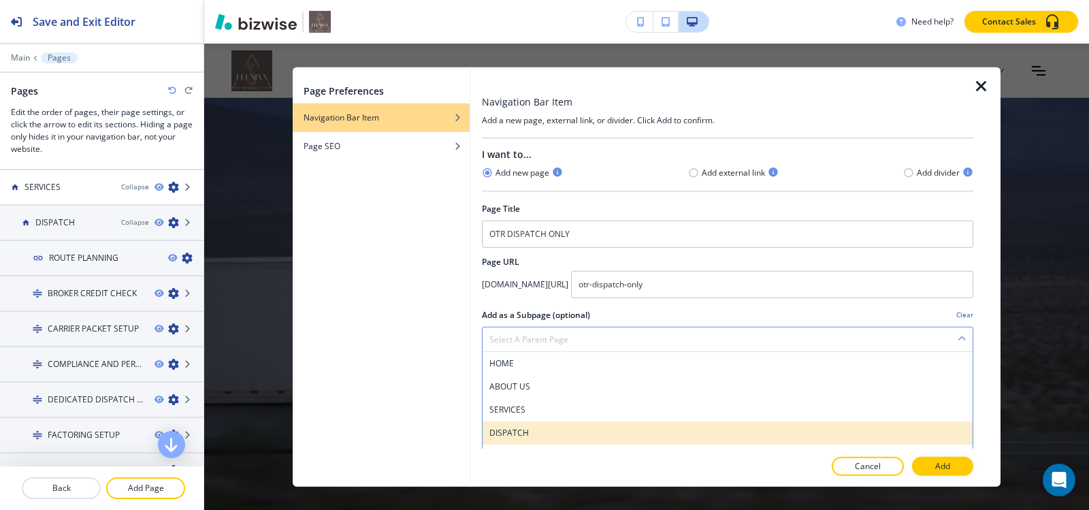
click at [530, 426] on h4 "DISPATCH" at bounding box center [727, 432] width 476 height 12
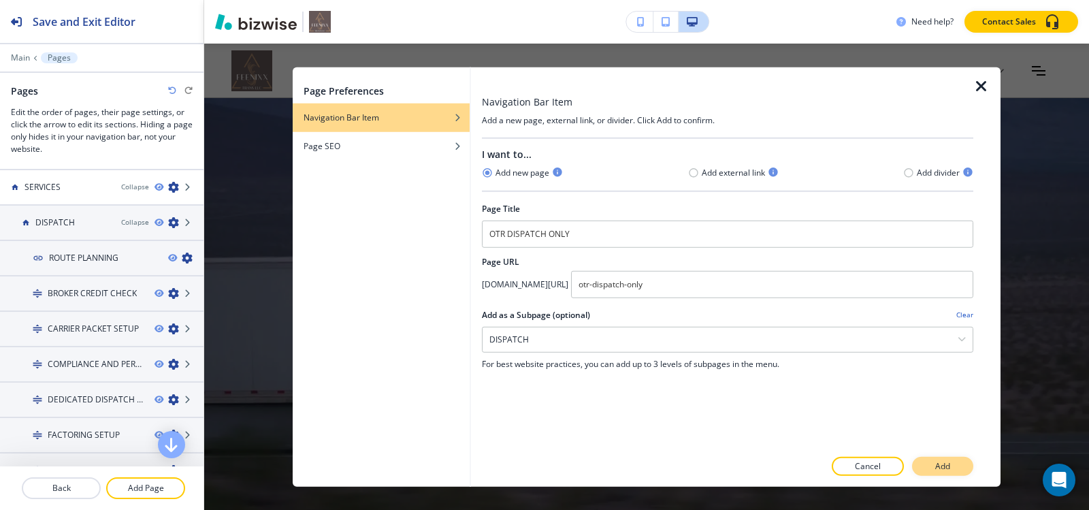
click at [949, 464] on p "Add" at bounding box center [942, 466] width 15 height 12
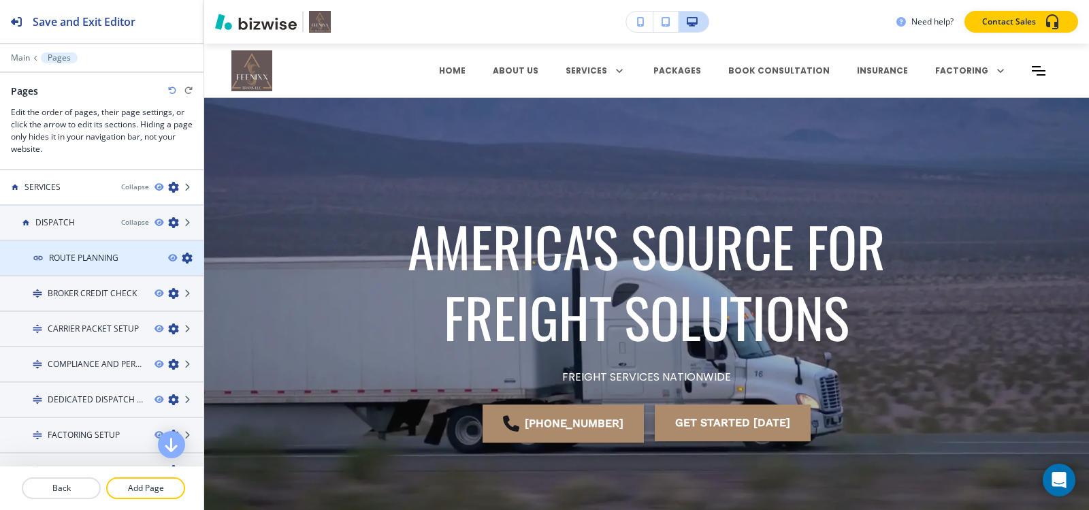
click at [182, 256] on icon "button" at bounding box center [187, 258] width 11 height 11
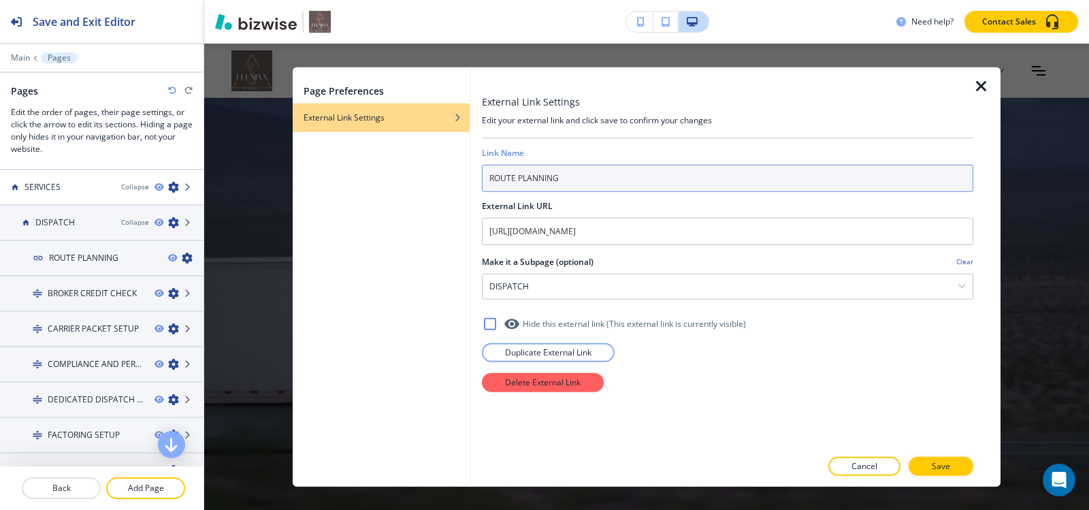
drag, startPoint x: 643, startPoint y: 181, endPoint x: 306, endPoint y: 180, distance: 336.9
click at [306, 180] on div "Page Preferences External Link Settings External Link Settings Edit your extern…" at bounding box center [647, 277] width 708 height 420
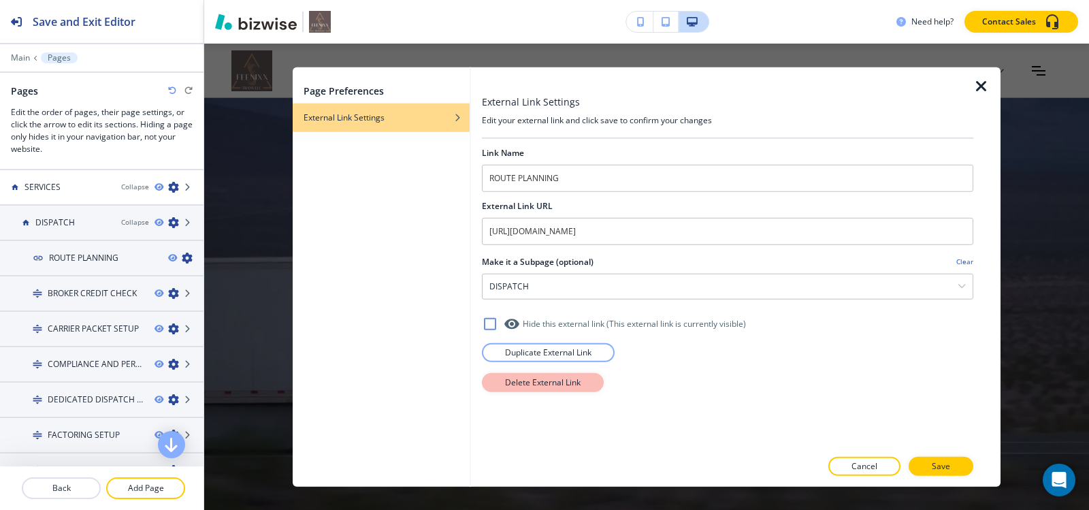
click at [566, 385] on p "Delete External Link" at bounding box center [543, 382] width 76 height 12
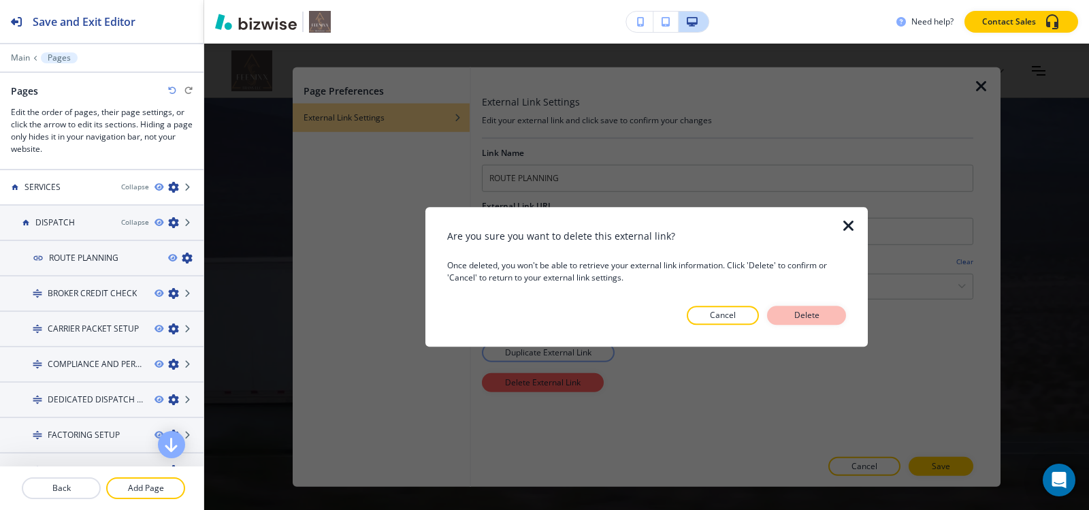
click at [820, 312] on p "Delete" at bounding box center [806, 315] width 33 height 12
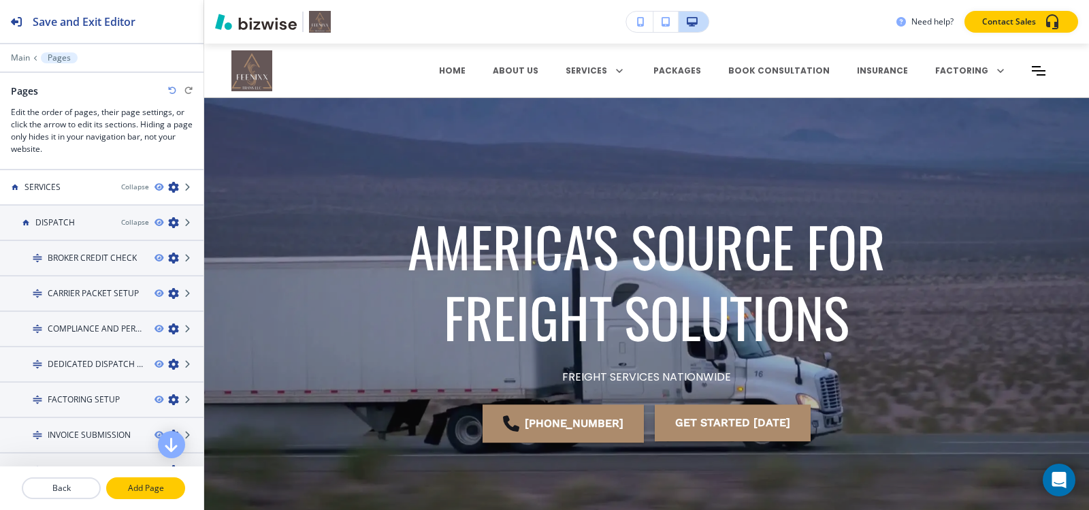
click at [146, 495] on button "Add Page" at bounding box center [145, 488] width 79 height 22
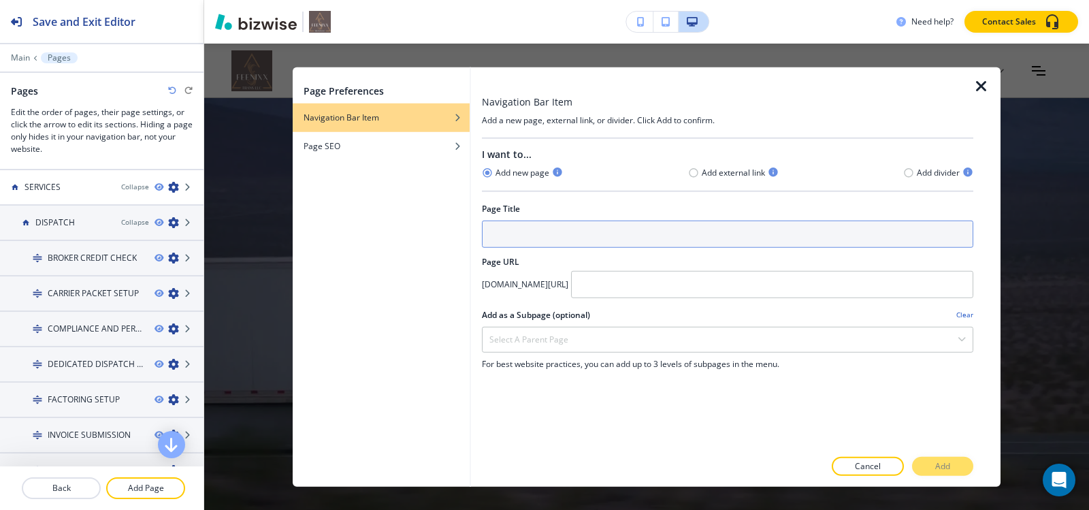
drag, startPoint x: 553, startPoint y: 255, endPoint x: 558, endPoint y: 241, distance: 14.4
click at [555, 248] on div at bounding box center [727, 251] width 491 height 8
click at [559, 235] on input "text" at bounding box center [727, 233] width 491 height 27
paste input "ROUTE PLANNING"
type input "ROUTE PLANNING"
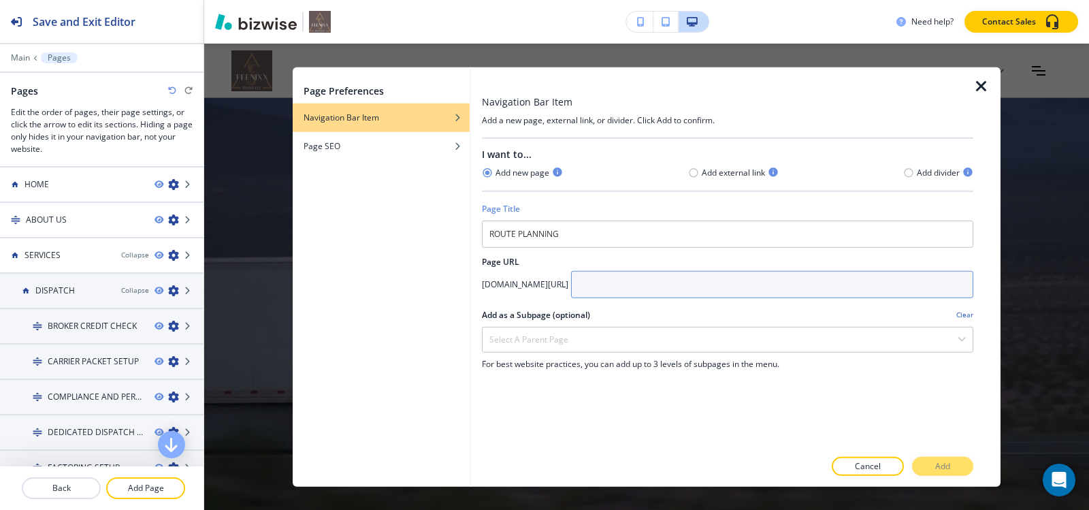
click at [679, 287] on input "text" at bounding box center [772, 283] width 402 height 27
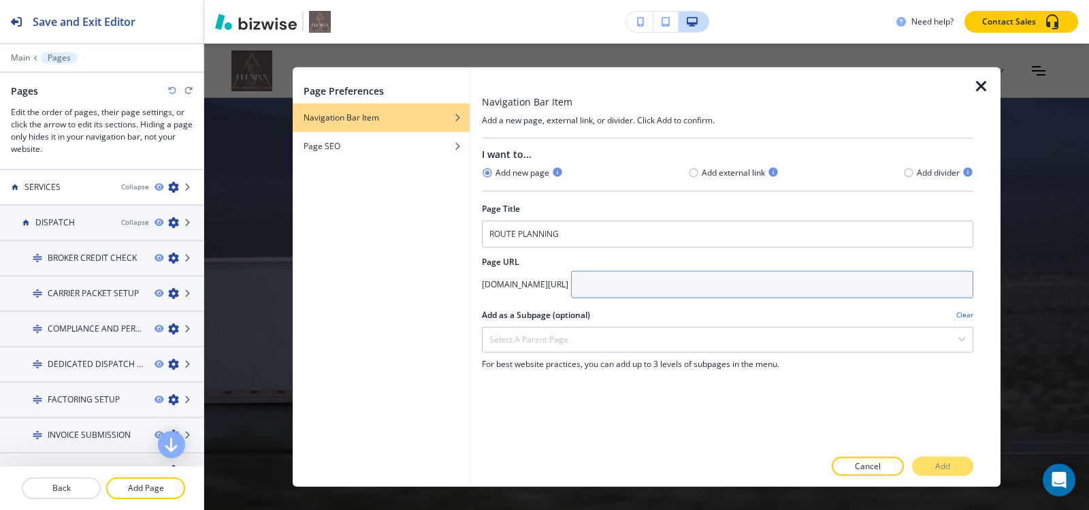
paste input "route-planningaffa"
type input "route-planningaffa"
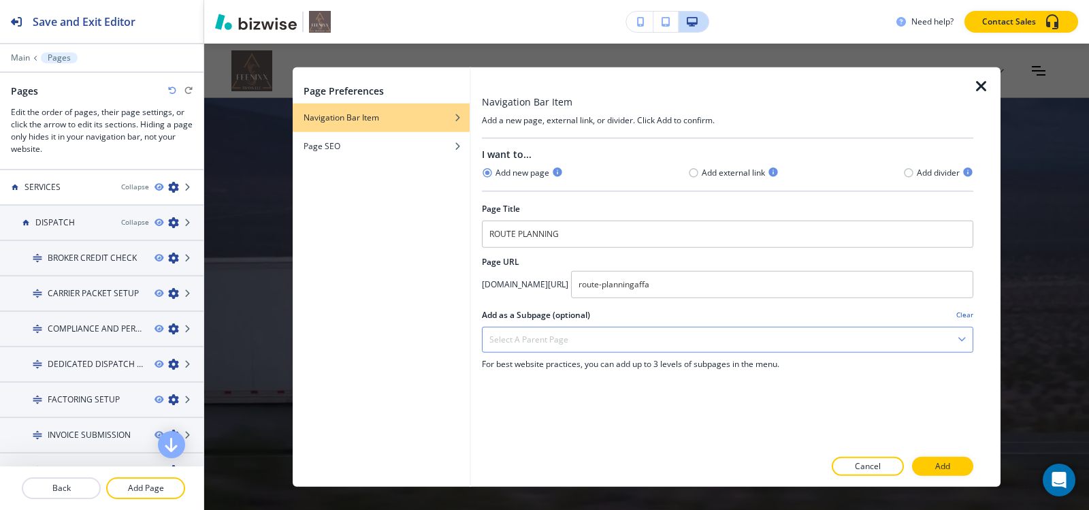
click at [623, 334] on div "Select a parent page" at bounding box center [728, 339] width 490 height 25
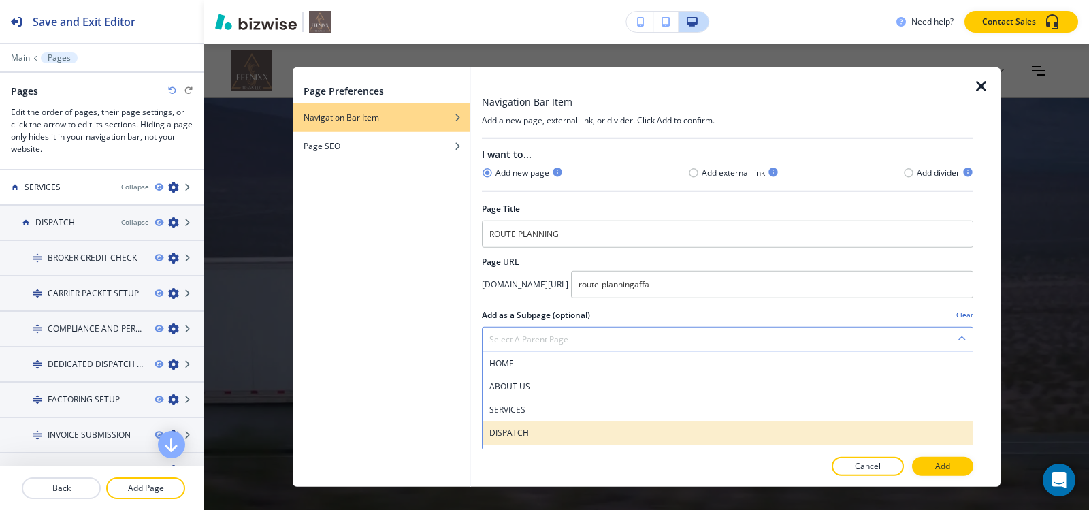
click at [553, 432] on h4 "DISPATCH" at bounding box center [727, 432] width 476 height 12
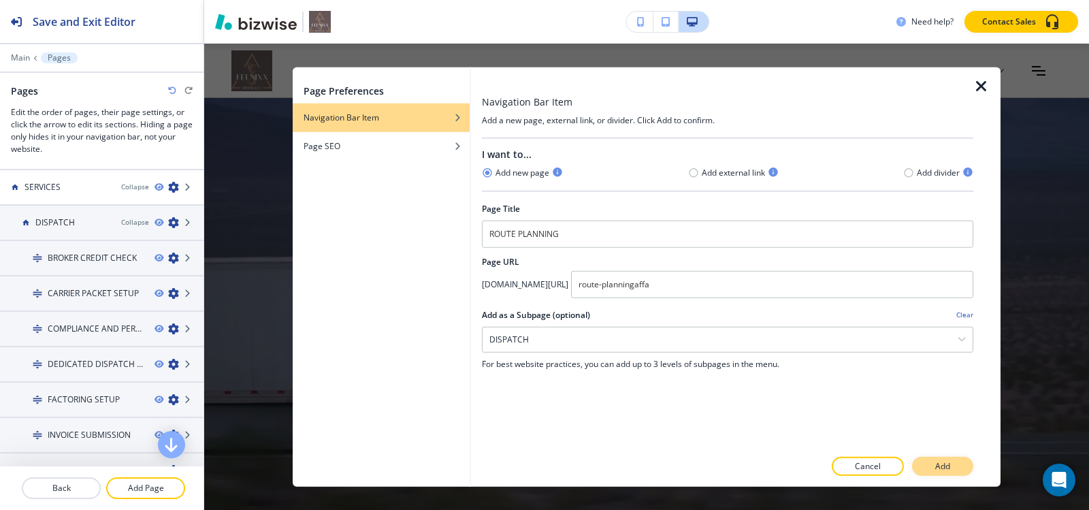
click at [944, 460] on p "Add" at bounding box center [942, 466] width 15 height 12
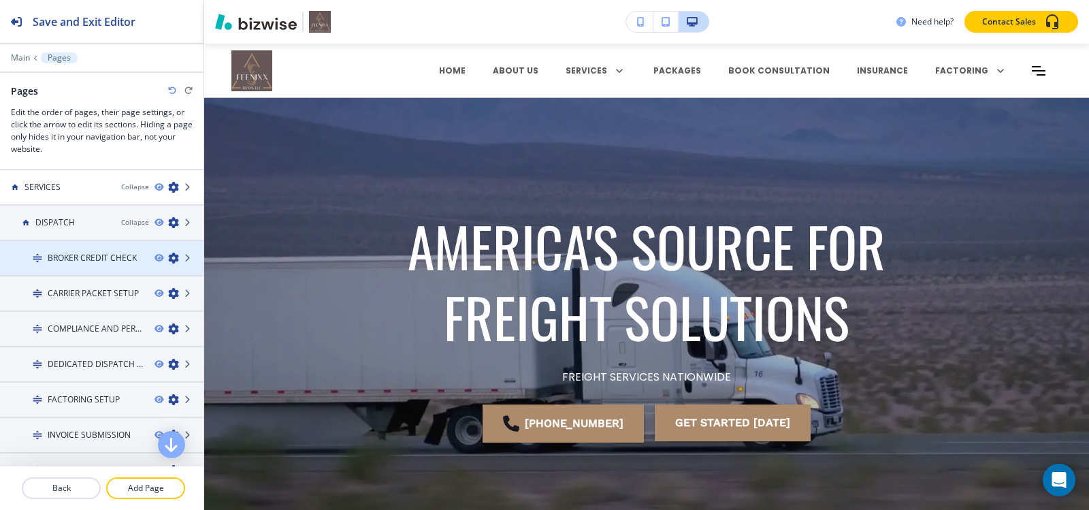
click at [76, 245] on div at bounding box center [102, 246] width 204 height 11
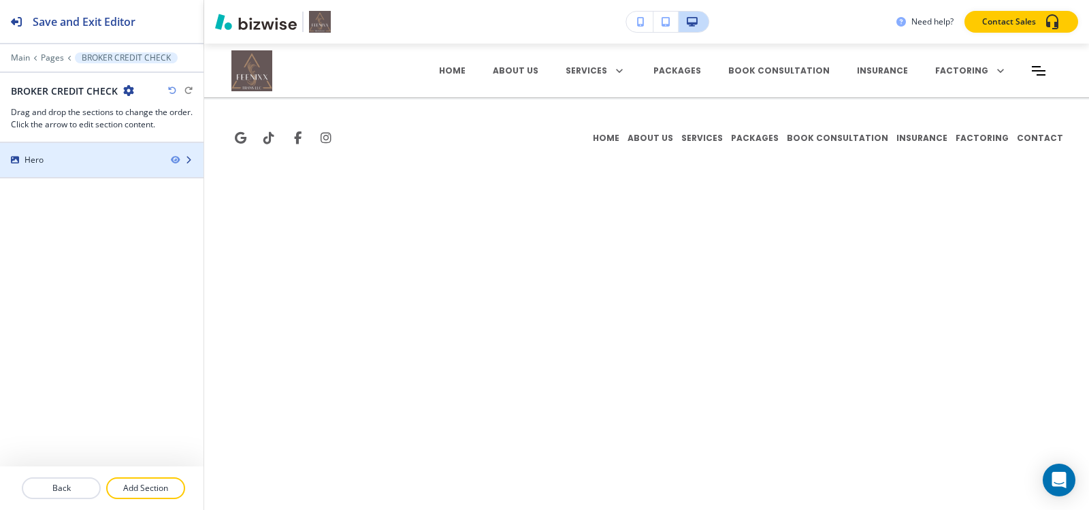
click at [87, 155] on div "Hero" at bounding box center [80, 160] width 160 height 12
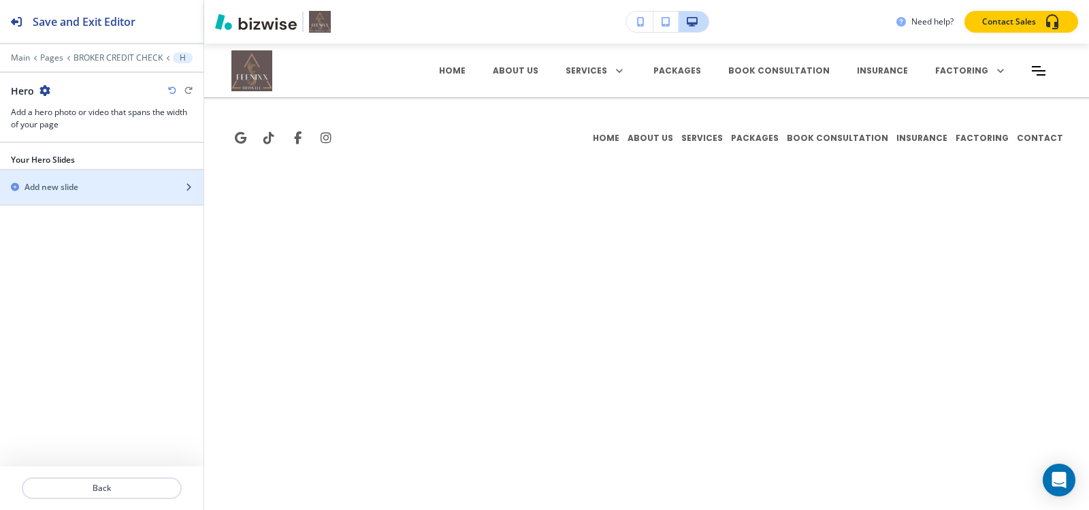
click at [74, 193] on div "button" at bounding box center [102, 198] width 204 height 11
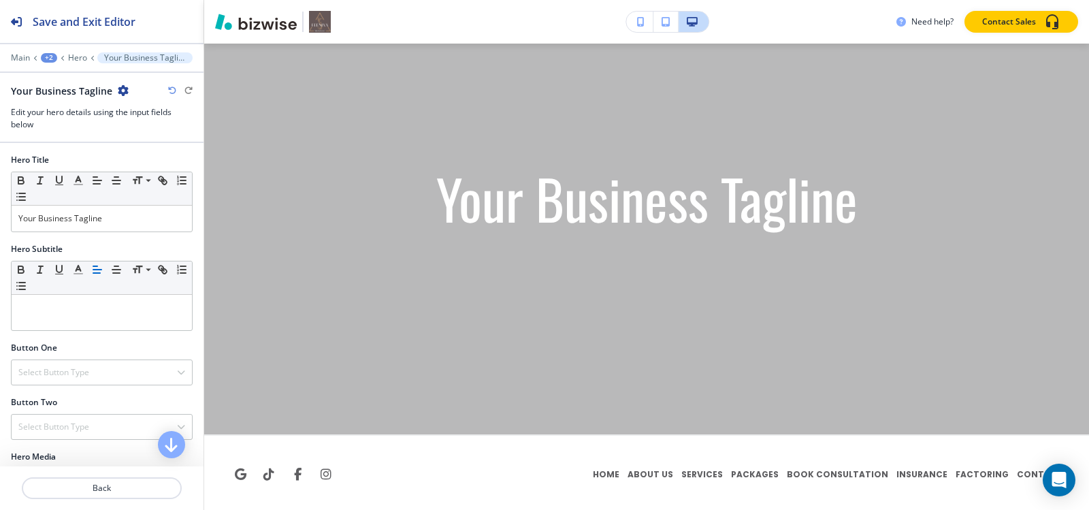
scroll to position [140, 0]
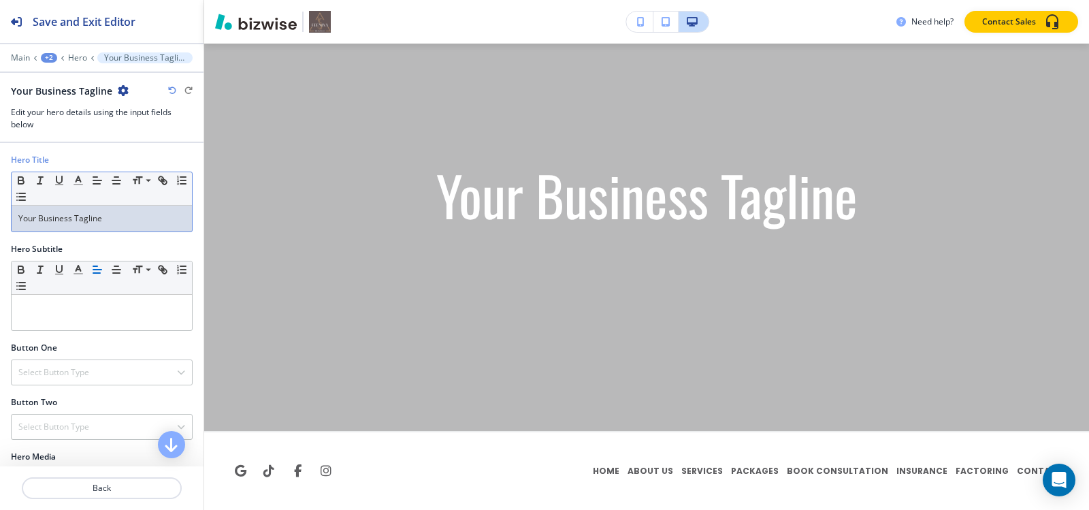
click at [105, 223] on p "Your Business Tagline" at bounding box center [101, 218] width 167 height 12
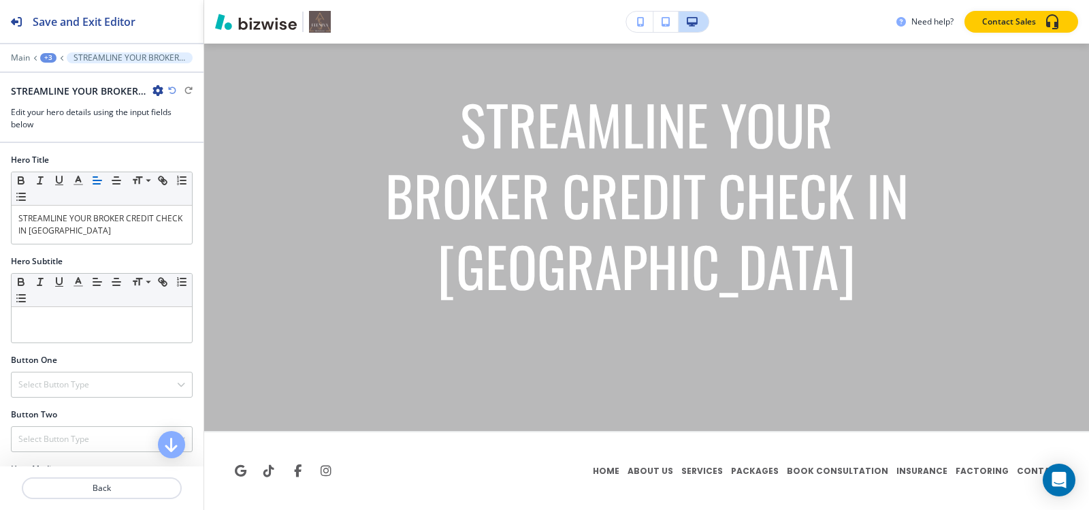
click at [52, 55] on div "+3" at bounding box center [48, 58] width 16 height 10
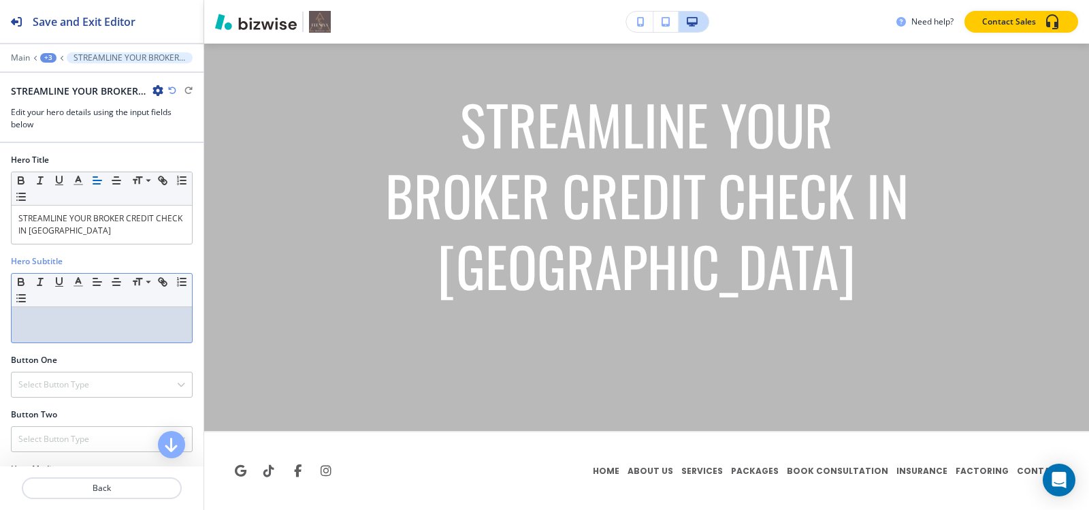
click at [65, 318] on p at bounding box center [101, 320] width 167 height 12
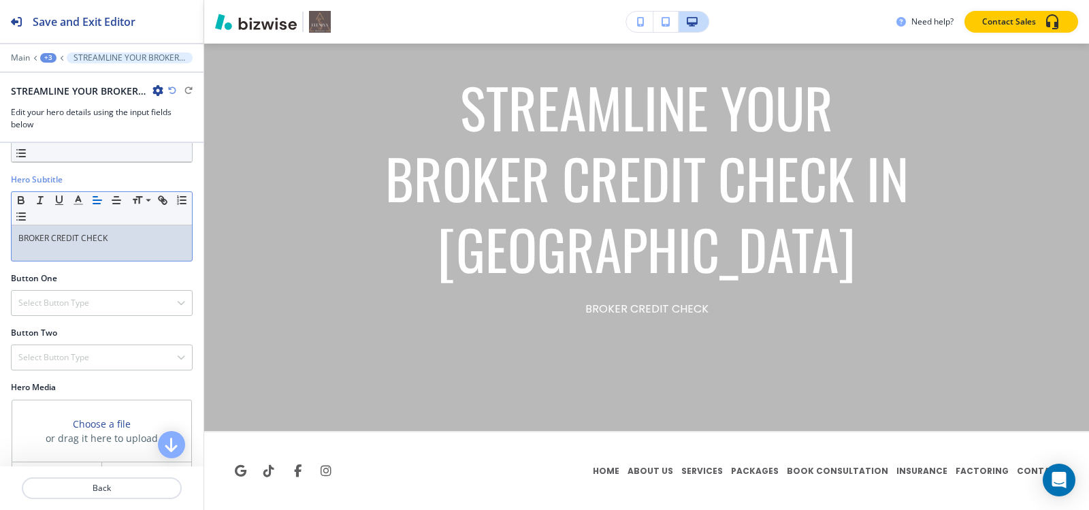
scroll to position [114, 0]
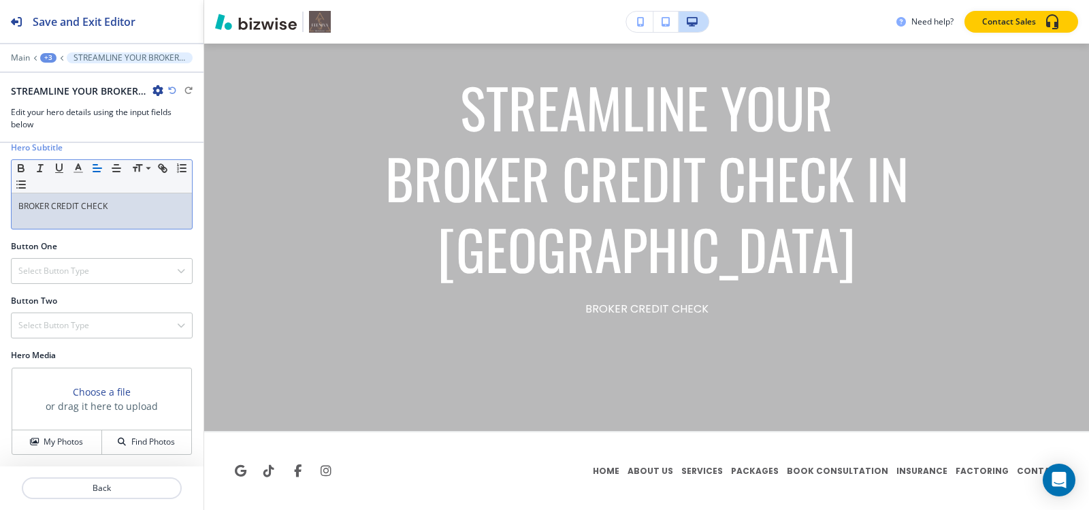
click at [42, 61] on div "+3" at bounding box center [48, 58] width 16 height 10
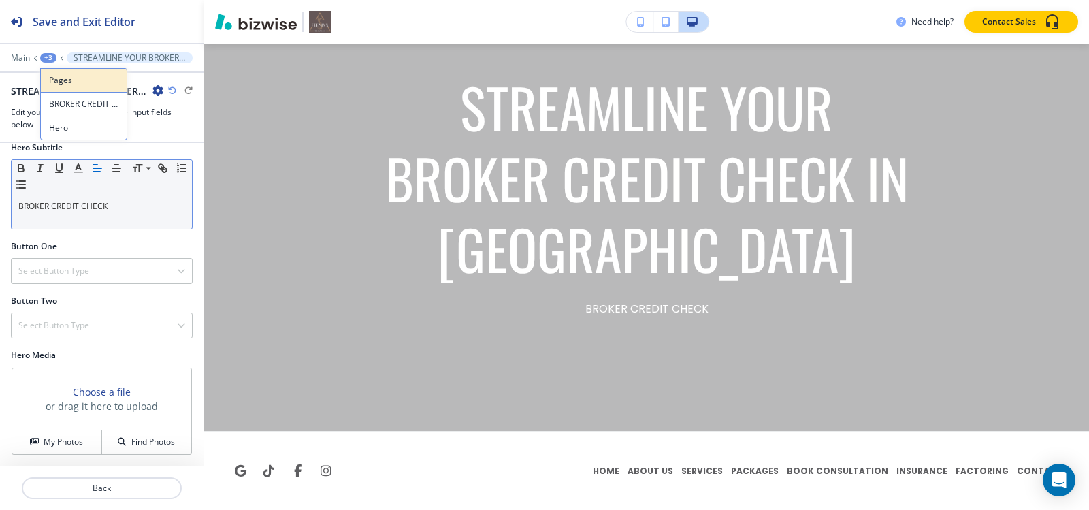
click at [71, 84] on p "Pages" at bounding box center [83, 80] width 69 height 12
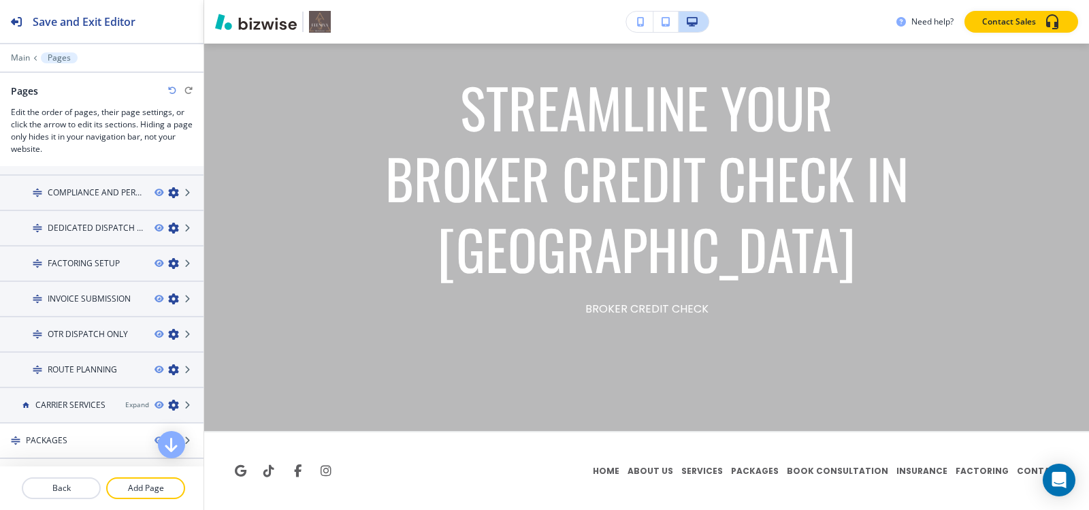
scroll to position [0, 0]
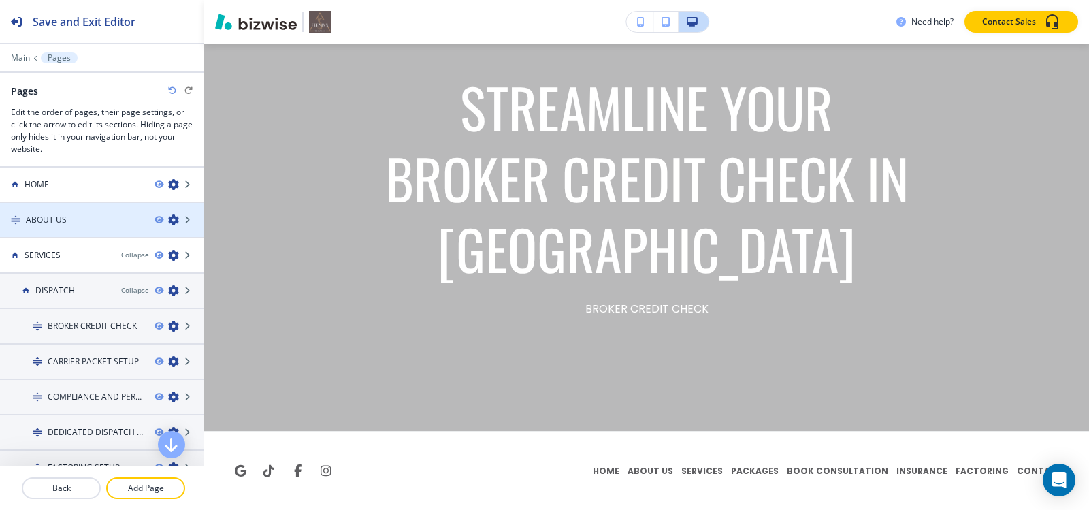
click at [63, 219] on h4 "ABOUT US" at bounding box center [46, 220] width 41 height 12
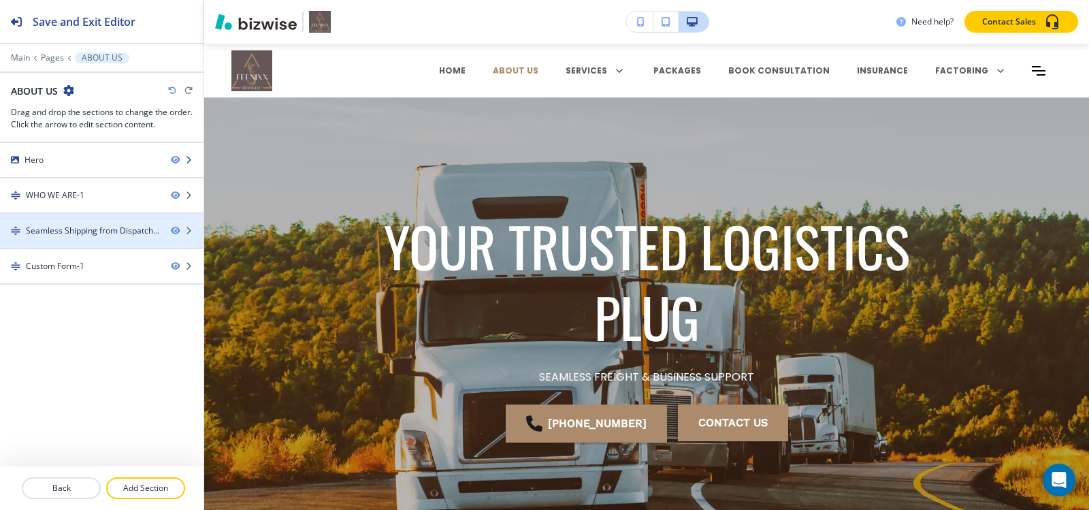
click at [74, 168] on div at bounding box center [102, 171] width 204 height 11
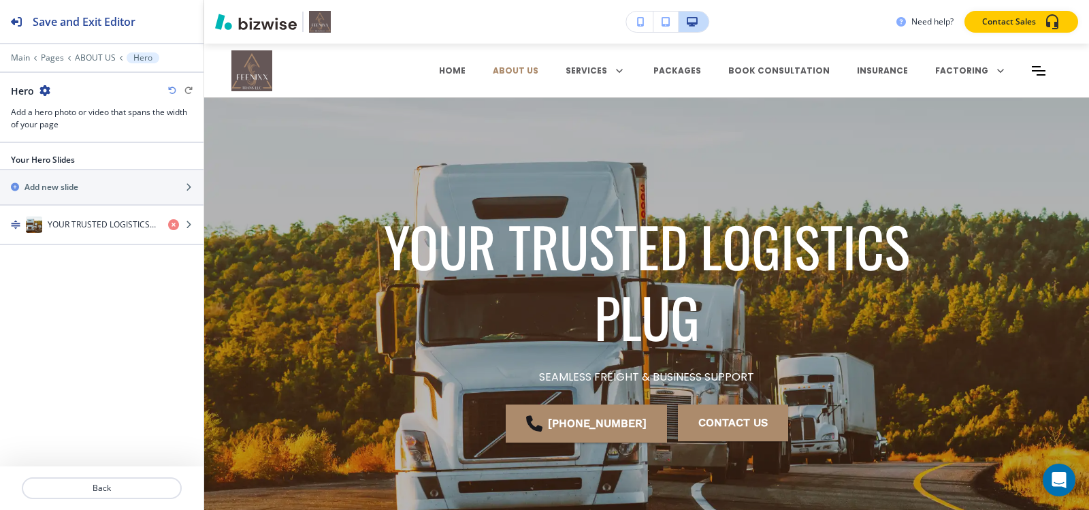
scroll to position [54, 0]
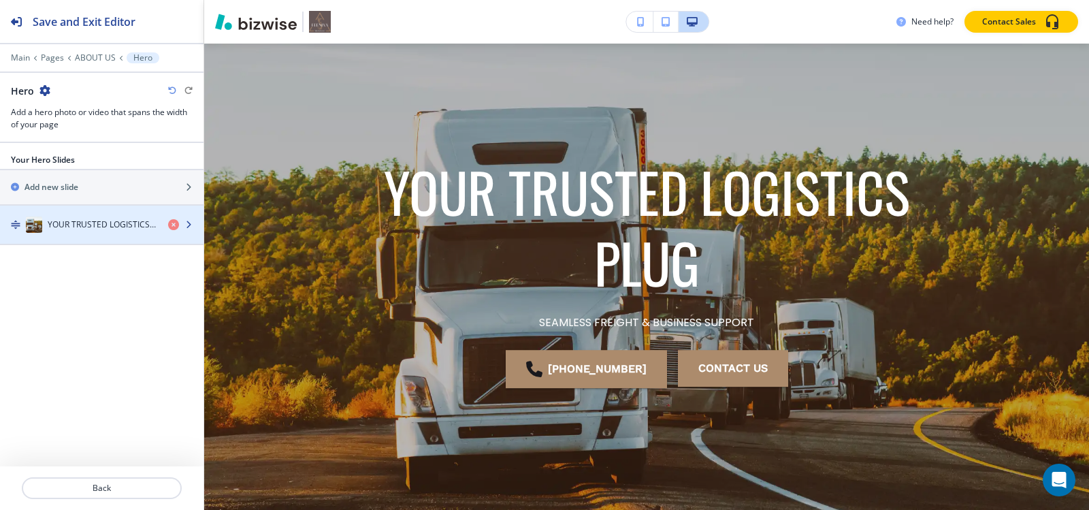
click at [70, 229] on h4 "YOUR TRUSTED LOGISTICS PLUG" at bounding box center [103, 224] width 110 height 12
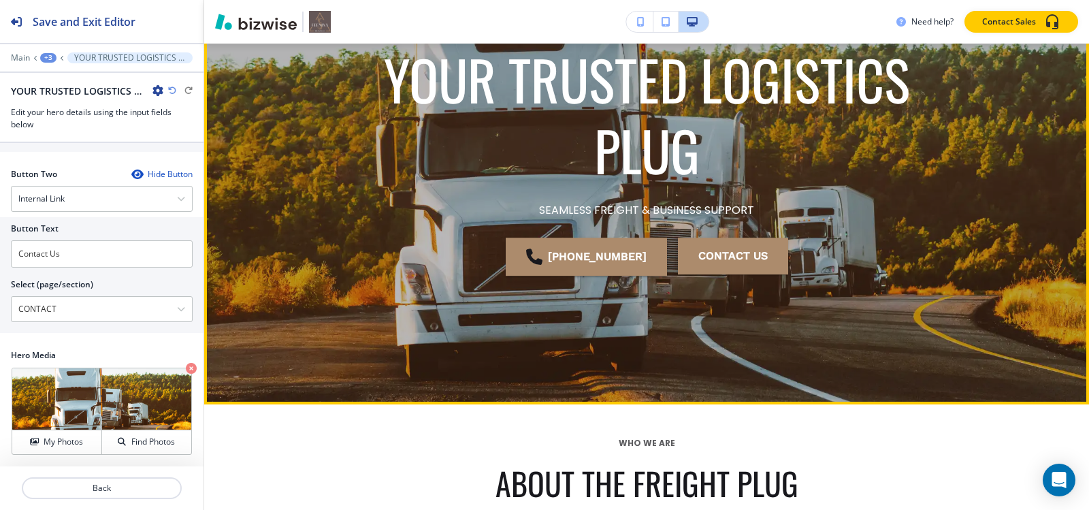
scroll to position [31, 0]
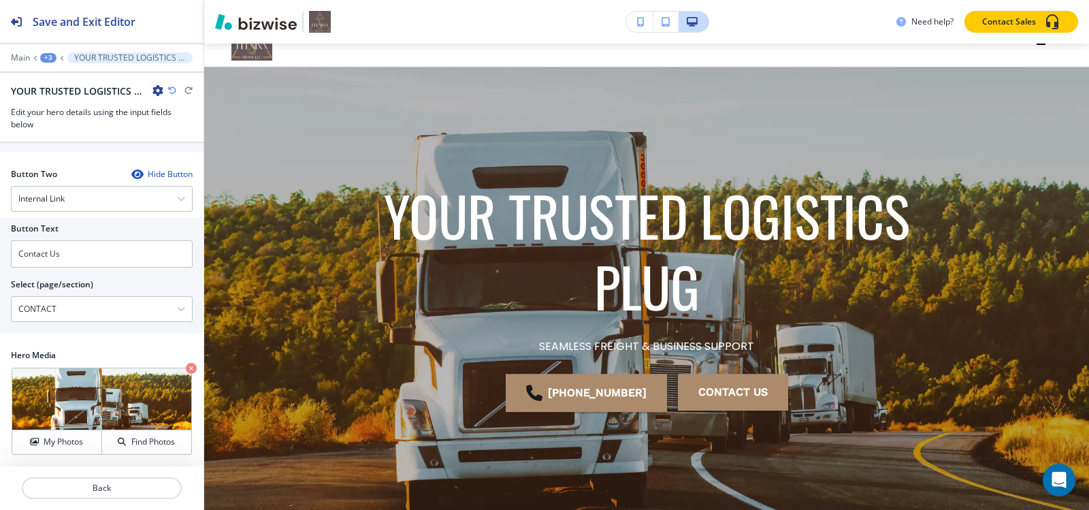
click at [44, 53] on div "+3" at bounding box center [48, 58] width 16 height 10
click at [60, 79] on p "Pages" at bounding box center [83, 80] width 69 height 12
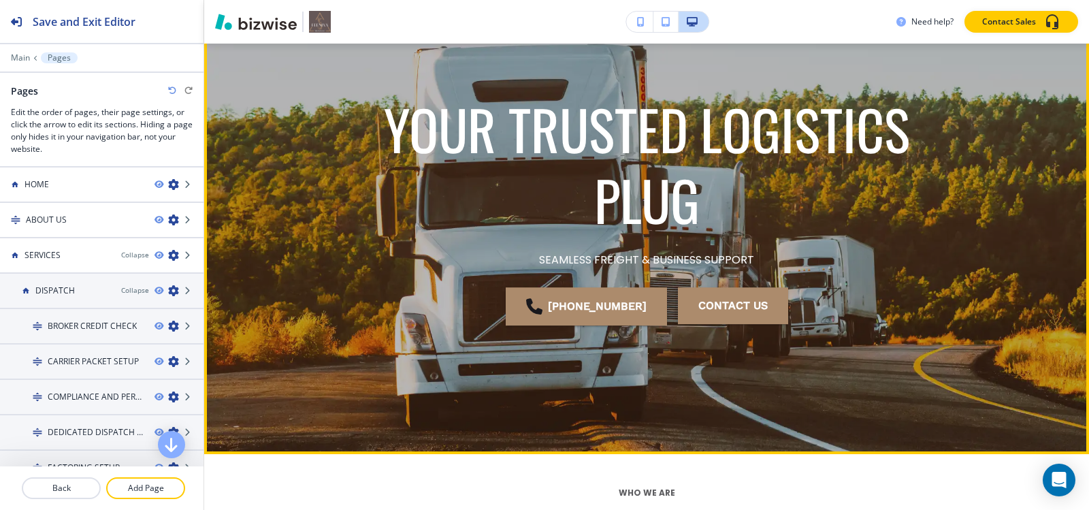
scroll to position [136, 0]
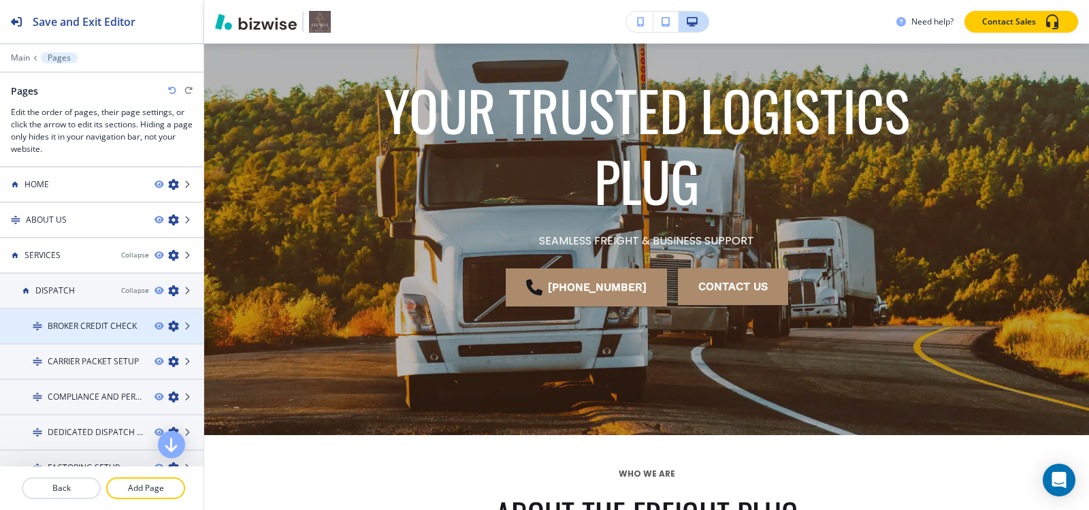
click at [76, 334] on div at bounding box center [102, 337] width 204 height 11
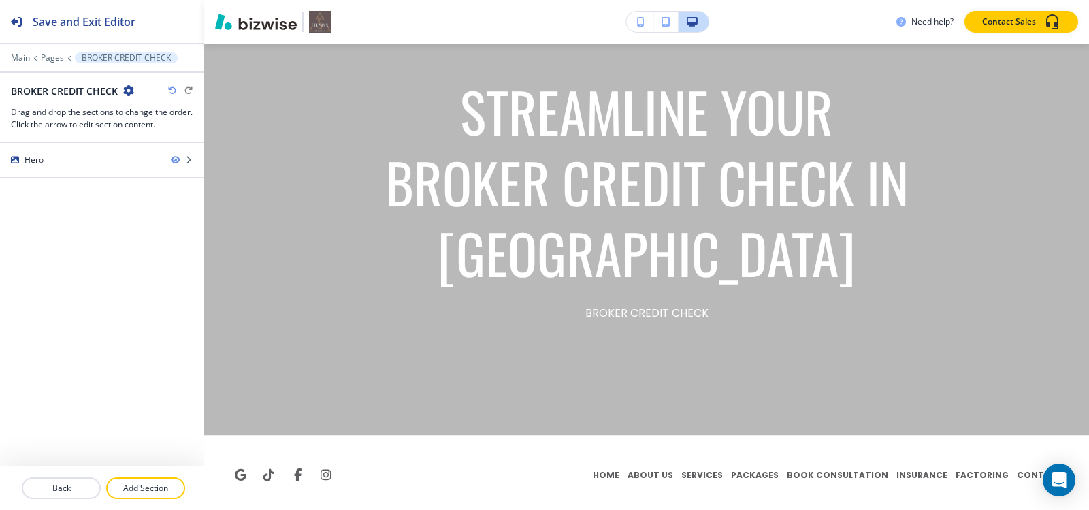
scroll to position [0, 0]
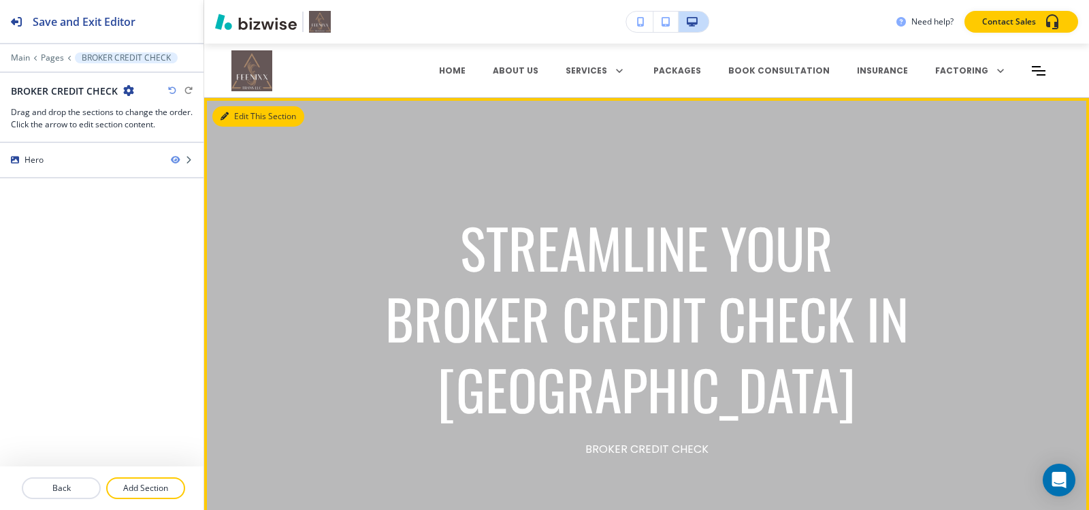
click at [251, 123] on button "Edit This Section" at bounding box center [258, 116] width 92 height 20
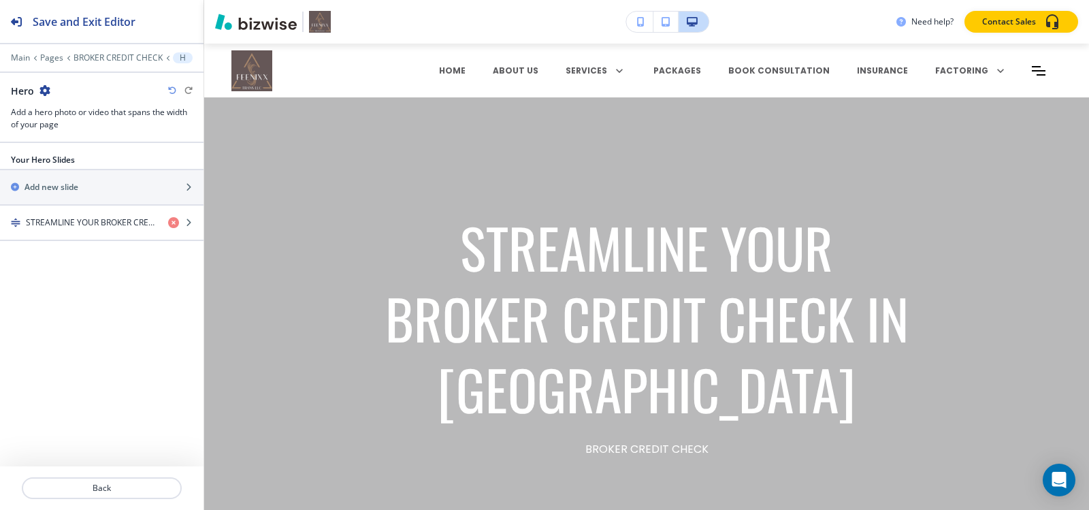
scroll to position [54, 0]
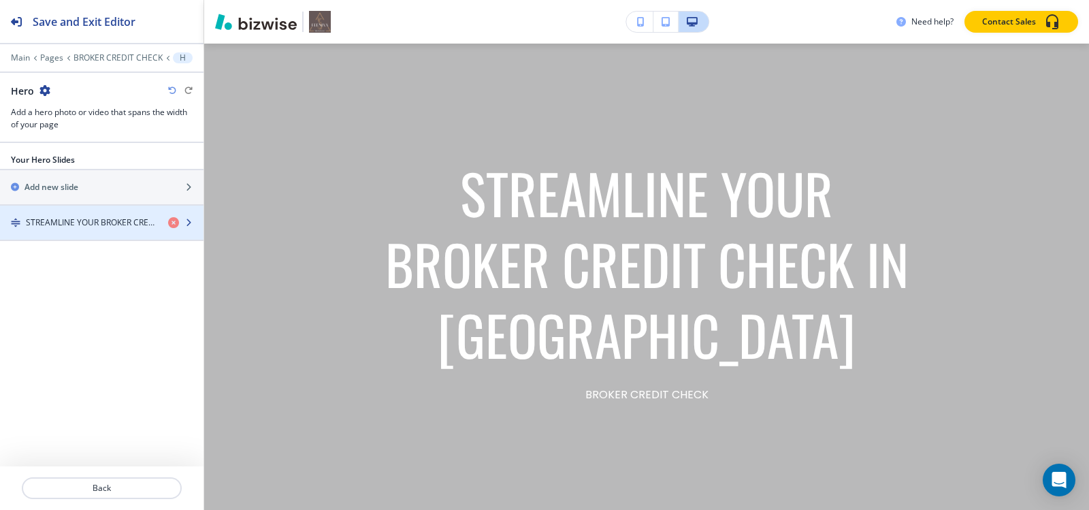
click at [61, 221] on h4 "STREAMLINE YOUR BROKER CREDIT CHECK IN [GEOGRAPHIC_DATA]" at bounding box center [91, 222] width 131 height 12
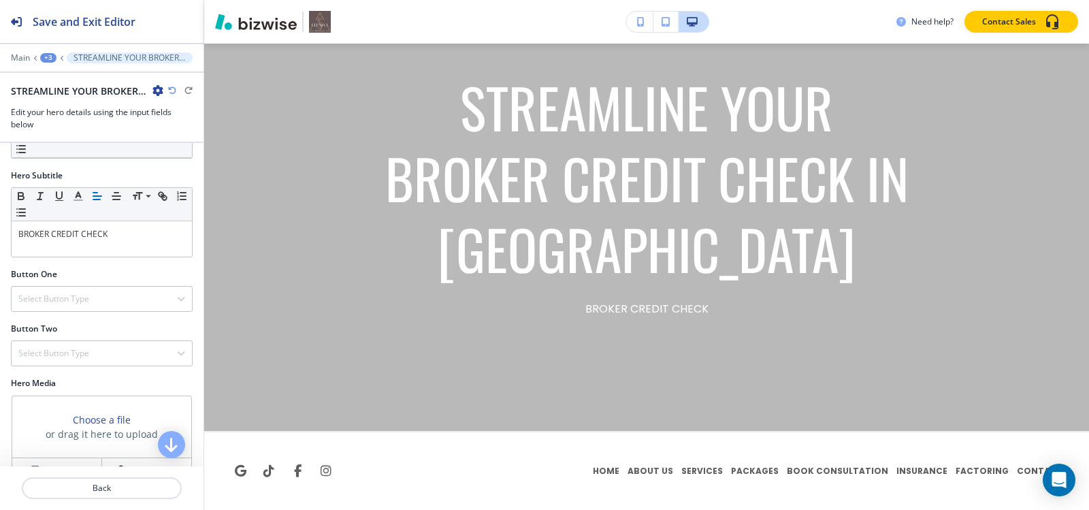
scroll to position [114, 0]
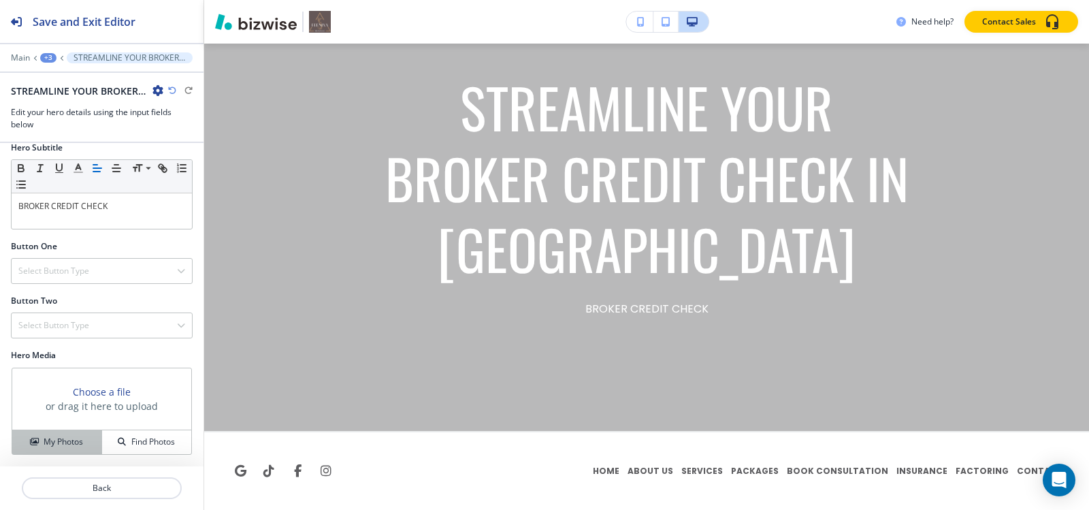
click at [53, 444] on h4 "My Photos" at bounding box center [63, 442] width 39 height 12
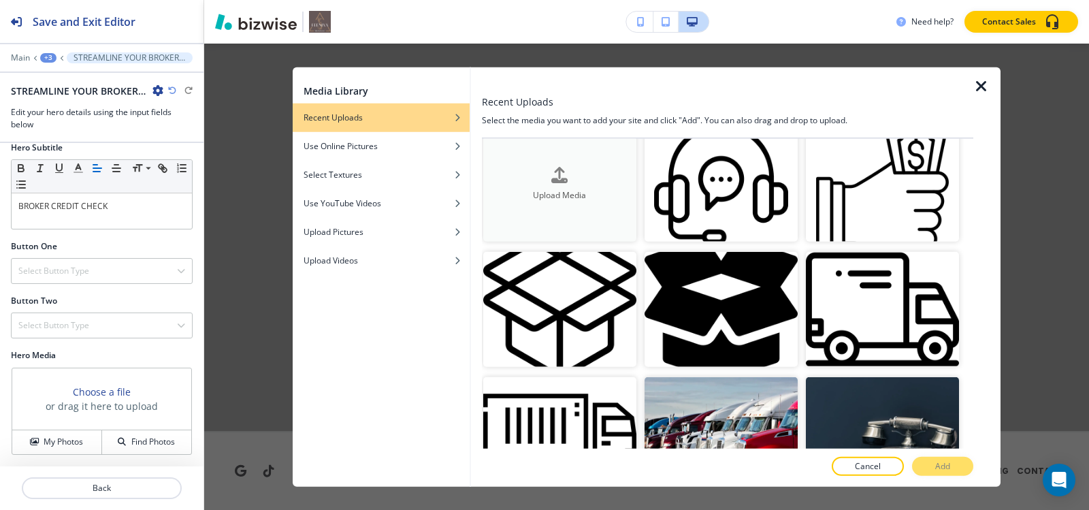
scroll to position [0, 0]
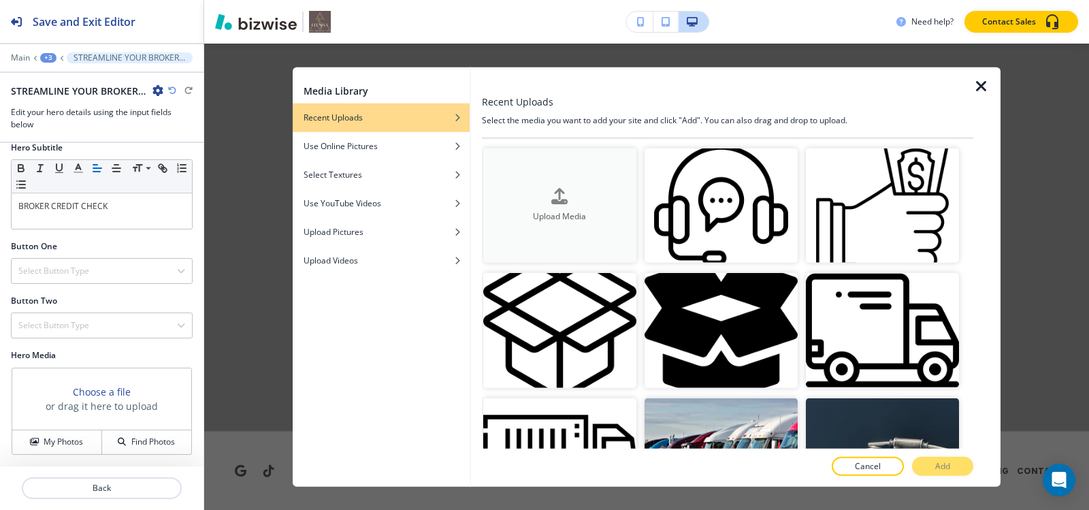
click at [557, 201] on icon "button" at bounding box center [559, 196] width 16 height 16
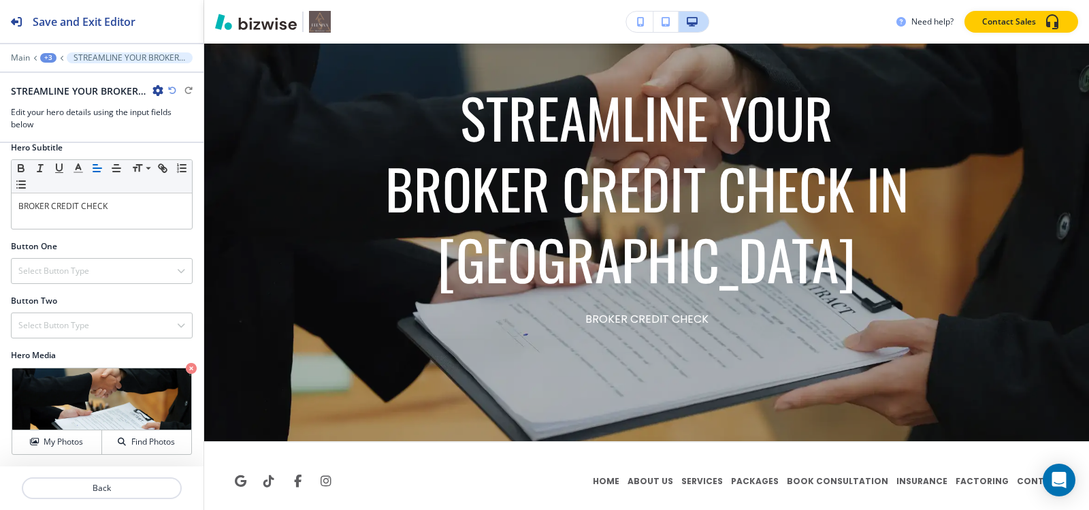
scroll to position [140, 0]
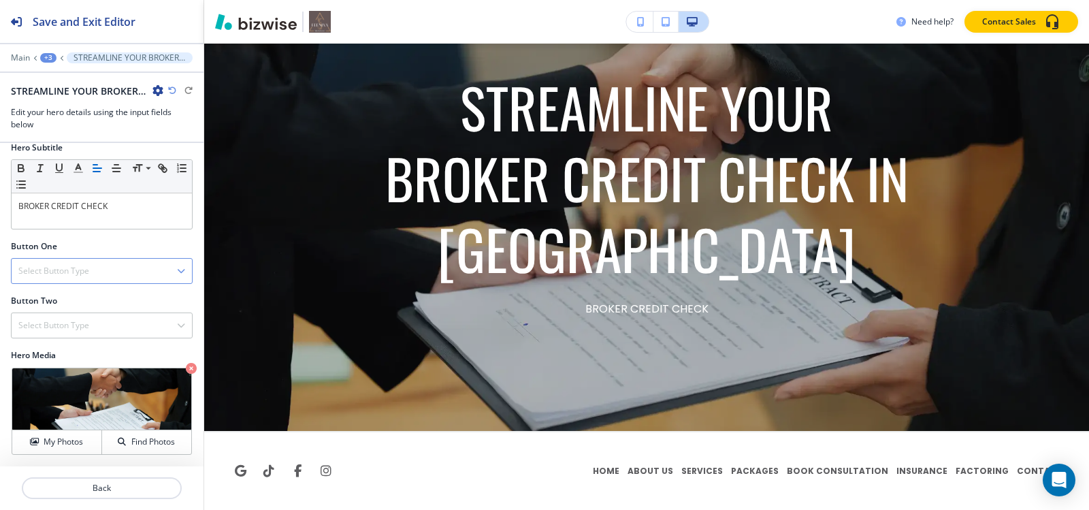
click at [125, 264] on div "Select Button Type" at bounding box center [102, 271] width 180 height 25
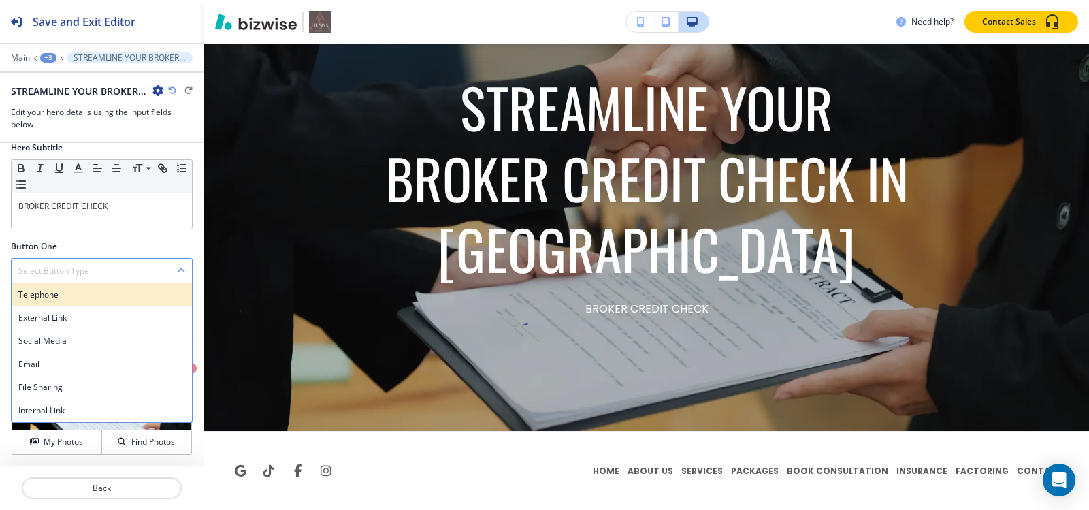
click at [97, 298] on h4 "Telephone" at bounding box center [101, 295] width 167 height 12
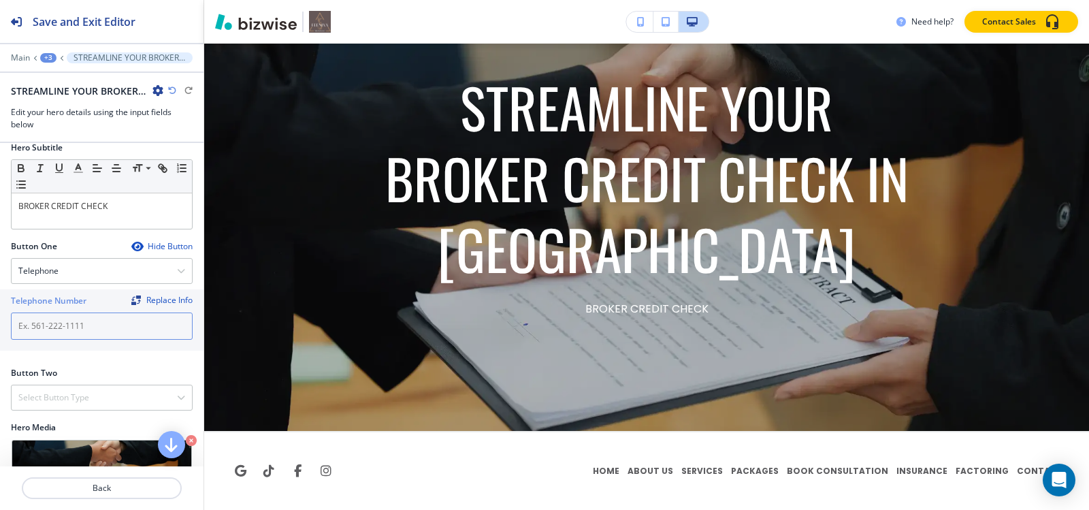
click at [93, 331] on input "text" at bounding box center [102, 325] width 182 height 27
paste input "[PHONE_NUMBER]"
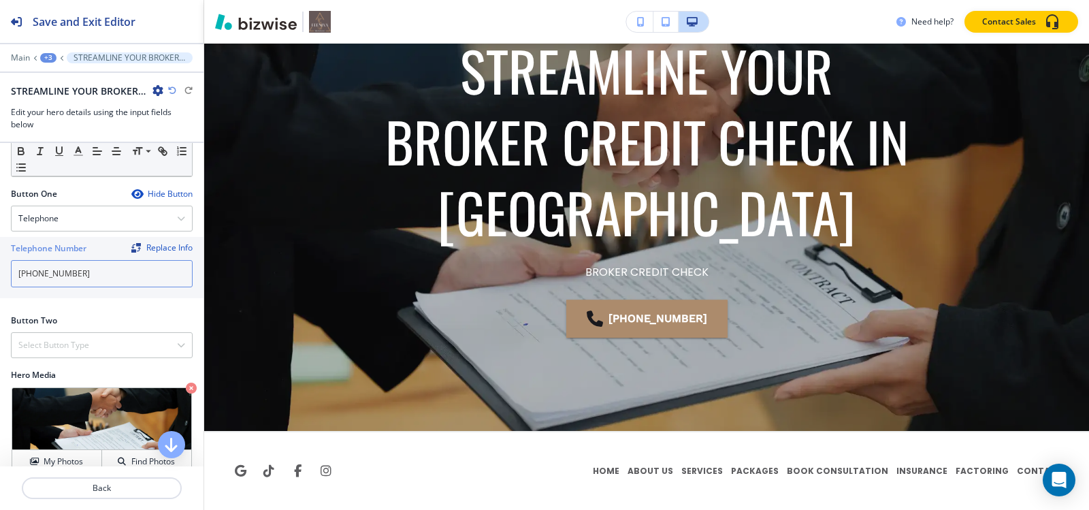
scroll to position [182, 0]
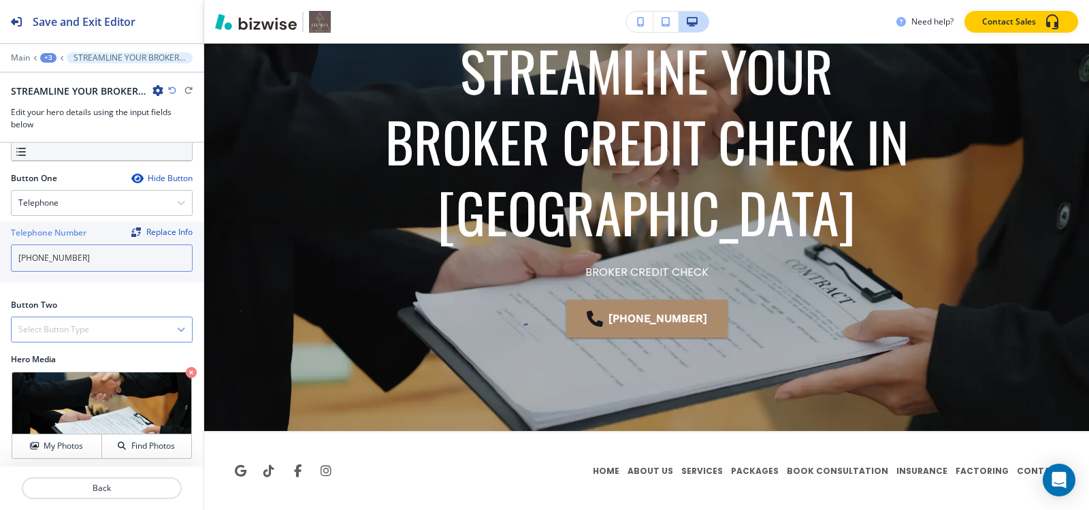
type input "[PHONE_NUMBER]"
click at [86, 324] on h4 "Select Button Type" at bounding box center [53, 329] width 71 height 12
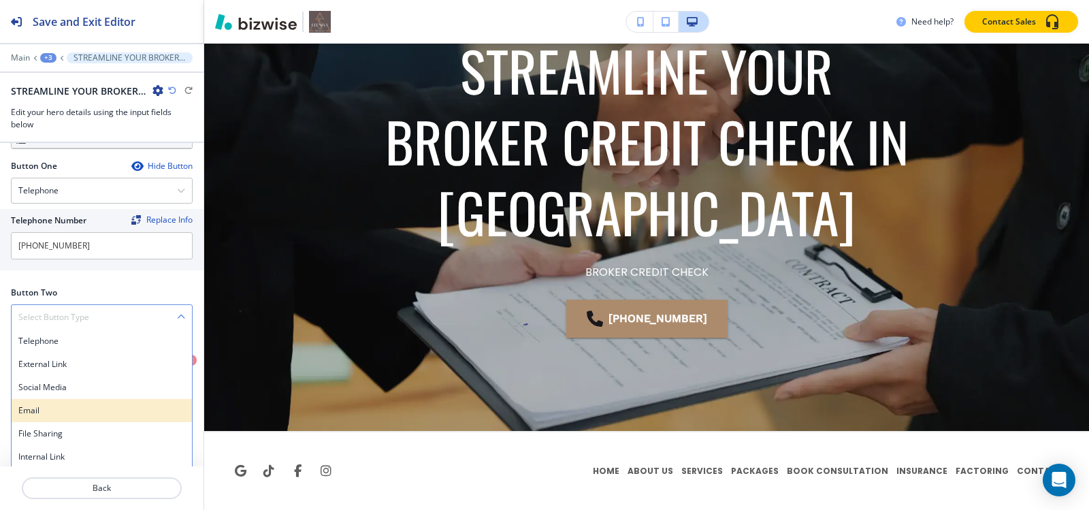
scroll to position [197, 0]
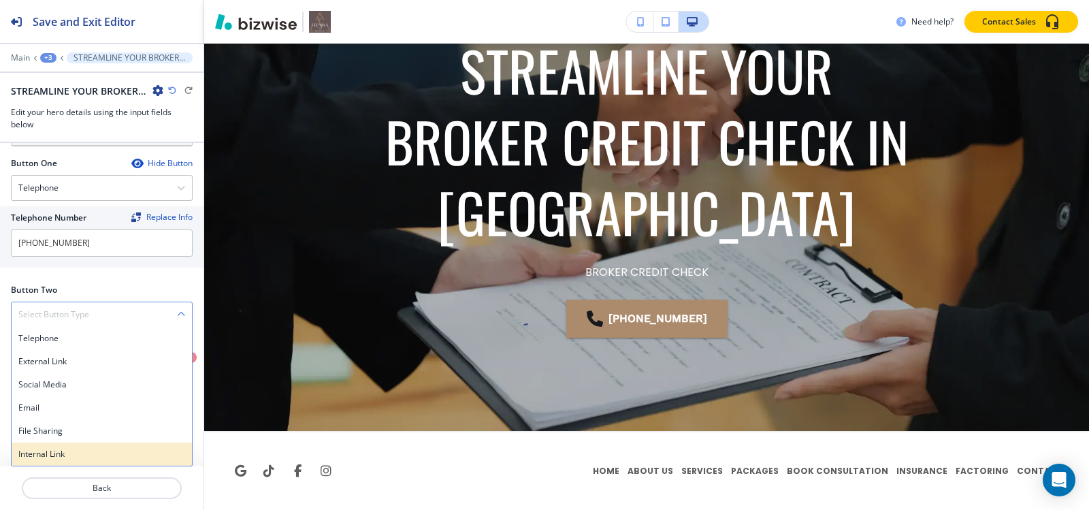
click at [55, 449] on h4 "Internal Link" at bounding box center [101, 454] width 167 height 12
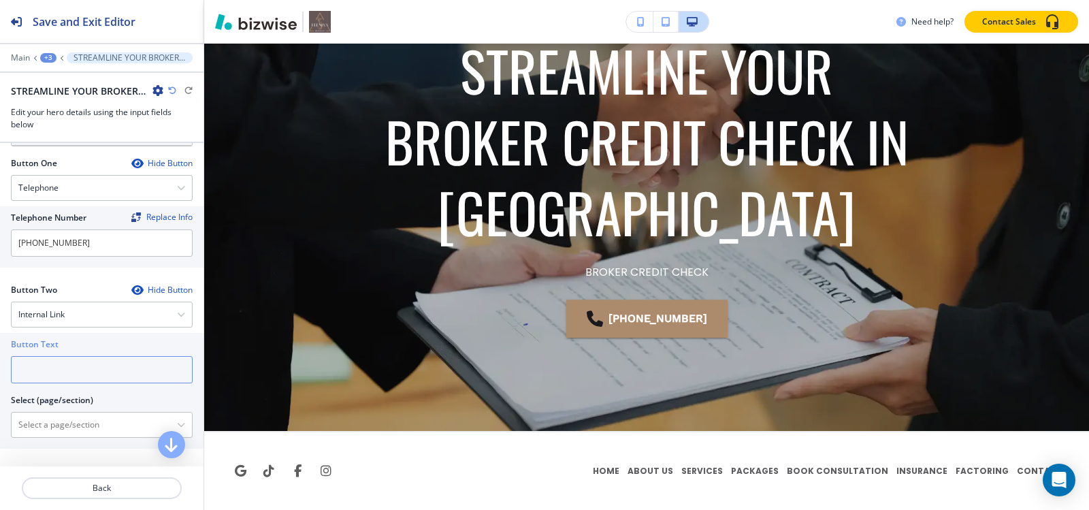
click at [103, 365] on input "text" at bounding box center [102, 369] width 182 height 27
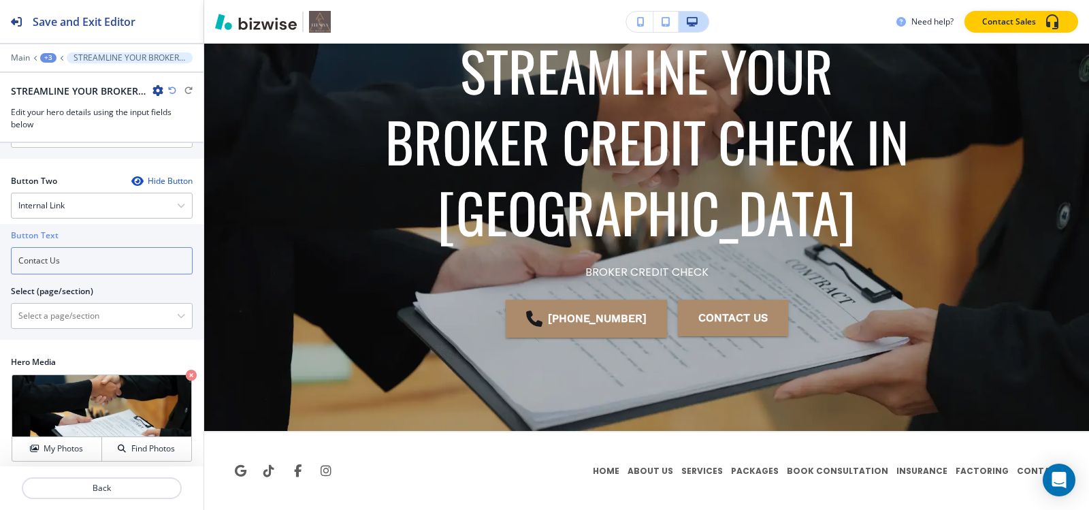
scroll to position [312, 0]
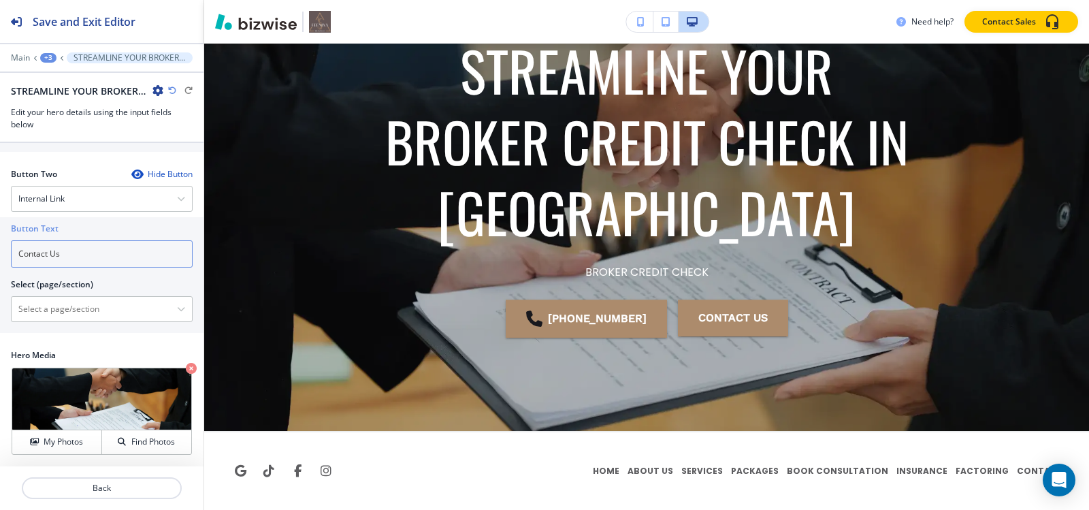
drag, startPoint x: 95, startPoint y: 249, endPoint x: 0, endPoint y: 248, distance: 94.6
click at [0, 248] on div "Button Text Contact Us Select (page/section) HOME HOME | Hero HOME | WHO WE ARE…" at bounding box center [102, 275] width 204 height 116
type input "Contact Us"
click at [80, 310] on \(page\/section\) "Manual Input" at bounding box center [94, 308] width 165 height 23
paste \(page\/section\) "Contact Us"
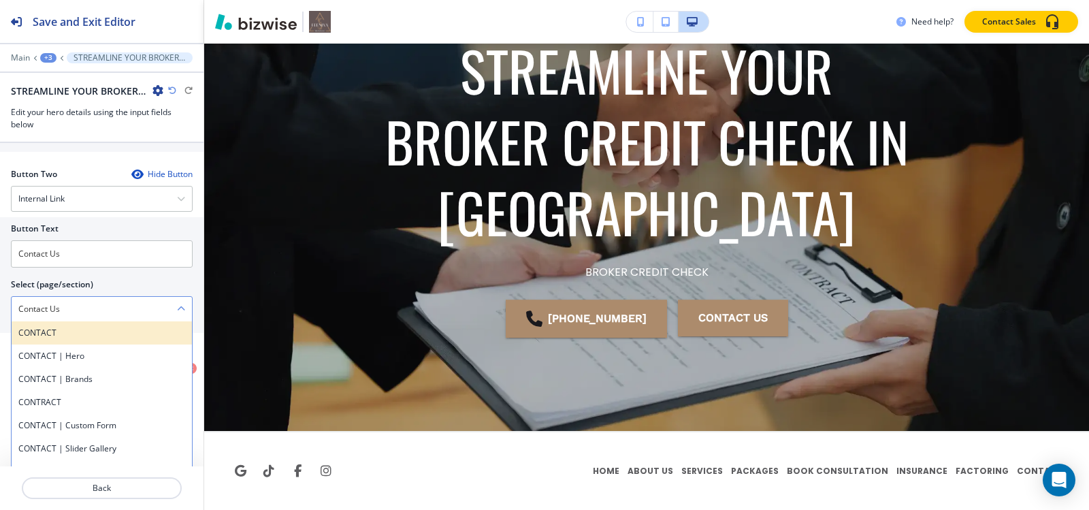
click at [29, 334] on h4 "CONTACT" at bounding box center [101, 333] width 167 height 12
type \(page\/section\) "CONTACT"
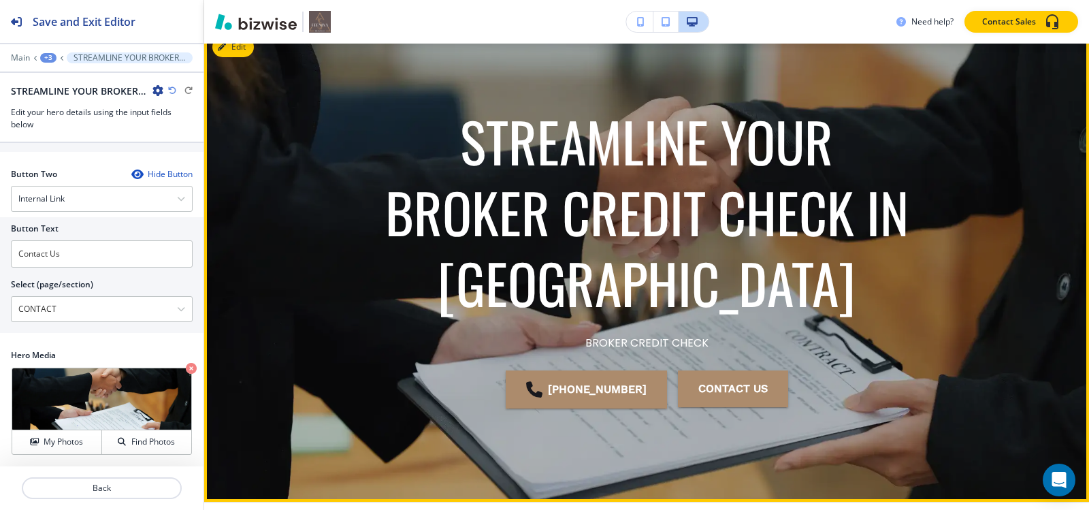
scroll to position [0, 0]
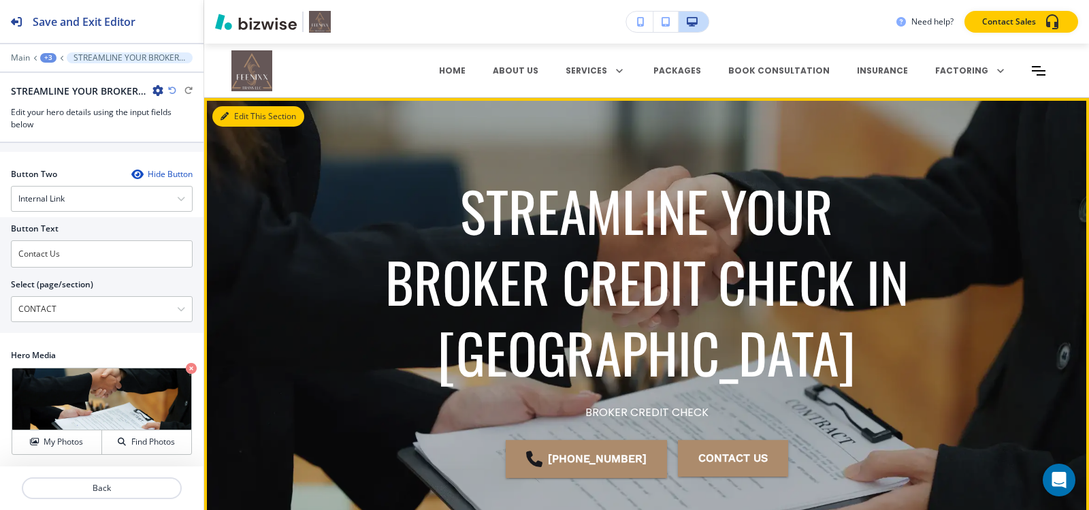
click at [247, 115] on button "Edit This Section" at bounding box center [258, 116] width 92 height 20
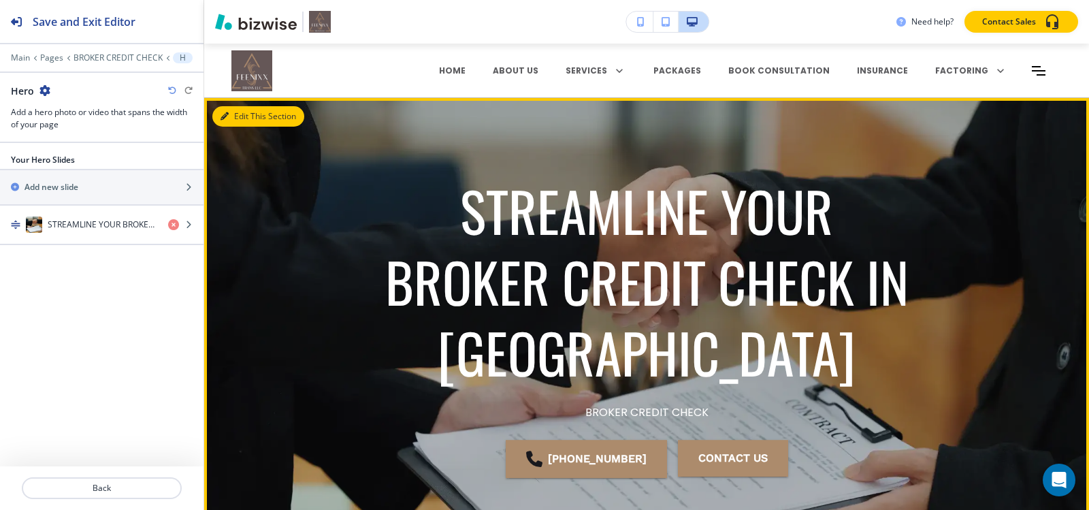
scroll to position [54, 0]
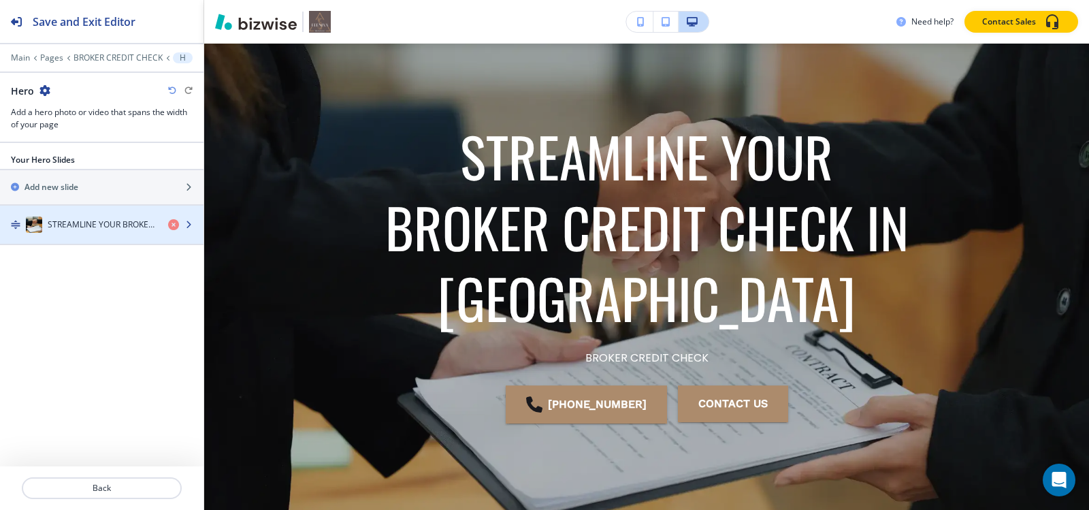
click at [83, 227] on h4 "STREAMLINE YOUR BROKER CREDIT CHECK IN [GEOGRAPHIC_DATA]" at bounding box center [103, 224] width 110 height 12
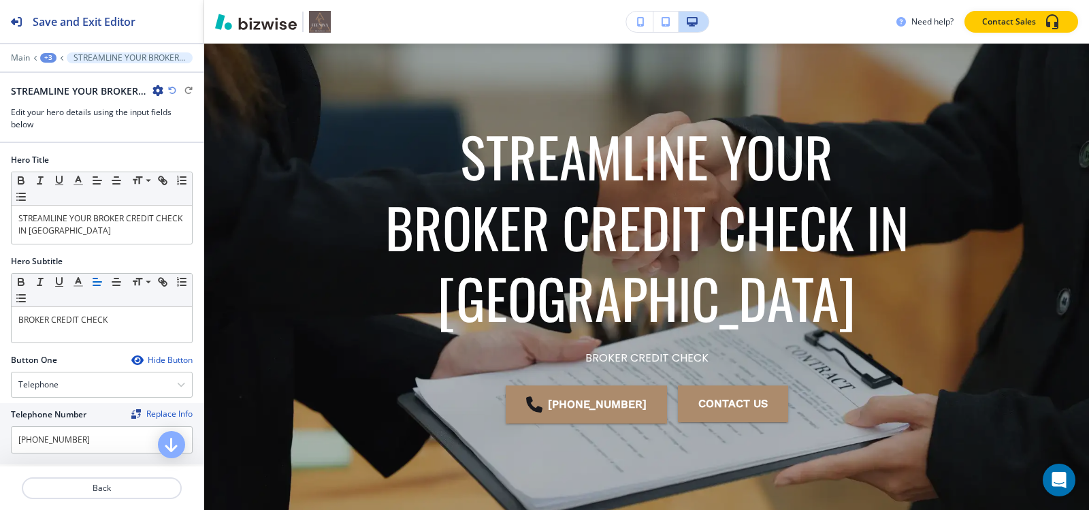
scroll to position [131, 0]
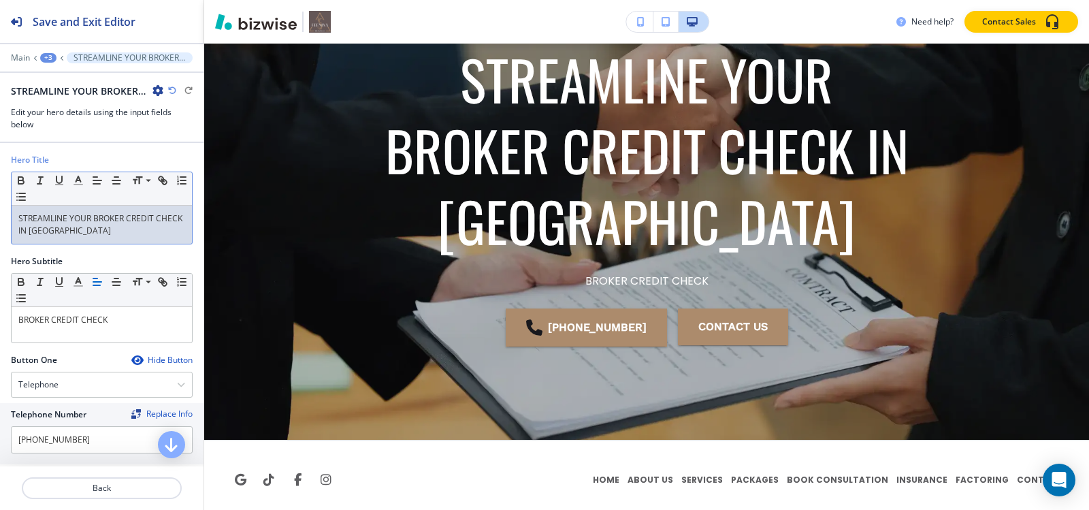
click at [123, 234] on p "STREAMLINE YOUR BROKER CREDIT CHECK IN [GEOGRAPHIC_DATA]" at bounding box center [101, 224] width 167 height 25
copy p "STREAMLINE YOUR BROKER CREDIT CHECK IN [GEOGRAPHIC_DATA]"
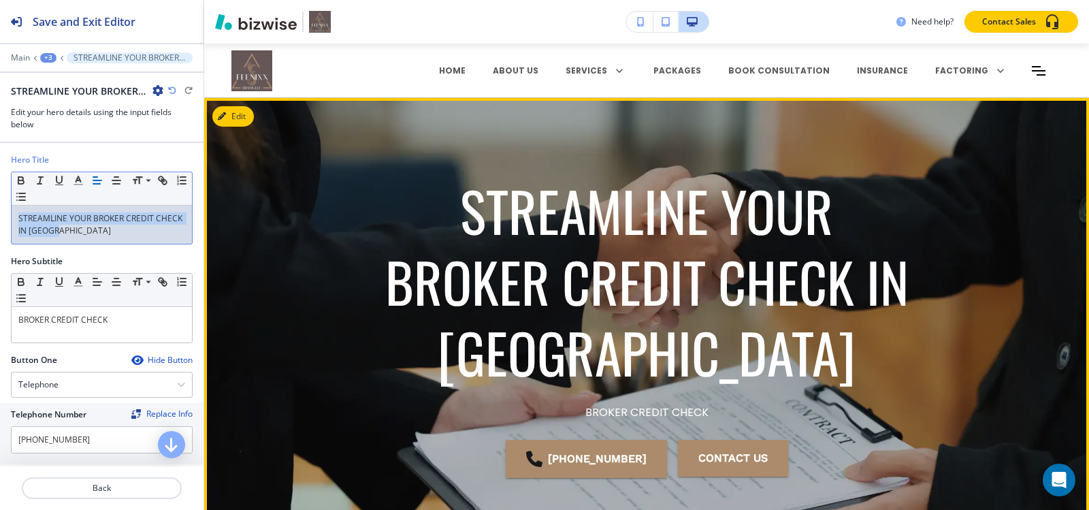
scroll to position [140, 0]
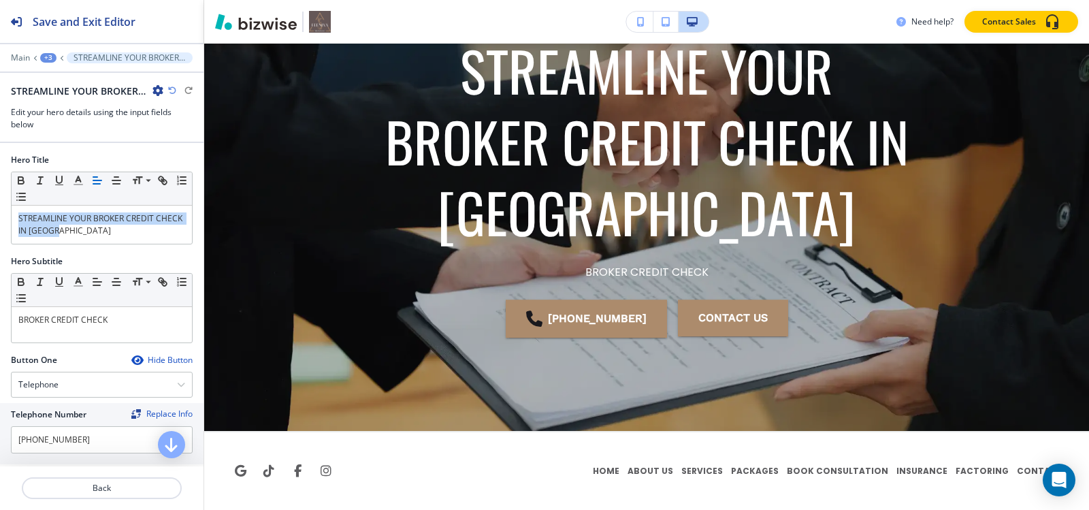
click at [50, 55] on div "+3" at bounding box center [48, 58] width 16 height 10
click at [53, 71] on button "Pages" at bounding box center [83, 80] width 87 height 24
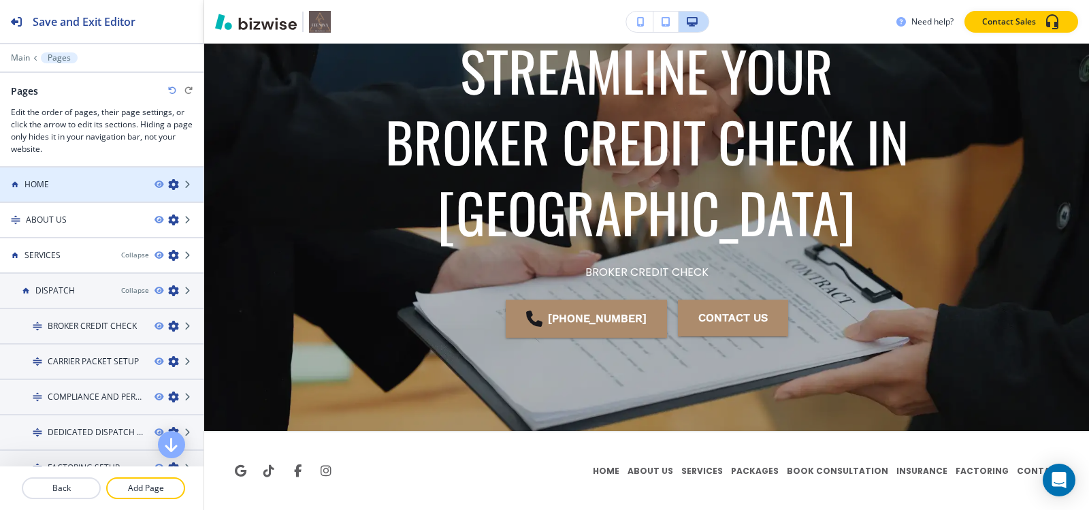
click at [62, 186] on div "HOME" at bounding box center [72, 184] width 144 height 12
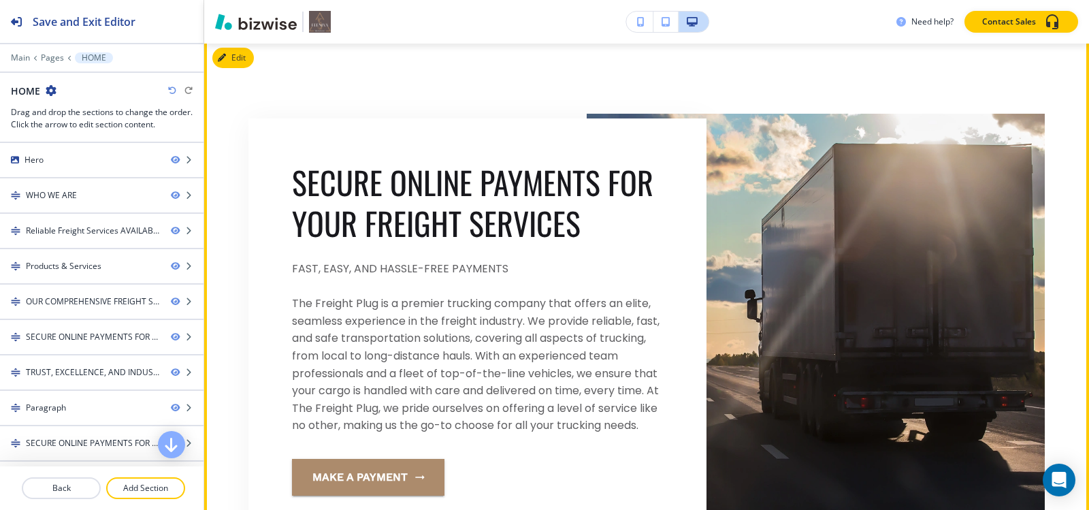
scroll to position [3539, 0]
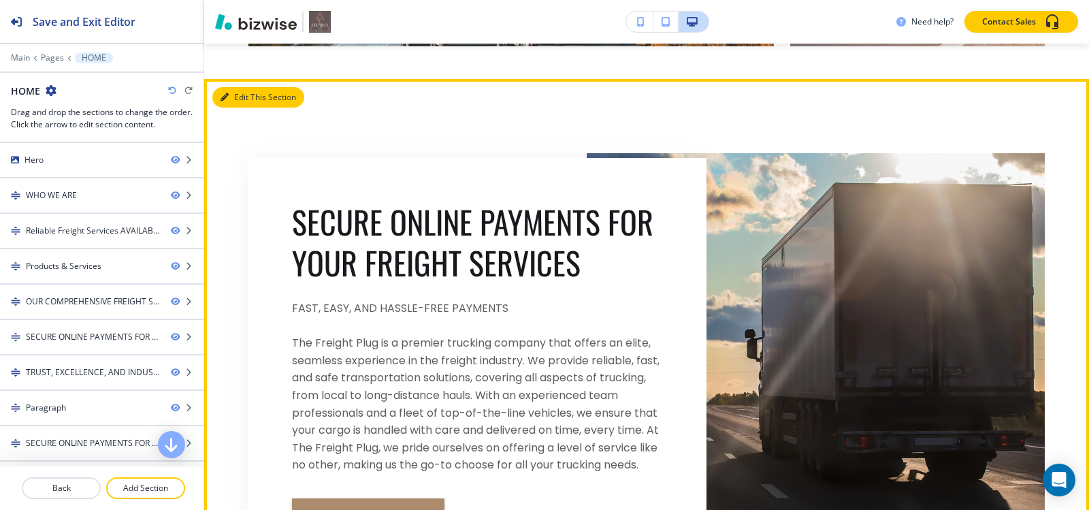
click at [235, 101] on button "Edit This Section" at bounding box center [258, 97] width 92 height 20
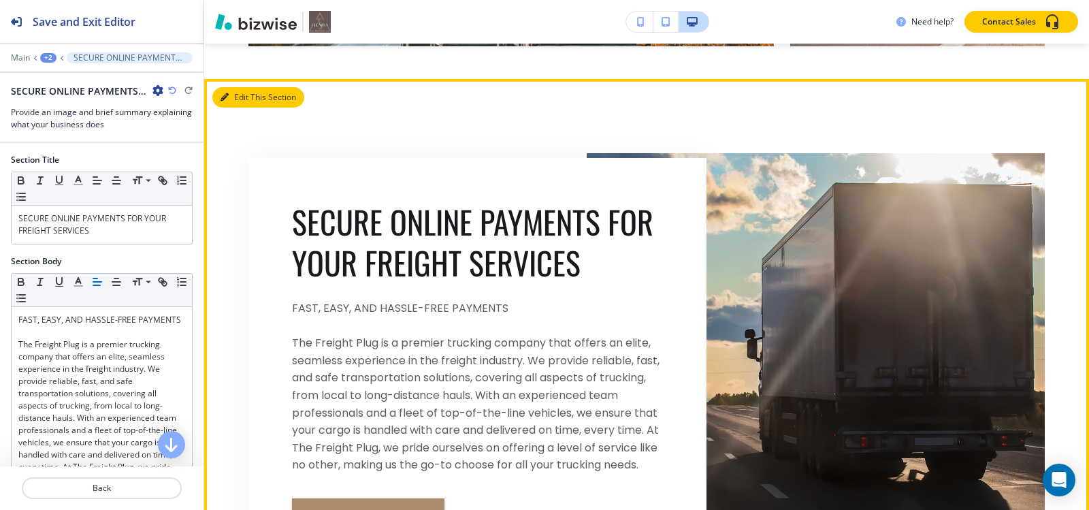
scroll to position [3579, 0]
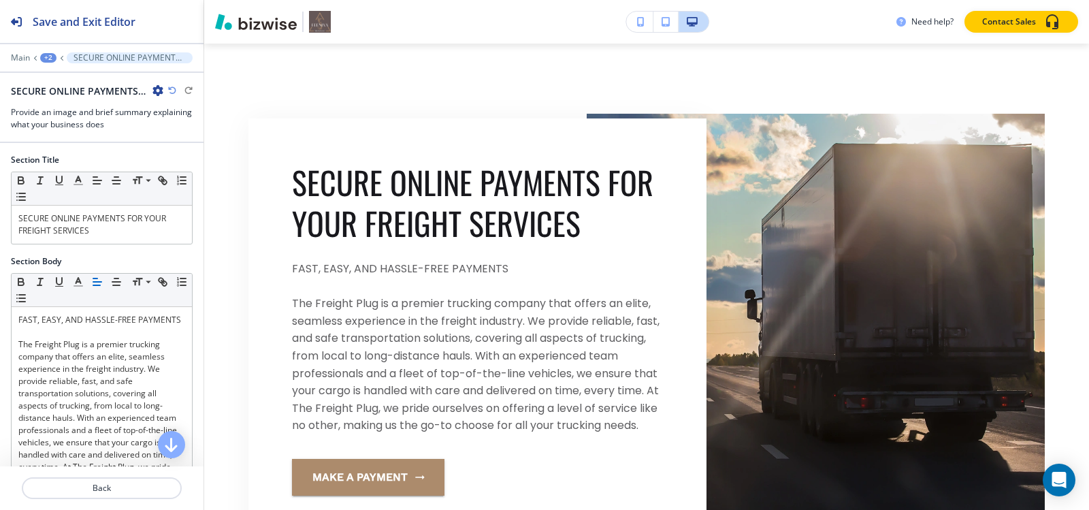
click at [157, 89] on icon "button" at bounding box center [157, 90] width 11 height 11
click at [213, 147] on button "Duplicate Section" at bounding box center [195, 138] width 87 height 24
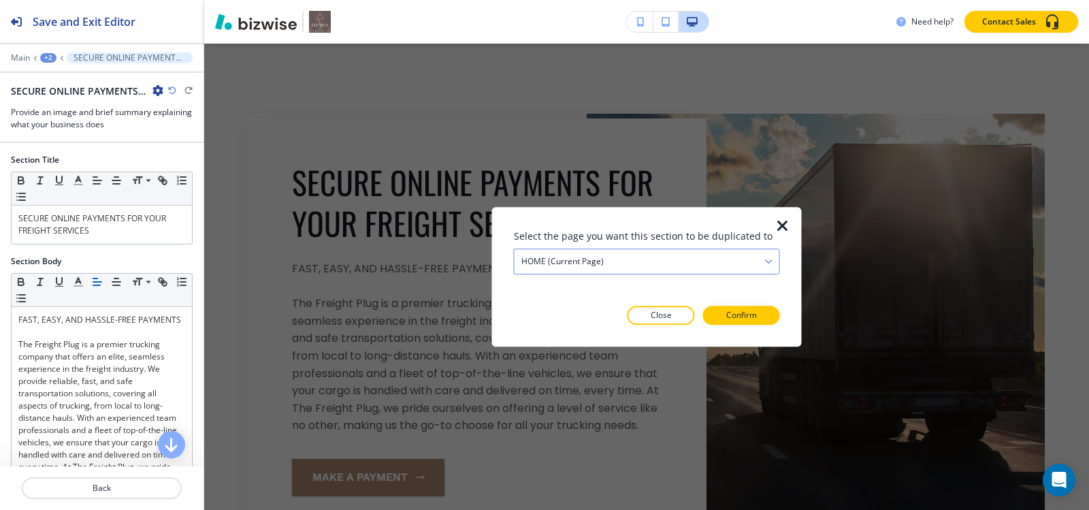
click at [694, 258] on div "HOME (current page)" at bounding box center [647, 261] width 265 height 25
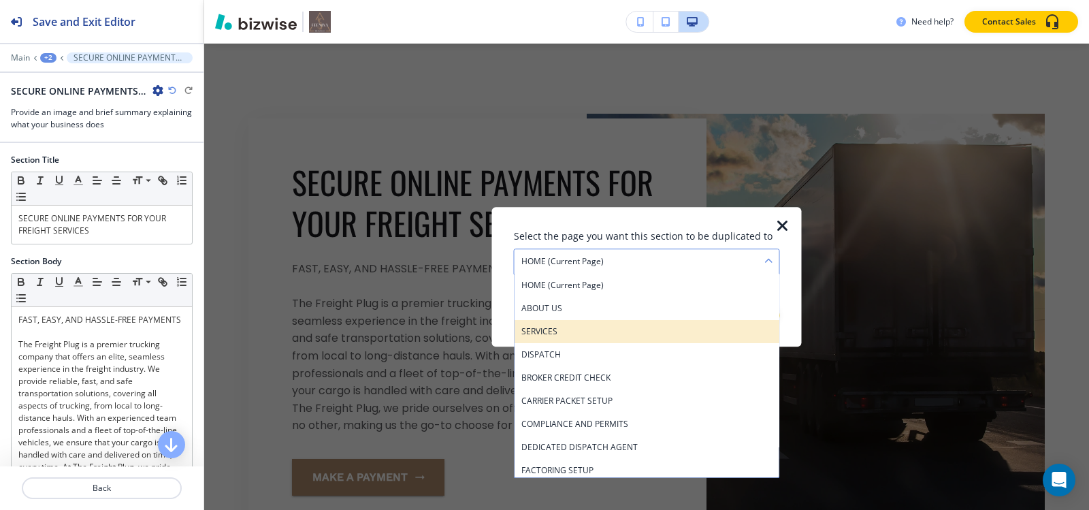
click at [566, 327] on h4 "SERVICES" at bounding box center [646, 331] width 251 height 12
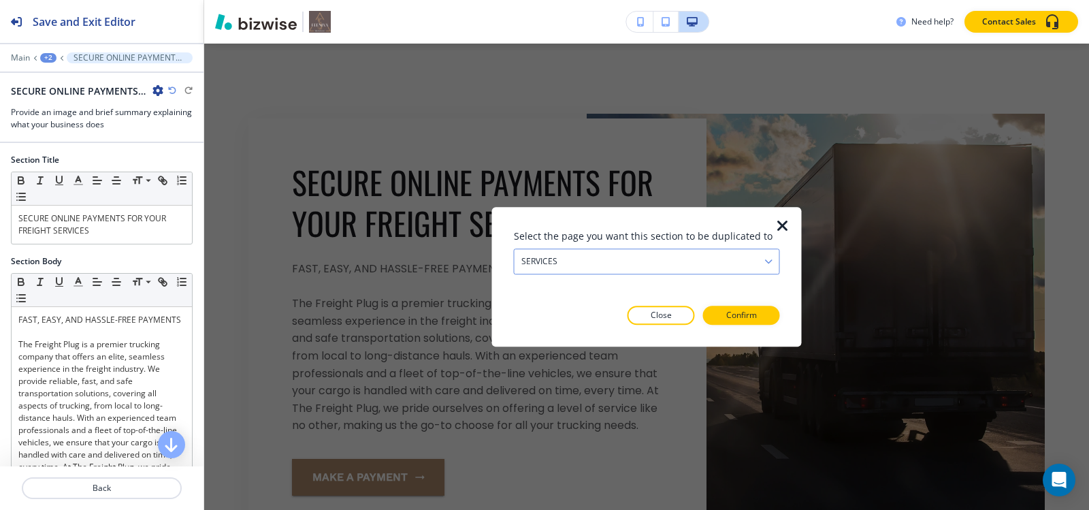
click at [608, 260] on div "SERVICES" at bounding box center [647, 261] width 265 height 25
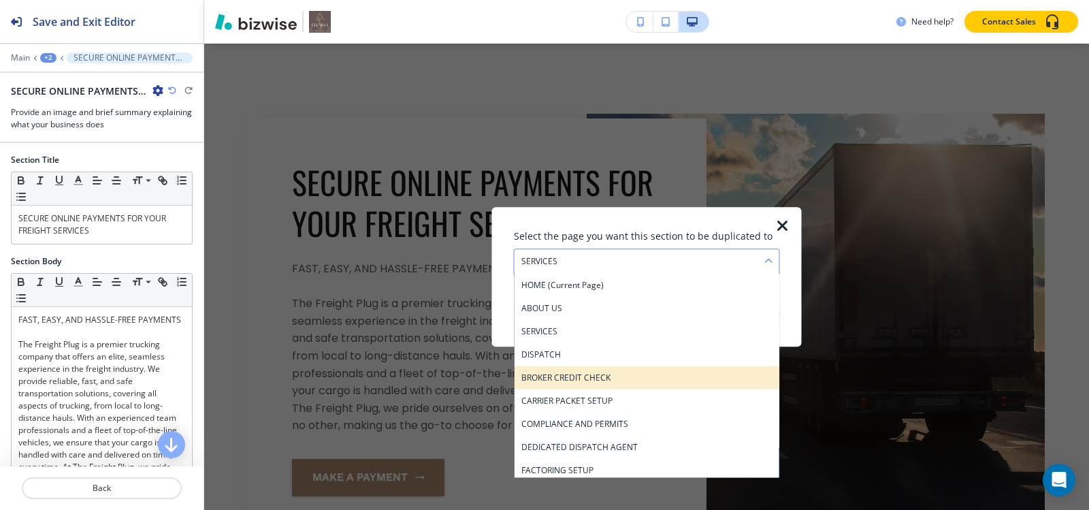
click at [596, 370] on div "BROKER CREDIT CHECK" at bounding box center [647, 377] width 265 height 23
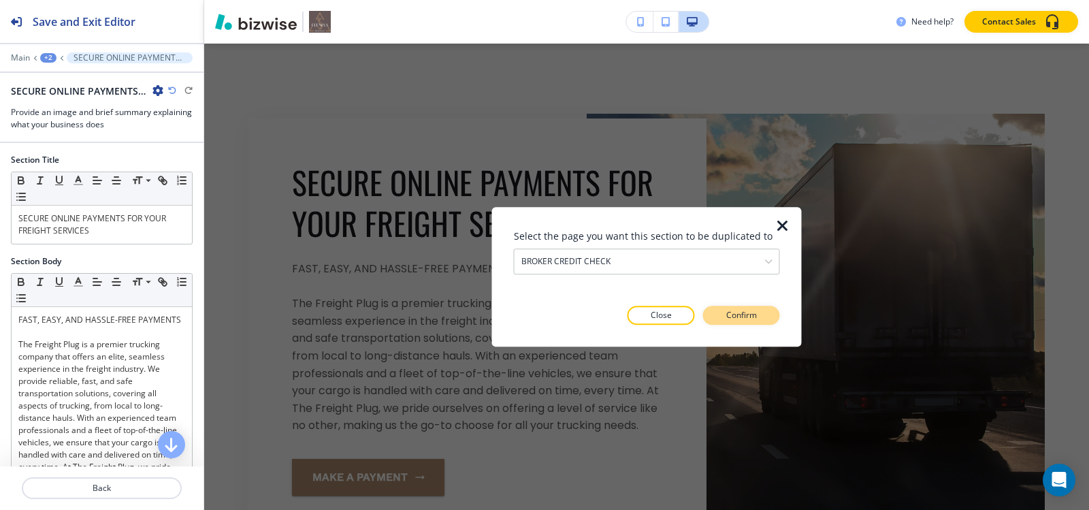
click at [720, 316] on button "Confirm" at bounding box center [741, 315] width 77 height 19
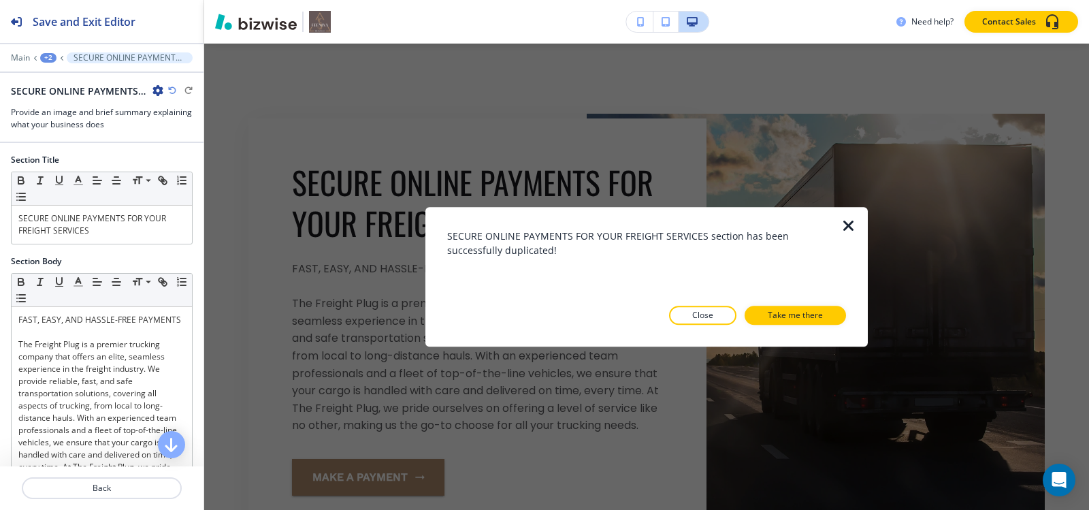
click at [720, 316] on button "Close" at bounding box center [702, 315] width 67 height 19
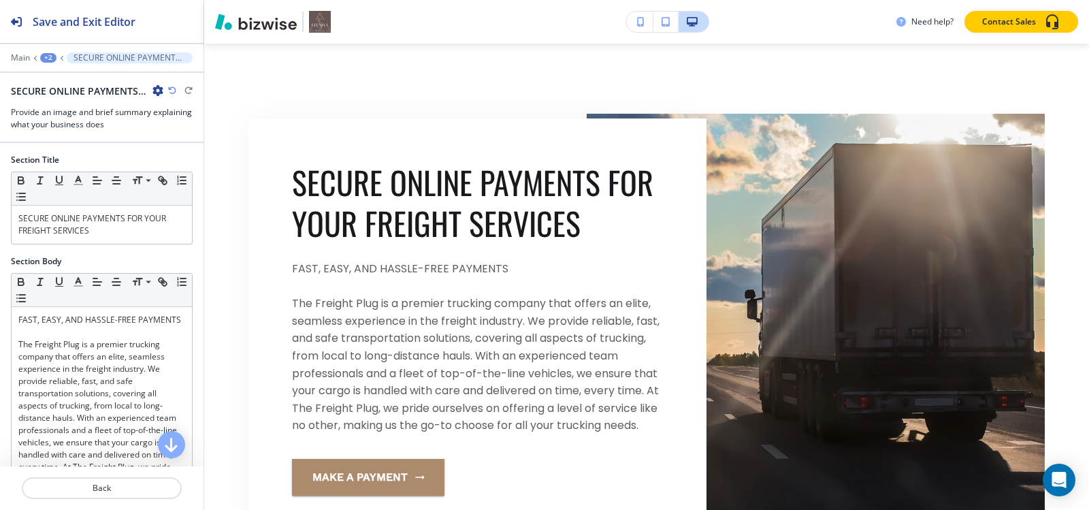
click at [155, 89] on icon "button" at bounding box center [157, 90] width 11 height 11
click at [191, 140] on p "Duplicate Section" at bounding box center [195, 138] width 69 height 12
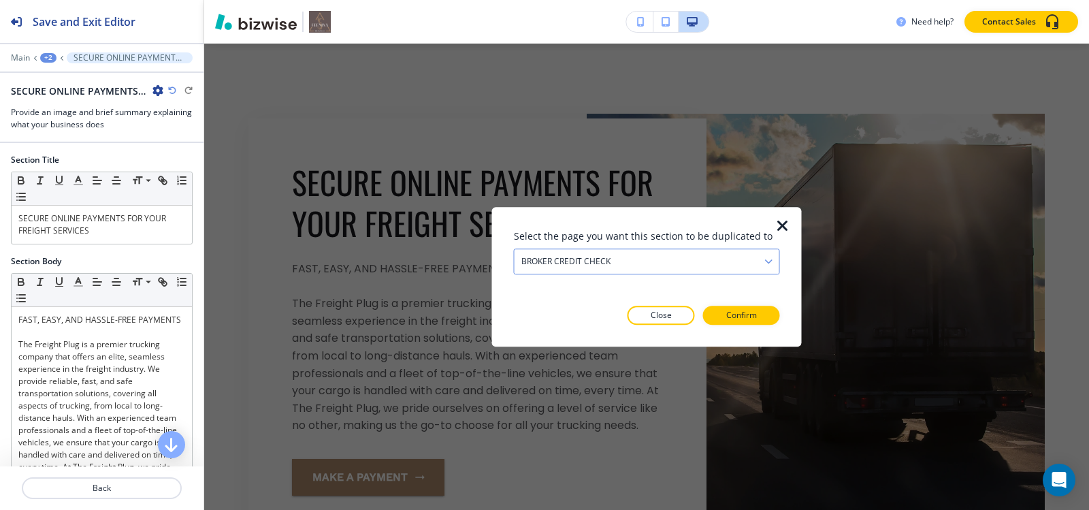
click at [699, 261] on div "BROKER CREDIT CHECK" at bounding box center [647, 261] width 265 height 25
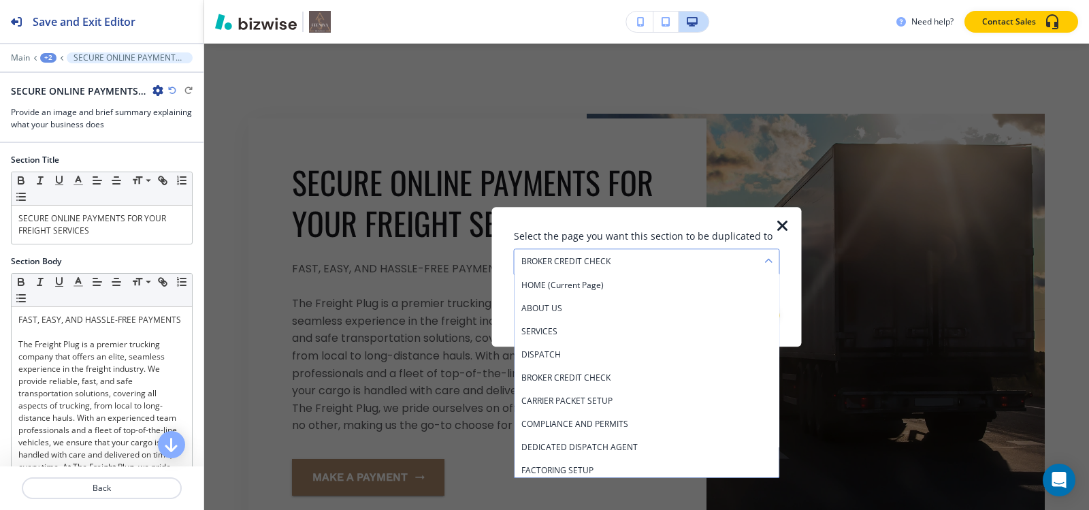
click at [699, 261] on div "BROKER CREDIT CHECK" at bounding box center [647, 261] width 265 height 25
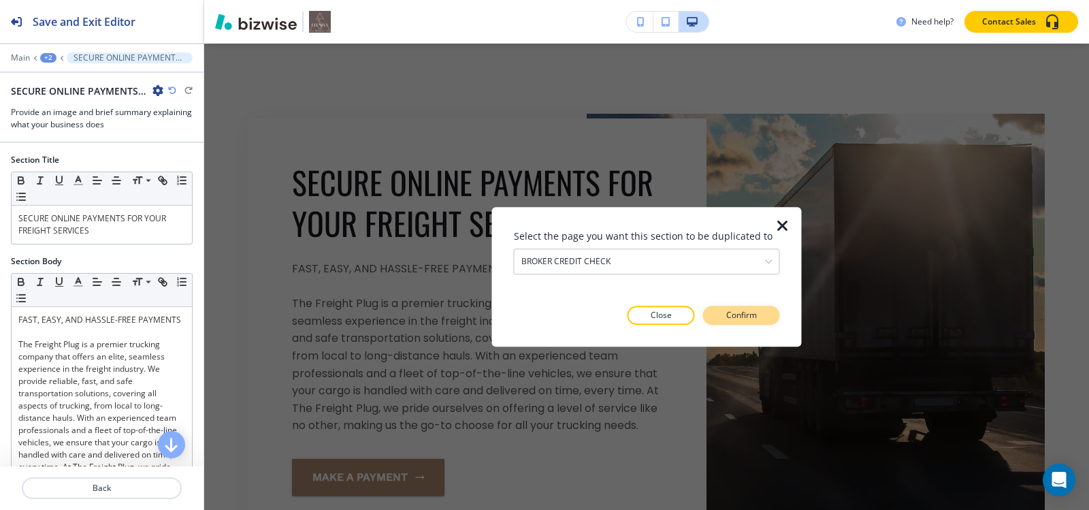
click at [743, 314] on p "Confirm" at bounding box center [741, 315] width 31 height 12
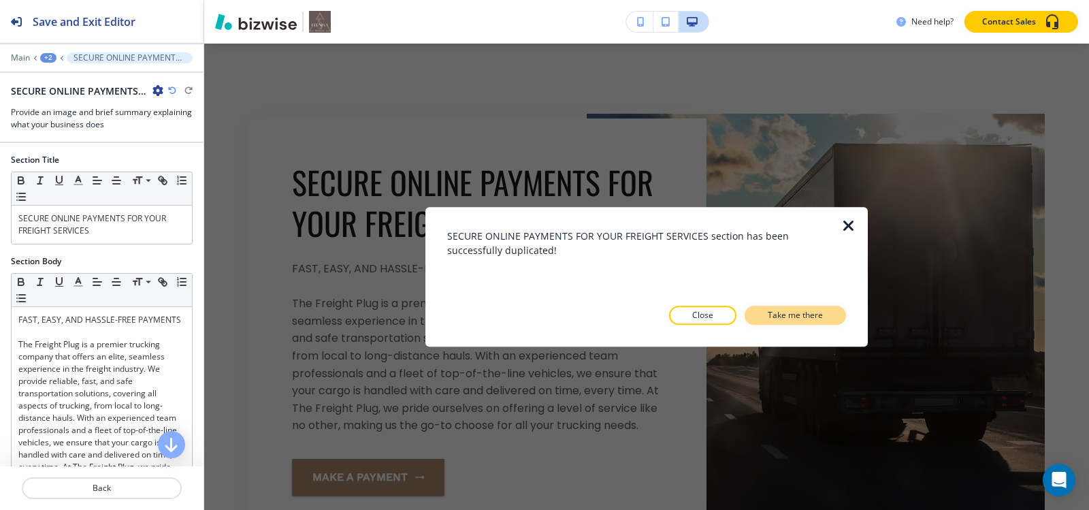
click at [765, 313] on button "Take me there" at bounding box center [795, 315] width 101 height 19
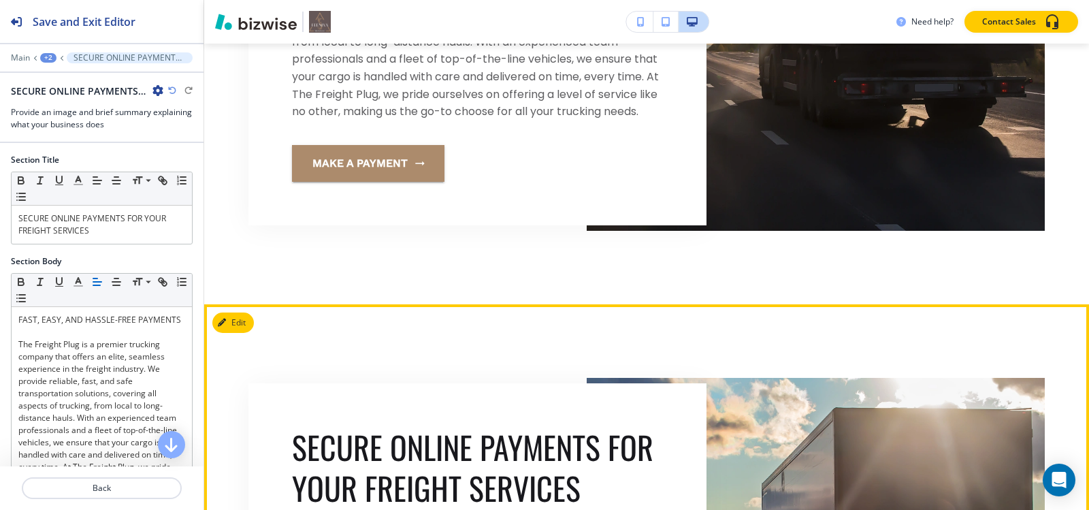
scroll to position [851, 0]
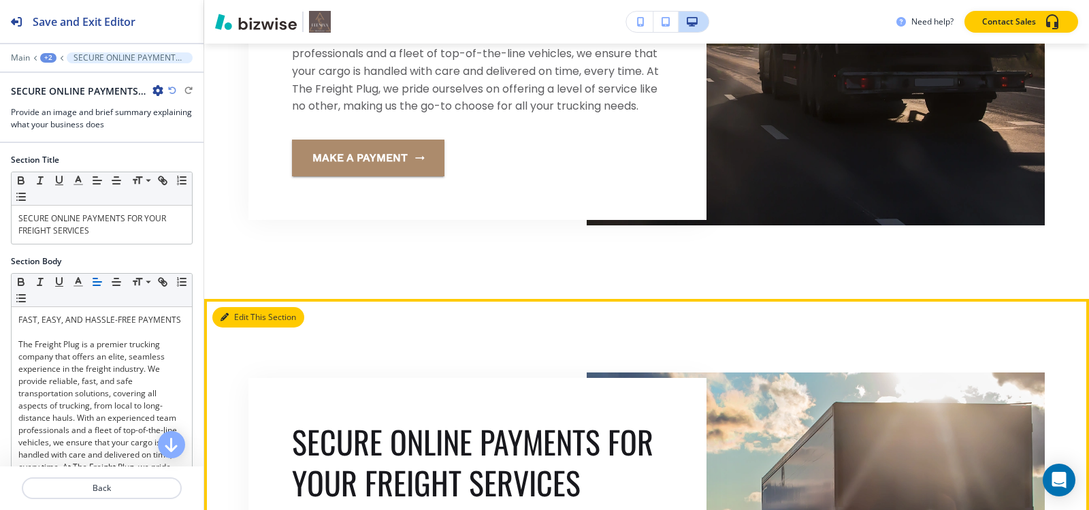
click at [238, 327] on button "Edit This Section" at bounding box center [258, 317] width 92 height 20
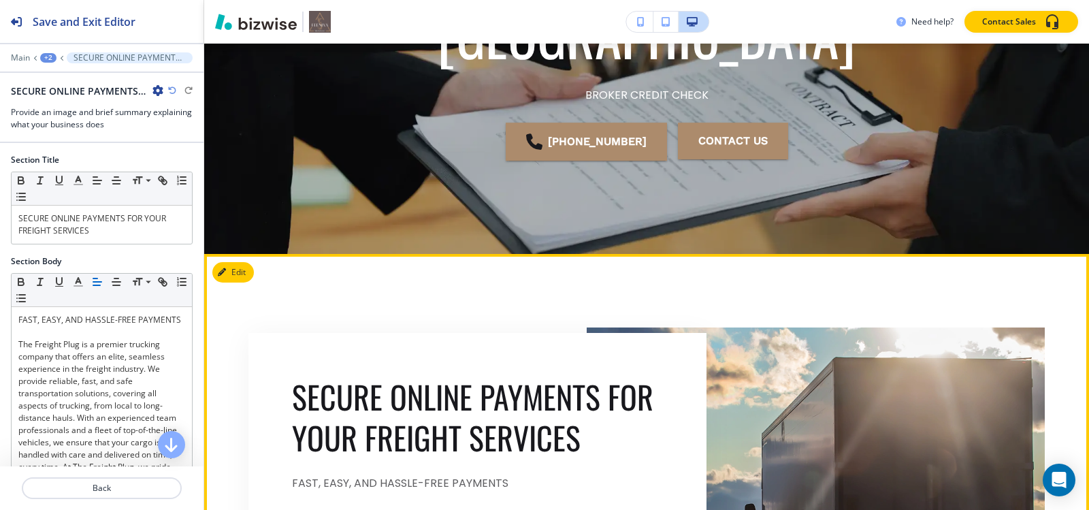
scroll to position [306, 0]
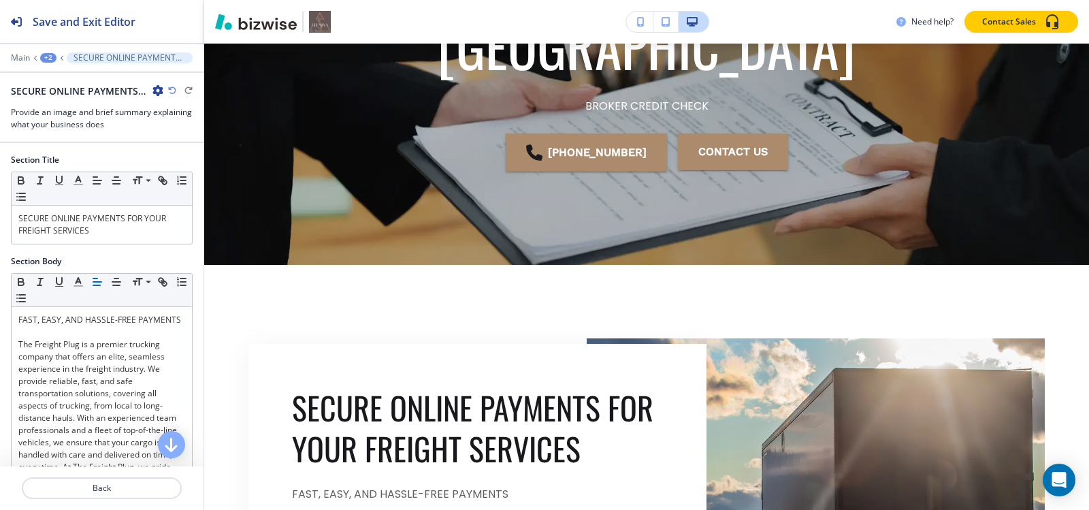
click at [56, 58] on div "Main +2 SECURE ONLINE PAYMENTS FOR YOUR FREIGHT SERVICES-1" at bounding box center [102, 57] width 182 height 11
click at [51, 59] on div "+2" at bounding box center [48, 58] width 16 height 10
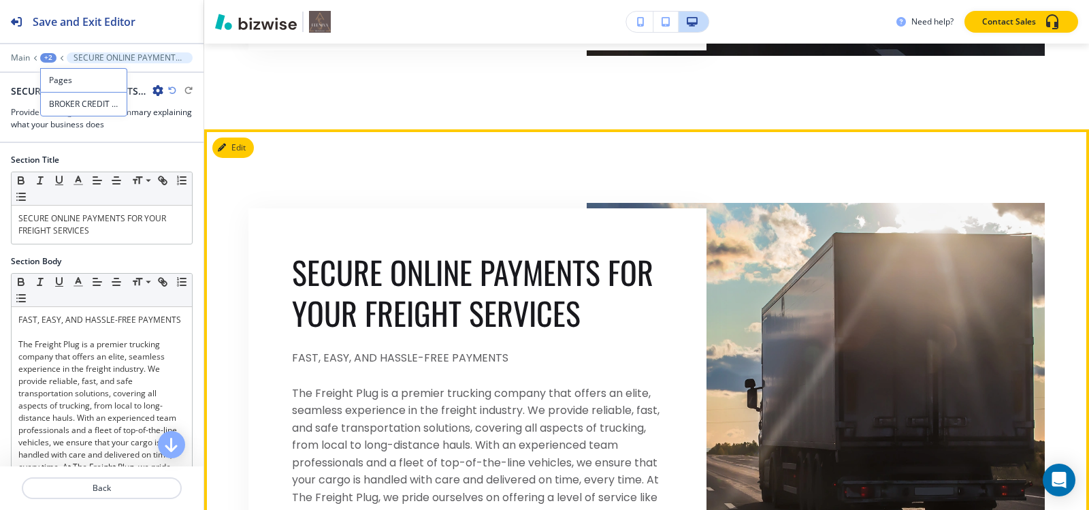
scroll to position [919, 0]
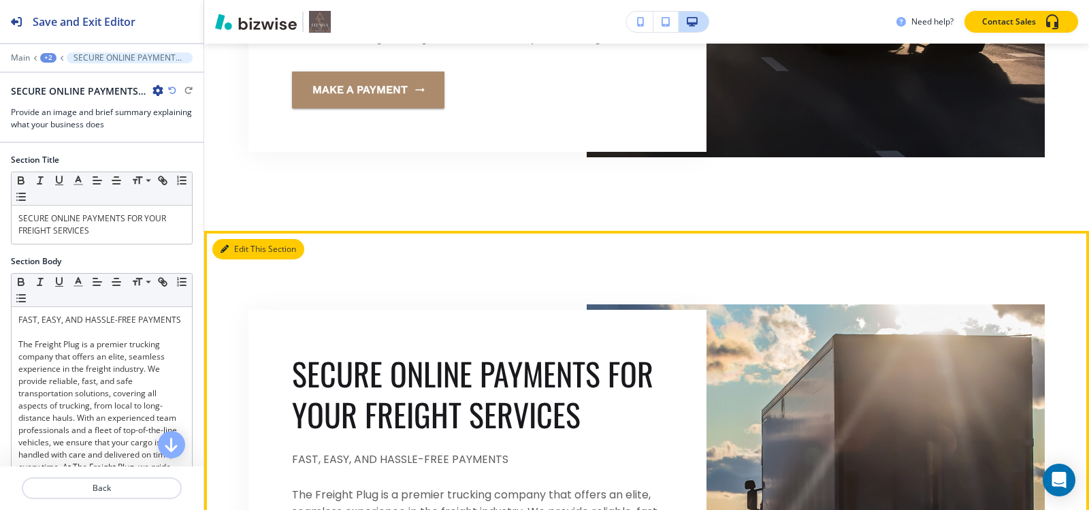
click at [246, 259] on button "Edit This Section" at bounding box center [258, 249] width 92 height 20
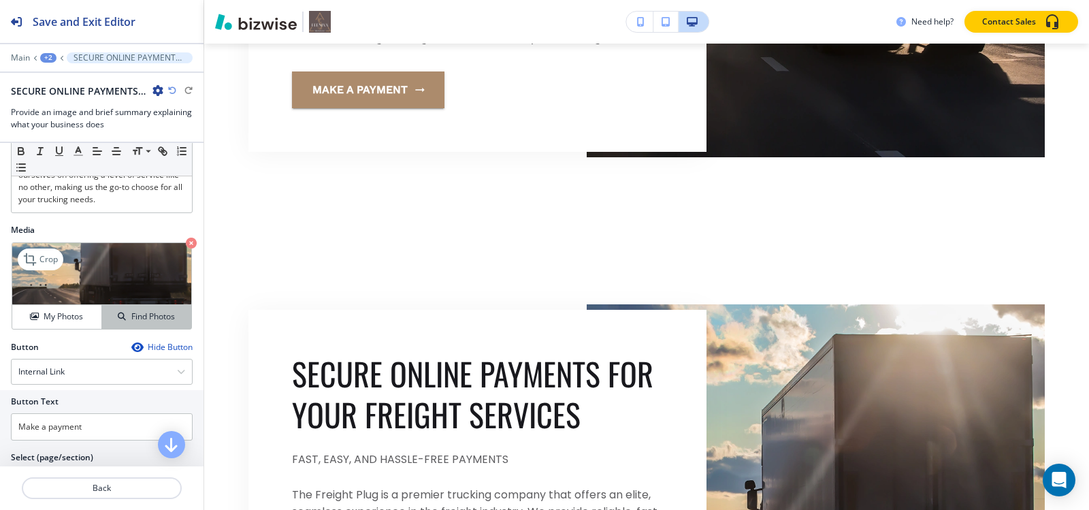
scroll to position [340, 0]
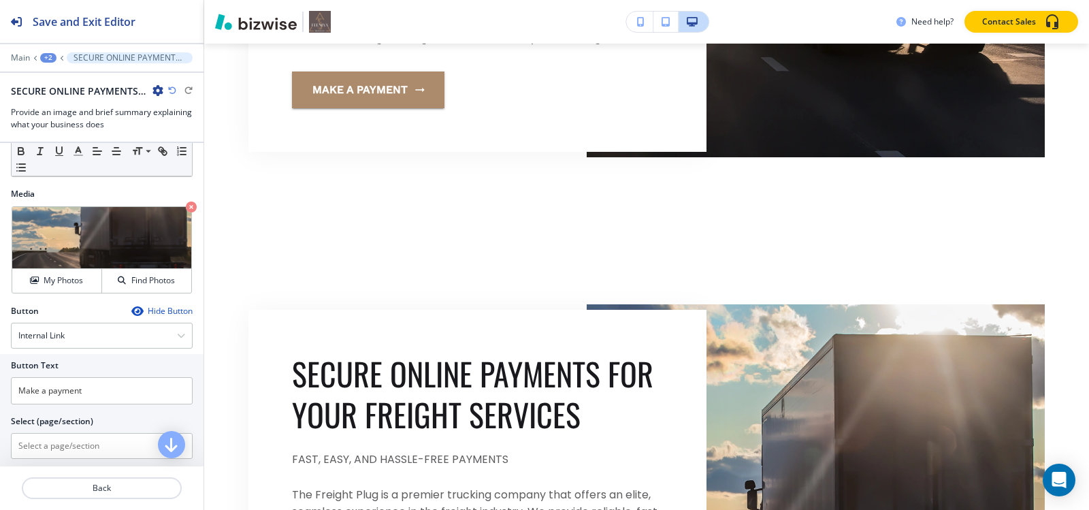
click at [158, 89] on icon "button" at bounding box center [157, 90] width 11 height 11
click at [180, 167] on p "Delete Section" at bounding box center [195, 162] width 69 height 12
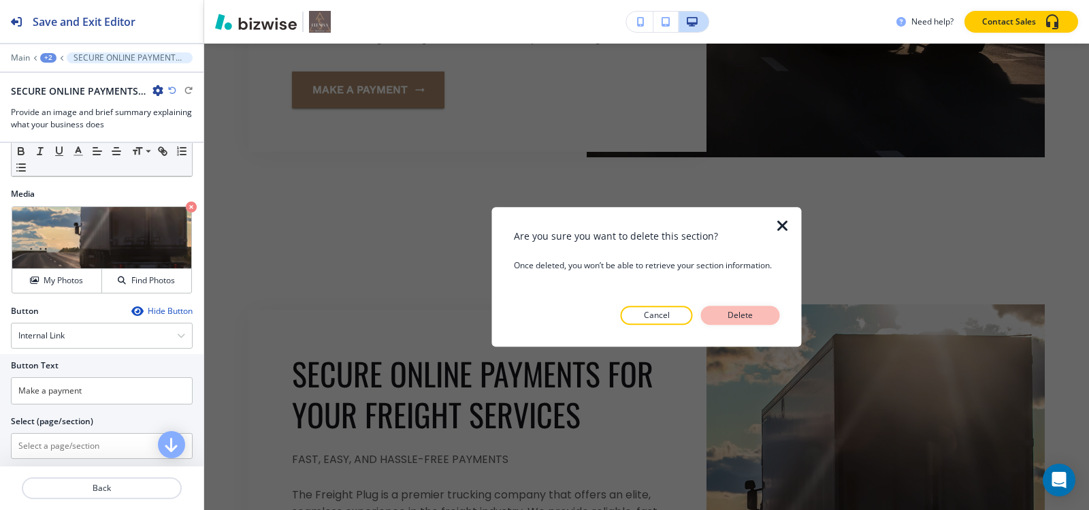
click at [744, 321] on p "Delete" at bounding box center [740, 315] width 33 height 12
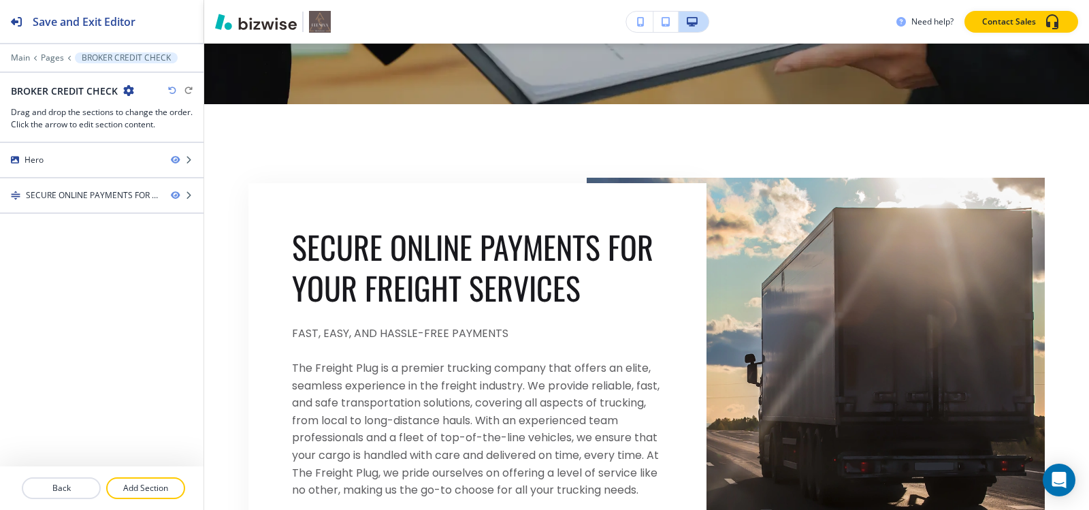
scroll to position [395, 0]
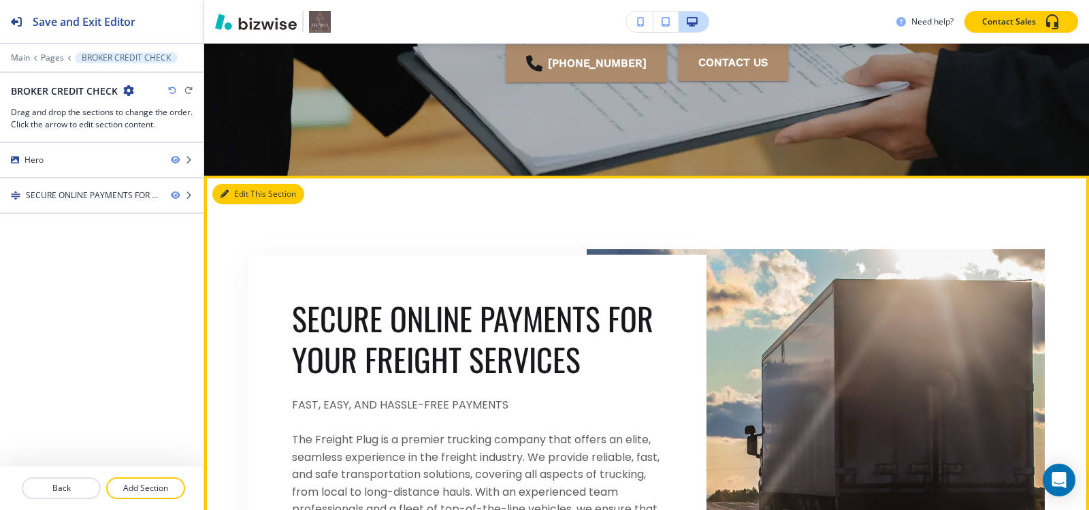
click at [246, 189] on button "Edit This Section" at bounding box center [258, 194] width 92 height 20
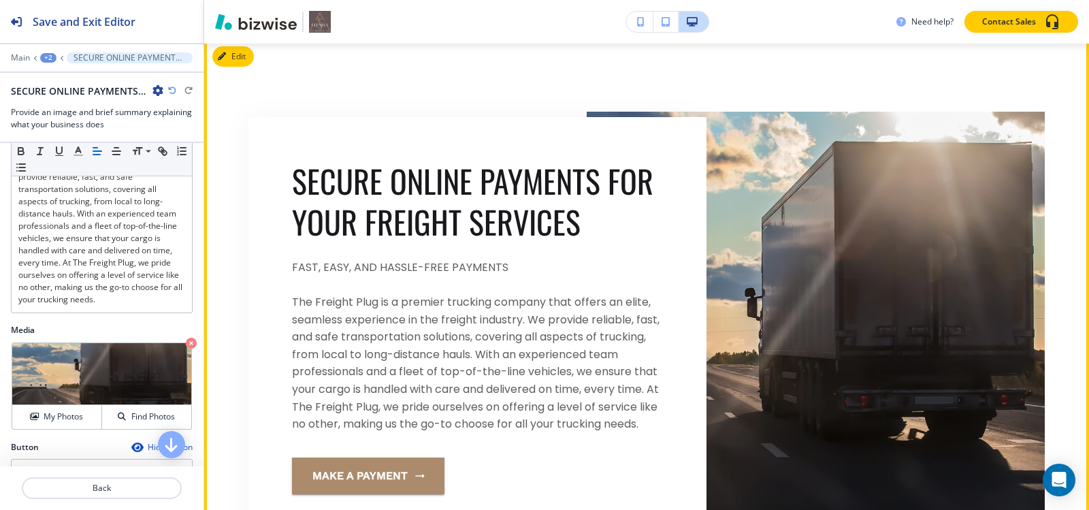
scroll to position [459, 0]
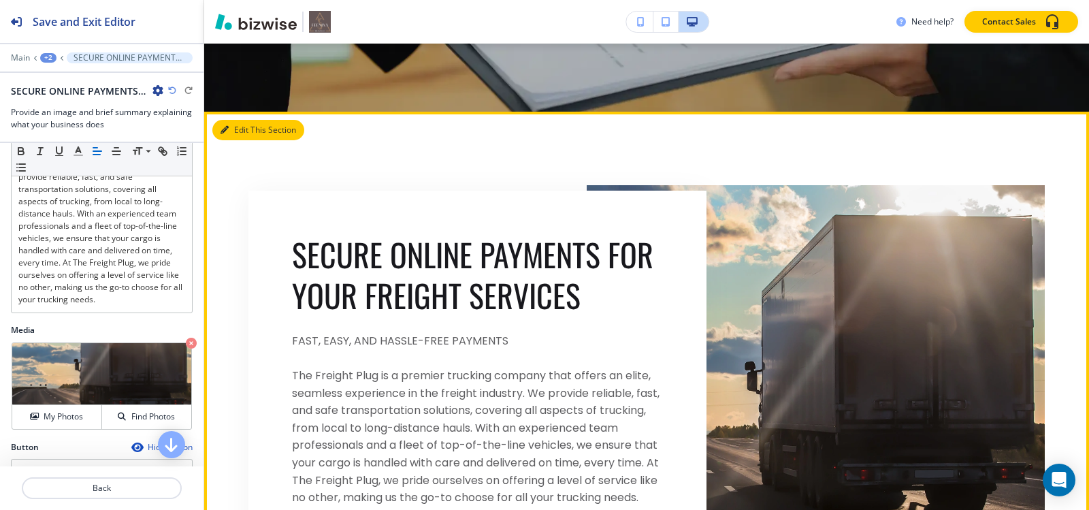
click at [235, 123] on button "Edit This Section" at bounding box center [258, 130] width 92 height 20
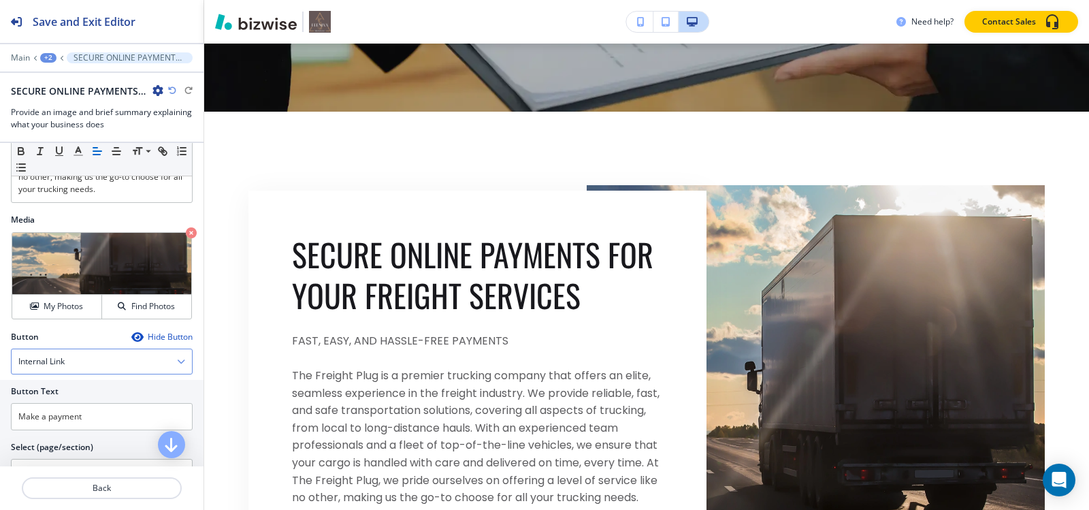
scroll to position [372, 0]
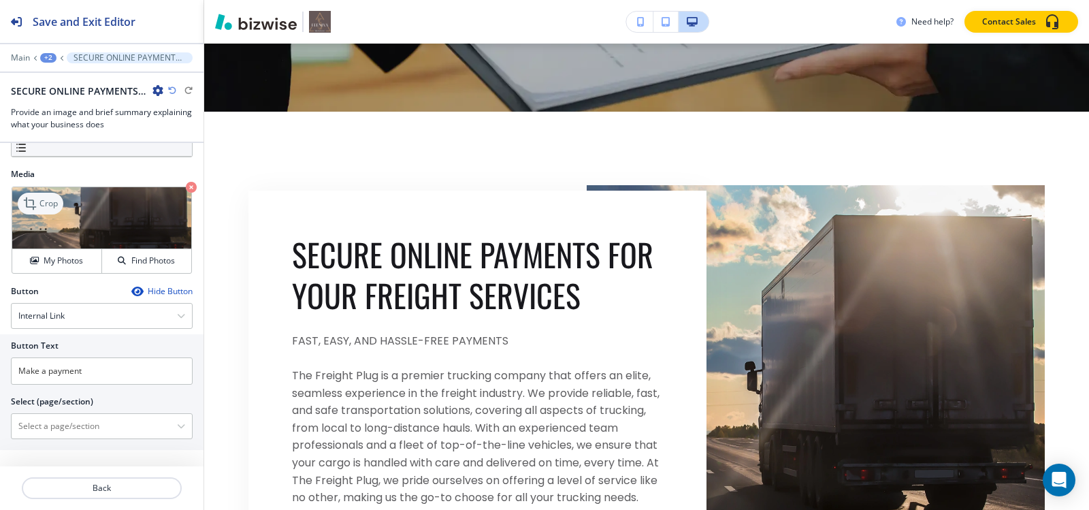
click at [52, 209] on p "Crop" at bounding box center [48, 203] width 18 height 12
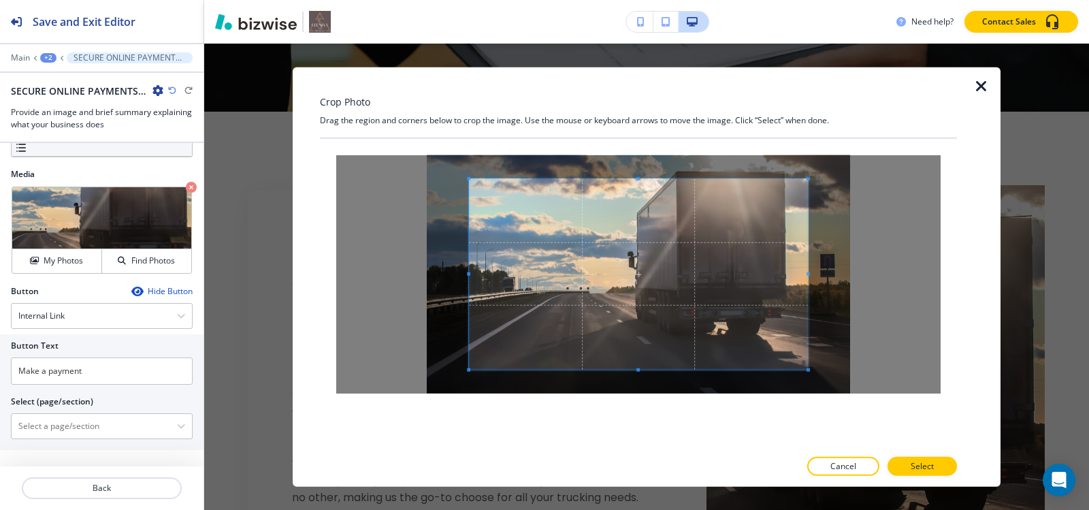
click at [640, 88] on div "Crop Photo Drag the region and corners below to crop the image. Use the mouse o…" at bounding box center [638, 277] width 637 height 420
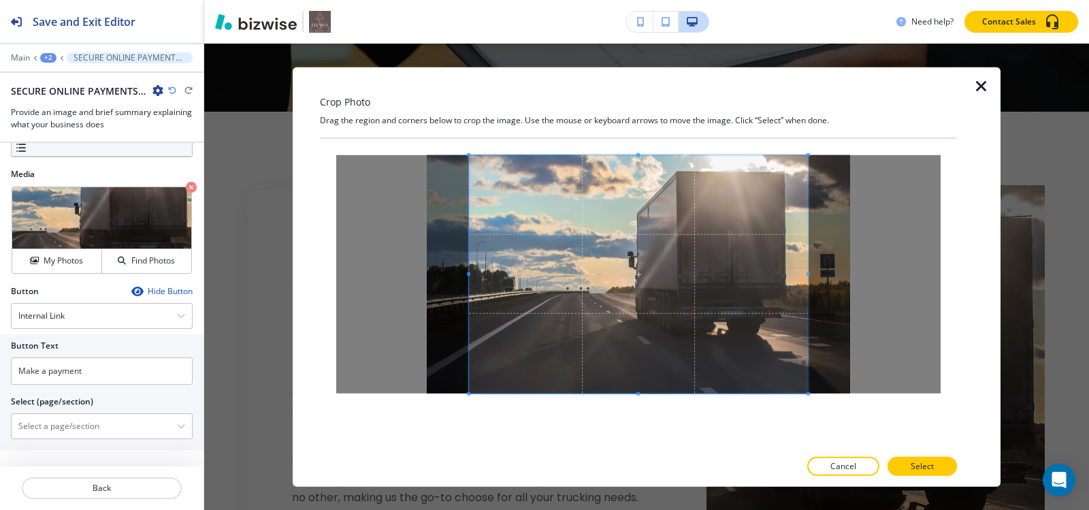
click at [657, 448] on div at bounding box center [638, 293] width 637 height 310
click at [794, 274] on span at bounding box center [795, 273] width 3 height 3
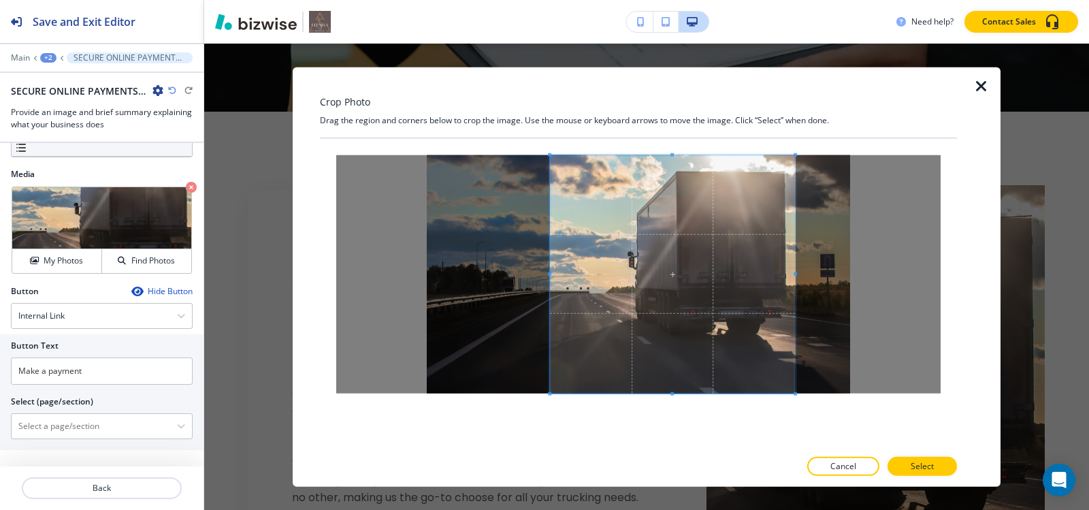
click at [550, 282] on div at bounding box center [672, 274] width 245 height 238
click at [922, 464] on p "Select" at bounding box center [922, 466] width 23 height 12
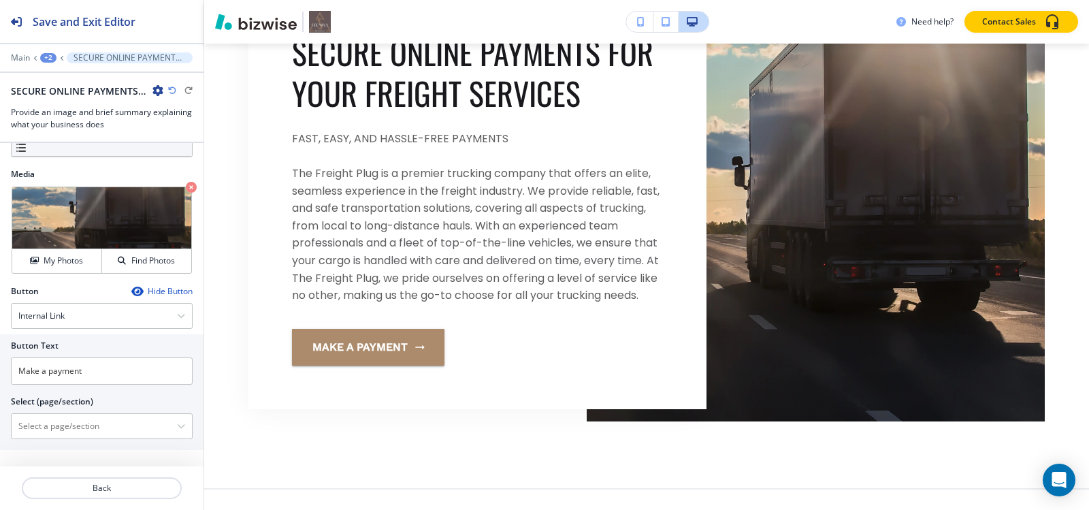
scroll to position [664, 0]
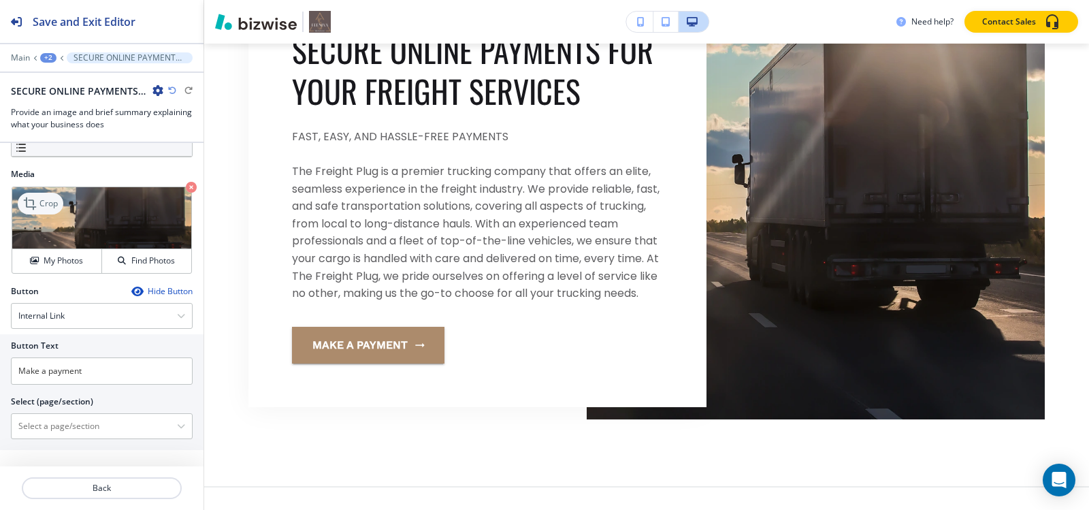
click at [24, 206] on icon at bounding box center [31, 203] width 16 height 16
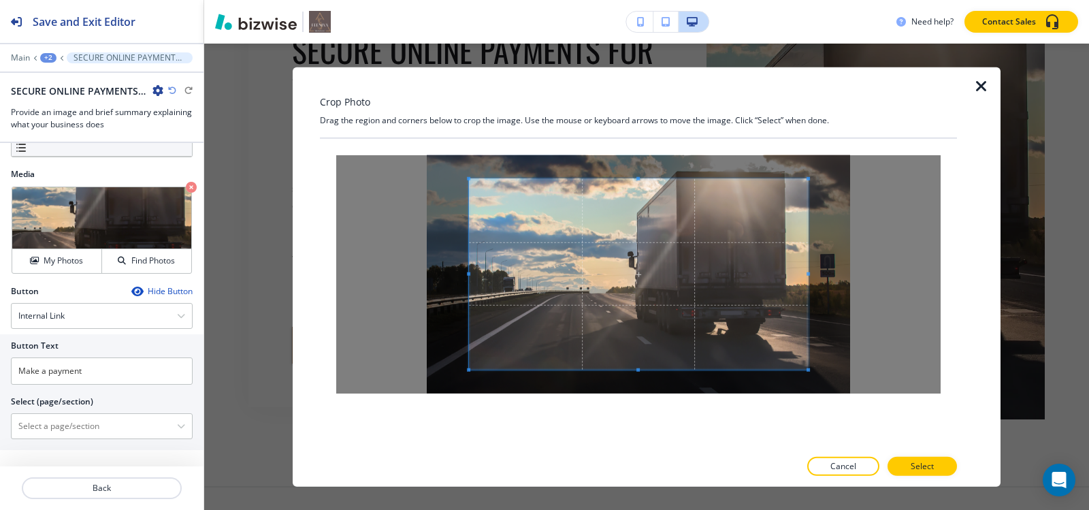
click at [639, 127] on div "Crop Photo Drag the region and corners below to crop the image. Use the mouse o…" at bounding box center [638, 277] width 637 height 420
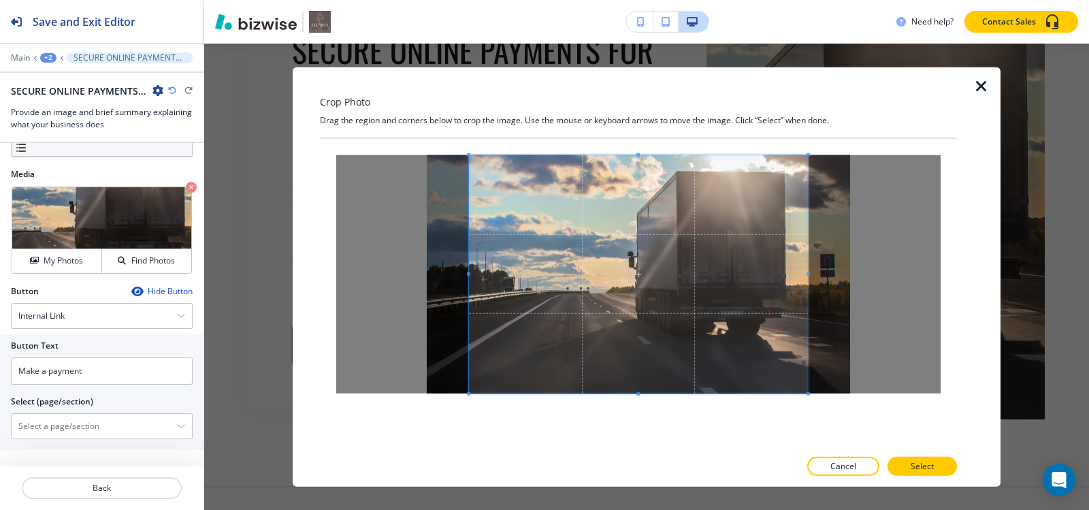
click at [645, 414] on div at bounding box center [638, 293] width 637 height 310
click at [796, 273] on span at bounding box center [796, 273] width 3 height 3
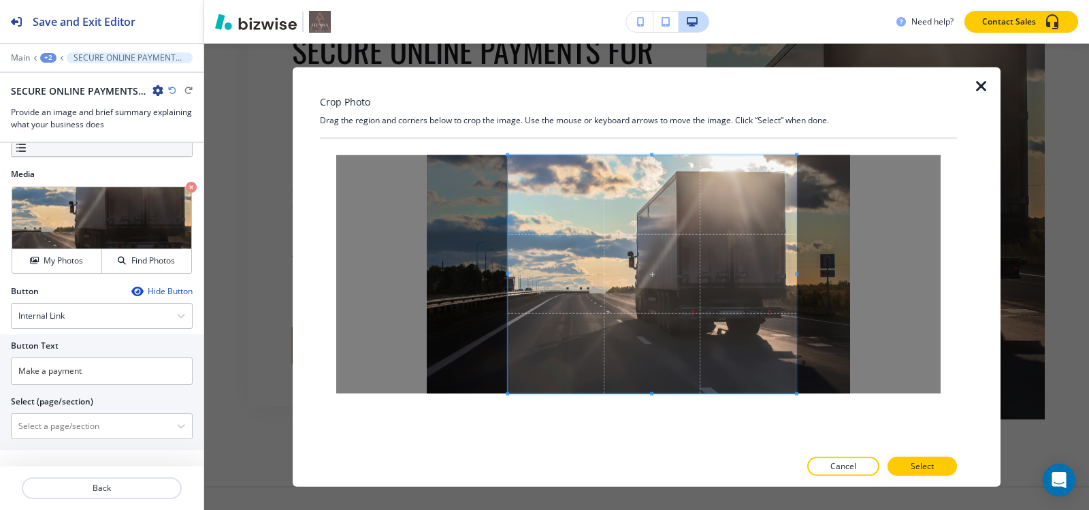
click at [506, 273] on span at bounding box center [507, 273] width 3 height 3
click at [937, 466] on button "Select" at bounding box center [922, 466] width 69 height 19
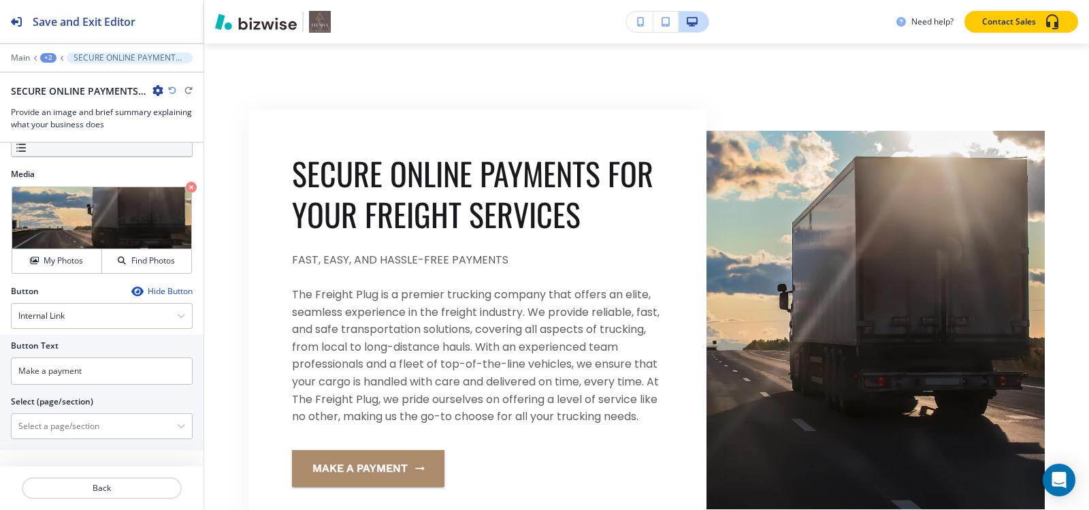
scroll to position [459, 0]
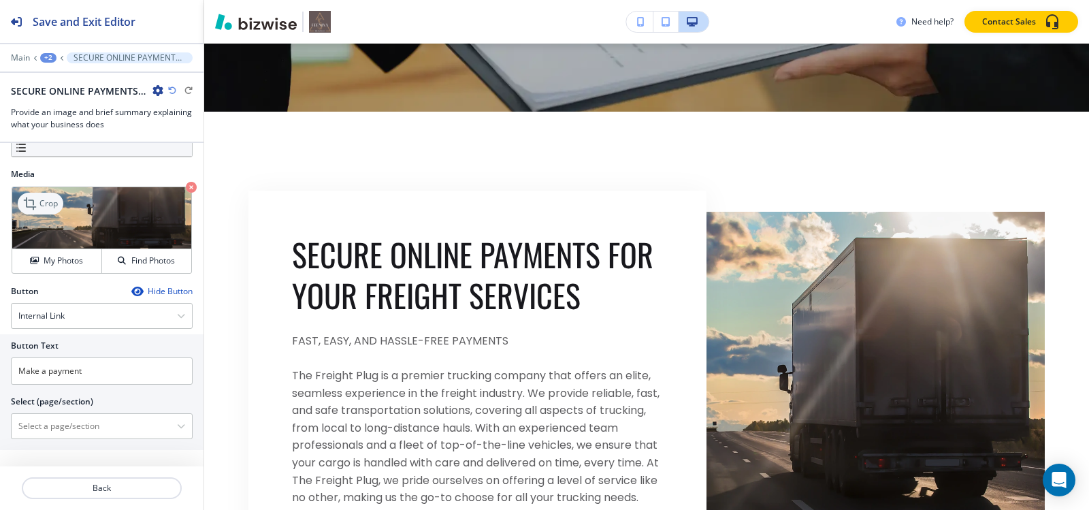
click at [32, 201] on icon at bounding box center [31, 203] width 16 height 16
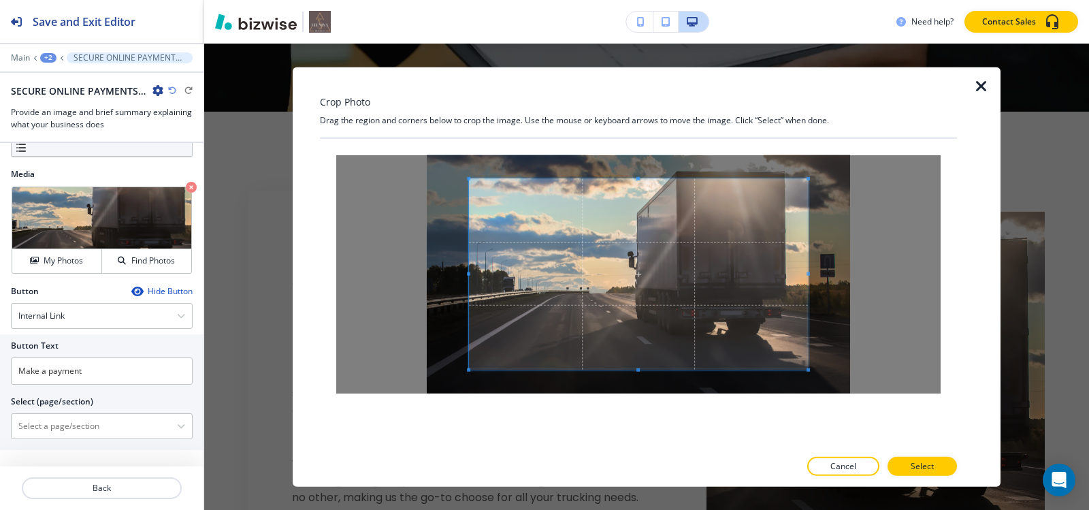
click at [629, 116] on div "Crop Photo Drag the region and corners below to crop the image. Use the mouse o…" at bounding box center [638, 277] width 637 height 420
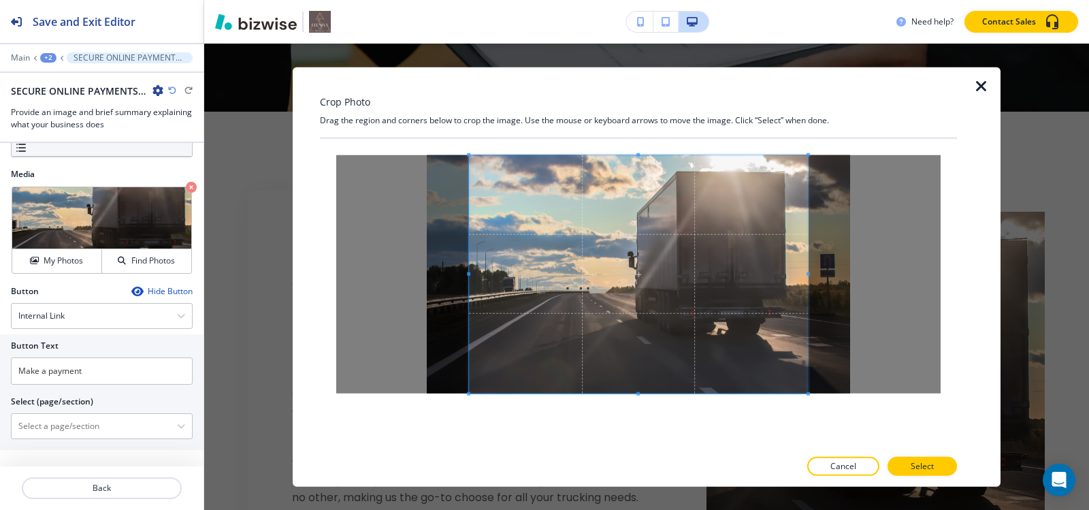
click at [645, 442] on div at bounding box center [638, 293] width 637 height 310
click at [795, 272] on span at bounding box center [795, 273] width 3 height 3
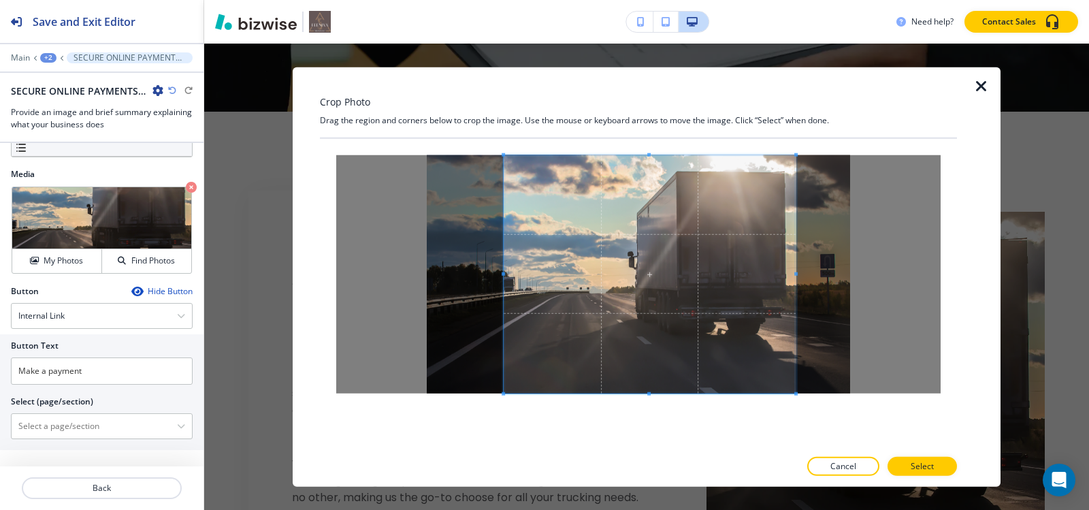
click at [503, 274] on span at bounding box center [503, 273] width 3 height 3
click at [931, 465] on p "Select" at bounding box center [922, 466] width 23 height 12
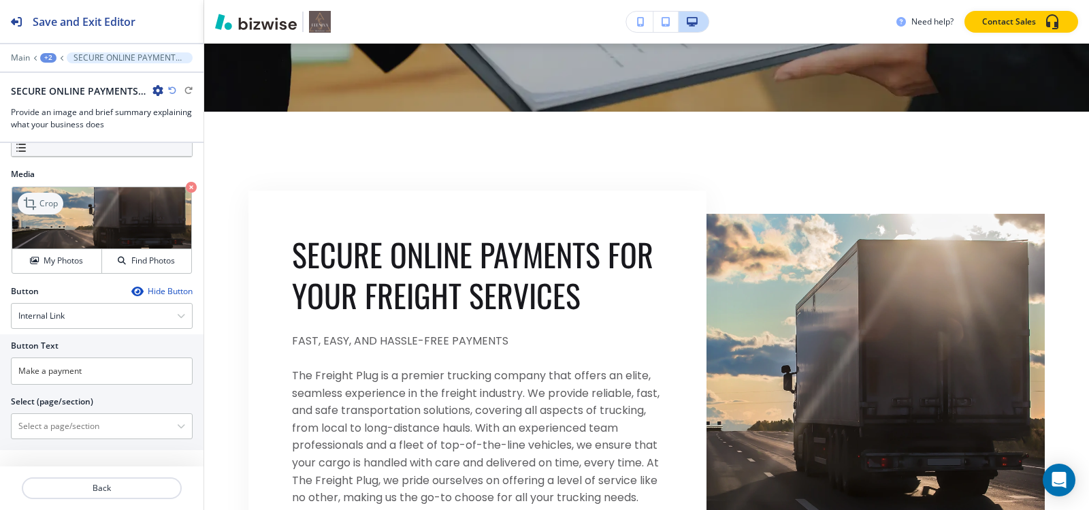
click at [36, 197] on icon at bounding box center [31, 203] width 16 height 16
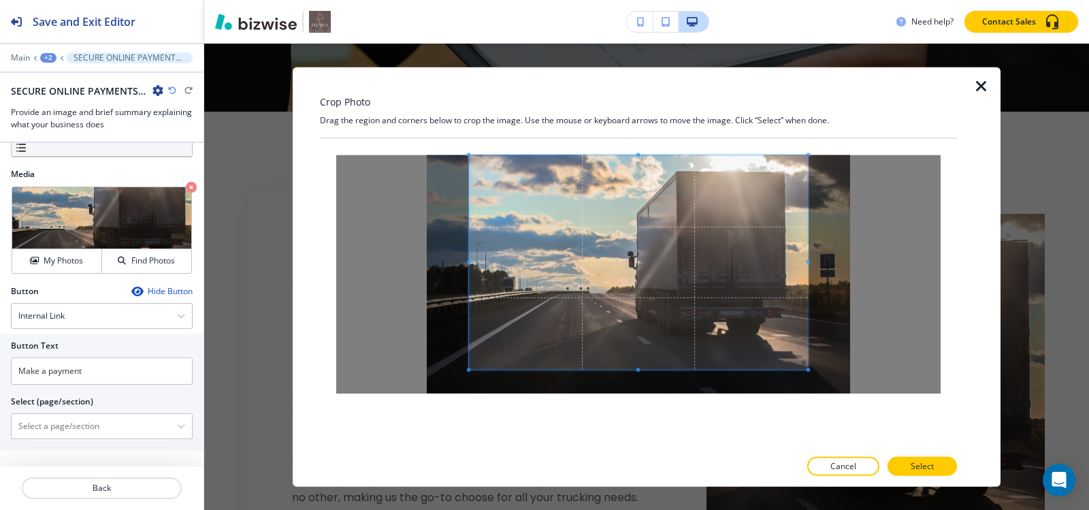
click at [638, 113] on div "Crop Photo Drag the region and corners below to crop the image. Use the mouse o…" at bounding box center [638, 277] width 637 height 420
click at [638, 368] on span at bounding box center [638, 262] width 339 height 214
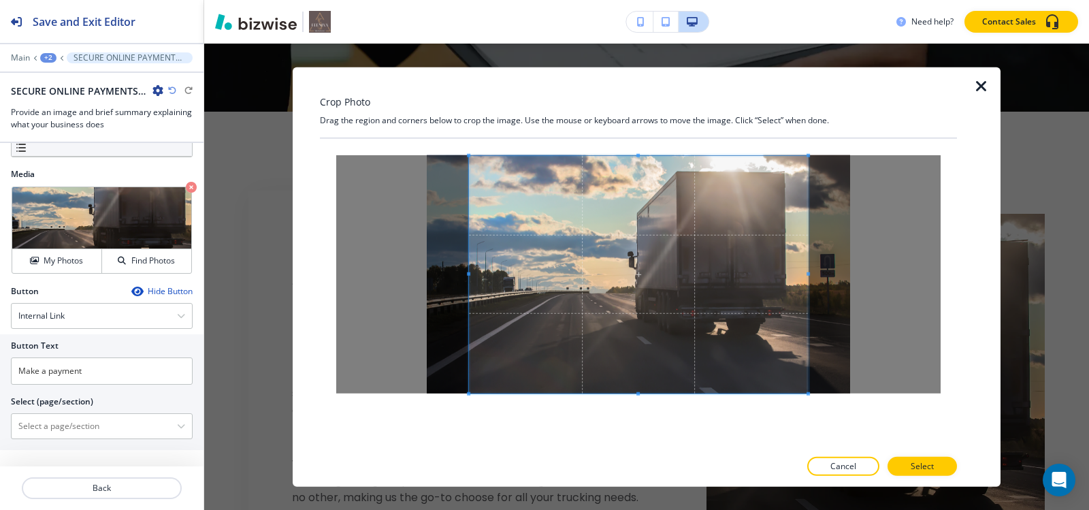
click at [649, 444] on div at bounding box center [638, 293] width 637 height 310
click at [794, 274] on span at bounding box center [795, 273] width 3 height 3
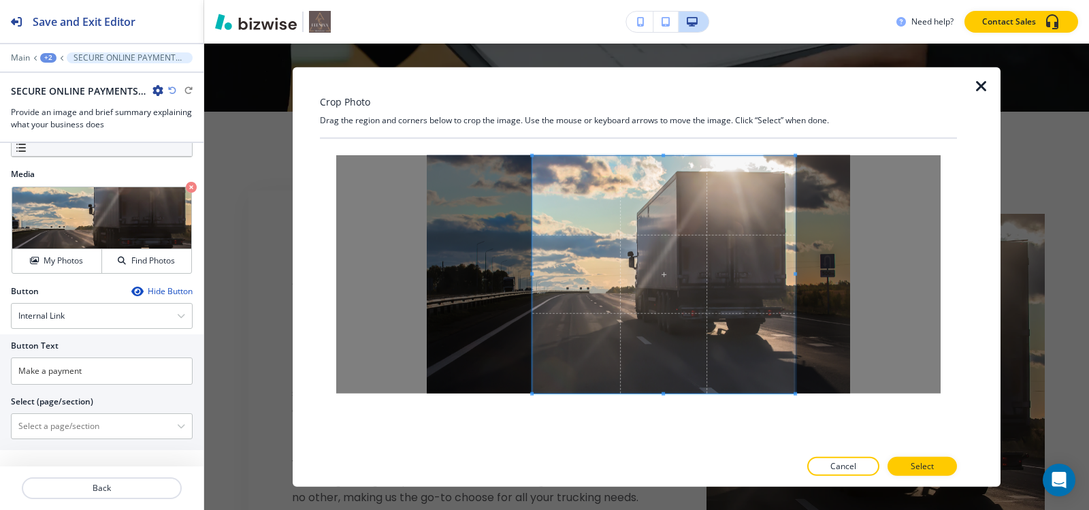
click at [534, 283] on div at bounding box center [663, 274] width 263 height 238
click at [902, 464] on button "Select" at bounding box center [922, 466] width 69 height 19
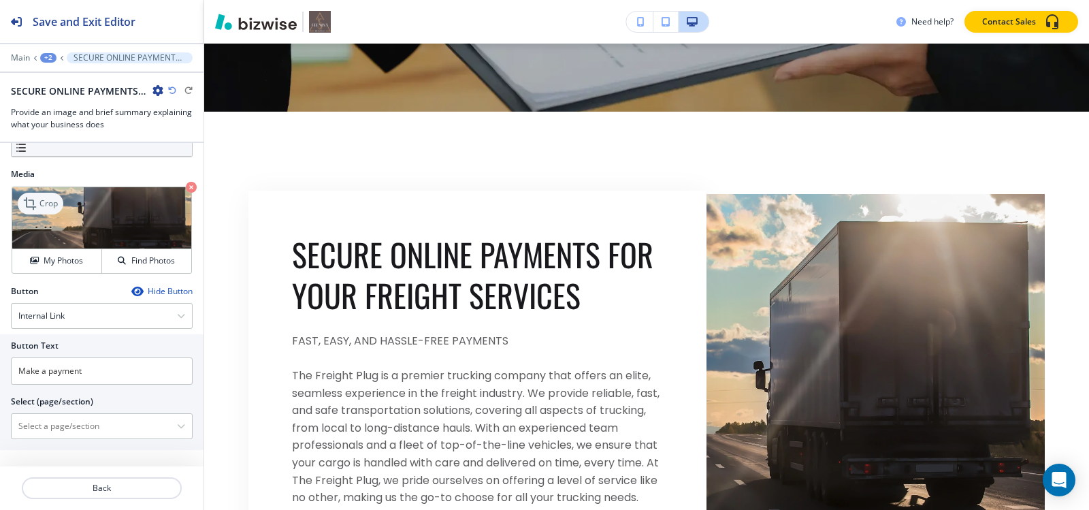
click at [55, 204] on p "Crop" at bounding box center [48, 203] width 18 height 12
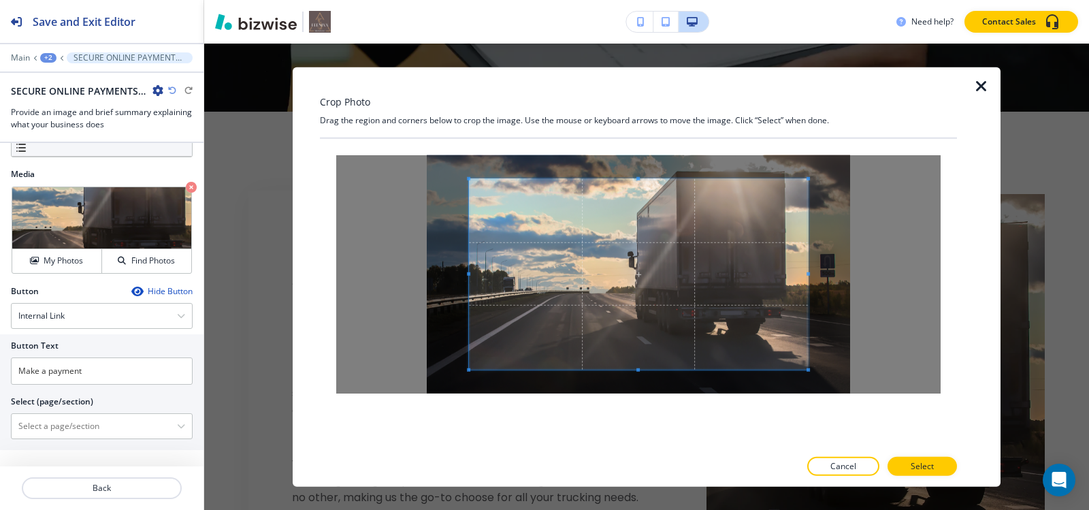
click at [643, 132] on div "Crop Photo Drag the region and corners below to crop the image. Use the mouse o…" at bounding box center [638, 277] width 637 height 420
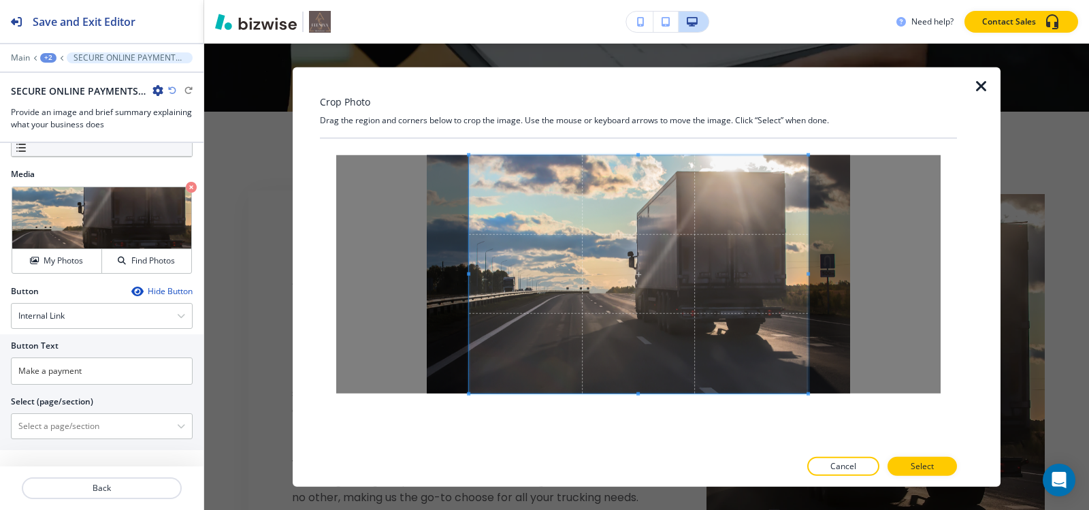
click at [651, 423] on div at bounding box center [638, 293] width 637 height 310
click at [792, 275] on div at bounding box center [631, 273] width 325 height 237
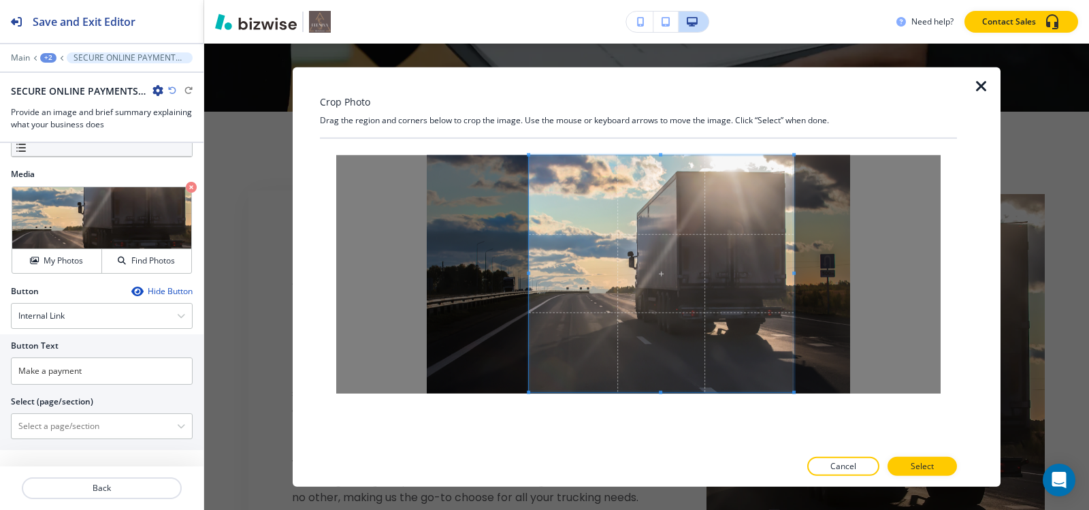
click at [529, 280] on div at bounding box center [661, 273] width 265 height 237
click at [922, 466] on p "Select" at bounding box center [922, 466] width 23 height 12
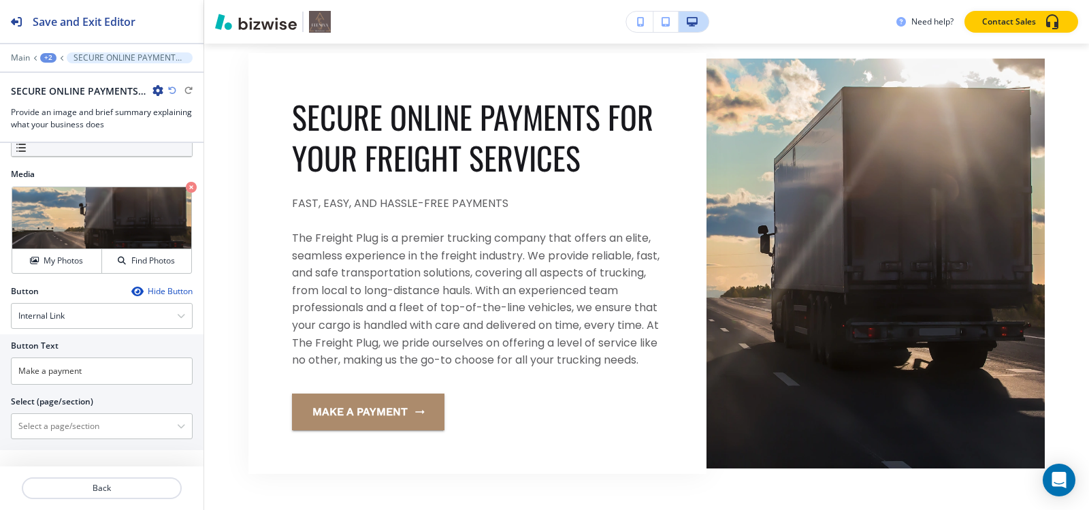
scroll to position [664, 0]
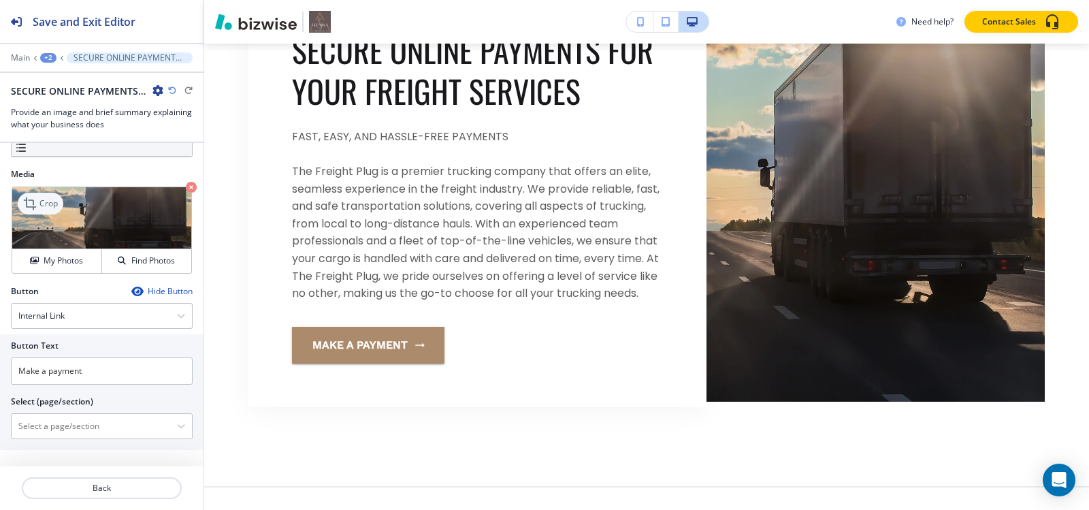
click at [45, 204] on p "Crop" at bounding box center [48, 203] width 18 height 12
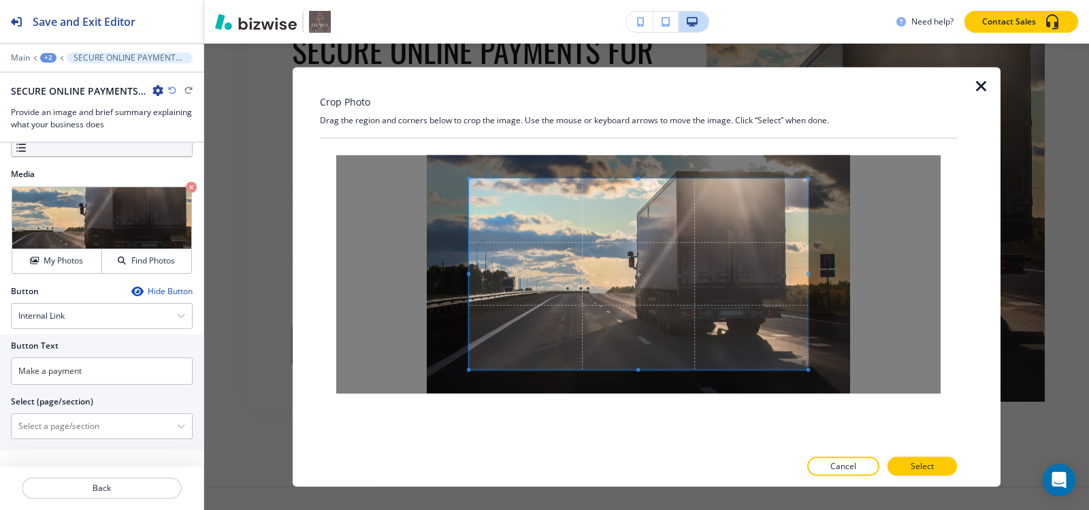
click at [636, 99] on div "Crop Photo Drag the region and corners below to crop the image. Use the mouse o…" at bounding box center [638, 277] width 637 height 420
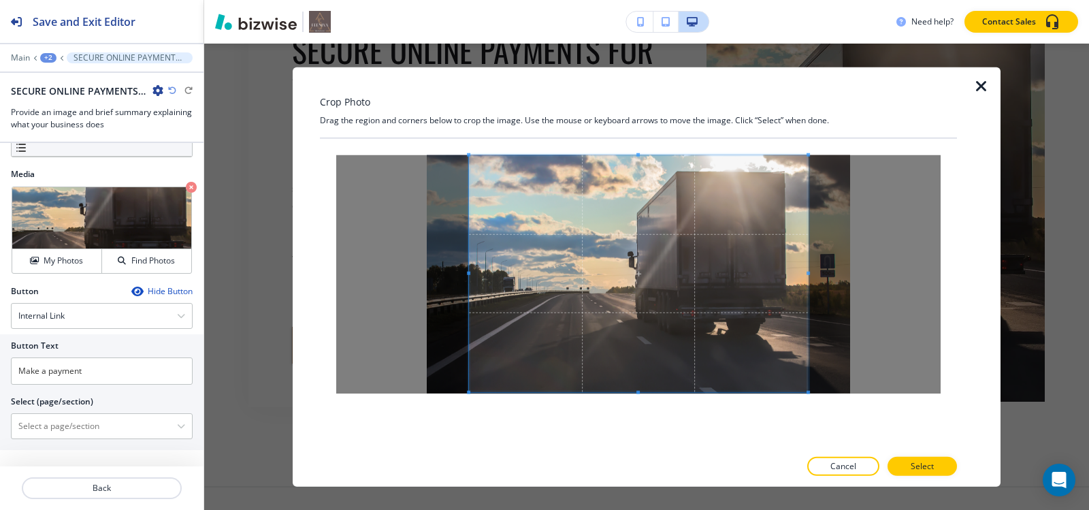
click at [645, 417] on div at bounding box center [638, 293] width 637 height 310
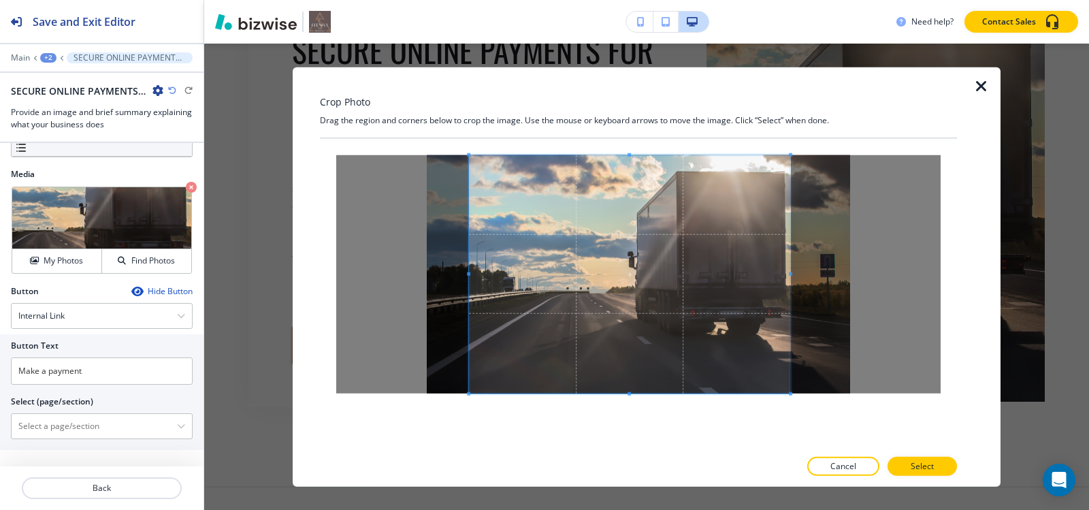
click at [789, 273] on span at bounding box center [790, 273] width 3 height 3
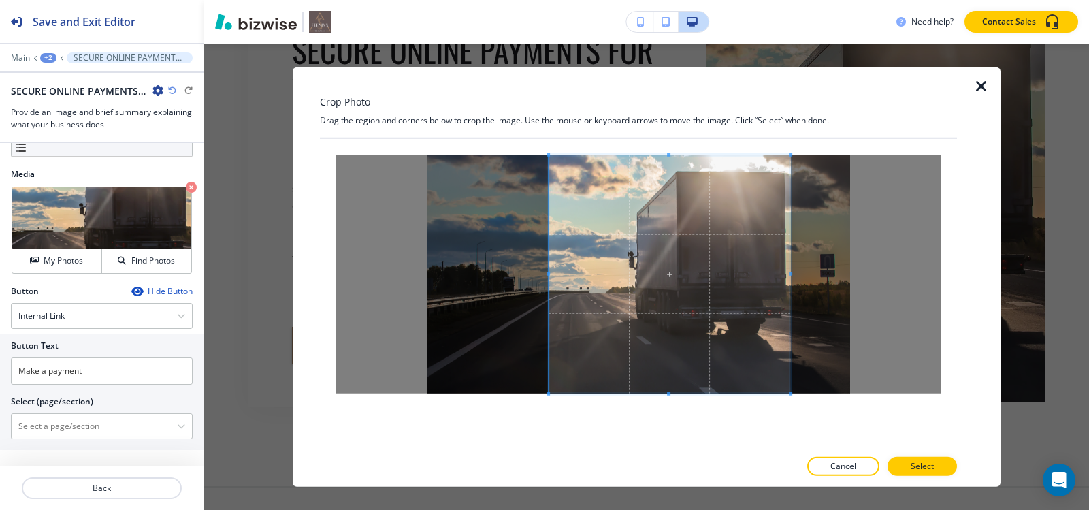
click at [549, 282] on div at bounding box center [670, 274] width 242 height 238
click at [921, 463] on p "Select" at bounding box center [922, 466] width 23 height 12
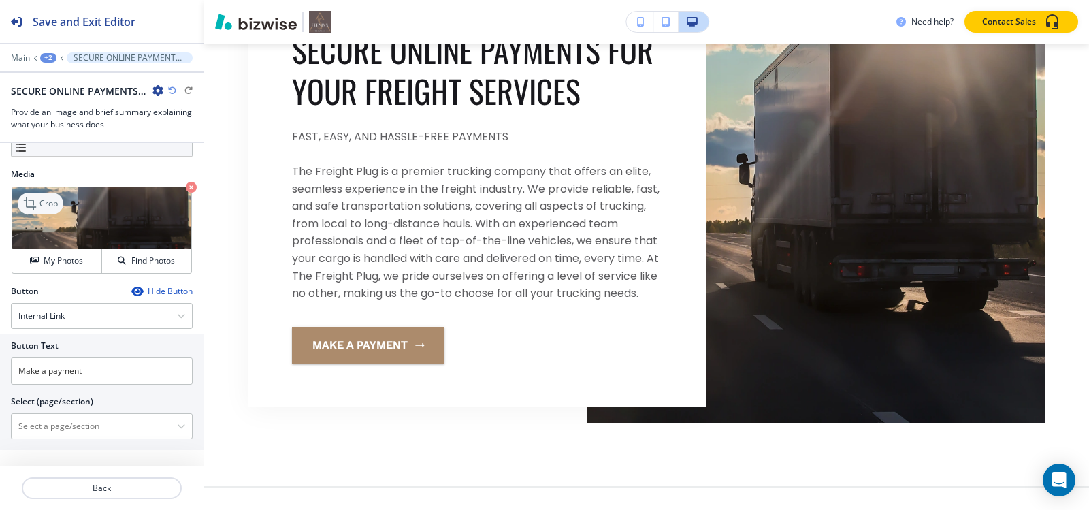
click at [39, 197] on p "Crop" at bounding box center [48, 203] width 18 height 12
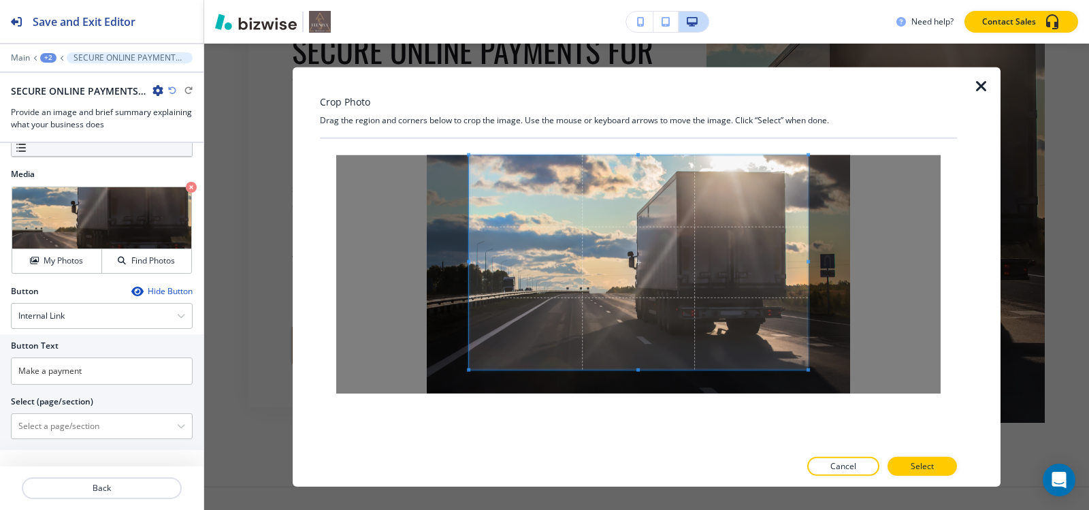
click at [651, 122] on div "Crop Photo Drag the region and corners below to crop the image. Use the mouse o…" at bounding box center [638, 277] width 637 height 420
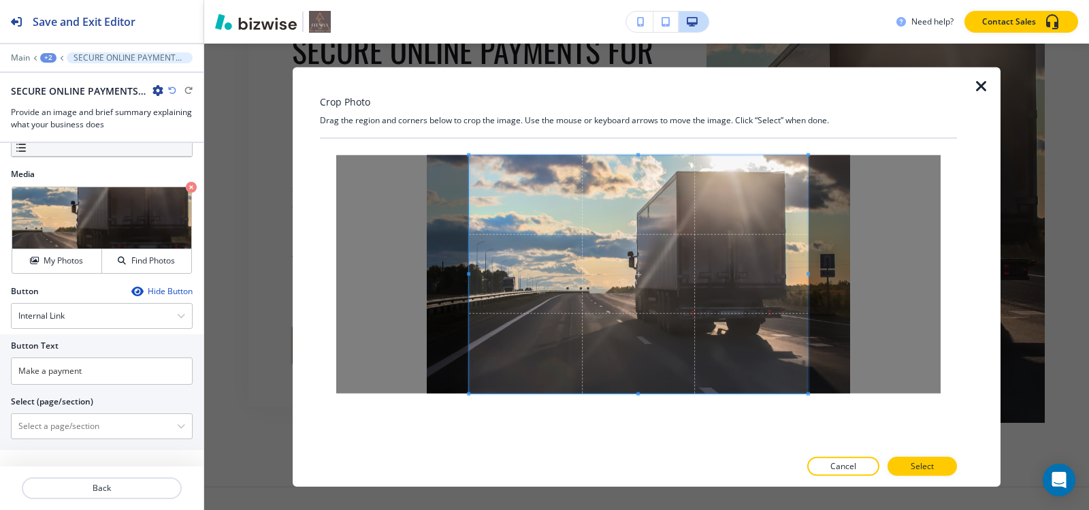
click at [636, 419] on div at bounding box center [638, 293] width 637 height 310
click at [794, 276] on div at bounding box center [631, 274] width 325 height 238
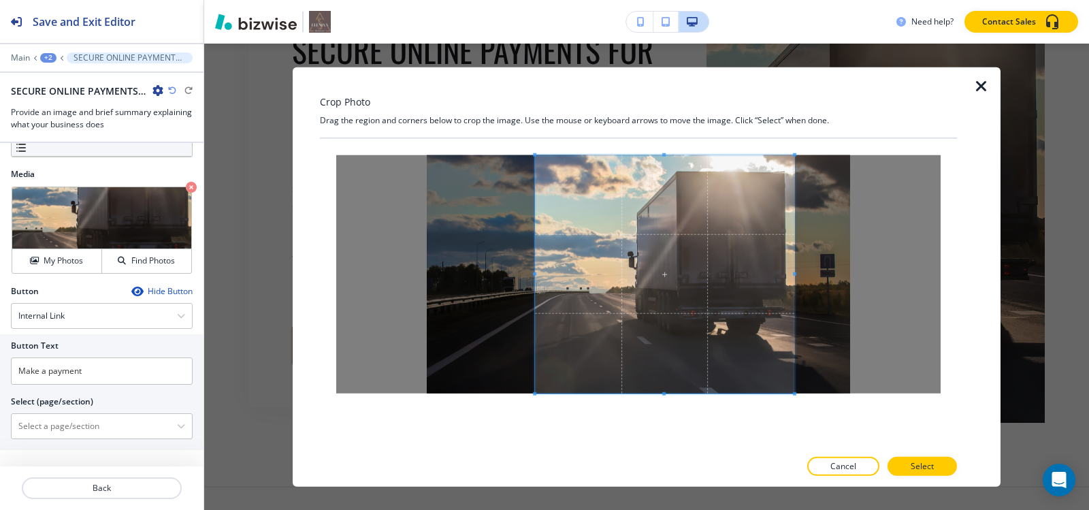
click at [535, 282] on div at bounding box center [664, 274] width 259 height 238
click at [928, 466] on p "Select" at bounding box center [922, 466] width 23 height 12
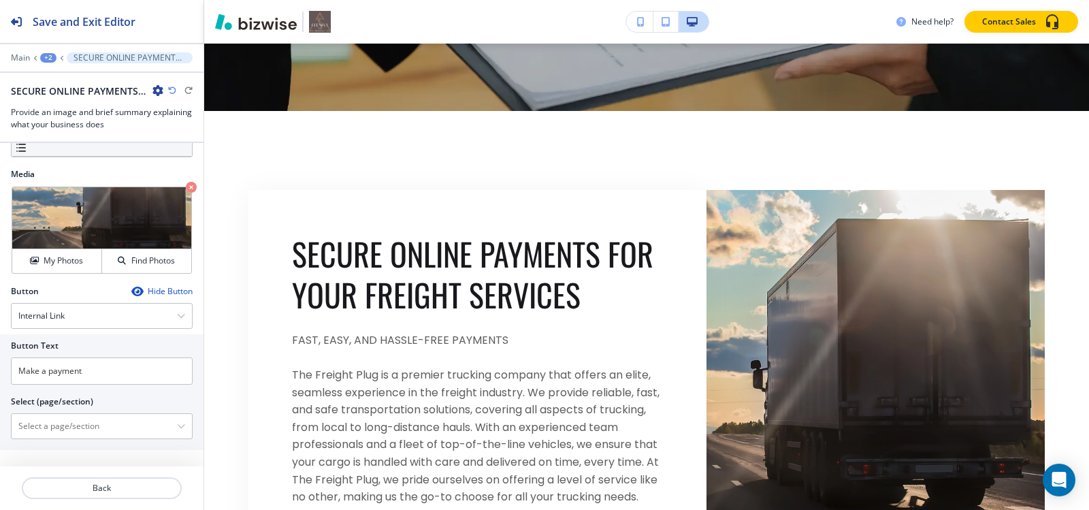
scroll to position [459, 0]
click at [55, 206] on p "Crop" at bounding box center [48, 203] width 18 height 12
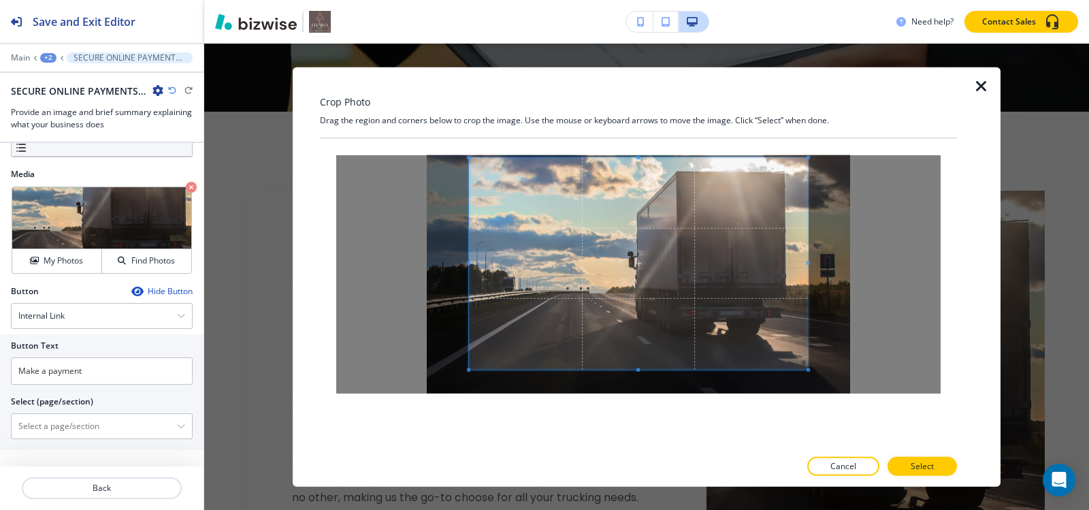
click at [640, 123] on div "Crop Photo Drag the region and corners below to crop the image. Use the mouse o…" at bounding box center [638, 277] width 637 height 420
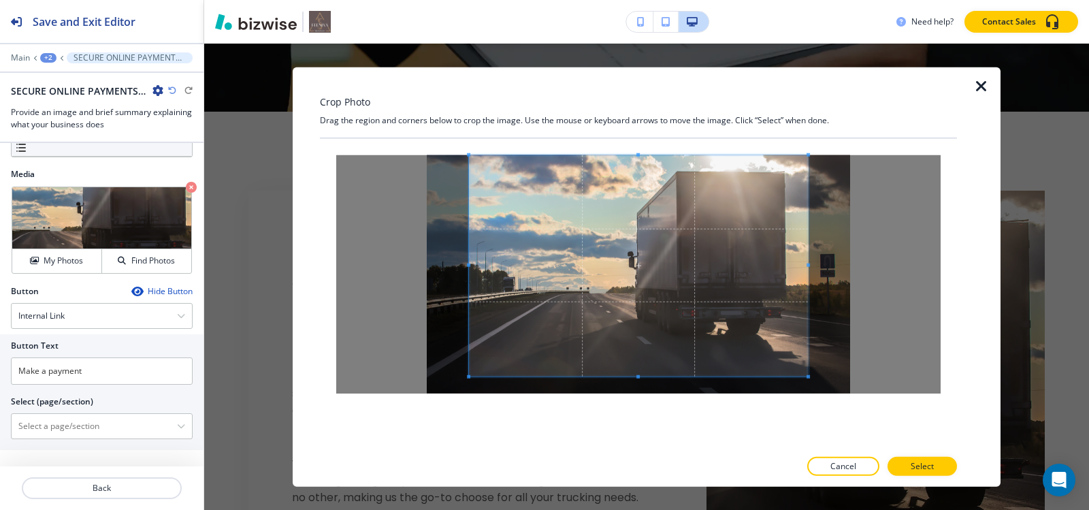
click at [648, 435] on div at bounding box center [638, 293] width 637 height 310
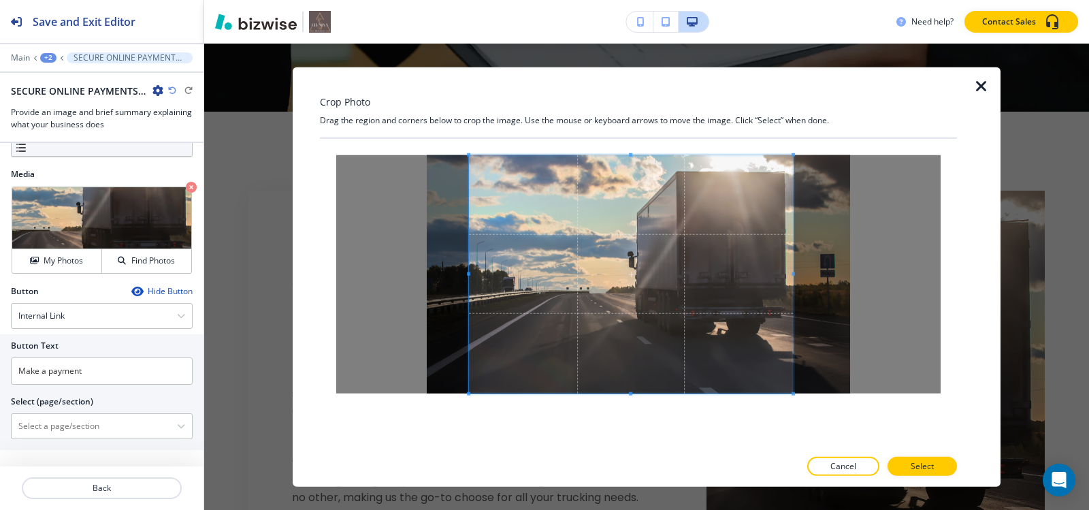
click at [793, 274] on span at bounding box center [793, 273] width 3 height 3
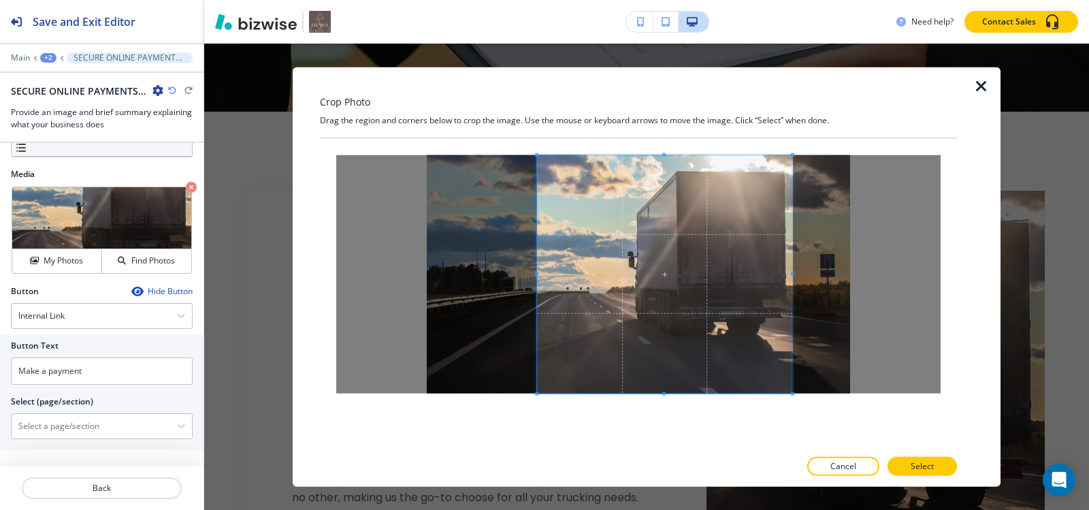
click at [536, 275] on span at bounding box center [536, 273] width 3 height 3
click at [941, 468] on button "Select" at bounding box center [922, 466] width 69 height 19
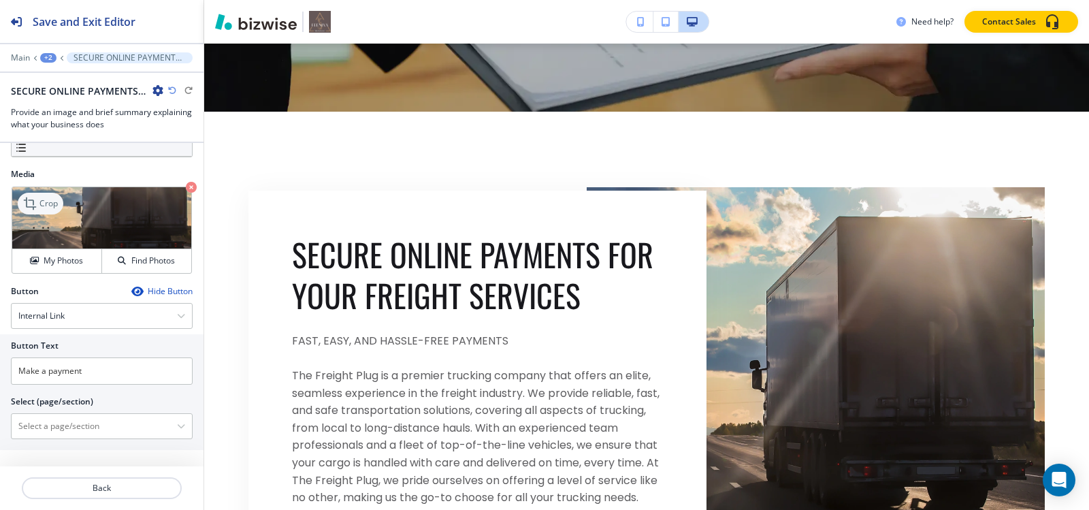
click at [42, 204] on p "Crop" at bounding box center [48, 203] width 18 height 12
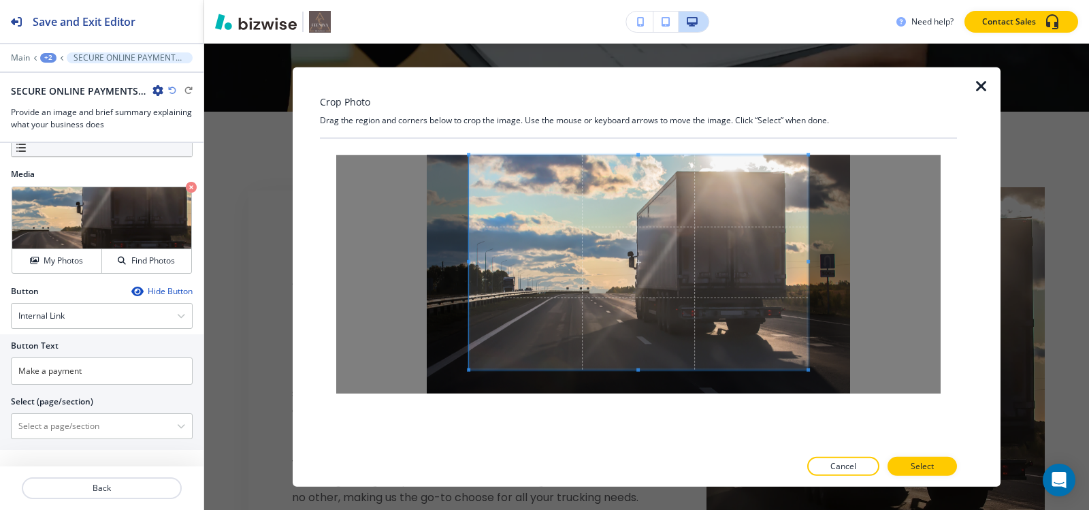
click at [645, 129] on div "Crop Photo Drag the region and corners below to crop the image. Use the mouse o…" at bounding box center [638, 277] width 637 height 420
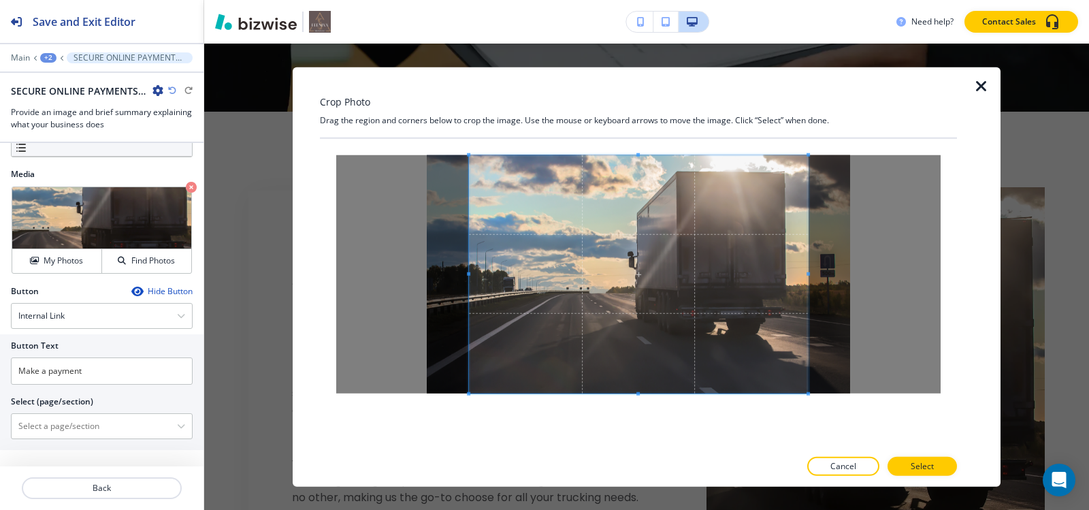
click at [644, 463] on div "Crop Photo Drag the region and corners below to crop the image. Use the mouse o…" at bounding box center [638, 277] width 637 height 420
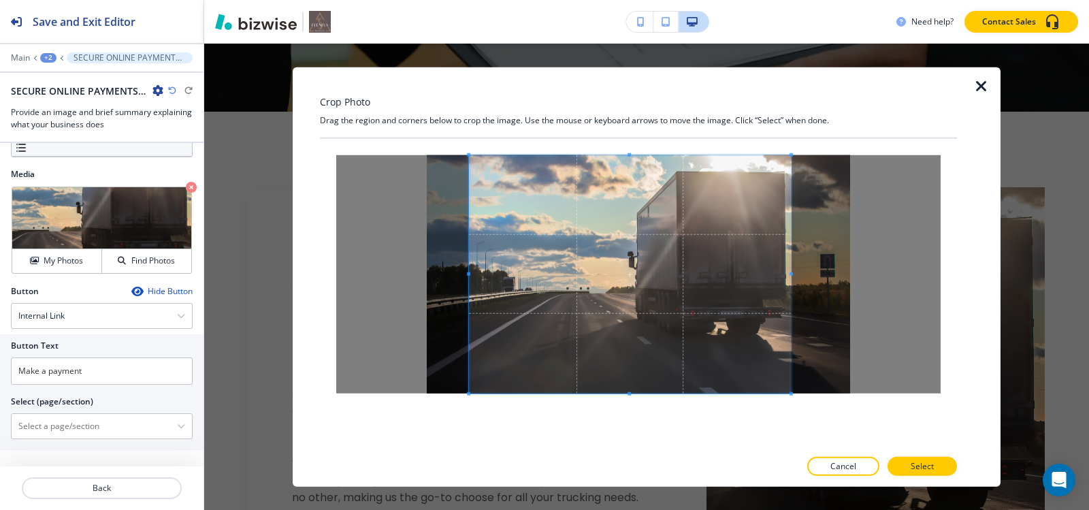
click at [791, 274] on span at bounding box center [791, 273] width 3 height 3
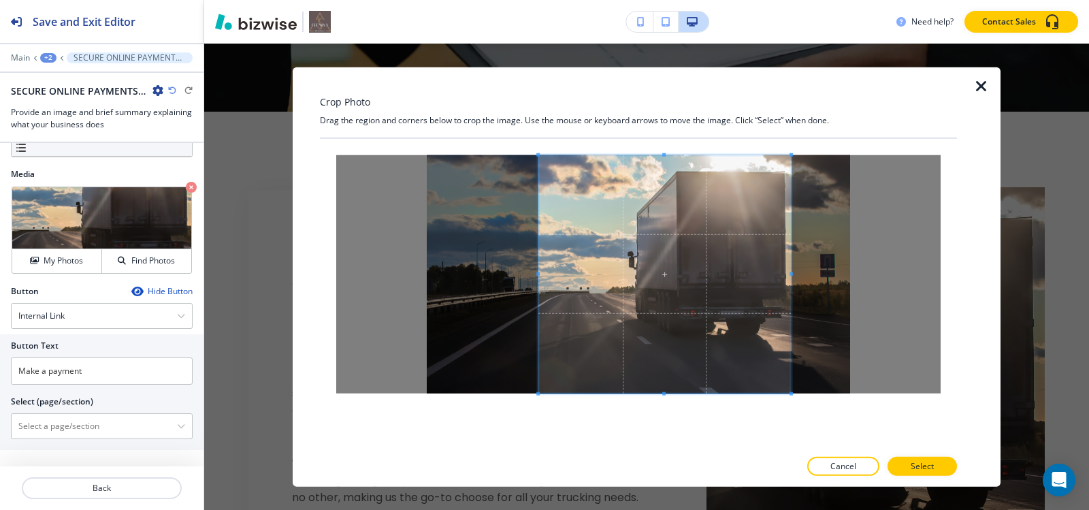
click at [538, 279] on div at bounding box center [664, 274] width 253 height 238
click at [934, 461] on button "Select" at bounding box center [922, 466] width 69 height 19
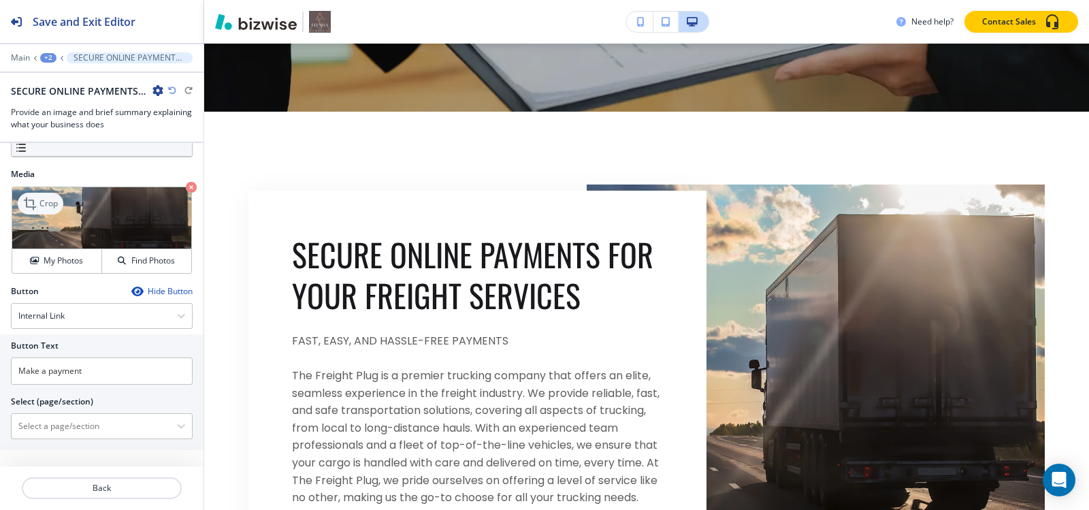
click at [38, 196] on icon at bounding box center [31, 203] width 16 height 16
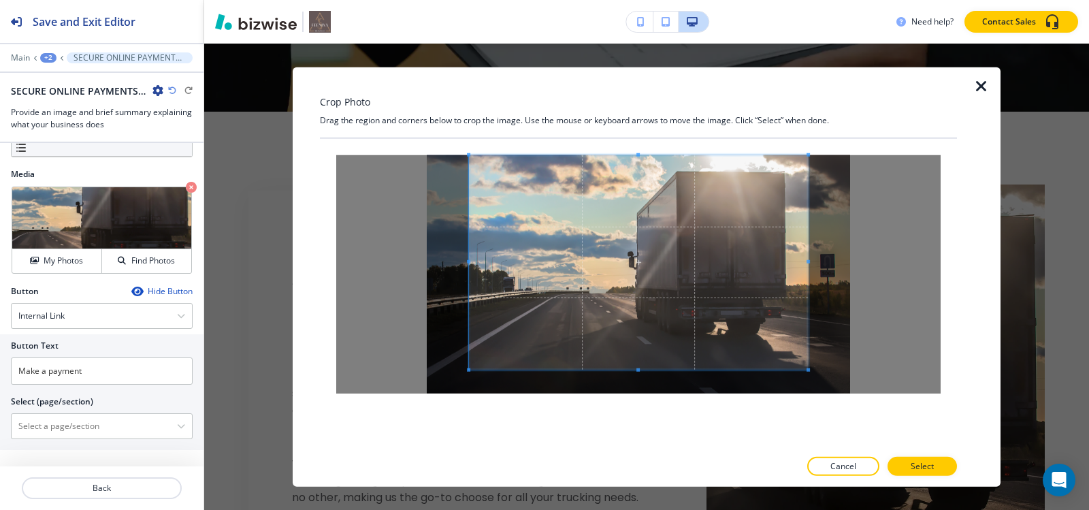
click at [645, 103] on div "Crop Photo Drag the region and corners below to crop the image. Use the mouse o…" at bounding box center [638, 277] width 637 height 420
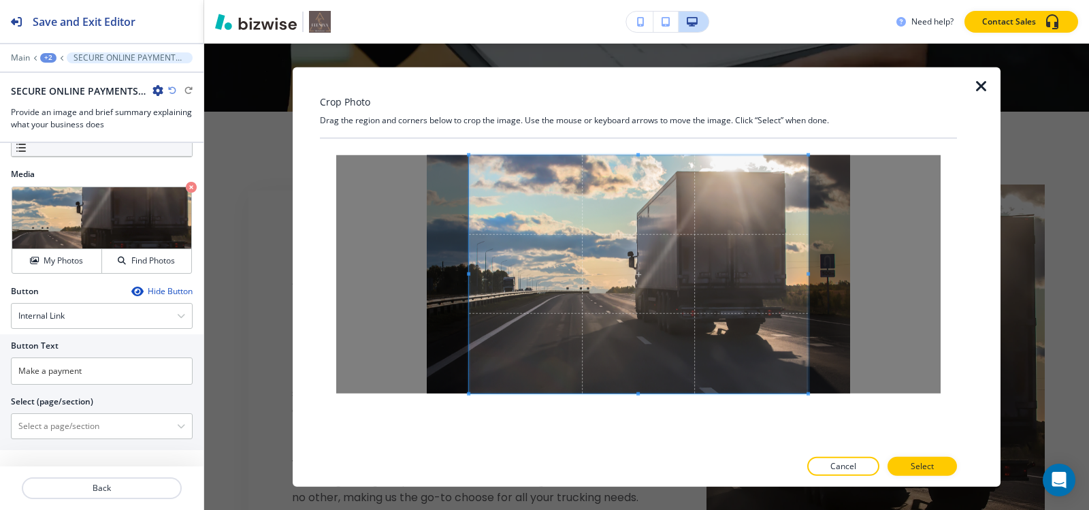
click at [640, 438] on div at bounding box center [638, 293] width 637 height 310
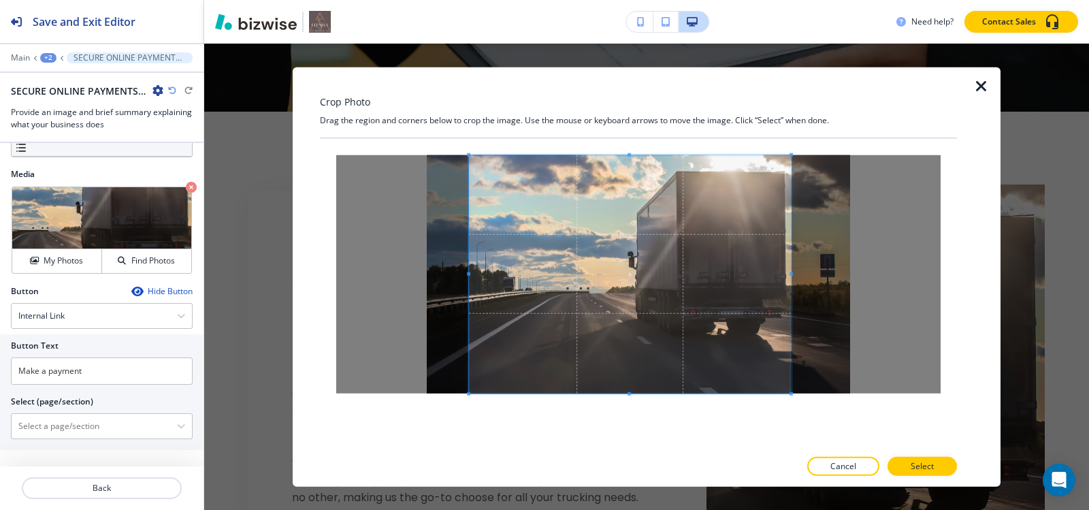
click at [792, 274] on span at bounding box center [791, 273] width 3 height 3
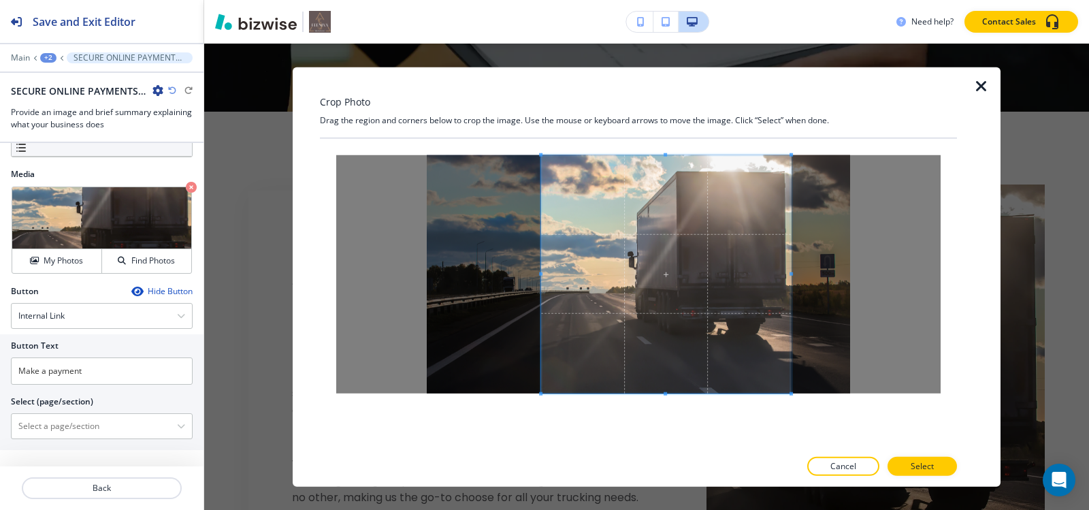
click at [541, 280] on div at bounding box center [666, 274] width 250 height 238
click at [928, 470] on p "Select" at bounding box center [922, 466] width 23 height 12
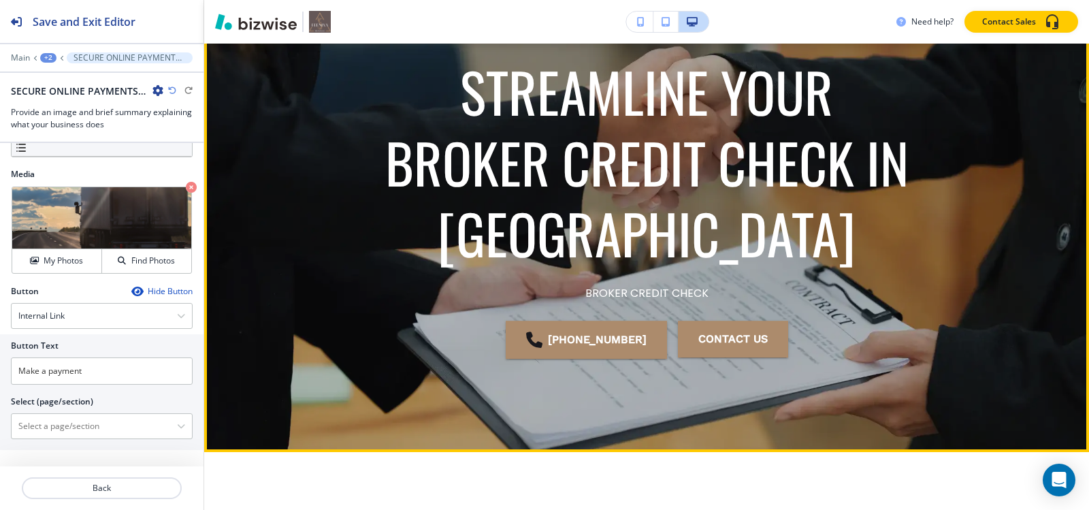
scroll to position [51, 0]
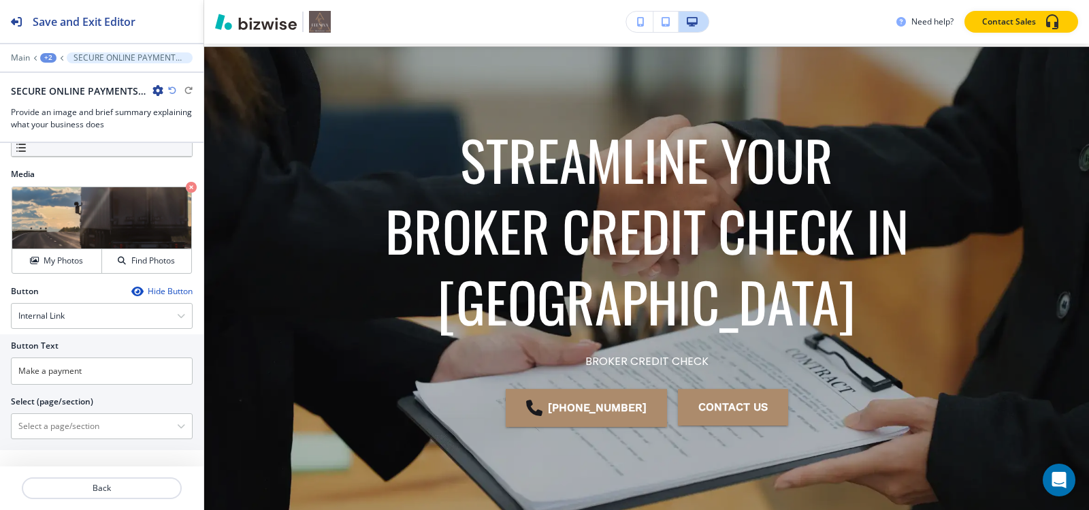
click at [50, 57] on div "+2" at bounding box center [48, 58] width 16 height 10
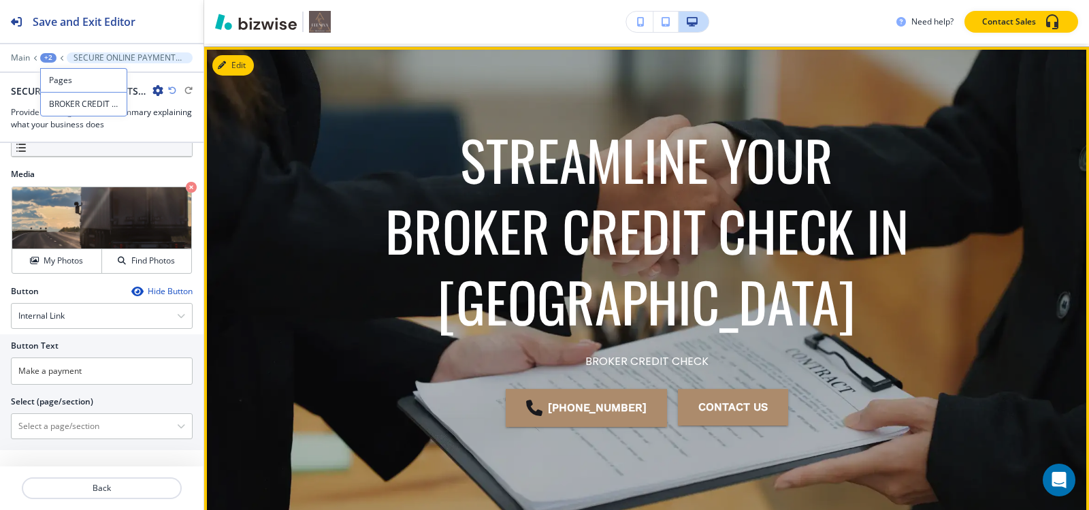
scroll to position [323, 0]
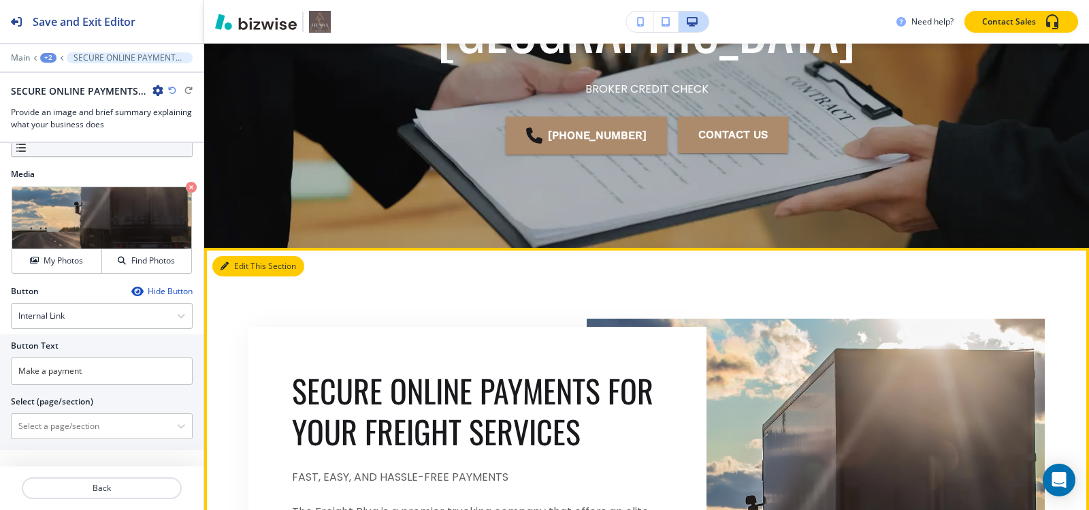
click at [241, 261] on button "Edit This Section" at bounding box center [258, 266] width 92 height 20
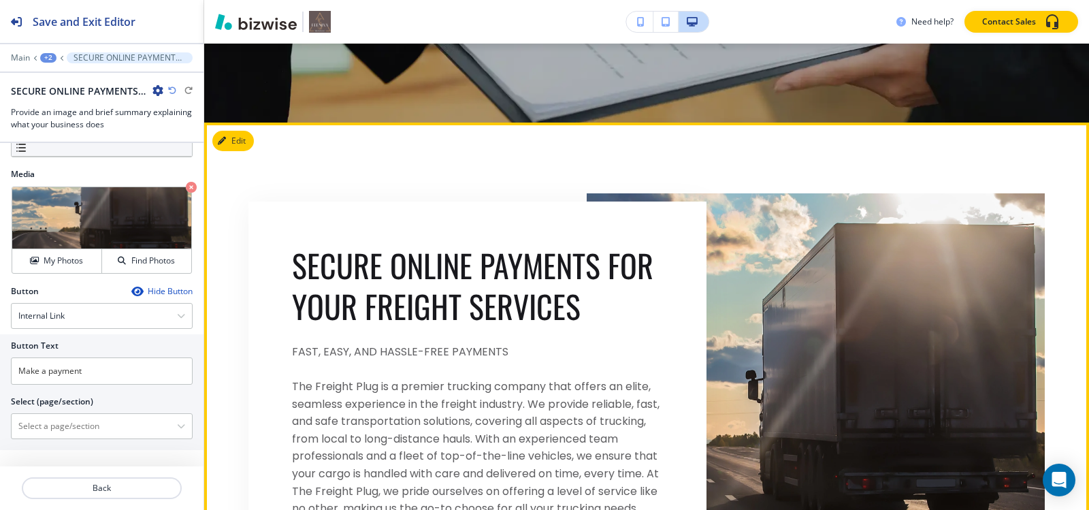
scroll to position [395, 0]
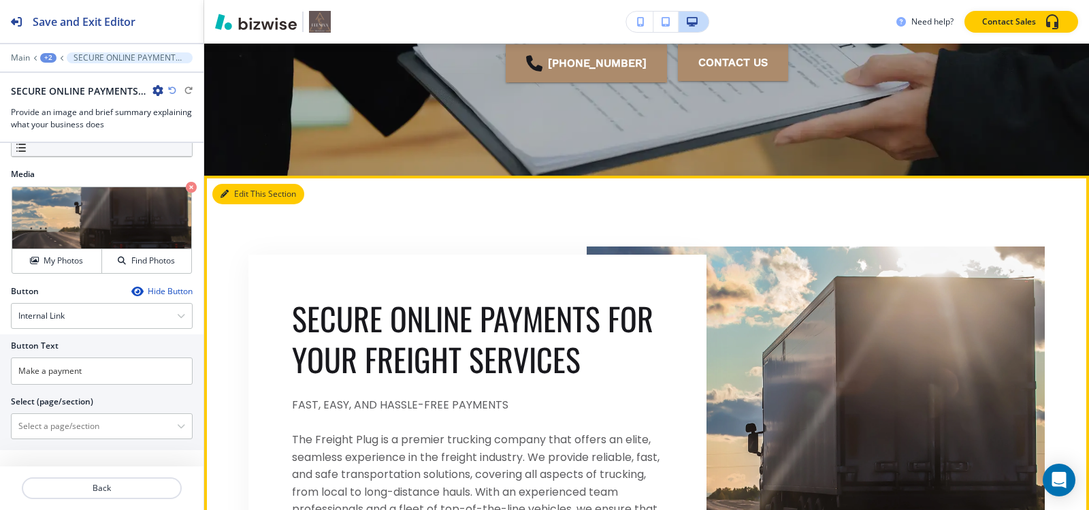
click at [228, 191] on icon "button" at bounding box center [225, 194] width 8 height 8
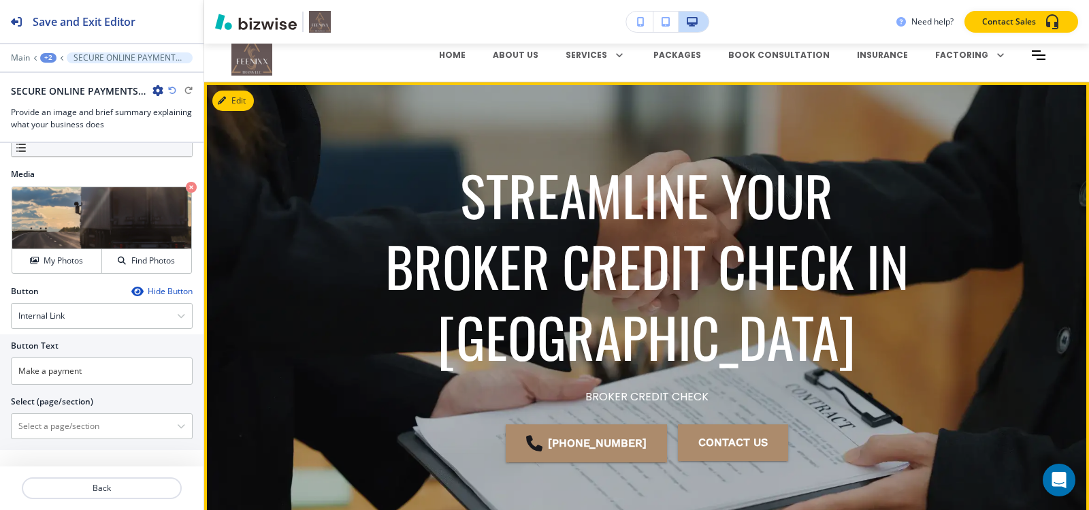
scroll to position [0, 0]
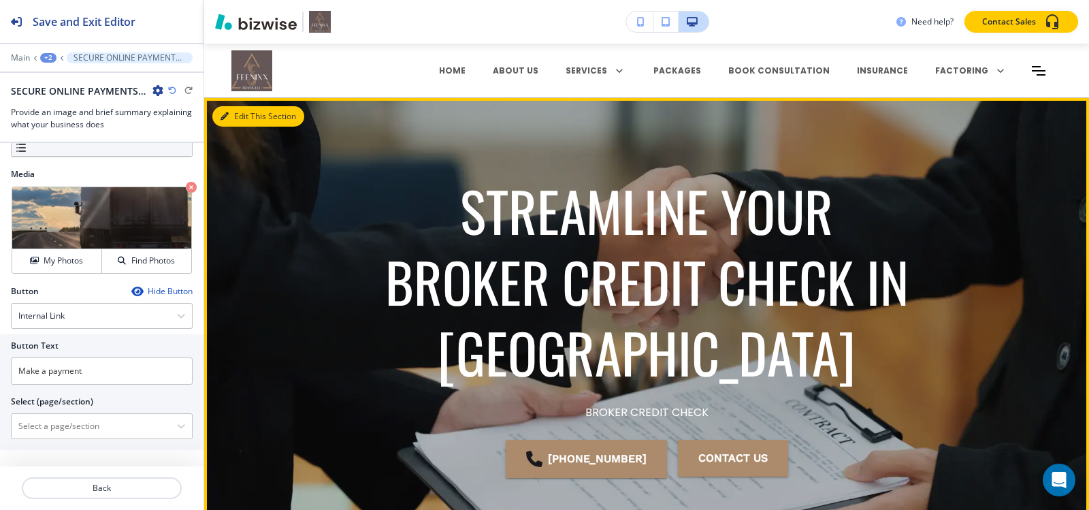
click at [244, 122] on button "Edit This Section" at bounding box center [258, 116] width 92 height 20
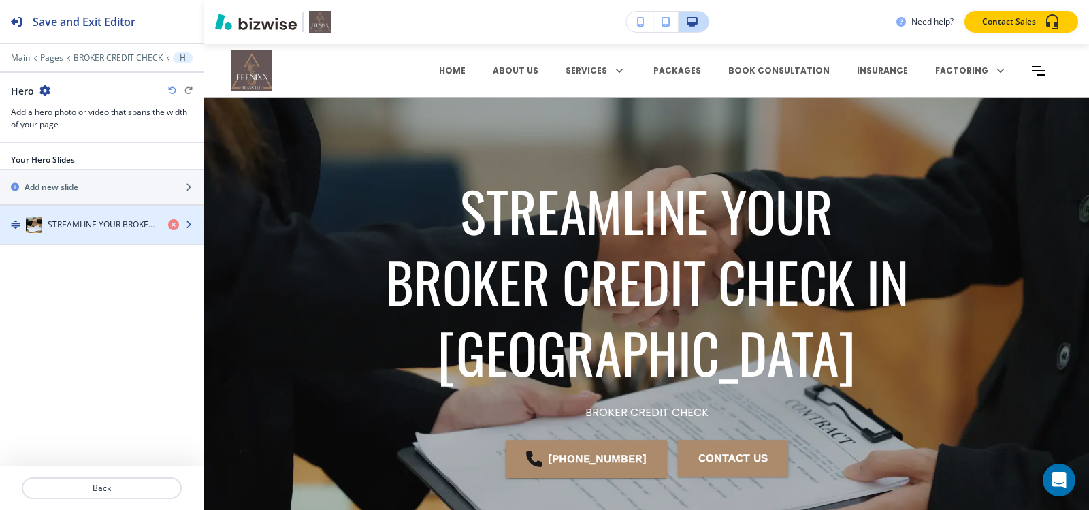
scroll to position [54, 0]
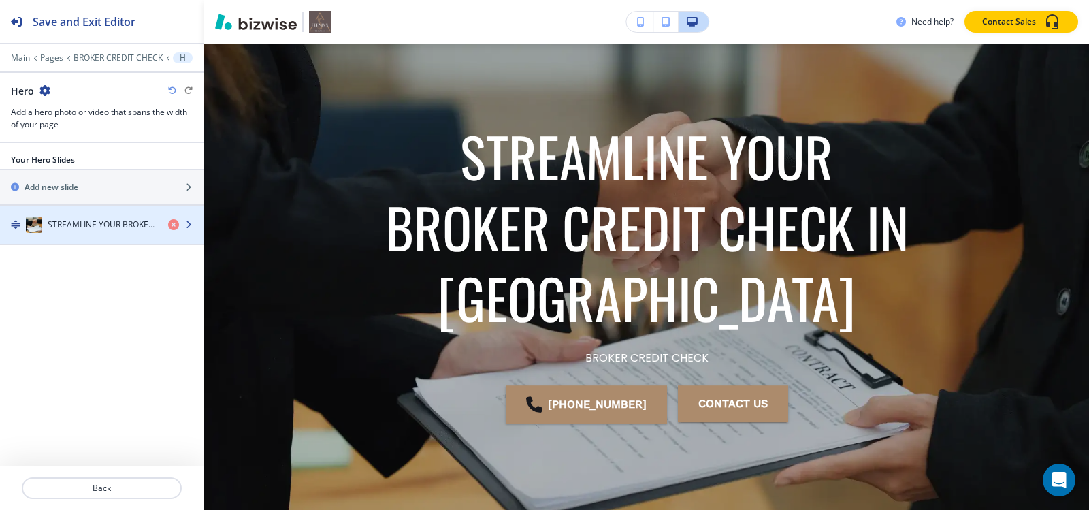
click at [128, 233] on div "button" at bounding box center [102, 238] width 204 height 11
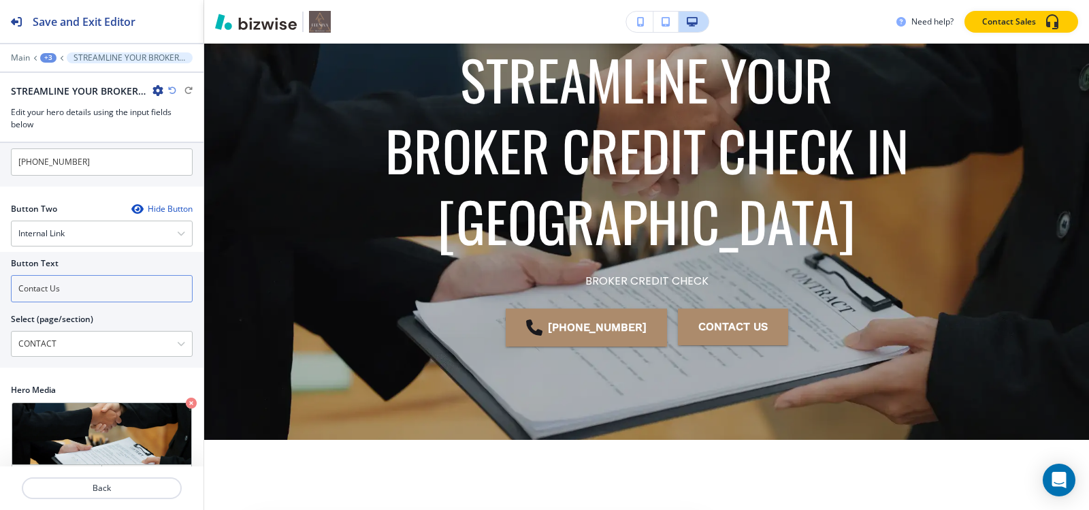
scroll to position [108, 0]
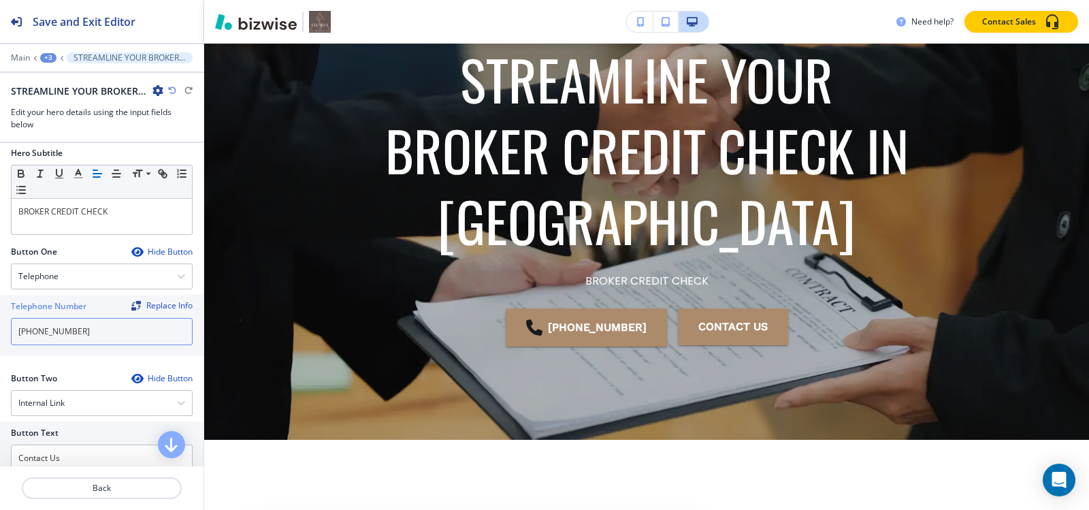
click at [88, 338] on input "[PHONE_NUMBER]" at bounding box center [102, 331] width 182 height 27
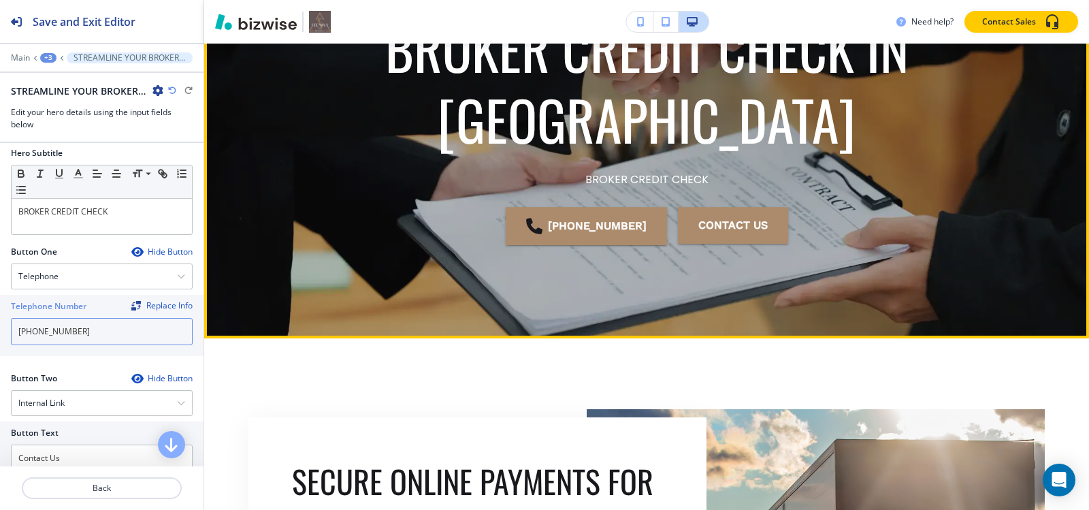
scroll to position [267, 0]
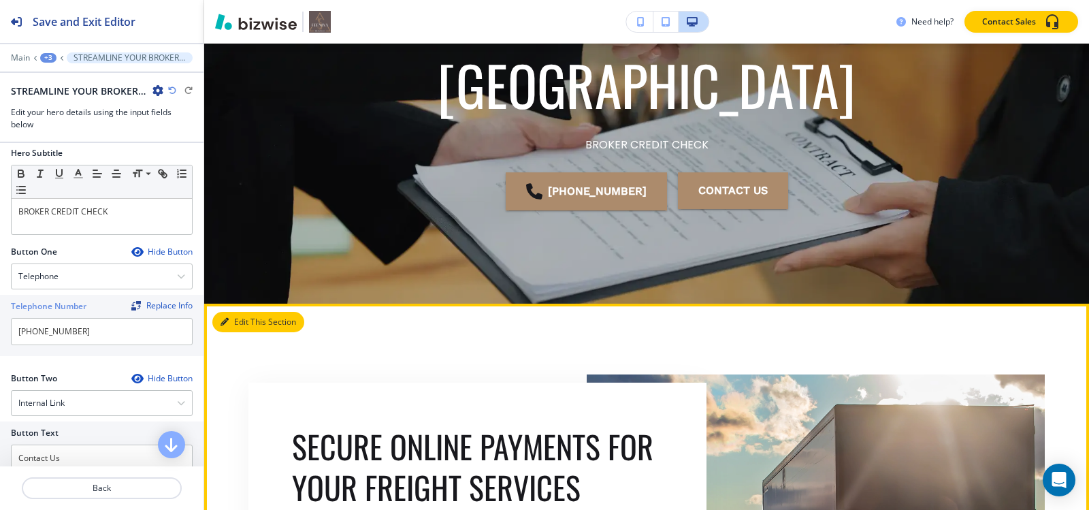
click at [239, 327] on button "Edit This Section" at bounding box center [258, 322] width 92 height 20
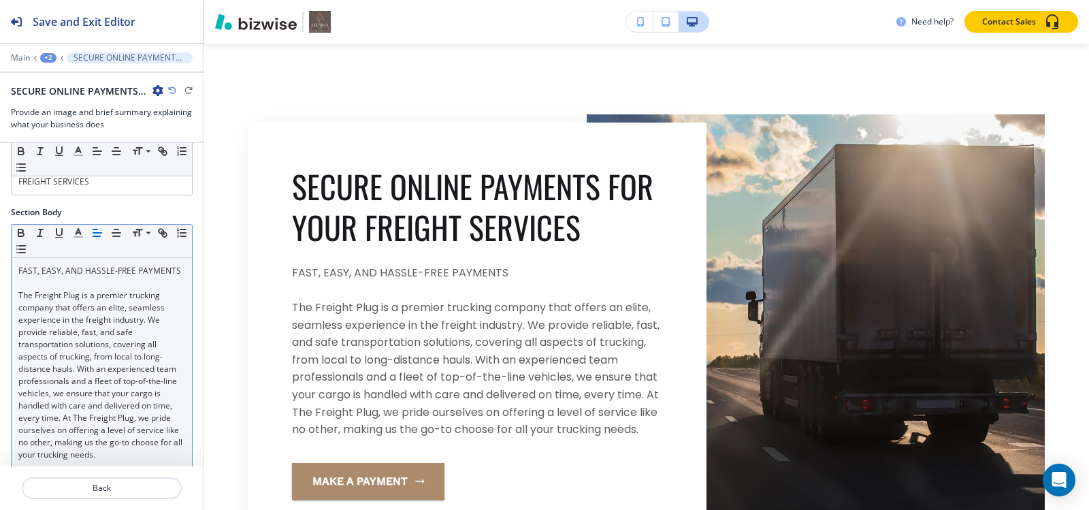
scroll to position [372, 0]
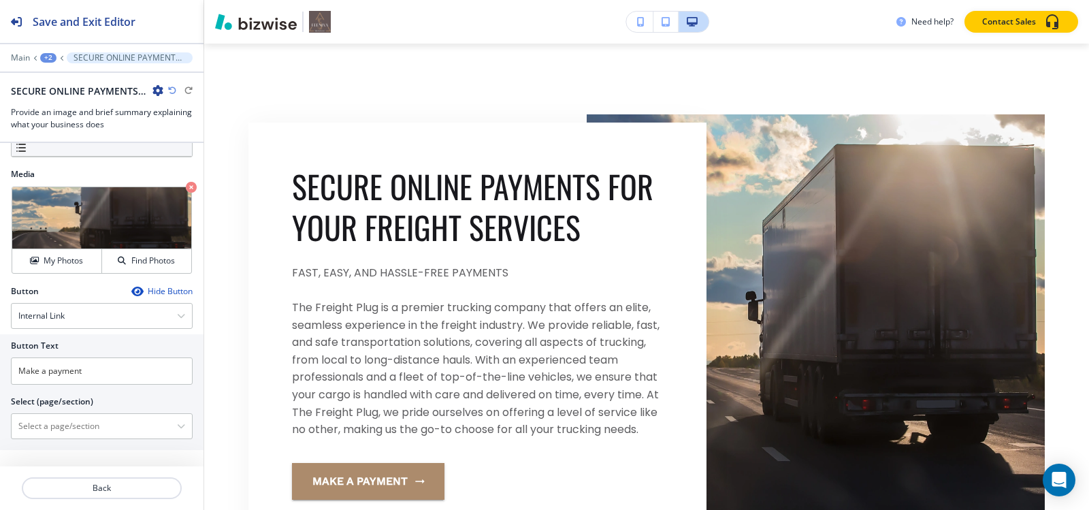
click at [116, 302] on div at bounding box center [102, 299] width 182 height 5
click at [116, 316] on div "Internal Link" at bounding box center [102, 316] width 180 height 25
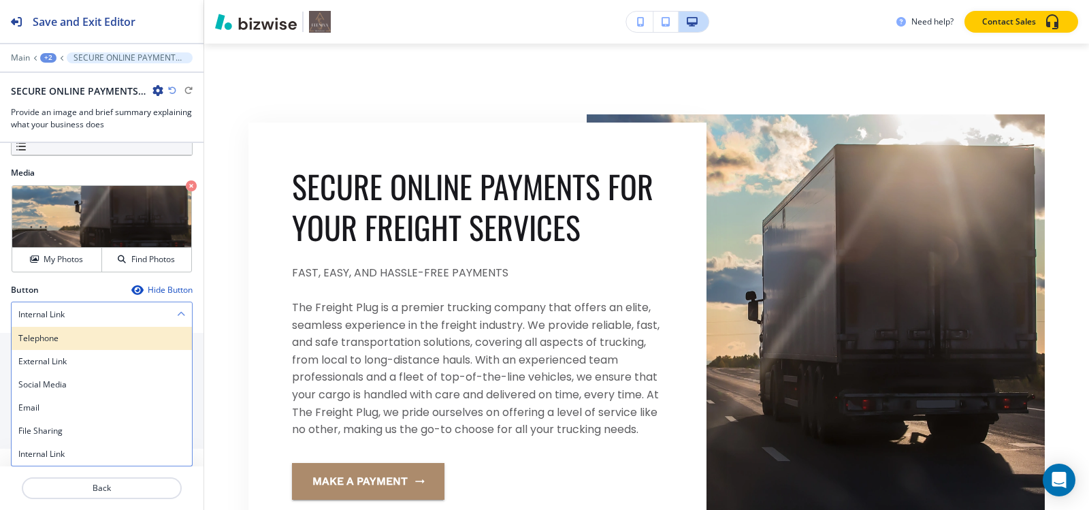
click at [75, 345] on div "Telephone" at bounding box center [102, 338] width 180 height 23
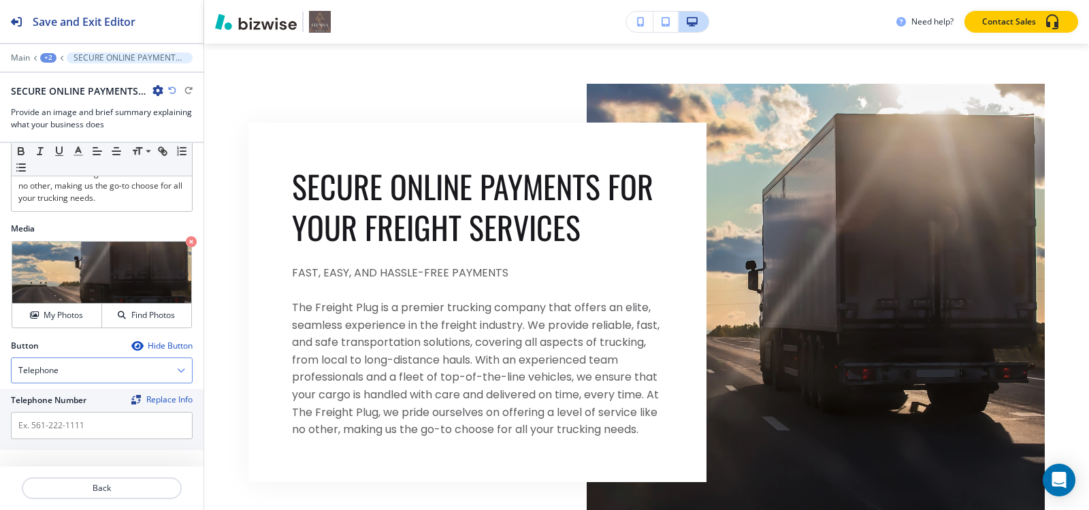
scroll to position [318, 0]
click at [105, 368] on div "Telephone" at bounding box center [102, 370] width 180 height 25
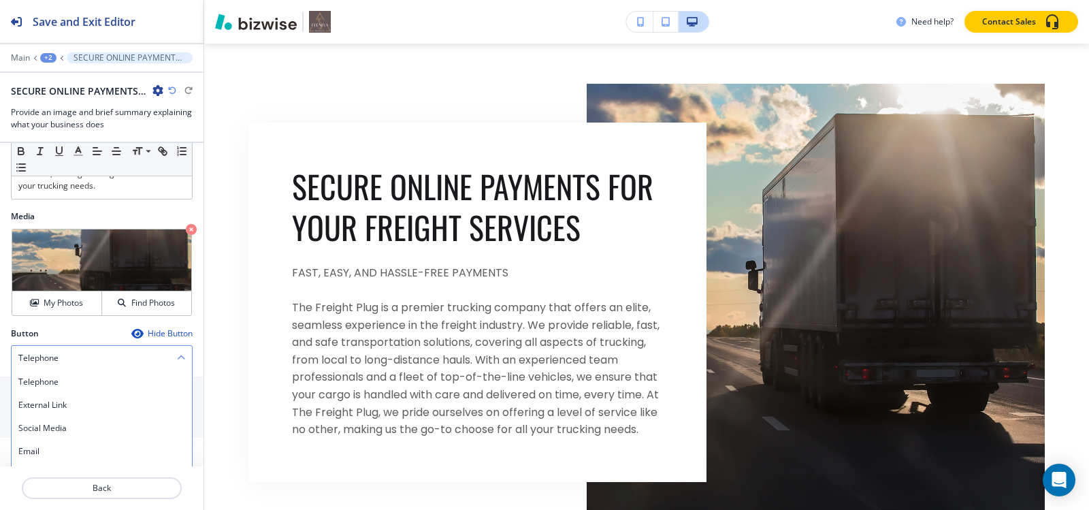
click at [101, 370] on div "Telephone" at bounding box center [102, 358] width 180 height 25
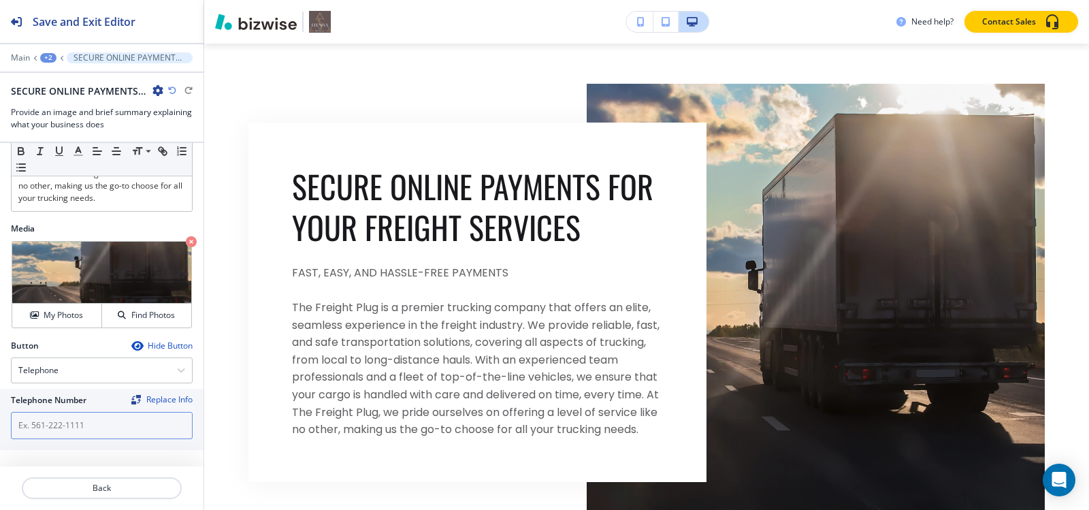
click at [86, 424] on input "text" at bounding box center [102, 425] width 182 height 27
paste input "[PHONE_NUMBER]"
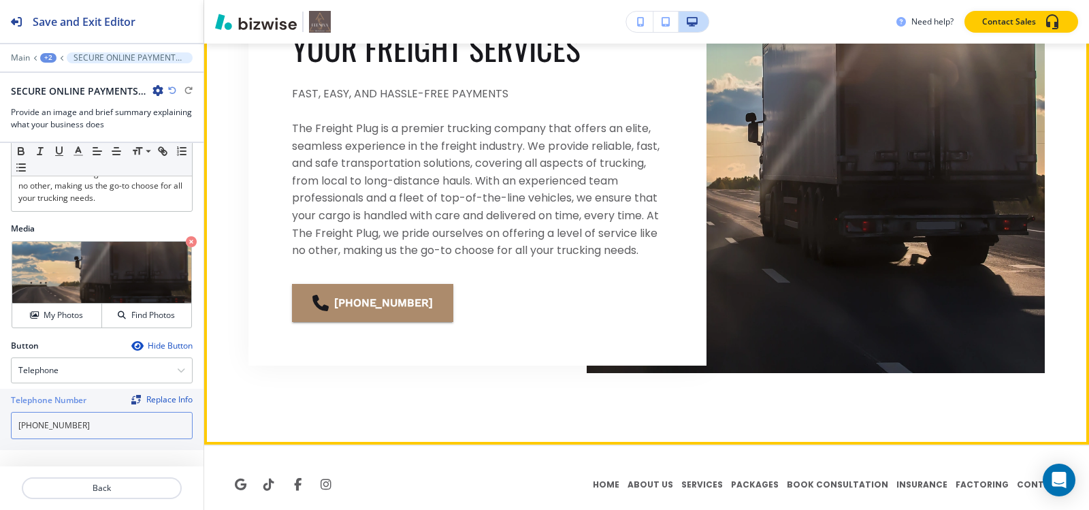
scroll to position [664, 0]
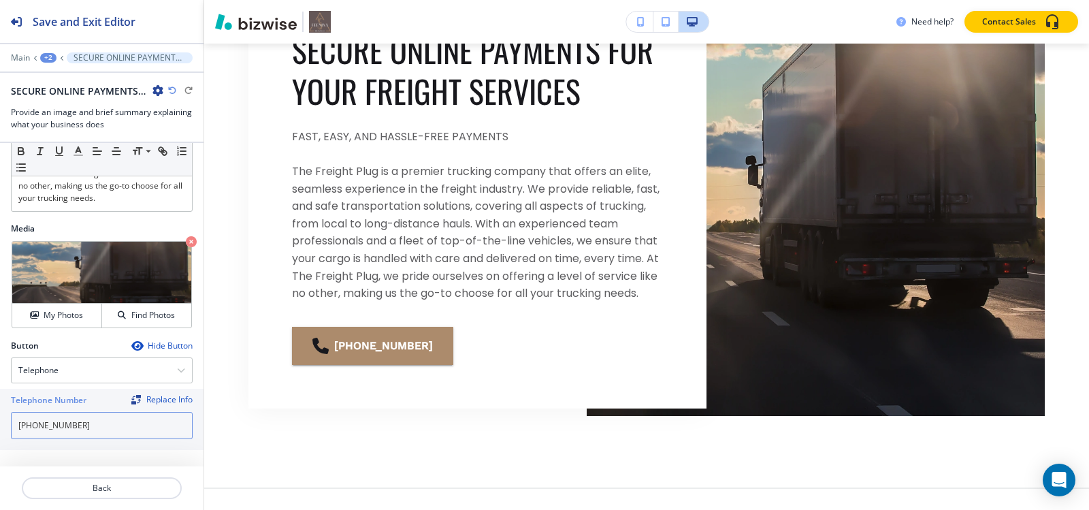
type input "[PHONE_NUMBER]"
click at [48, 59] on div "+2" at bounding box center [48, 58] width 16 height 10
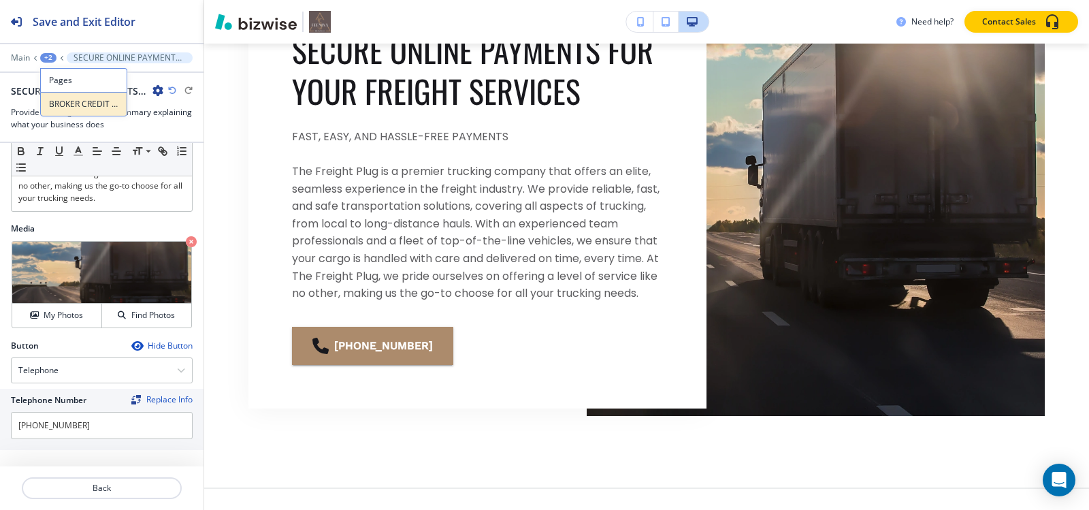
click at [65, 105] on p "BROKER CREDIT CHECK" at bounding box center [83, 104] width 69 height 12
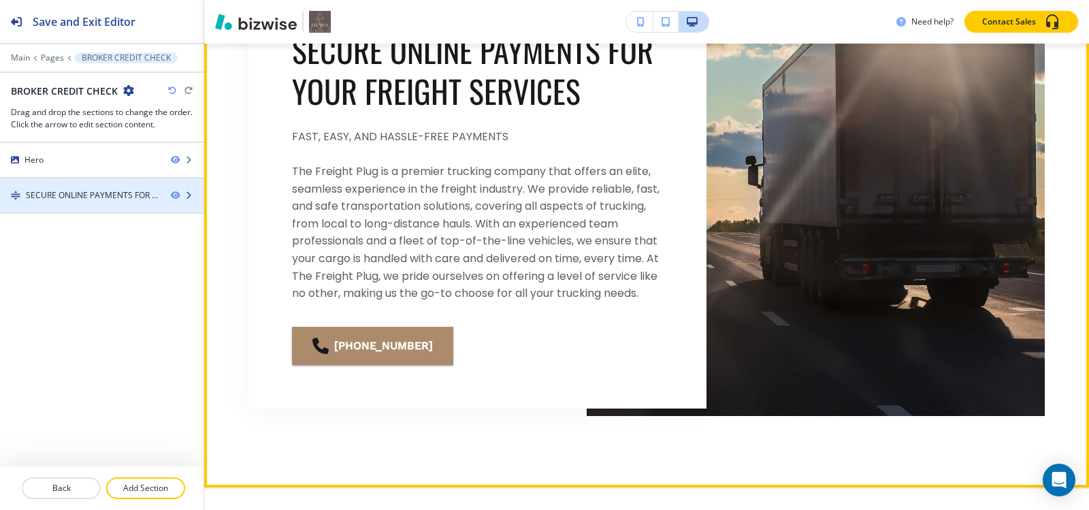
click at [91, 197] on div "SECURE ONLINE PAYMENTS FOR YOUR FREIGHT SERVICES-1" at bounding box center [93, 195] width 134 height 12
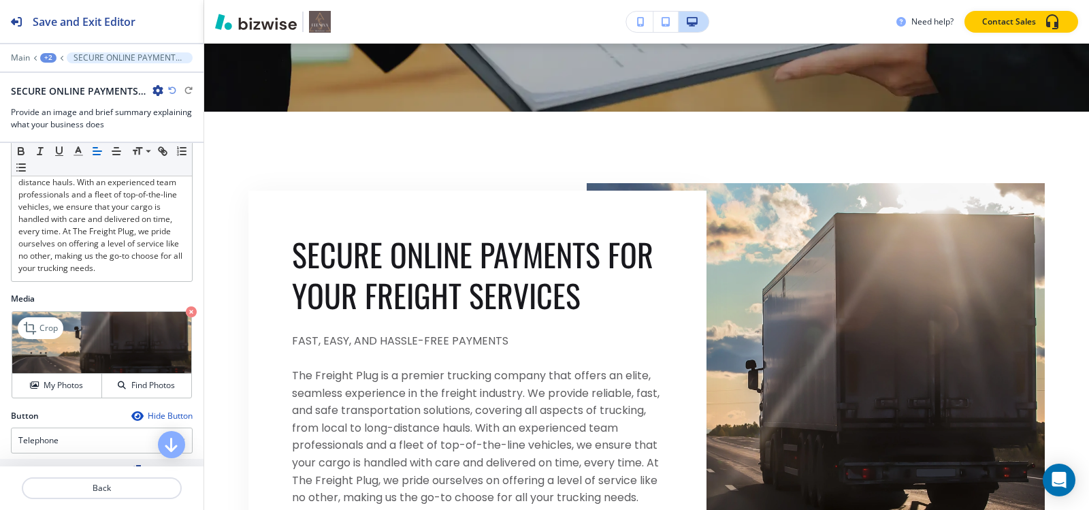
scroll to position [318, 0]
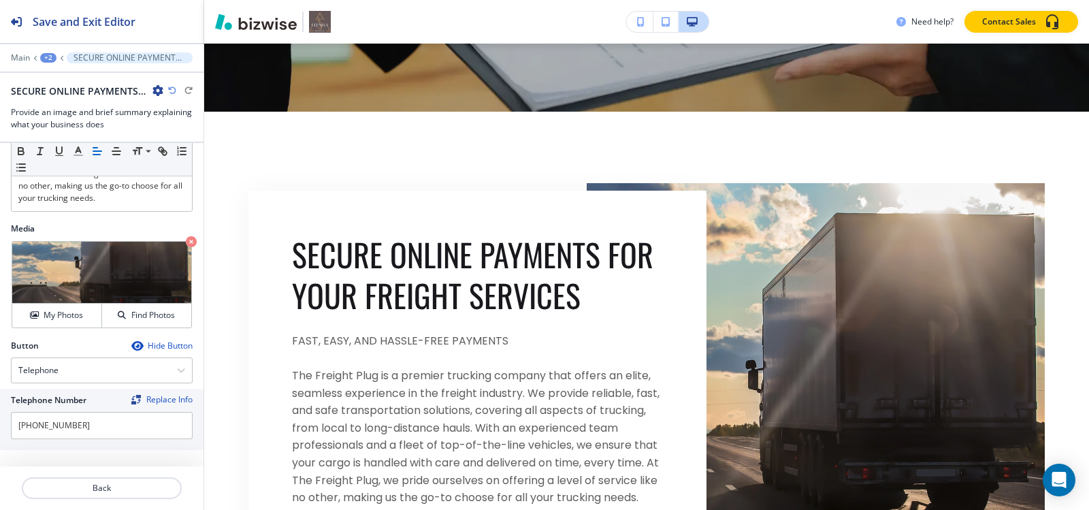
click at [43, 53] on div "+2" at bounding box center [48, 58] width 16 height 10
click at [71, 101] on p "BROKER CREDIT CHECK" at bounding box center [83, 104] width 69 height 12
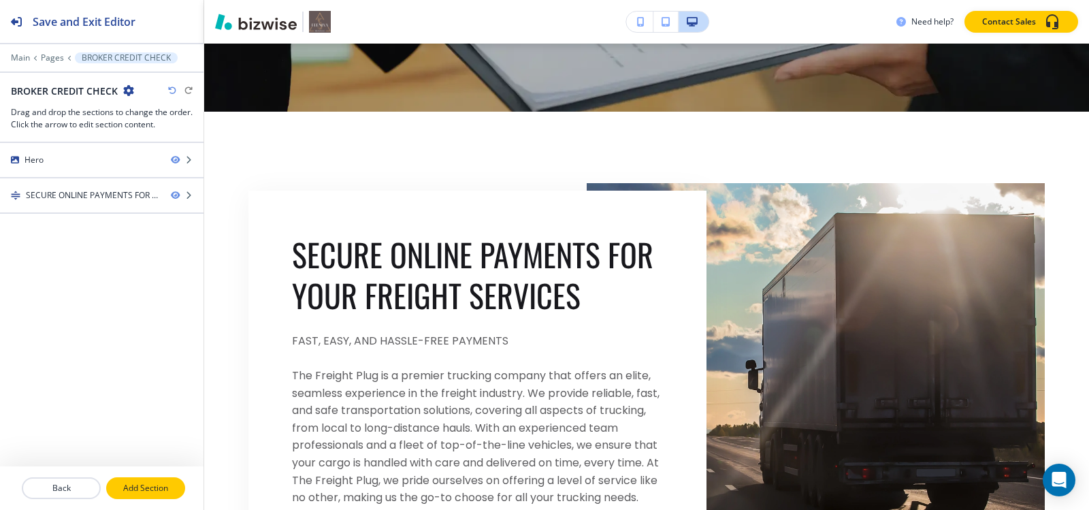
click at [158, 480] on button "Add Section" at bounding box center [145, 488] width 79 height 22
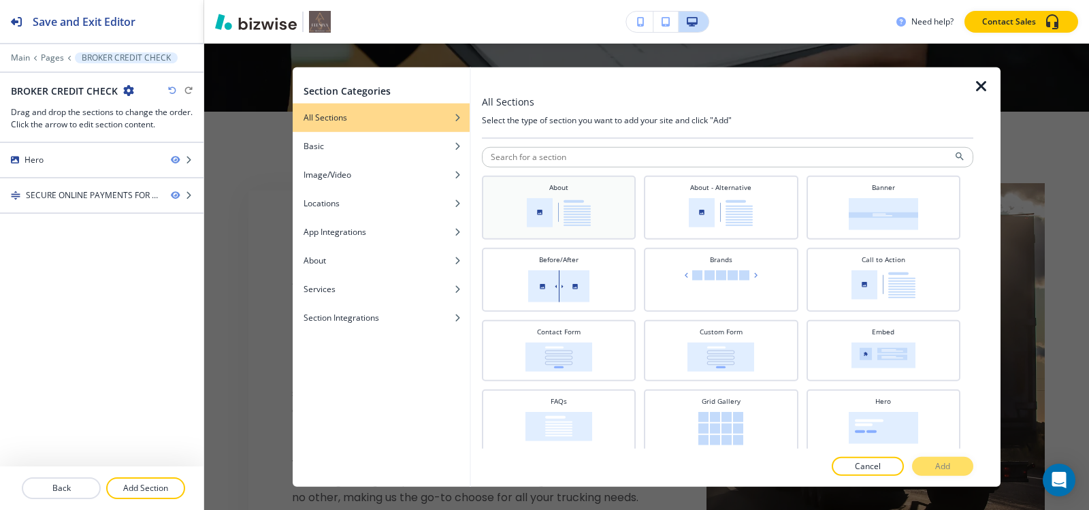
click at [607, 209] on div "About" at bounding box center [559, 206] width 140 height 48
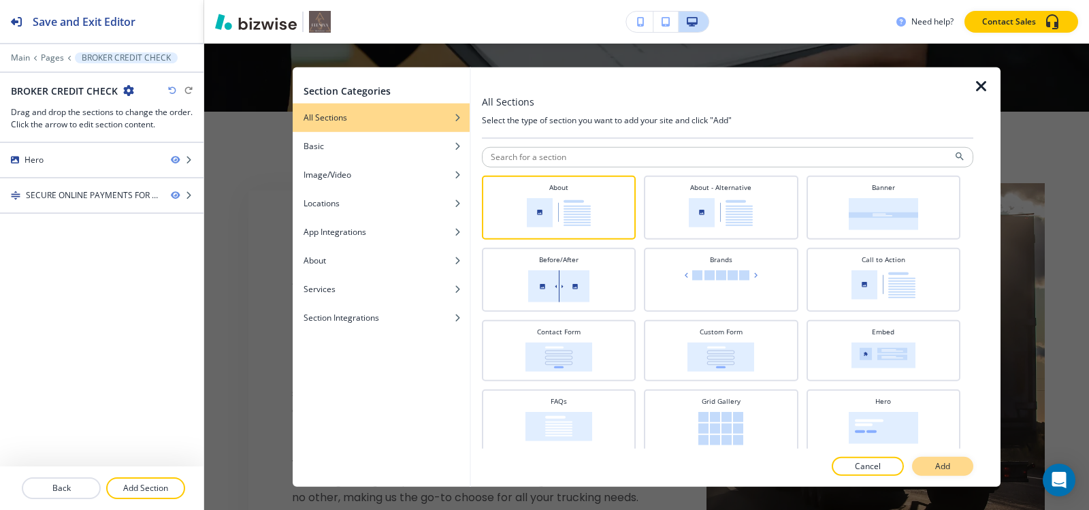
click at [947, 461] on p "Add" at bounding box center [942, 466] width 15 height 12
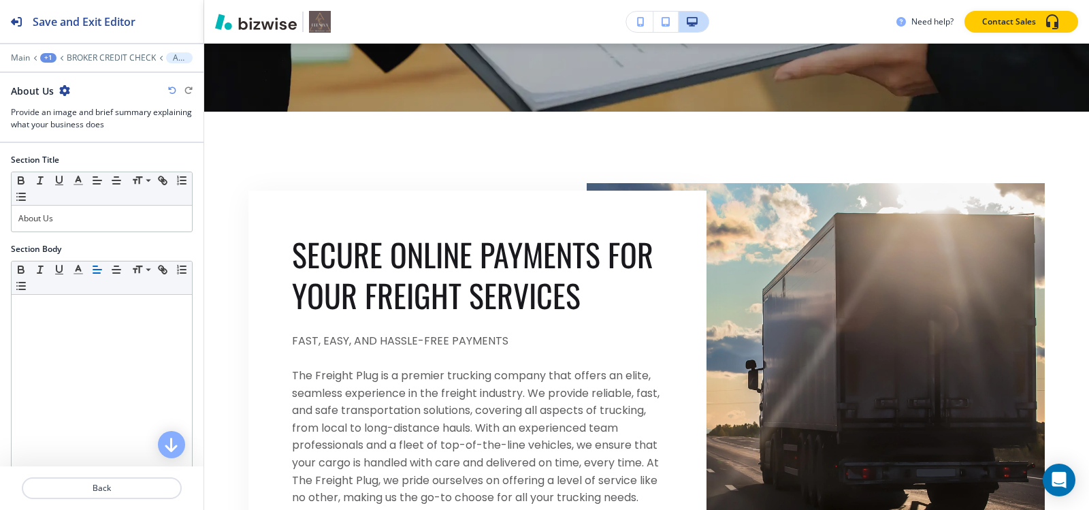
scroll to position [1023, 0]
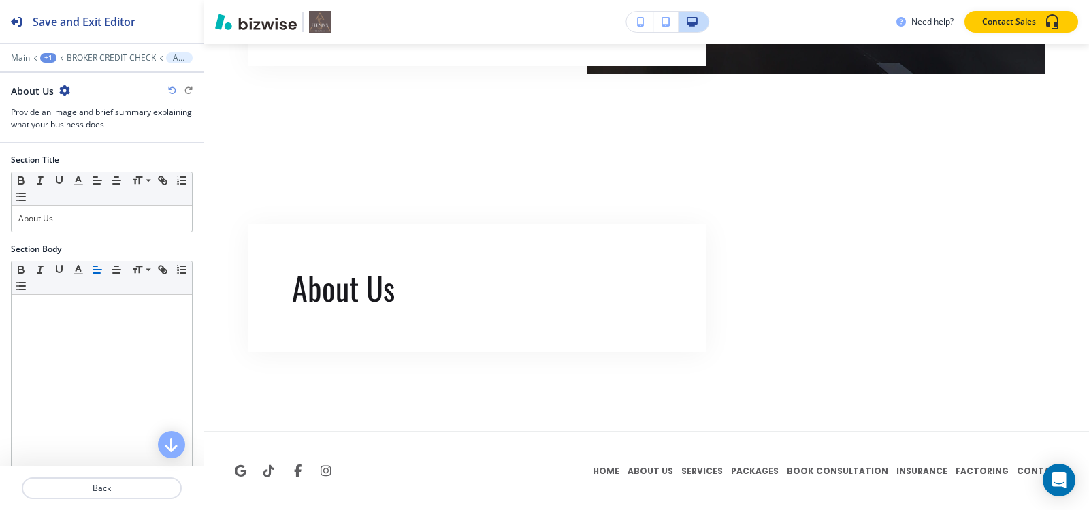
click at [56, 91] on div "About Us" at bounding box center [40, 91] width 59 height 14
click at [63, 91] on icon "button" at bounding box center [64, 90] width 11 height 11
click at [126, 167] on p "Delete Section" at bounding box center [101, 162] width 69 height 12
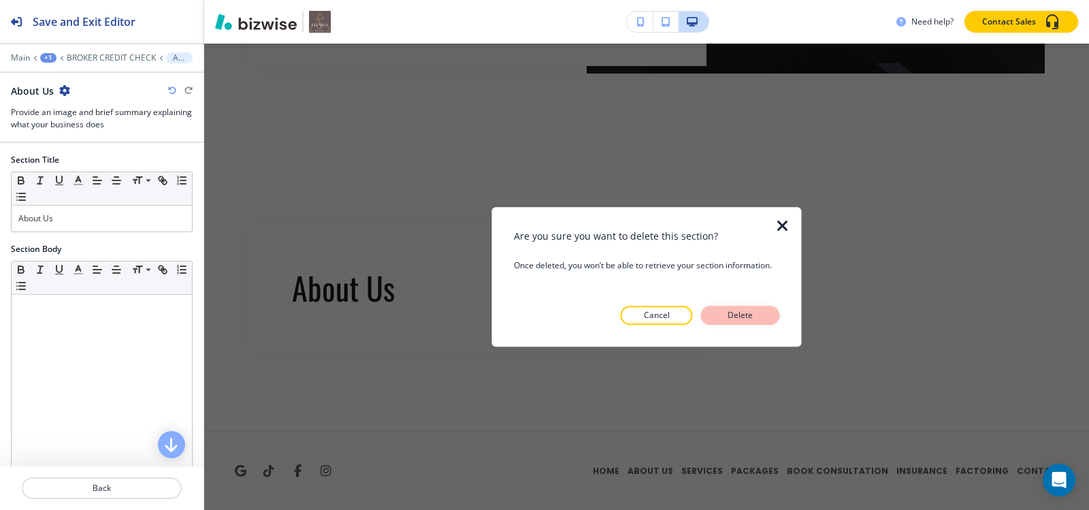
click at [750, 319] on p "Delete" at bounding box center [740, 315] width 33 height 12
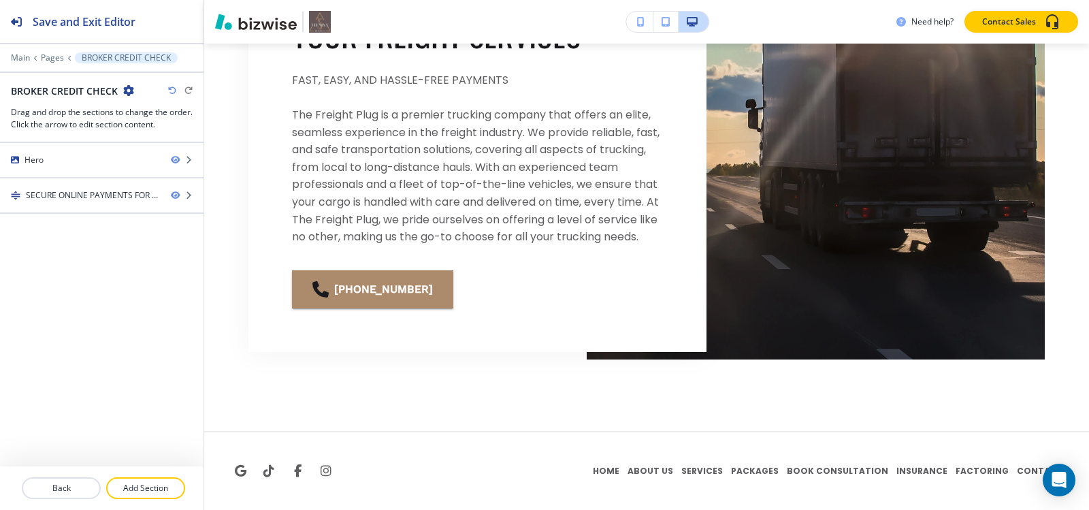
scroll to position [737, 0]
click at [155, 477] on button "Add Section" at bounding box center [145, 488] width 79 height 22
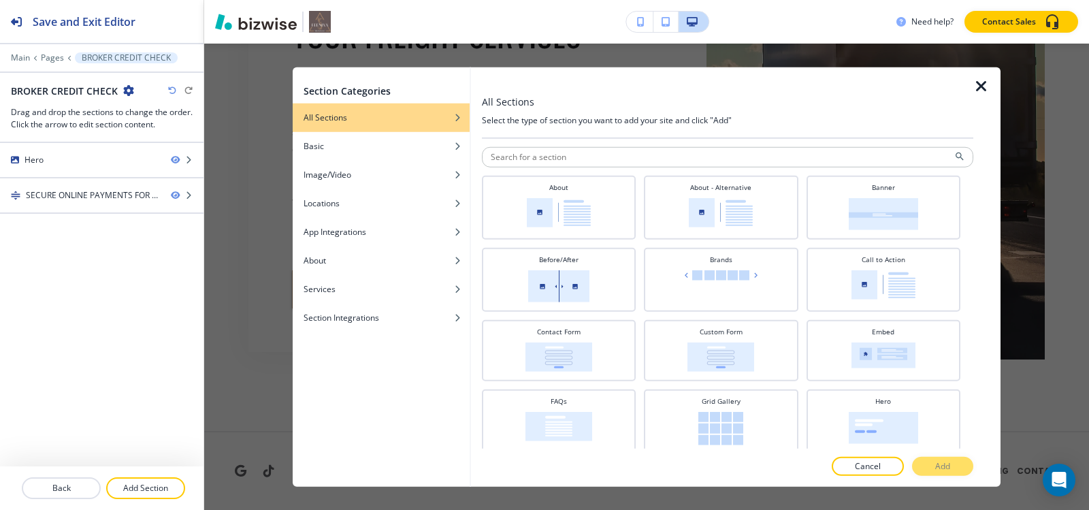
scroll to position [340, 0]
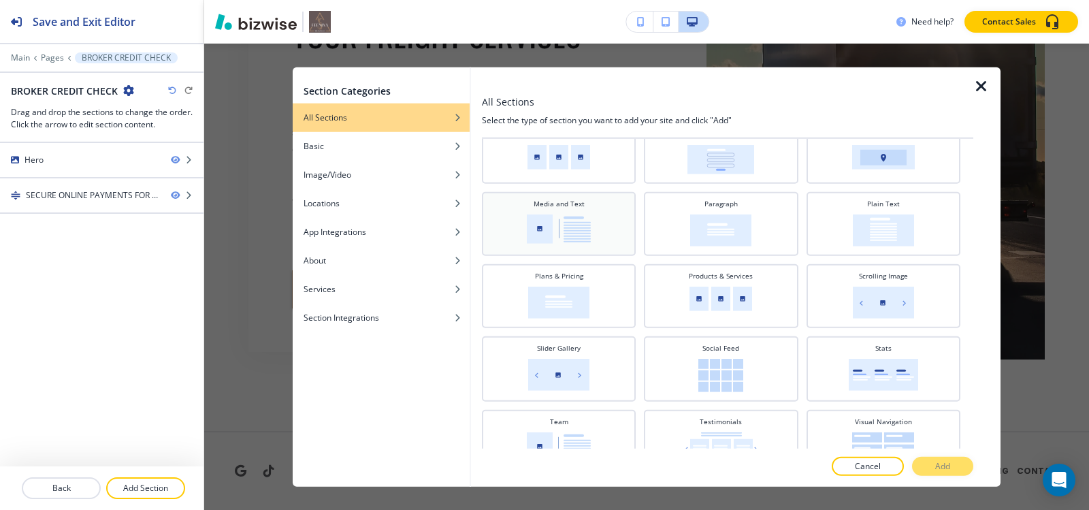
click at [554, 229] on img at bounding box center [559, 228] width 64 height 29
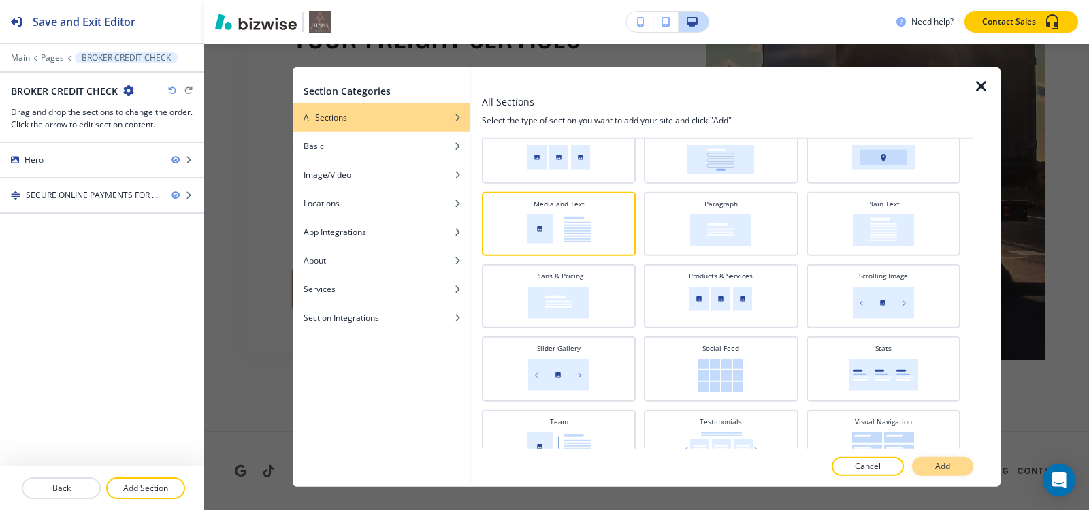
click at [951, 466] on button "Add" at bounding box center [942, 466] width 61 height 19
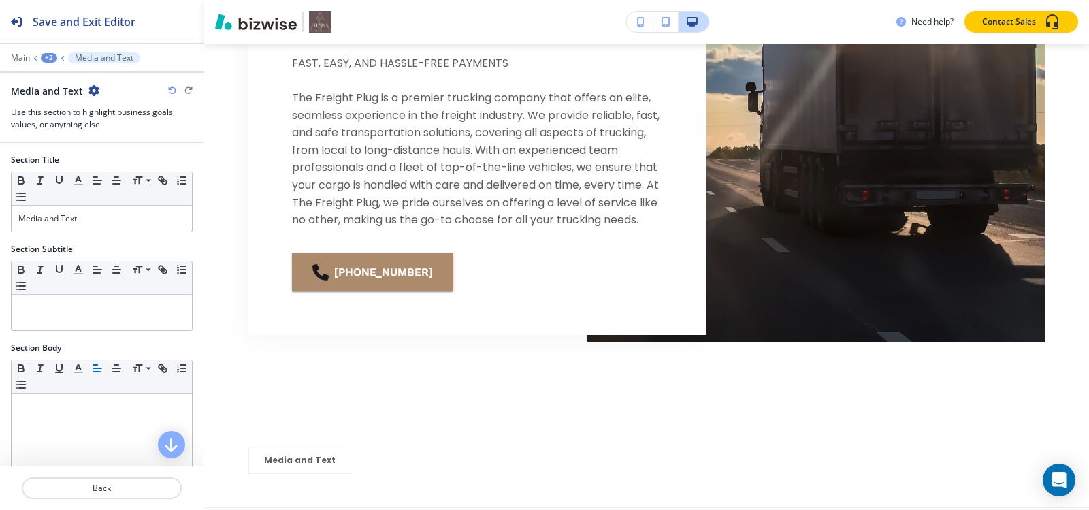
scroll to position [830, 0]
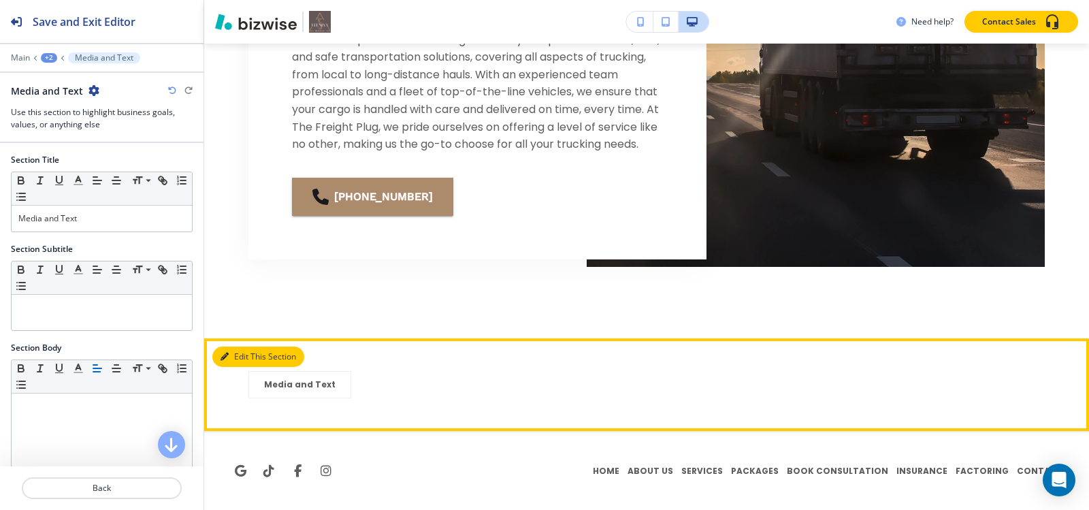
click at [245, 351] on button "Edit This Section" at bounding box center [258, 356] width 92 height 20
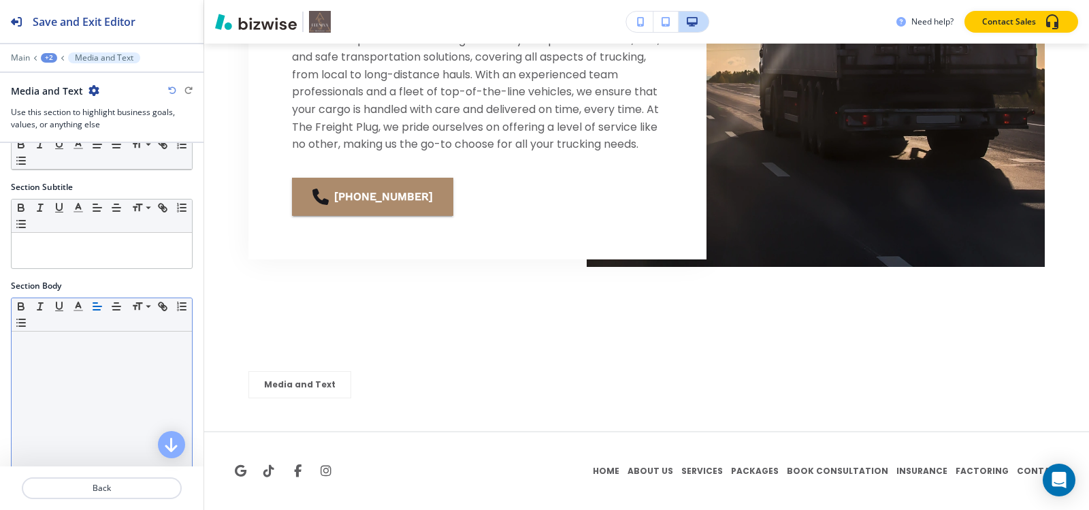
scroll to position [68, 0]
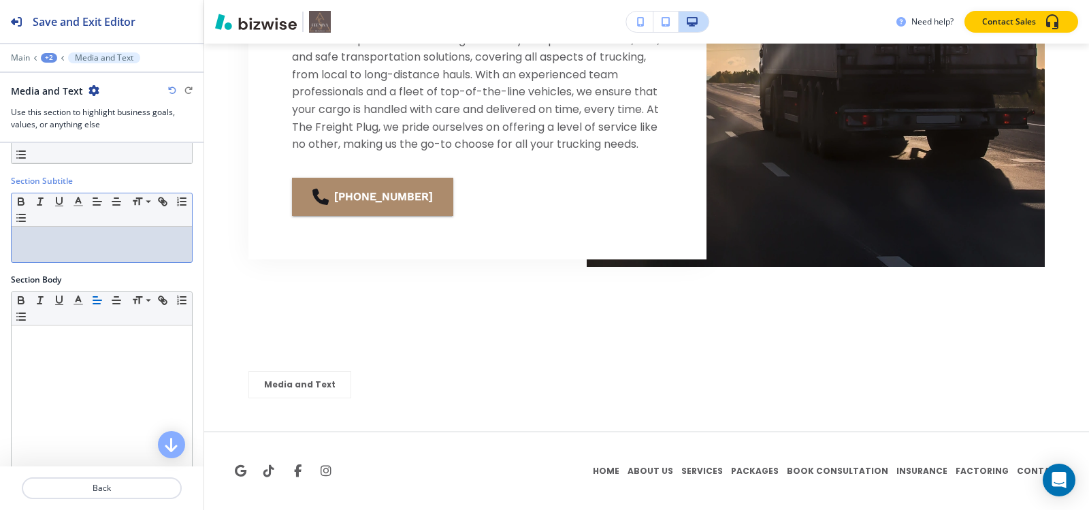
click at [89, 260] on div at bounding box center [102, 244] width 180 height 35
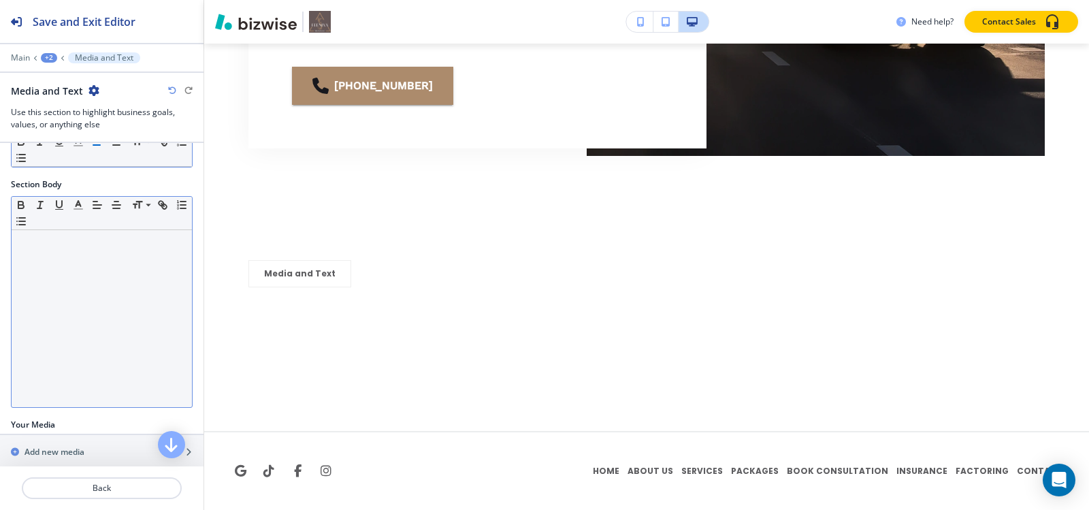
scroll to position [181, 0]
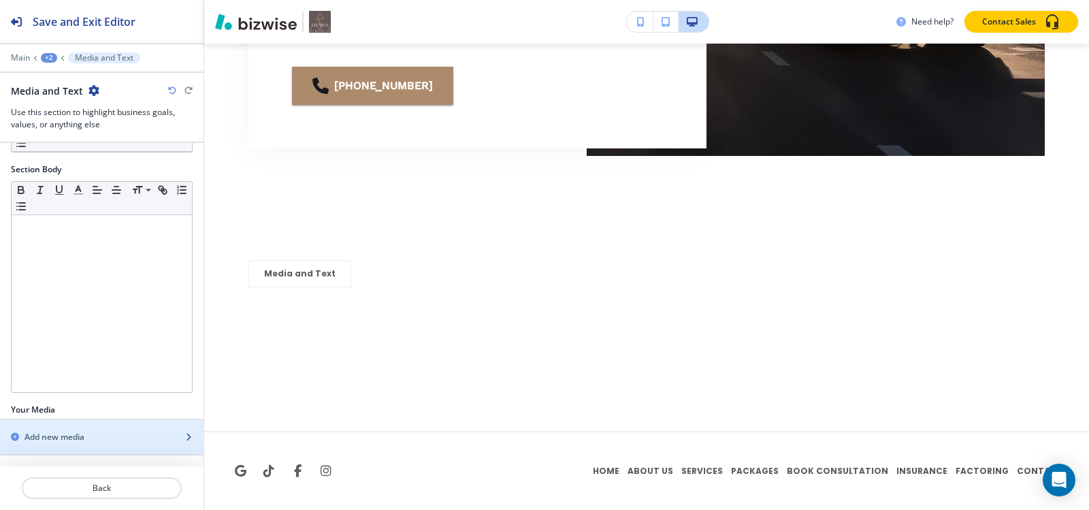
click at [95, 425] on div "button" at bounding box center [102, 425] width 204 height 11
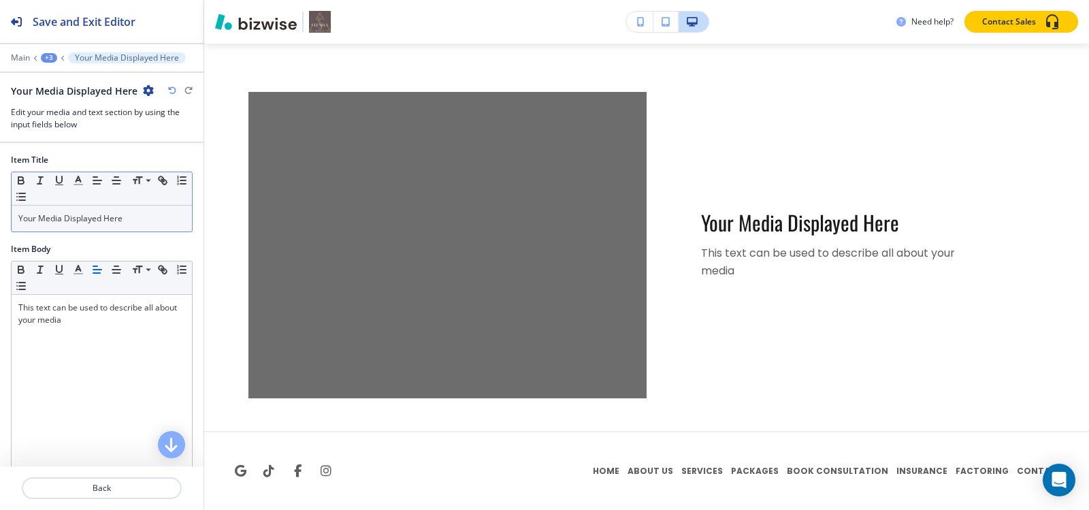
scroll to position [1264, 0]
click at [98, 225] on div "Your Media Displayed Here" at bounding box center [102, 219] width 180 height 26
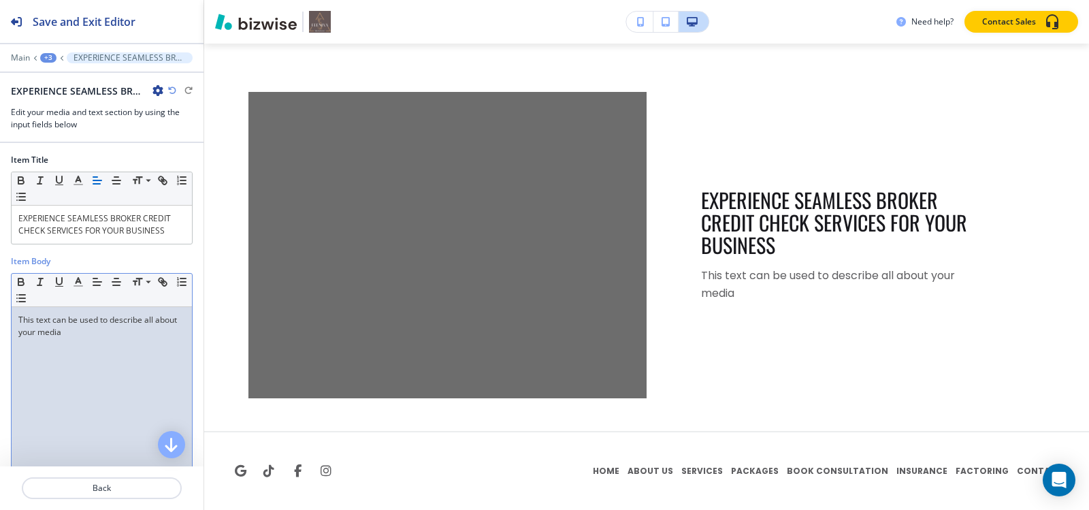
click at [74, 340] on div "This text can be used to describe all about your media" at bounding box center [102, 395] width 180 height 177
paste div
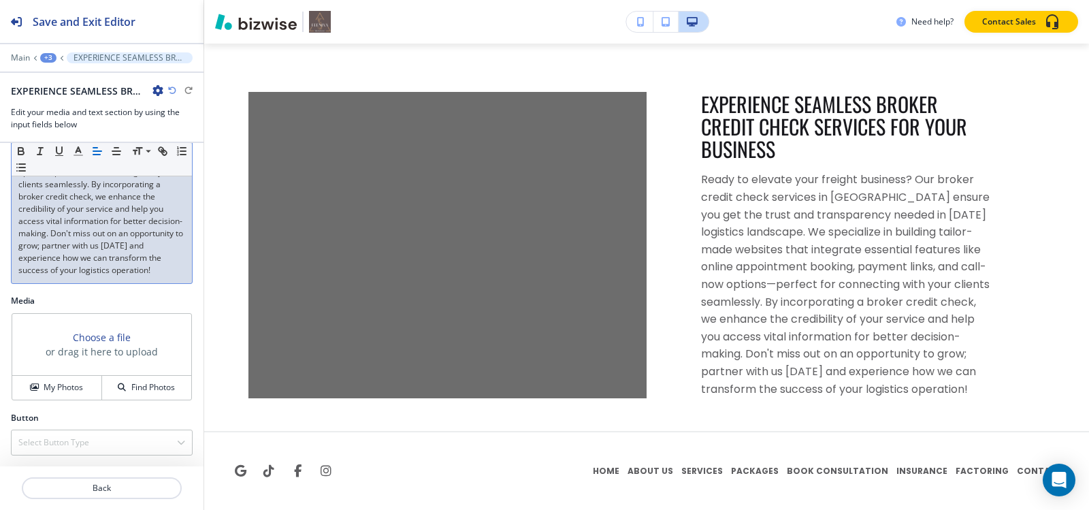
scroll to position [258, 0]
click at [50, 394] on button "My Photos" at bounding box center [57, 388] width 90 height 24
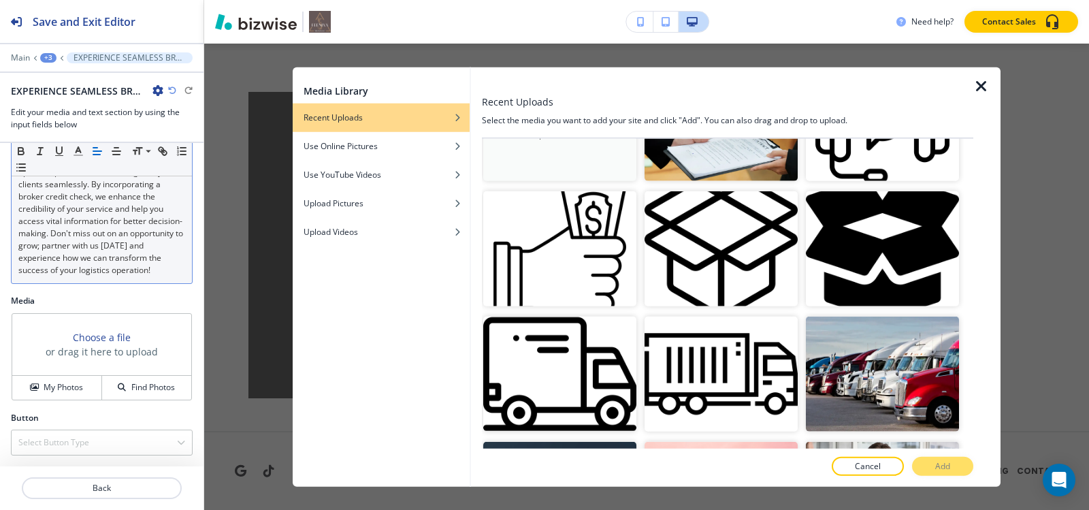
scroll to position [0, 0]
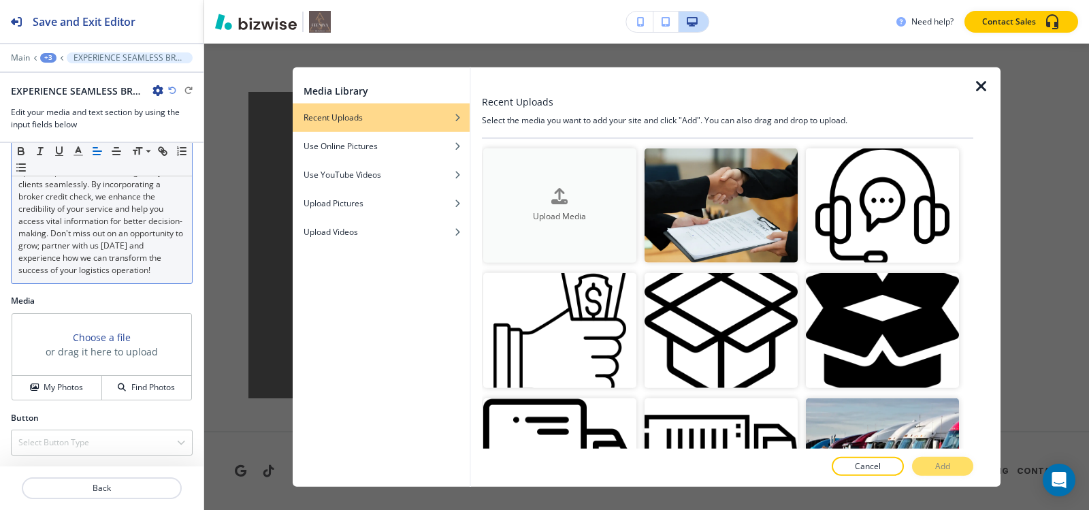
click at [564, 219] on h4 "Upload Media" at bounding box center [559, 216] width 153 height 12
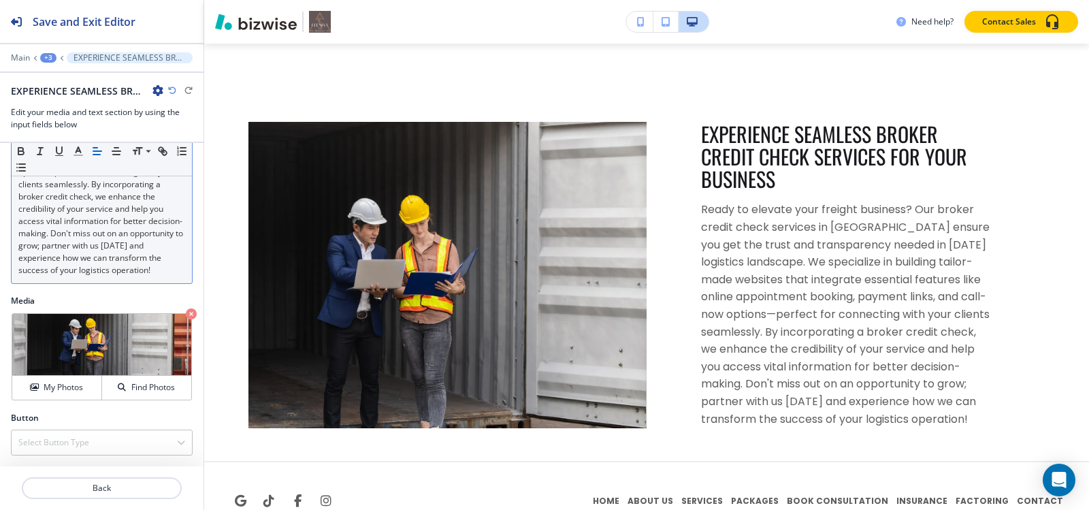
scroll to position [1264, 0]
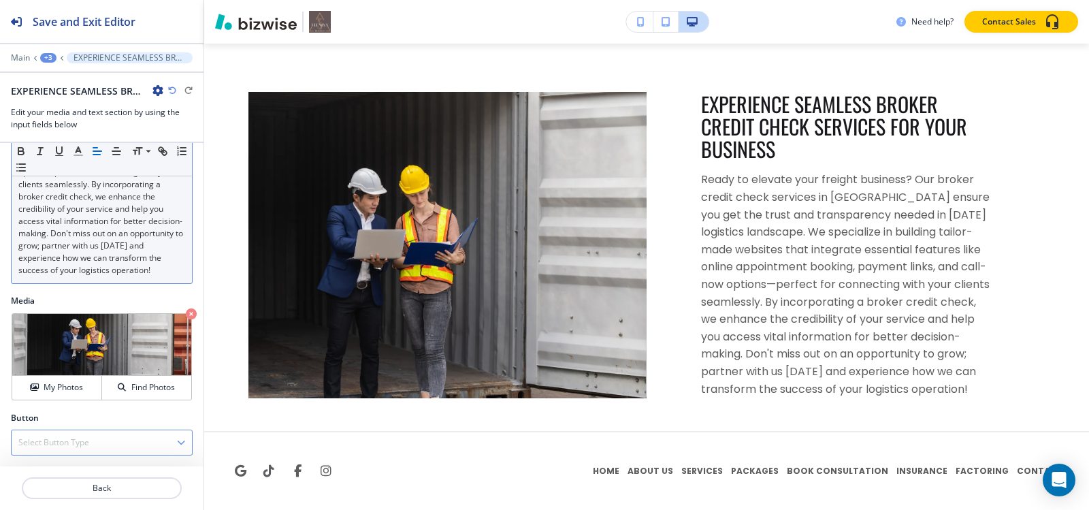
click at [60, 441] on h4 "Select Button Type" at bounding box center [53, 442] width 71 height 12
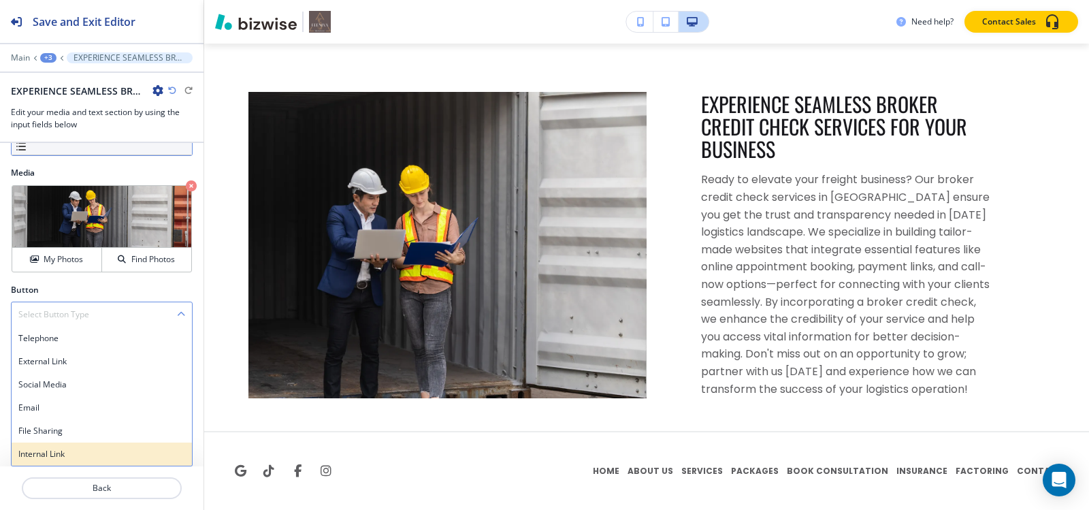
click at [49, 454] on h4 "Internal Link" at bounding box center [101, 454] width 167 height 12
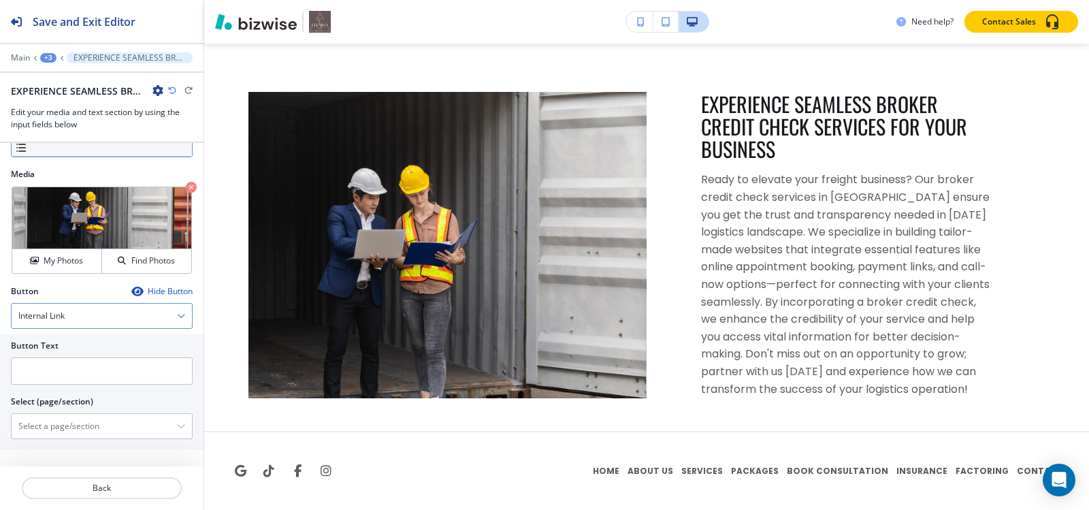
scroll to position [385, 0]
click at [24, 374] on input "text" at bounding box center [102, 370] width 182 height 27
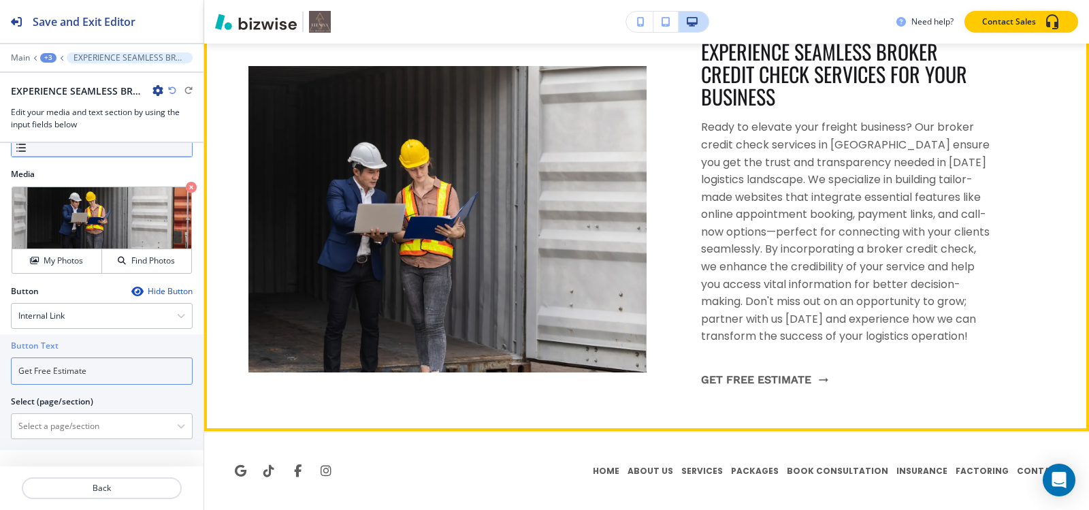
scroll to position [1316, 0]
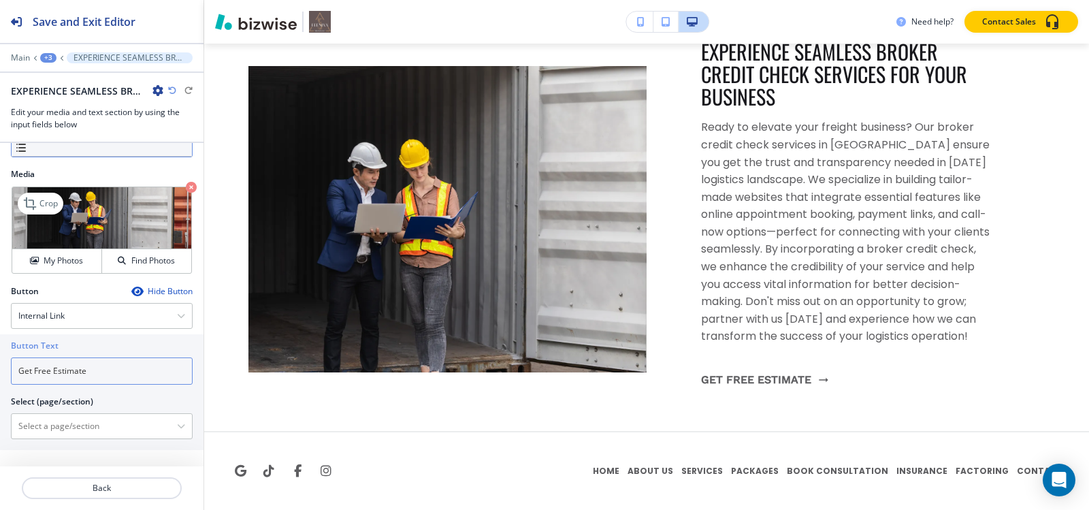
type input "Get Free Estimate"
click at [34, 187] on img at bounding box center [101, 218] width 179 height 62
click at [45, 198] on p "Crop" at bounding box center [48, 203] width 18 height 12
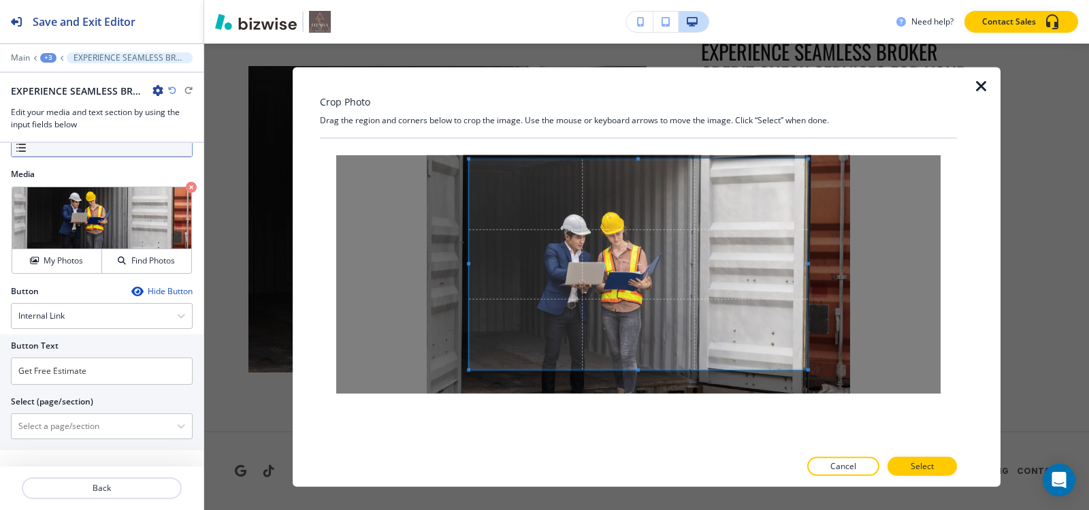
click at [640, 142] on div at bounding box center [638, 273] width 637 height 271
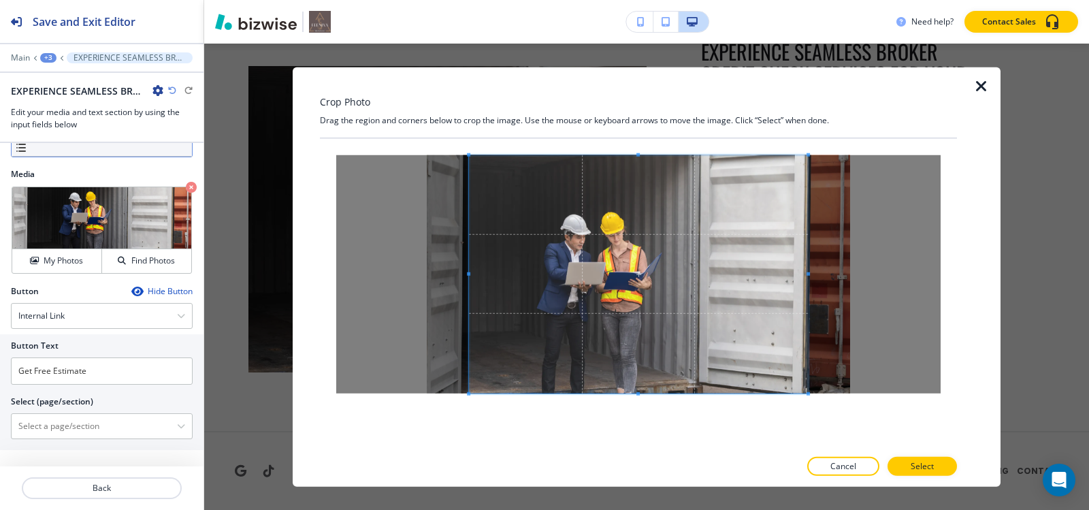
click at [625, 485] on div "Crop Photo Drag the region and corners below to crop the image. Use the mouse o…" at bounding box center [638, 277] width 637 height 420
click at [926, 464] on p "Select" at bounding box center [922, 466] width 23 height 12
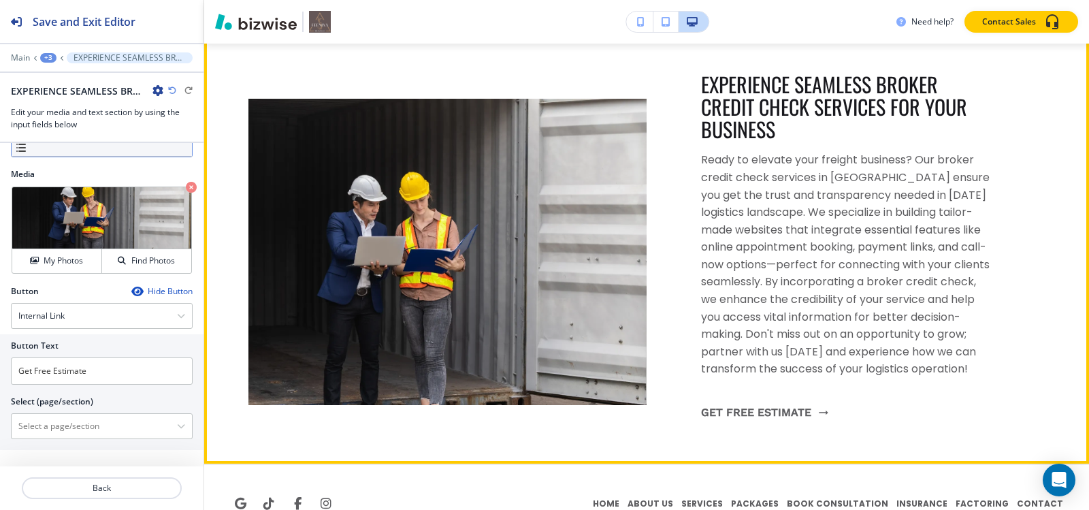
scroll to position [1180, 0]
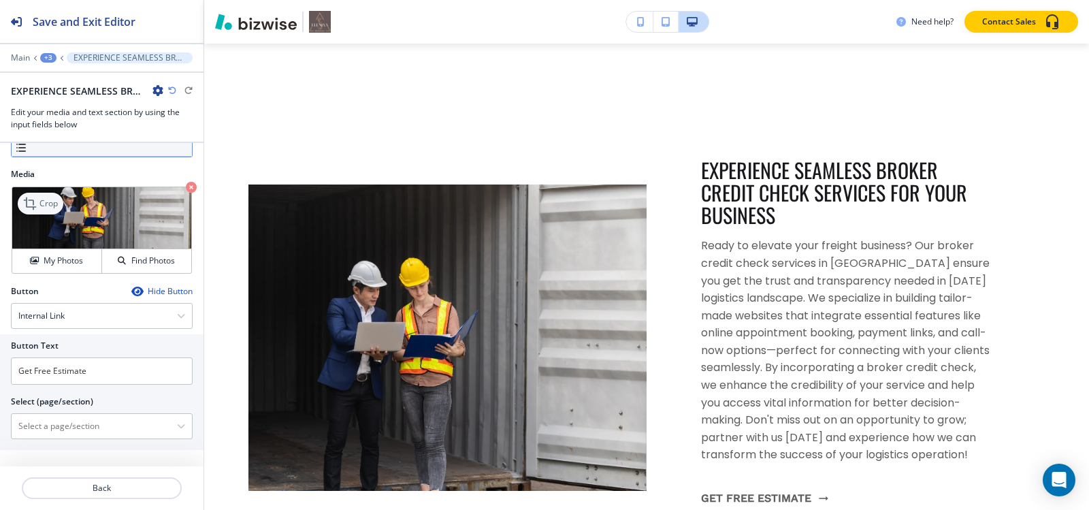
click at [59, 198] on div "Crop" at bounding box center [41, 204] width 46 height 22
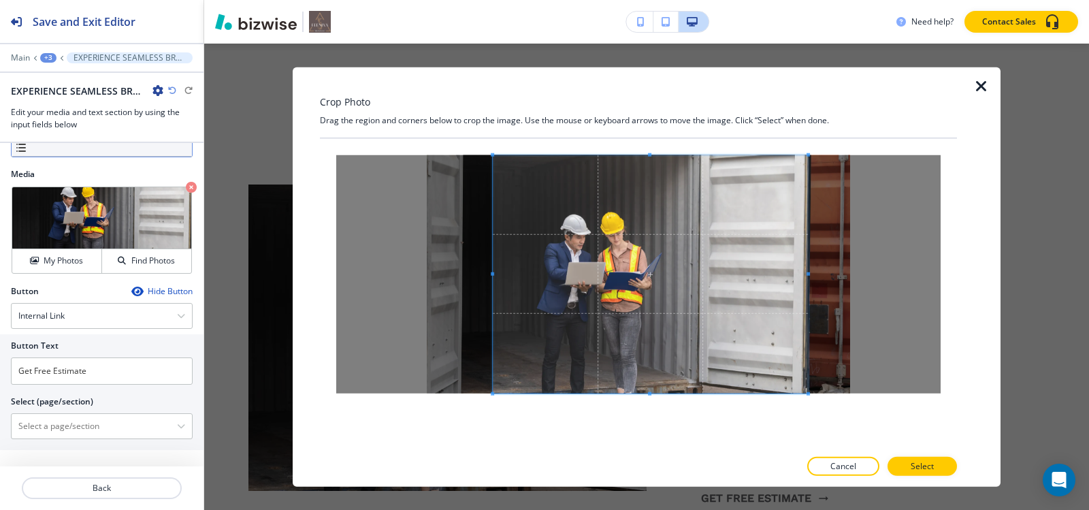
click at [491, 272] on span at bounding box center [492, 273] width 3 height 3
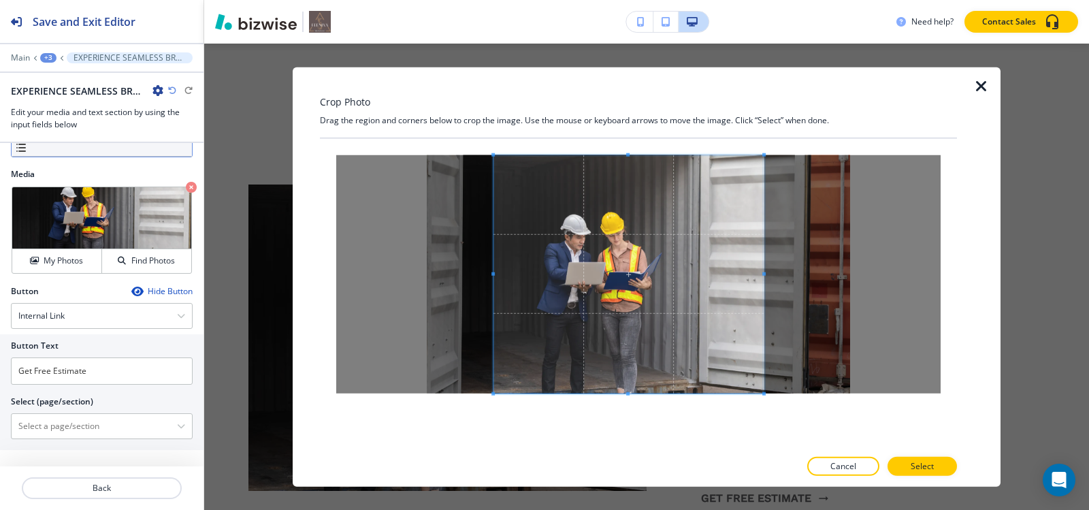
click at [764, 276] on div at bounding box center [628, 274] width 270 height 238
click at [919, 461] on p "Select" at bounding box center [922, 466] width 23 height 12
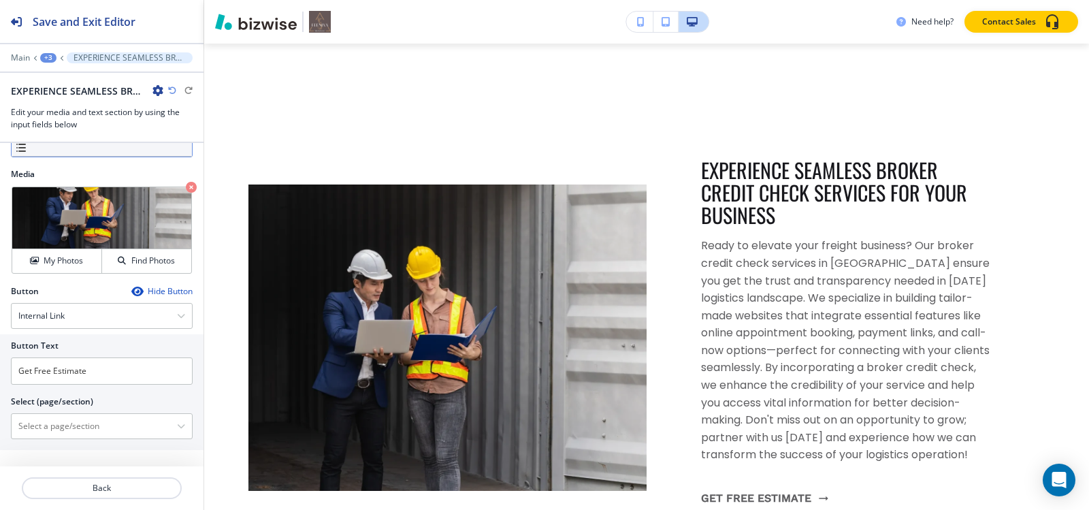
click at [45, 58] on div "+3" at bounding box center [48, 58] width 16 height 10
click at [84, 100] on p "BROKER CREDIT CHECK" at bounding box center [83, 104] width 69 height 12
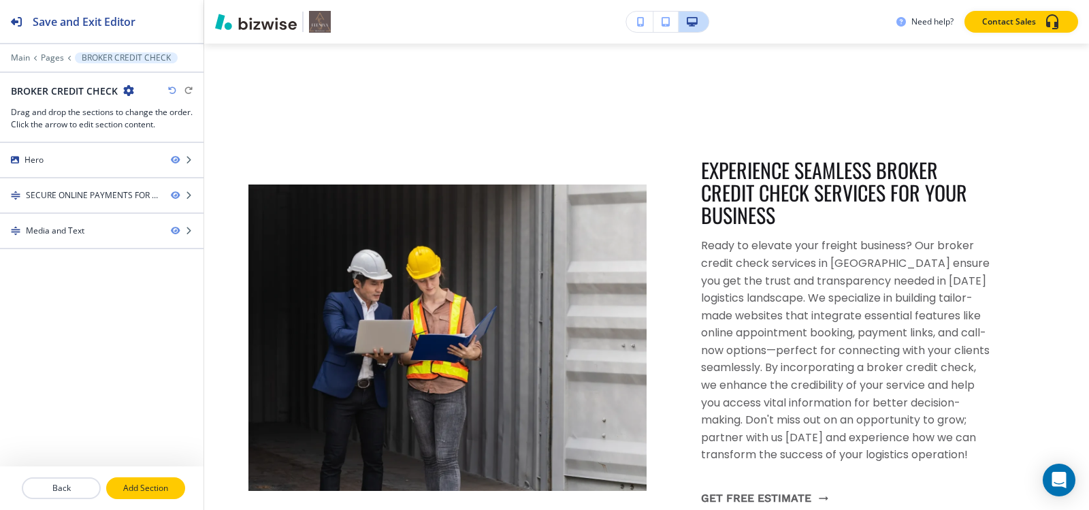
click at [143, 481] on button "Add Section" at bounding box center [145, 488] width 79 height 22
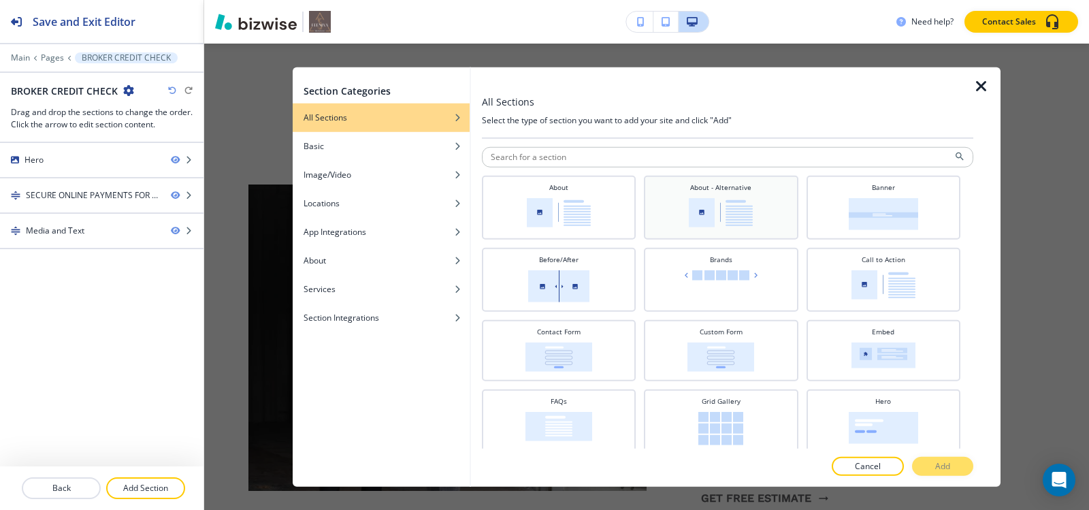
click at [746, 180] on div "About - Alternative" at bounding box center [721, 207] width 154 height 64
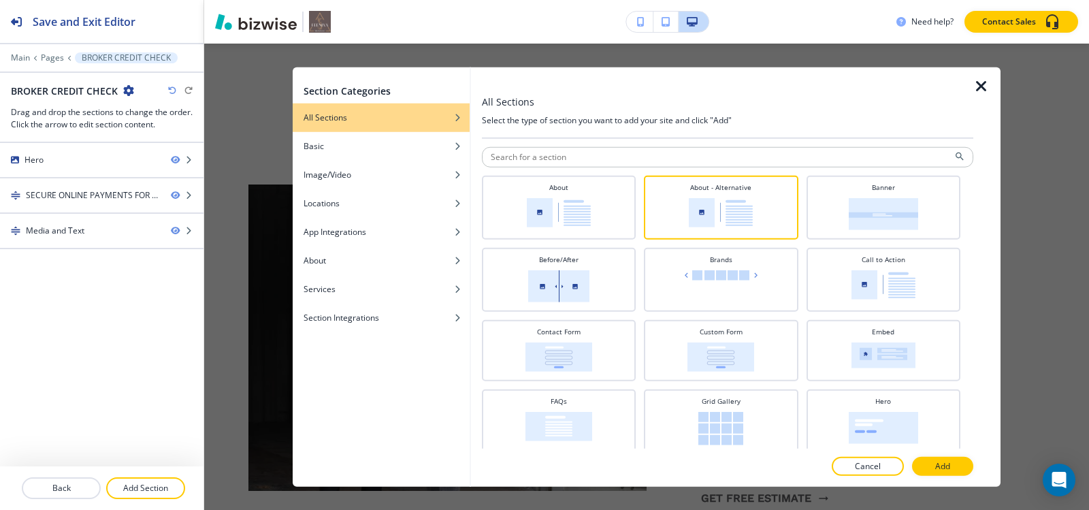
drag, startPoint x: 962, startPoint y: 461, endPoint x: 960, endPoint y: 469, distance: 8.3
click at [961, 461] on button "Add" at bounding box center [942, 466] width 61 height 19
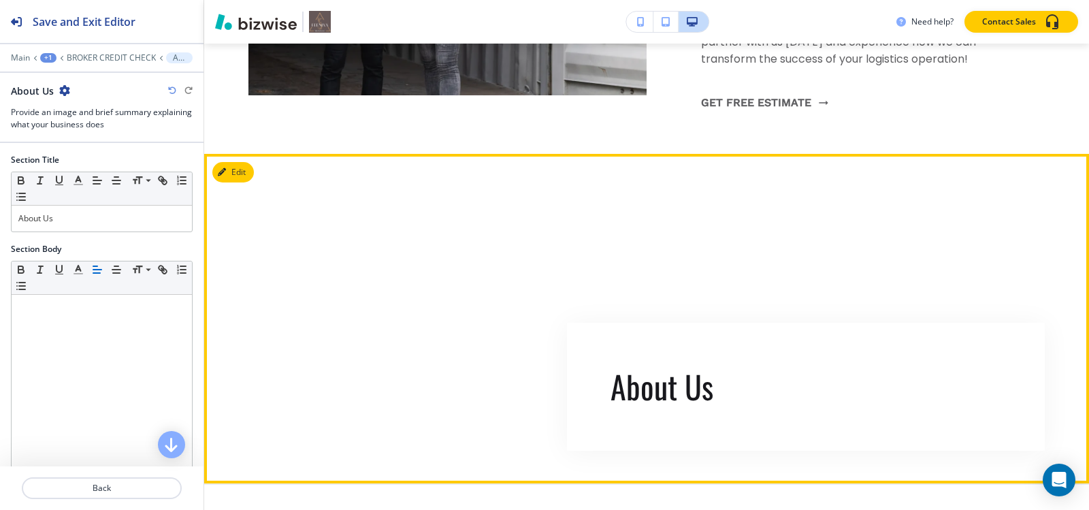
scroll to position [1576, 0]
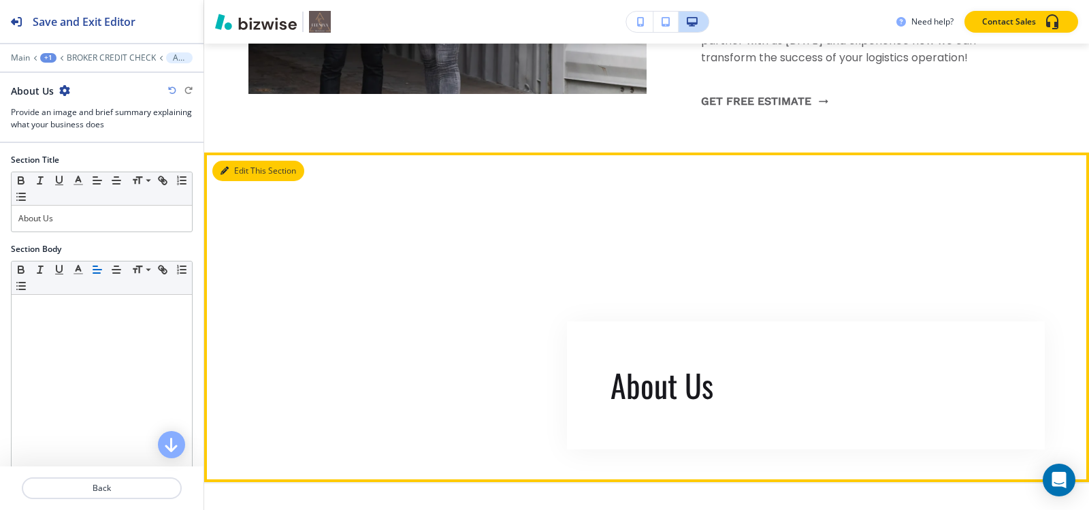
click at [237, 181] on button "Edit This Section" at bounding box center [258, 171] width 92 height 20
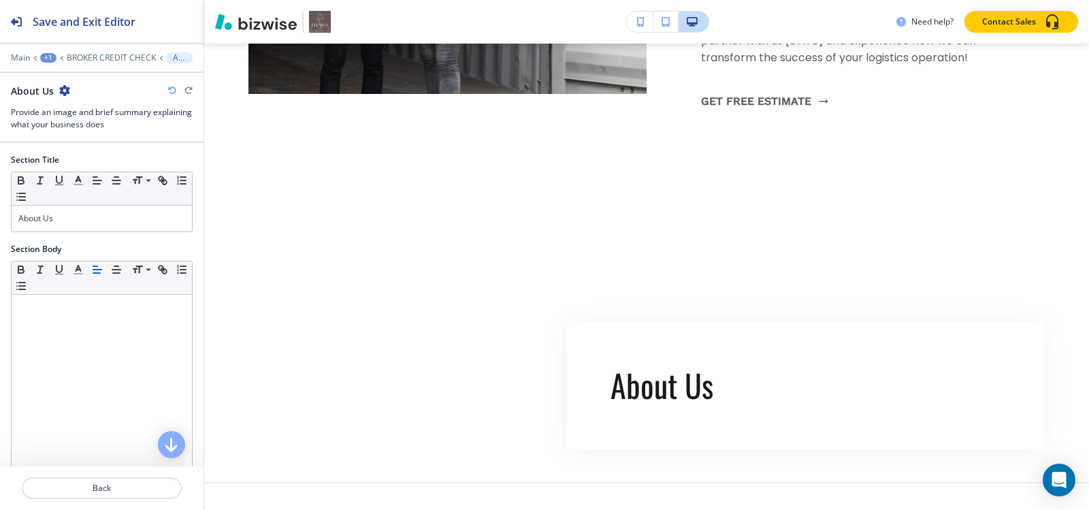
click at [67, 89] on icon "button" at bounding box center [64, 90] width 11 height 11
click at [97, 161] on p "Delete Section" at bounding box center [101, 162] width 69 height 12
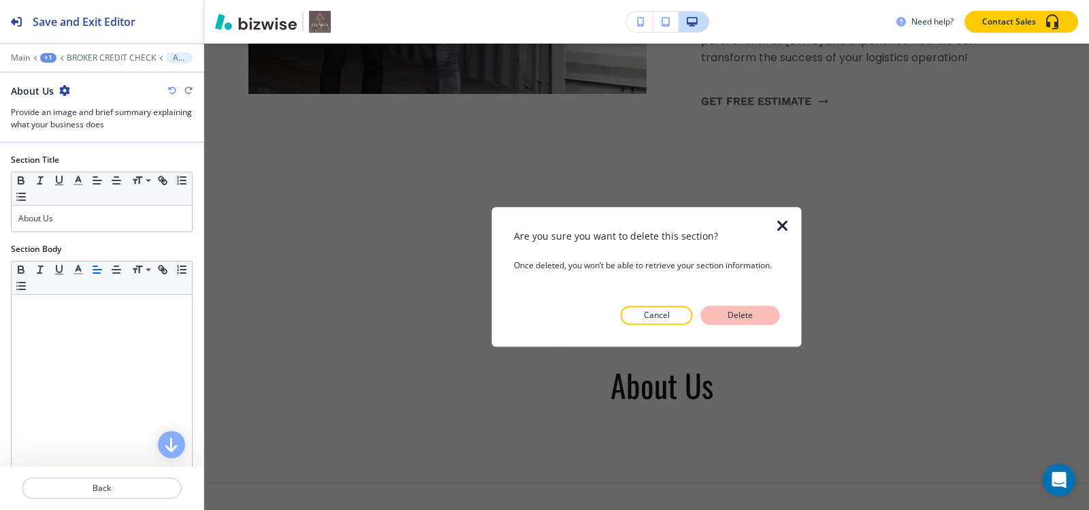
click at [748, 312] on p "Delete" at bounding box center [740, 315] width 33 height 12
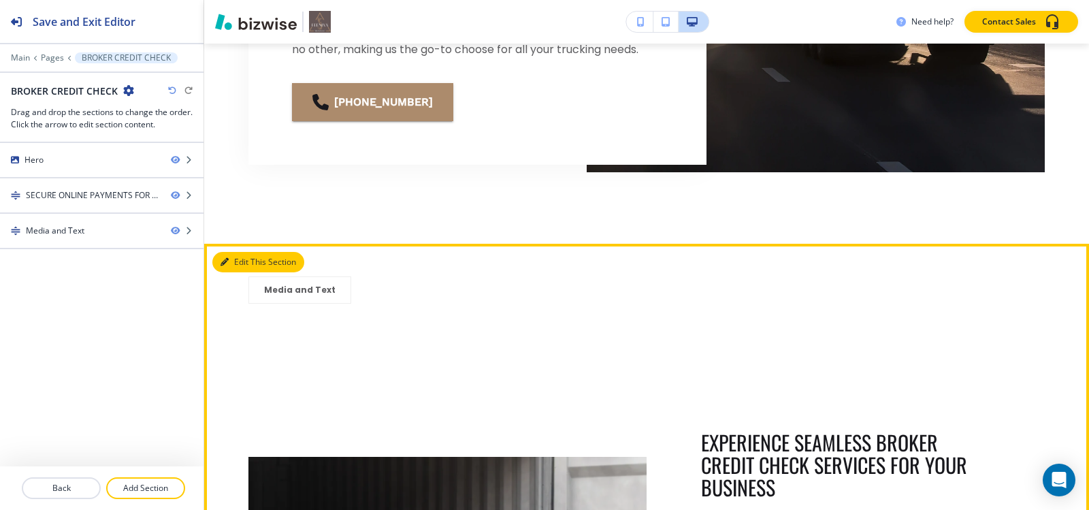
click at [227, 266] on icon "button" at bounding box center [225, 262] width 8 height 8
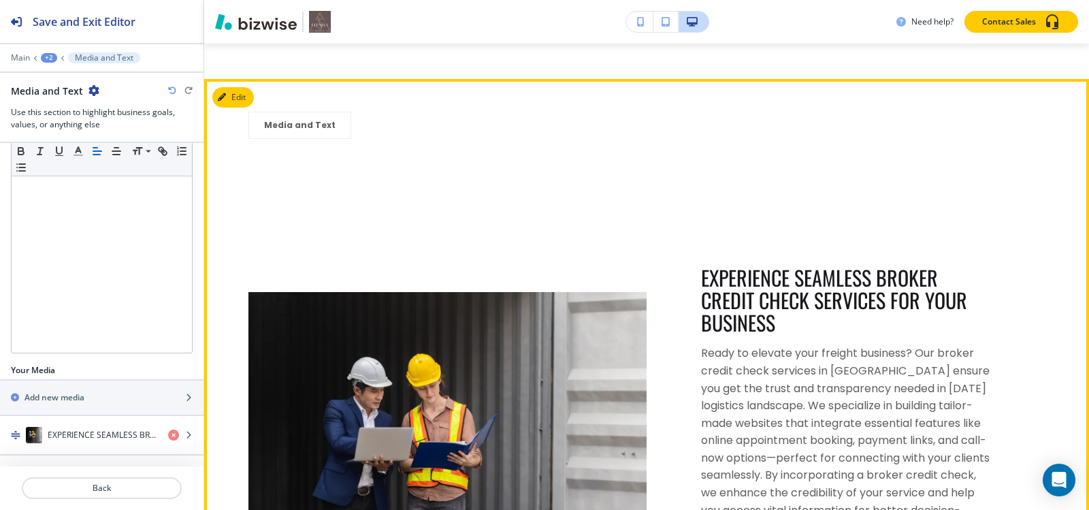
scroll to position [920, 0]
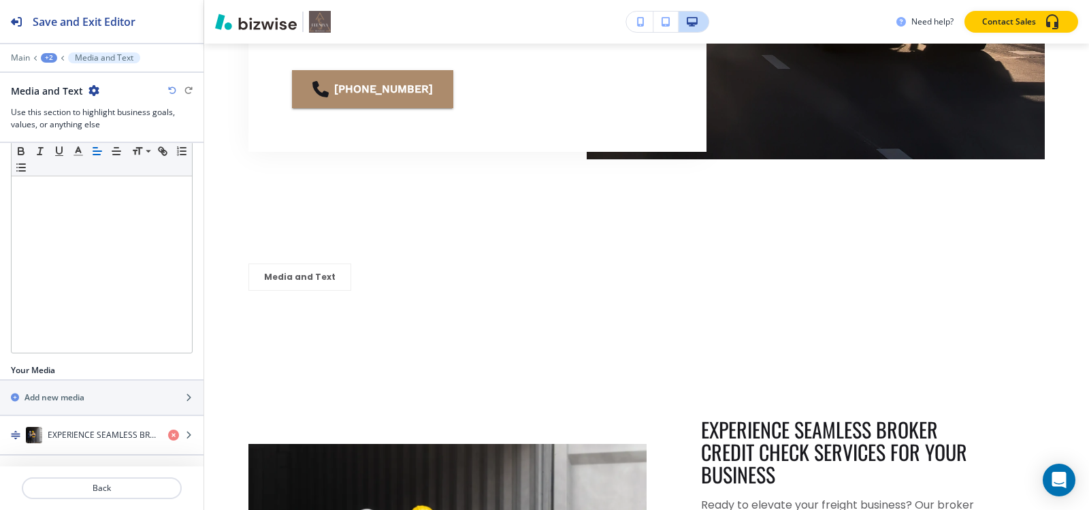
click at [42, 52] on div "Main +2 Media and Text" at bounding box center [102, 57] width 182 height 11
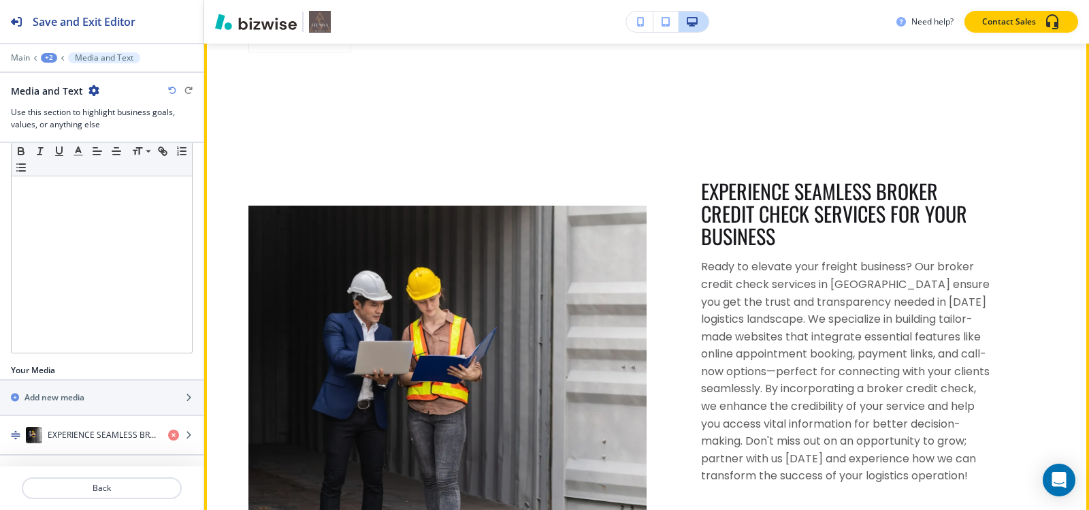
scroll to position [988, 0]
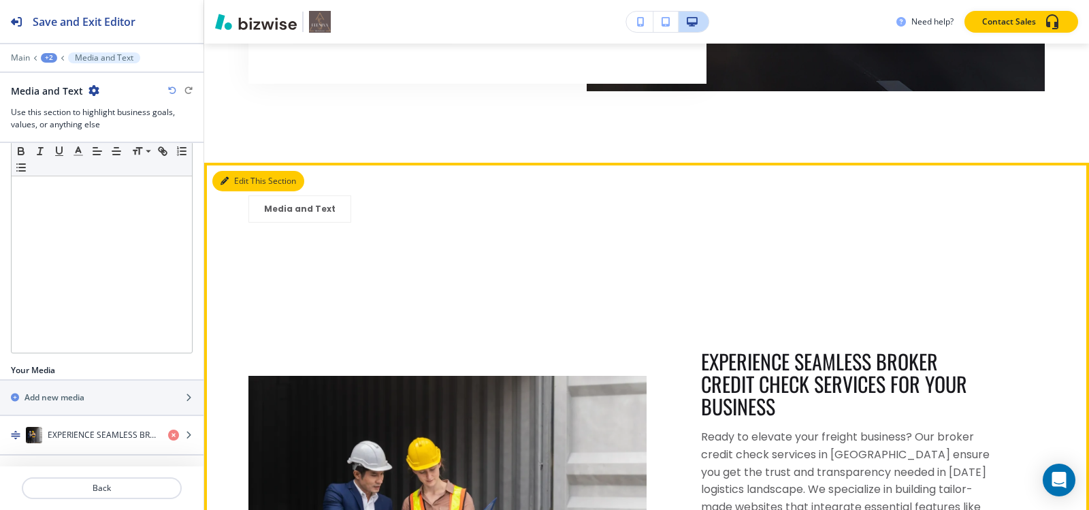
click at [222, 185] on icon "button" at bounding box center [225, 181] width 8 height 8
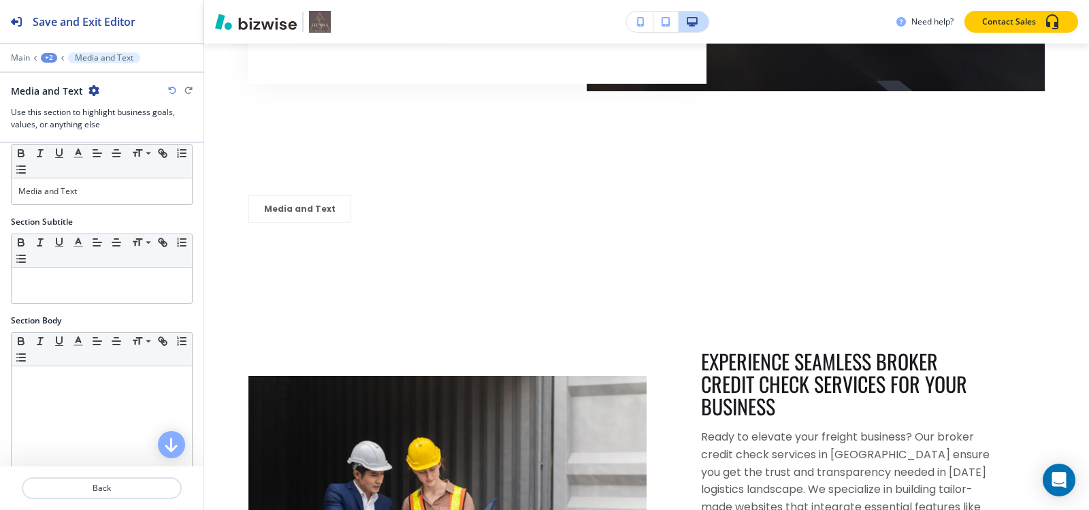
scroll to position [0, 0]
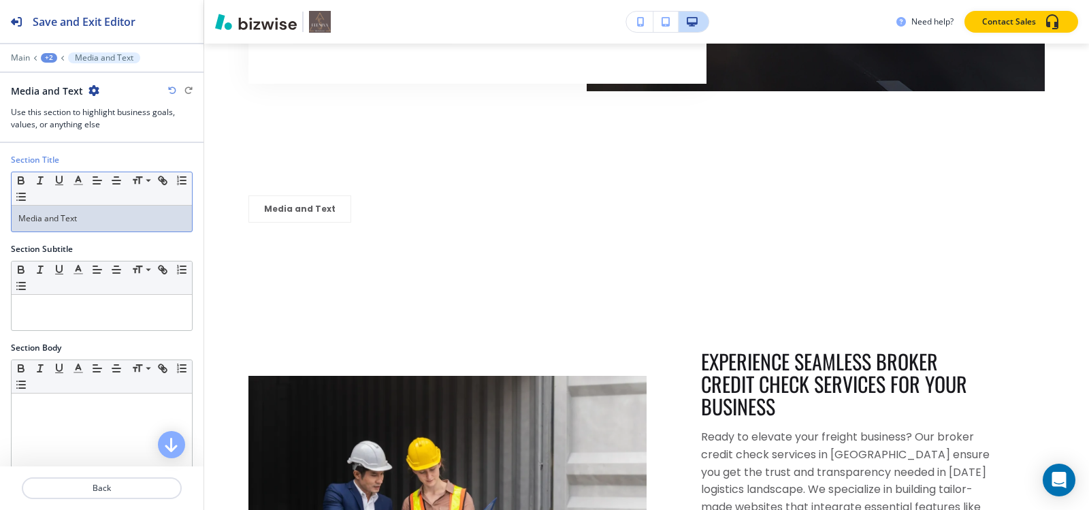
click at [116, 218] on p "Media and Text" at bounding box center [101, 218] width 167 height 12
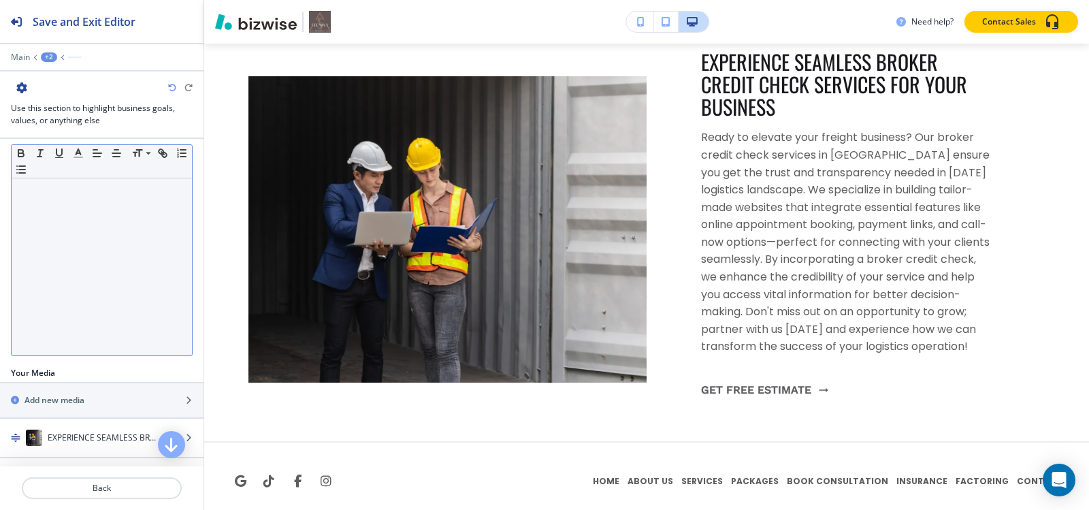
scroll to position [214, 0]
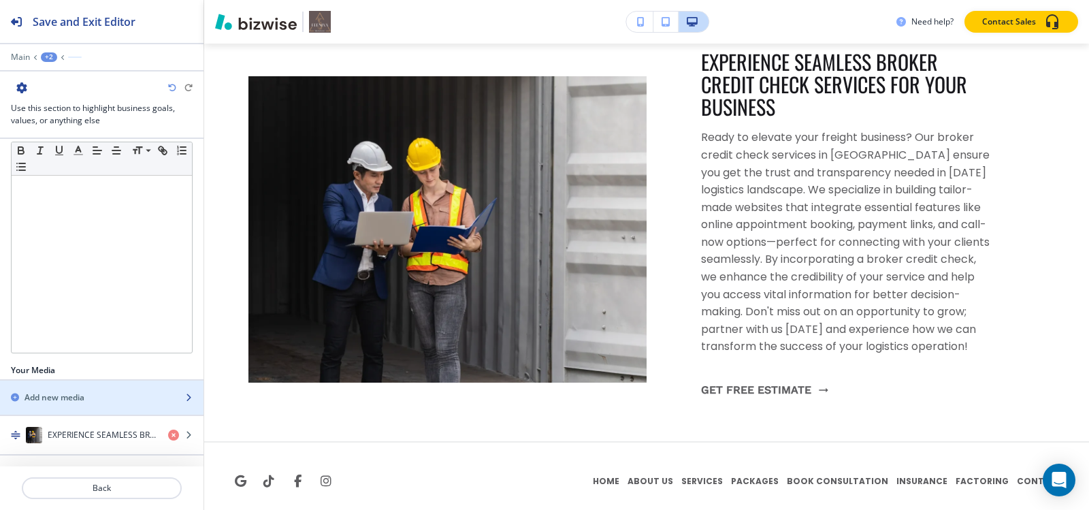
click at [56, 398] on h2 "Add new media" at bounding box center [55, 397] width 60 height 12
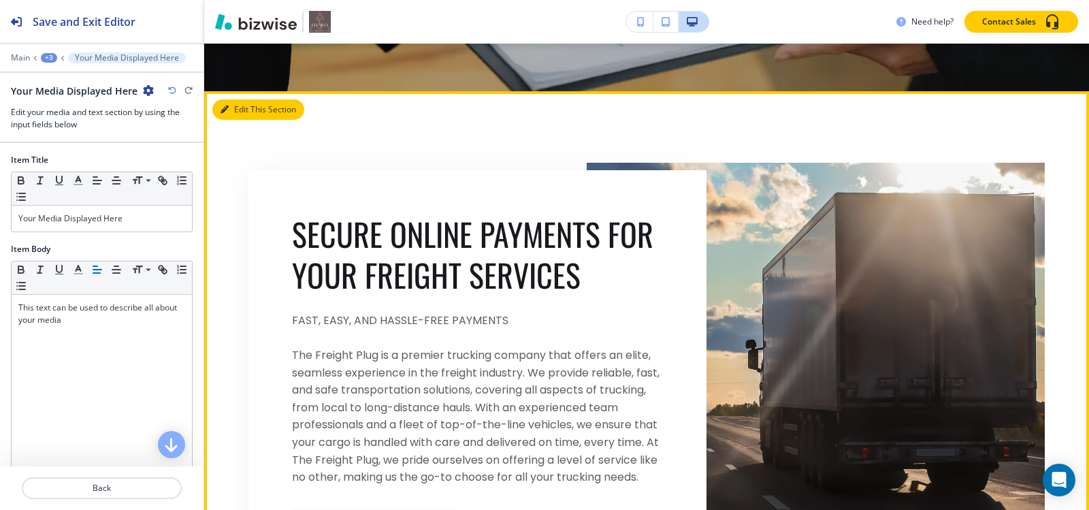
scroll to position [476, 0]
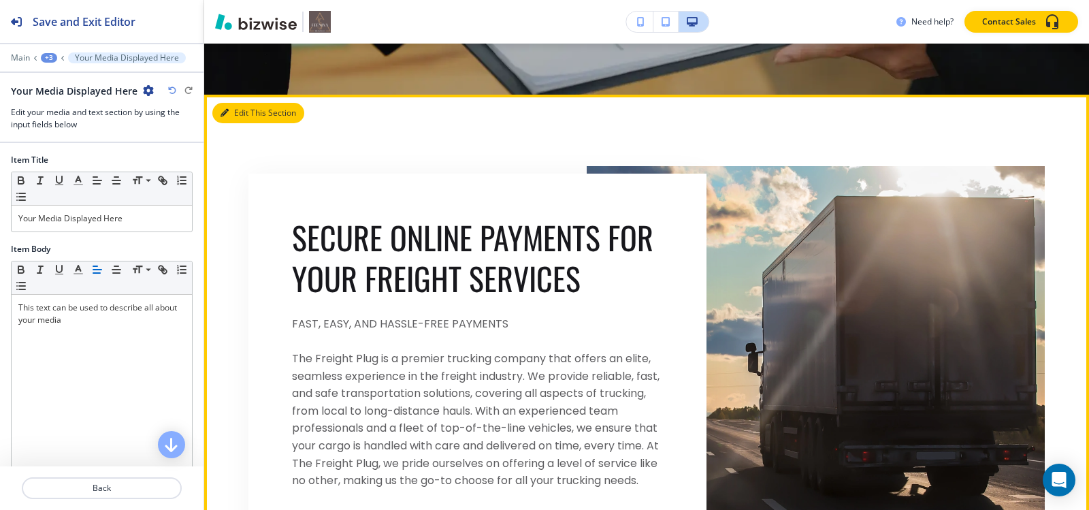
click at [239, 110] on button "Edit This Section" at bounding box center [258, 113] width 92 height 20
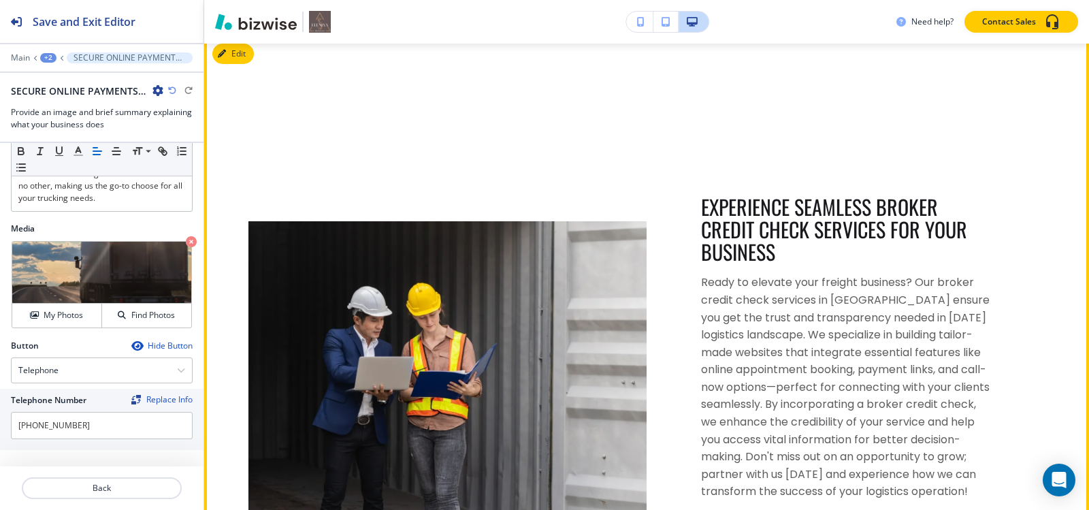
scroll to position [1077, 0]
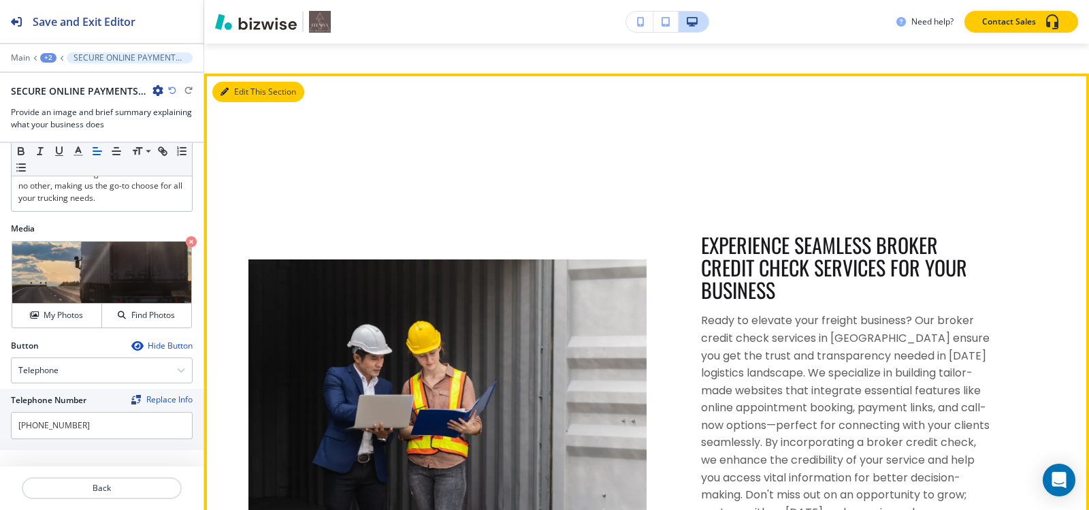
click at [243, 102] on button "Edit This Section" at bounding box center [258, 92] width 92 height 20
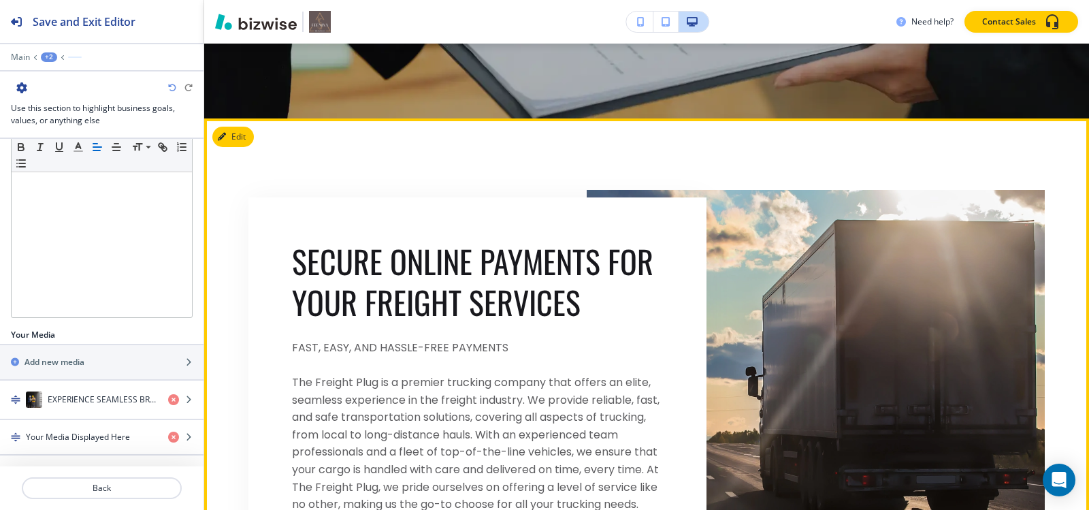
scroll to position [444, 0]
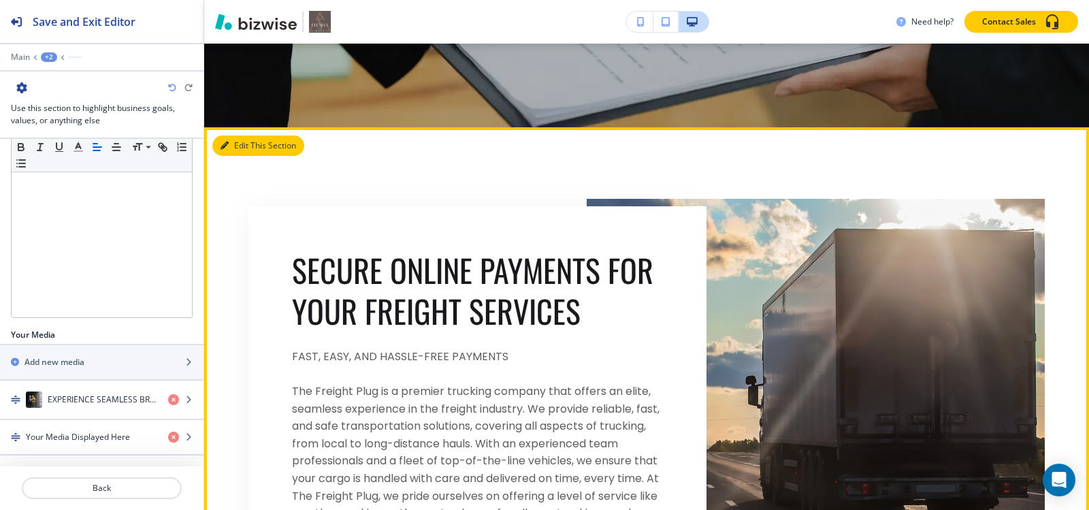
click at [241, 144] on button "Edit This Section" at bounding box center [258, 145] width 92 height 20
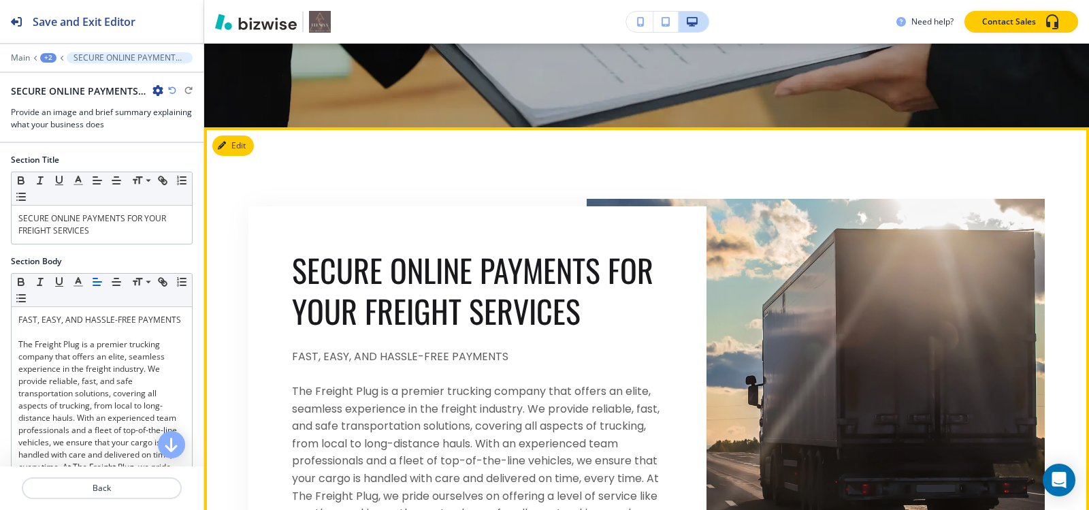
scroll to position [527, 0]
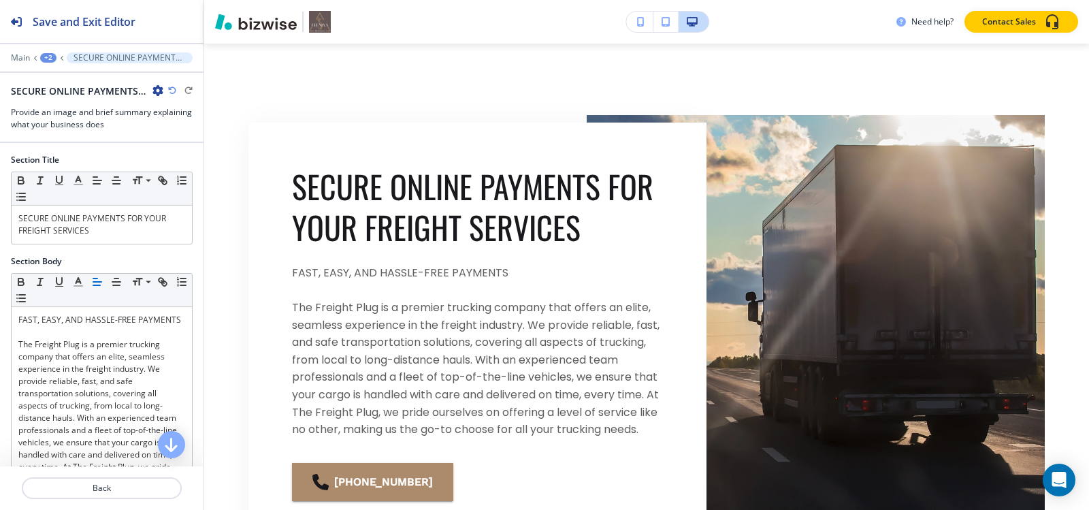
click at [155, 91] on icon "button" at bounding box center [157, 90] width 11 height 11
click at [216, 159] on p "Delete Section" at bounding box center [195, 162] width 69 height 12
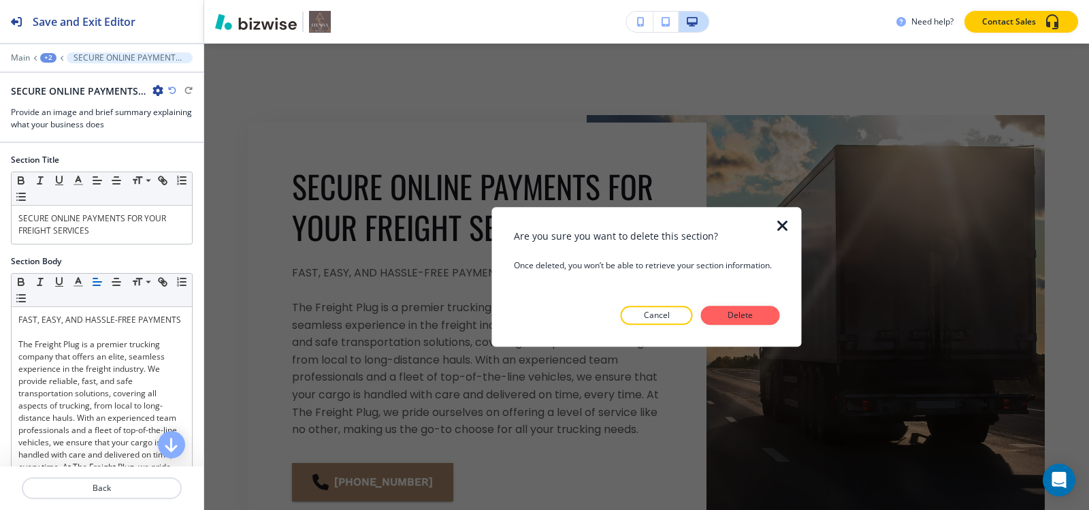
click at [757, 318] on button "Delete" at bounding box center [740, 315] width 79 height 19
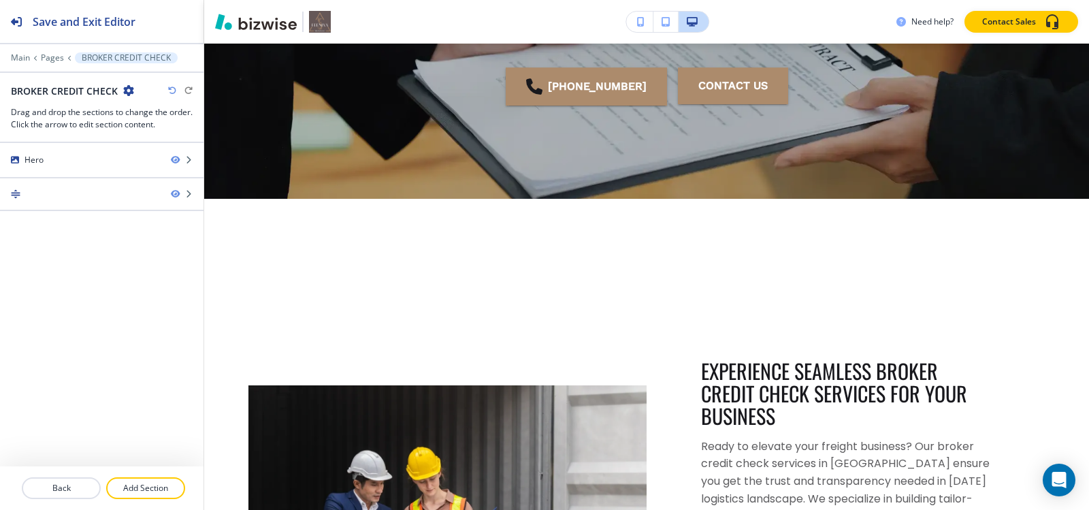
scroll to position [323, 0]
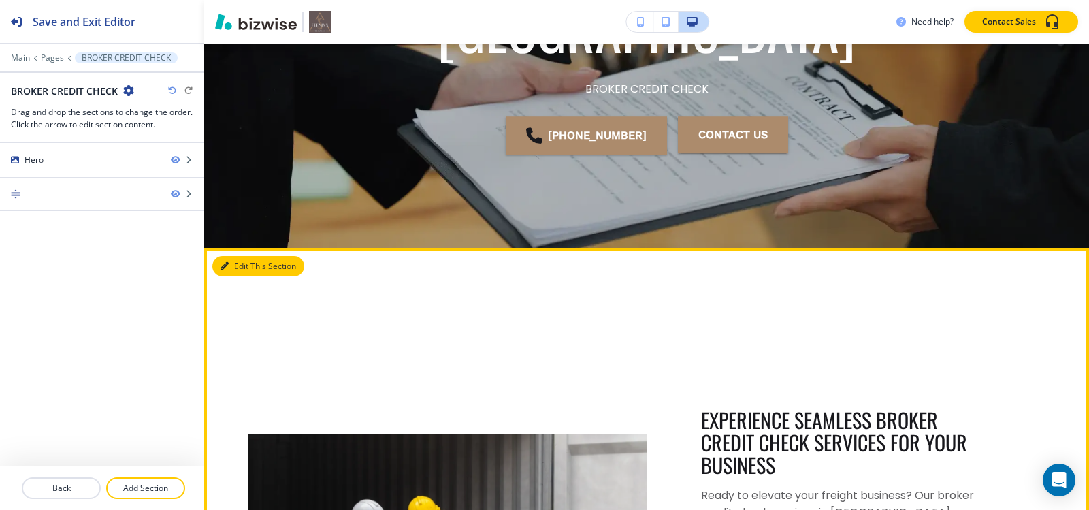
click at [231, 269] on button "Edit This Section" at bounding box center [258, 266] width 92 height 20
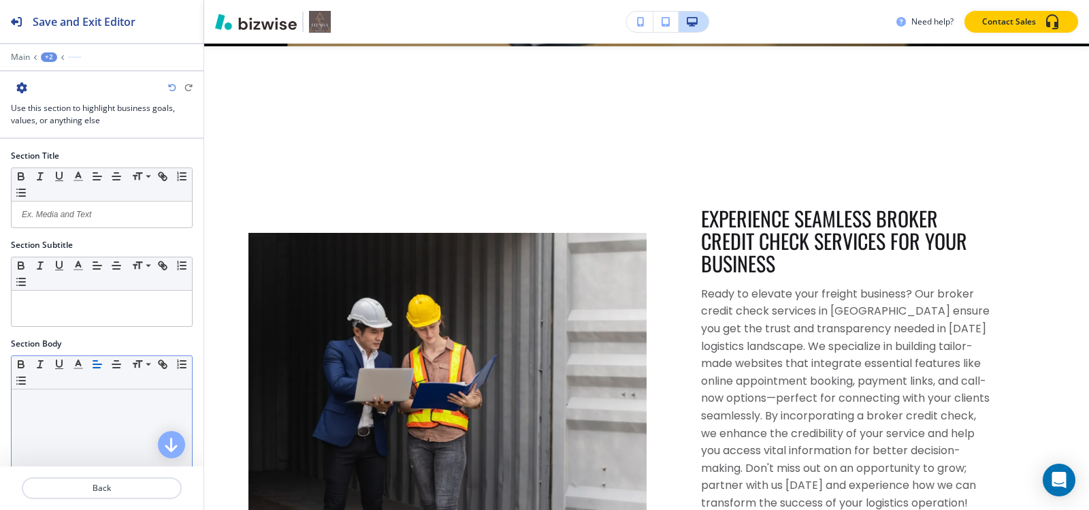
scroll to position [249, 0]
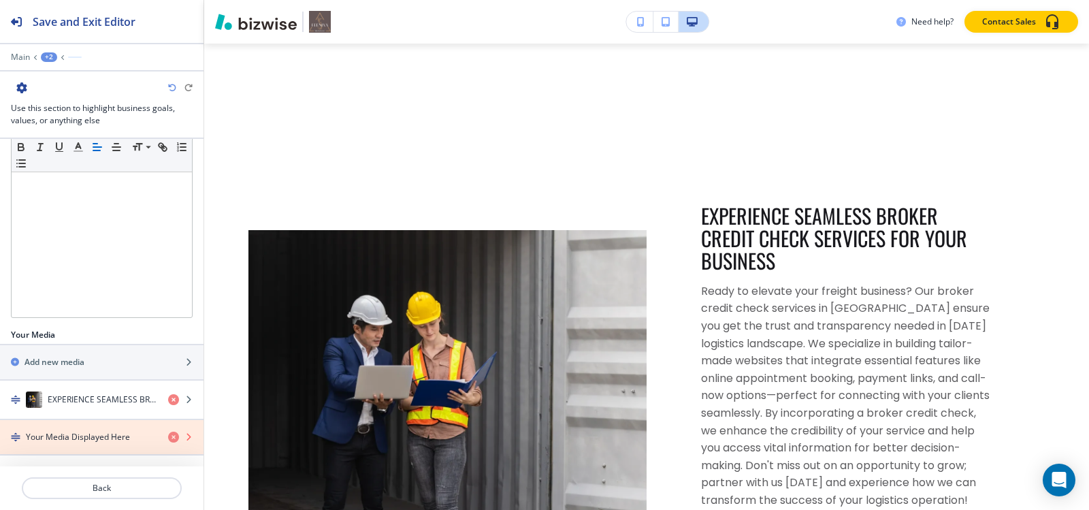
click at [168, 437] on icon "button" at bounding box center [173, 437] width 11 height 11
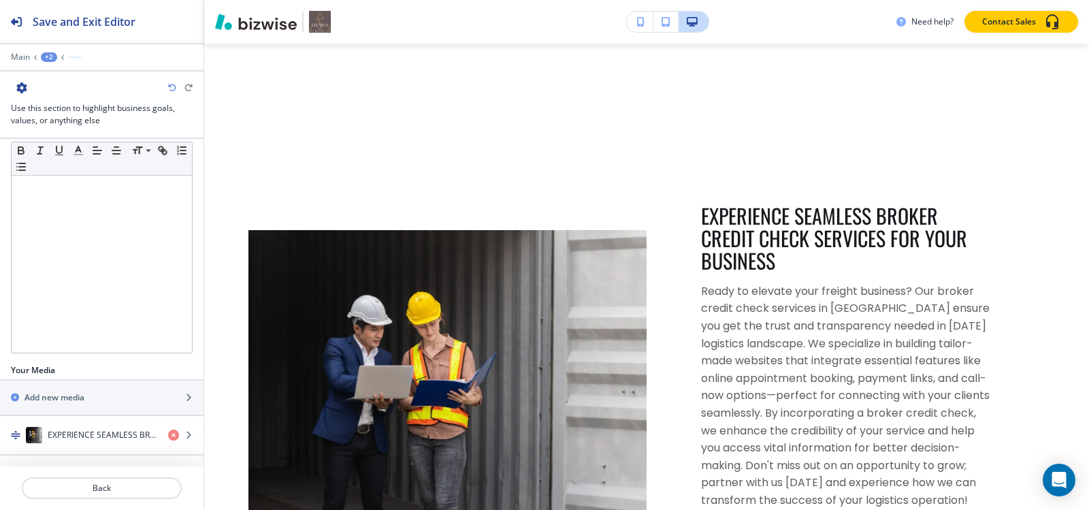
scroll to position [214, 0]
click at [96, 397] on div "Add new media" at bounding box center [87, 397] width 174 height 12
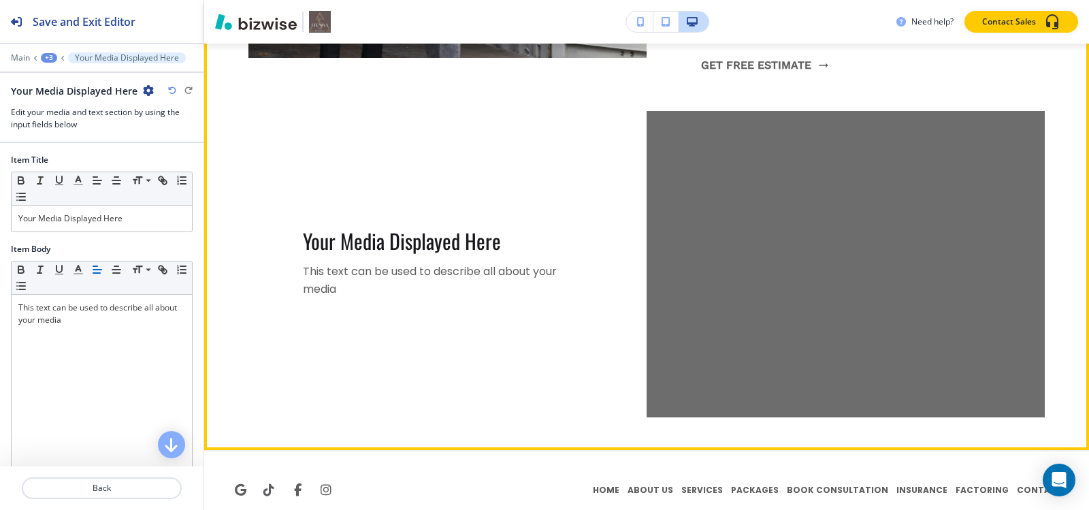
scroll to position [1025, 0]
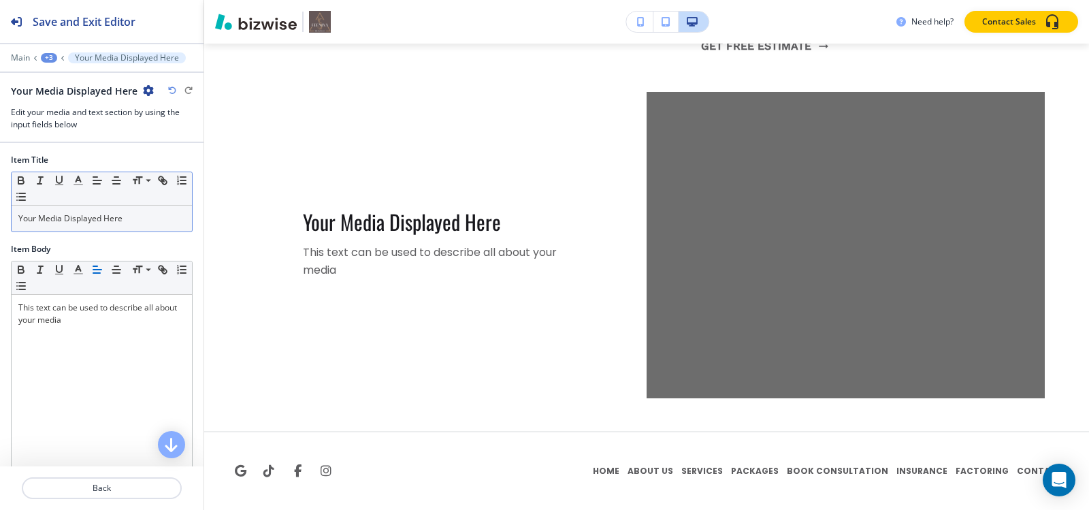
click at [156, 218] on p "Your Media Displayed Here" at bounding box center [101, 218] width 167 height 12
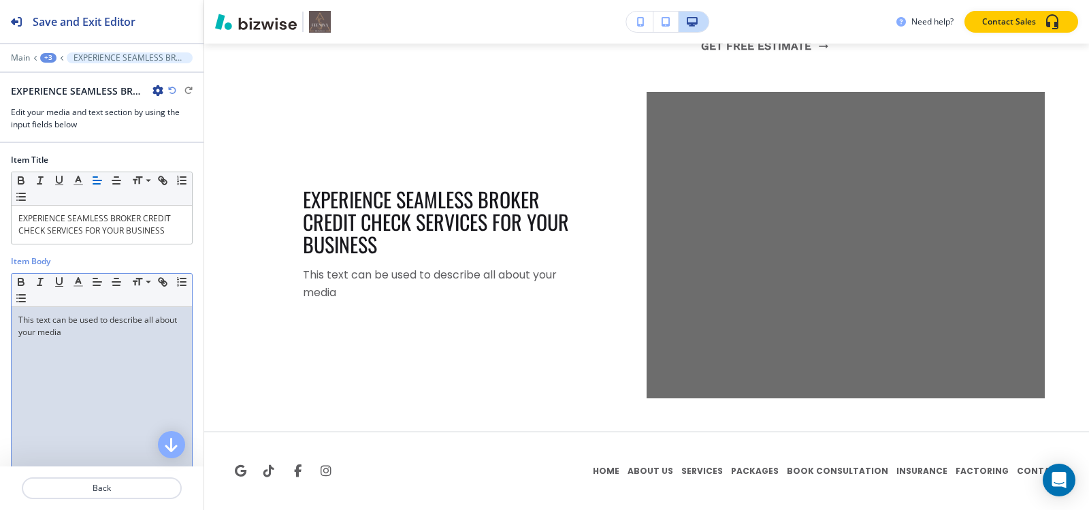
click at [127, 310] on div "This text can be used to describe all about your media" at bounding box center [102, 395] width 180 height 177
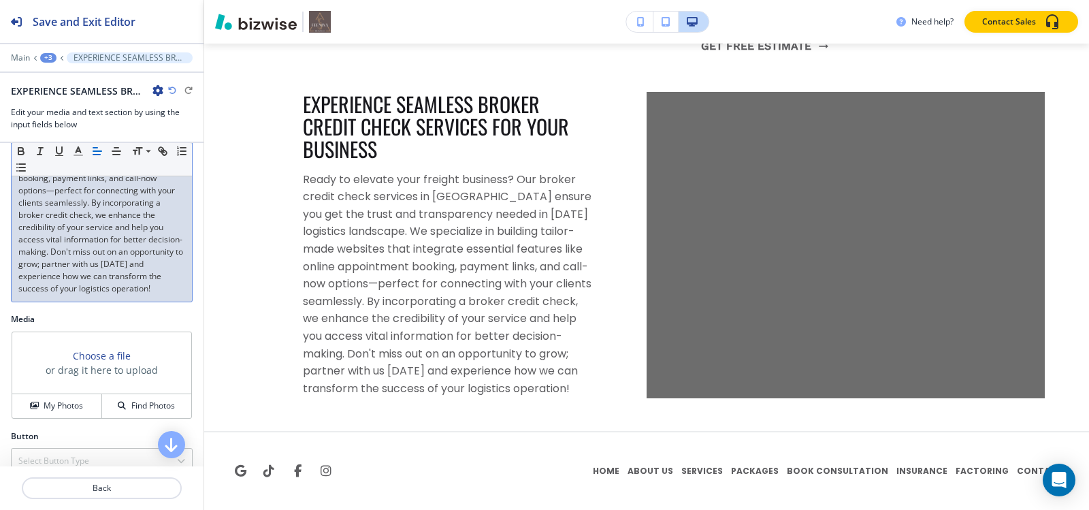
scroll to position [258, 0]
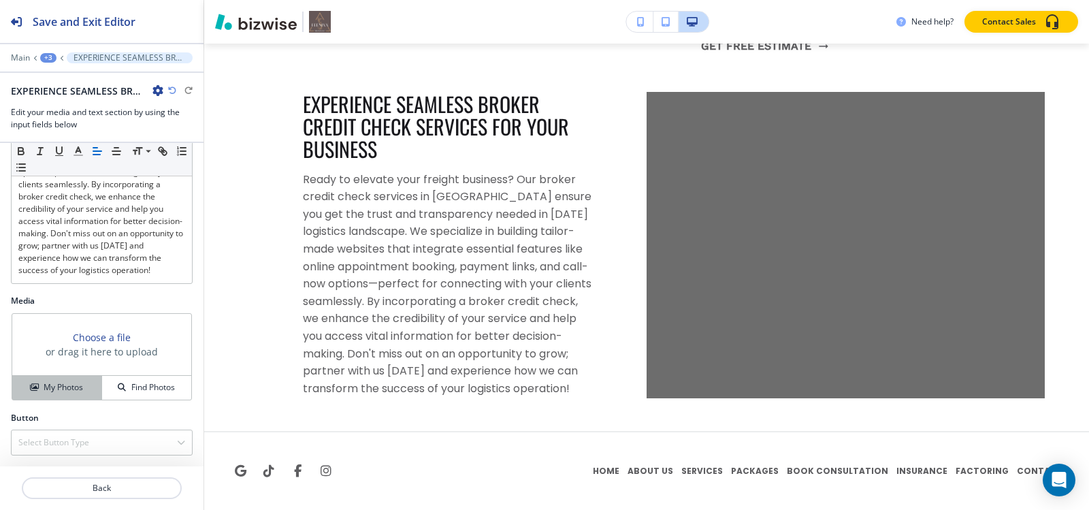
click at [56, 389] on h4 "My Photos" at bounding box center [63, 387] width 39 height 12
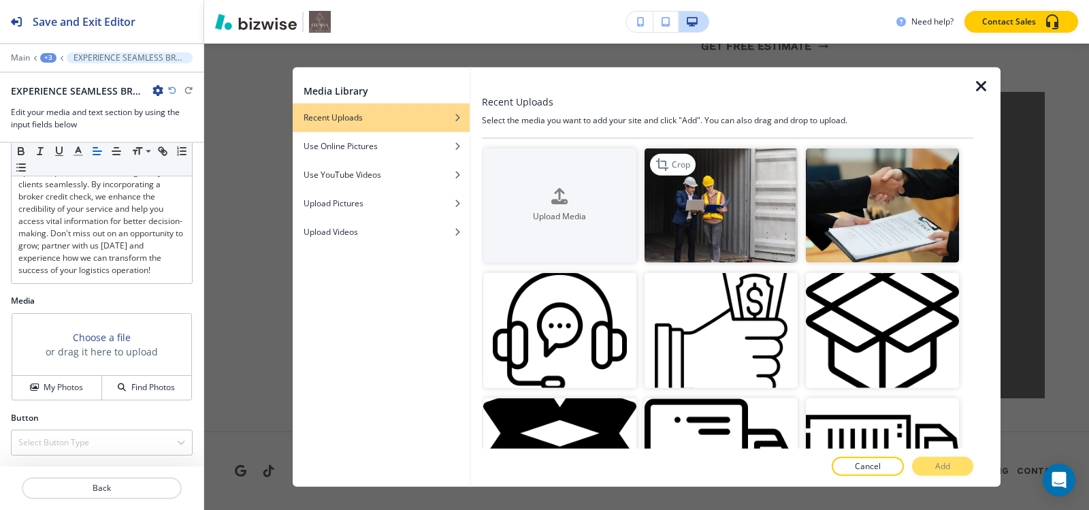
click at [716, 199] on img "button" at bounding box center [721, 205] width 153 height 115
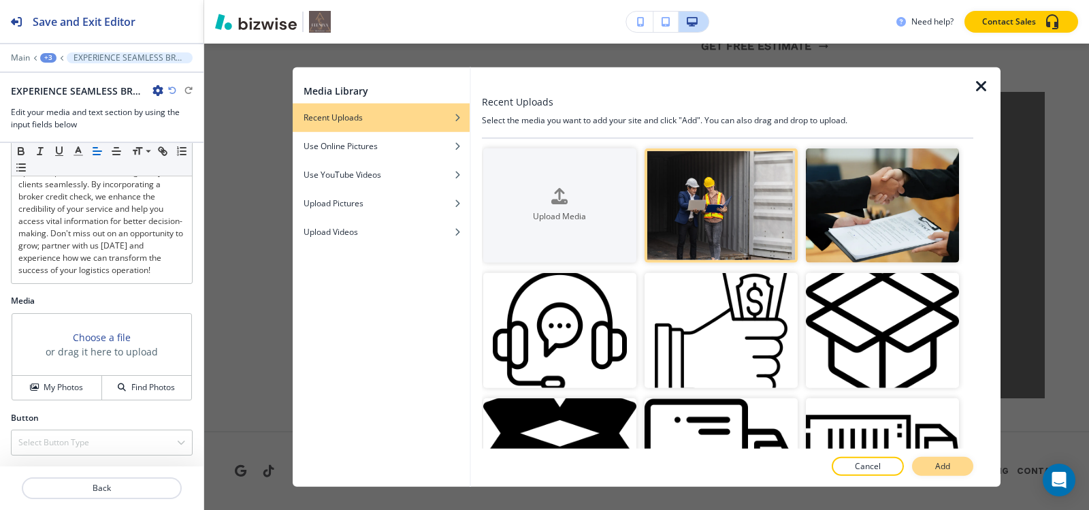
click at [927, 463] on button "Add" at bounding box center [942, 466] width 61 height 19
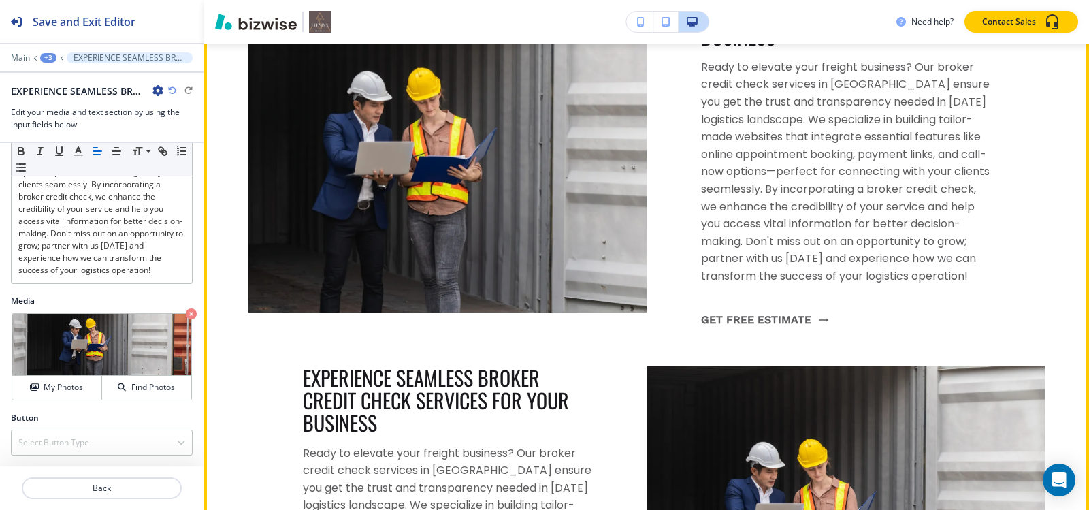
scroll to position [753, 0]
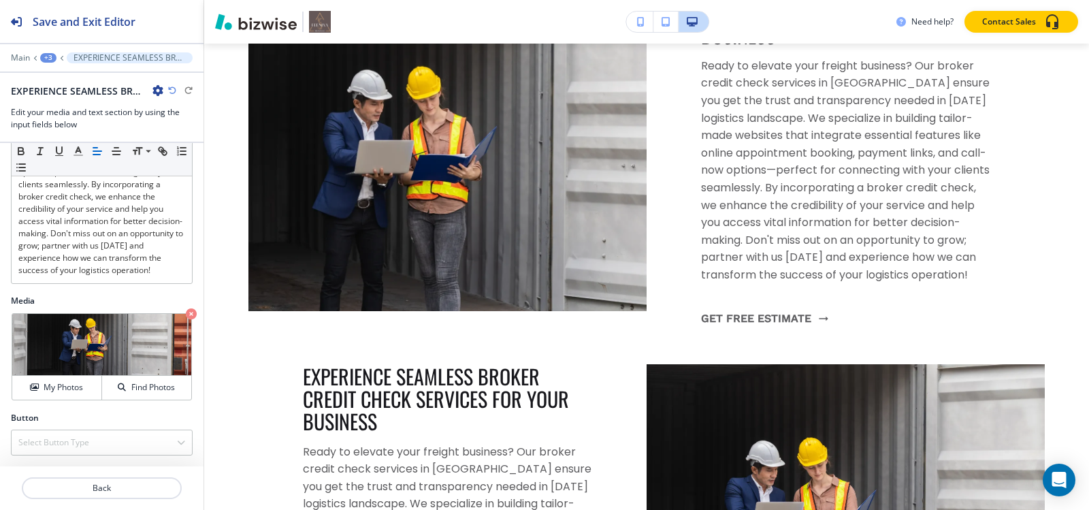
click at [44, 51] on div at bounding box center [102, 48] width 204 height 8
click at [47, 61] on div "+3" at bounding box center [48, 58] width 16 height 10
click at [67, 108] on p "BROKER CREDIT CHECK" at bounding box center [83, 104] width 69 height 12
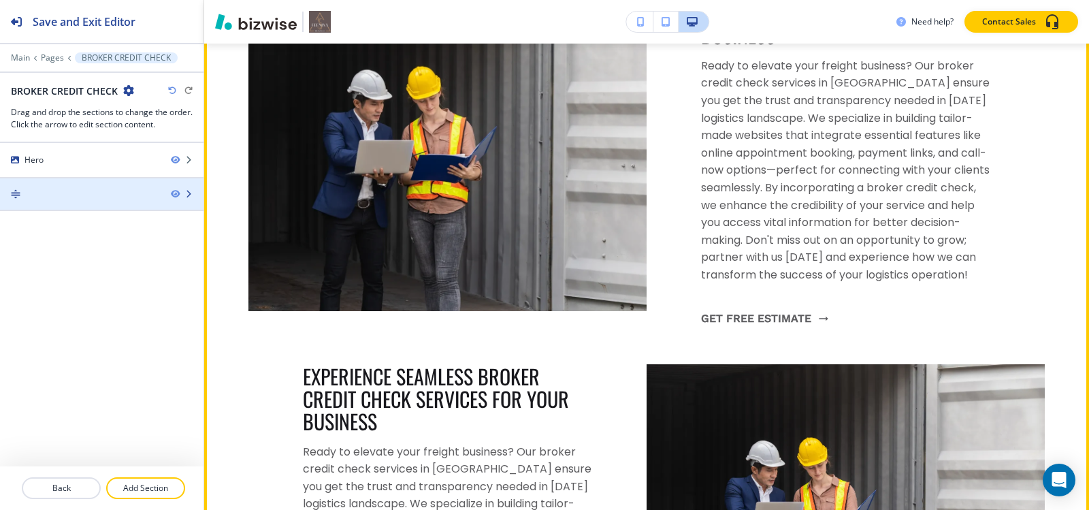
click at [65, 207] on div at bounding box center [102, 204] width 204 height 11
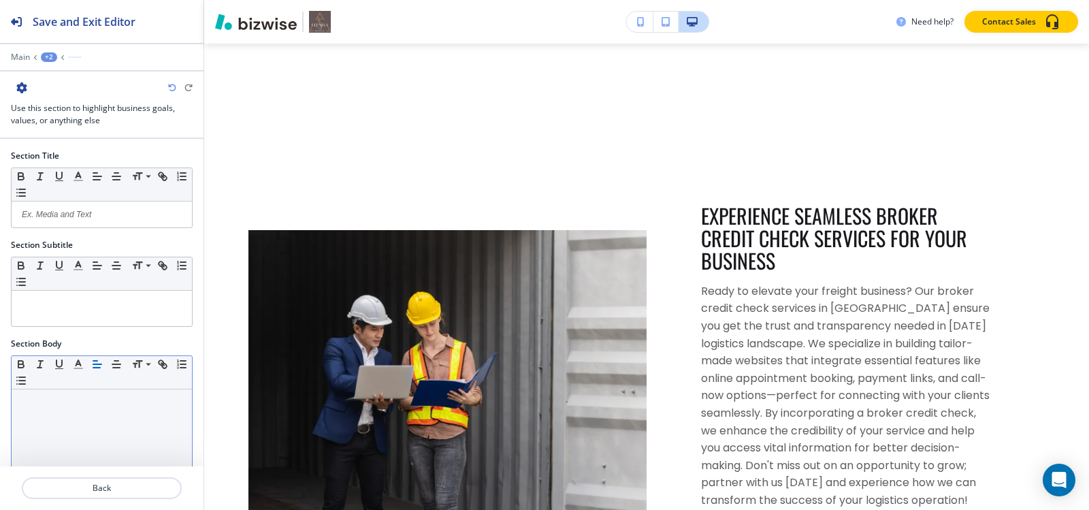
scroll to position [253, 0]
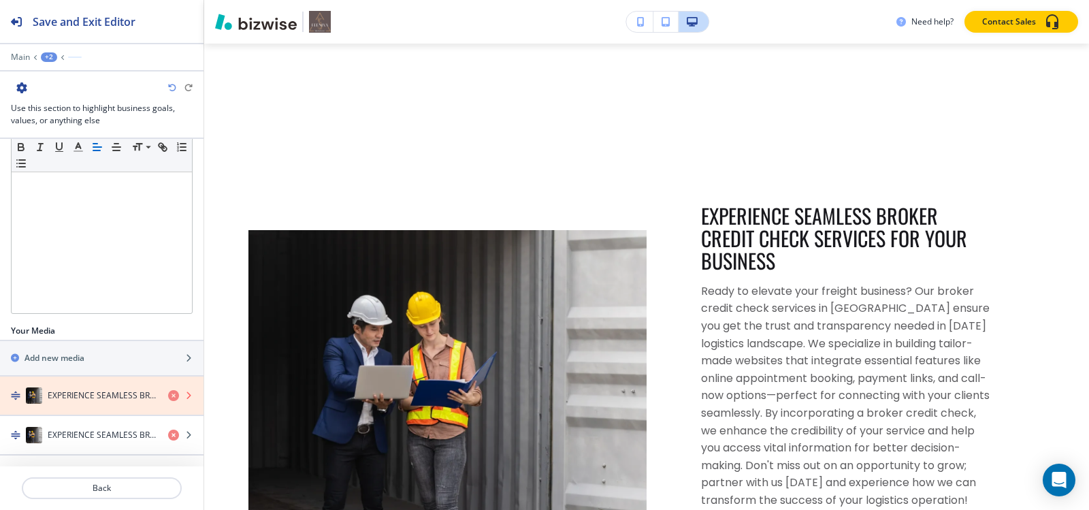
click at [168, 398] on icon "button" at bounding box center [173, 395] width 11 height 11
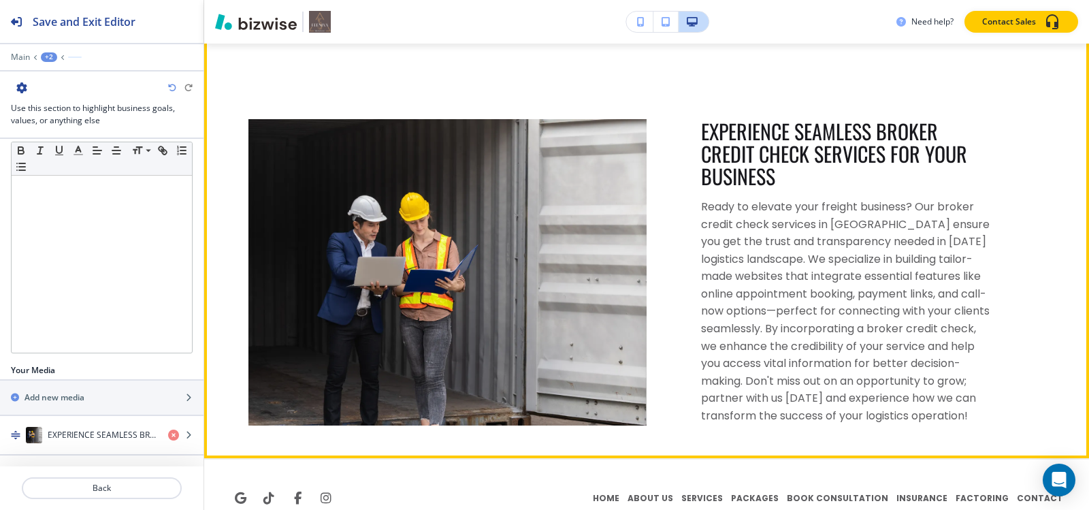
scroll to position [640, 0]
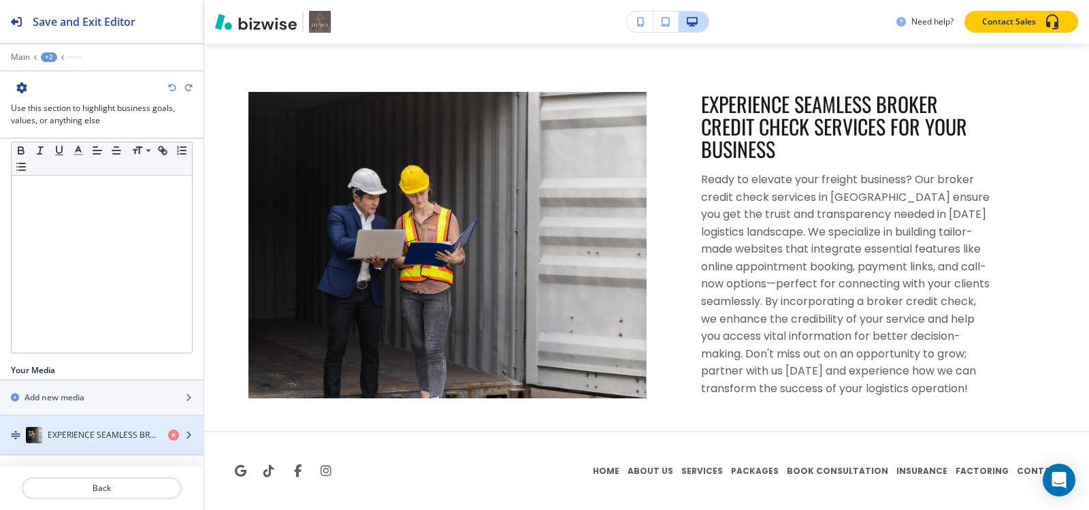
click at [79, 443] on div "button" at bounding box center [102, 448] width 204 height 11
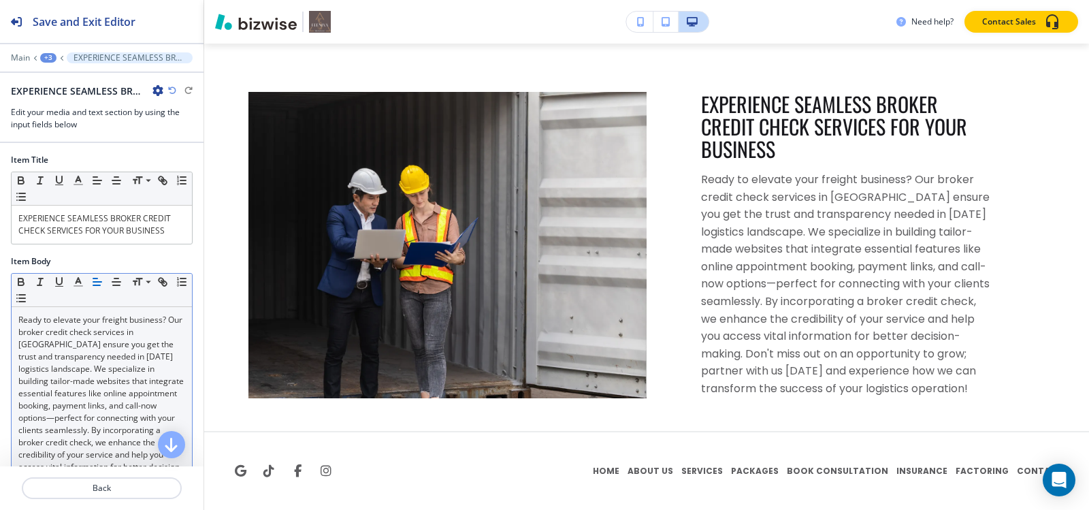
scroll to position [258, 0]
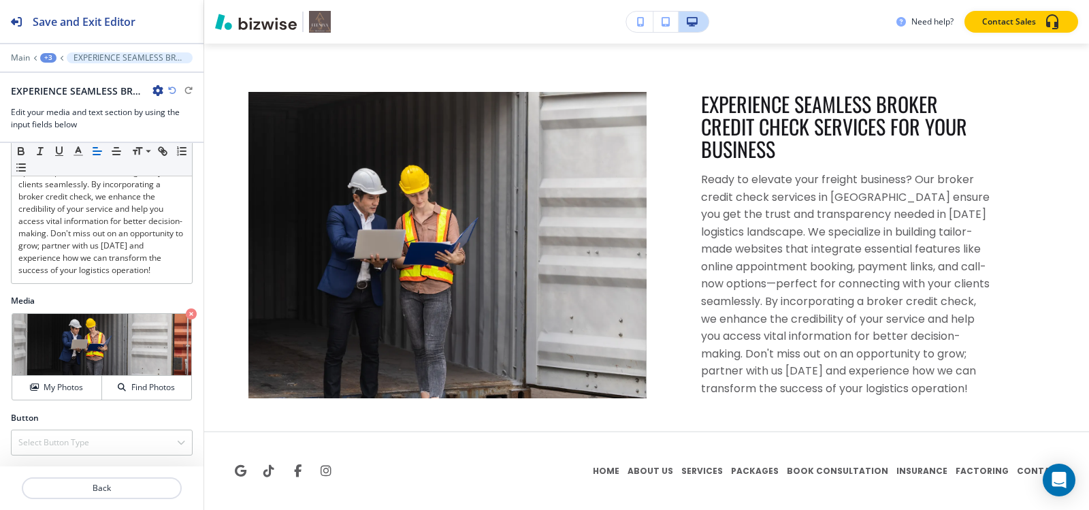
click at [69, 456] on div "Button Select Button Type Telephone External Link Social Media Email File Shari…" at bounding box center [102, 439] width 204 height 54
click at [68, 434] on div "Select Button Type" at bounding box center [102, 442] width 180 height 25
click at [65, 470] on div at bounding box center [102, 471] width 204 height 11
click at [71, 440] on h4 "Select Button Type" at bounding box center [53, 442] width 71 height 12
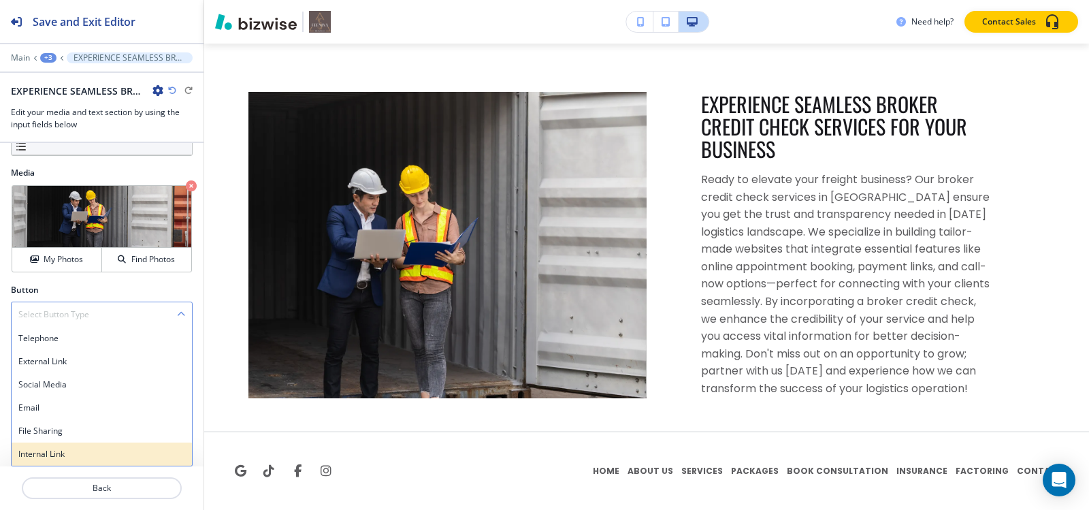
click at [74, 451] on h4 "Internal Link" at bounding box center [101, 454] width 167 height 12
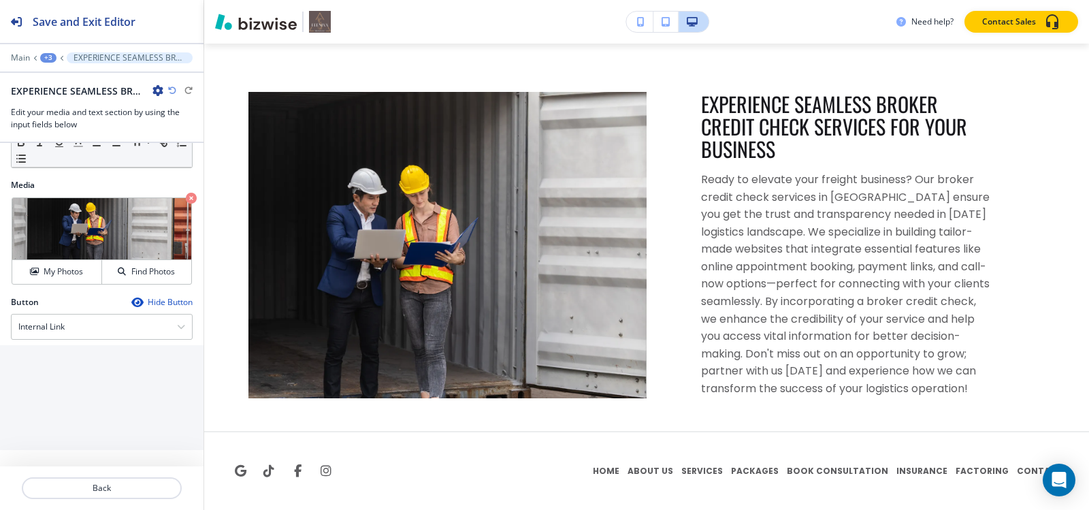
scroll to position [385, 0]
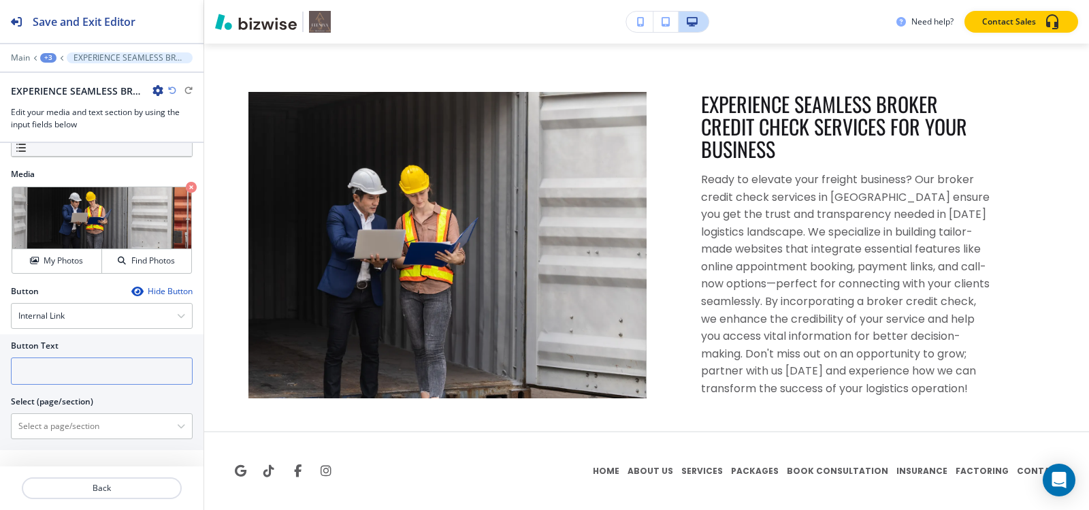
click at [89, 375] on input "text" at bounding box center [102, 370] width 182 height 27
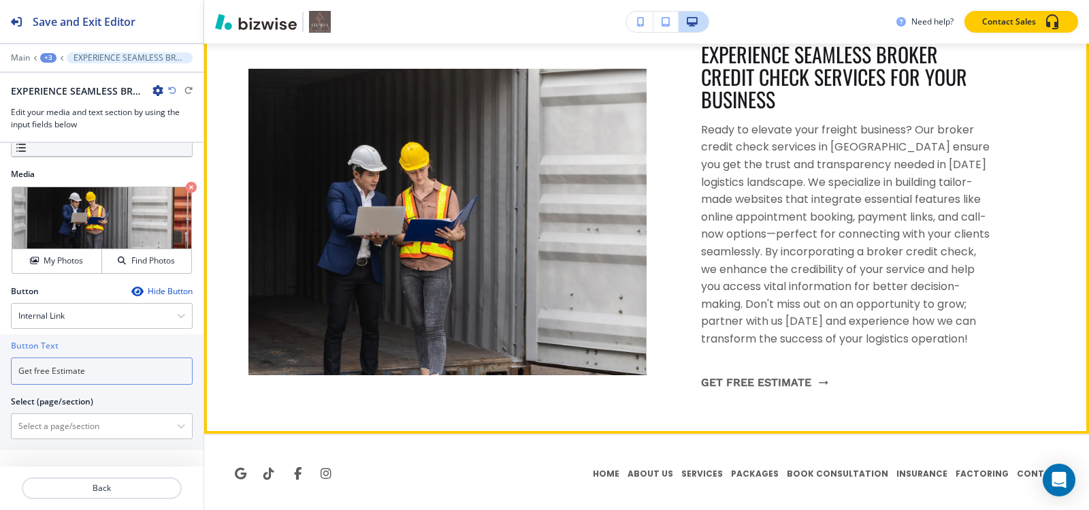
scroll to position [692, 0]
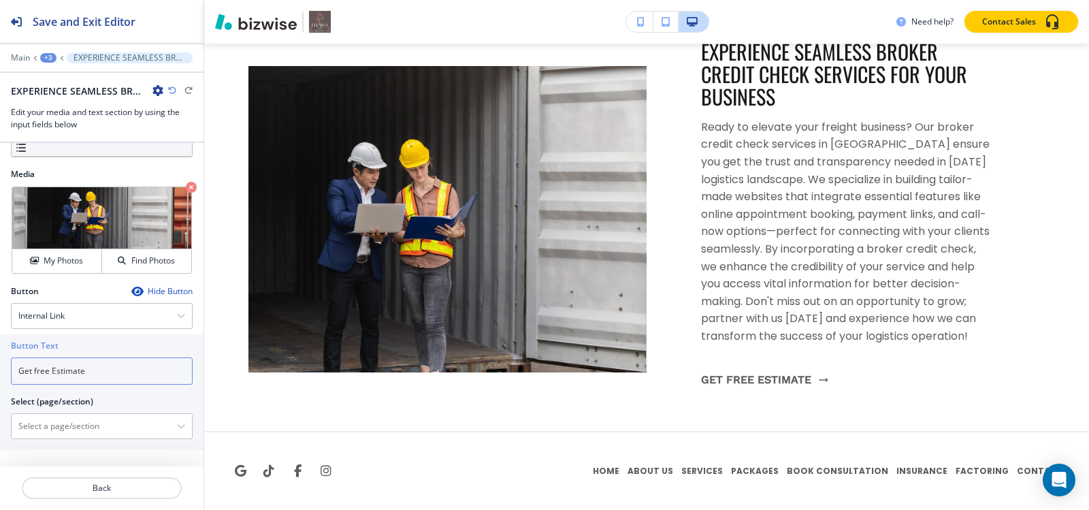
type input "Get free Estimate"
click at [48, 57] on div "+3" at bounding box center [48, 58] width 16 height 10
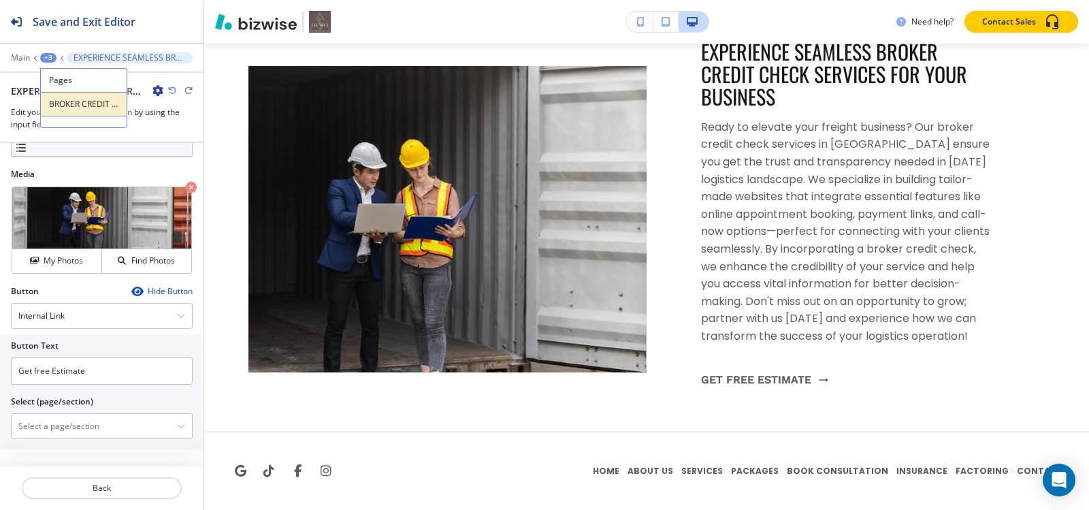
click at [89, 108] on p "BROKER CREDIT CHECK" at bounding box center [83, 104] width 69 height 12
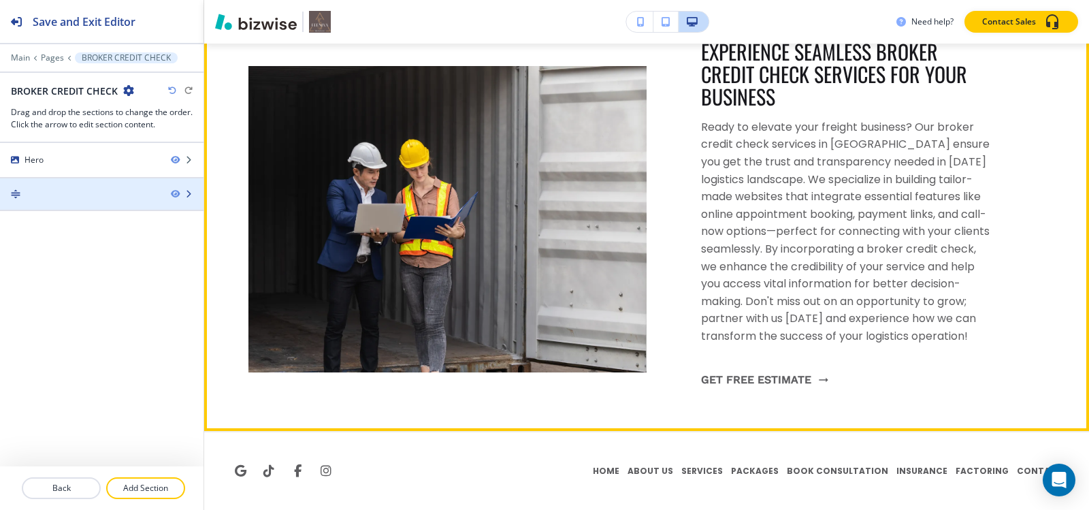
click at [90, 202] on div at bounding box center [102, 204] width 204 height 11
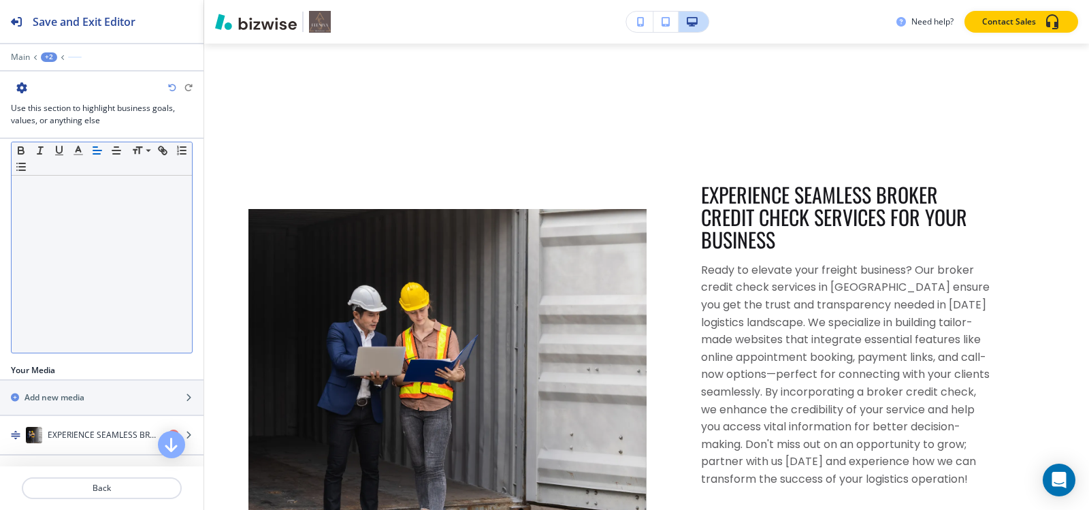
scroll to position [527, 0]
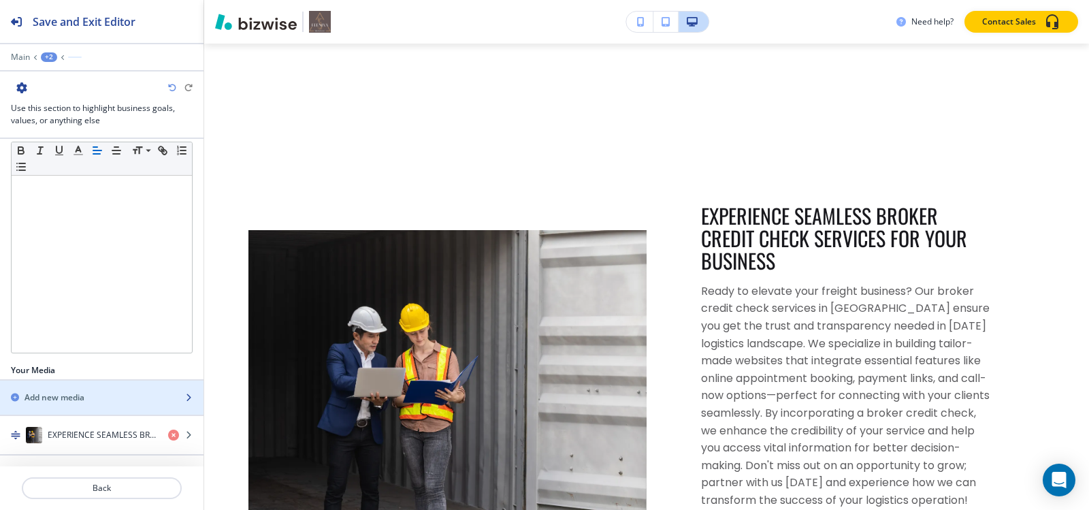
click at [78, 392] on h2 "Add new media" at bounding box center [55, 397] width 60 height 12
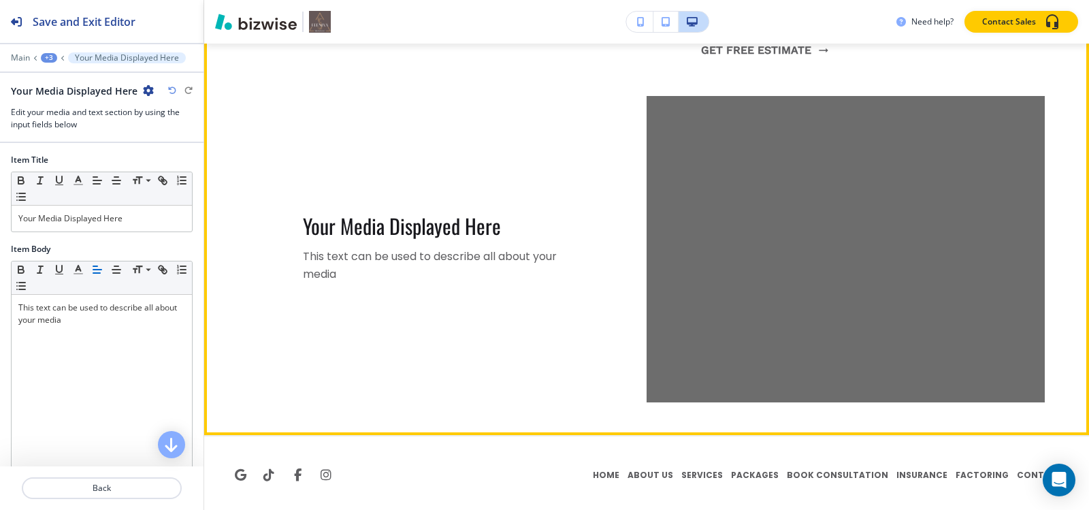
scroll to position [1025, 0]
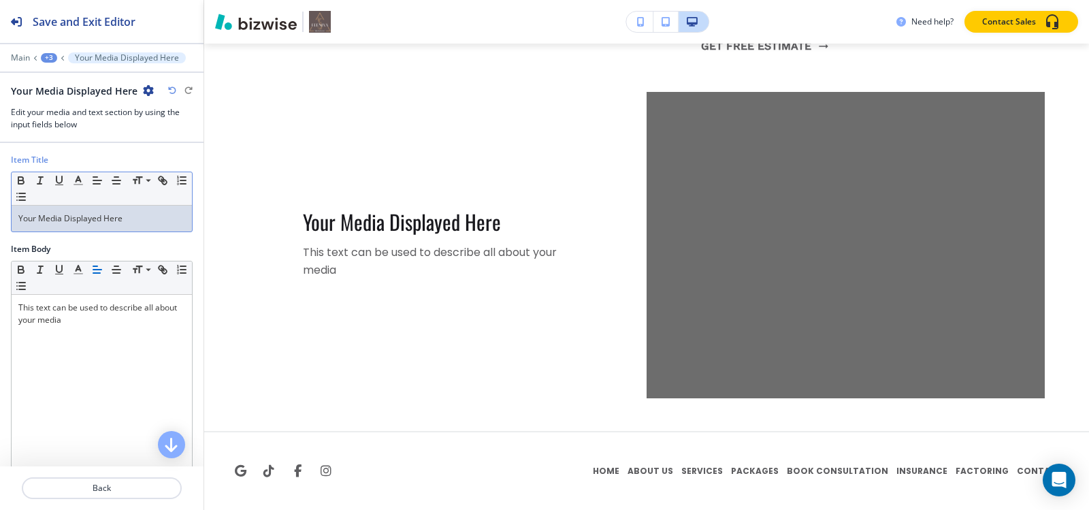
click at [137, 215] on p "Your Media Displayed Here" at bounding box center [101, 218] width 167 height 12
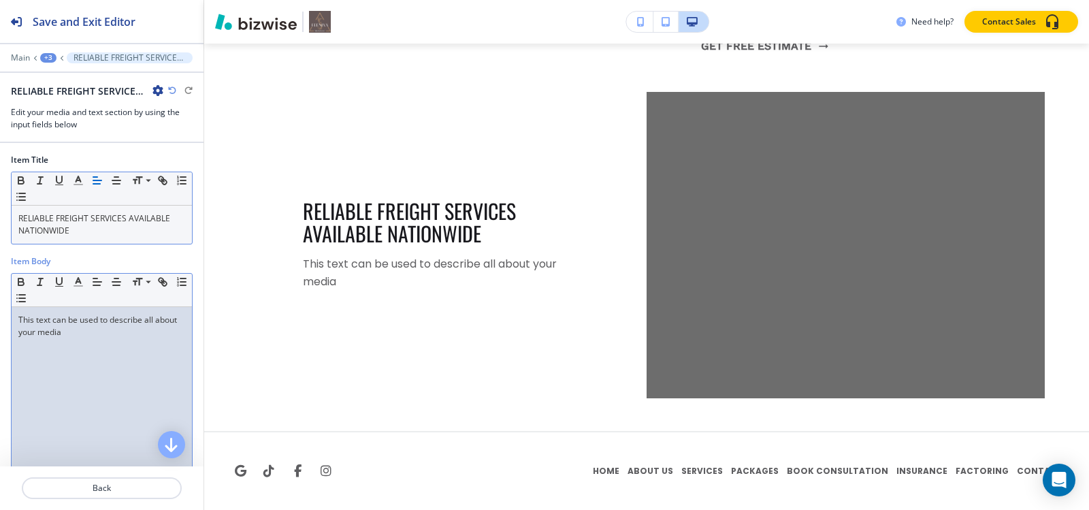
click at [52, 345] on div "This text can be used to describe all about your media" at bounding box center [102, 395] width 180 height 177
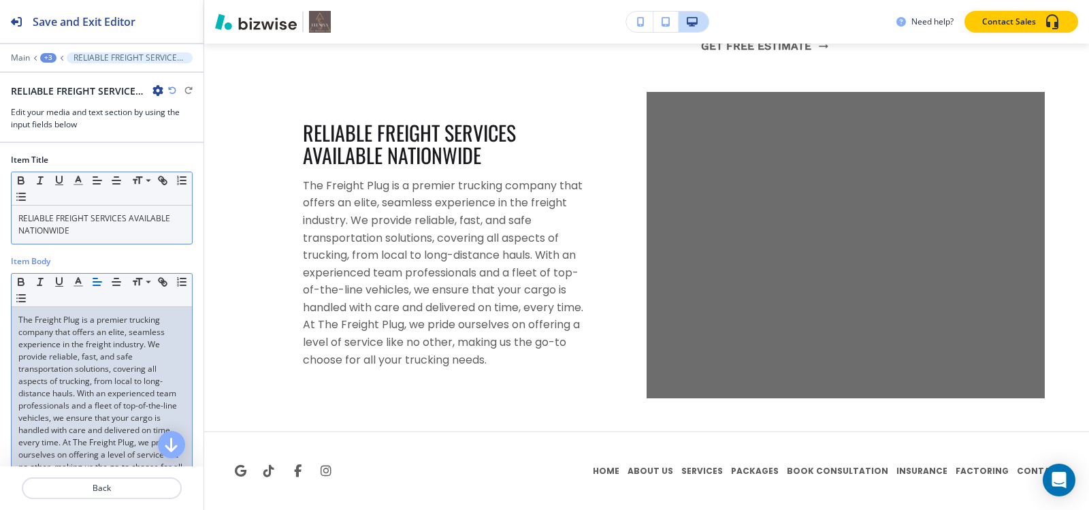
click at [111, 346] on p "The Freight Plug is a premier trucking company that offers an elite, seamless e…" at bounding box center [101, 400] width 167 height 172
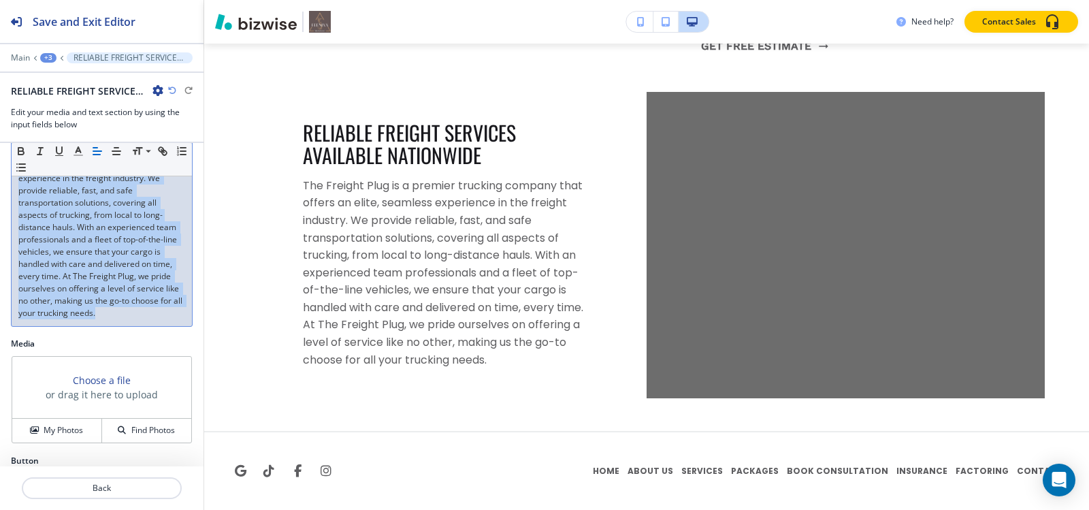
scroll to position [209, 0]
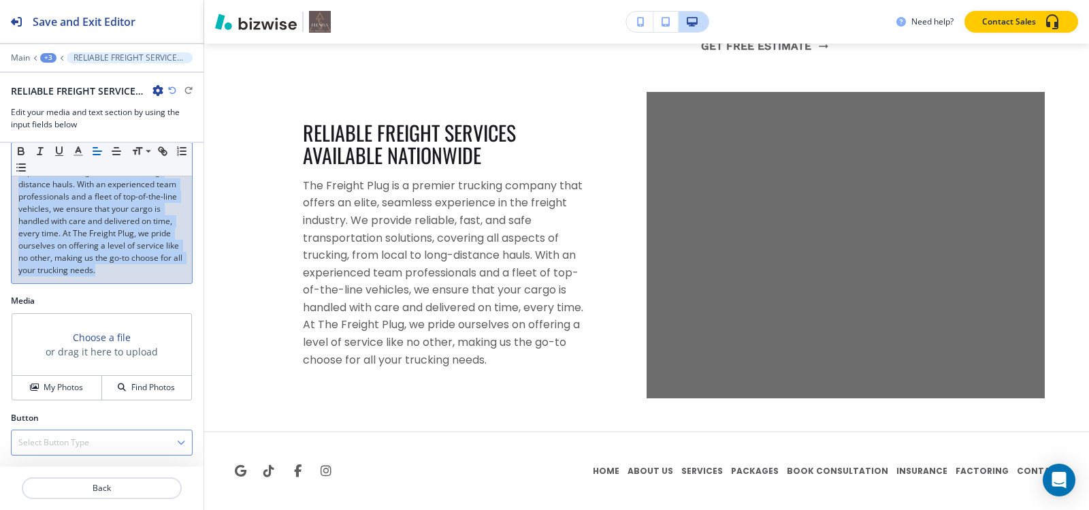
click at [43, 437] on h4 "Select Button Type" at bounding box center [53, 442] width 71 height 12
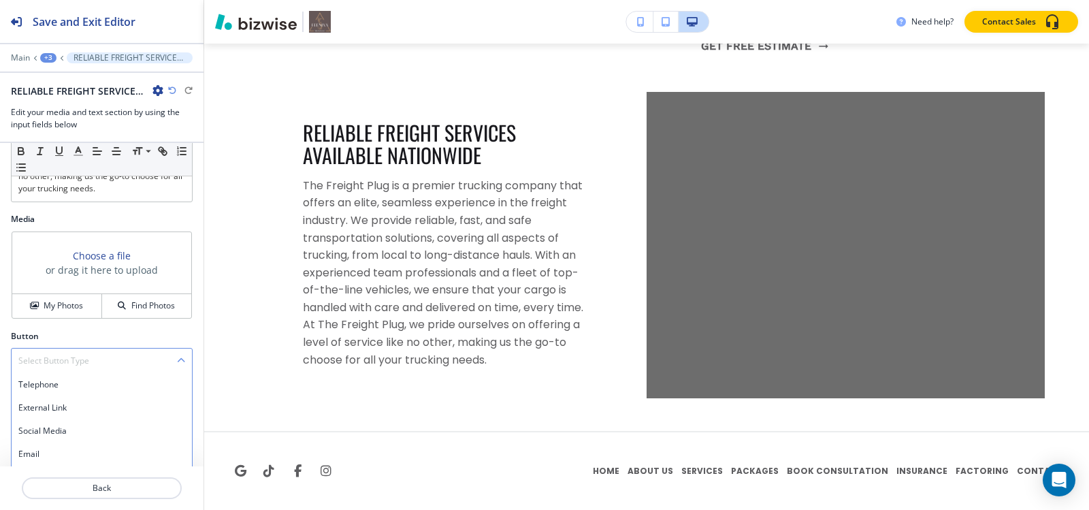
scroll to position [337, 0]
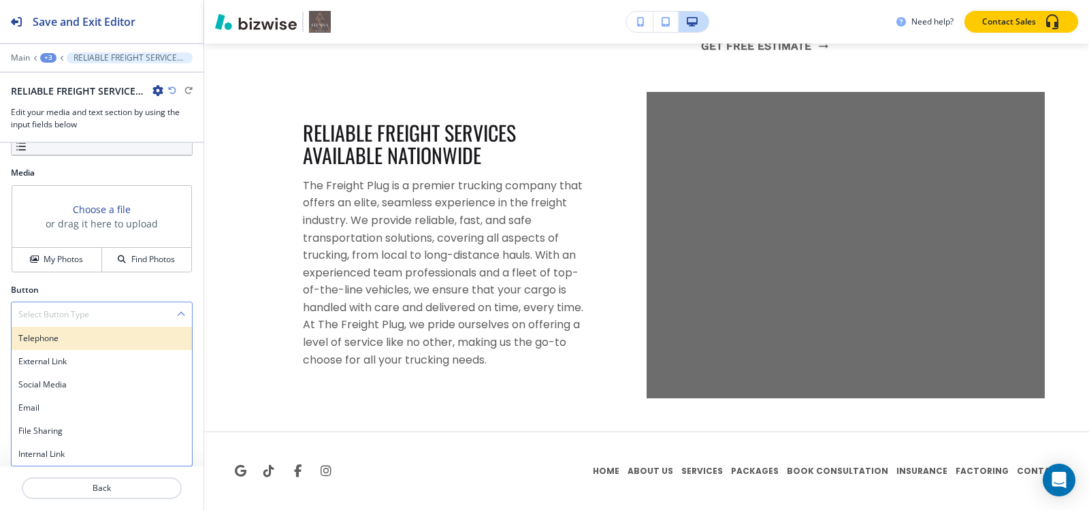
click at [78, 341] on h4 "Telephone" at bounding box center [101, 338] width 167 height 12
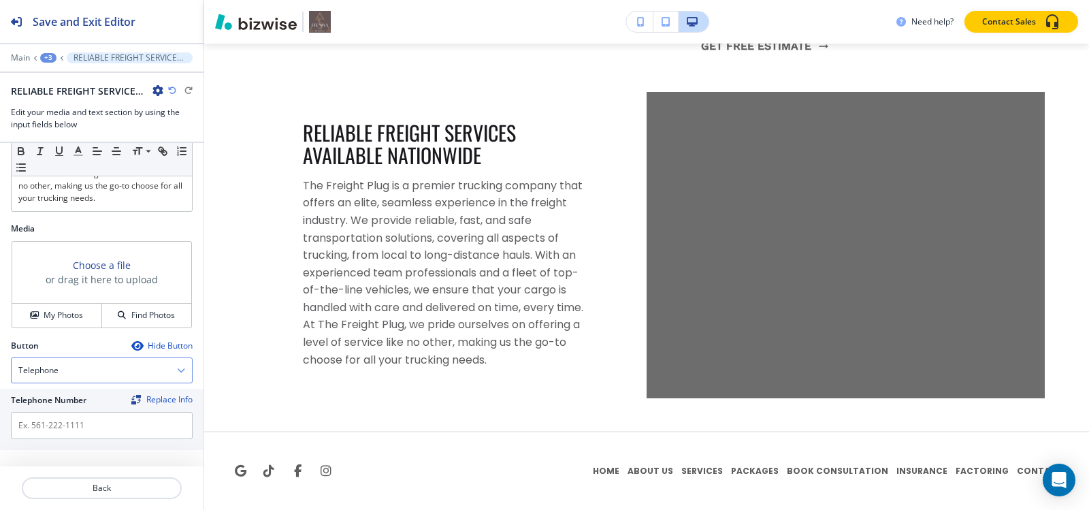
scroll to position [281, 0]
click at [77, 426] on input "text" at bounding box center [102, 425] width 182 height 27
paste input "[PHONE_NUMBER]"
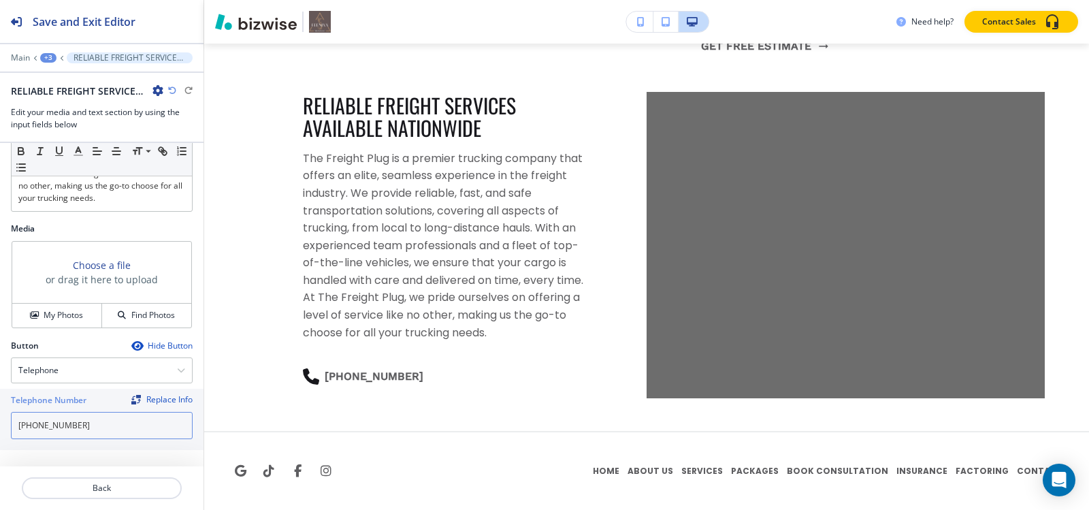
type input "[PHONE_NUMBER]"
click at [54, 301] on div "Choose a file or drag it here to upload" at bounding box center [101, 273] width 179 height 62
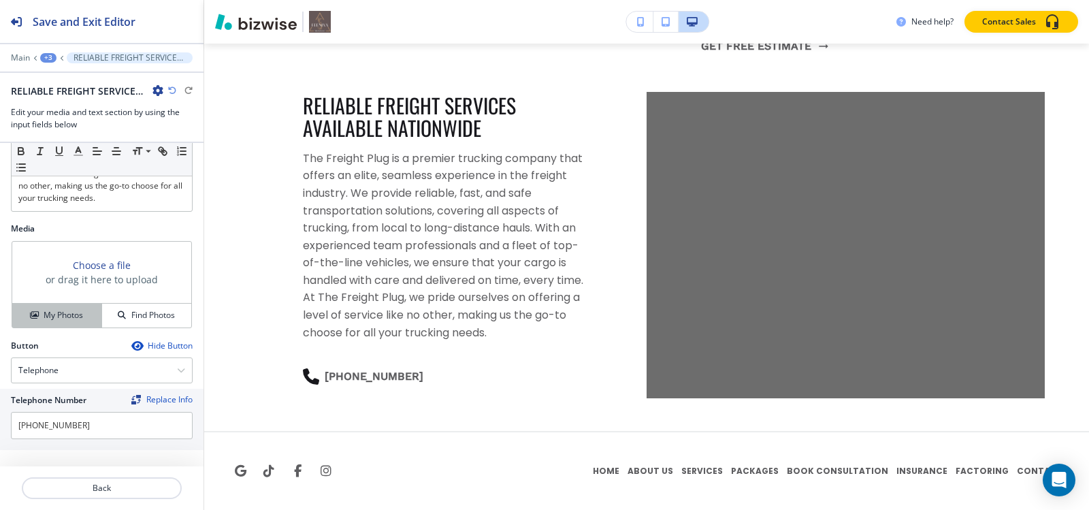
click at [63, 318] on h4 "My Photos" at bounding box center [63, 315] width 39 height 12
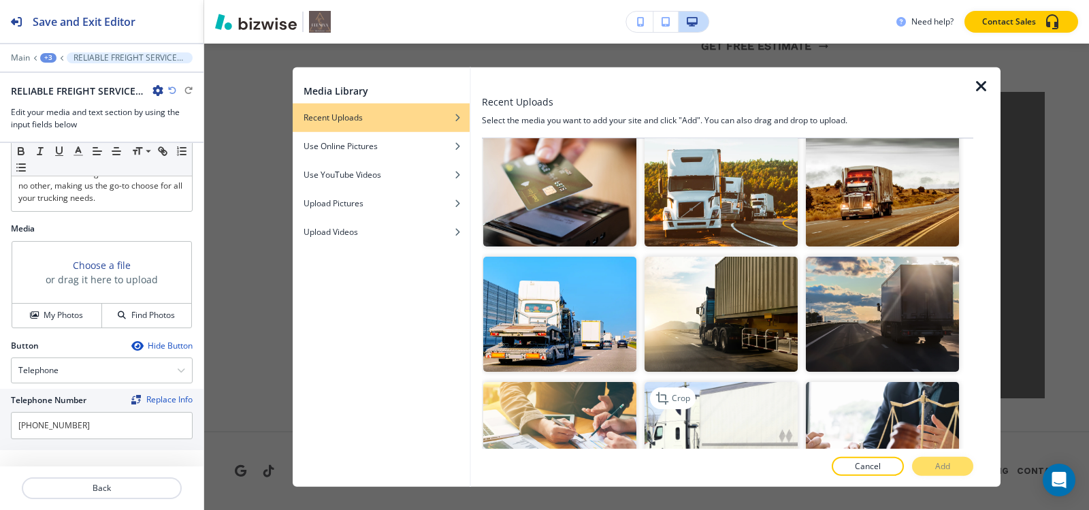
scroll to position [885, 0]
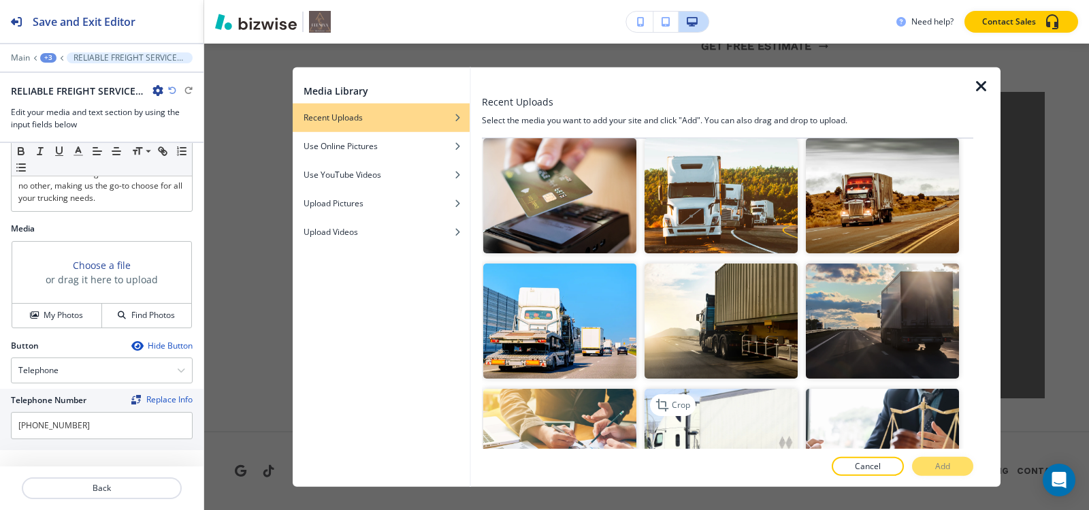
click at [711, 391] on img "button" at bounding box center [721, 446] width 153 height 115
click at [943, 465] on p "Add" at bounding box center [942, 466] width 15 height 12
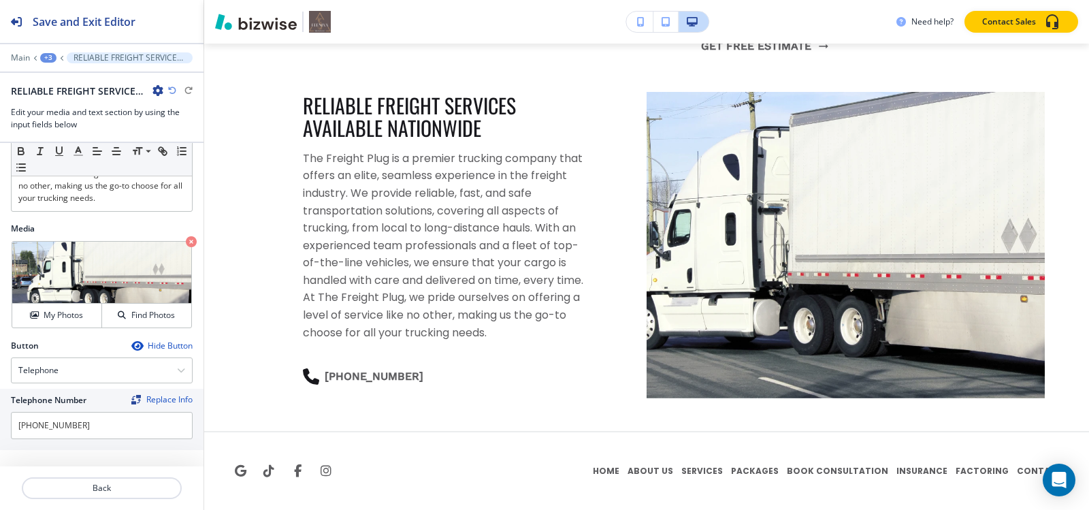
click at [46, 57] on div "+3" at bounding box center [48, 58] width 16 height 10
click at [65, 78] on p "Pages" at bounding box center [83, 80] width 69 height 12
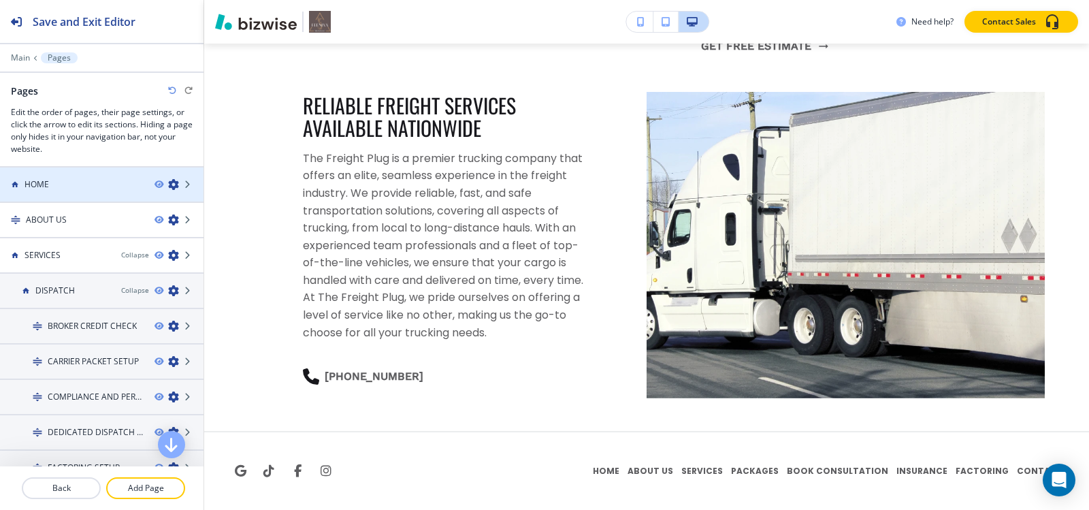
click at [62, 184] on div "HOME" at bounding box center [72, 184] width 144 height 12
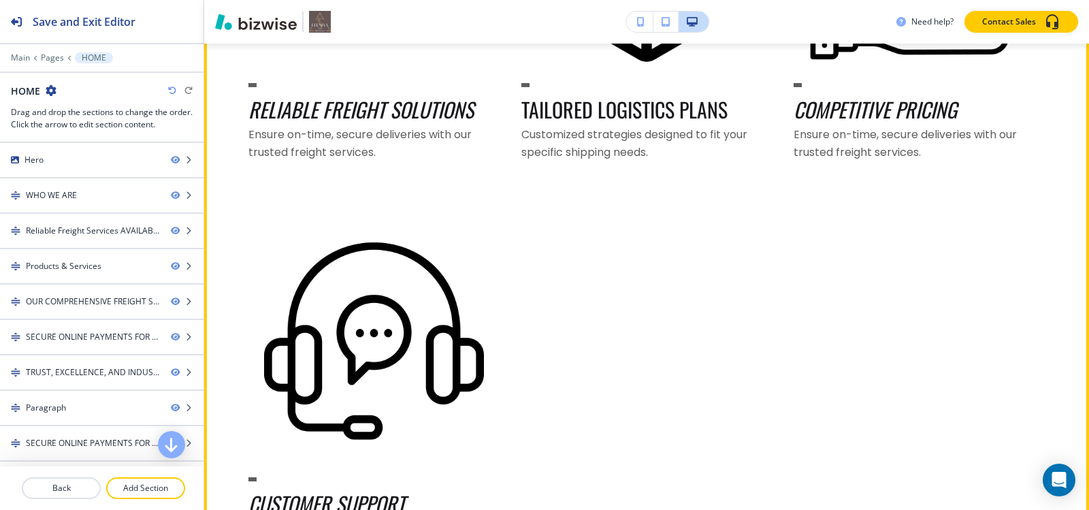
scroll to position [2042, 0]
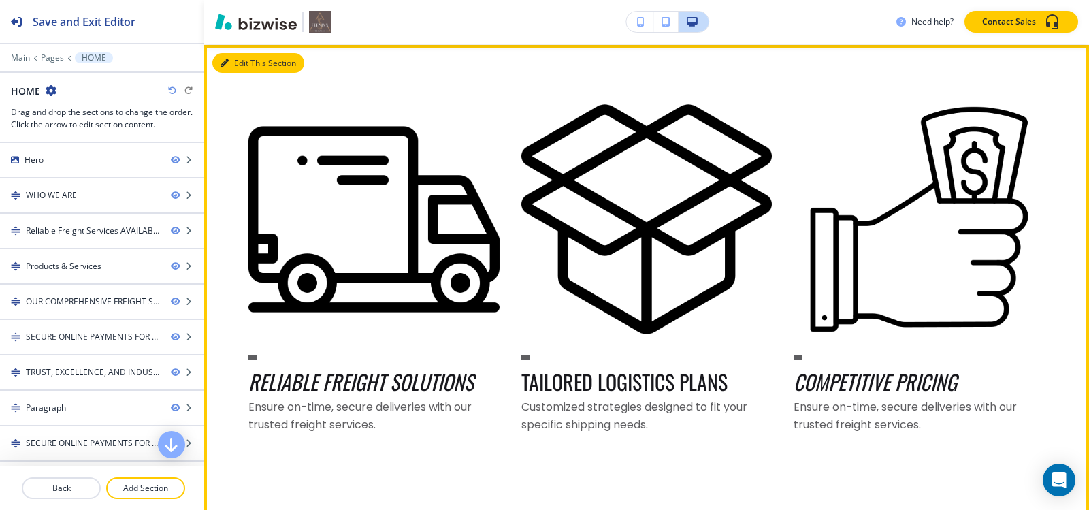
click at [237, 61] on button "Edit This Section" at bounding box center [258, 63] width 92 height 20
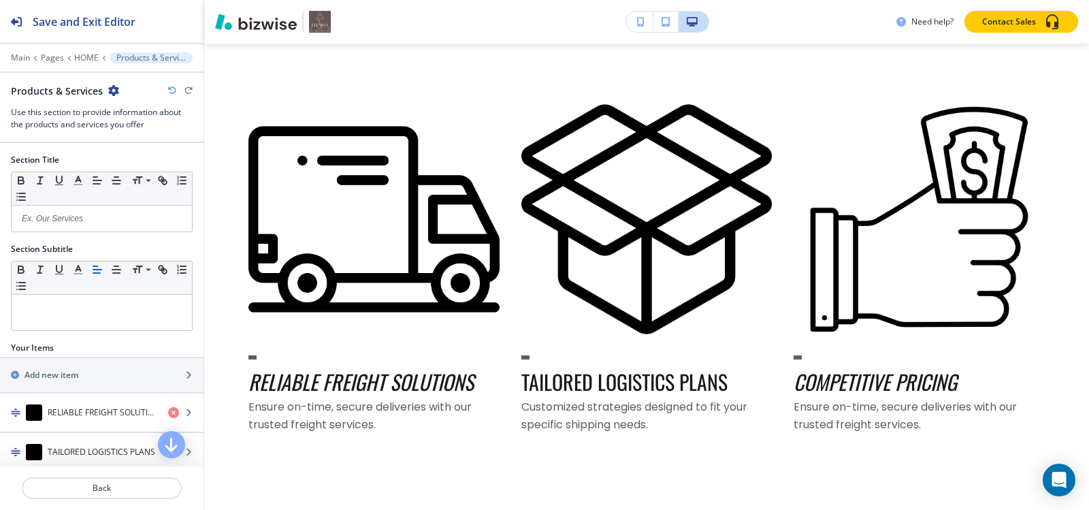
scroll to position [2047, 0]
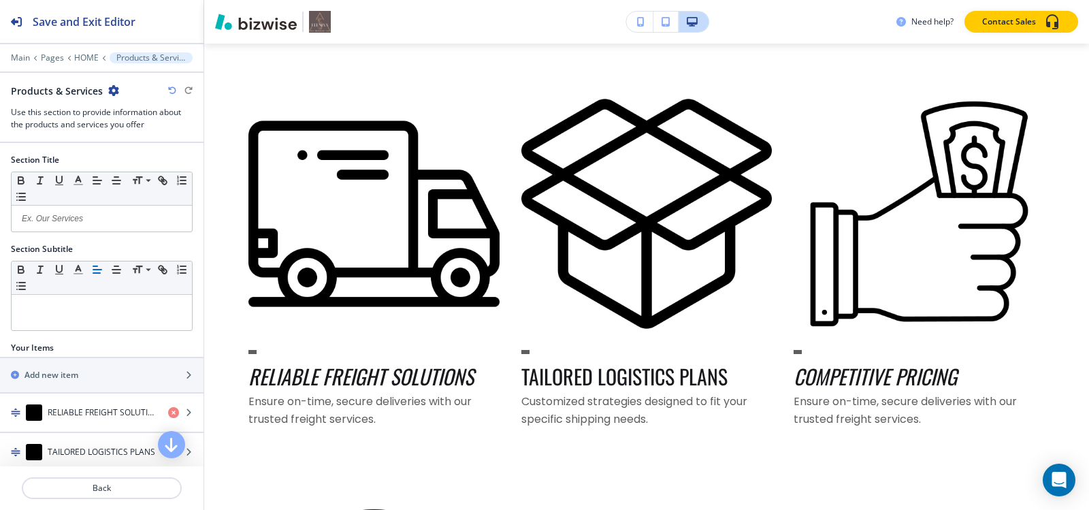
click at [108, 91] on icon "button" at bounding box center [113, 90] width 11 height 11
click at [158, 137] on p "Duplicate Section" at bounding box center [150, 138] width 69 height 12
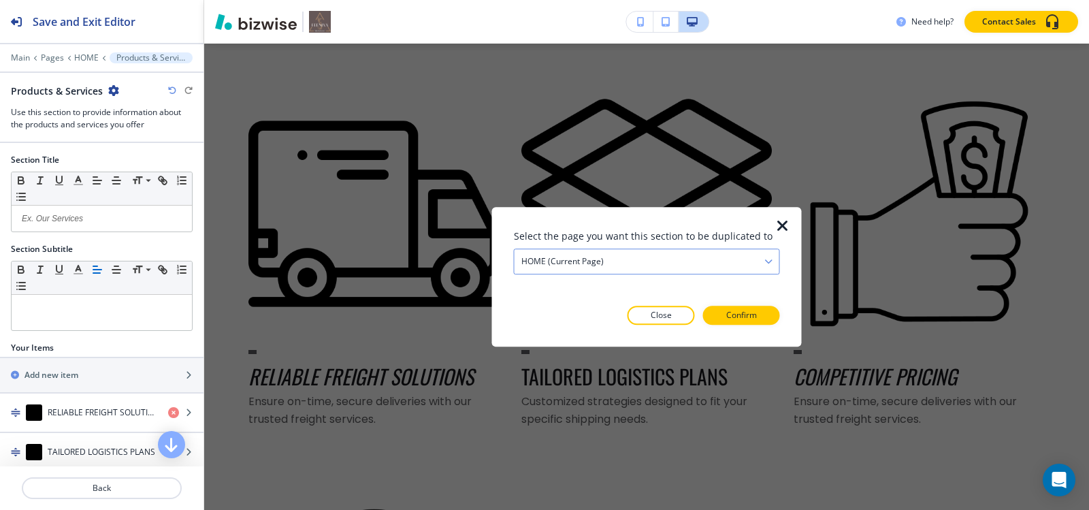
click at [564, 253] on div "HOME (current page)" at bounding box center [647, 261] width 265 height 25
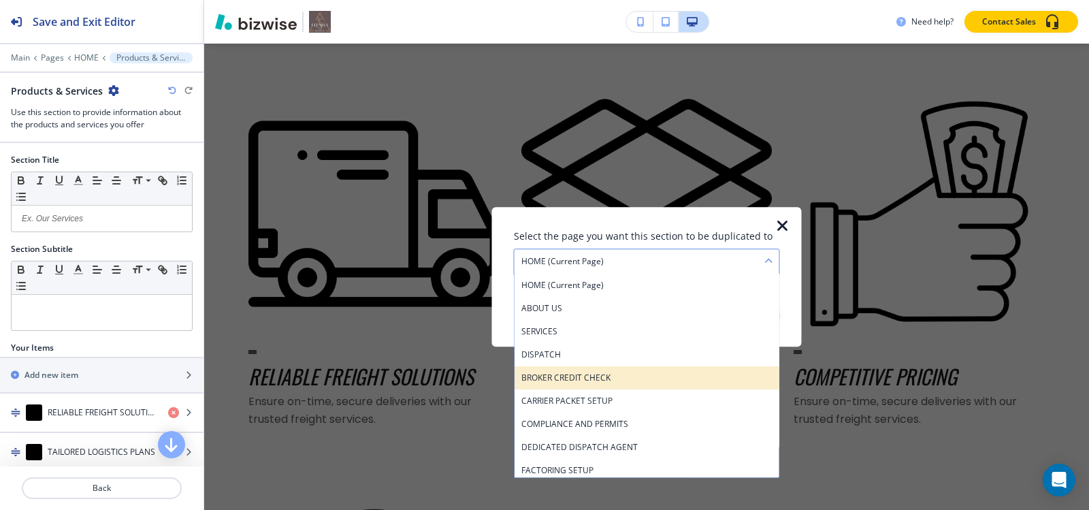
click at [575, 370] on div "BROKER CREDIT CHECK" at bounding box center [647, 377] width 265 height 23
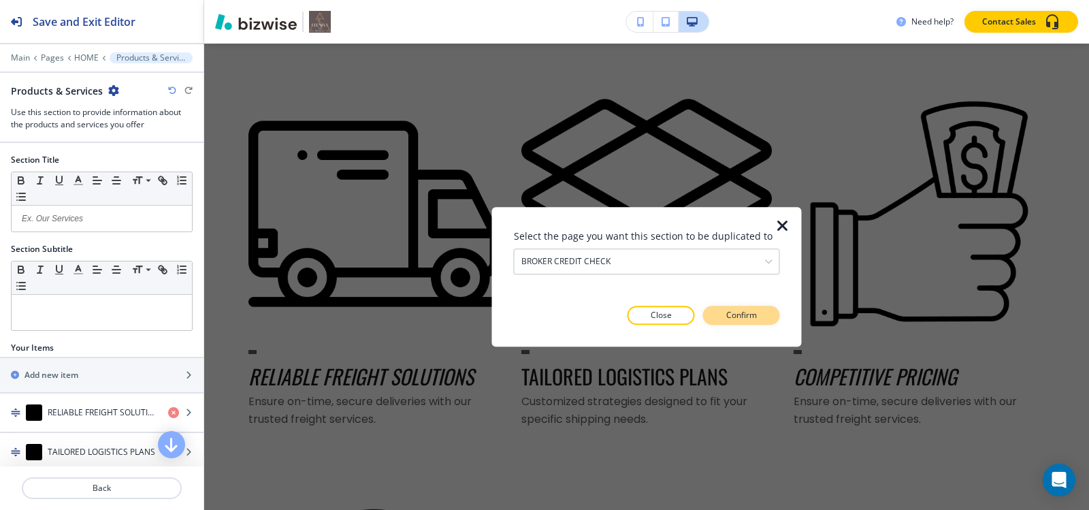
click at [743, 314] on p "Confirm" at bounding box center [741, 315] width 31 height 12
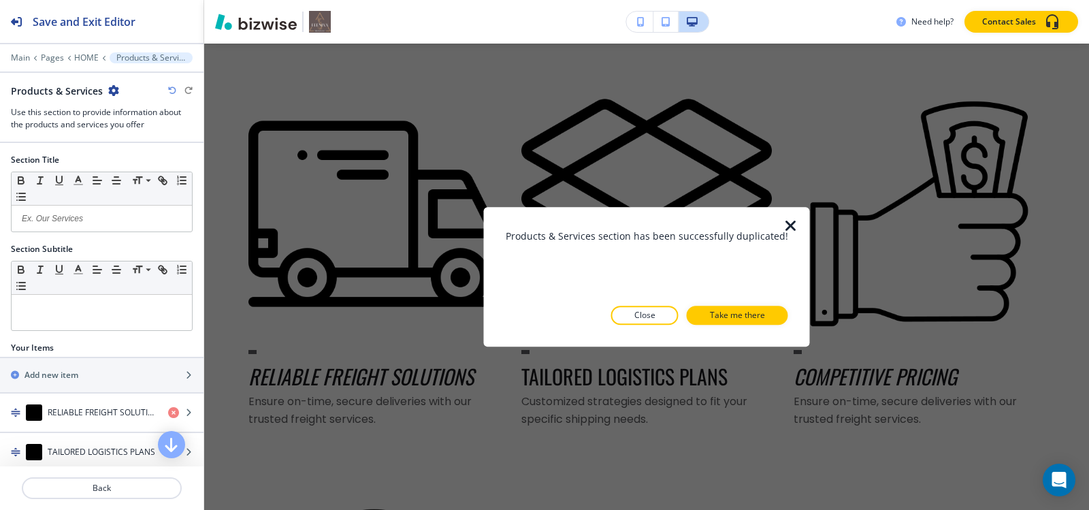
click at [743, 314] on p "Take me there" at bounding box center [737, 315] width 55 height 12
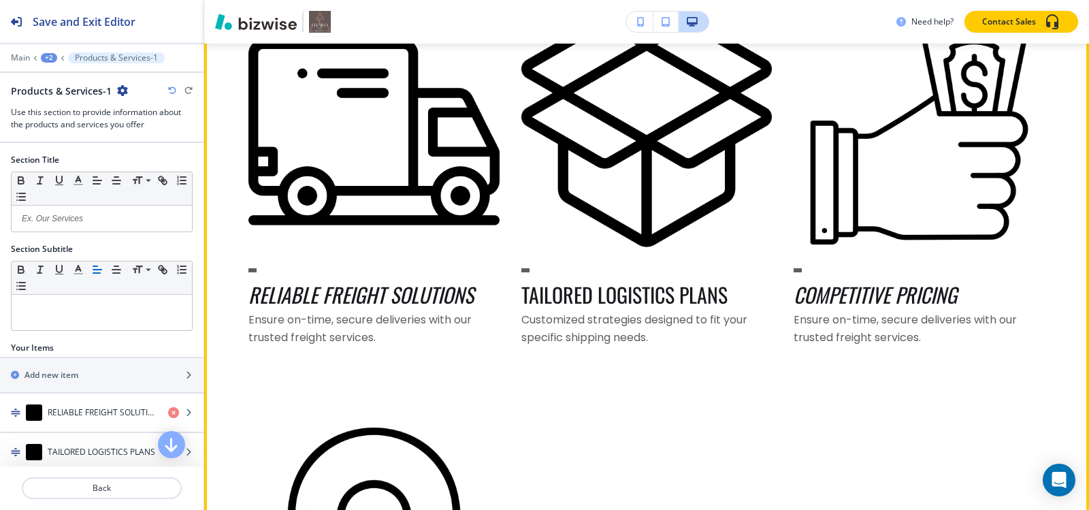
scroll to position [1480, 0]
